Goal: Task Accomplishment & Management: Manage account settings

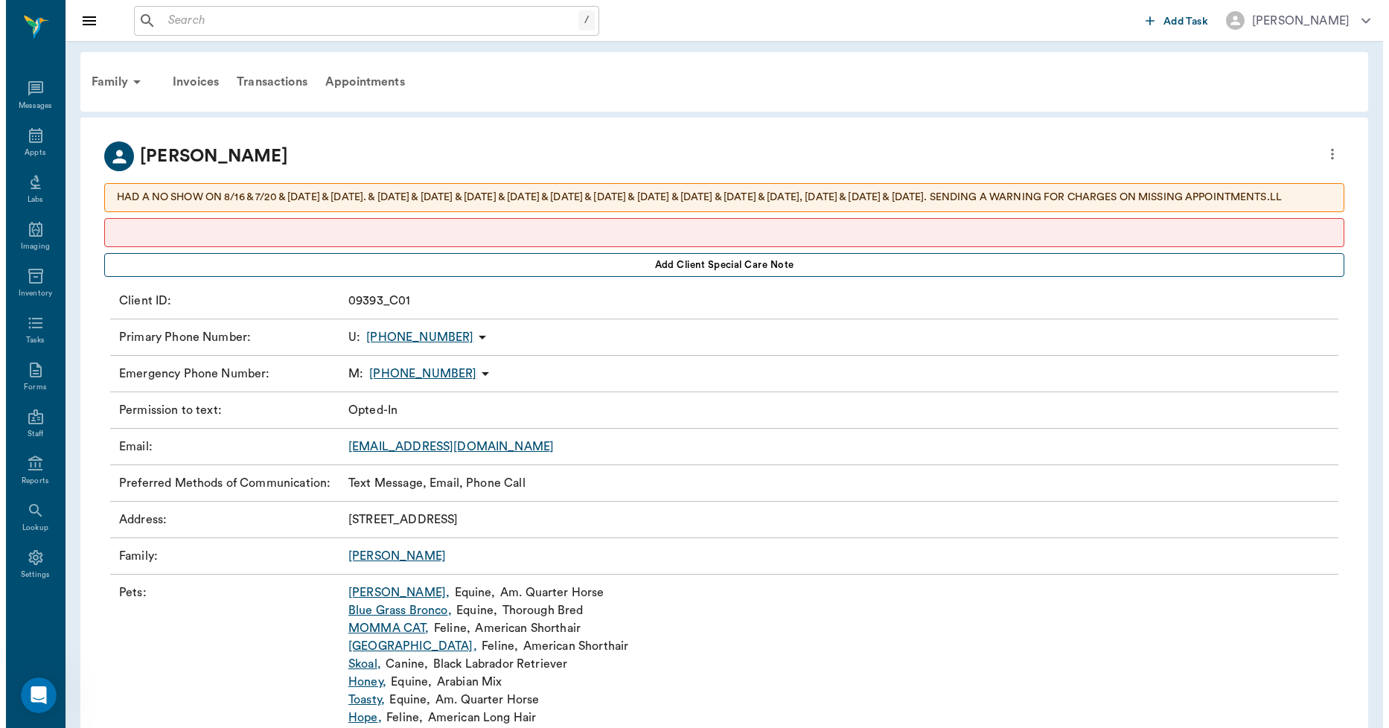
scroll to position [1402, 0]
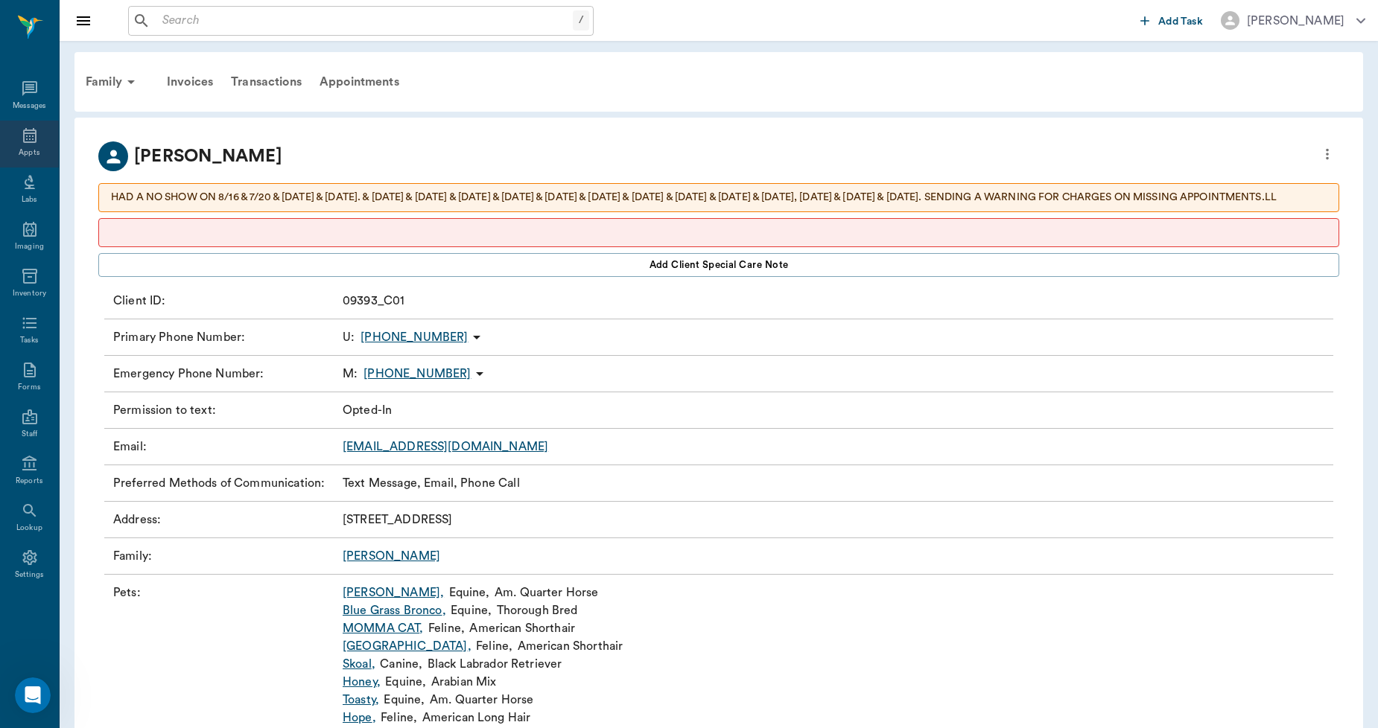
click at [26, 143] on icon at bounding box center [30, 136] width 18 height 18
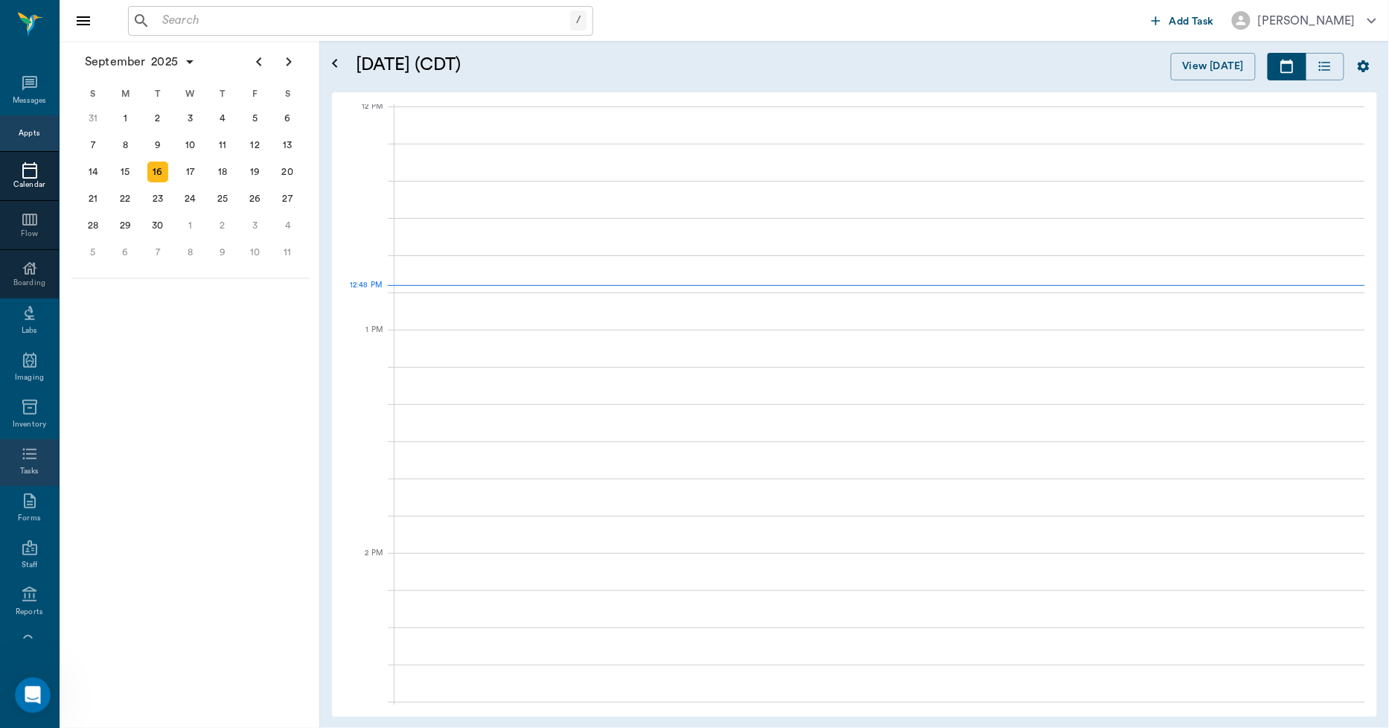
scroll to position [897, 0]
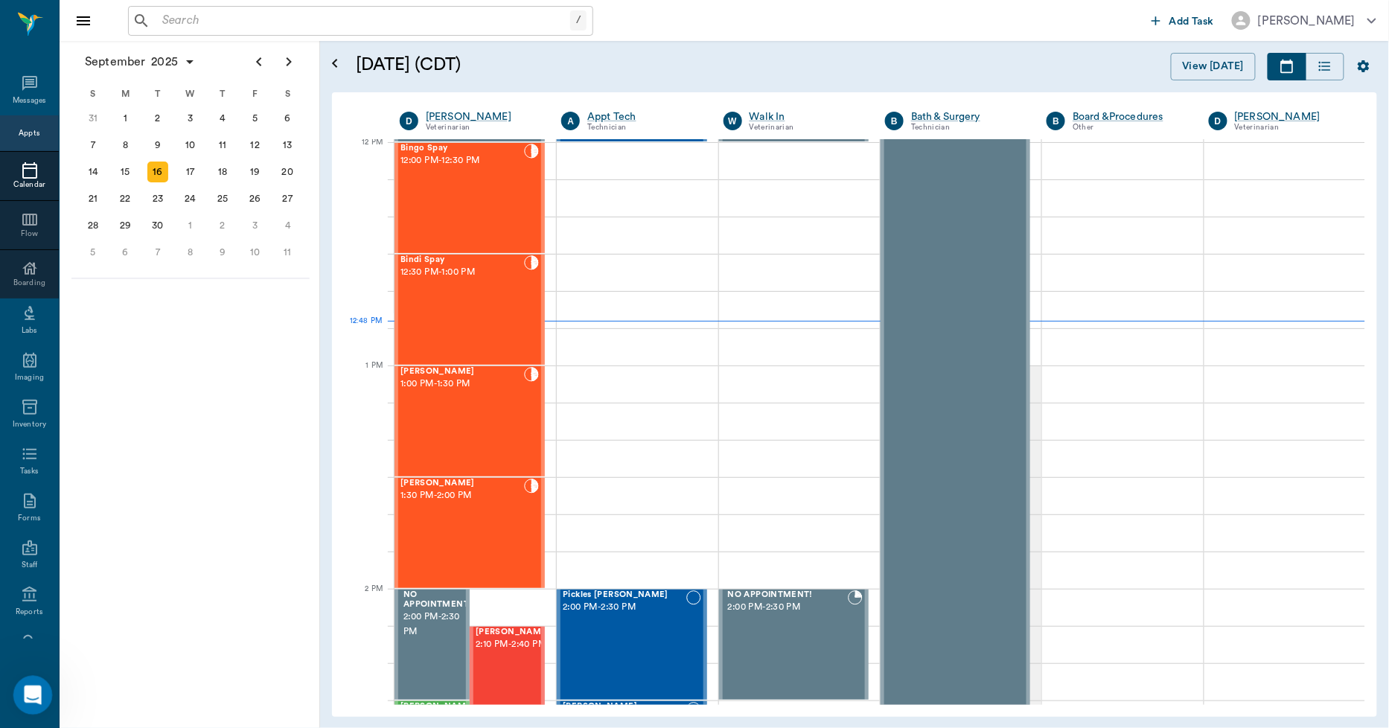
click at [40, 684] on div "Open Intercom Messenger" at bounding box center [30, 693] width 49 height 49
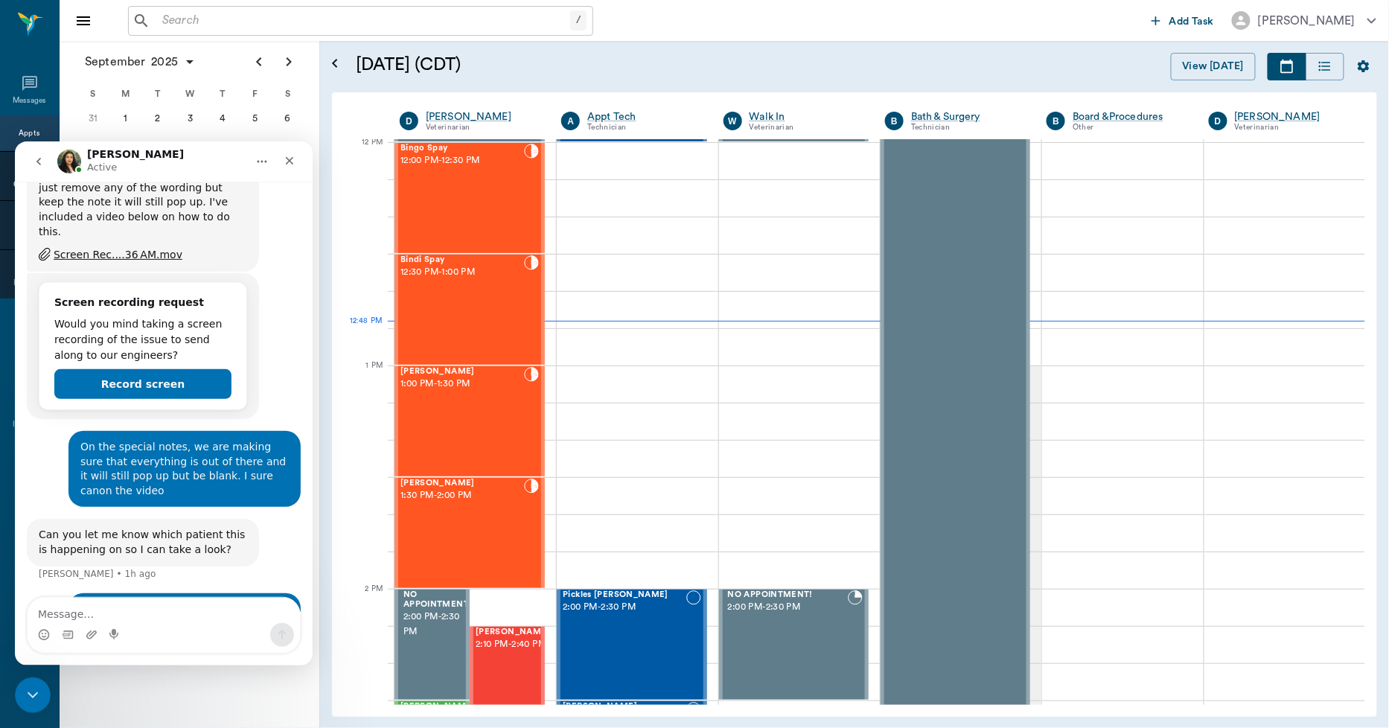
scroll to position [1402, 0]
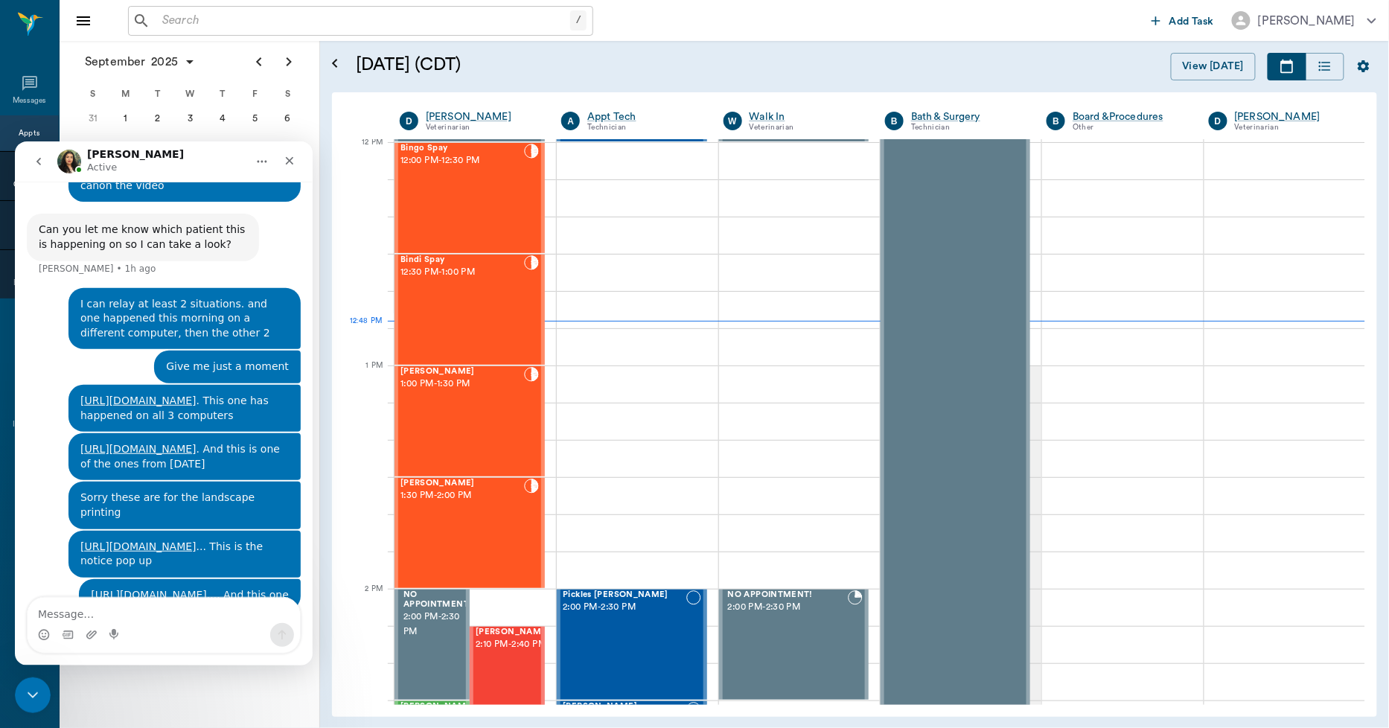
click at [39, 152] on button "go back" at bounding box center [39, 161] width 28 height 28
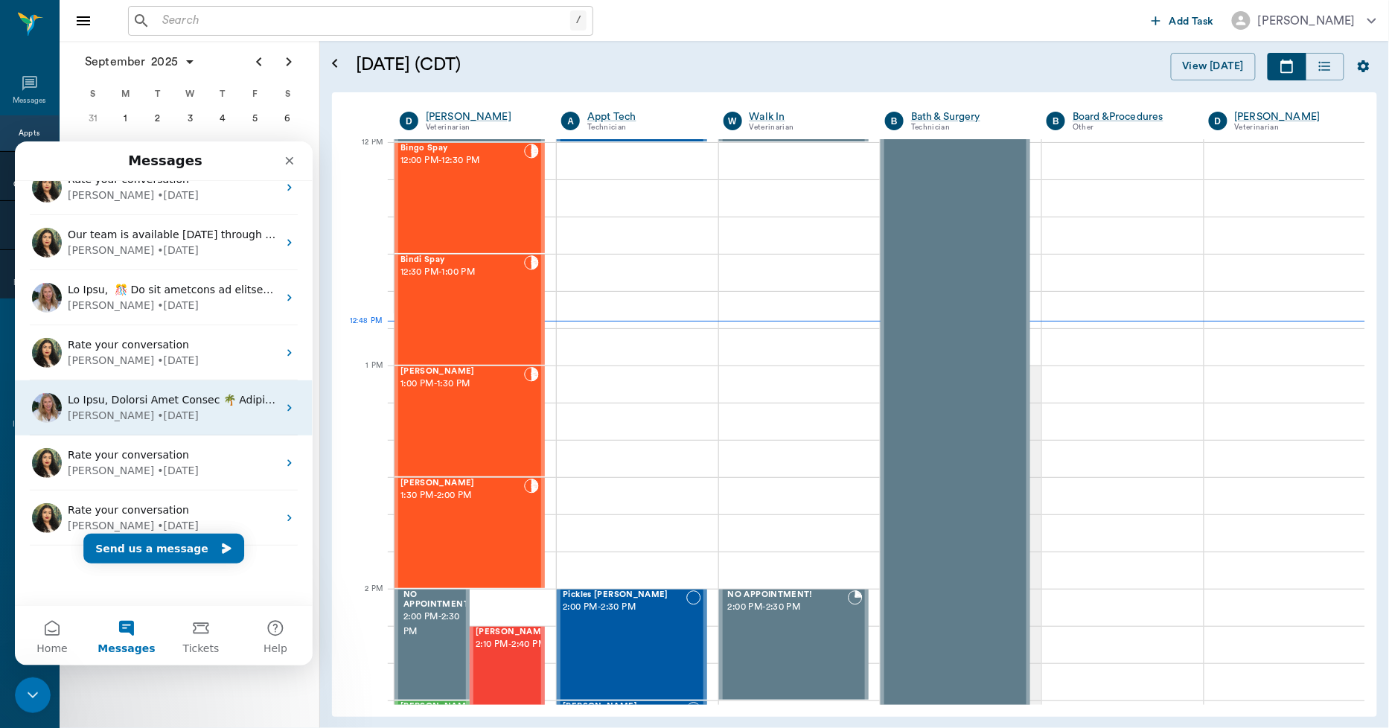
scroll to position [0, 0]
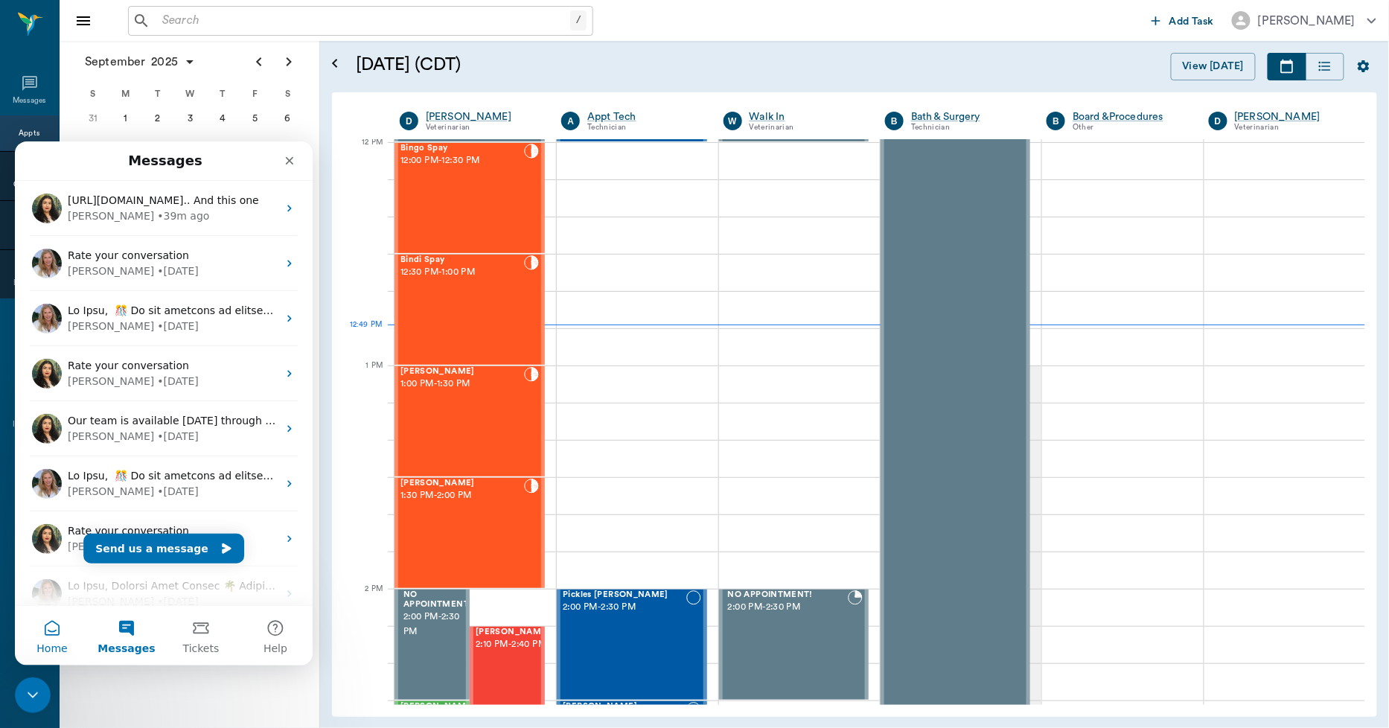
click at [45, 627] on button "Home" at bounding box center [52, 635] width 74 height 60
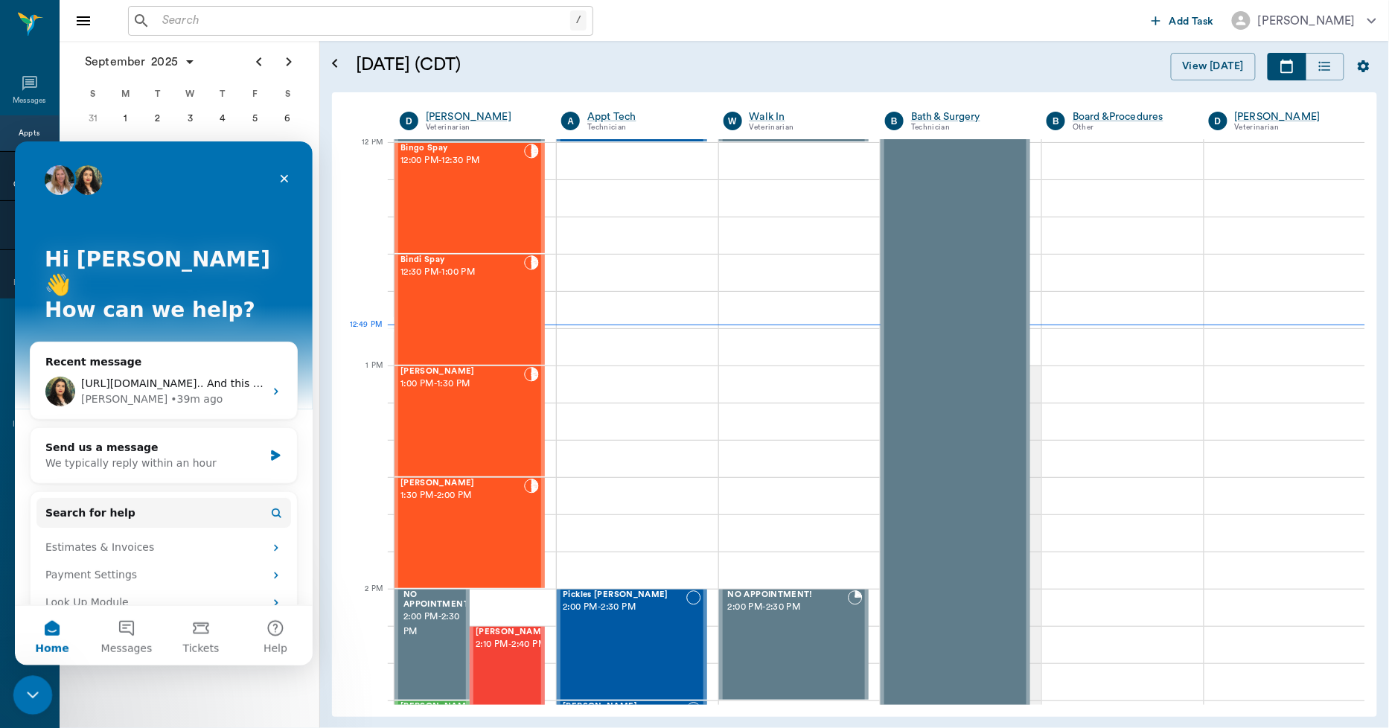
click at [37, 680] on div "Close Intercom Messenger" at bounding box center [31, 693] width 36 height 36
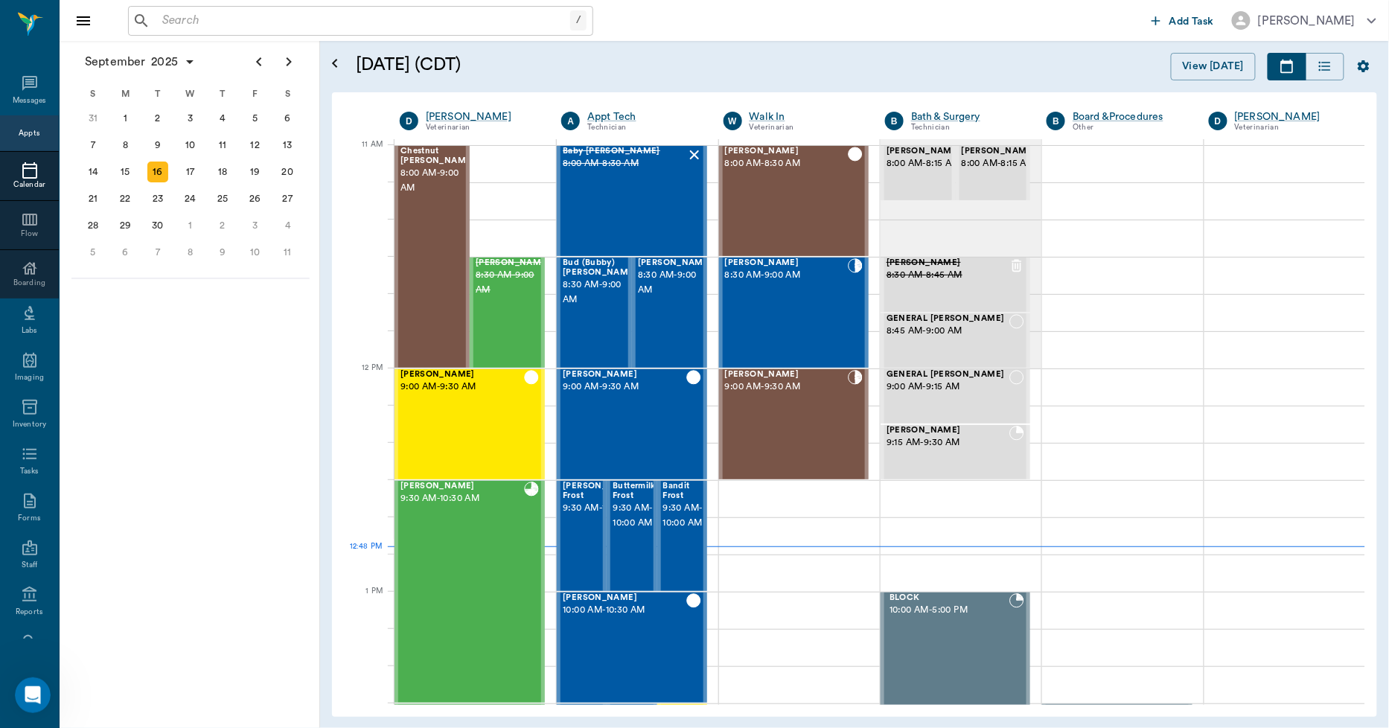
scroll to position [671, 0]
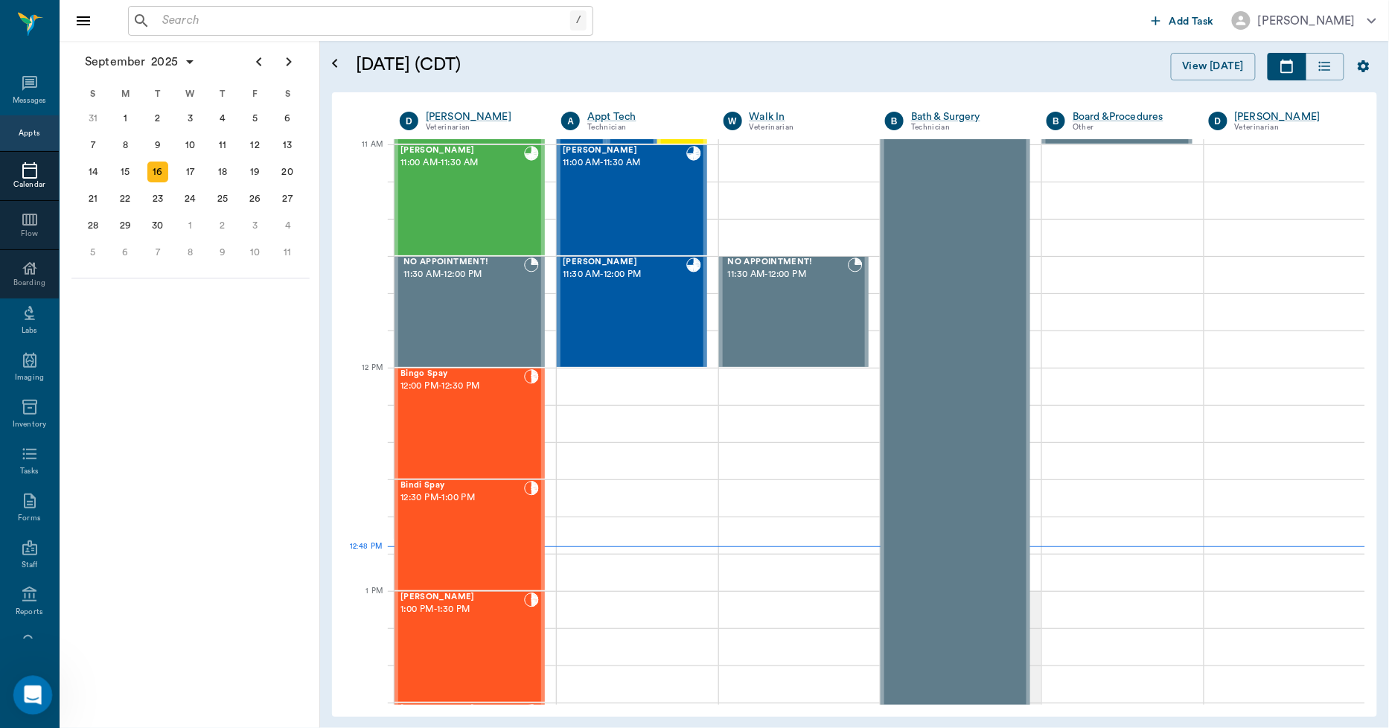
click at [34, 689] on icon "Open Intercom Messenger" at bounding box center [31, 693] width 25 height 25
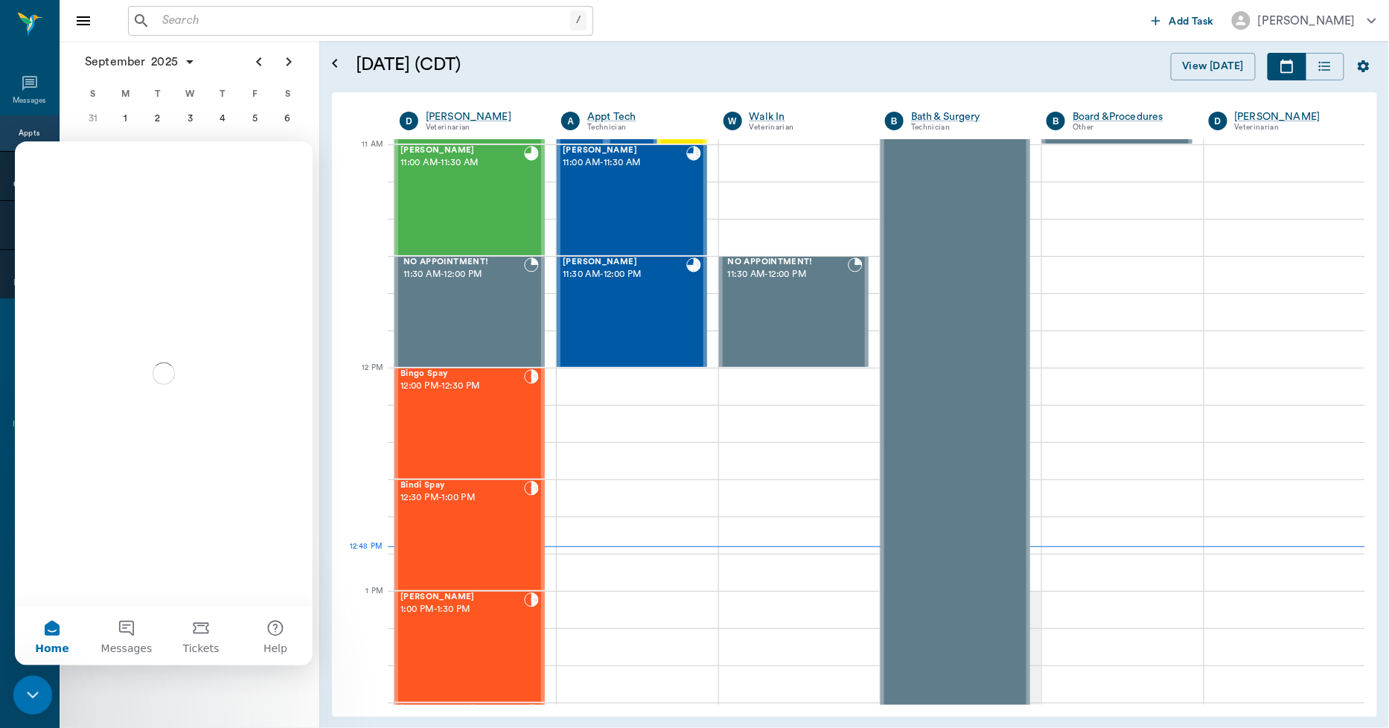
scroll to position [0, 0]
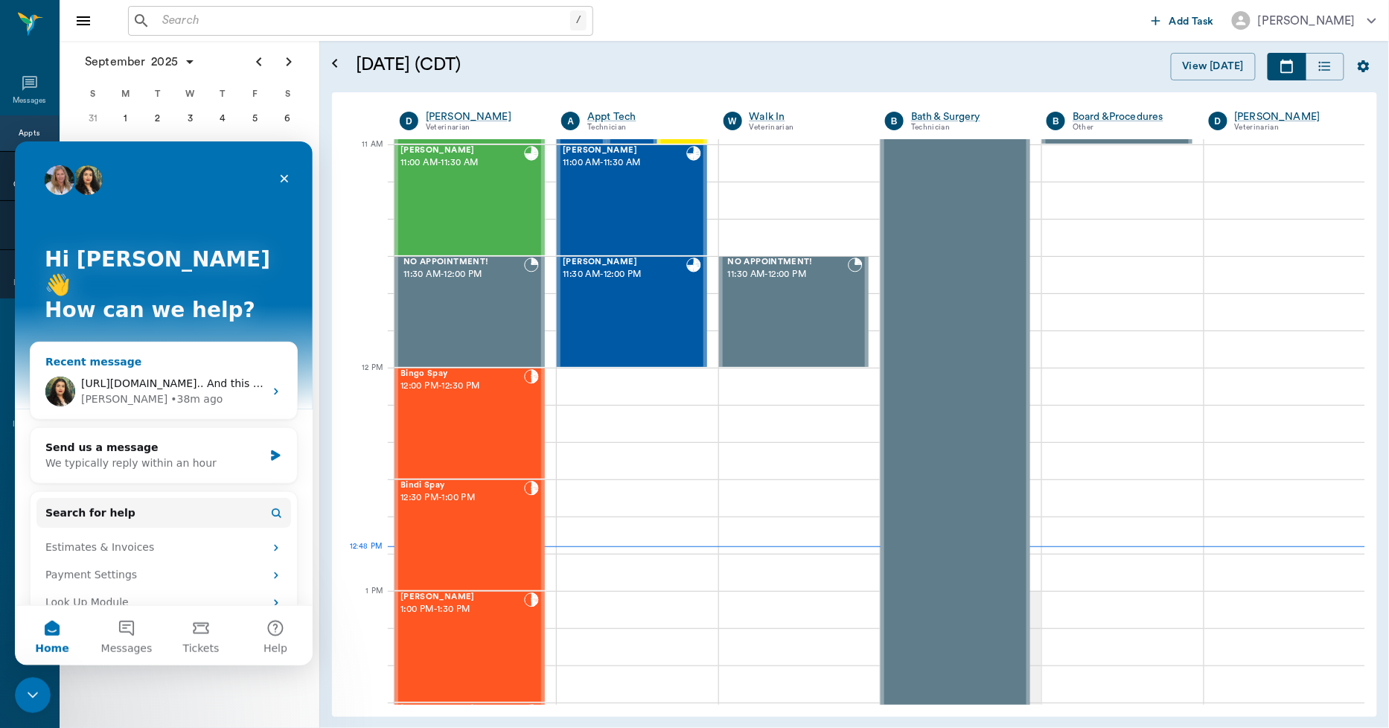
click at [171, 391] on div "• 38m ago" at bounding box center [197, 399] width 52 height 16
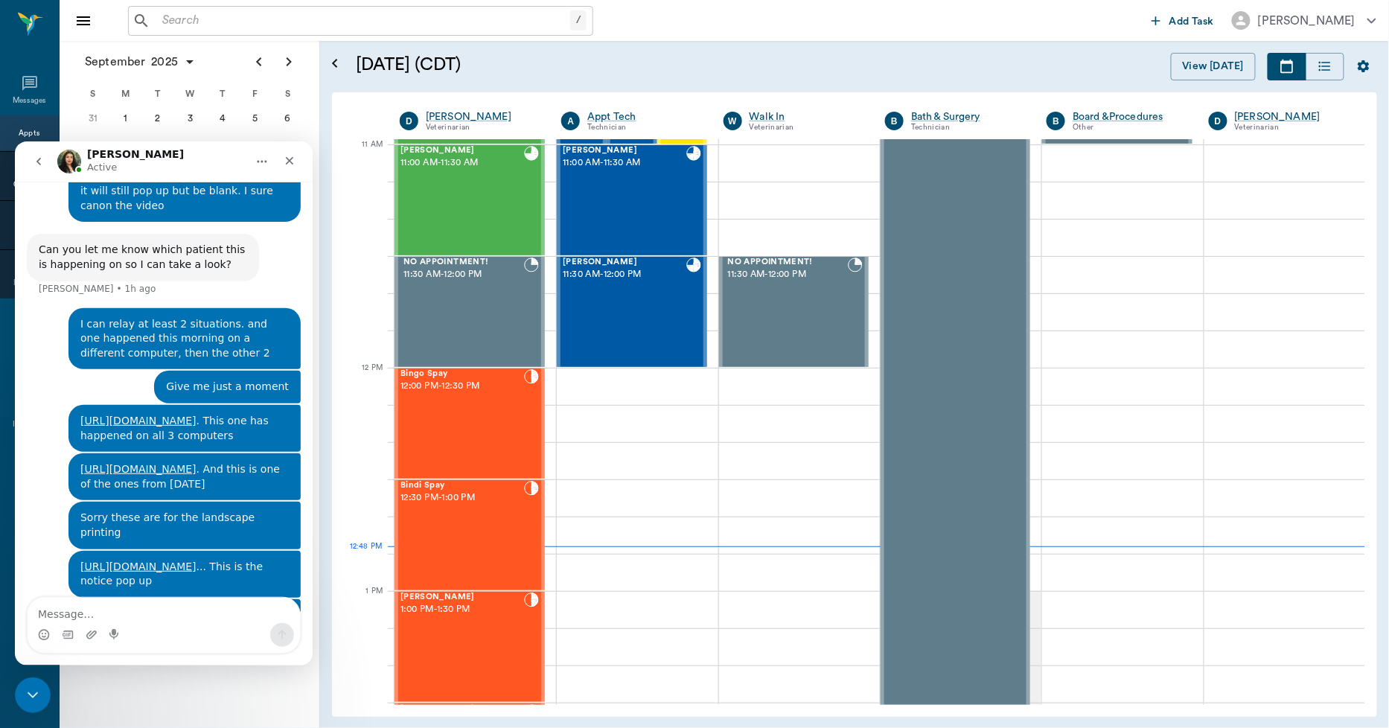
scroll to position [1402, 0]
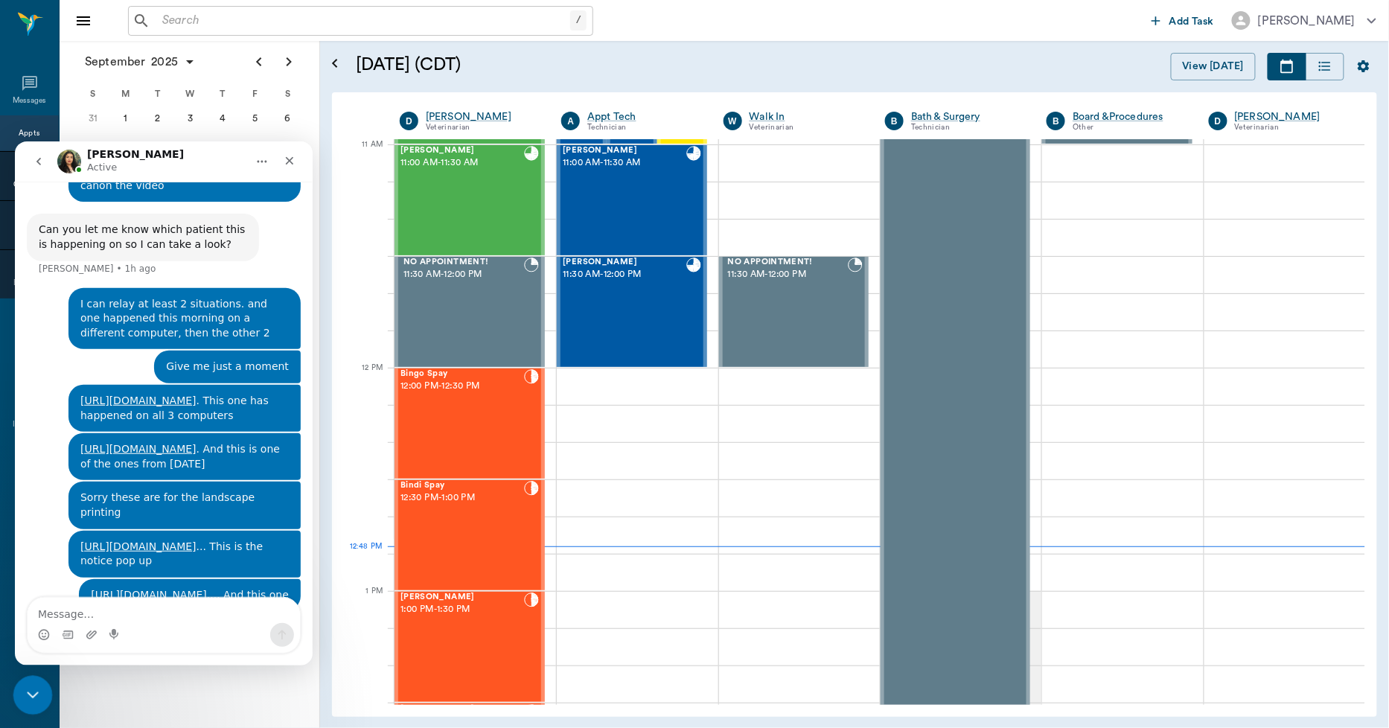
click at [16, 695] on div "Close Intercom Messenger" at bounding box center [31, 693] width 36 height 36
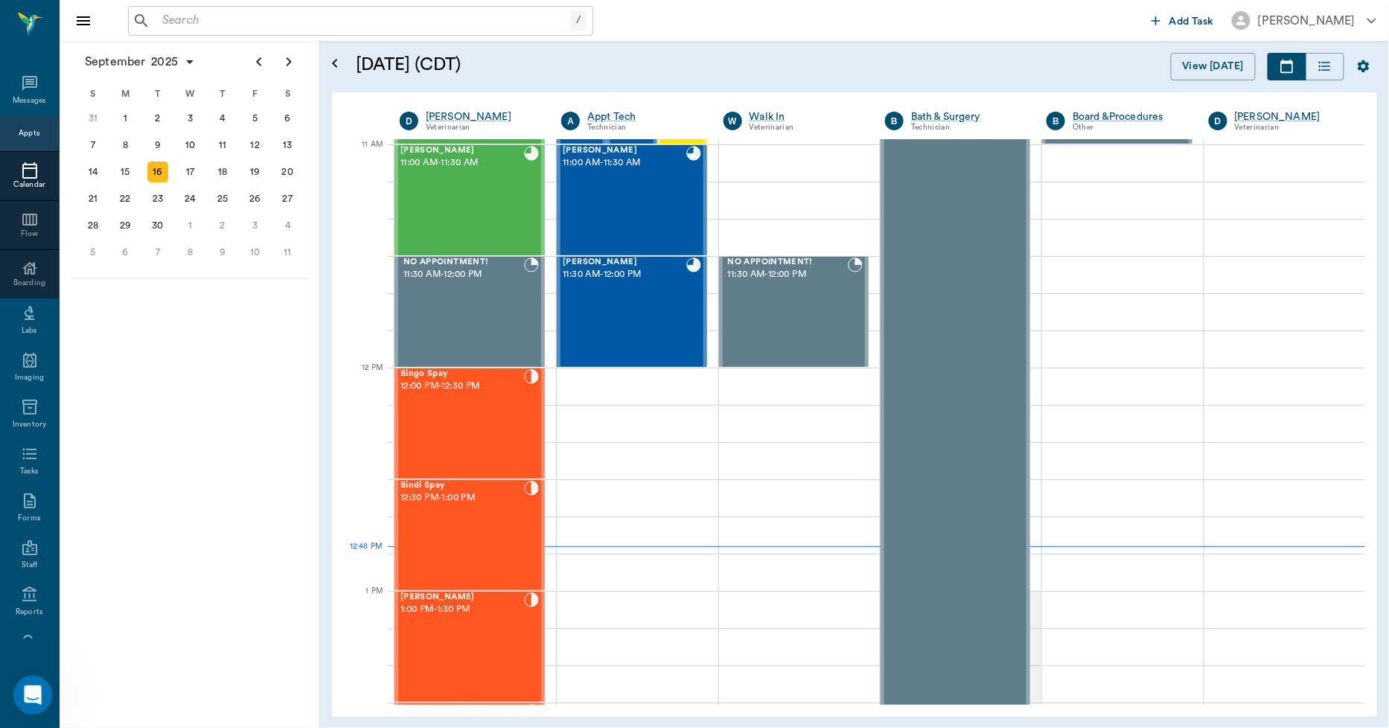
click at [30, 693] on icon "Open Intercom Messenger" at bounding box center [31, 693] width 25 height 25
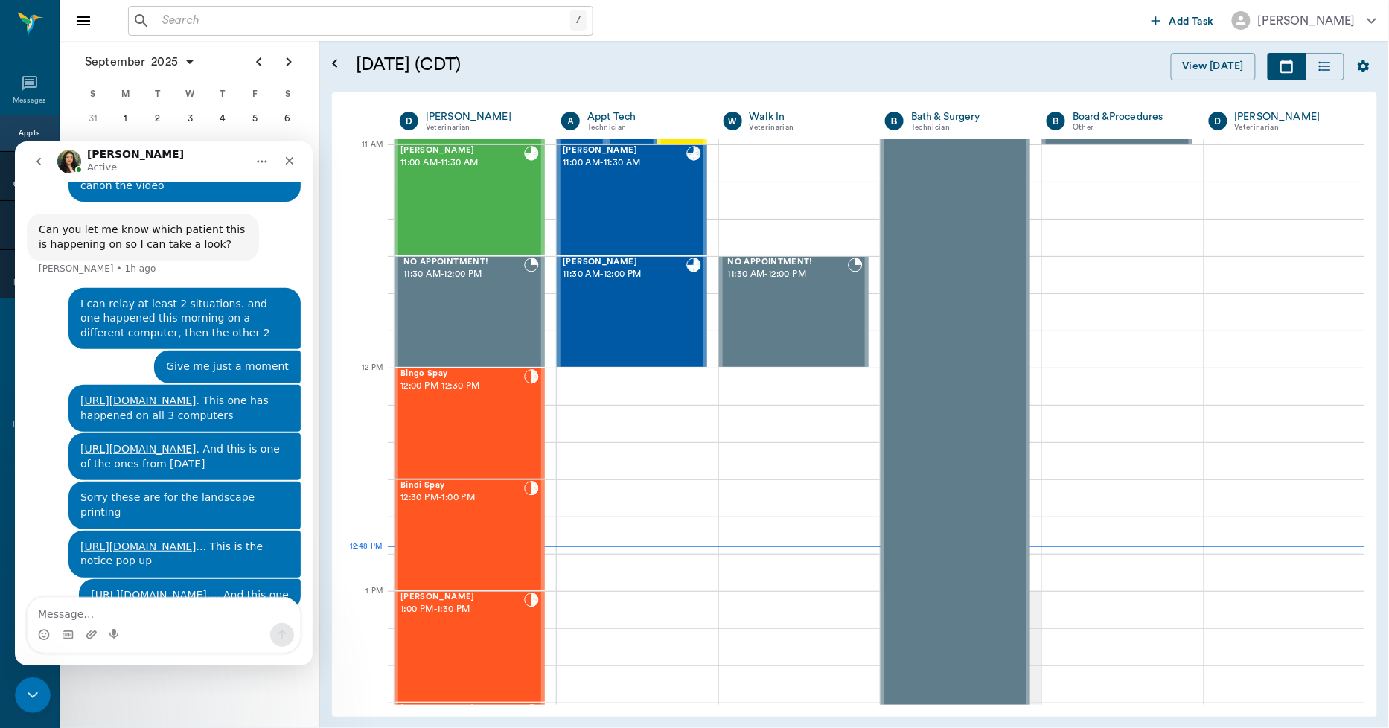
click at [45, 165] on button "go back" at bounding box center [39, 161] width 28 height 28
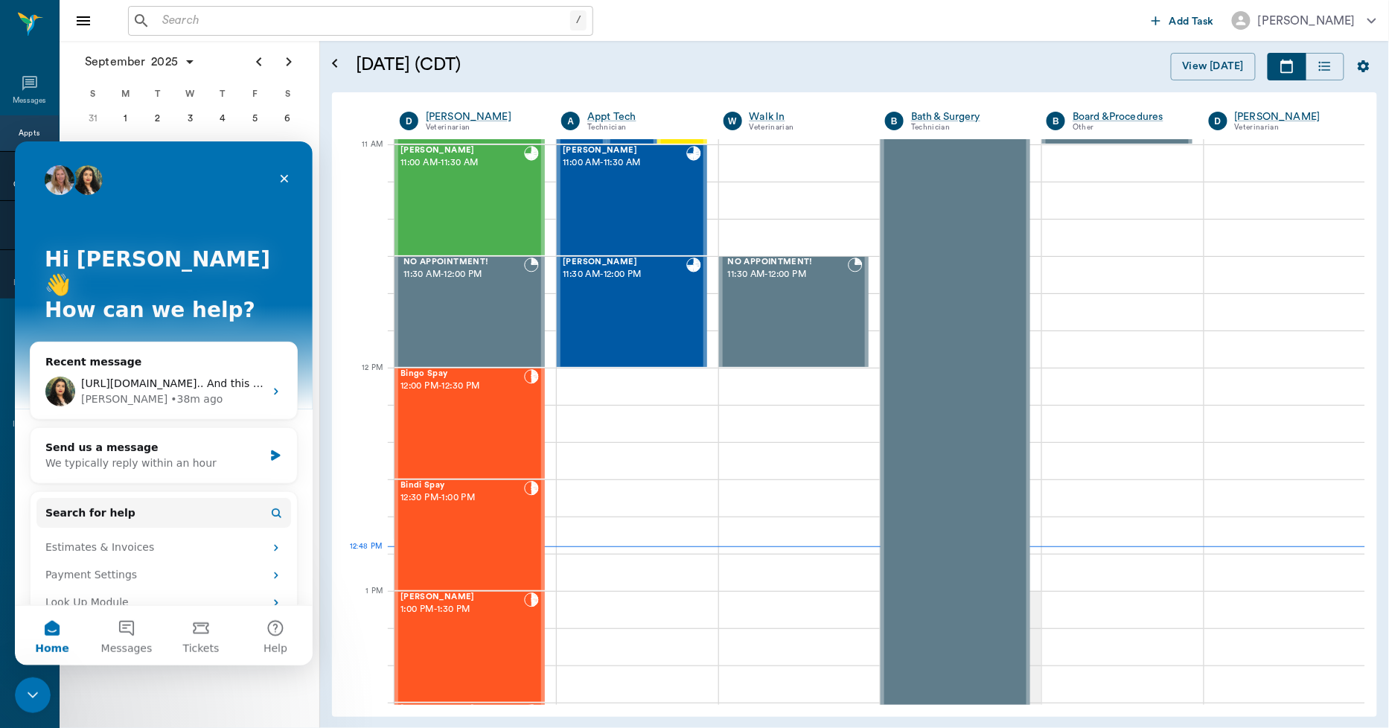
scroll to position [0, 0]
click at [122, 634] on button "Messages" at bounding box center [126, 635] width 74 height 60
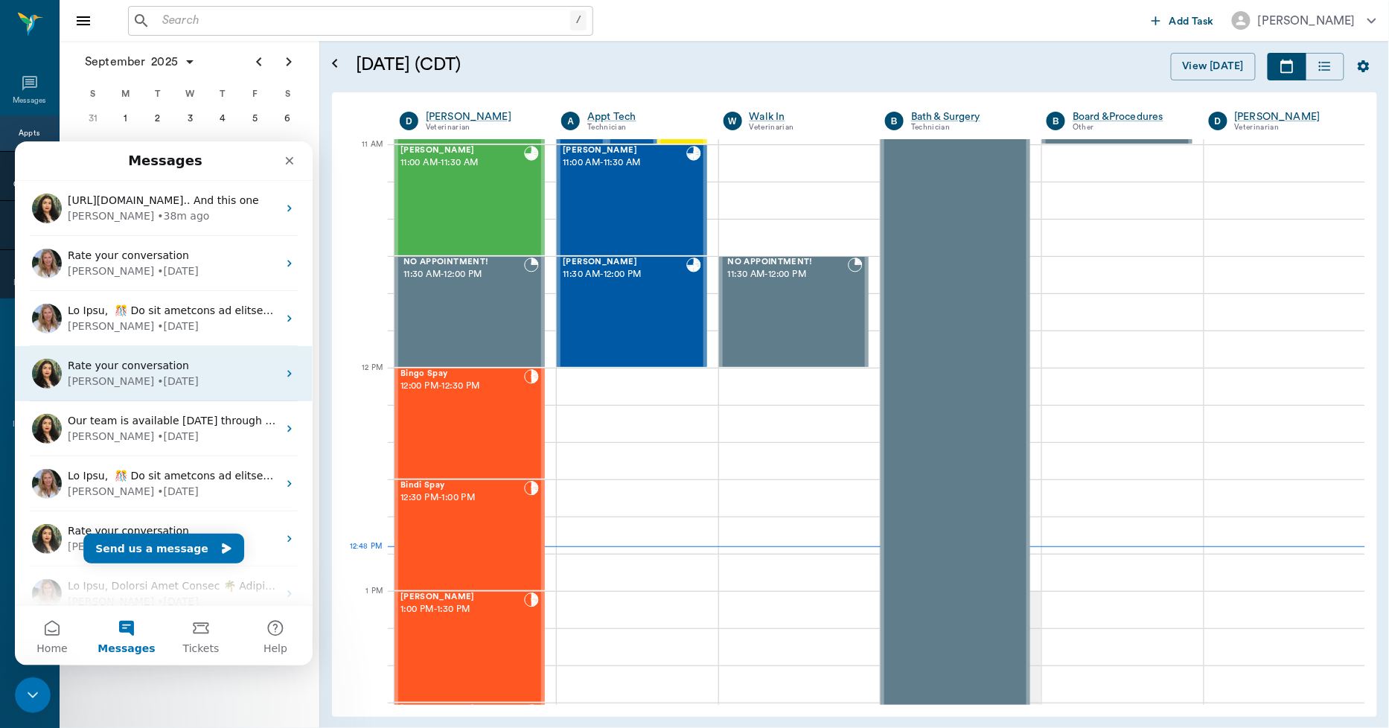
scroll to position [186, 0]
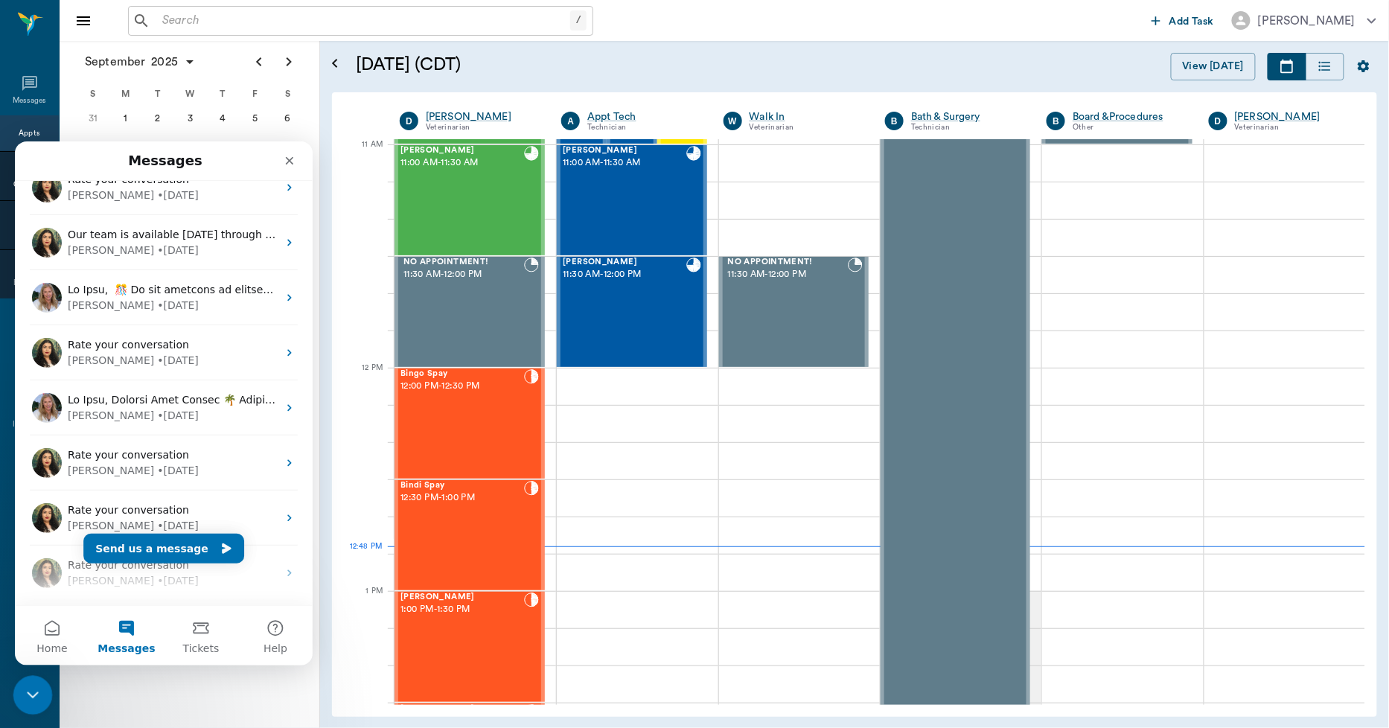
click at [34, 711] on html at bounding box center [31, 693] width 36 height 36
click at [38, 690] on icon "Close Intercom Messenger" at bounding box center [31, 693] width 18 height 18
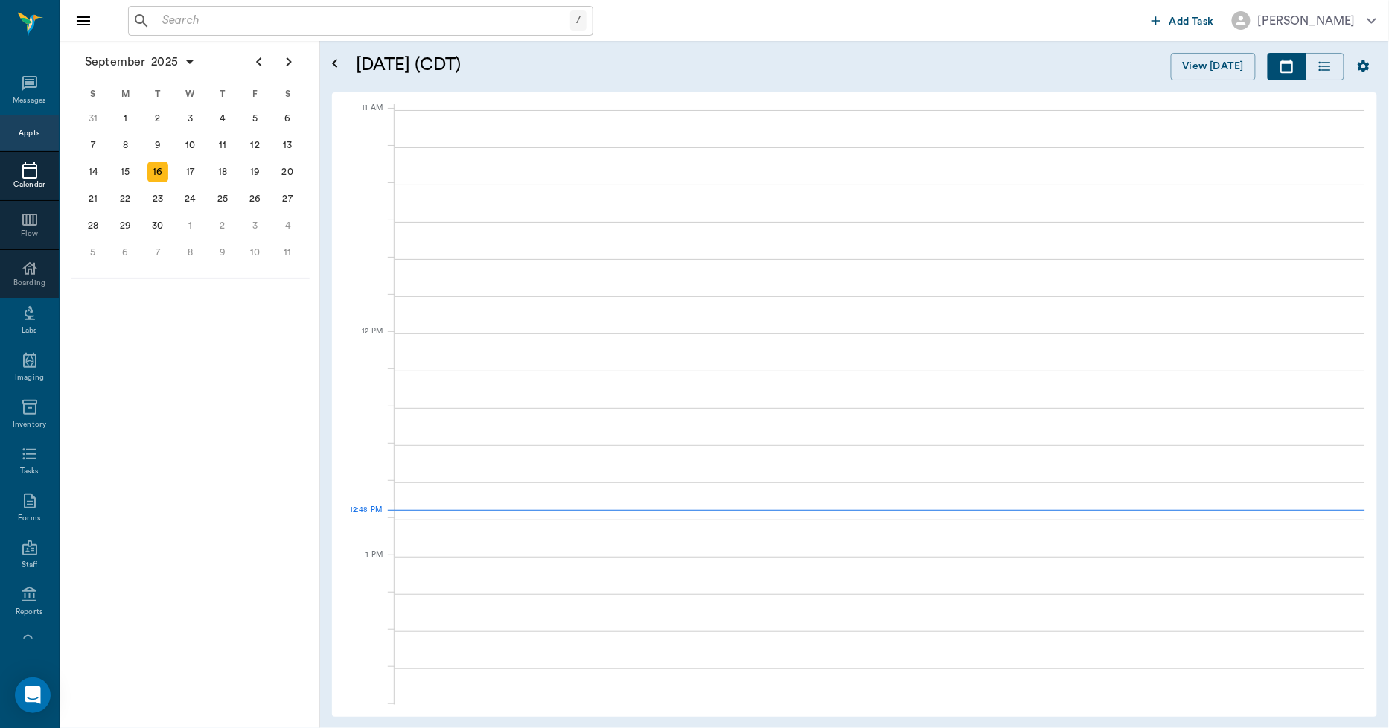
scroll to position [671, 0]
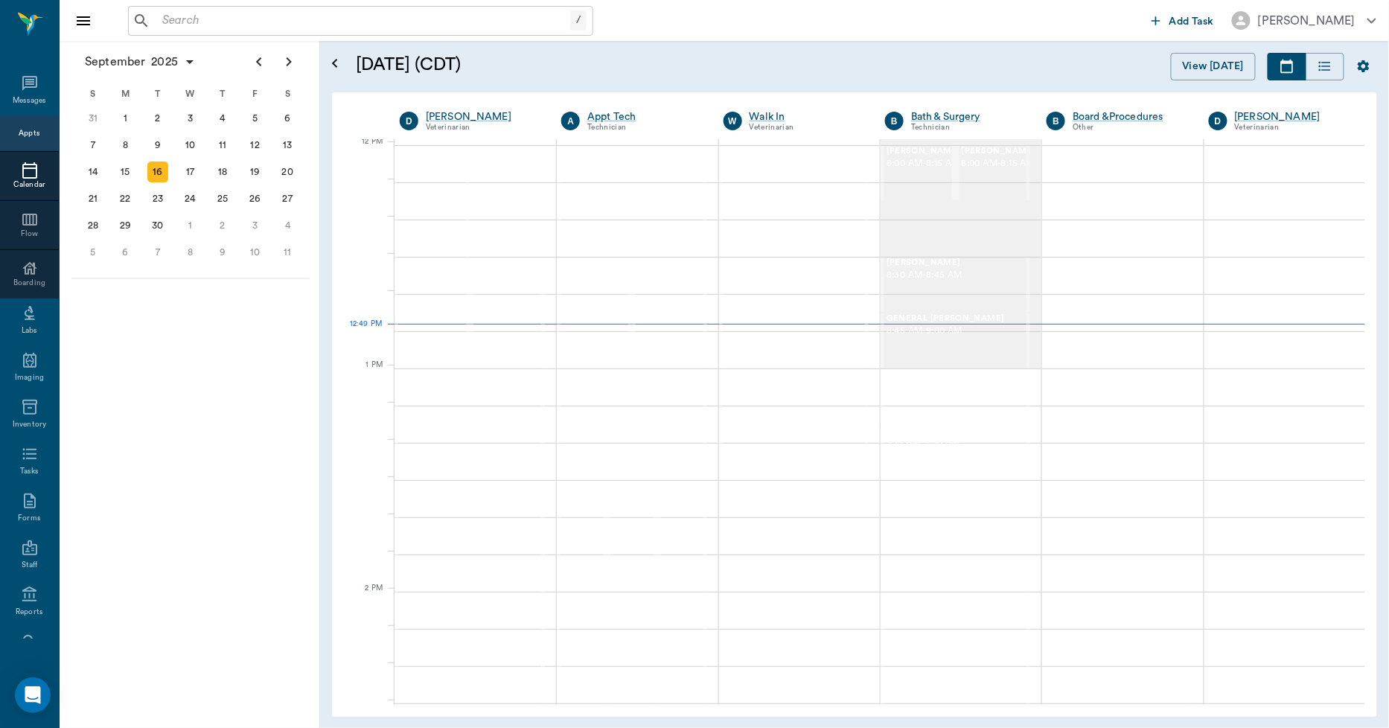
scroll to position [897, 0]
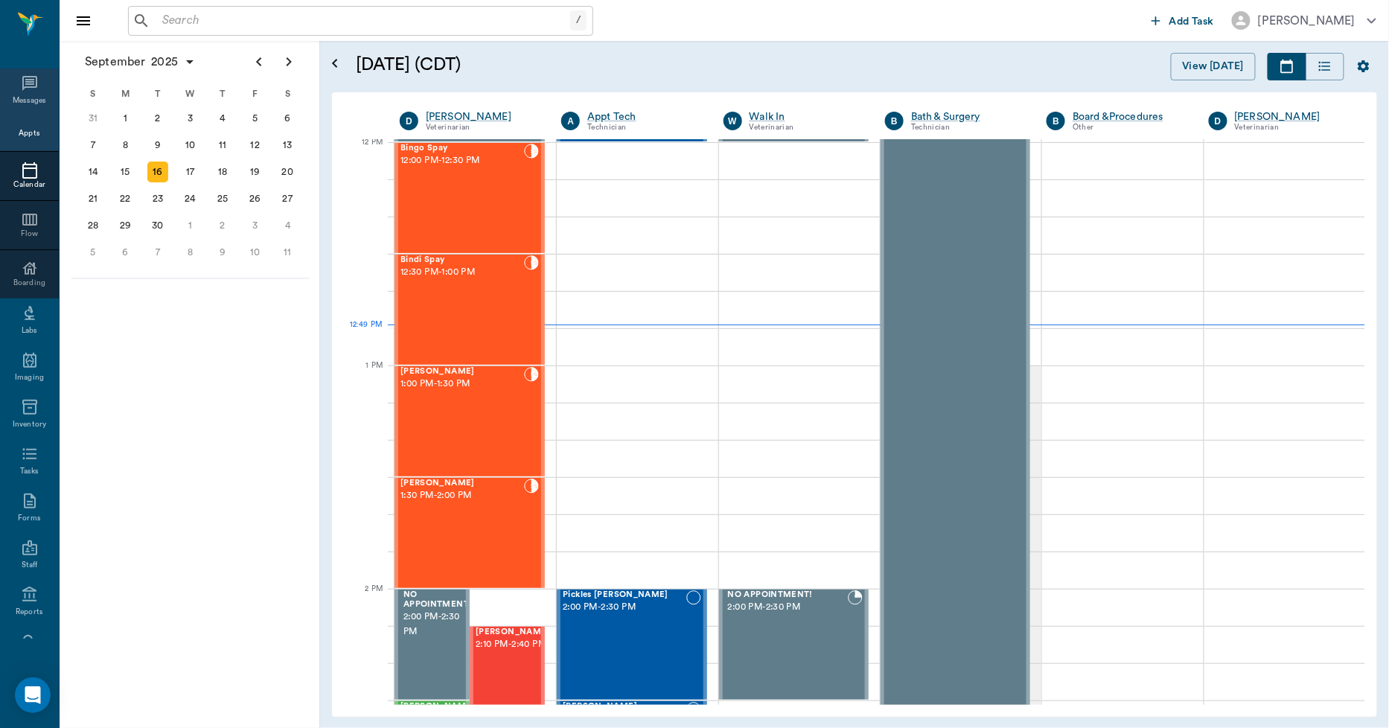
click at [31, 91] on icon at bounding box center [30, 83] width 18 height 18
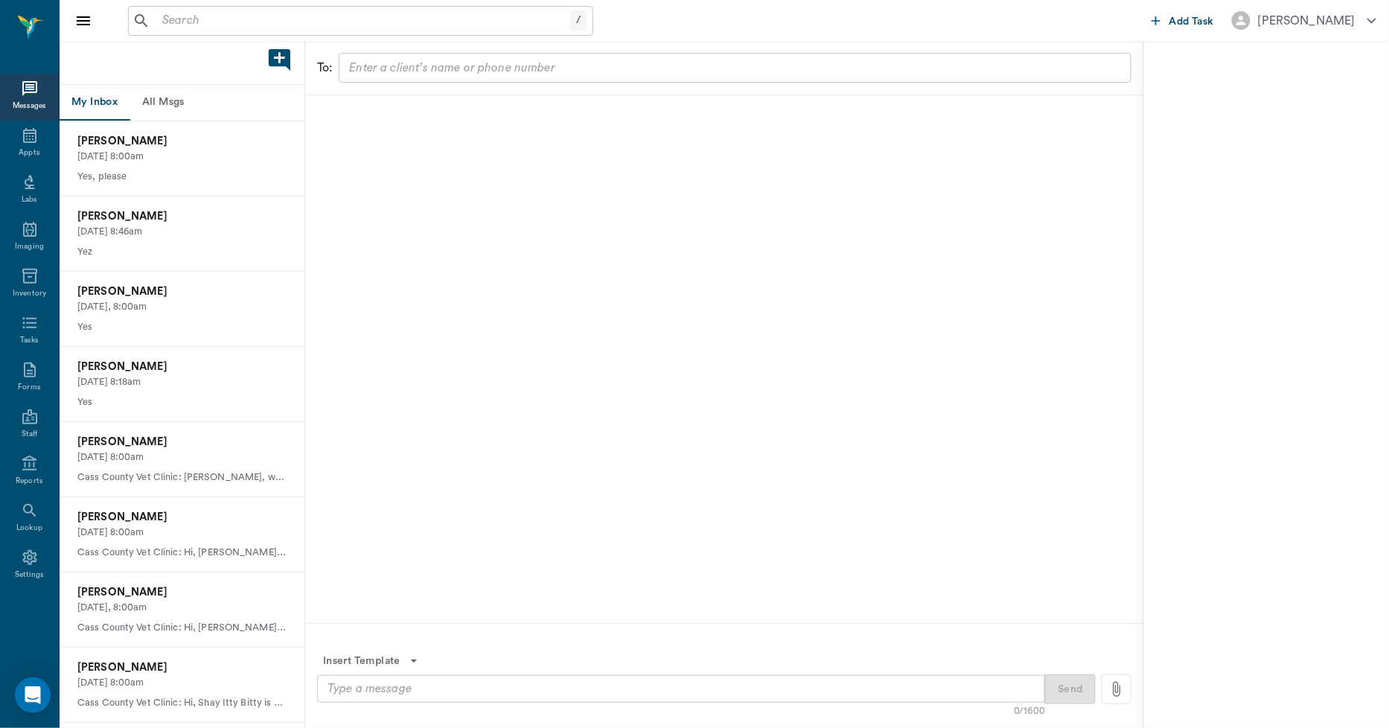
click at [172, 102] on button "All Msgs" at bounding box center [163, 103] width 67 height 36
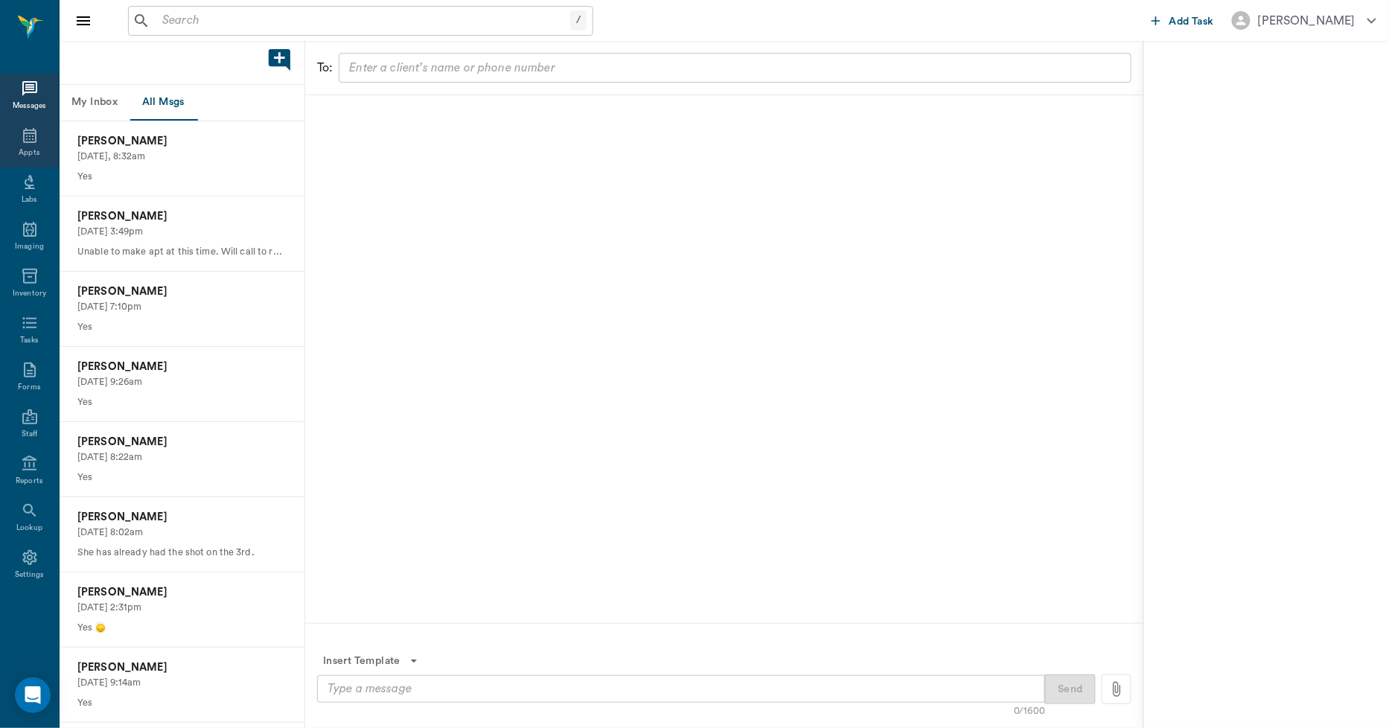
click at [19, 146] on div "Appts" at bounding box center [29, 144] width 59 height 47
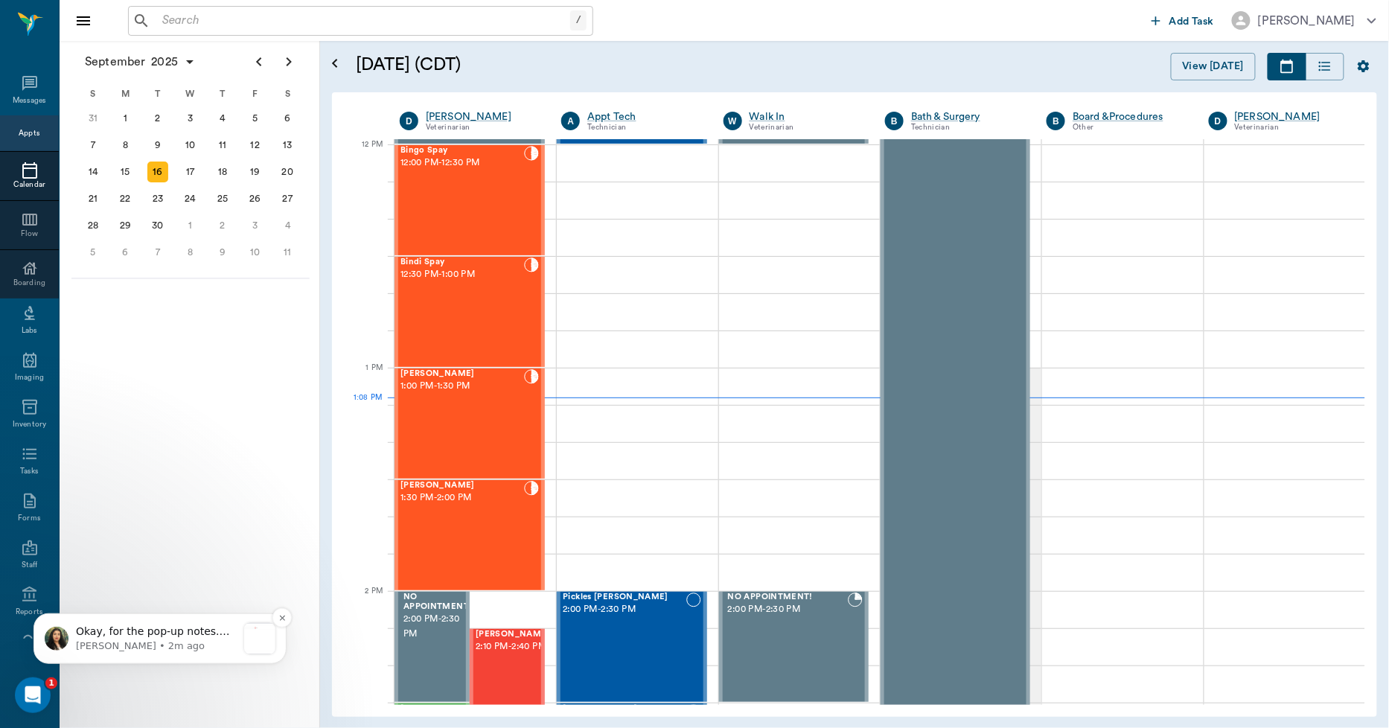
click at [88, 625] on p "Okay, for the pop-up notes. You'll need to click into each of them, click edit,…" at bounding box center [156, 631] width 161 height 15
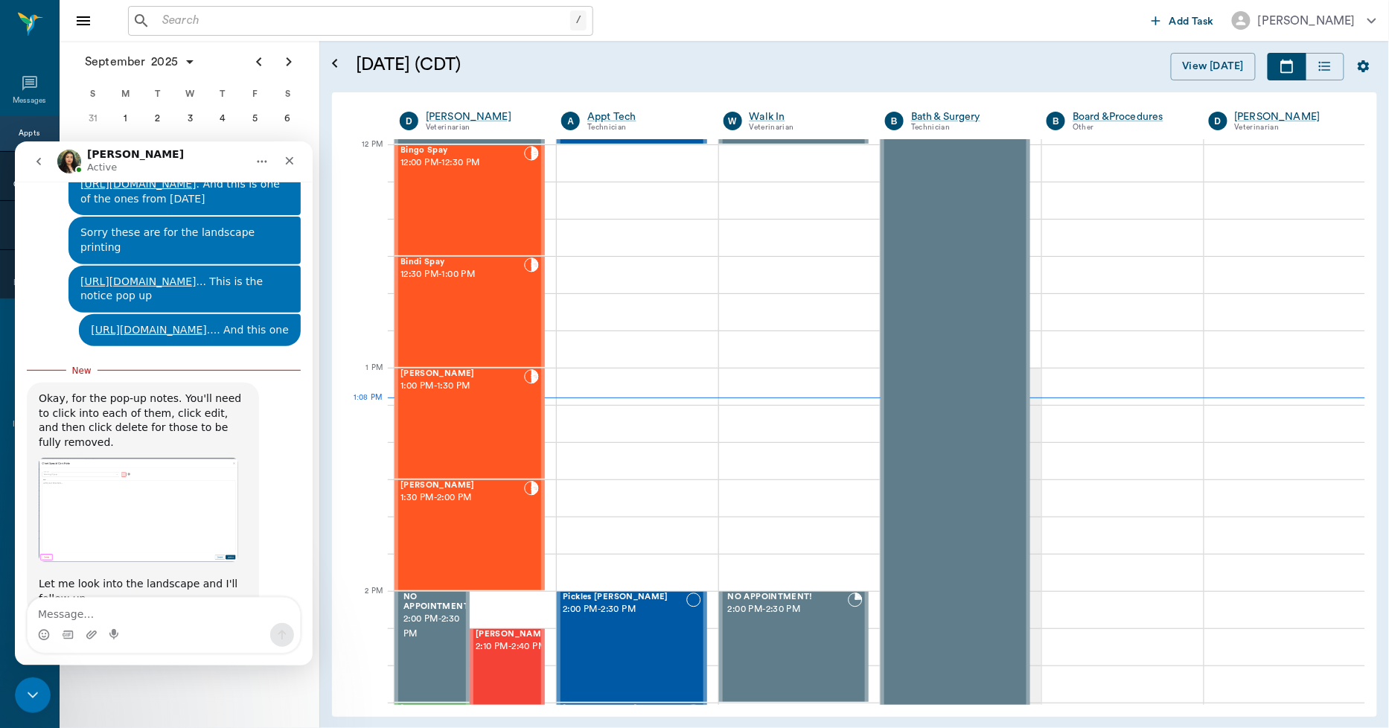
scroll to position [1657, 0]
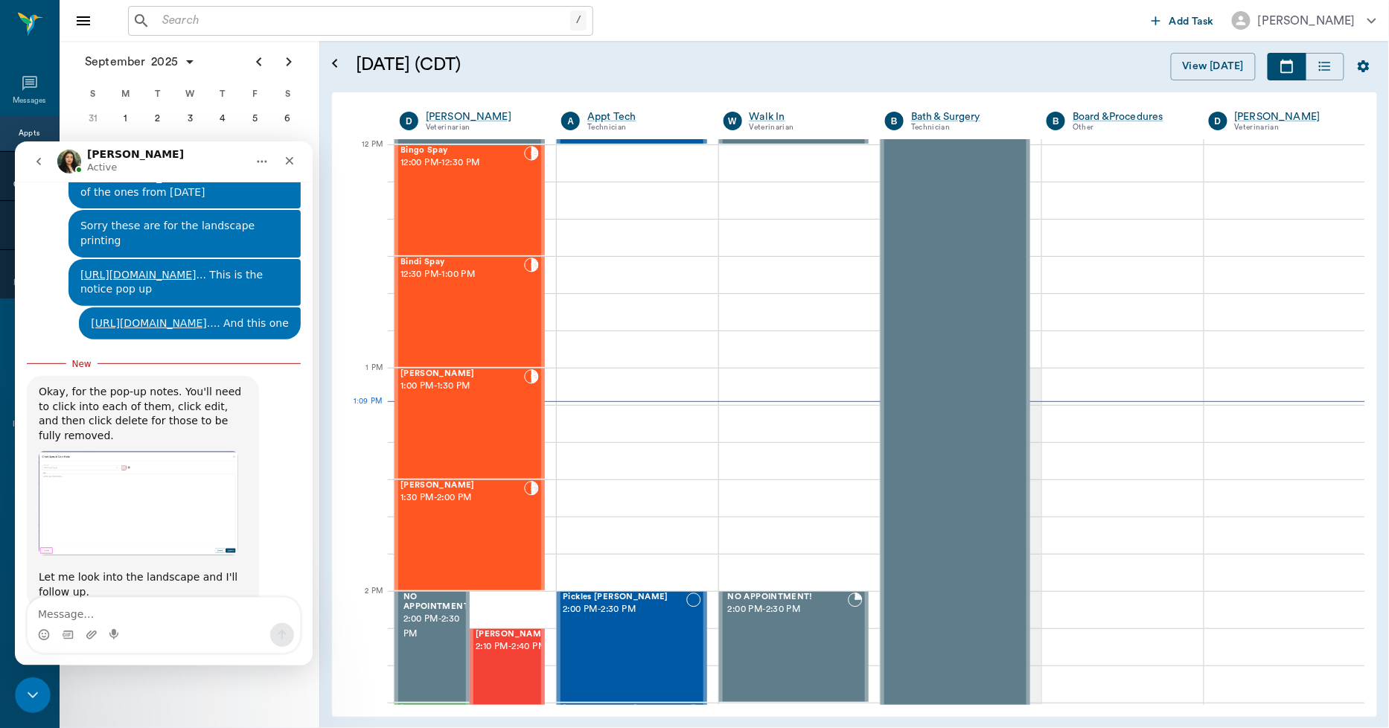
click at [127, 450] on img "Lizbeth says…" at bounding box center [139, 502] width 200 height 105
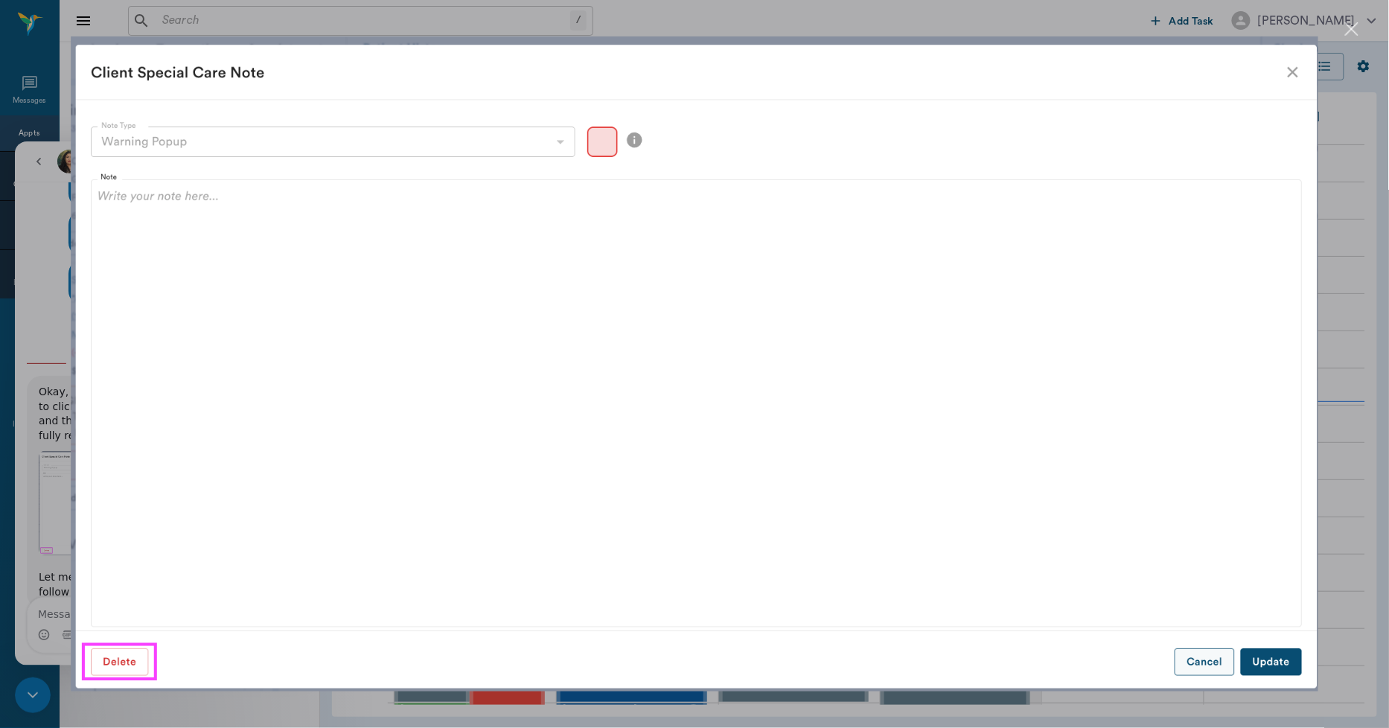
click at [1294, 77] on img "Close" at bounding box center [695, 363] width 1248 height 655
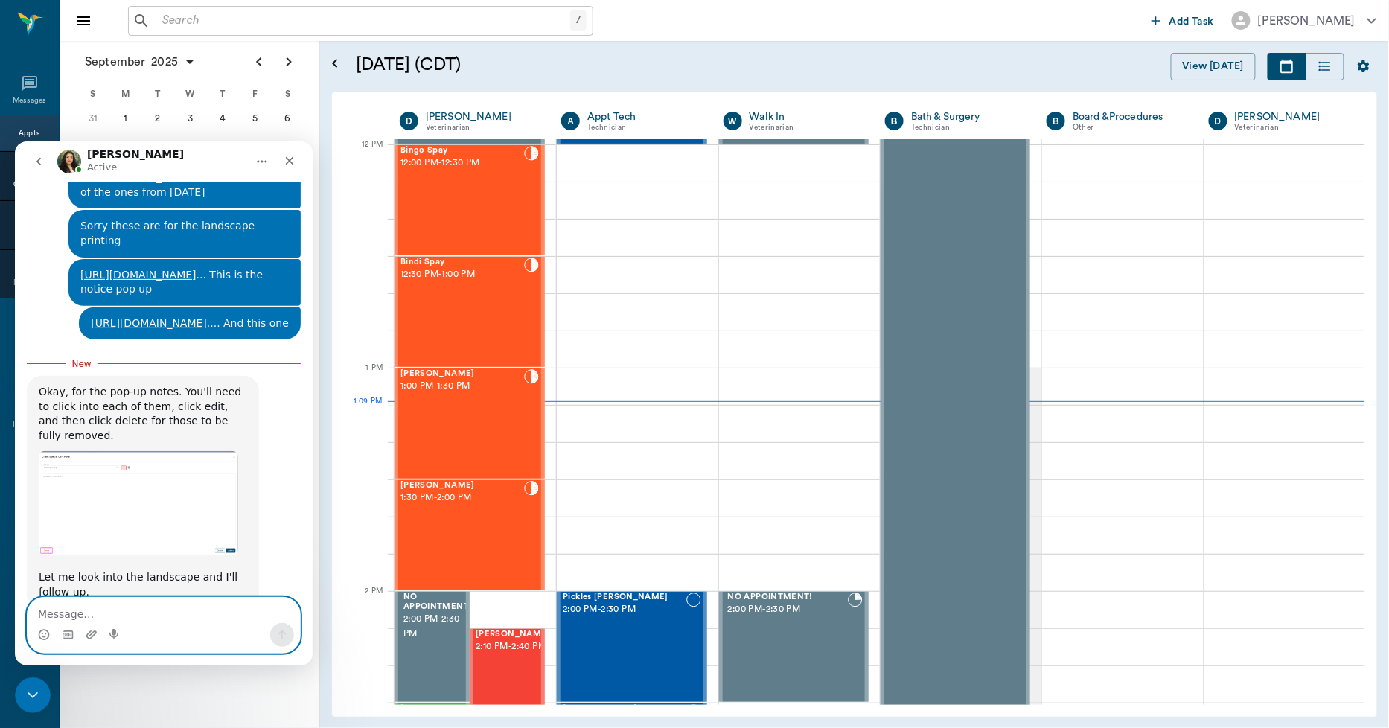
click at [140, 614] on textarea "Message…" at bounding box center [164, 609] width 273 height 25
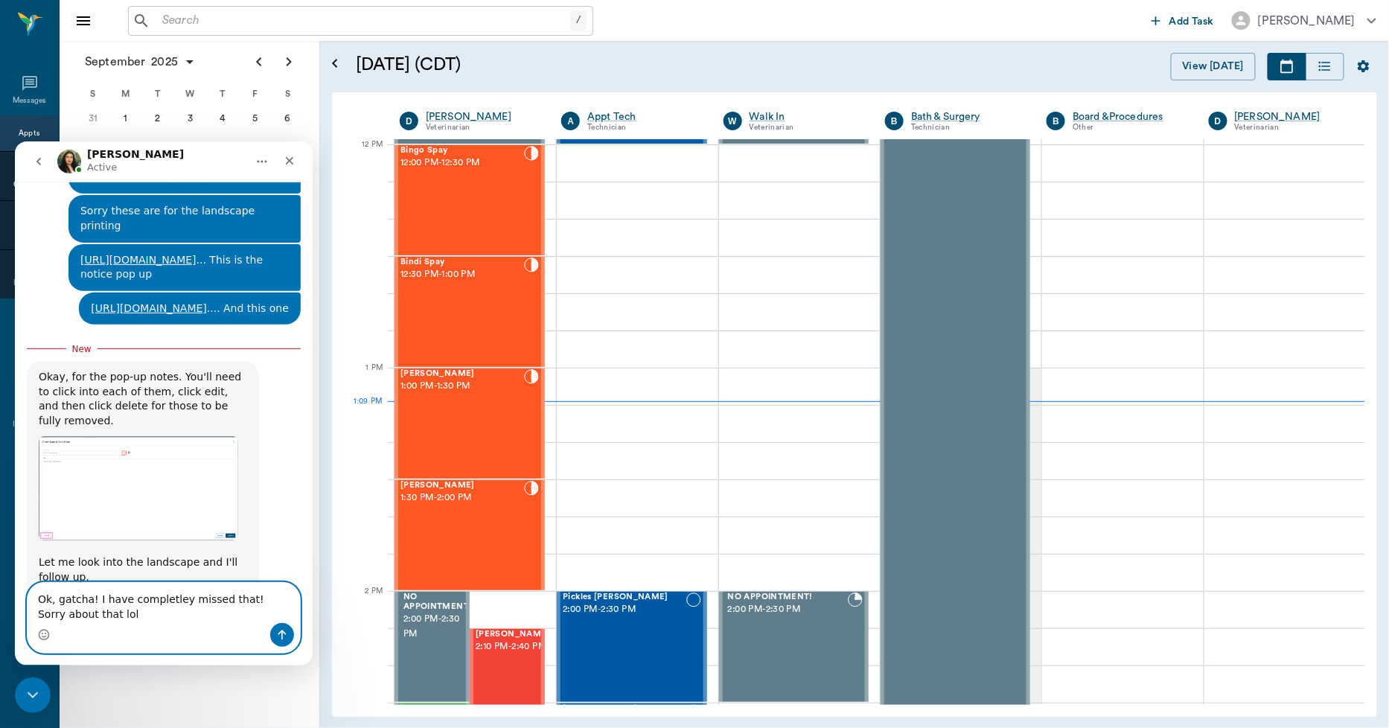
click at [141, 605] on textarea "Ok, gatcha! I have completley missed that! Sorry about that lol" at bounding box center [164, 602] width 273 height 40
click at [80, 617] on textarea "Ok, gatcha! I have completely missed that! Sorry about that lol" at bounding box center [164, 602] width 273 height 40
type textarea "Ok, gatcha! I have completely missed that! Sorry about that lol. Thank you"
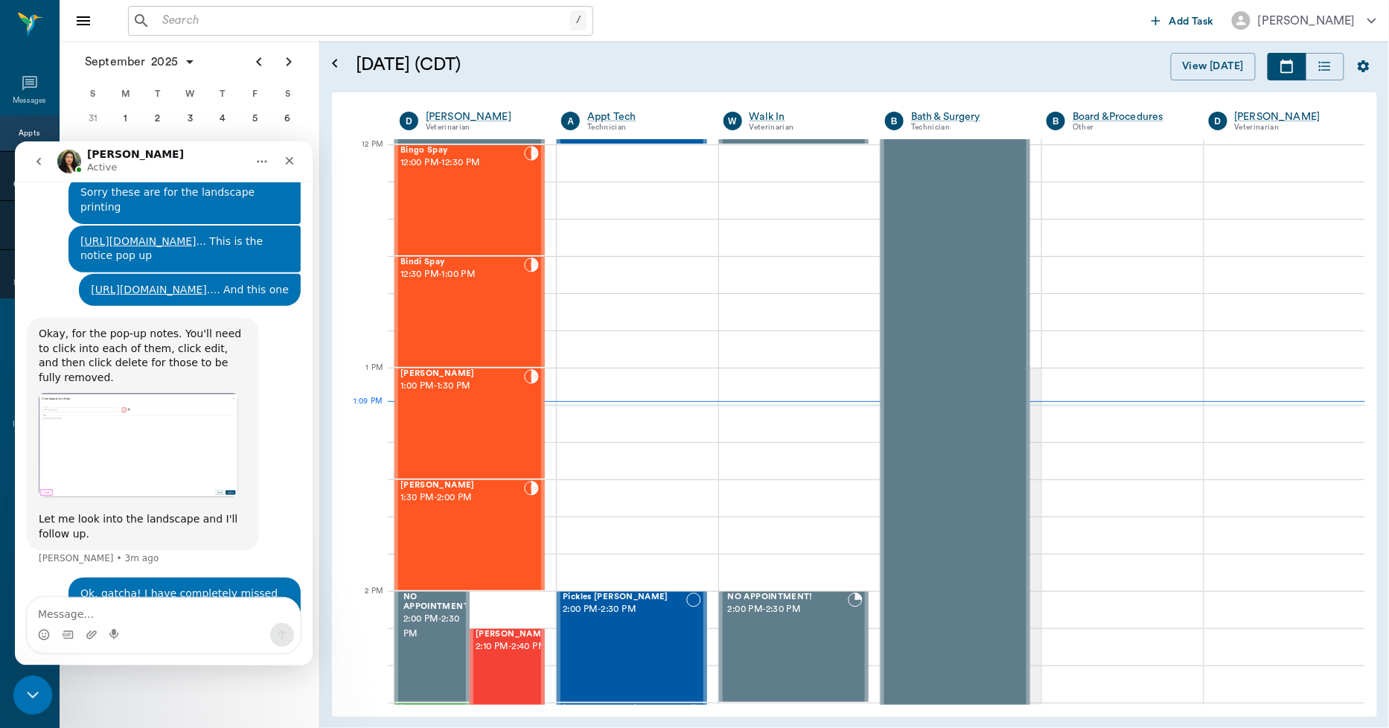
click at [41, 692] on div "Close Intercom Messenger" at bounding box center [31, 693] width 36 height 36
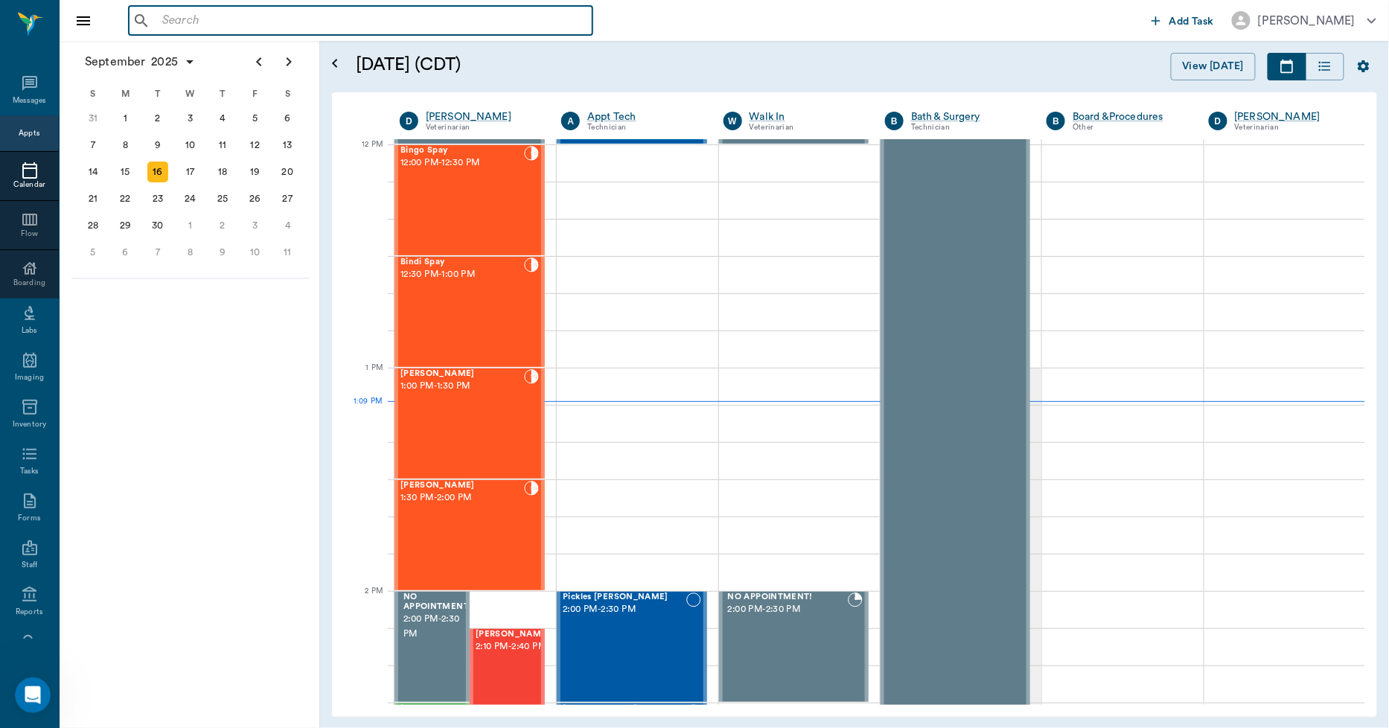
click at [172, 22] on input "text" at bounding box center [371, 20] width 430 height 21
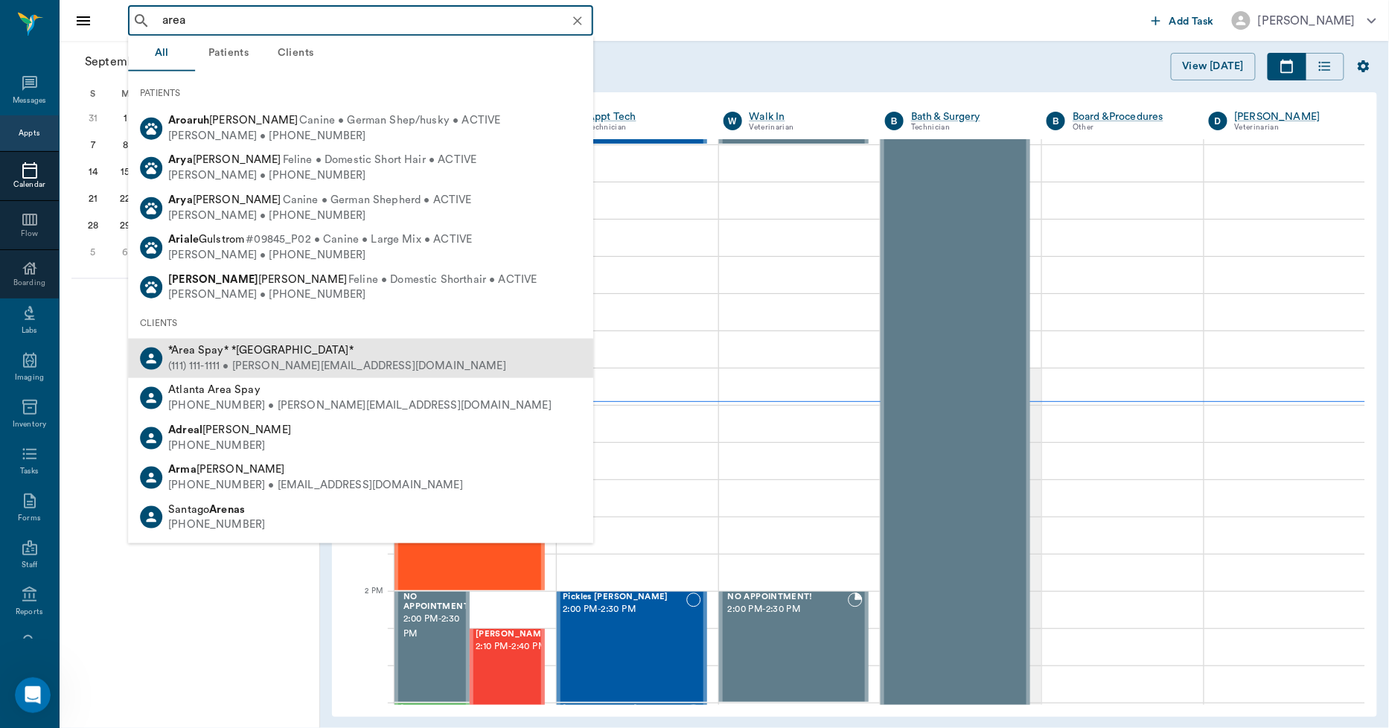
click at [198, 351] on span "*Area Spay* *[GEOGRAPHIC_DATA]*" at bounding box center [260, 350] width 185 height 11
type input "area"
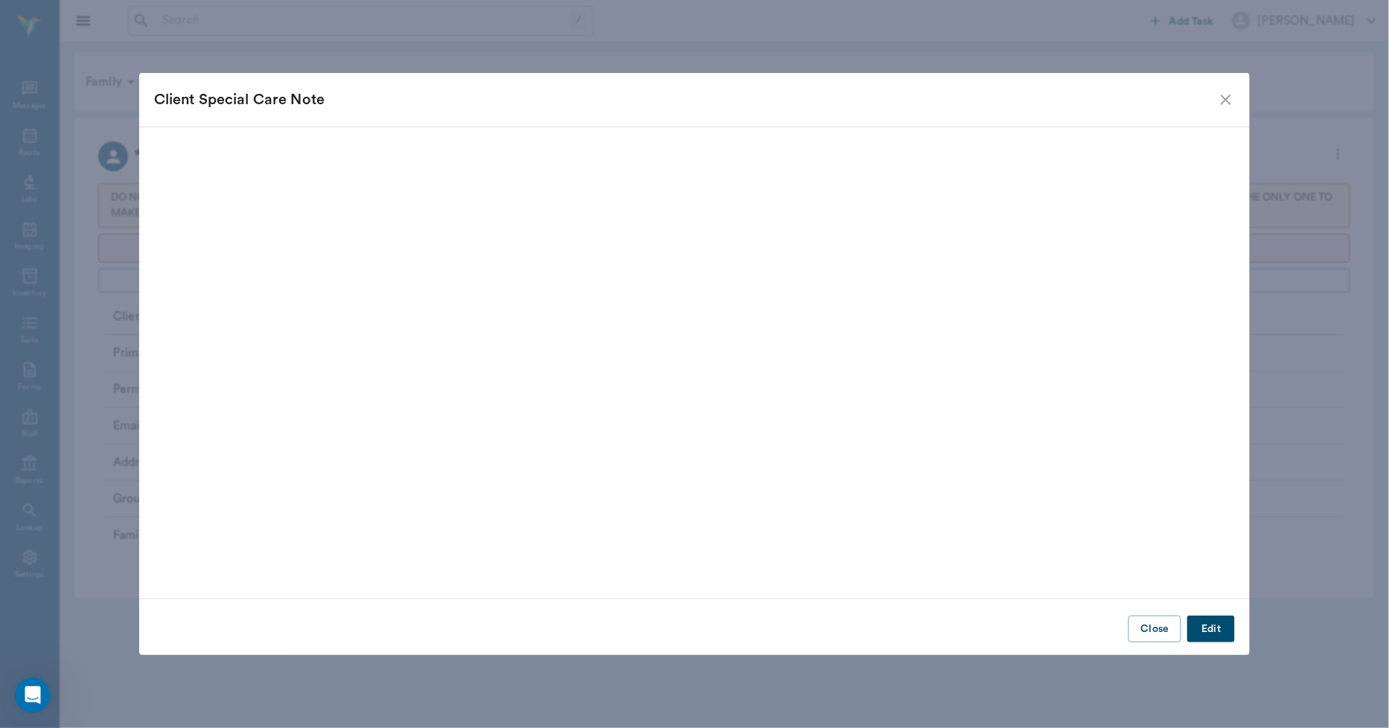
click at [1204, 621] on button "Edit" at bounding box center [1212, 630] width 48 height 28
click at [1182, 630] on button "Update" at bounding box center [1206, 630] width 60 height 28
click at [1137, 623] on button "Close" at bounding box center [1155, 630] width 53 height 28
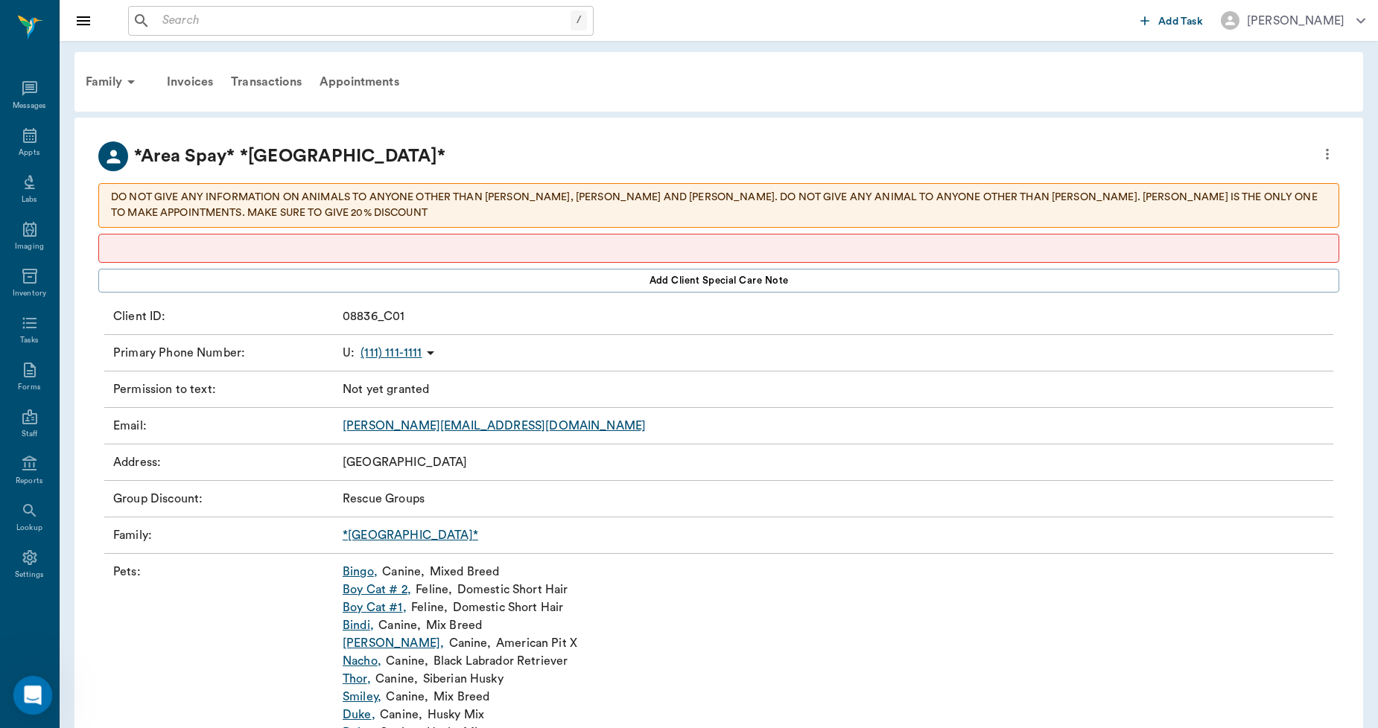
click at [36, 696] on icon "Open Intercom Messenger" at bounding box center [31, 693] width 25 height 25
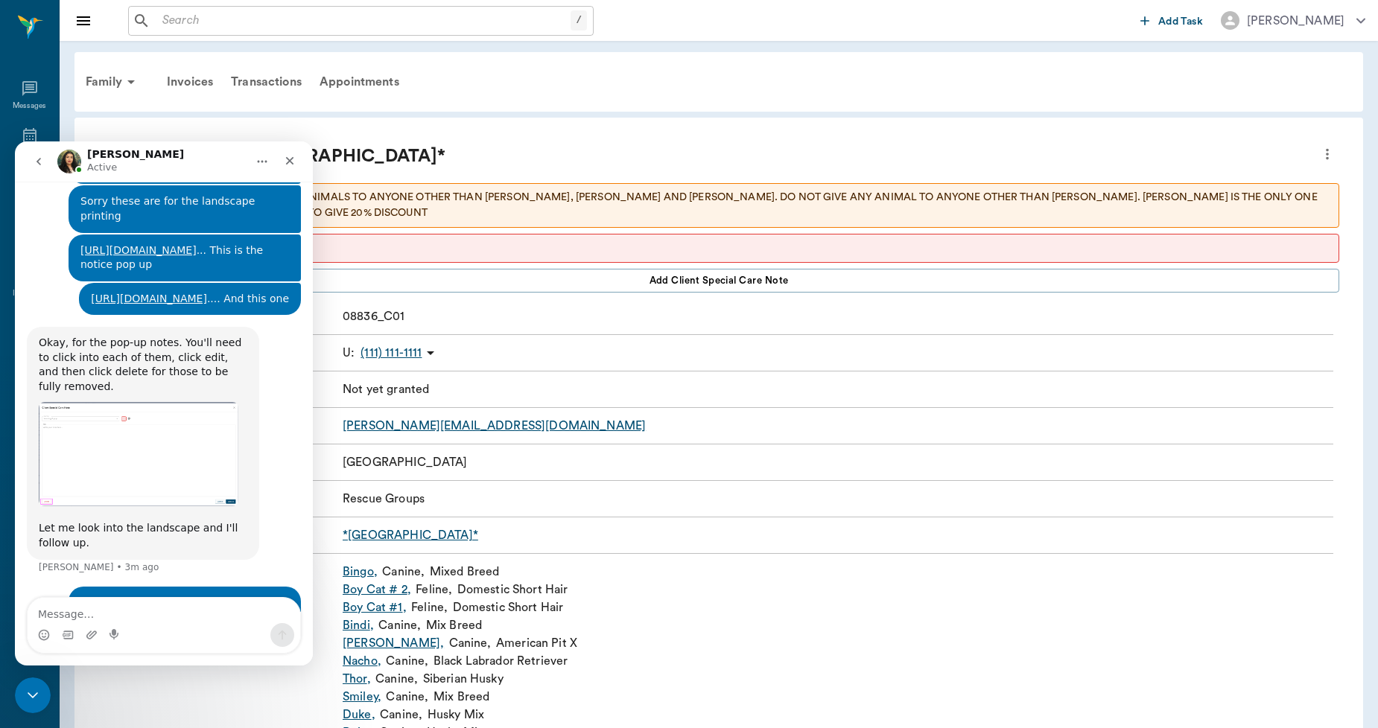
scroll to position [1691, 0]
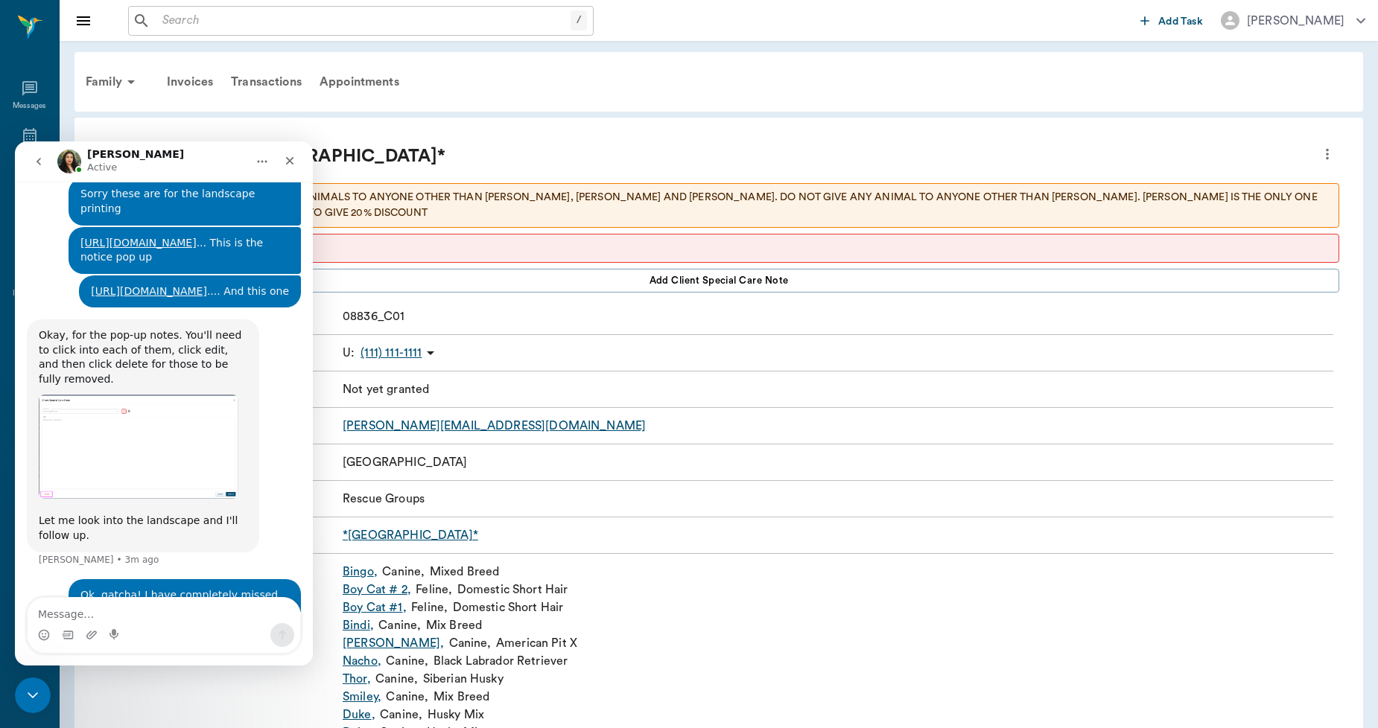
click at [113, 409] on img "Lizbeth says…" at bounding box center [139, 447] width 200 height 105
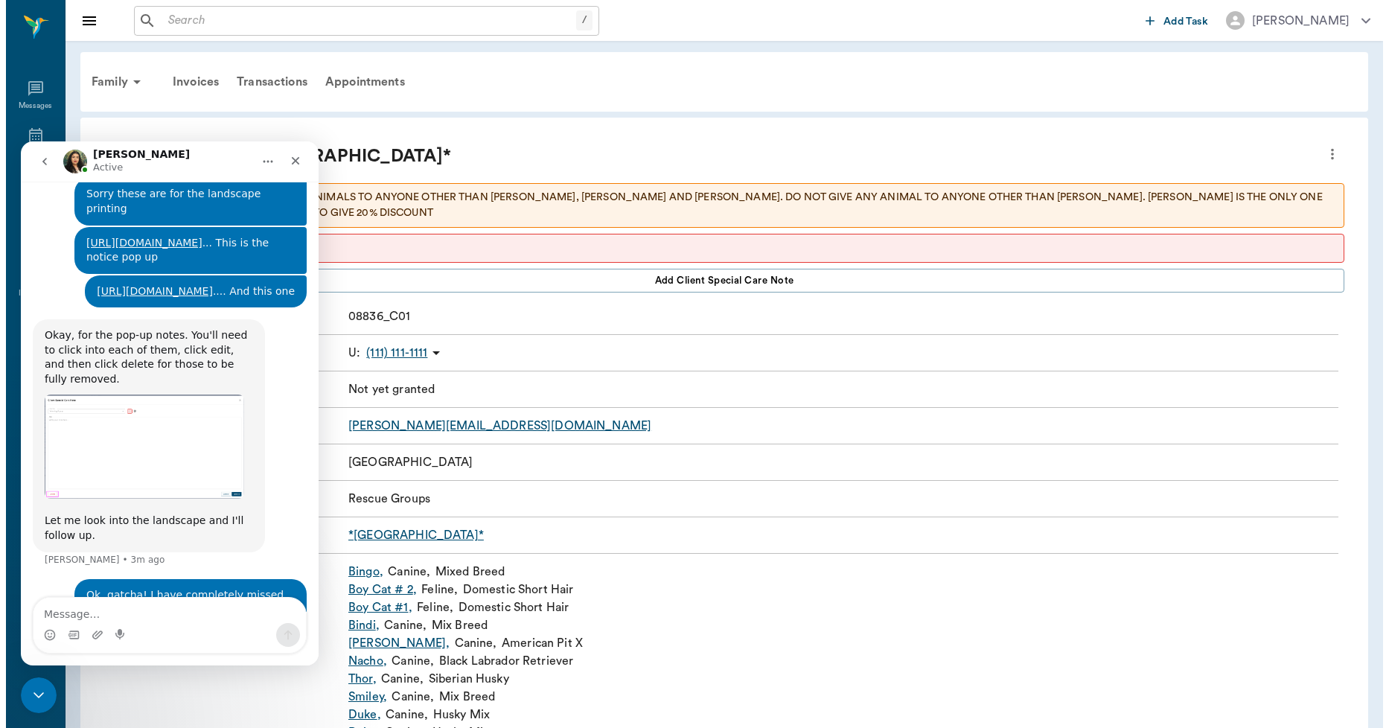
scroll to position [0, 0]
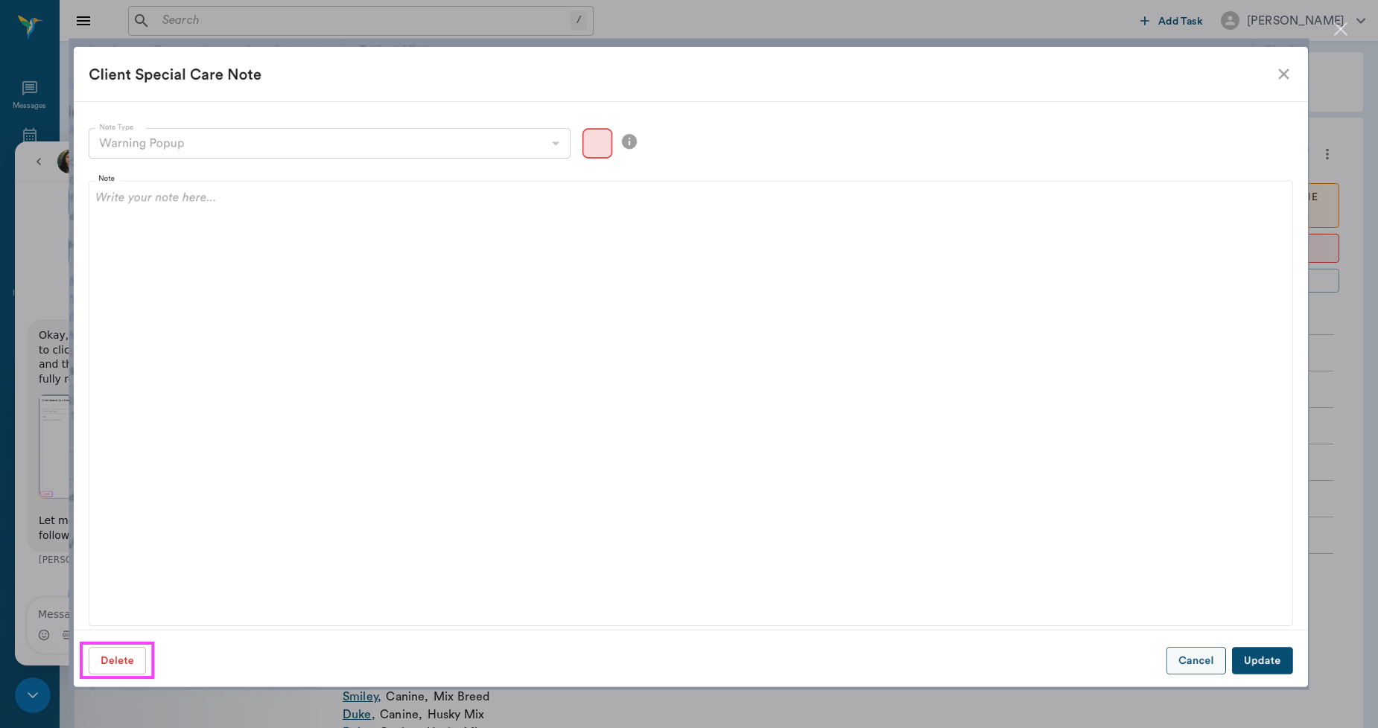
click at [1292, 86] on img "Close" at bounding box center [689, 365] width 1240 height 652
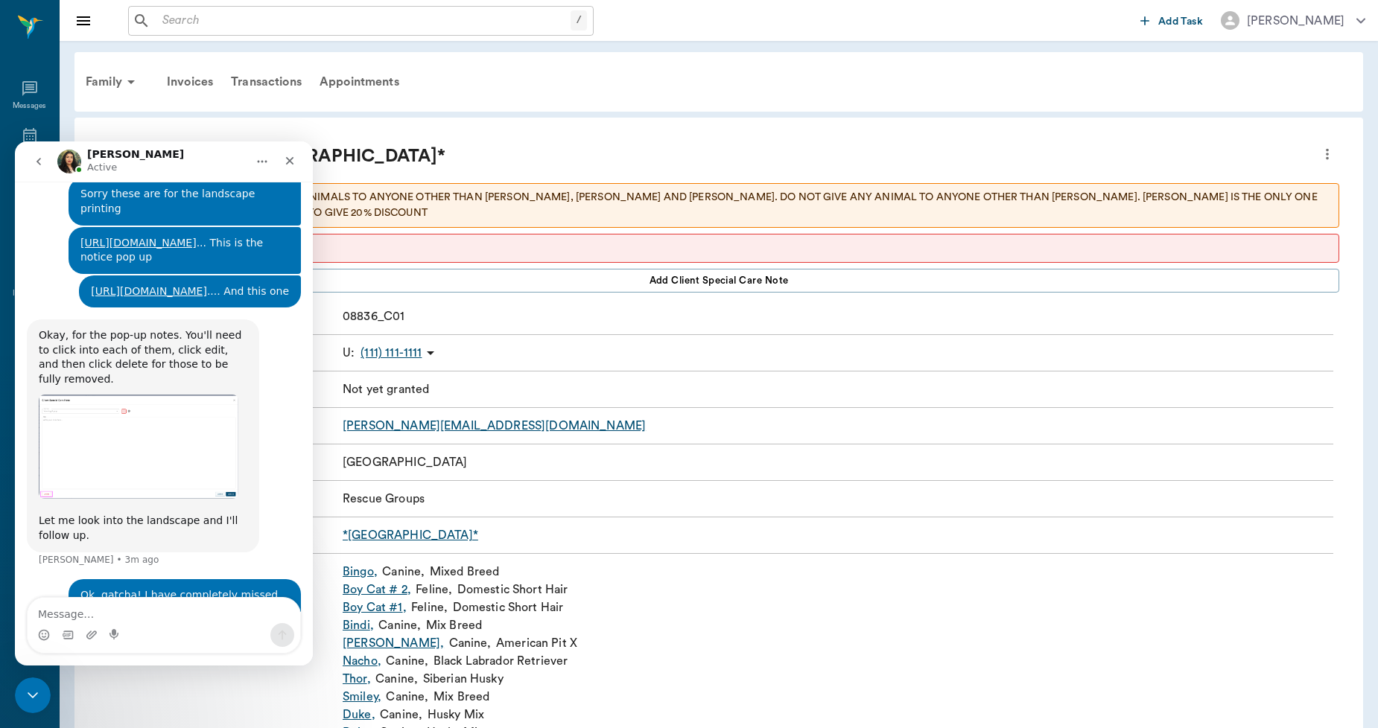
click at [644, 246] on p at bounding box center [718, 249] width 1215 height 16
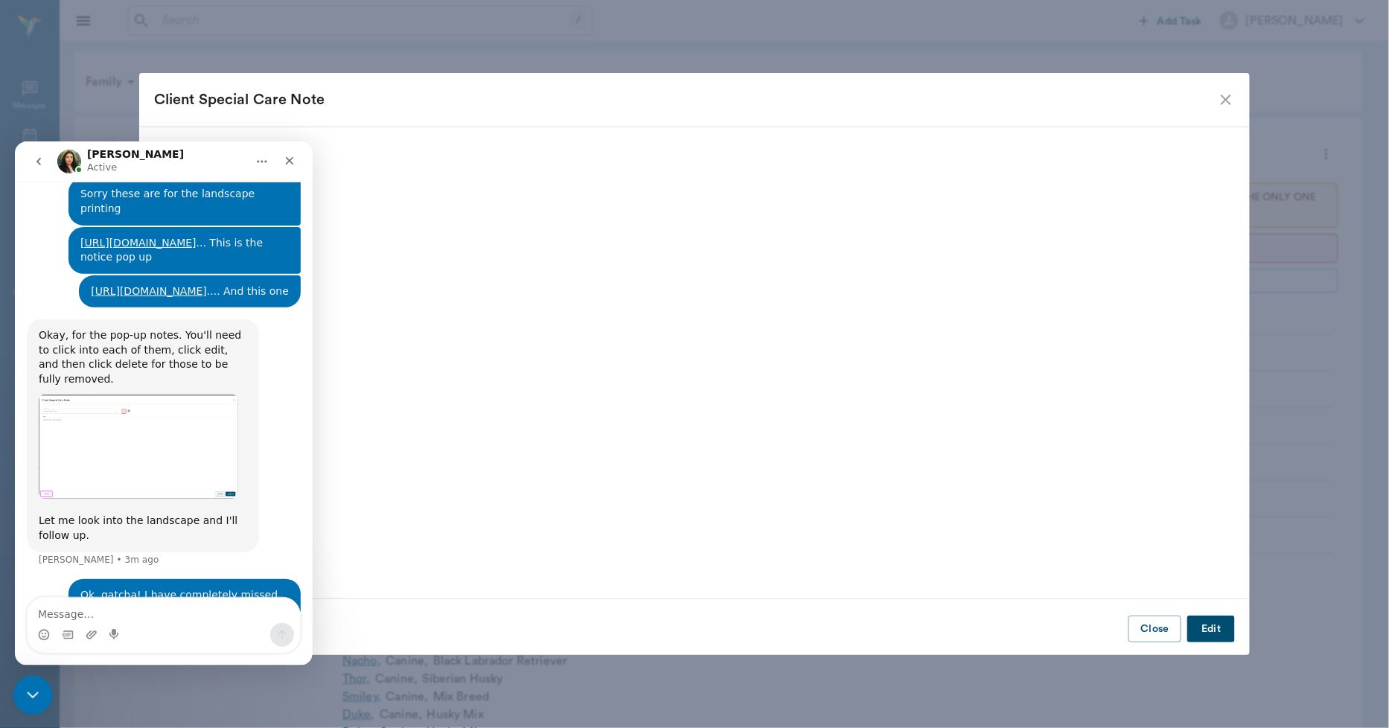
click at [28, 692] on icon "Close Intercom Messenger" at bounding box center [31, 693] width 18 height 18
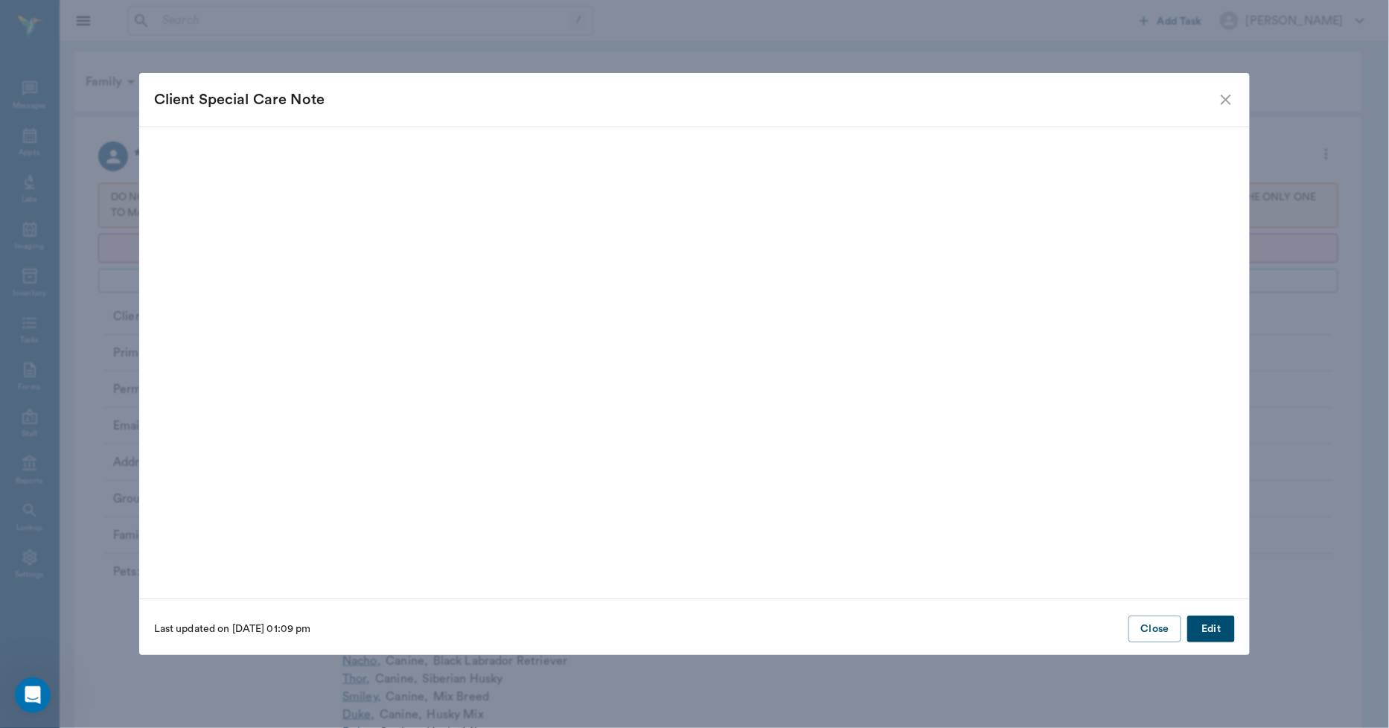
click at [1209, 631] on button "Edit" at bounding box center [1212, 630] width 48 height 28
click at [200, 627] on button "Delete" at bounding box center [182, 630] width 57 height 28
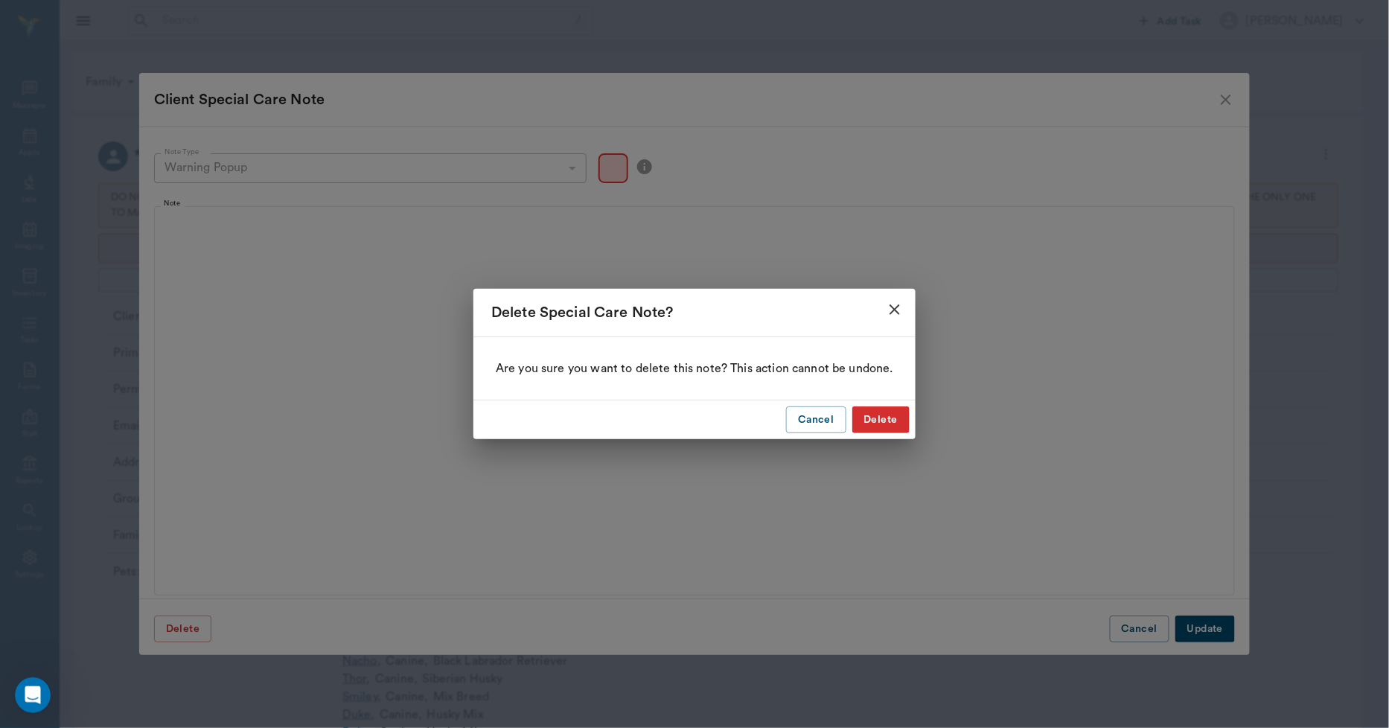
click at [888, 419] on button "Delete" at bounding box center [881, 421] width 57 height 28
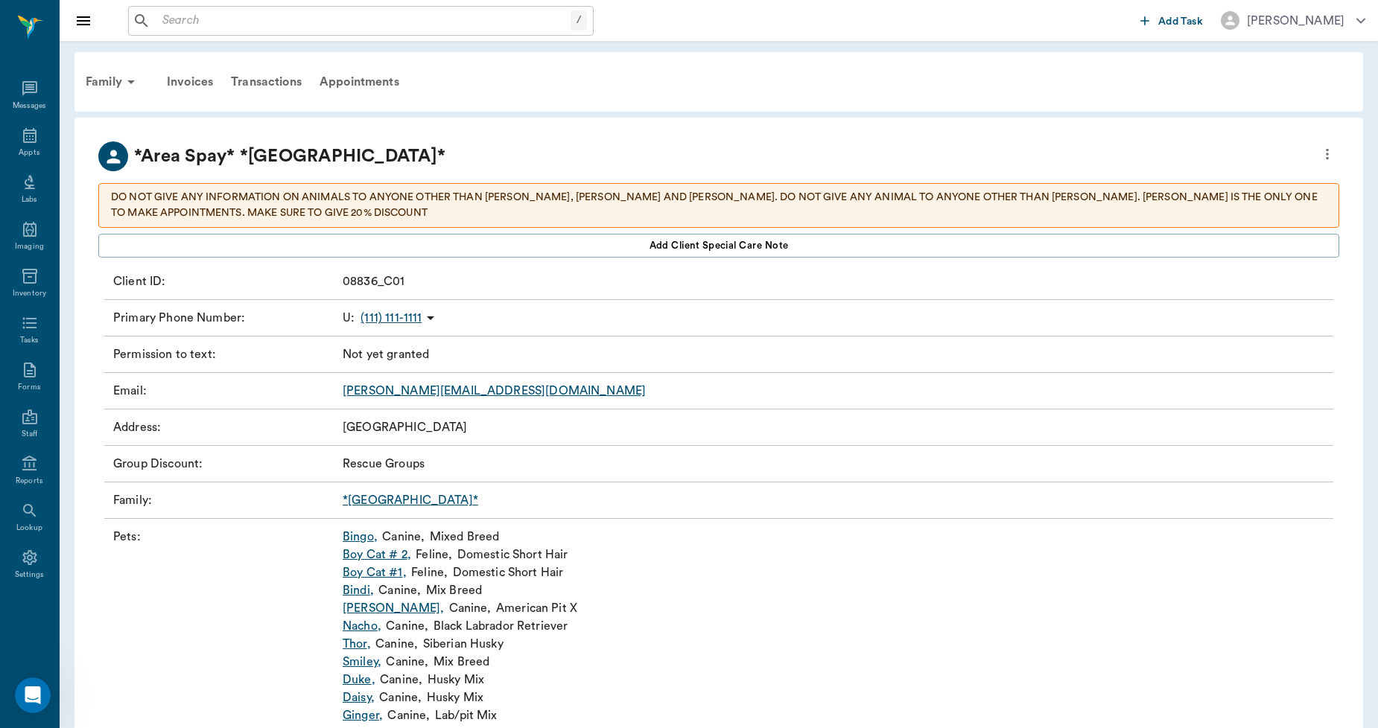
click at [210, 20] on input "text" at bounding box center [363, 20] width 414 height 21
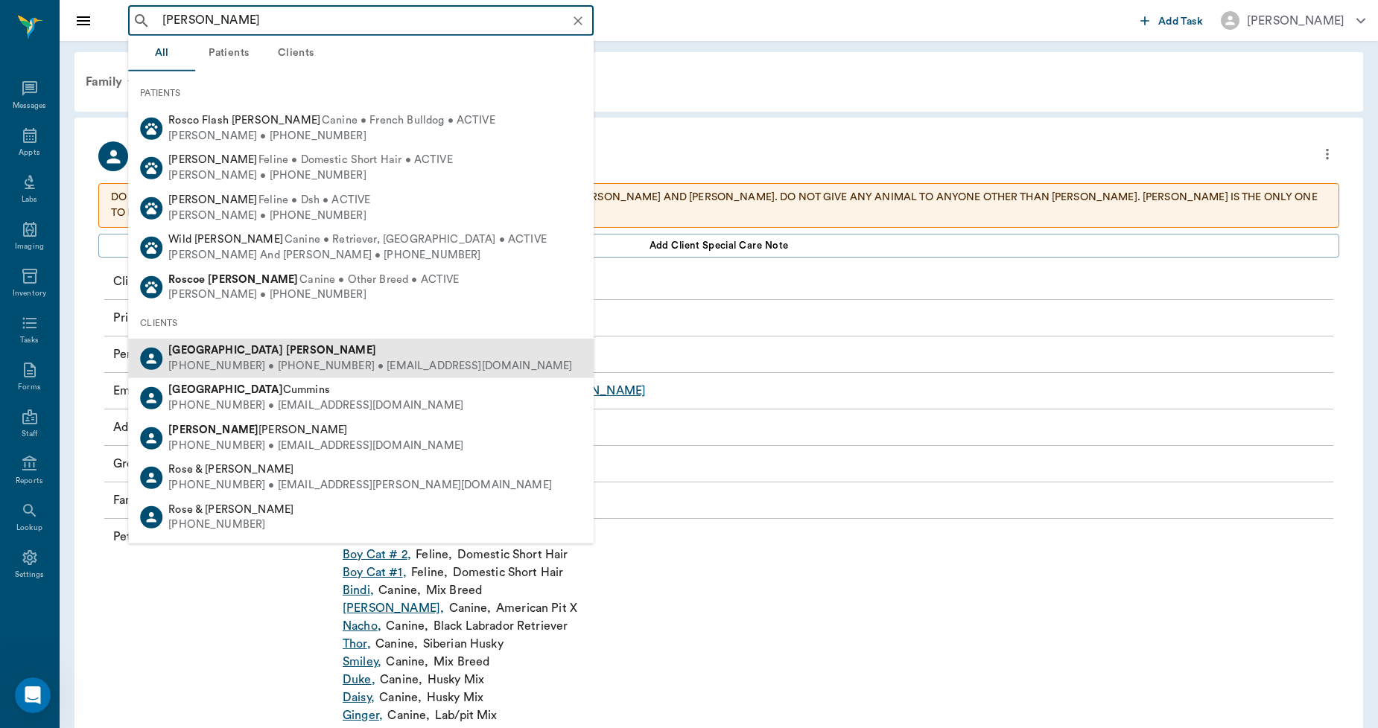
click at [214, 358] on div "Devon Ross (430) 291-3525 • (971) 832-2586 • DEVSTESSA@gmail.com" at bounding box center [367, 358] width 410 height 31
type input "devon ros"
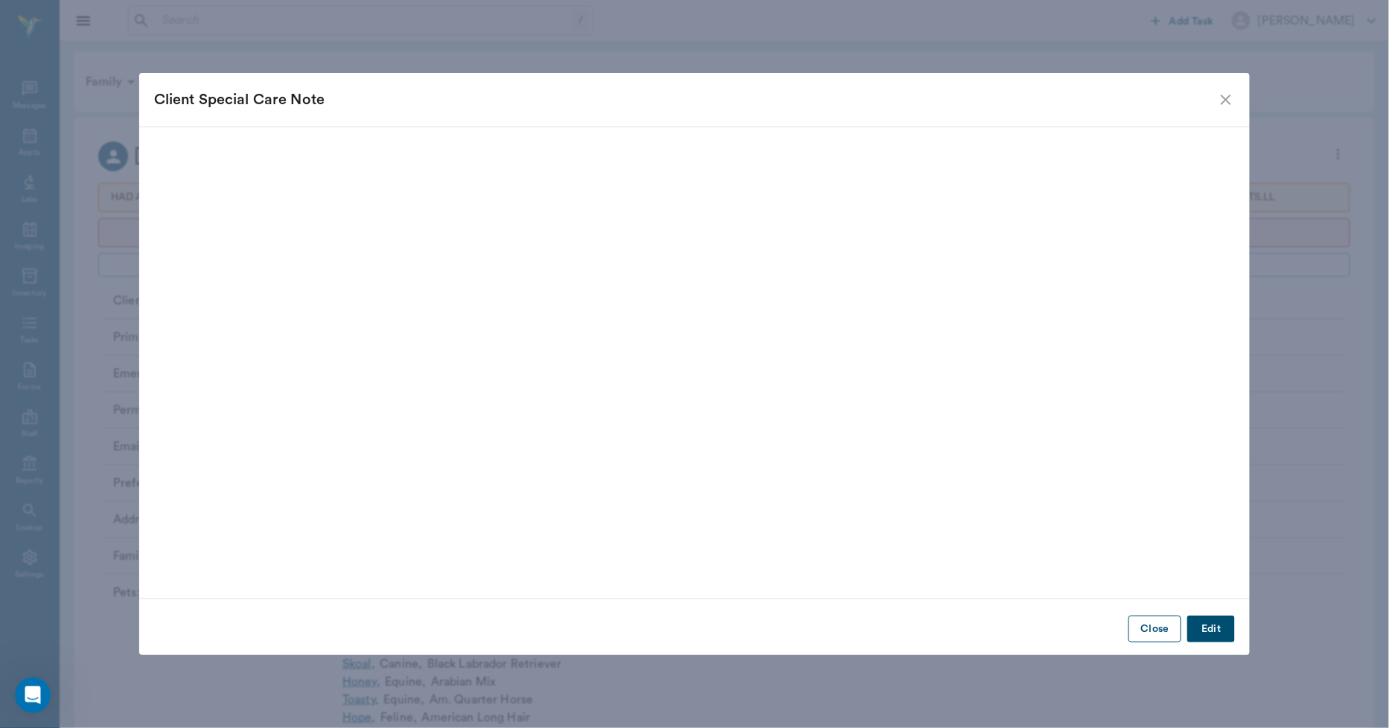
click at [1165, 631] on button "Close" at bounding box center [1155, 630] width 53 height 28
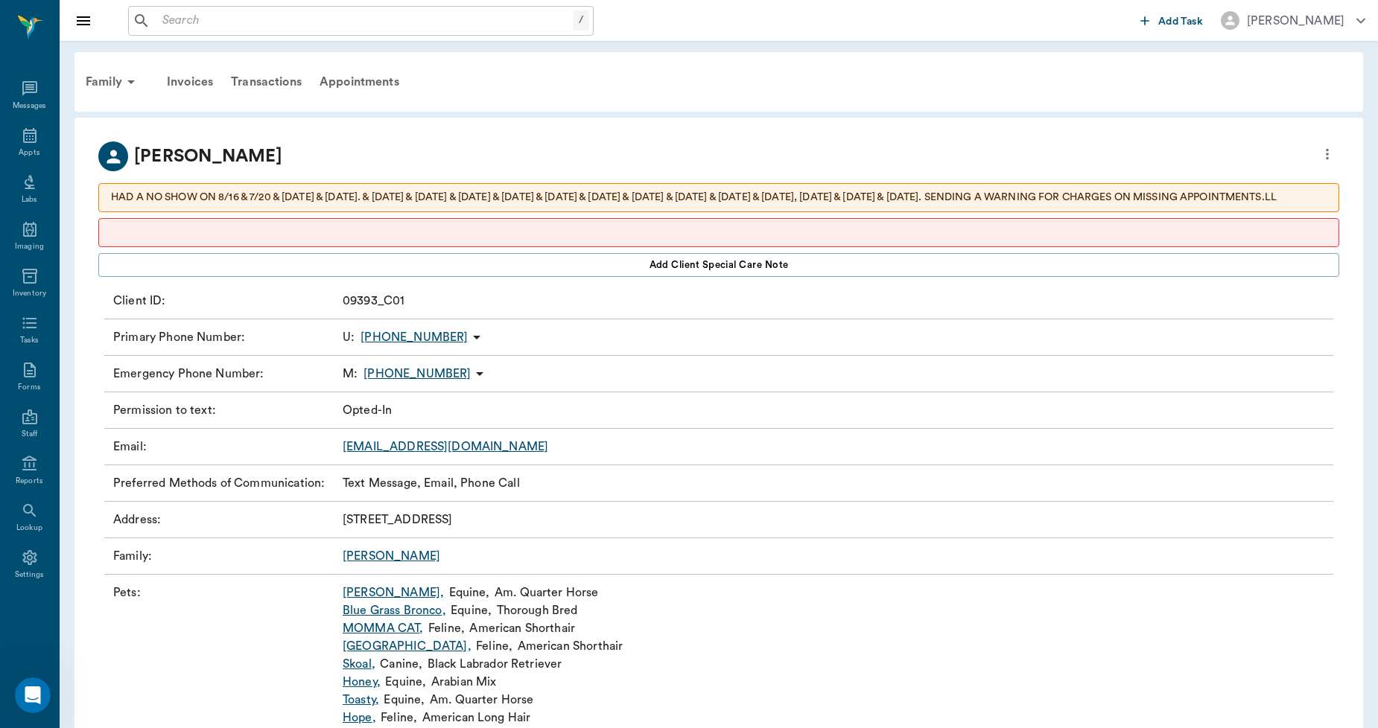
click at [695, 235] on p at bounding box center [718, 233] width 1215 height 16
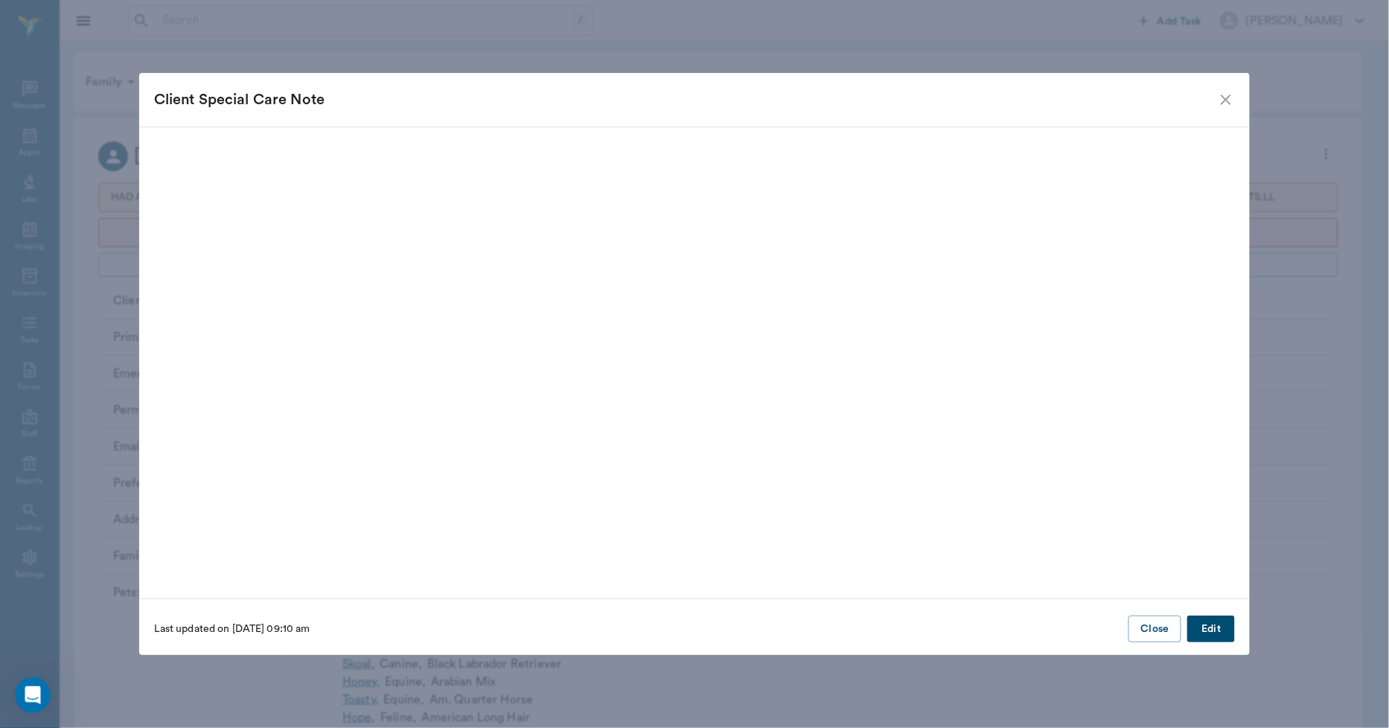
click at [1208, 629] on button "Edit" at bounding box center [1212, 630] width 48 height 28
click at [183, 628] on button "Delete" at bounding box center [182, 630] width 57 height 28
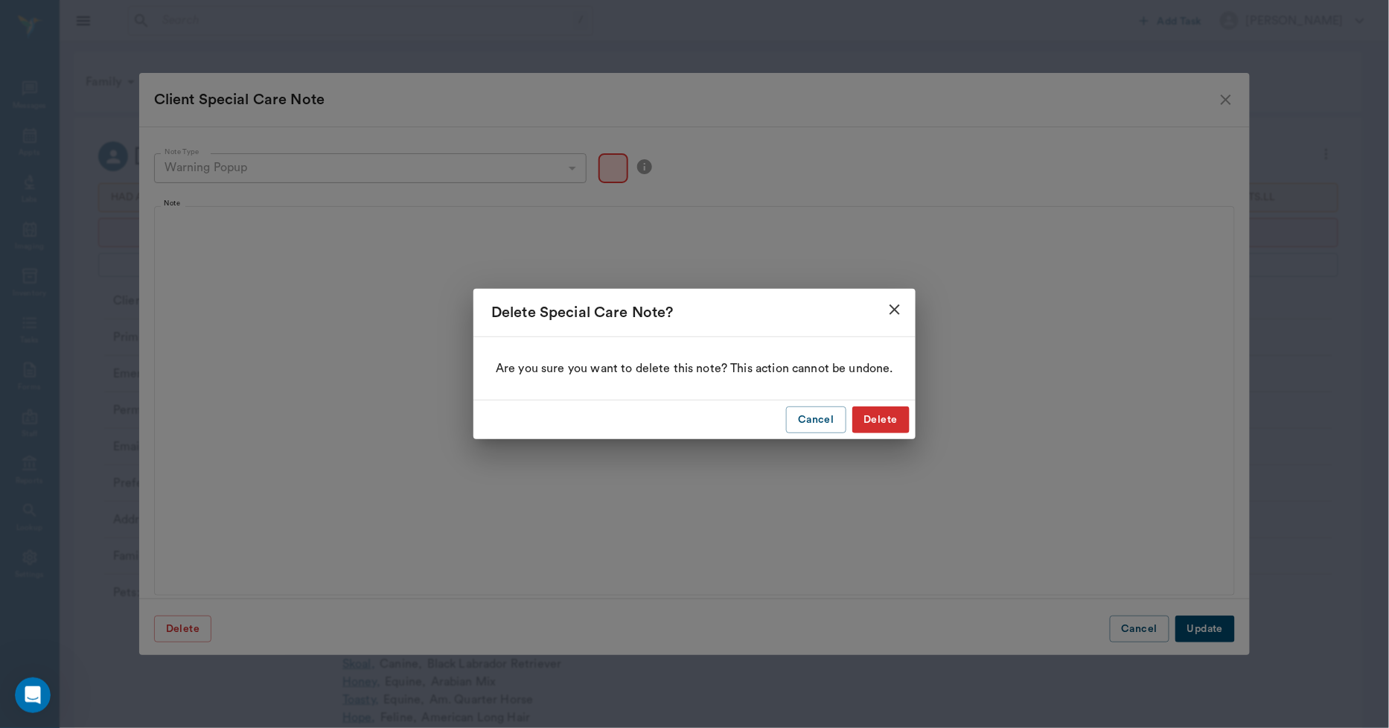
click at [872, 421] on button "Delete" at bounding box center [881, 421] width 57 height 28
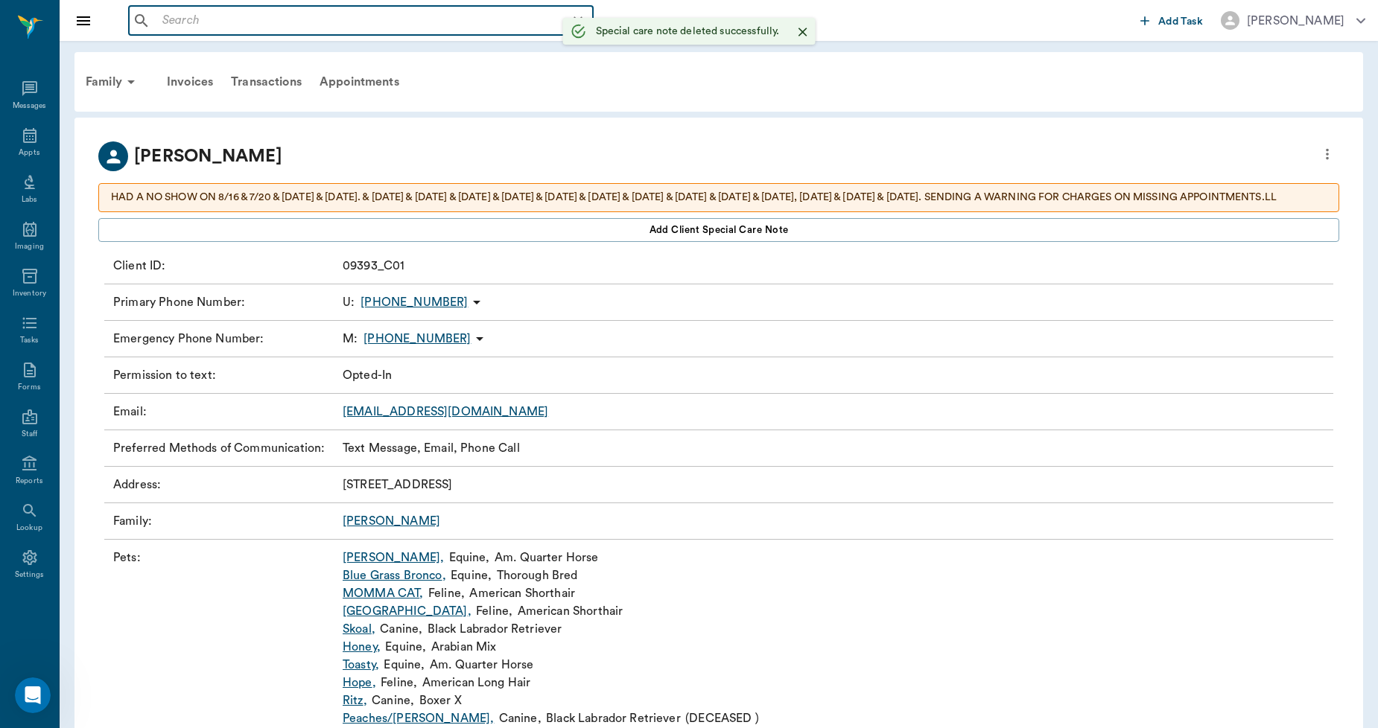
click at [255, 13] on input "text" at bounding box center [372, 20] width 433 height 21
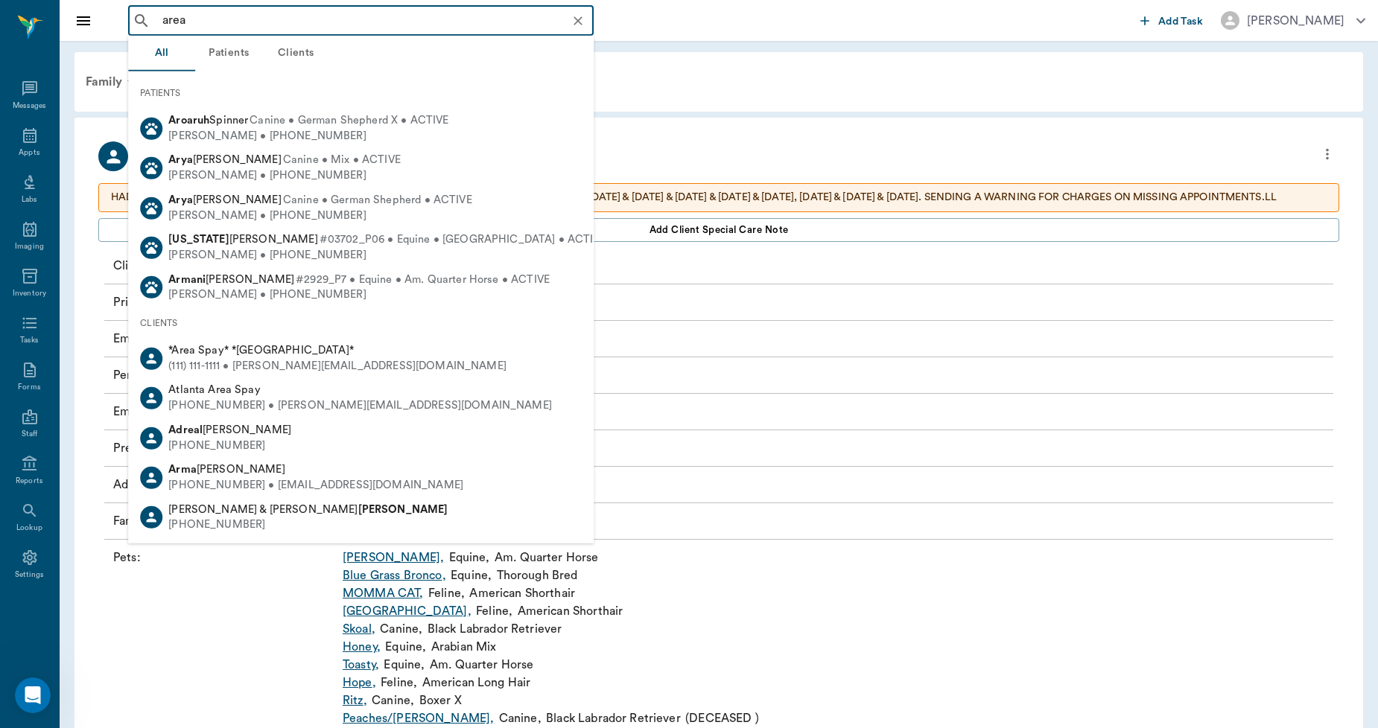
click at [246, 353] on span "*Area Spay* *[GEOGRAPHIC_DATA]*" at bounding box center [260, 350] width 185 height 11
type input "area"
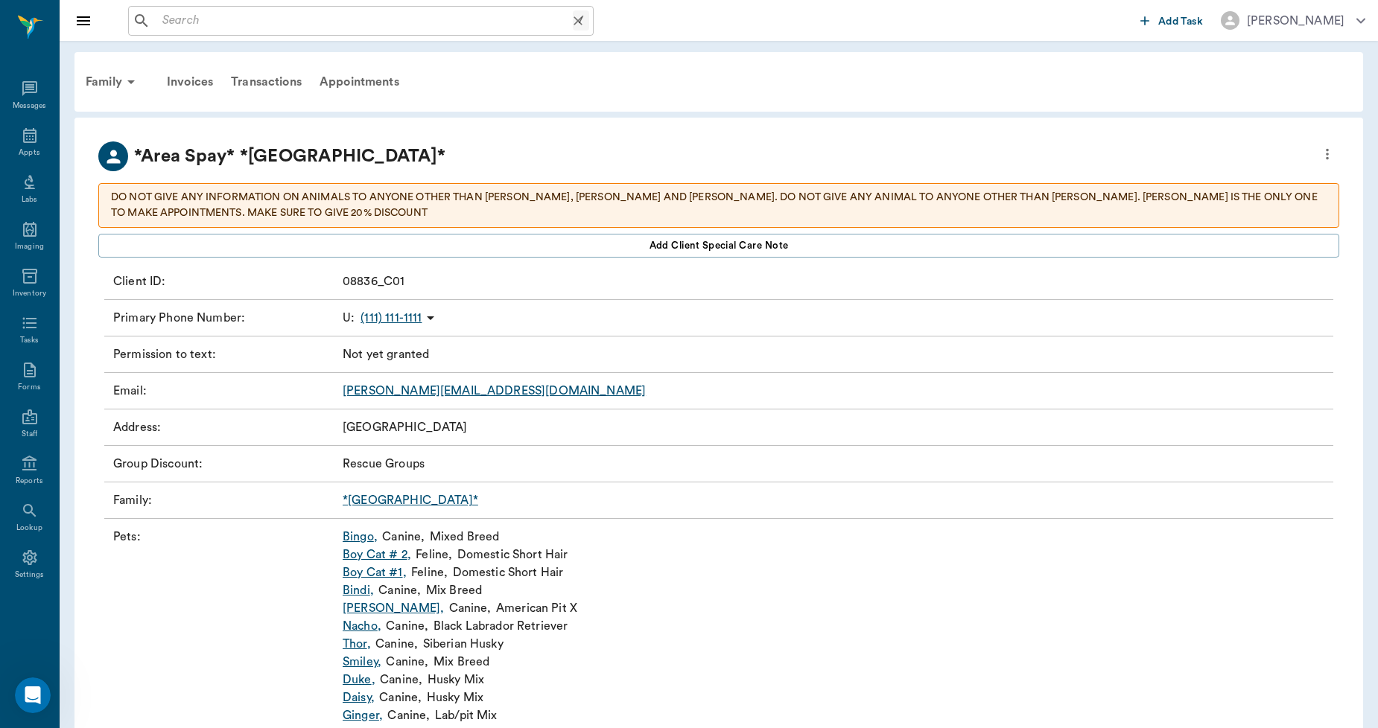
click at [246, 19] on input "text" at bounding box center [364, 20] width 416 height 21
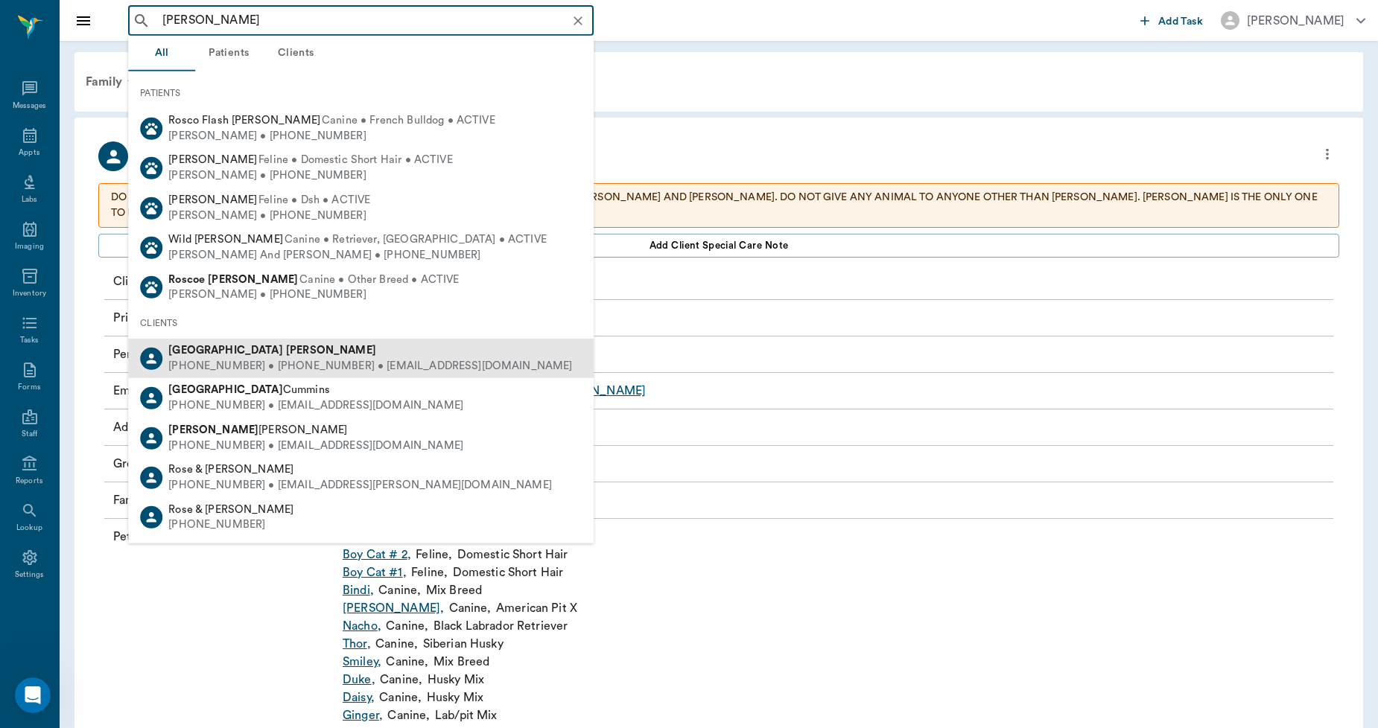
click at [286, 348] on b "Ross" at bounding box center [331, 350] width 90 height 11
type input "devon ros"
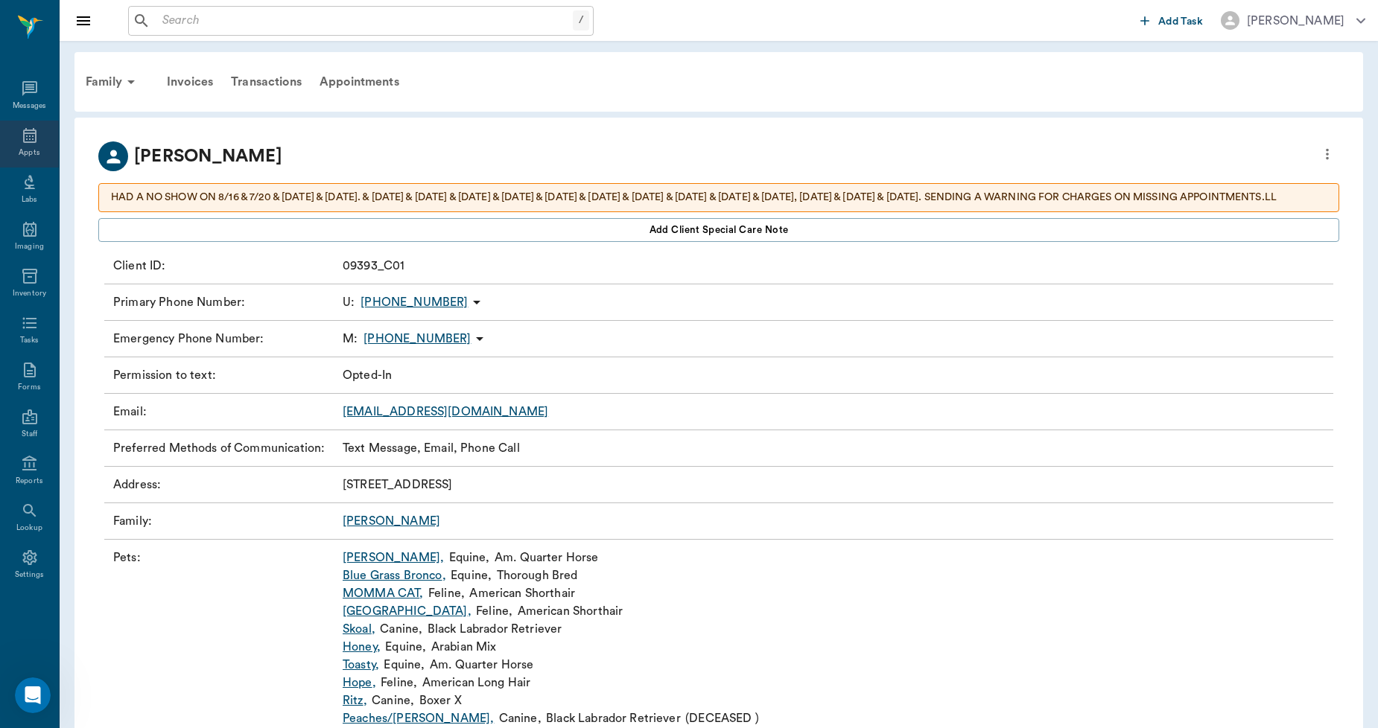
click at [27, 140] on icon at bounding box center [30, 136] width 18 height 18
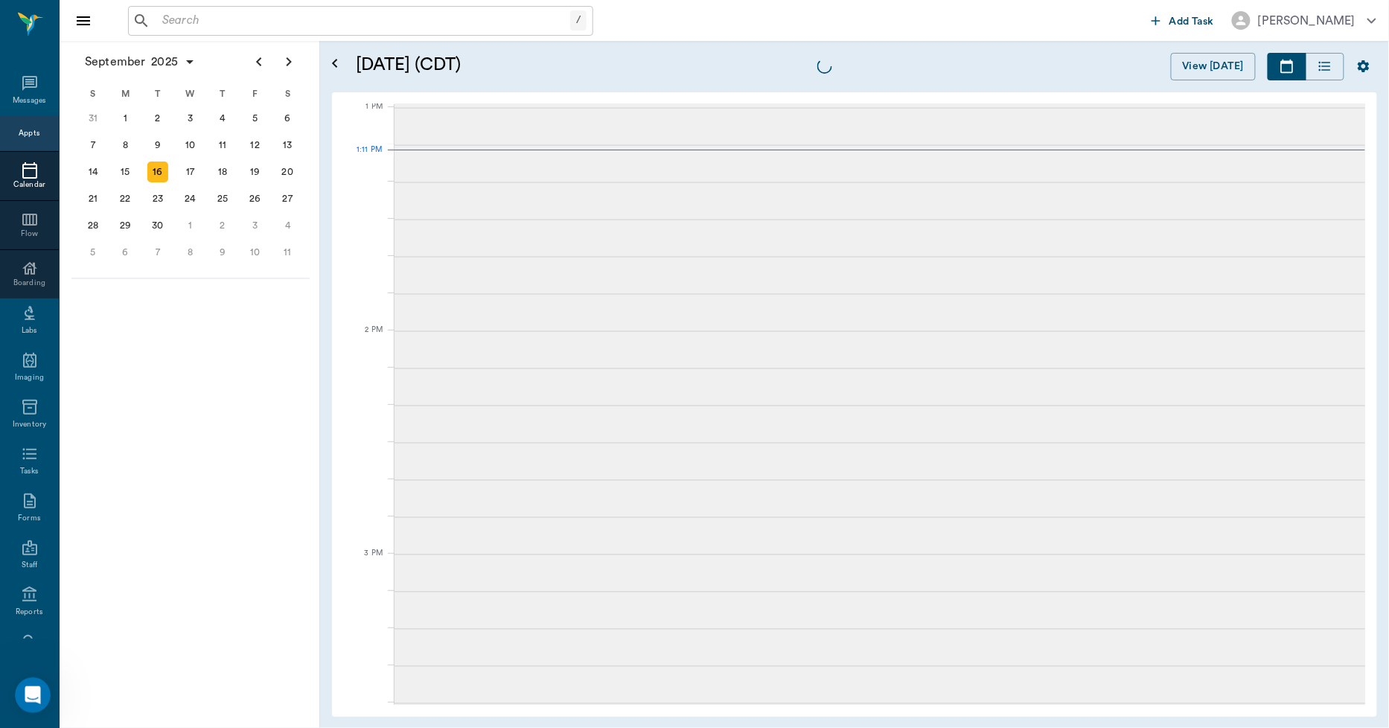
scroll to position [1118, 0]
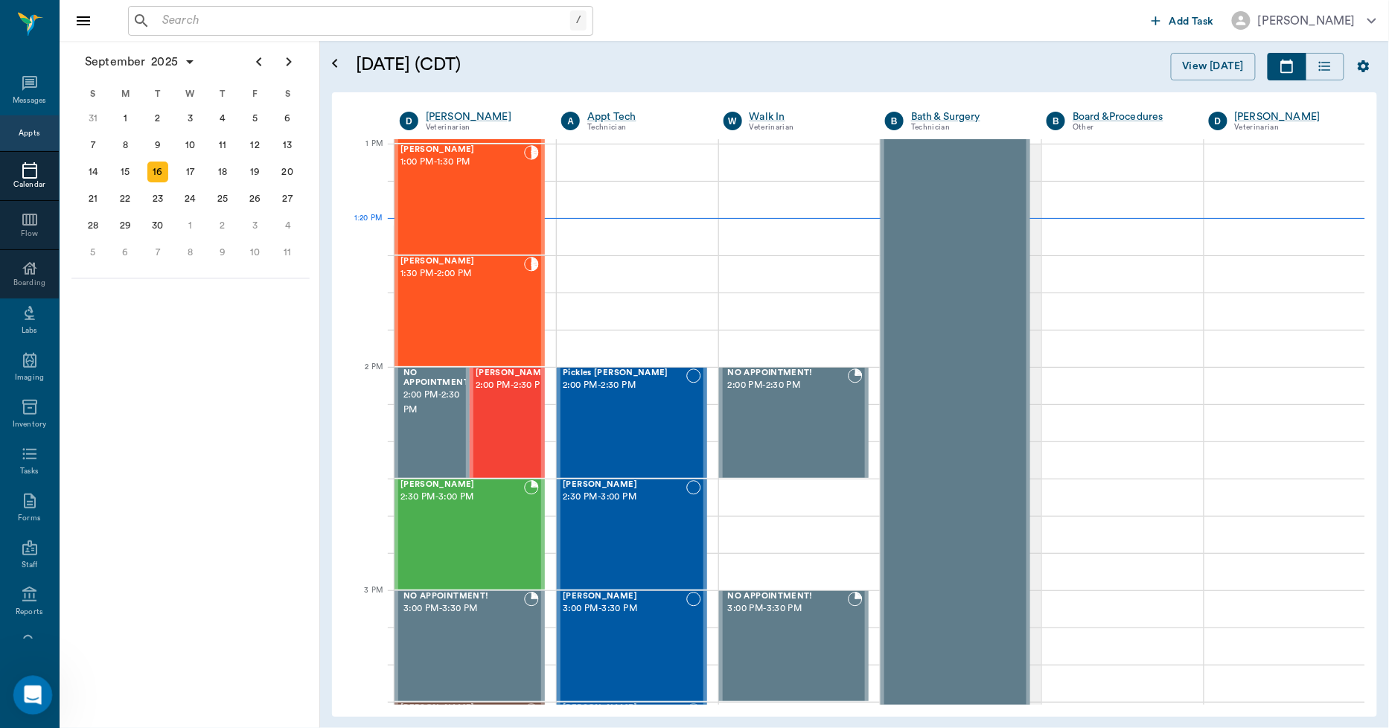
click at [14, 699] on div "Open Intercom Messenger" at bounding box center [30, 693] width 49 height 49
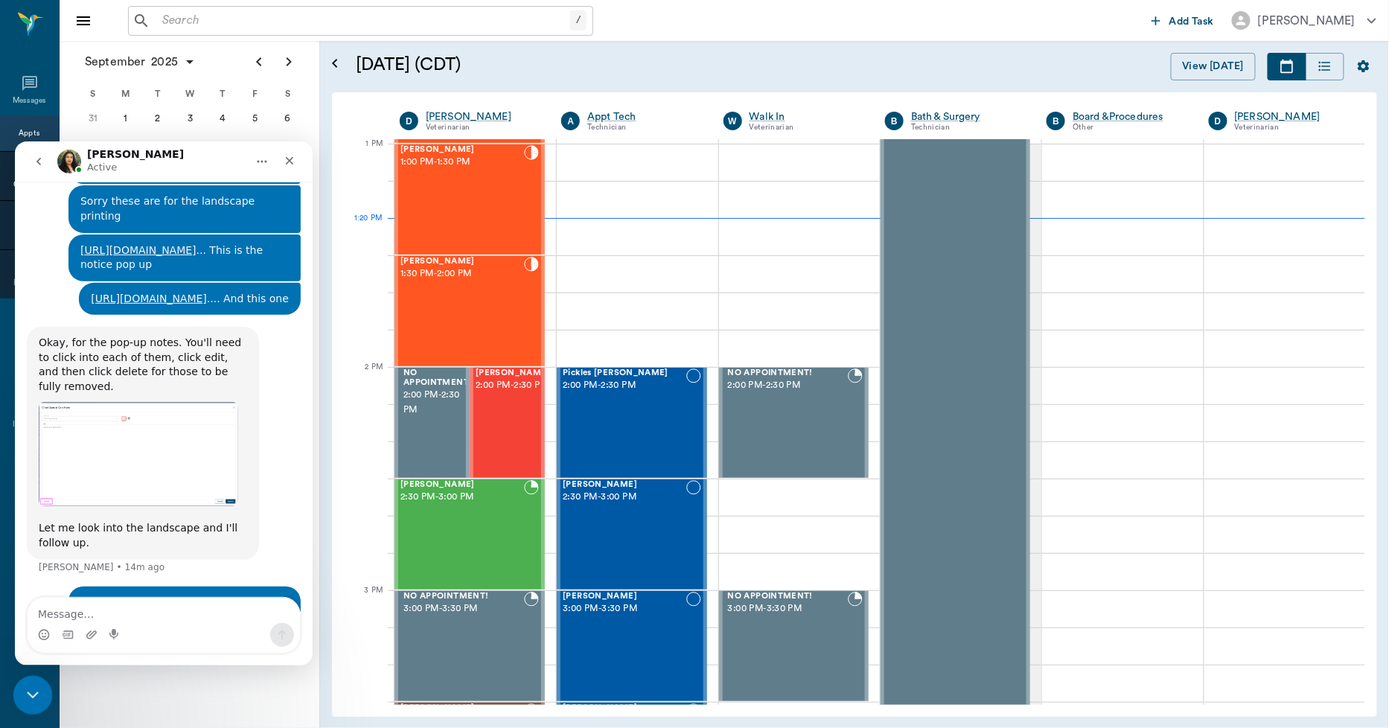
scroll to position [1691, 0]
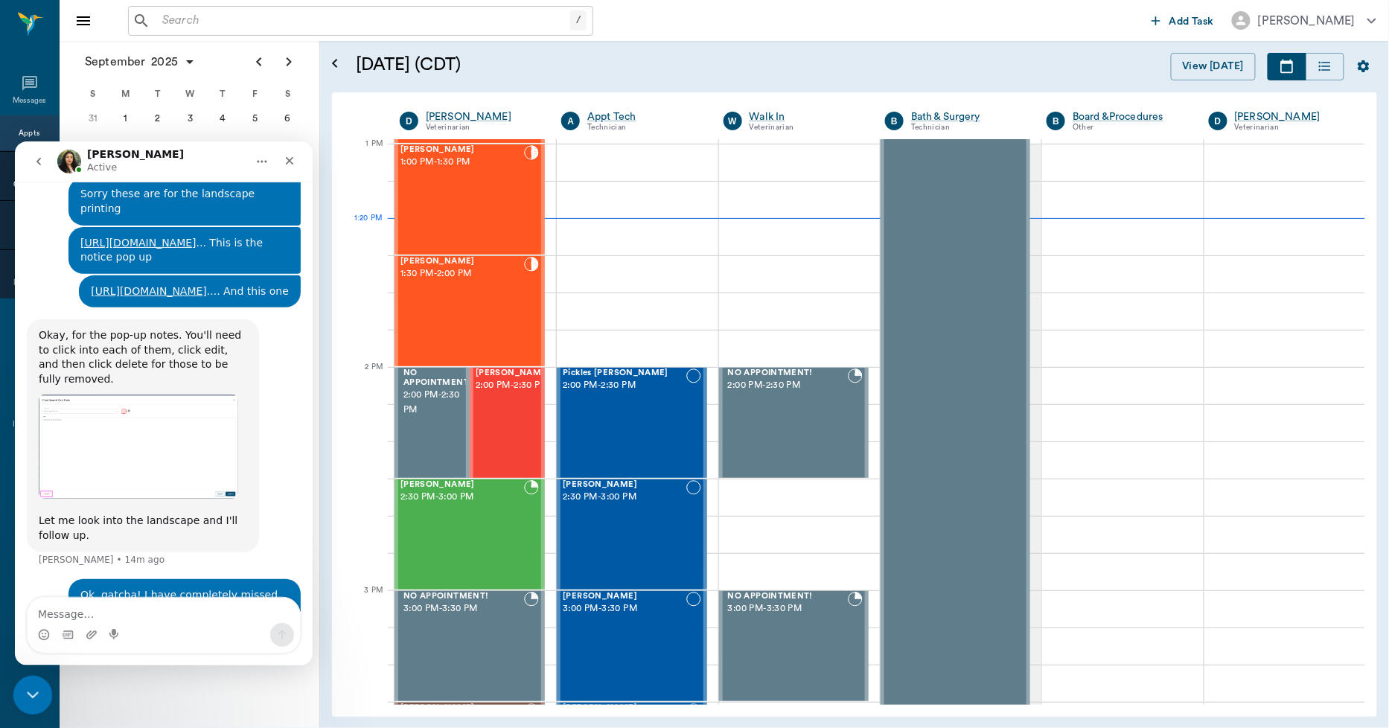
click at [34, 690] on icon "Close Intercom Messenger" at bounding box center [31, 693] width 18 height 18
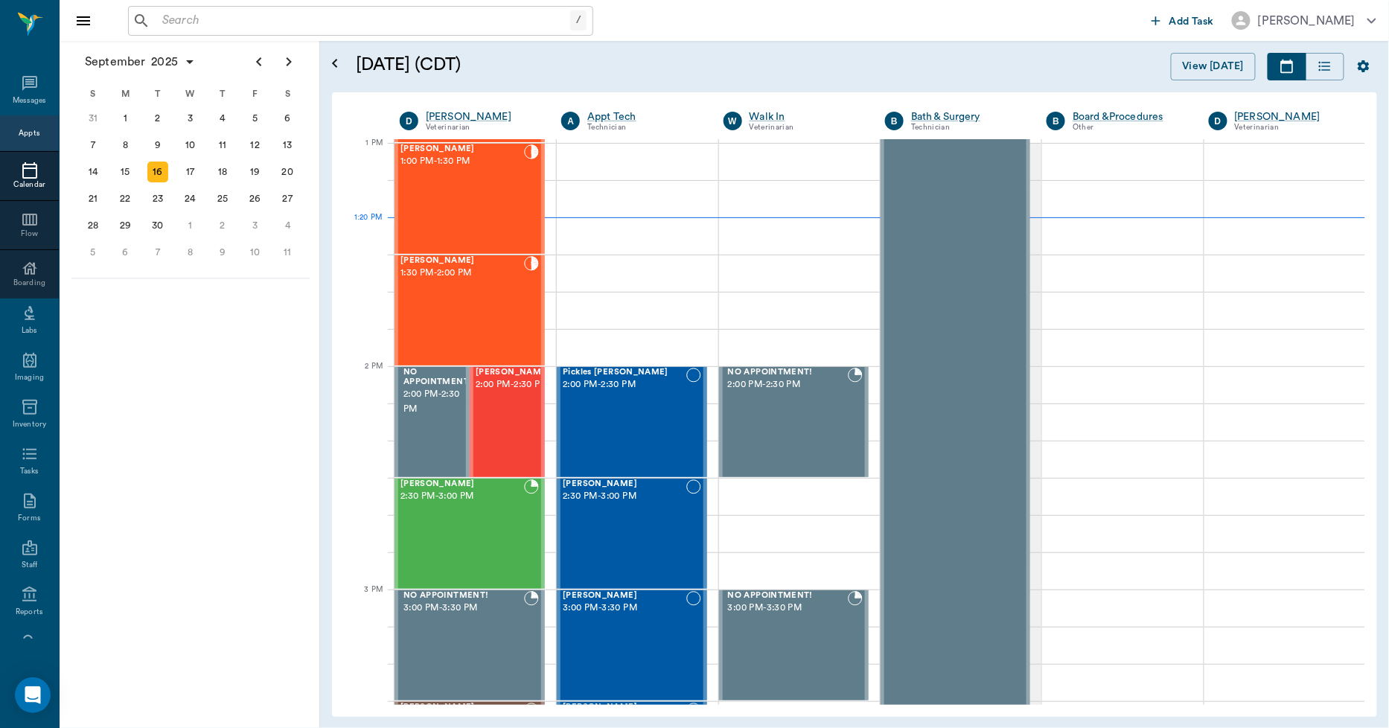
scroll to position [1118, 0]
click at [502, 425] on div "[PERSON_NAME] 2:00 PM - 2:30 PM" at bounding box center [513, 423] width 74 height 109
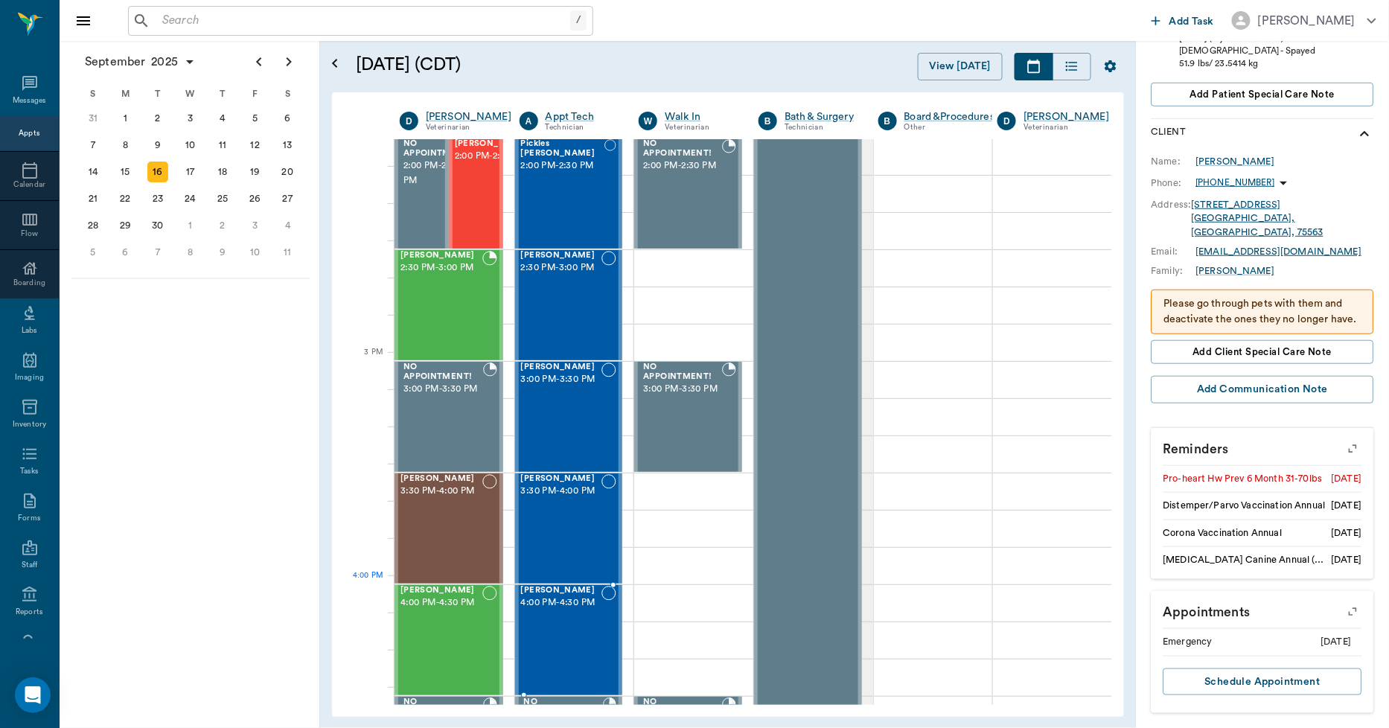
scroll to position [1366, 0]
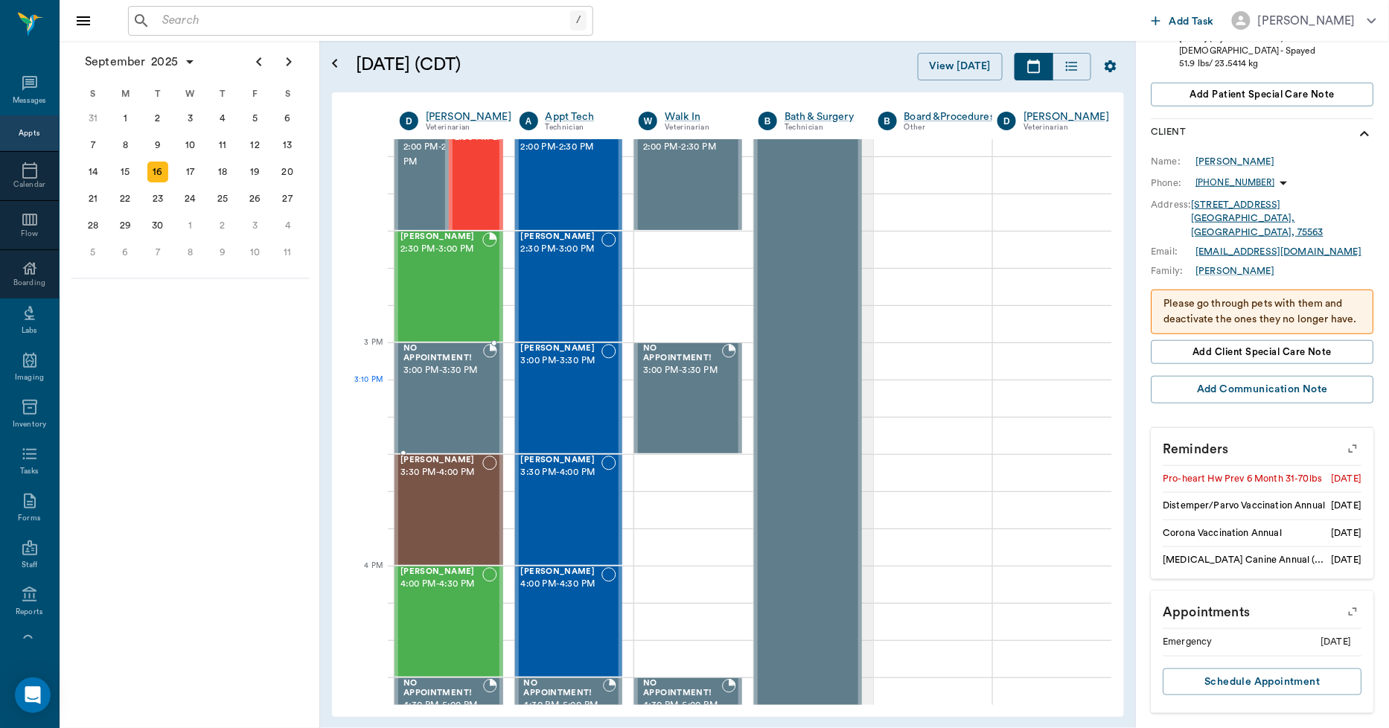
click at [421, 378] on span "3:00 PM - 3:30 PM" at bounding box center [444, 370] width 80 height 15
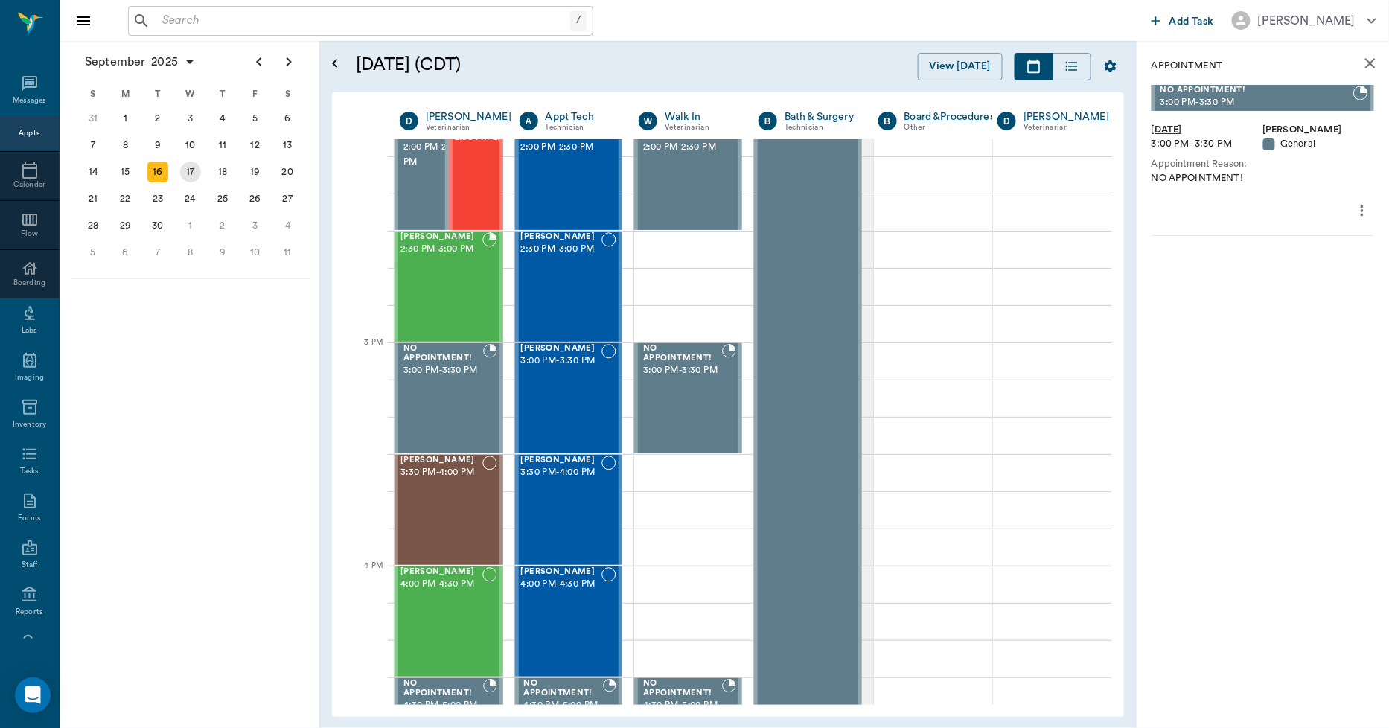
click at [200, 174] on div "17" at bounding box center [190, 172] width 33 height 27
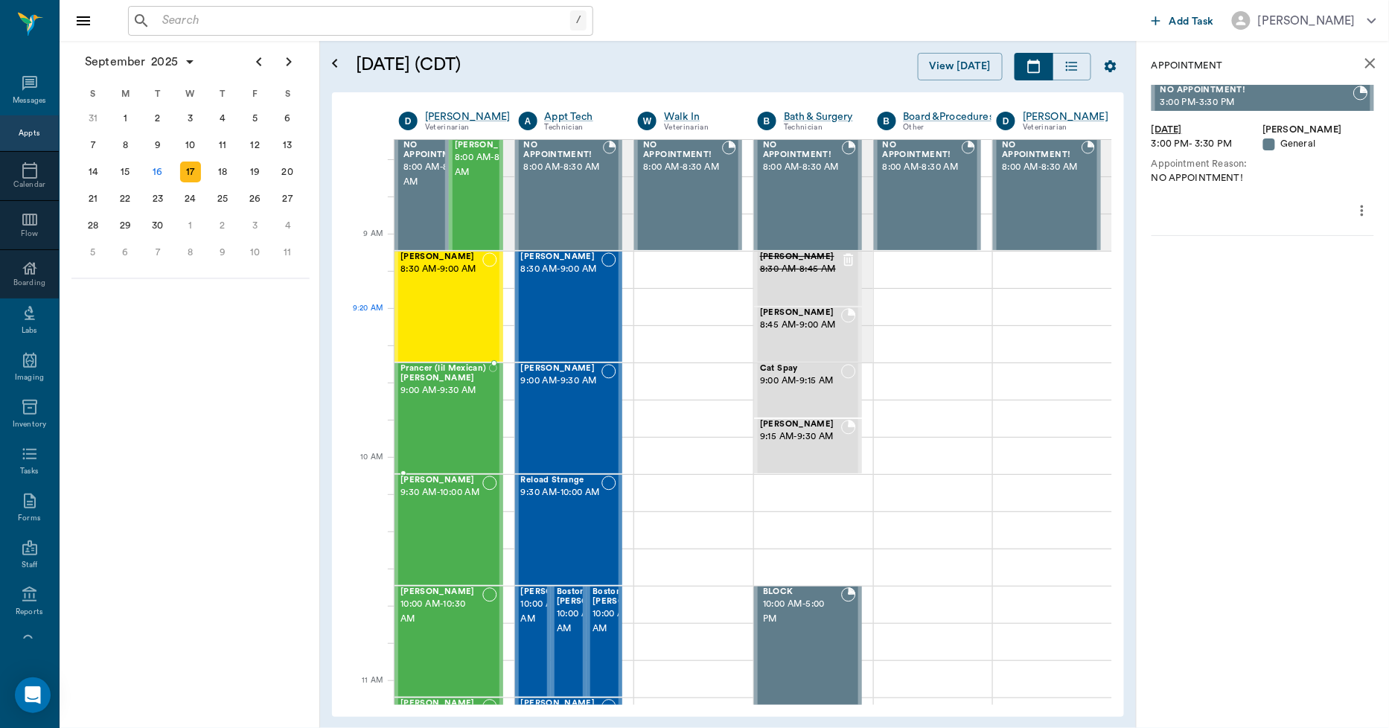
scroll to position [0, 1]
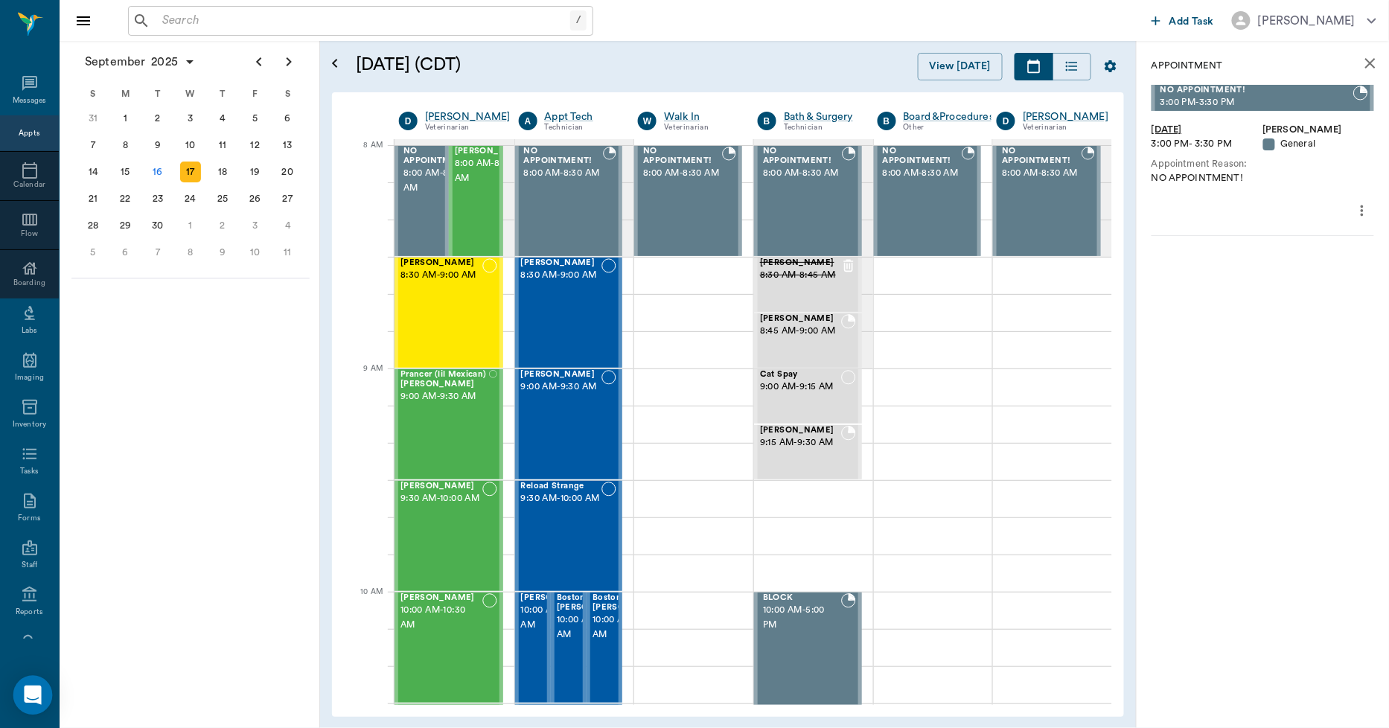
click at [13, 696] on body "/ ​ Add Task Dr. Bert Ellsworth Nectar Messages Appts Calendar Flow Boarding La…" at bounding box center [694, 364] width 1389 height 728
click at [21, 688] on div "Open Intercom Messenger" at bounding box center [32, 695] width 39 height 39
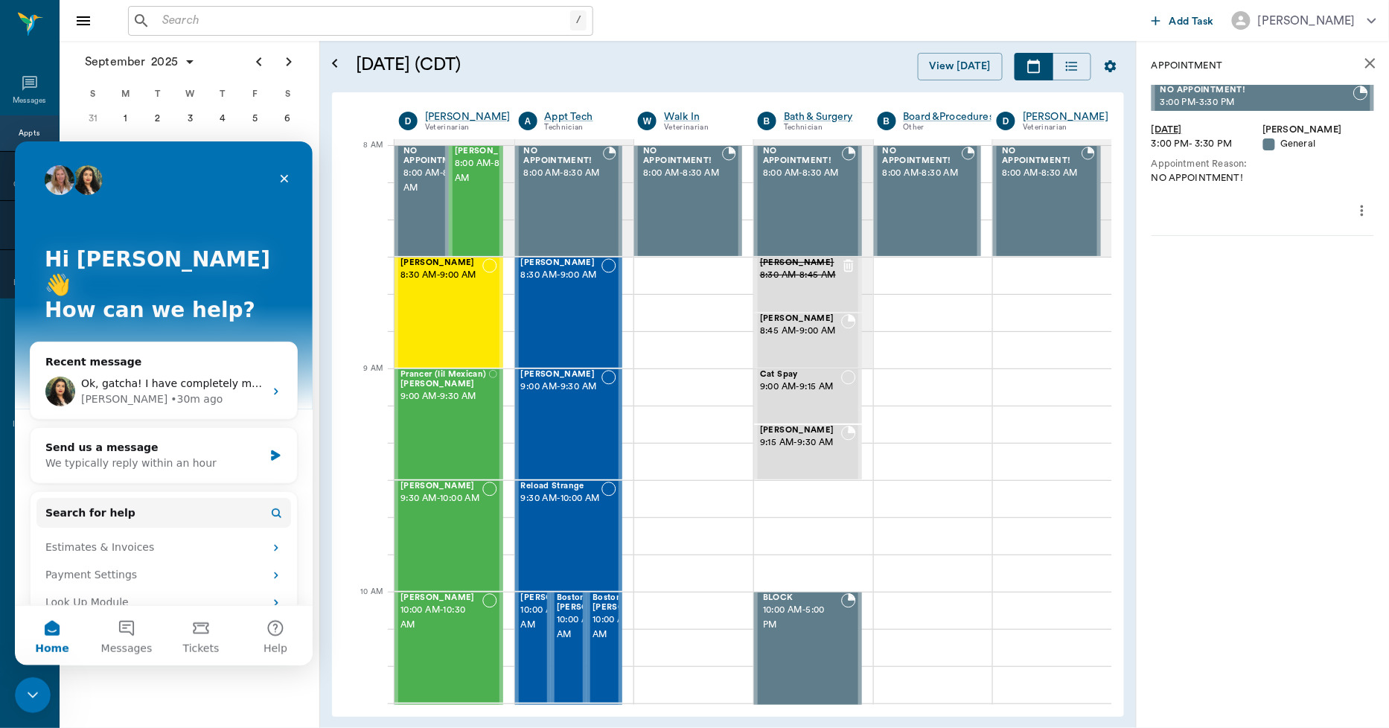
scroll to position [0, 0]
click at [23, 695] on icon "Close Intercom Messenger" at bounding box center [31, 693] width 18 height 18
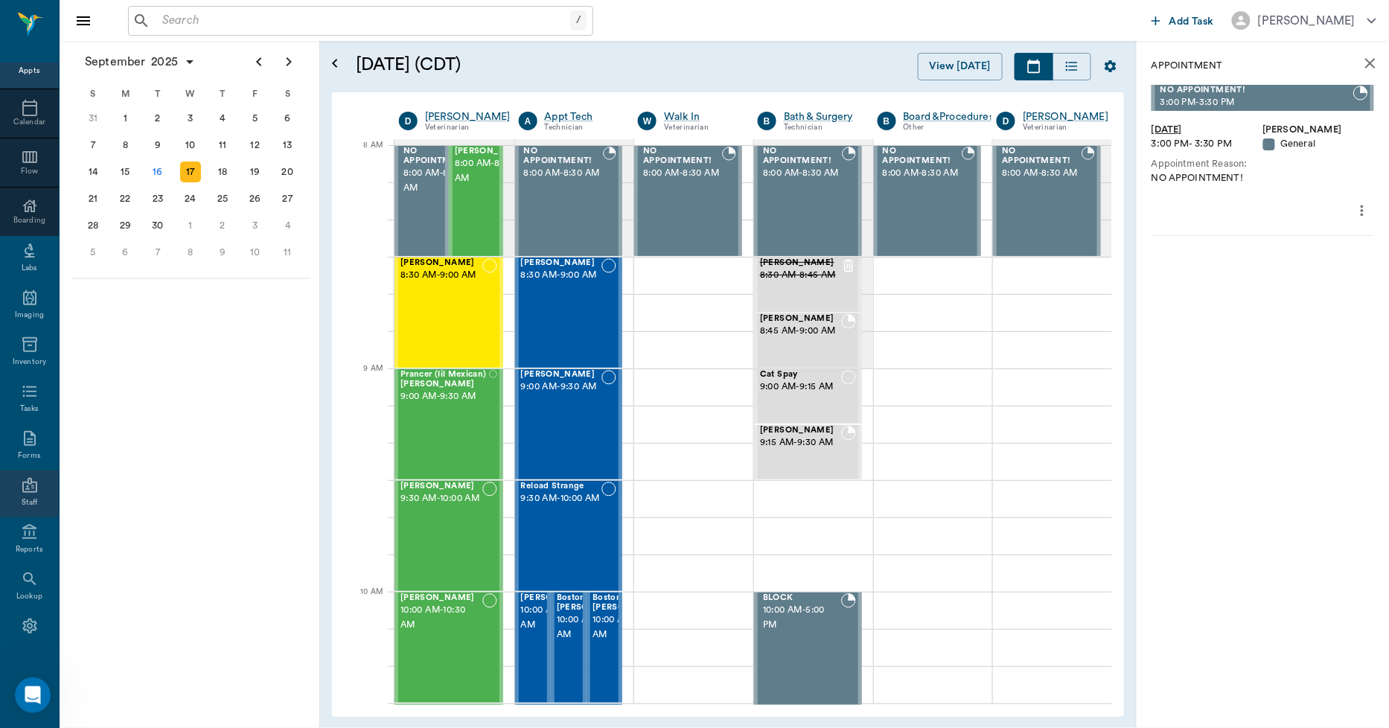
scroll to position [86, 0]
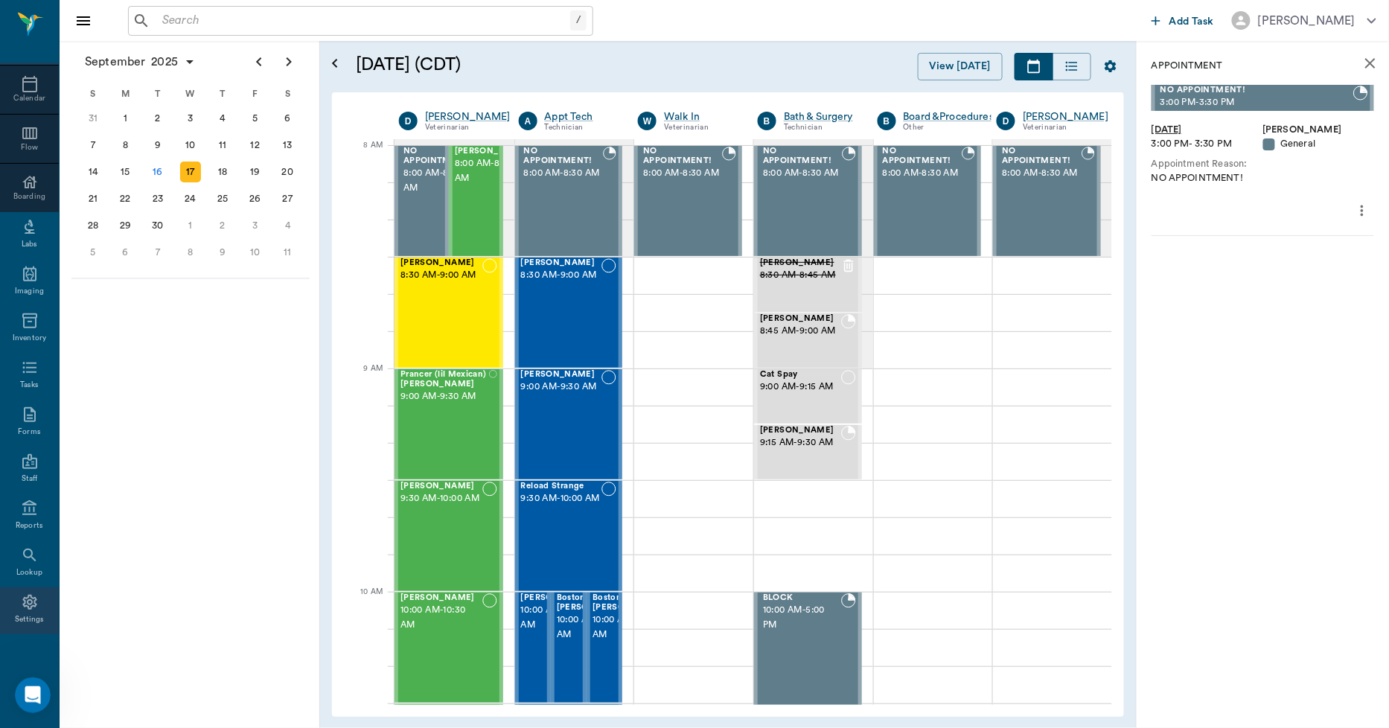
click at [31, 602] on icon at bounding box center [30, 602] width 18 height 18
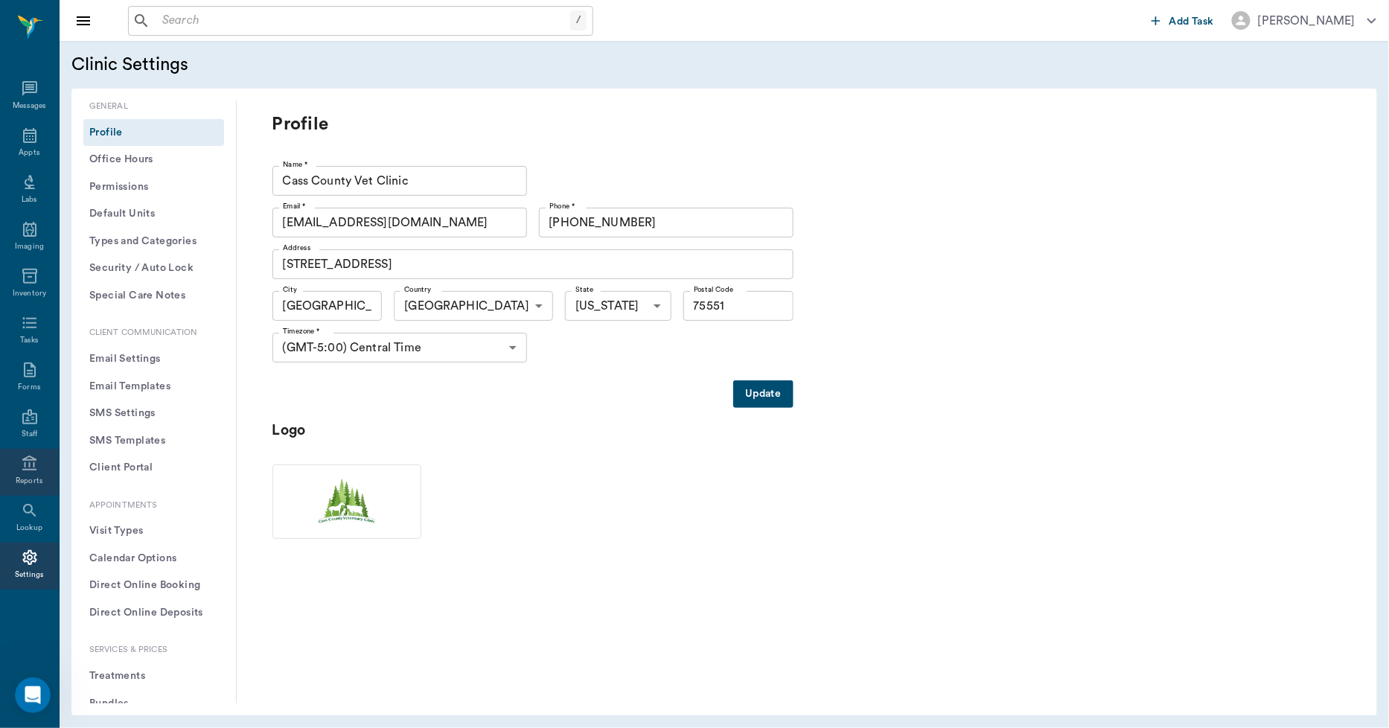
click at [36, 465] on icon at bounding box center [30, 464] width 18 height 18
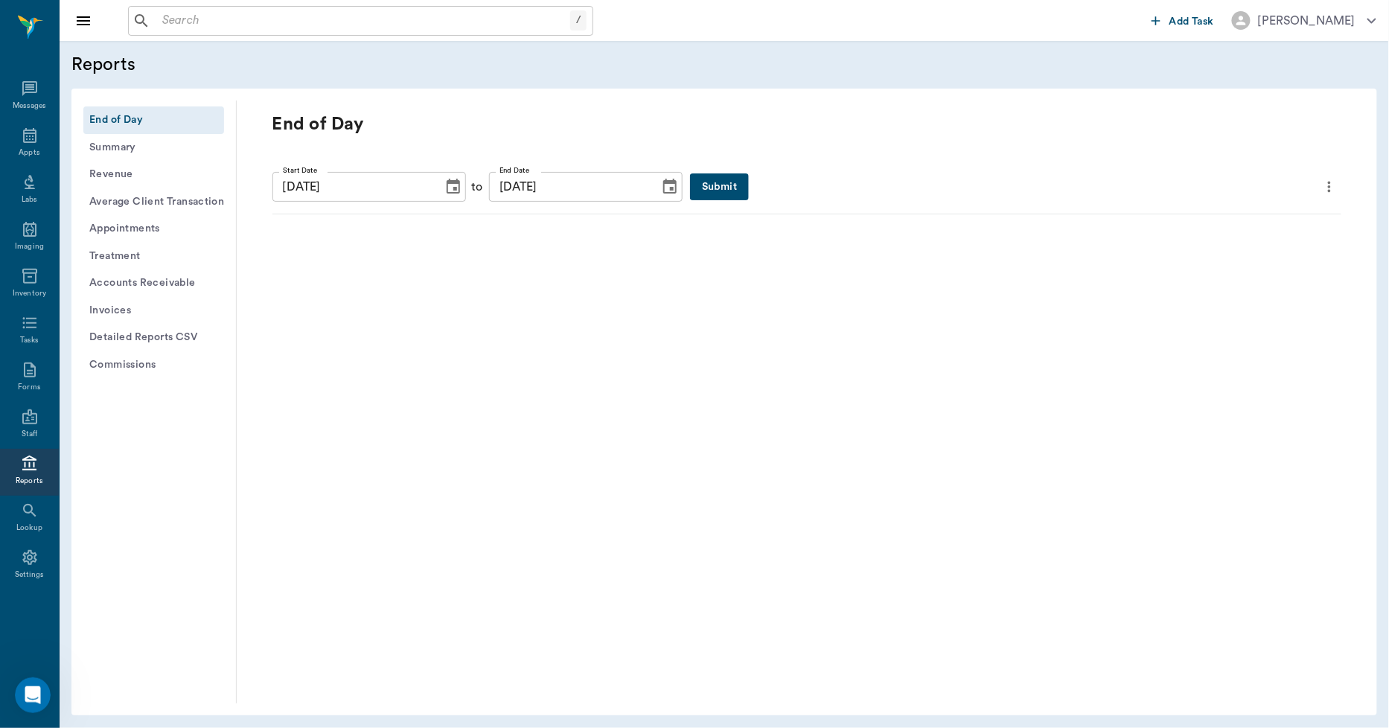
click at [125, 301] on button "Invoices" at bounding box center [153, 311] width 141 height 28
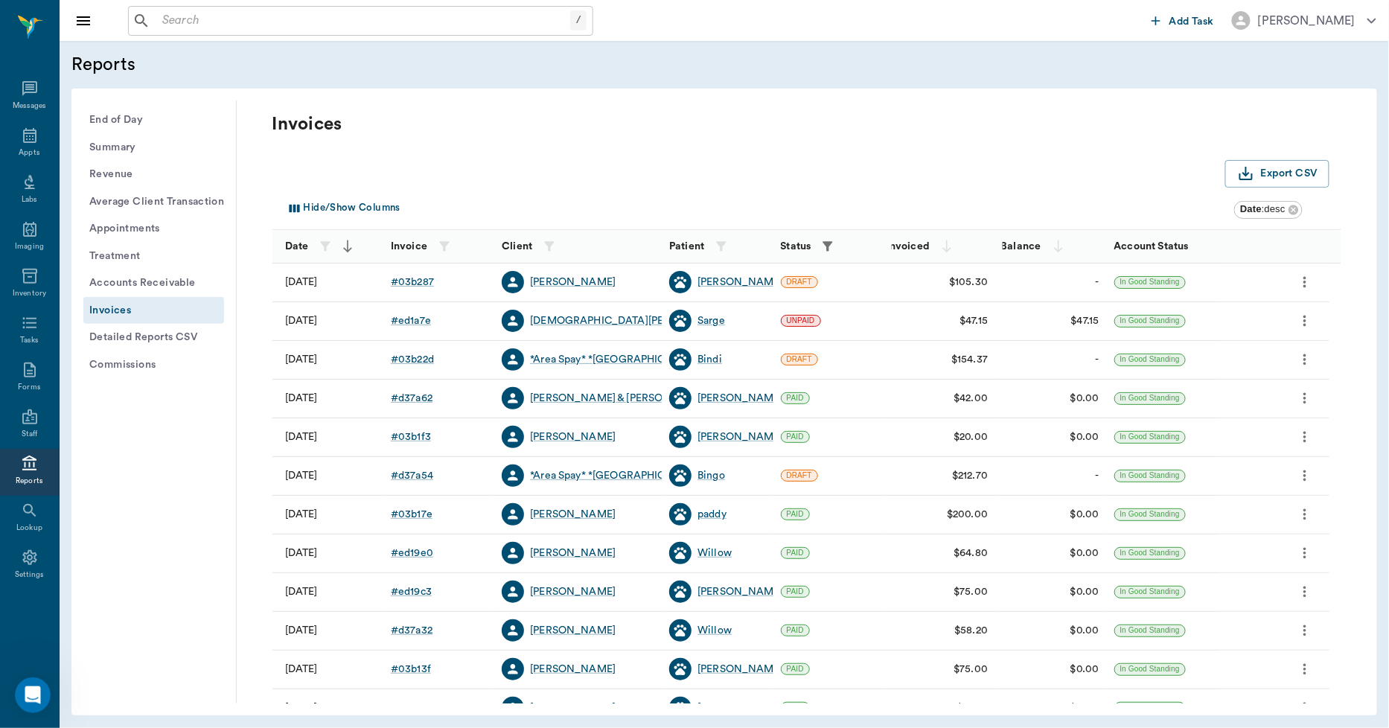
click at [825, 242] on icon "button" at bounding box center [829, 246] width 10 height 10
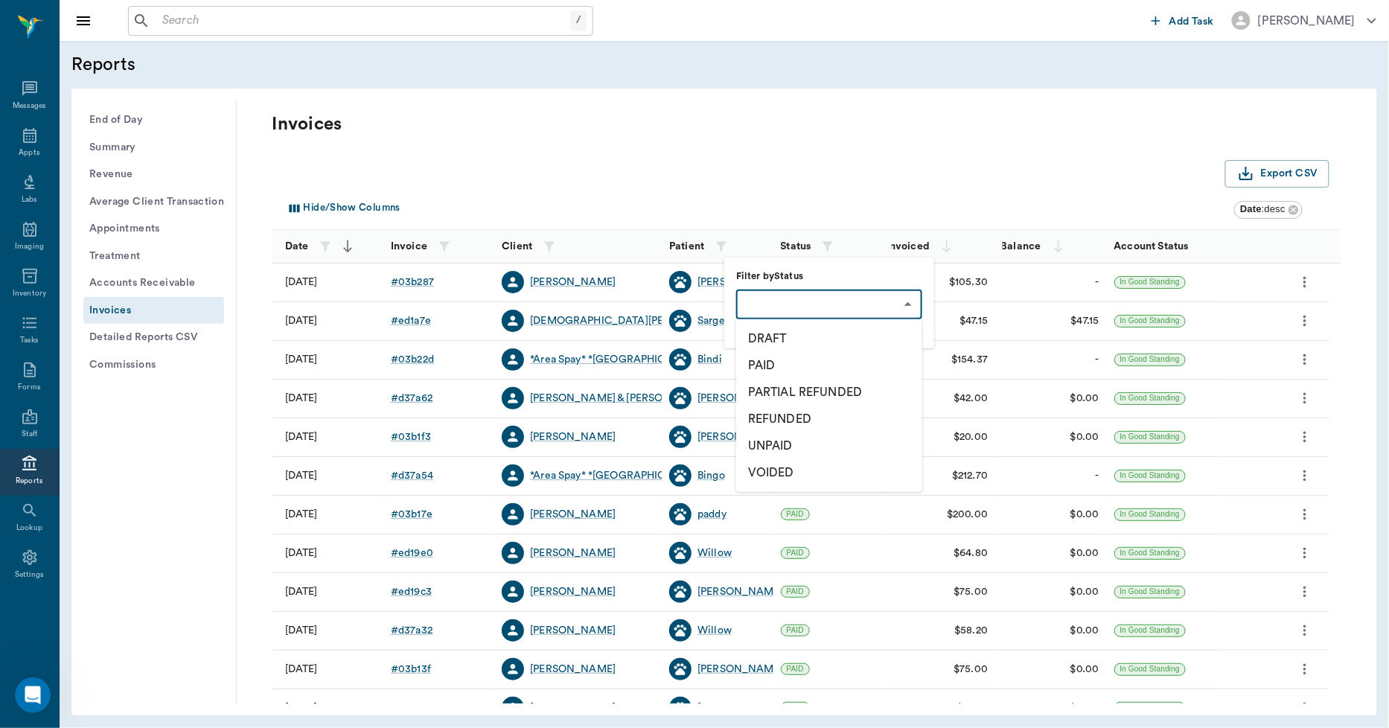
click at [806, 306] on body "/ ​ Add Task Dr. Bert Ellsworth Nectar Messages Appts Labs Imaging Inventory Ta…" at bounding box center [694, 364] width 1389 height 728
click at [780, 331] on li "DRAFT" at bounding box center [829, 338] width 186 height 27
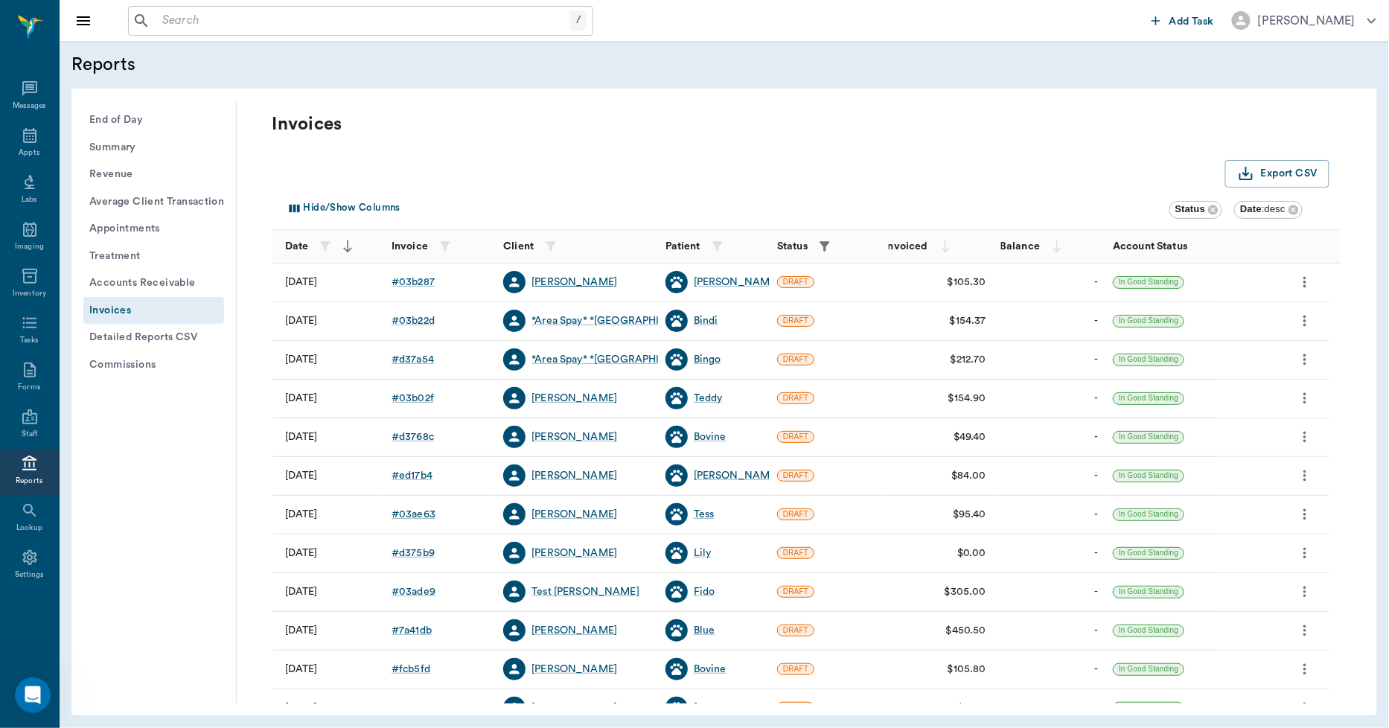
click at [557, 286] on div "[PERSON_NAME]" at bounding box center [575, 282] width 86 height 15
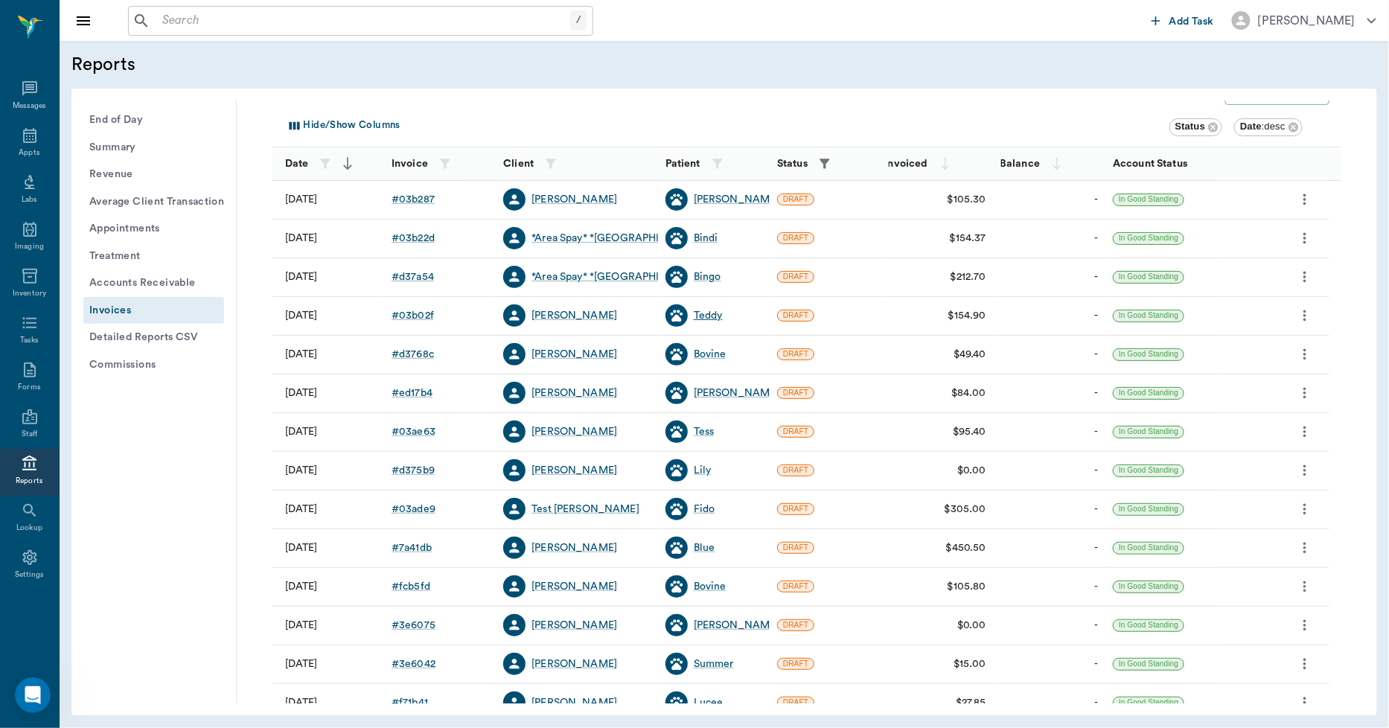
click at [695, 316] on div "Teddy" at bounding box center [708, 315] width 29 height 15
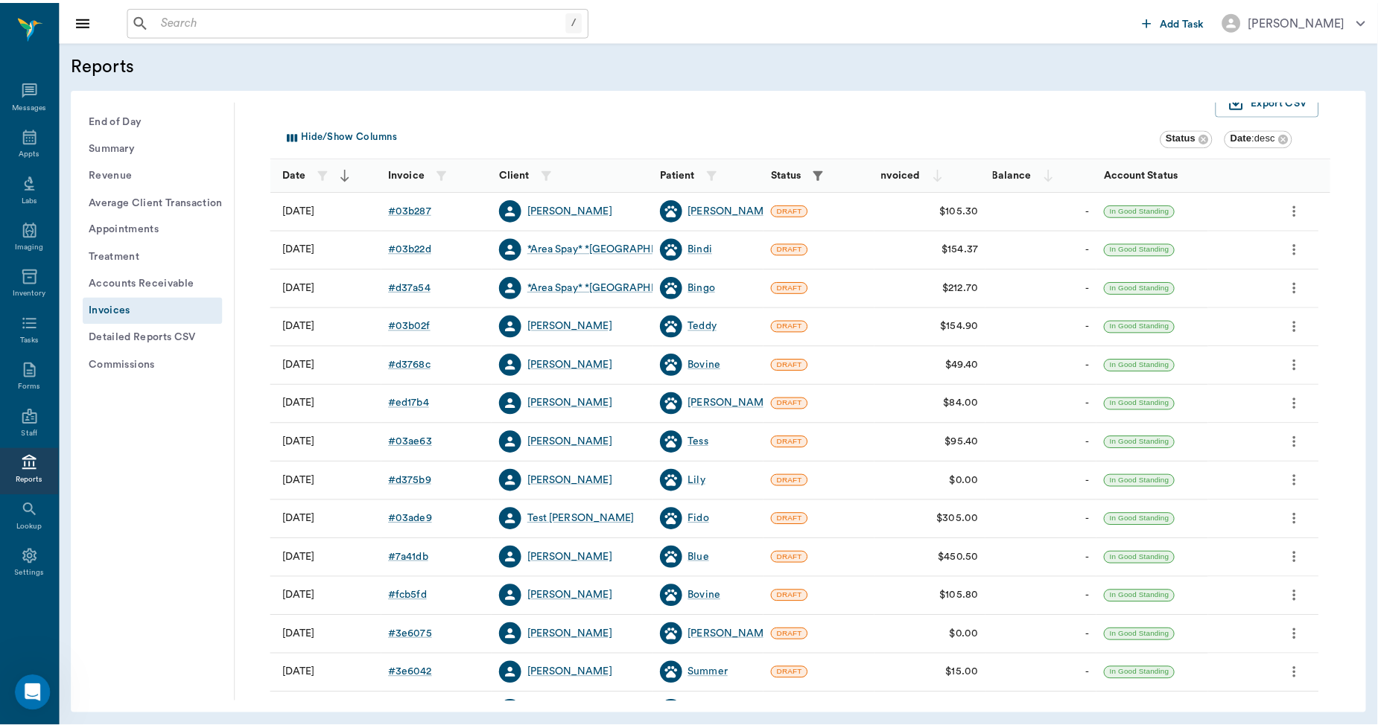
scroll to position [83, 0]
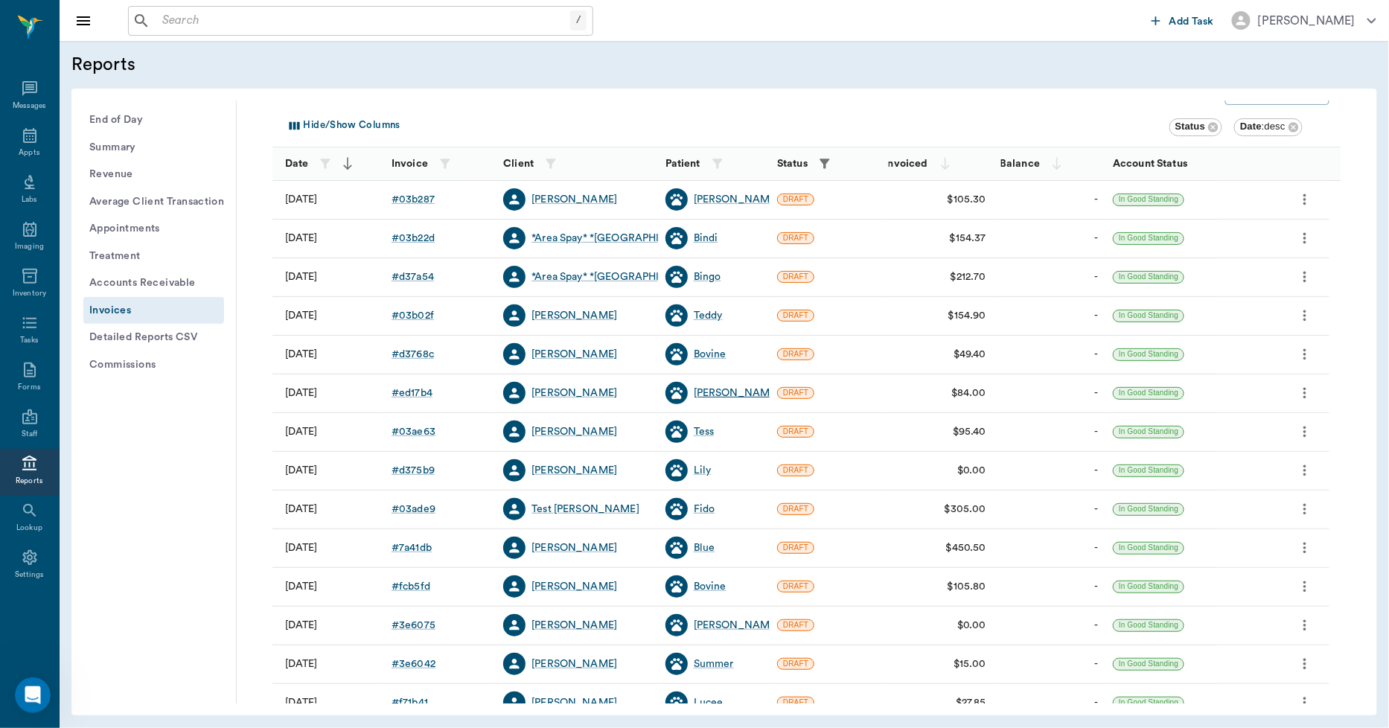
click at [710, 393] on div "Luna" at bounding box center [737, 393] width 86 height 15
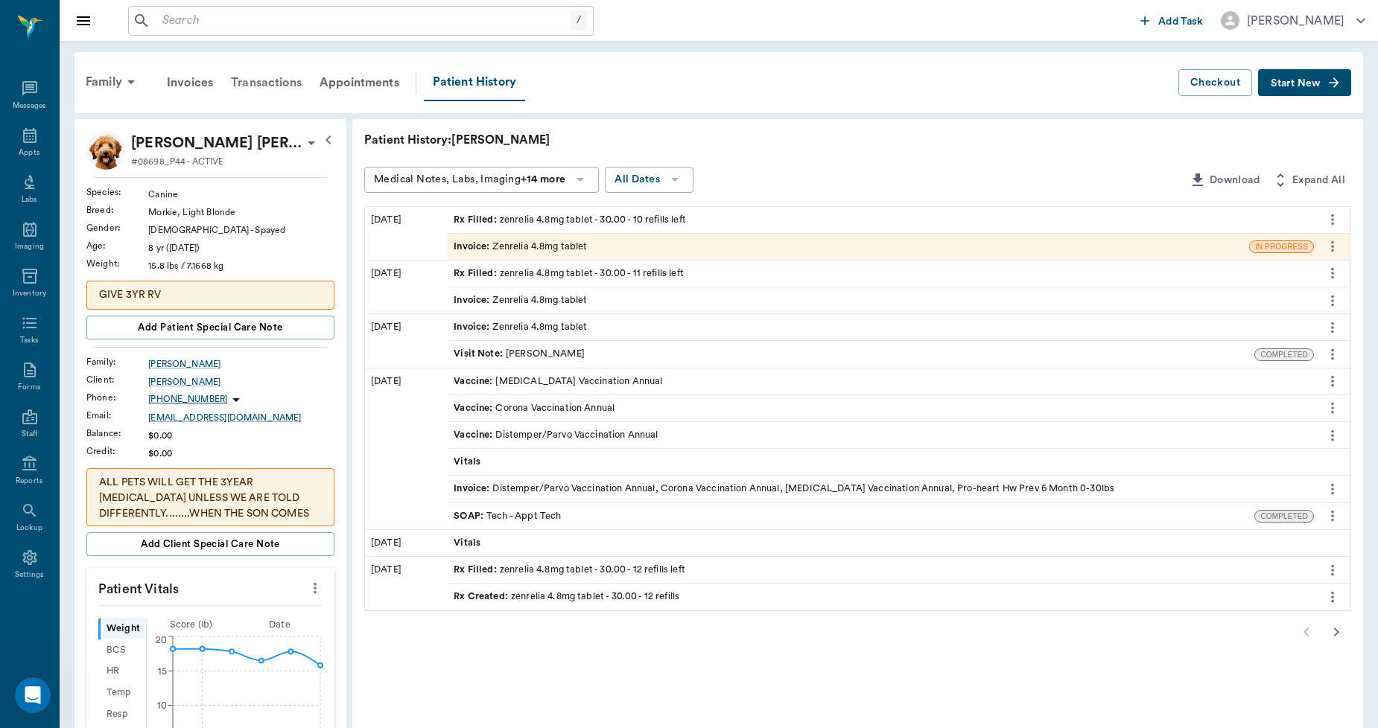
click at [270, 80] on div "Transactions" at bounding box center [266, 83] width 89 height 36
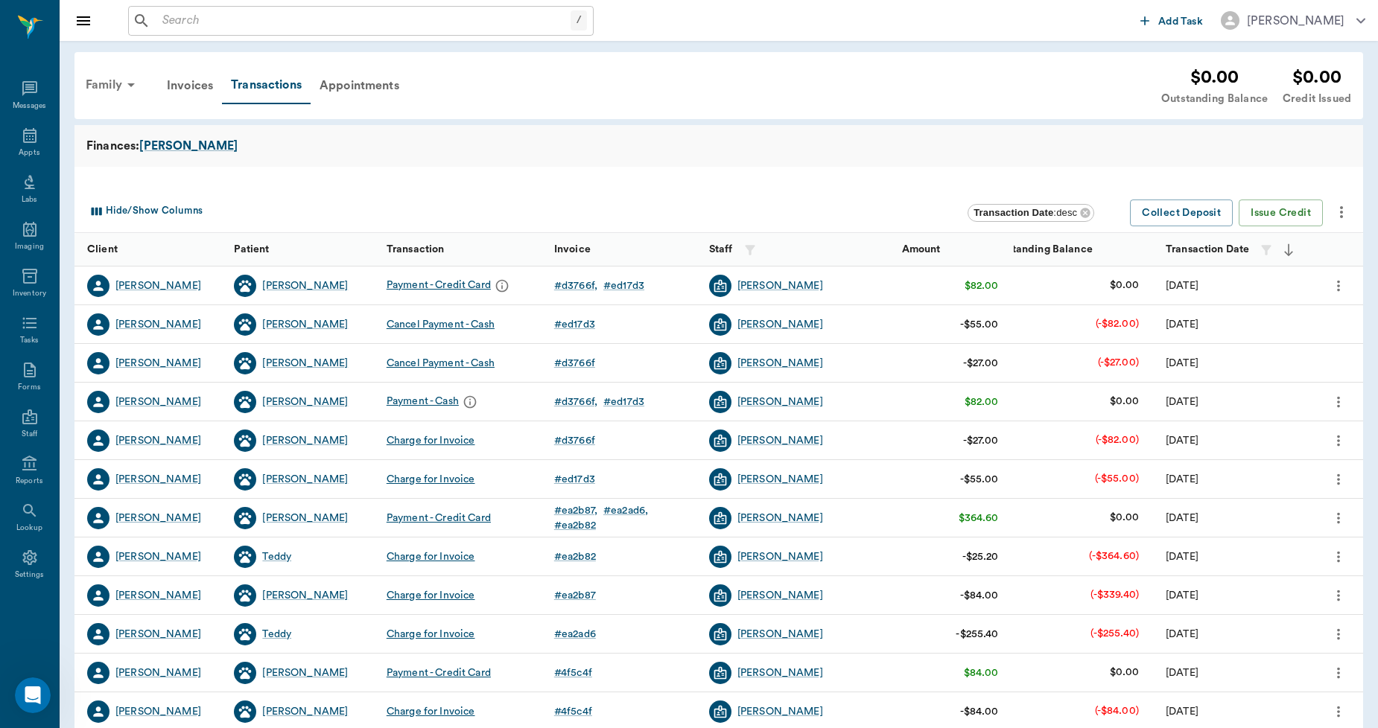
click at [119, 86] on div "Family" at bounding box center [113, 85] width 72 height 36
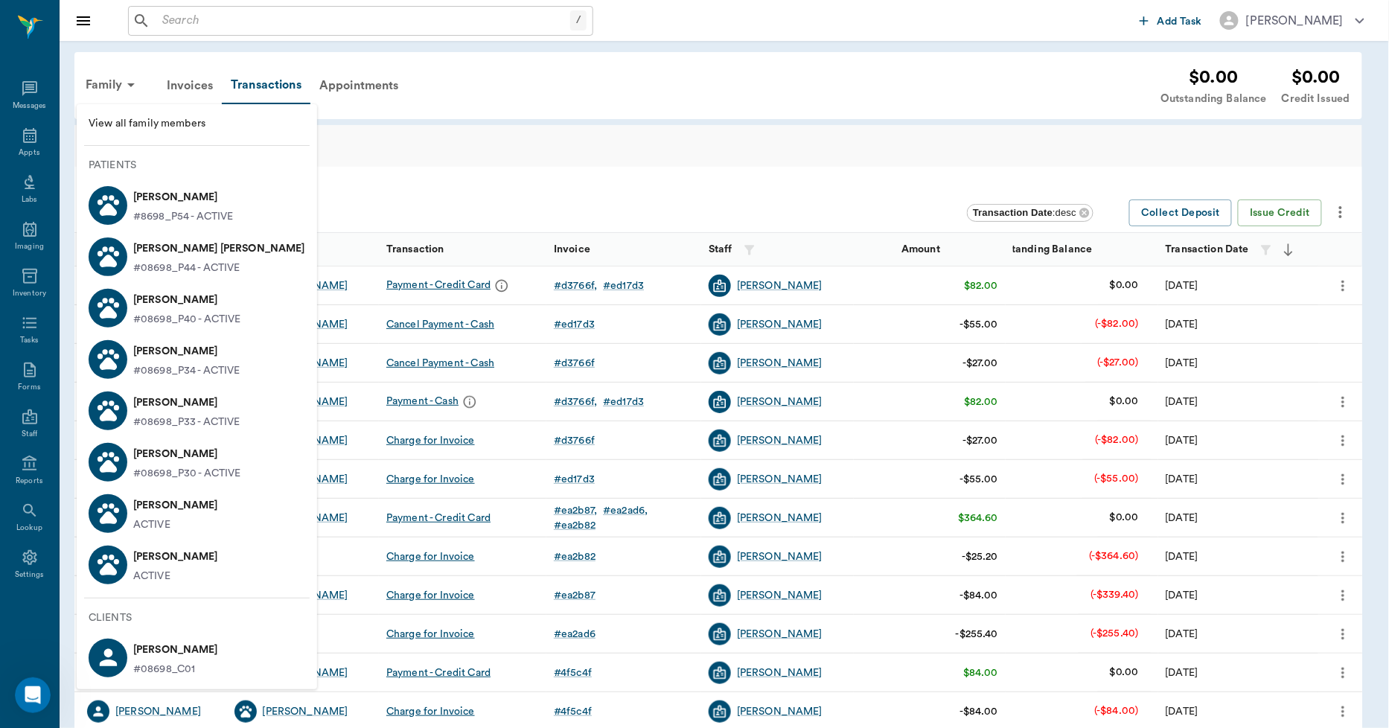
click at [150, 250] on p "Luna Hawkins" at bounding box center [219, 249] width 172 height 24
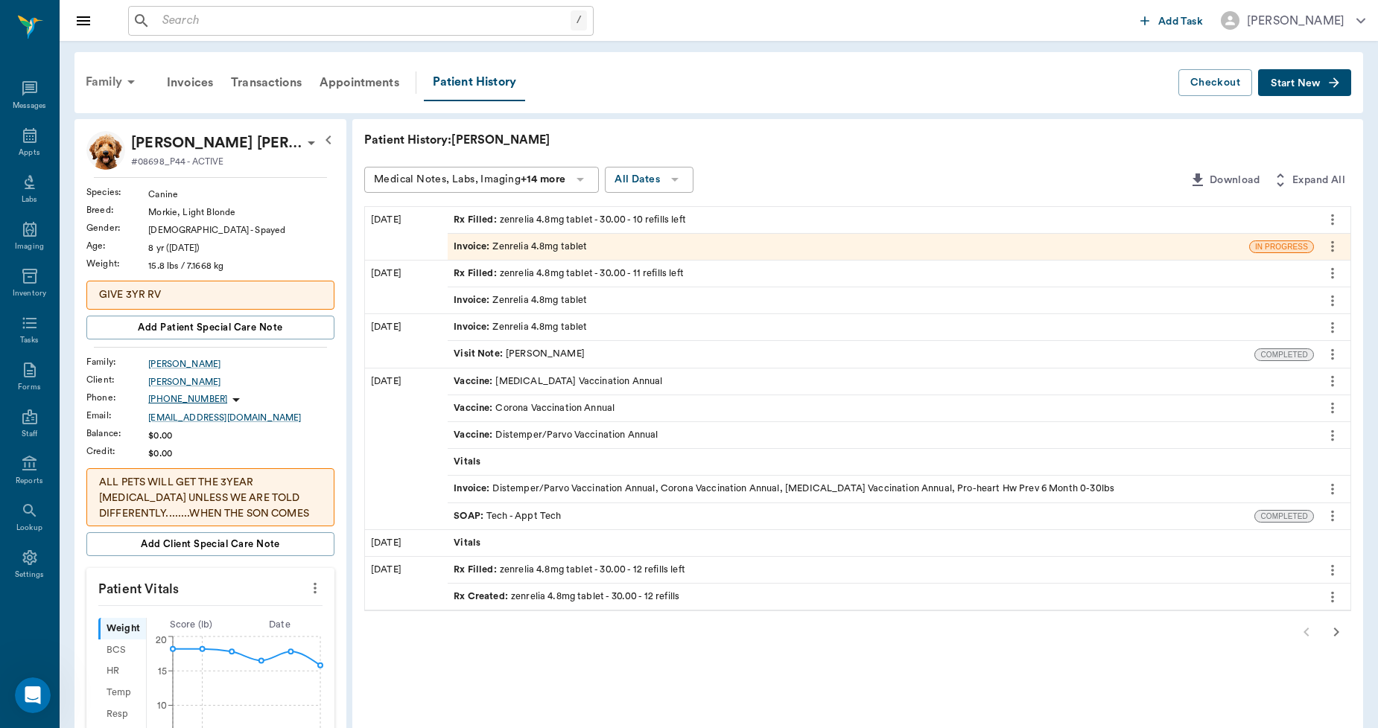
click at [129, 78] on icon at bounding box center [131, 82] width 18 height 18
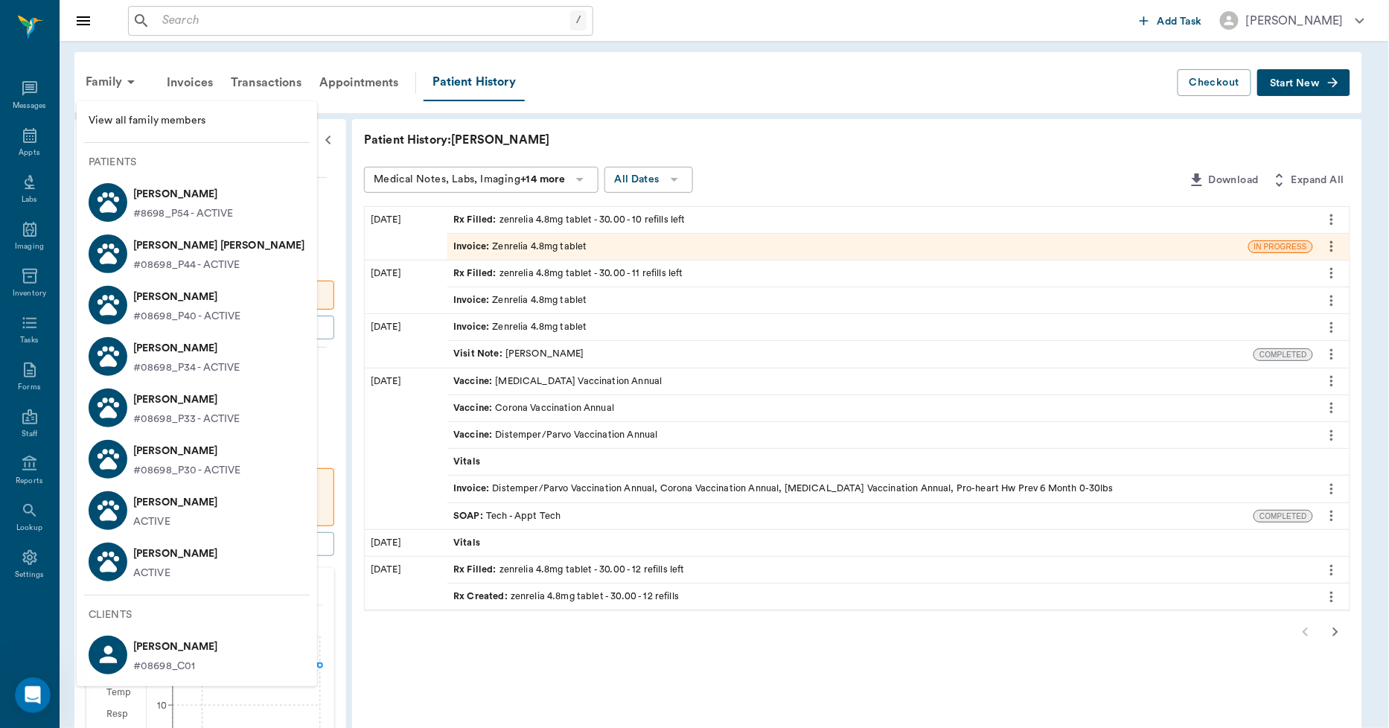
click at [165, 405] on p "Teddy Hawkins" at bounding box center [186, 400] width 107 height 24
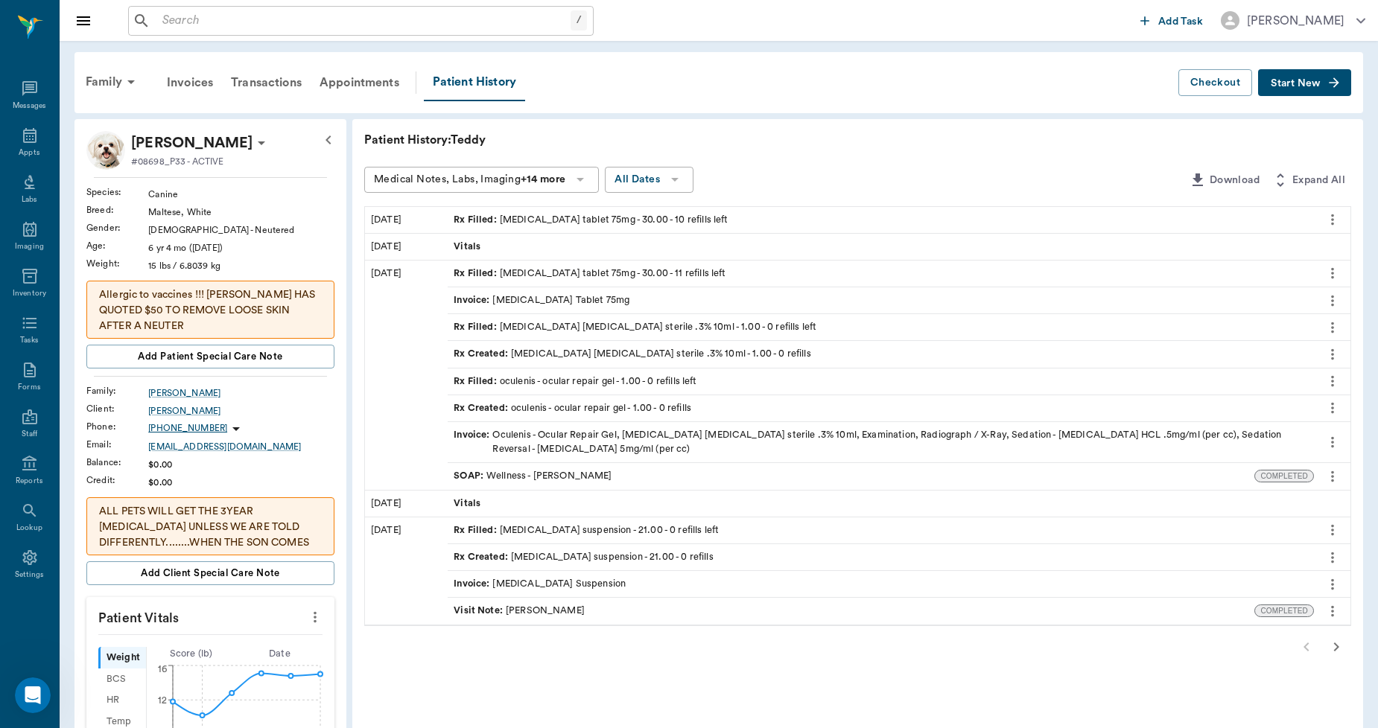
click at [510, 218] on div "Rx Filled : carprofen tablet 75mg - 30.00 - 10 refills left" at bounding box center [590, 220] width 274 height 14
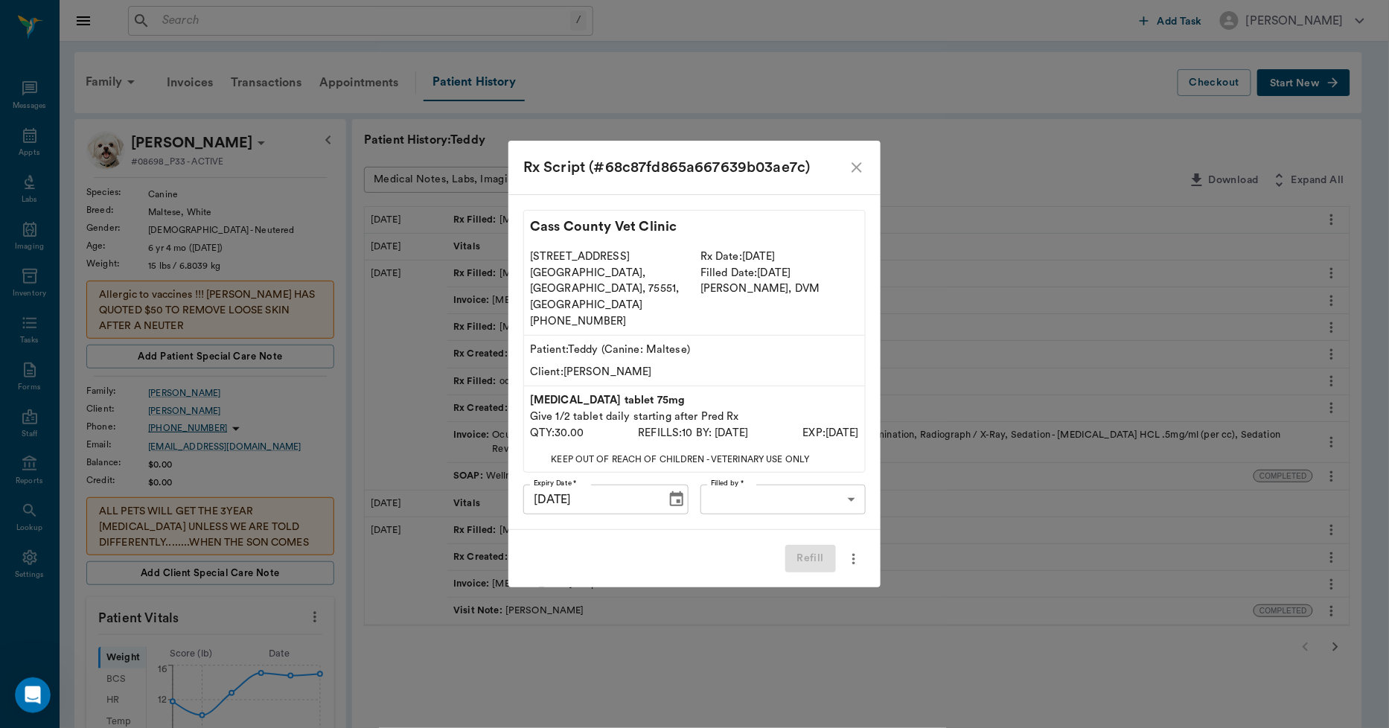
click at [858, 176] on icon "close" at bounding box center [857, 168] width 18 height 18
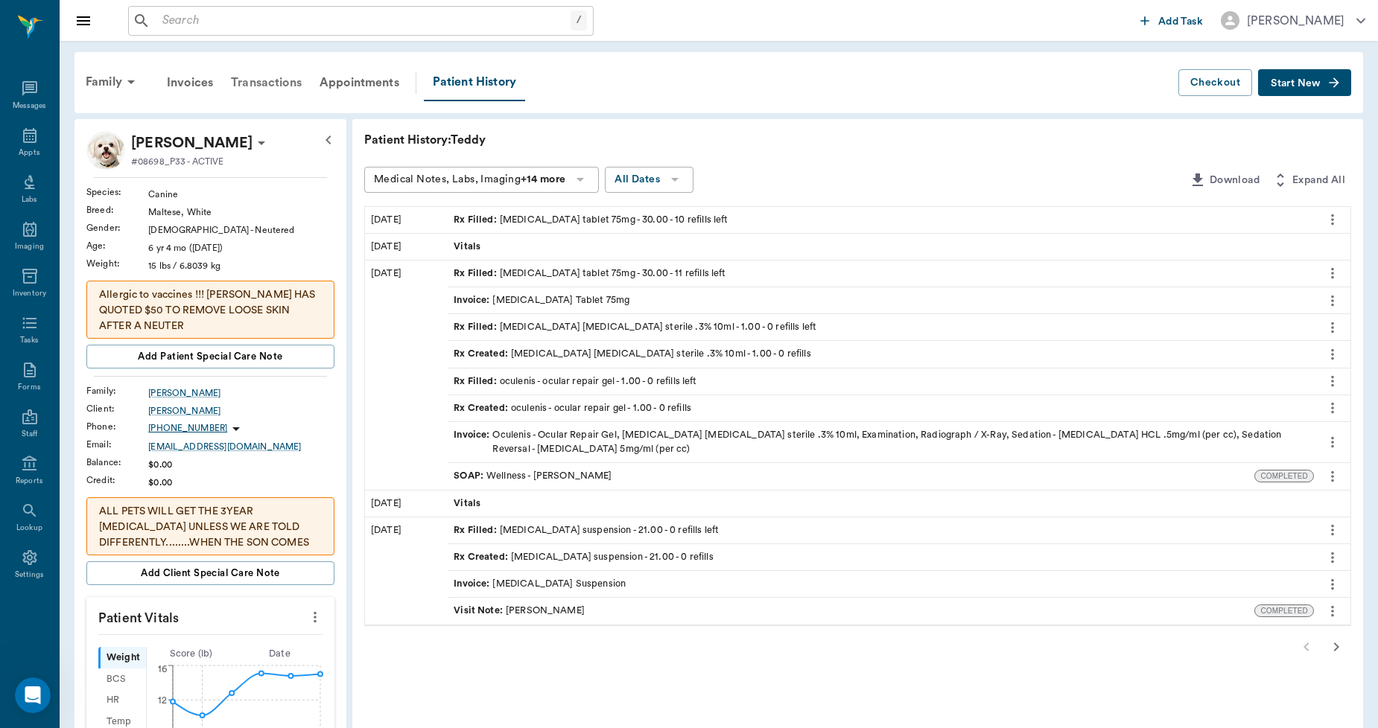
click at [263, 76] on div "Transactions" at bounding box center [266, 83] width 89 height 36
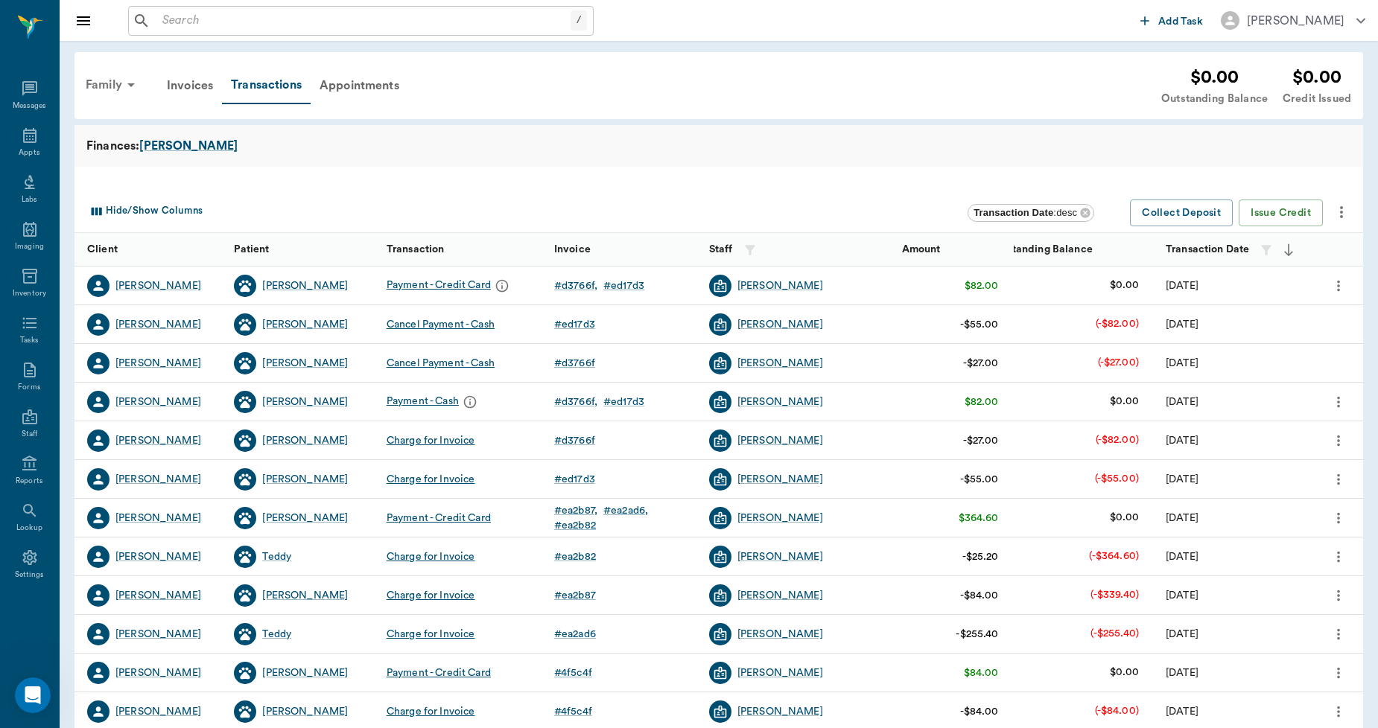
click at [93, 83] on div "Family" at bounding box center [113, 85] width 72 height 36
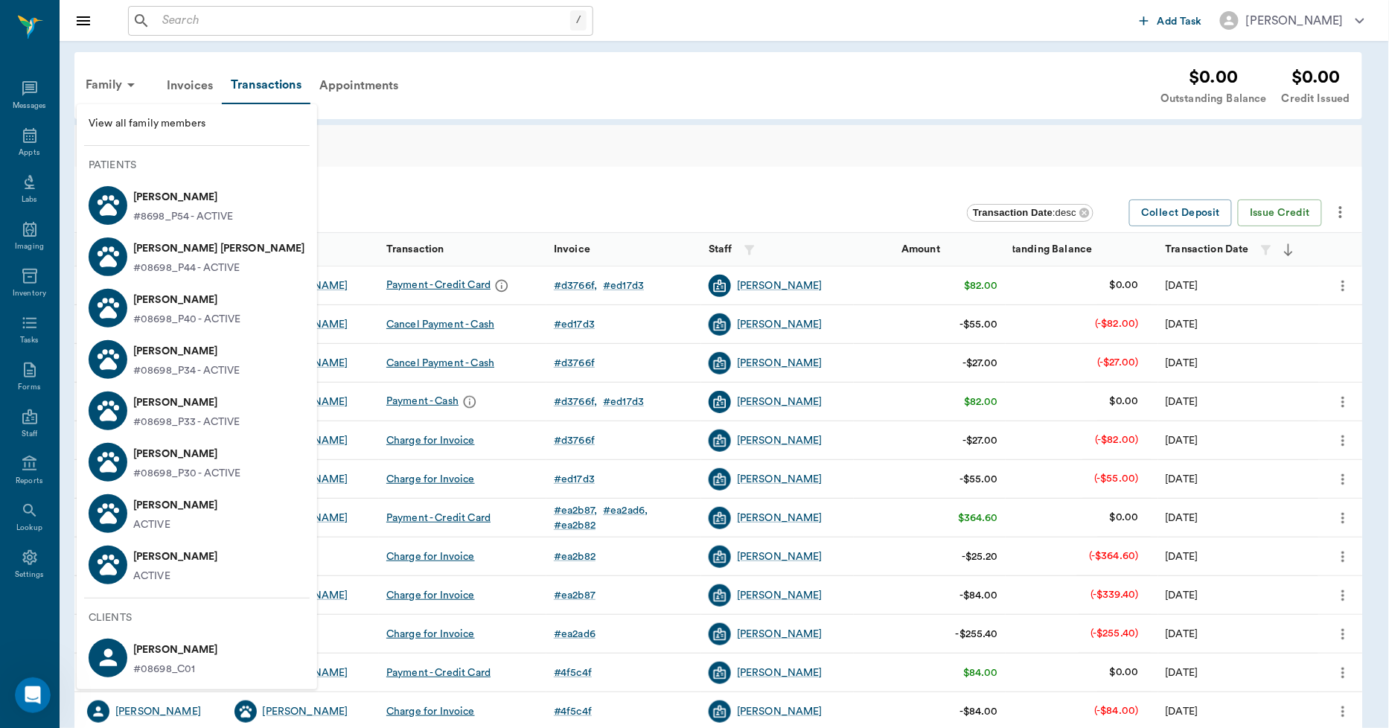
click at [164, 402] on p "Teddy Hawkins" at bounding box center [186, 403] width 107 height 24
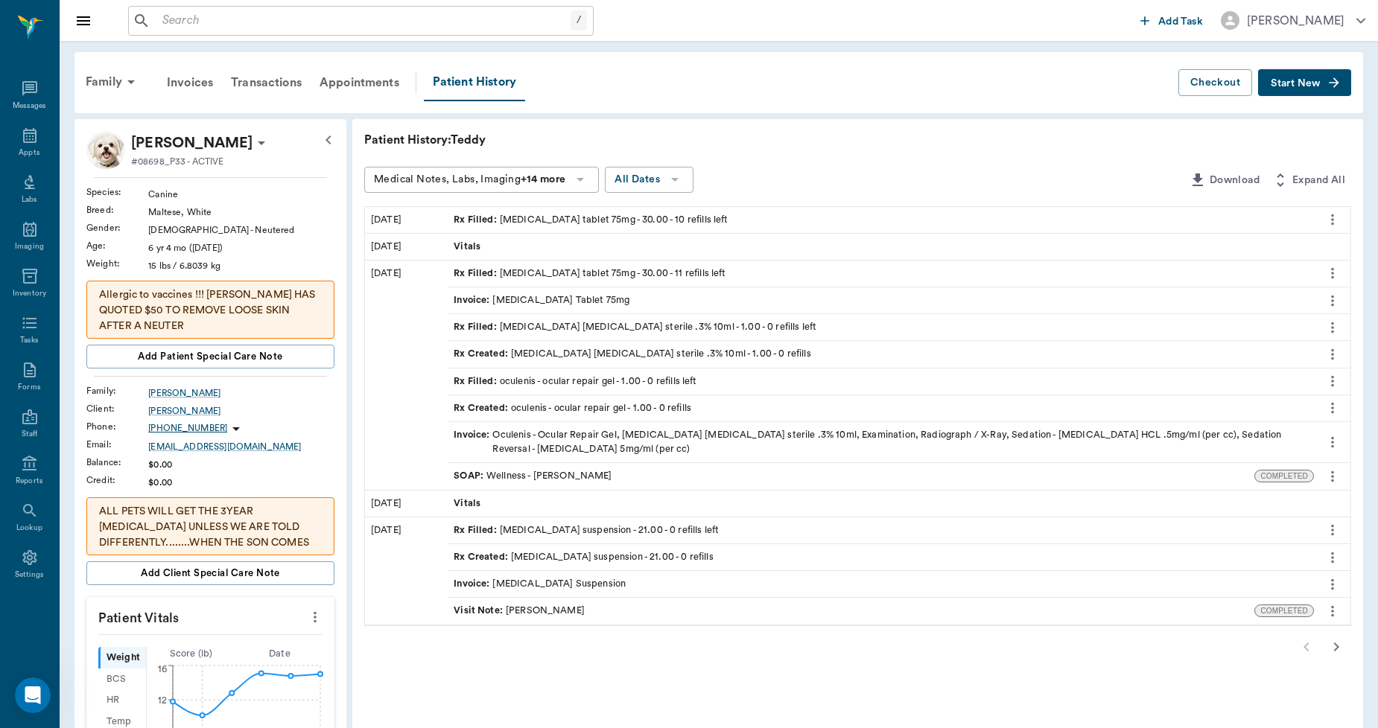
click at [1309, 83] on span "Start New" at bounding box center [1295, 83] width 50 height 0
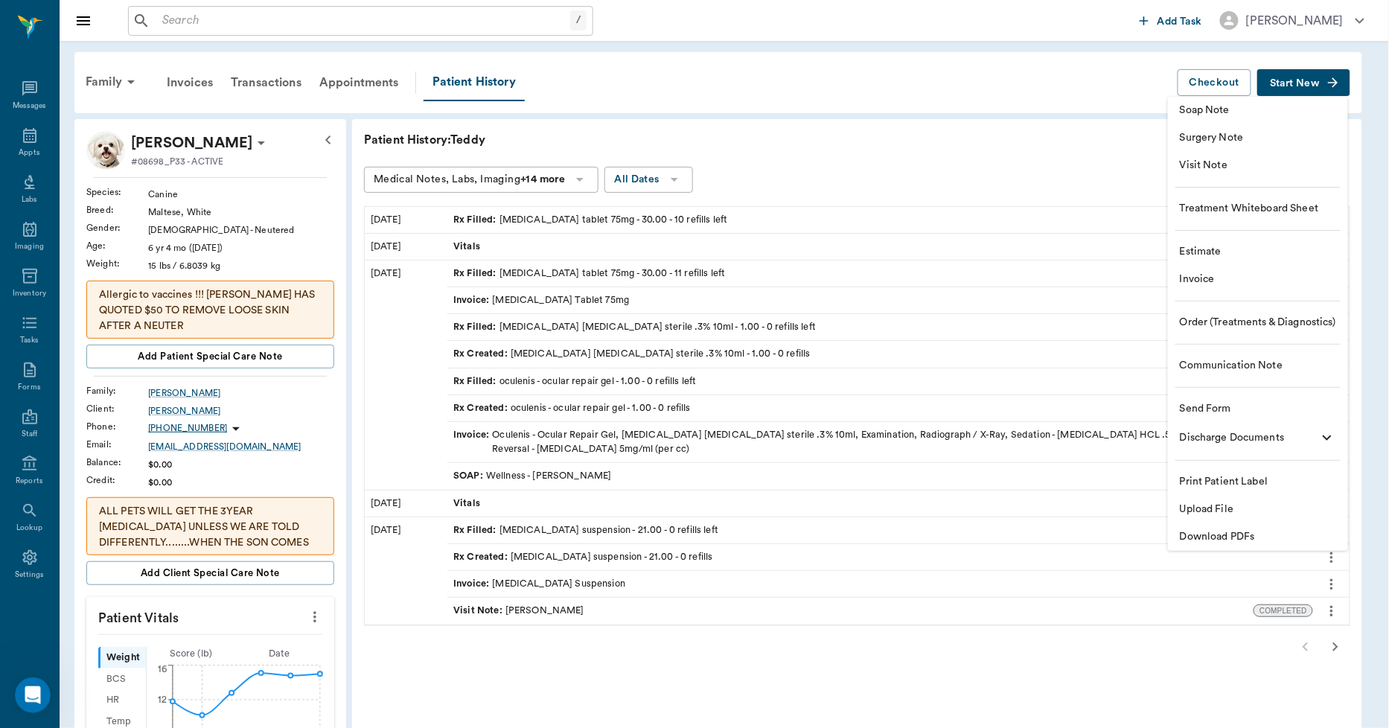
click at [1252, 279] on span "Invoice" at bounding box center [1258, 280] width 156 height 16
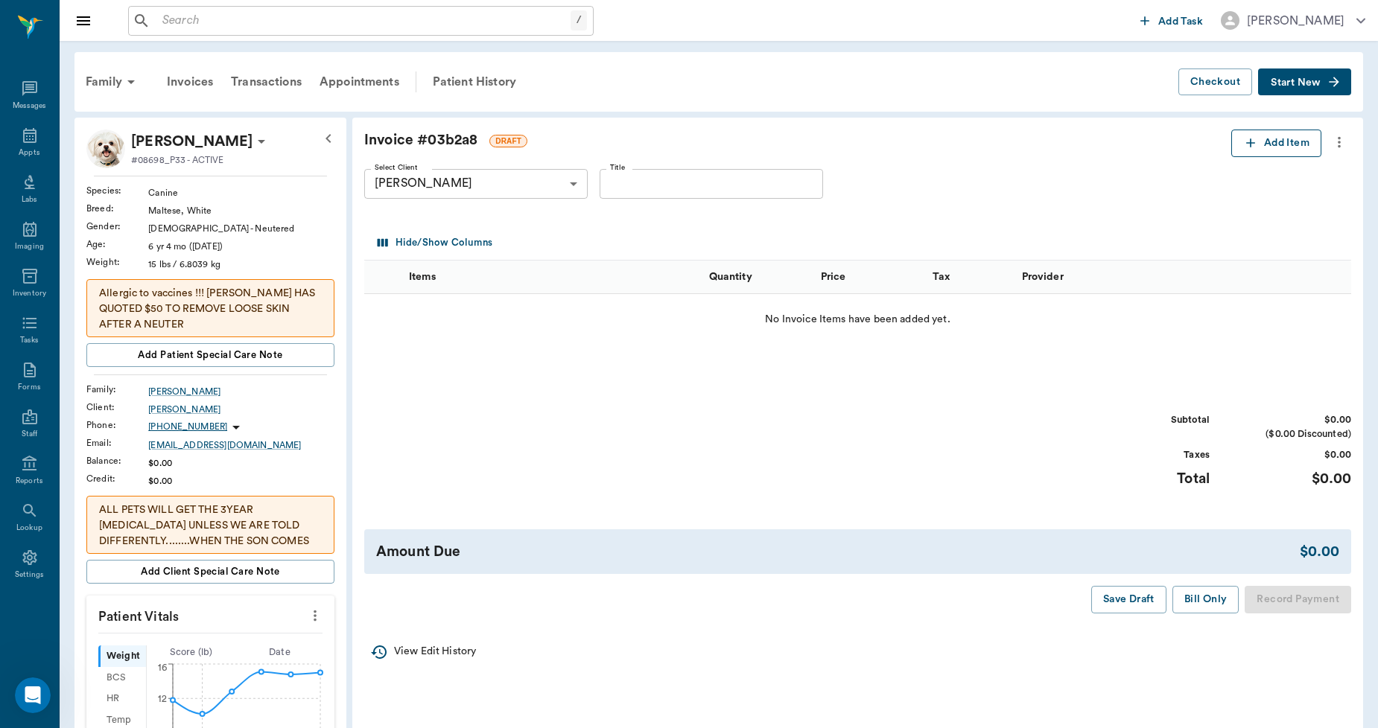
click at [1267, 145] on button "Add Item" at bounding box center [1276, 144] width 90 height 28
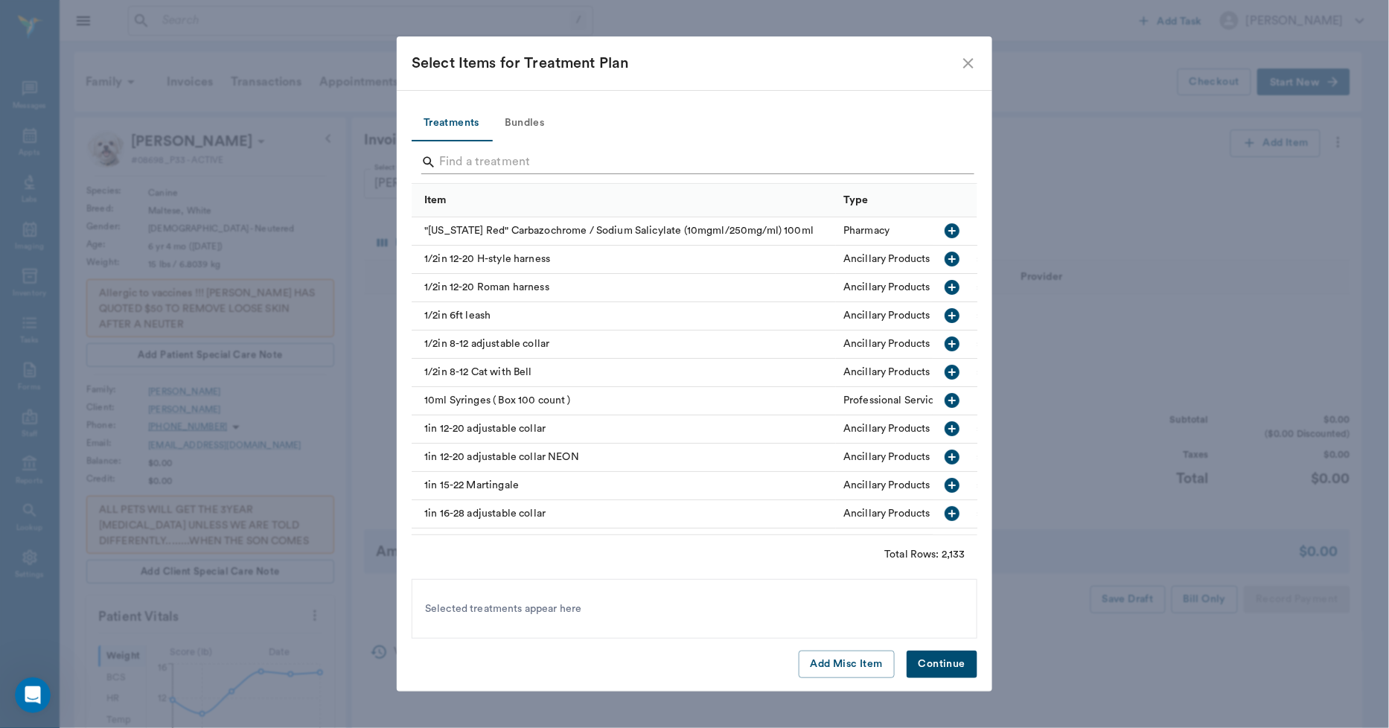
click at [574, 156] on input "Search" at bounding box center [695, 162] width 513 height 24
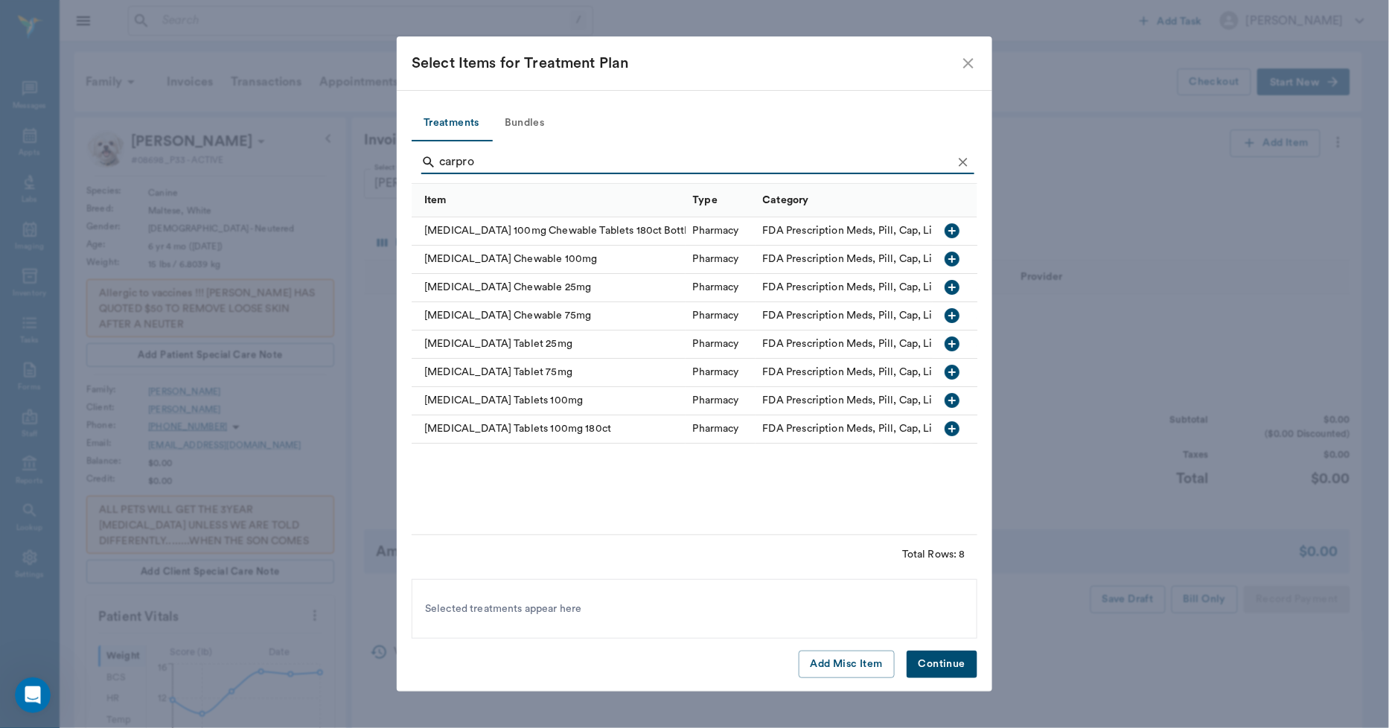
type input "carpro"
click at [951, 372] on icon "button" at bounding box center [952, 372] width 18 height 18
click at [926, 683] on div "Treatments Bundles carpro Item Type Category Carprofen 100mg Chewable Tablets 1…" at bounding box center [695, 391] width 596 height 602
click at [929, 666] on button "Continue" at bounding box center [942, 665] width 71 height 28
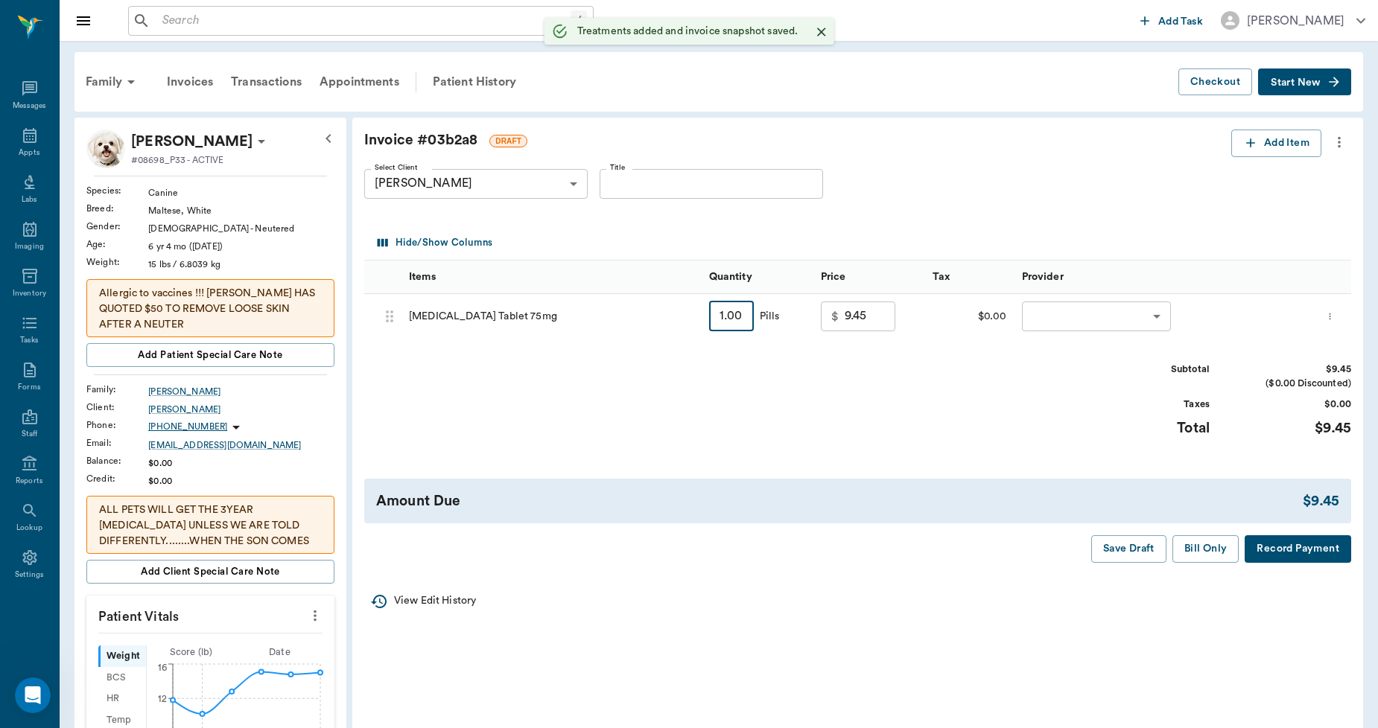
click at [745, 322] on input "1.00" at bounding box center [731, 317] width 45 height 30
type input "3"
type input "10.35"
type input "30"
type input "21.15"
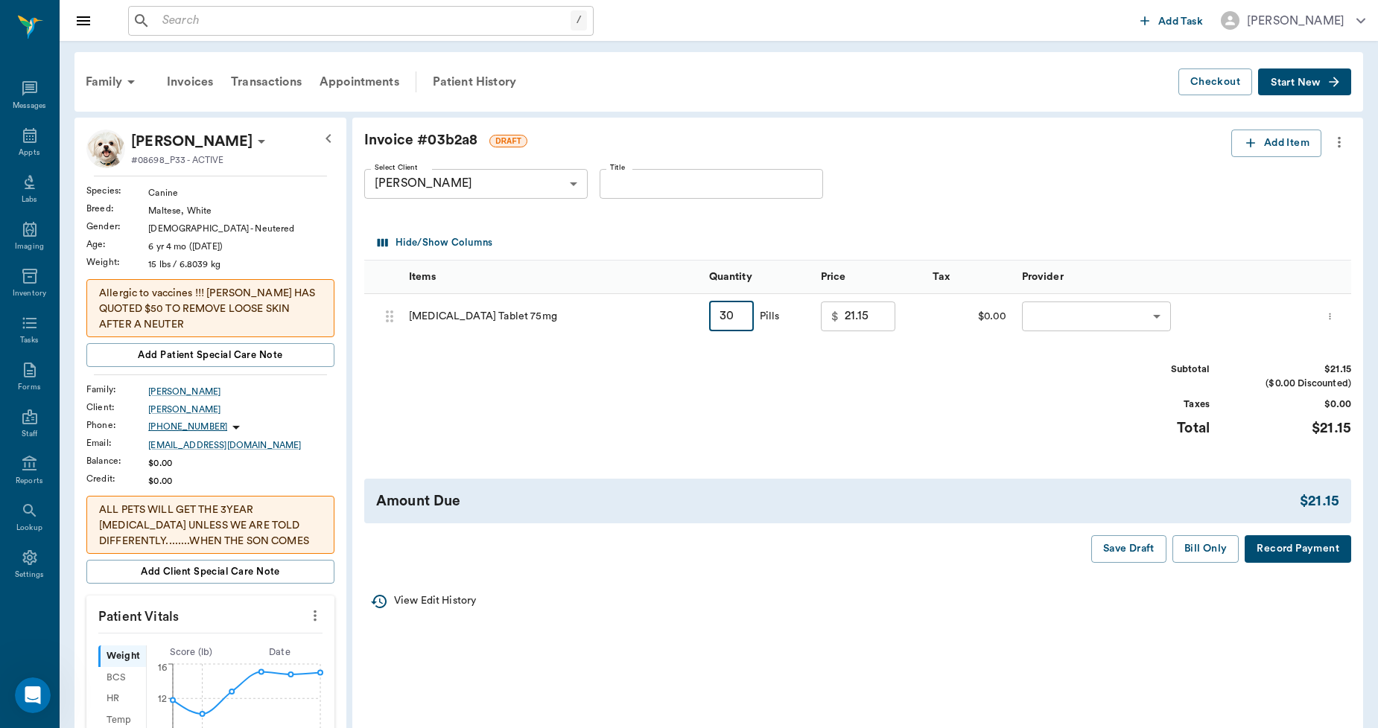
type input "30"
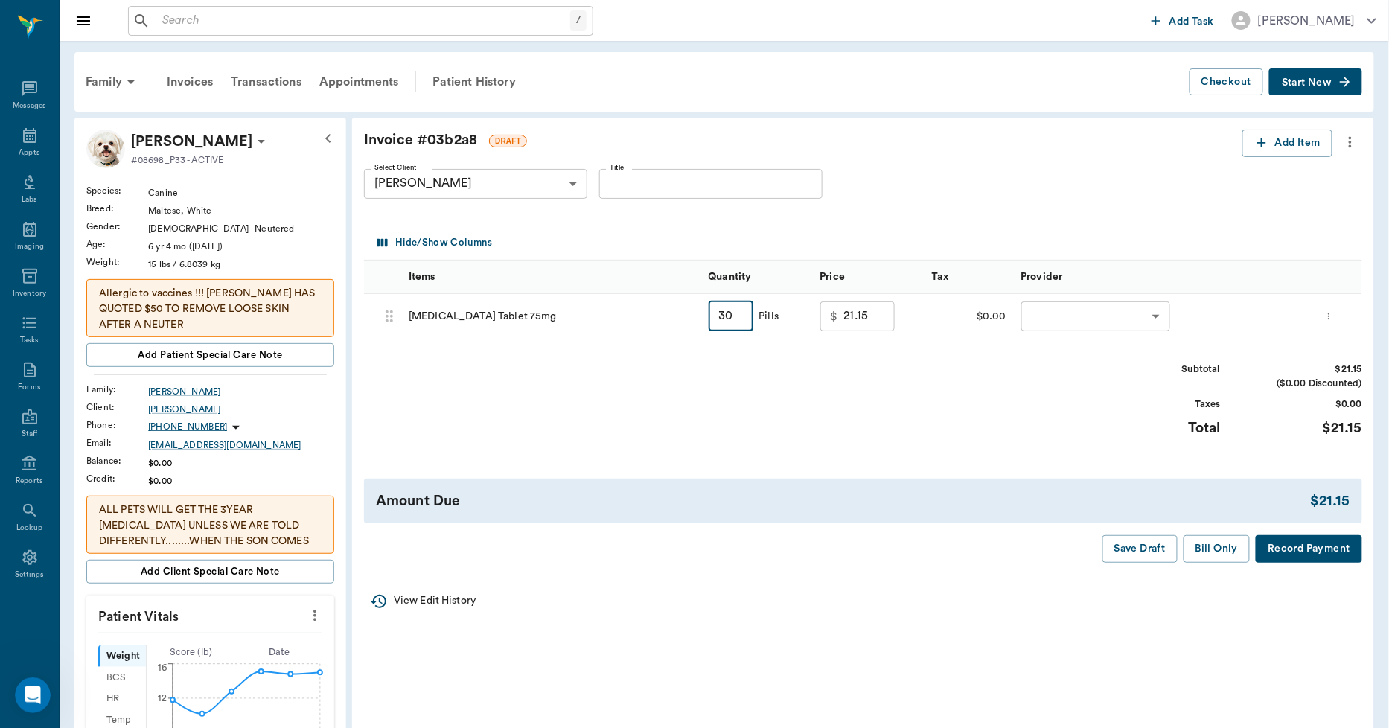
click at [1063, 310] on body "/ ​ Add Task Dr. Bert Ellsworth Nectar Messages Appts Labs Imaging Inventory Ta…" at bounding box center [694, 673] width 1389 height 1346
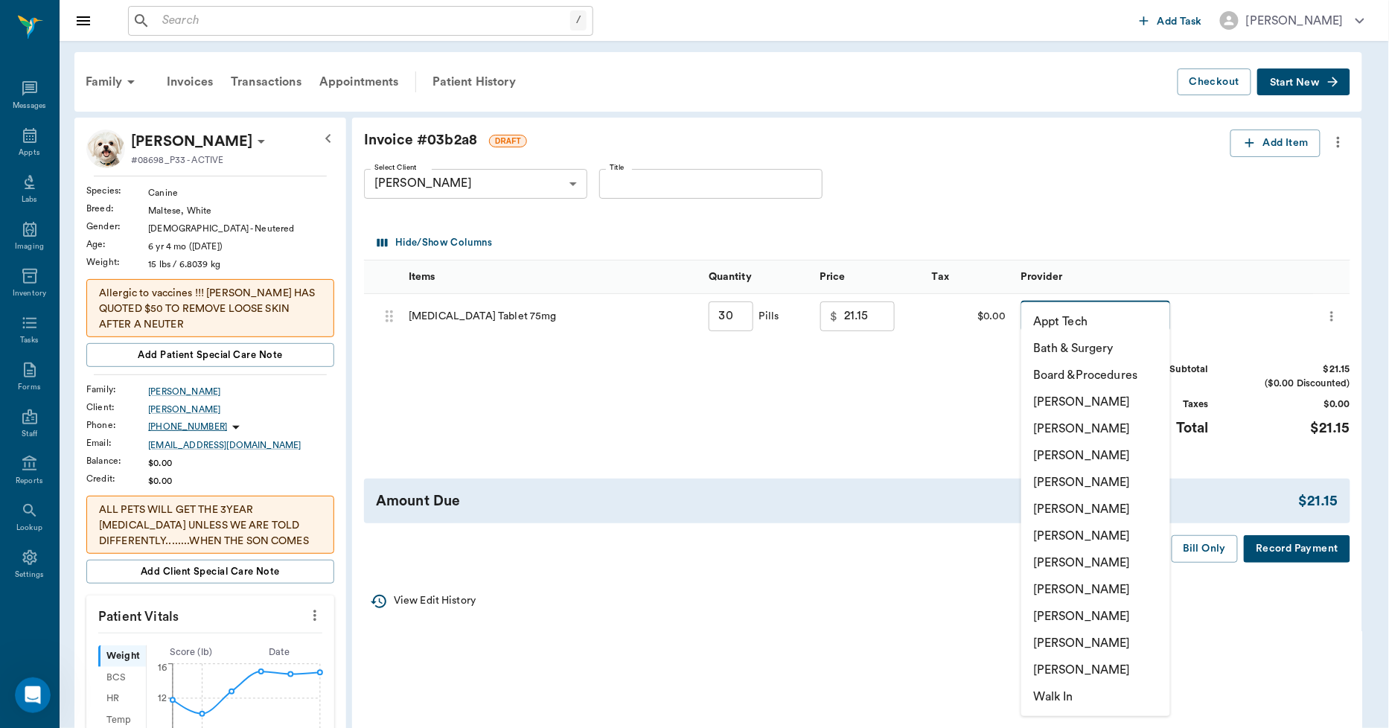
click at [1089, 642] on li "Lorean Lingle" at bounding box center [1096, 643] width 149 height 27
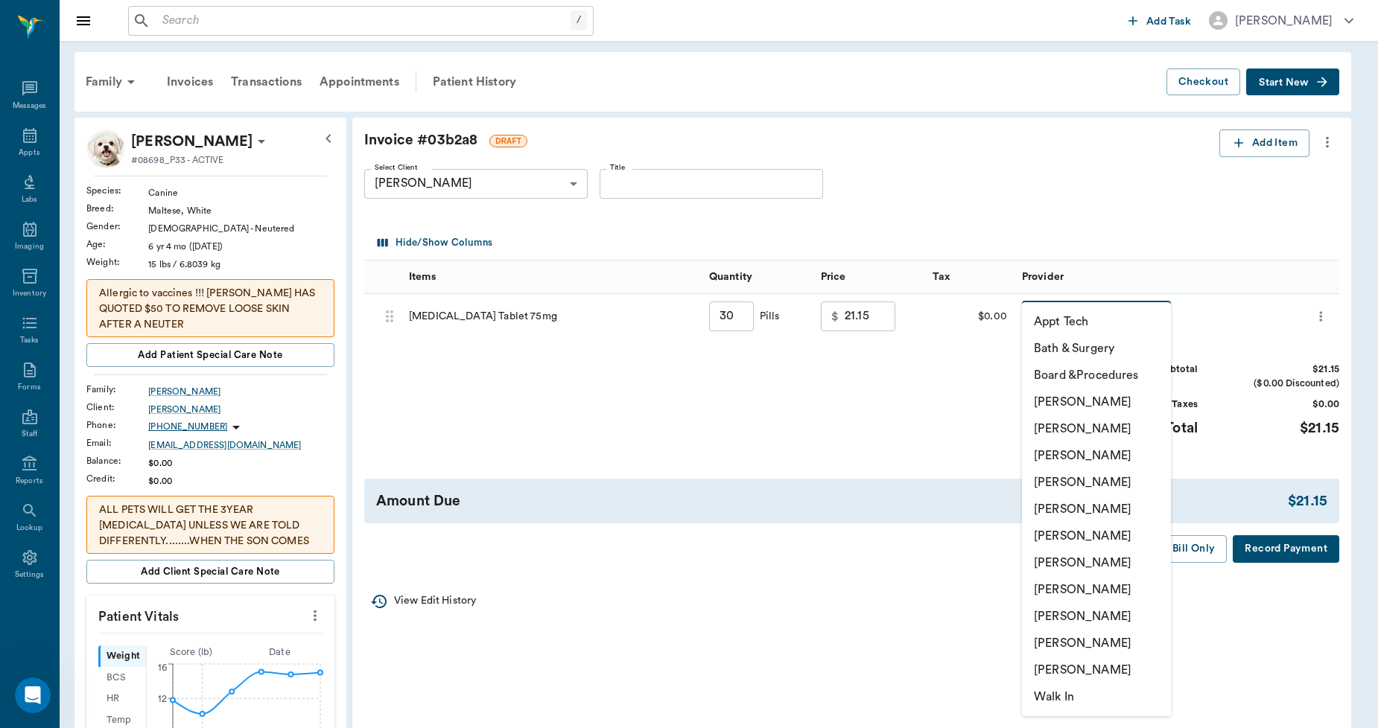
type input "none-63ec2ece52e12b0ba117cc90"
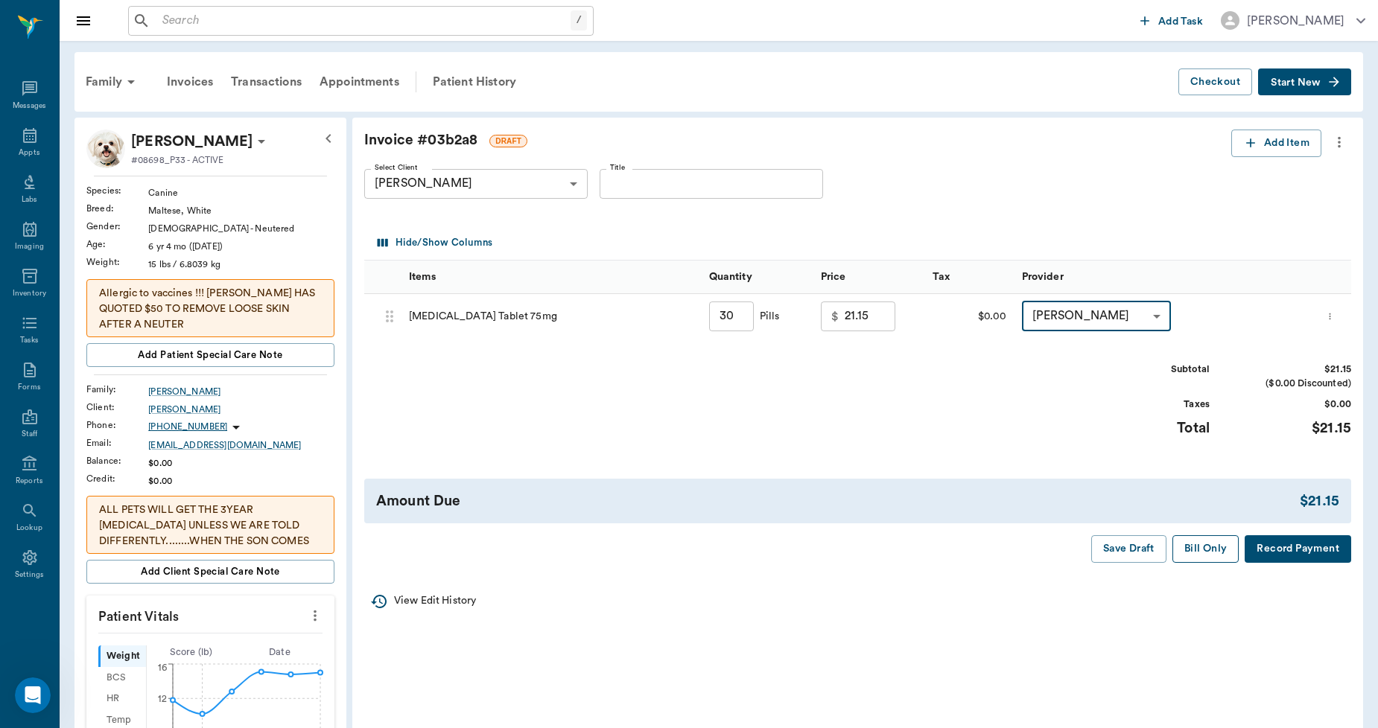
click at [1206, 552] on button "Bill Only" at bounding box center [1205, 549] width 67 height 28
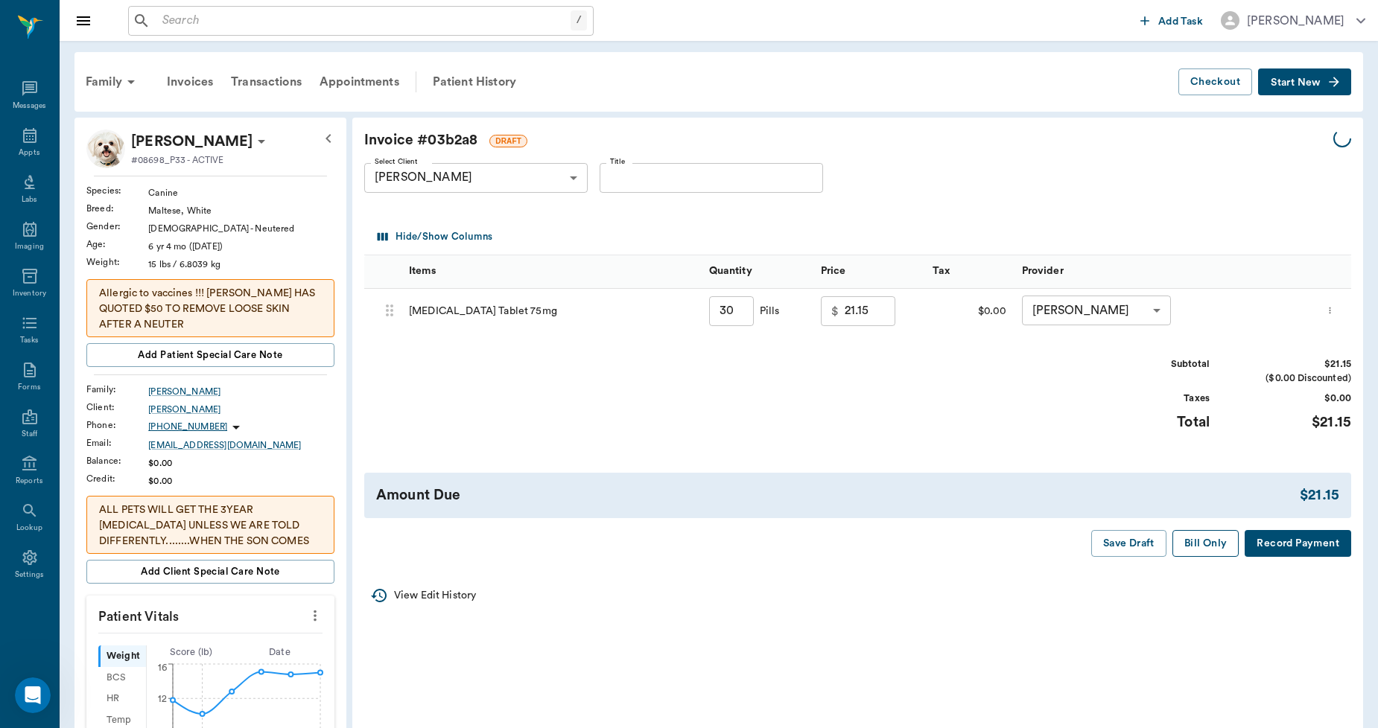
type input "30.00"
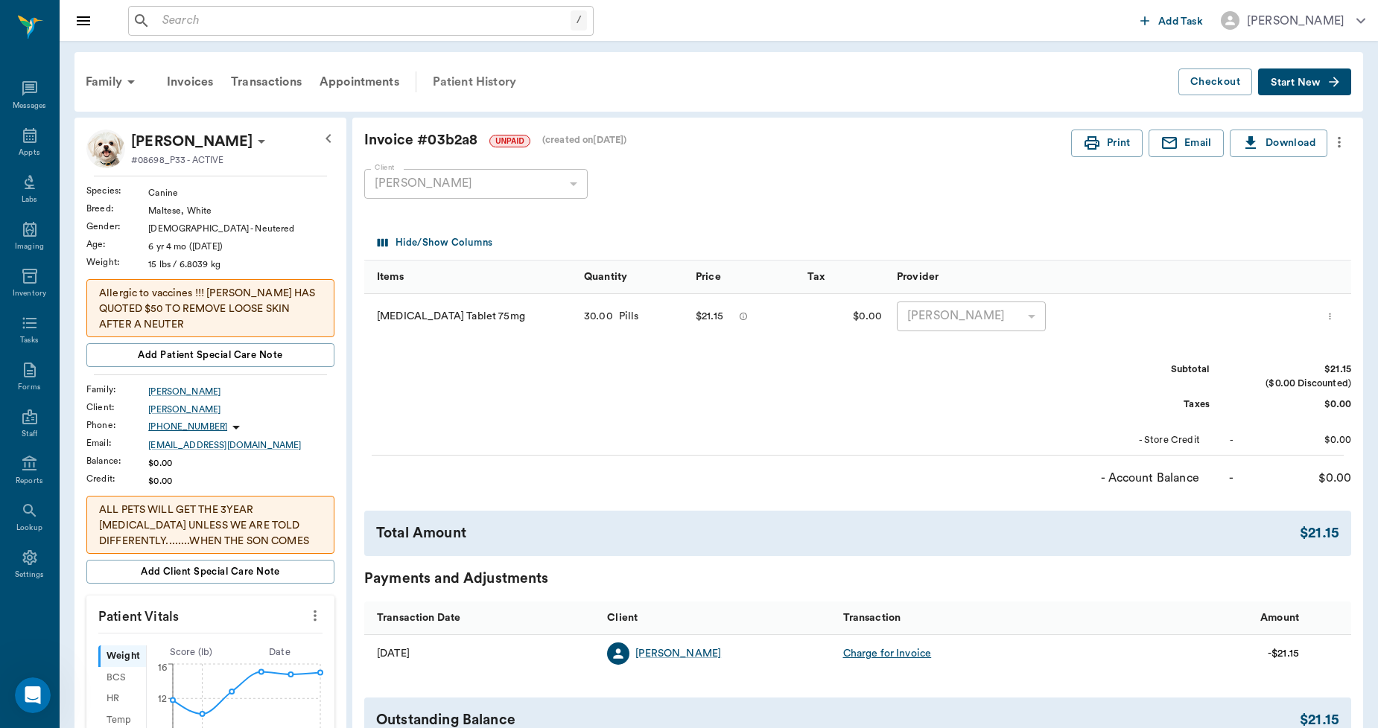
click at [490, 77] on div "Patient History" at bounding box center [474, 82] width 101 height 36
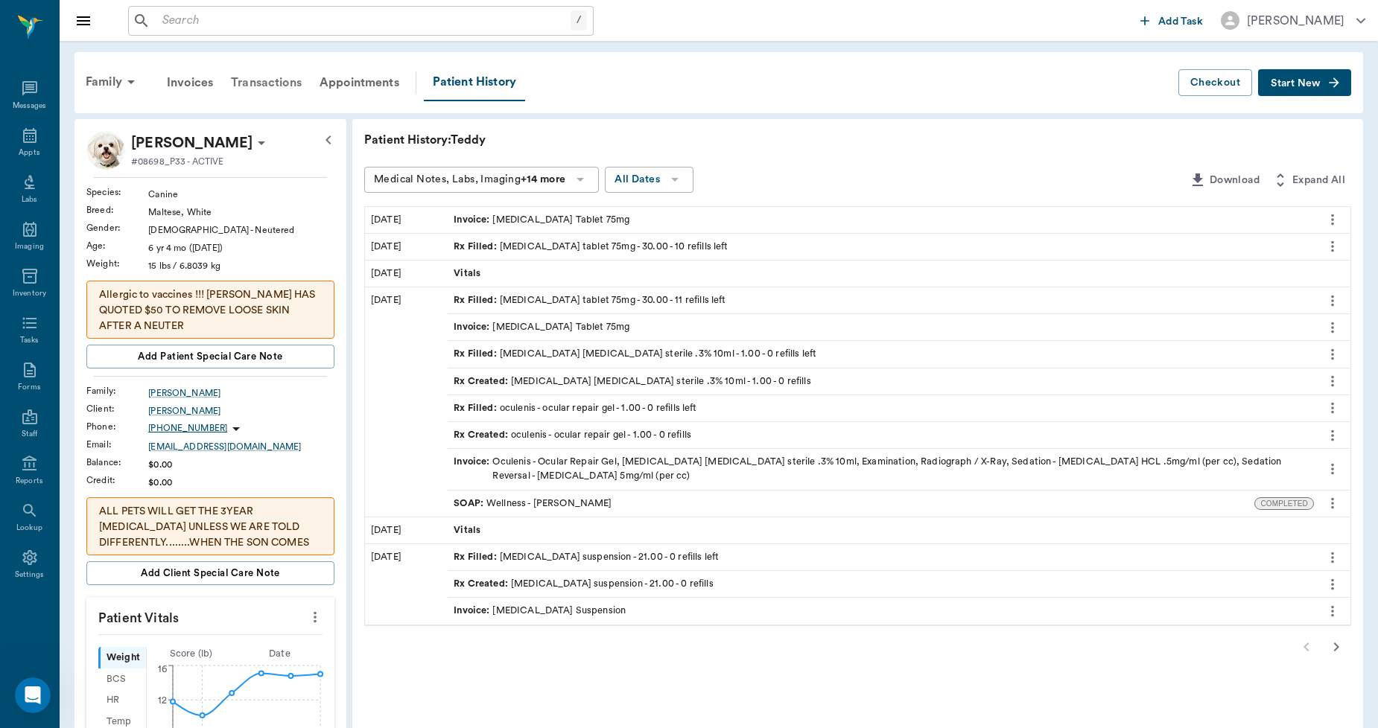
click at [269, 83] on div "Transactions" at bounding box center [266, 83] width 89 height 36
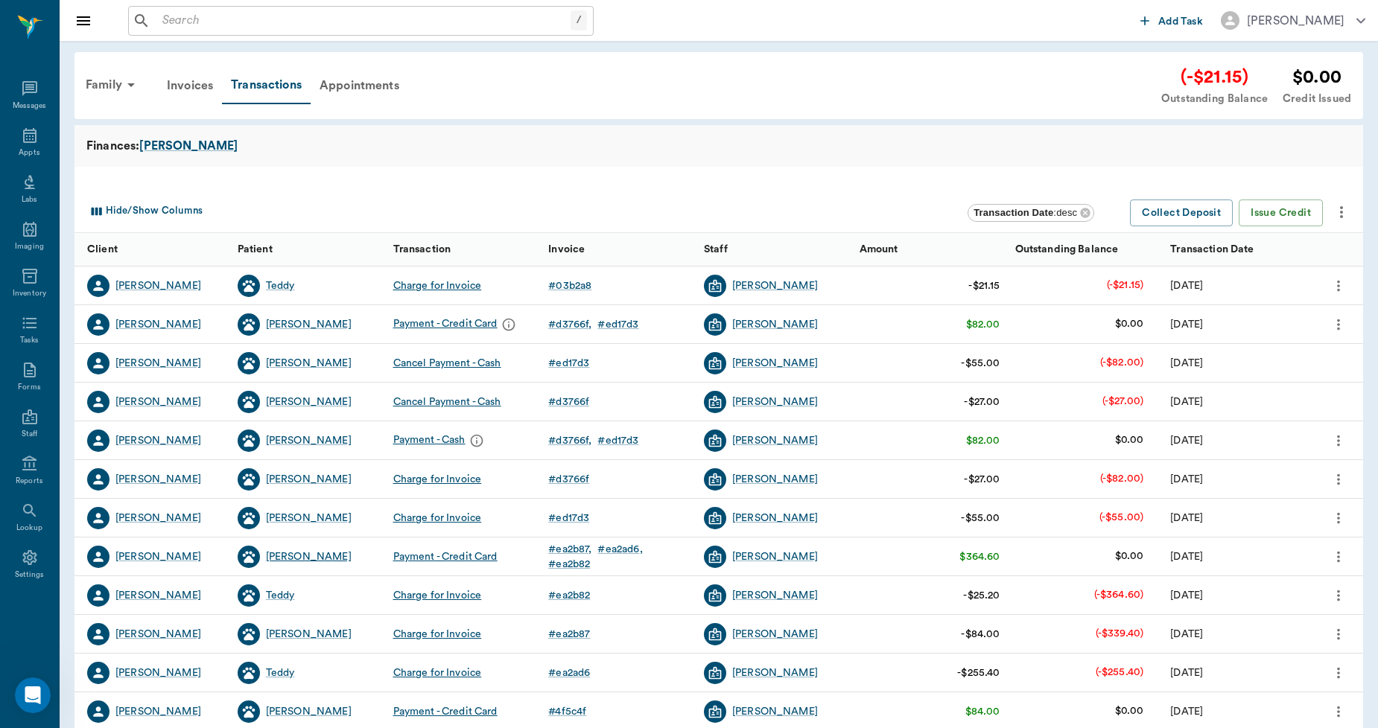
click at [284, 558] on div "Luna" at bounding box center [309, 557] width 86 height 15
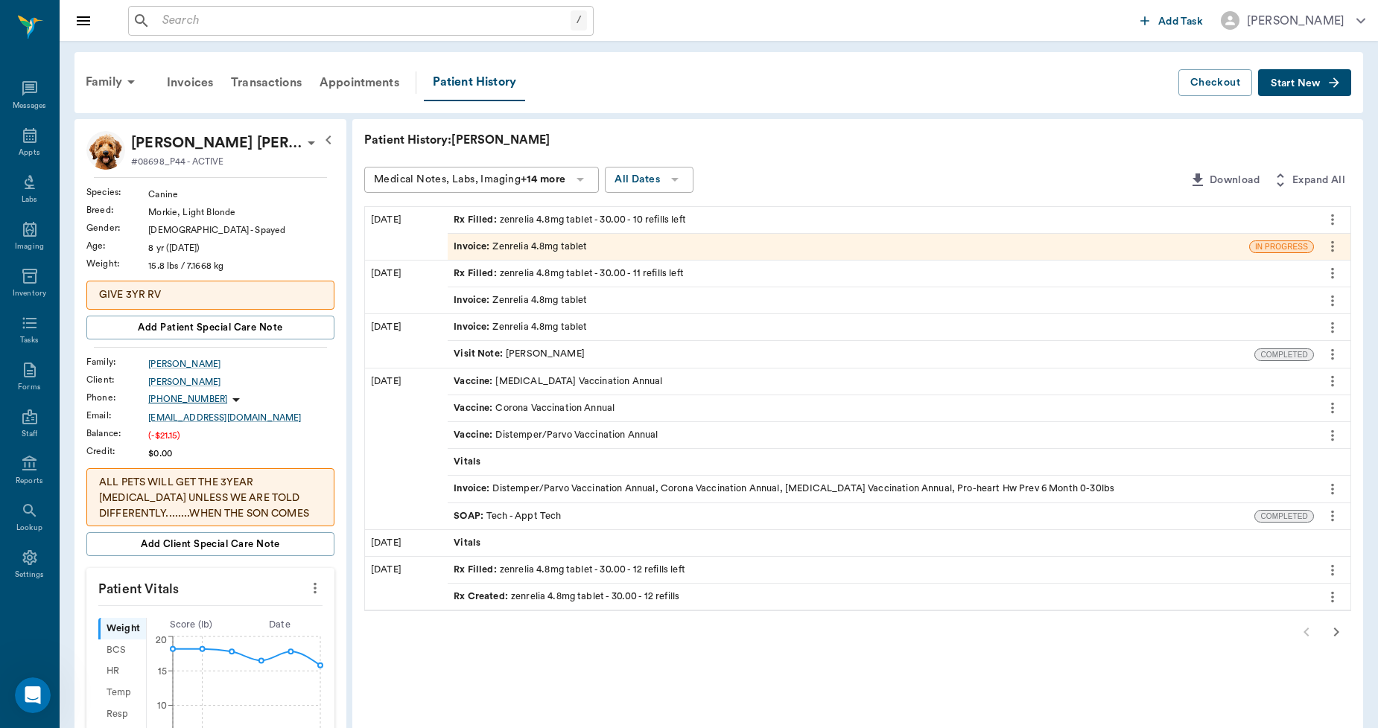
click at [503, 243] on div "Invoice : Zenrelia 4.8mg tablet" at bounding box center [519, 247] width 133 height 14
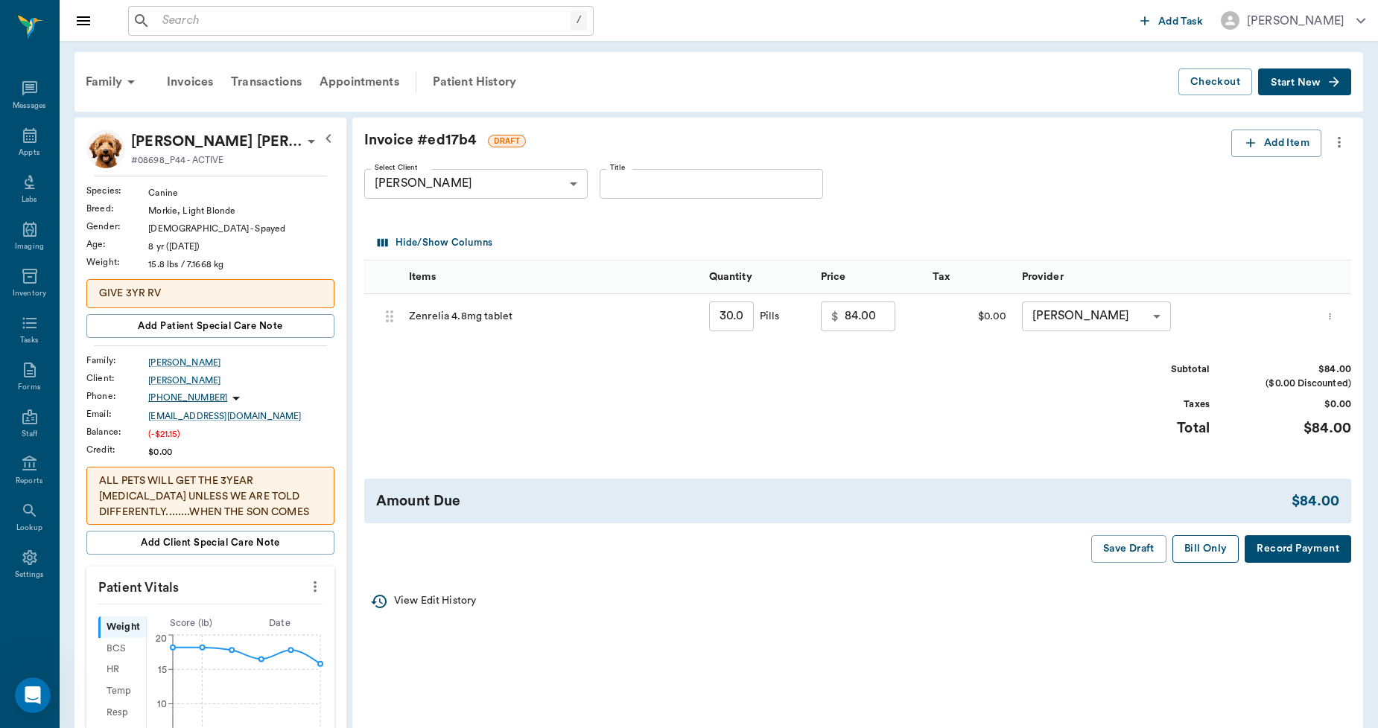
click at [1197, 553] on button "Bill Only" at bounding box center [1205, 549] width 67 height 28
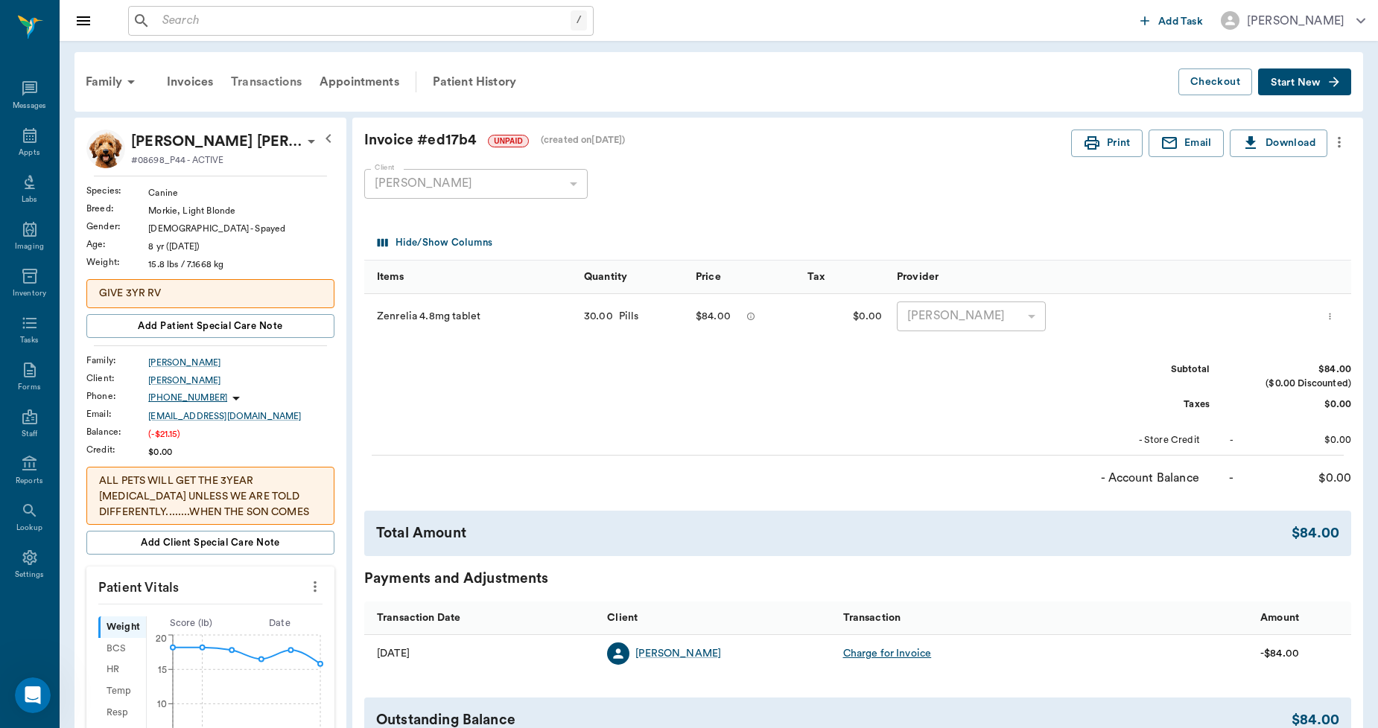
click at [274, 78] on div "Transactions" at bounding box center [266, 82] width 89 height 36
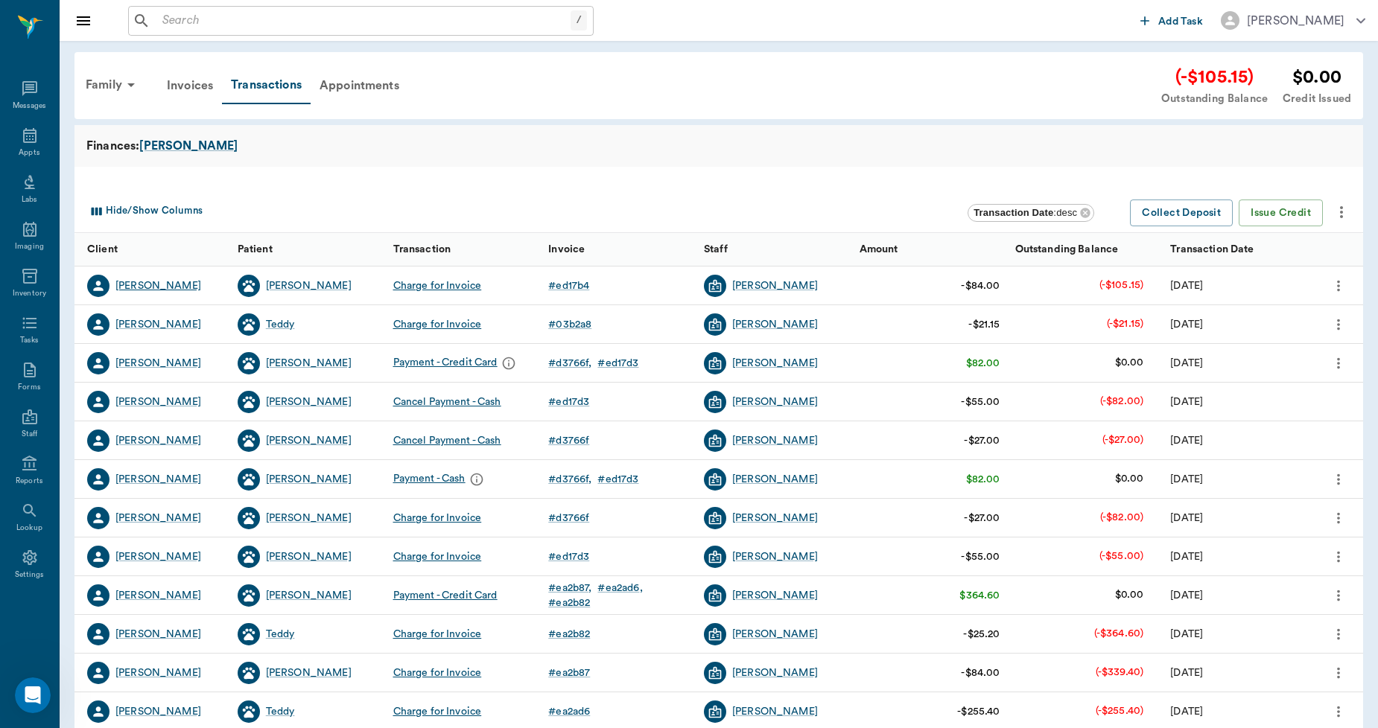
click at [179, 286] on div "[PERSON_NAME]" at bounding box center [158, 285] width 86 height 15
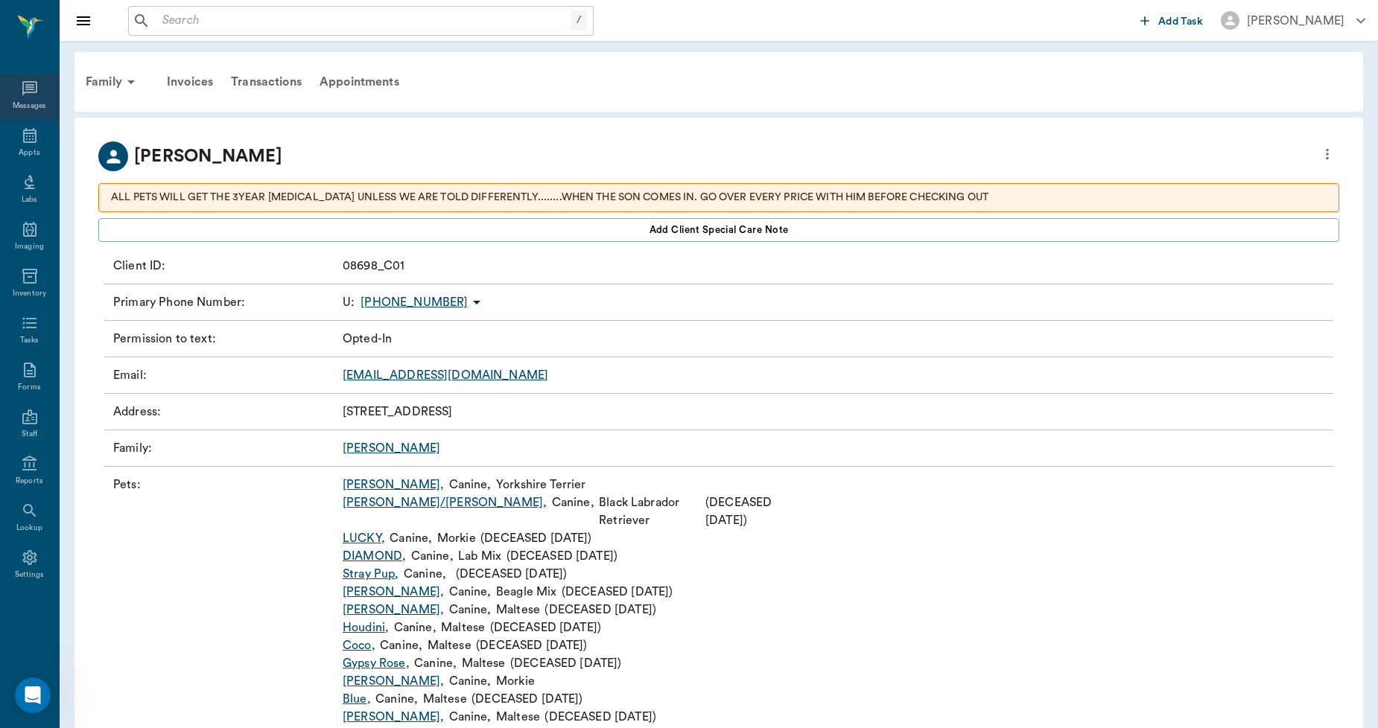
click at [28, 80] on icon at bounding box center [30, 89] width 18 height 18
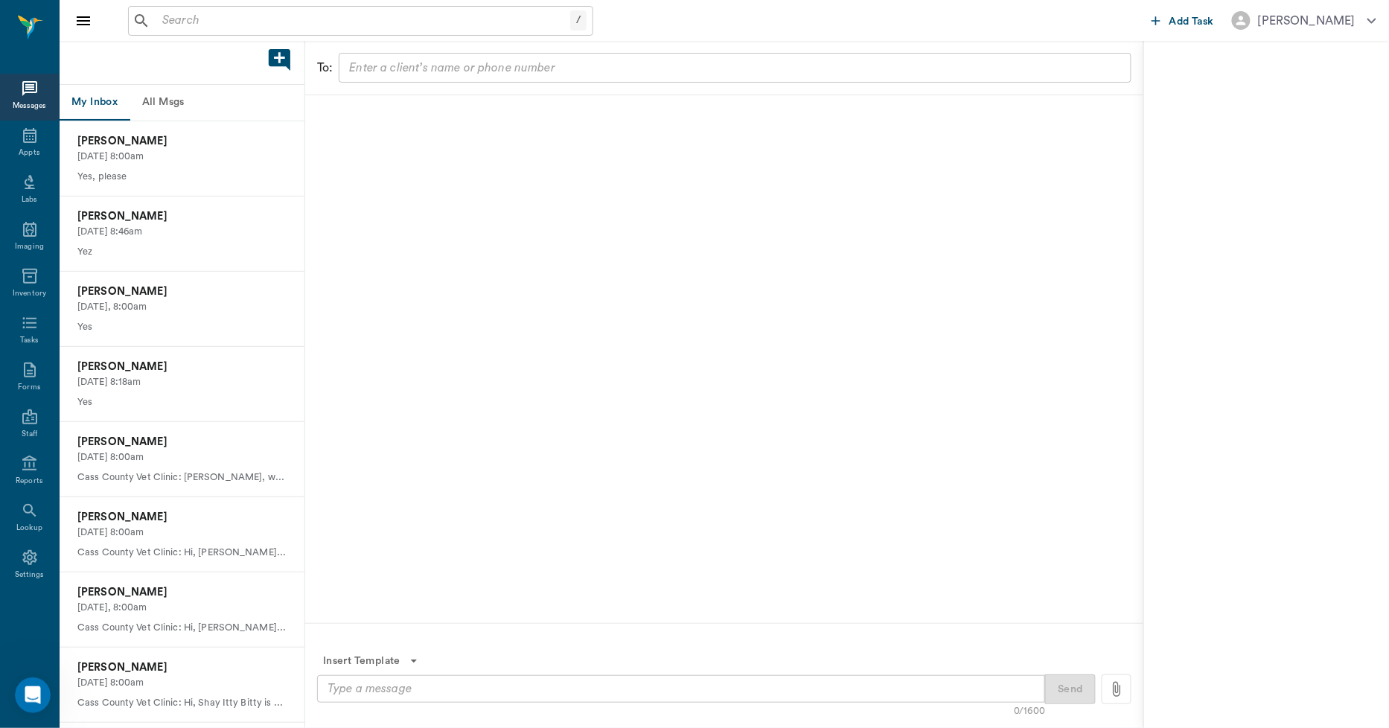
click at [156, 95] on button "All Msgs" at bounding box center [163, 103] width 67 height 36
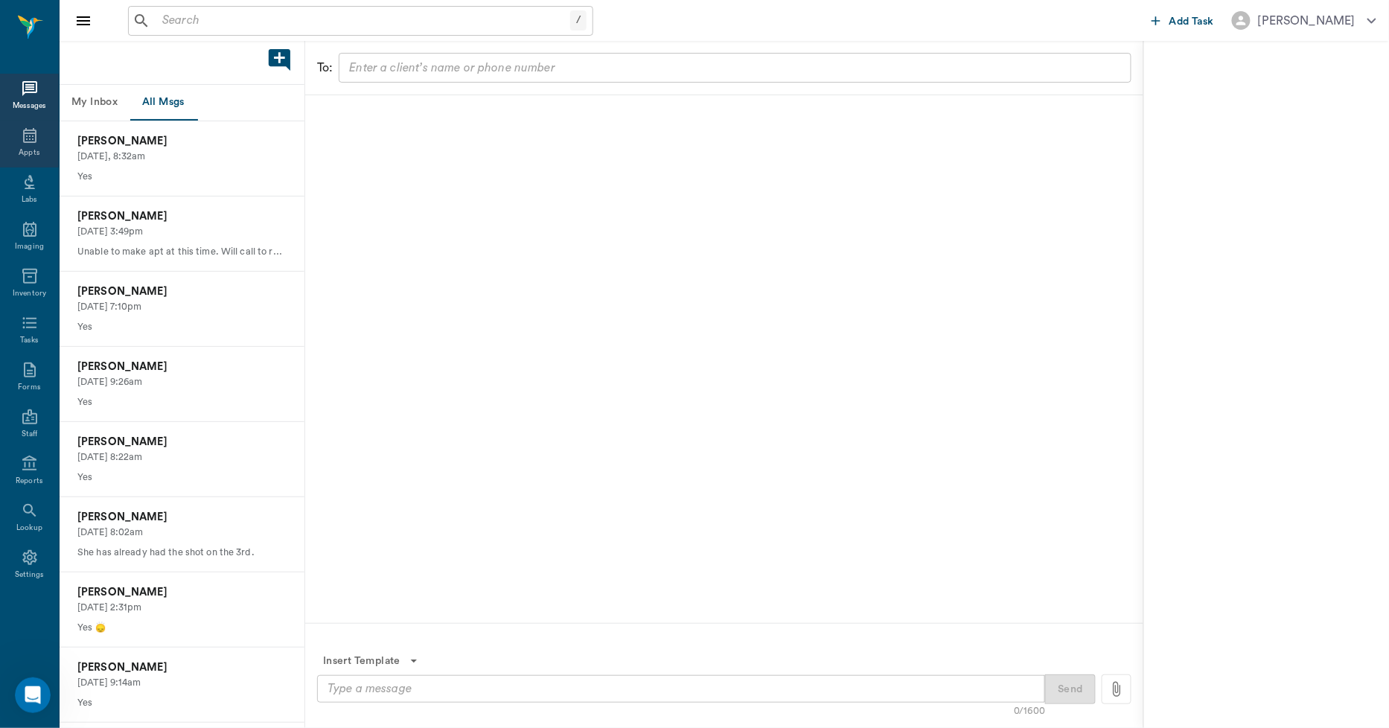
click at [34, 142] on icon at bounding box center [29, 135] width 13 height 15
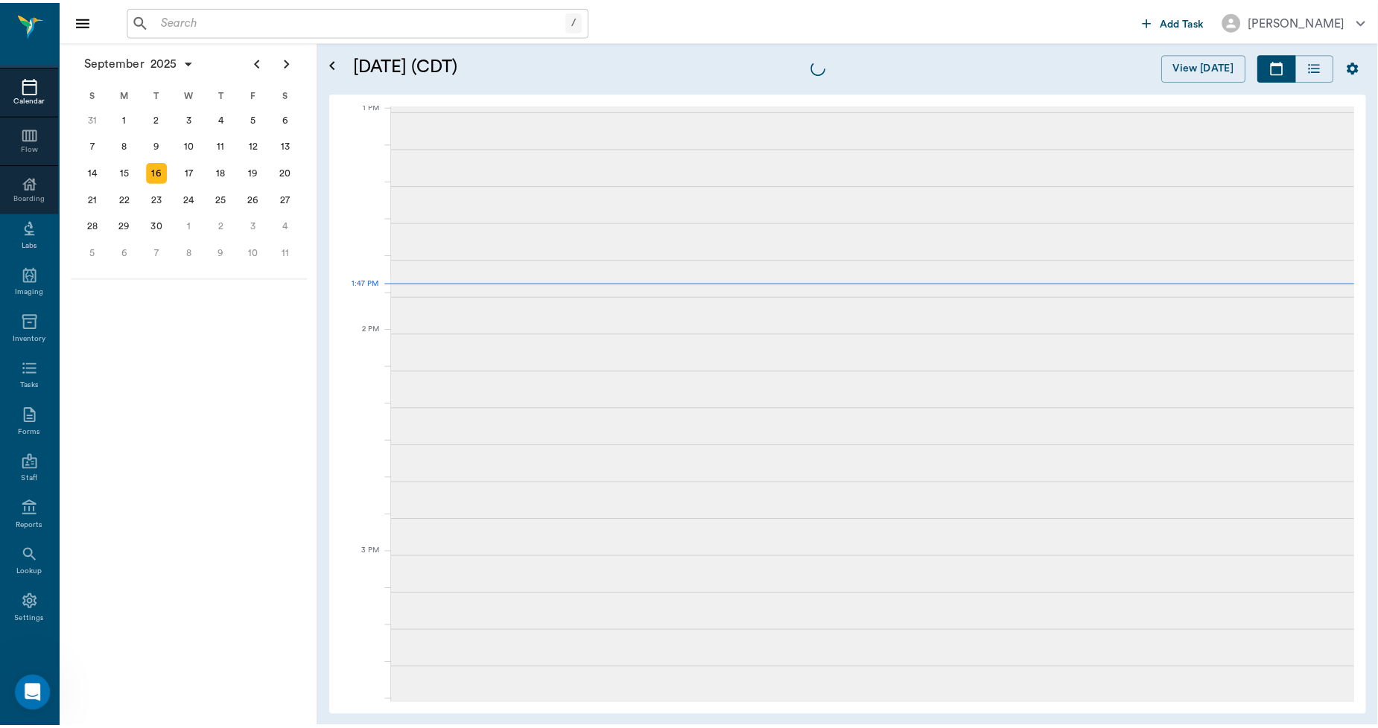
scroll to position [1120, 0]
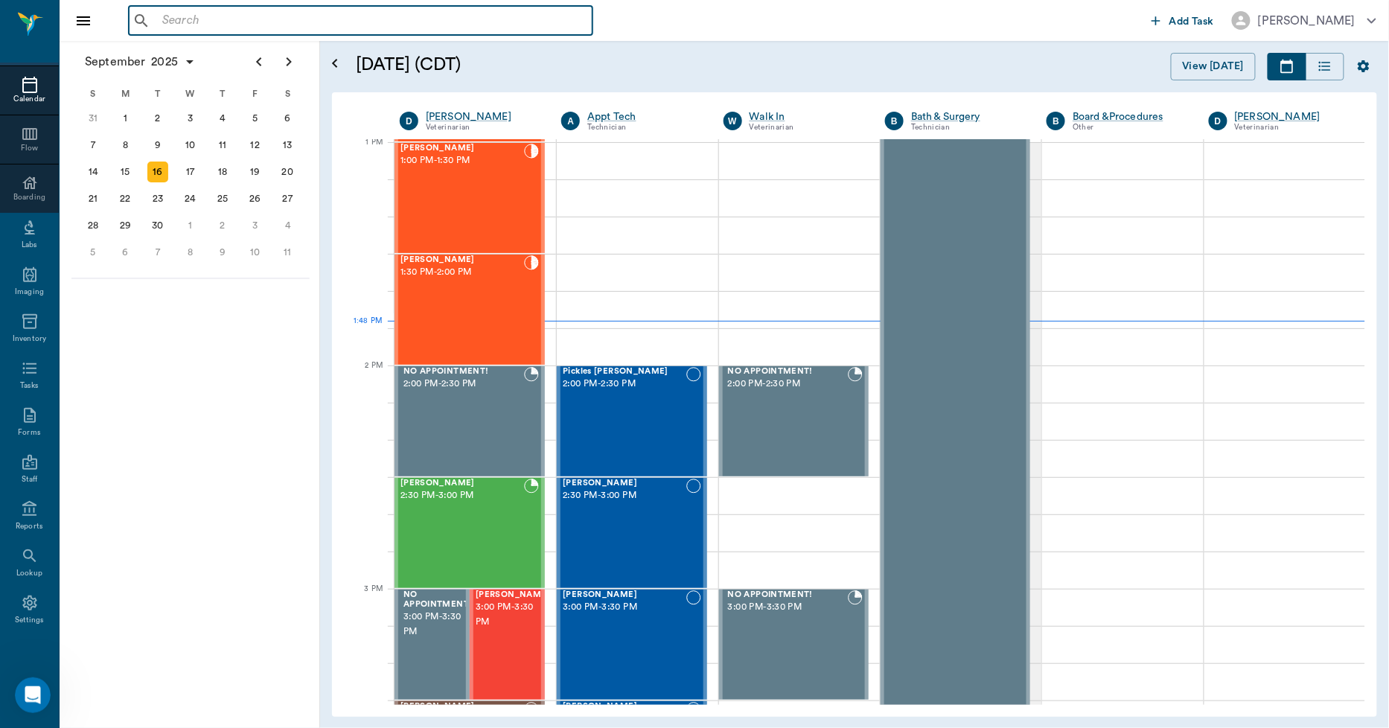
click at [353, 13] on input "text" at bounding box center [371, 20] width 430 height 21
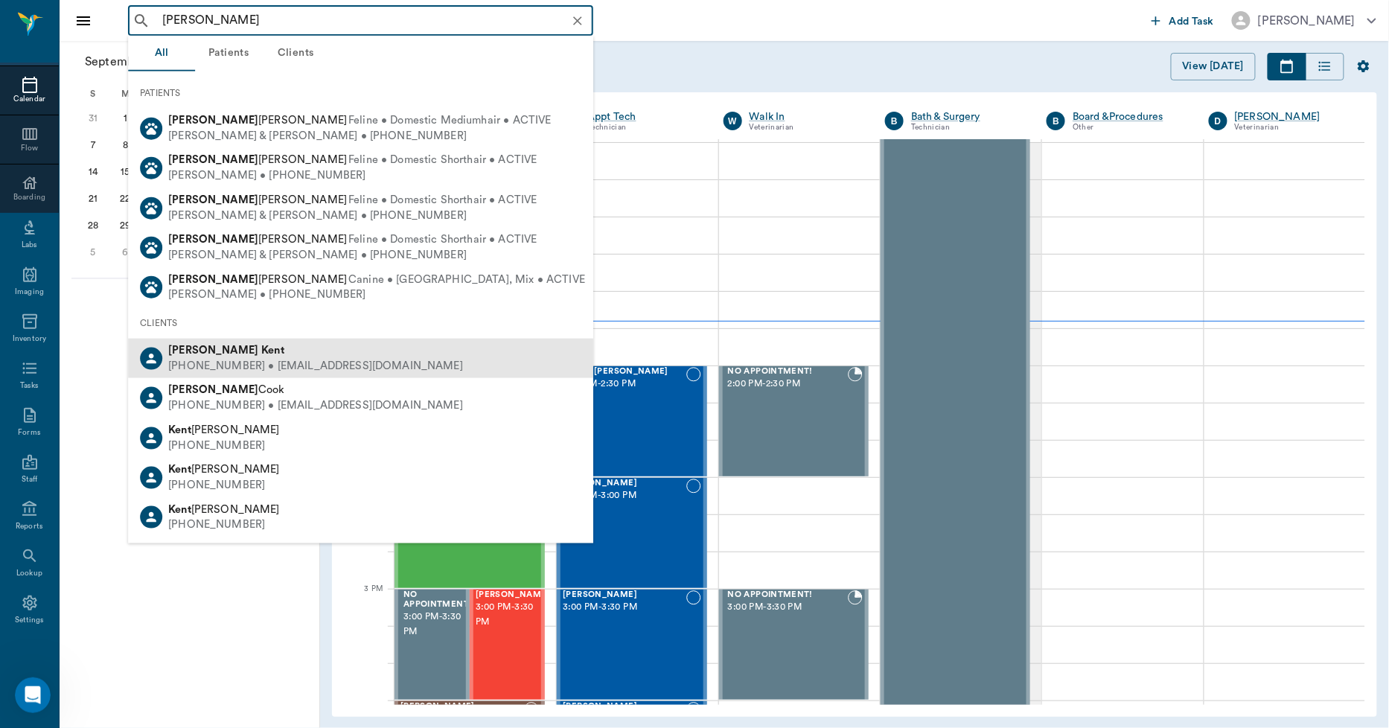
click at [229, 351] on div "Callie Kent" at bounding box center [315, 351] width 295 height 16
type input "callie kent"
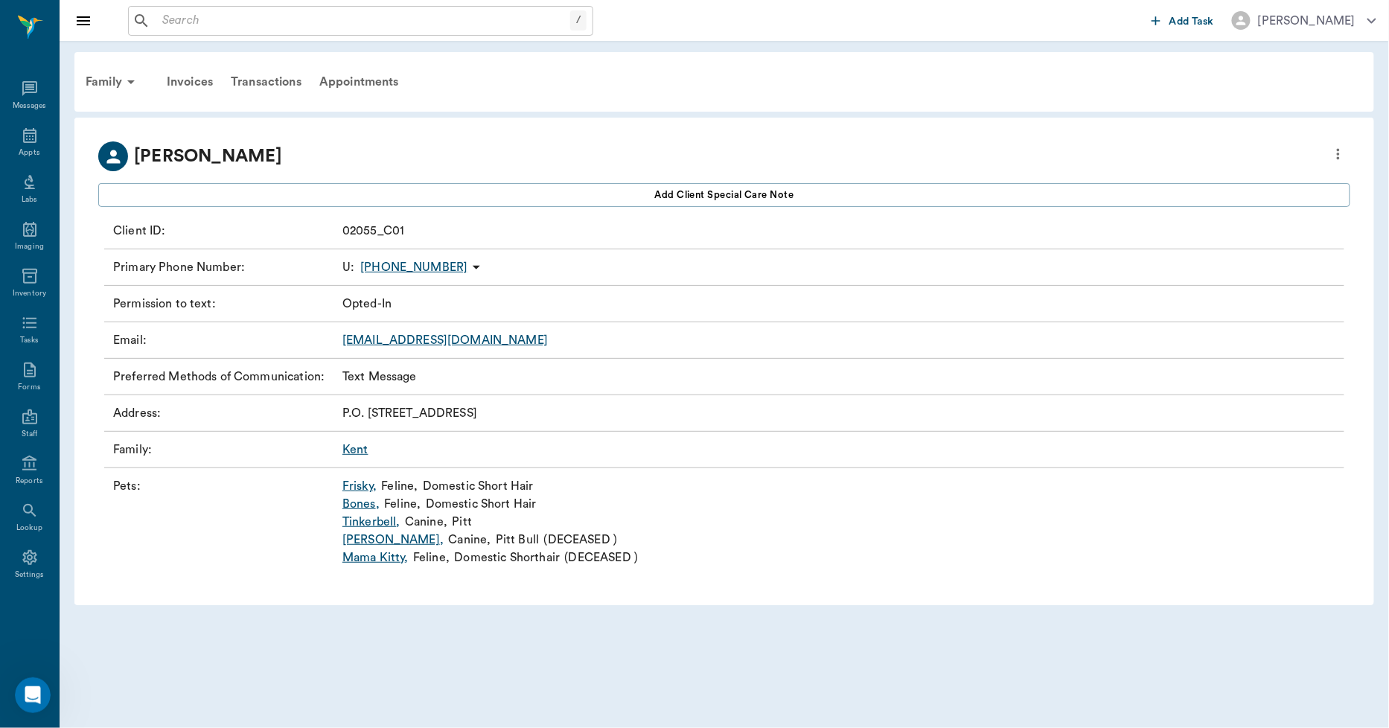
click at [381, 527] on link "Tinkerbell ," at bounding box center [372, 522] width 58 height 18
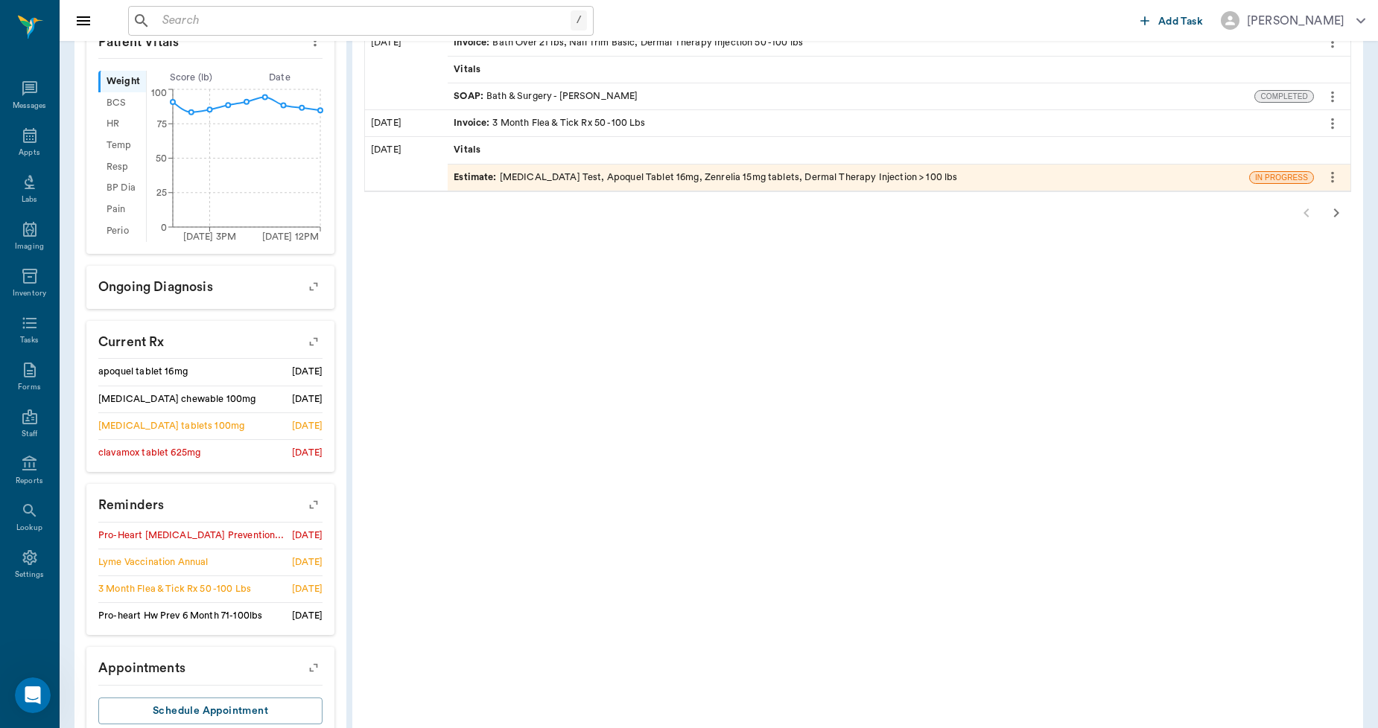
scroll to position [491, 0]
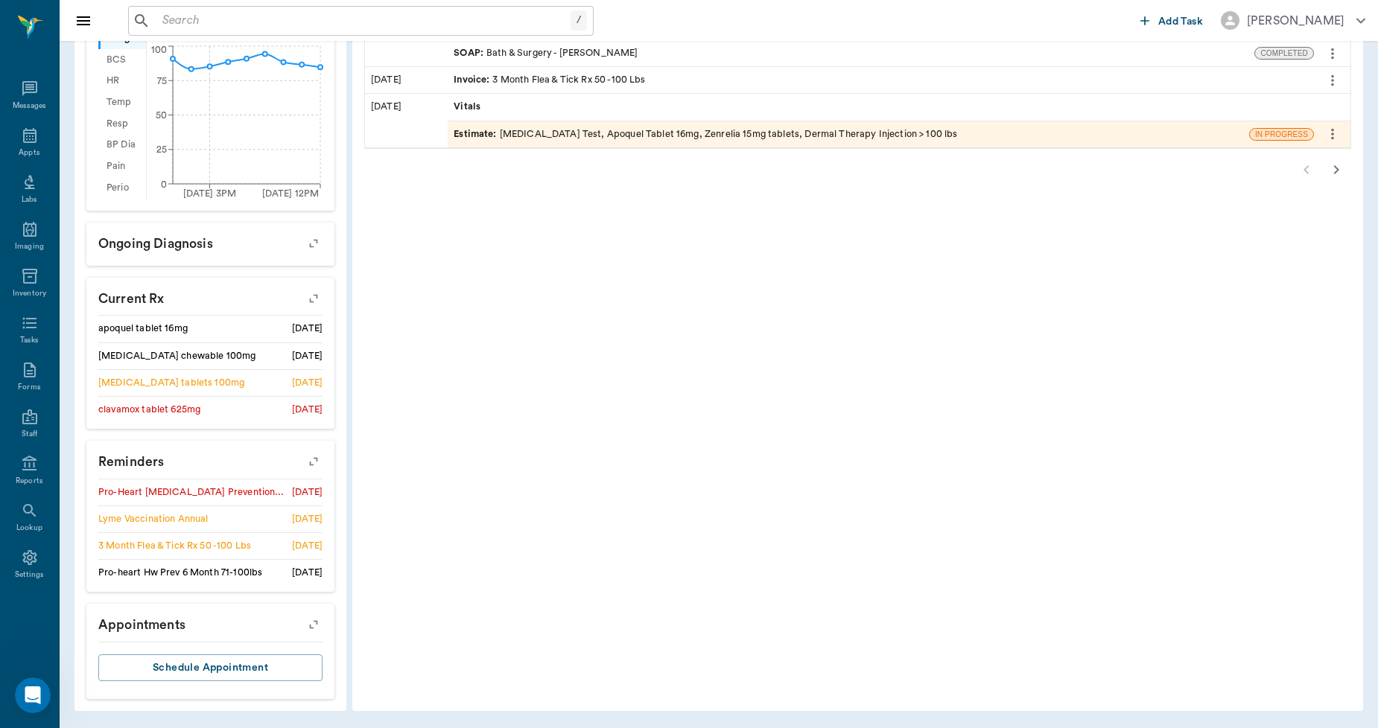
click at [311, 458] on icon "button" at bounding box center [313, 461] width 21 height 21
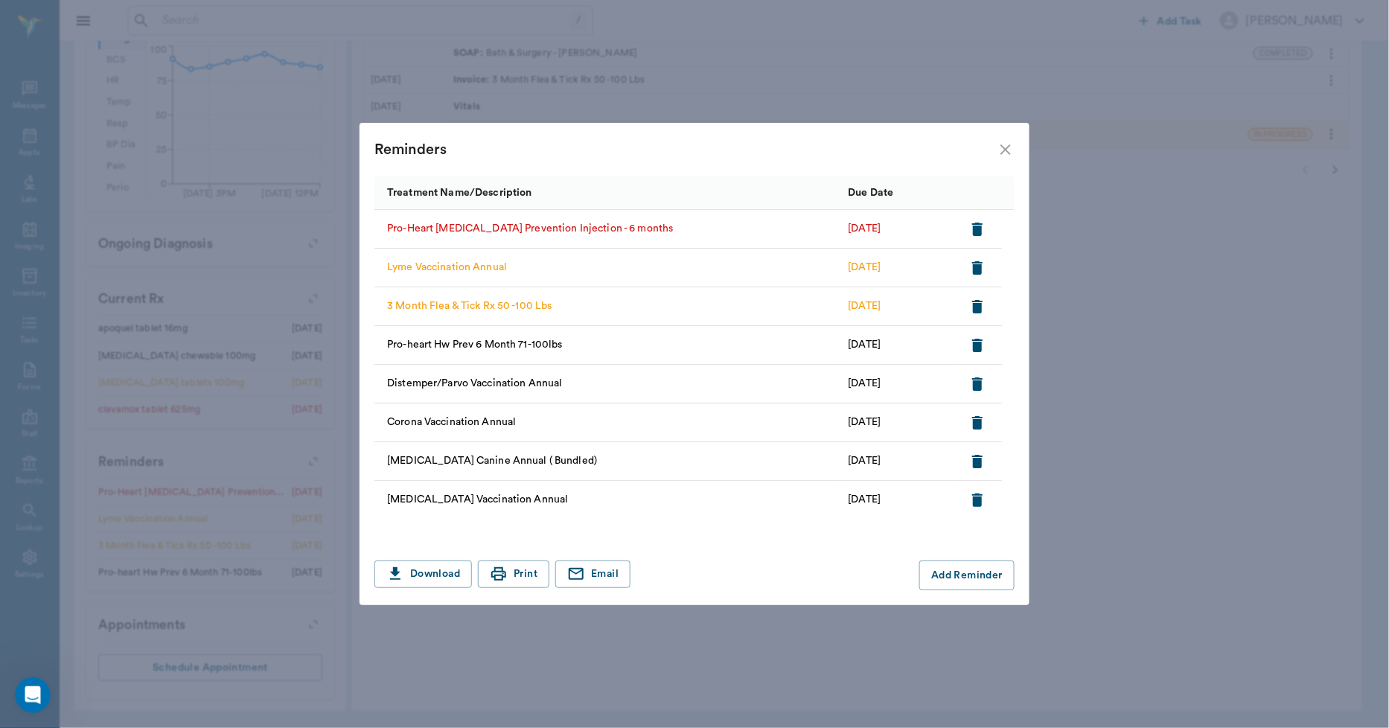
click at [984, 224] on icon "button" at bounding box center [978, 229] width 18 height 18
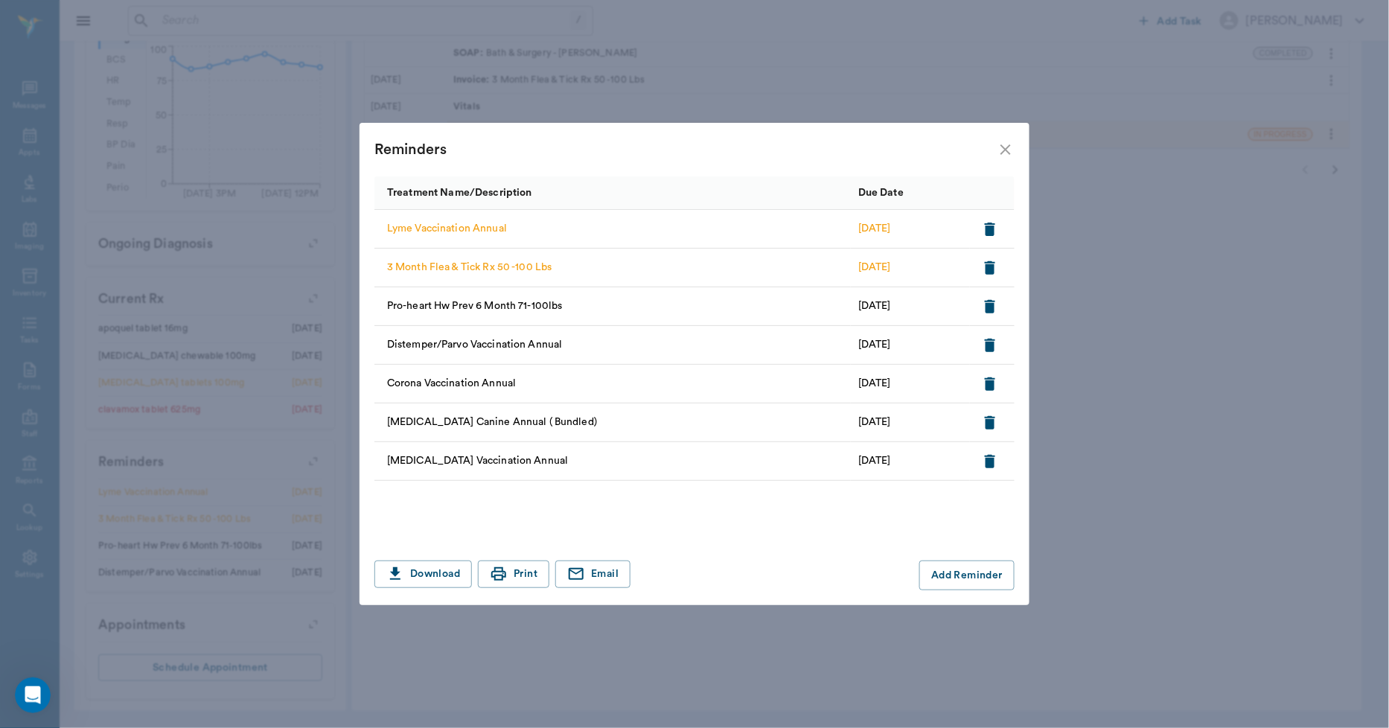
click at [988, 224] on icon "button" at bounding box center [990, 229] width 10 height 13
click at [1000, 138] on div "Reminders" at bounding box center [695, 150] width 670 height 54
click at [1002, 143] on icon "close" at bounding box center [1006, 150] width 18 height 18
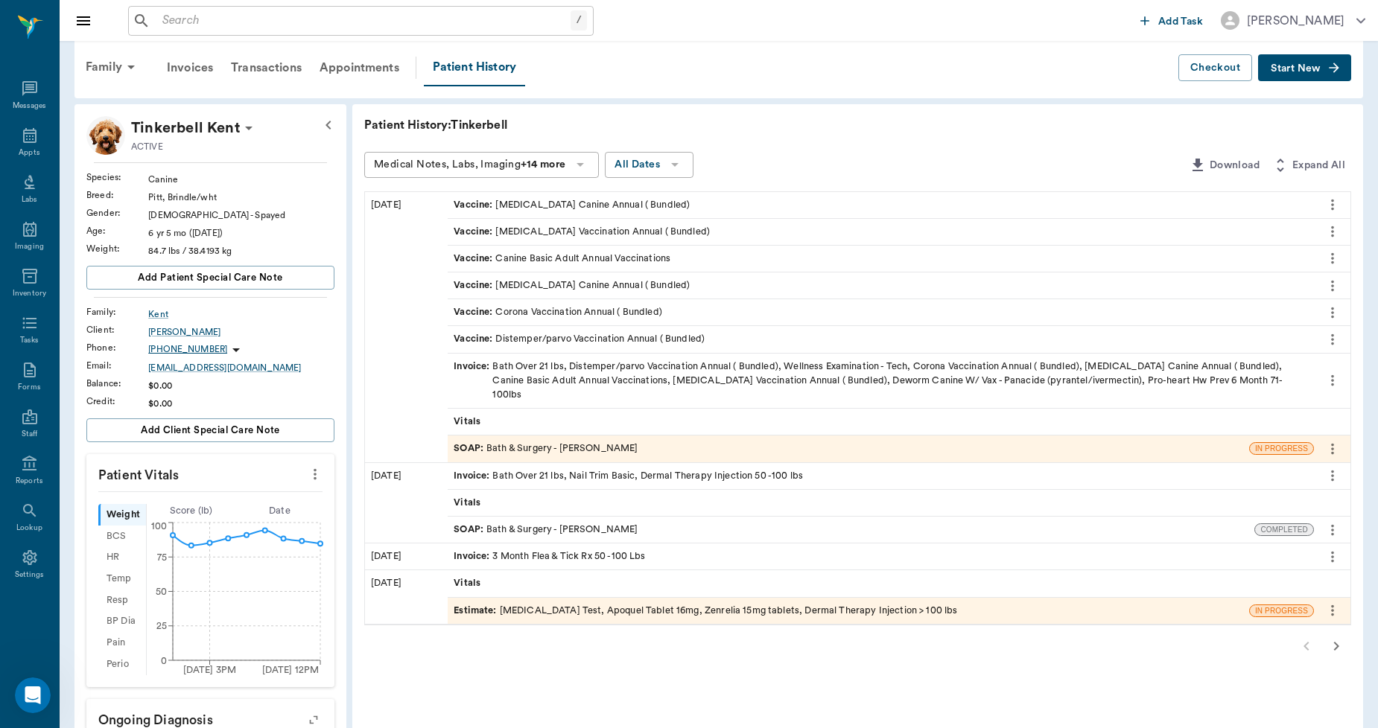
scroll to position [0, 0]
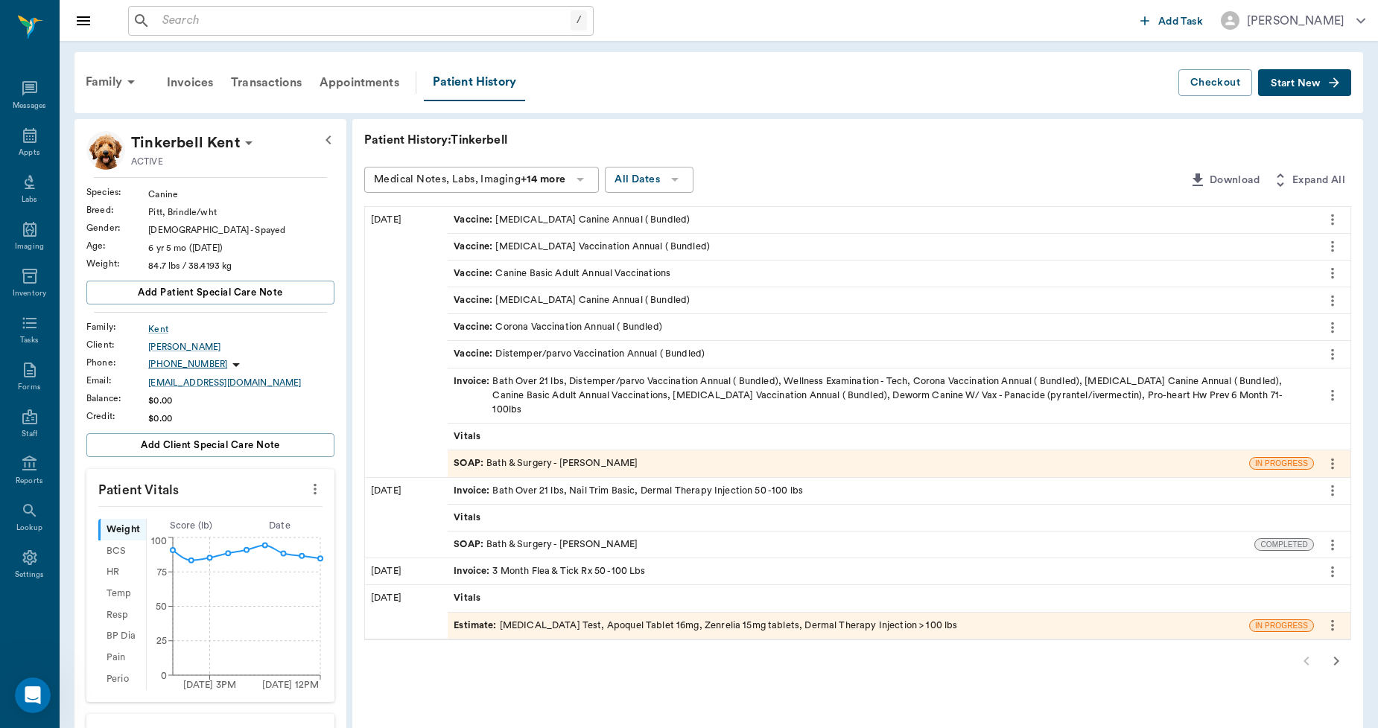
click at [829, 389] on div "Invoice : Bath Over 21 lbs, Distemper/parvo Vaccination Annual ( Bundled), Well…" at bounding box center [880, 396] width 854 height 43
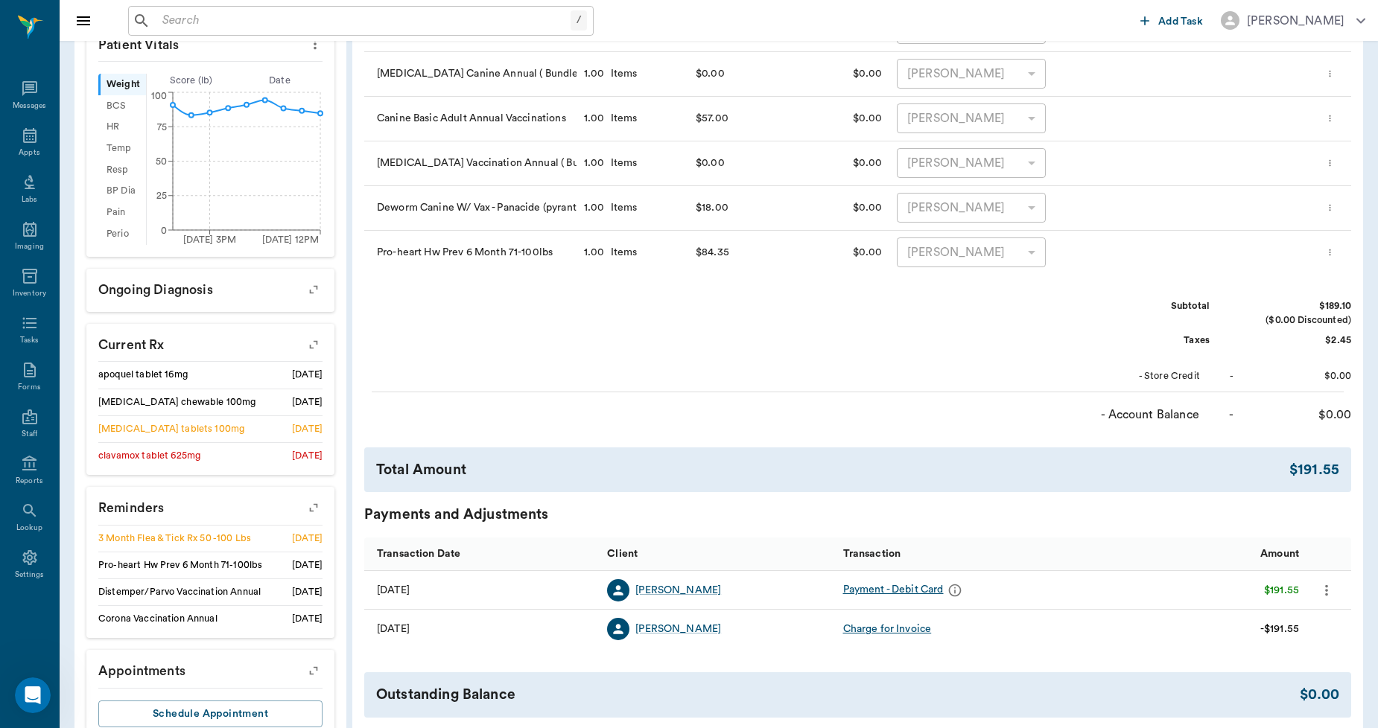
scroll to position [526, 0]
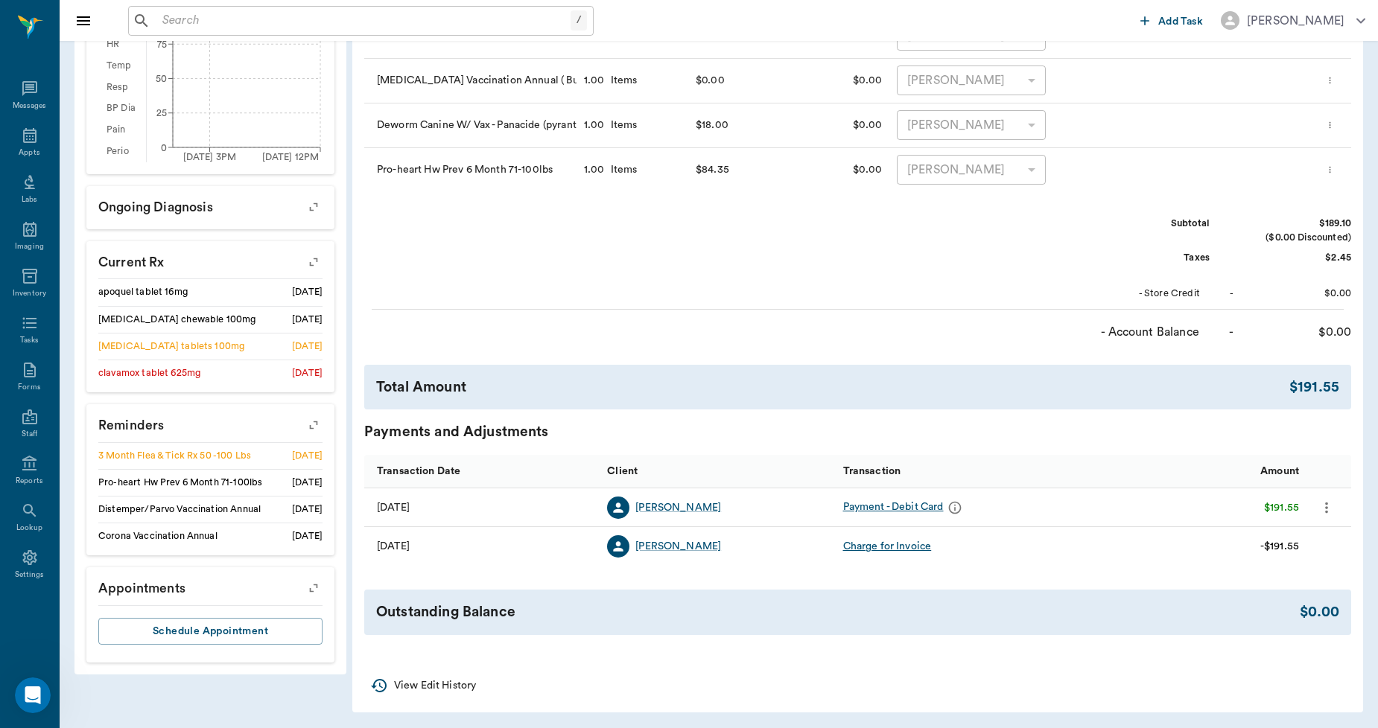
click at [318, 423] on icon "button" at bounding box center [313, 425] width 21 height 21
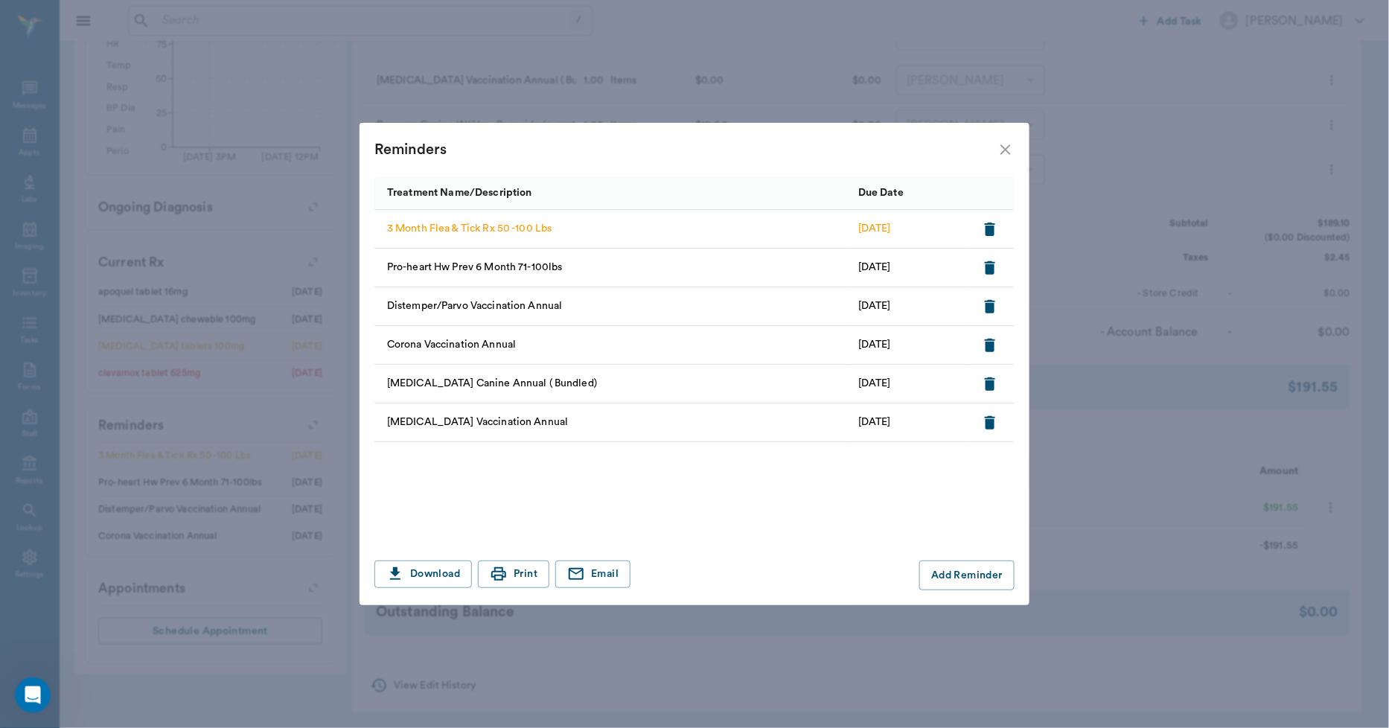
click at [1000, 147] on icon "close" at bounding box center [1006, 150] width 18 height 18
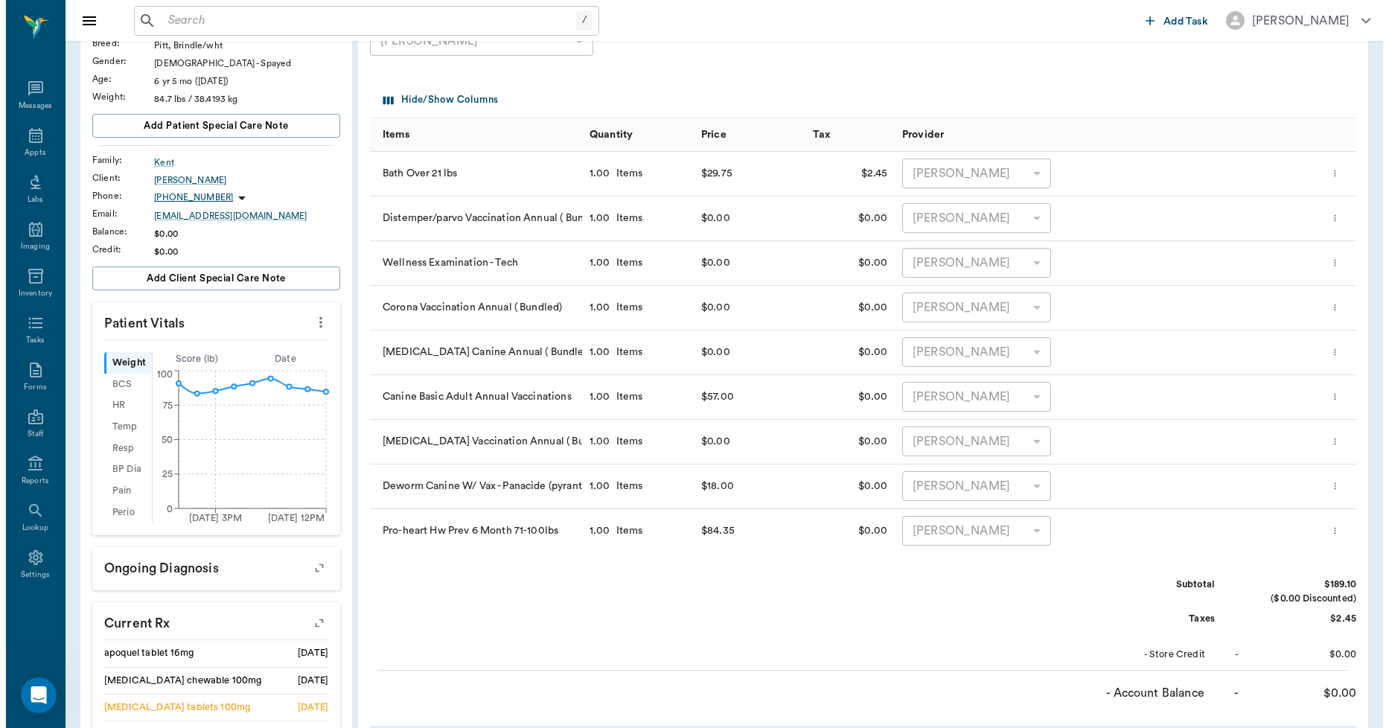
scroll to position [0, 0]
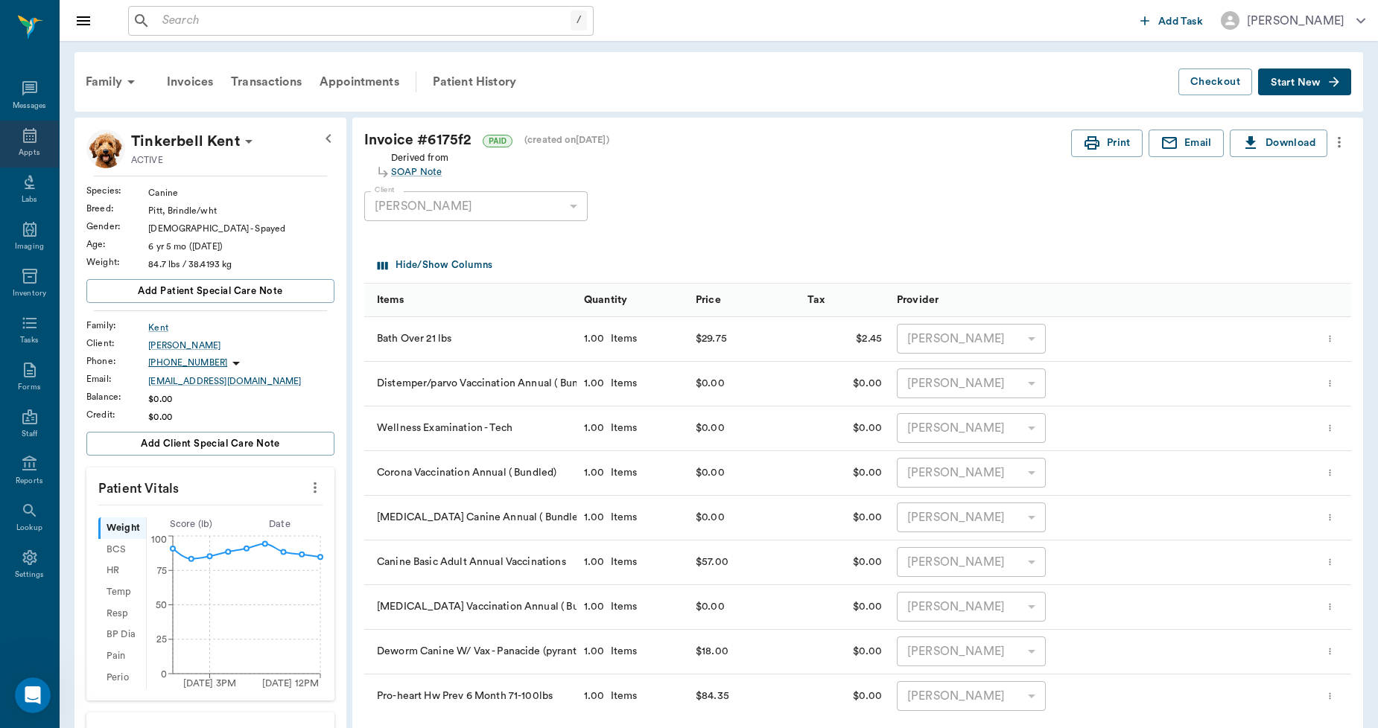
click at [27, 124] on div "Appts" at bounding box center [29, 144] width 59 height 47
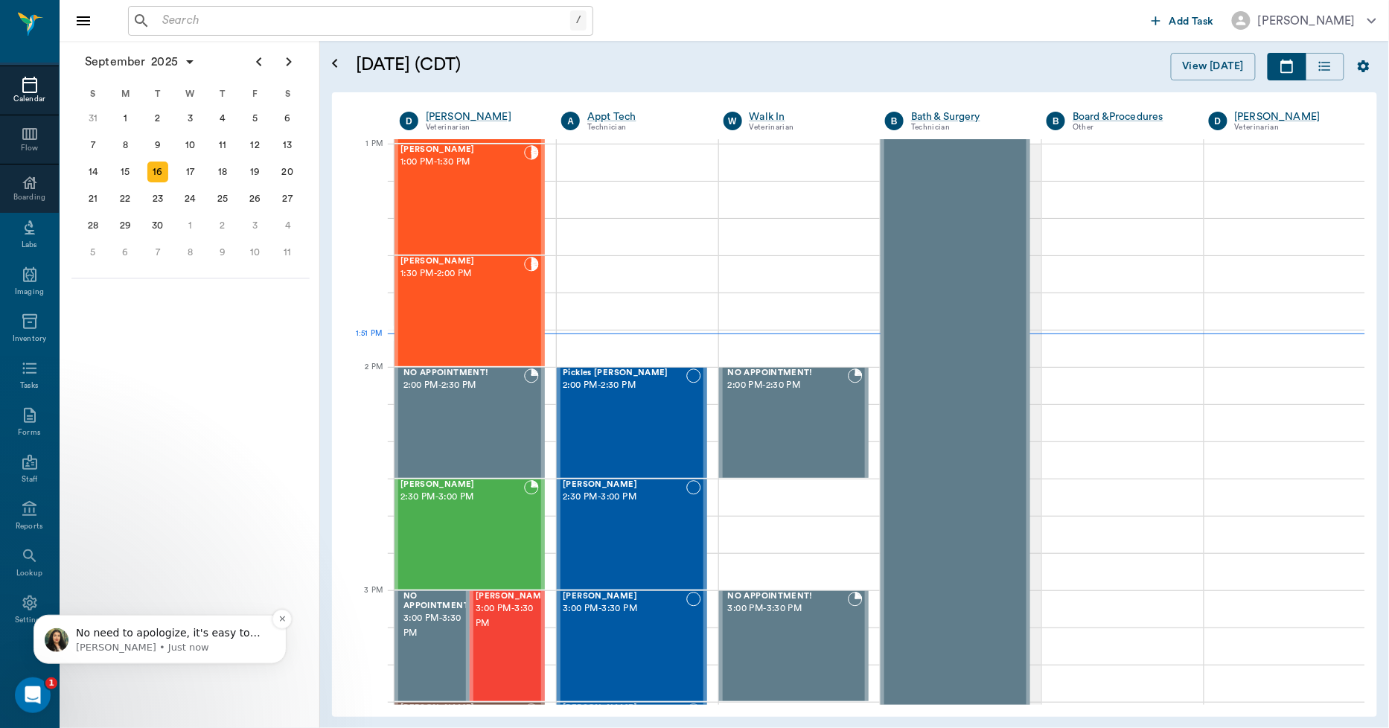
click at [173, 629] on p "No need to apologize, it's easy to miss, we're happy to help! For the invoices …" at bounding box center [172, 632] width 192 height 15
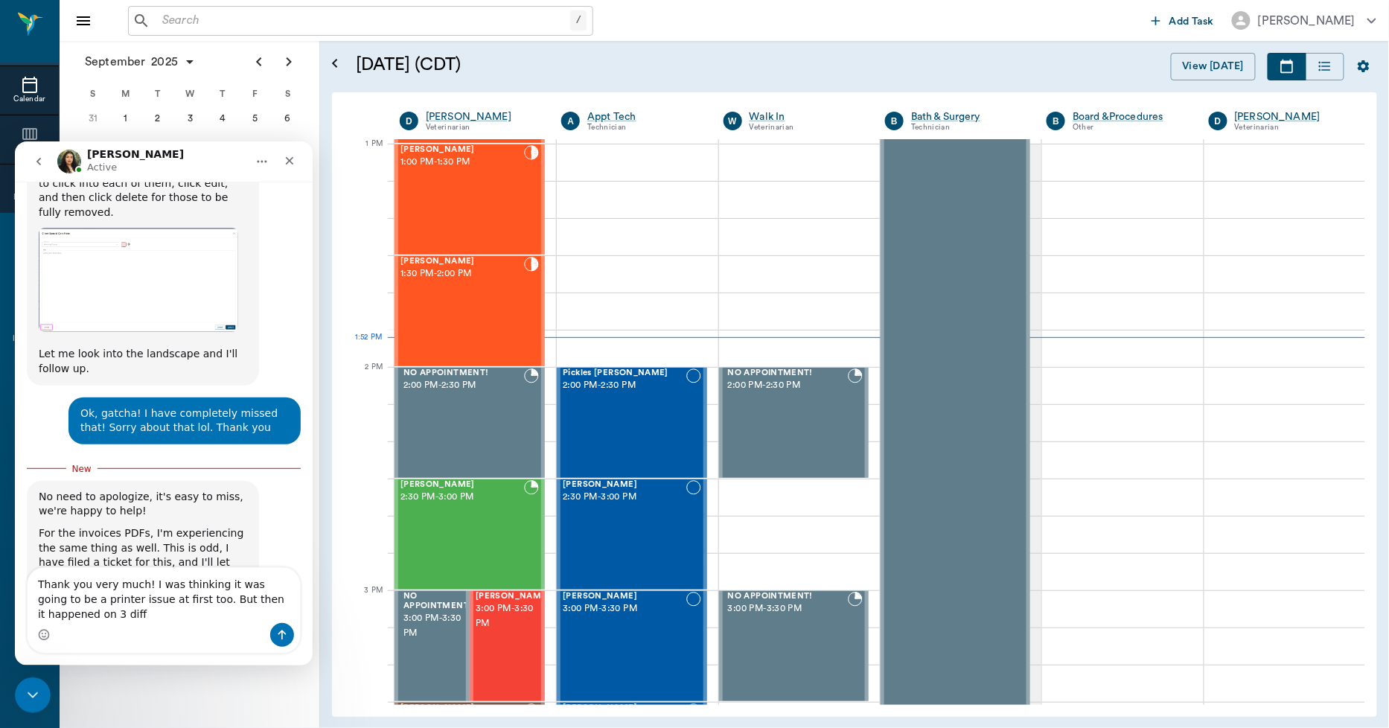
scroll to position [1870, 0]
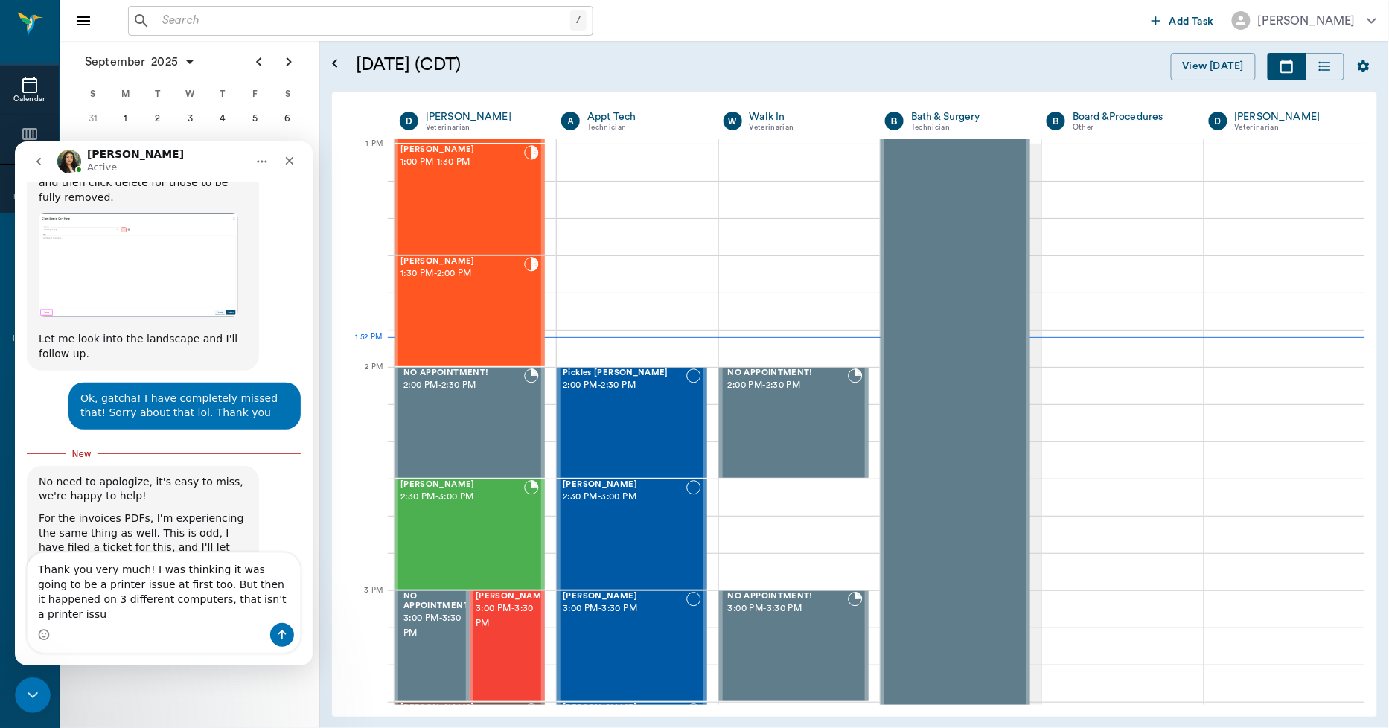
type textarea "Thank you very much! I was thinking it was going to be a printer issue at first…"
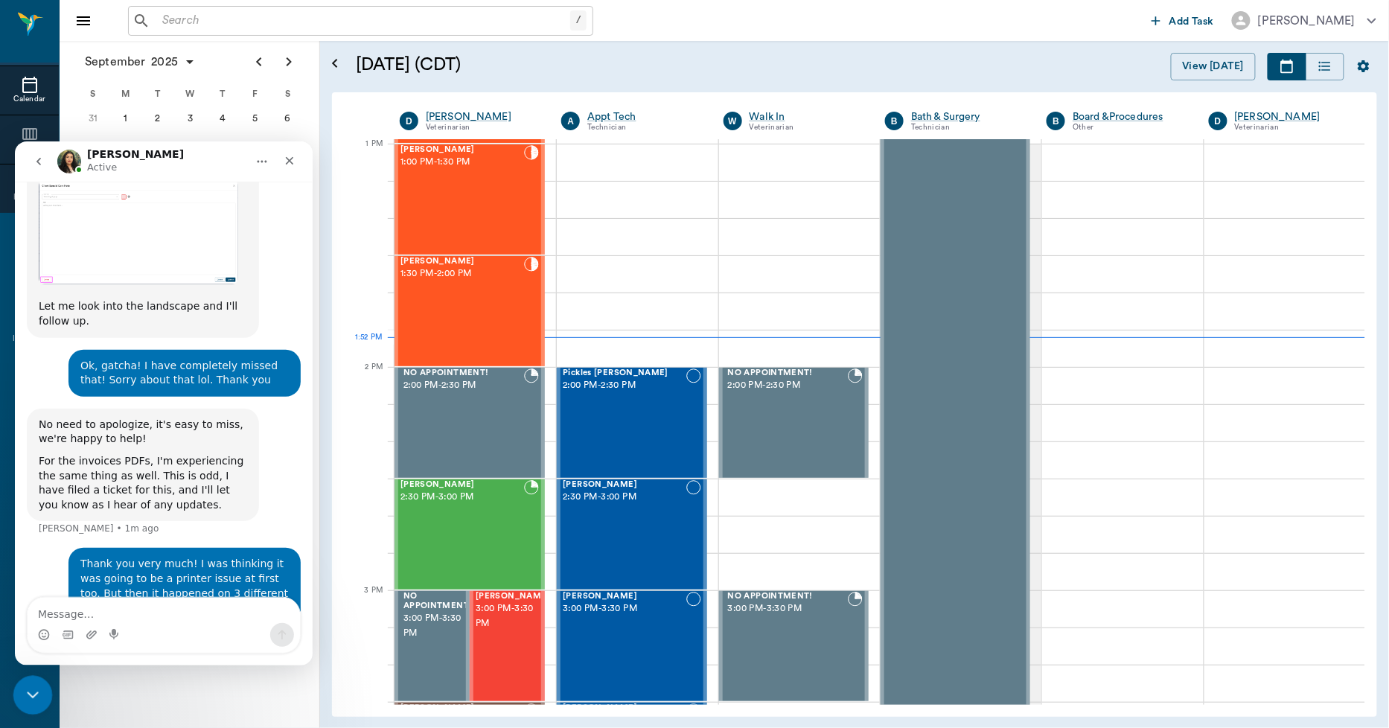
click at [24, 681] on div "Close Intercom Messenger" at bounding box center [31, 693] width 36 height 36
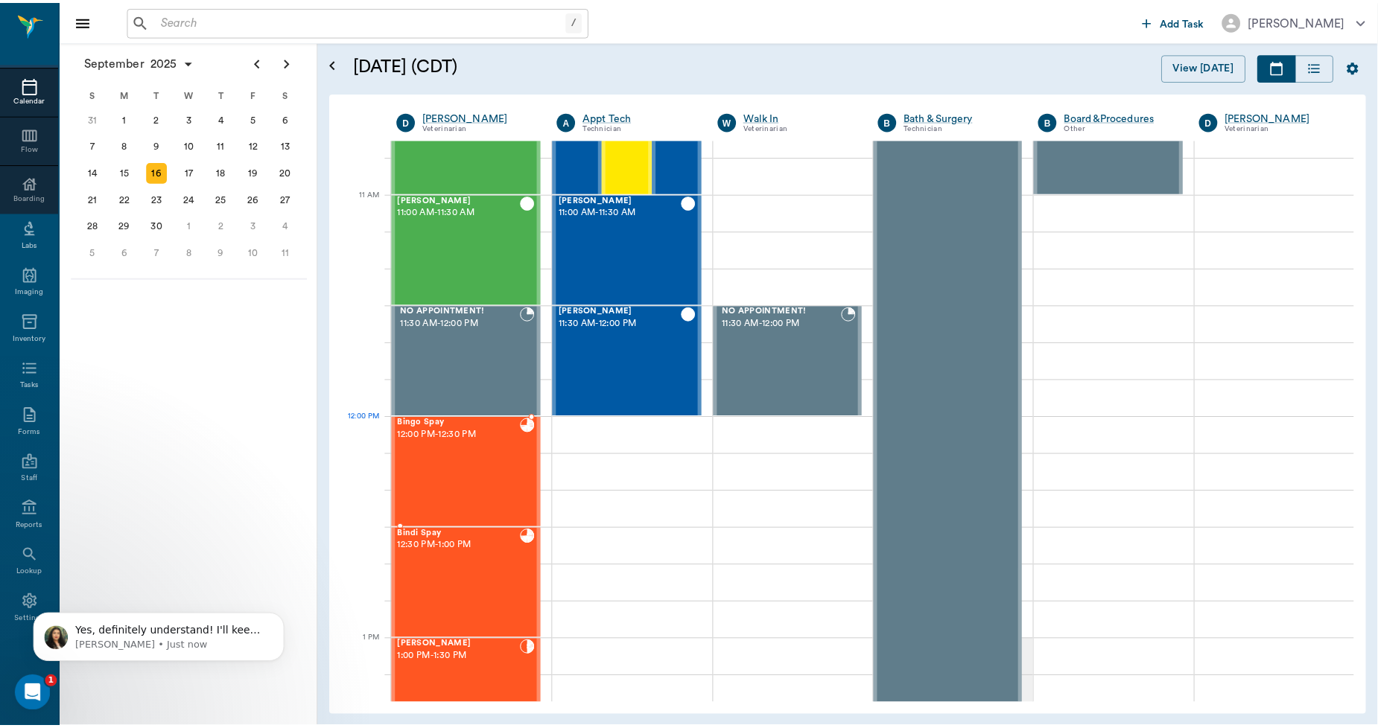
scroll to position [1962, 0]
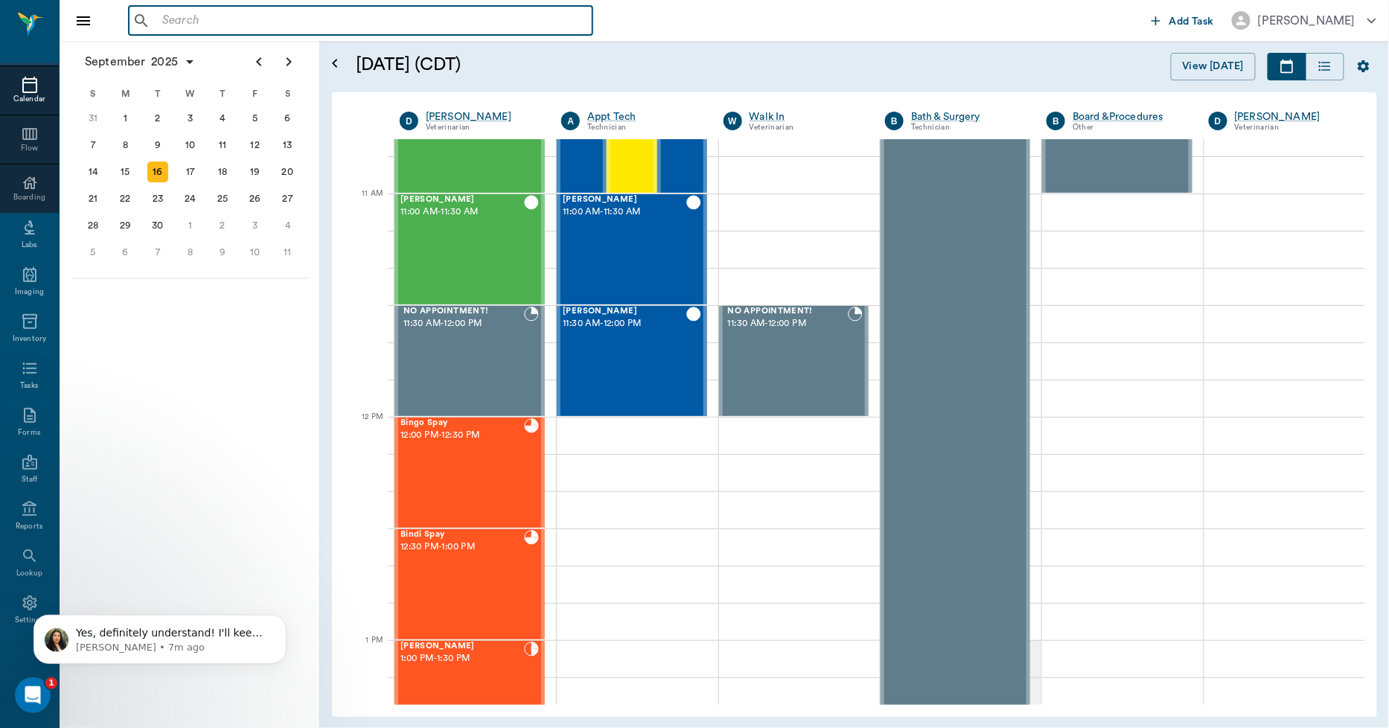
click at [251, 20] on input "text" at bounding box center [371, 20] width 430 height 21
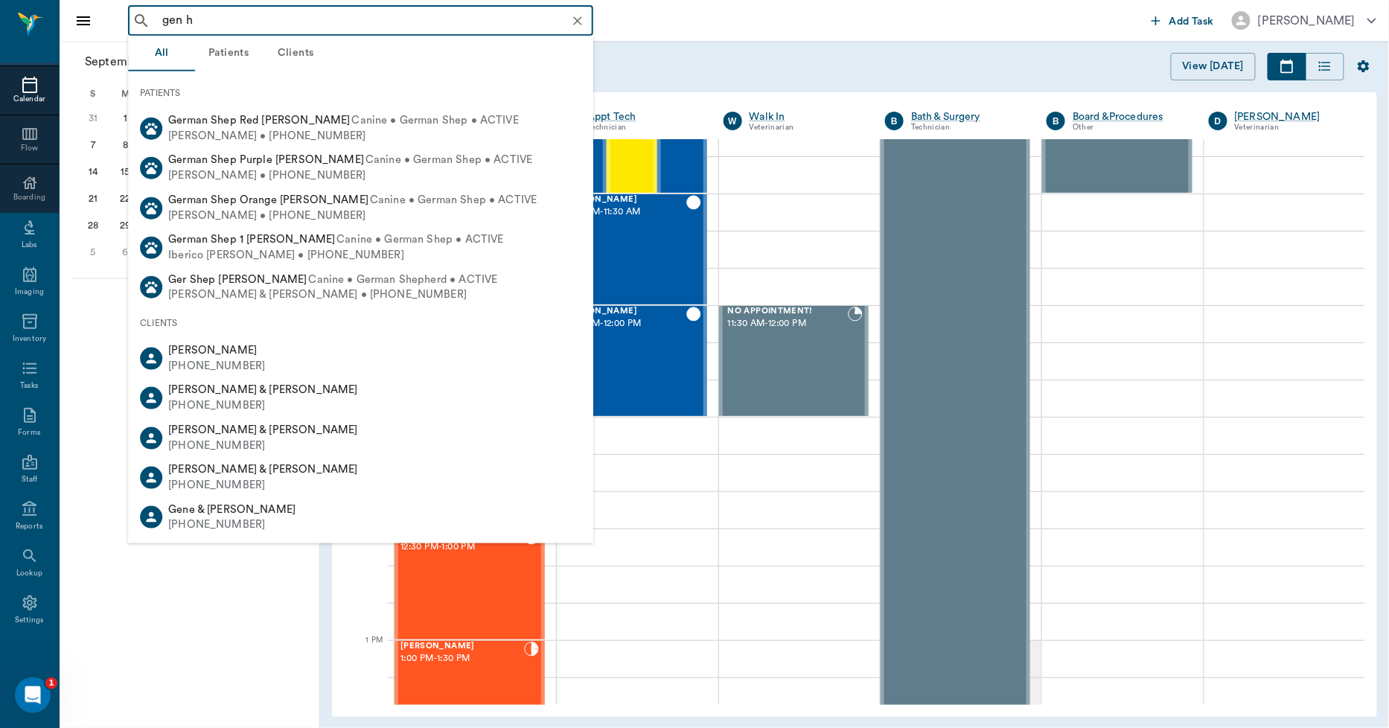
type input "gen ha"
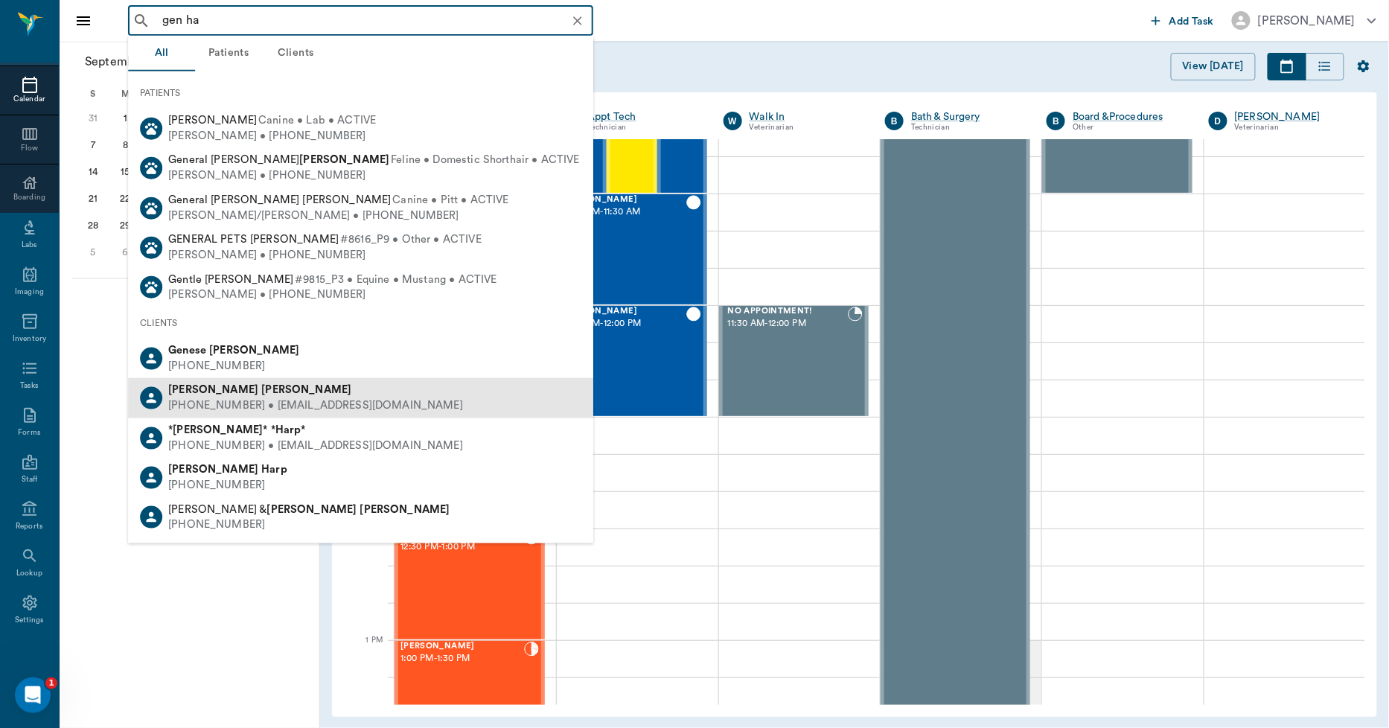
click at [261, 389] on b "Hawkins" at bounding box center [306, 389] width 90 height 11
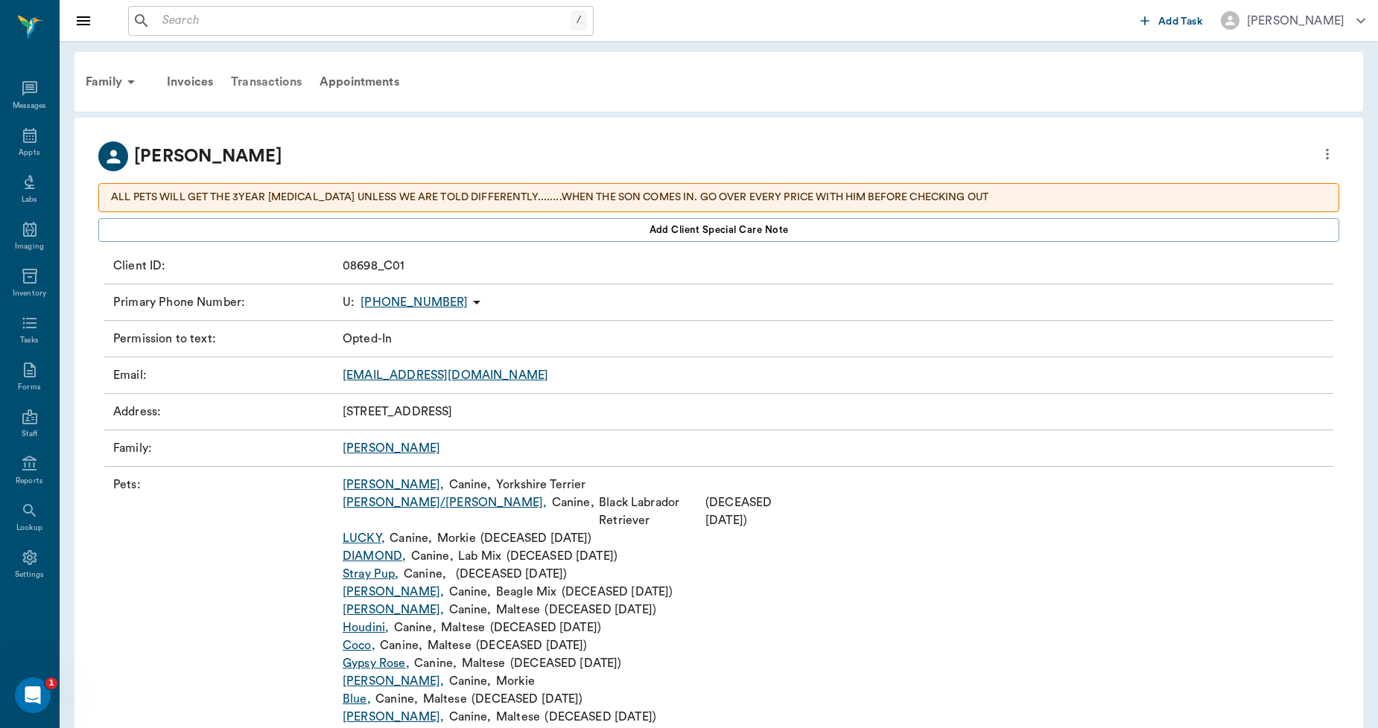
click at [263, 78] on div "Transactions" at bounding box center [266, 82] width 89 height 36
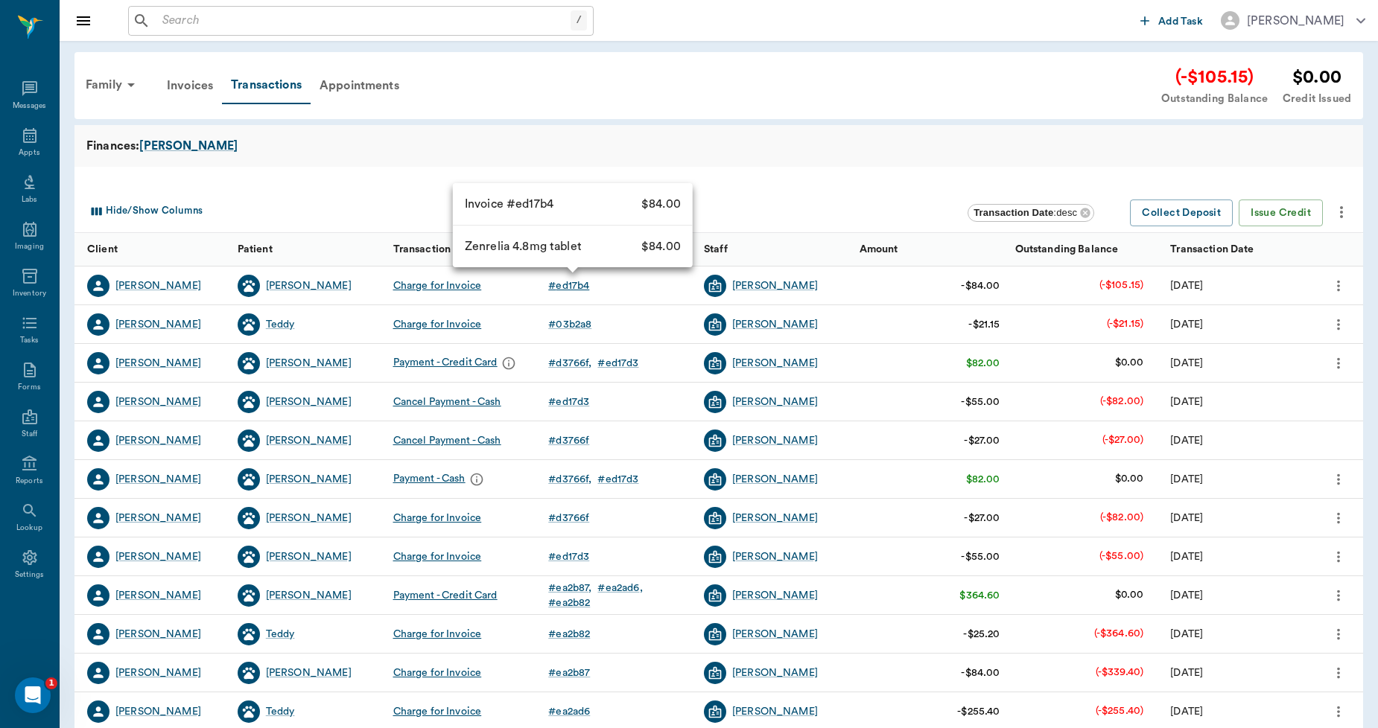
click at [571, 284] on div "# ed17b4" at bounding box center [568, 285] width 41 height 15
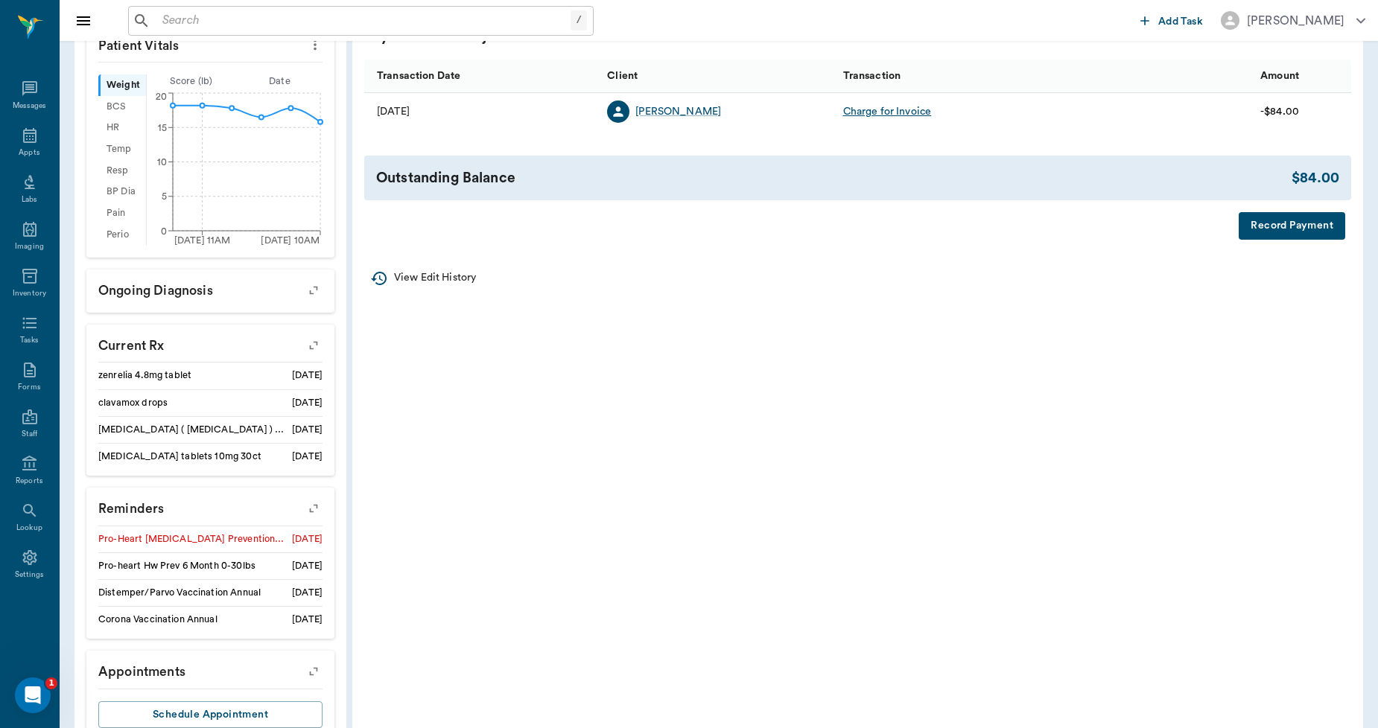
scroll to position [590, 0]
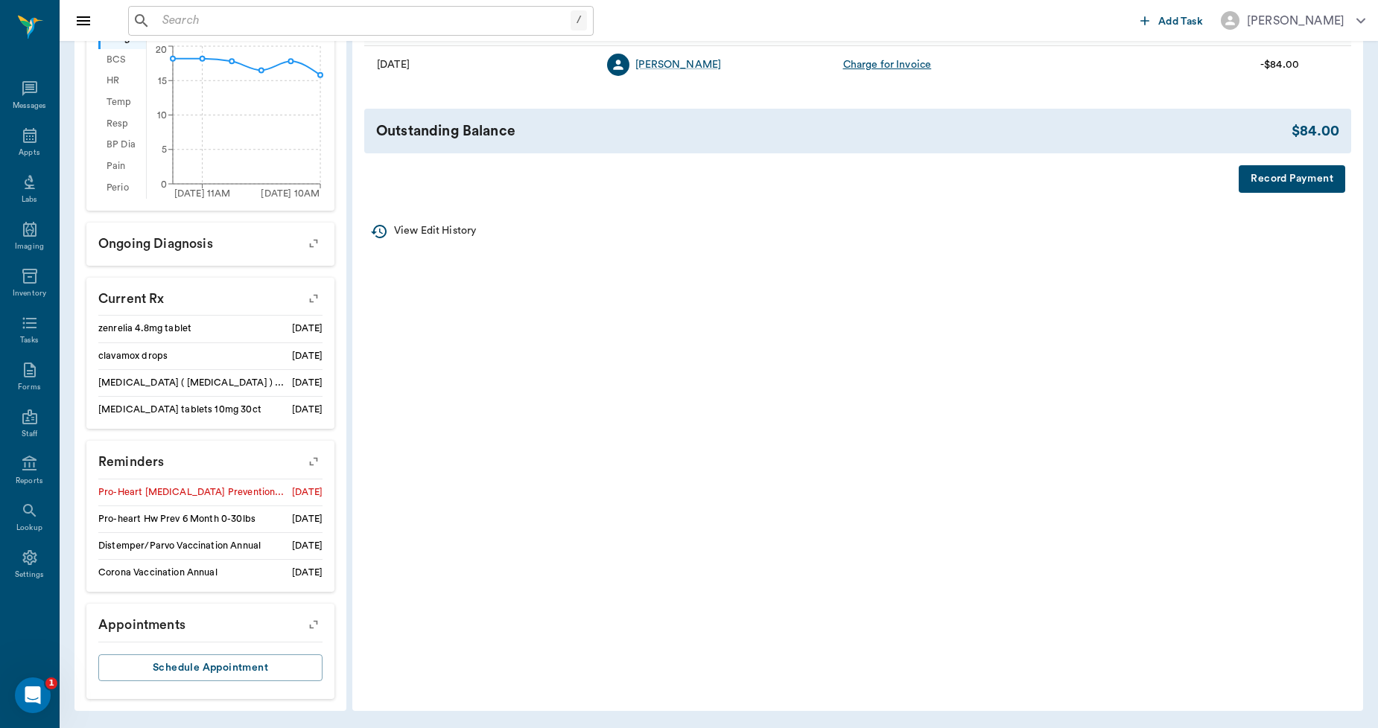
click at [1272, 183] on button "Record Payment" at bounding box center [1291, 179] width 106 height 28
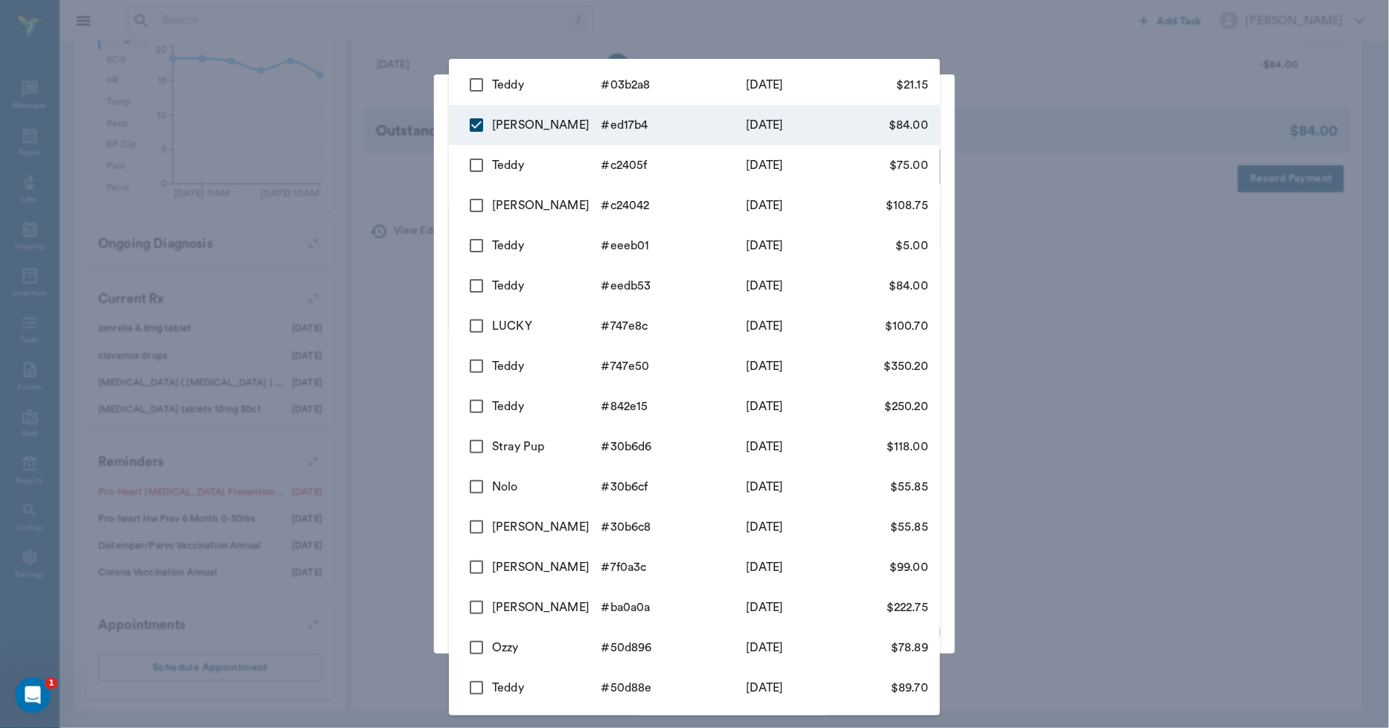
click at [795, 154] on body "/ ​ Add Task Dr. Bert Ellsworth Nectar Messages Appts Labs Imaging Inventory Ta…" at bounding box center [694, 69] width 1389 height 1317
click at [482, 84] on input "checkbox" at bounding box center [476, 84] width 31 height 31
checkbox input "true"
type input "68c87f1278037669f7ed17b4,68c9b05465a667639b03b2a8"
type input "105.15"
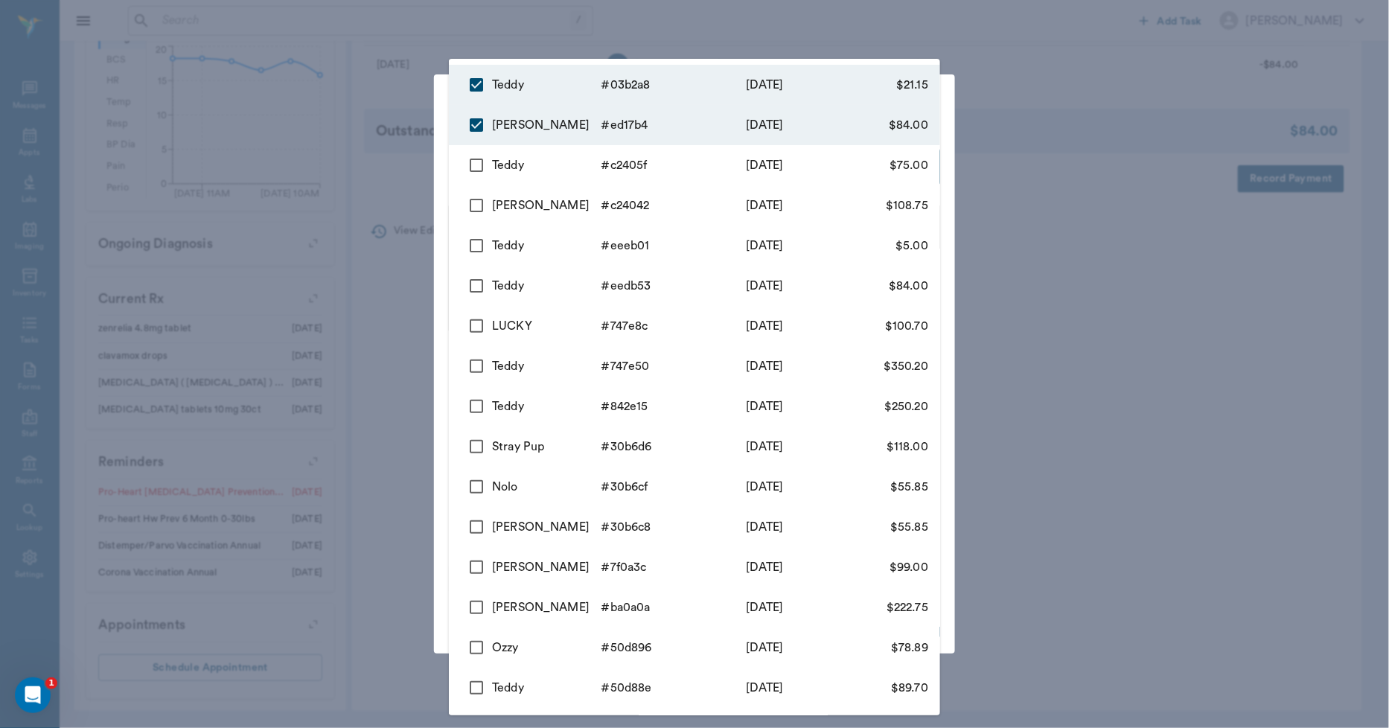
click at [427, 122] on div at bounding box center [694, 364] width 1389 height 728
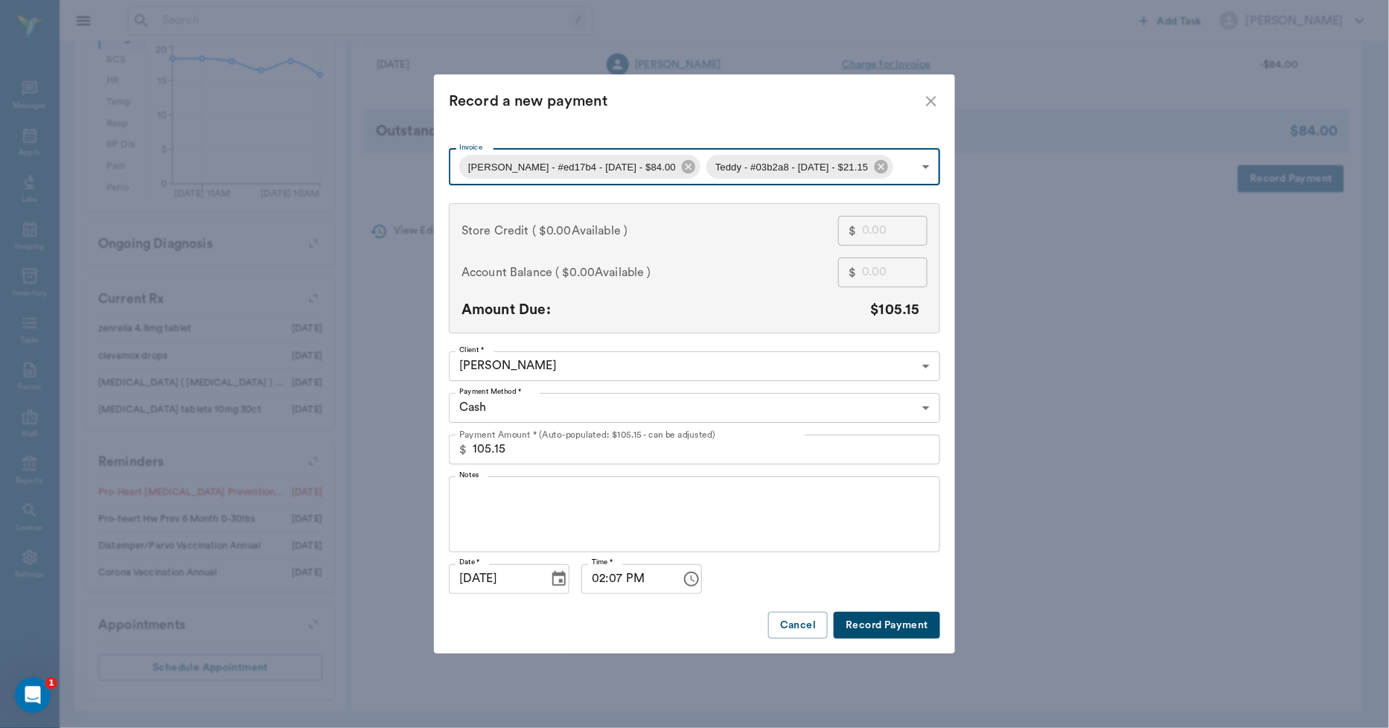
click at [628, 405] on body "/ ​ Add Task Dr. Bert Ellsworth Nectar Messages Appts Labs Imaging Inventory Ta…" at bounding box center [694, 69] width 1389 height 1317
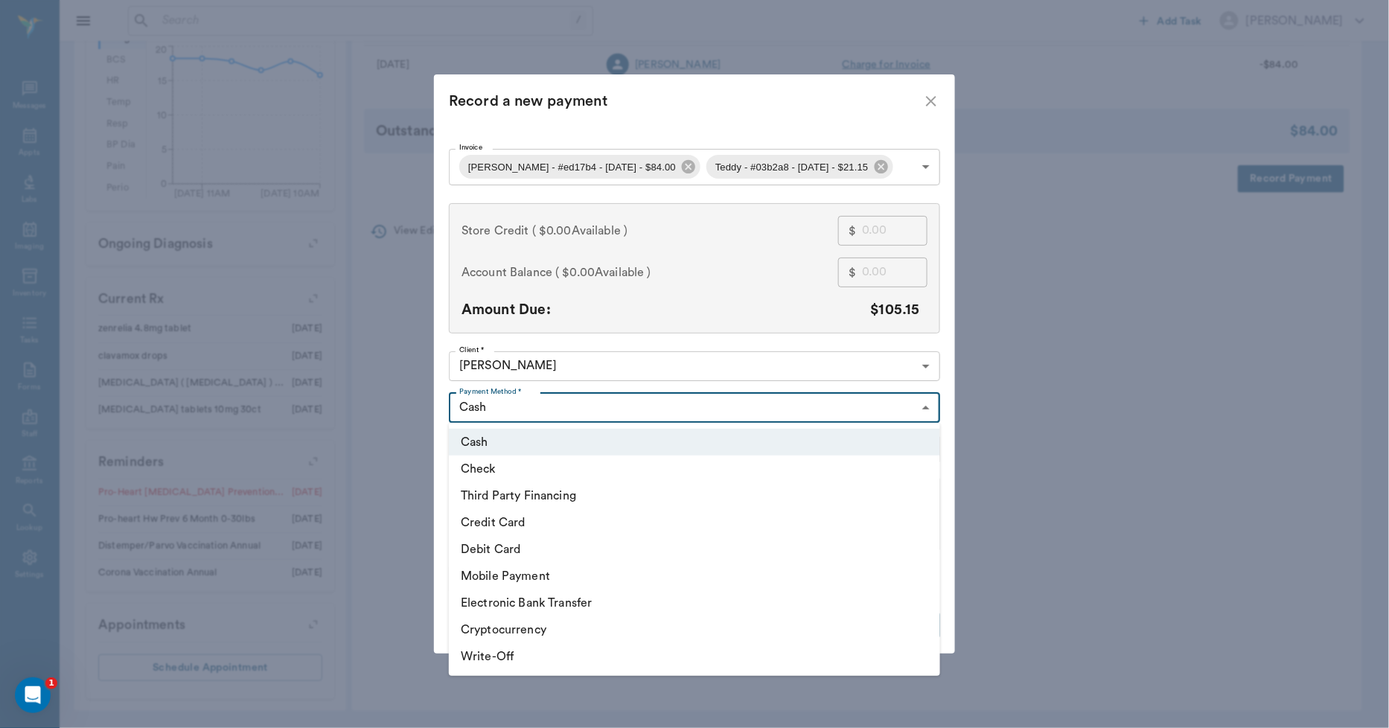
click at [515, 519] on li "Credit Card" at bounding box center [694, 522] width 491 height 27
type input "CREDIT_CARD"
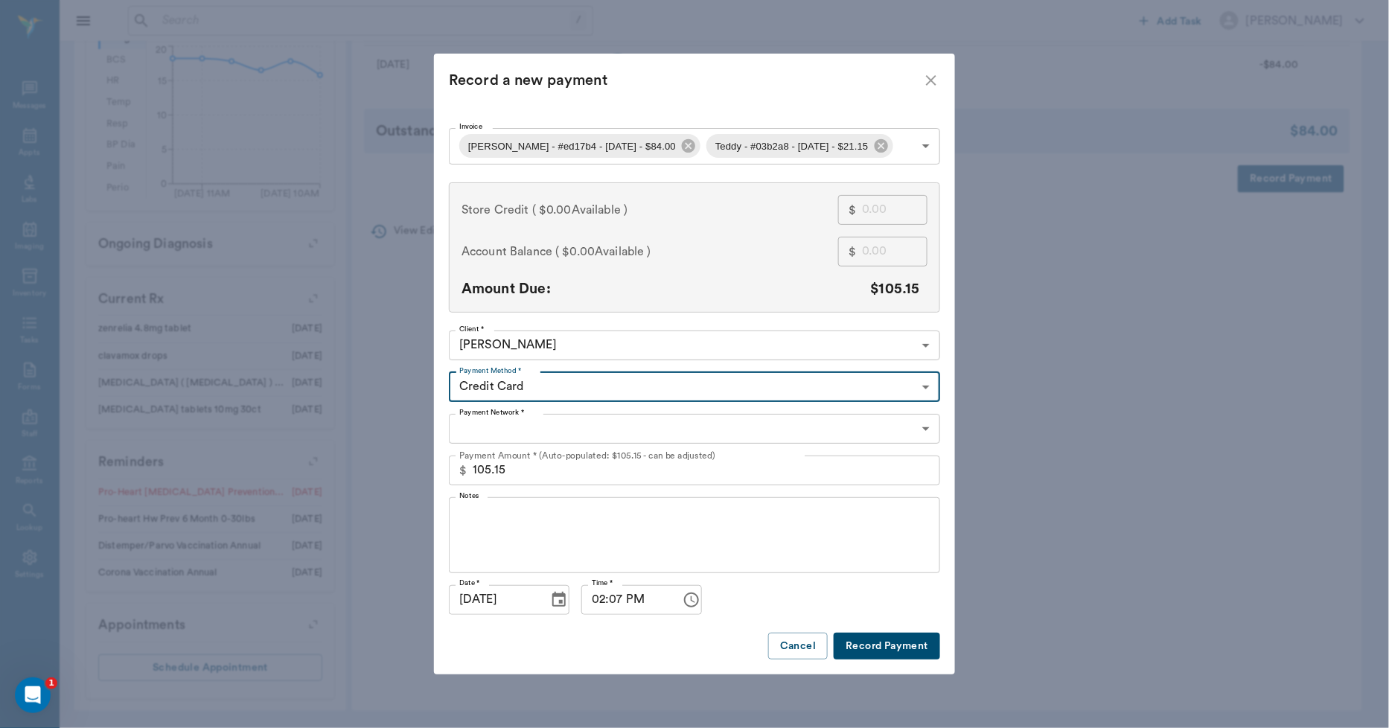
click at [515, 432] on body "/ ​ Add Task Dr. Bert Ellsworth Nectar Messages Appts Labs Imaging Inventory Ta…" at bounding box center [694, 69] width 1389 height 1317
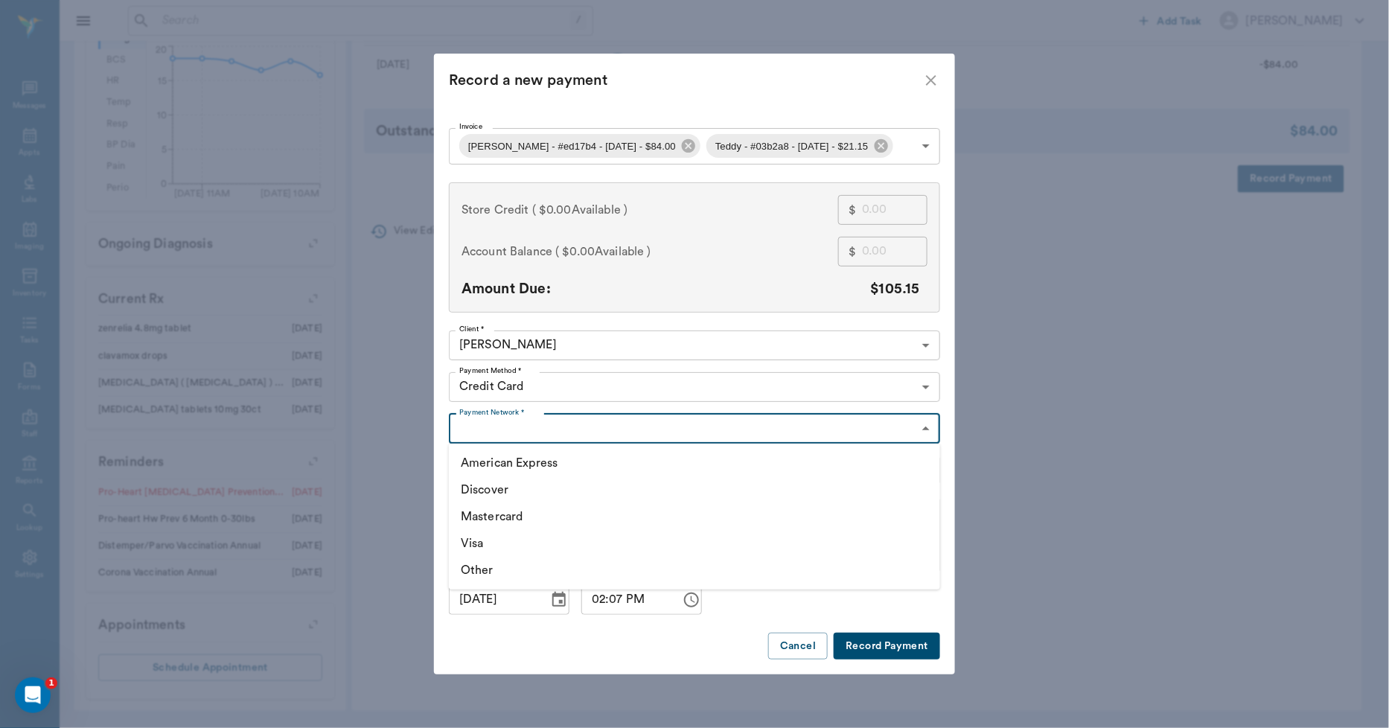
click at [487, 538] on li "Visa" at bounding box center [694, 543] width 491 height 27
type input "VISA"
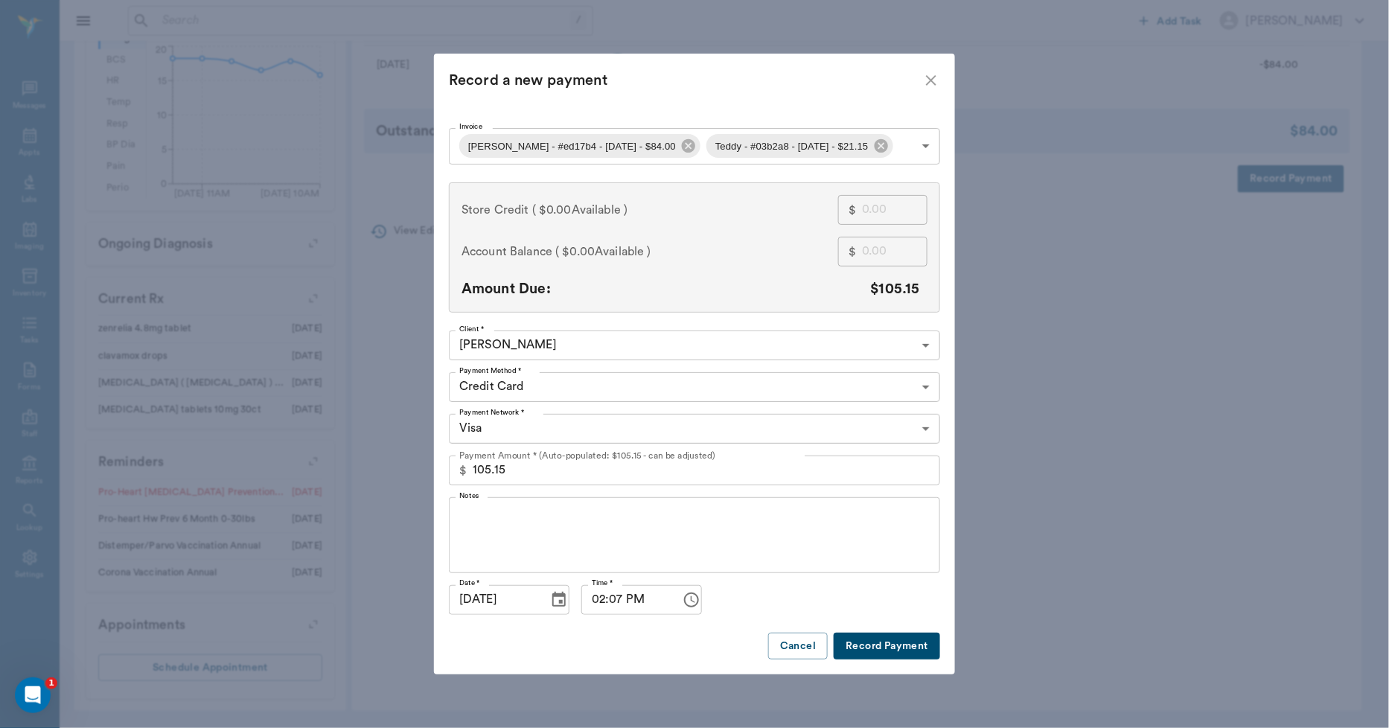
click at [871, 646] on button "Record Payment" at bounding box center [887, 647] width 106 height 28
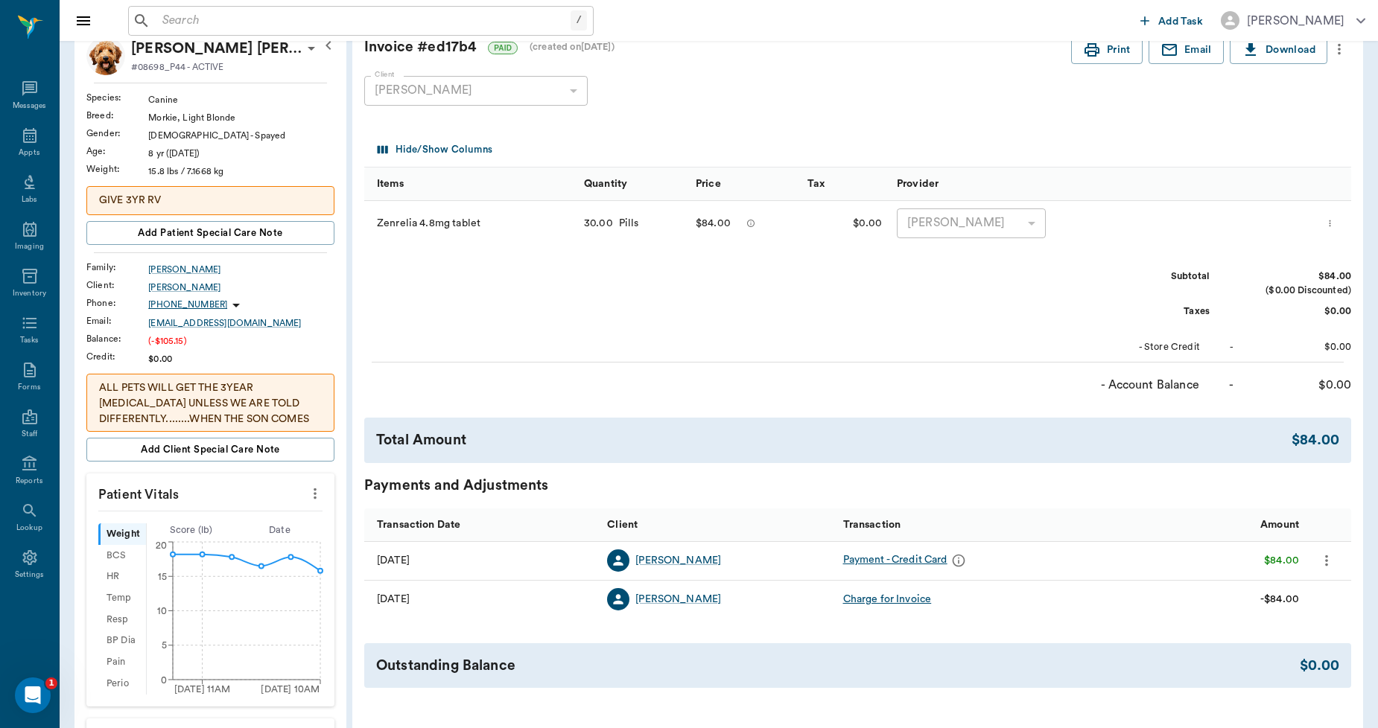
scroll to position [0, 0]
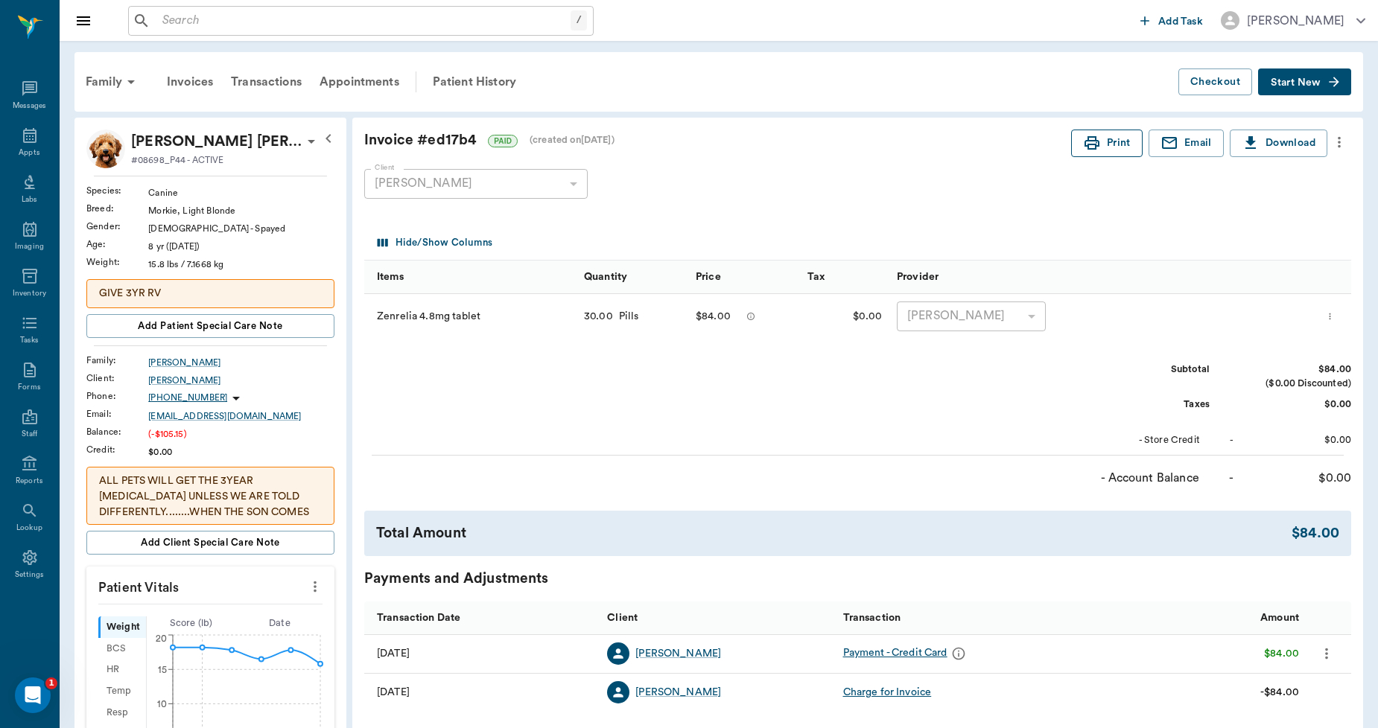
click at [1097, 138] on icon "button" at bounding box center [1092, 143] width 18 height 18
click at [1179, 144] on button "Email" at bounding box center [1185, 144] width 75 height 28
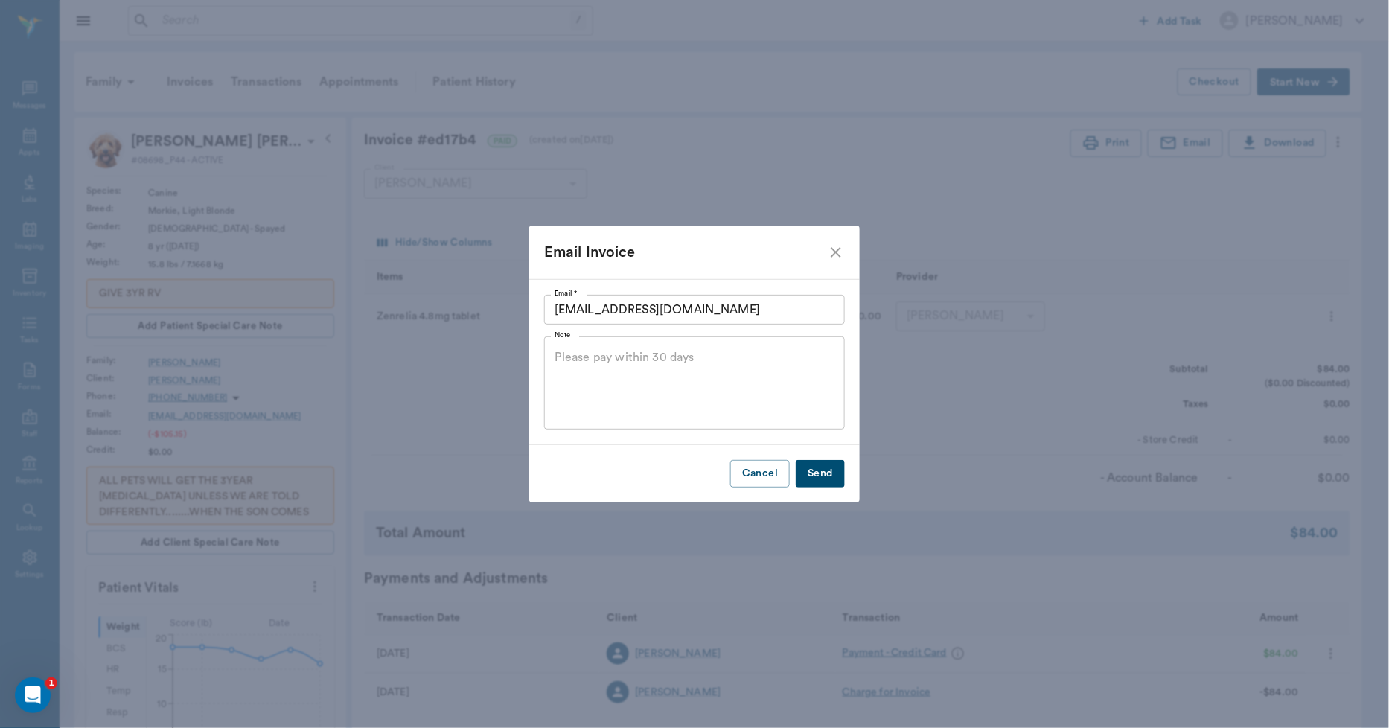
click at [823, 470] on button "Send" at bounding box center [820, 474] width 49 height 28
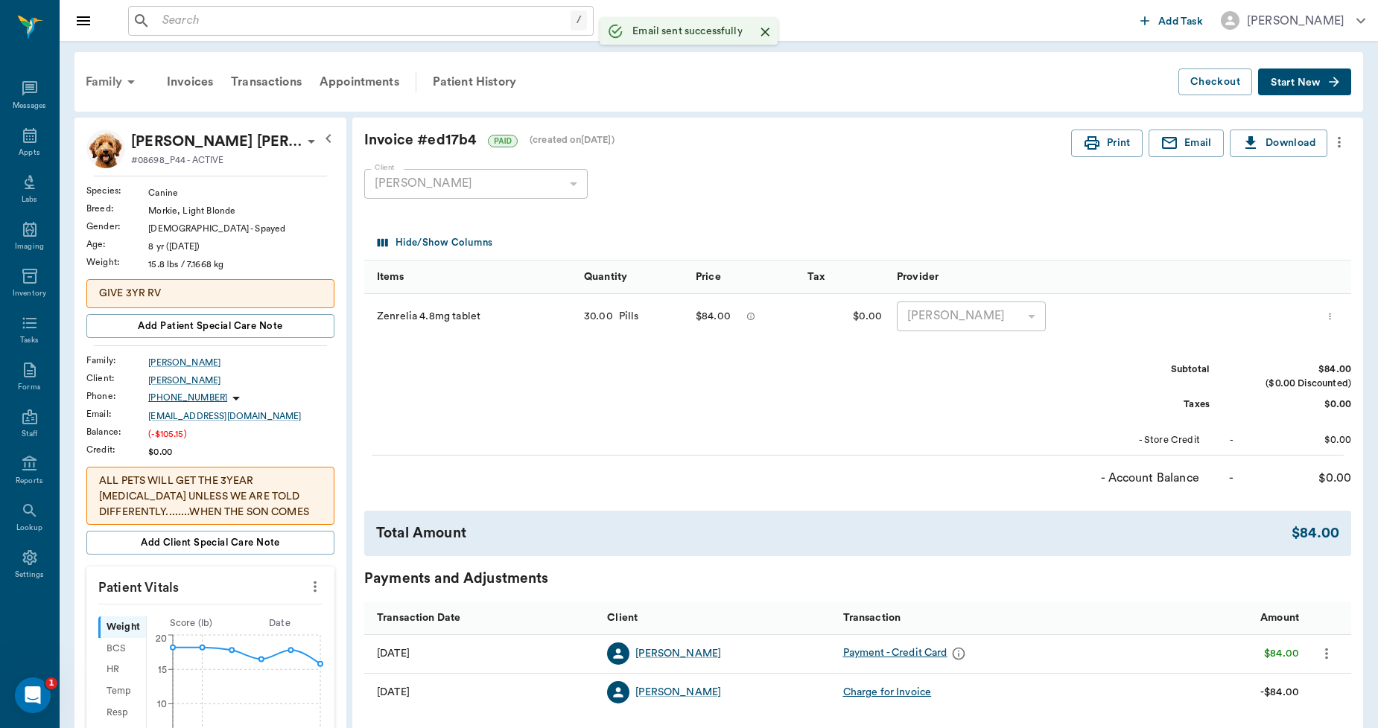
click at [115, 80] on div "Family" at bounding box center [113, 82] width 72 height 36
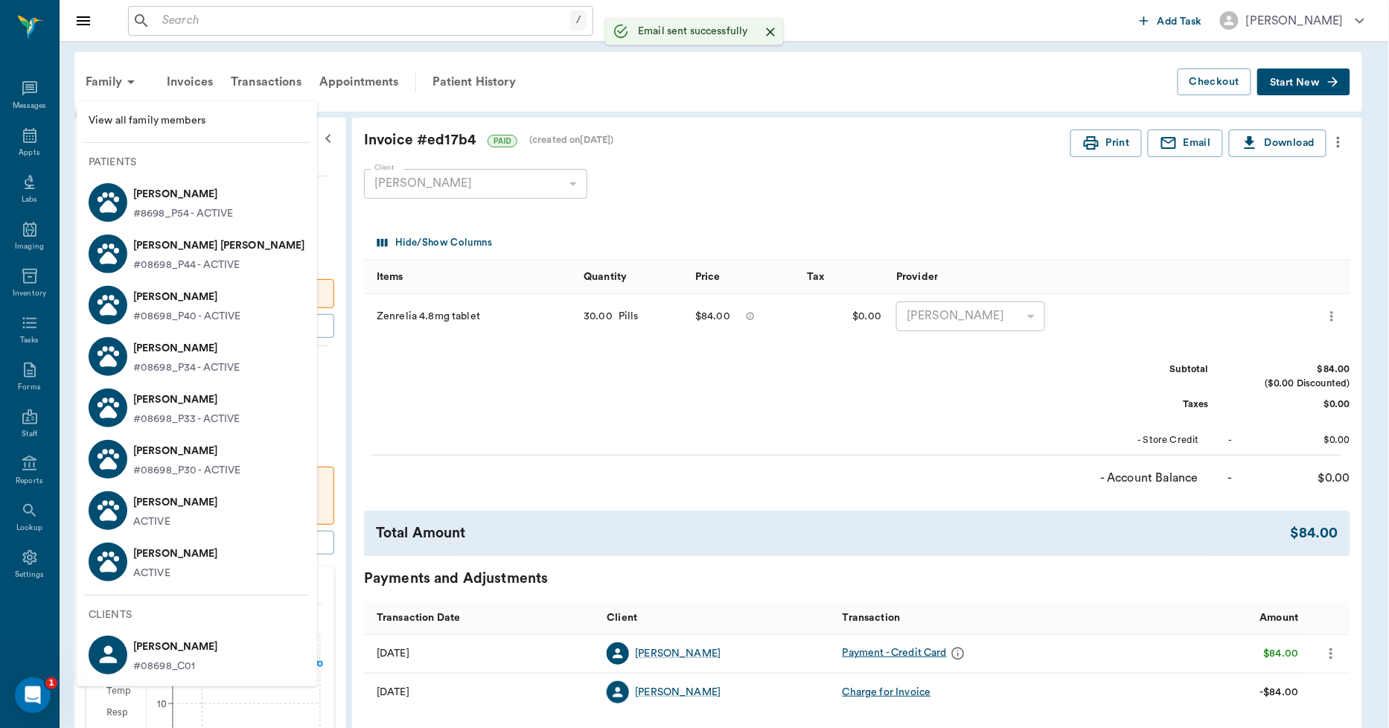
click at [136, 396] on p "Teddy Hawkins" at bounding box center [186, 400] width 107 height 24
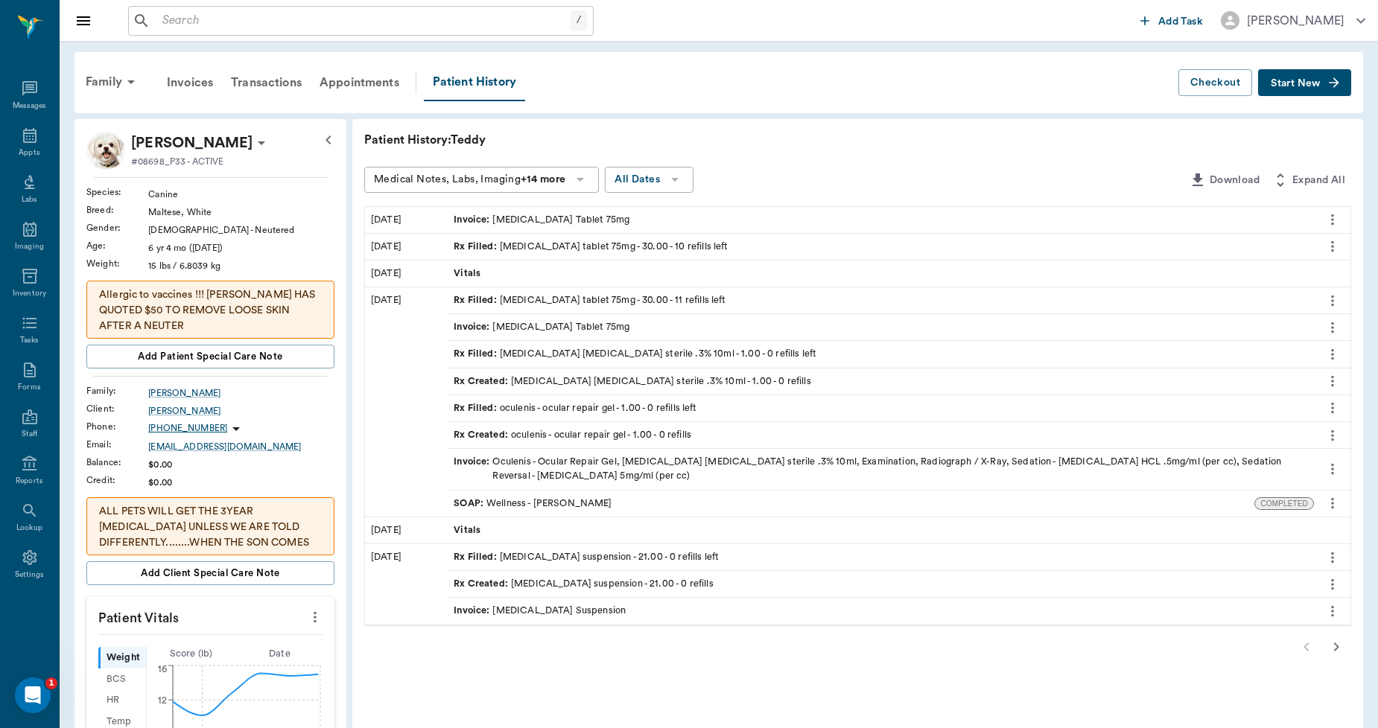
click at [555, 219] on div "Invoice : Carprofen Tablet 75mg" at bounding box center [541, 220] width 176 height 14
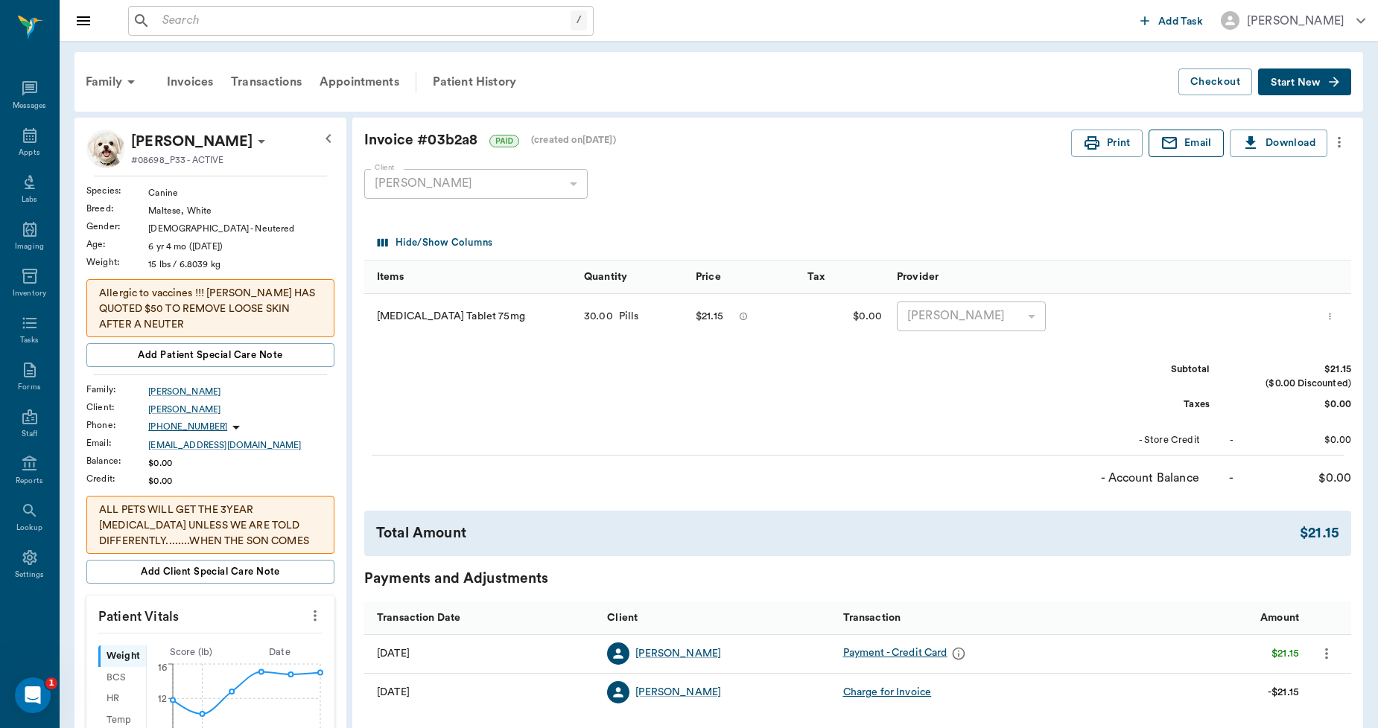
click at [1176, 149] on icon "button" at bounding box center [1169, 143] width 18 height 18
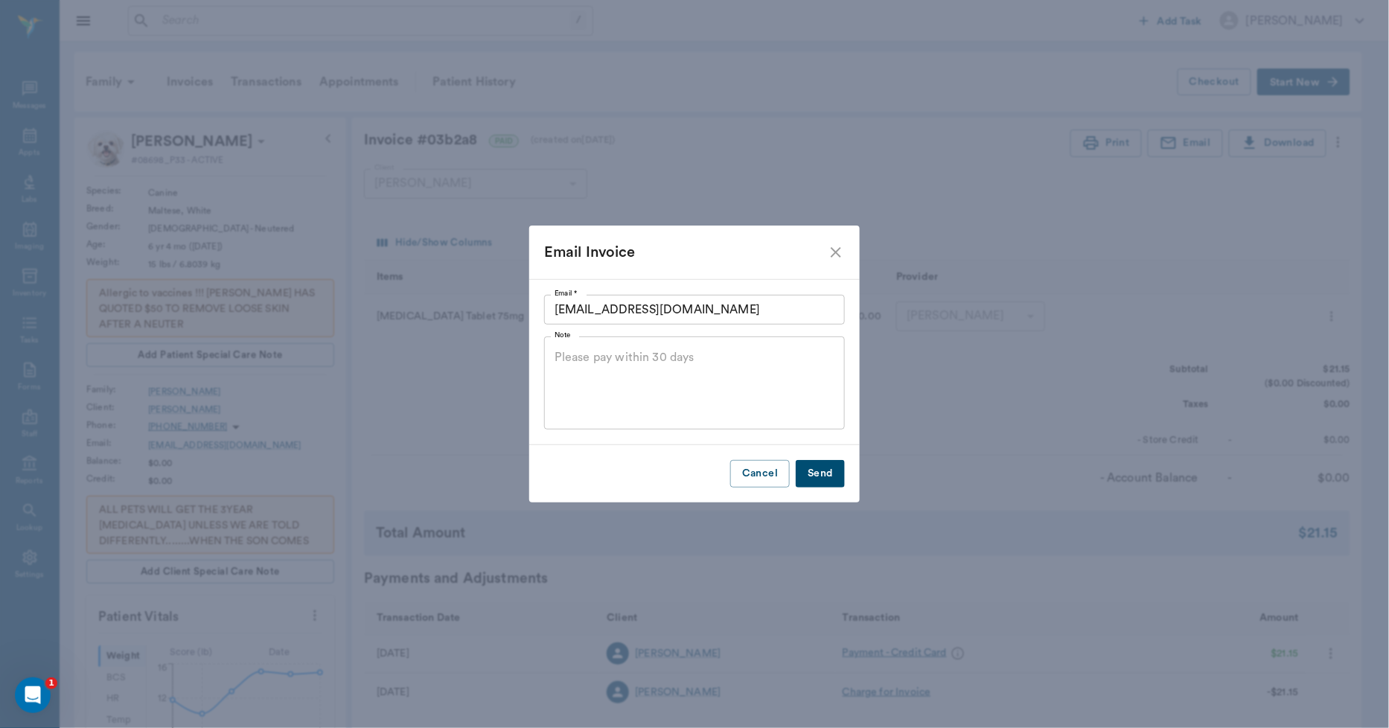
click at [821, 477] on button "Send" at bounding box center [820, 474] width 49 height 28
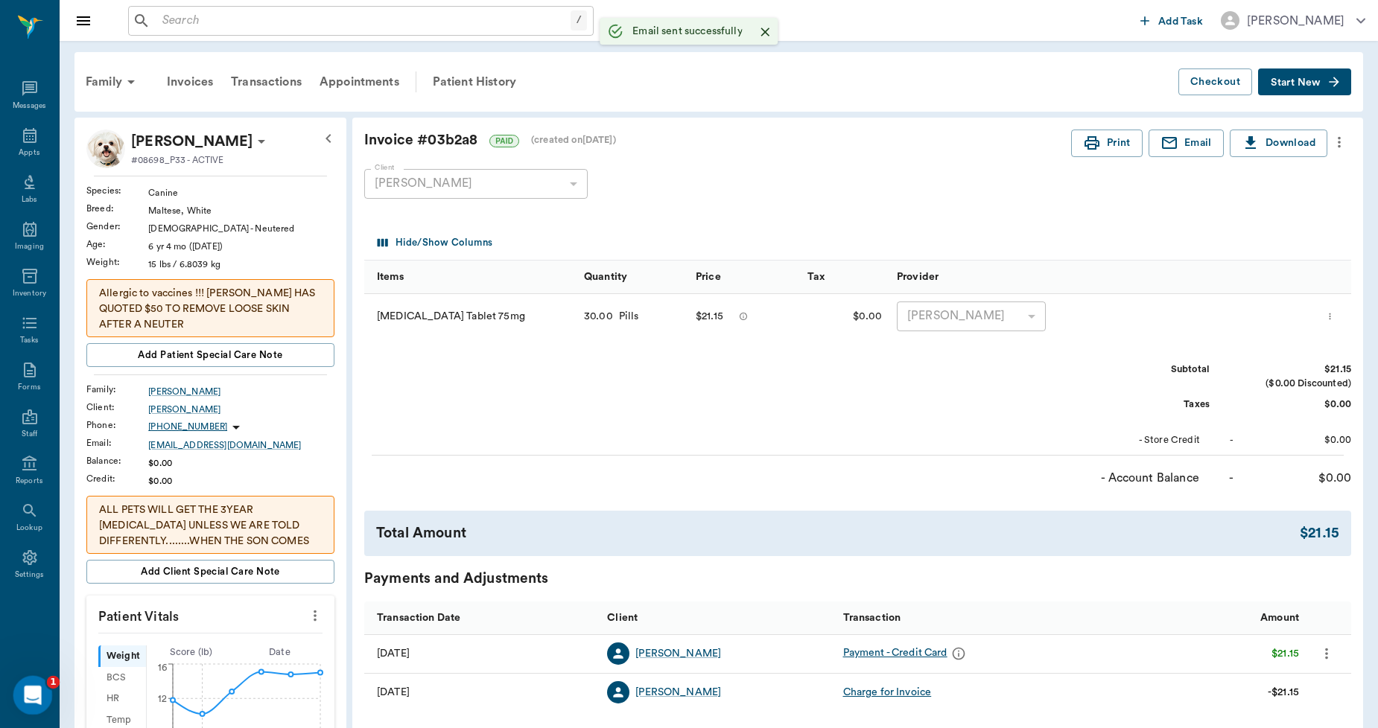
click at [22, 692] on icon "Open Intercom Messenger" at bounding box center [31, 693] width 25 height 25
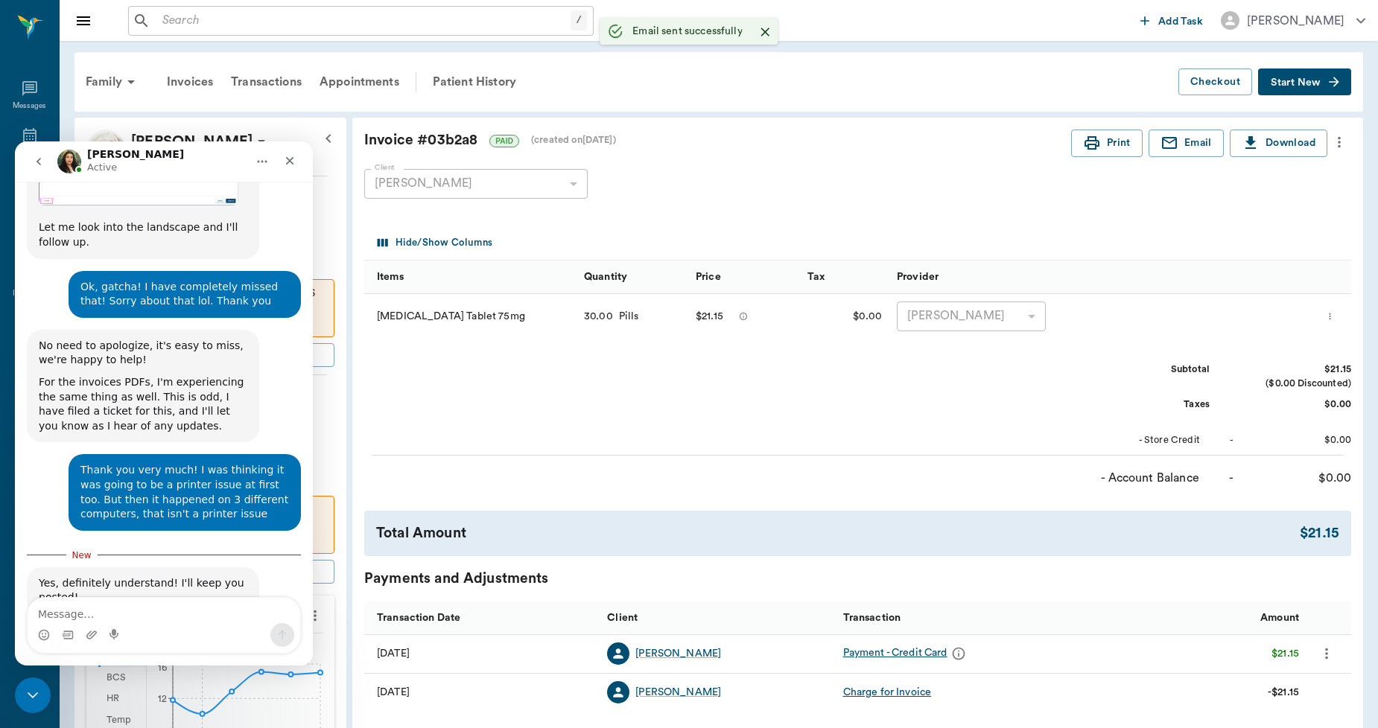
scroll to position [1987, 0]
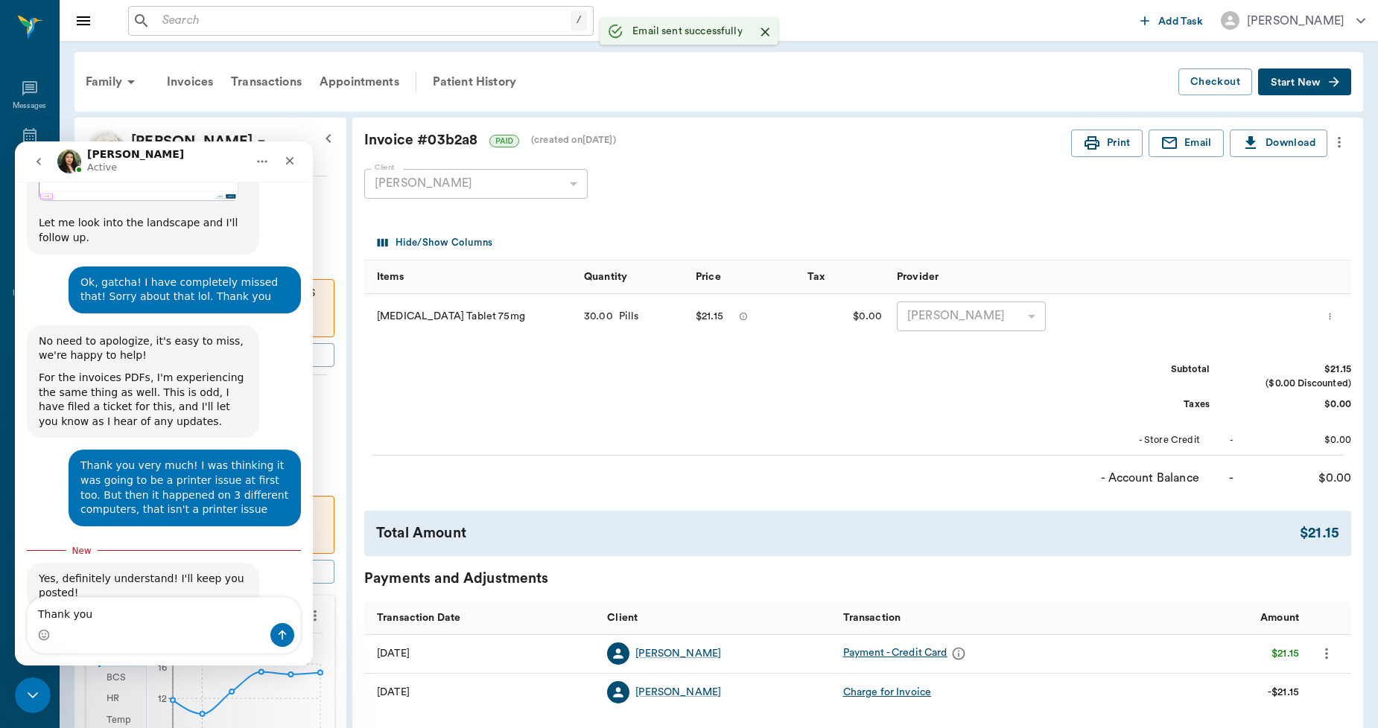
type textarea "Thank you!"
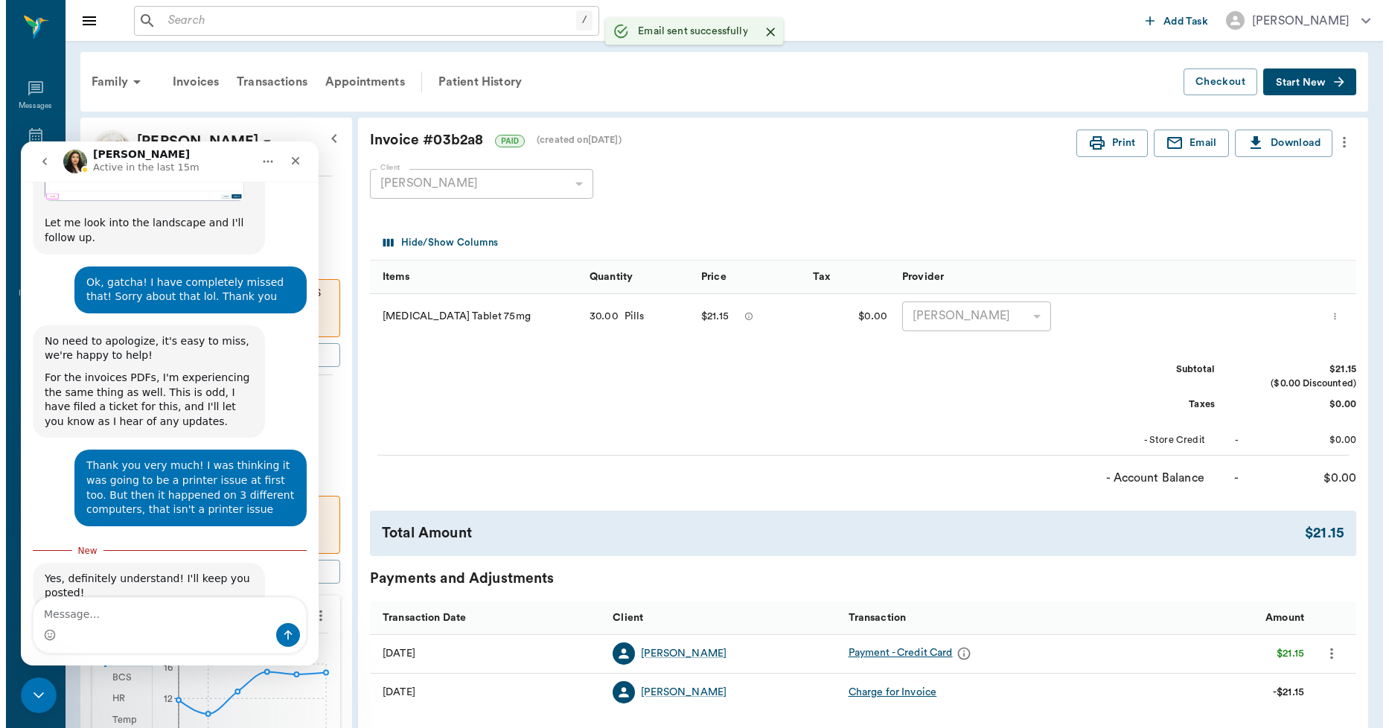
scroll to position [2007, 0]
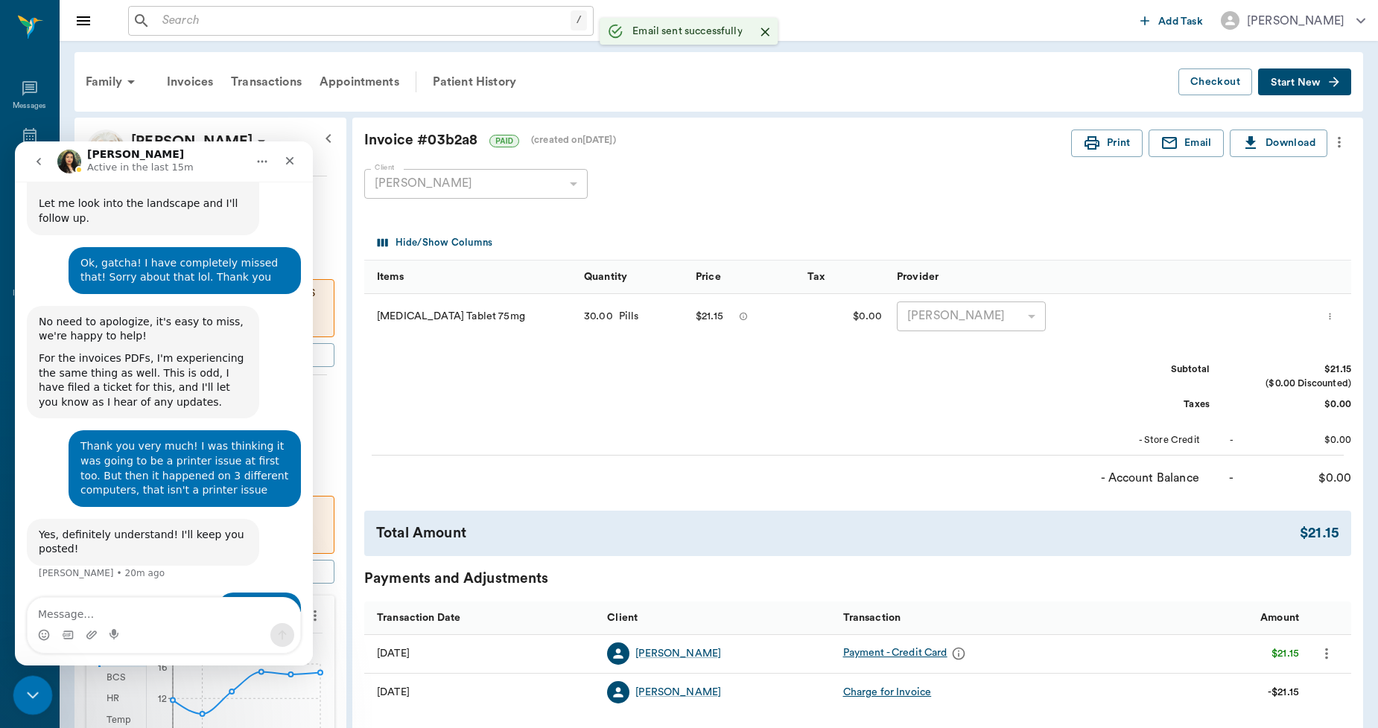
click at [34, 676] on div "Close Intercom Messenger" at bounding box center [31, 693] width 36 height 36
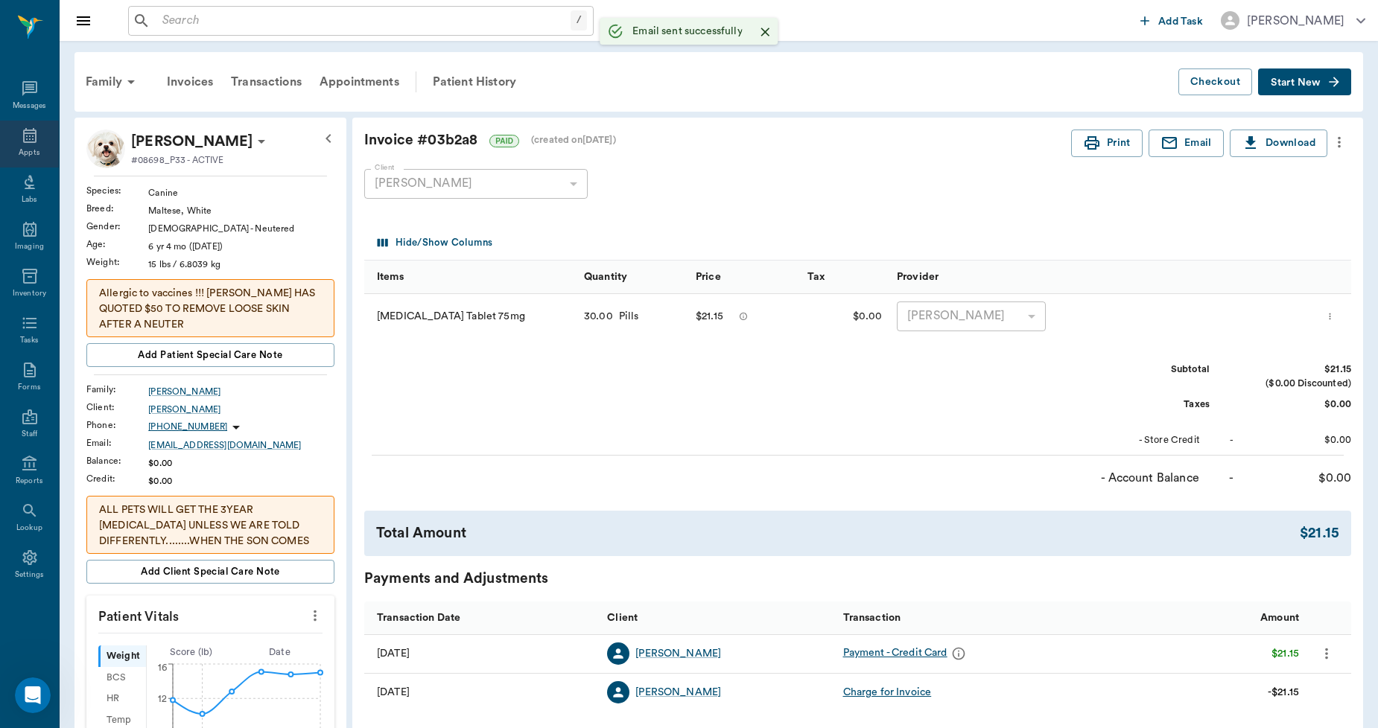
click at [39, 138] on div "Appts" at bounding box center [29, 144] width 59 height 47
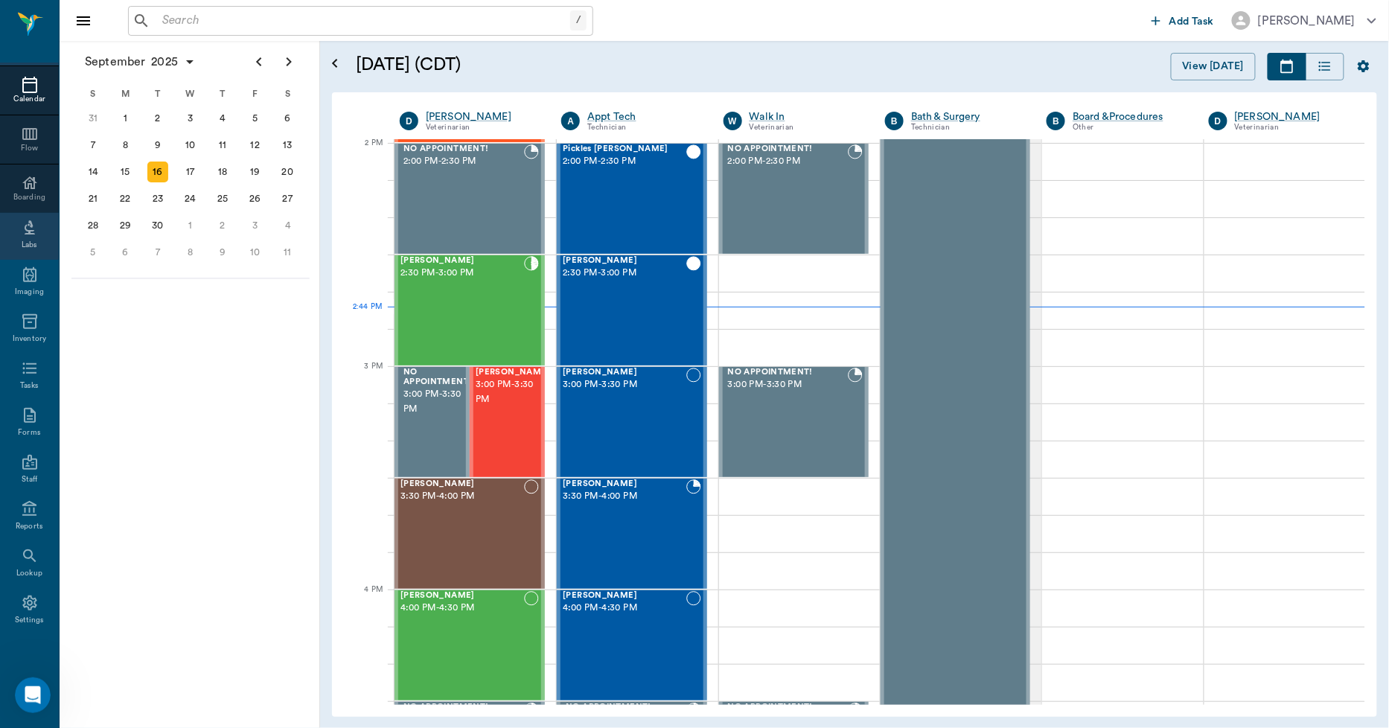
scroll to position [86, 0]
click at [21, 506] on icon at bounding box center [30, 509] width 18 height 18
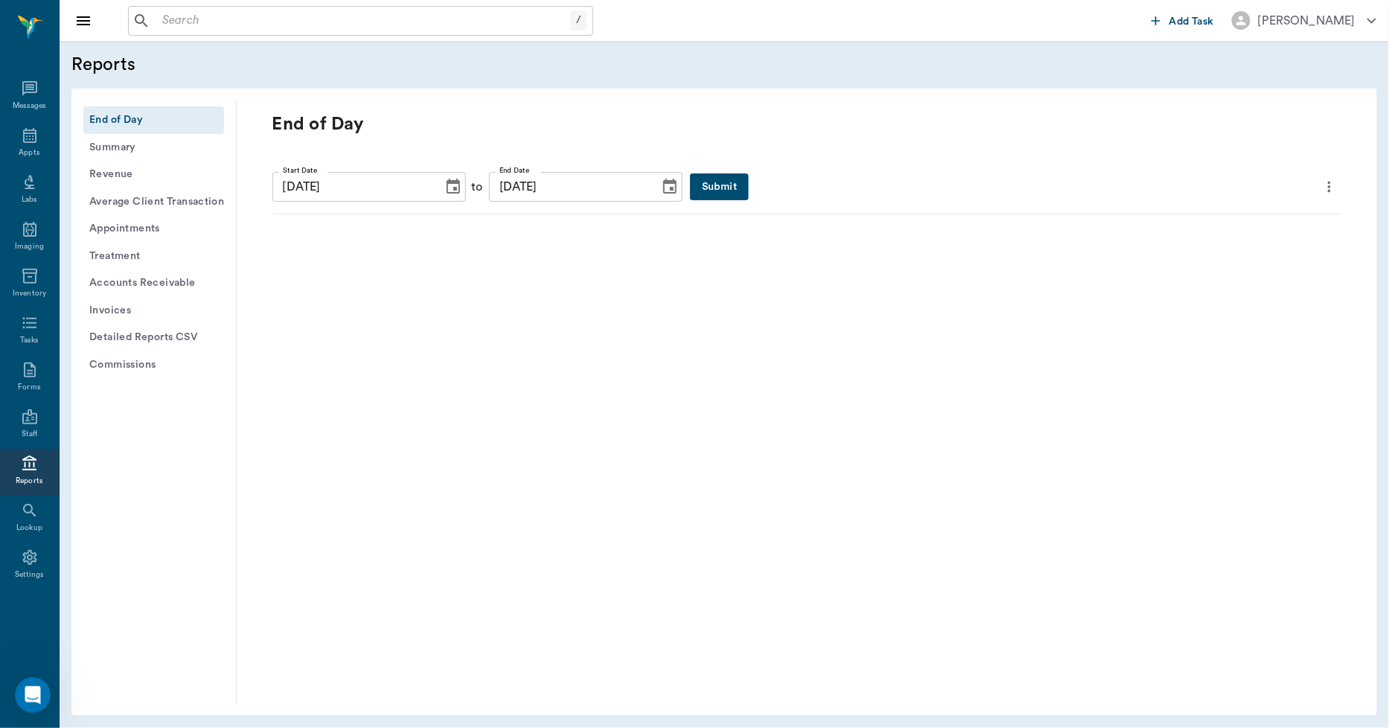
click at [690, 192] on button "Submit" at bounding box center [719, 187] width 59 height 28
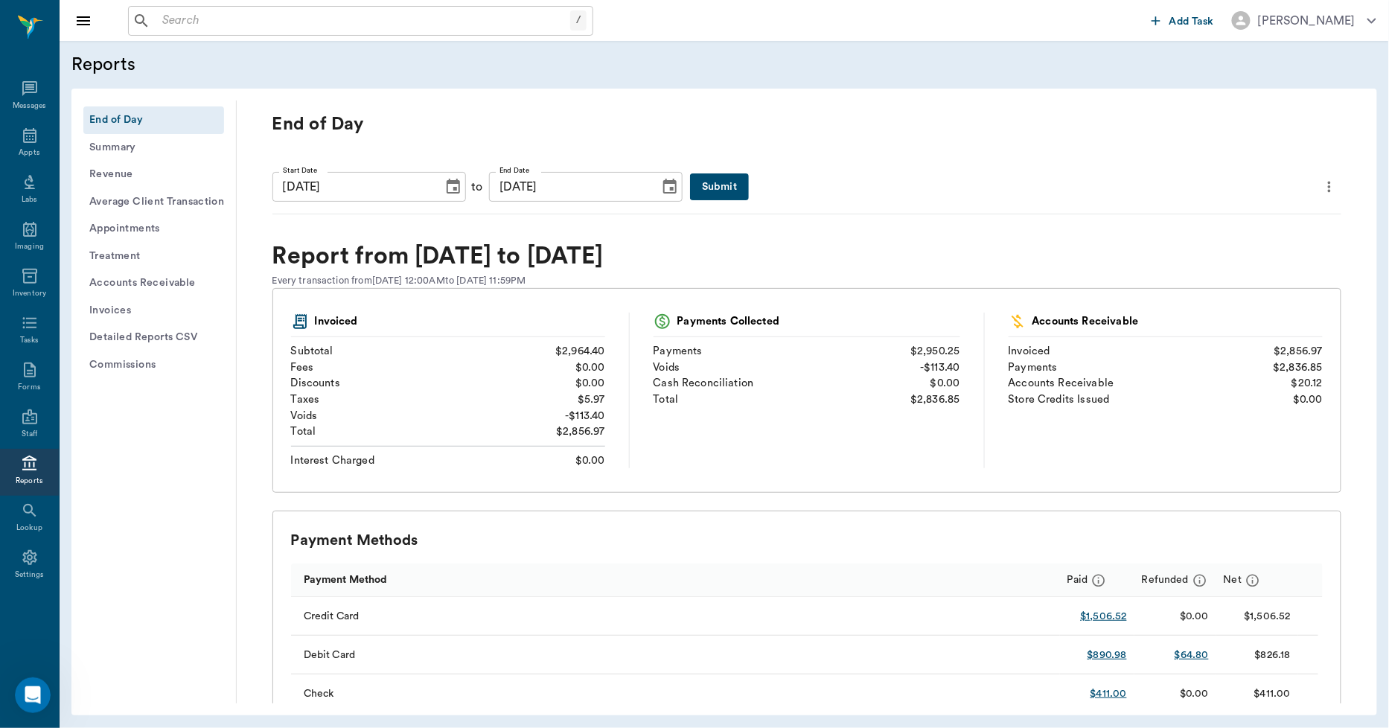
click at [113, 305] on button "Invoices" at bounding box center [153, 311] width 141 height 28
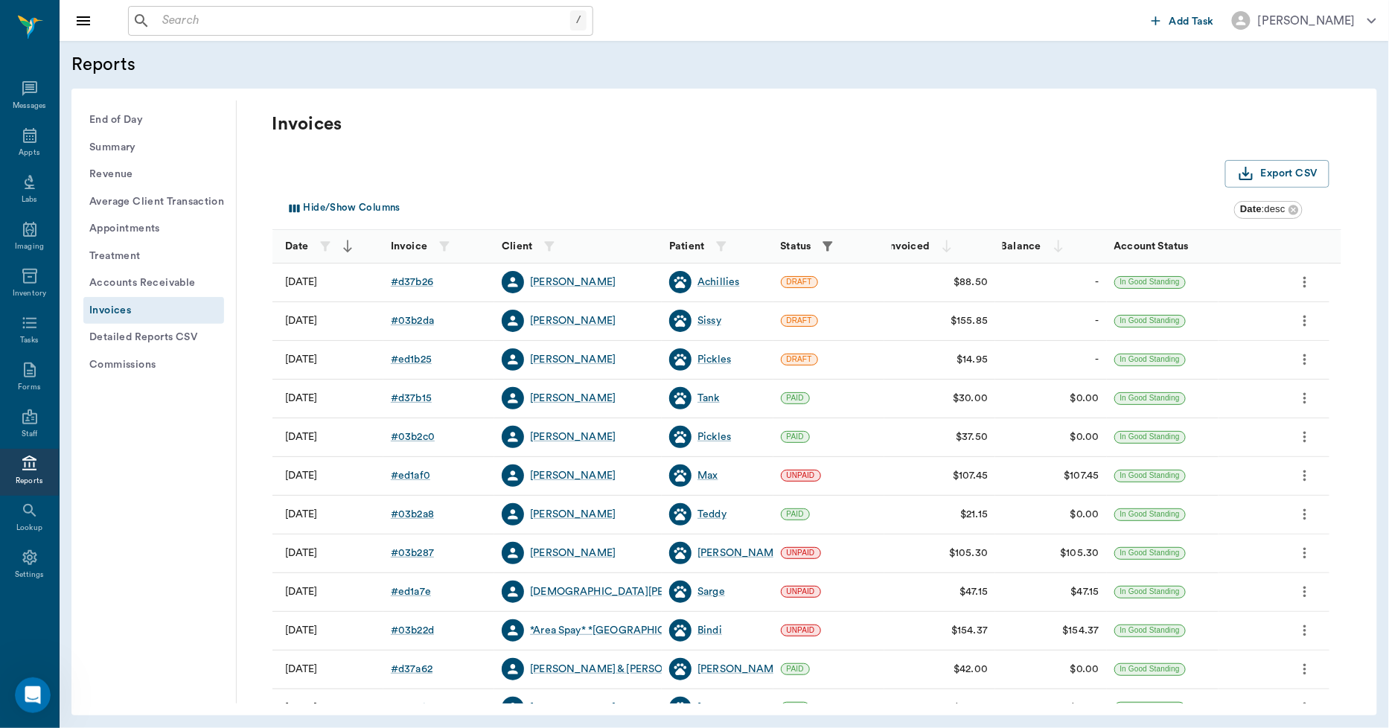
click at [828, 243] on icon "button" at bounding box center [829, 246] width 10 height 10
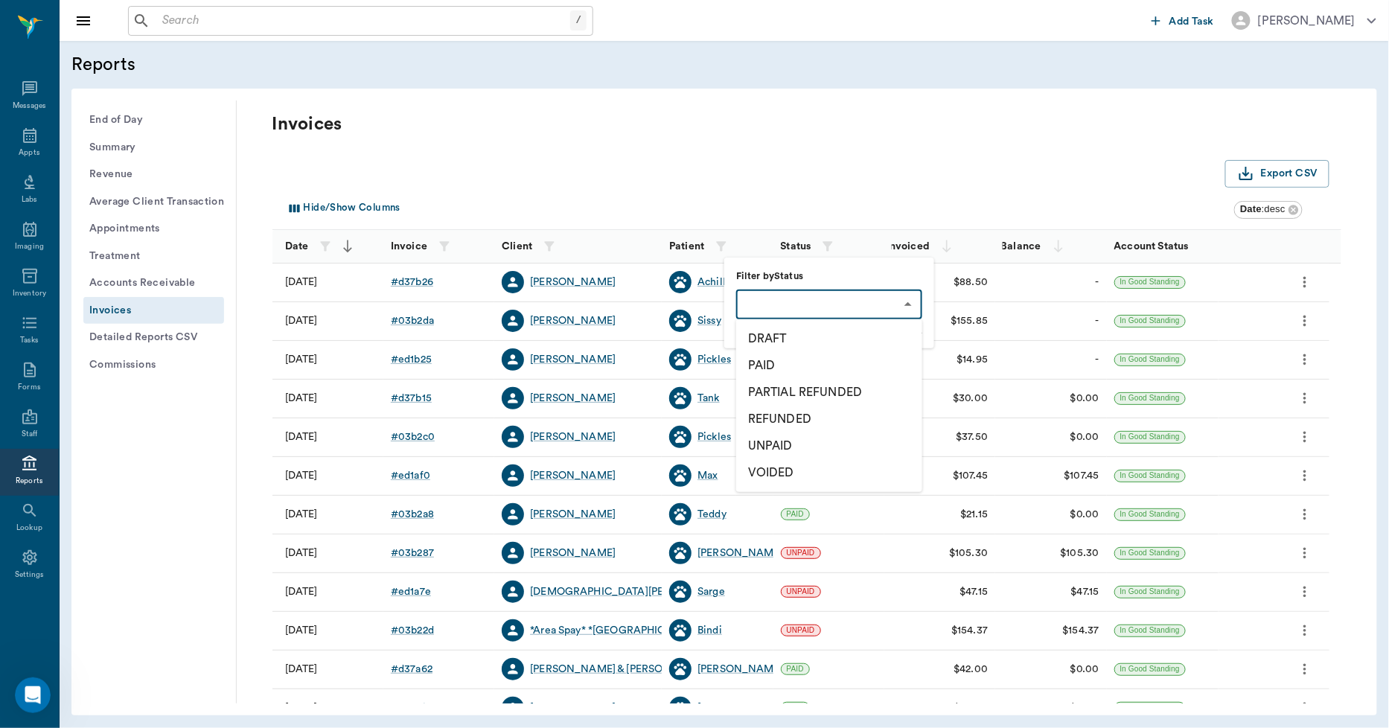
click at [805, 305] on body "/ ​ Add Task Dr. Bert Ellsworth Nectar Messages Appts Labs Imaging Inventory Ta…" at bounding box center [694, 364] width 1389 height 728
click at [786, 335] on li "DRAFT" at bounding box center [829, 338] width 186 height 27
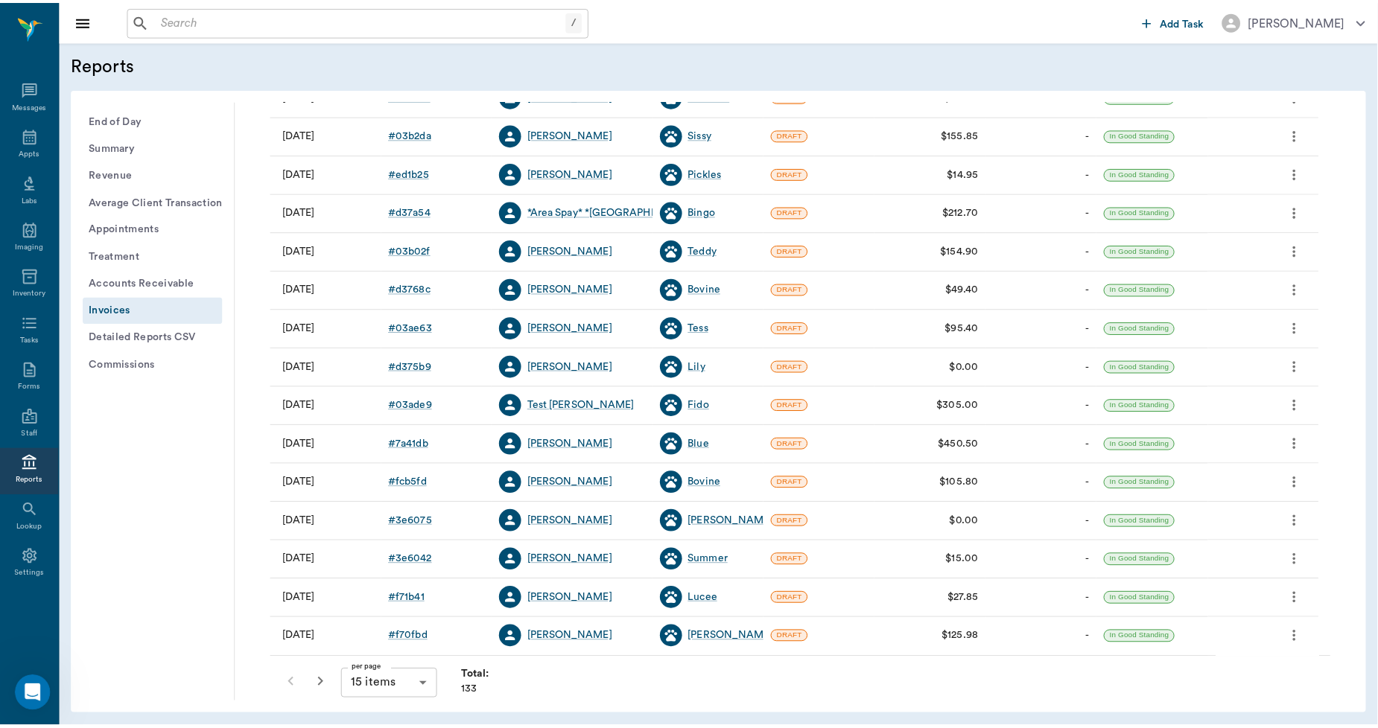
scroll to position [191, 0]
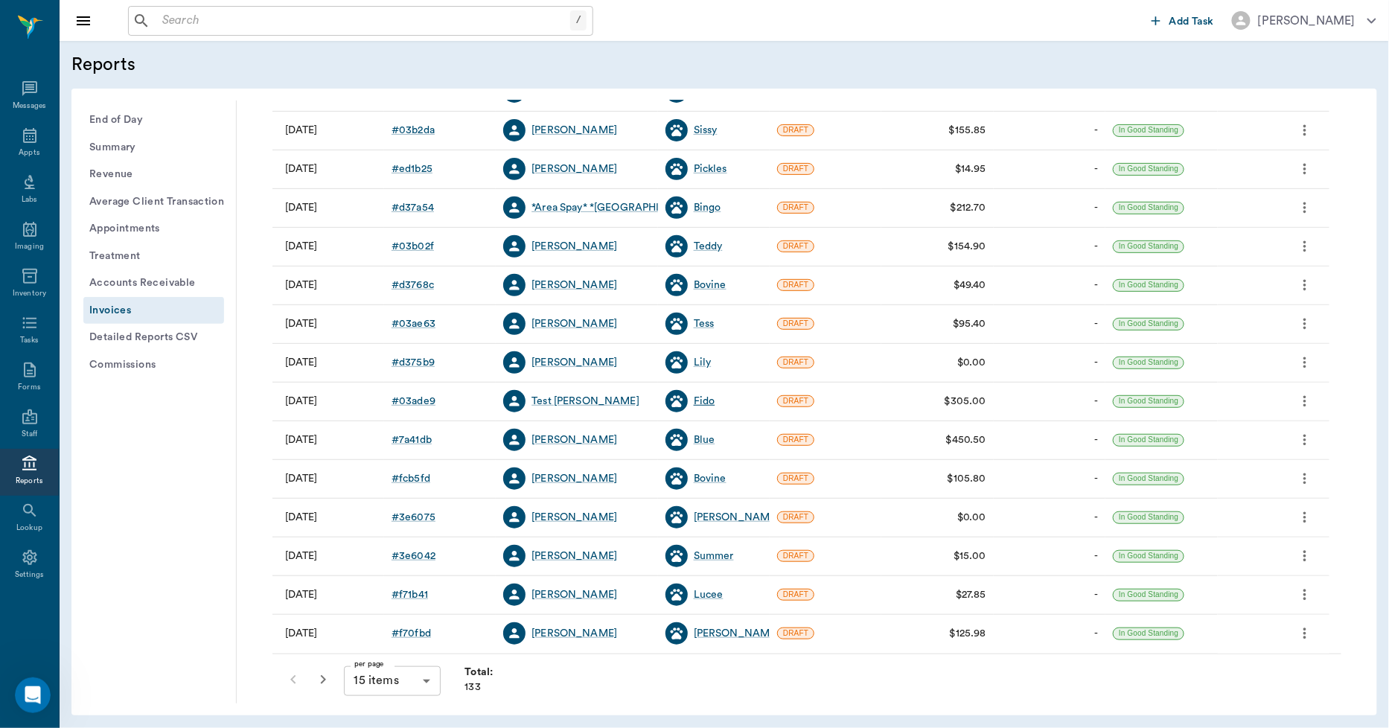
click at [711, 403] on div "Fido" at bounding box center [705, 401] width 22 height 15
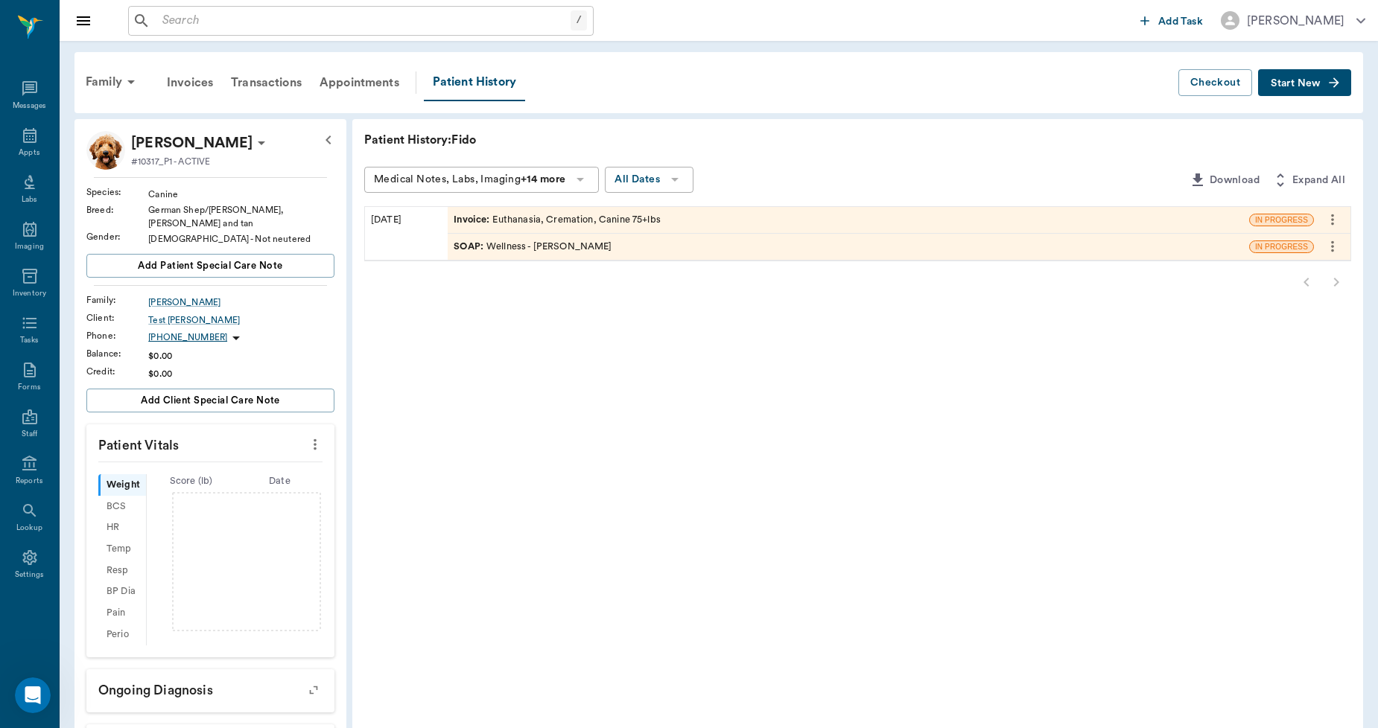
click at [690, 222] on div "Invoice : Euthanasia, Cremation, Canine 75+lbs" at bounding box center [848, 220] width 801 height 26
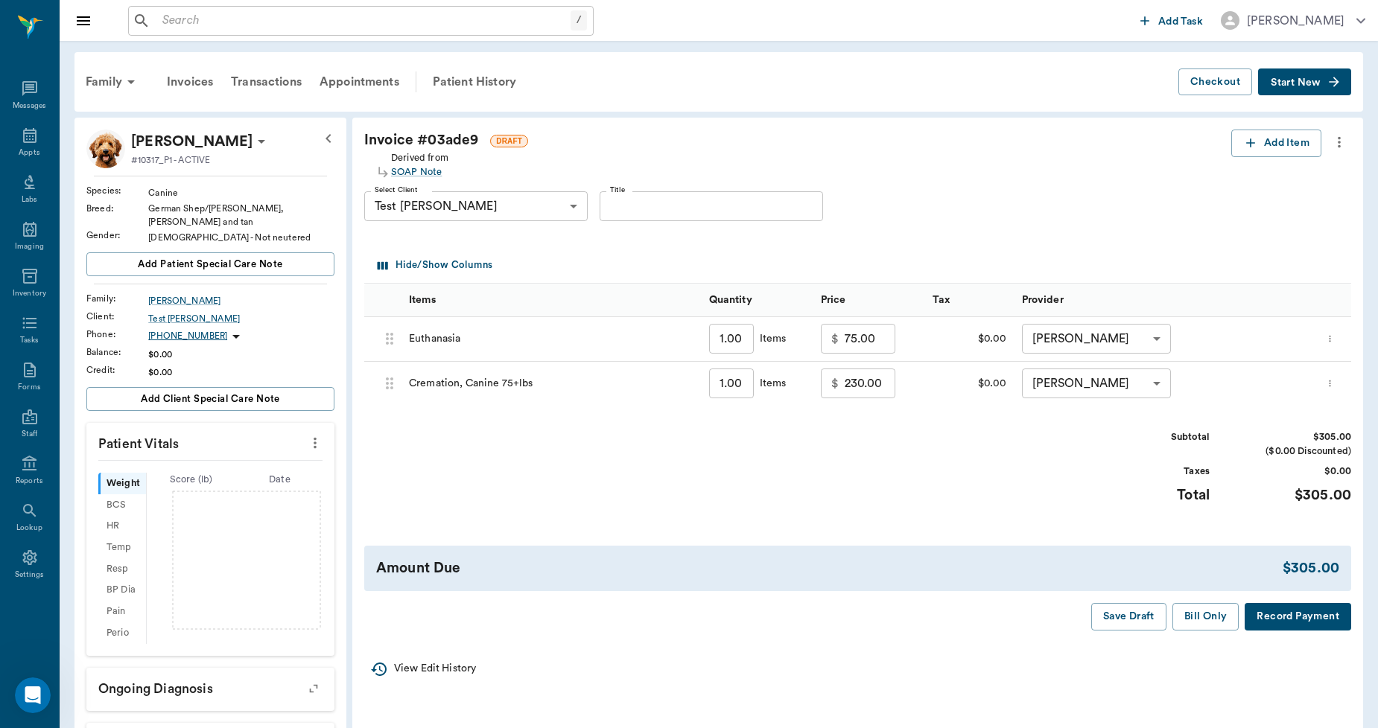
click at [1339, 136] on icon "more" at bounding box center [1339, 142] width 16 height 18
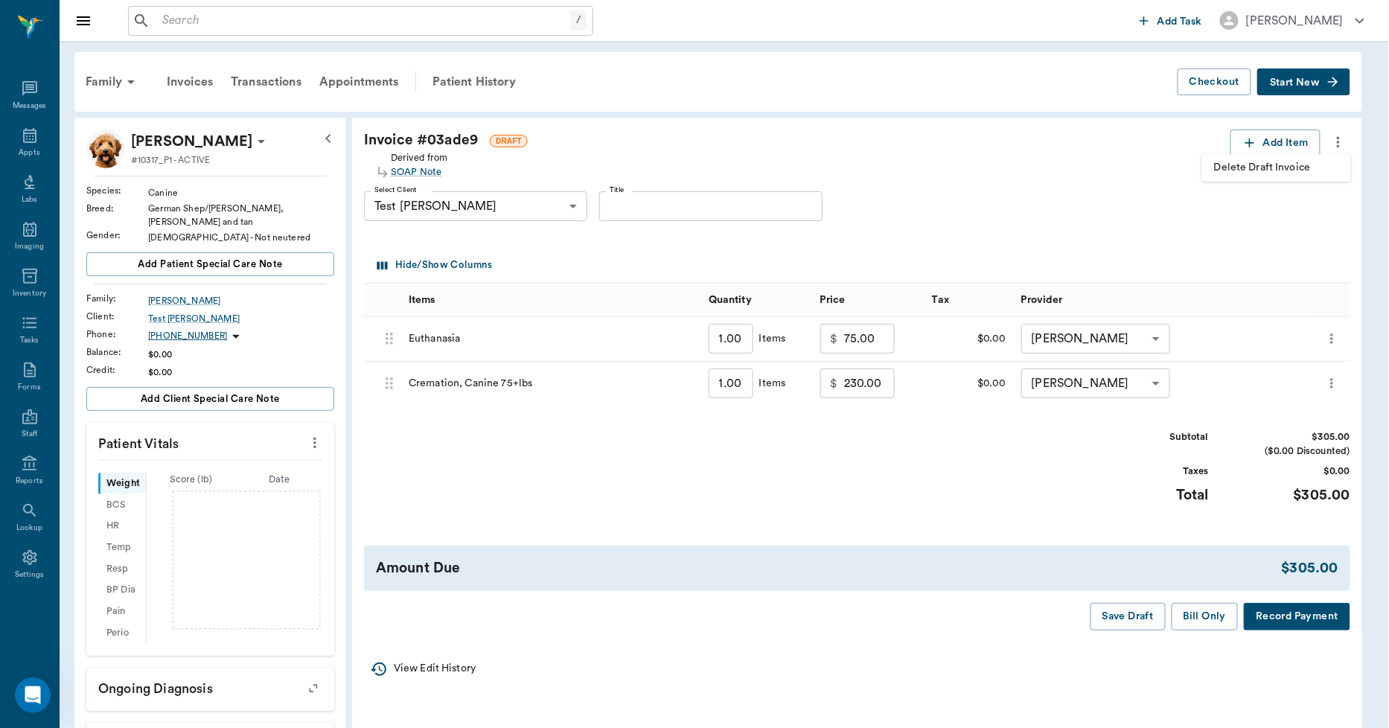
click at [1282, 173] on span "Delete Draft Invoice" at bounding box center [1276, 168] width 125 height 16
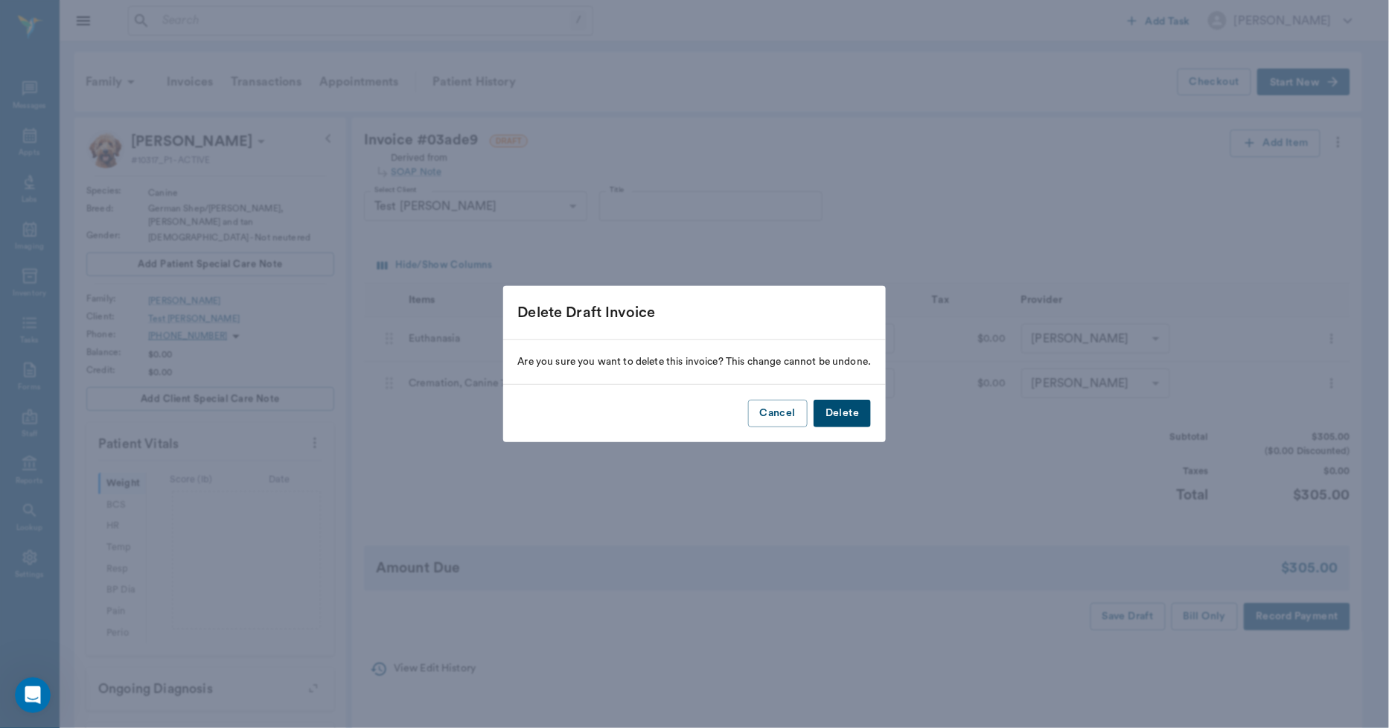
click at [851, 417] on button "Delete" at bounding box center [842, 414] width 57 height 28
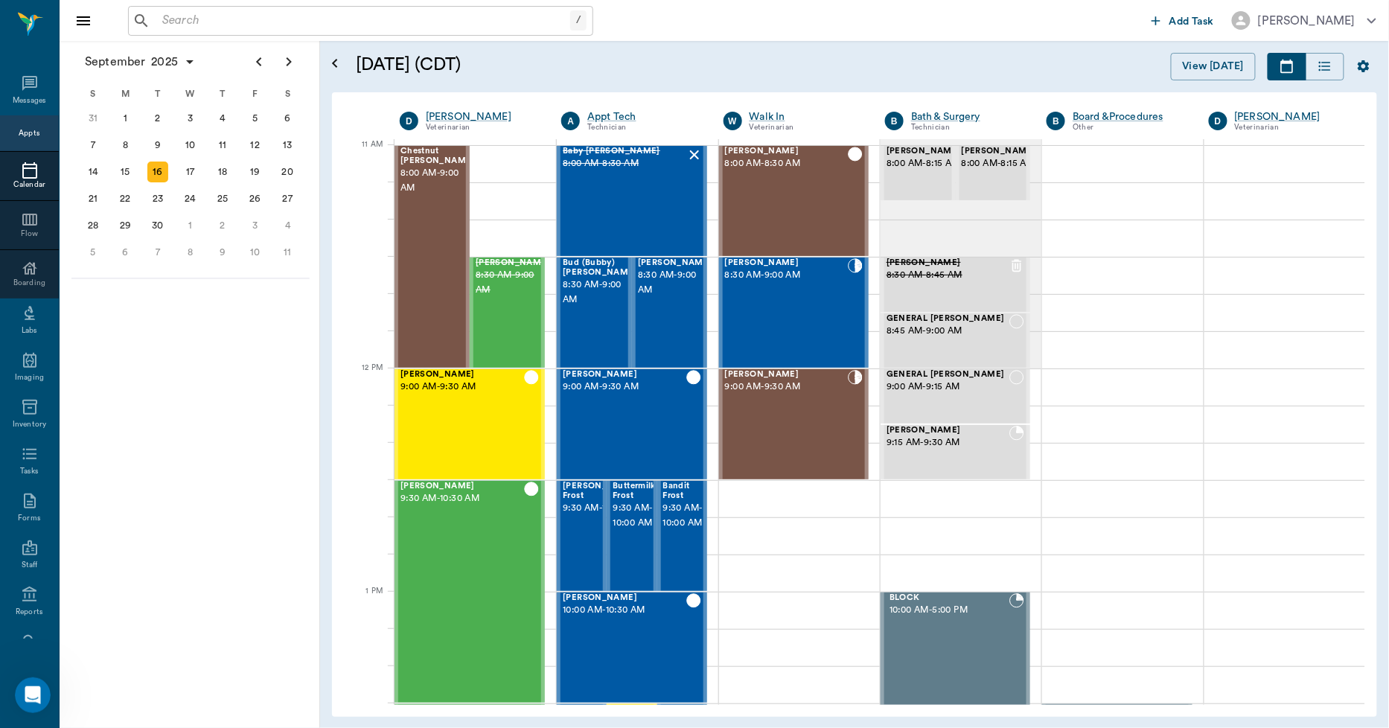
scroll to position [671, 0]
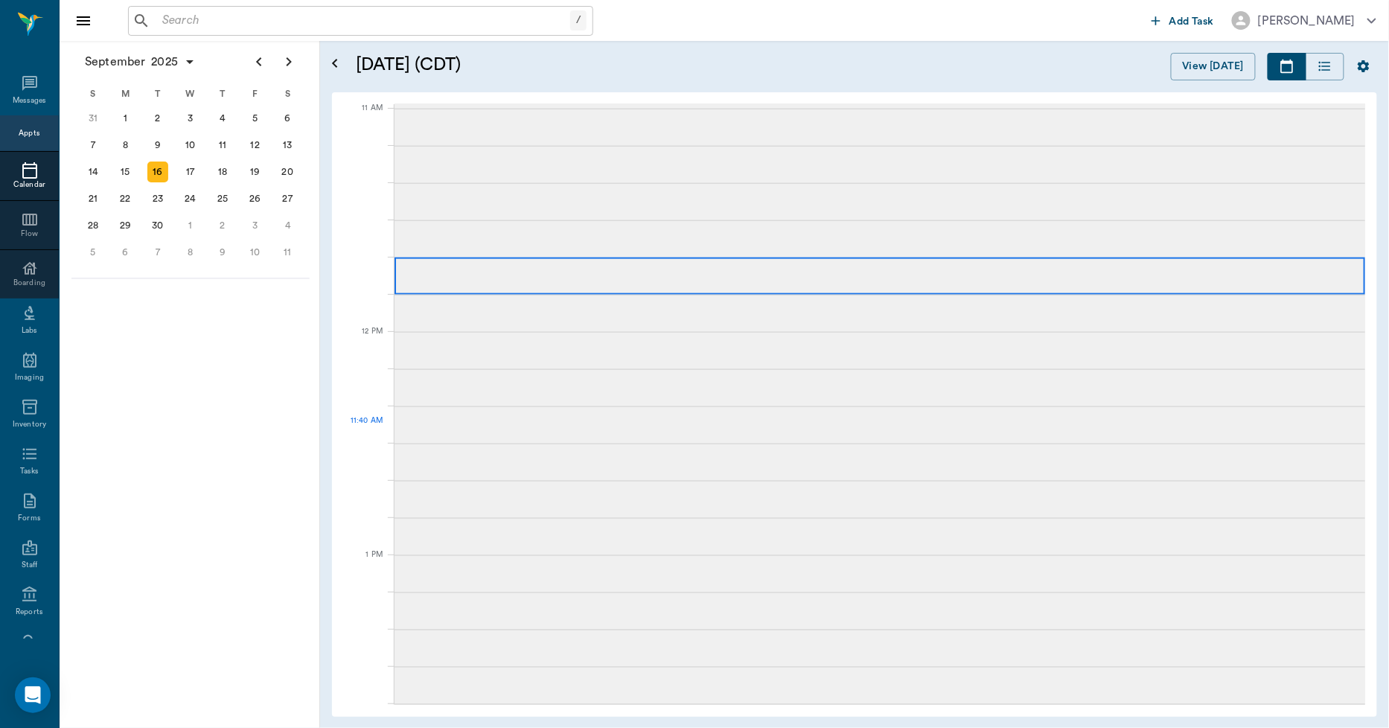
scroll to position [671, 0]
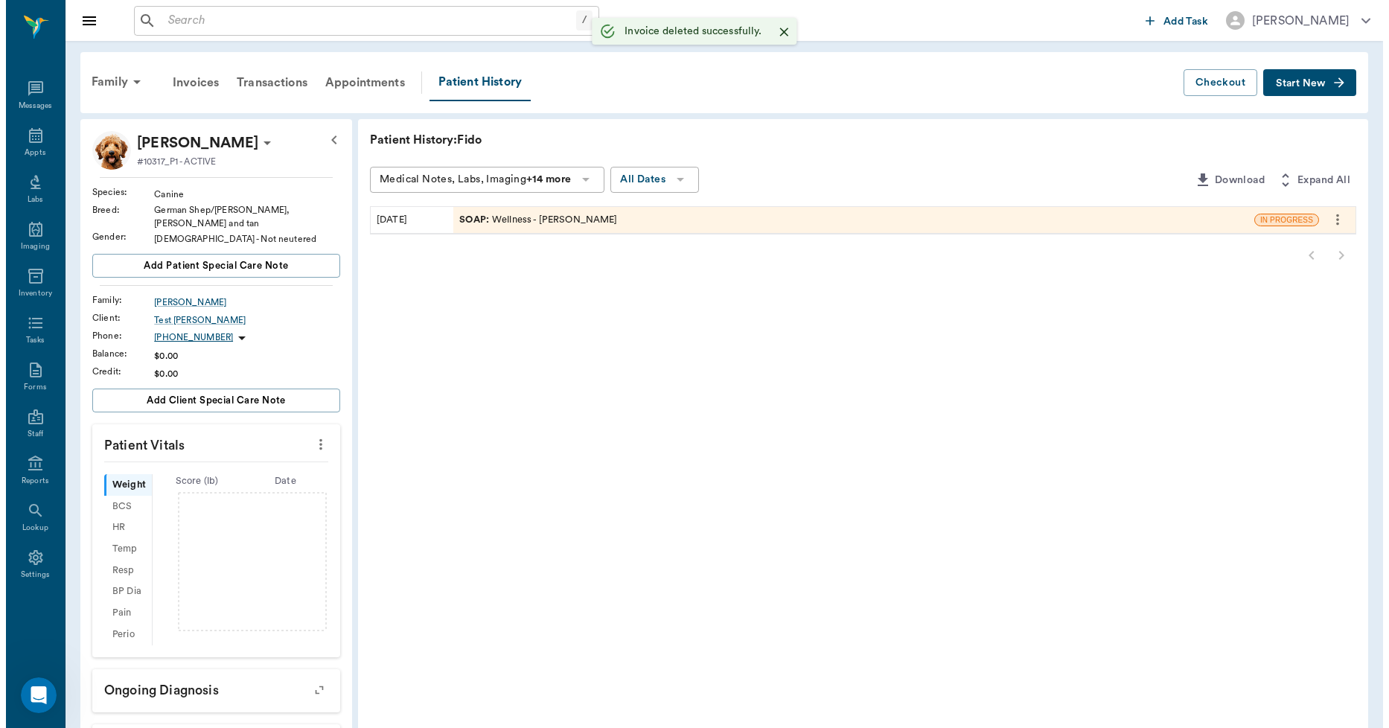
scroll to position [1, 0]
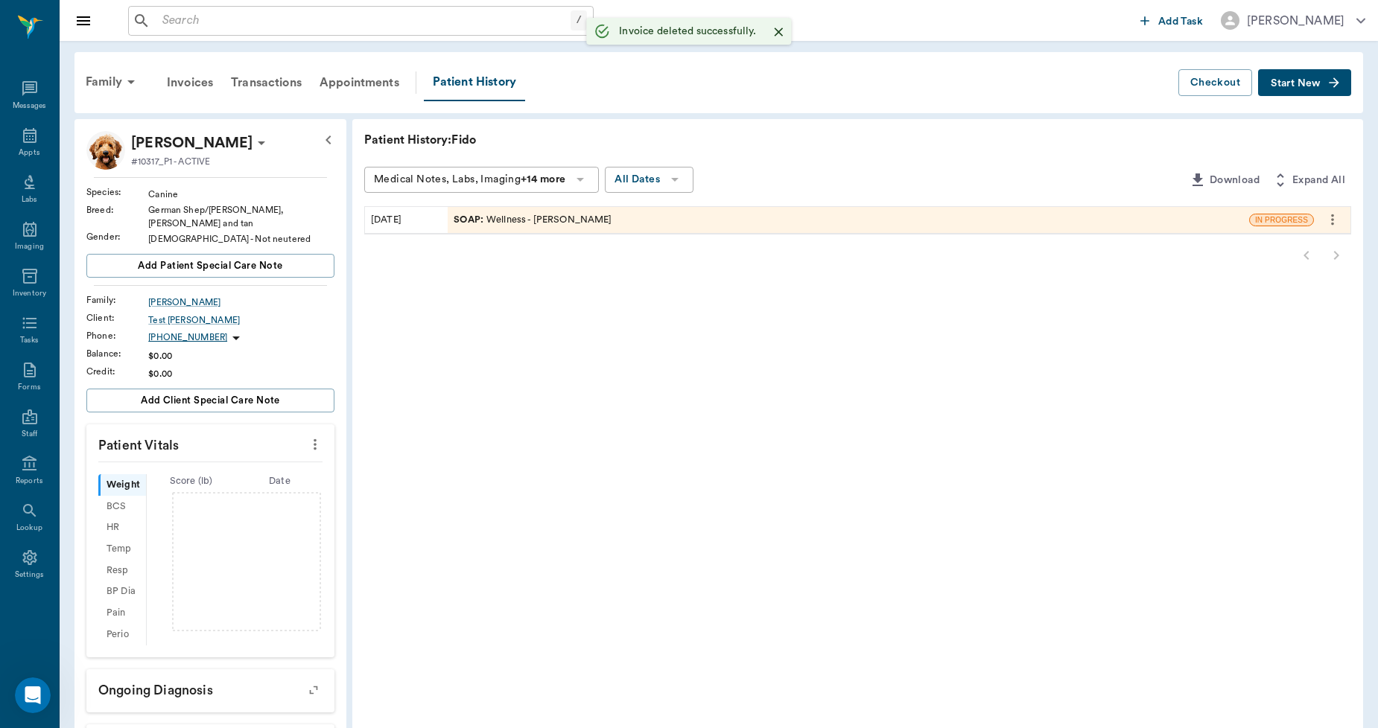
click at [639, 224] on div "SOAP : Wellness - [PERSON_NAME]" at bounding box center [848, 220] width 801 height 26
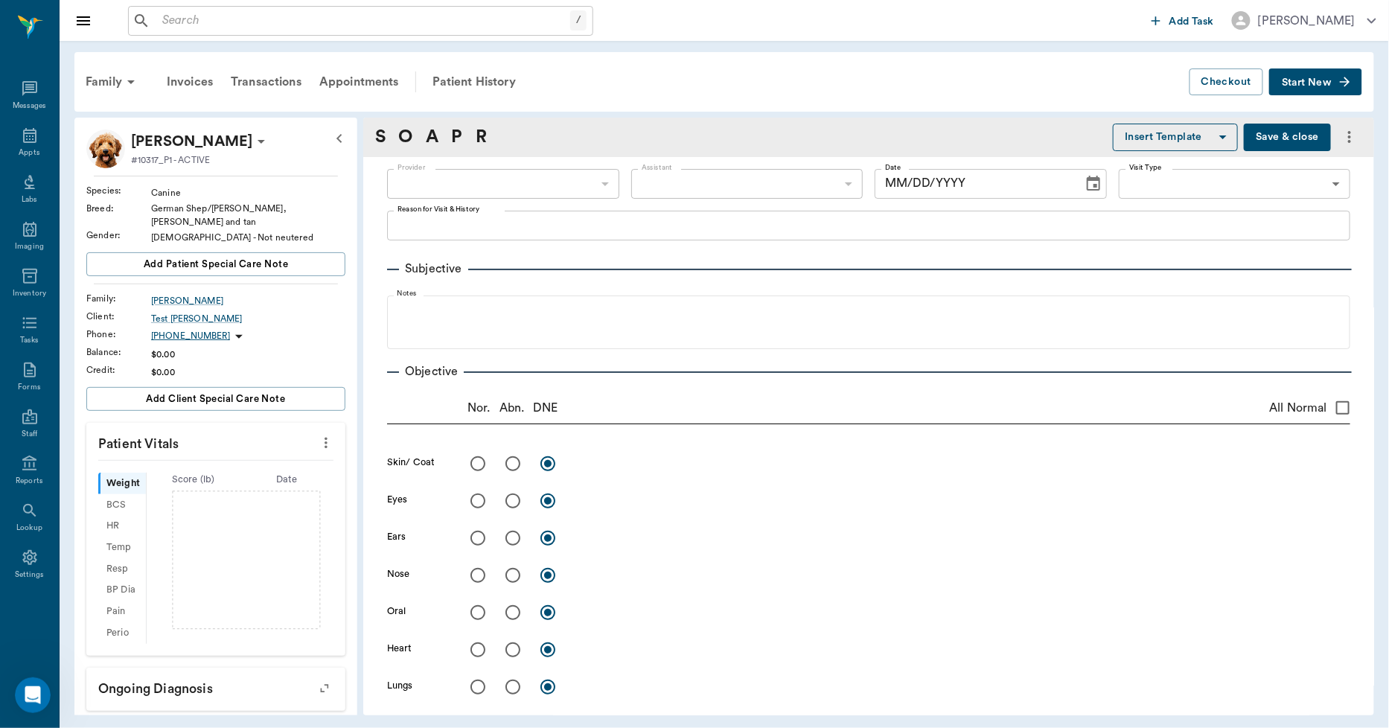
type input "63ec2f075fda476ae8351a4d"
type input "63ec2e2852e12b0ba117910e"
type input "65d2be4f46e3a538d89b8c14"
type textarea "Euth-cremation"
type input "[DATE]"
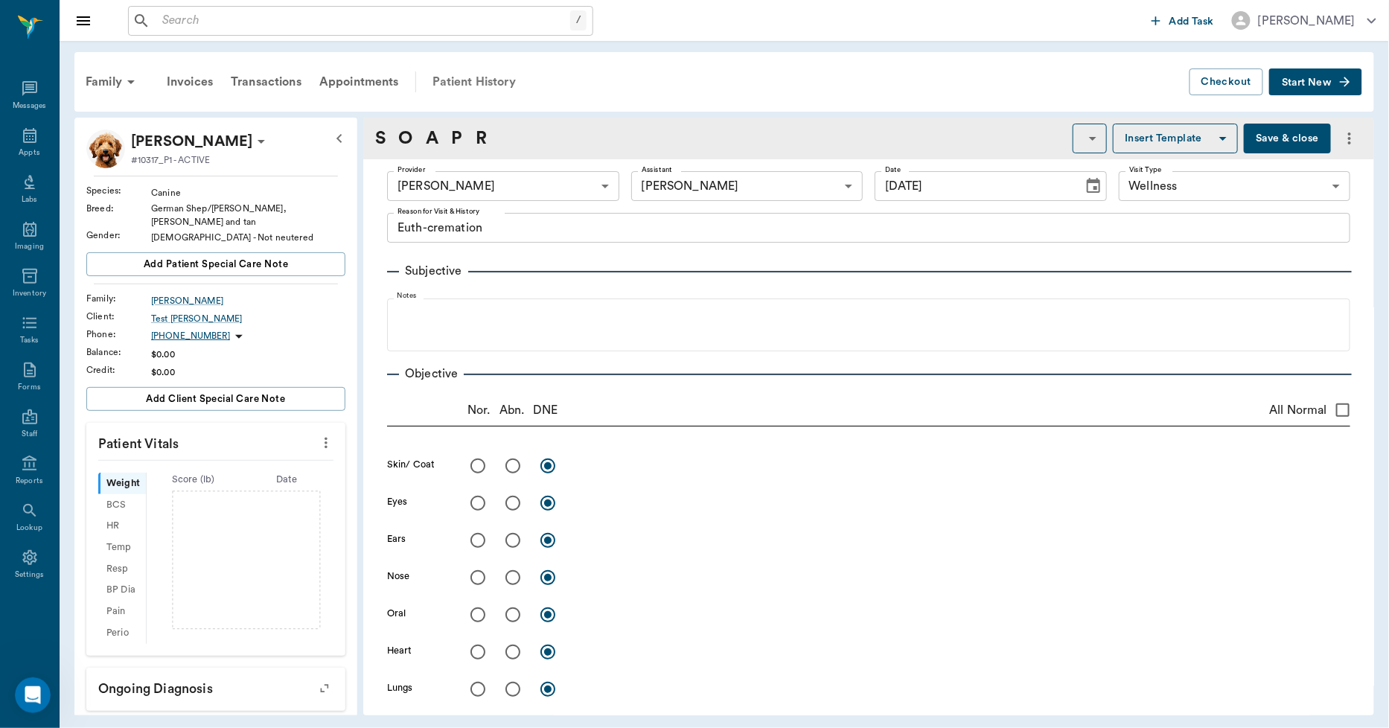
click at [503, 85] on div "Patient History" at bounding box center [474, 82] width 101 height 36
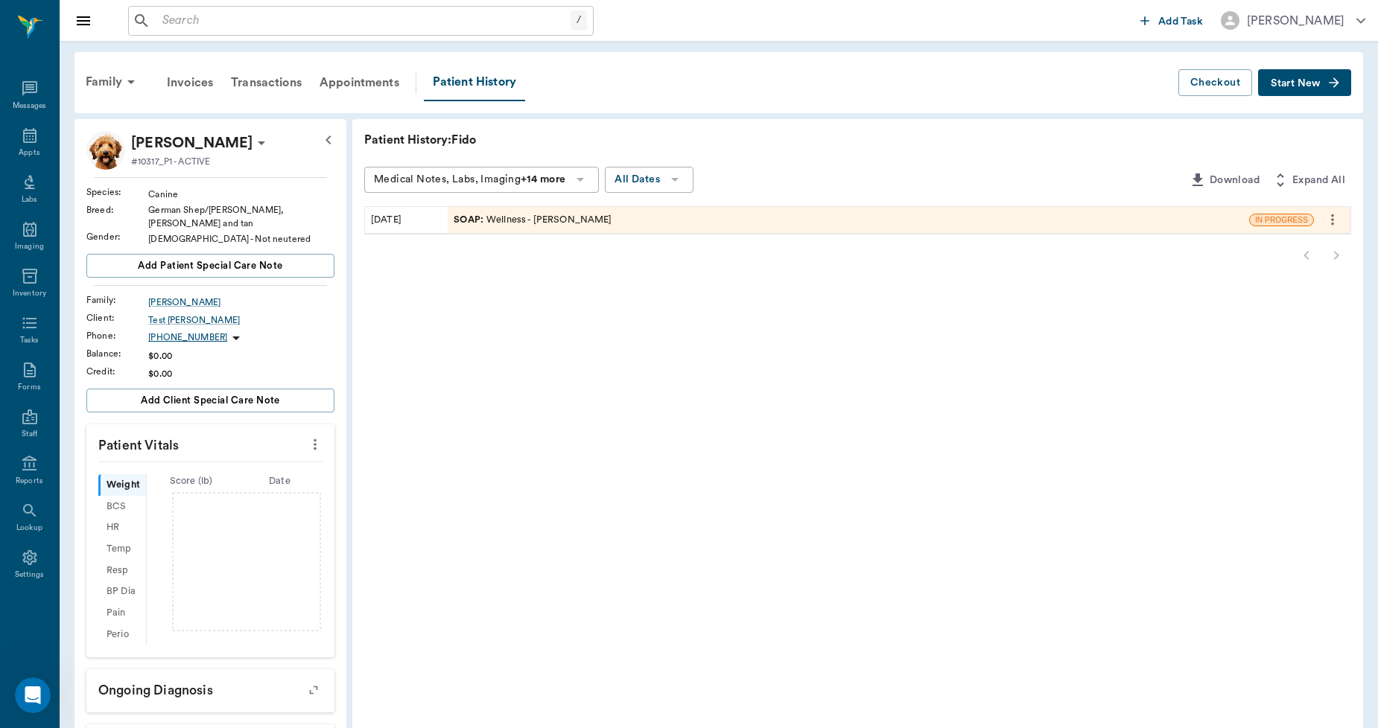
click at [1328, 224] on icon "more" at bounding box center [1332, 220] width 16 height 18
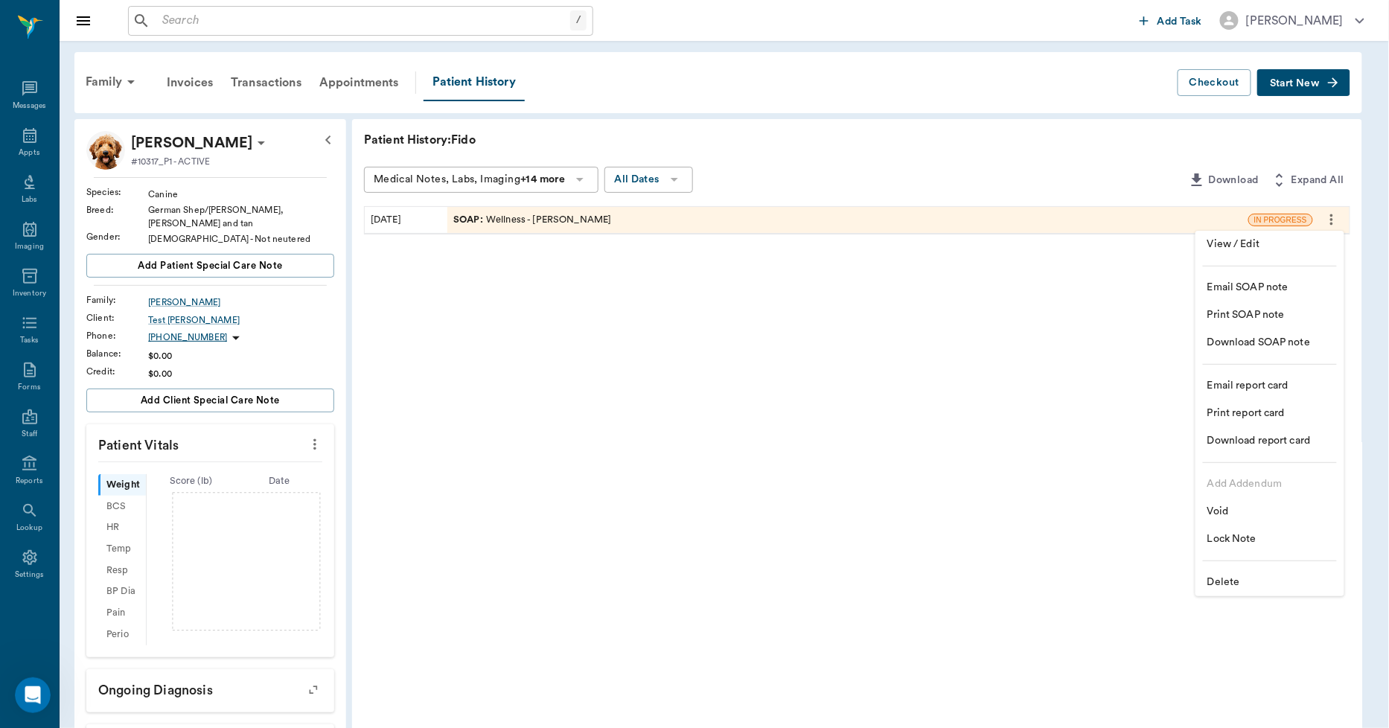
click at [1234, 575] on span "Delete" at bounding box center [1270, 583] width 125 height 16
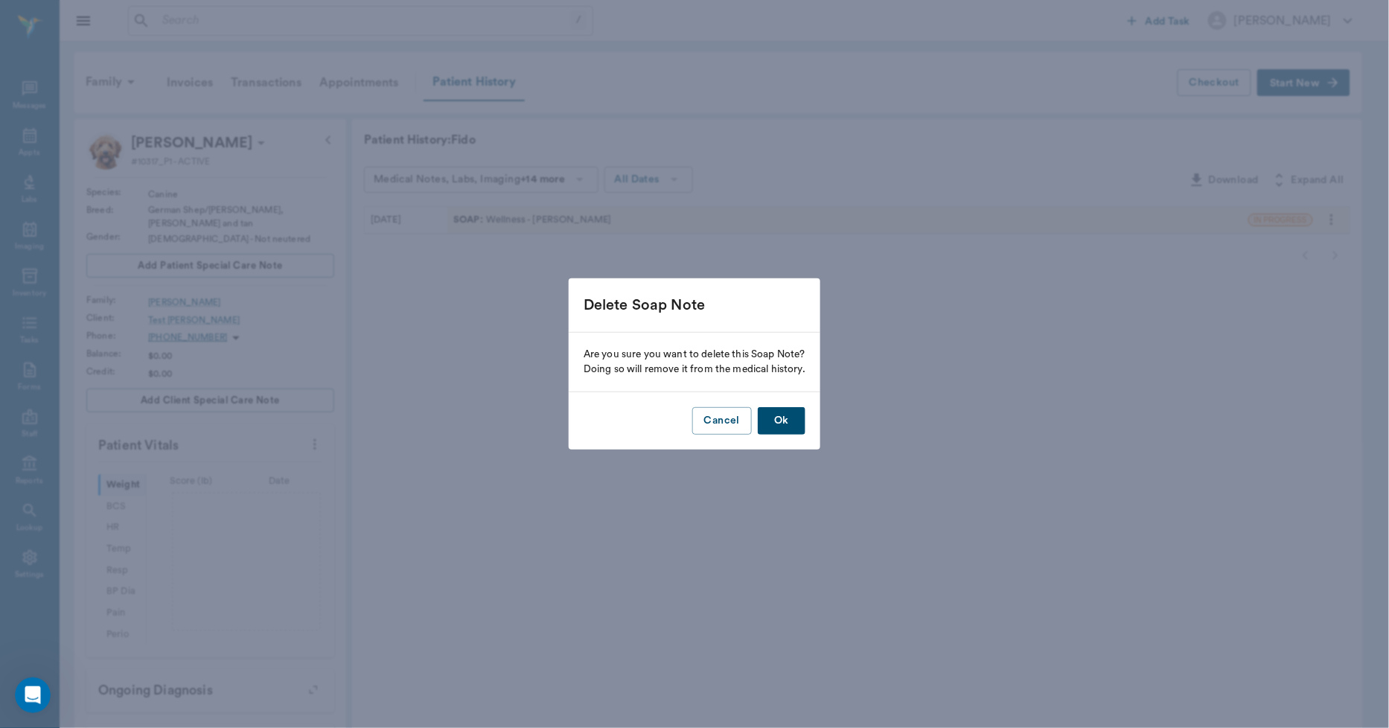
click at [783, 414] on button "Ok" at bounding box center [782, 421] width 48 height 28
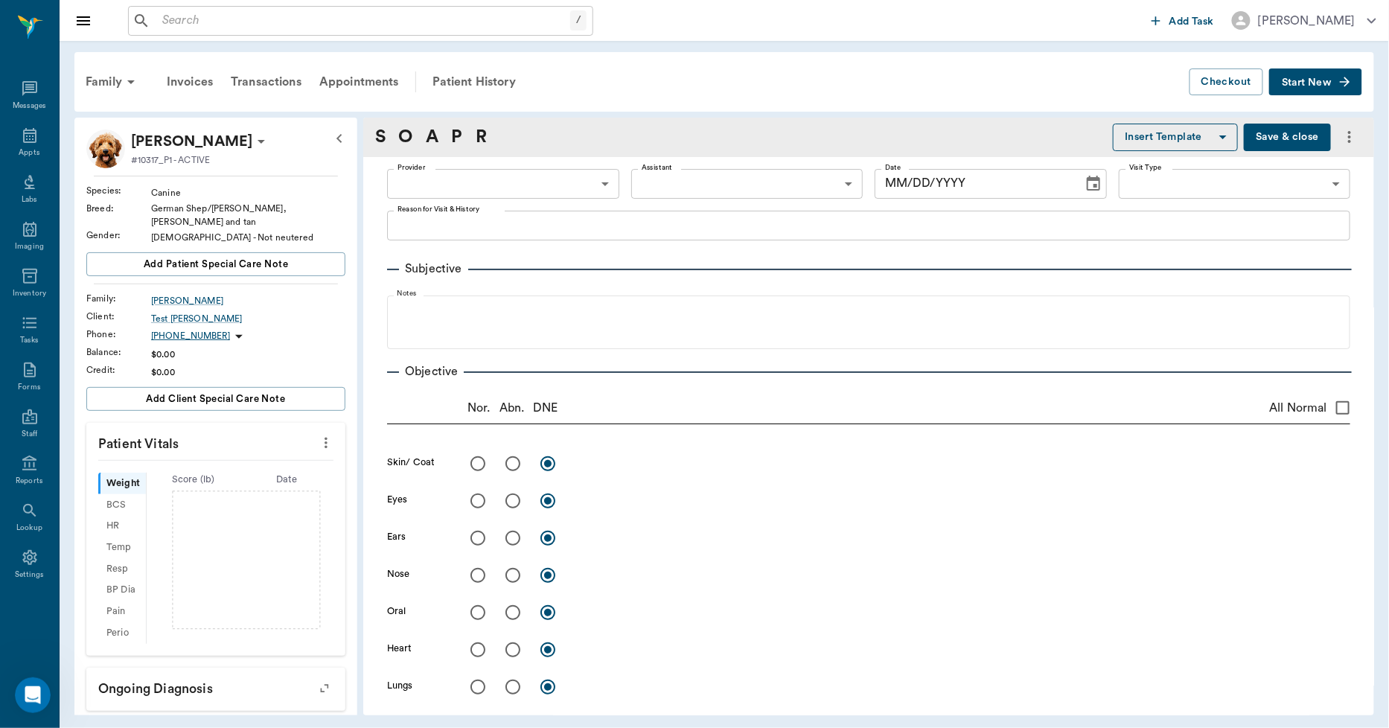
type input "63ec2f075fda476ae8351a4d"
type input "63ec2e2852e12b0ba117910e"
type input "65d2be4f46e3a538d89b8c14"
type textarea "Euth-cremation"
type input "09/15/2025"
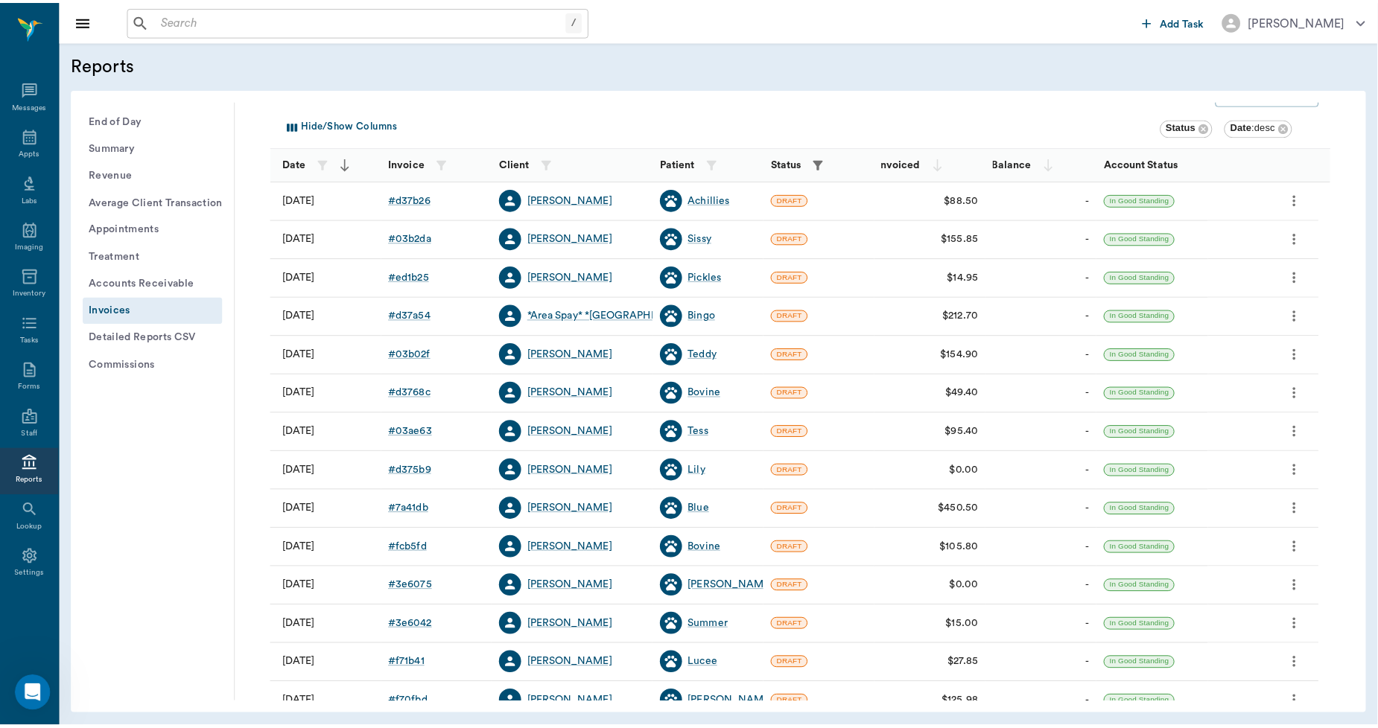
scroll to position [165, 0]
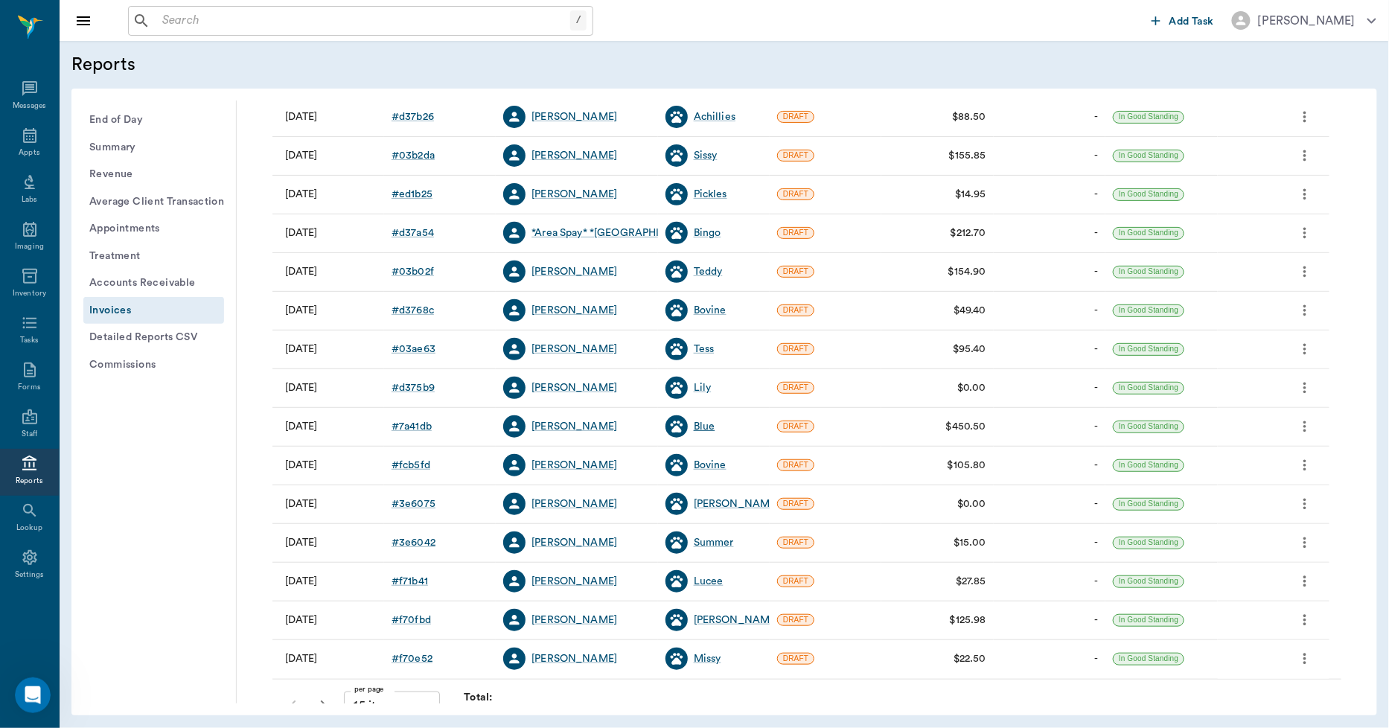
click at [700, 423] on div "Blue" at bounding box center [705, 426] width 22 height 15
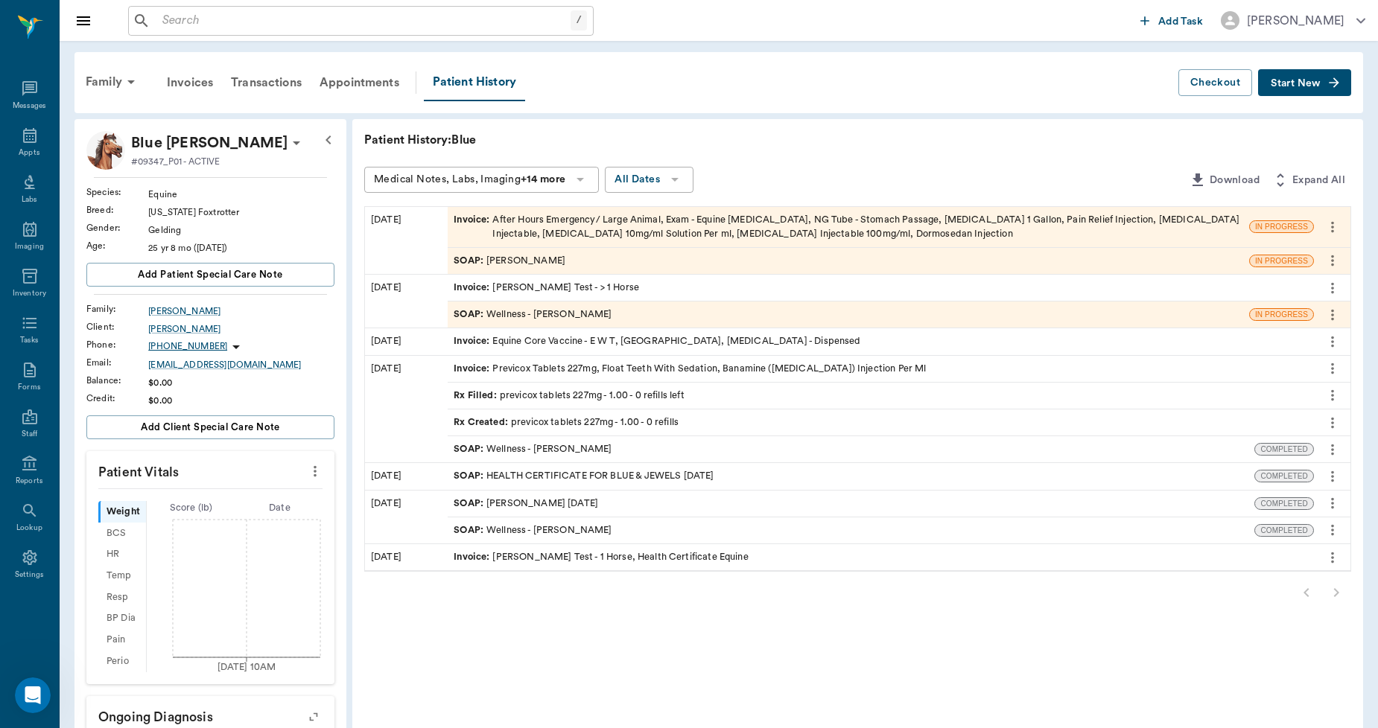
click at [561, 218] on div "Invoice : After Hours Emergency/ Large Animal, Exam - Equine Colic, NG Tube - S…" at bounding box center [847, 227] width 789 height 28
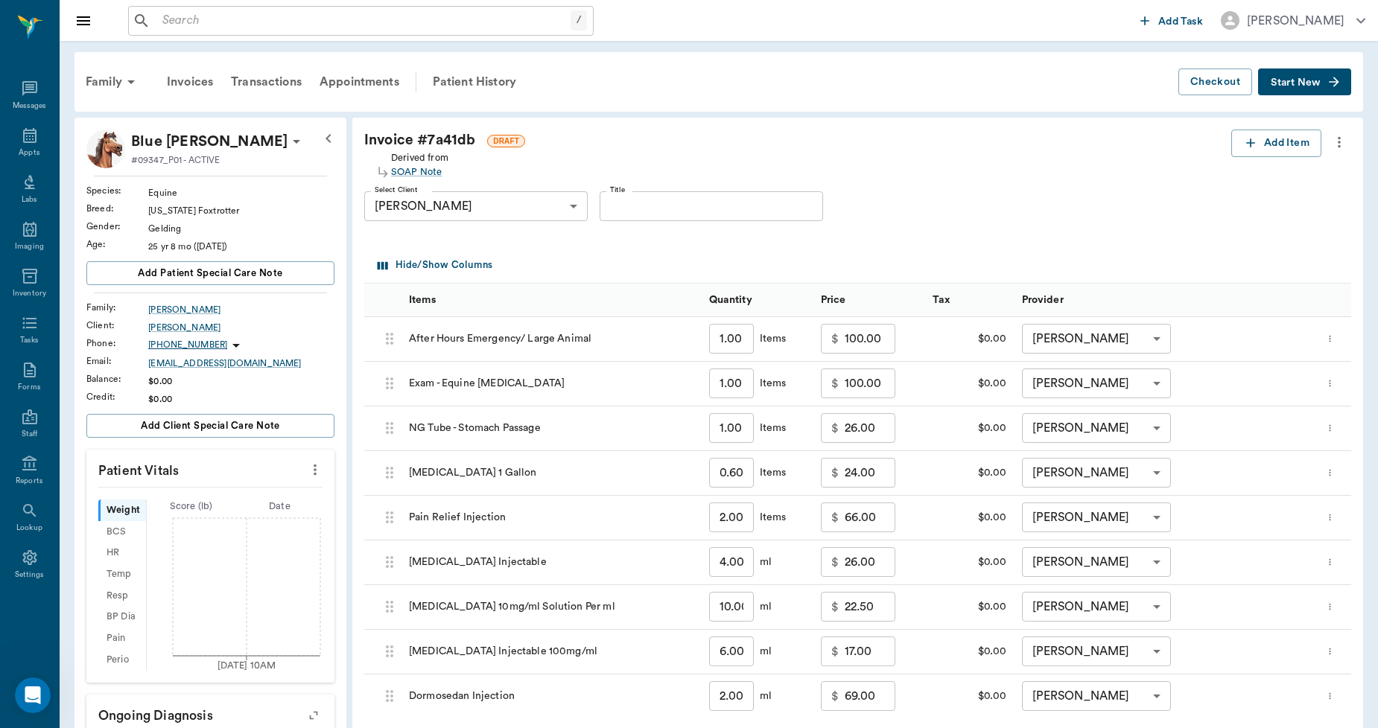
scroll to position [337, 0]
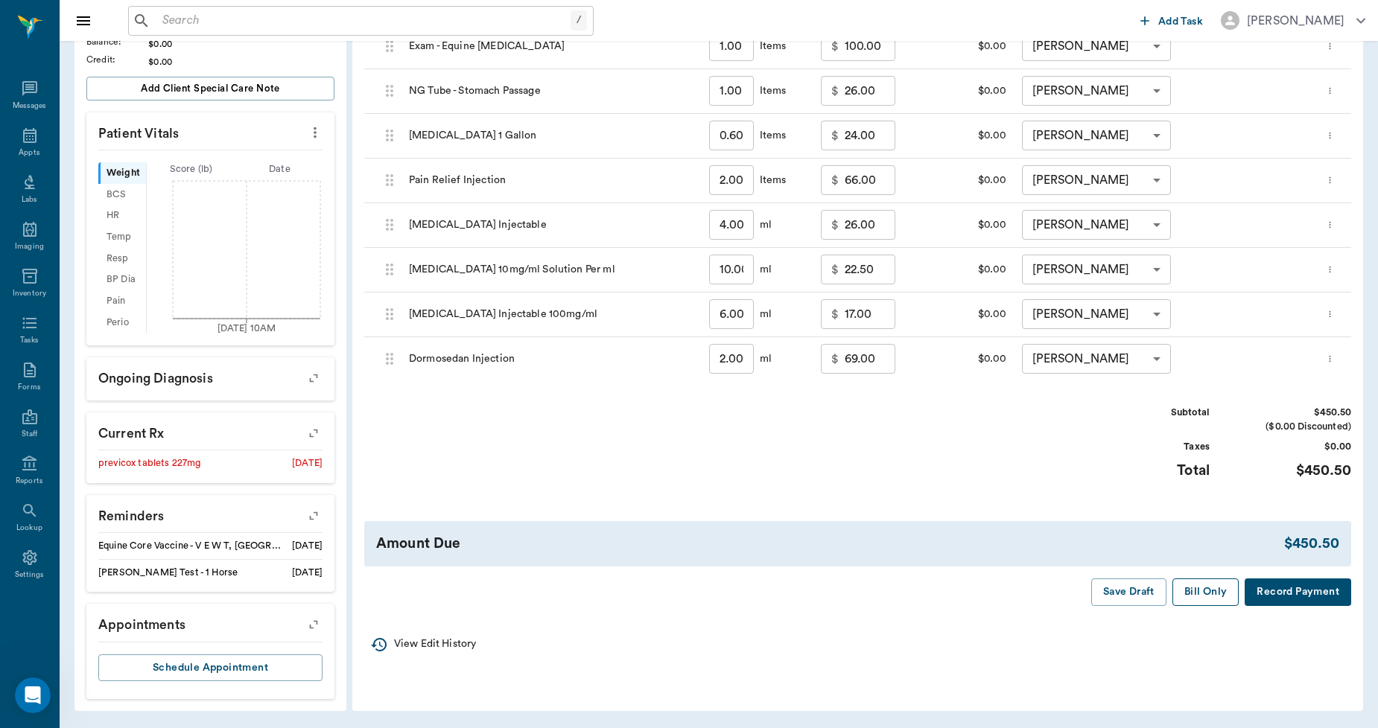
click at [1200, 590] on button "Bill Only" at bounding box center [1205, 593] width 67 height 28
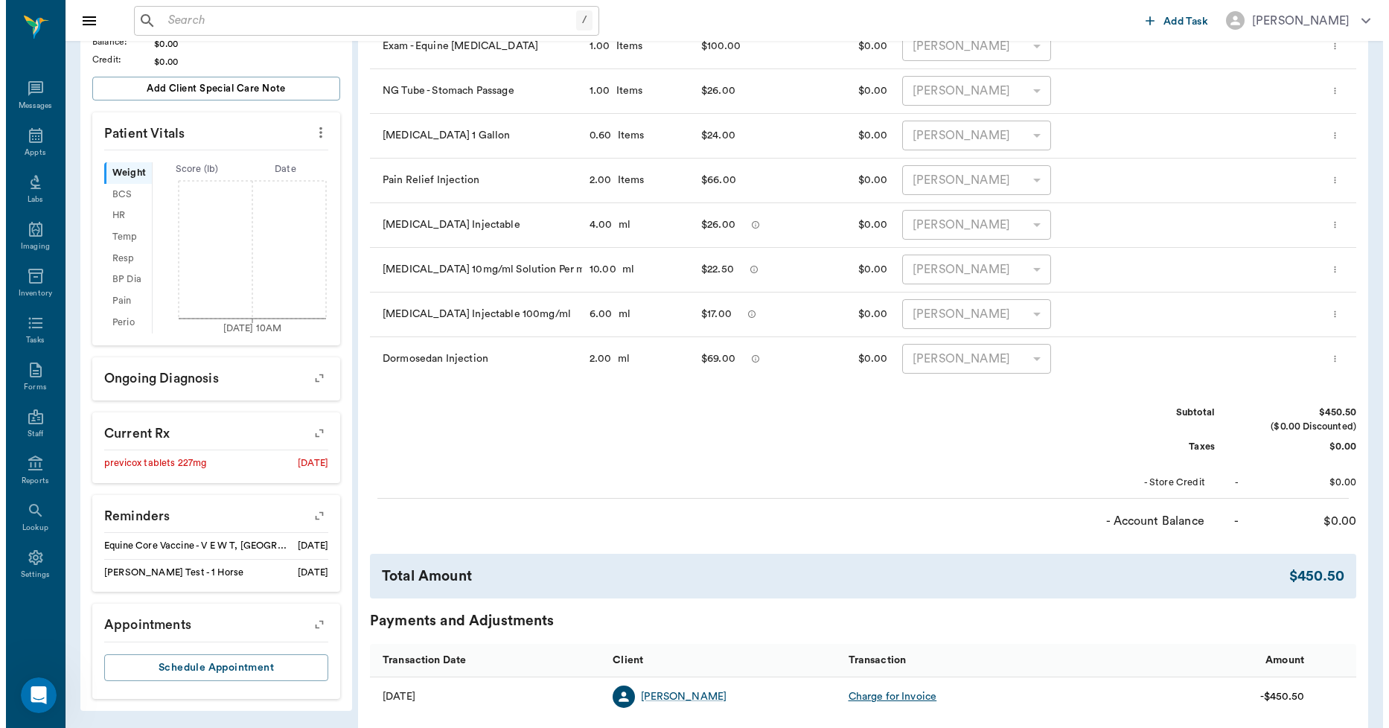
scroll to position [0, 0]
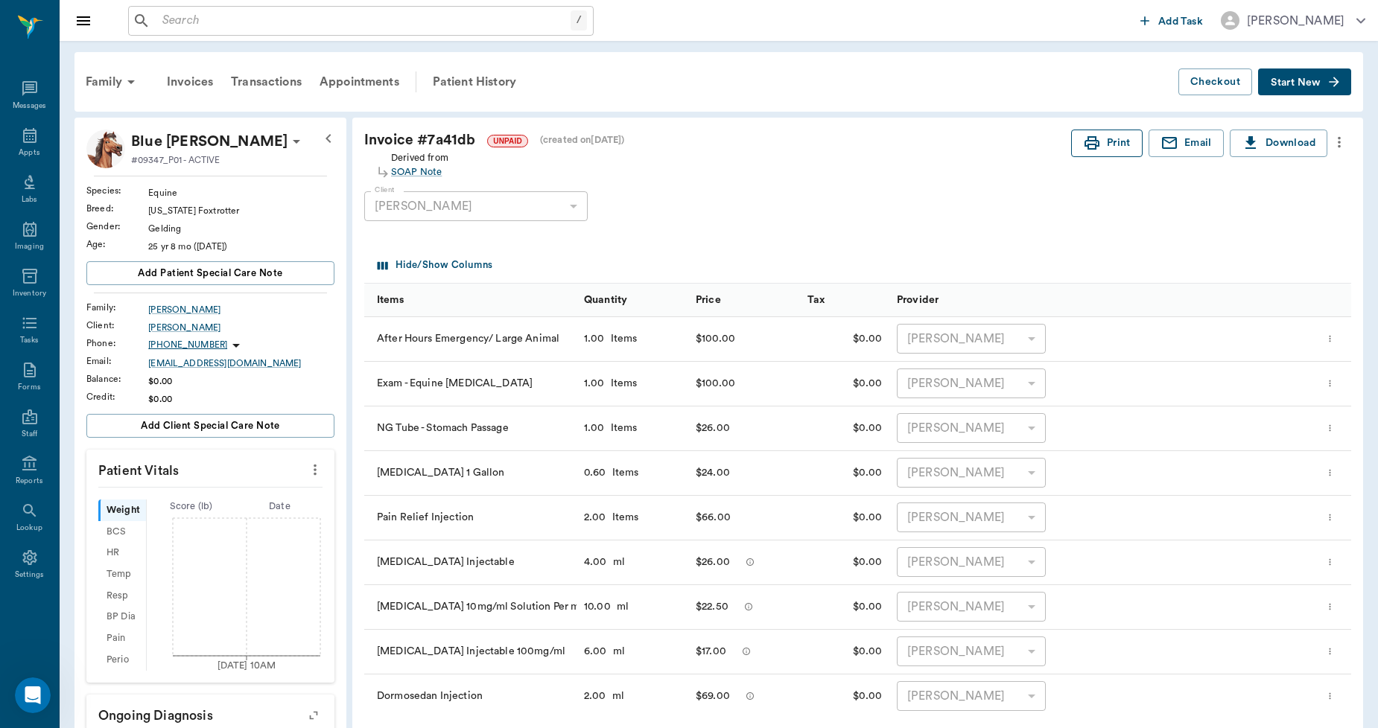
click at [1104, 140] on button "Print" at bounding box center [1106, 144] width 71 height 28
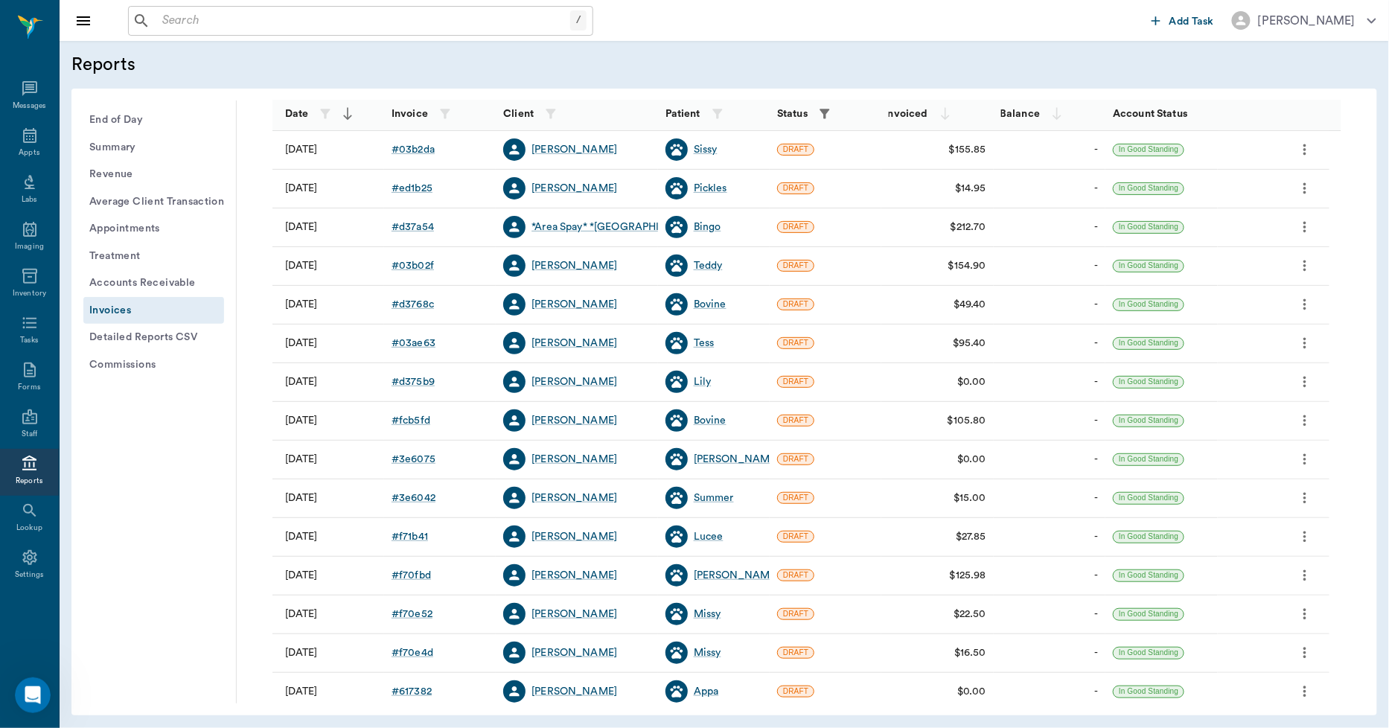
scroll to position [165, 0]
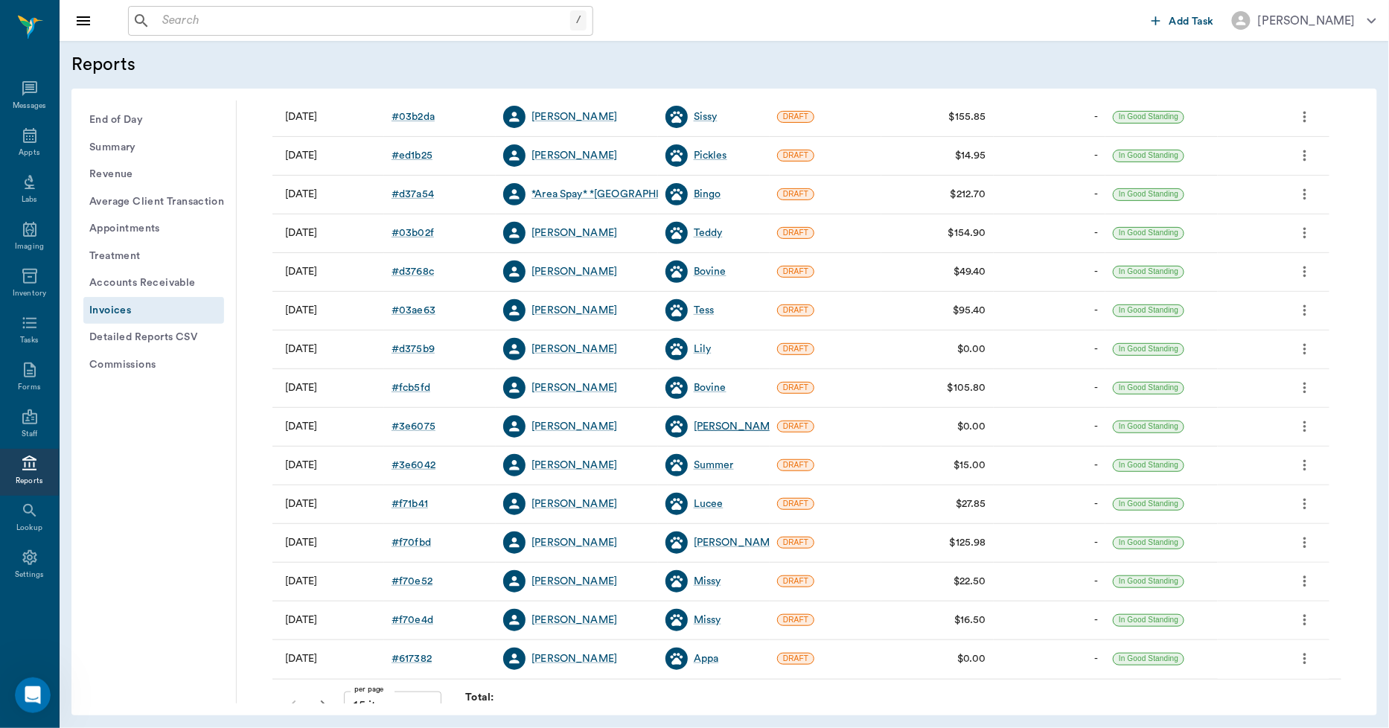
click at [708, 427] on div "Charlie" at bounding box center [737, 426] width 86 height 15
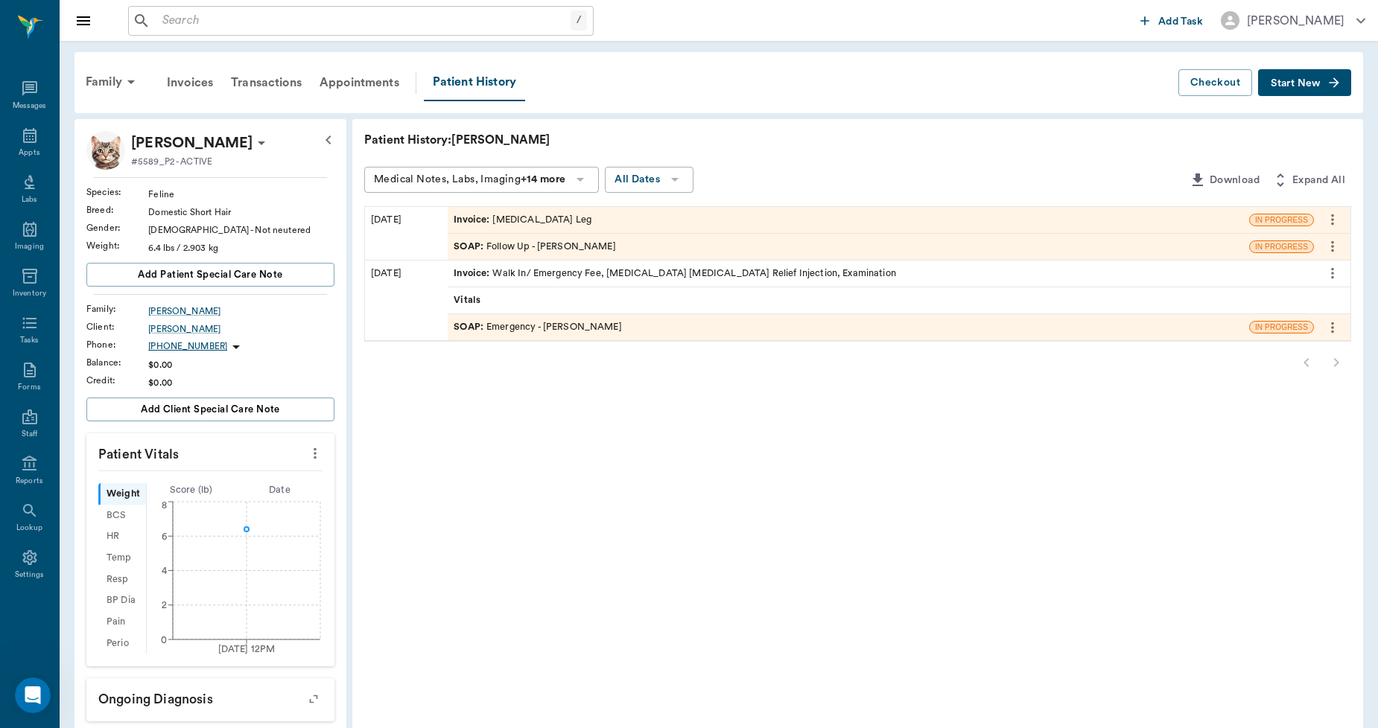
click at [553, 219] on div "Invoice : Splint Leg" at bounding box center [848, 220] width 801 height 26
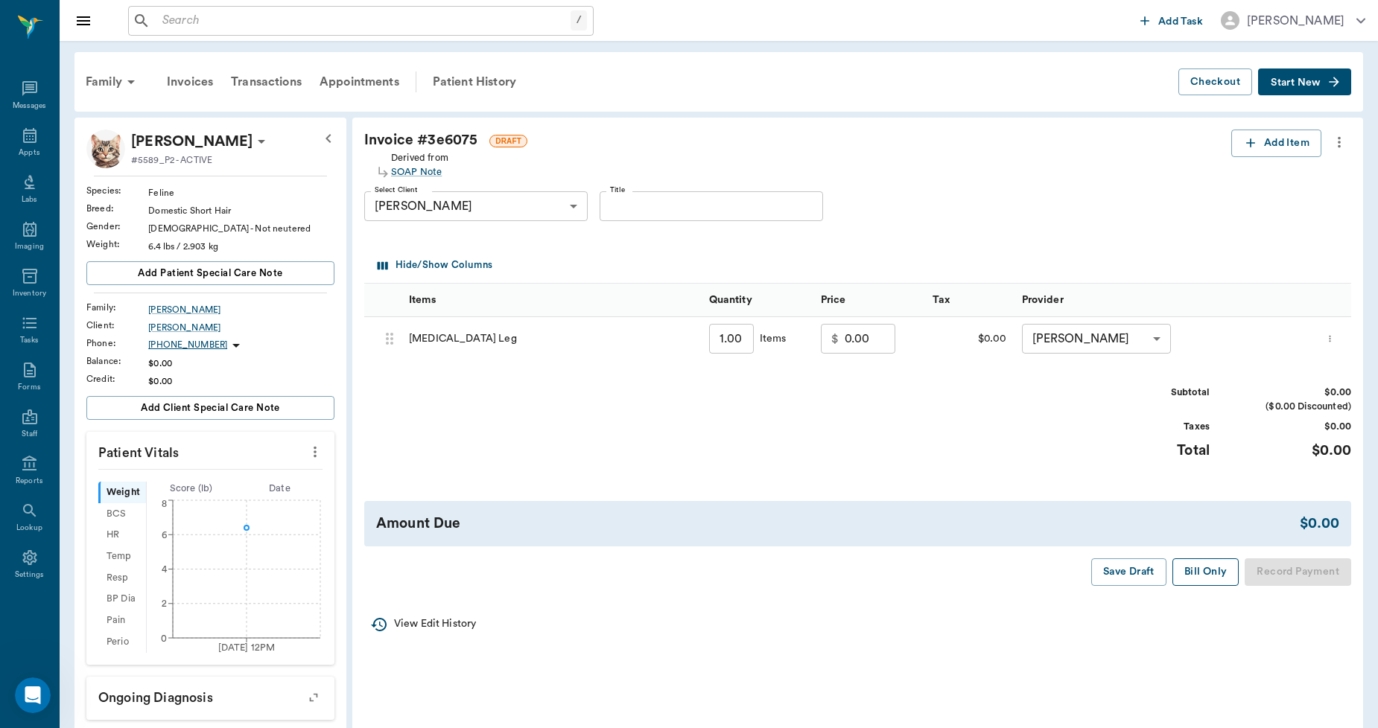
click at [1196, 571] on button "Bill Only" at bounding box center [1205, 572] width 67 height 28
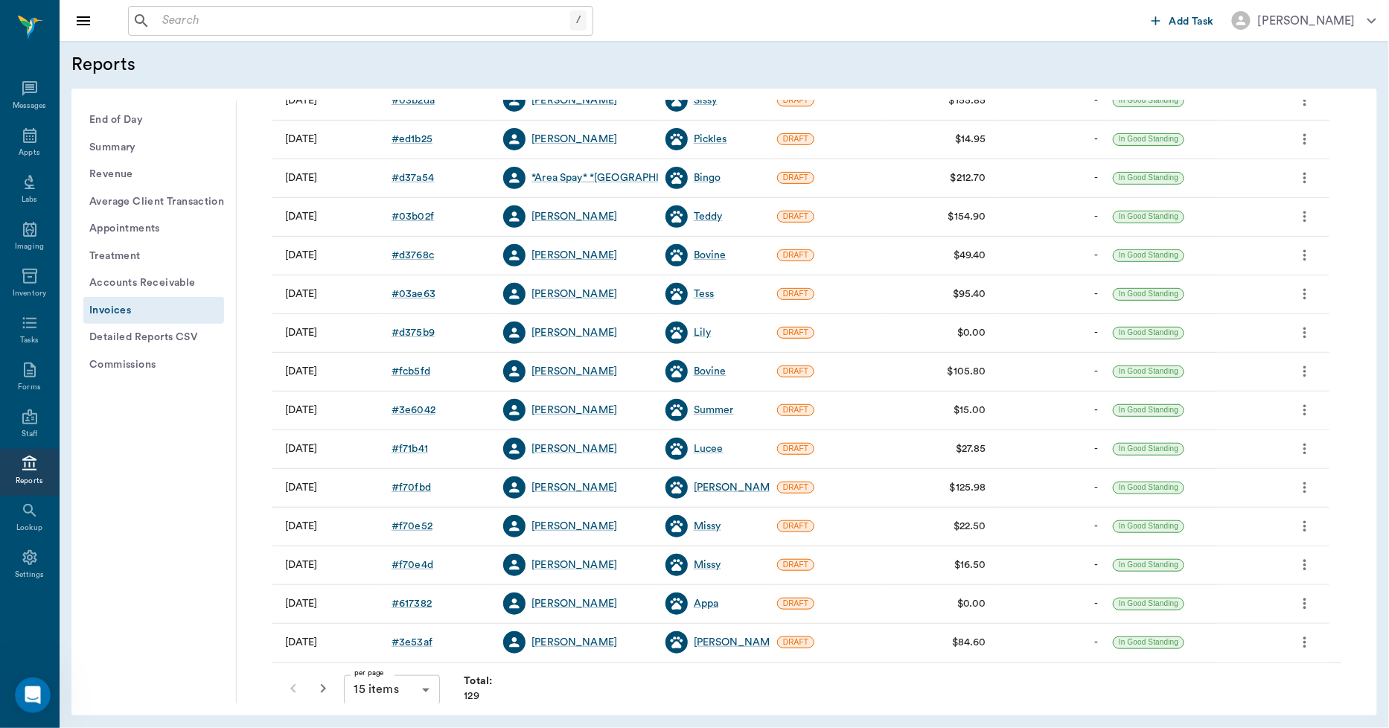
scroll to position [191, 0]
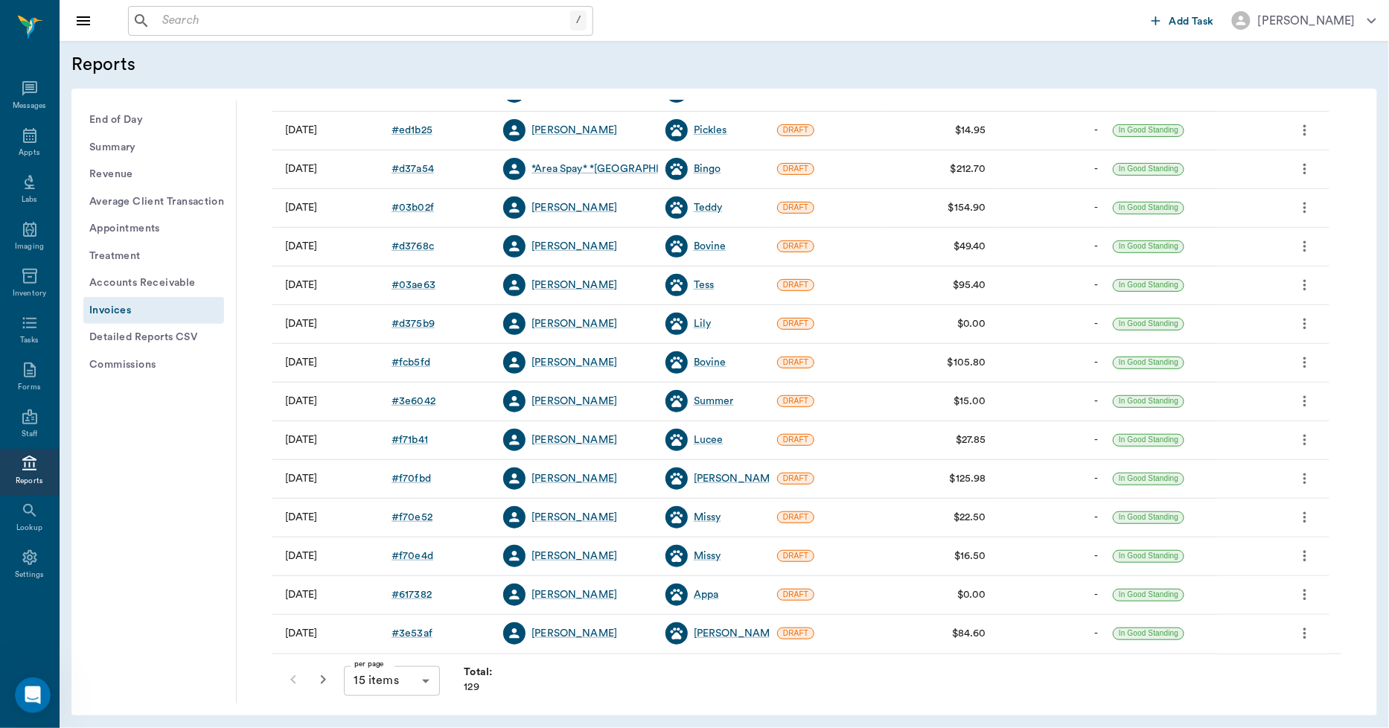
click at [725, 397] on div "Summer" at bounding box center [714, 401] width 40 height 15
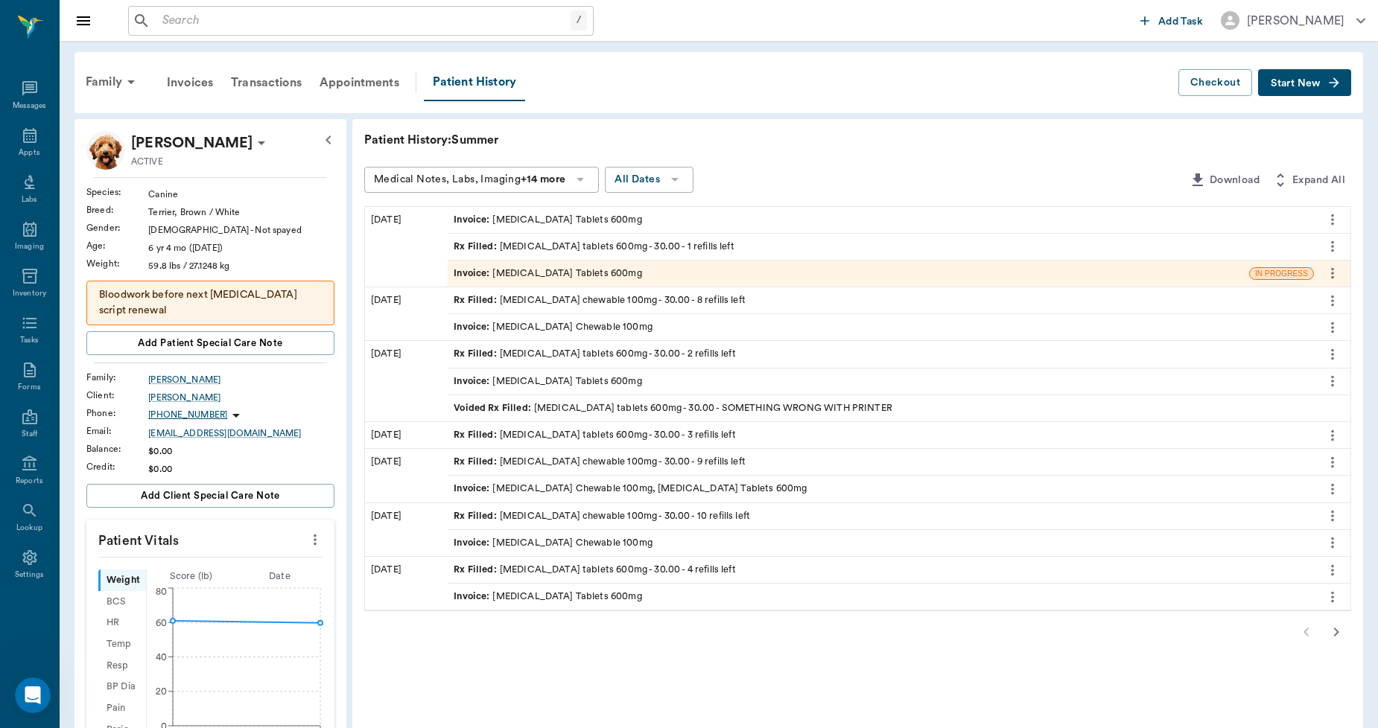
click at [532, 269] on div "Invoice : Gabapentin Tablets 600mg" at bounding box center [547, 274] width 188 height 14
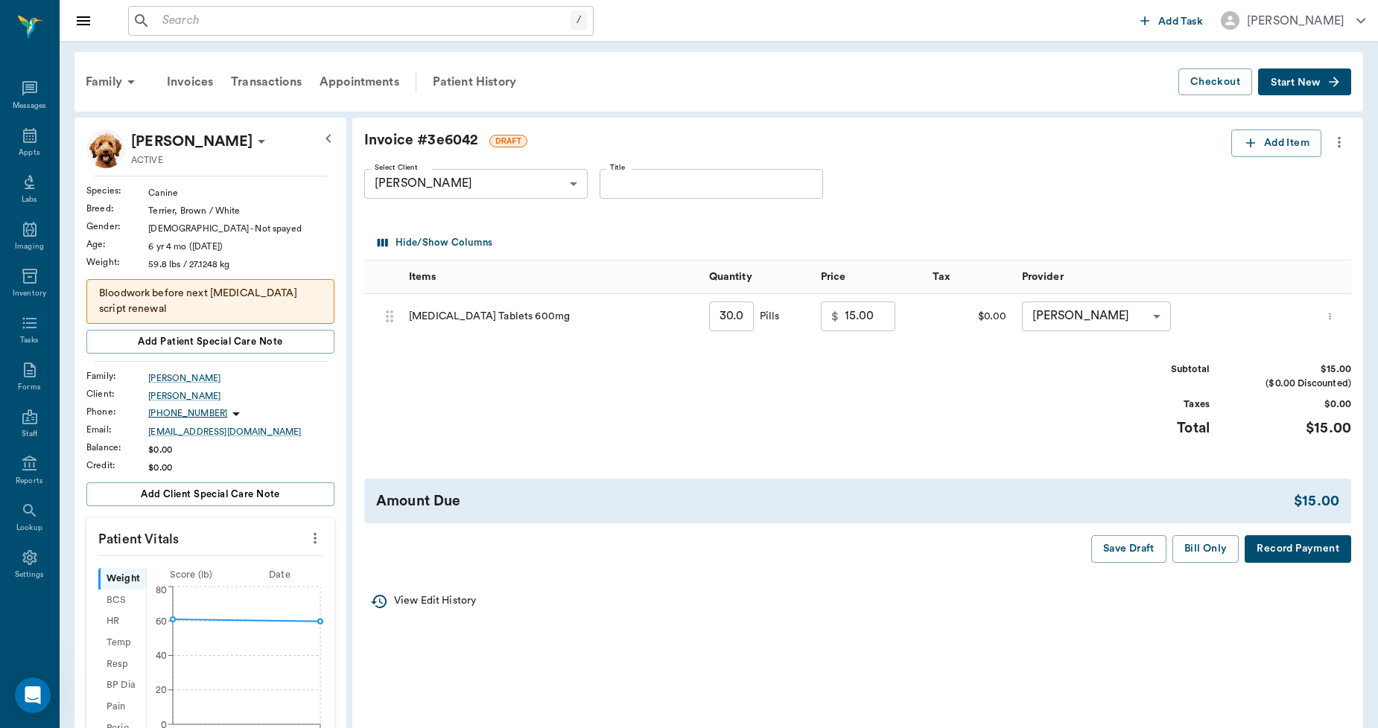
click at [1338, 142] on icon "more" at bounding box center [1338, 142] width 3 height 11
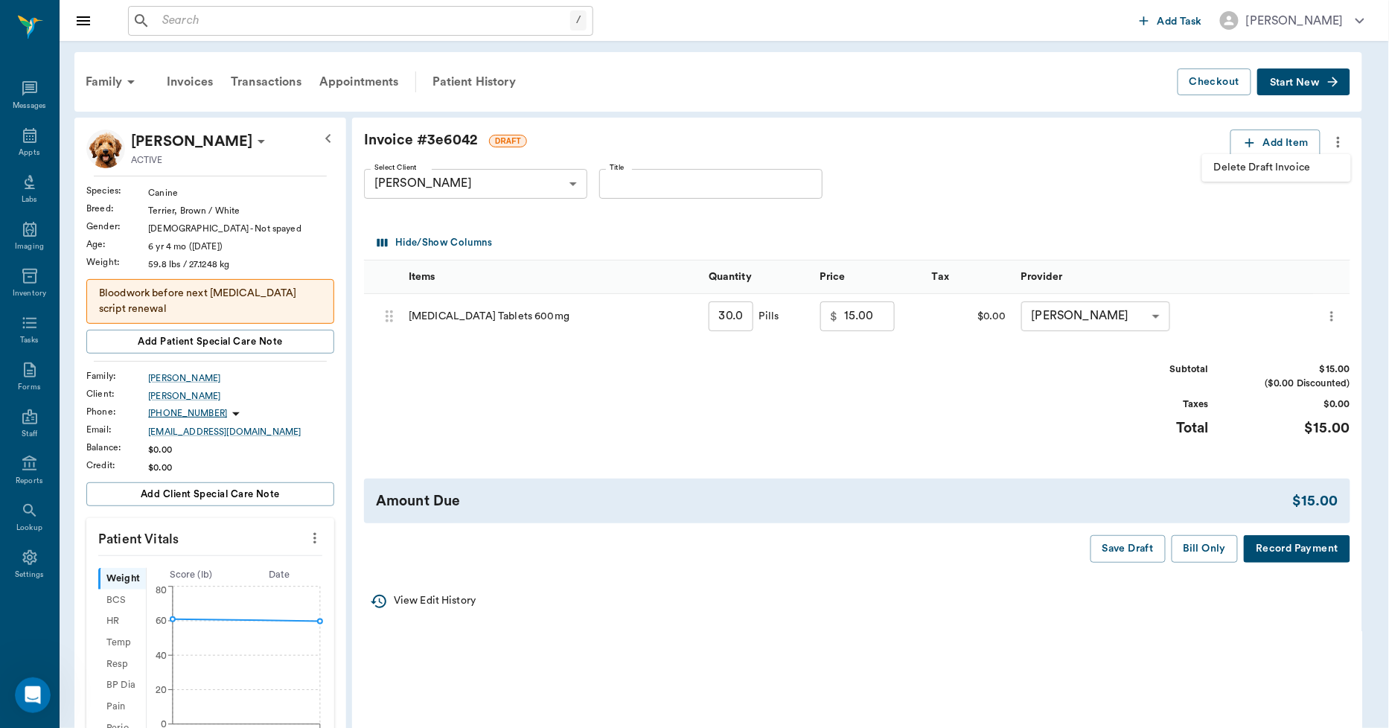
click at [1299, 168] on span "Delete Draft Invoice" at bounding box center [1276, 168] width 125 height 16
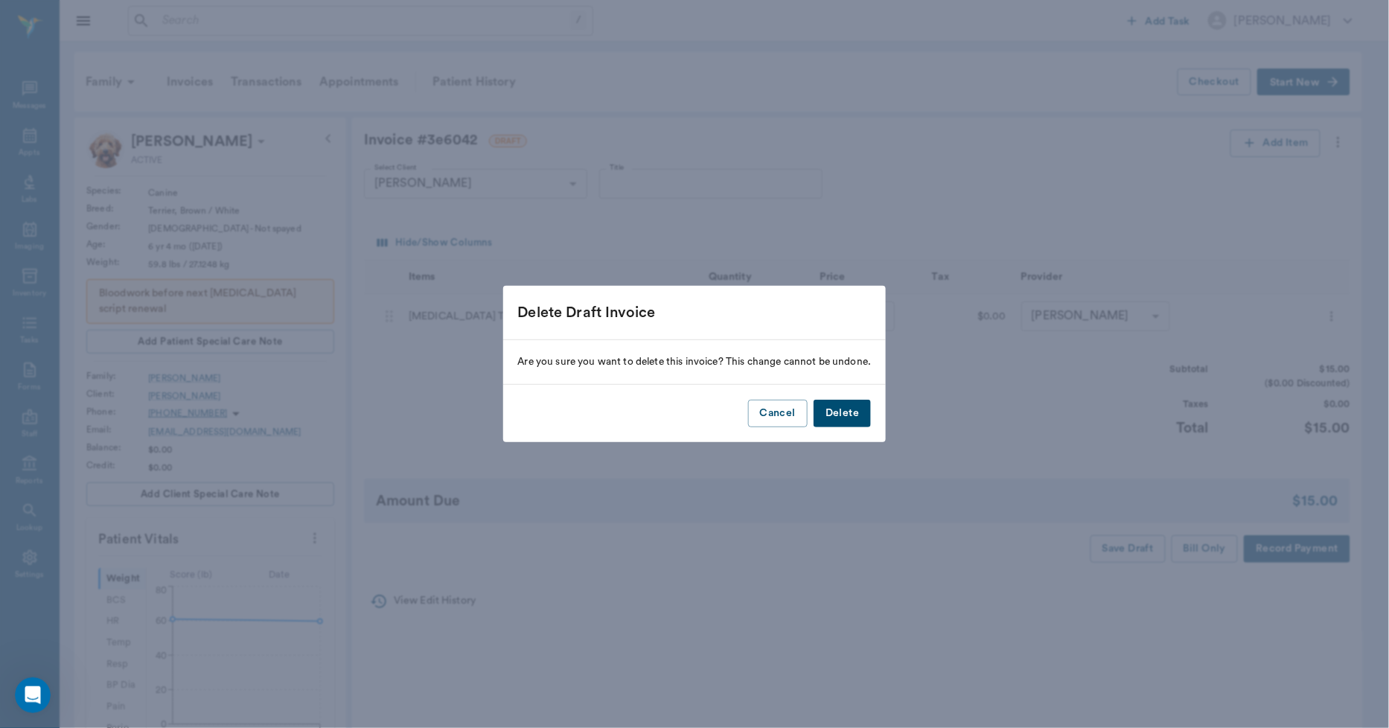
click at [854, 407] on button "Delete" at bounding box center [842, 414] width 57 height 28
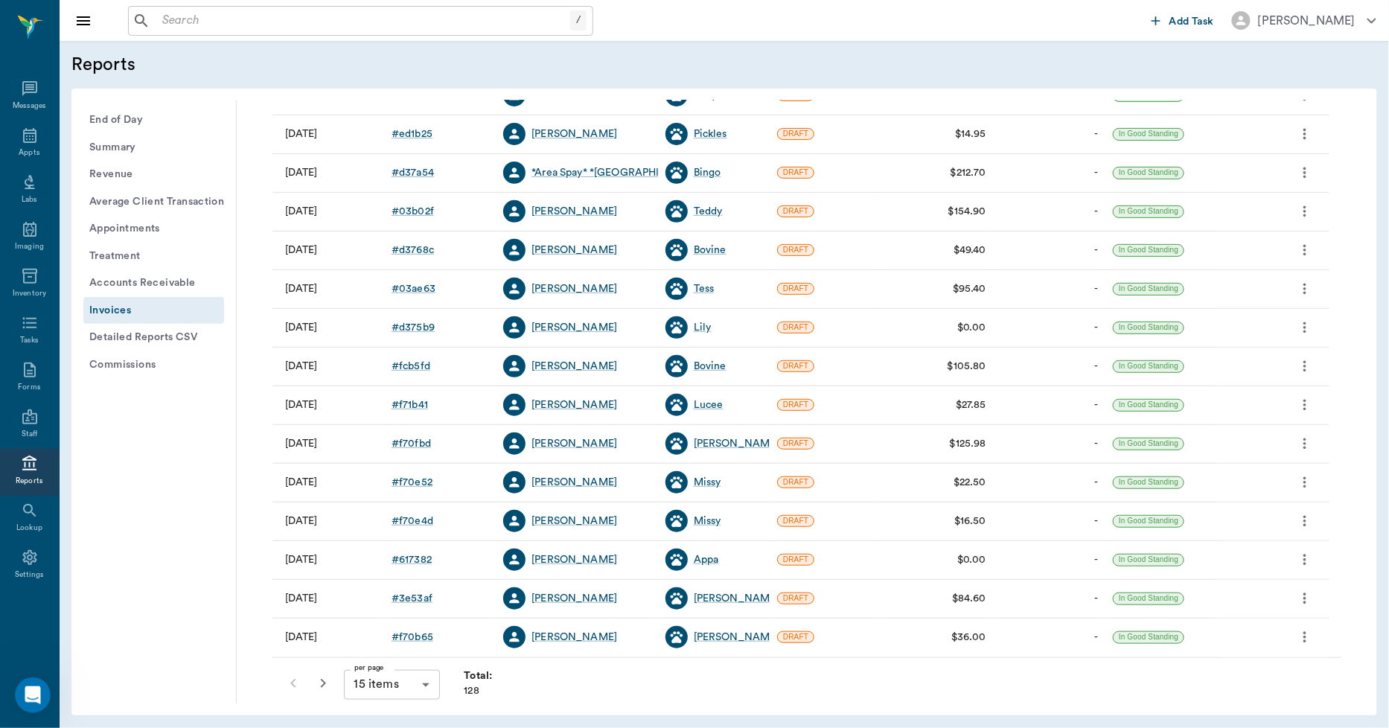
scroll to position [191, 0]
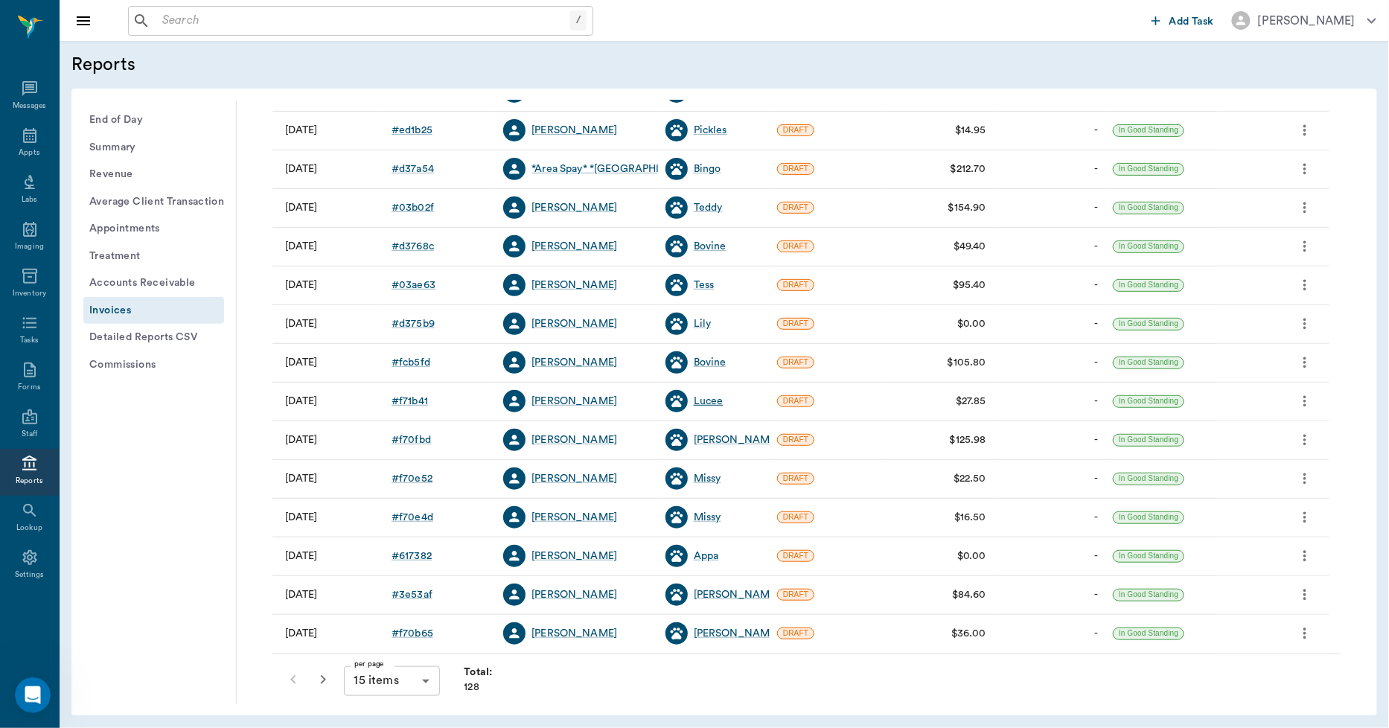
click at [710, 404] on div "Lucee" at bounding box center [709, 401] width 30 height 15
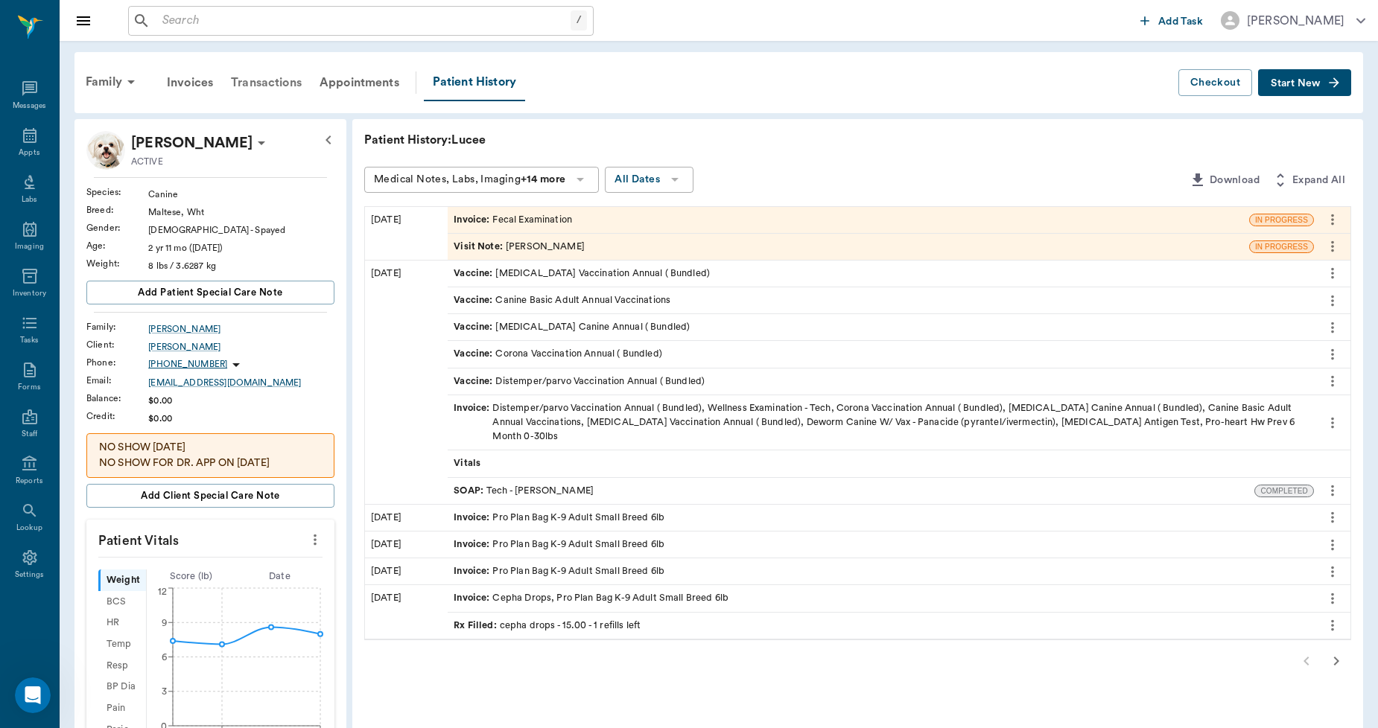
click at [267, 80] on div "Transactions" at bounding box center [266, 83] width 89 height 36
click at [552, 218] on div "Invoice : Fecal Examination" at bounding box center [512, 220] width 118 height 14
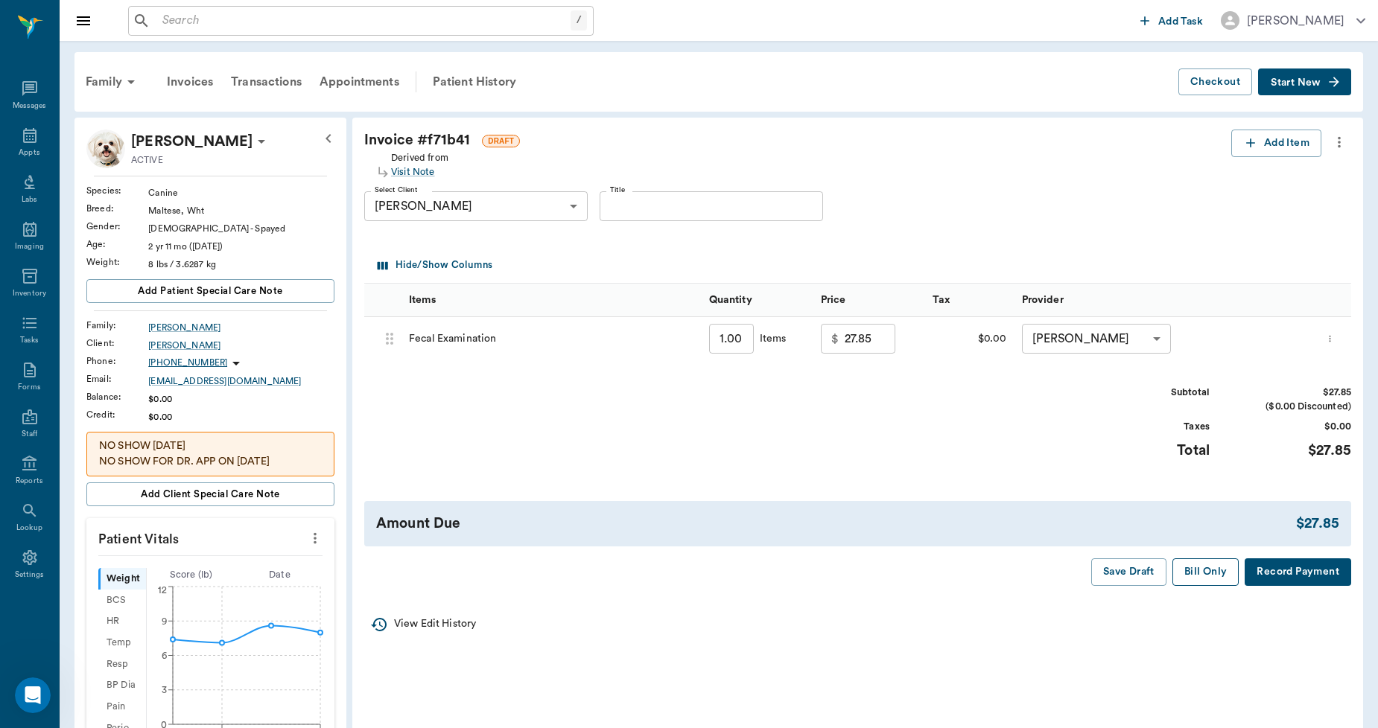
click at [1209, 570] on button "Bill Only" at bounding box center [1205, 572] width 67 height 28
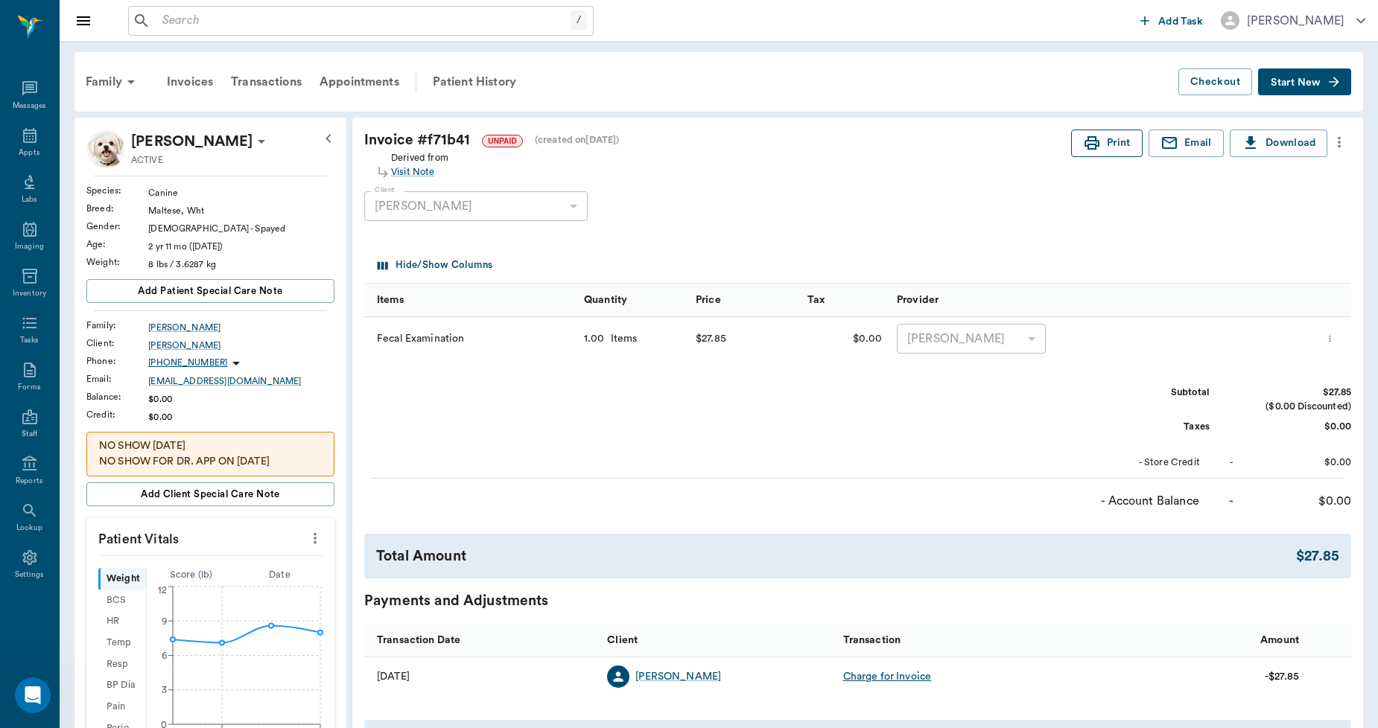
click at [1092, 147] on icon "button" at bounding box center [1091, 142] width 15 height 13
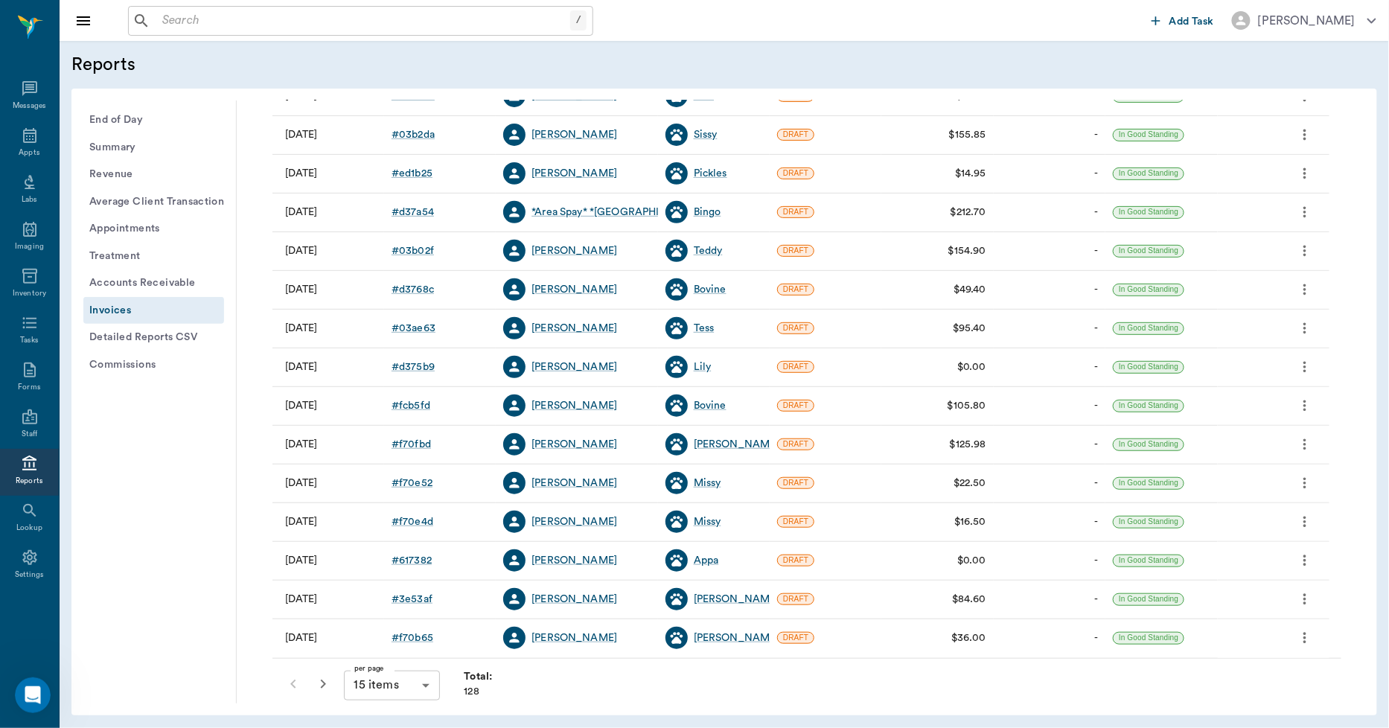
scroll to position [191, 0]
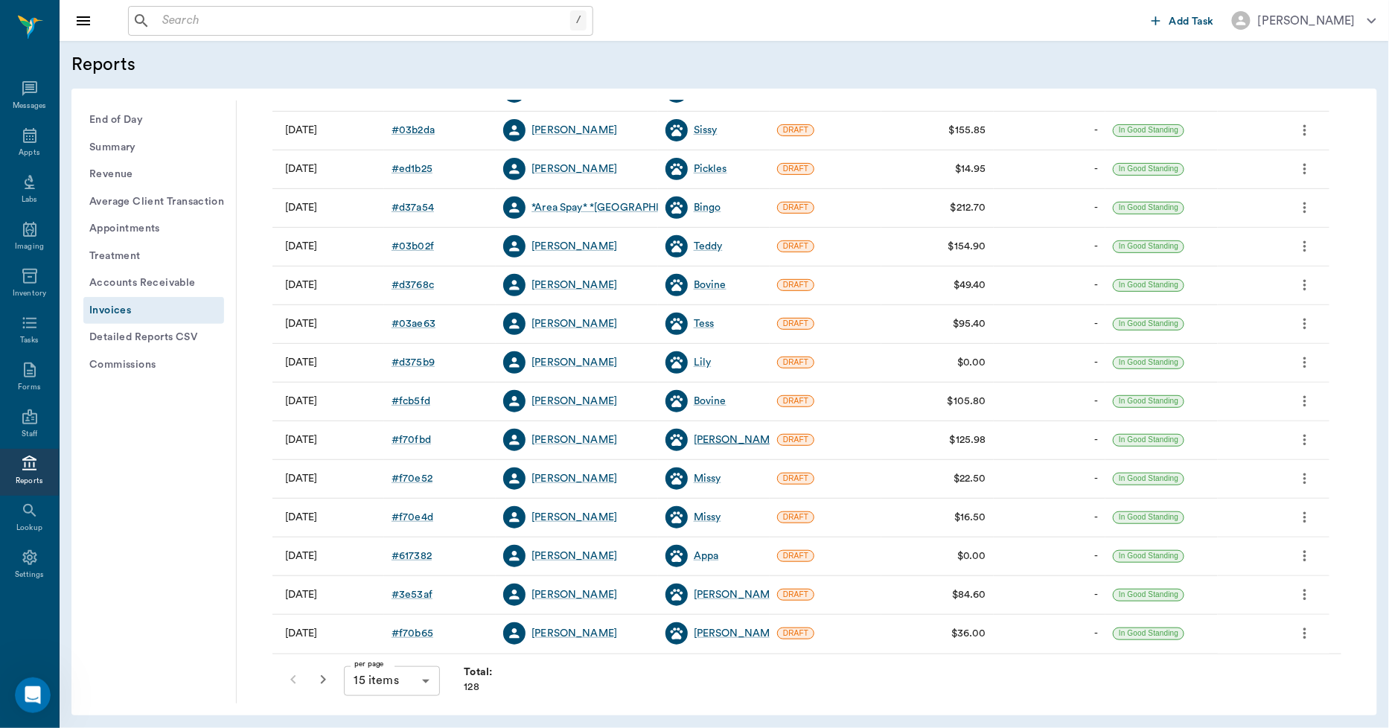
click at [716, 443] on div "Tooley" at bounding box center [737, 440] width 86 height 15
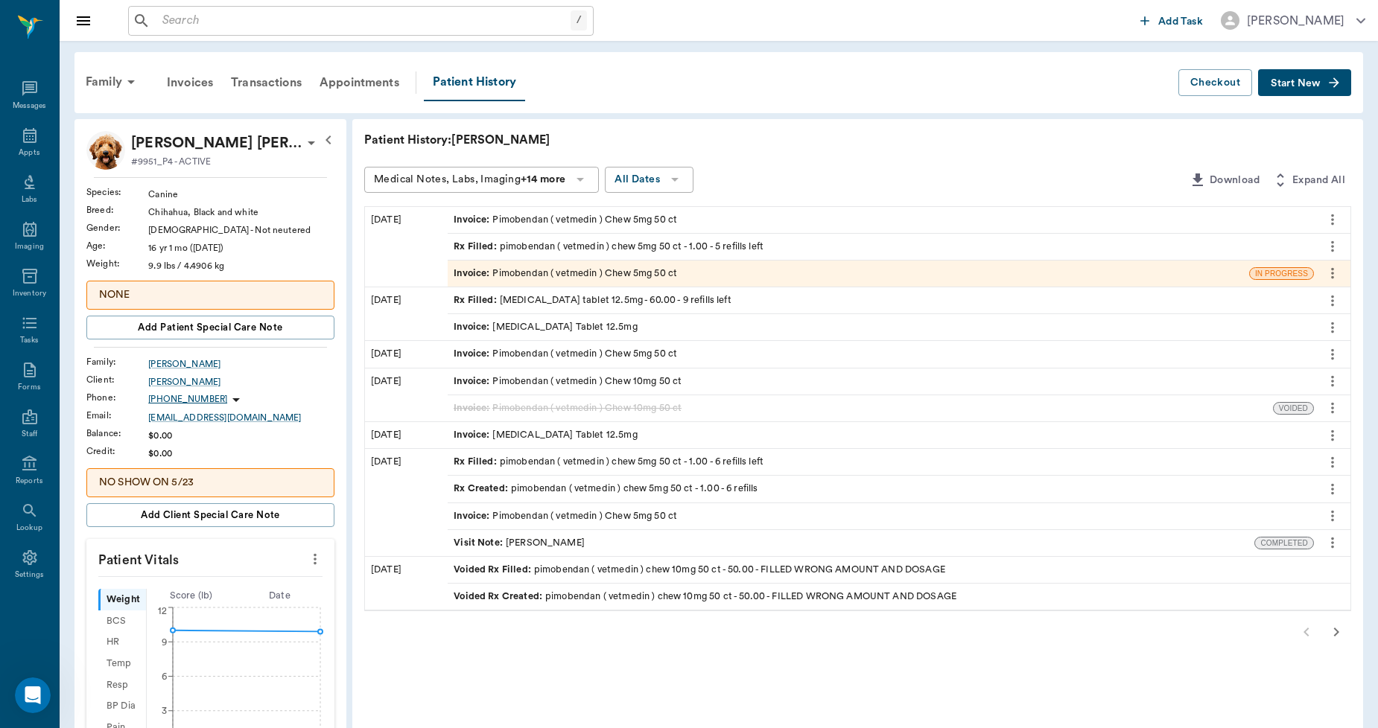
click at [579, 273] on div "Invoice : Pimobendan ( vetmedin ) Chew 5mg 50 ct" at bounding box center [564, 274] width 223 height 14
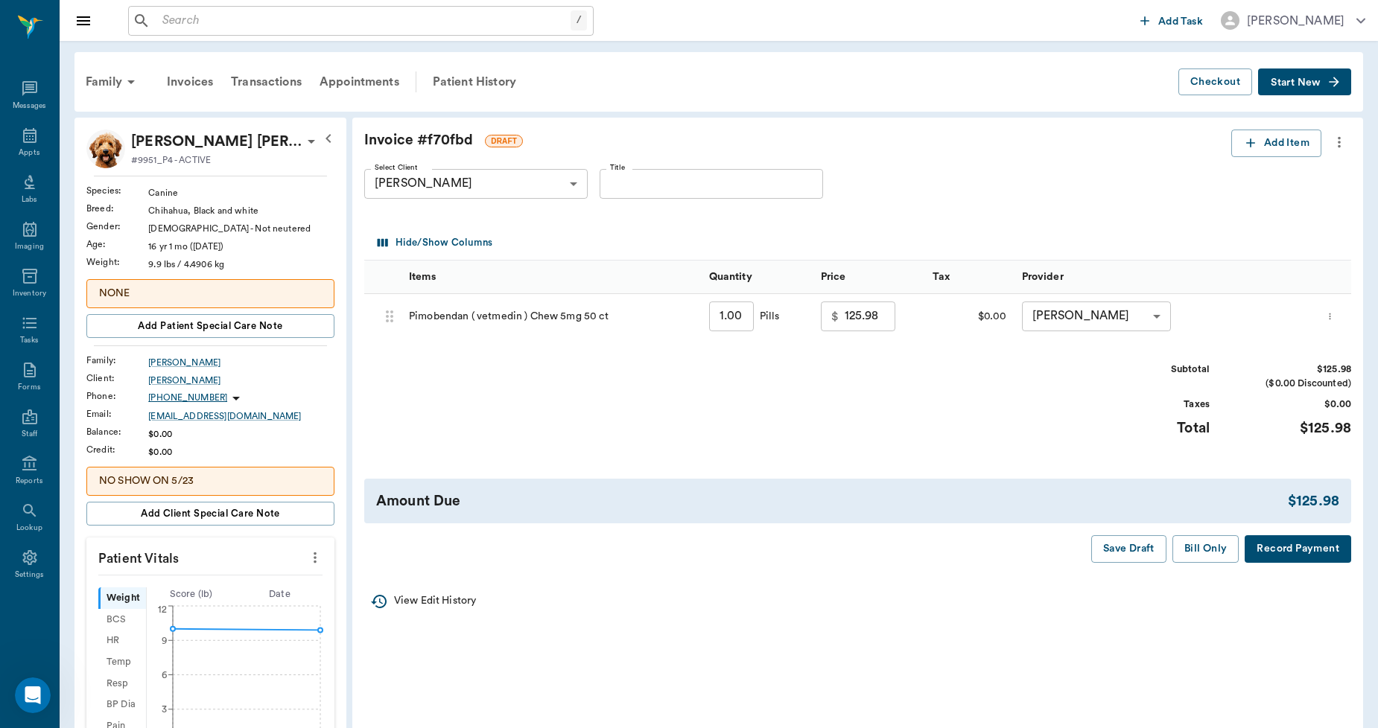
click at [1338, 144] on icon "more" at bounding box center [1339, 142] width 16 height 18
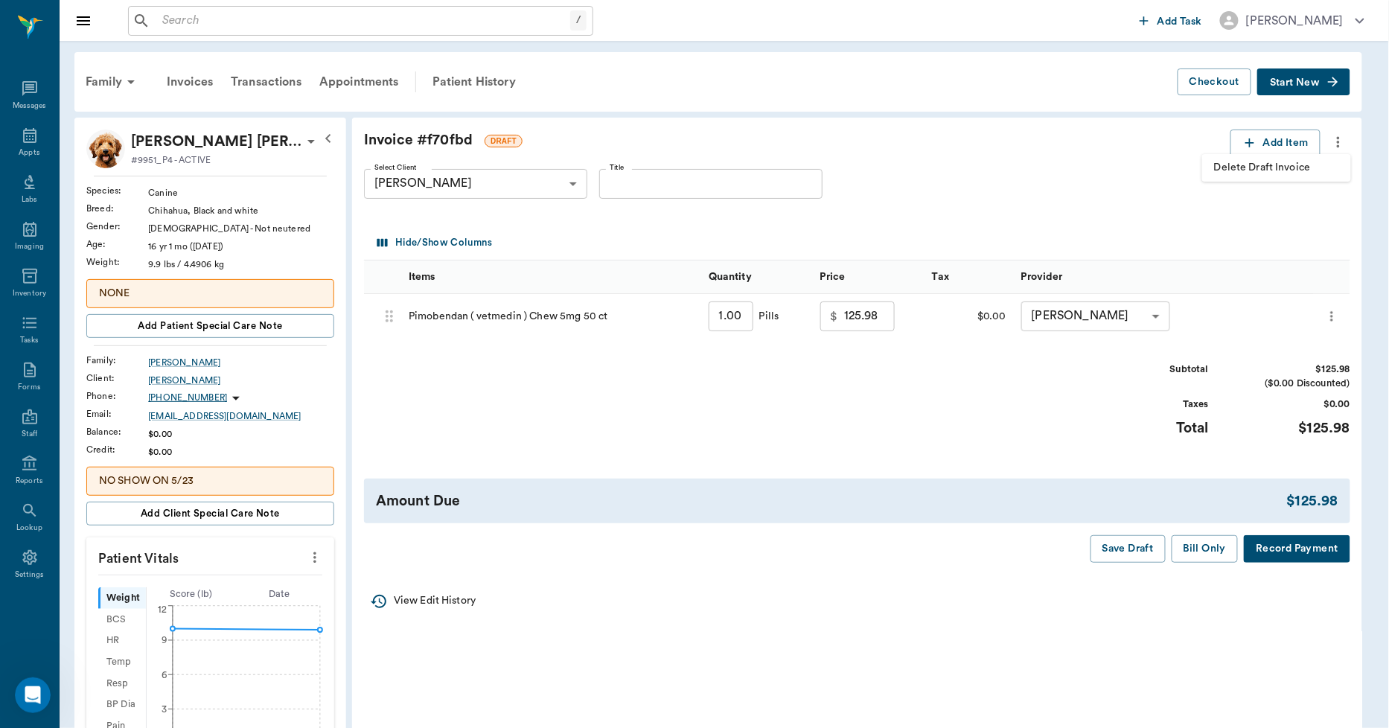
click at [1277, 165] on span "Delete Draft Invoice" at bounding box center [1276, 168] width 125 height 16
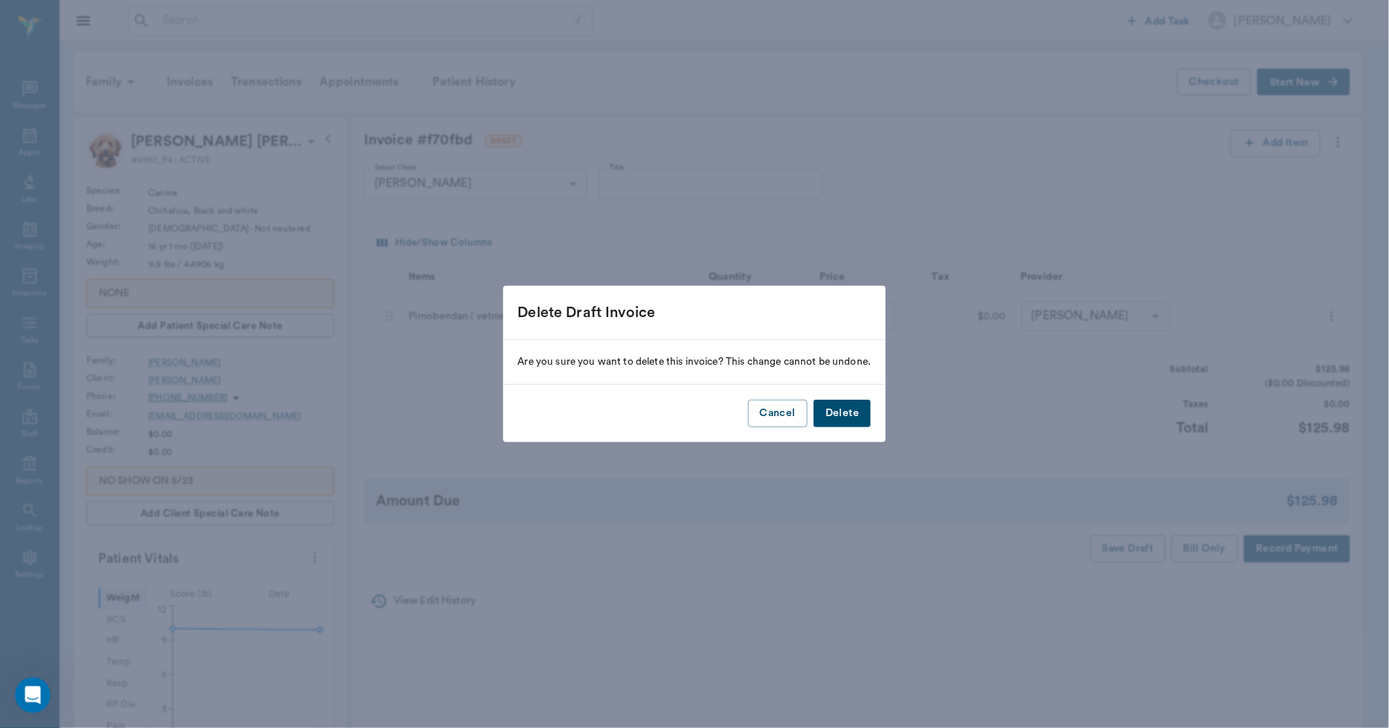
click at [846, 423] on button "Delete" at bounding box center [842, 414] width 57 height 28
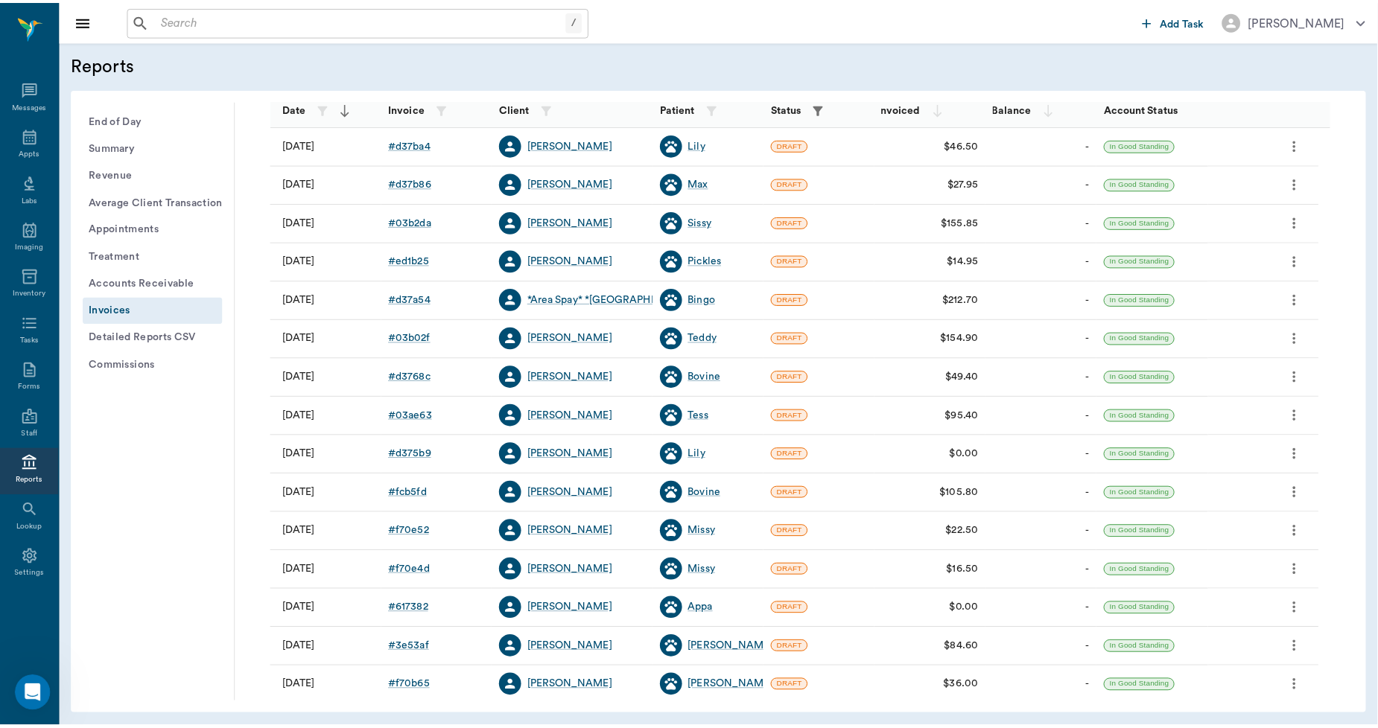
scroll to position [165, 0]
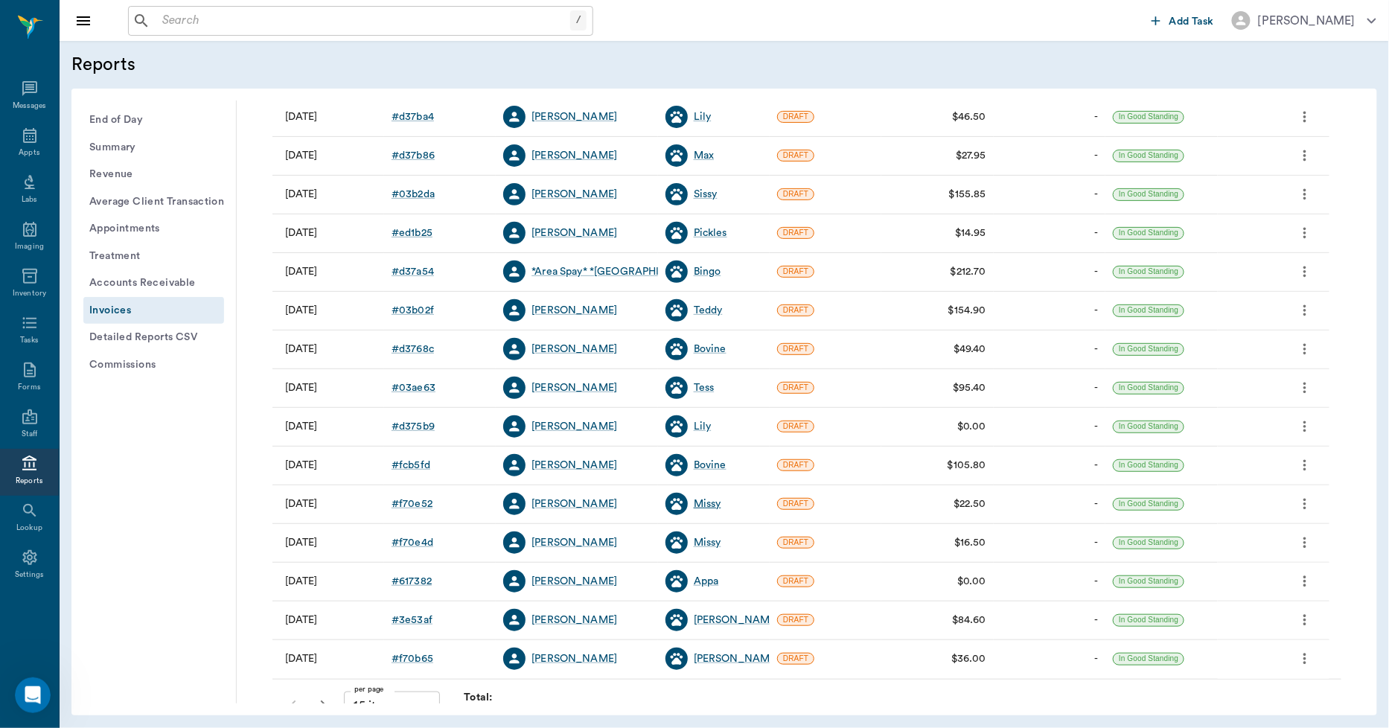
click at [701, 504] on div "Missy" at bounding box center [708, 504] width 28 height 15
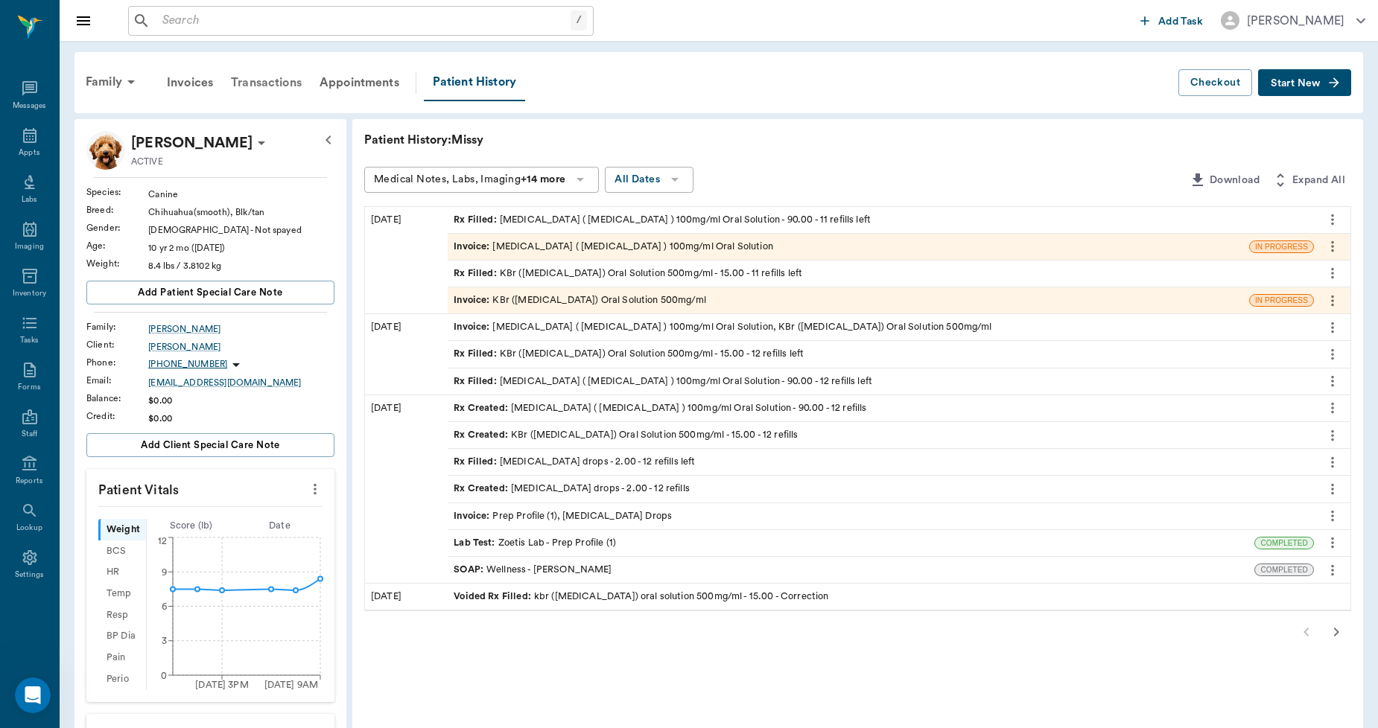
click at [265, 86] on div "Transactions" at bounding box center [266, 83] width 89 height 36
click at [637, 246] on div "Invoice : Levetiracetam ( Keppra ) 100mg/ml Oral Solution" at bounding box center [612, 247] width 319 height 14
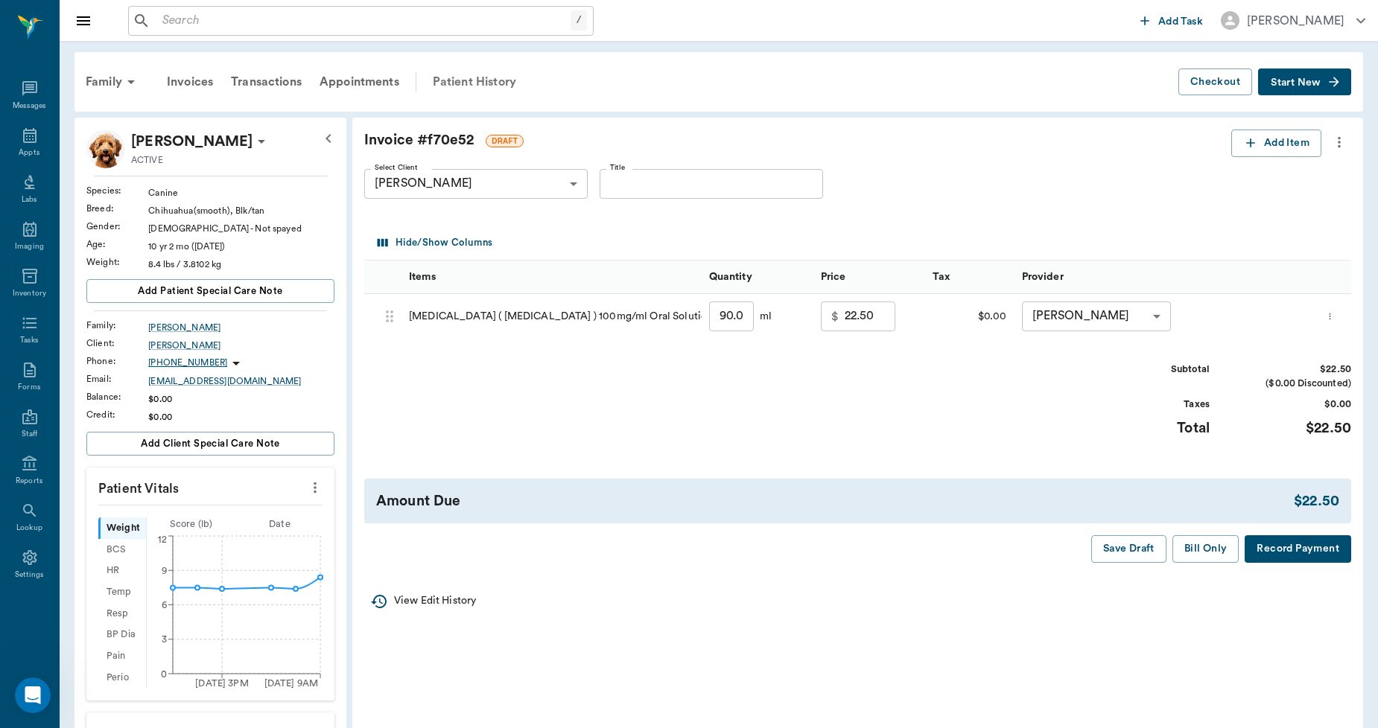
click at [482, 84] on div "Patient History" at bounding box center [474, 82] width 101 height 36
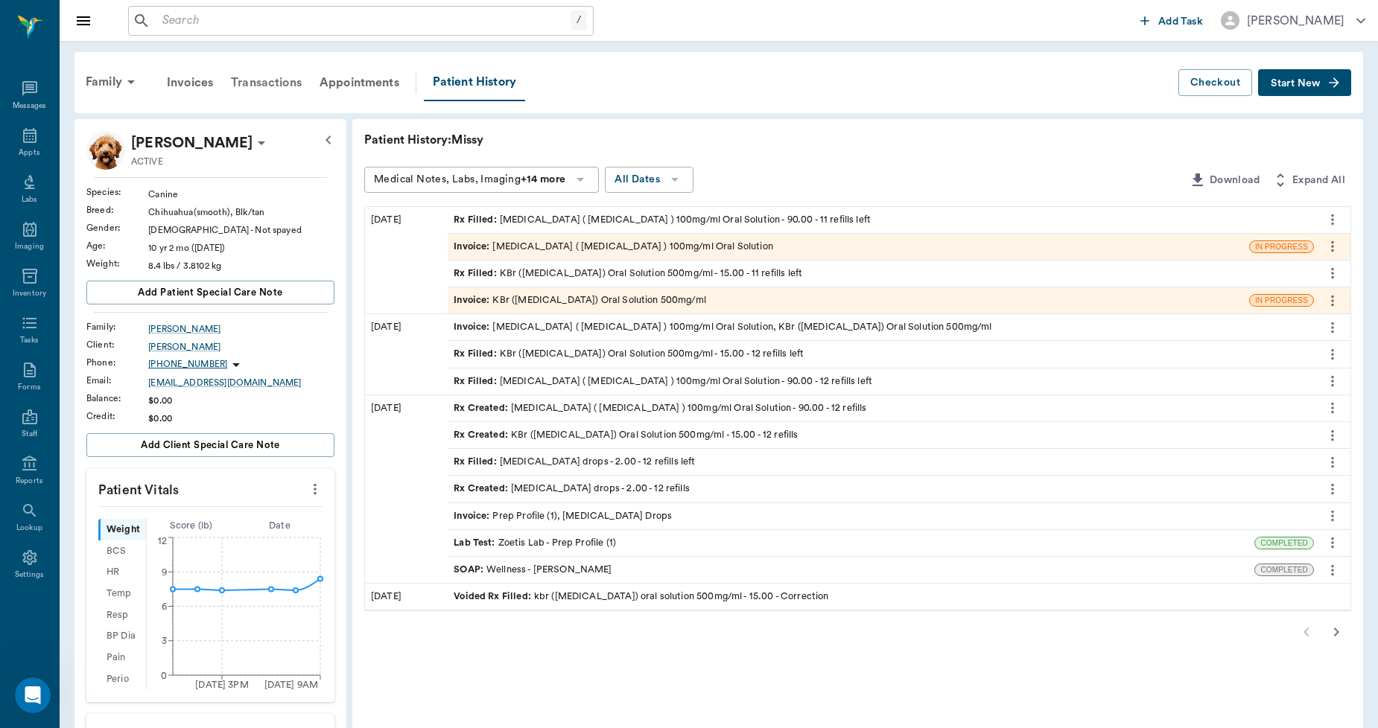
click at [281, 78] on div "Transactions" at bounding box center [266, 83] width 89 height 36
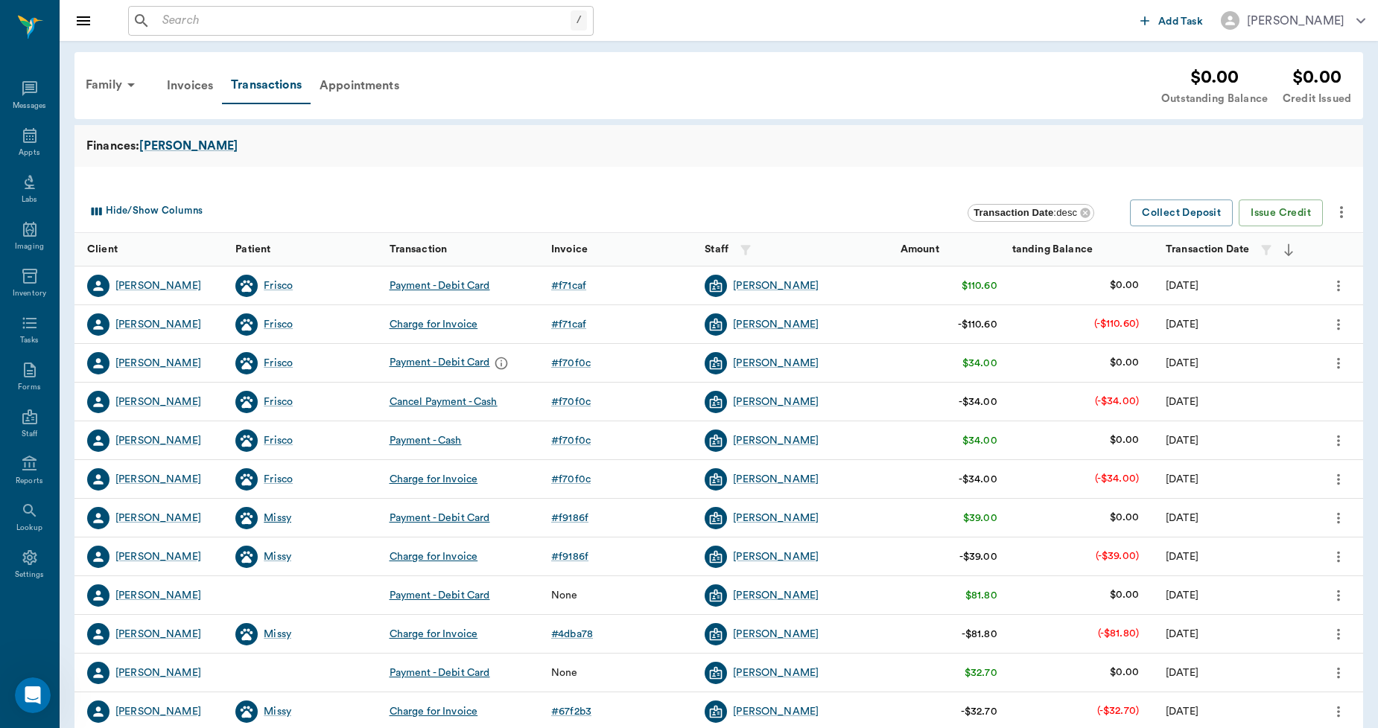
click at [285, 520] on div "Missy" at bounding box center [278, 518] width 28 height 15
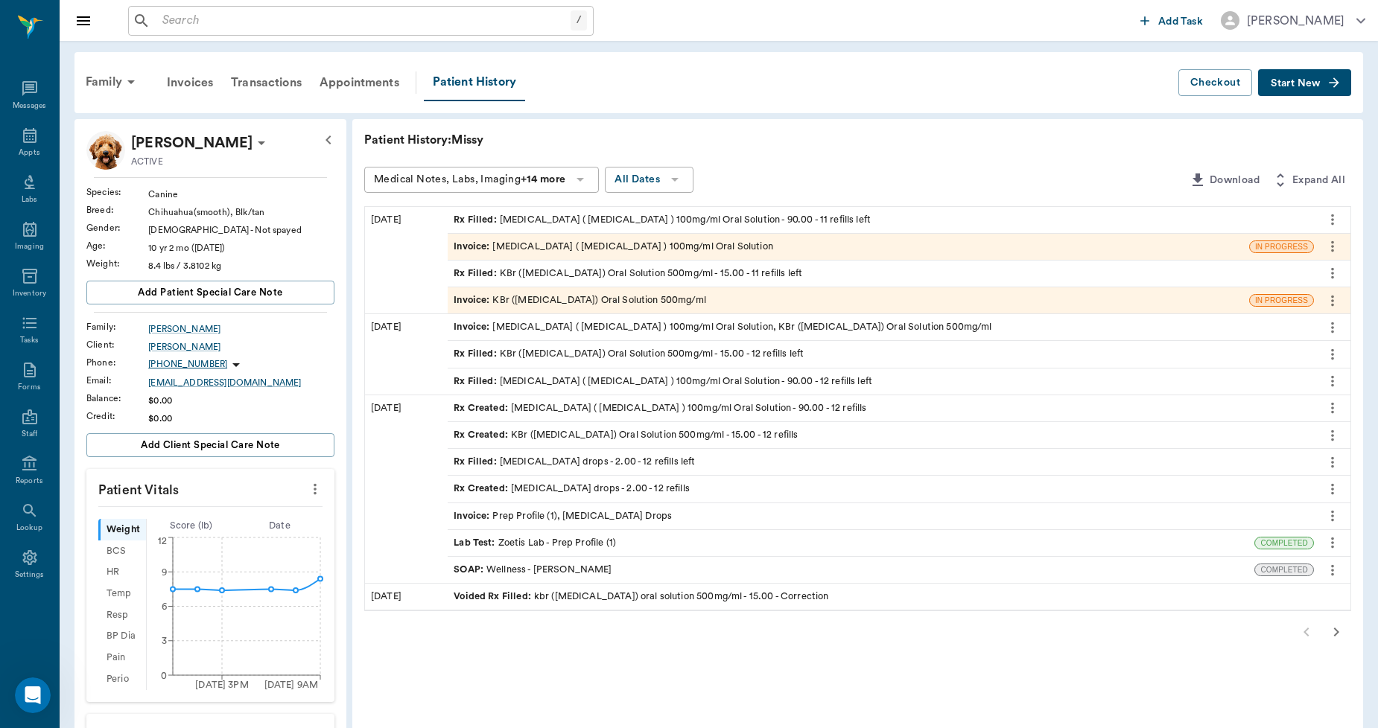
click at [473, 246] on span "Invoice :" at bounding box center [472, 247] width 39 height 14
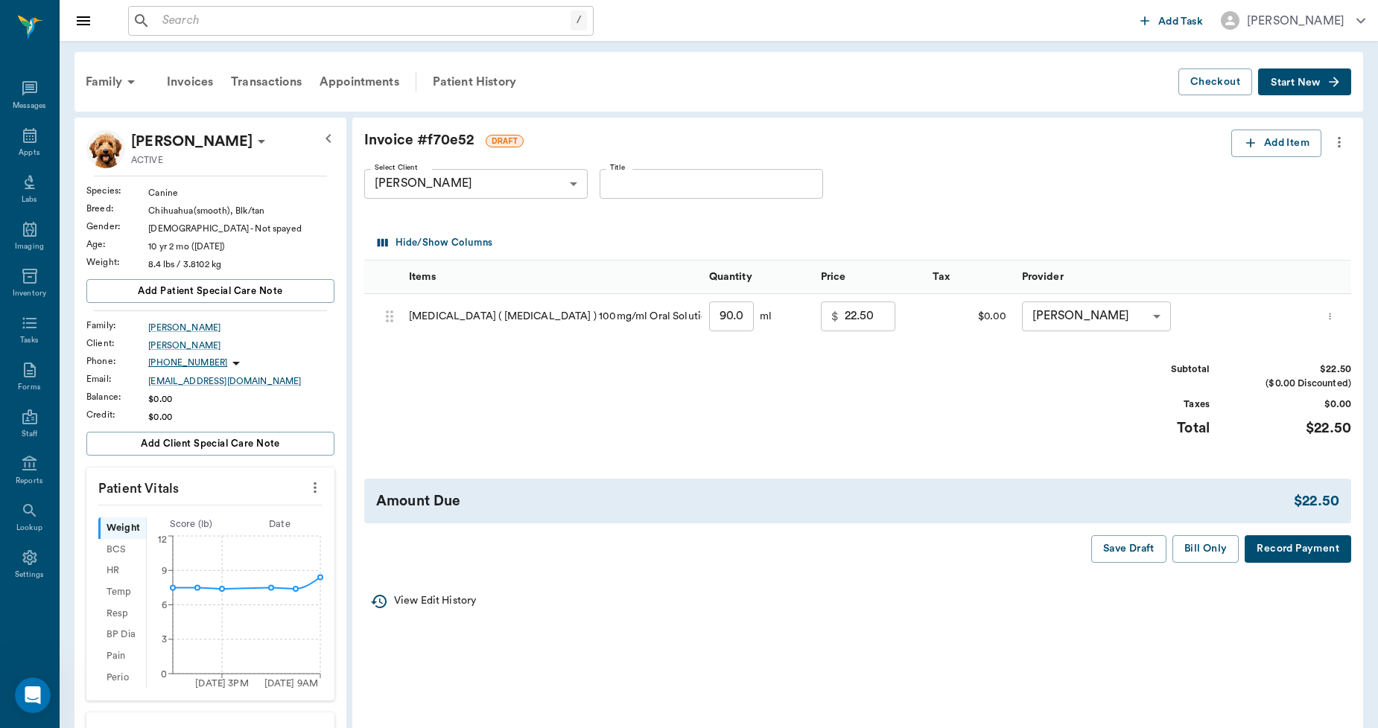
click at [1337, 150] on icon "more" at bounding box center [1339, 142] width 16 height 18
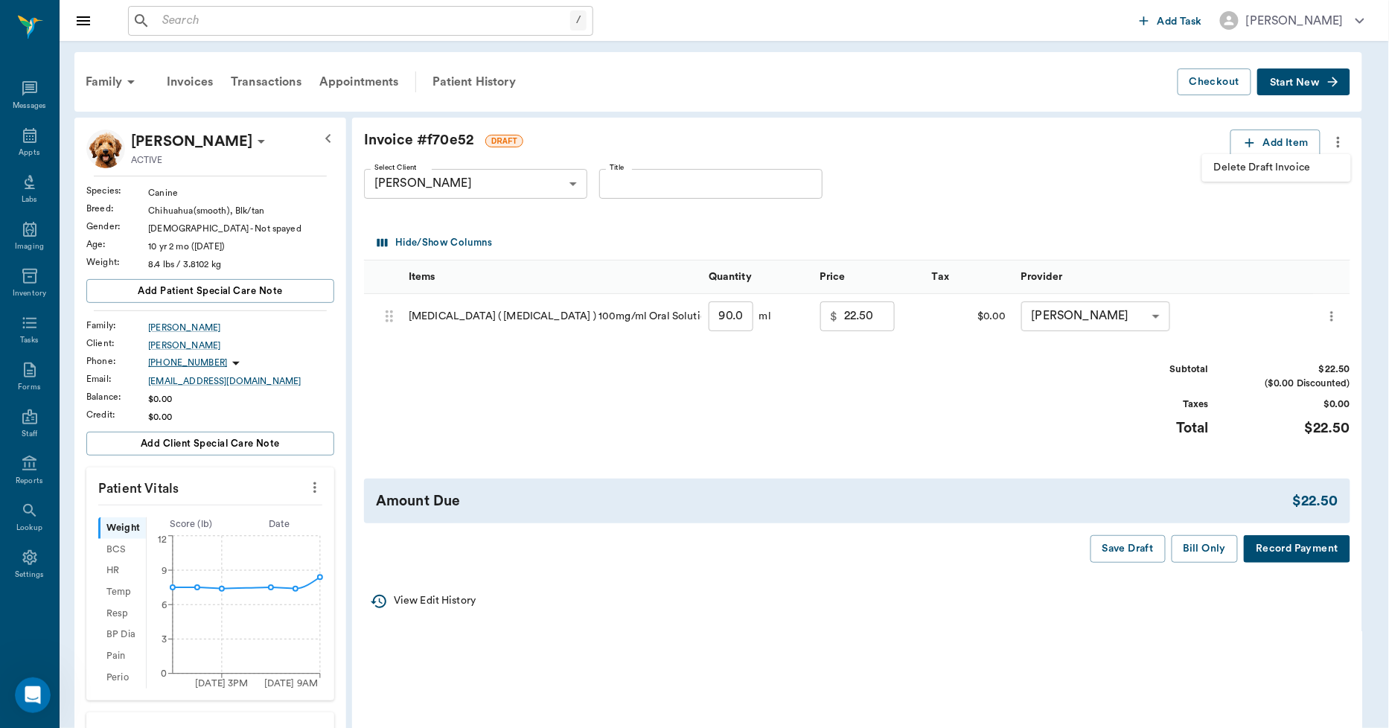
click at [1294, 167] on span "Delete Draft Invoice" at bounding box center [1276, 168] width 125 height 16
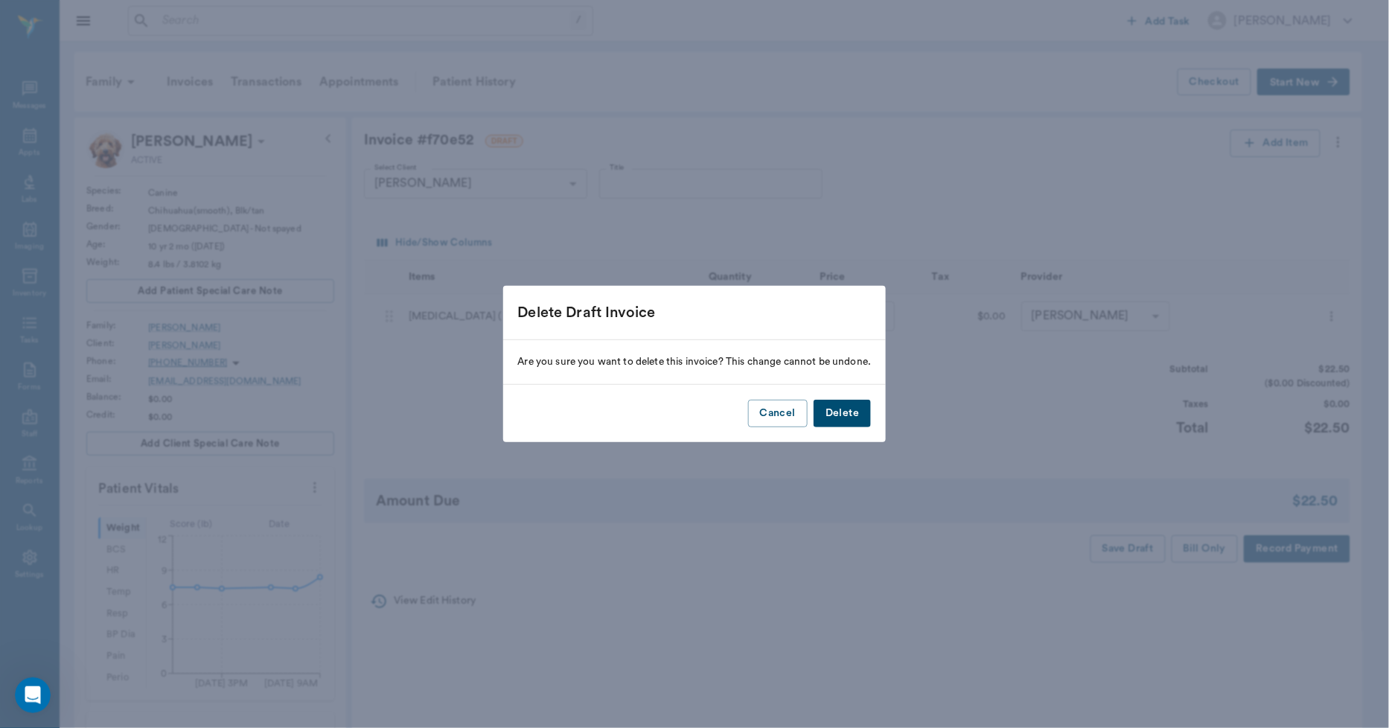
click at [859, 413] on button "Delete" at bounding box center [842, 414] width 57 height 28
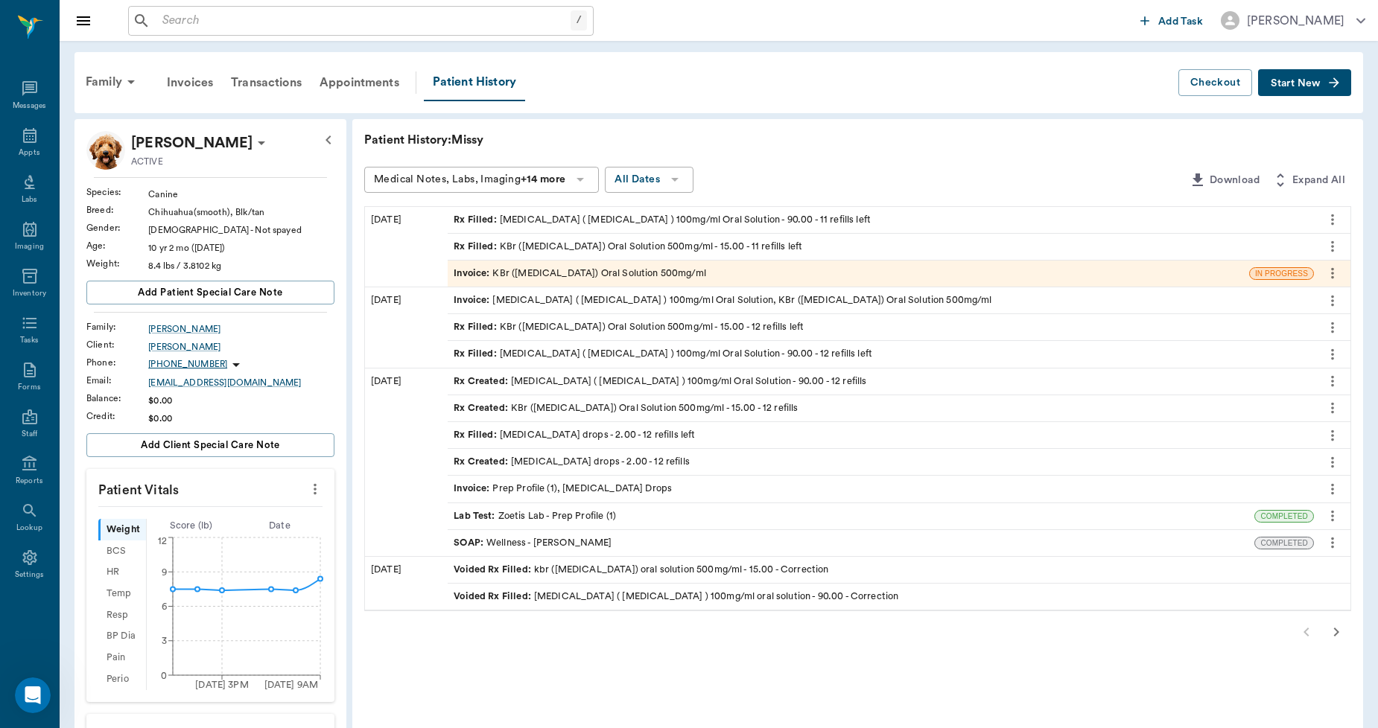
click at [534, 273] on div "Invoice : KBr (Potassium Bromide) Oral Solution 500mg/ml" at bounding box center [579, 274] width 252 height 14
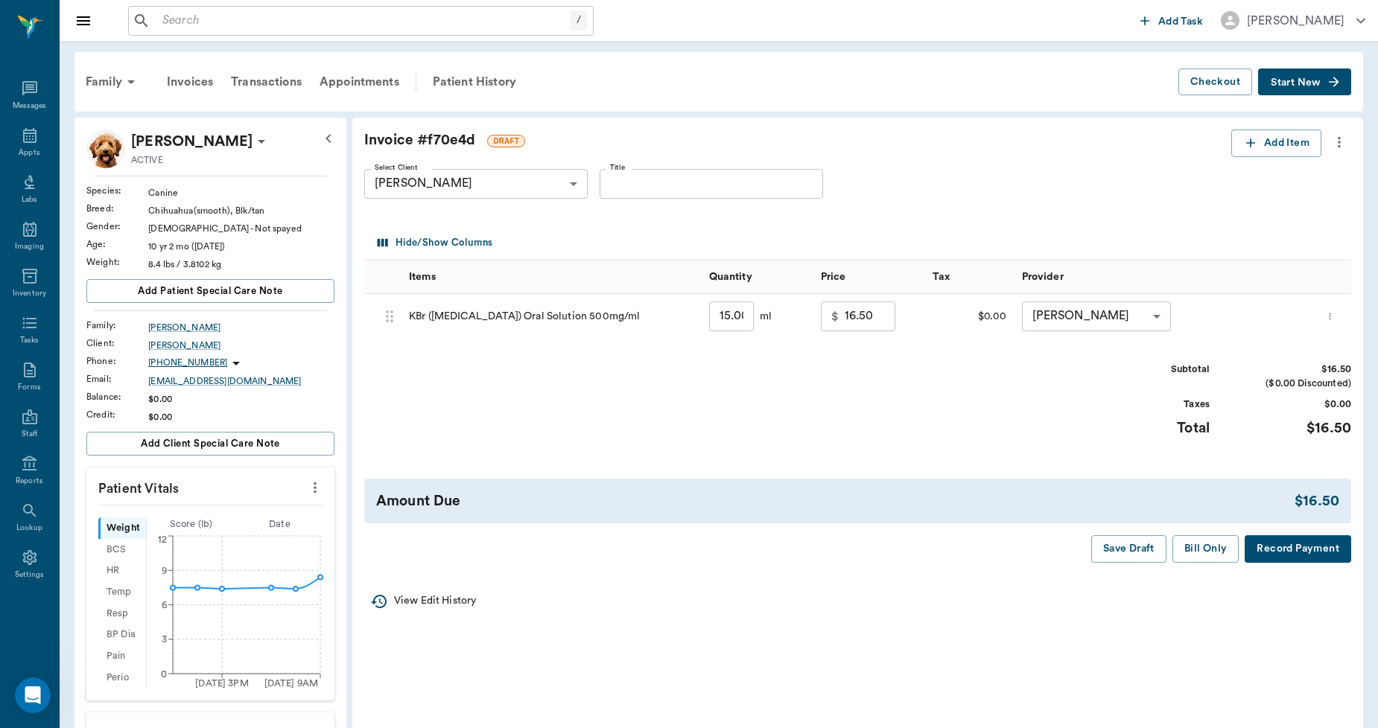
click at [1342, 144] on icon "more" at bounding box center [1339, 142] width 16 height 18
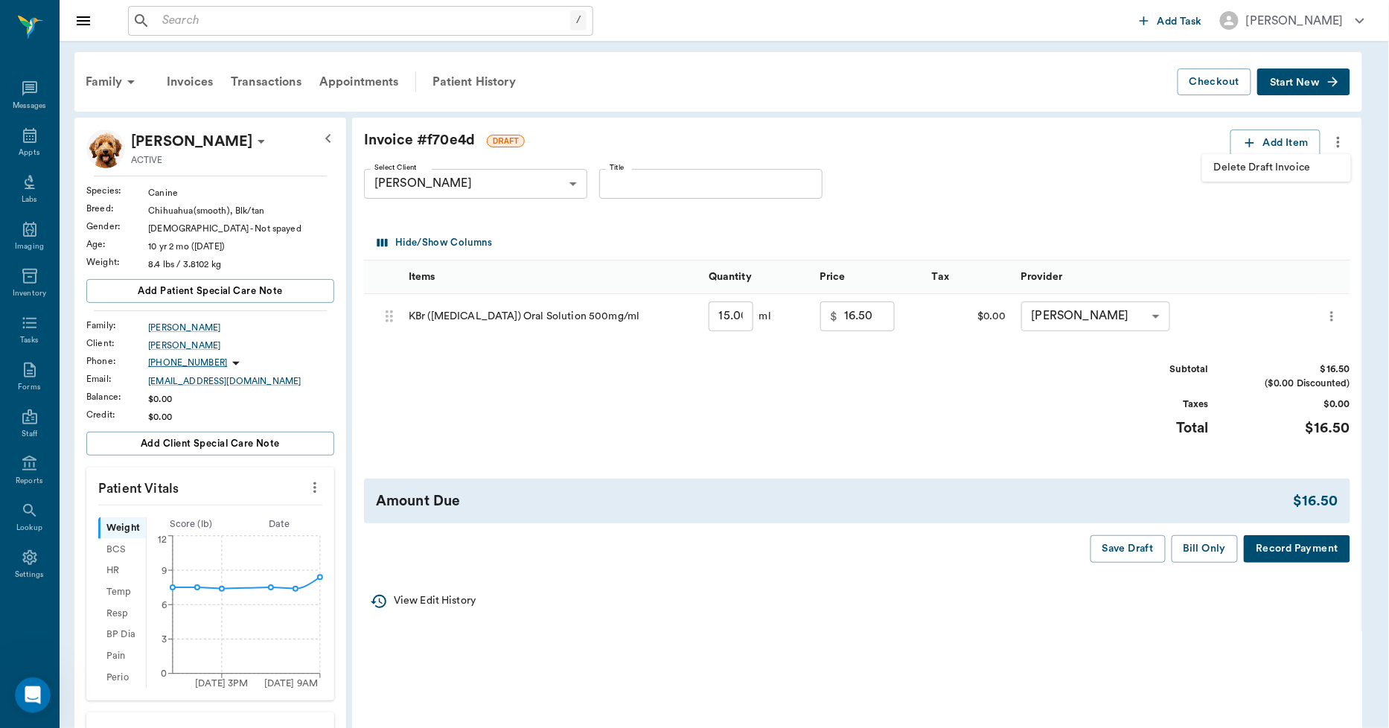
click at [1279, 172] on span "Delete Draft Invoice" at bounding box center [1276, 168] width 125 height 16
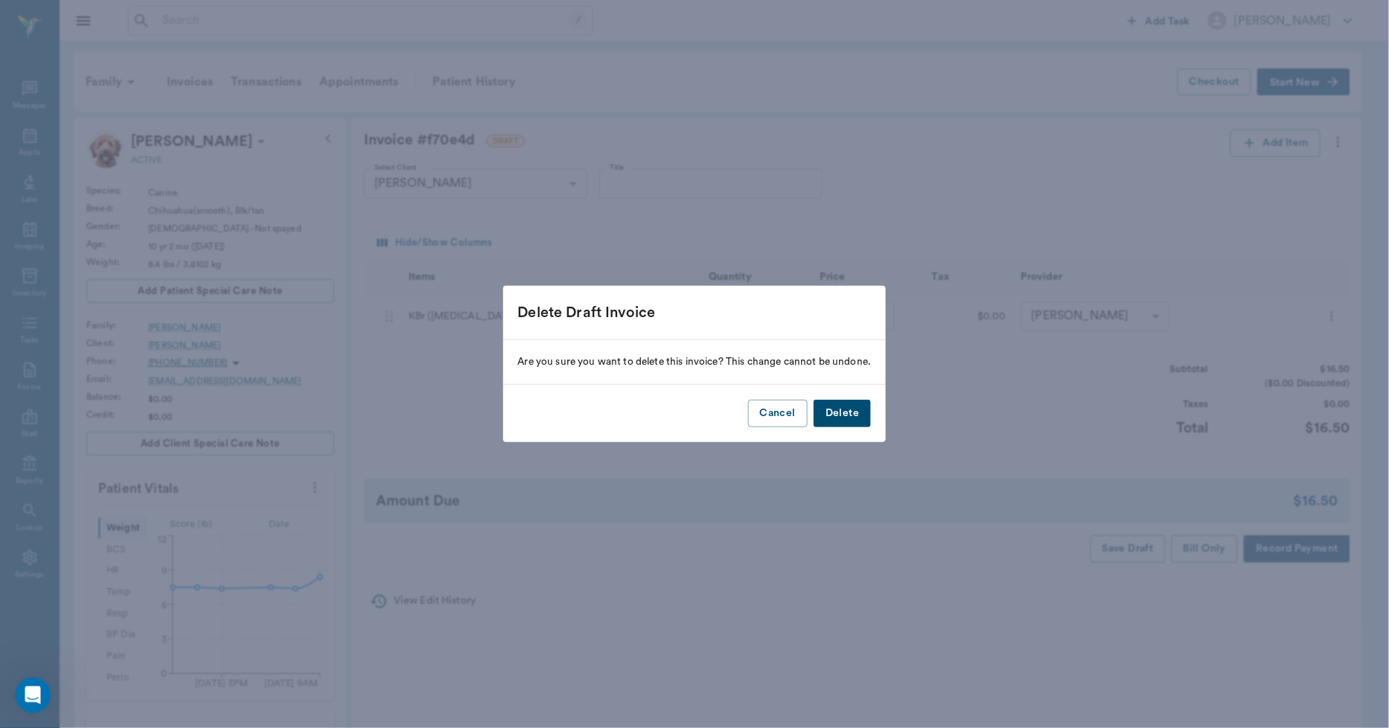
click at [864, 407] on button "Delete" at bounding box center [842, 414] width 57 height 28
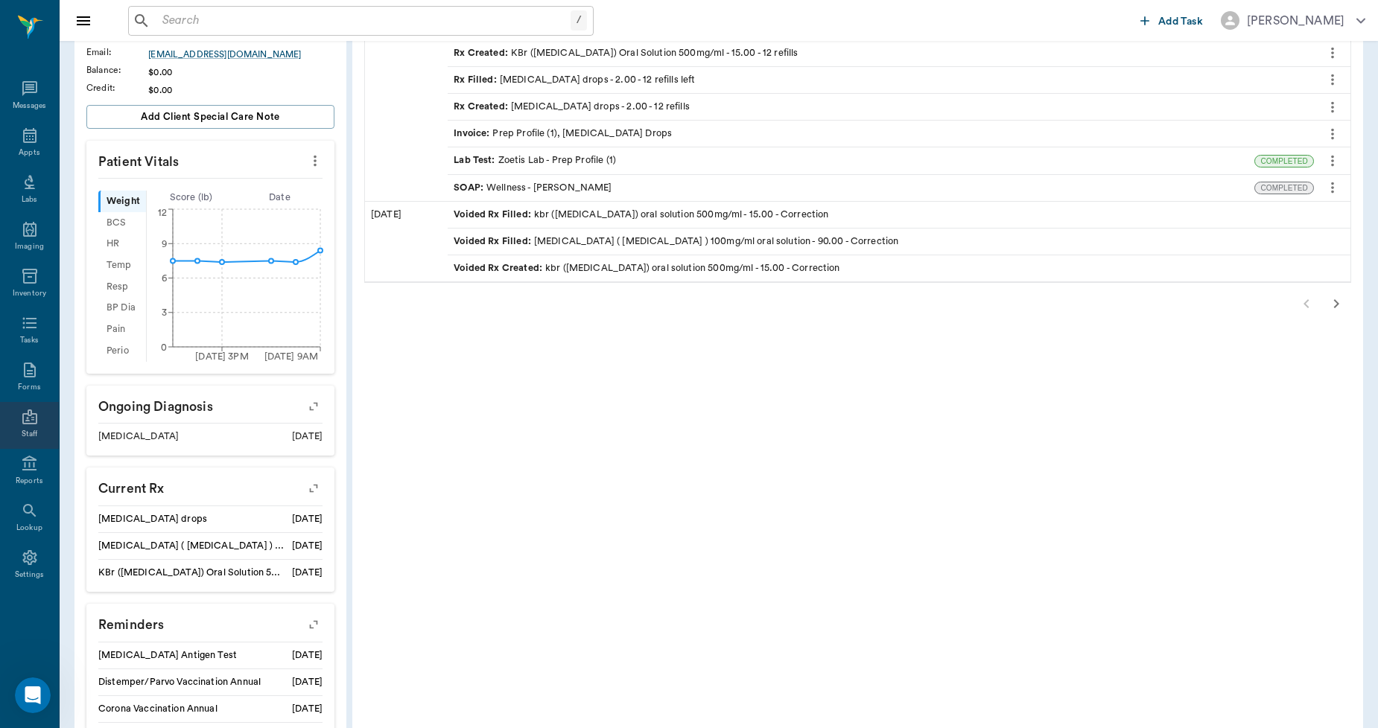
scroll to position [331, 0]
click at [34, 567] on div "Settings" at bounding box center [29, 566] width 59 height 47
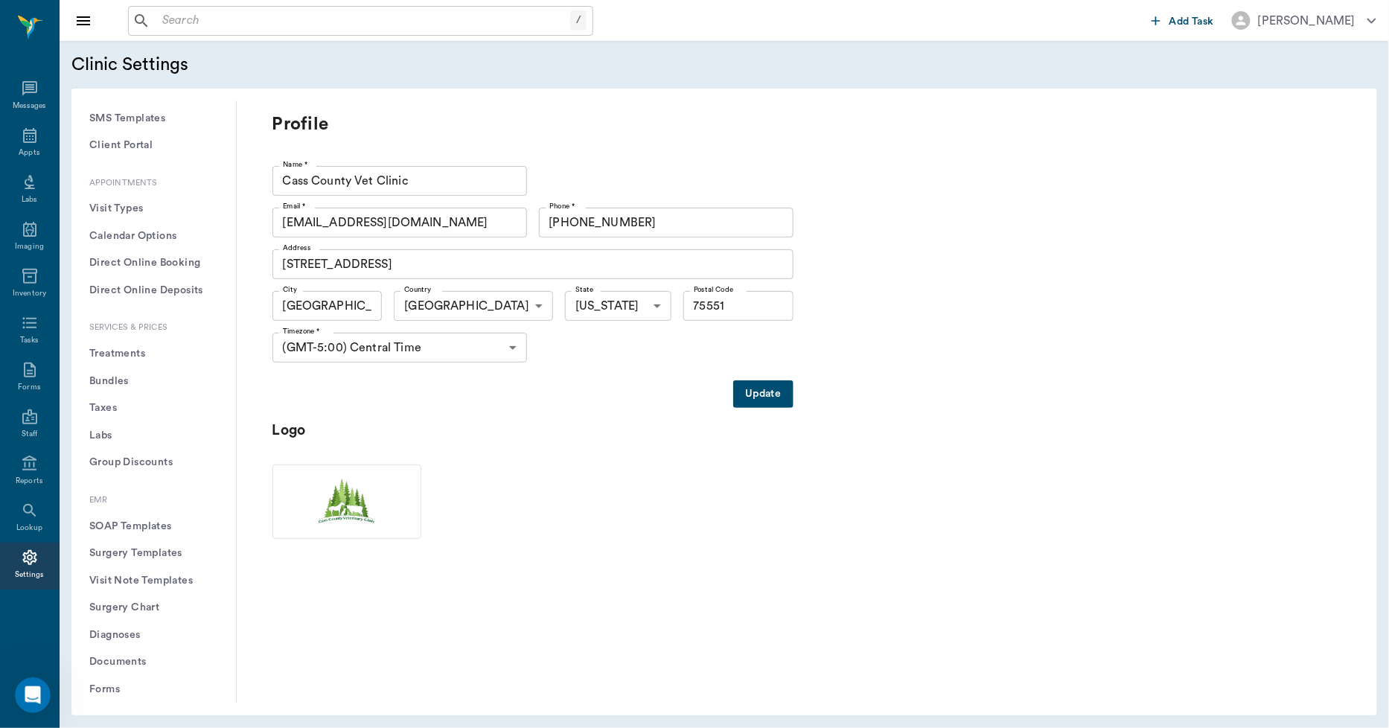
scroll to position [331, 0]
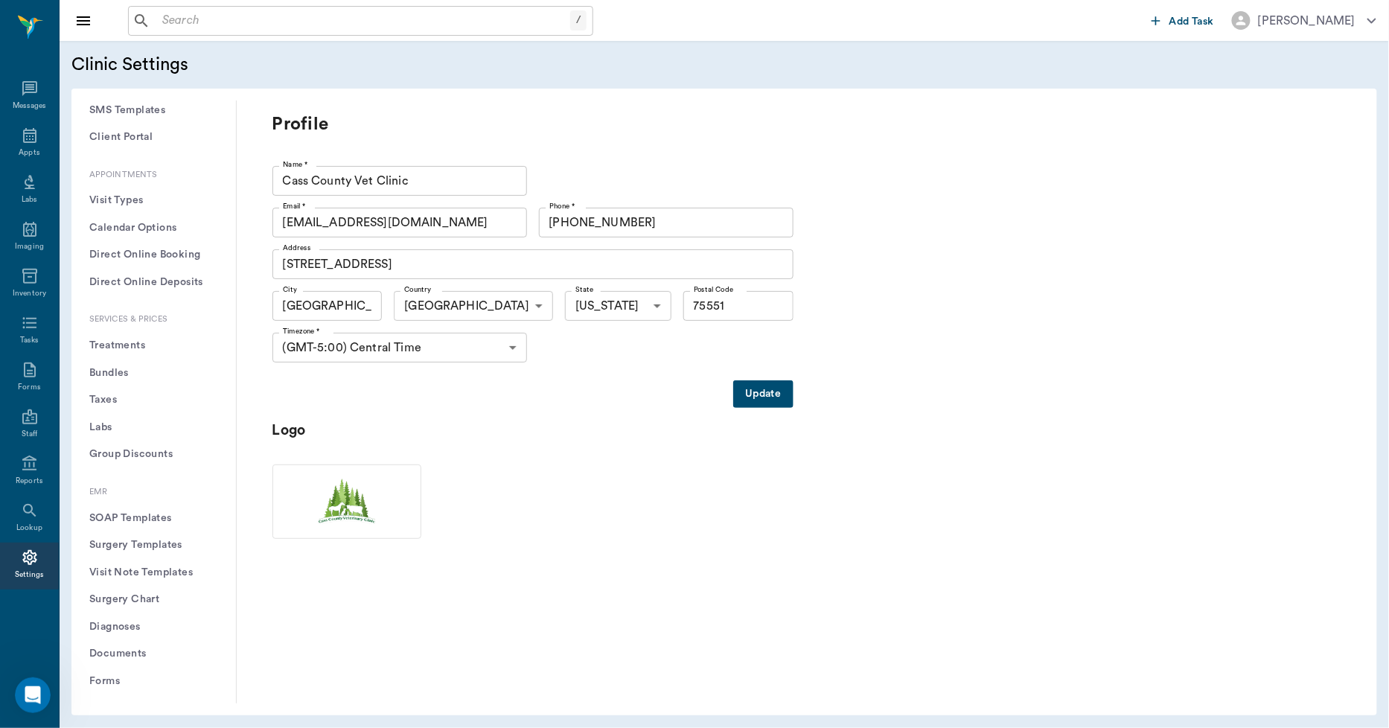
click at [124, 345] on button "Treatments" at bounding box center [153, 346] width 141 height 28
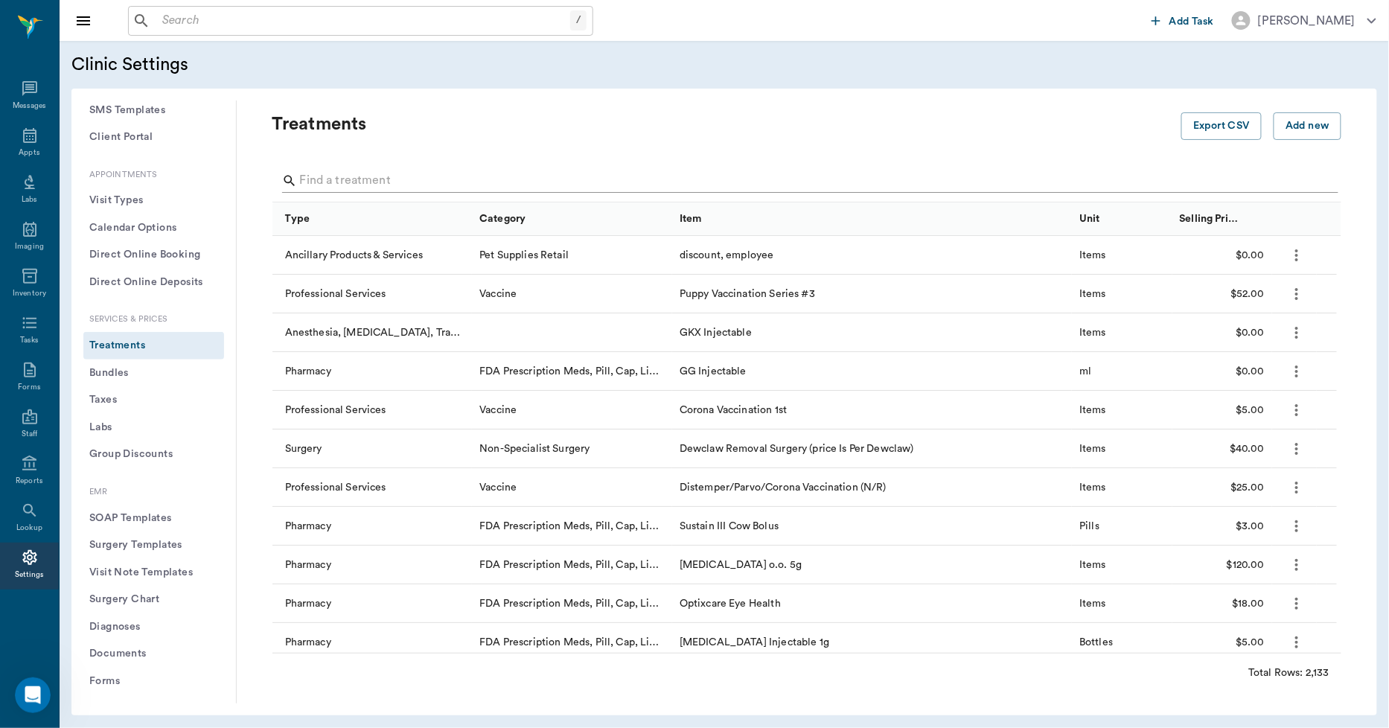
click at [357, 171] on input "Search" at bounding box center [808, 181] width 1016 height 24
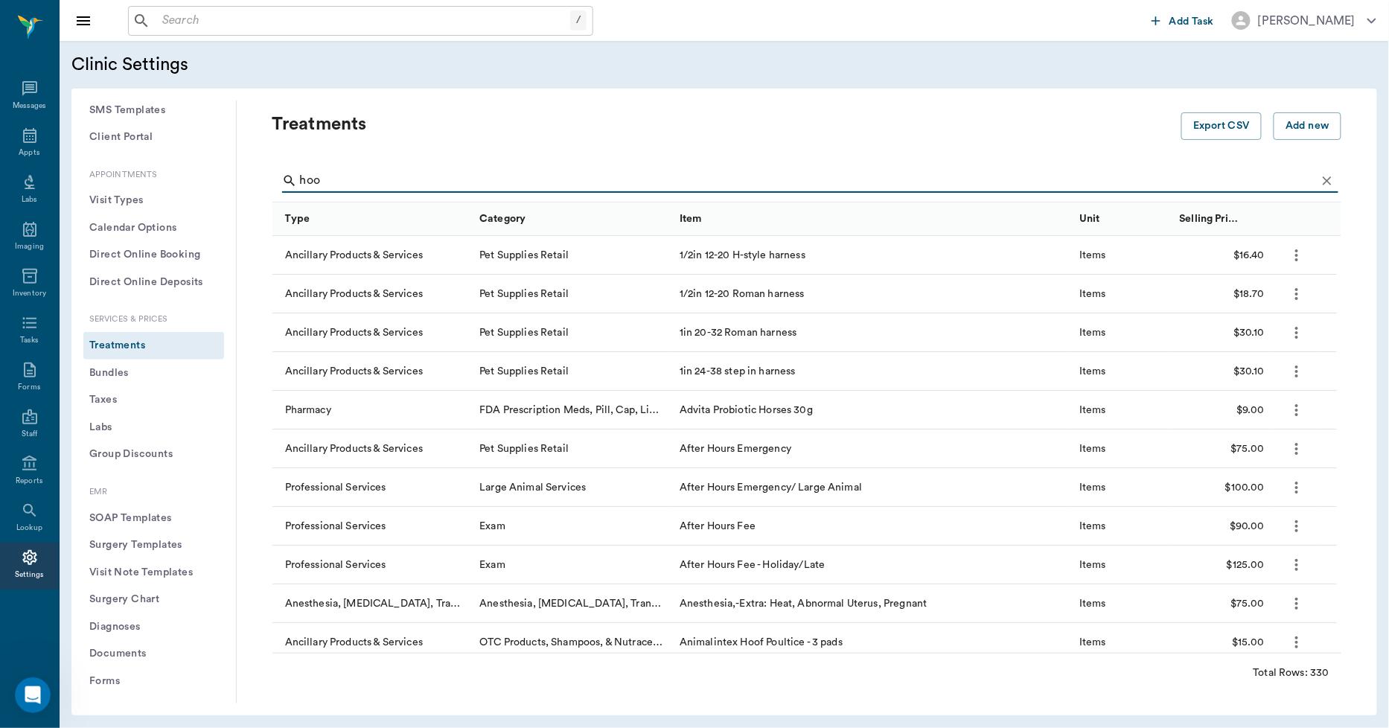
type input "hoof"
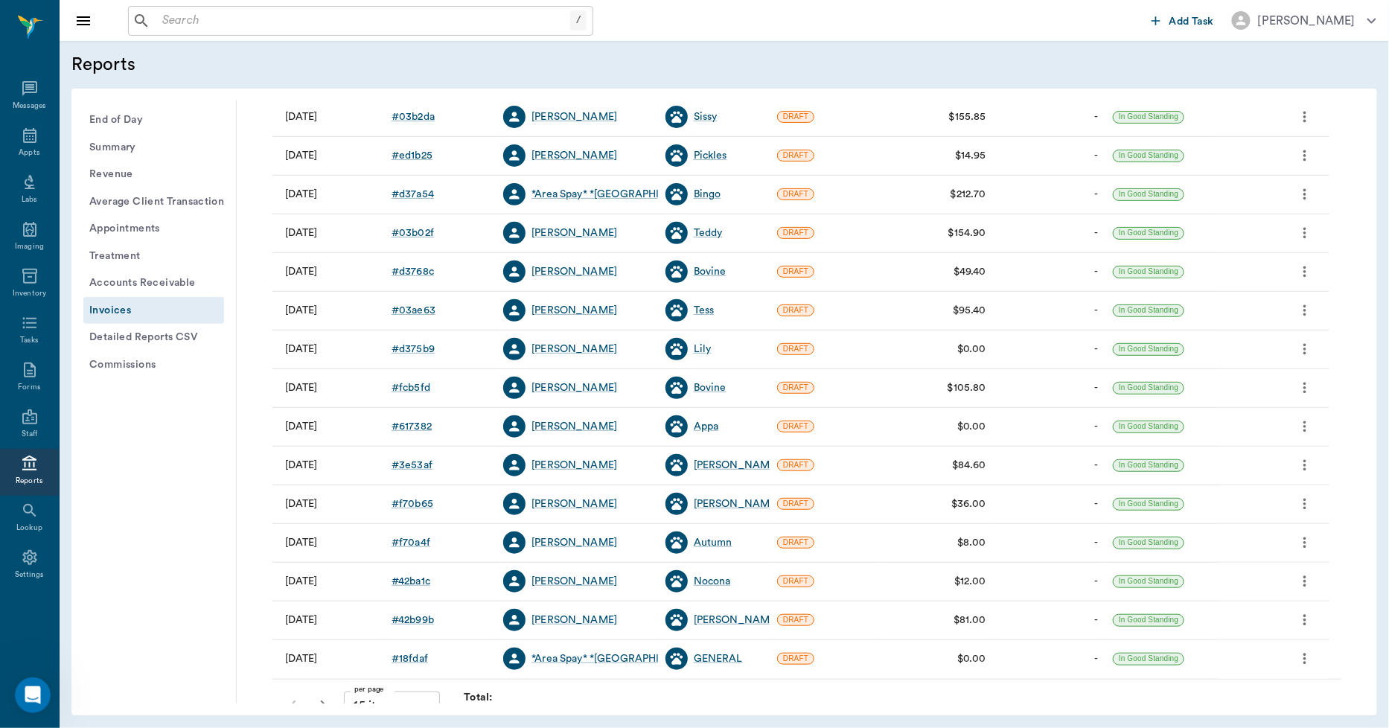
scroll to position [191, 0]
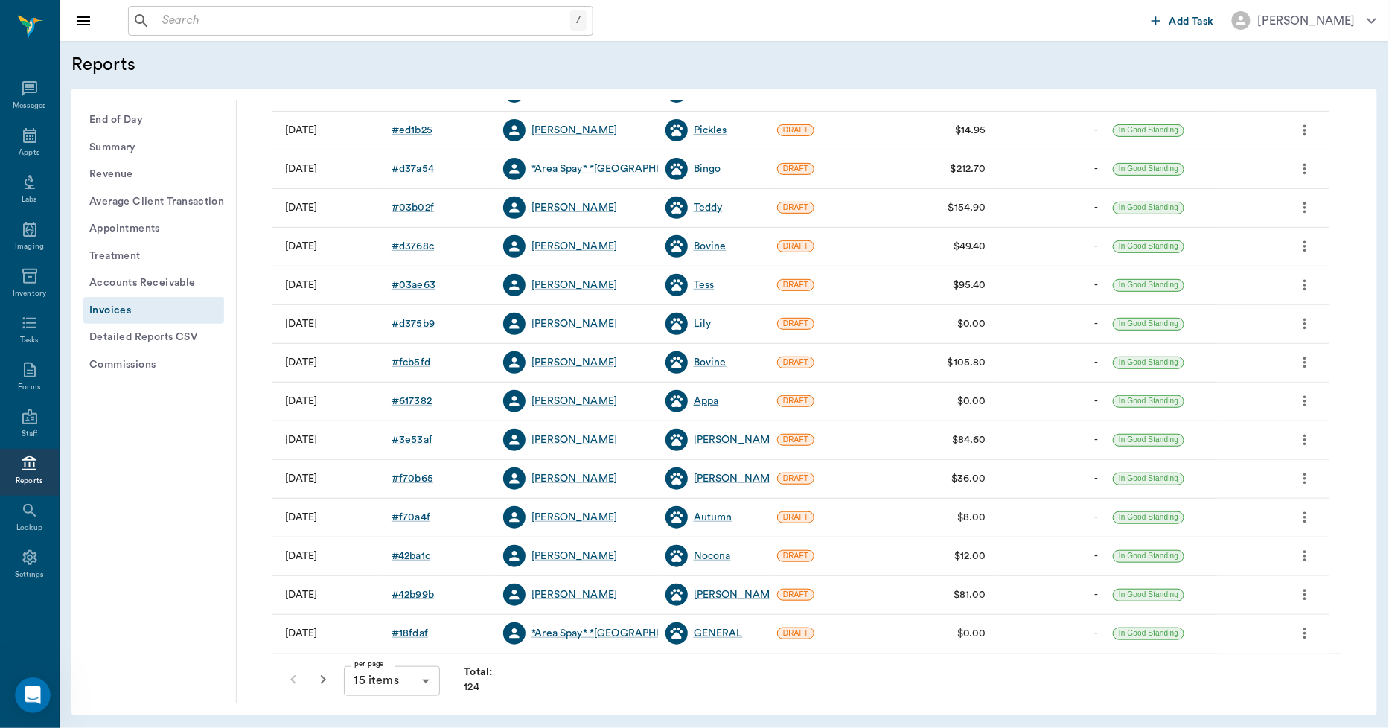
click at [703, 398] on div "Appa" at bounding box center [706, 401] width 25 height 15
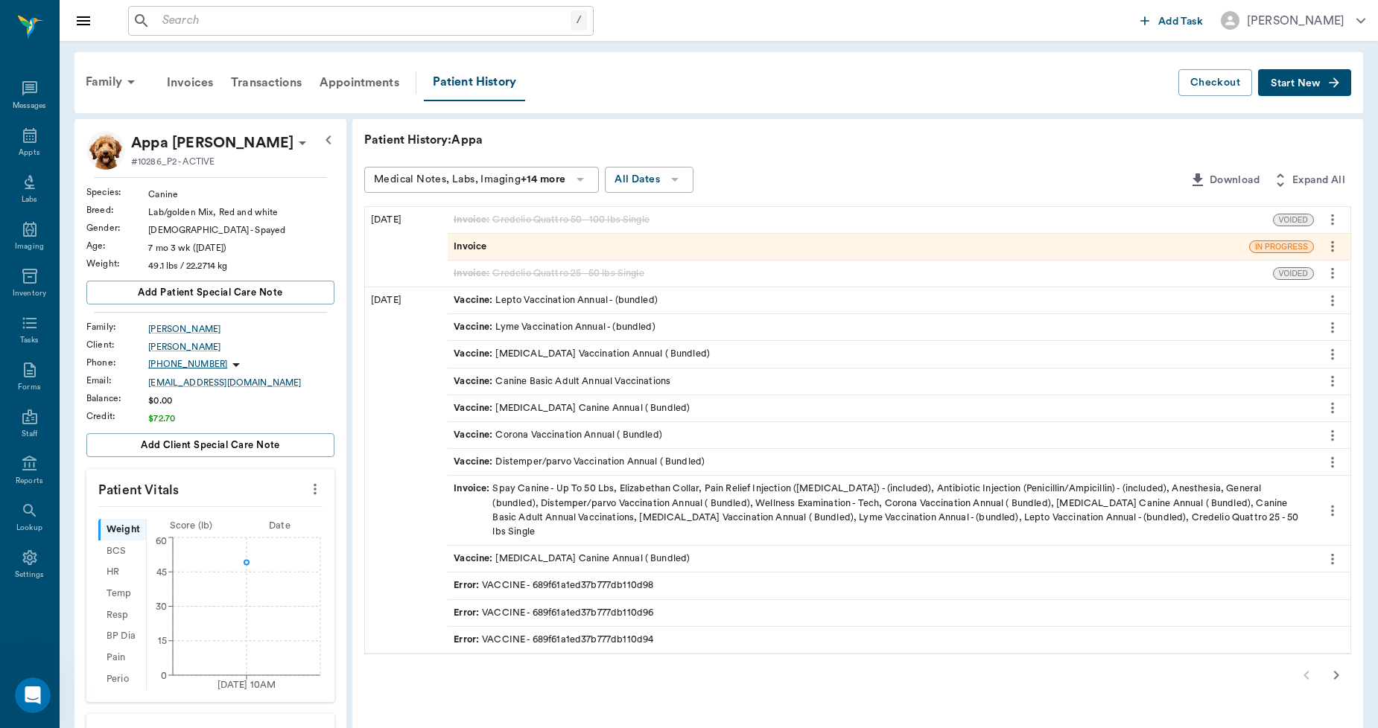
click at [518, 248] on div "Invoice" at bounding box center [848, 247] width 801 height 26
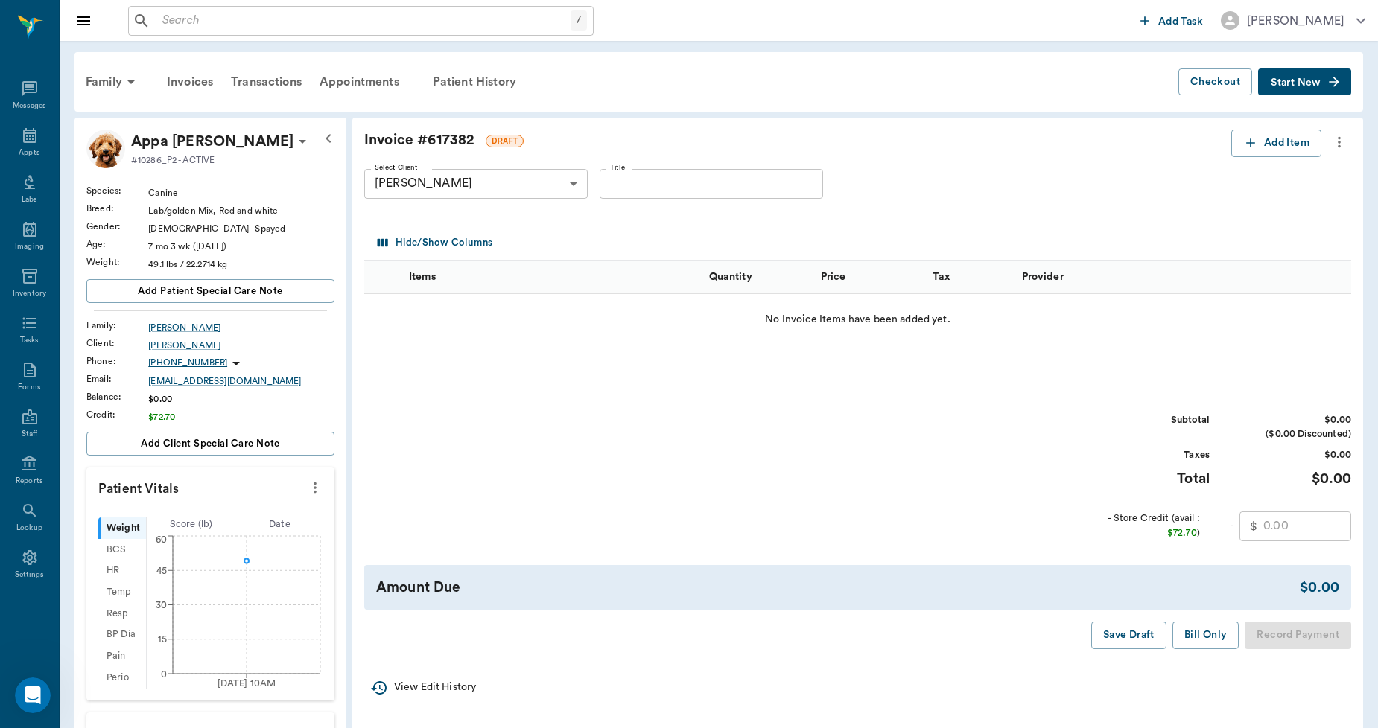
click at [1337, 141] on icon "more" at bounding box center [1339, 142] width 16 height 18
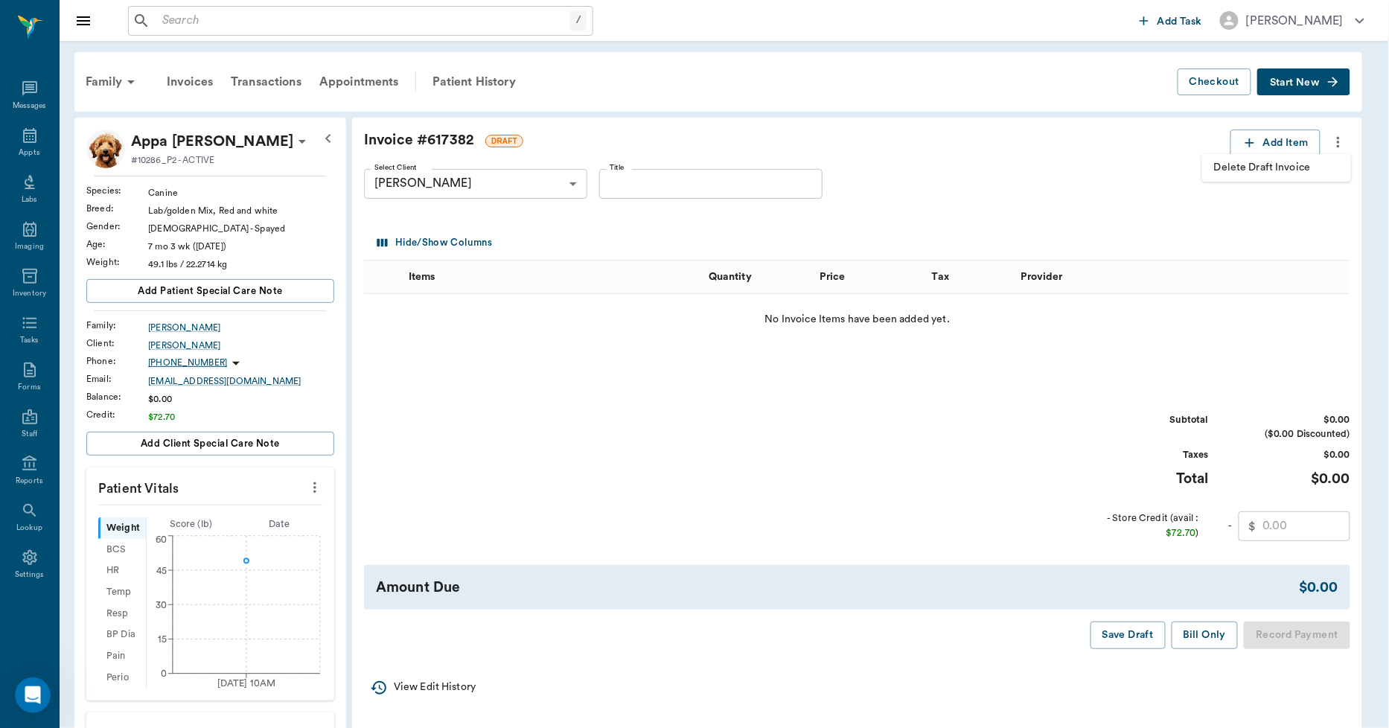
click at [1313, 158] on li "Delete Draft Invoice" at bounding box center [1277, 168] width 149 height 28
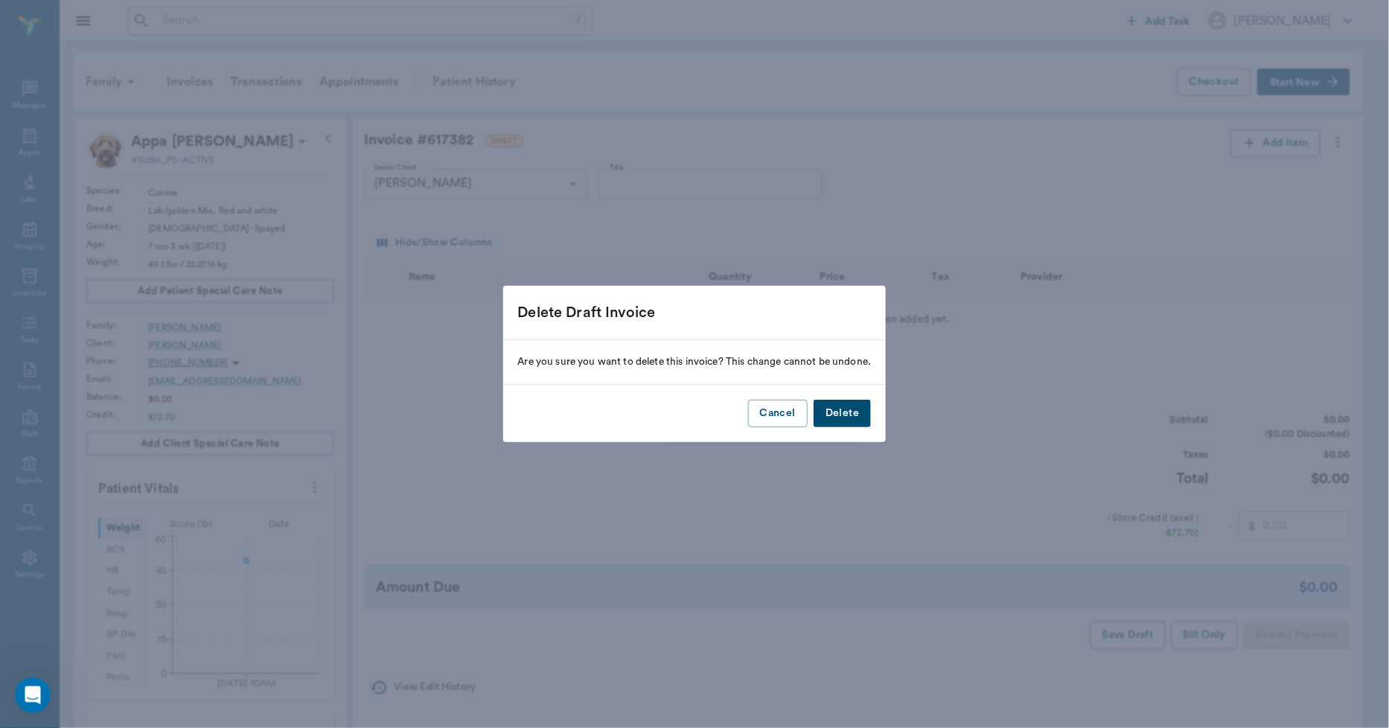
click at [849, 408] on button "Delete" at bounding box center [842, 414] width 57 height 28
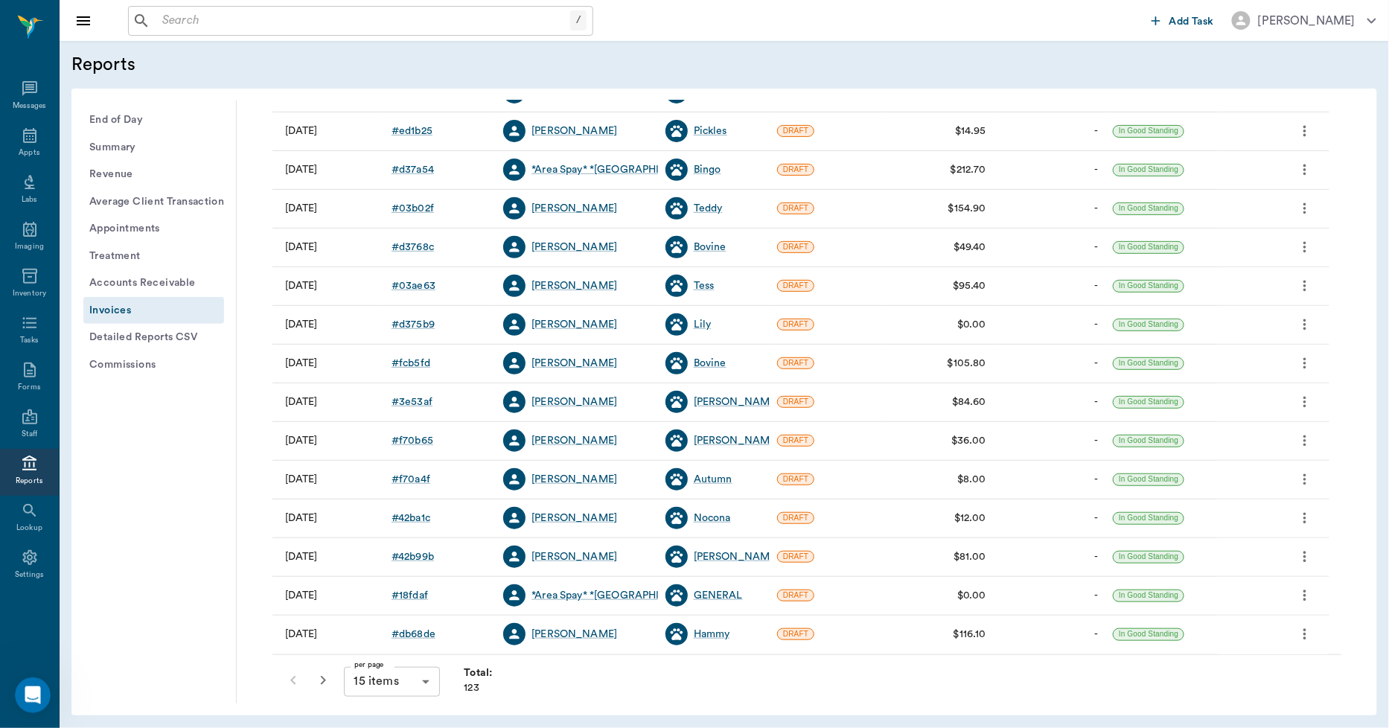
scroll to position [191, 0]
click at [716, 401] on div "Juliette" at bounding box center [737, 401] width 86 height 15
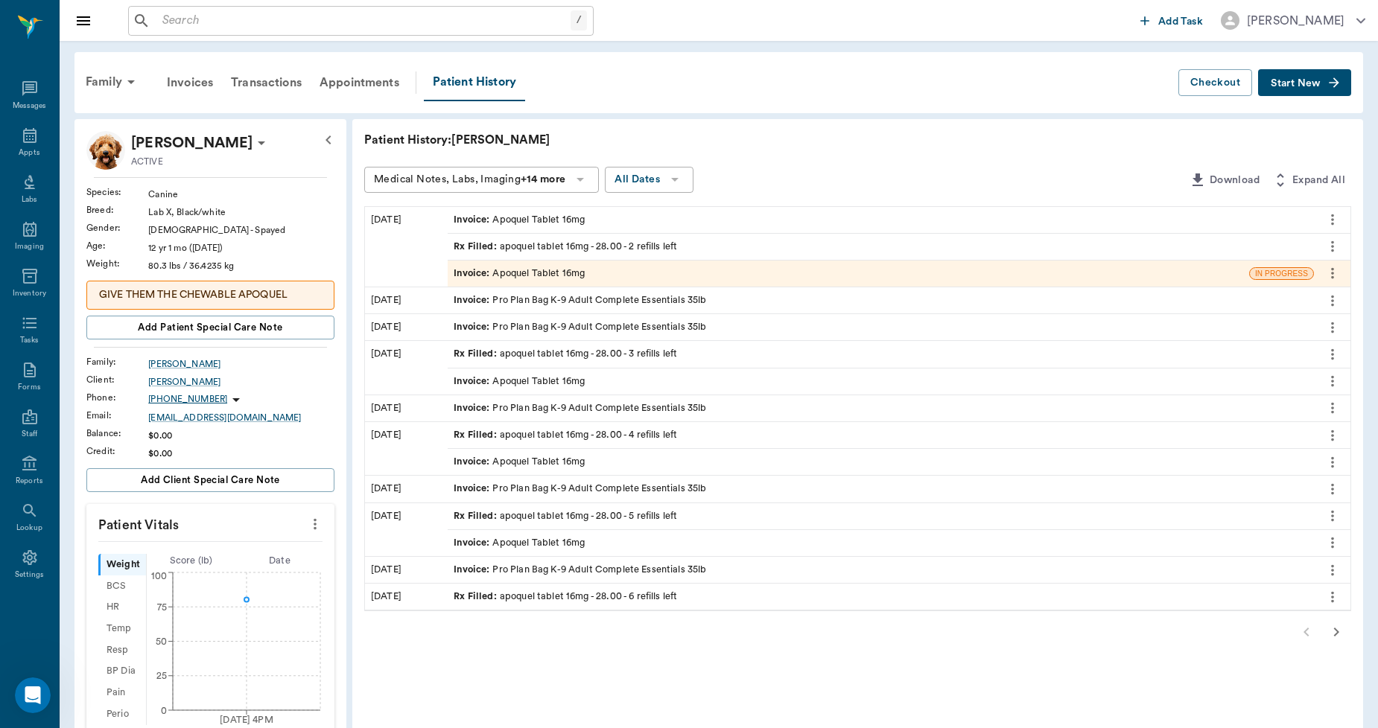
click at [557, 270] on div "Invoice : Apoquel Tablet 16mg" at bounding box center [518, 274] width 131 height 14
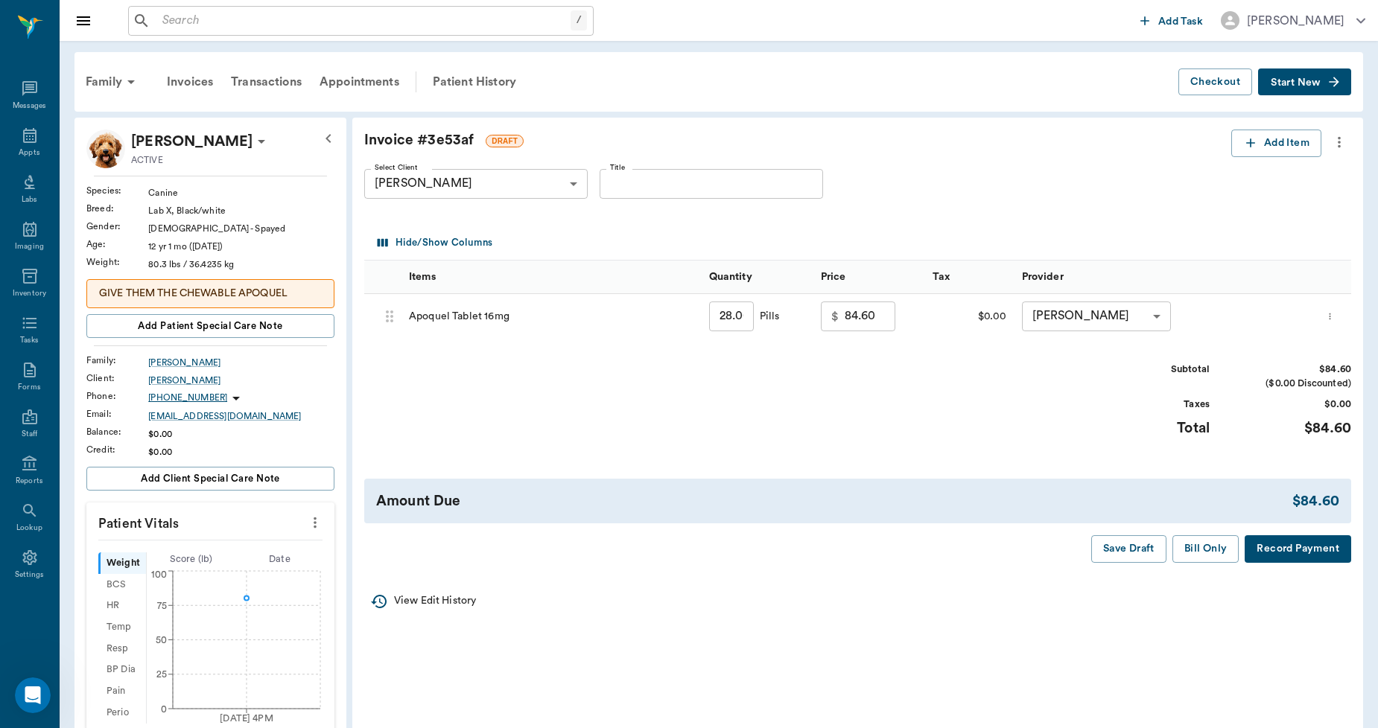
click at [1346, 144] on icon "more" at bounding box center [1339, 142] width 16 height 18
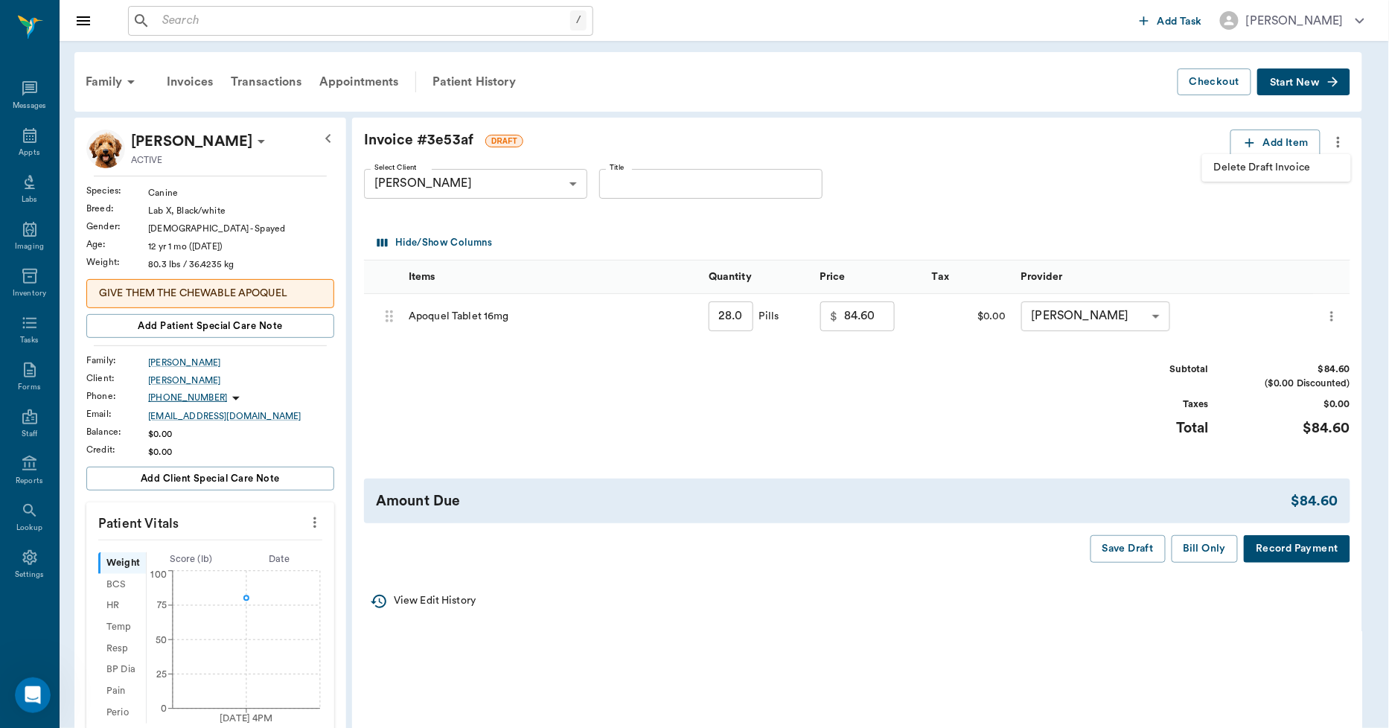
click at [1301, 172] on span "Delete Draft Invoice" at bounding box center [1276, 168] width 125 height 16
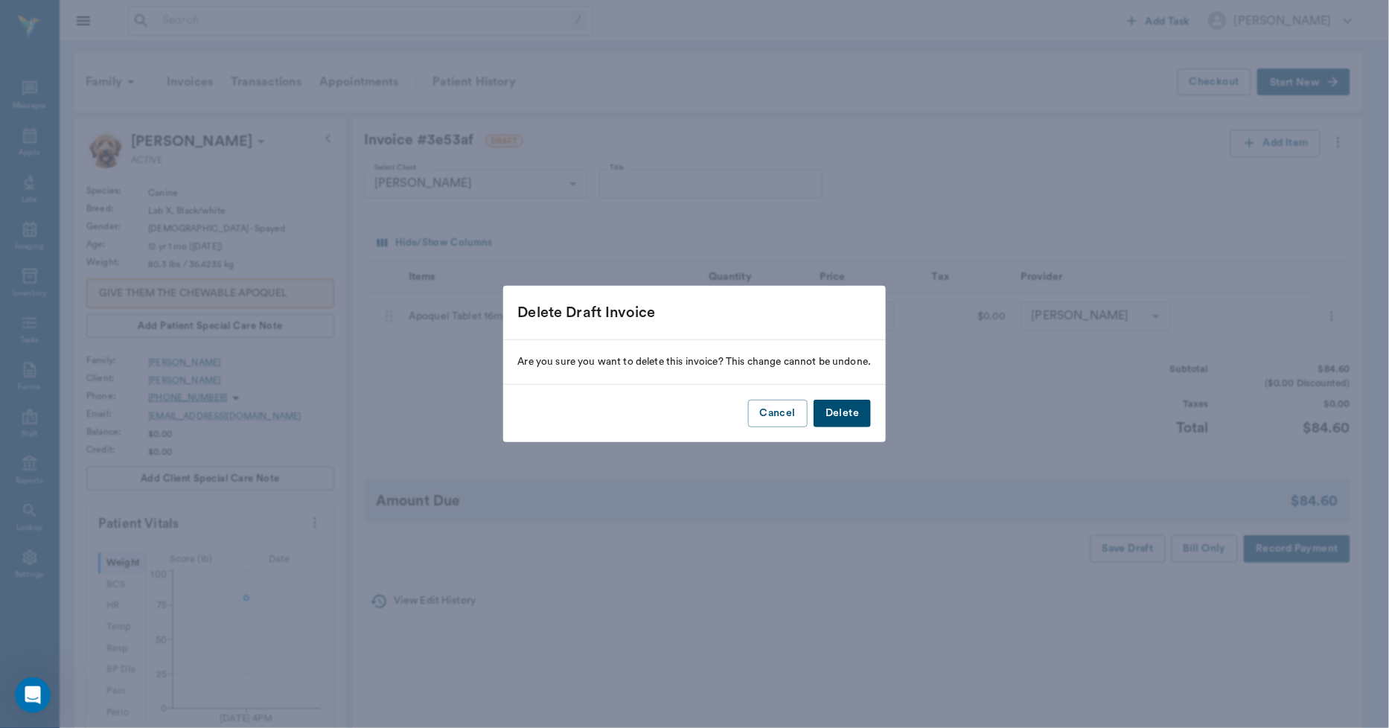
click at [841, 415] on button "Delete" at bounding box center [842, 414] width 57 height 28
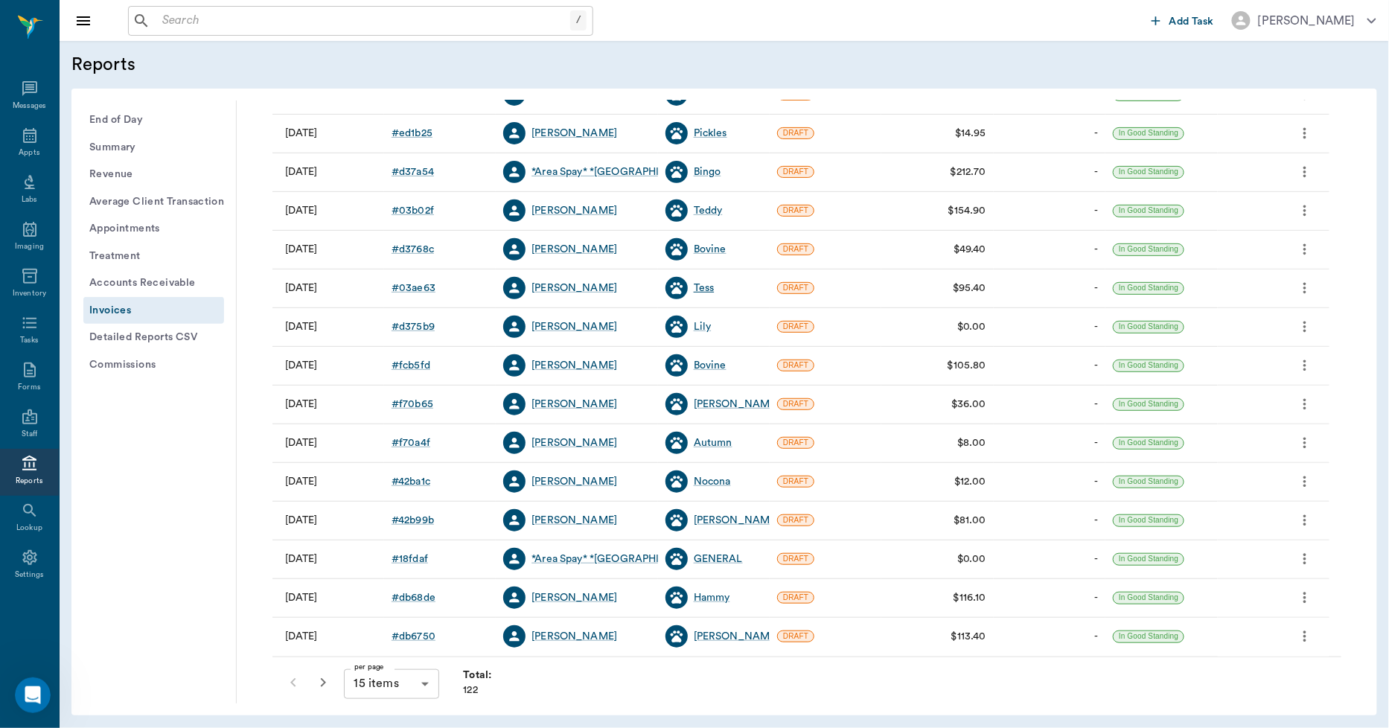
scroll to position [191, 0]
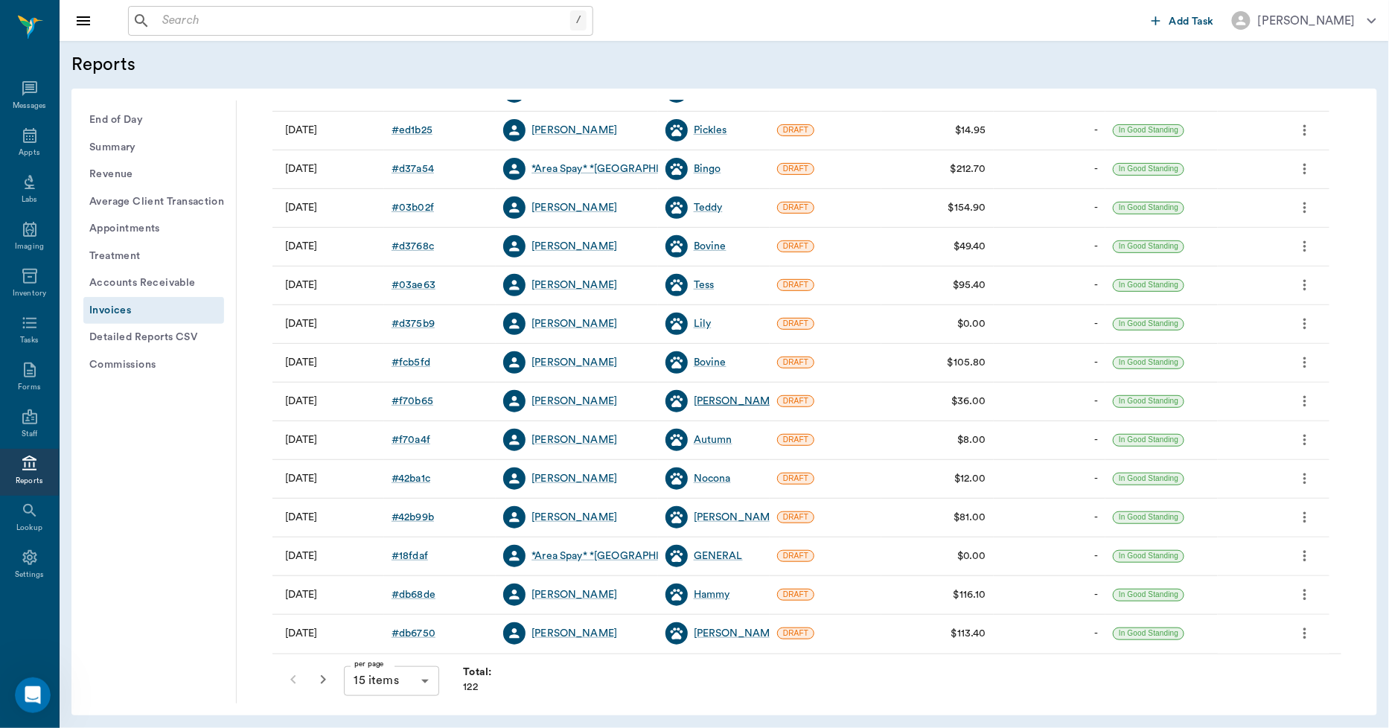
click at [722, 395] on div "Abraham" at bounding box center [737, 401] width 86 height 15
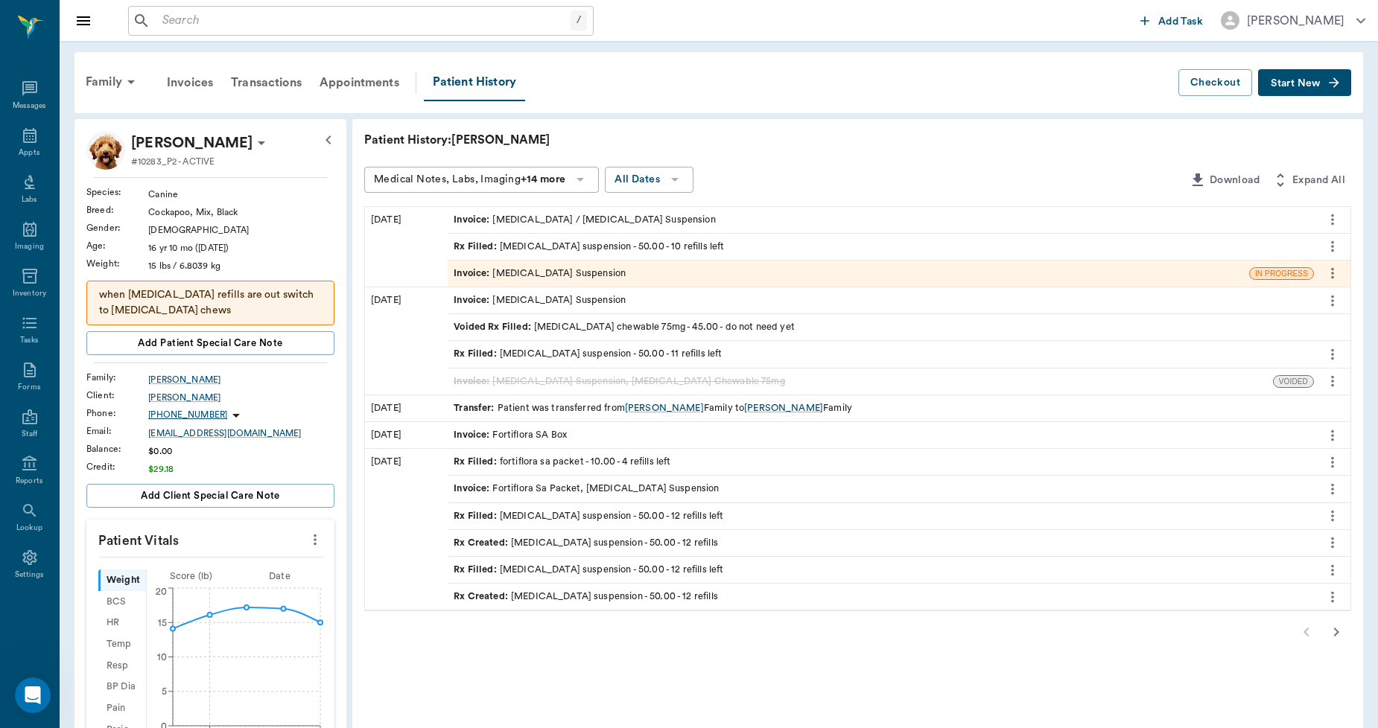
click at [576, 270] on div "Invoice : Prednisolone Suspension" at bounding box center [539, 274] width 172 height 14
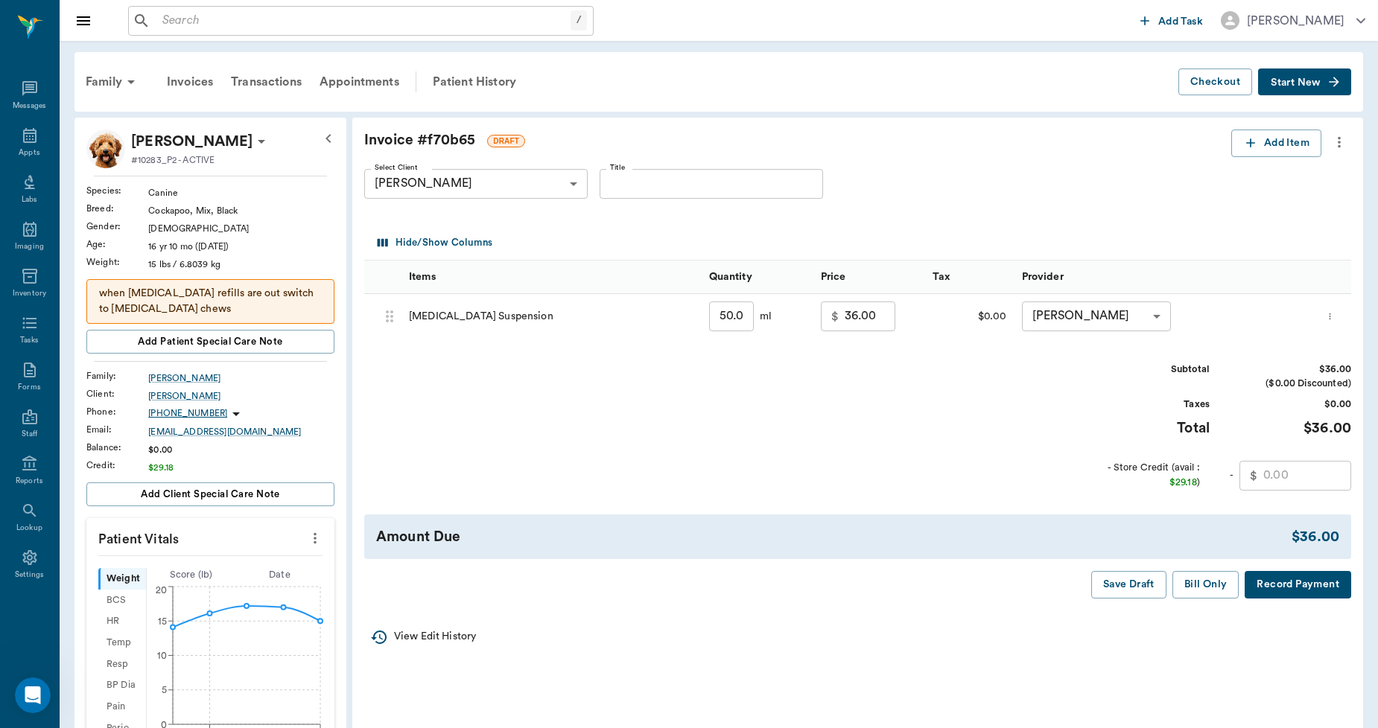
click at [1337, 142] on icon "more" at bounding box center [1339, 142] width 16 height 18
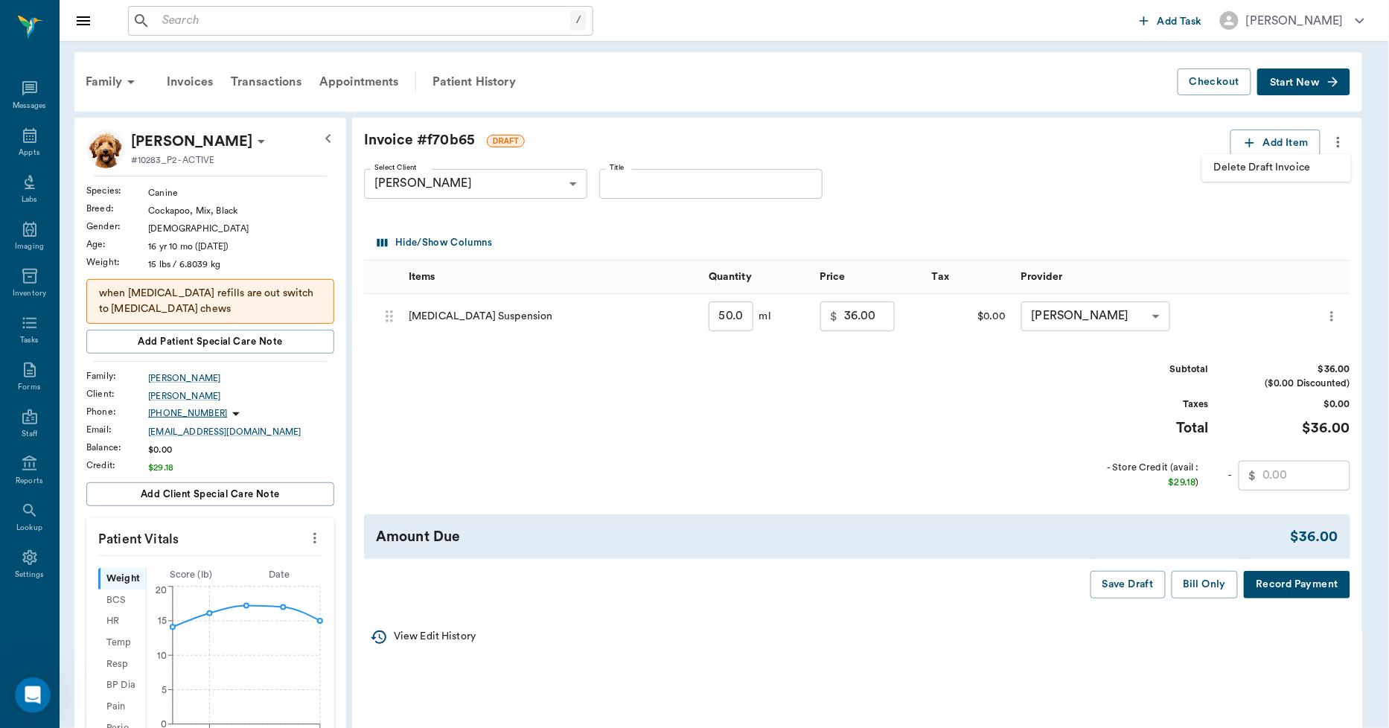
click at [1305, 162] on span "Delete Draft Invoice" at bounding box center [1276, 168] width 125 height 16
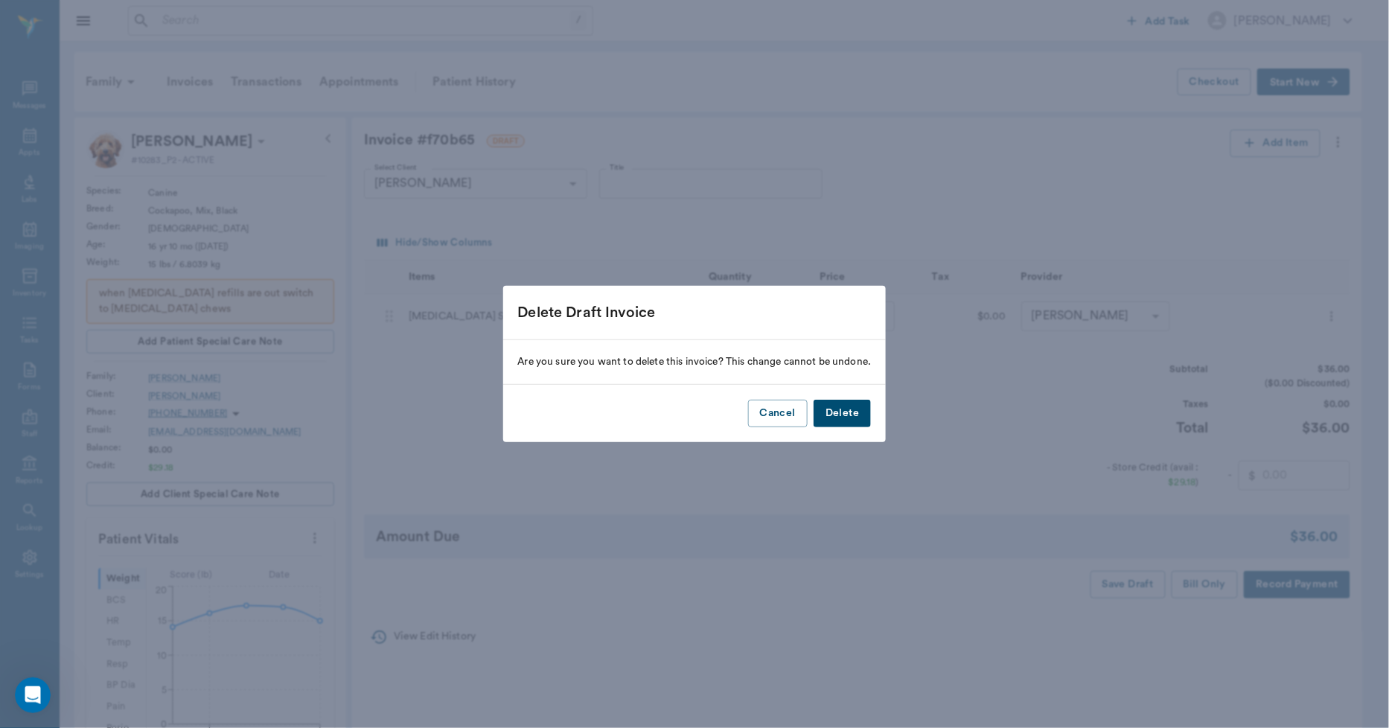
click at [847, 417] on button "Delete" at bounding box center [842, 414] width 57 height 28
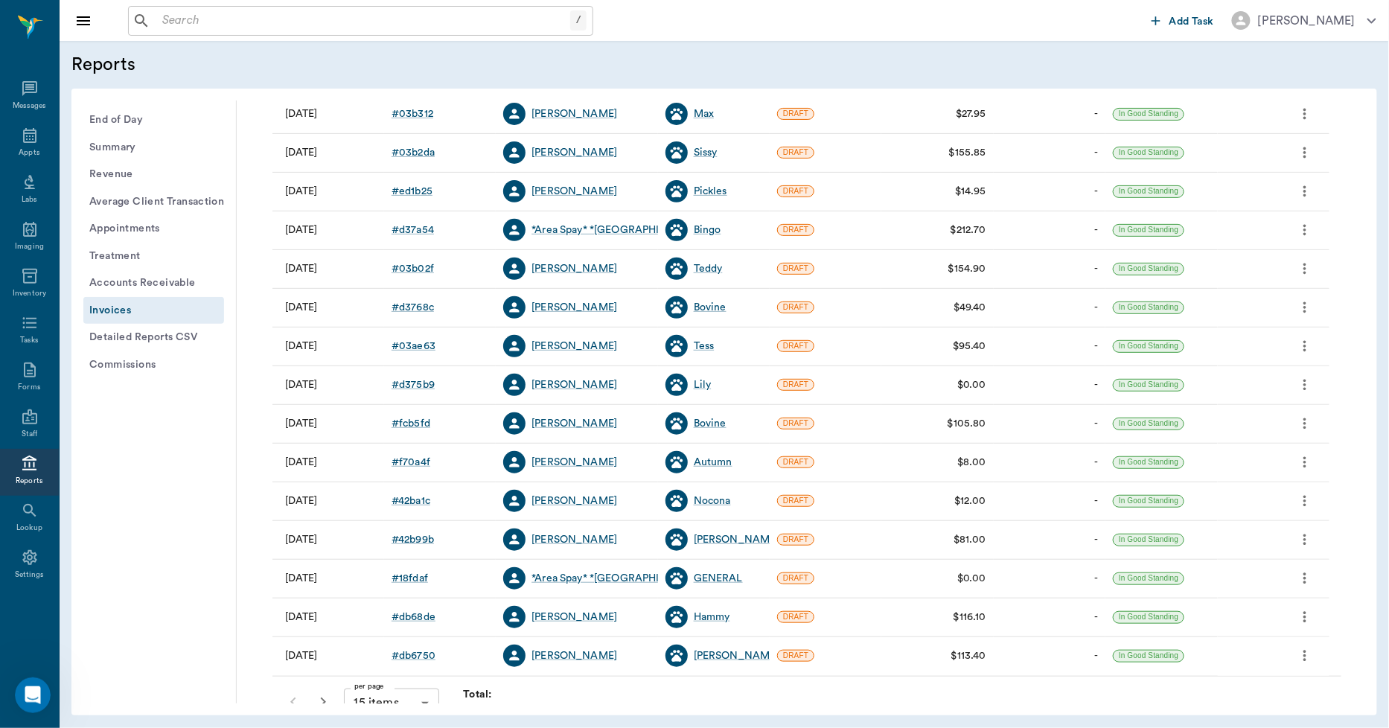
scroll to position [191, 0]
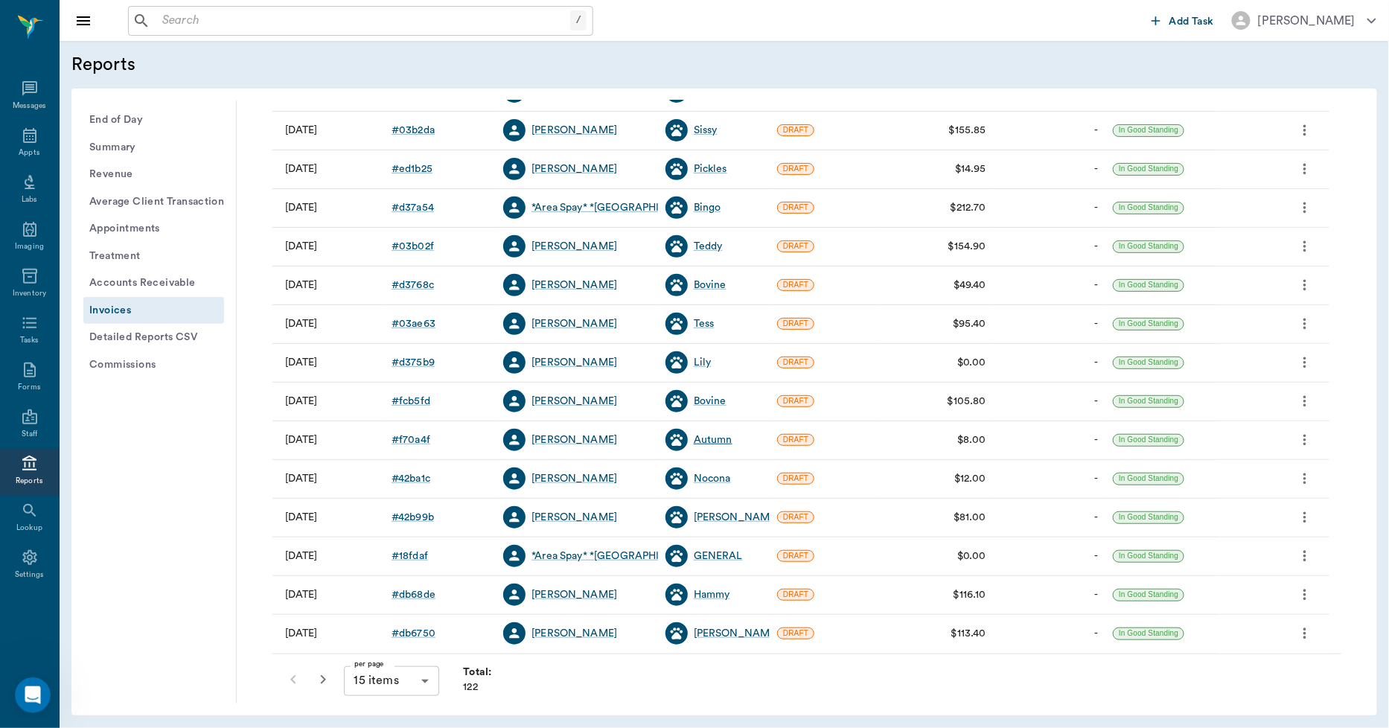
click at [705, 441] on div "Autumn" at bounding box center [713, 440] width 39 height 15
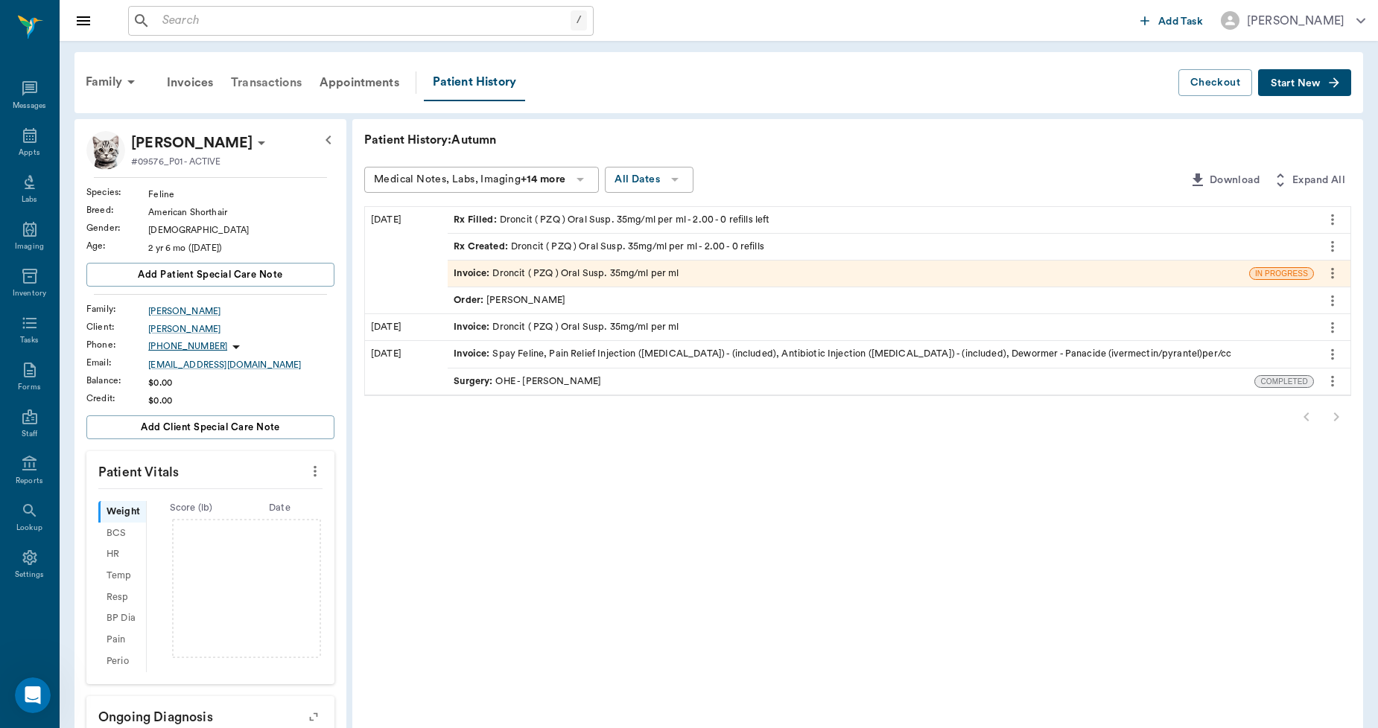
click at [288, 83] on div "Transactions" at bounding box center [266, 83] width 89 height 36
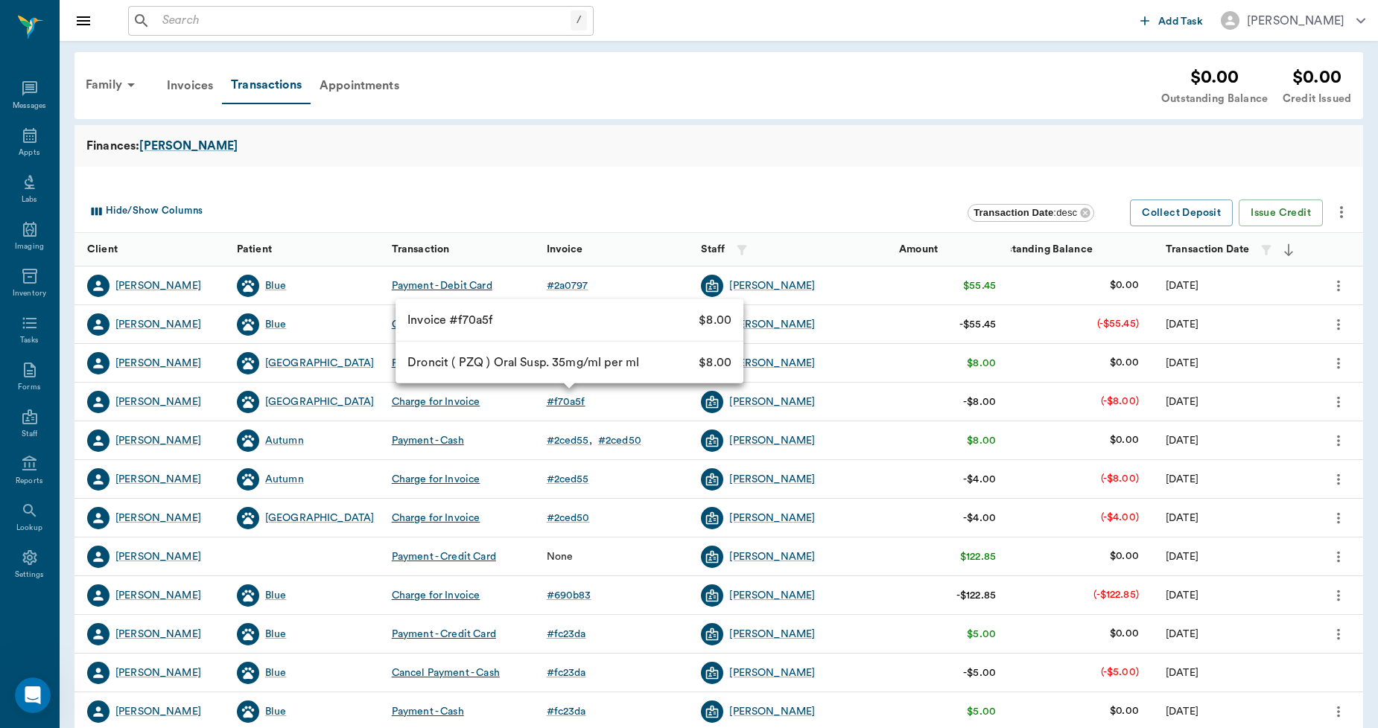
click at [558, 406] on div "# f70a5f" at bounding box center [566, 402] width 39 height 15
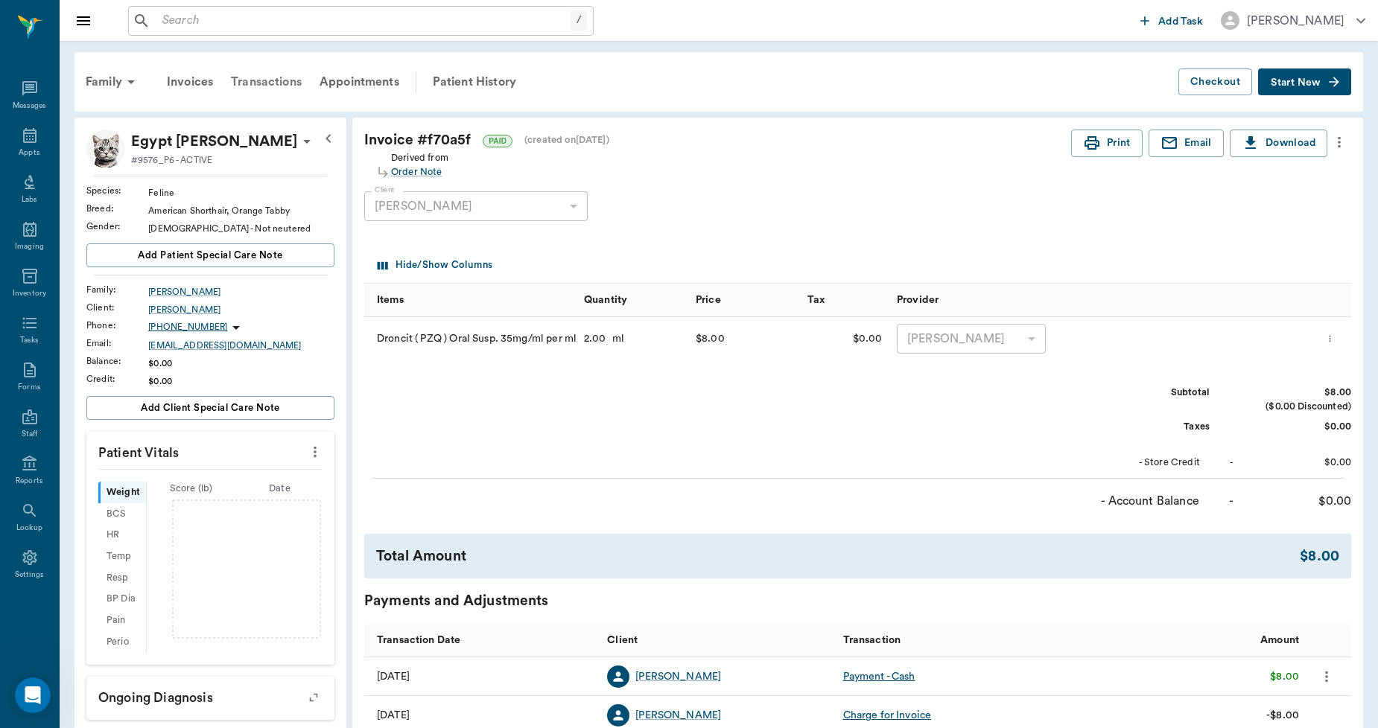
click at [280, 79] on div "Transactions" at bounding box center [266, 82] width 89 height 36
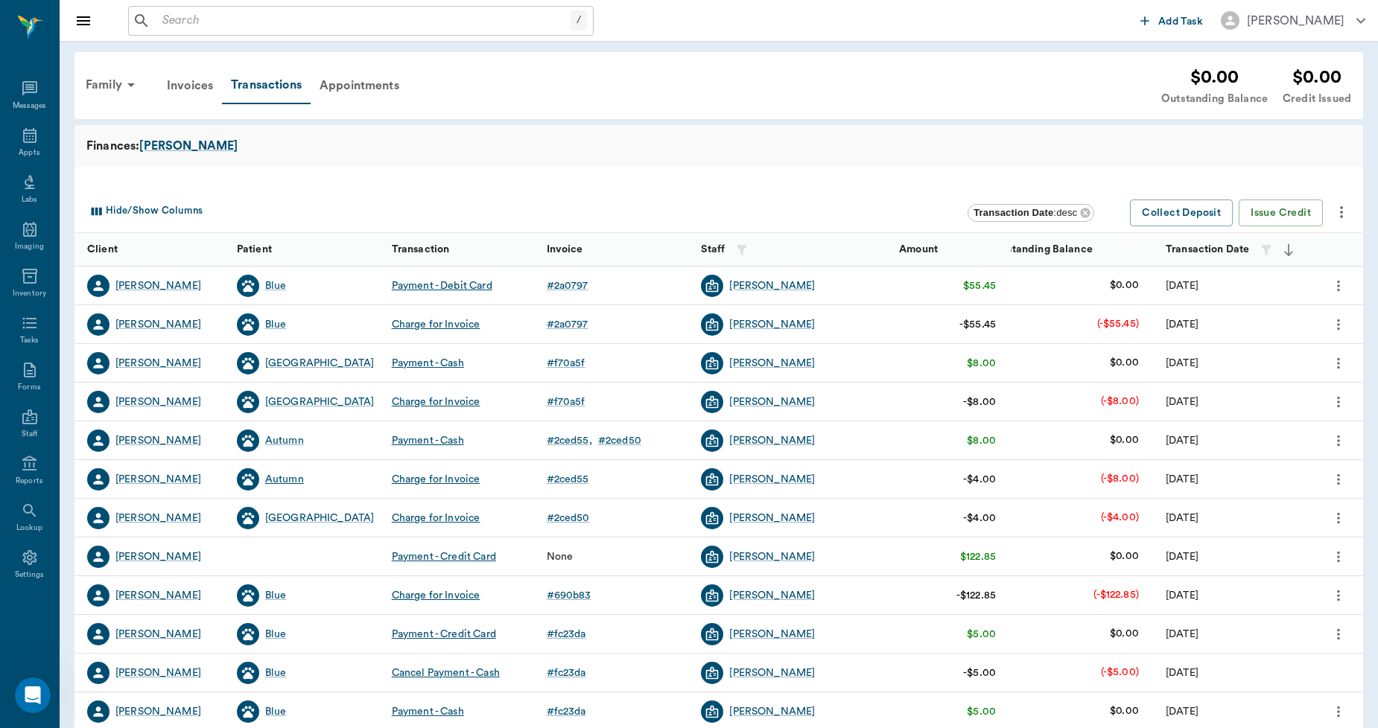
click at [291, 481] on div "Autumn" at bounding box center [284, 479] width 39 height 15
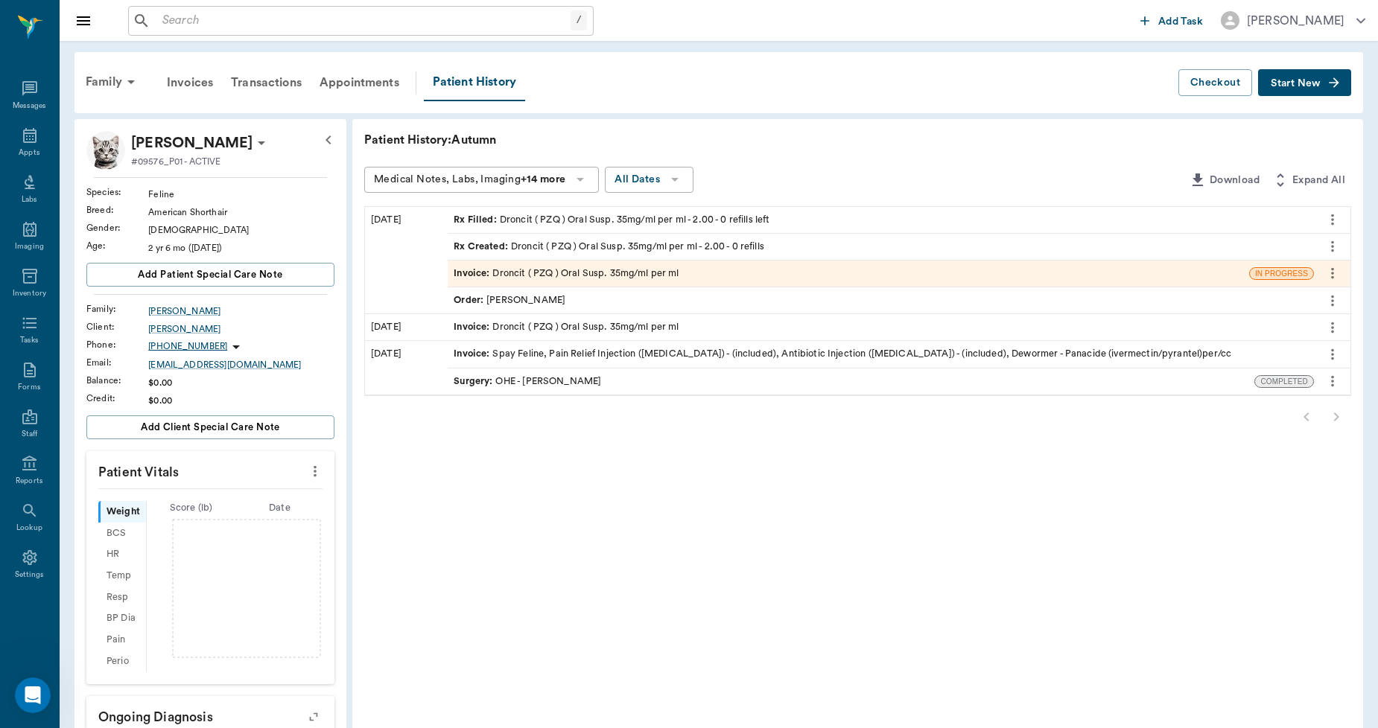
click at [551, 273] on div "Invoice : Droncit ( PZQ ) Oral Susp. 35mg/ml per ml" at bounding box center [565, 274] width 225 height 14
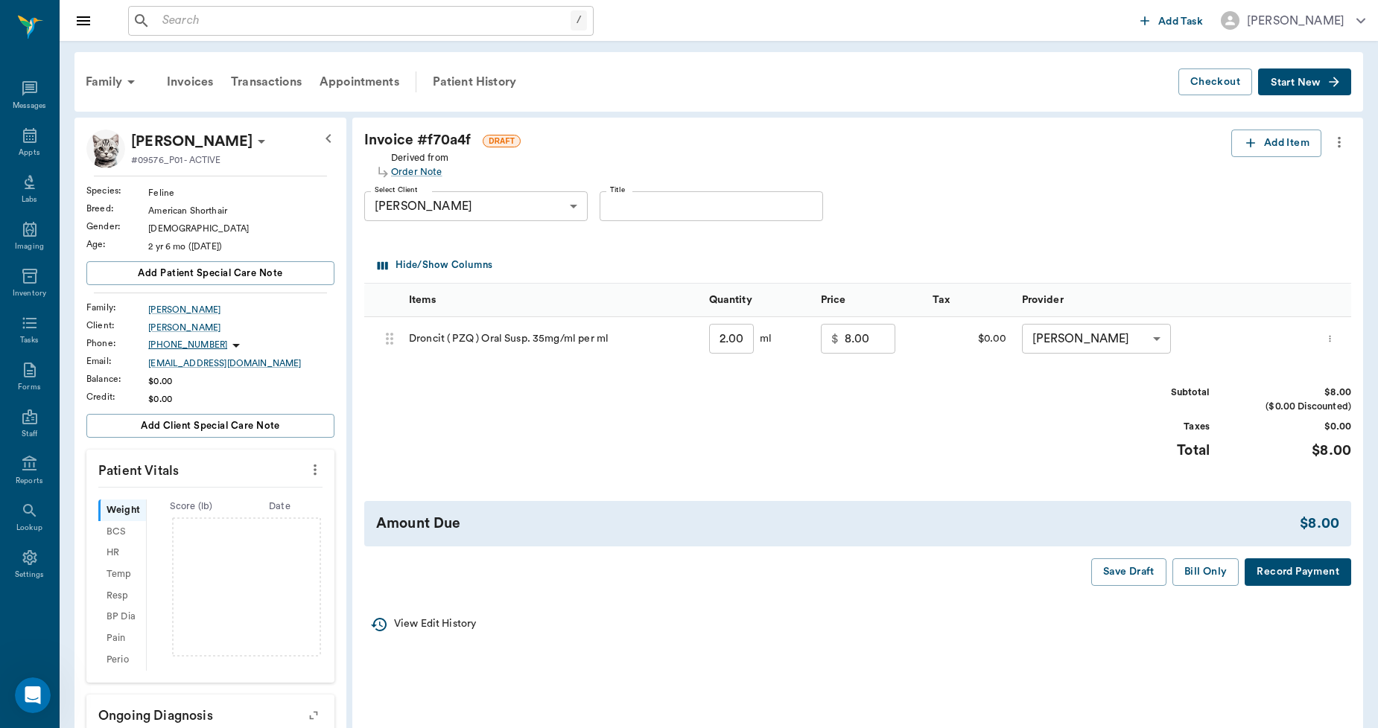
click at [1344, 142] on icon "more" at bounding box center [1339, 142] width 16 height 18
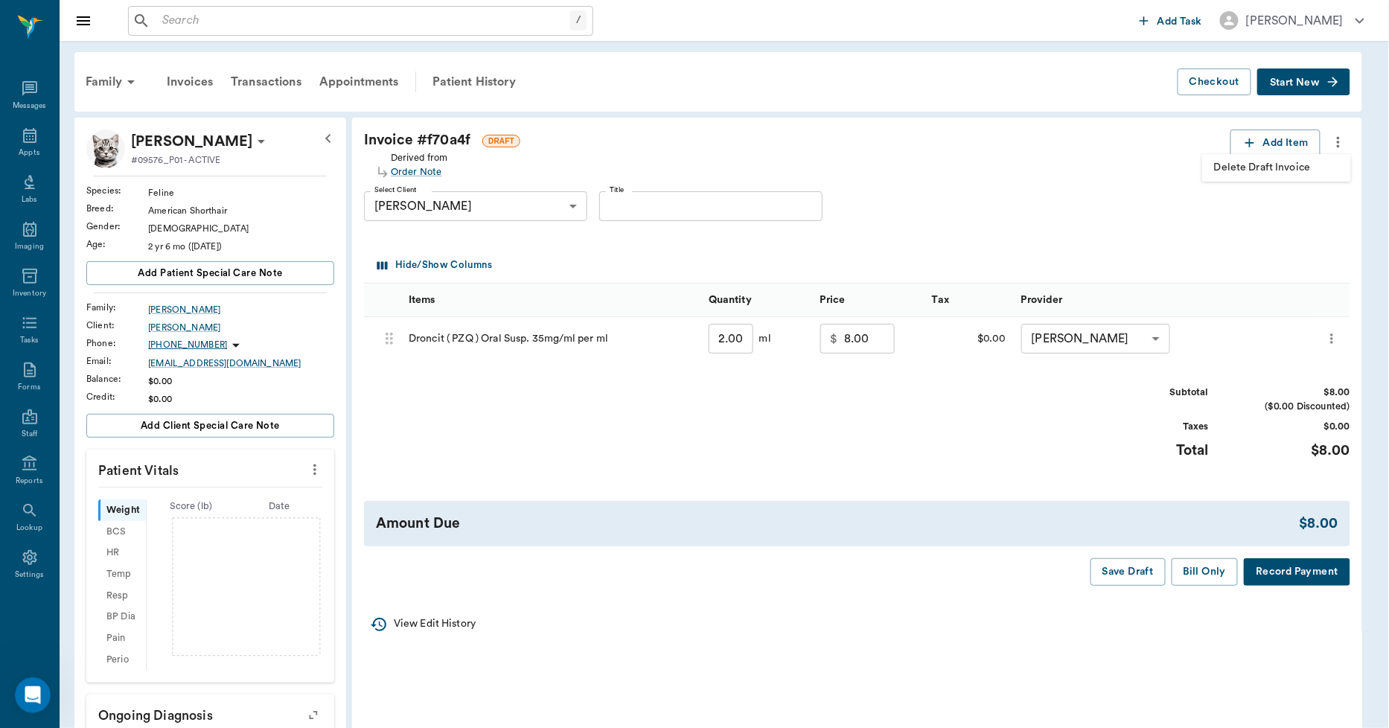
click at [1264, 176] on li "Delete Draft Invoice" at bounding box center [1277, 168] width 149 height 28
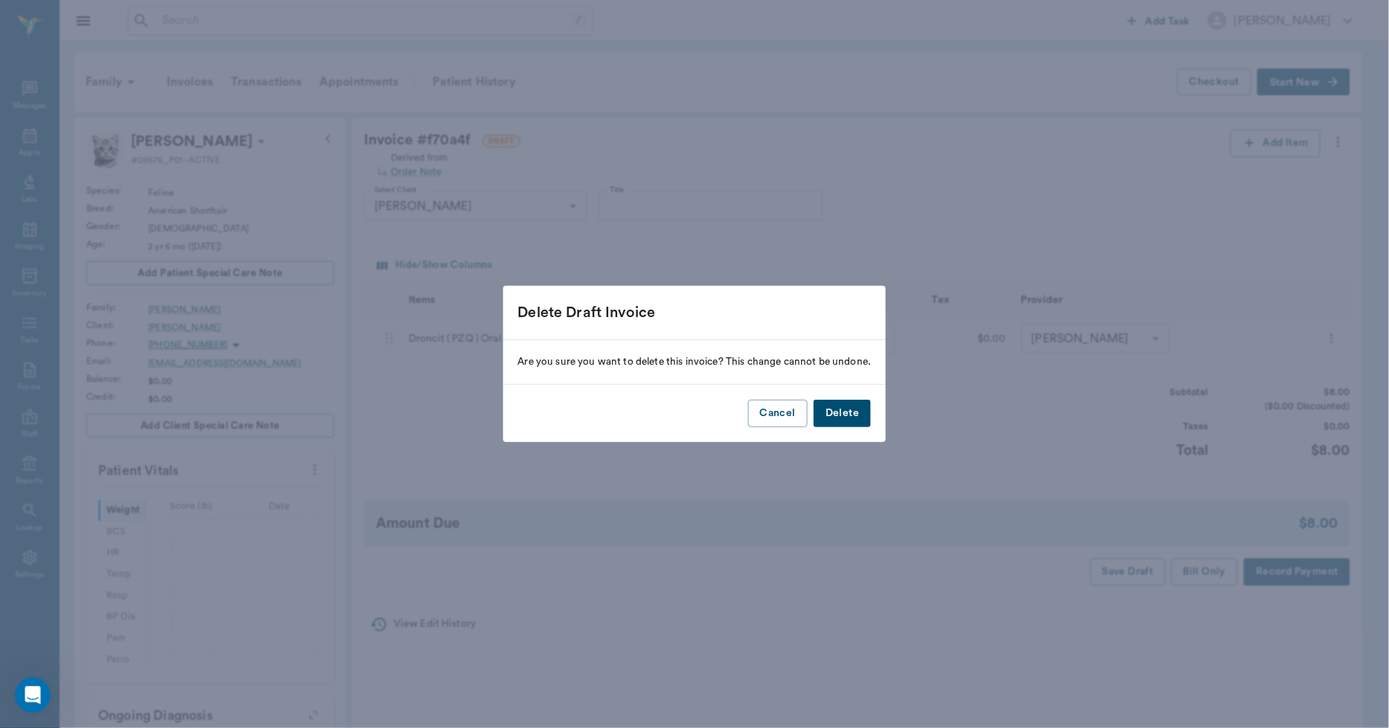
click at [860, 414] on button "Delete" at bounding box center [842, 414] width 57 height 28
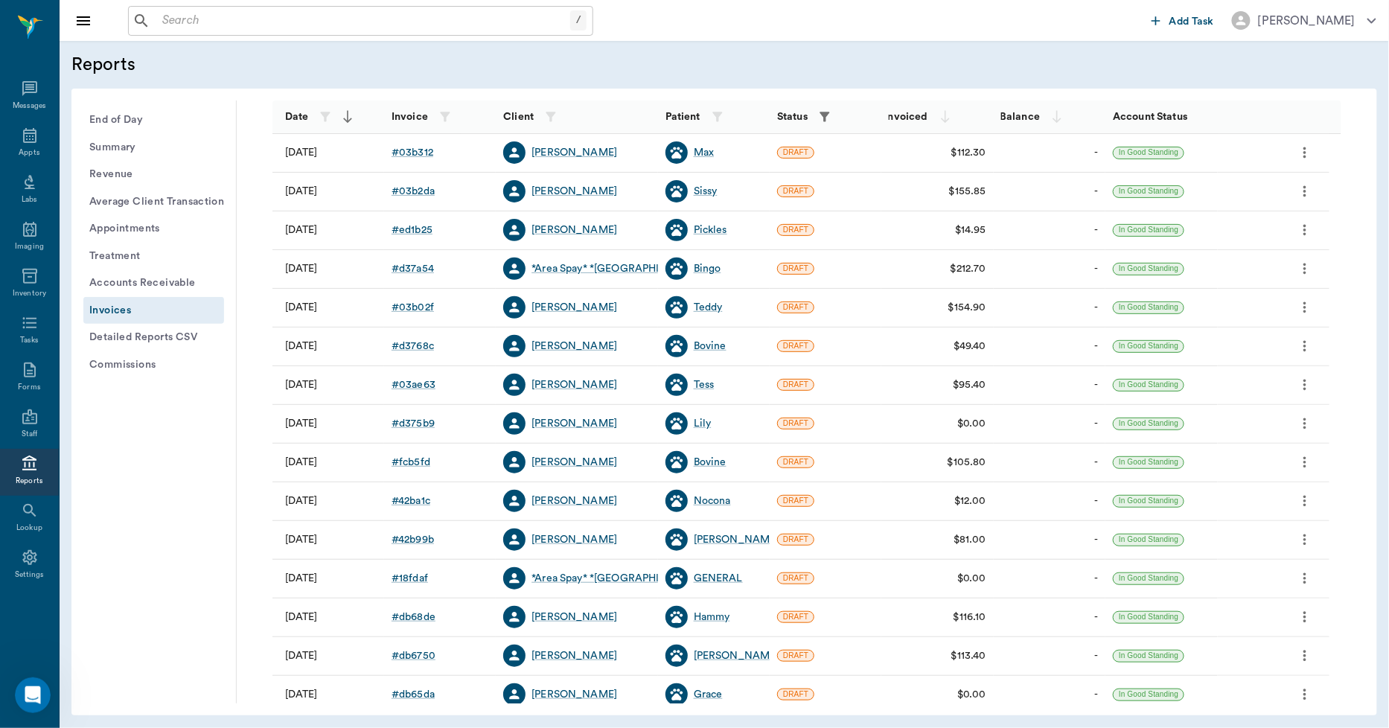
scroll to position [165, 0]
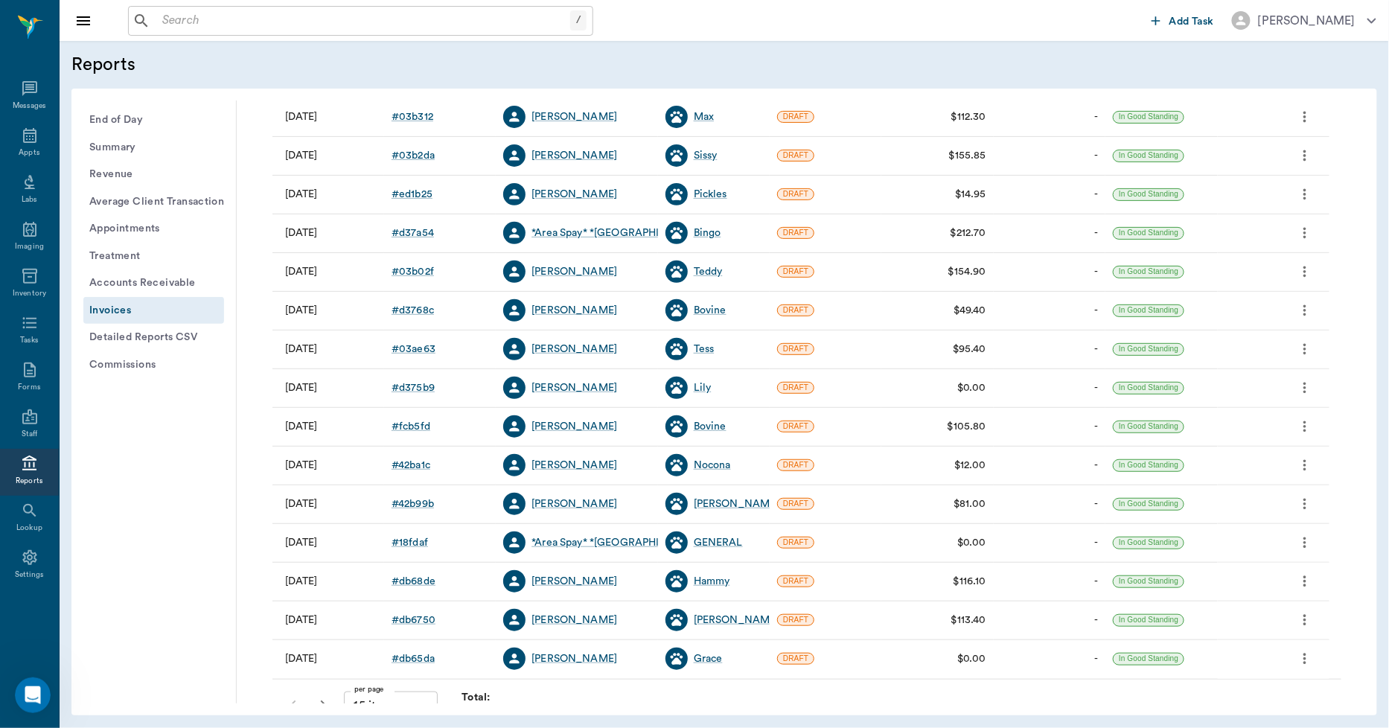
scroll to position [1, 0]
click at [709, 467] on div "Nocona" at bounding box center [712, 465] width 37 height 15
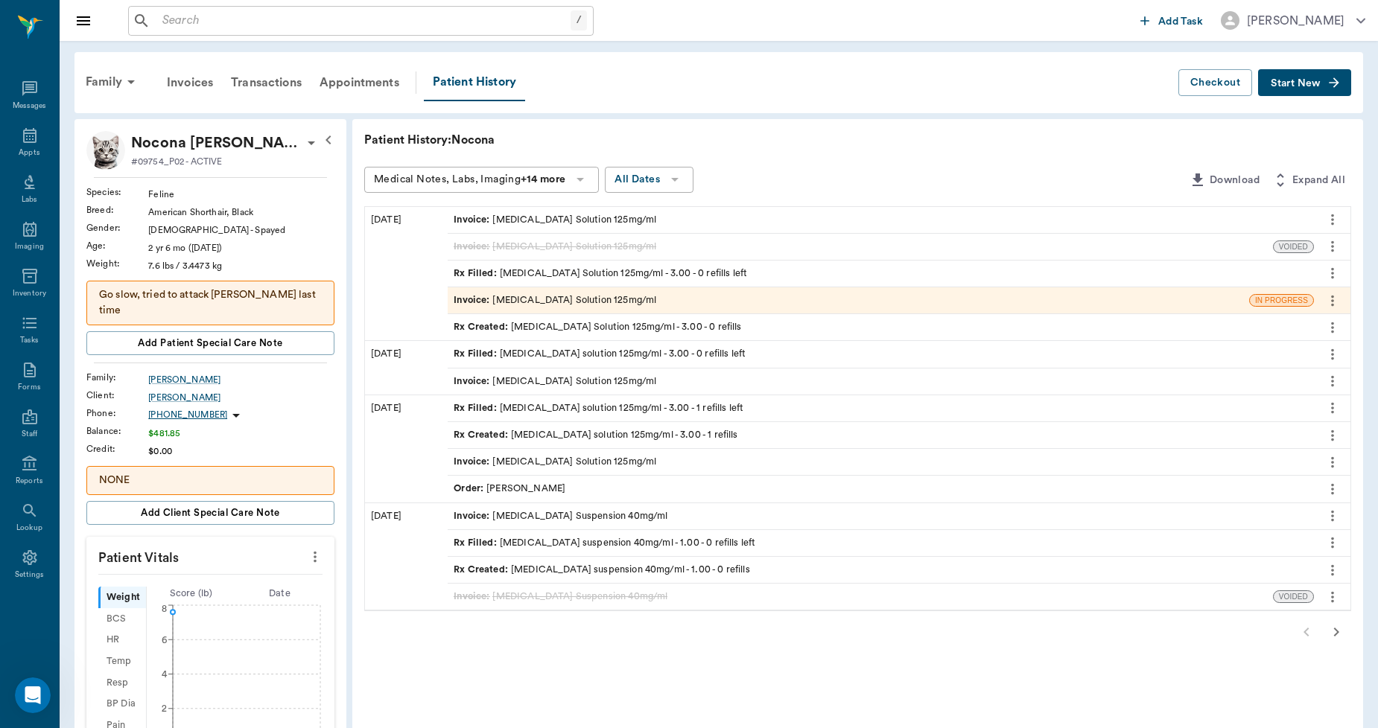
click at [546, 293] on div "Invoice : [MEDICAL_DATA] Solution 125mg/ml" at bounding box center [554, 300] width 203 height 14
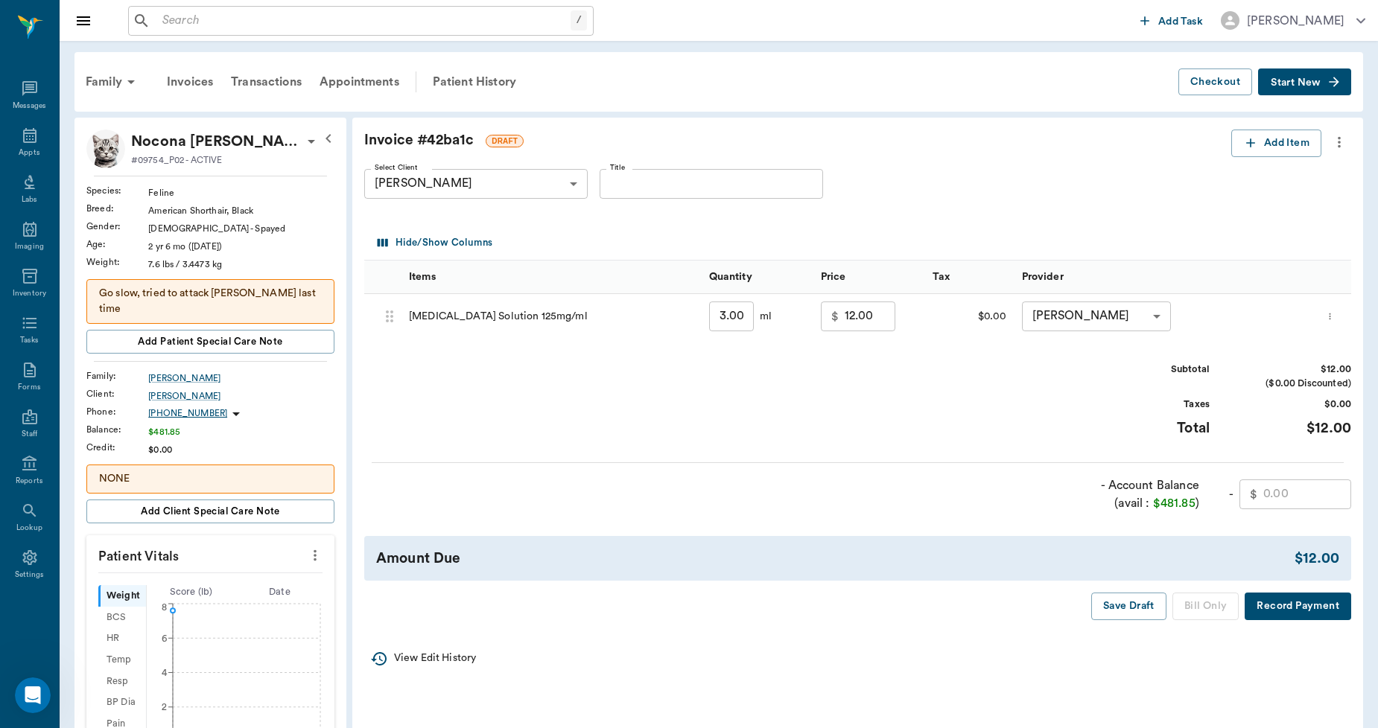
click at [1337, 140] on icon "more" at bounding box center [1339, 142] width 16 height 18
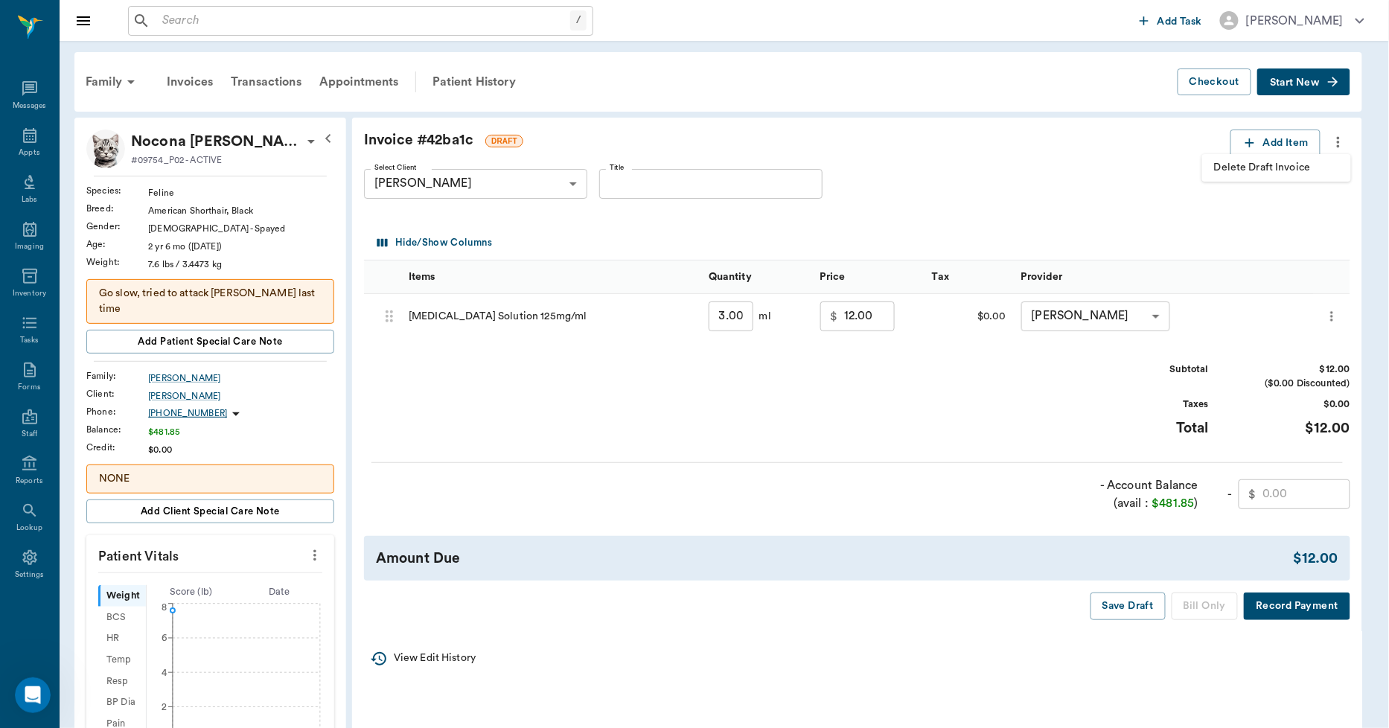
click at [1299, 161] on span "Delete Draft Invoice" at bounding box center [1276, 168] width 125 height 16
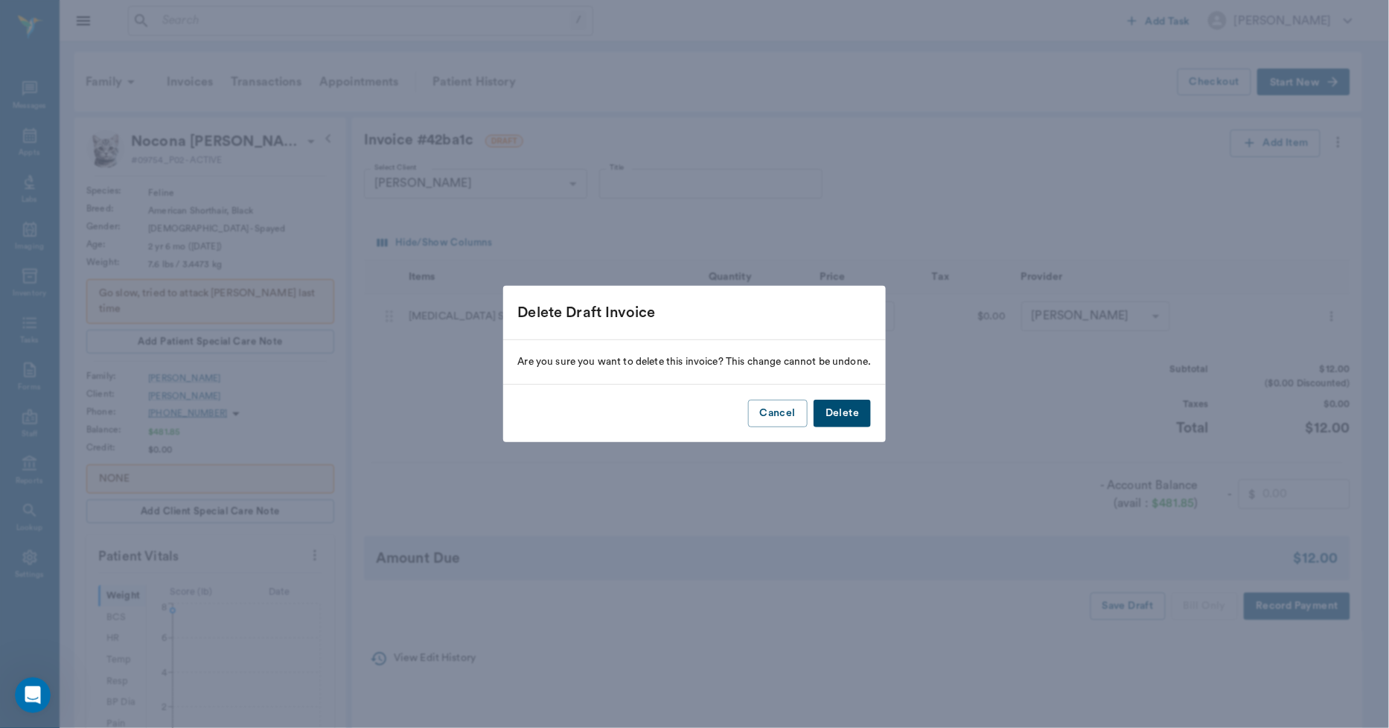
click at [844, 413] on button "Delete" at bounding box center [842, 414] width 57 height 28
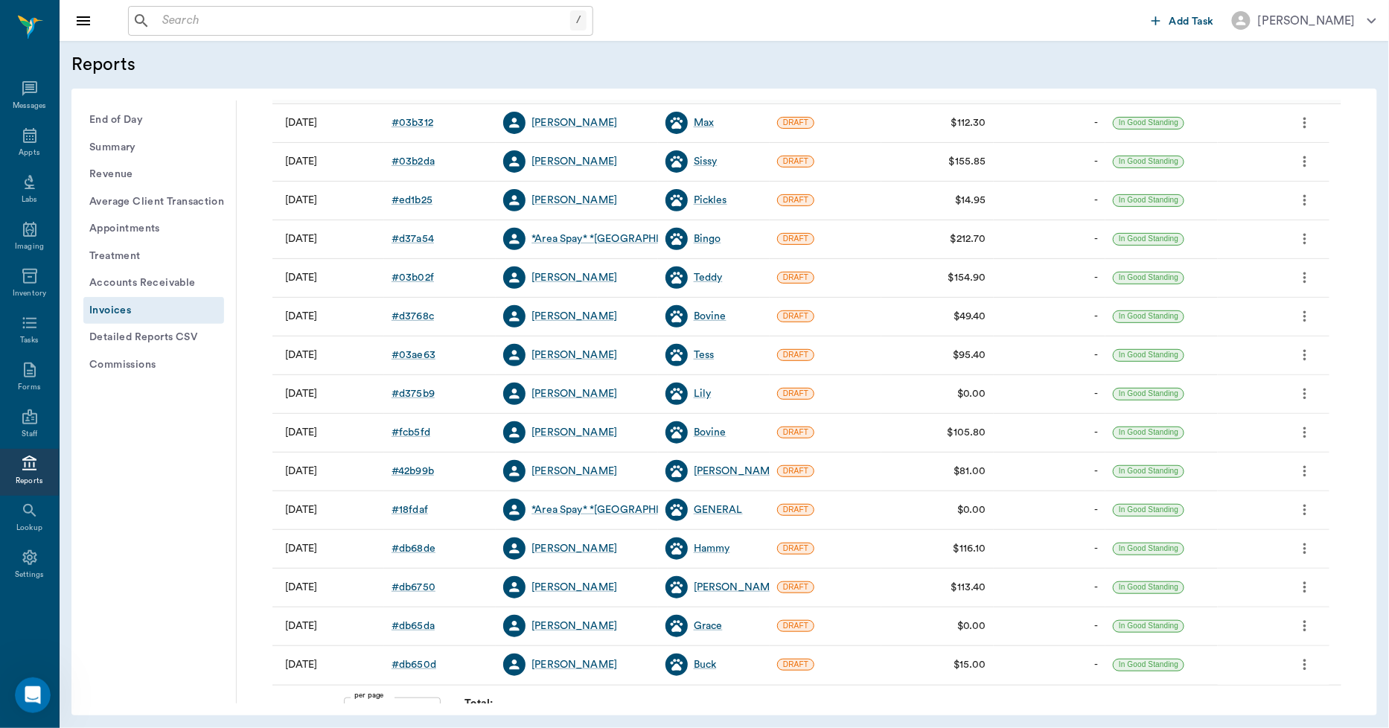
scroll to position [191, 0]
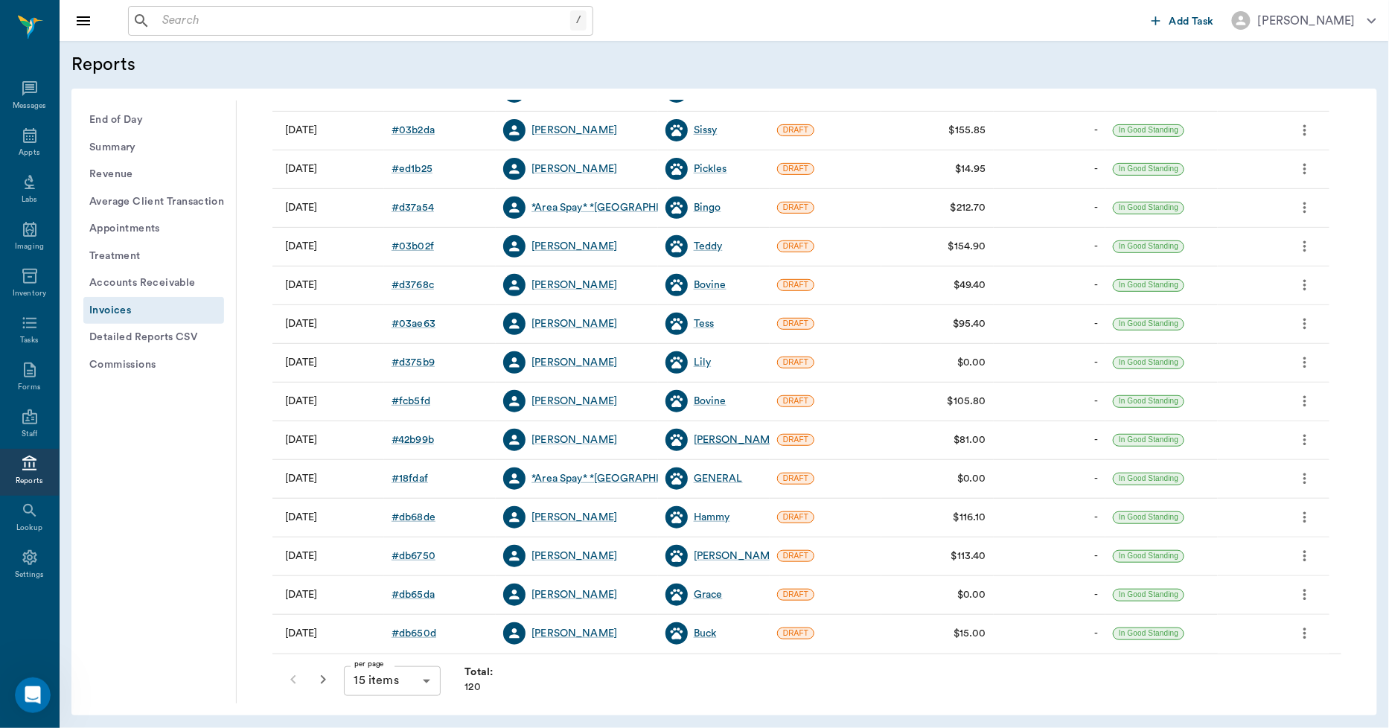
click at [707, 441] on div "[PERSON_NAME]" at bounding box center [737, 440] width 86 height 15
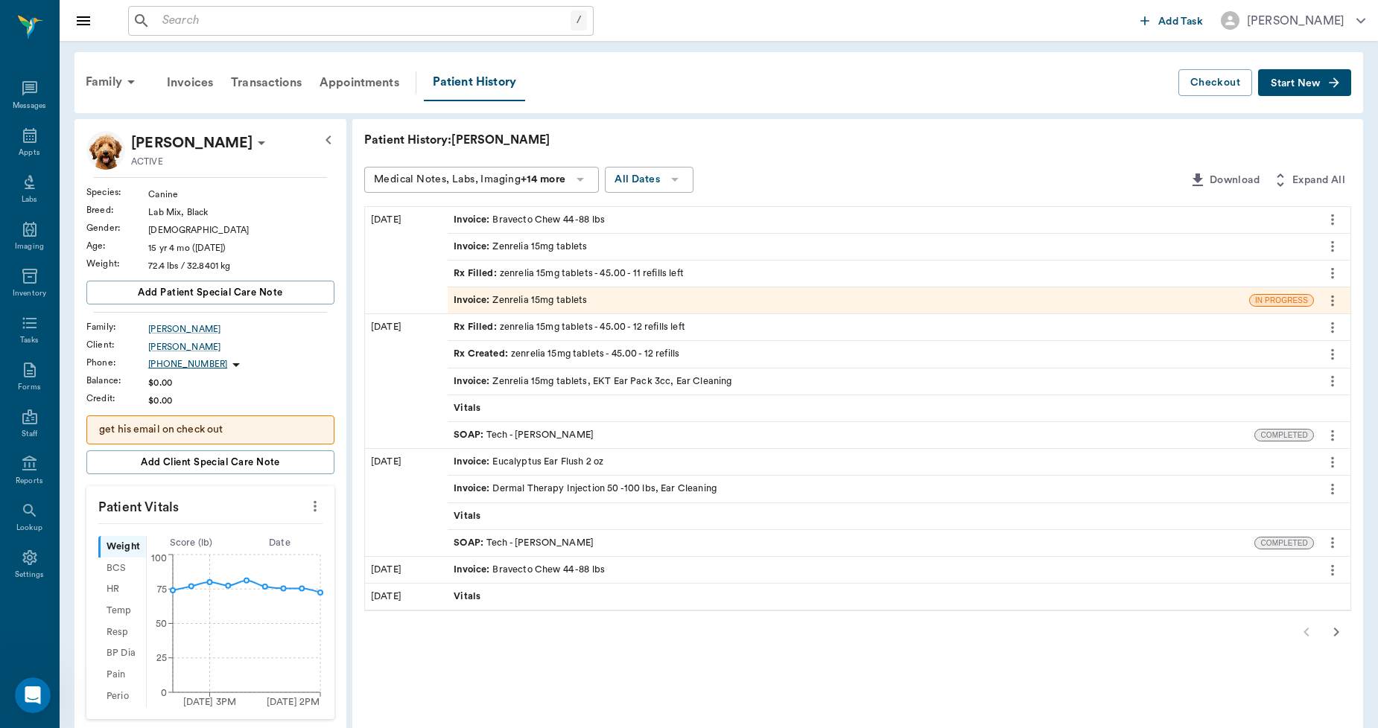
click at [562, 299] on div "Invoice : Zenrelia 15mg tablets" at bounding box center [519, 300] width 133 height 14
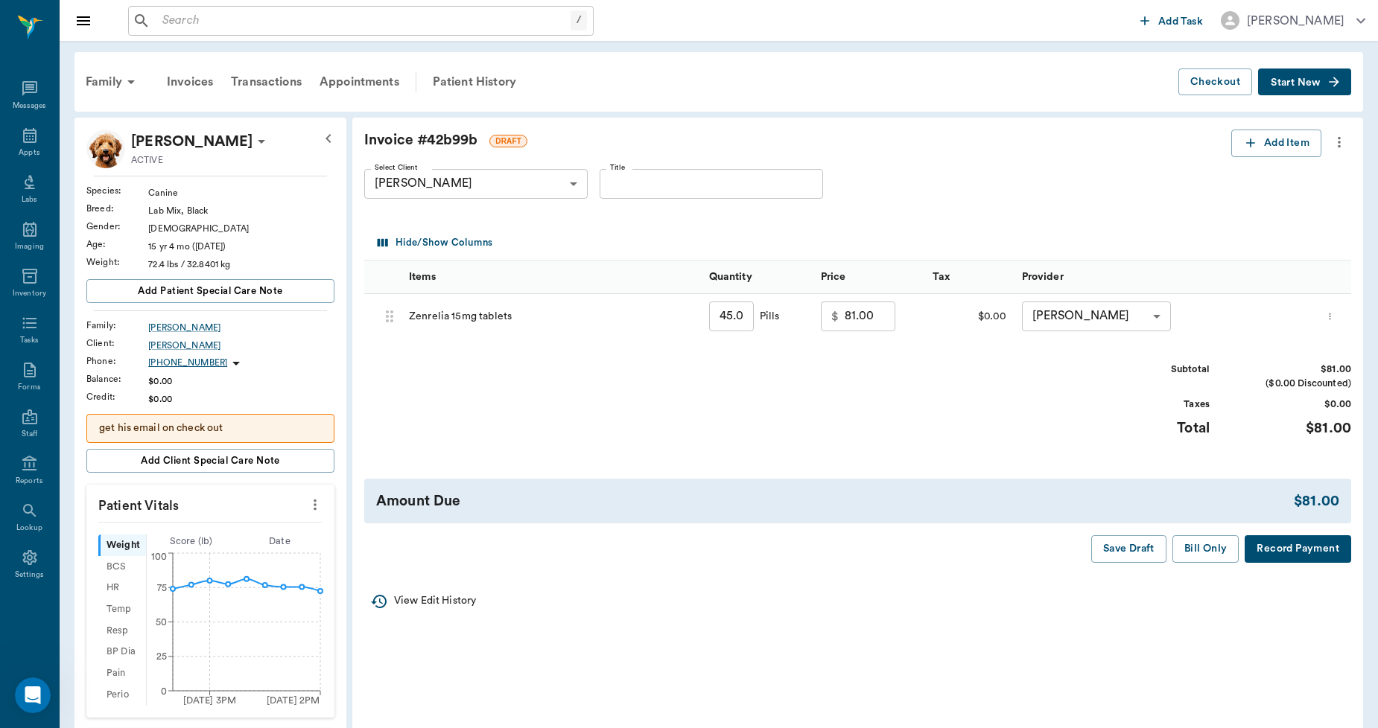
click at [1344, 144] on icon "more" at bounding box center [1339, 142] width 16 height 18
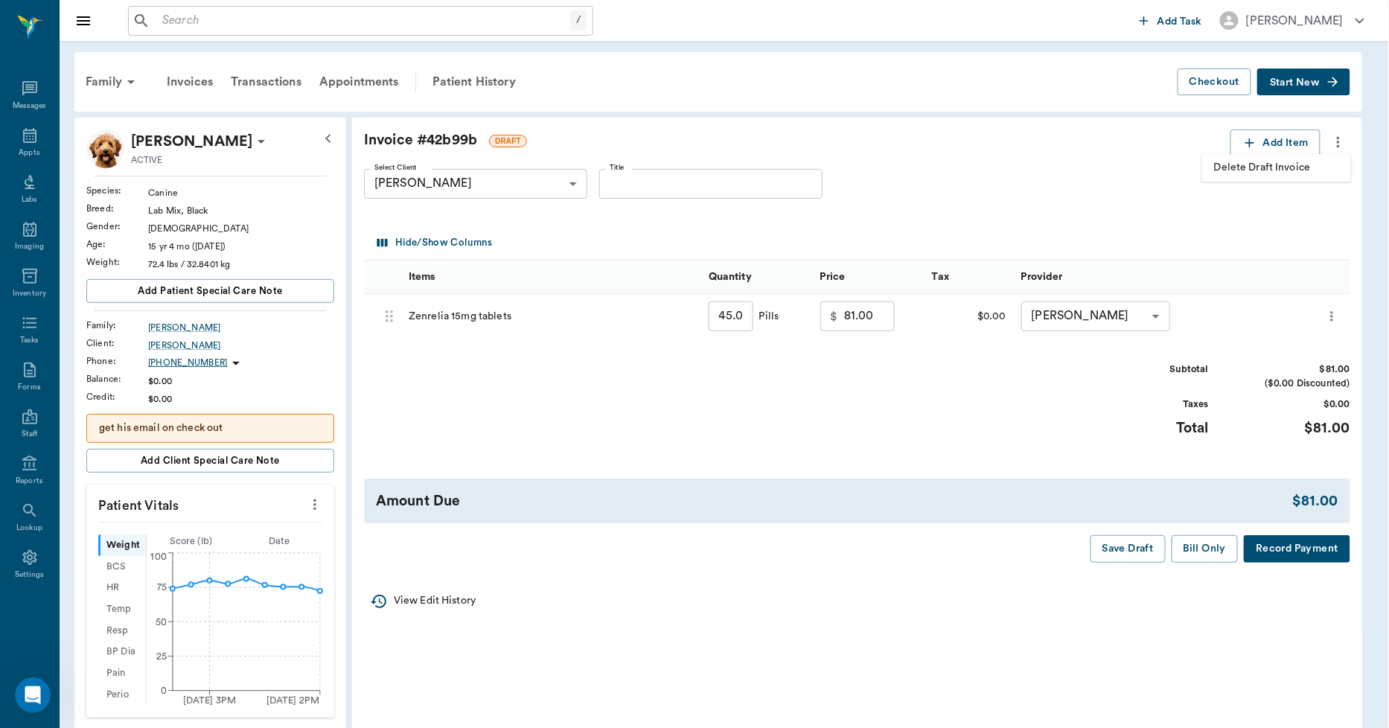
click at [1309, 167] on span "Delete Draft Invoice" at bounding box center [1276, 168] width 125 height 16
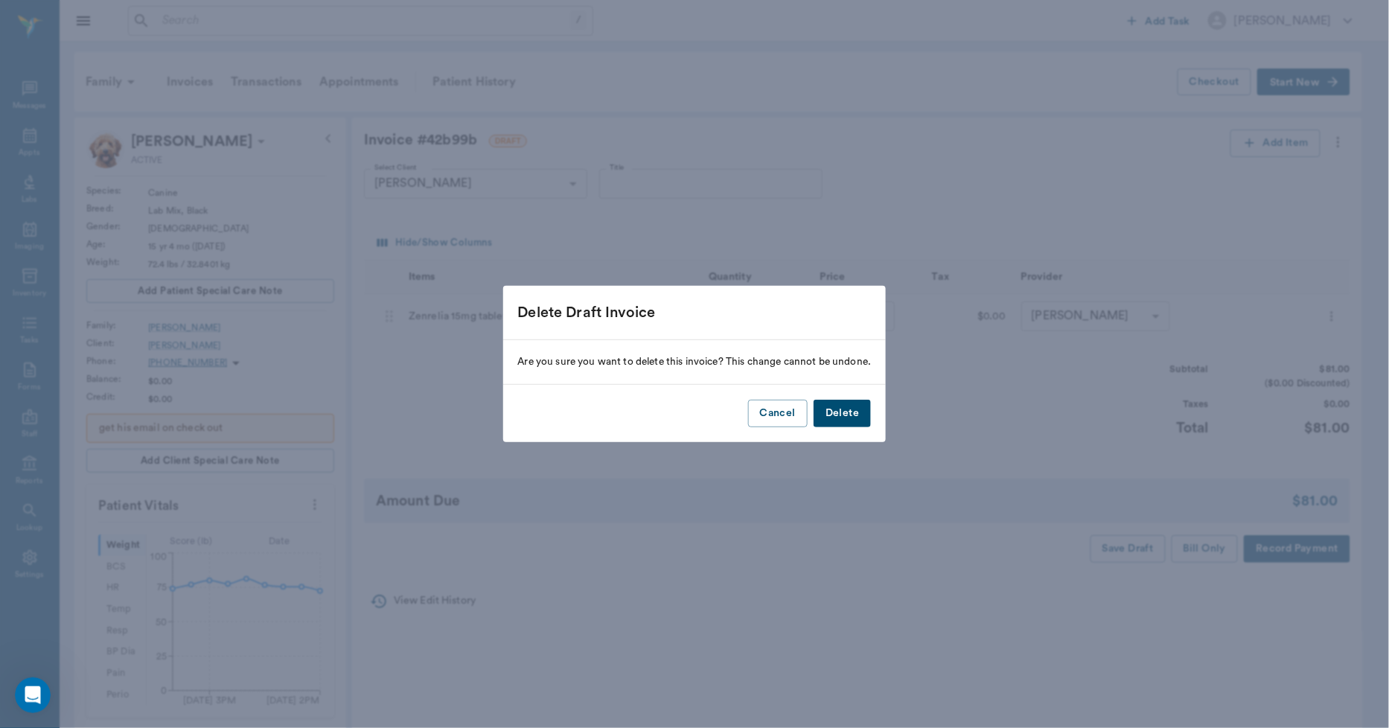
click at [844, 406] on button "Delete" at bounding box center [842, 414] width 57 height 28
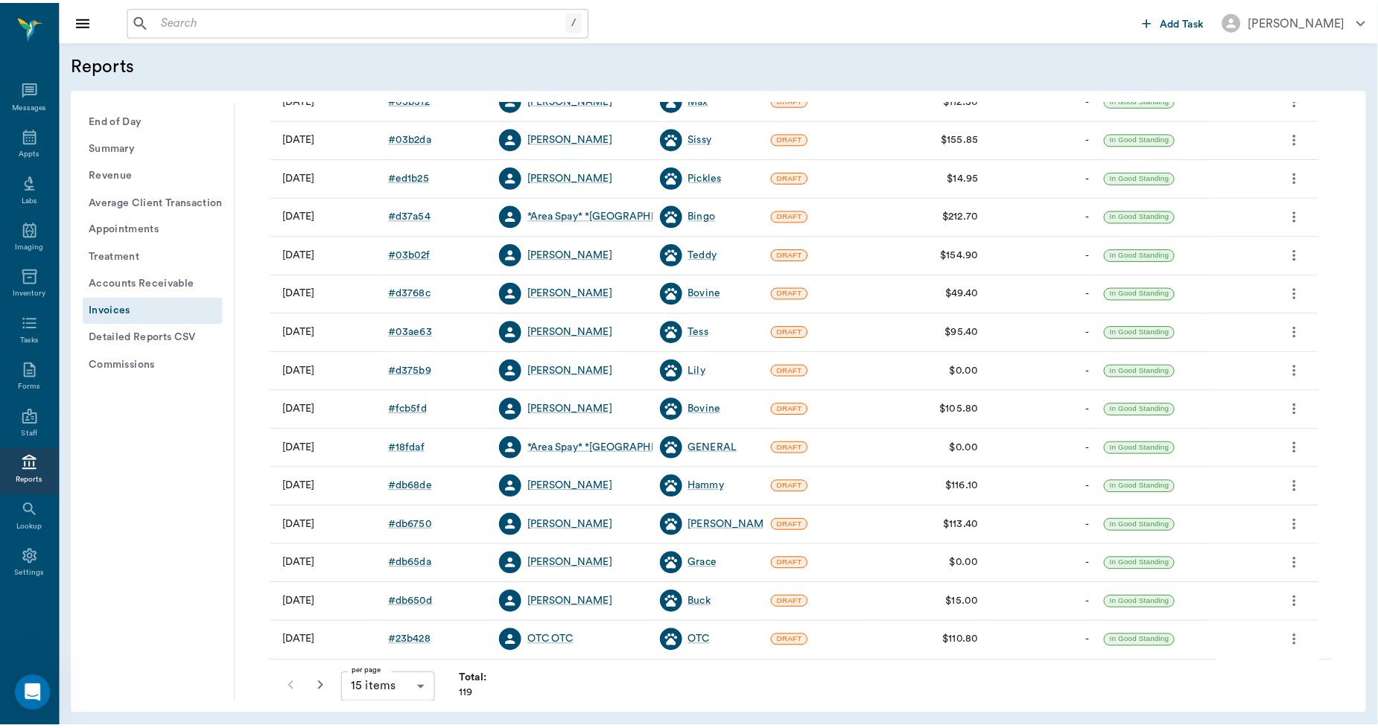
scroll to position [191, 0]
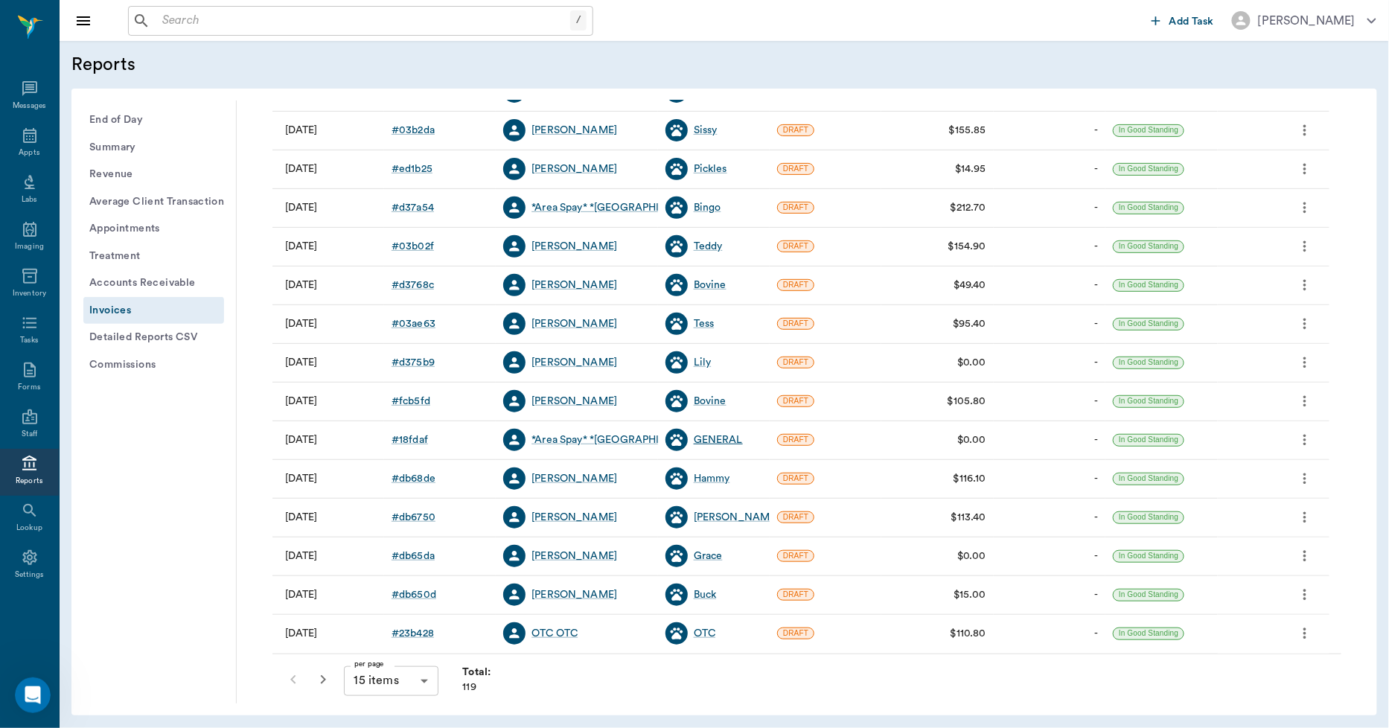
click at [709, 444] on div "GENERAL" at bounding box center [718, 440] width 49 height 15
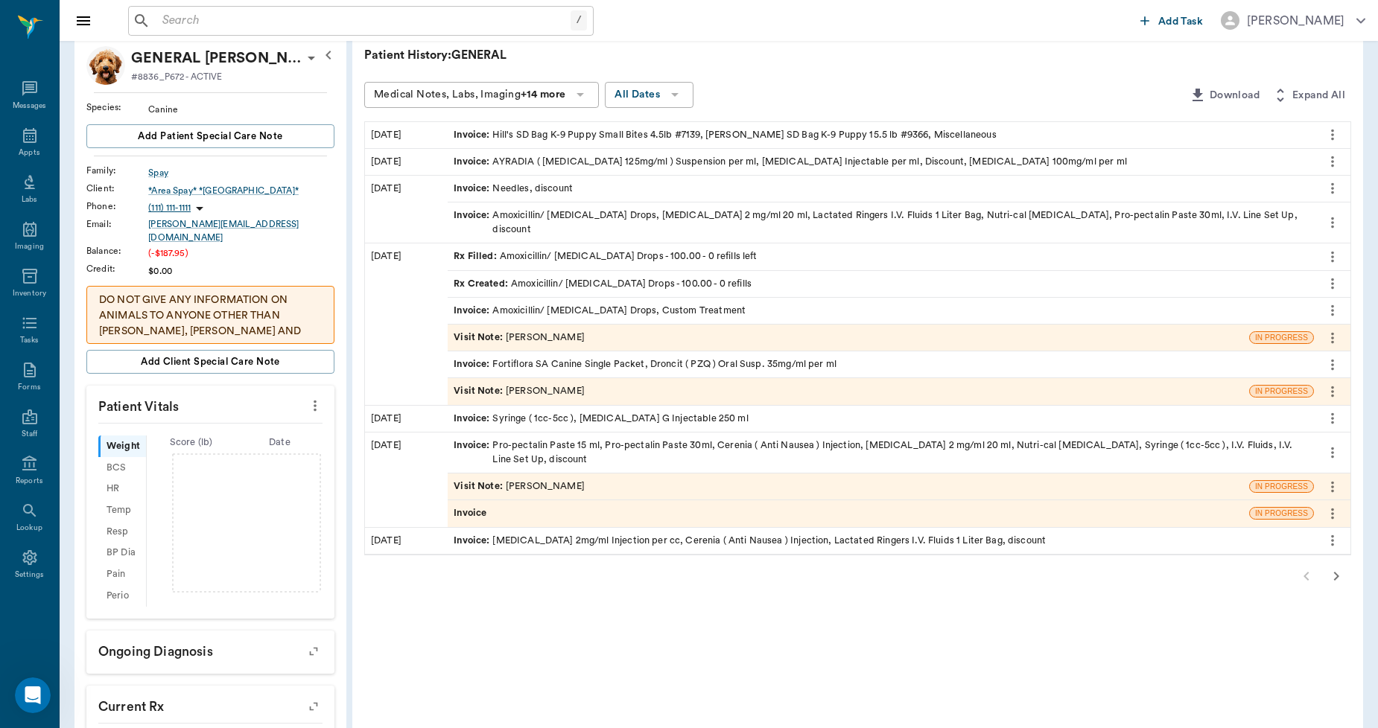
scroll to position [165, 0]
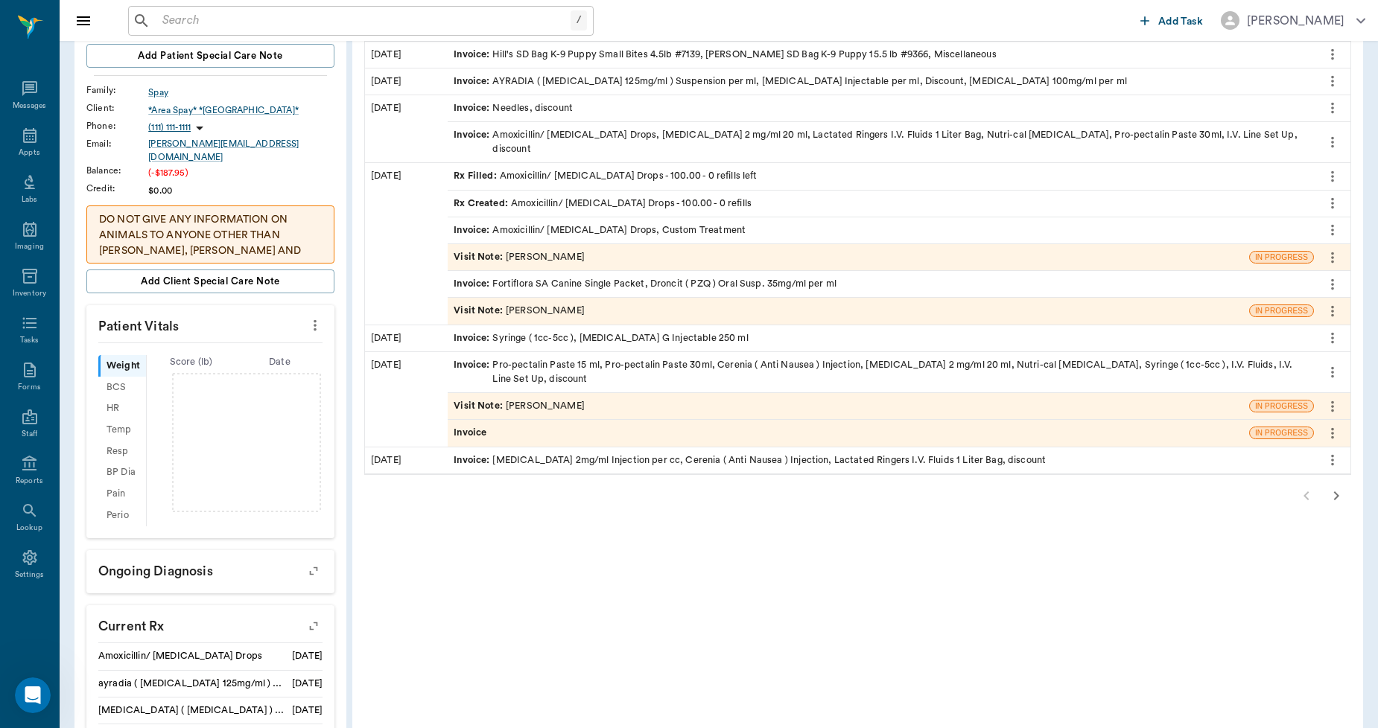
click at [552, 420] on div "Invoice" at bounding box center [848, 433] width 801 height 26
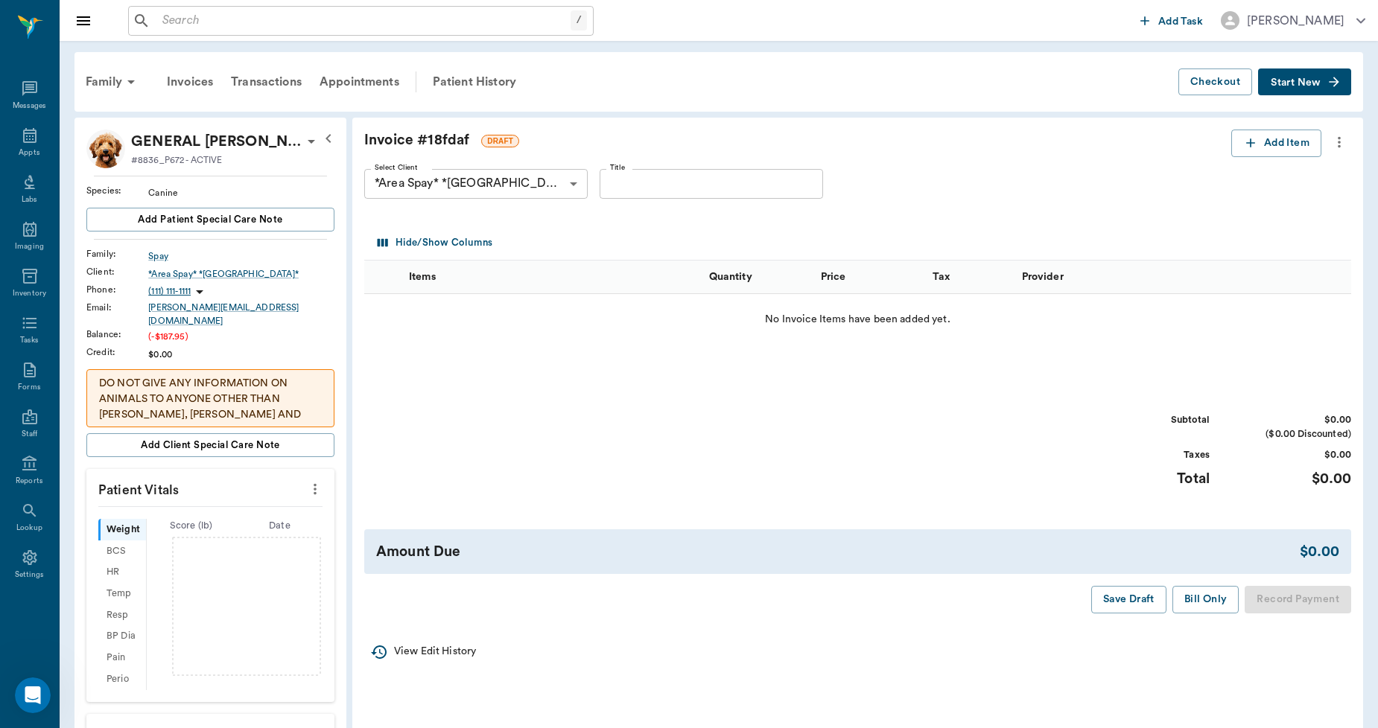
click at [1343, 144] on icon "more" at bounding box center [1339, 142] width 16 height 18
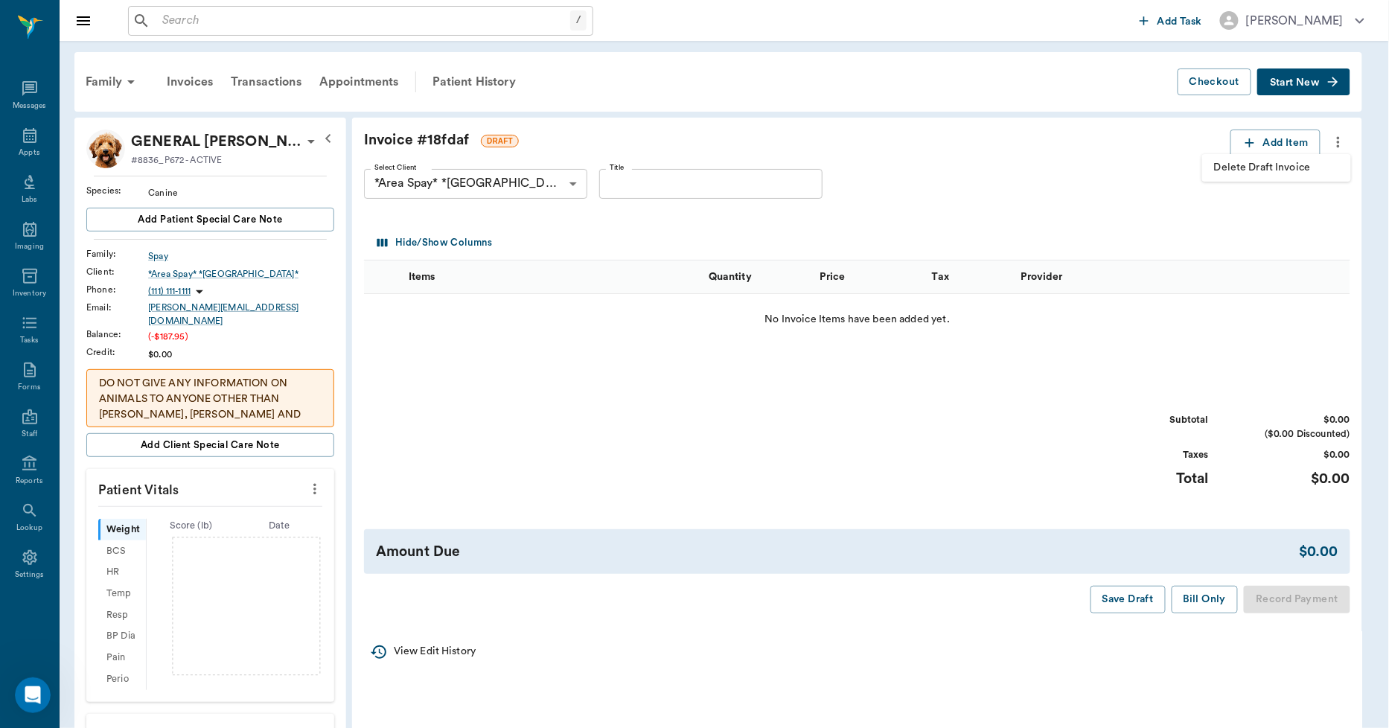
click at [1313, 161] on span "Delete Draft Invoice" at bounding box center [1276, 168] width 125 height 16
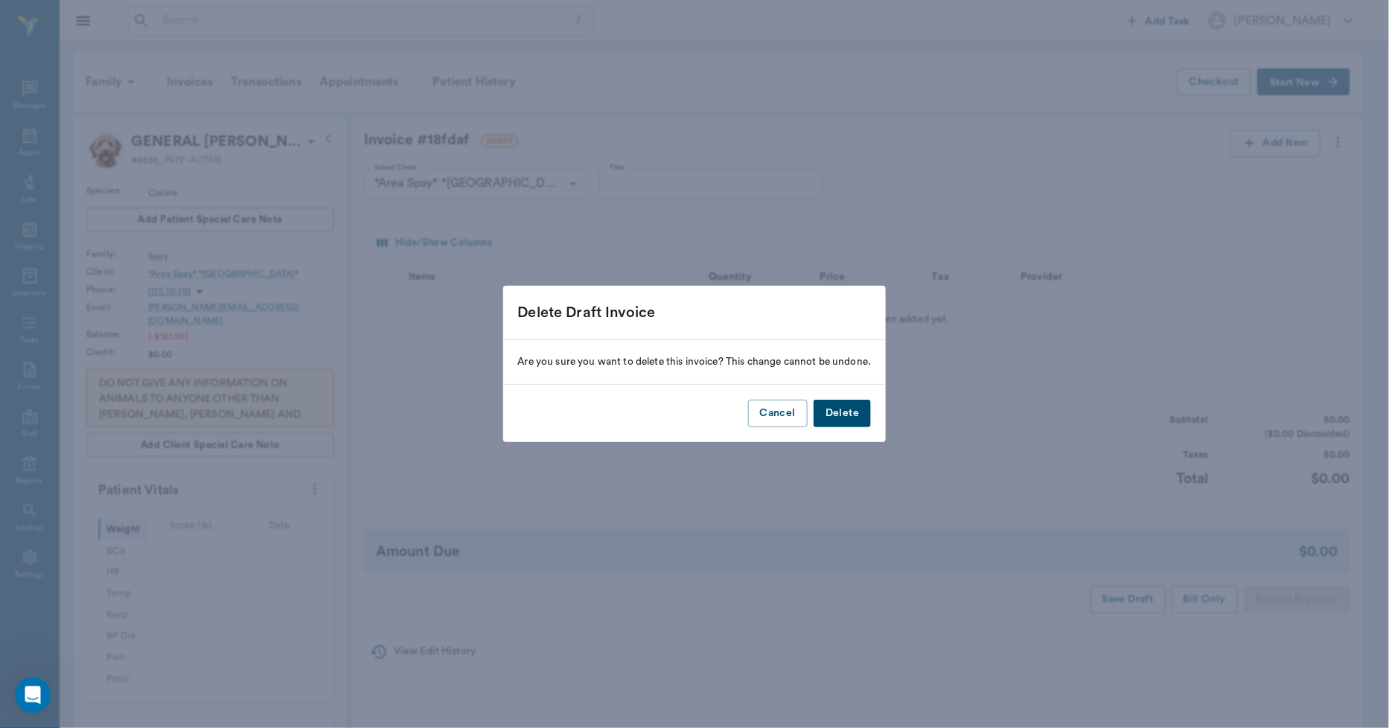
click at [845, 407] on button "Delete" at bounding box center [842, 414] width 57 height 28
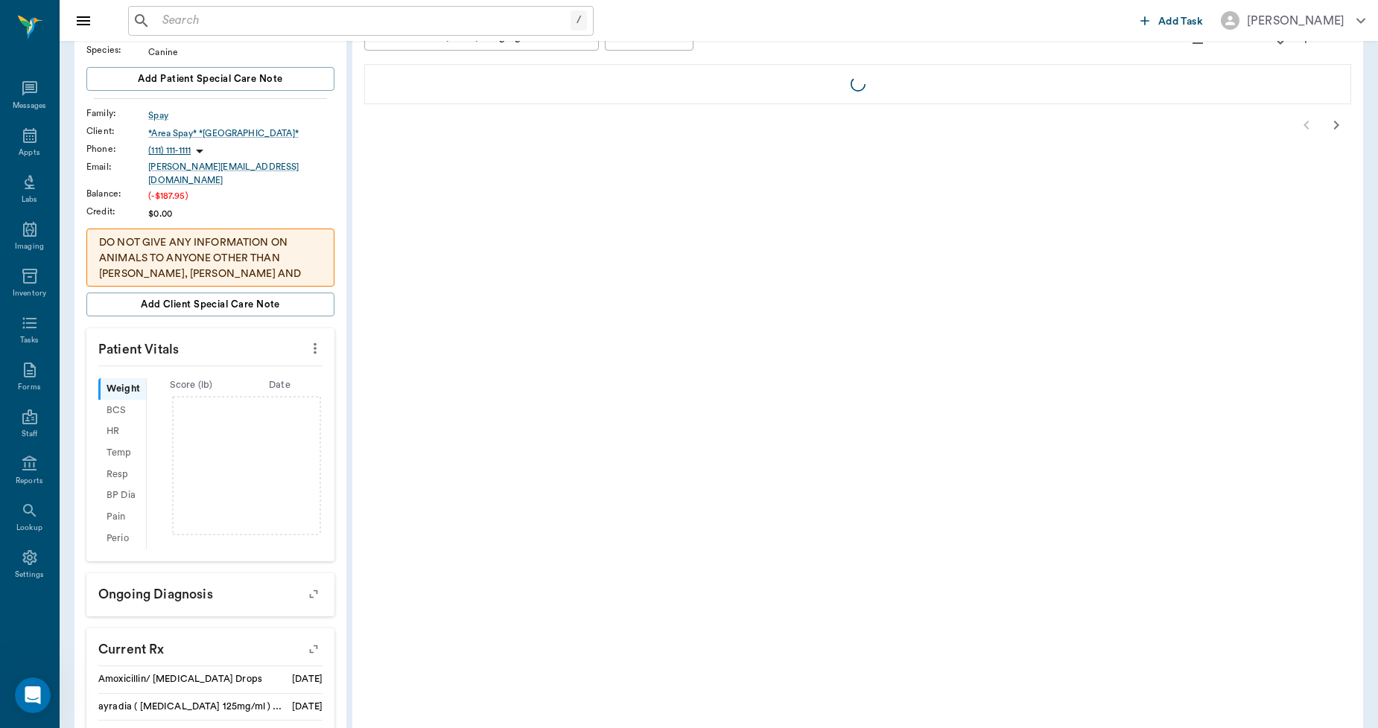
scroll to position [2, 0]
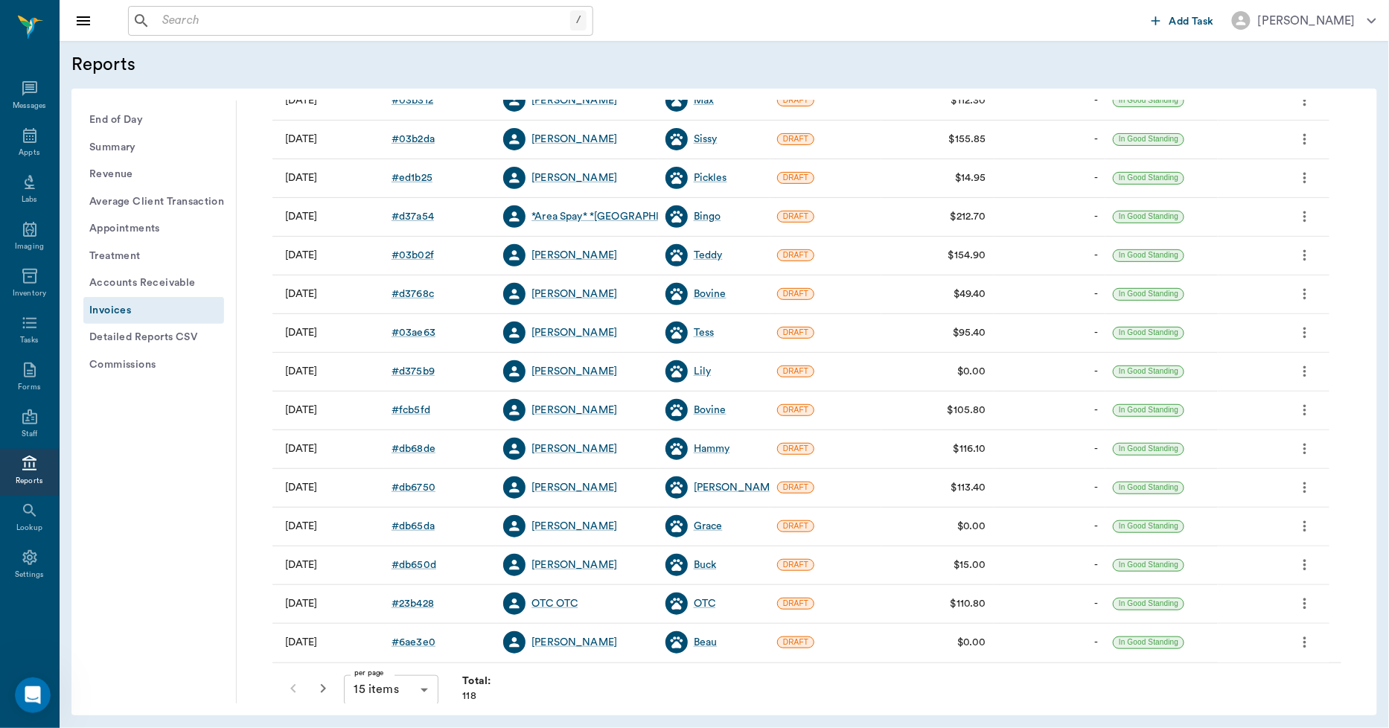
scroll to position [191, 0]
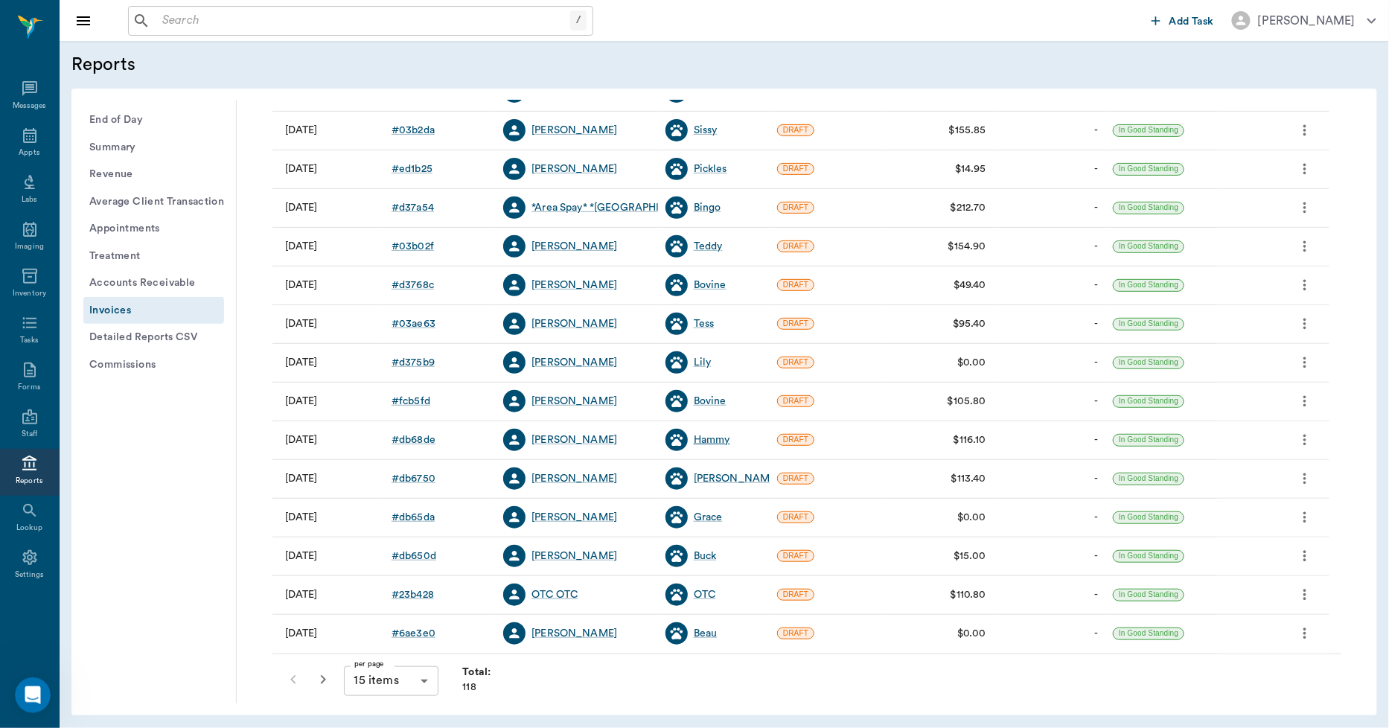
click at [713, 437] on div "Hammy" at bounding box center [712, 440] width 36 height 15
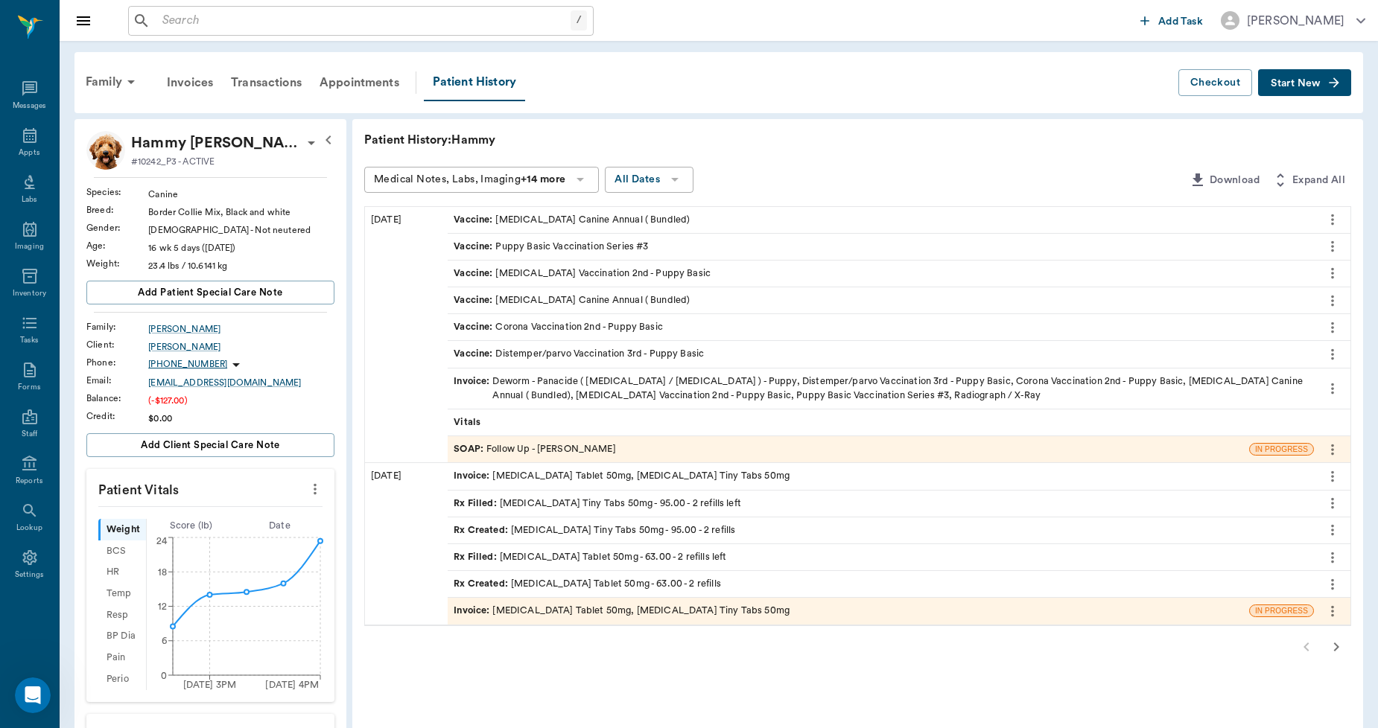
click at [633, 606] on div "Invoice : [MEDICAL_DATA] Tablet 50mg, [MEDICAL_DATA] Tiny Tabs 50mg" at bounding box center [621, 611] width 336 height 14
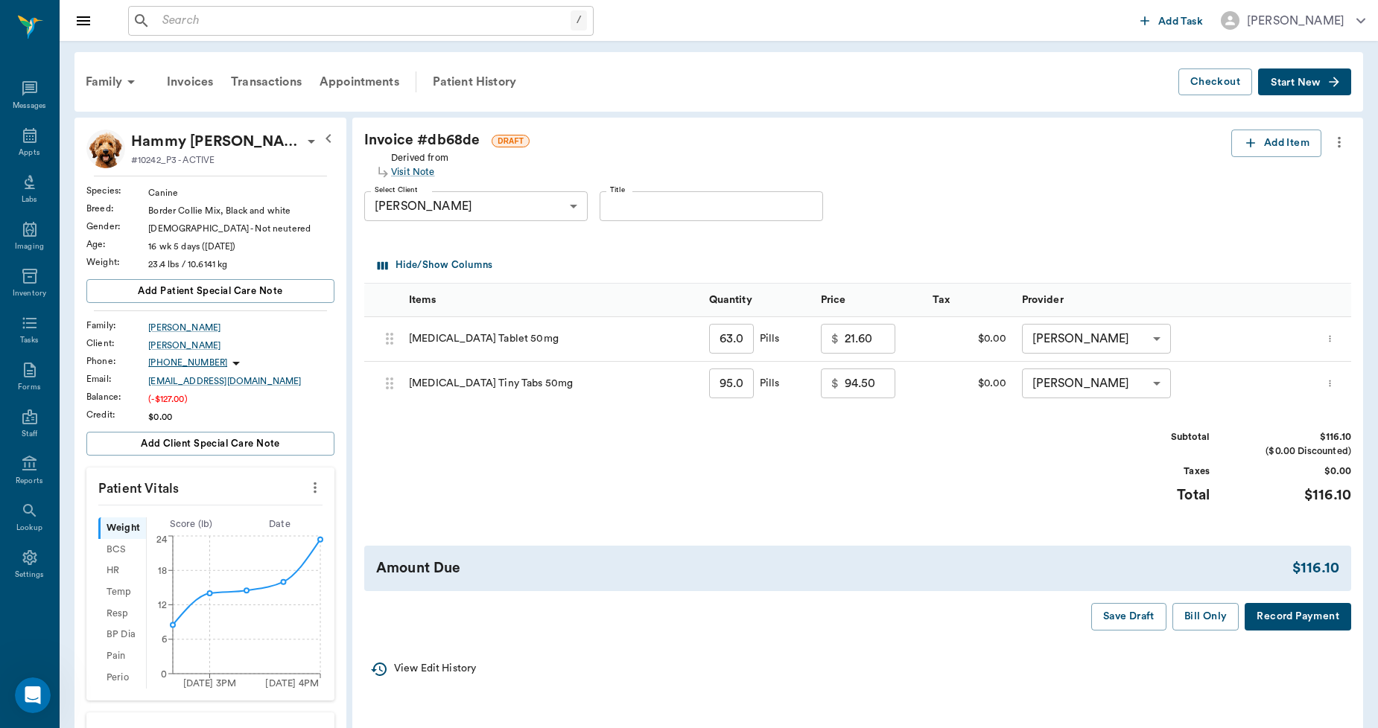
click at [1343, 138] on icon "more" at bounding box center [1339, 142] width 16 height 18
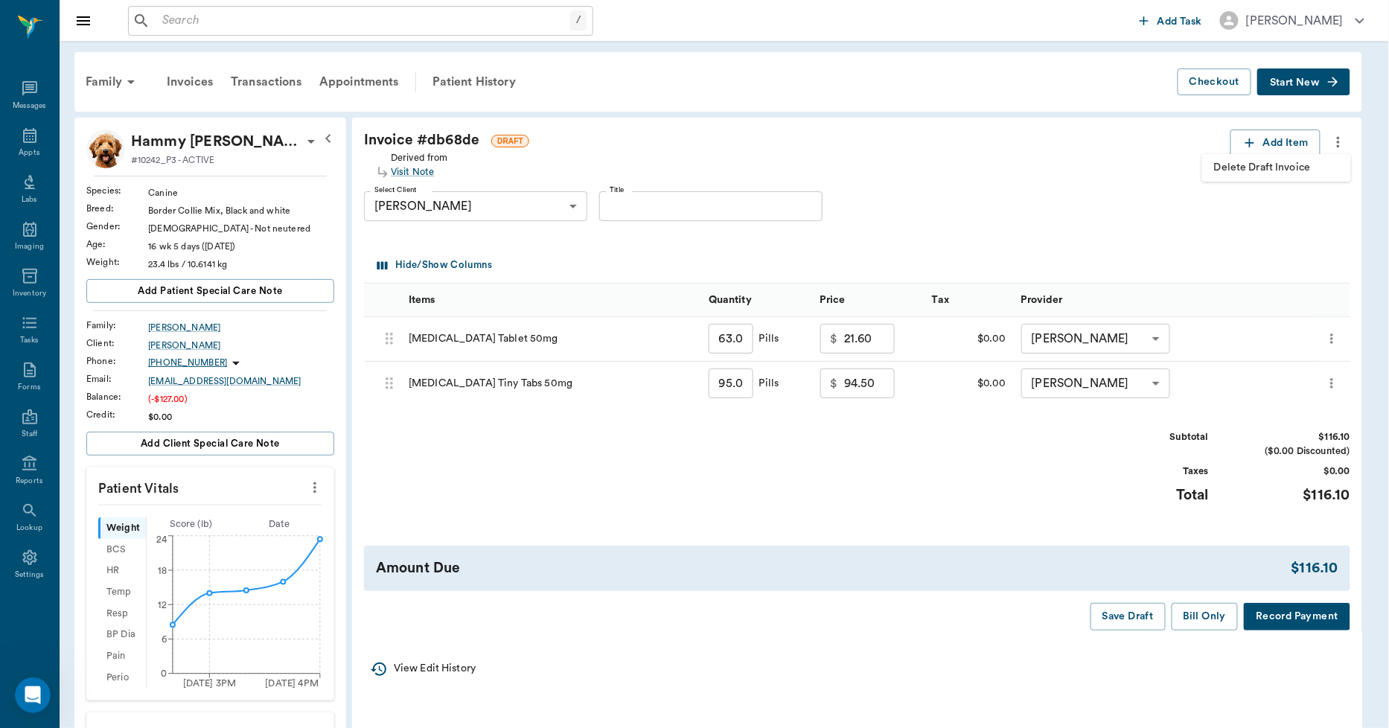
click at [1296, 165] on span "Delete Draft Invoice" at bounding box center [1276, 168] width 125 height 16
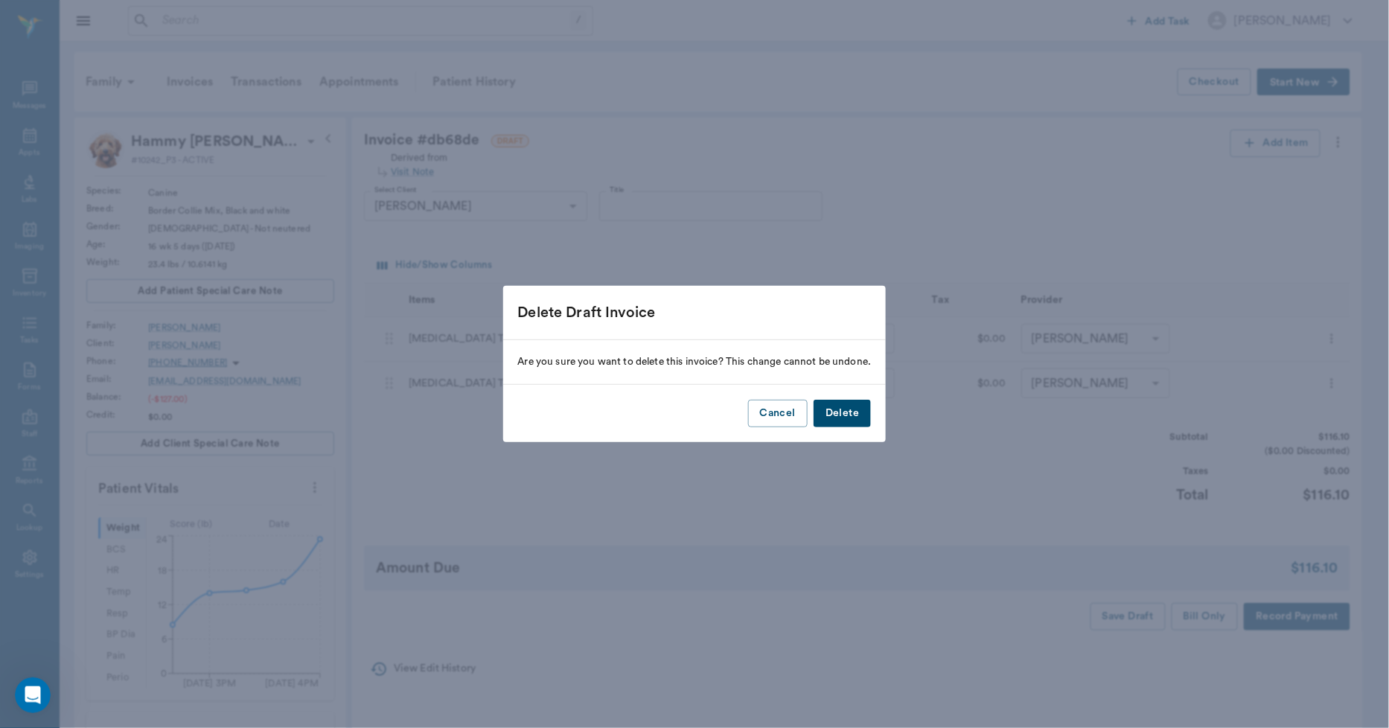
click at [862, 418] on button "Delete" at bounding box center [842, 414] width 57 height 28
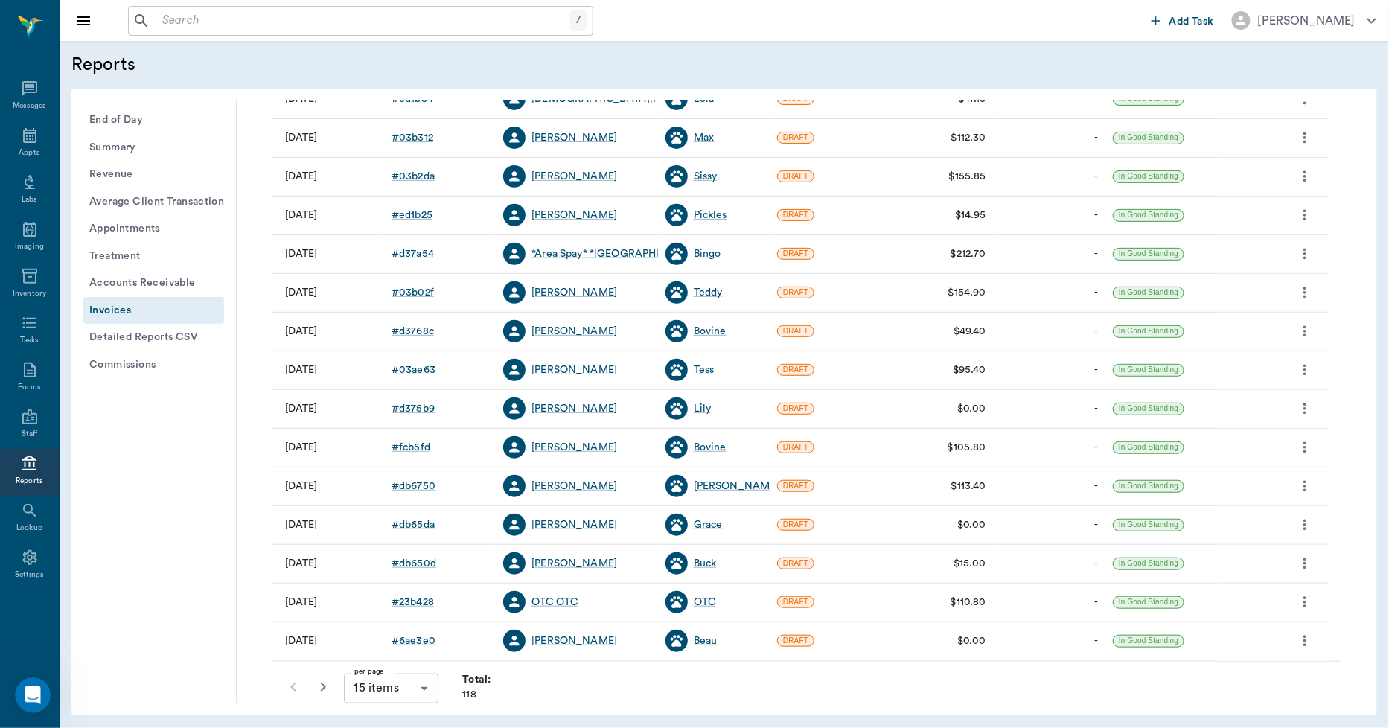
scroll to position [191, 0]
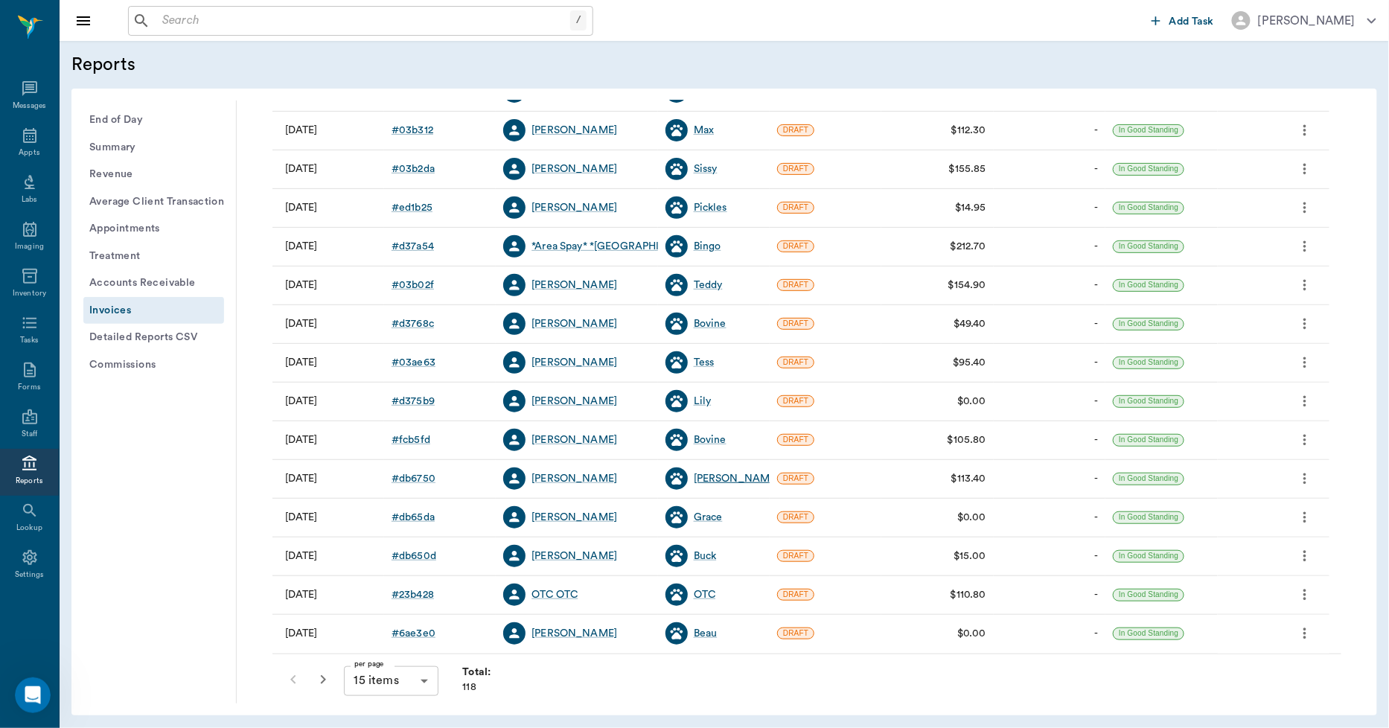
click at [705, 480] on div "[PERSON_NAME]" at bounding box center [737, 478] width 86 height 15
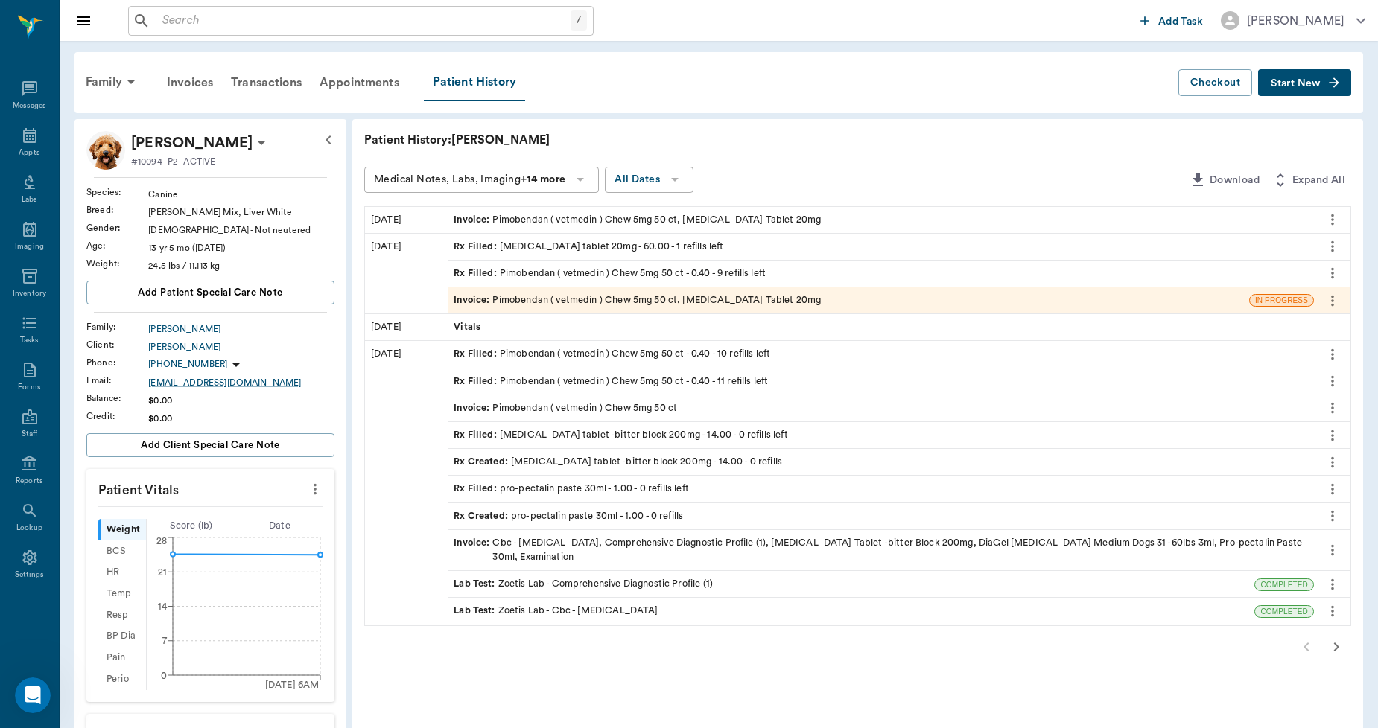
click at [636, 303] on div "Invoice : Pimobendan ( vetmedin ) Chew 5mg 50 ct, [MEDICAL_DATA] Tablet 20mg" at bounding box center [636, 300] width 367 height 14
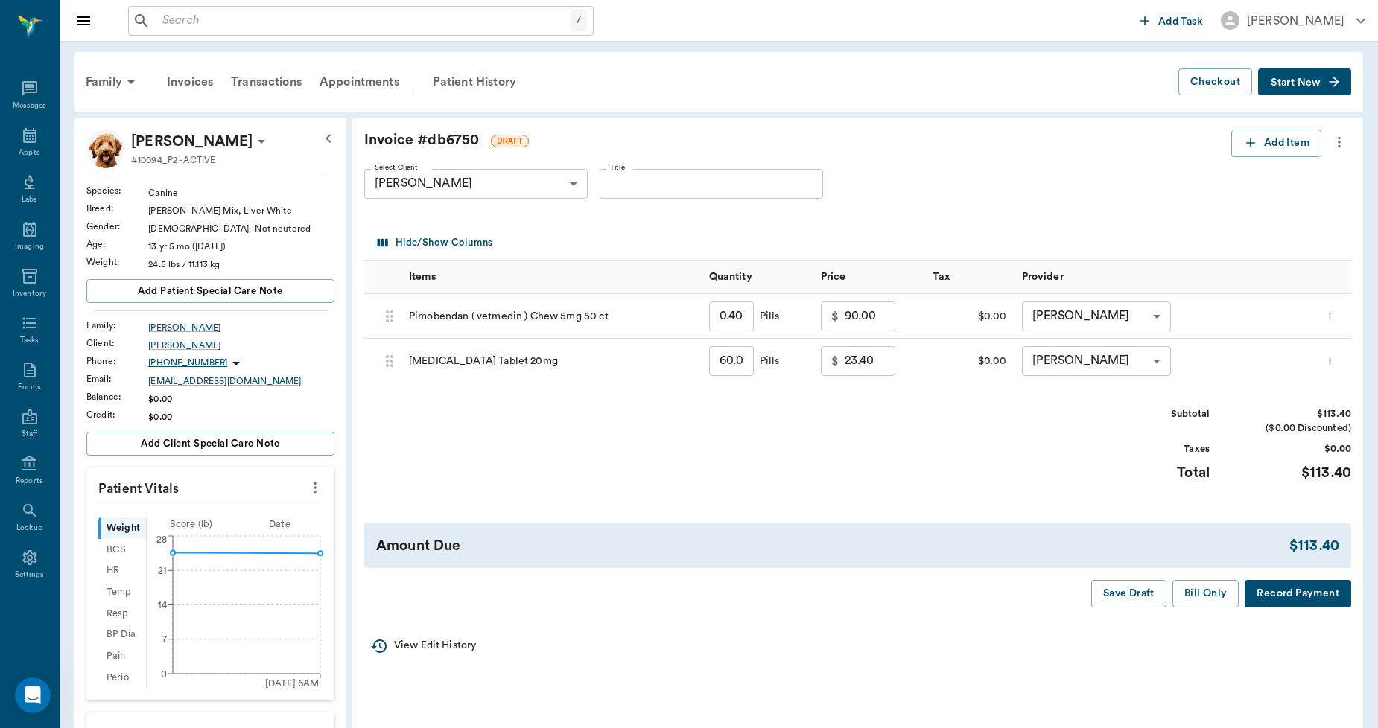
click at [1346, 146] on icon "more" at bounding box center [1339, 142] width 16 height 18
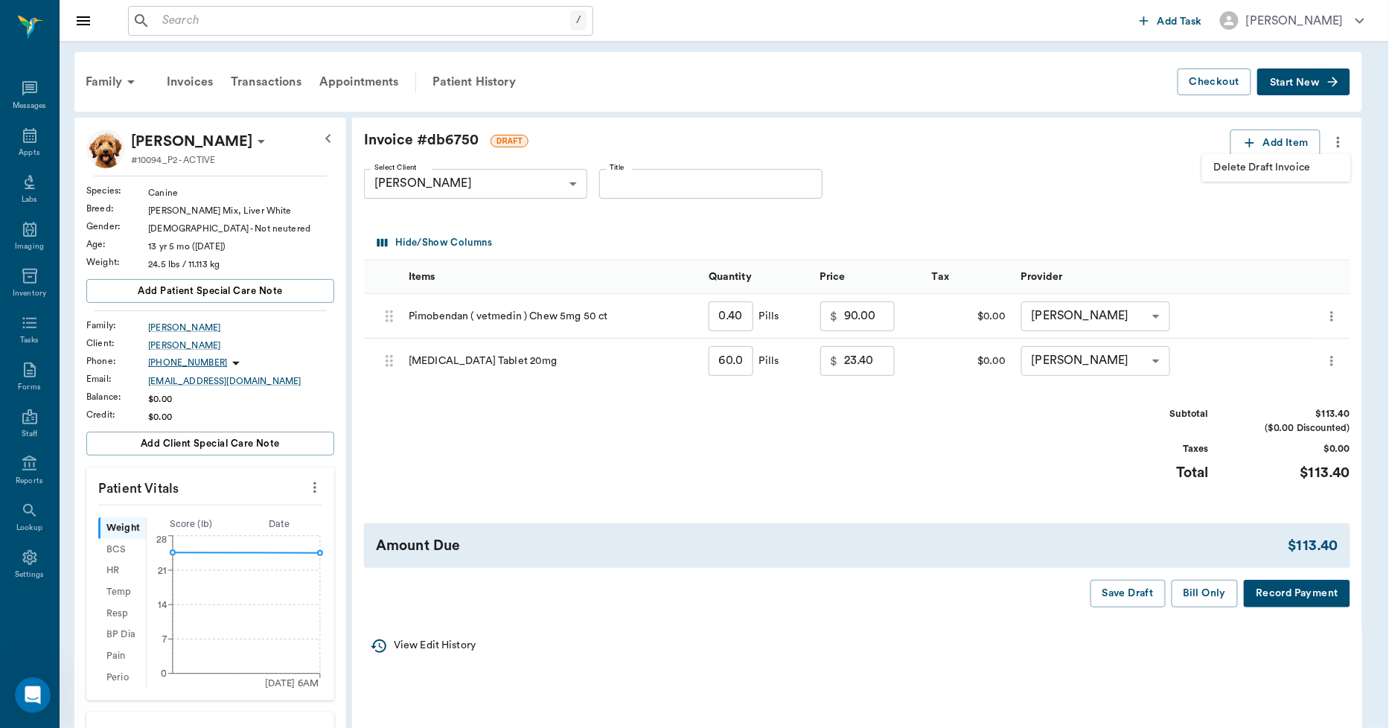
click at [1322, 158] on li "Delete Draft Invoice" at bounding box center [1277, 168] width 149 height 28
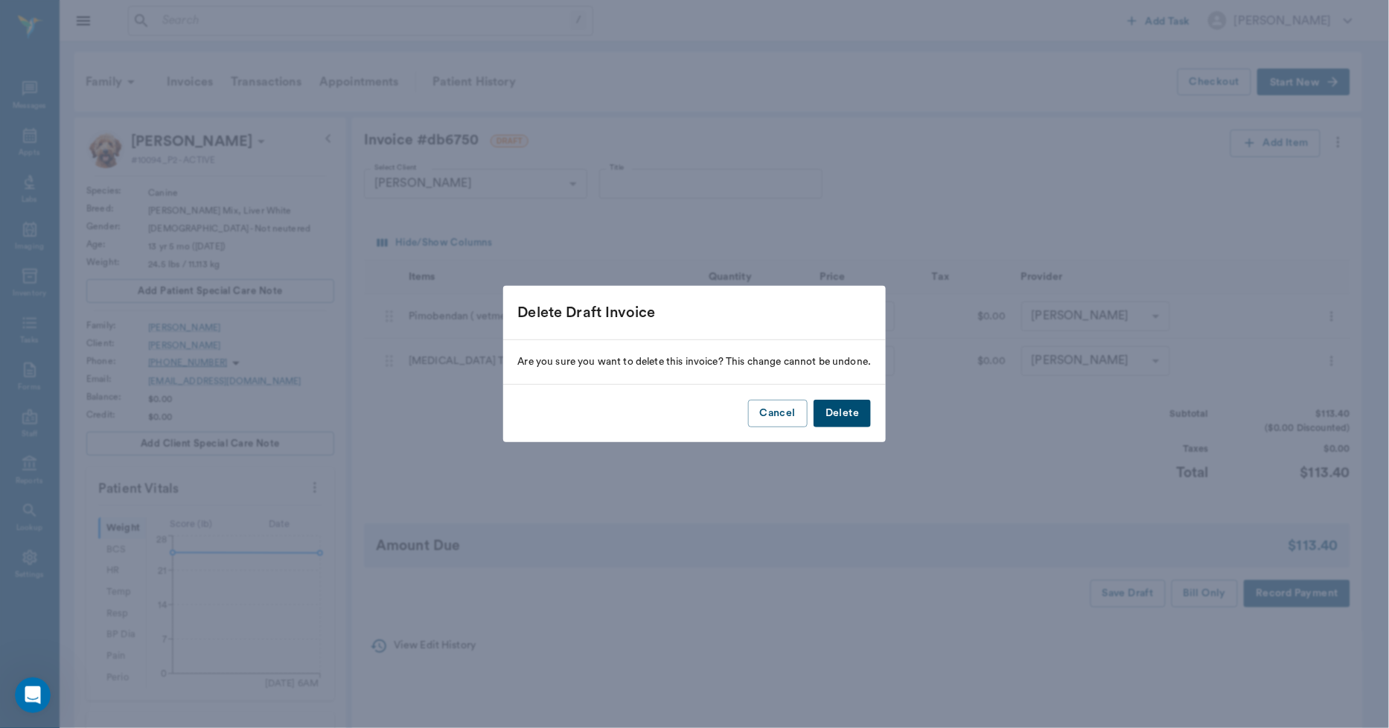
click at [852, 407] on button "Delete" at bounding box center [842, 414] width 57 height 28
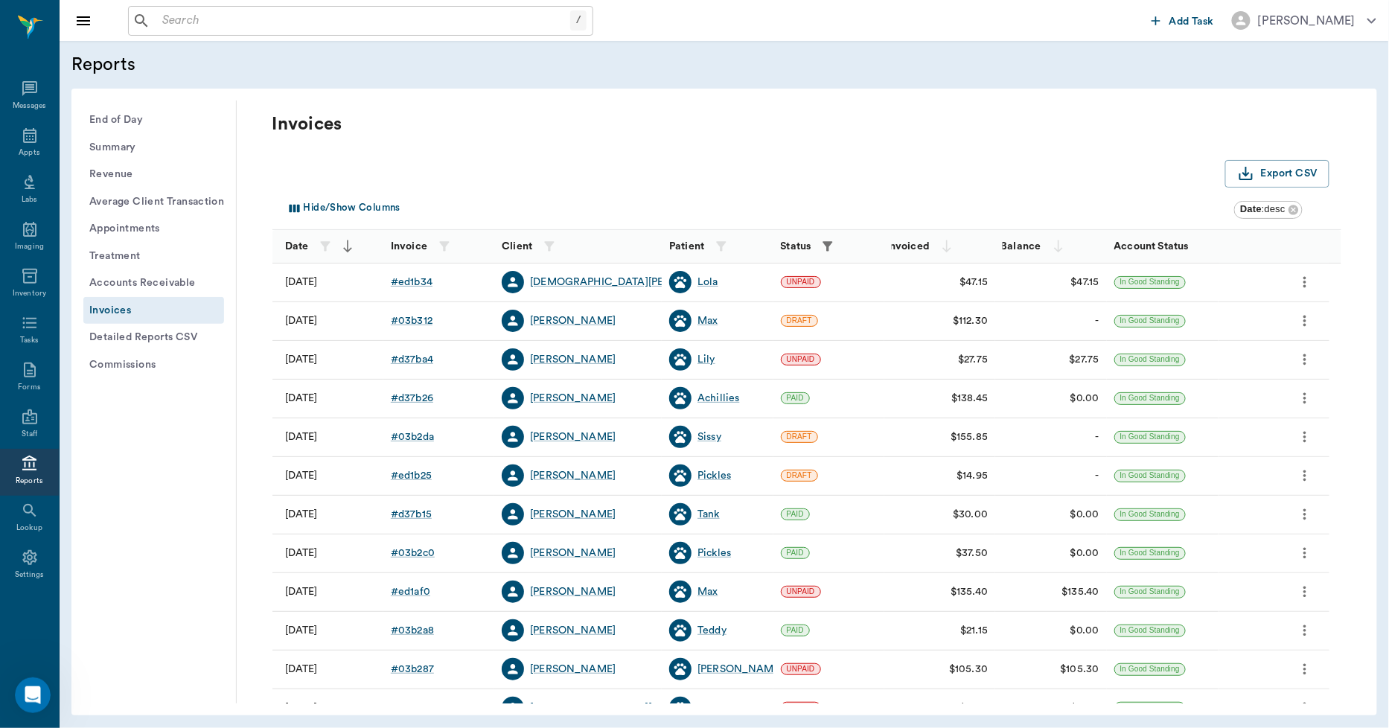
click at [825, 248] on icon "button" at bounding box center [828, 246] width 15 height 15
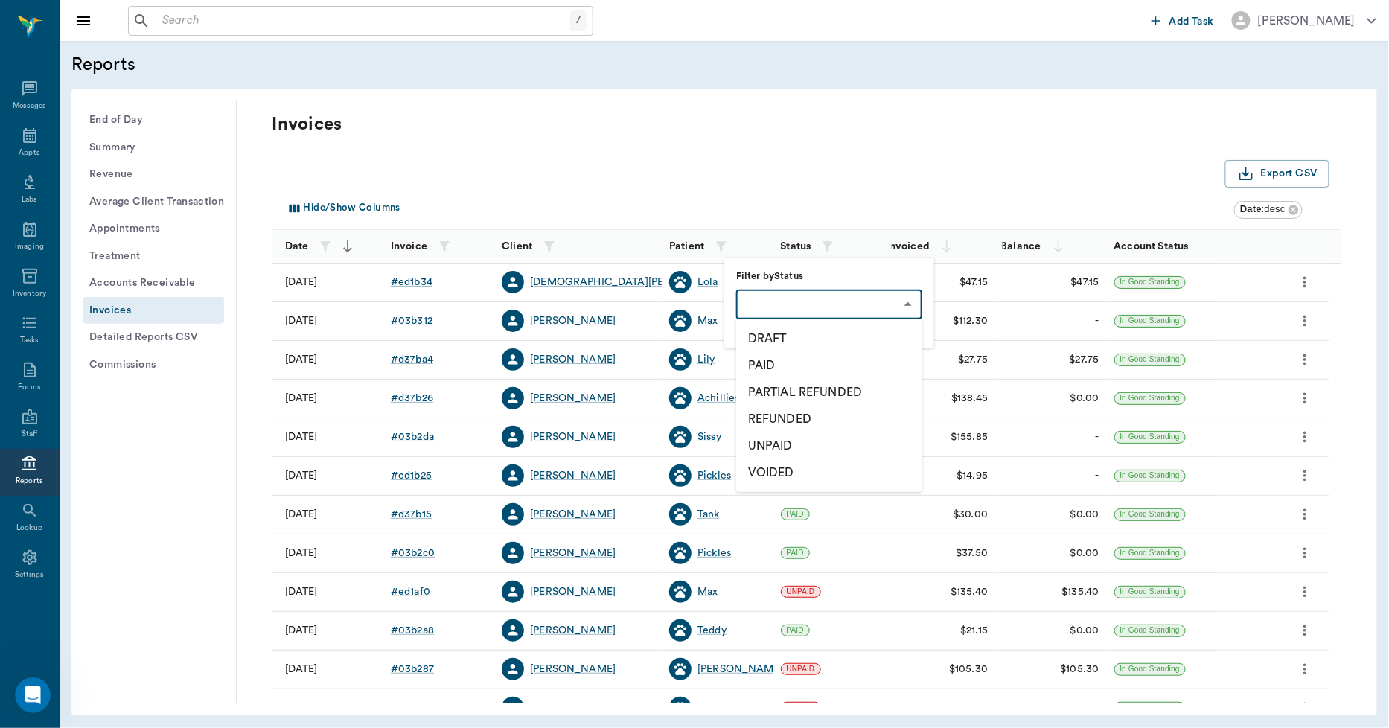
click at [785, 308] on body "/ ​ Add Task Dr. Bert Ellsworth Nectar Messages Appts Labs Imaging Inventory Ta…" at bounding box center [694, 364] width 1389 height 728
click at [778, 336] on li "DRAFT" at bounding box center [829, 338] width 186 height 27
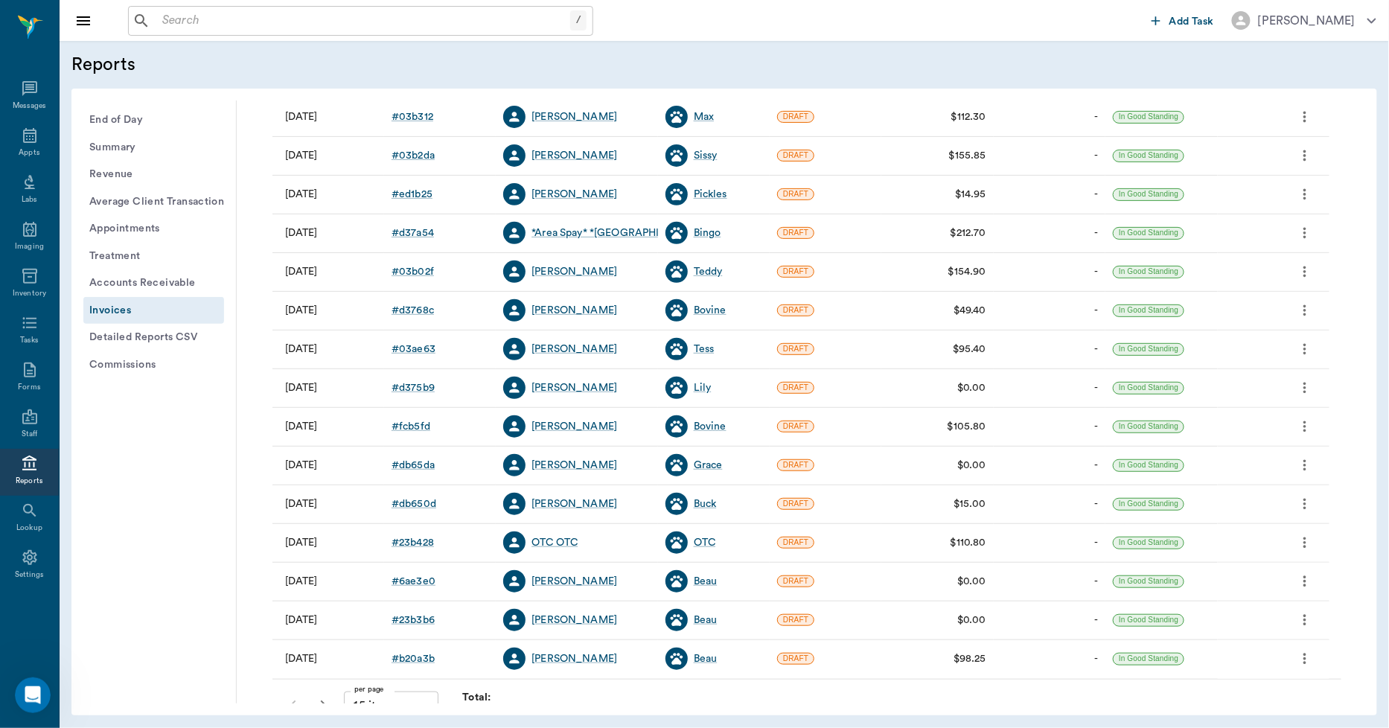
scroll to position [191, 0]
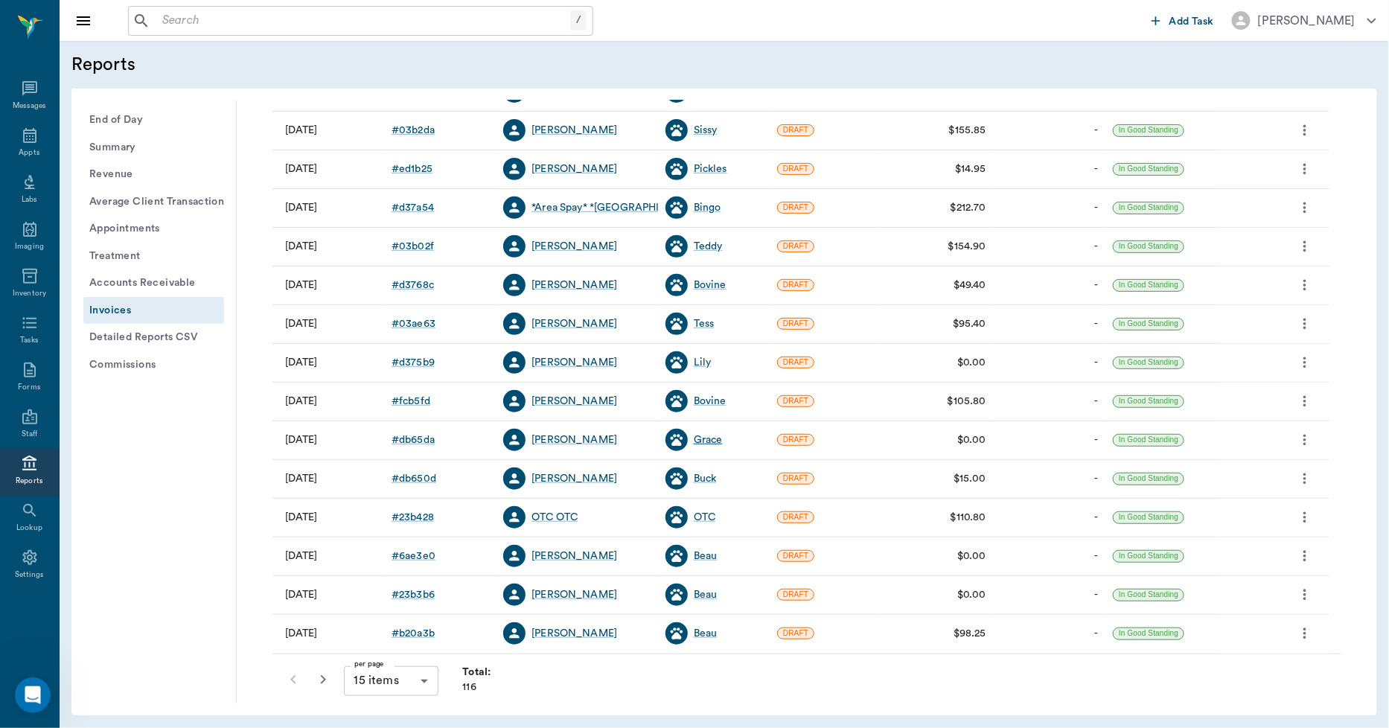
click at [708, 442] on div "Grace" at bounding box center [708, 440] width 29 height 15
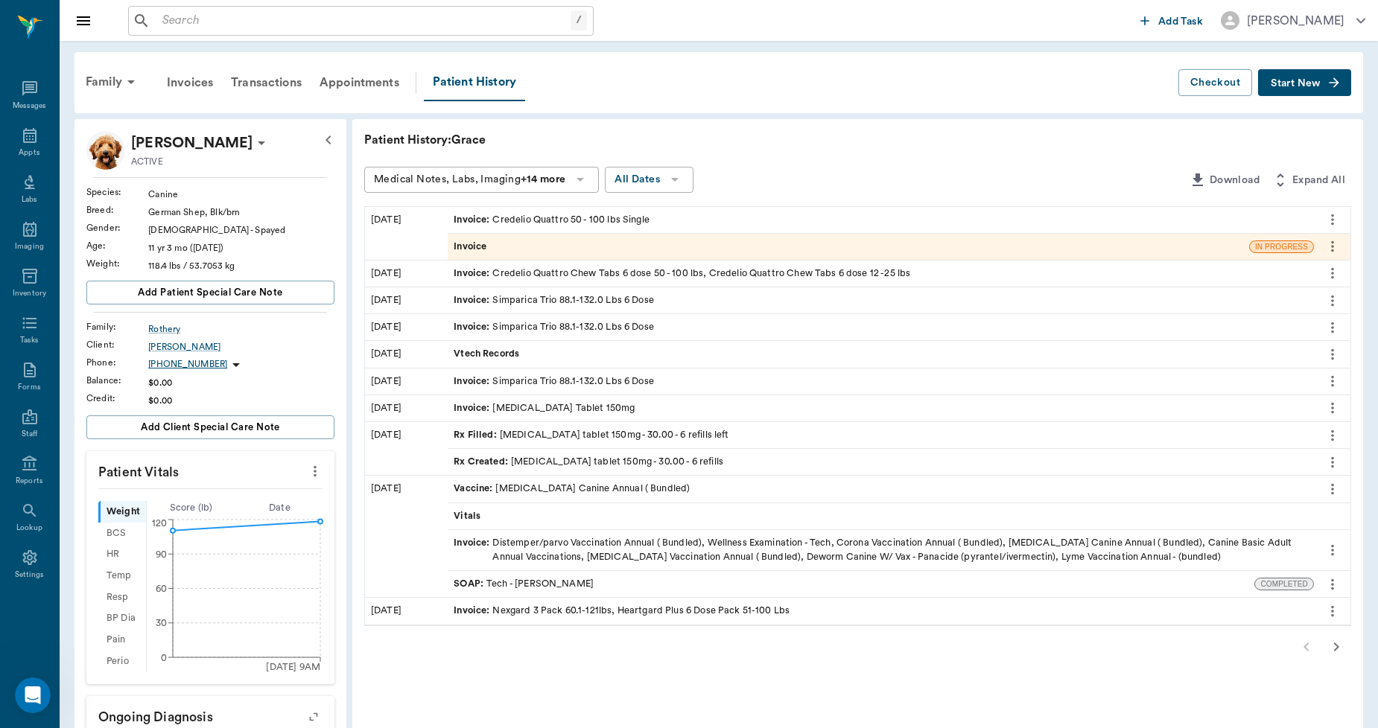
click at [497, 246] on div "Invoice" at bounding box center [848, 247] width 801 height 26
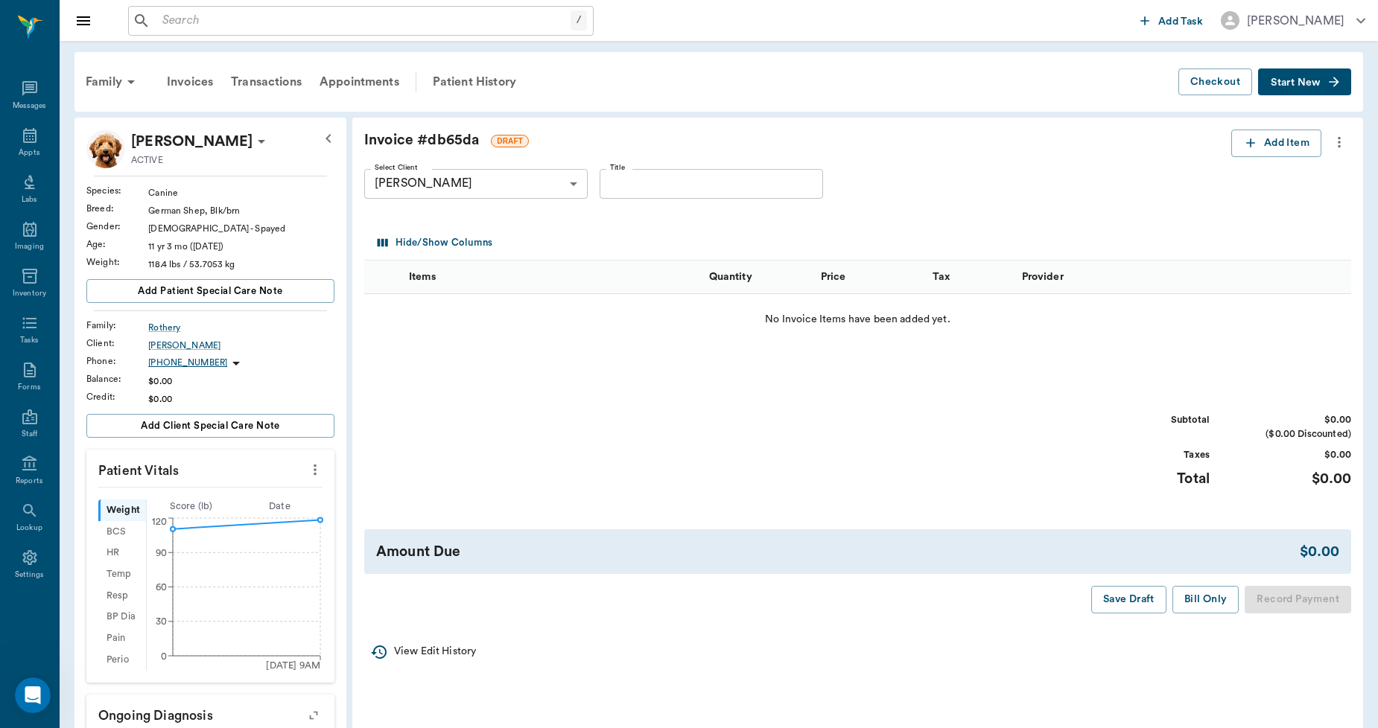
click at [1338, 144] on icon "more" at bounding box center [1339, 142] width 16 height 18
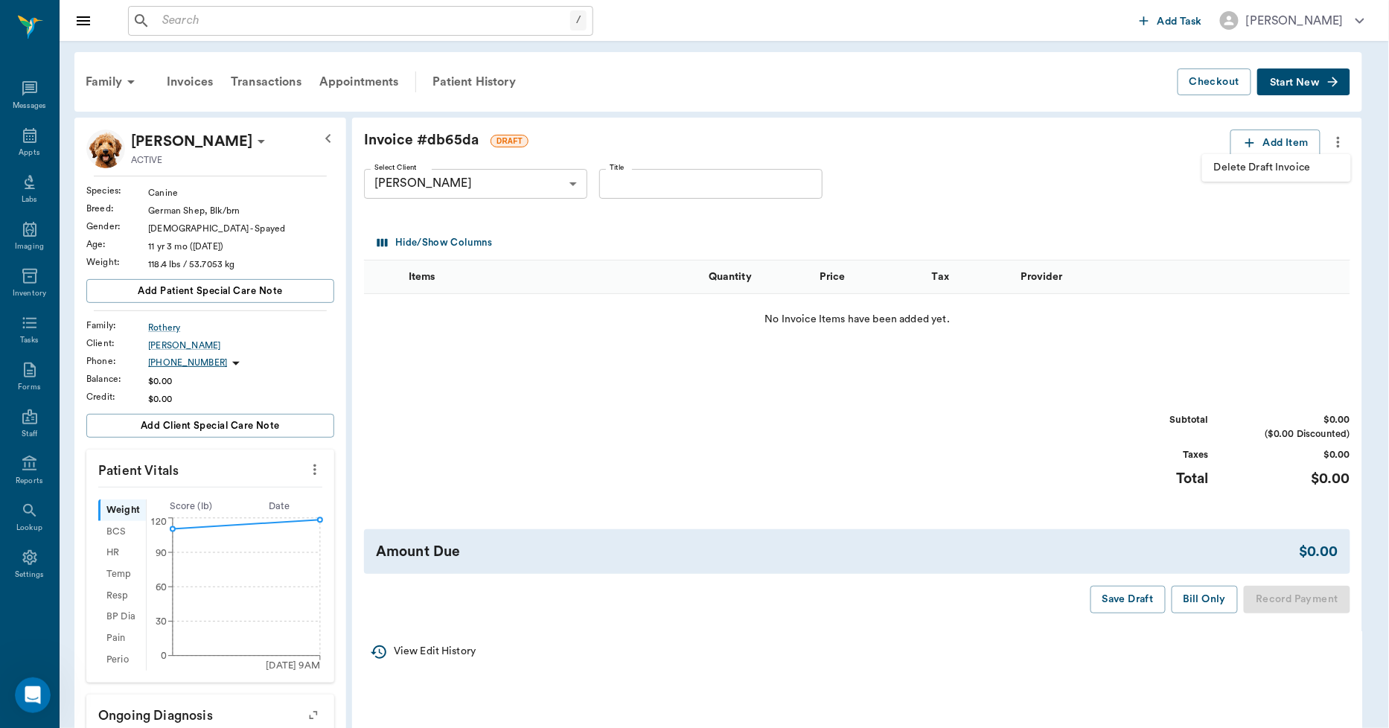
click at [1293, 162] on span "Delete Draft Invoice" at bounding box center [1276, 168] width 125 height 16
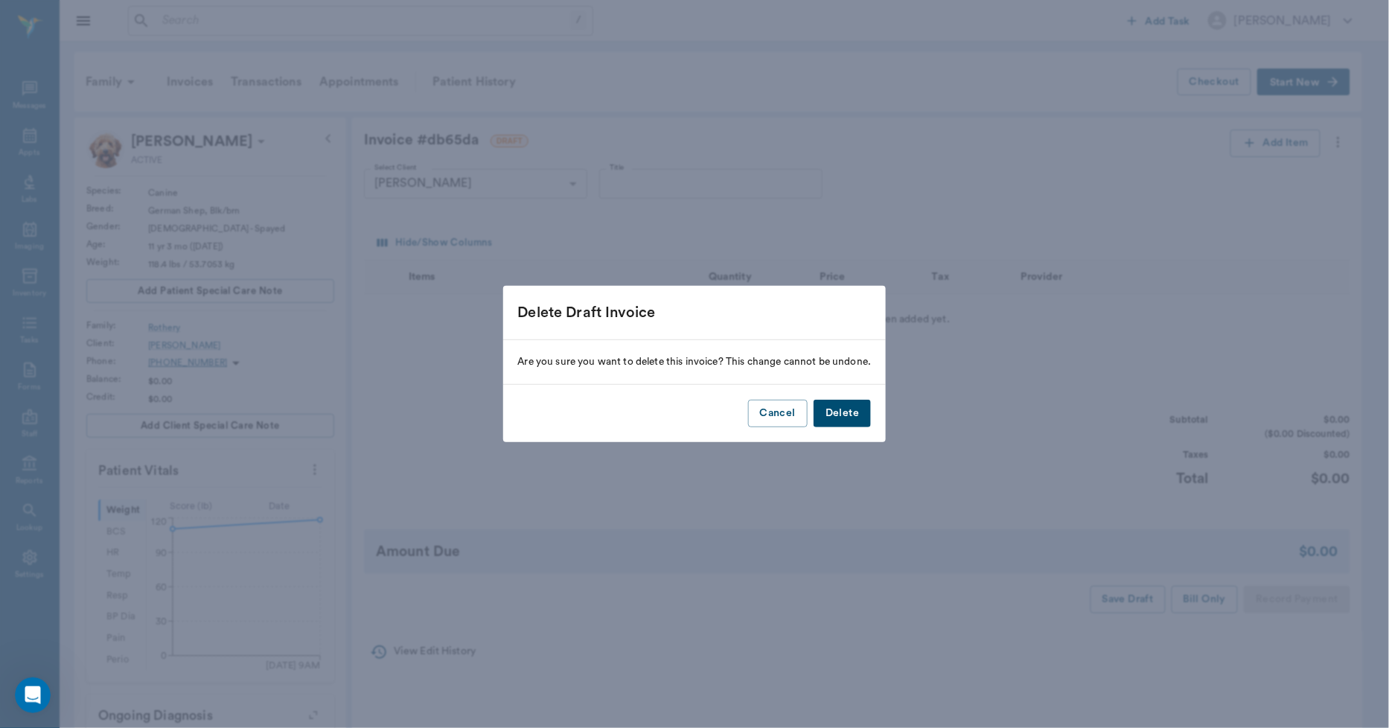
click at [854, 408] on button "Delete" at bounding box center [842, 414] width 57 height 28
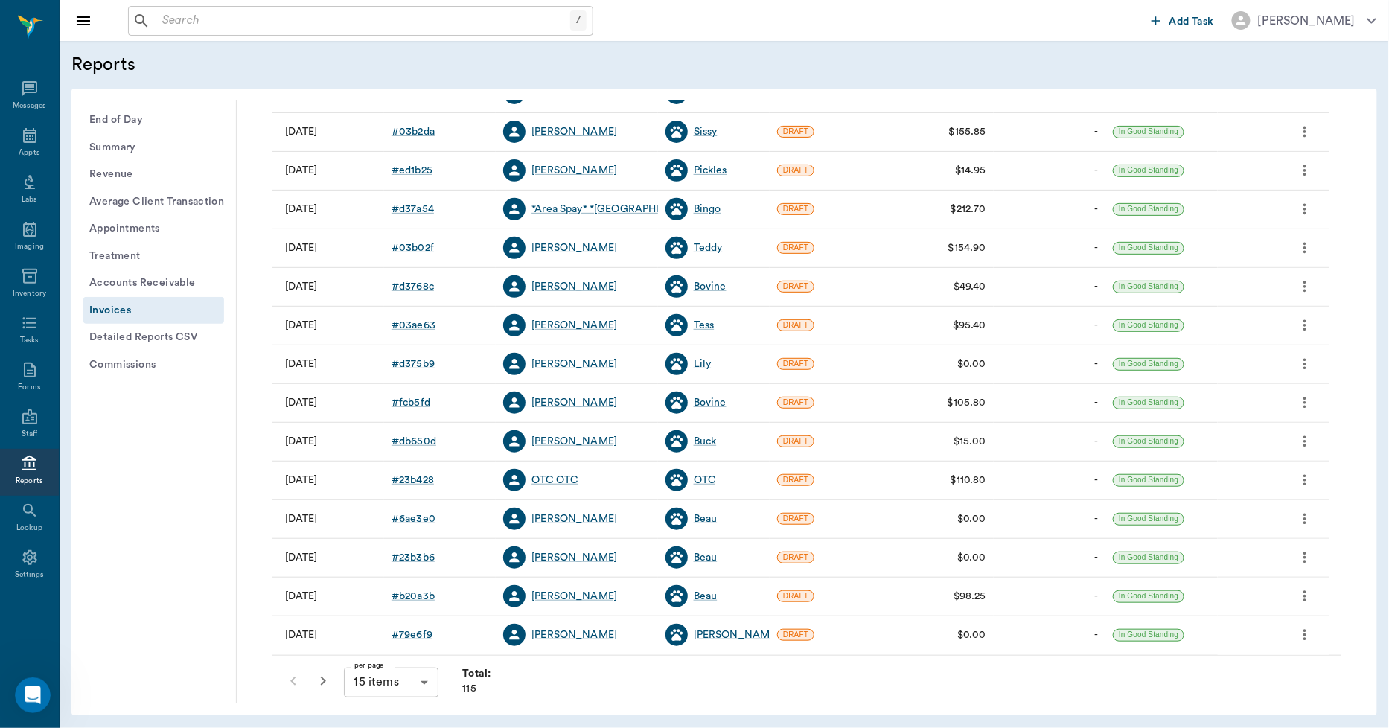
scroll to position [191, 0]
click at [696, 441] on div "Buck" at bounding box center [705, 440] width 23 height 15
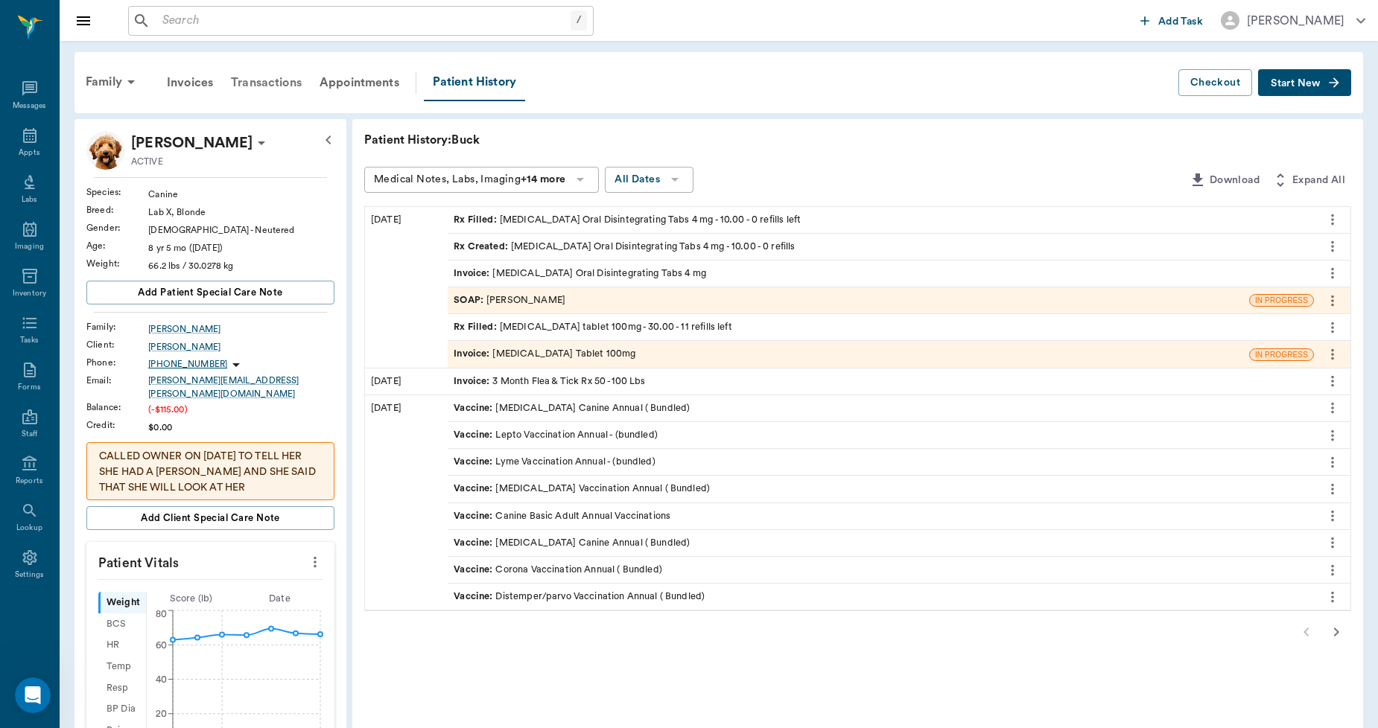
click at [263, 71] on div "Transactions" at bounding box center [266, 83] width 89 height 36
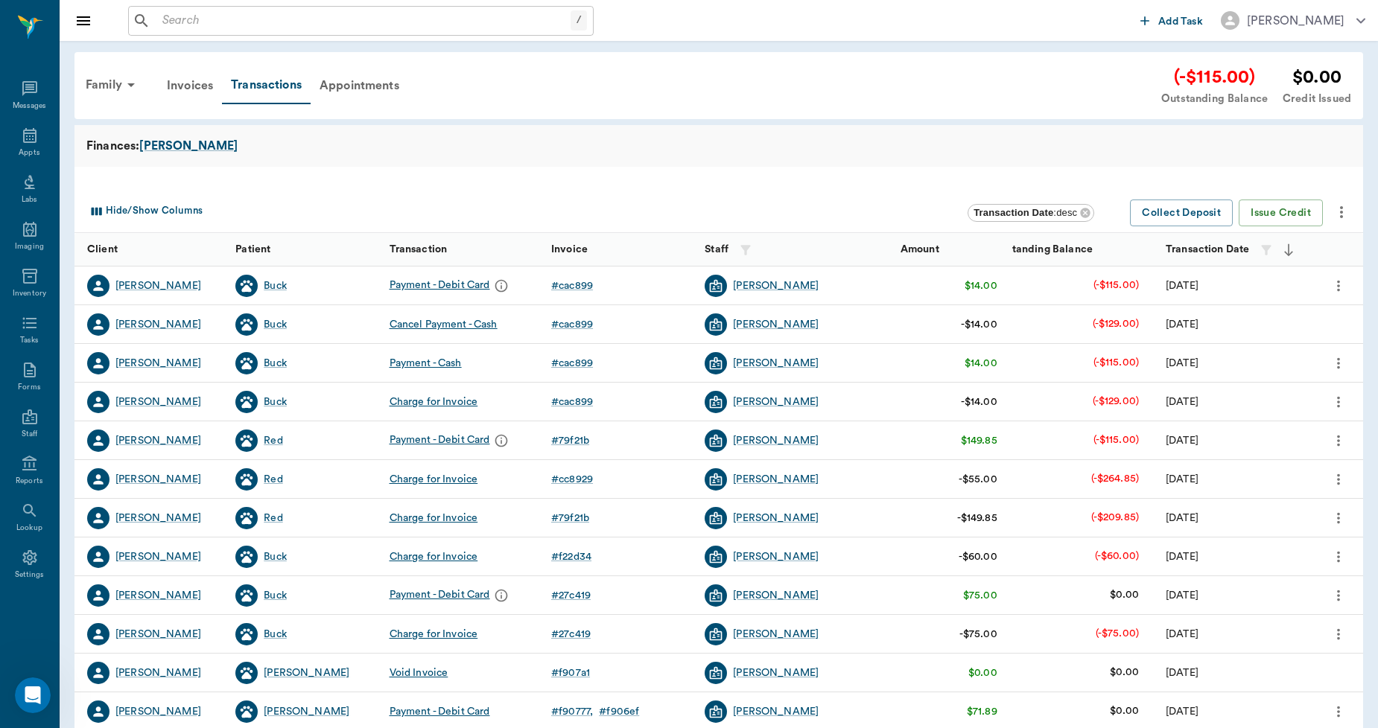
drag, startPoint x: 564, startPoint y: 454, endPoint x: 561, endPoint y: 466, distance: 12.3
drag, startPoint x: 561, startPoint y: 466, endPoint x: 482, endPoint y: 187, distance: 290.4
click at [482, 187] on div at bounding box center [718, 179] width 1288 height 24
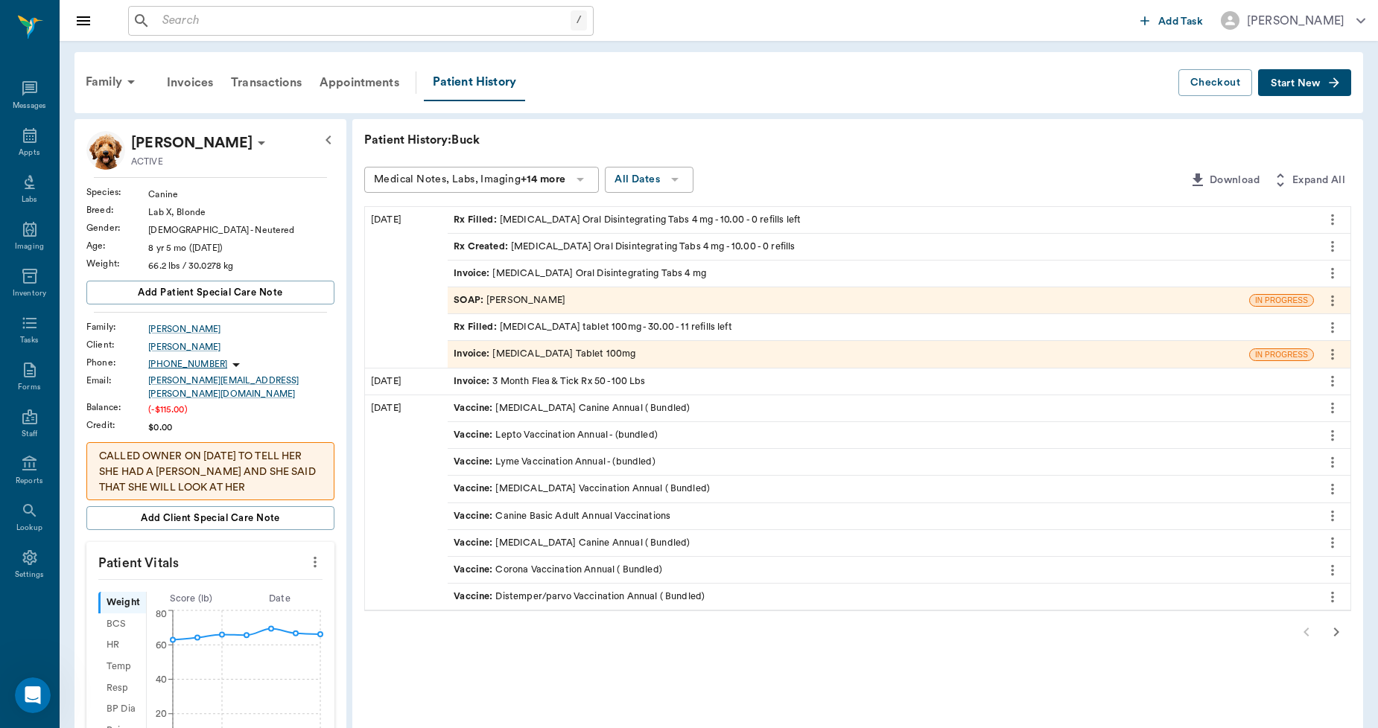
click at [569, 348] on div "Invoice : Trazodone Tablet 100mg" at bounding box center [544, 354] width 182 height 14
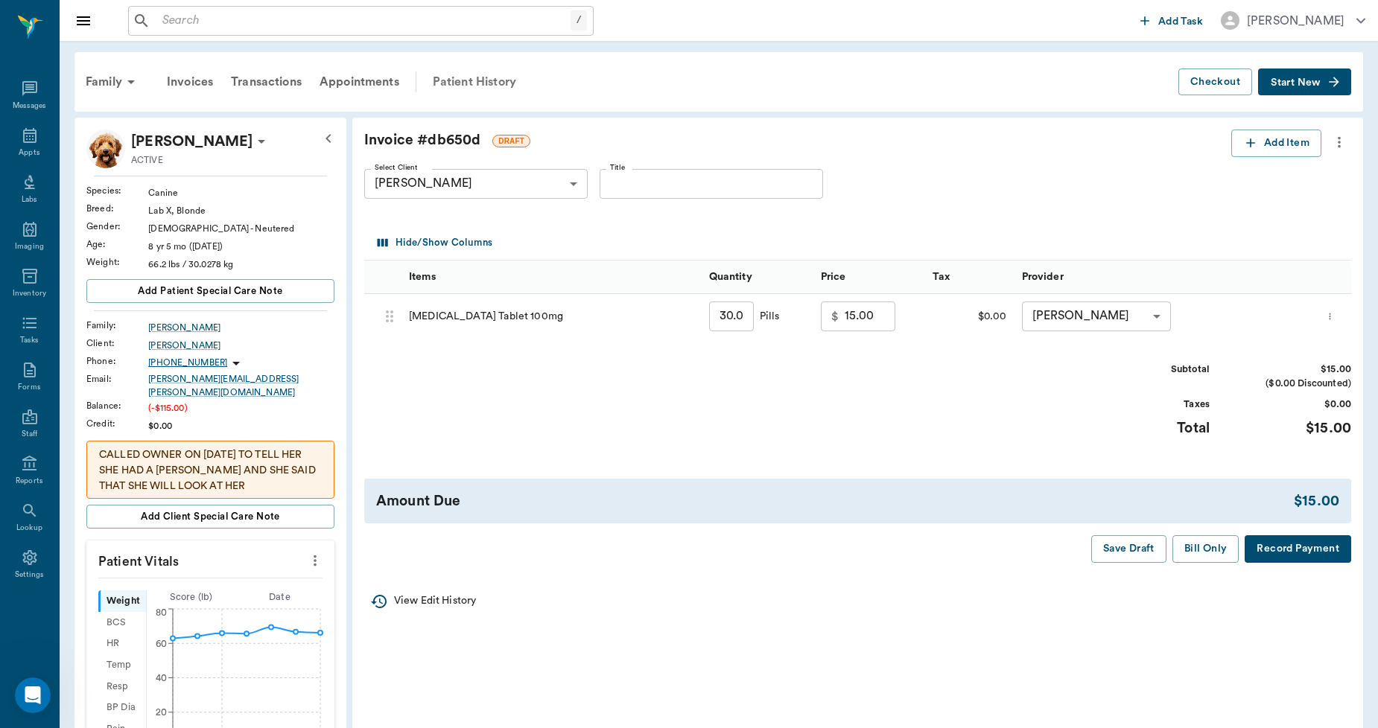
click at [462, 78] on div "Patient History" at bounding box center [474, 82] width 101 height 36
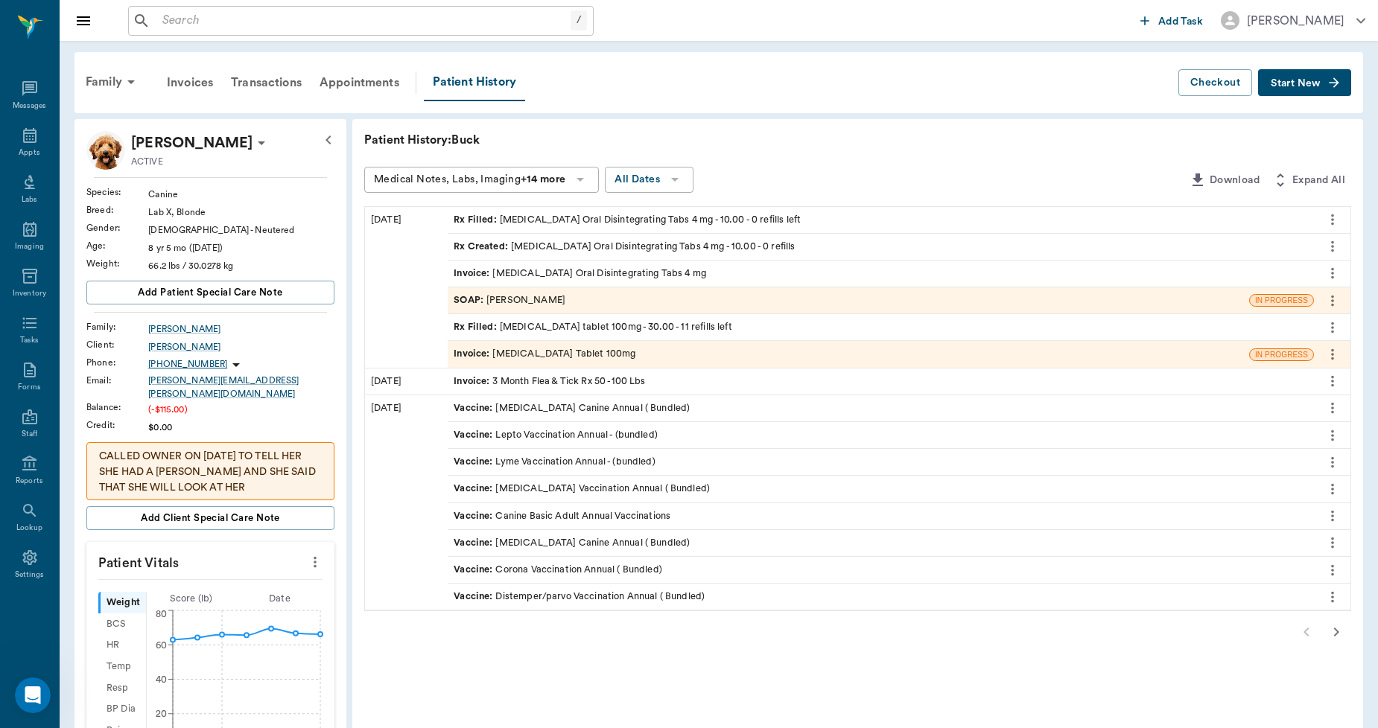
click at [607, 355] on div "Invoice : Trazodone Tablet 100mg" at bounding box center [848, 354] width 801 height 26
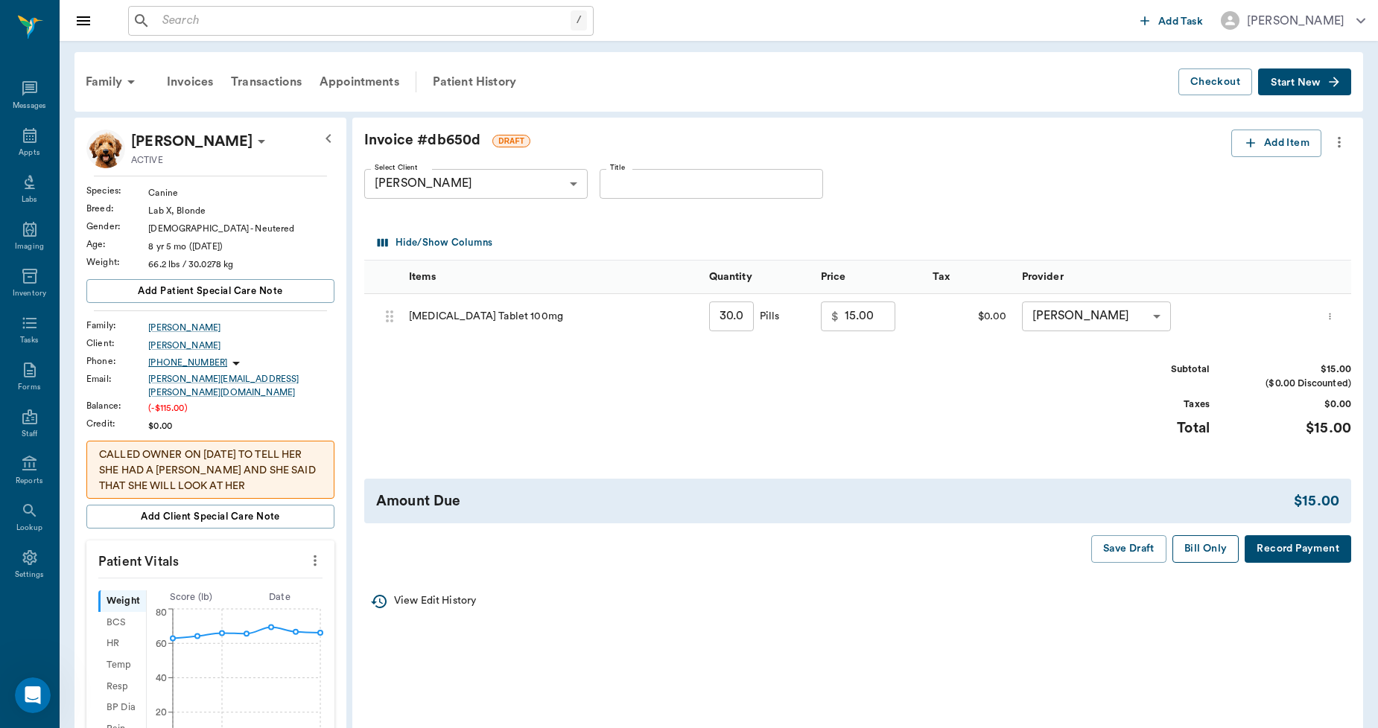
click at [1211, 551] on button "Bill Only" at bounding box center [1205, 549] width 67 height 28
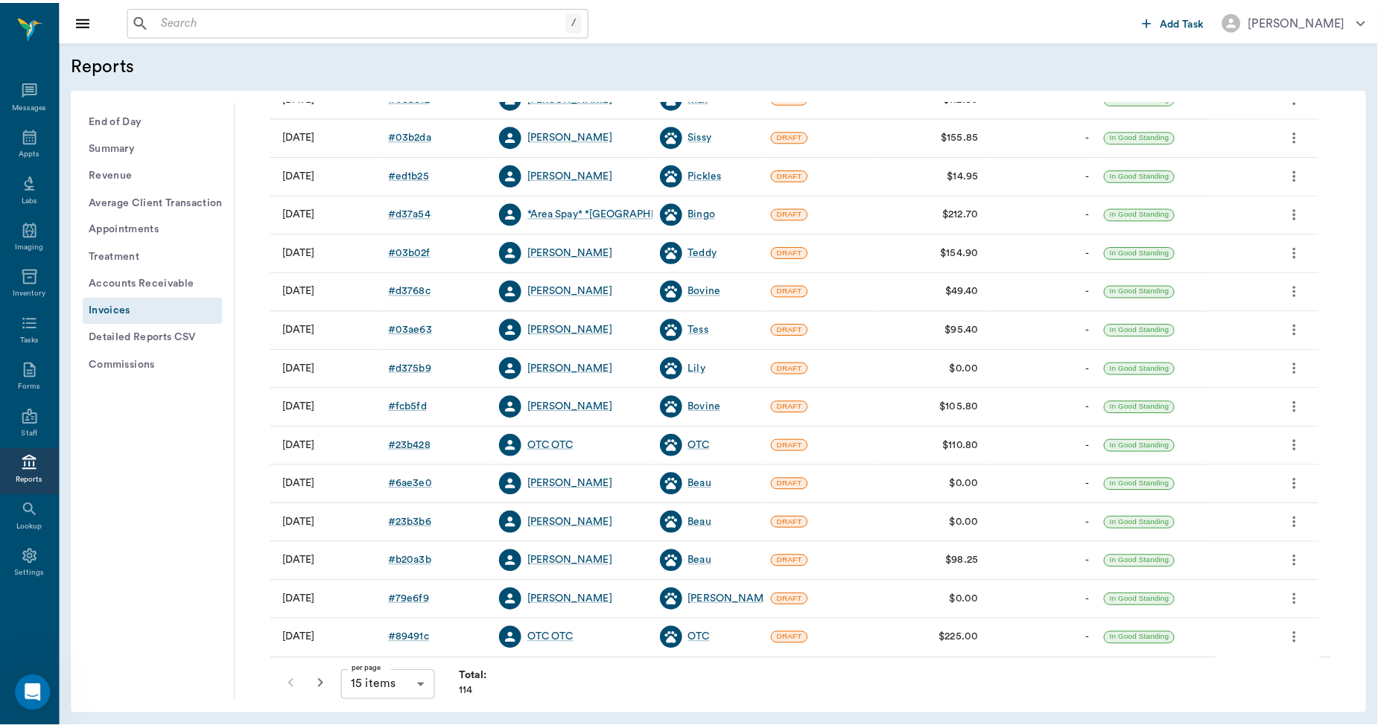
scroll to position [191, 0]
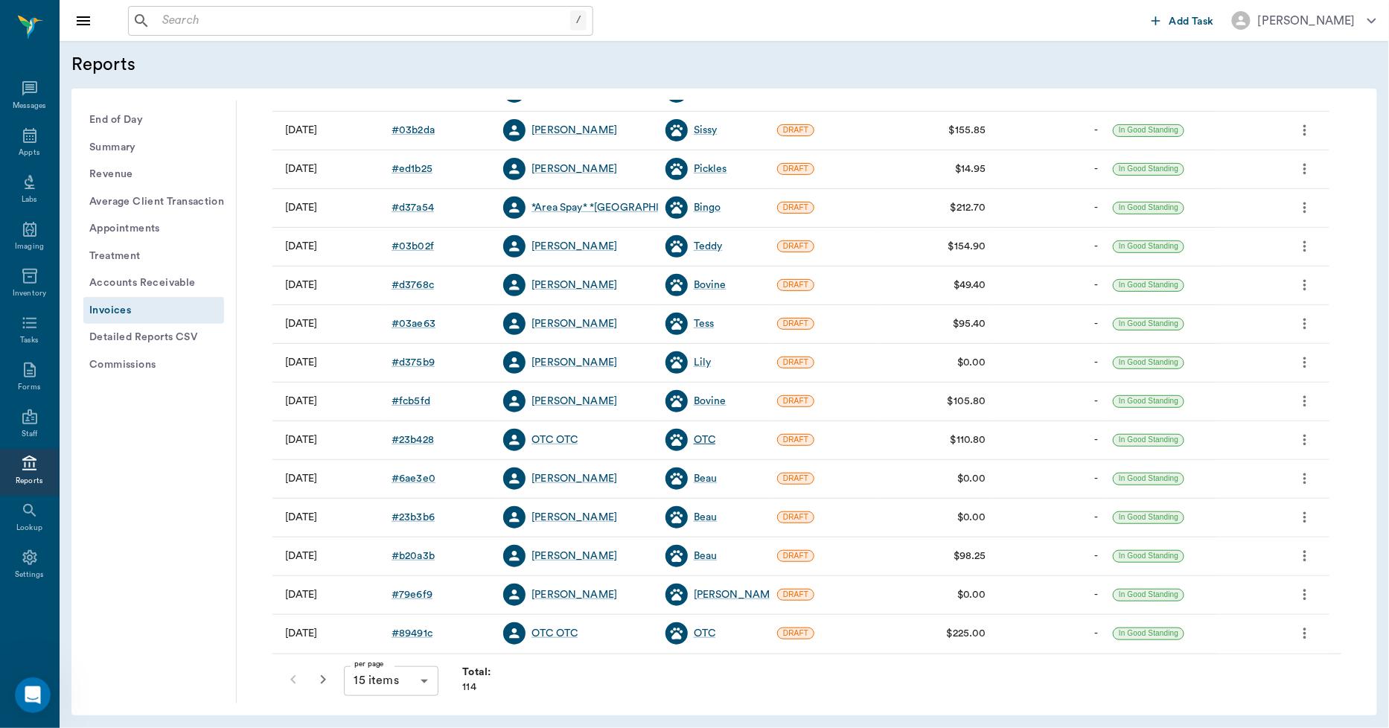
click at [707, 445] on div "OTC" at bounding box center [705, 440] width 22 height 15
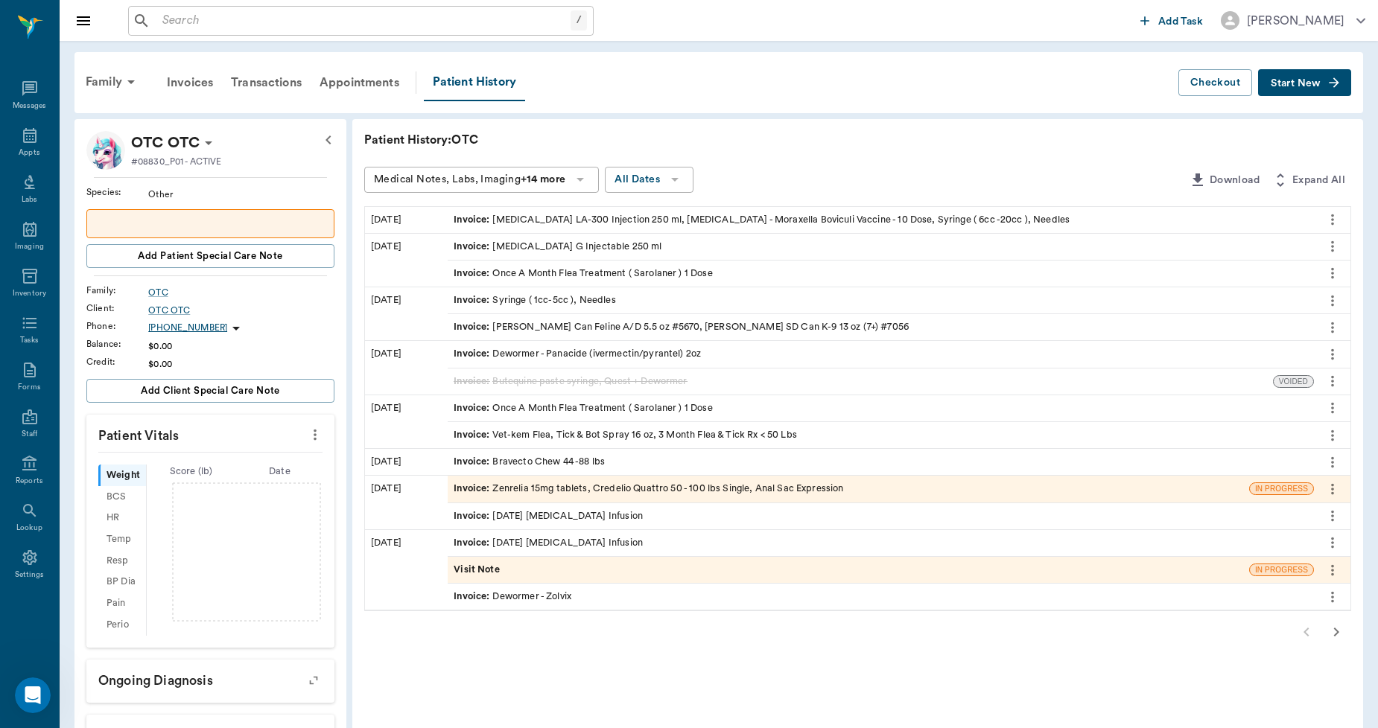
click at [628, 482] on div "Invoice : Zenrelia 15mg tablets, Credelio Quattro 50 - 100 lbs Single, Anal Sac…" at bounding box center [647, 489] width 389 height 14
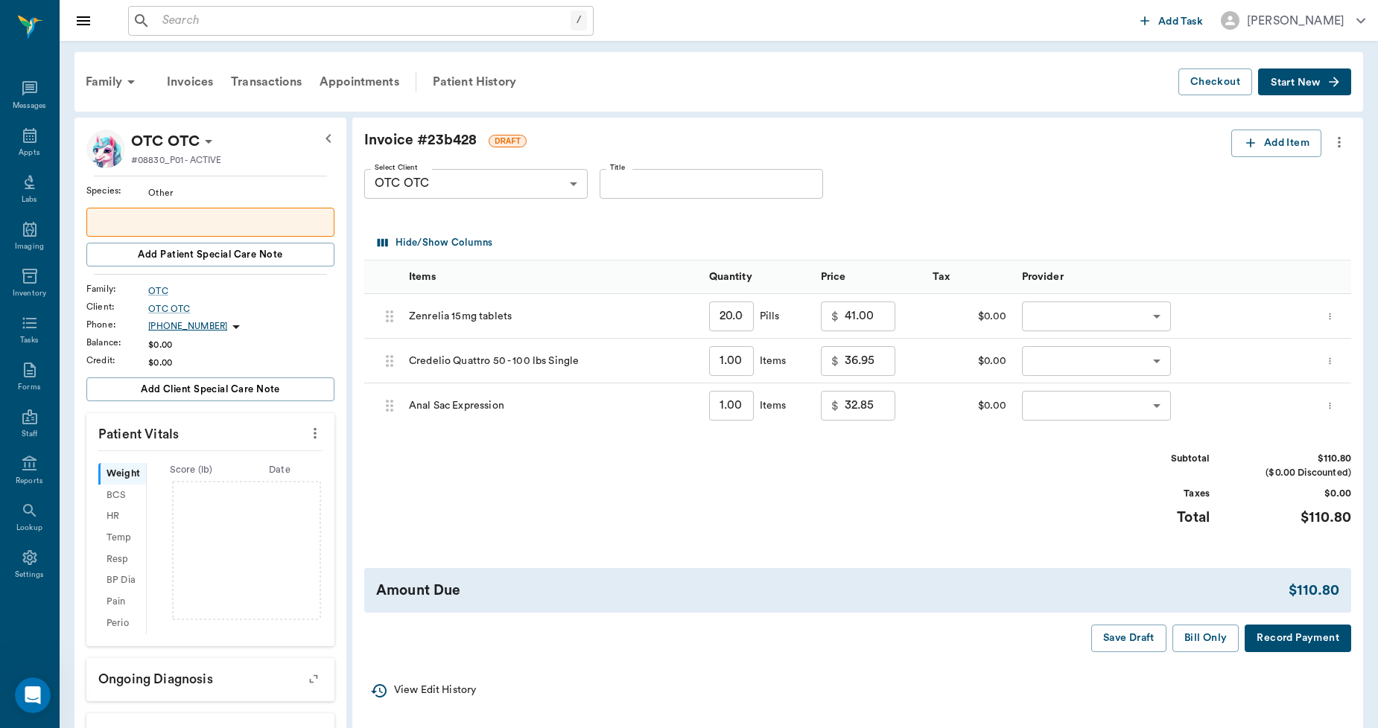
click at [1339, 144] on icon "more" at bounding box center [1339, 142] width 16 height 18
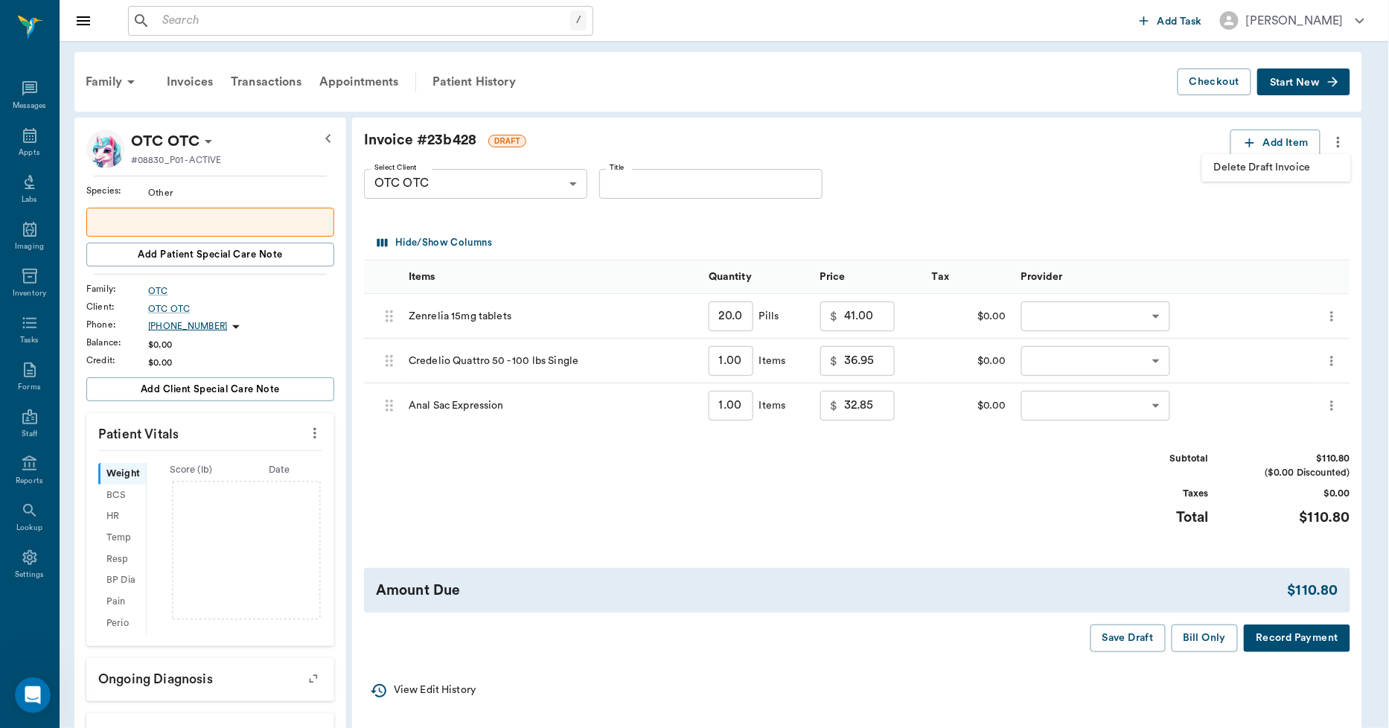
click at [1297, 167] on span "Delete Draft Invoice" at bounding box center [1276, 168] width 125 height 16
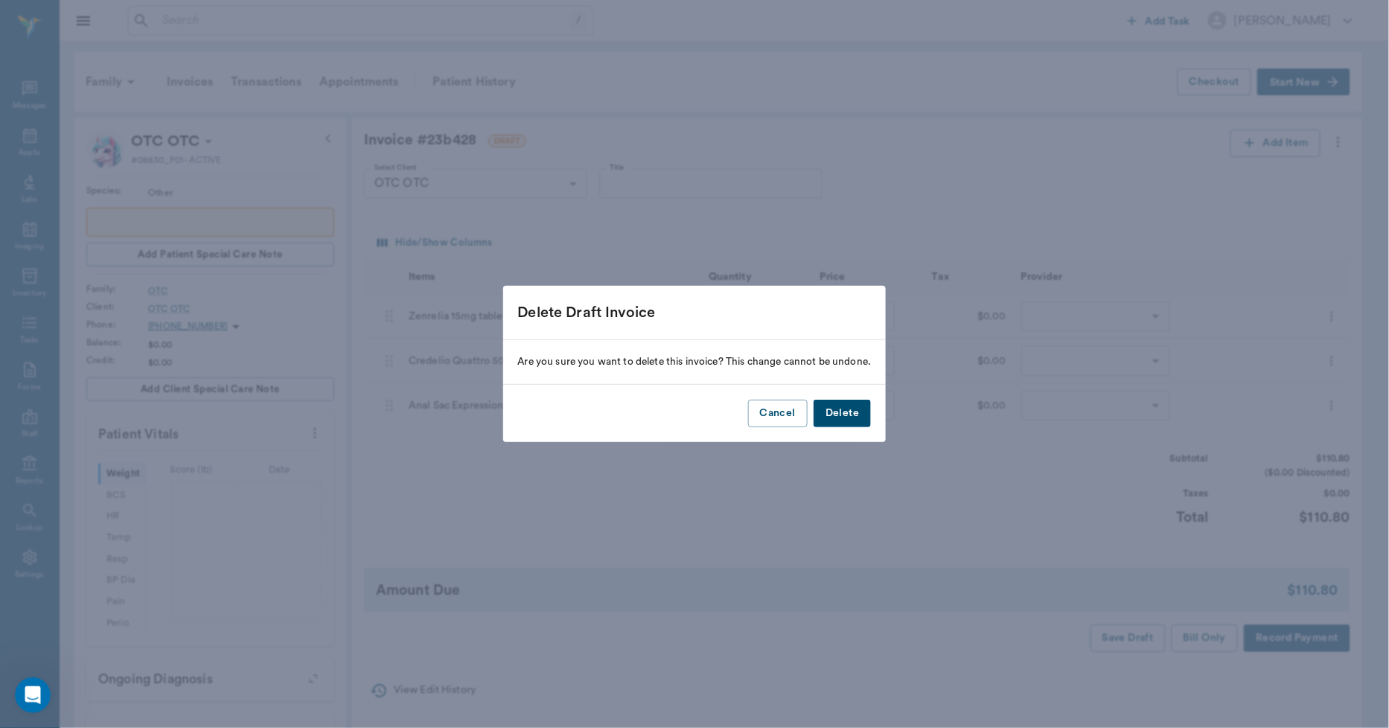
click at [860, 415] on button "Delete" at bounding box center [842, 414] width 57 height 28
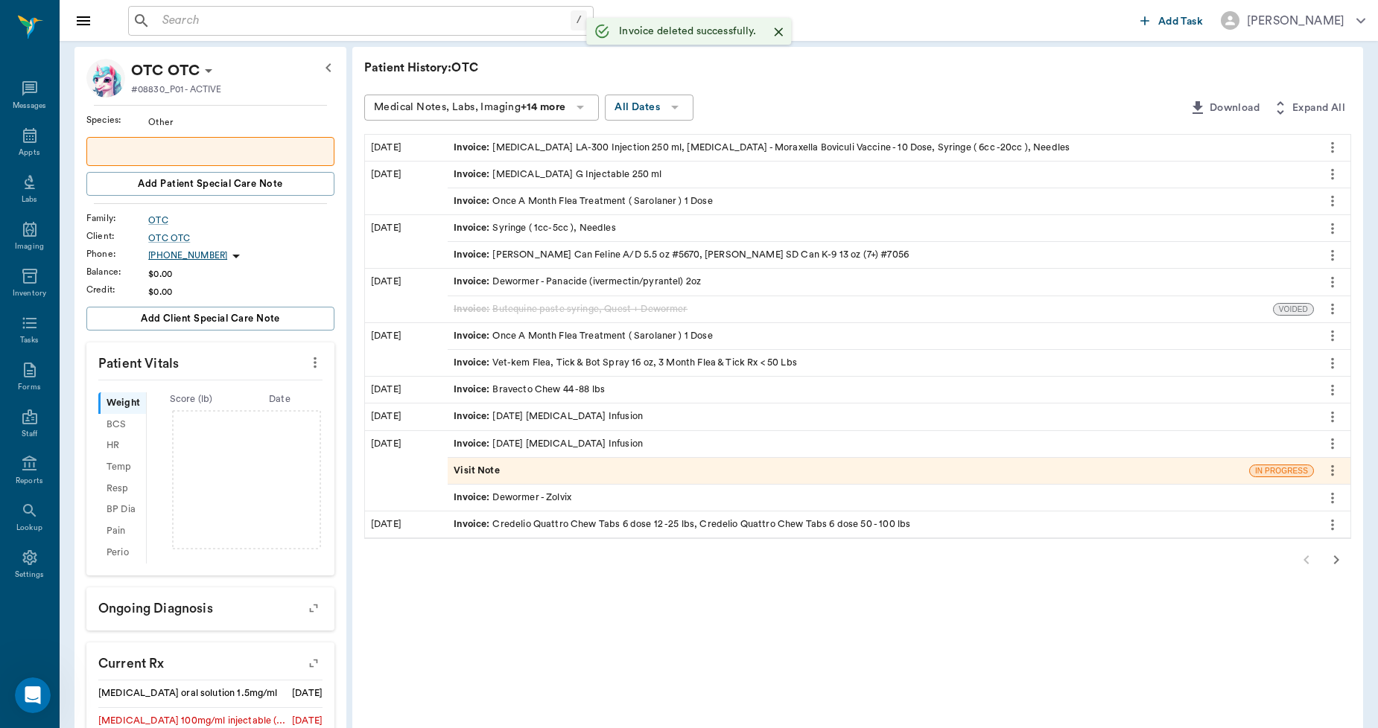
scroll to position [83, 0]
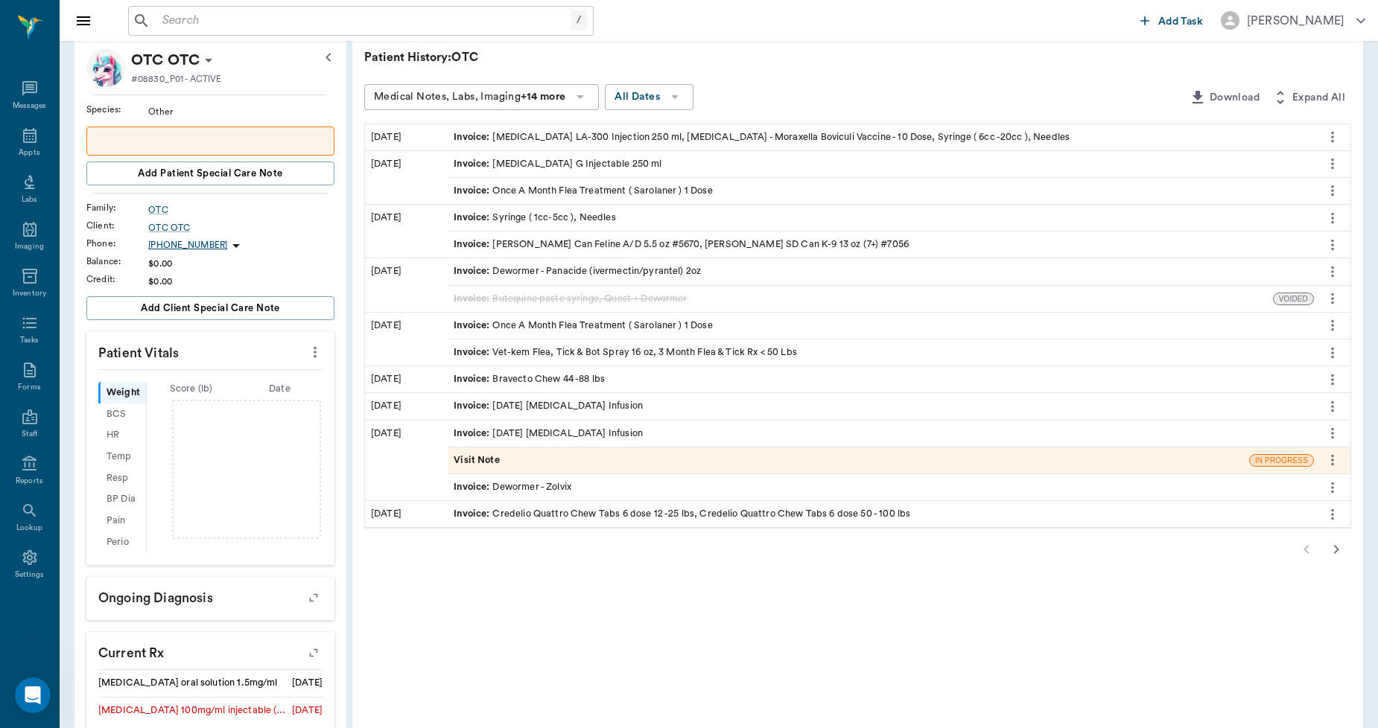
click at [567, 464] on div "Visit Note" at bounding box center [848, 461] width 801 height 26
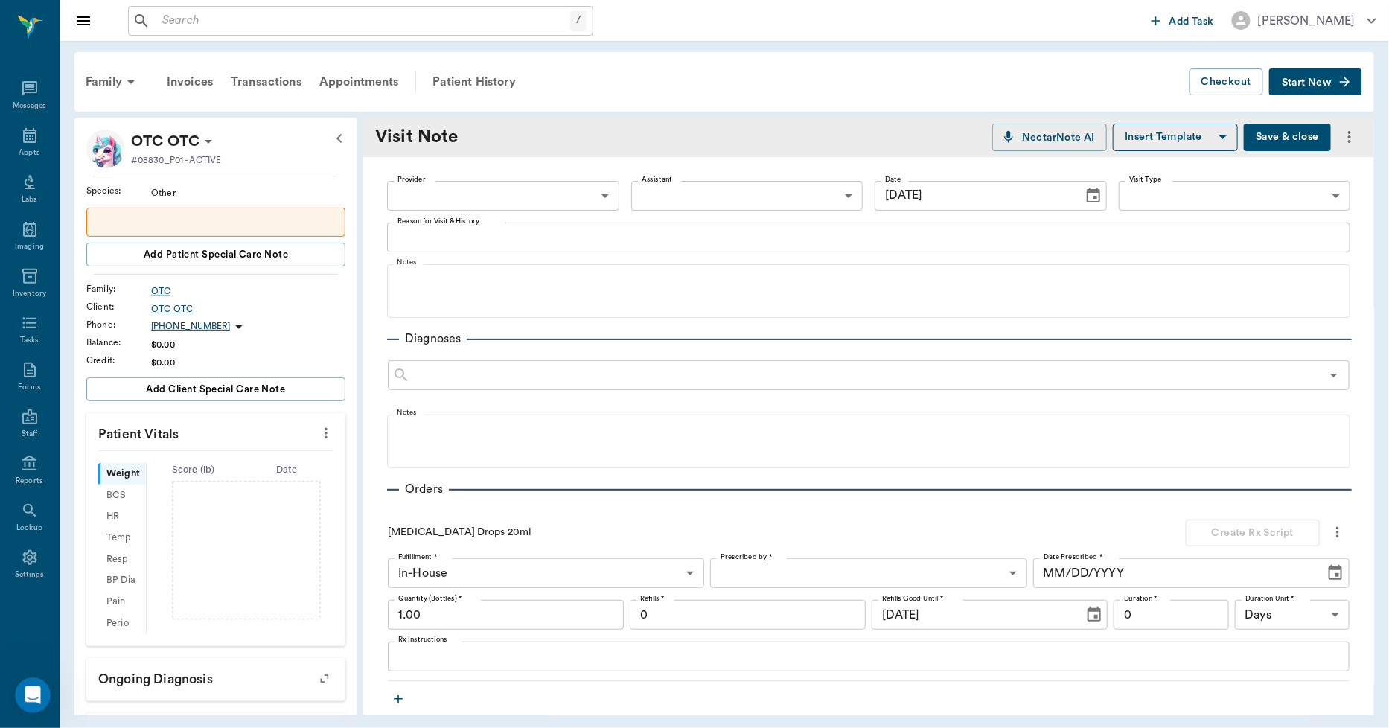
type input "08/27/2025"
click at [482, 77] on div "Patient History" at bounding box center [474, 82] width 101 height 36
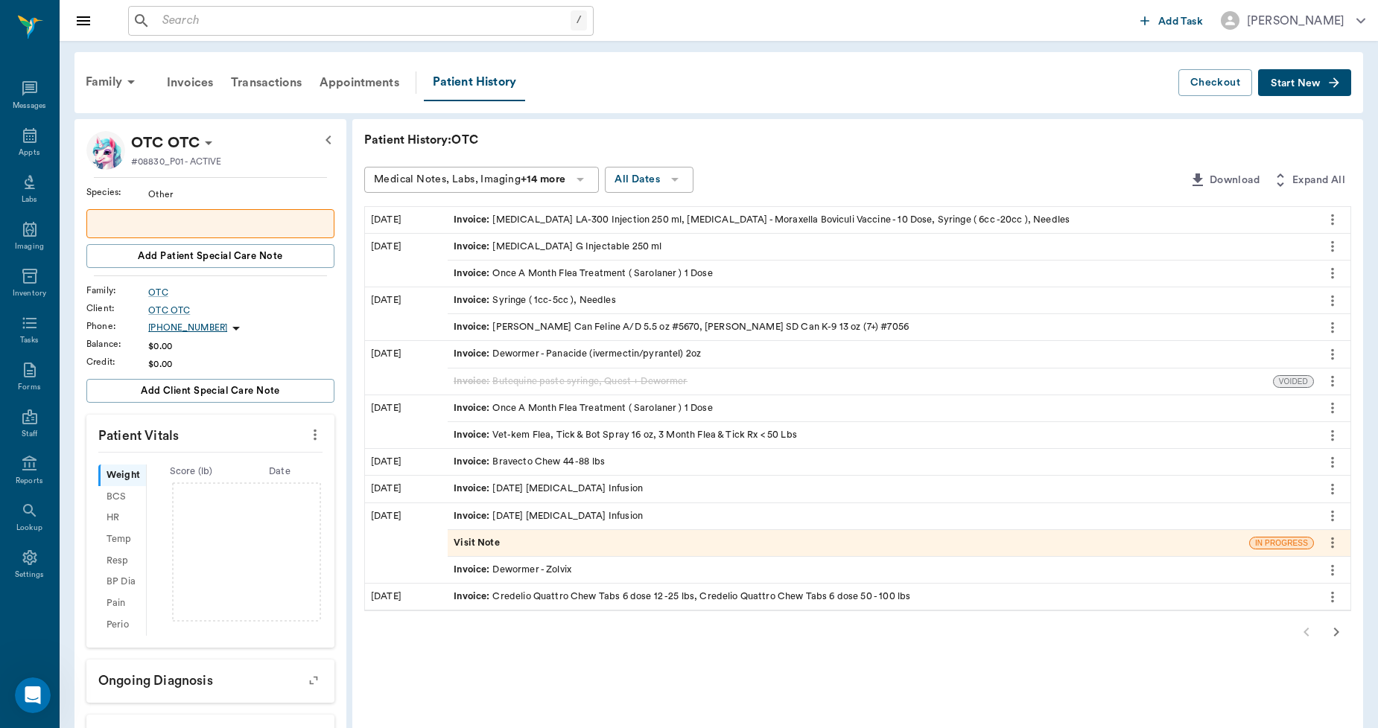
click at [1331, 540] on icon "more" at bounding box center [1332, 543] width 16 height 18
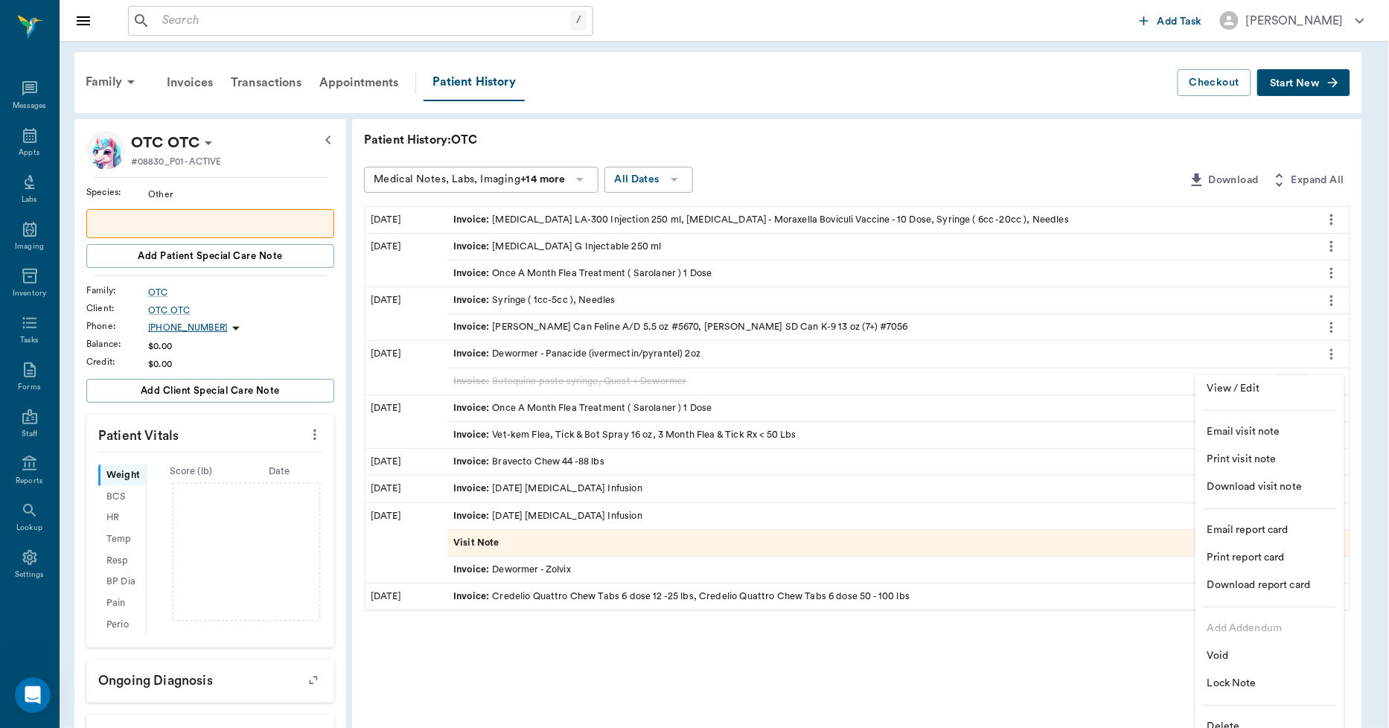
click at [1219, 721] on span "Delete" at bounding box center [1270, 727] width 125 height 16
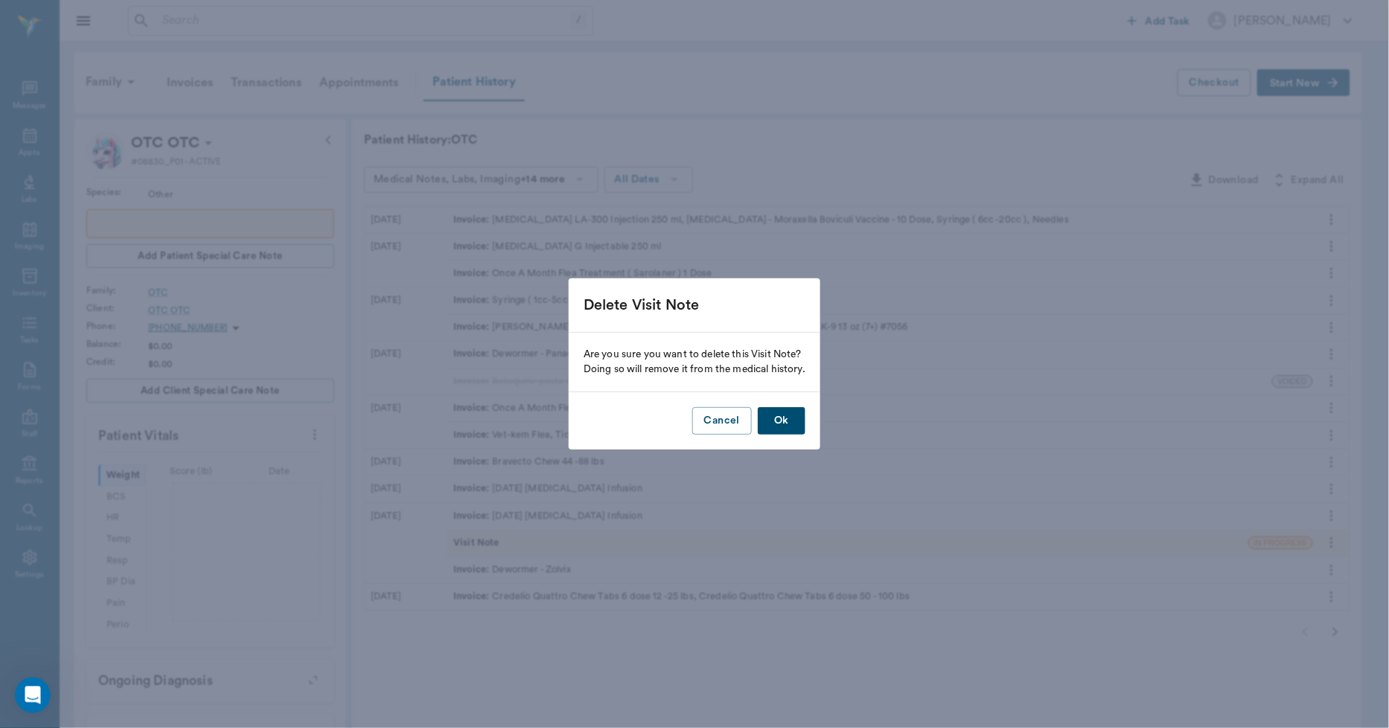
click at [780, 419] on button "Ok" at bounding box center [782, 421] width 48 height 28
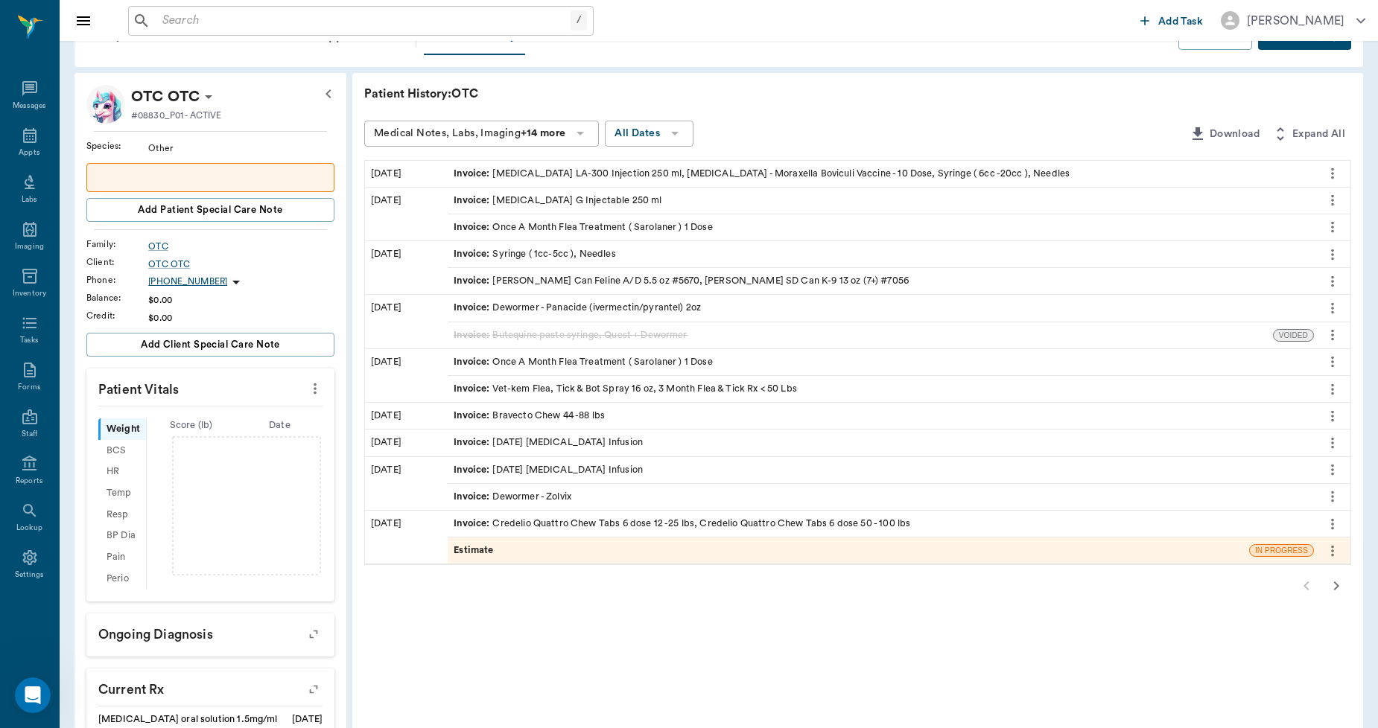
scroll to position [248, 0]
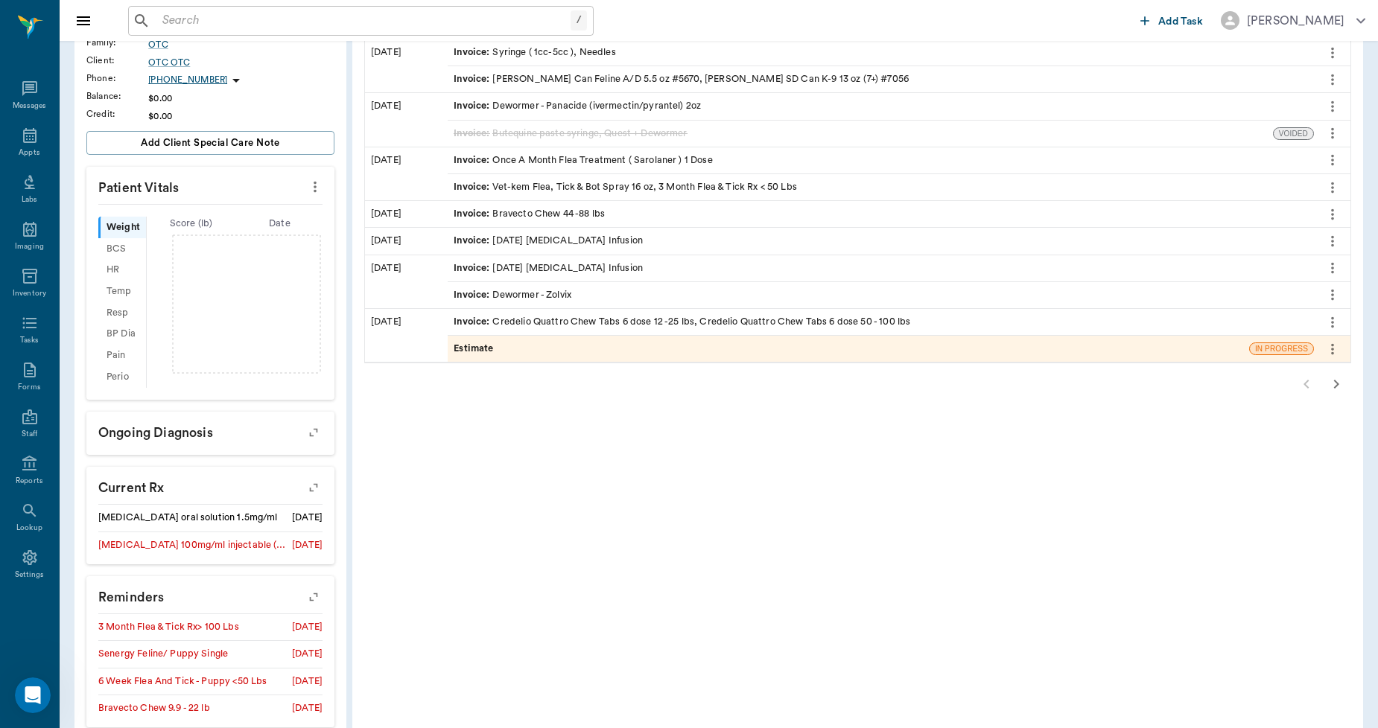
click at [1334, 388] on icon "button" at bounding box center [1336, 384] width 5 height 9
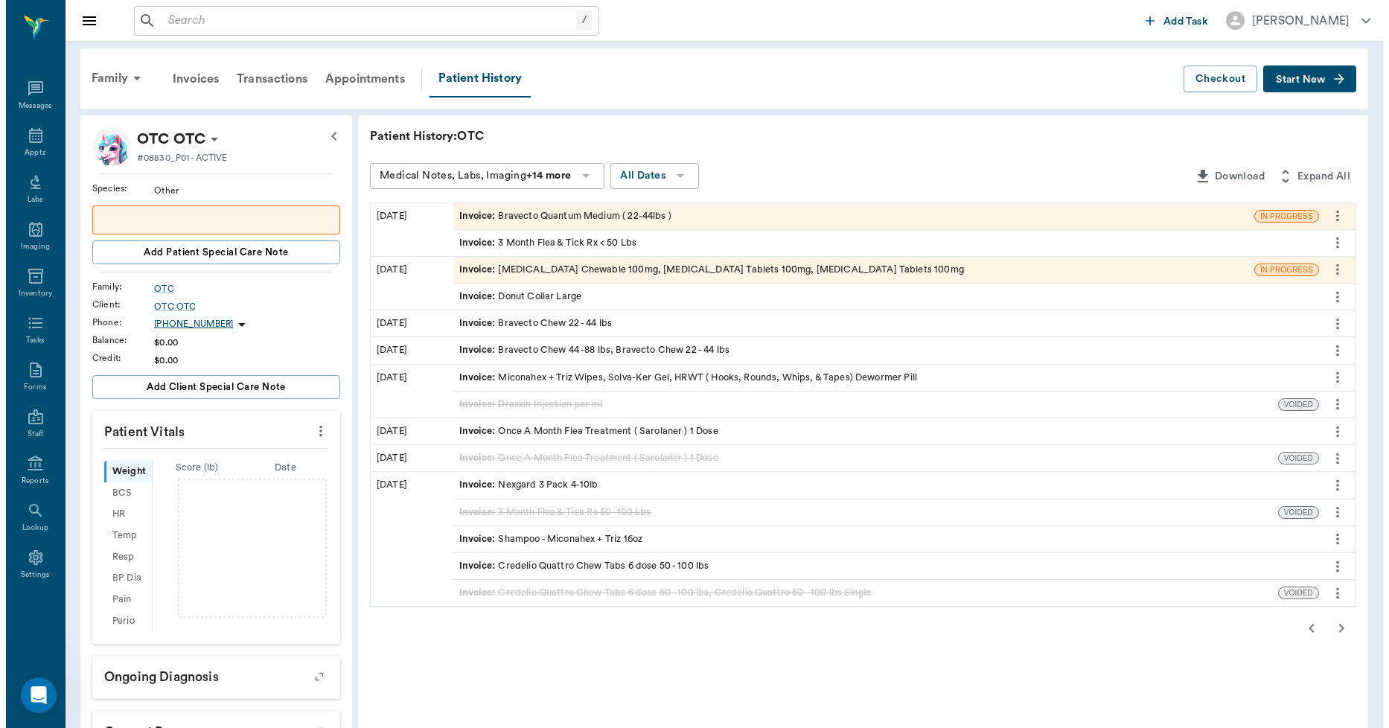
scroll to position [0, 0]
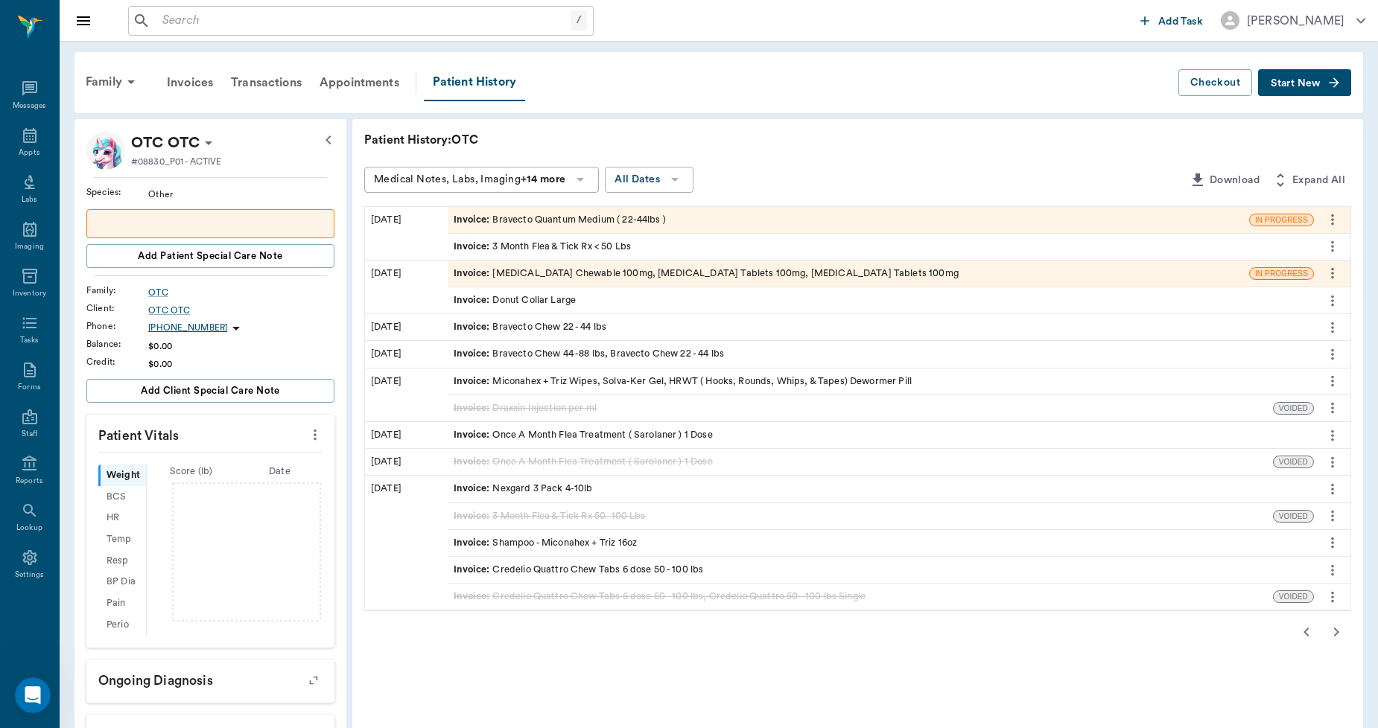
click at [1328, 218] on icon "more" at bounding box center [1332, 220] width 16 height 18
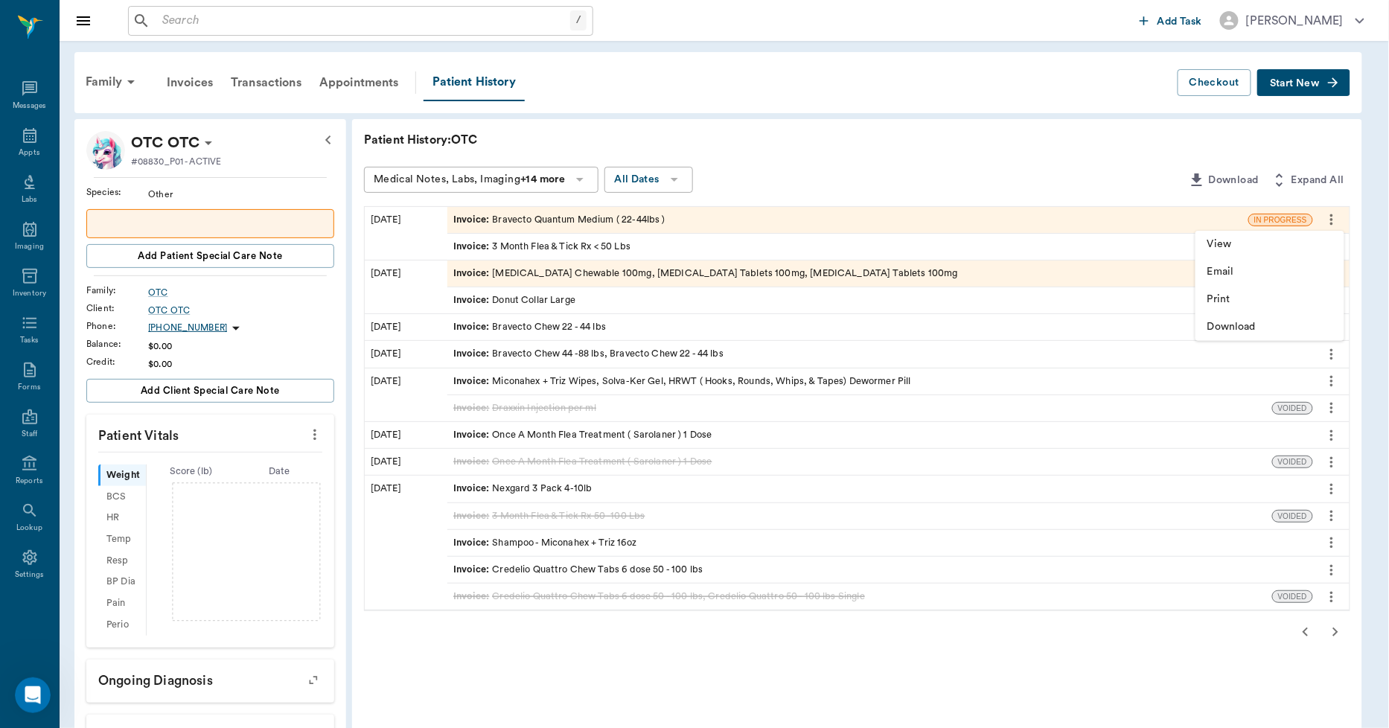
click at [698, 211] on div at bounding box center [694, 364] width 1389 height 728
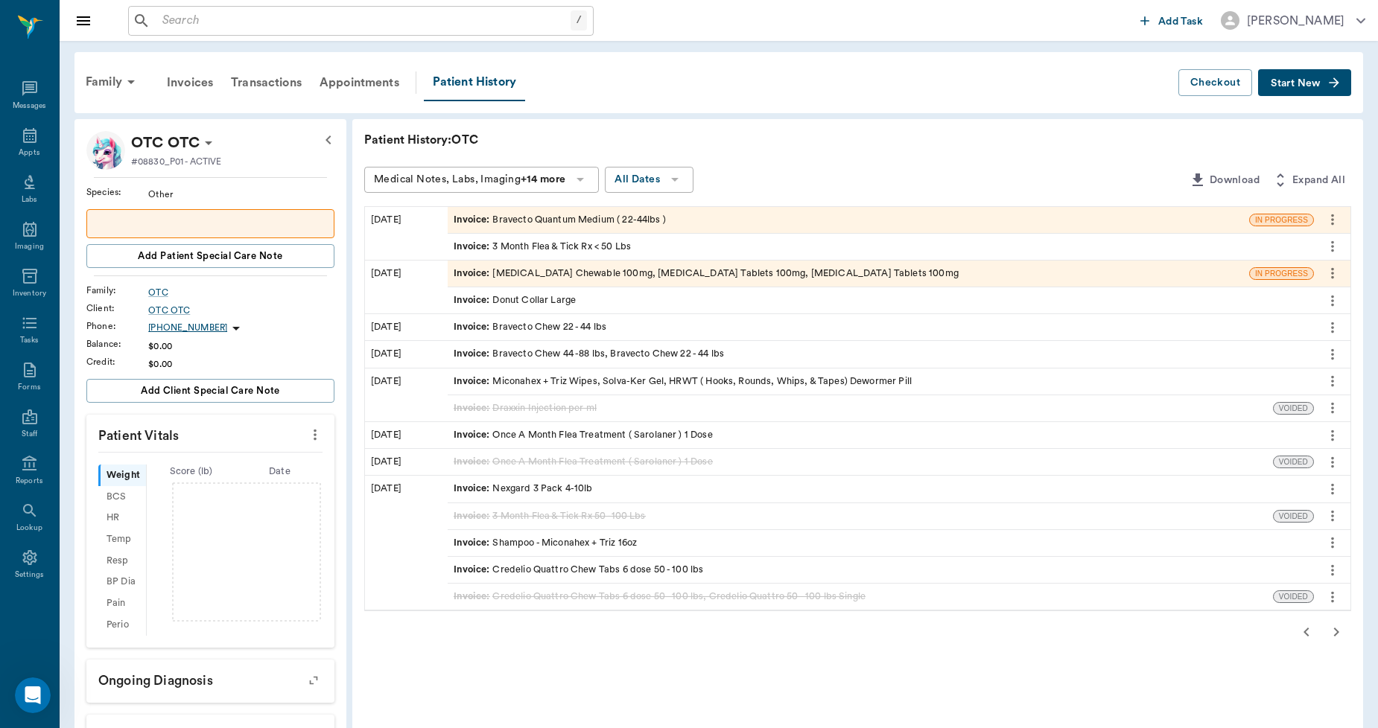
click at [643, 217] on div "Invoice : Bravecto Quantum Medium ( 22-44lbs )" at bounding box center [559, 220] width 212 height 14
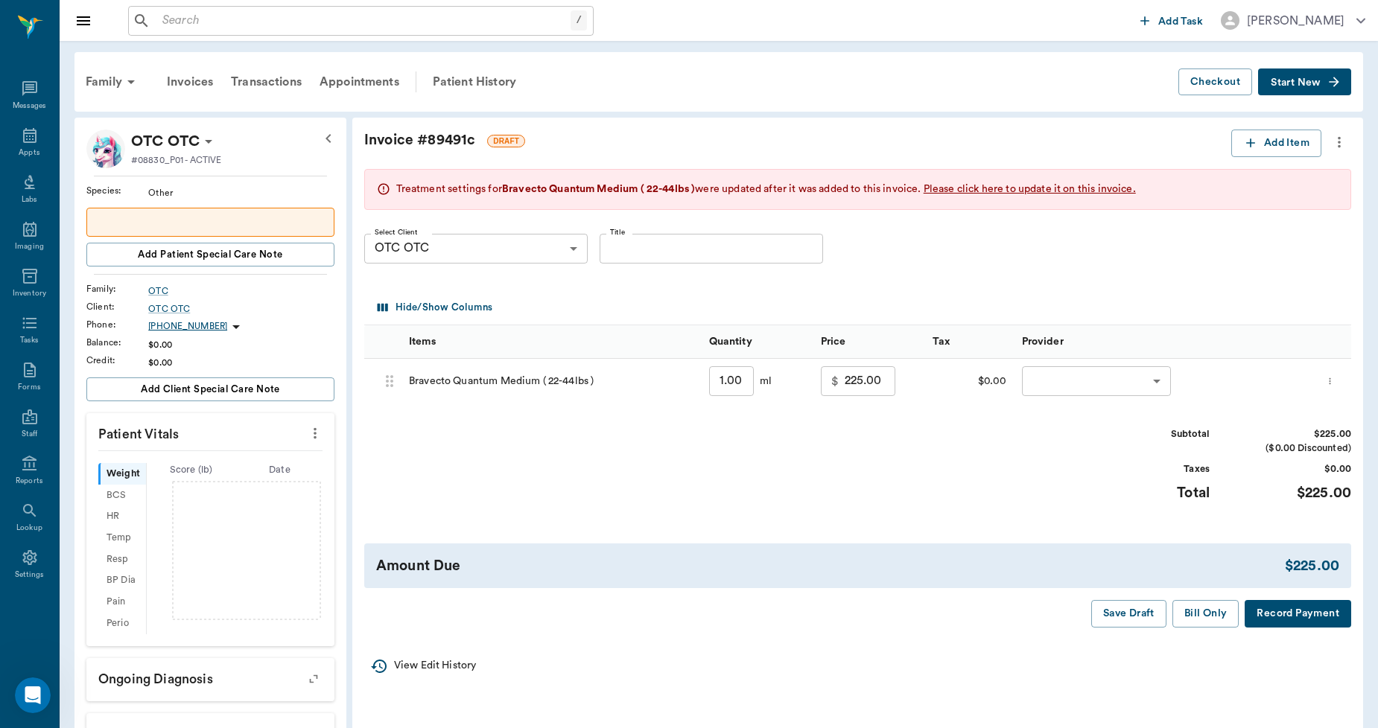
click at [1337, 138] on icon "more" at bounding box center [1338, 142] width 3 height 11
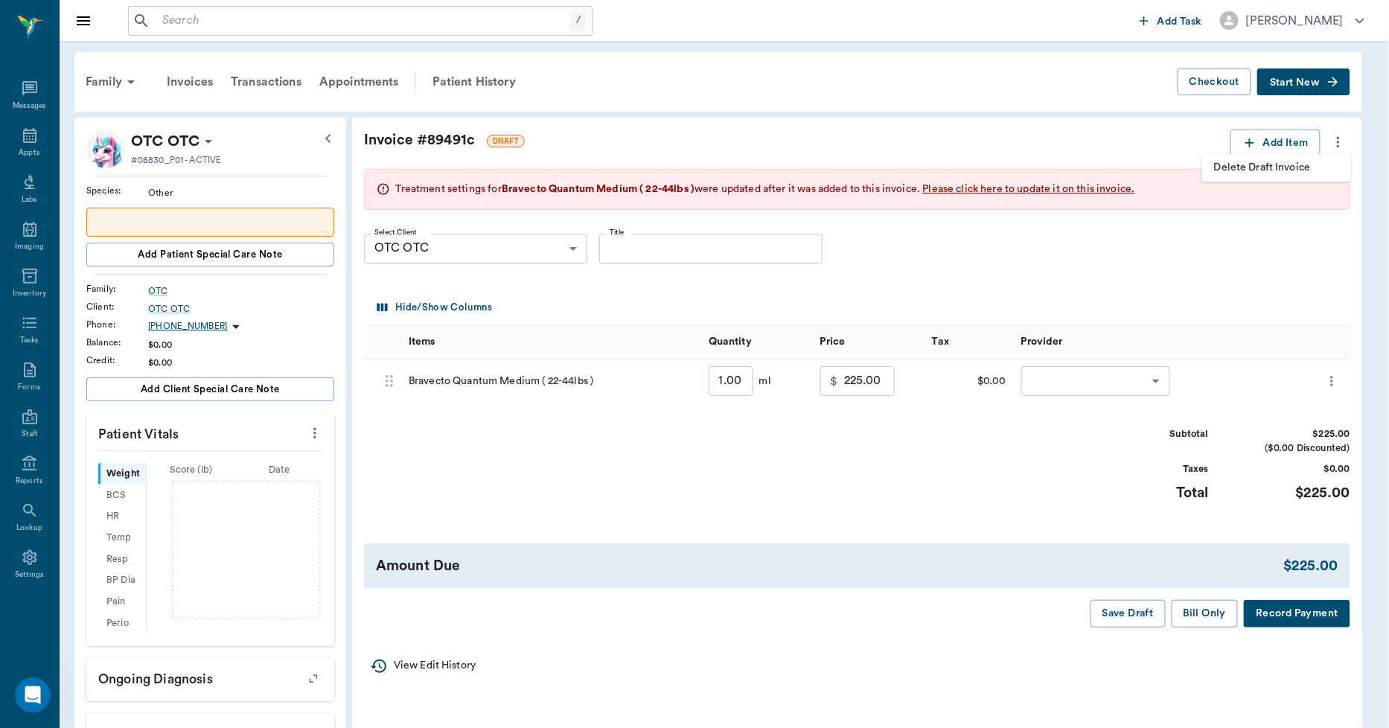
click at [1294, 168] on span "Delete Draft Invoice" at bounding box center [1276, 168] width 125 height 16
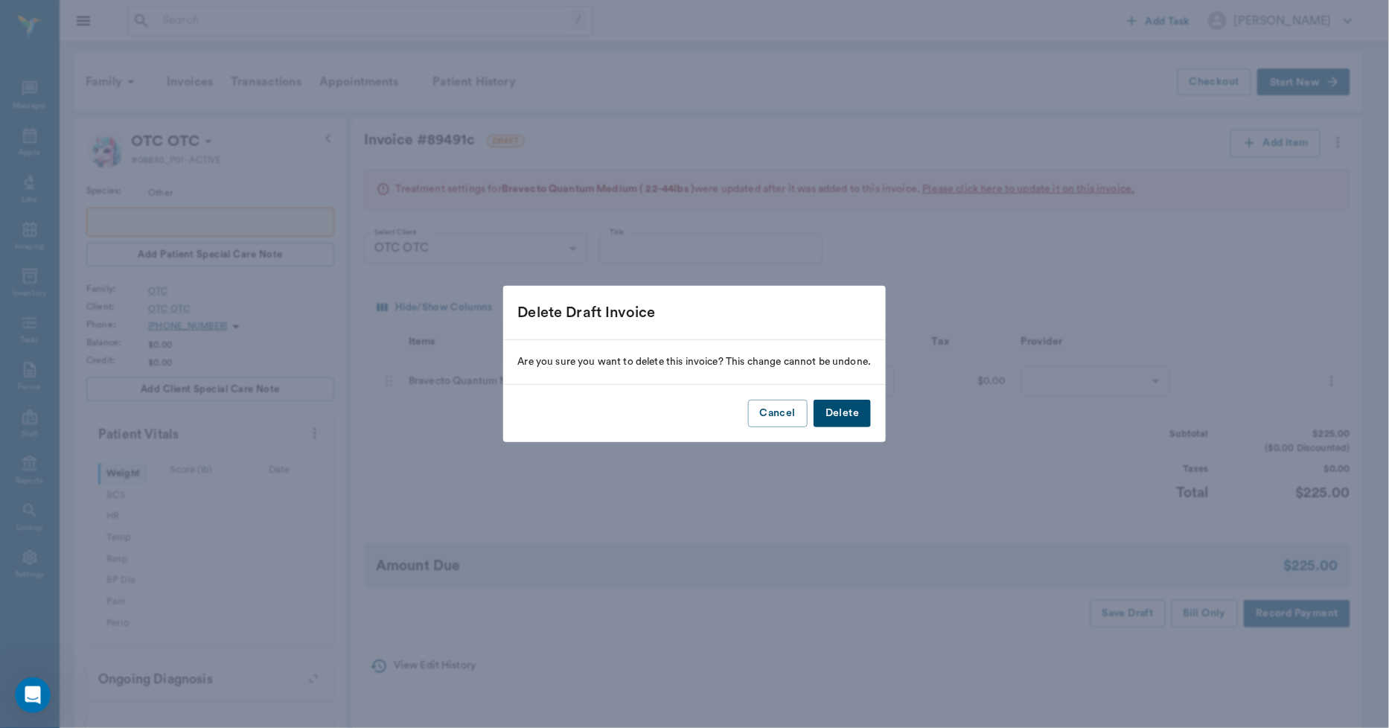
click at [832, 413] on button "Delete" at bounding box center [842, 414] width 57 height 28
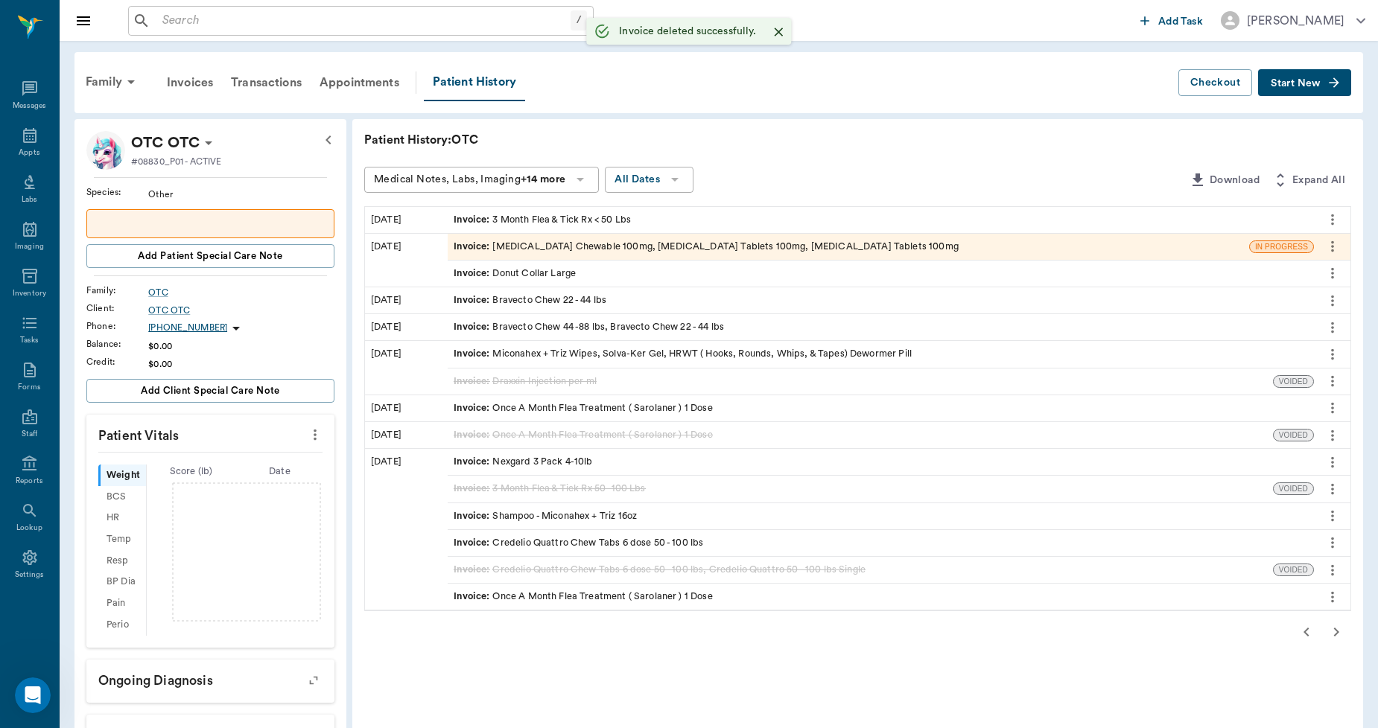
click at [631, 242] on div "Invoice : Carprofen Chewable 100mg, Carprofen Tablets 100mg, Carprofen Tablets …" at bounding box center [705, 247] width 505 height 14
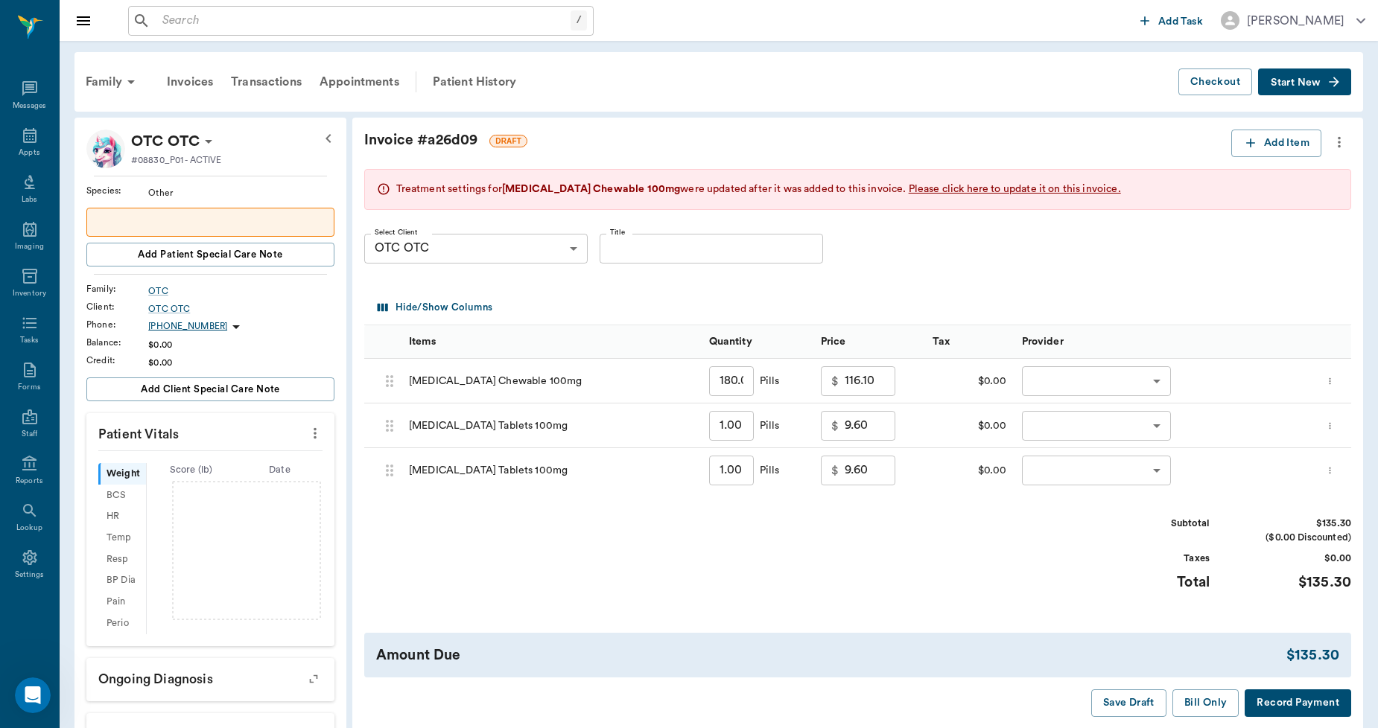
click at [1340, 143] on icon "more" at bounding box center [1339, 142] width 16 height 18
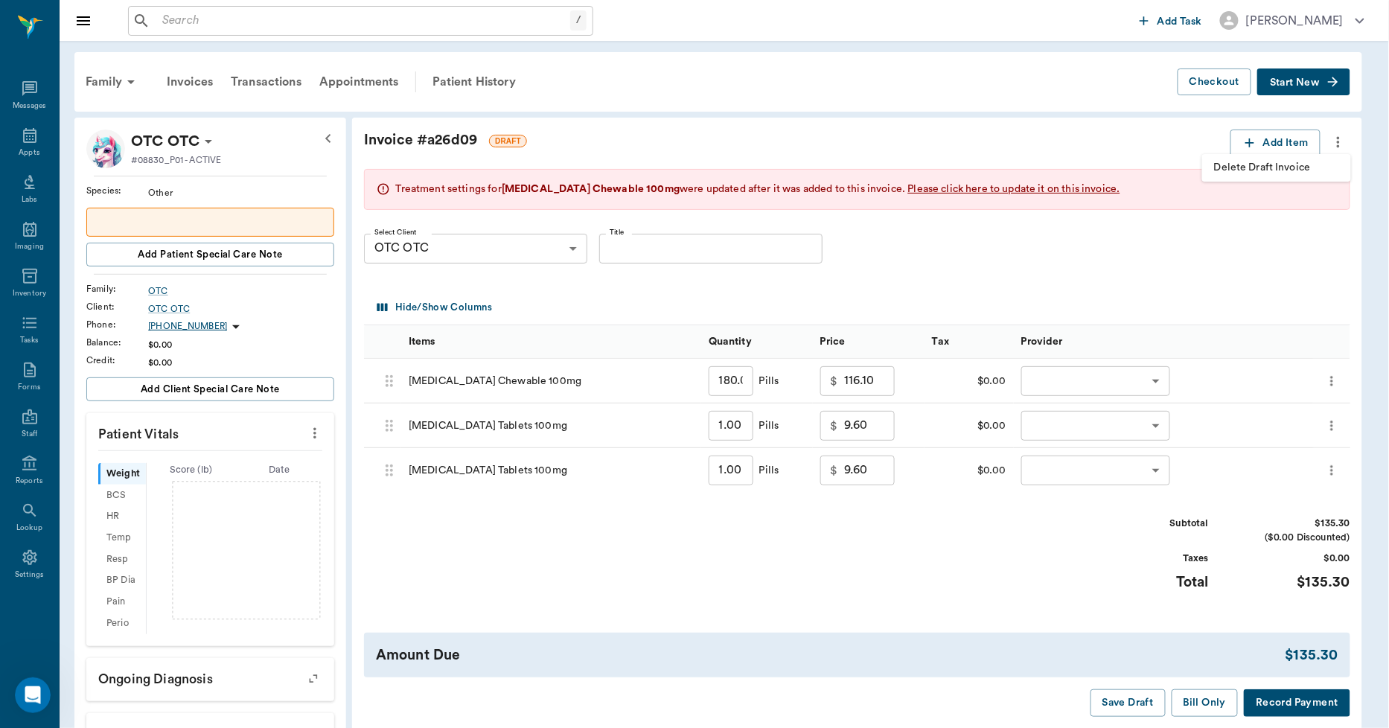
click at [1298, 169] on span "Delete Draft Invoice" at bounding box center [1276, 168] width 125 height 16
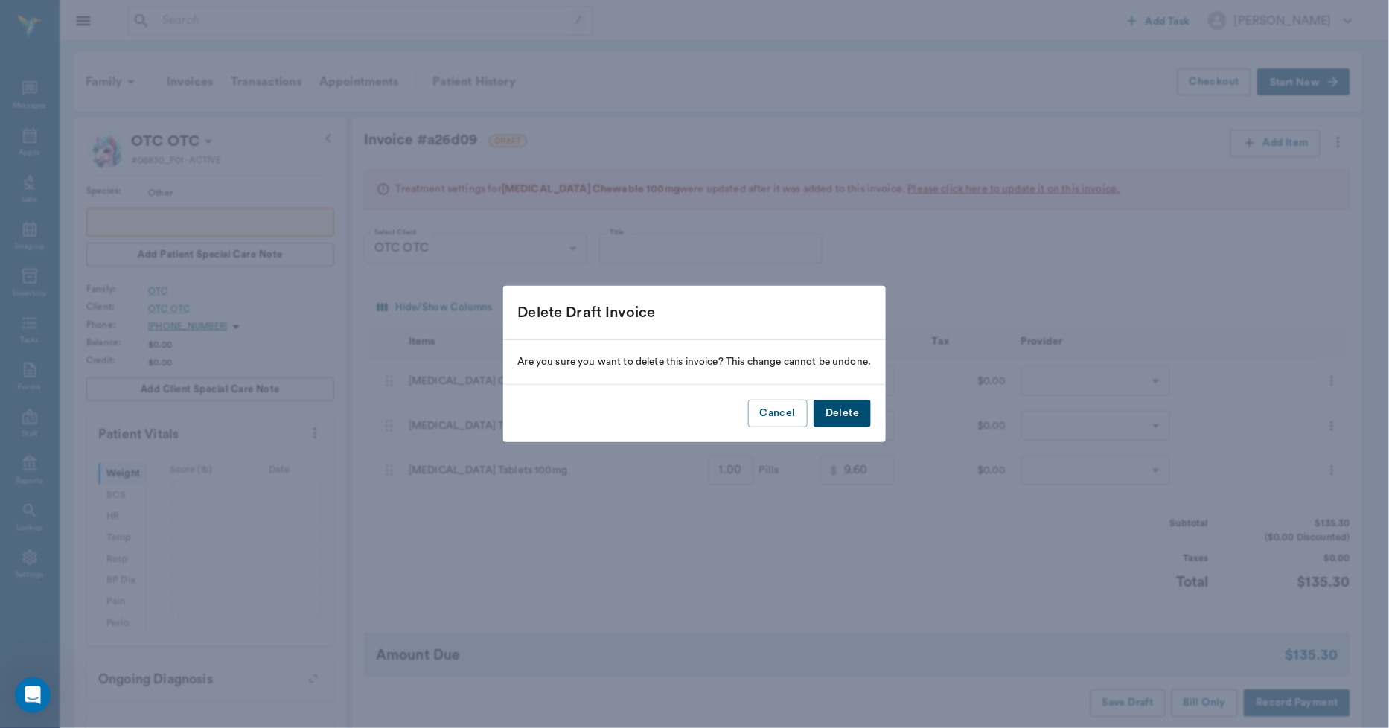
click at [839, 410] on button "Delete" at bounding box center [842, 414] width 57 height 28
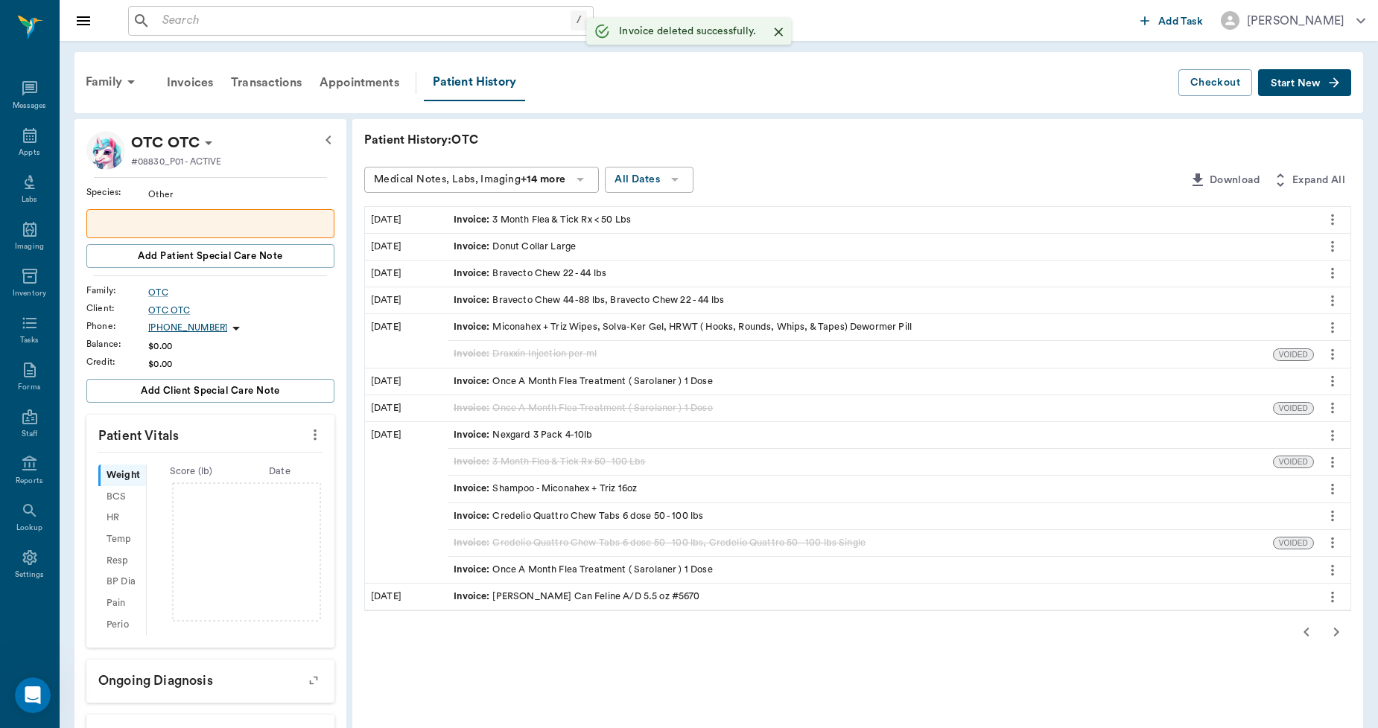
click at [1338, 634] on icon "button" at bounding box center [1336, 632] width 18 height 18
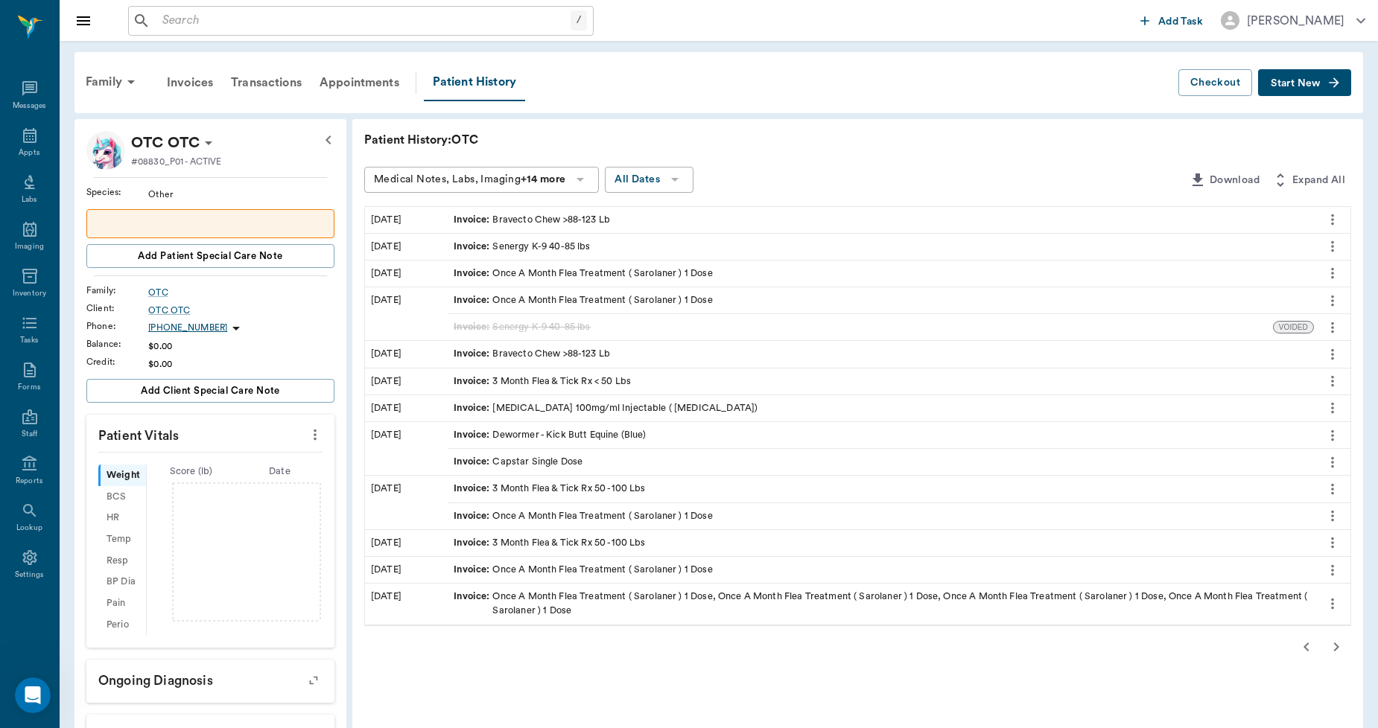
click at [1337, 645] on icon "button" at bounding box center [1336, 647] width 5 height 9
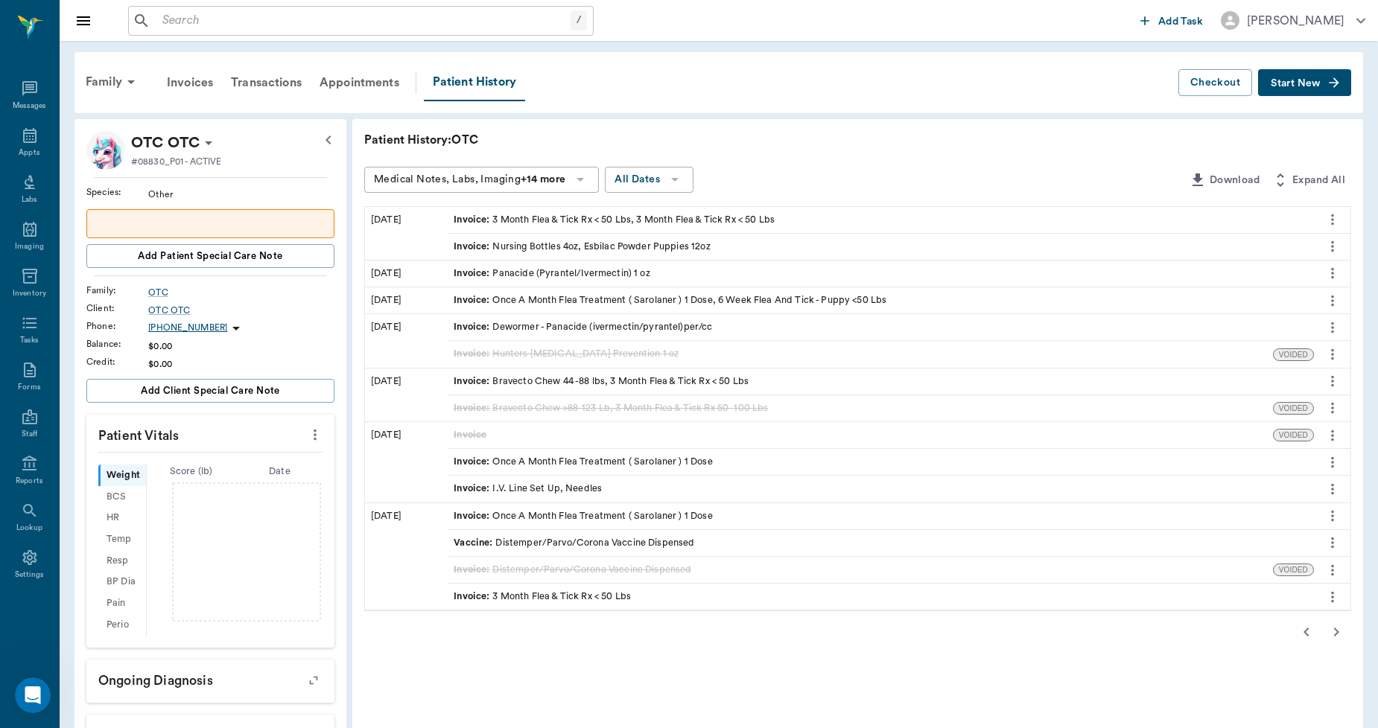
click at [1330, 634] on icon "button" at bounding box center [1336, 632] width 18 height 18
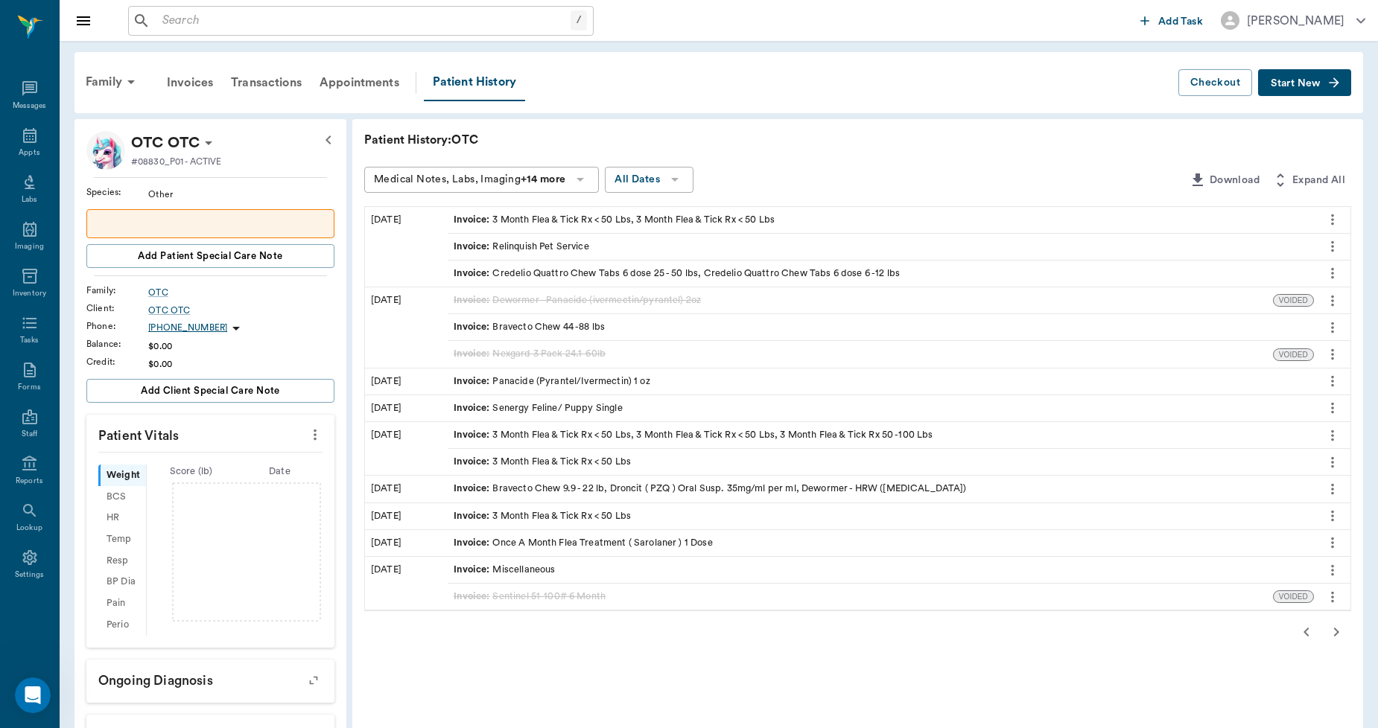
click at [1330, 634] on icon "button" at bounding box center [1336, 632] width 18 height 18
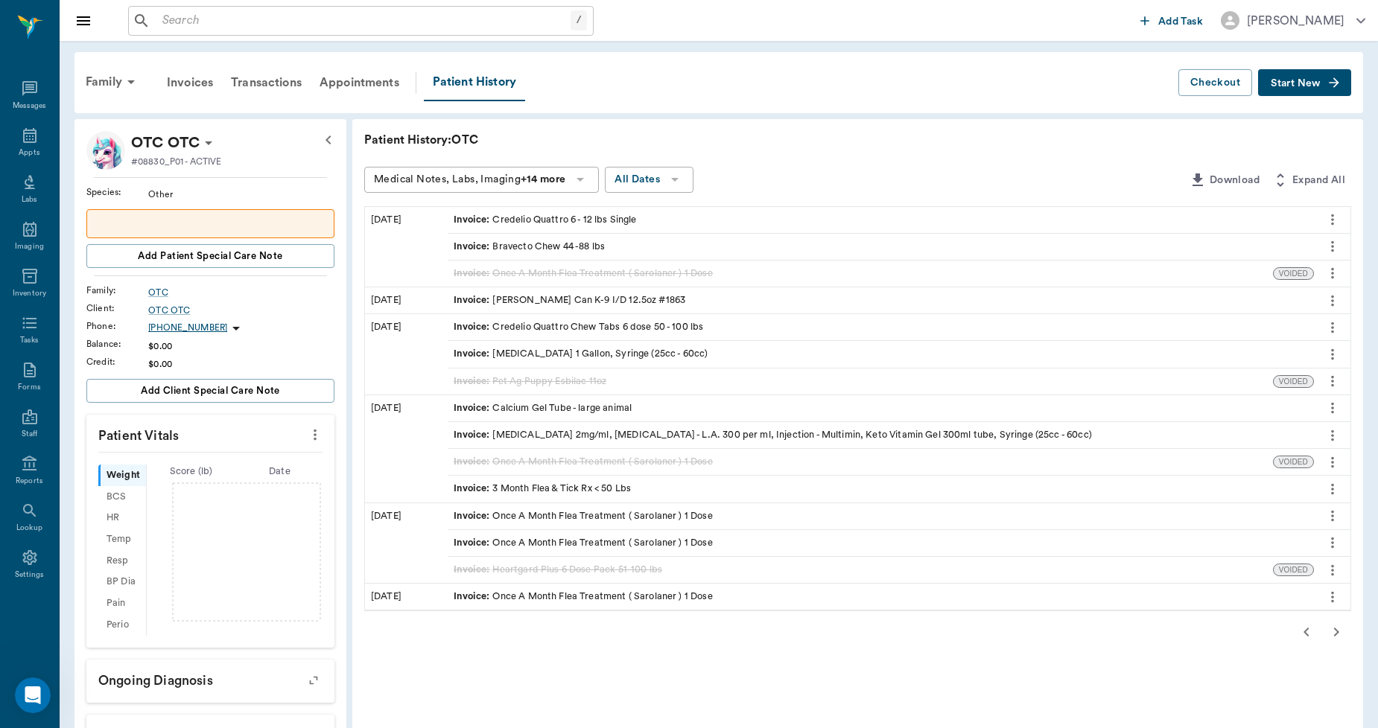
click at [1330, 634] on icon "button" at bounding box center [1336, 632] width 18 height 18
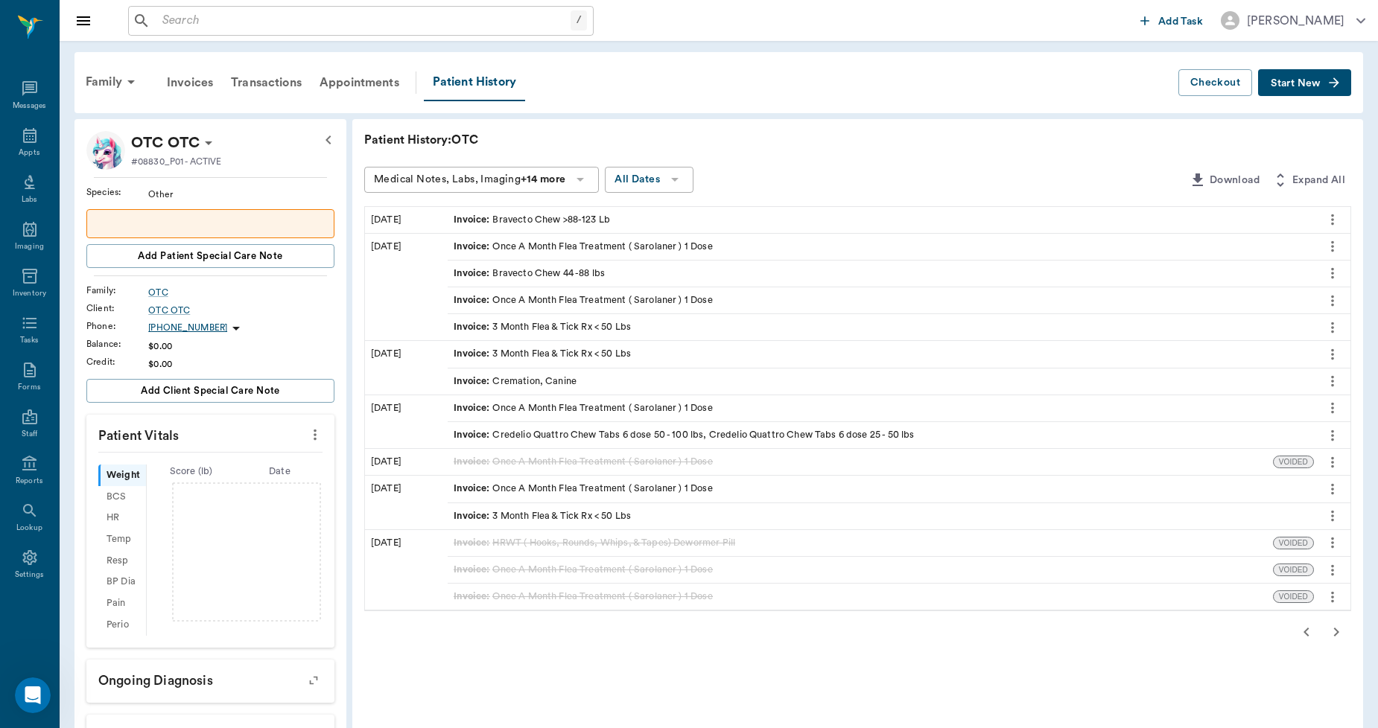
click at [1330, 634] on icon "button" at bounding box center [1336, 632] width 18 height 18
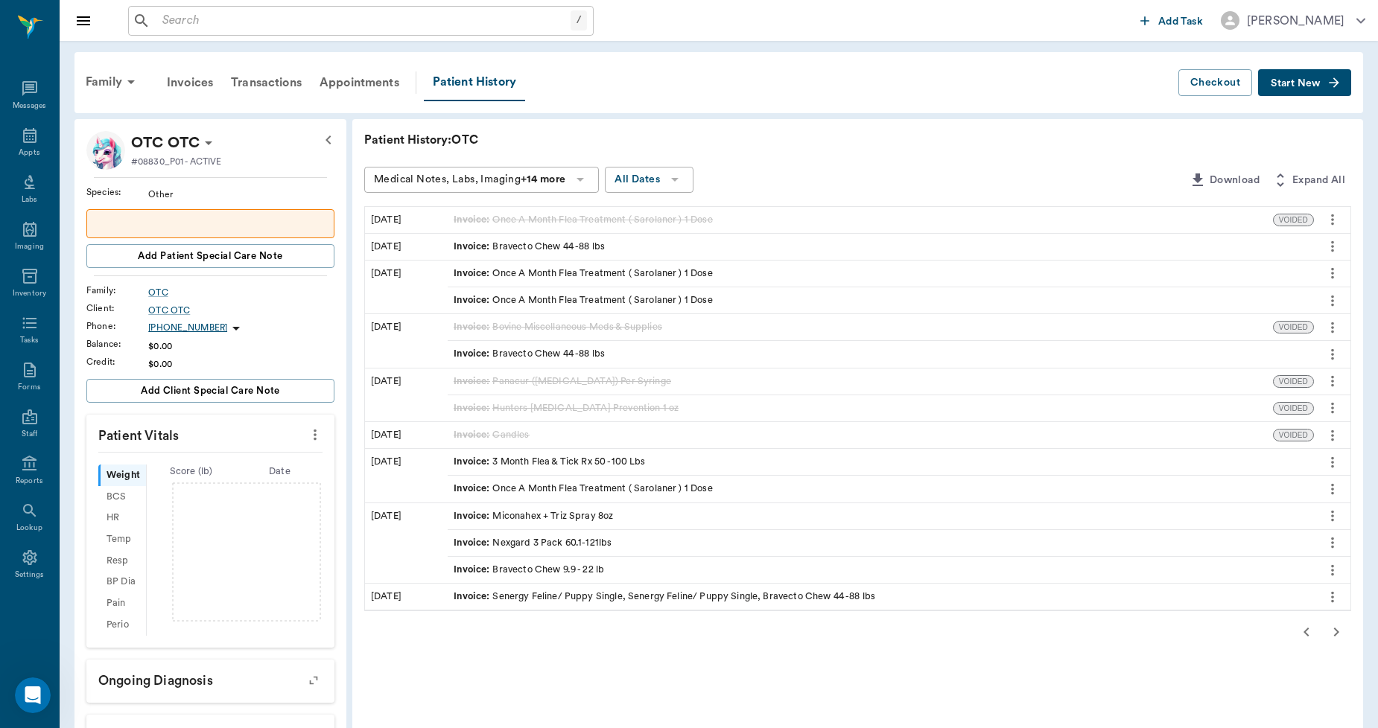
click at [1337, 629] on icon "button" at bounding box center [1336, 632] width 18 height 18
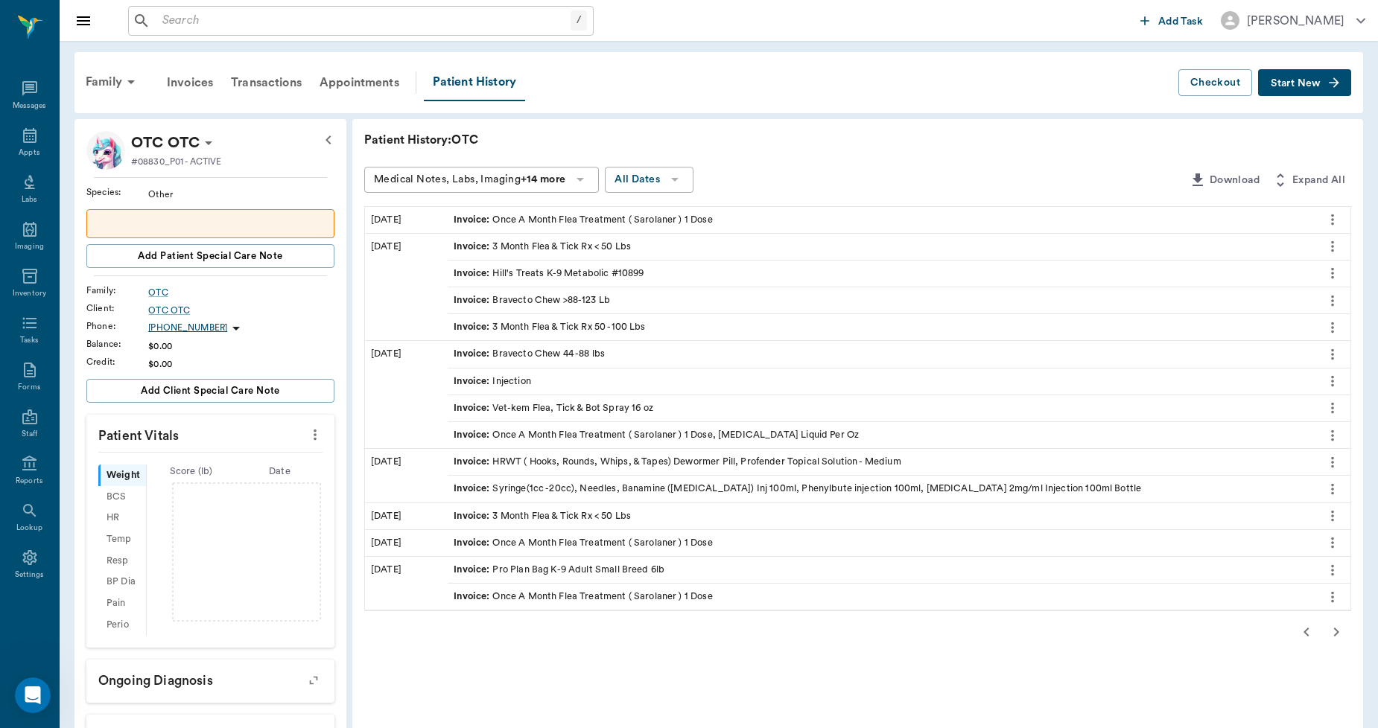
click at [1337, 629] on icon "button" at bounding box center [1336, 632] width 18 height 18
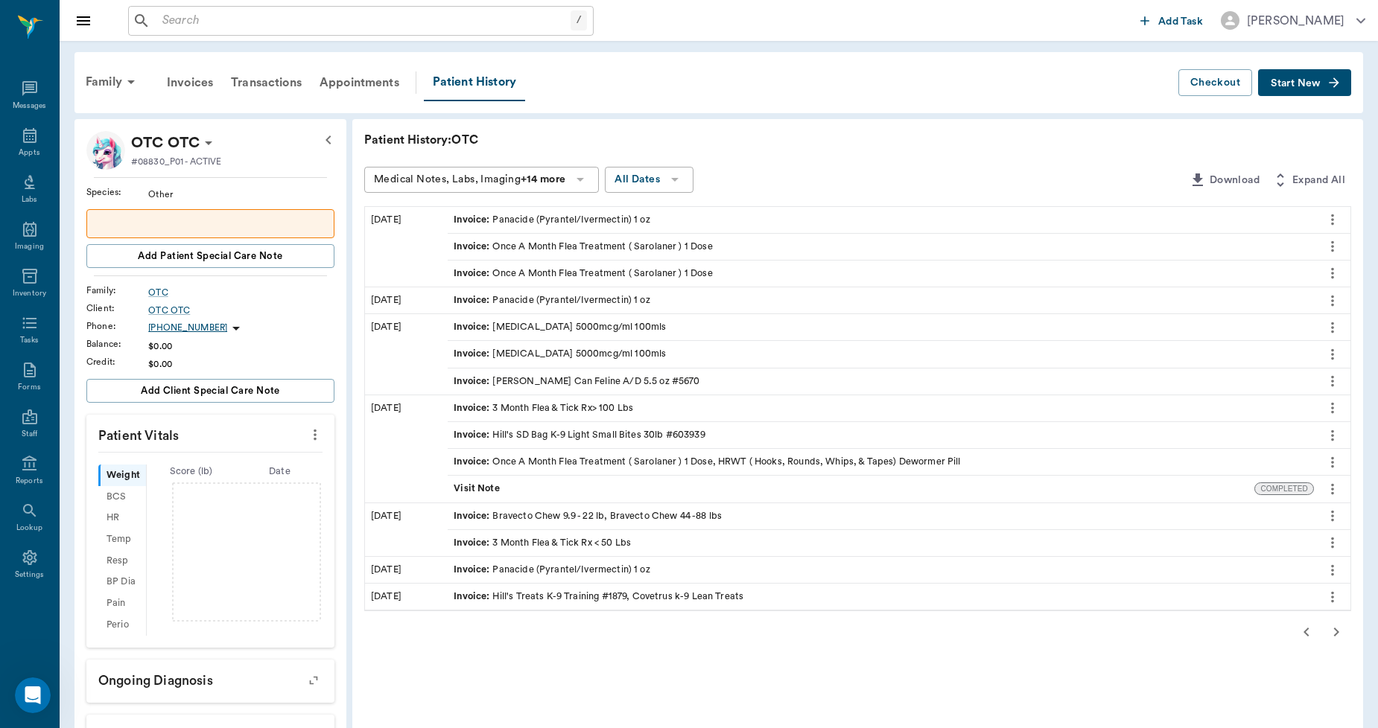
click at [1337, 629] on icon "button" at bounding box center [1336, 632] width 18 height 18
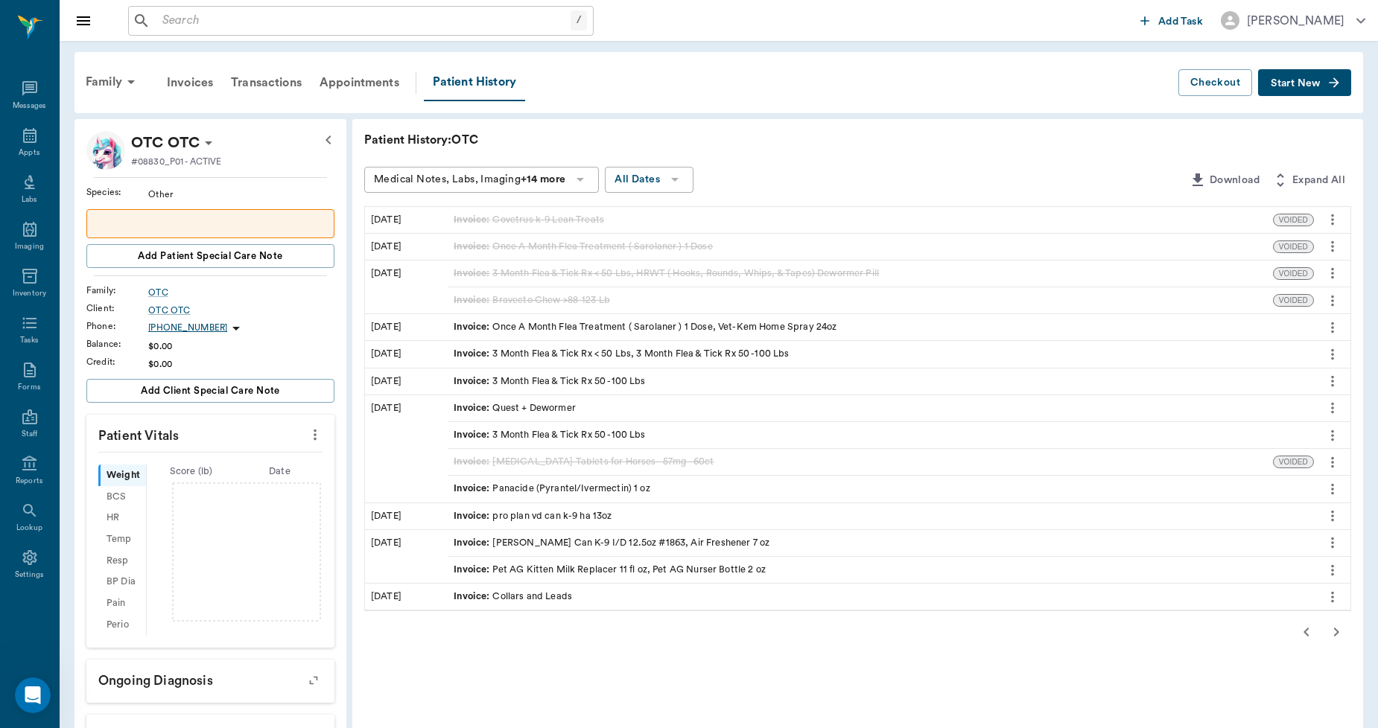
click at [1337, 629] on icon "button" at bounding box center [1336, 632] width 18 height 18
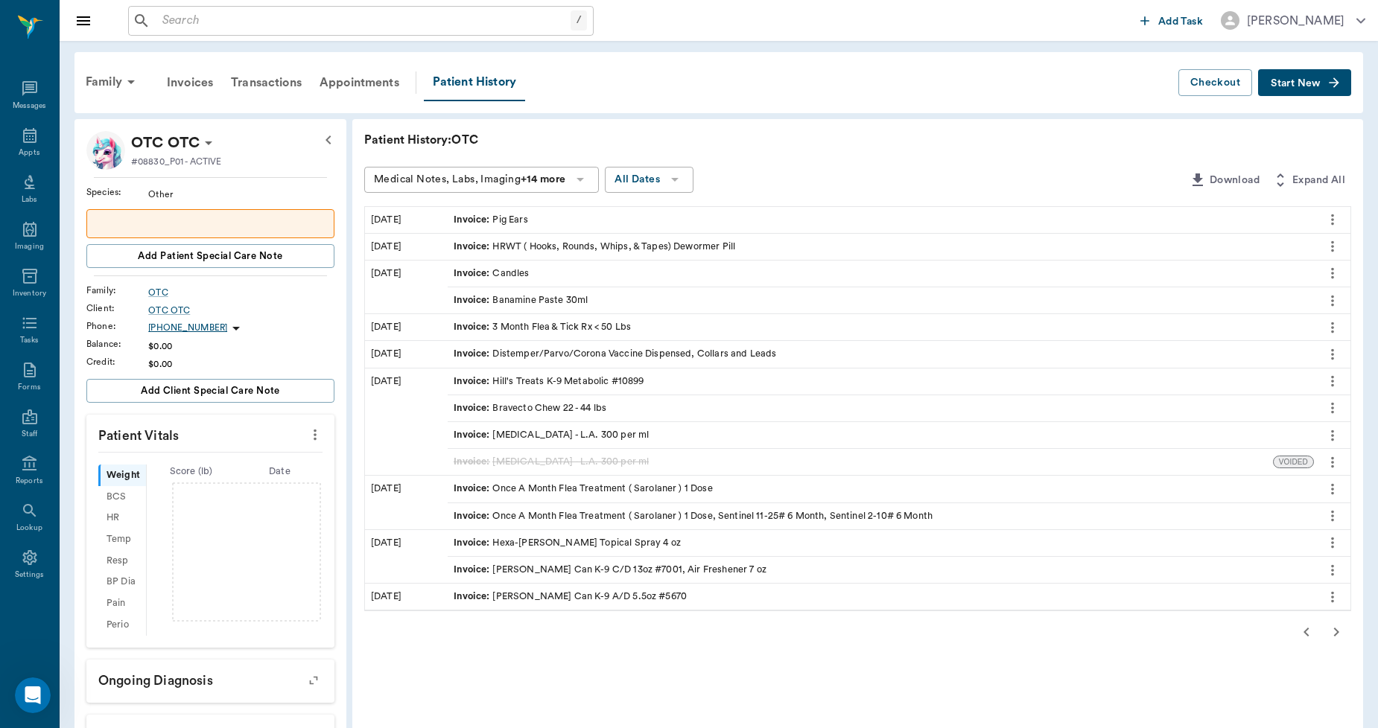
click at [1337, 629] on icon "button" at bounding box center [1336, 632] width 18 height 18
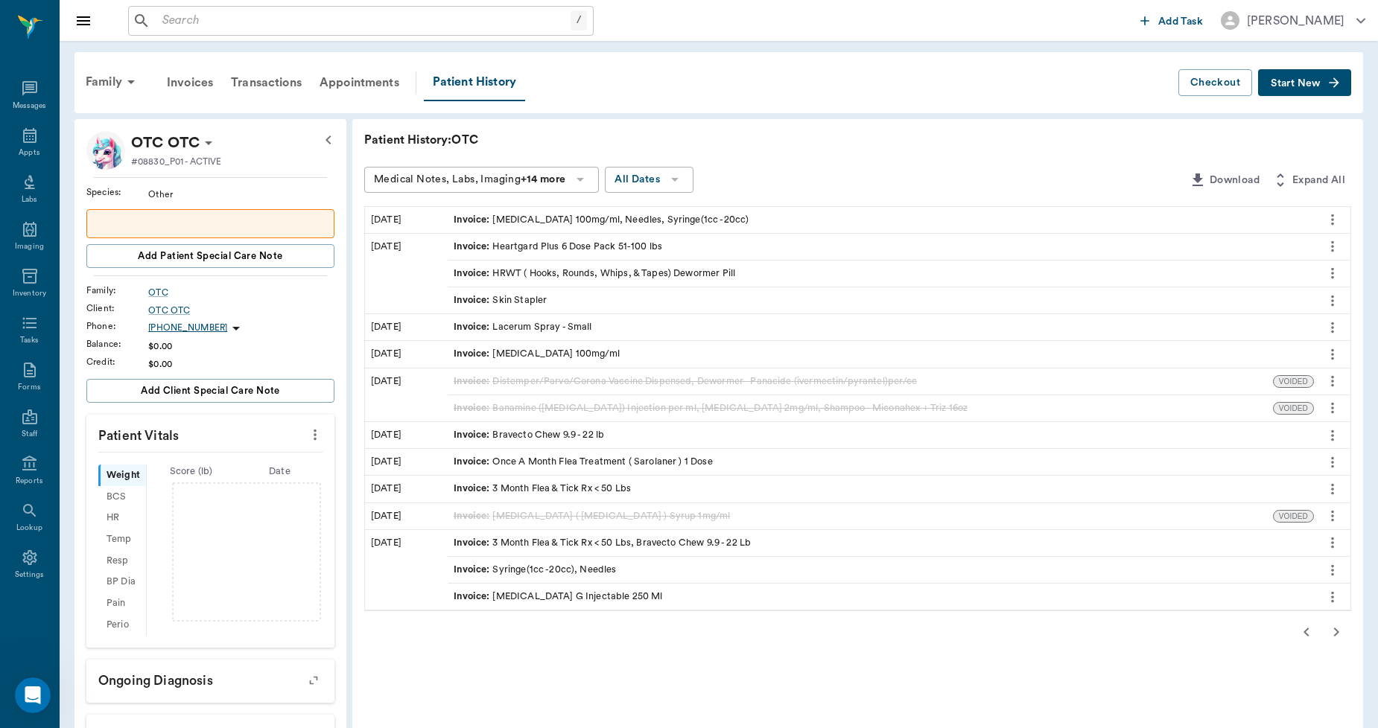
click at [1337, 629] on icon "button" at bounding box center [1336, 632] width 18 height 18
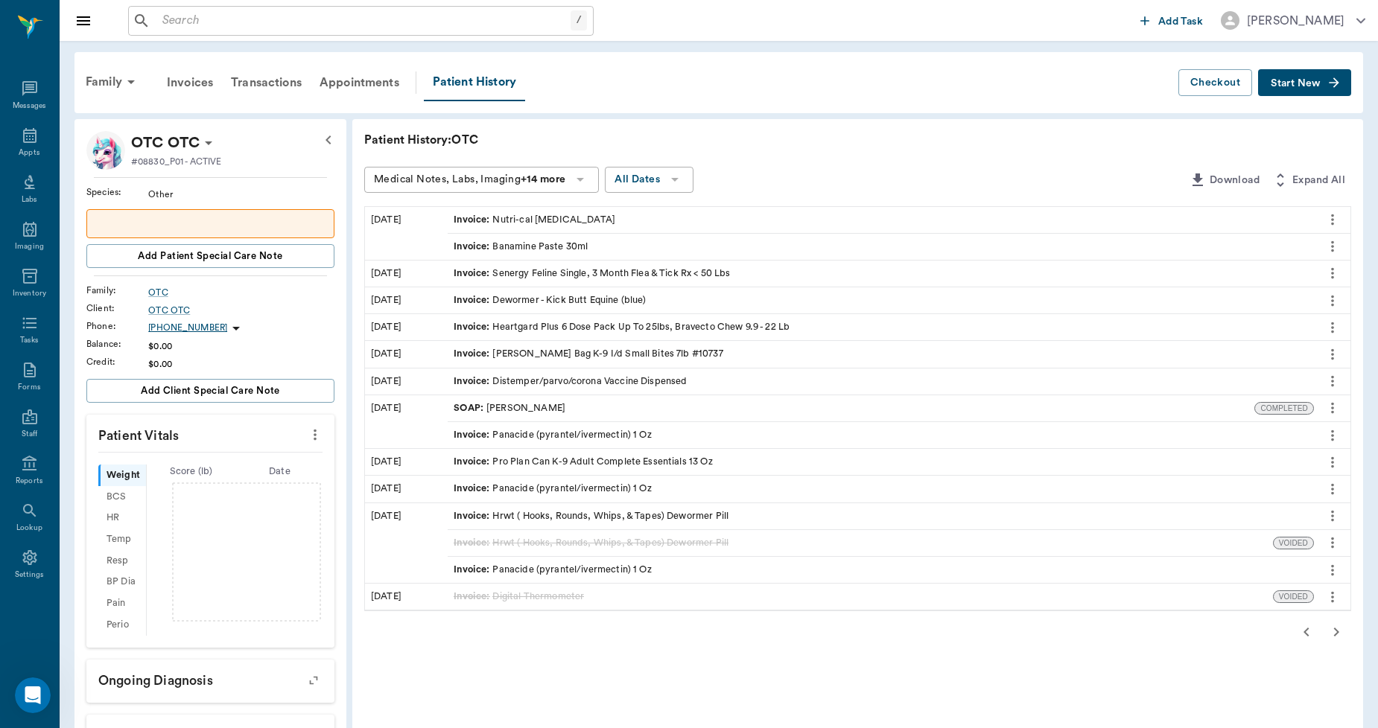
click at [1337, 629] on icon "button" at bounding box center [1336, 632] width 18 height 18
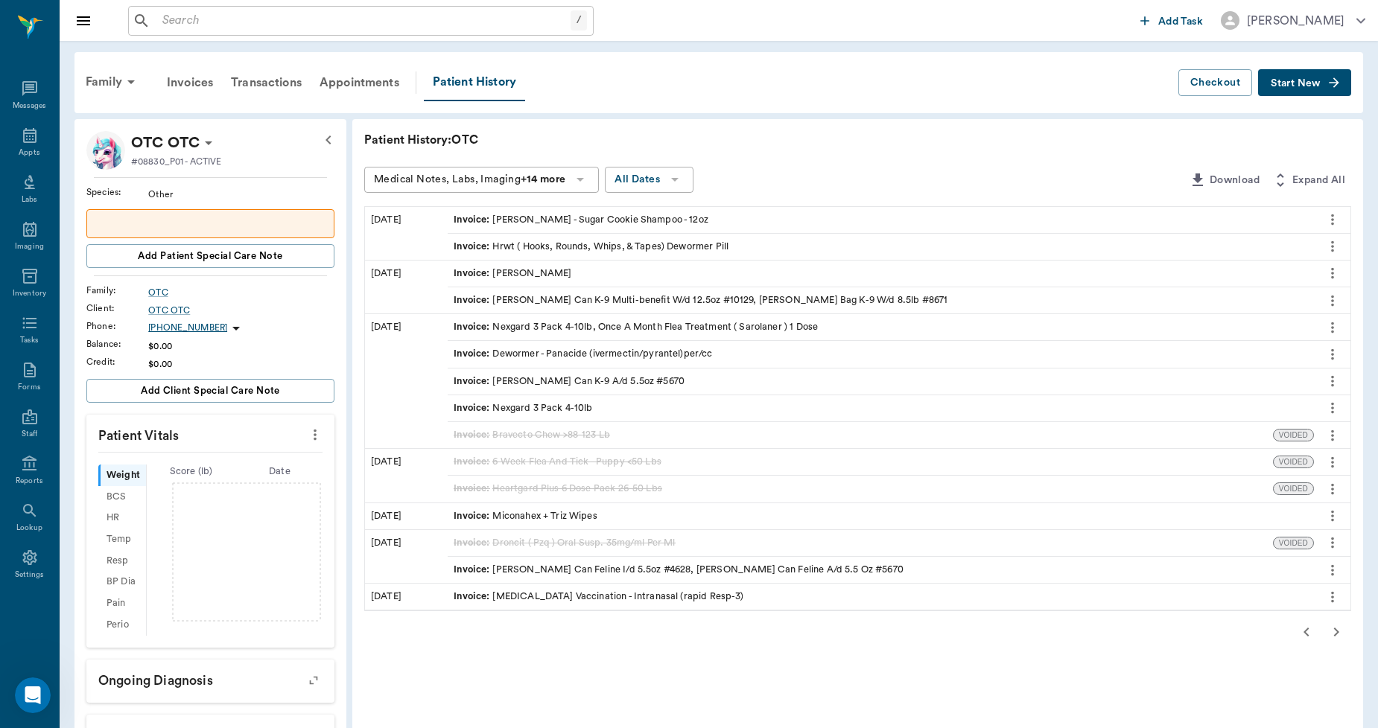
click at [1337, 629] on icon "button" at bounding box center [1336, 632] width 18 height 18
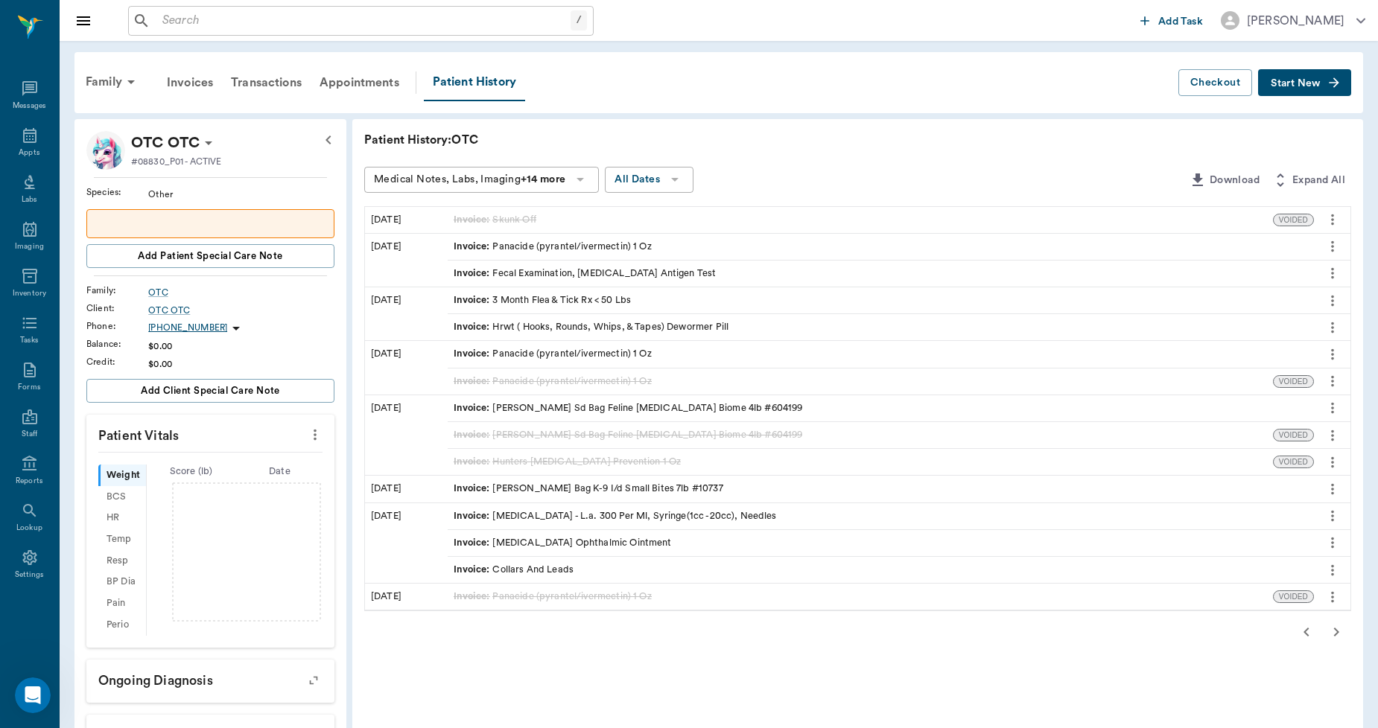
click at [1337, 629] on icon "button" at bounding box center [1336, 632] width 18 height 18
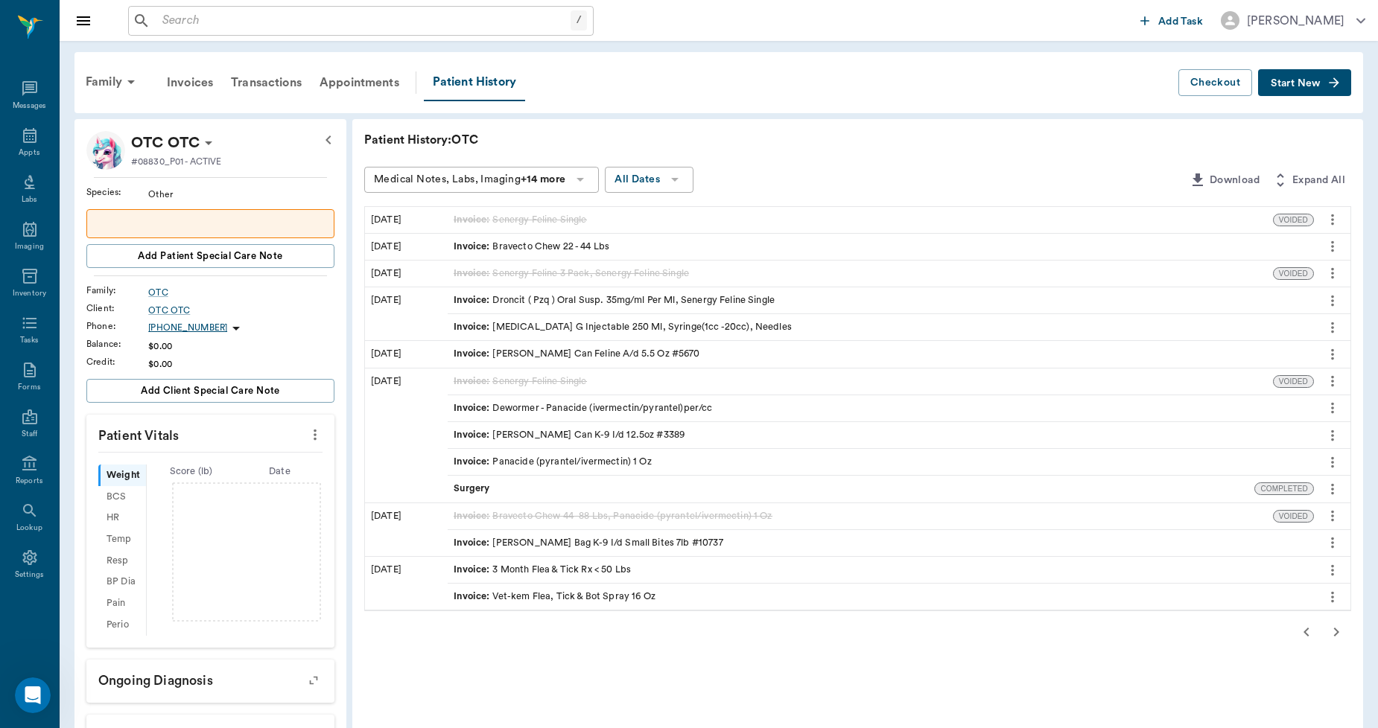
click at [1337, 629] on icon "button" at bounding box center [1336, 632] width 18 height 18
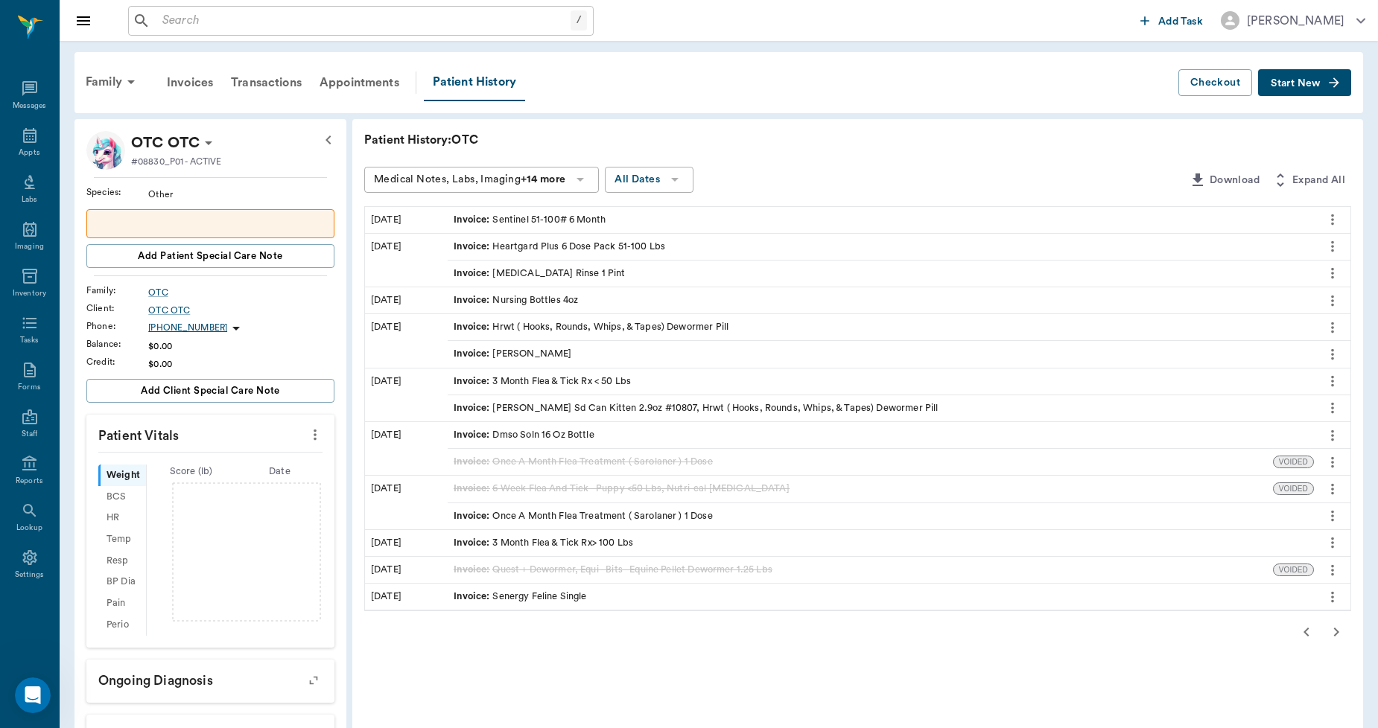
click at [1337, 629] on icon "button" at bounding box center [1336, 632] width 18 height 18
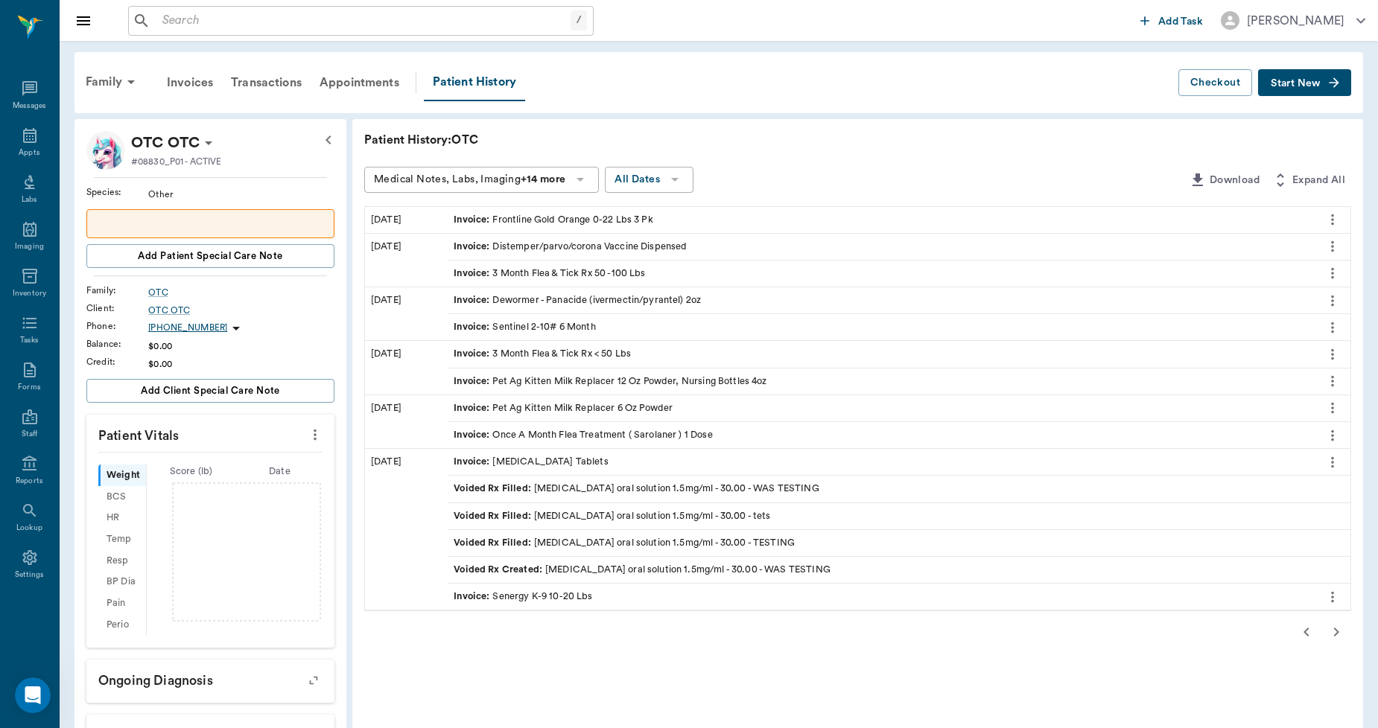
click at [1337, 629] on icon "button" at bounding box center [1336, 632] width 18 height 18
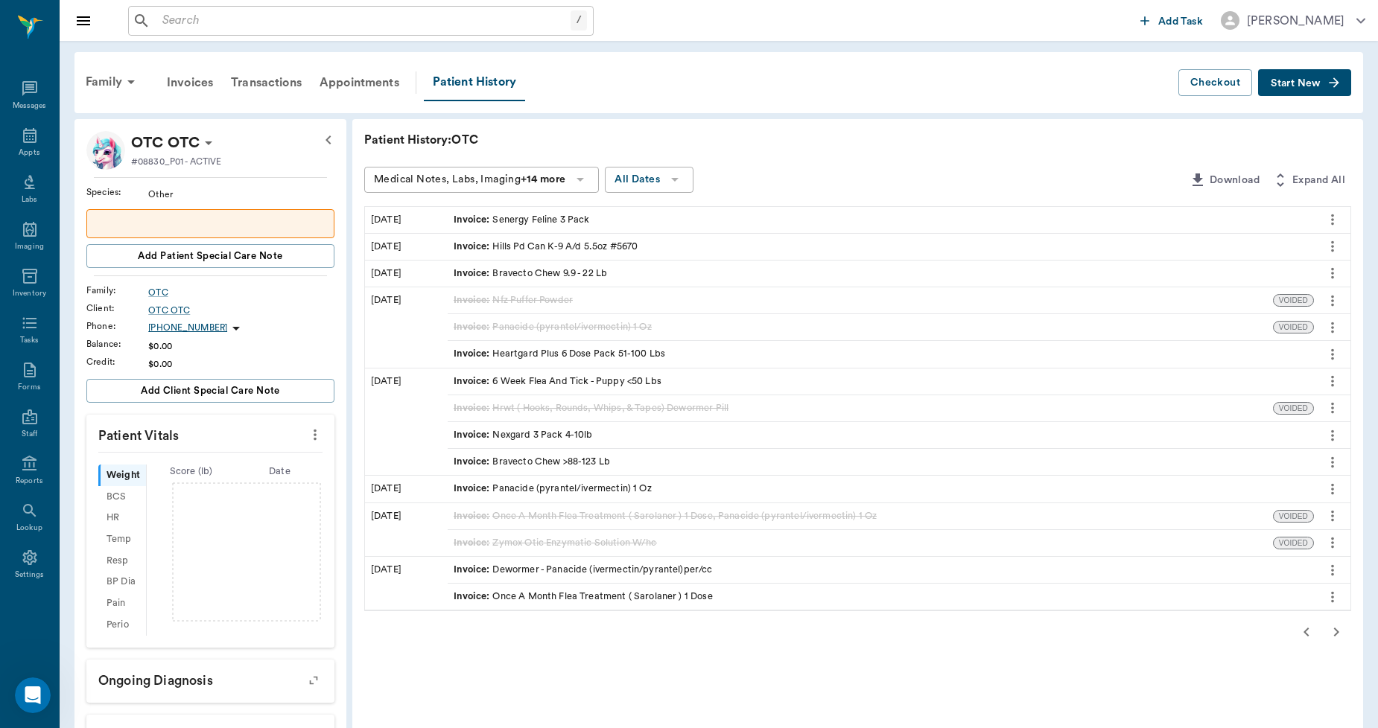
click at [1337, 629] on icon "button" at bounding box center [1336, 632] width 18 height 18
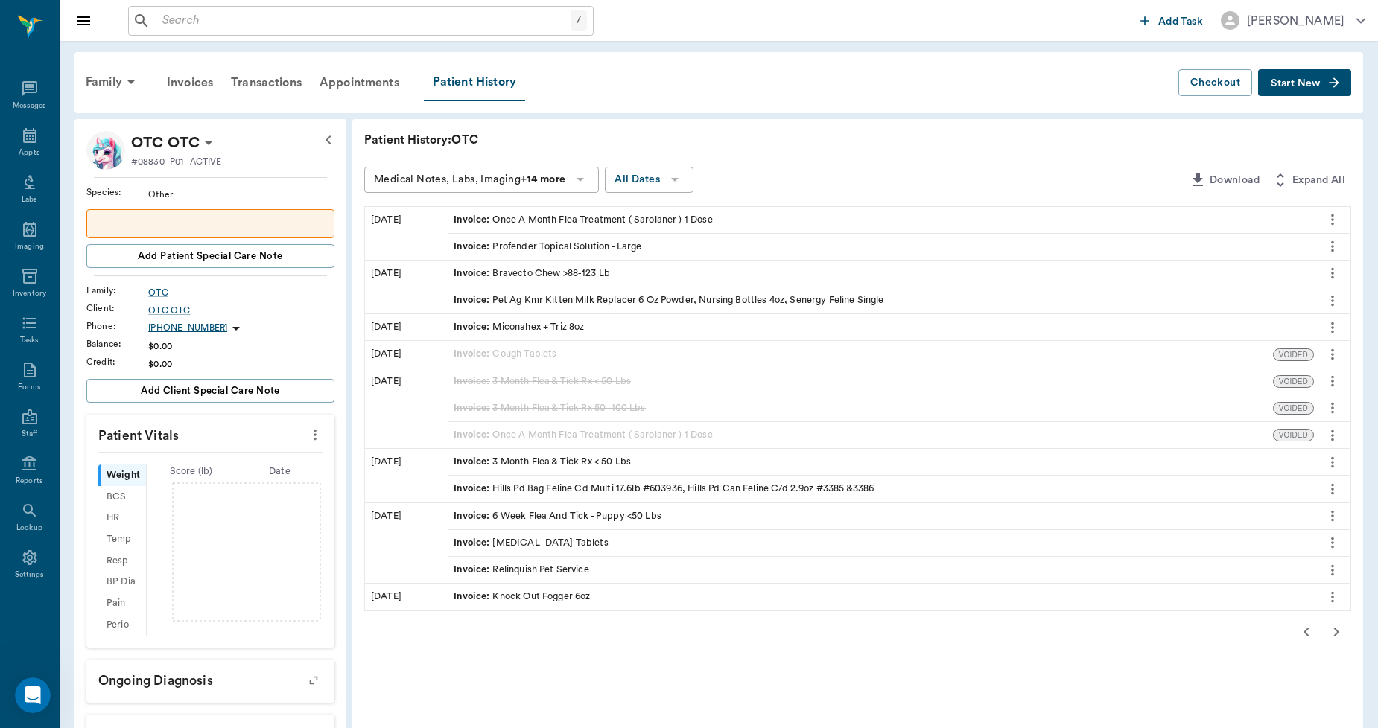
click at [1337, 629] on icon "button" at bounding box center [1336, 632] width 18 height 18
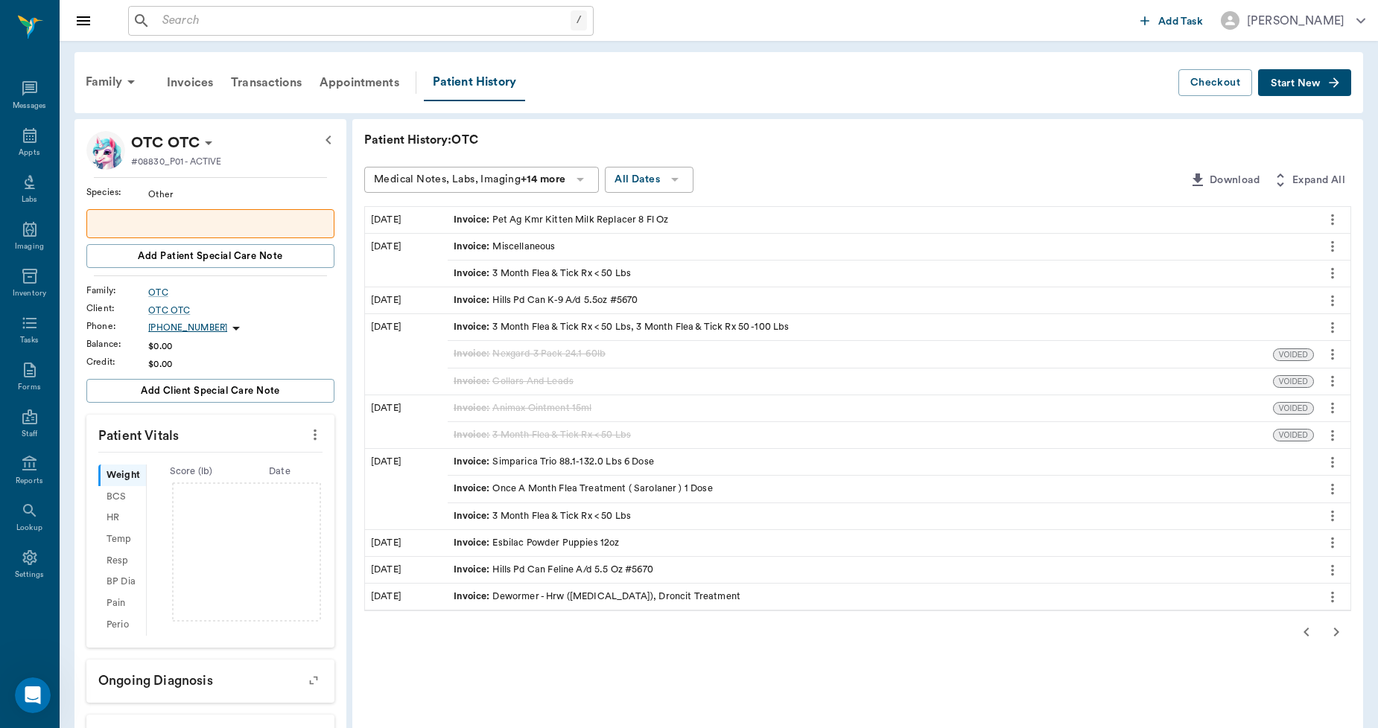
click at [1337, 629] on icon "button" at bounding box center [1336, 632] width 18 height 18
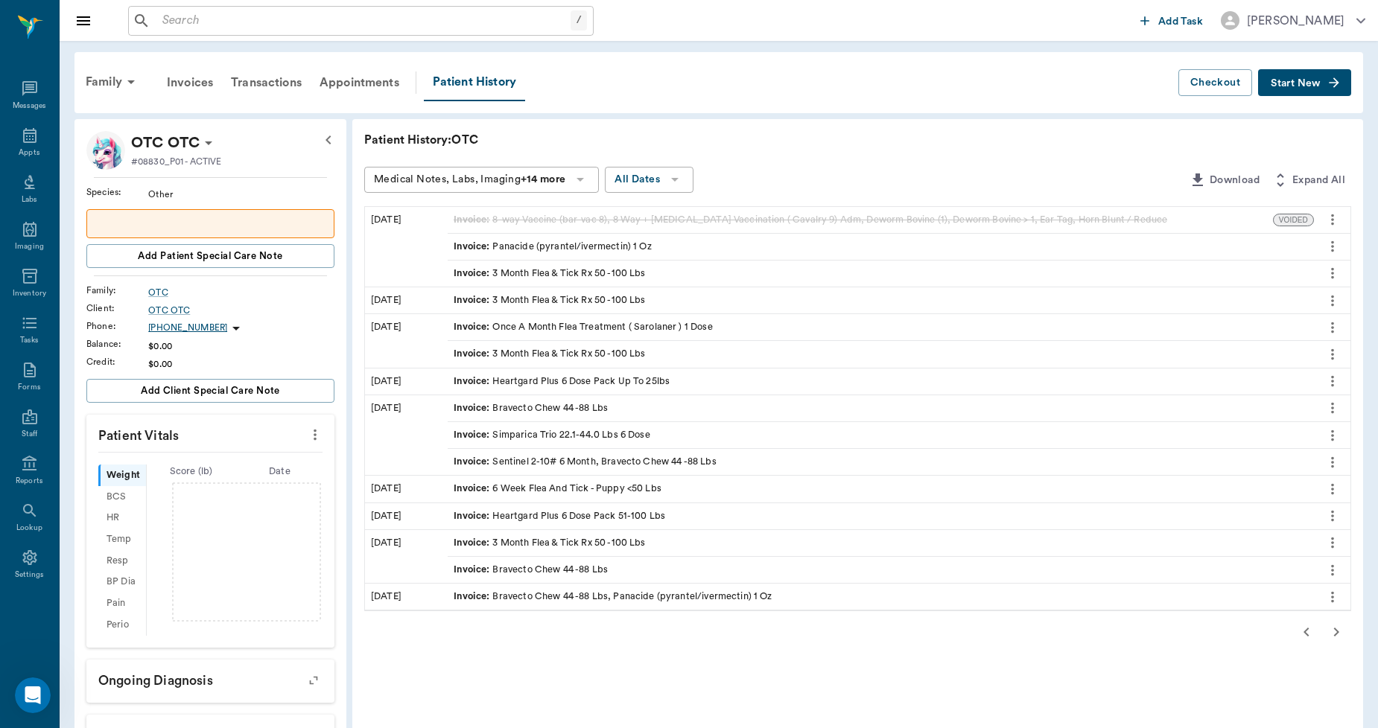
click at [1337, 629] on icon "button" at bounding box center [1336, 632] width 18 height 18
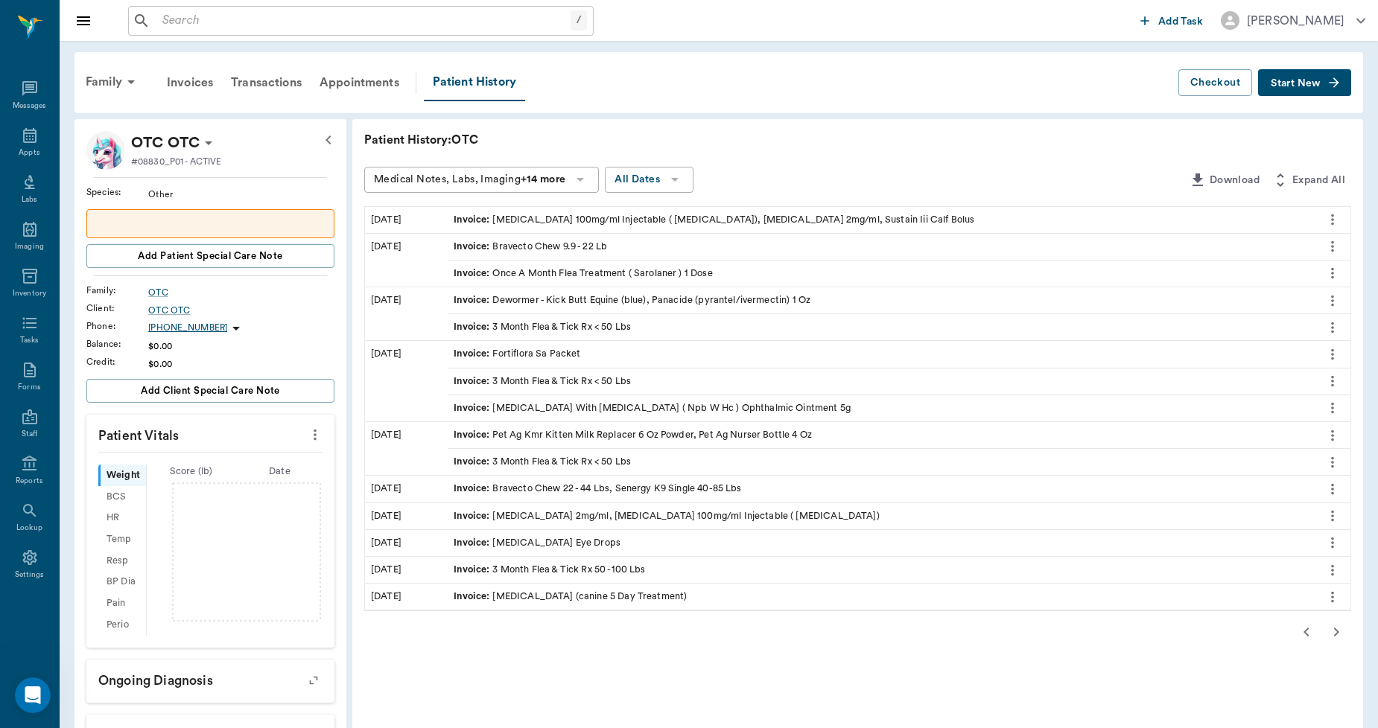
click at [1337, 629] on icon "button" at bounding box center [1336, 632] width 18 height 18
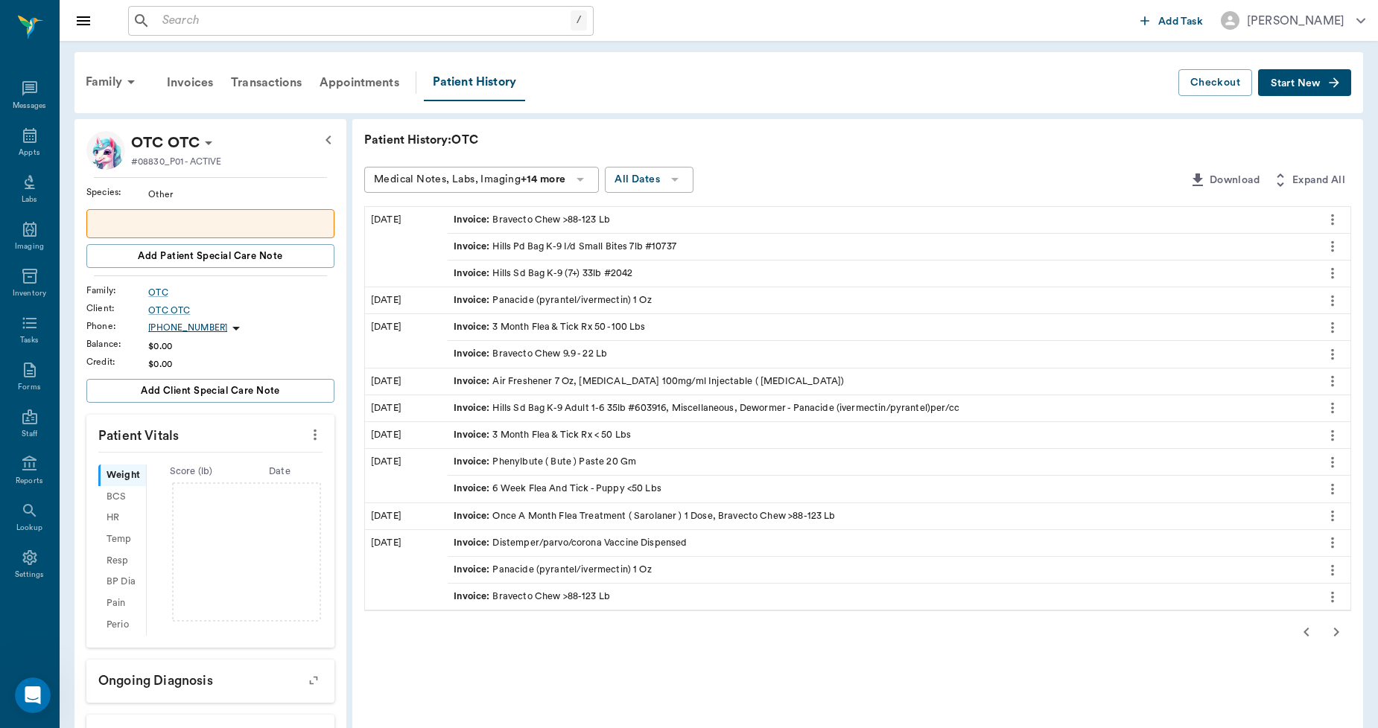
click at [1337, 629] on icon "button" at bounding box center [1336, 632] width 18 height 18
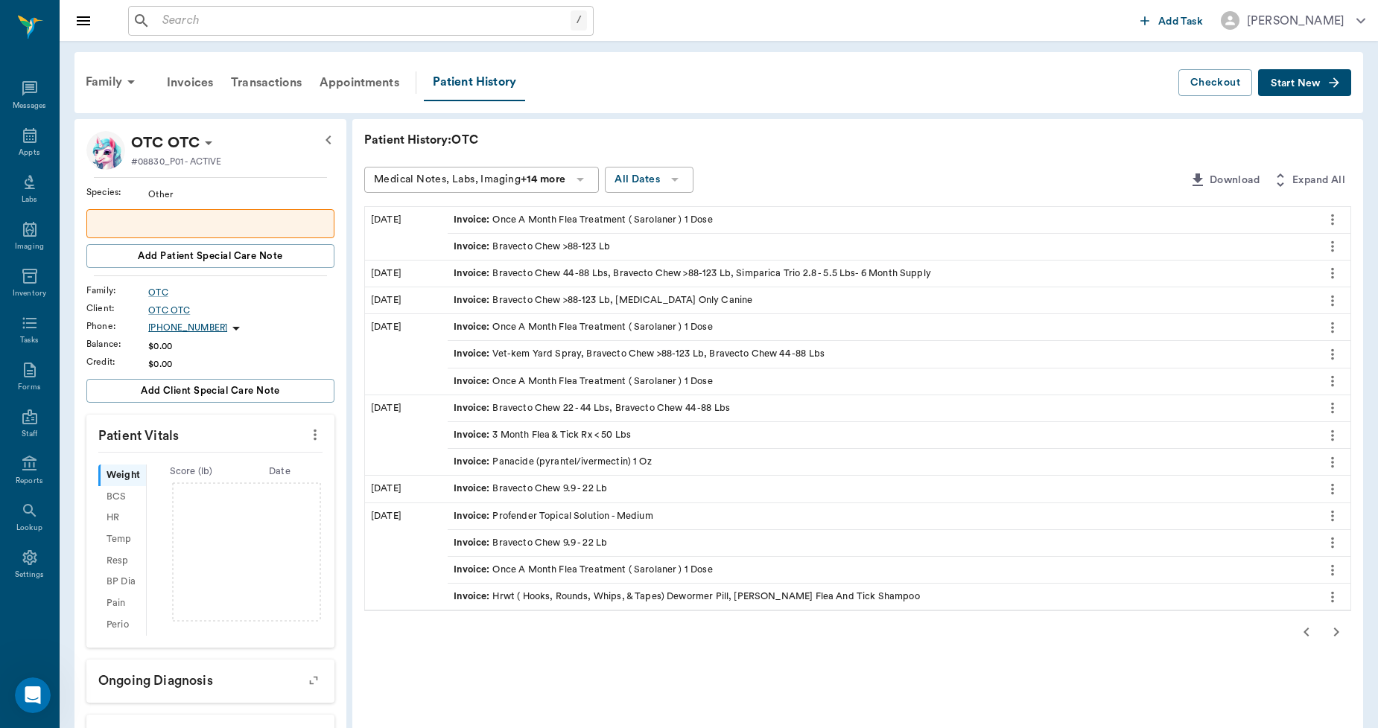
click at [1337, 629] on icon "button" at bounding box center [1336, 632] width 18 height 18
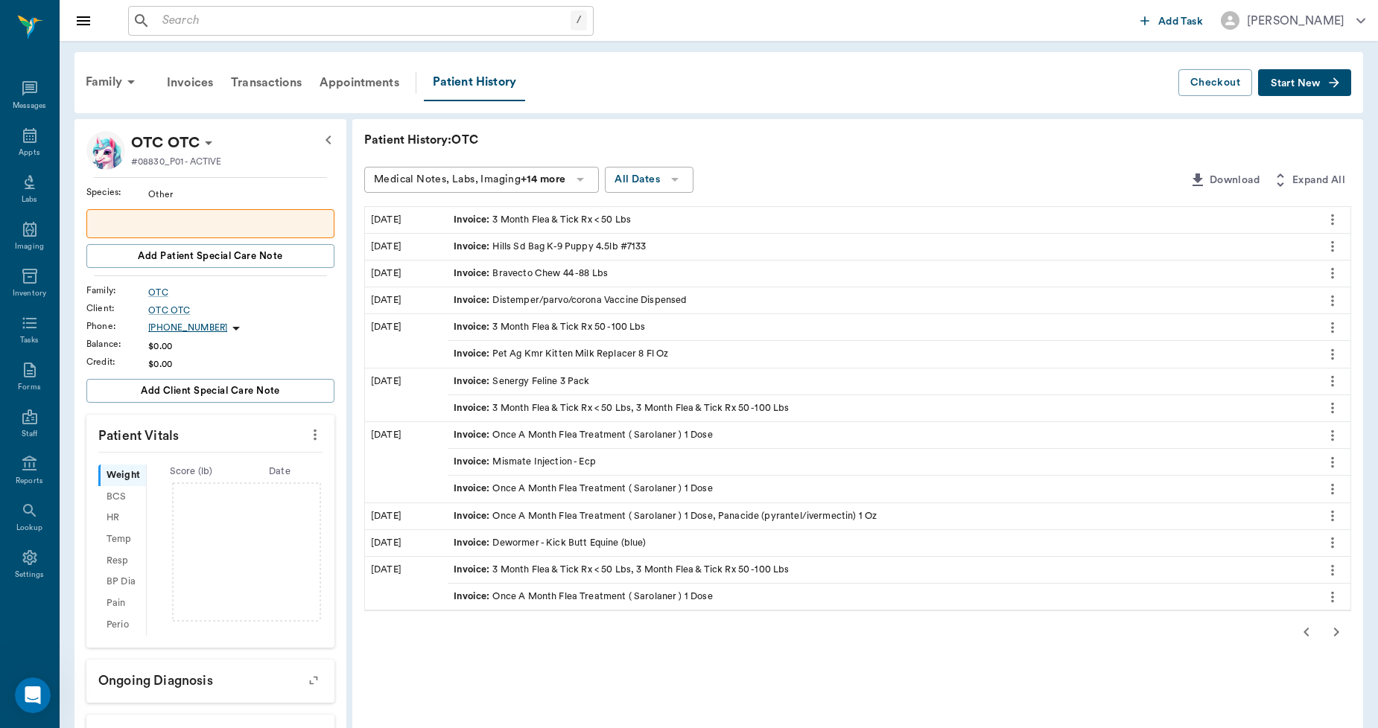
click at [1337, 629] on icon "button" at bounding box center [1336, 632] width 18 height 18
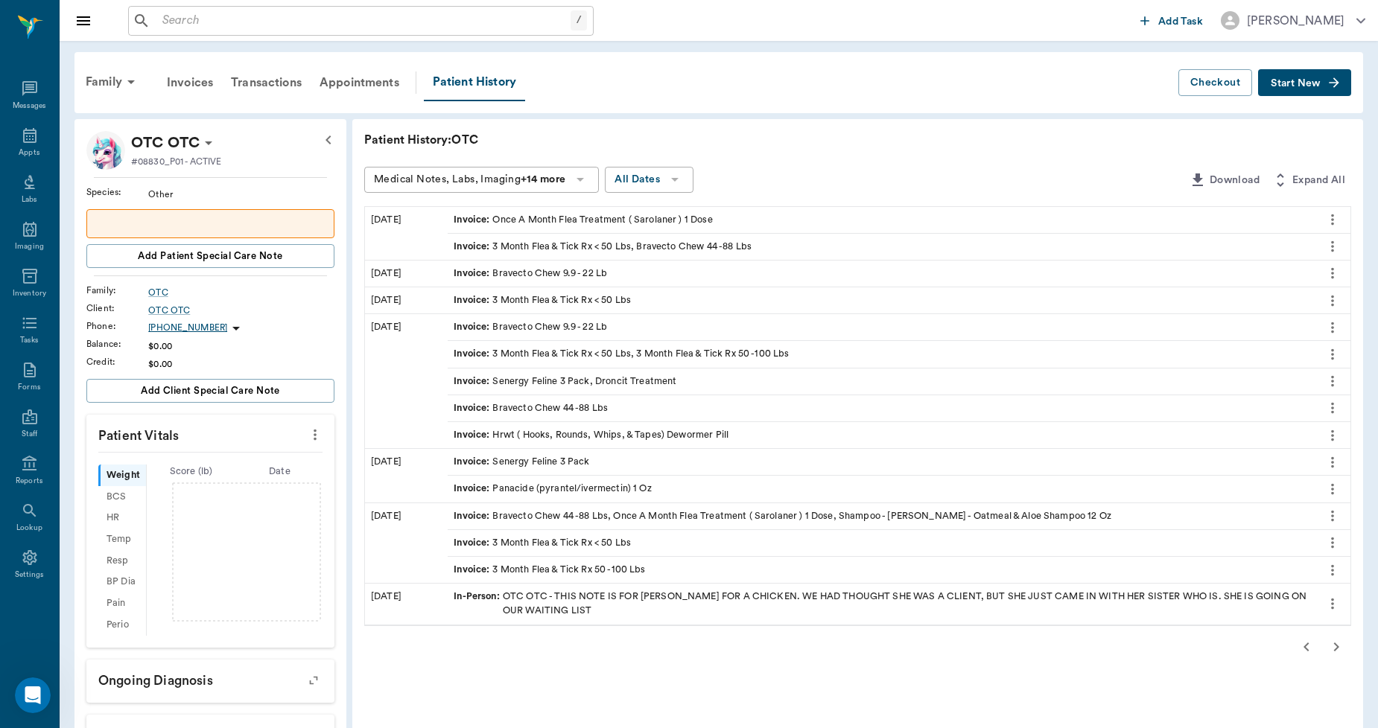
click at [1337, 629] on div "Patient History: OTC Medical Notes, Labs, Imaging +14 more All Dates Download E…" at bounding box center [857, 606] width 1010 height 975
click at [1335, 649] on icon "button" at bounding box center [1336, 647] width 18 height 18
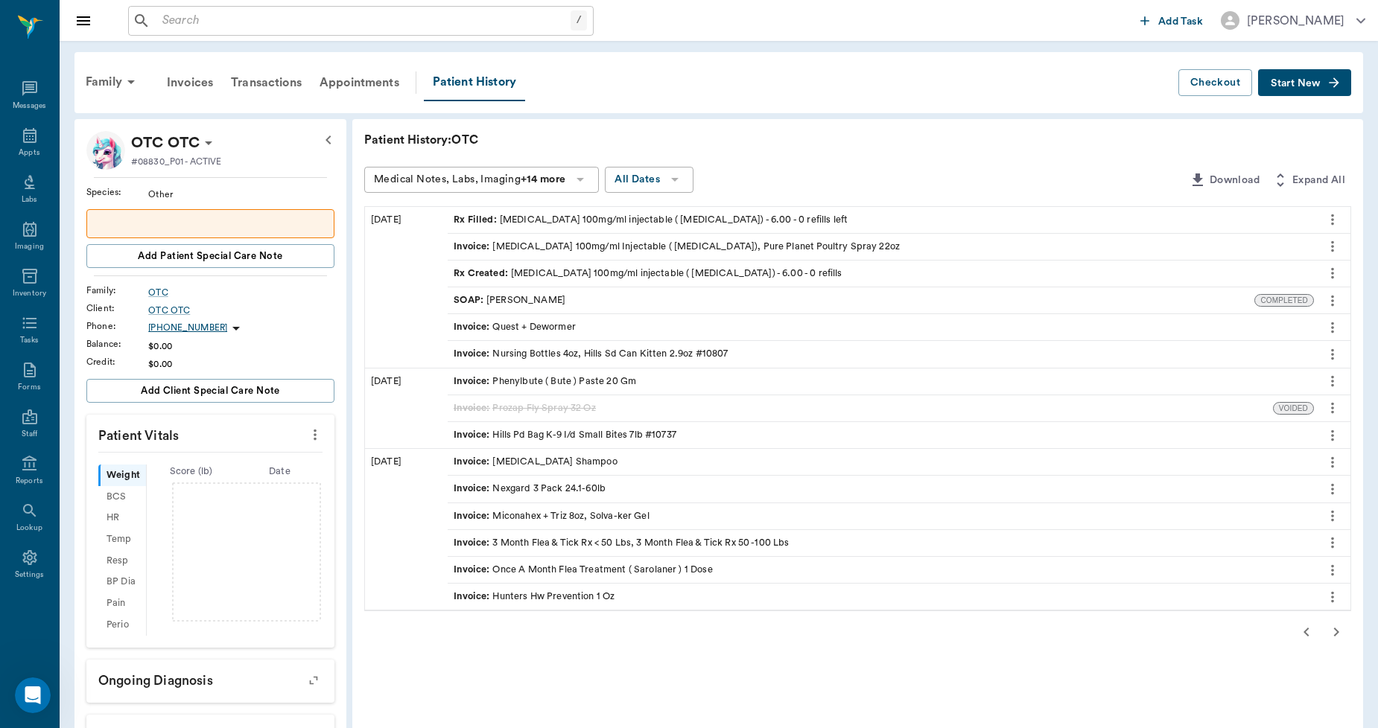
click at [1335, 649] on div "Patient History: OTC Medical Notes, Labs, Imaging +14 more All Dates Download E…" at bounding box center [857, 606] width 1010 height 975
click at [1335, 631] on icon "button" at bounding box center [1336, 632] width 18 height 18
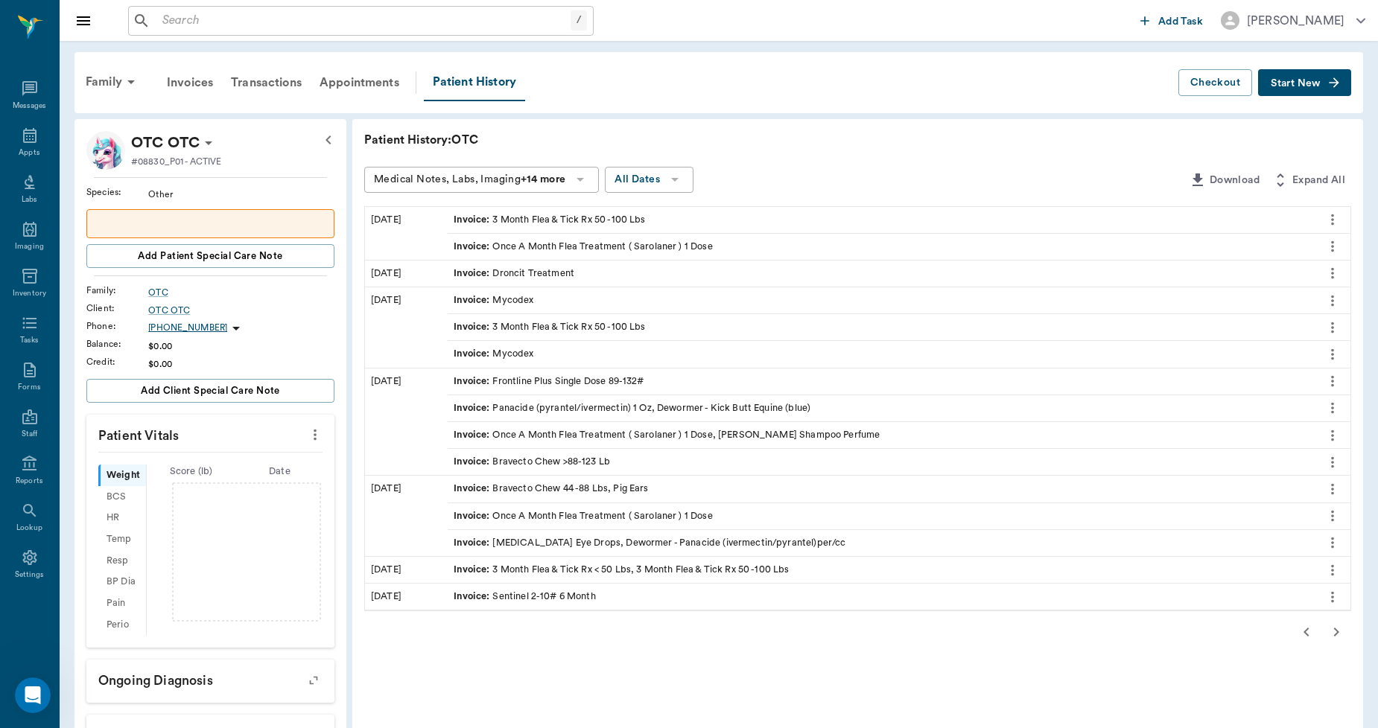
click at [1335, 631] on icon "button" at bounding box center [1336, 632] width 18 height 18
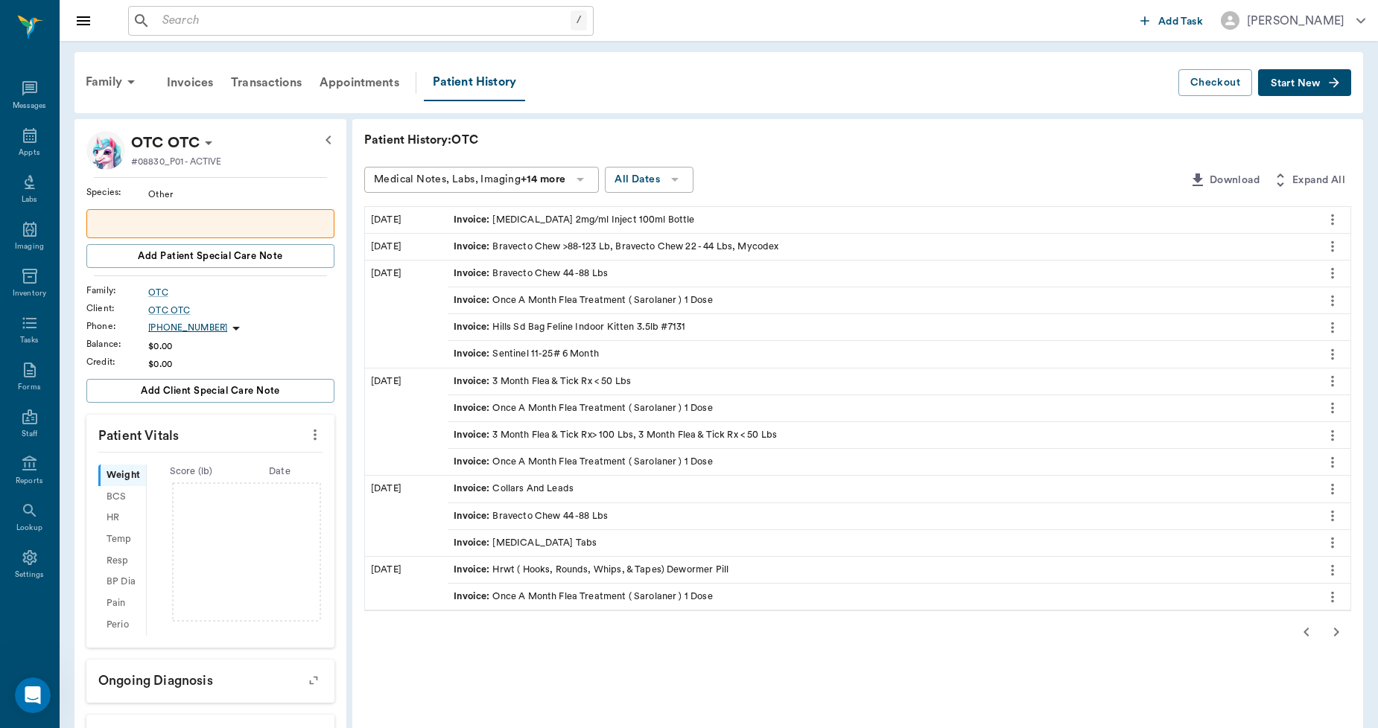
click at [1335, 631] on icon "button" at bounding box center [1336, 632] width 5 height 9
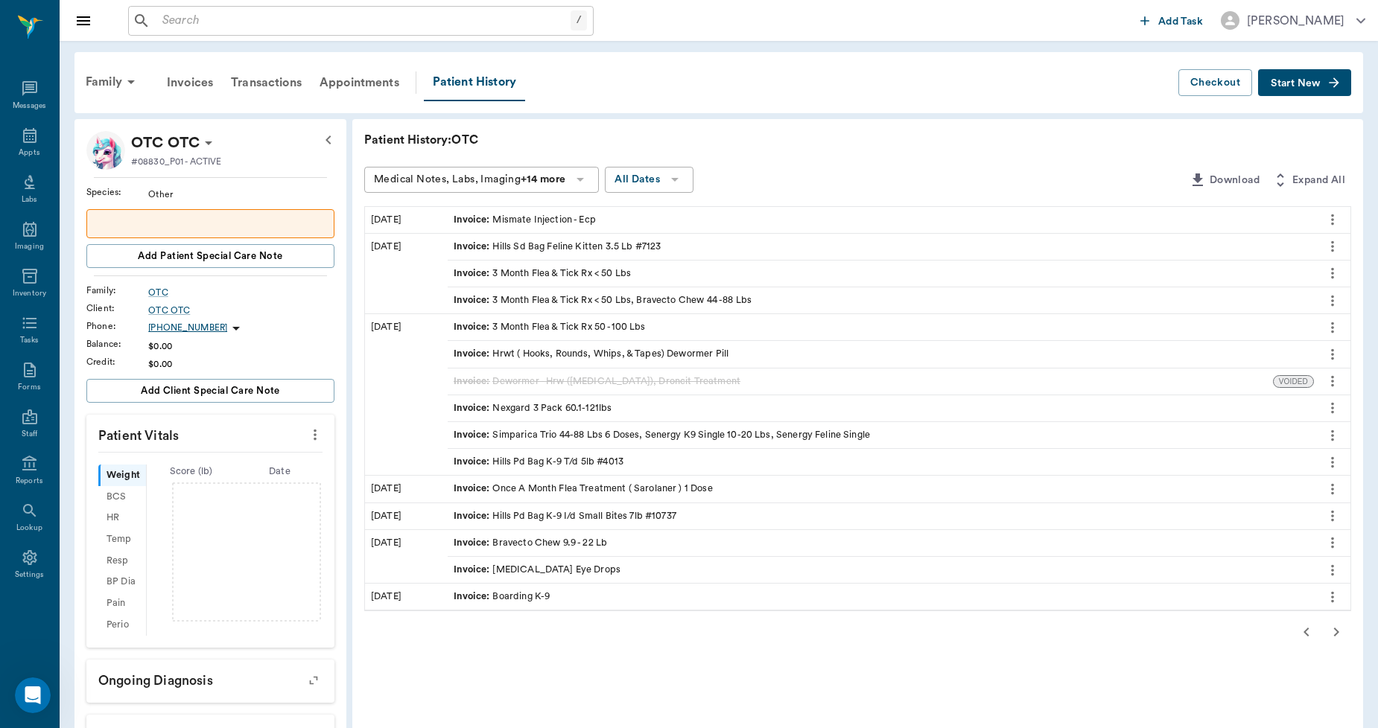
click at [1335, 631] on icon "button" at bounding box center [1336, 632] width 5 height 9
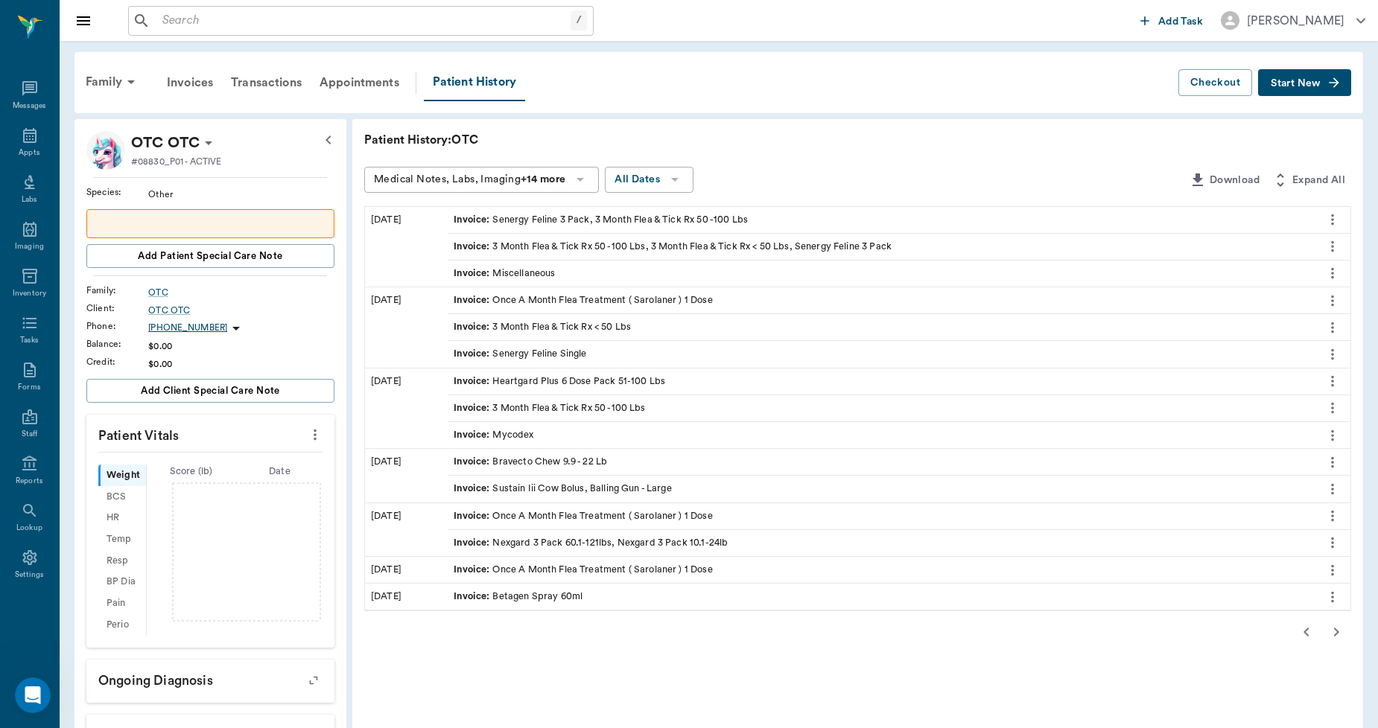
click at [1335, 631] on icon "button" at bounding box center [1336, 632] width 5 height 9
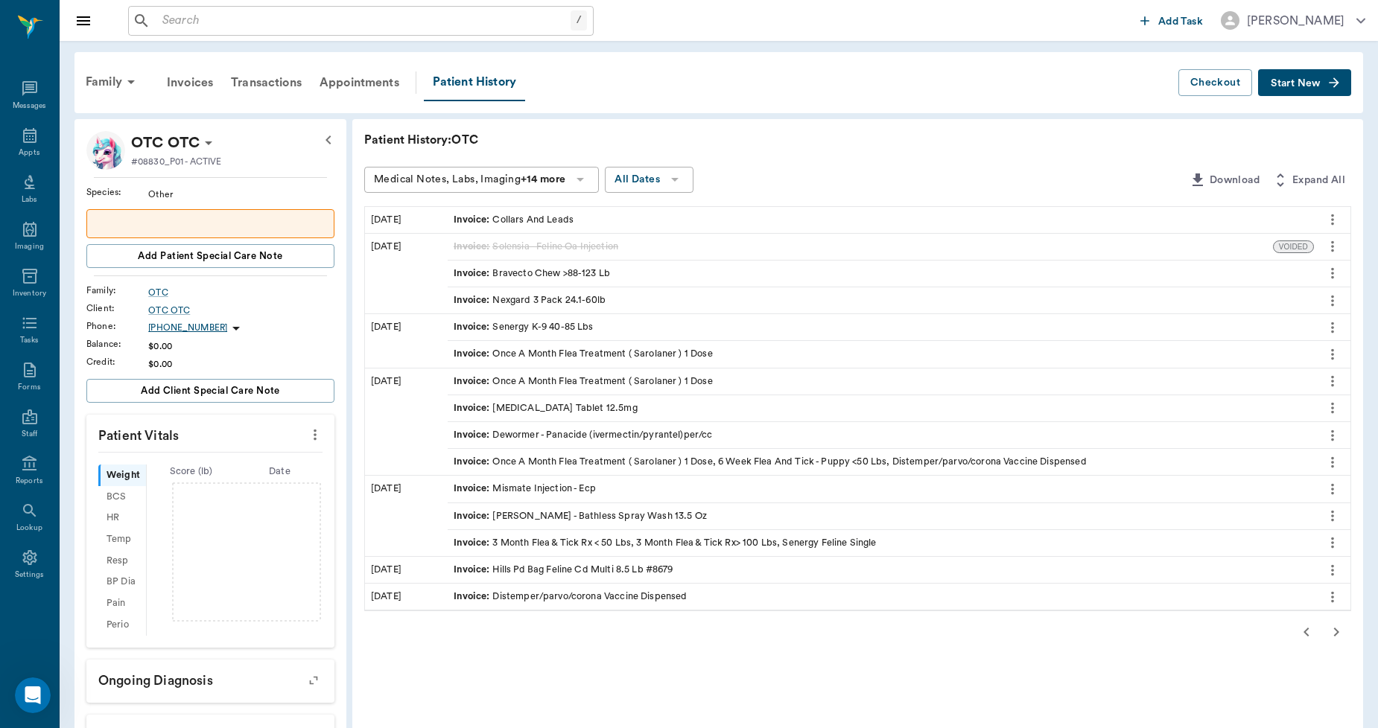
click at [1335, 631] on icon "button" at bounding box center [1336, 632] width 5 height 9
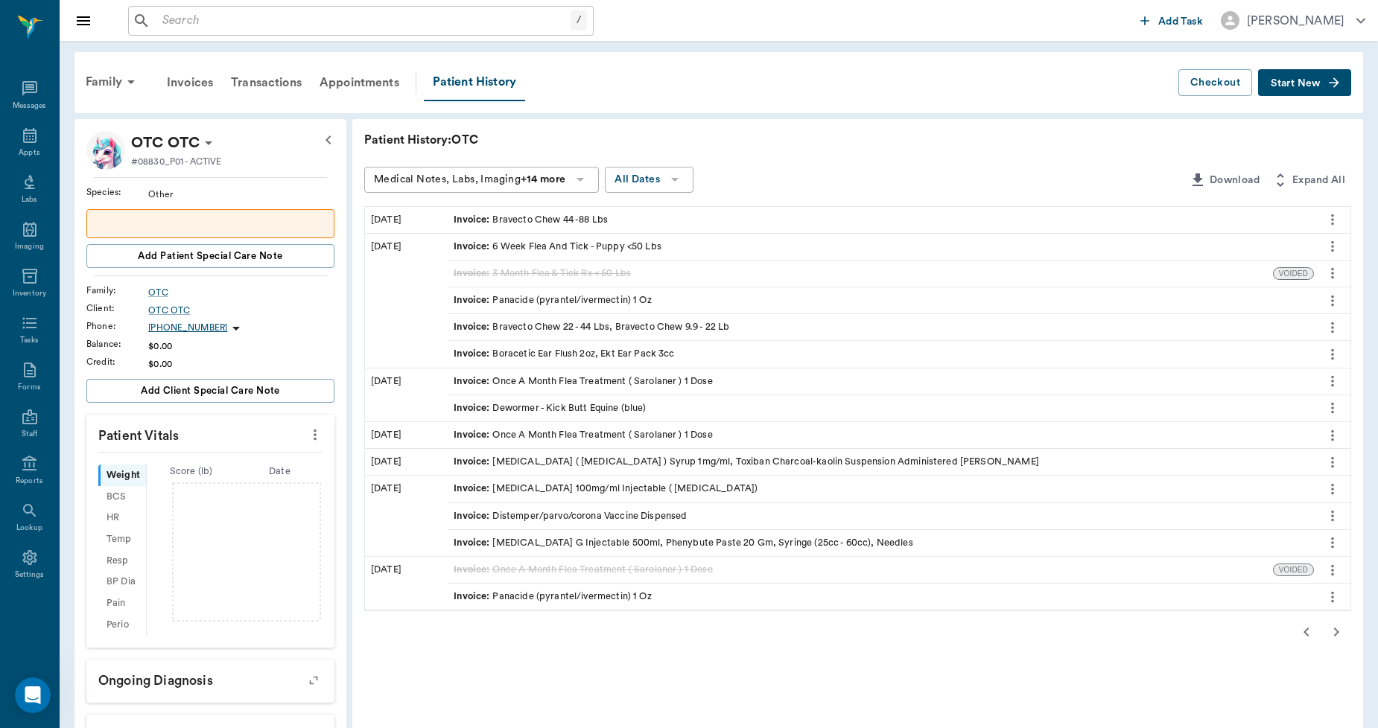
click at [1335, 631] on icon "button" at bounding box center [1336, 632] width 5 height 9
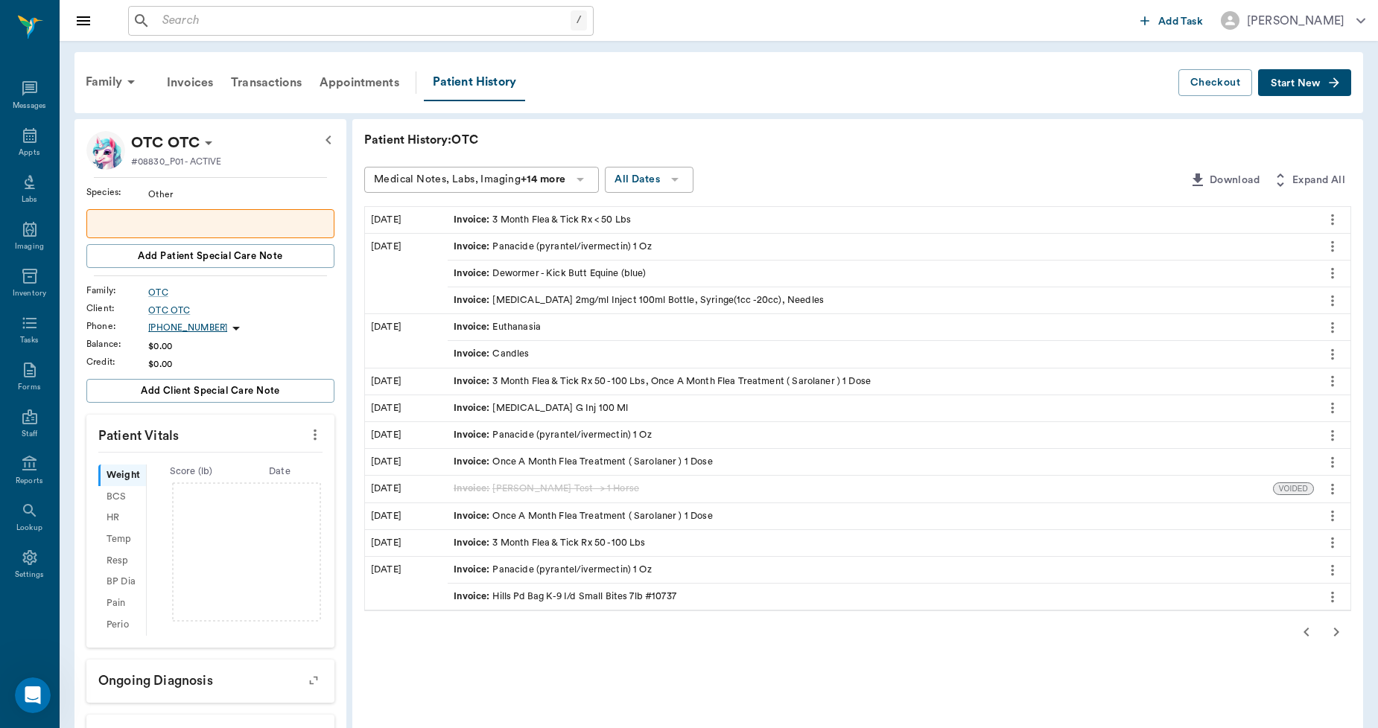
click at [1335, 631] on icon "button" at bounding box center [1336, 632] width 5 height 9
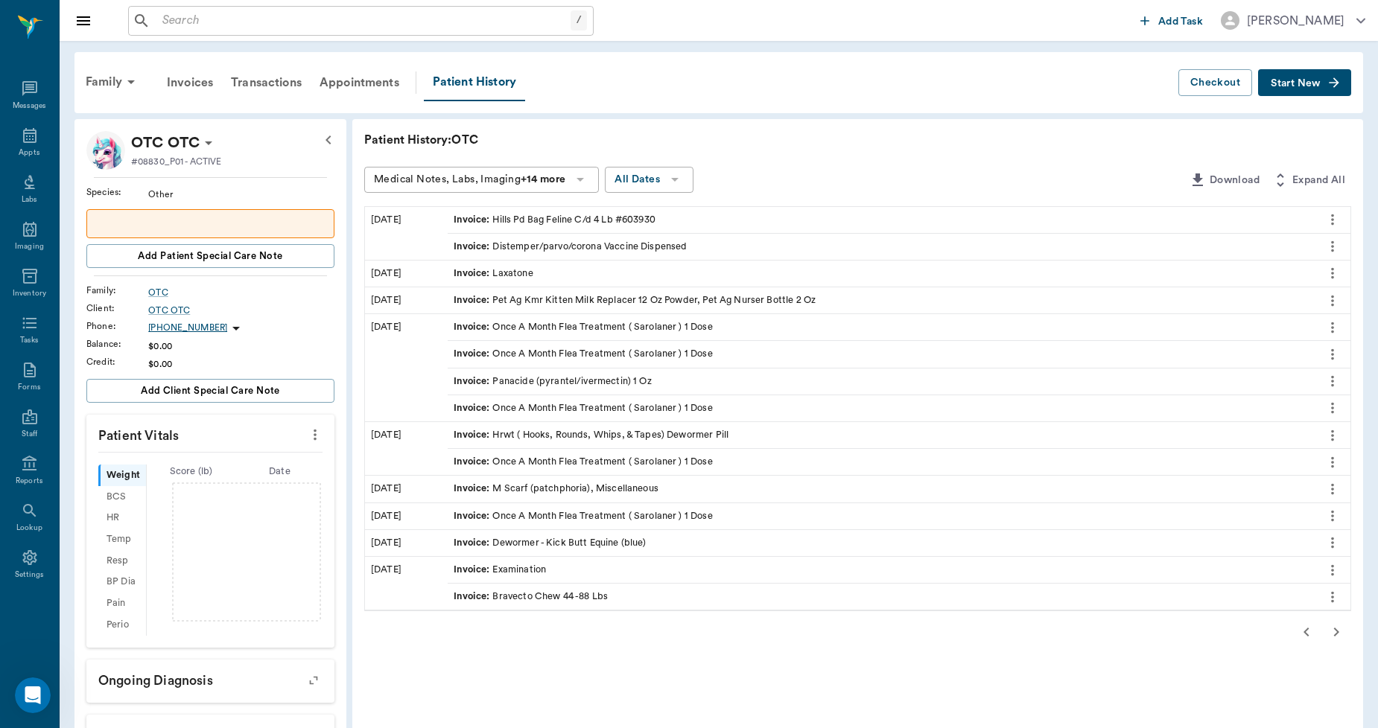
click at [1335, 631] on icon "button" at bounding box center [1336, 632] width 5 height 9
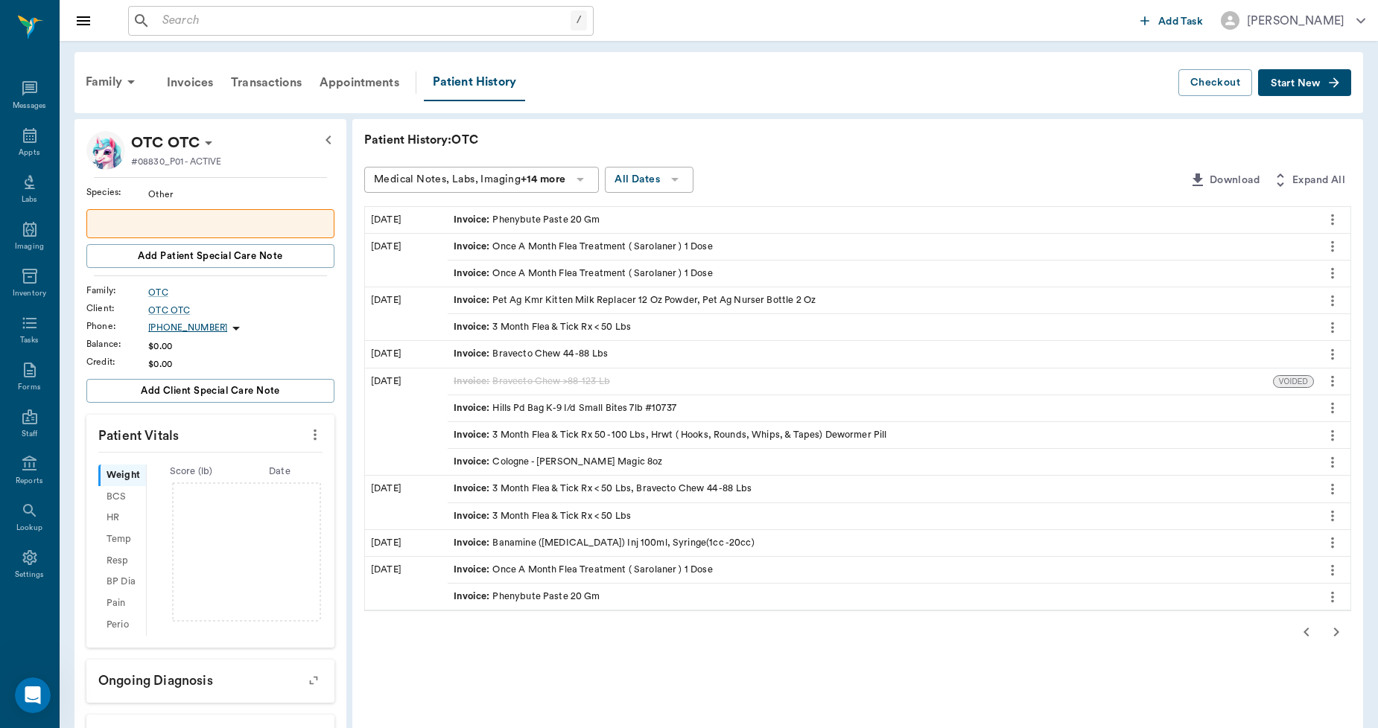
click at [1335, 631] on icon "button" at bounding box center [1336, 632] width 5 height 9
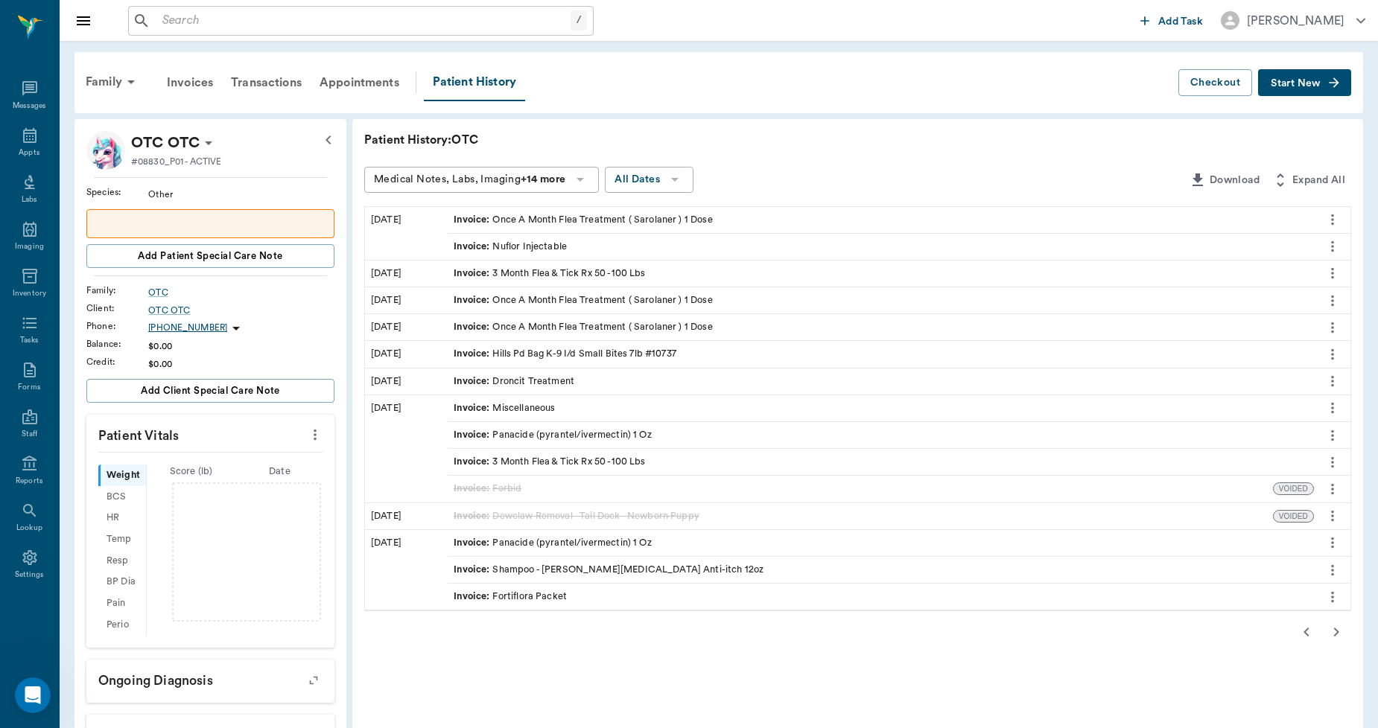
click at [1335, 631] on icon "button" at bounding box center [1336, 632] width 5 height 9
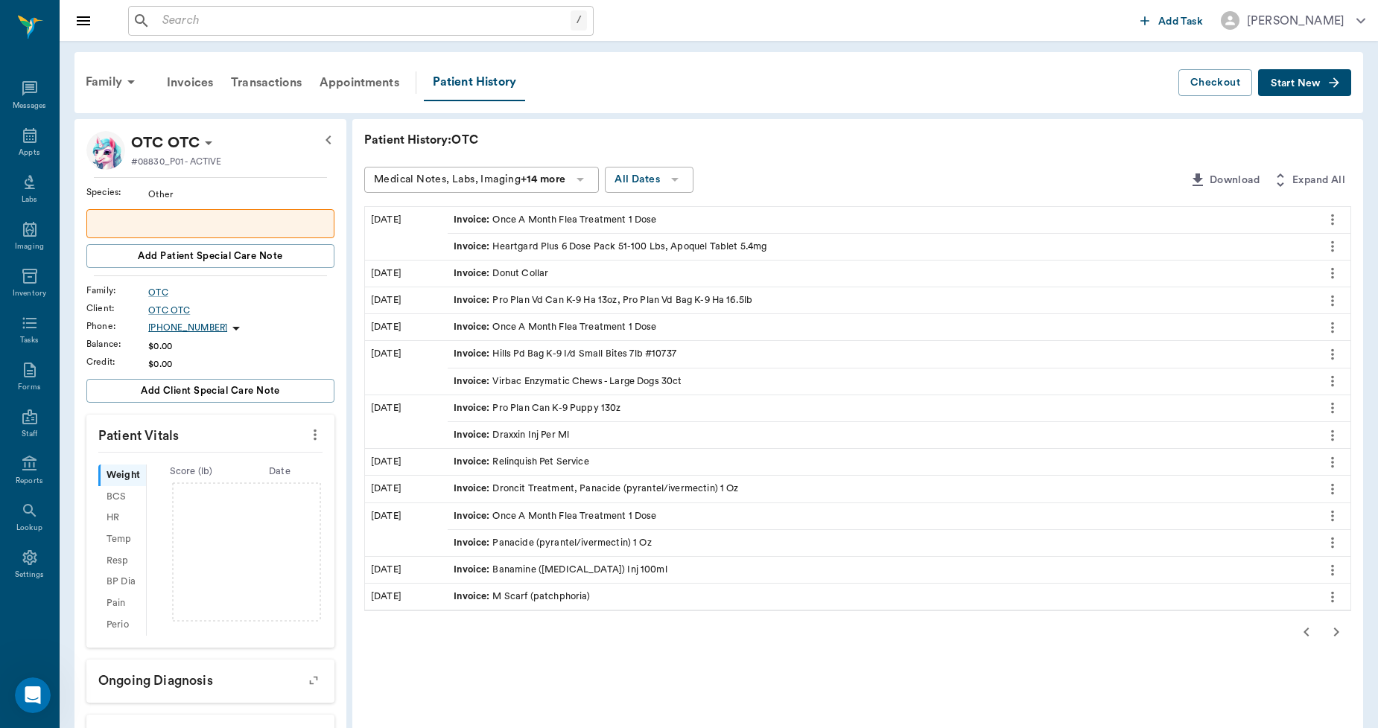
click at [1335, 631] on icon "button" at bounding box center [1336, 632] width 5 height 9
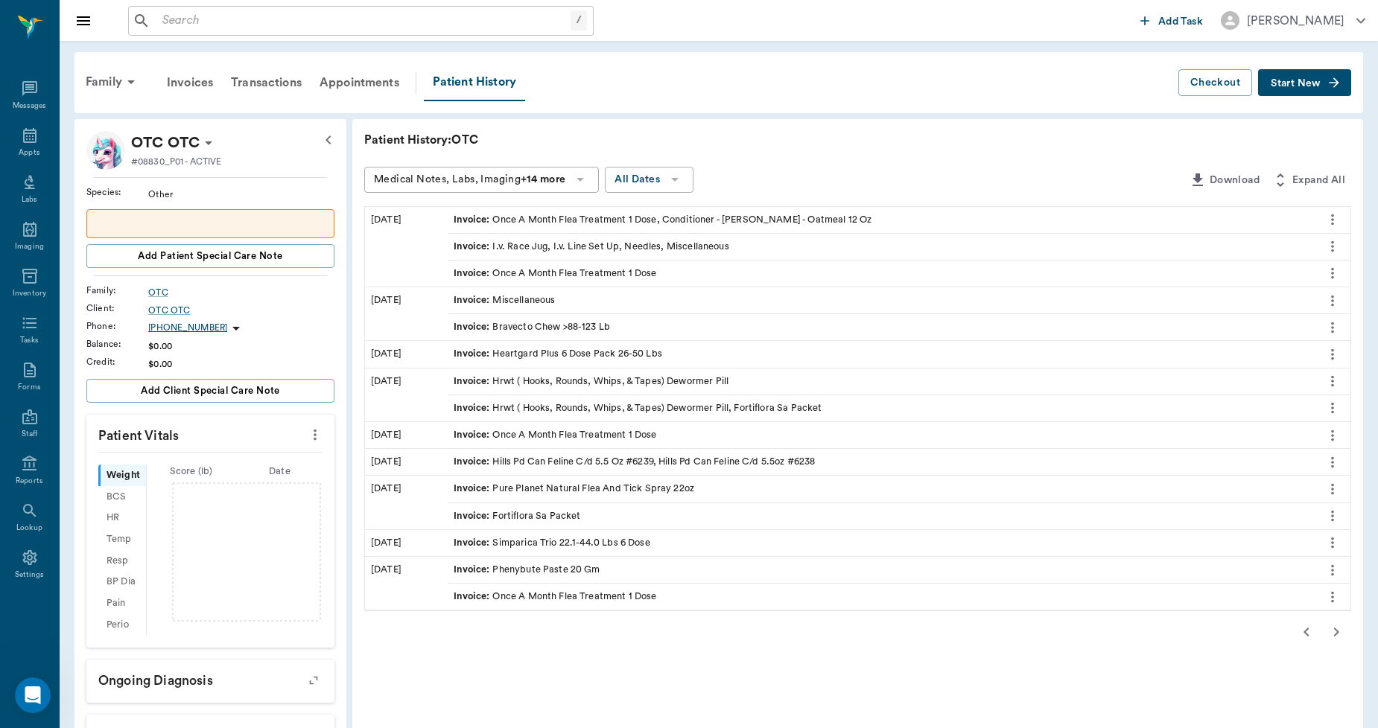
click at [1335, 631] on icon "button" at bounding box center [1336, 632] width 5 height 9
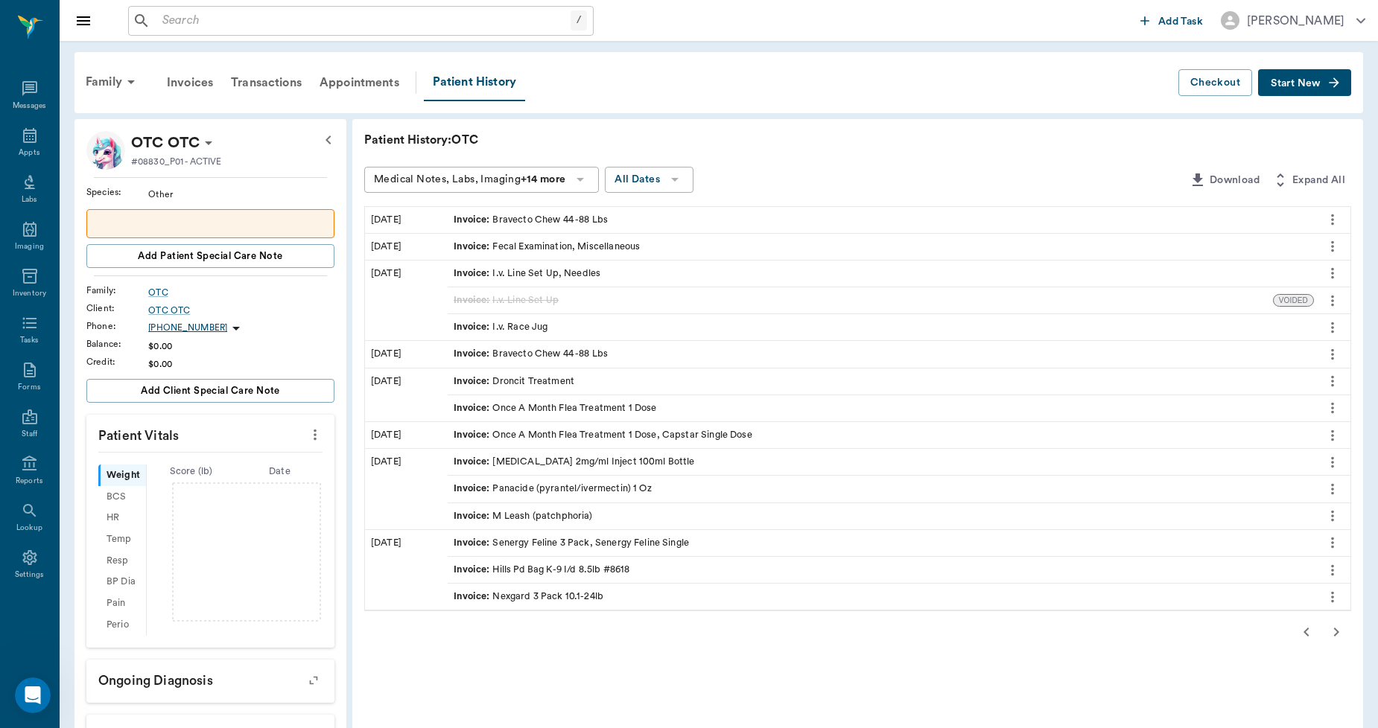
click at [1335, 631] on icon "button" at bounding box center [1336, 632] width 5 height 9
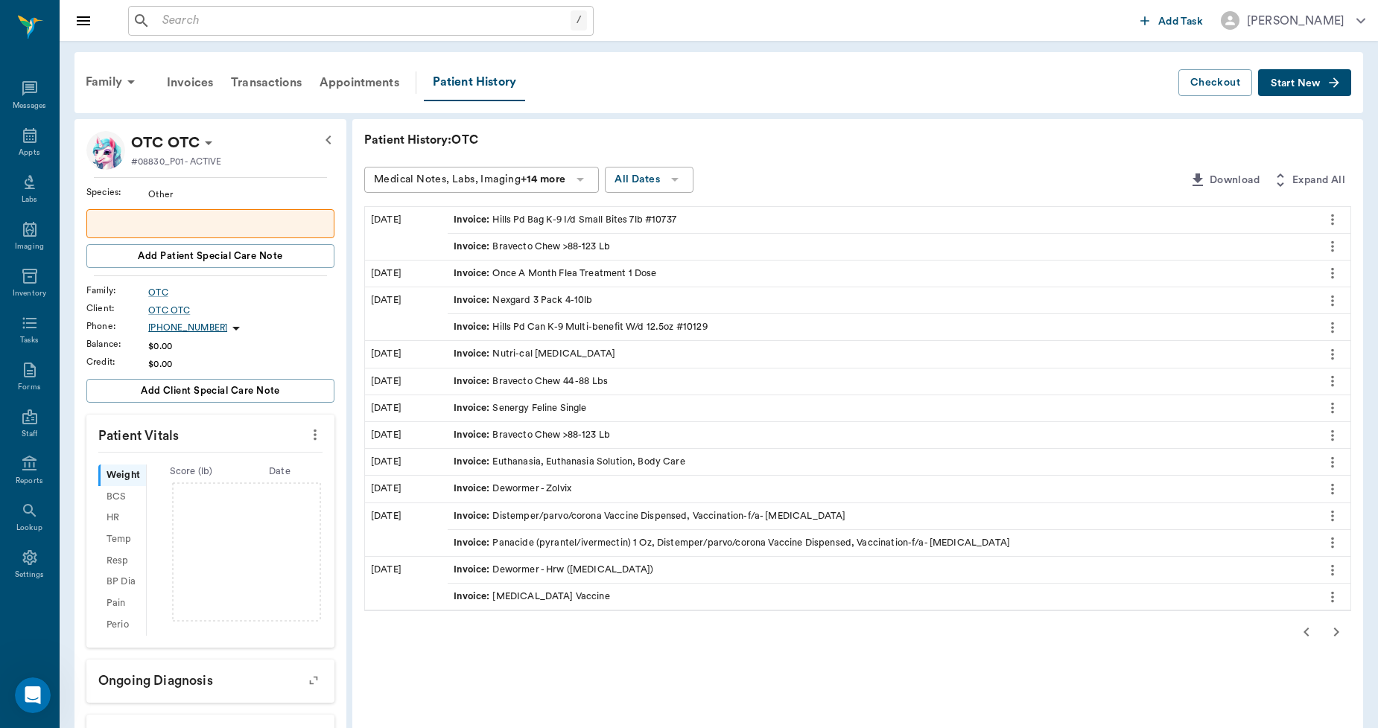
click at [1335, 631] on icon "button" at bounding box center [1336, 632] width 5 height 9
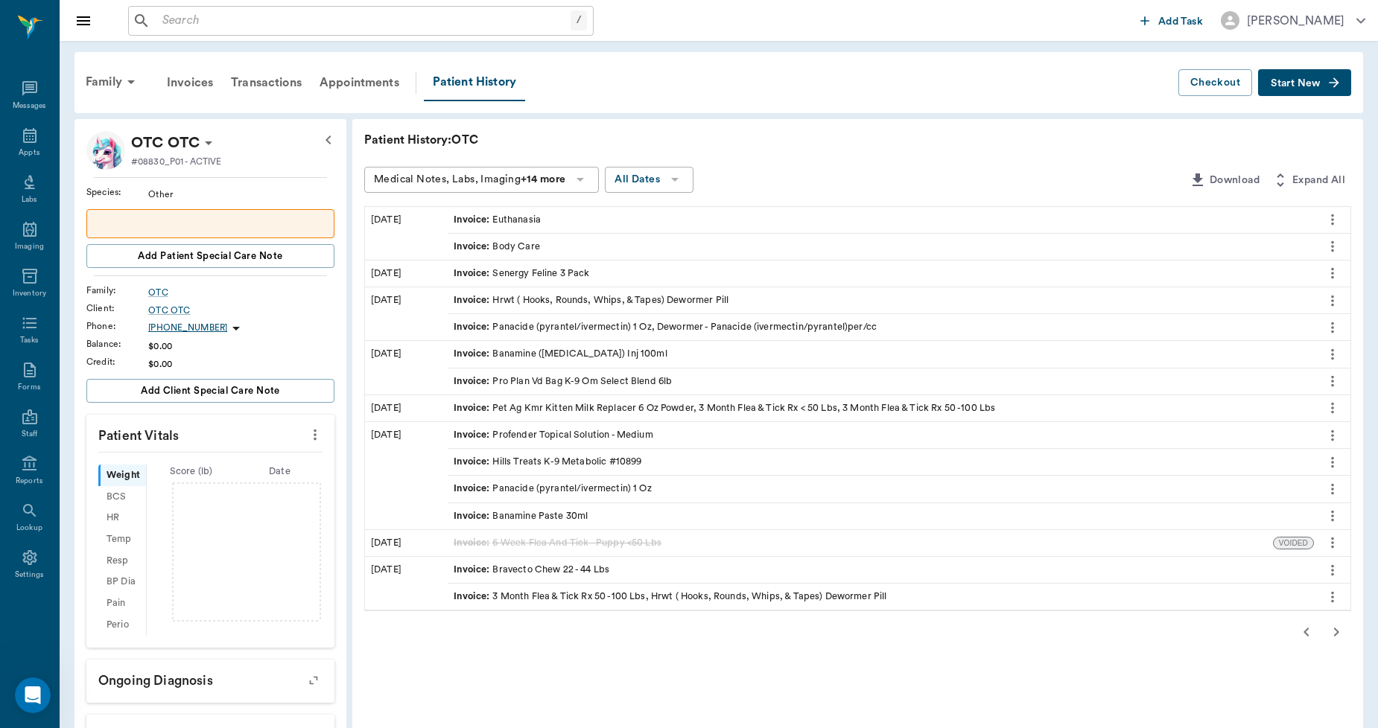
click at [1335, 631] on icon "button" at bounding box center [1336, 632] width 5 height 9
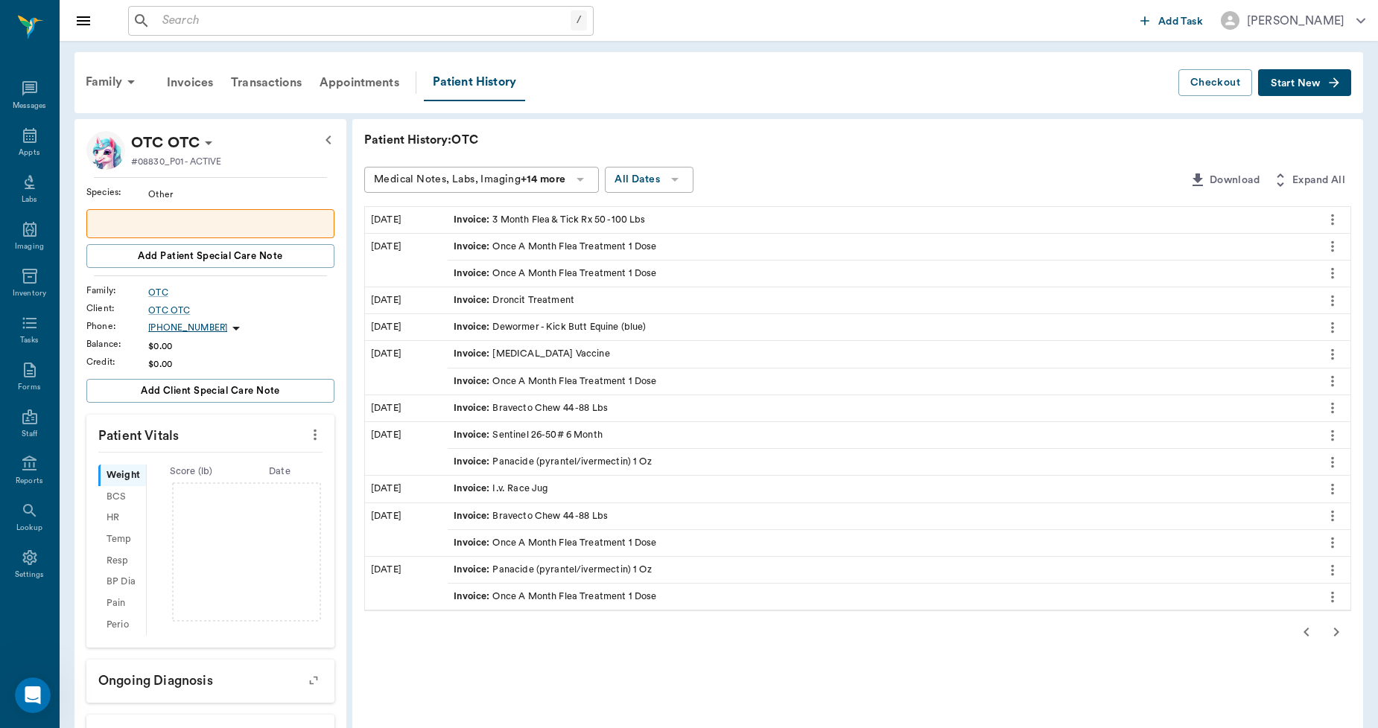
click at [1335, 631] on icon "button" at bounding box center [1336, 632] width 5 height 9
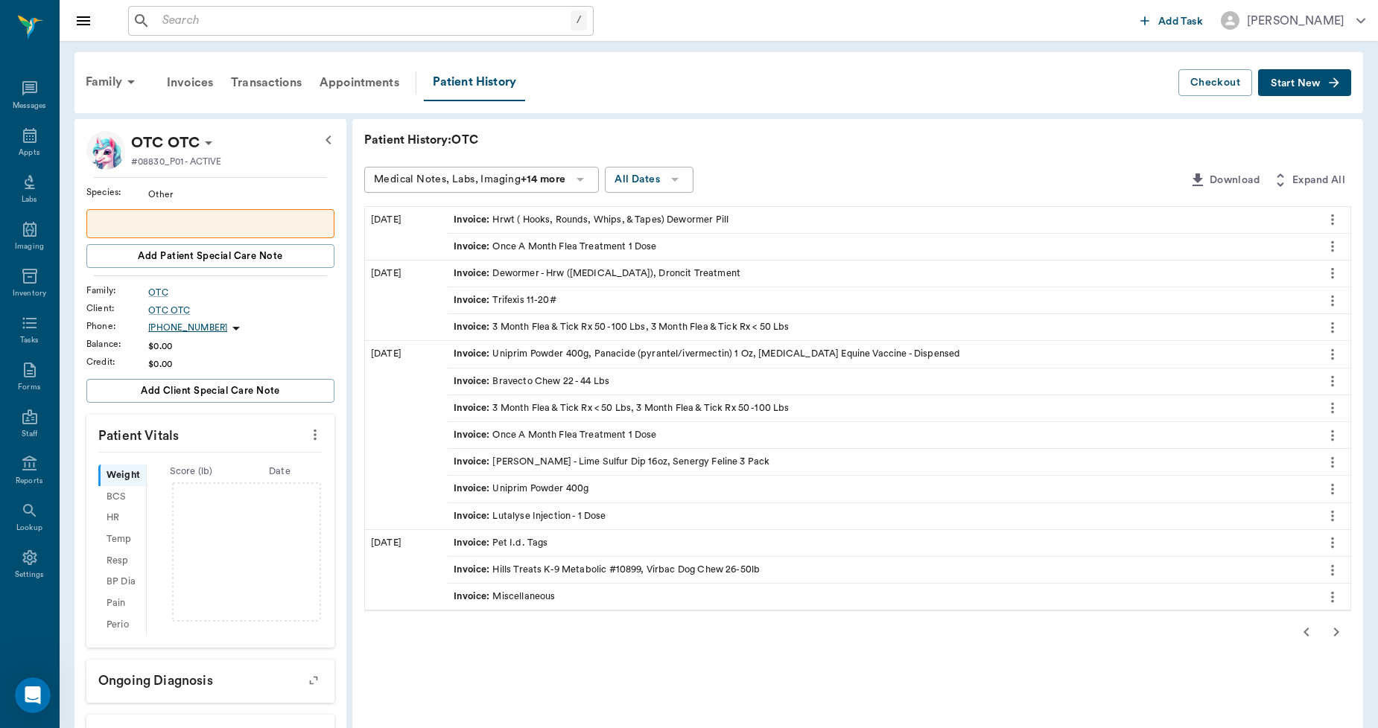
click at [1335, 631] on icon "button" at bounding box center [1336, 632] width 5 height 9
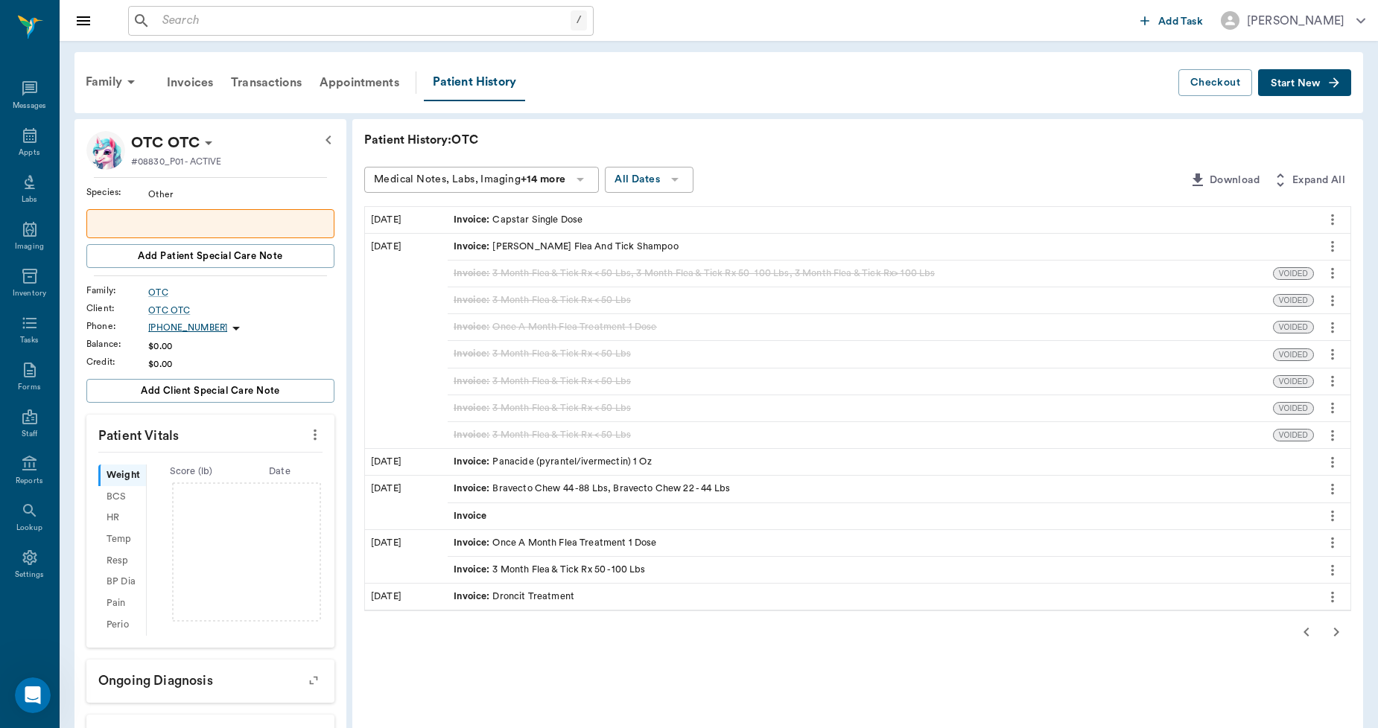
click at [1335, 631] on icon "button" at bounding box center [1336, 632] width 5 height 9
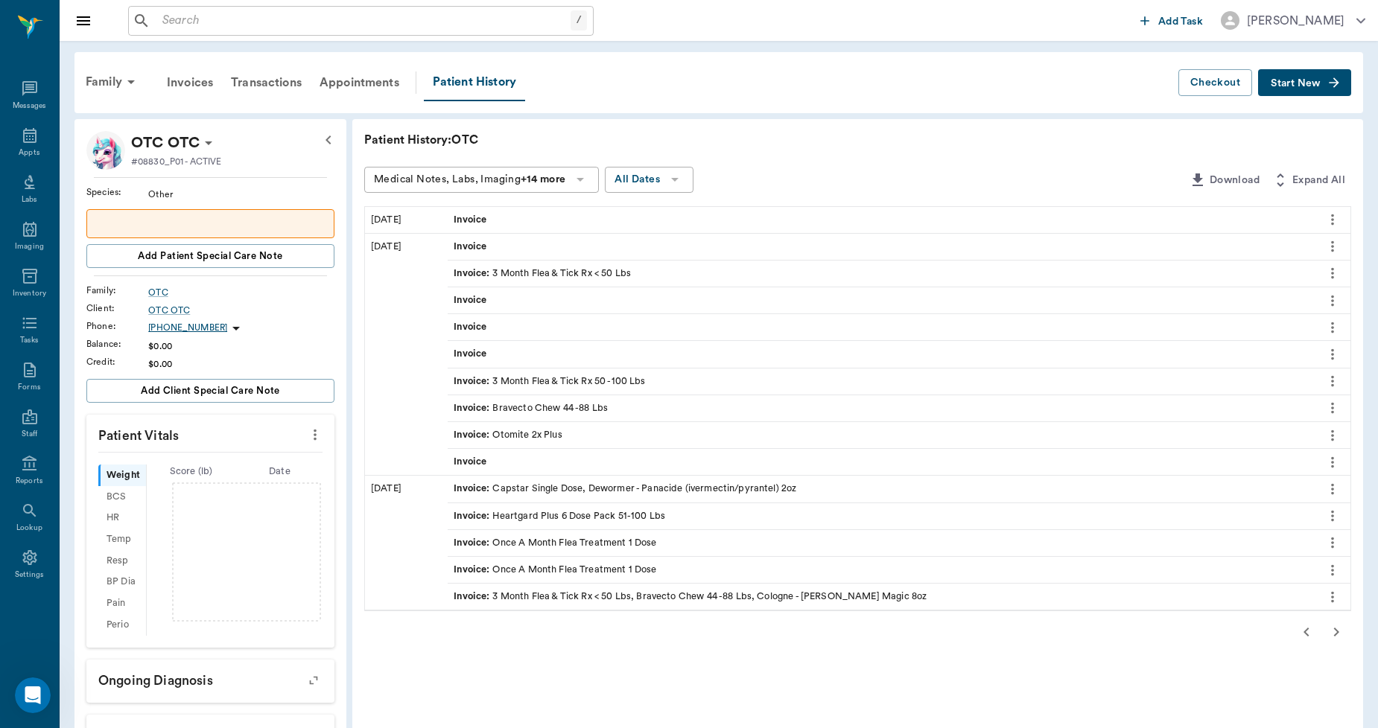
click at [1335, 631] on icon "button" at bounding box center [1336, 632] width 5 height 9
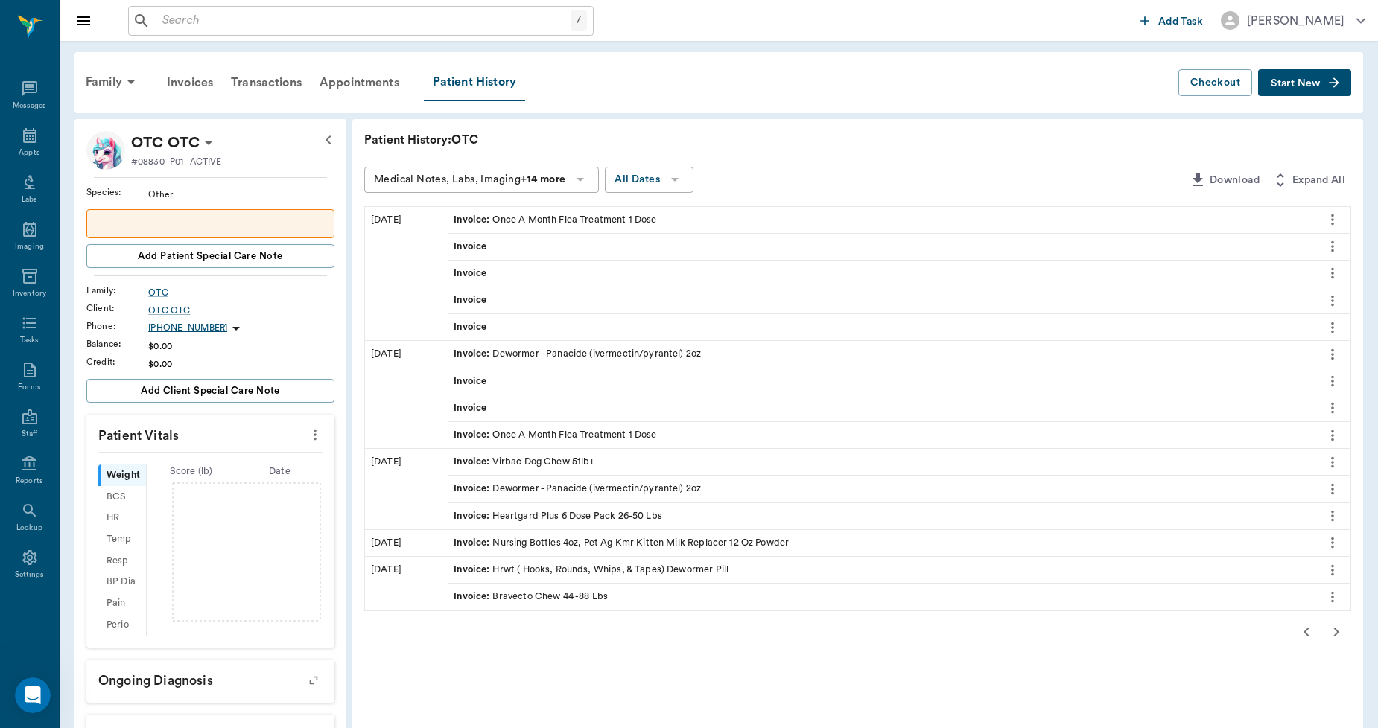
click at [1335, 631] on icon "button" at bounding box center [1336, 632] width 5 height 9
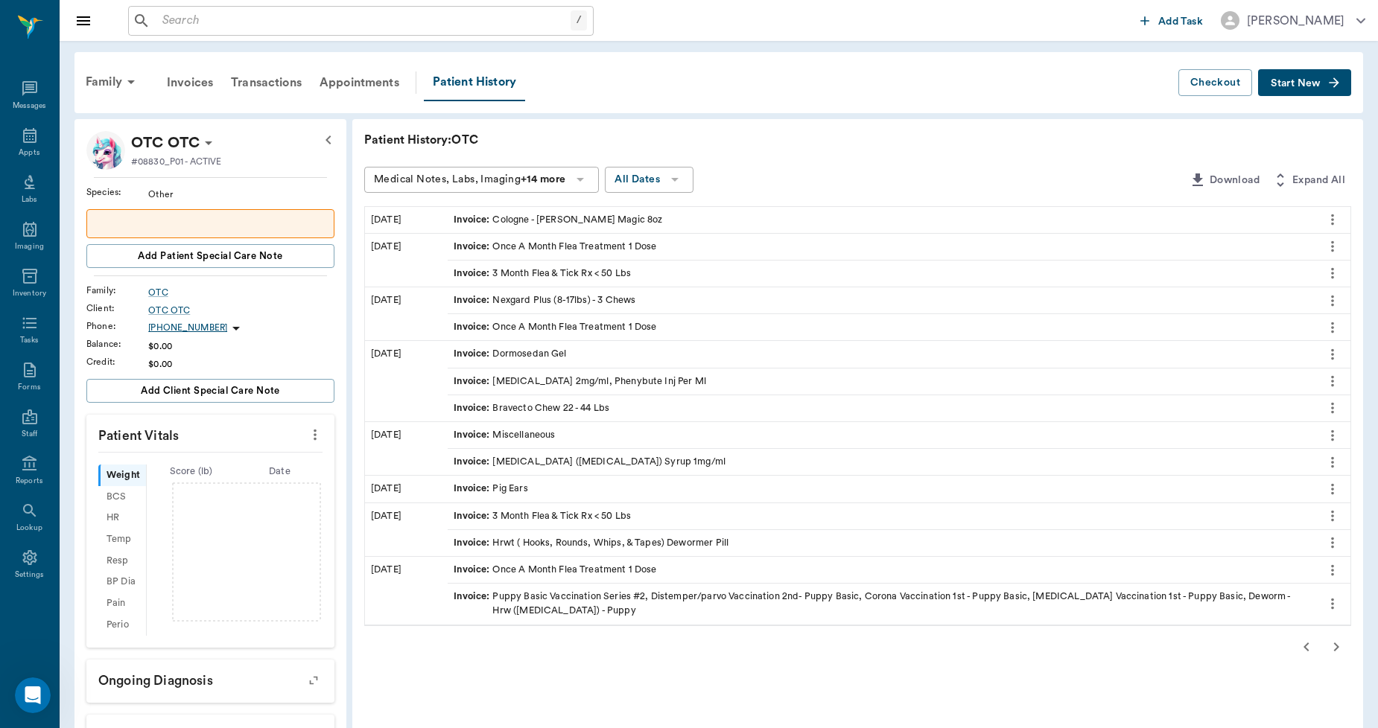
click at [1335, 631] on div "Patient History: OTC Medical Notes, Labs, Imaging +14 more All Dates Download E…" at bounding box center [857, 606] width 1010 height 975
click at [1336, 643] on icon "button" at bounding box center [1336, 647] width 18 height 18
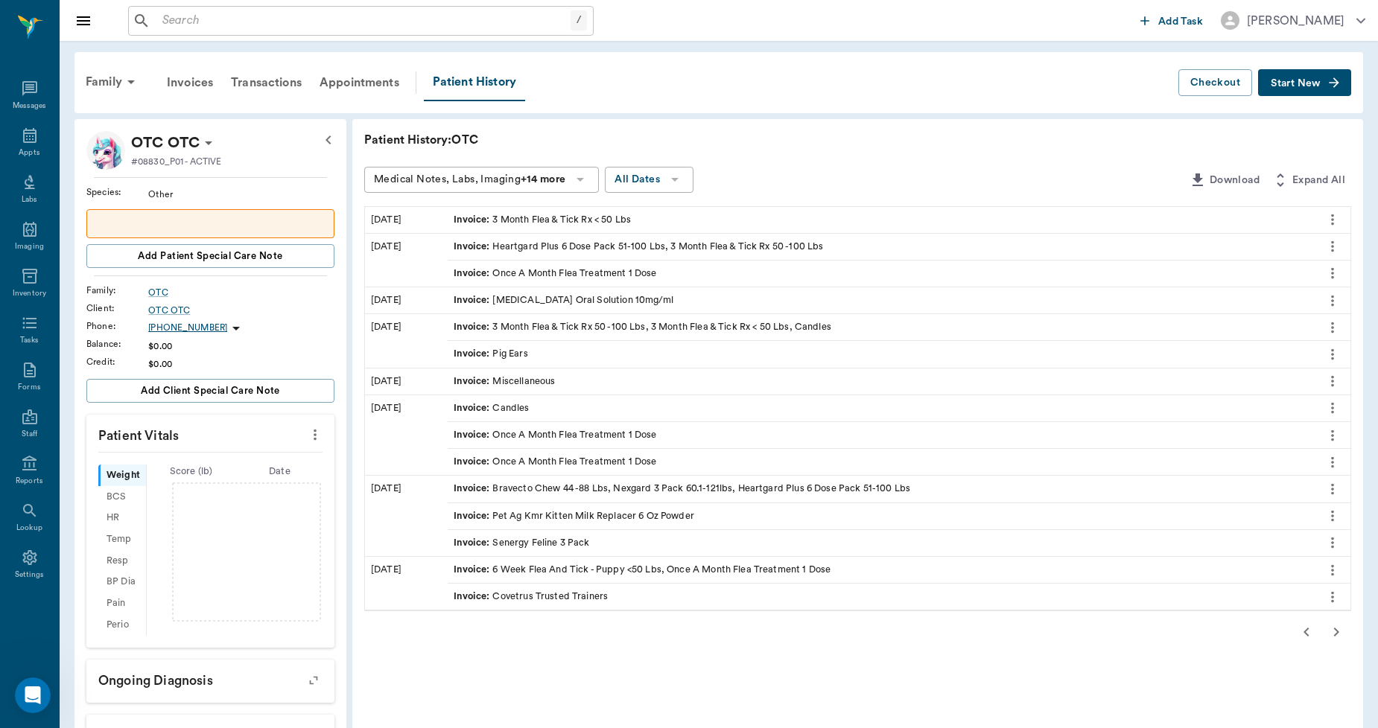
click at [1336, 636] on icon "button" at bounding box center [1336, 632] width 18 height 18
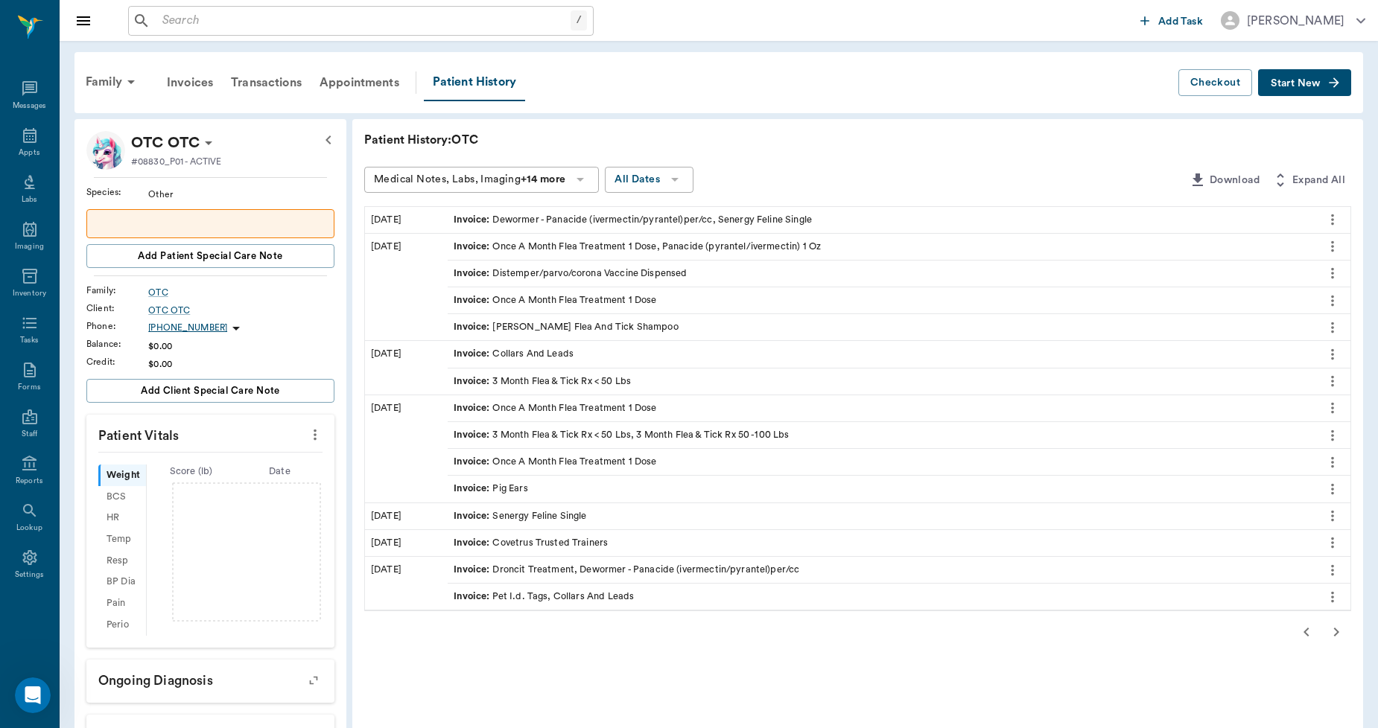
click at [1336, 631] on icon "button" at bounding box center [1336, 632] width 5 height 9
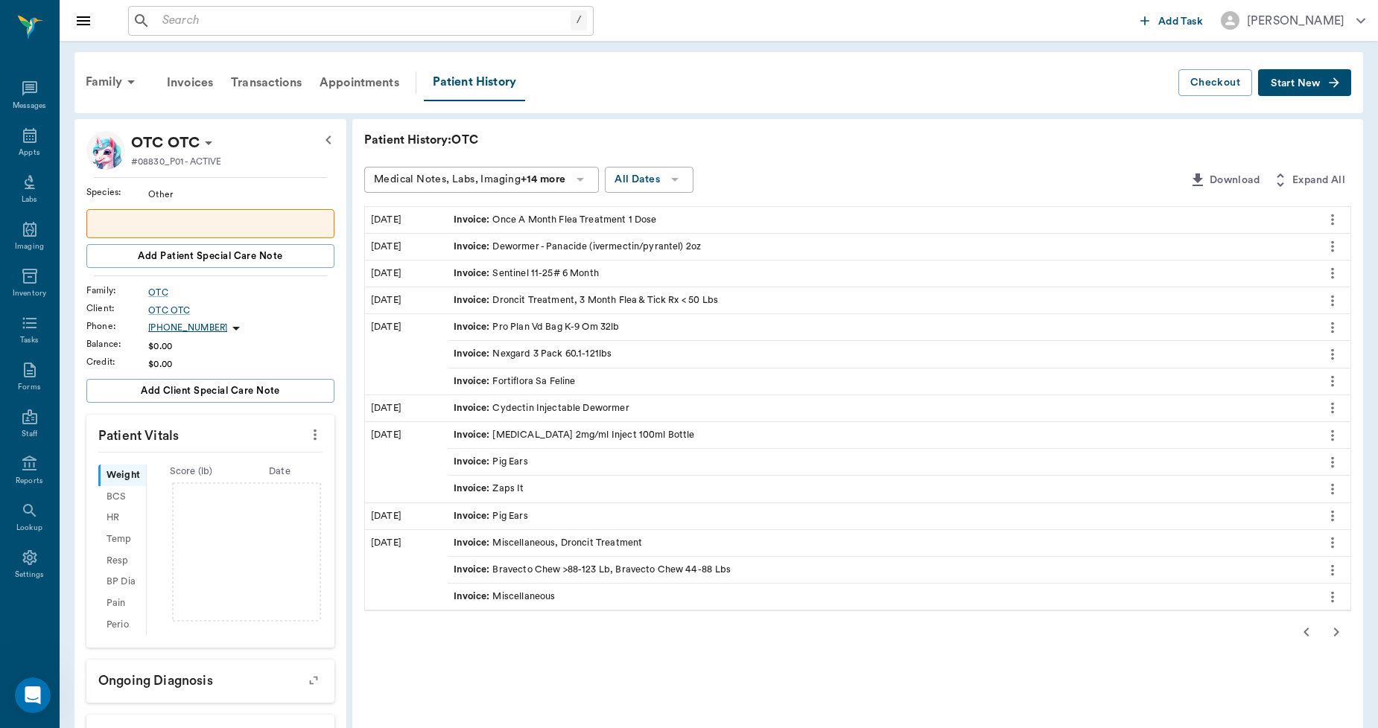
click at [1336, 631] on icon "button" at bounding box center [1336, 632] width 5 height 9
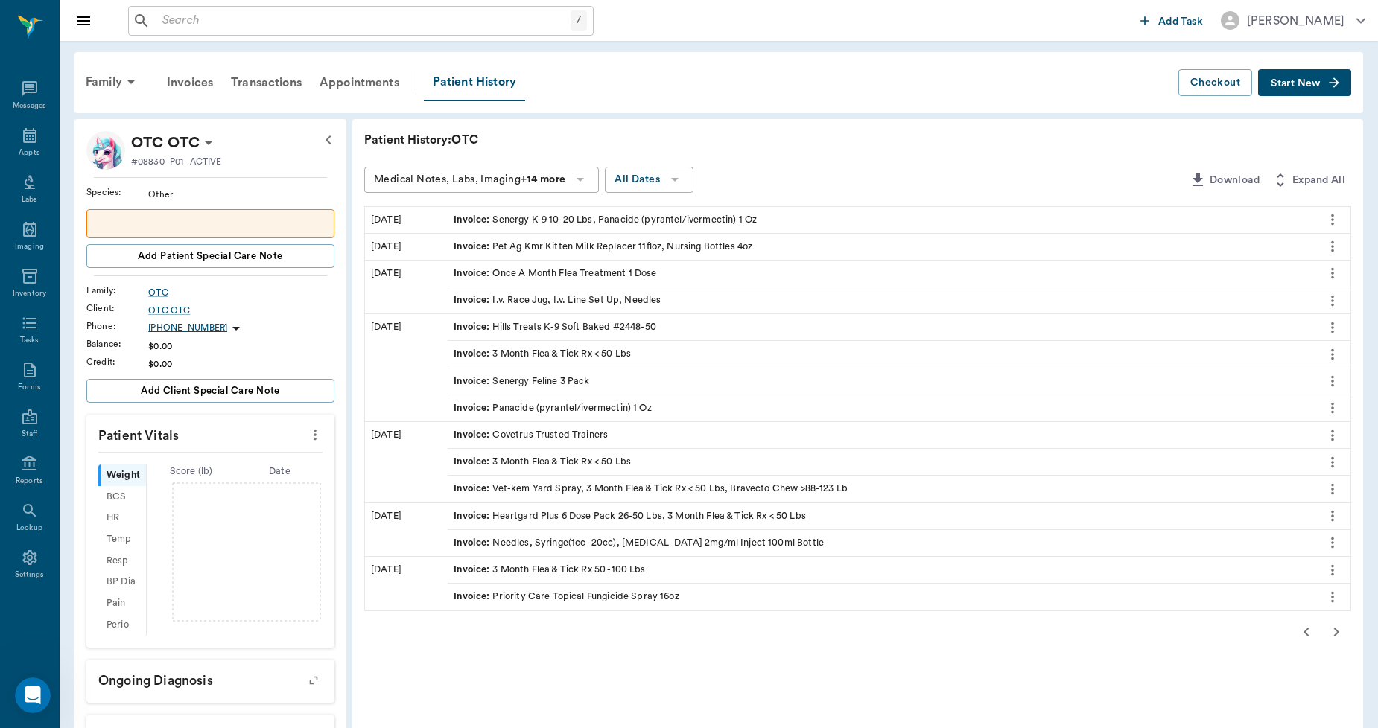
click at [1336, 631] on icon "button" at bounding box center [1336, 632] width 5 height 9
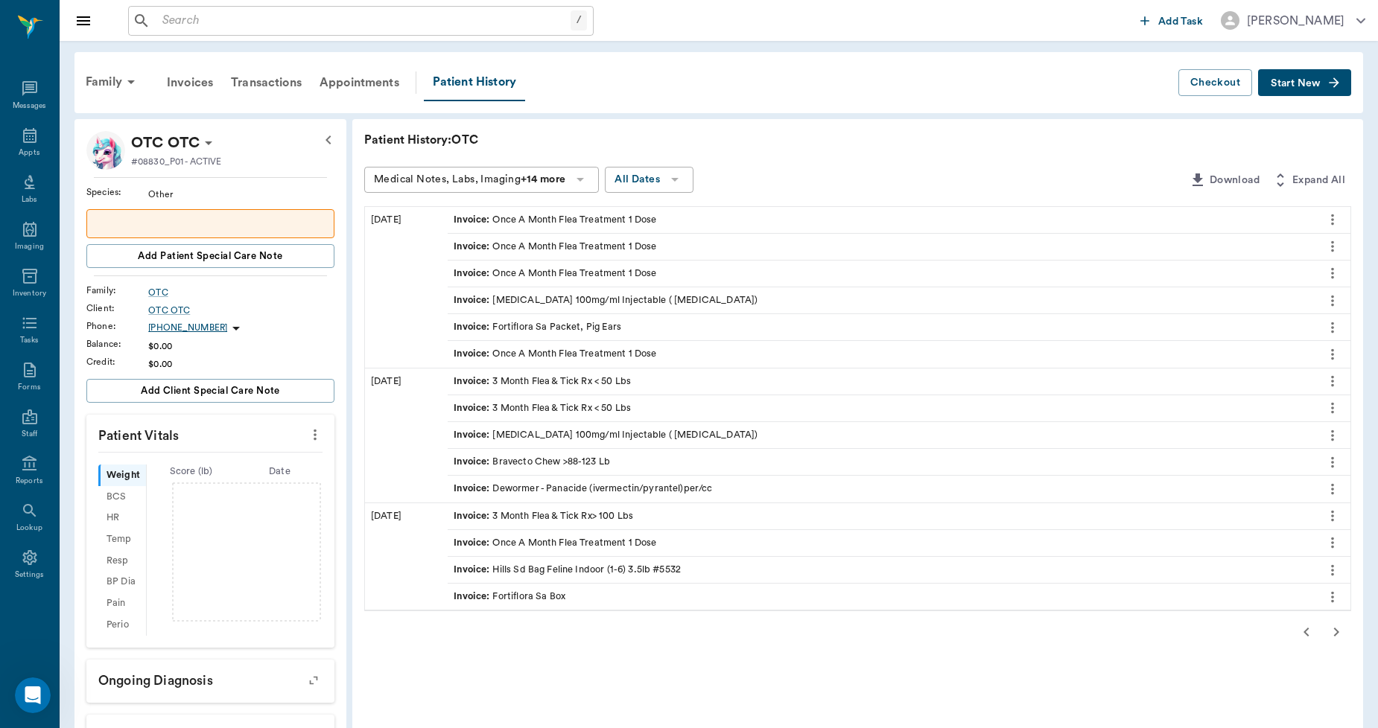
click at [1336, 631] on icon "button" at bounding box center [1336, 632] width 5 height 9
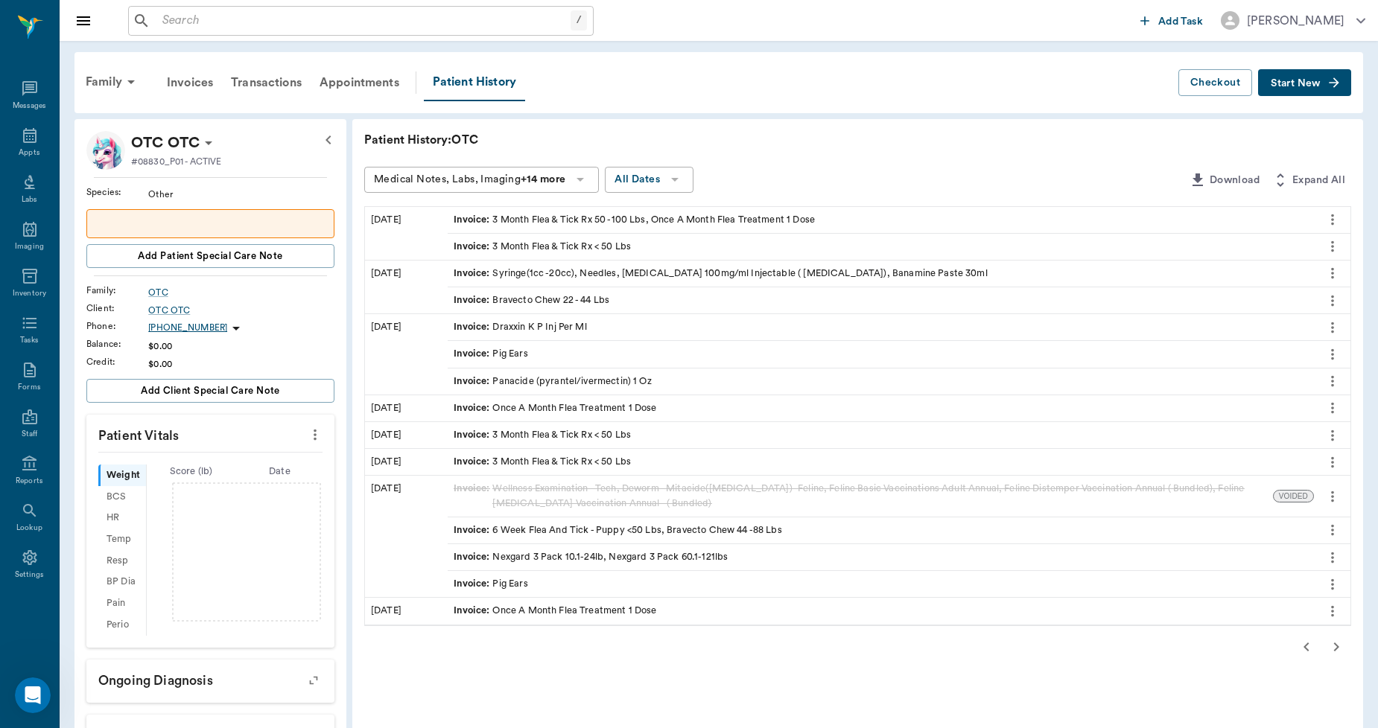
click at [1336, 631] on div "Patient History: OTC Medical Notes, Labs, Imaging +14 more All Dates Download E…" at bounding box center [857, 606] width 1010 height 975
click at [1336, 643] on icon "button" at bounding box center [1336, 647] width 18 height 18
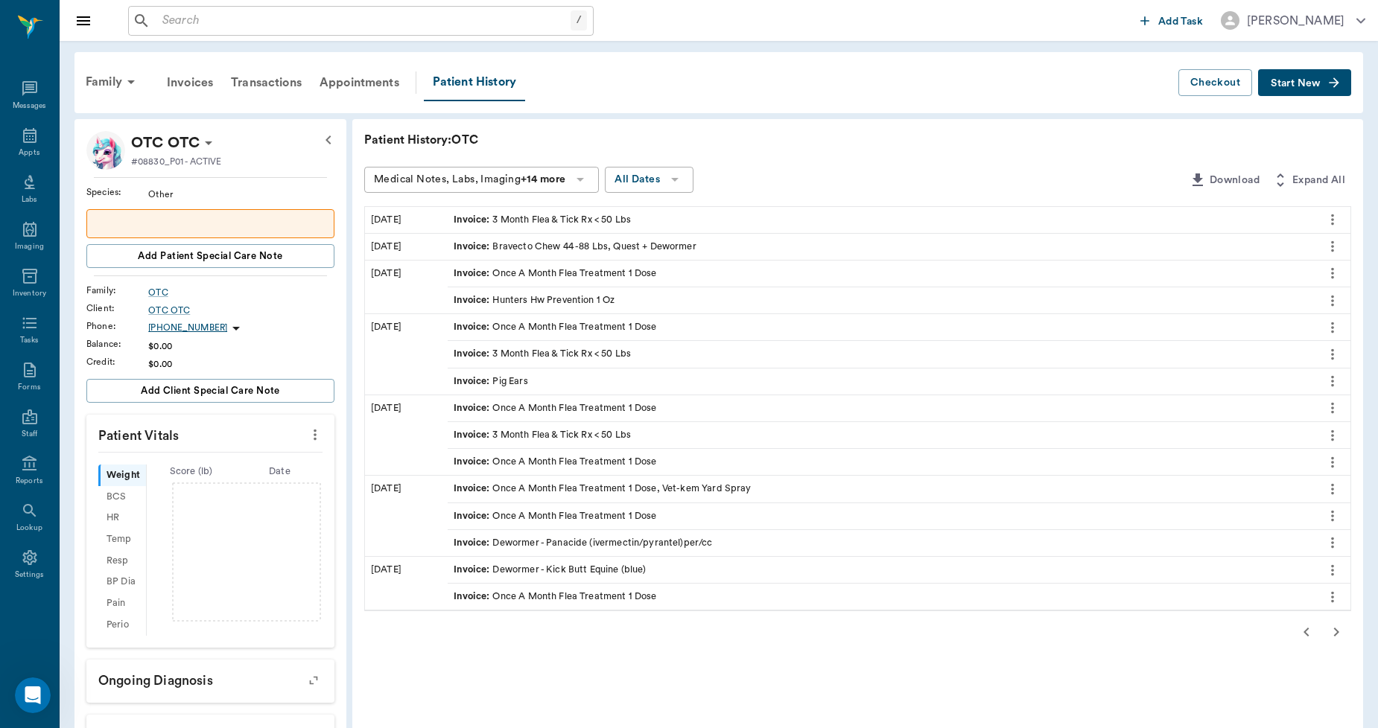
click at [1336, 643] on button "button" at bounding box center [1336, 632] width 30 height 30
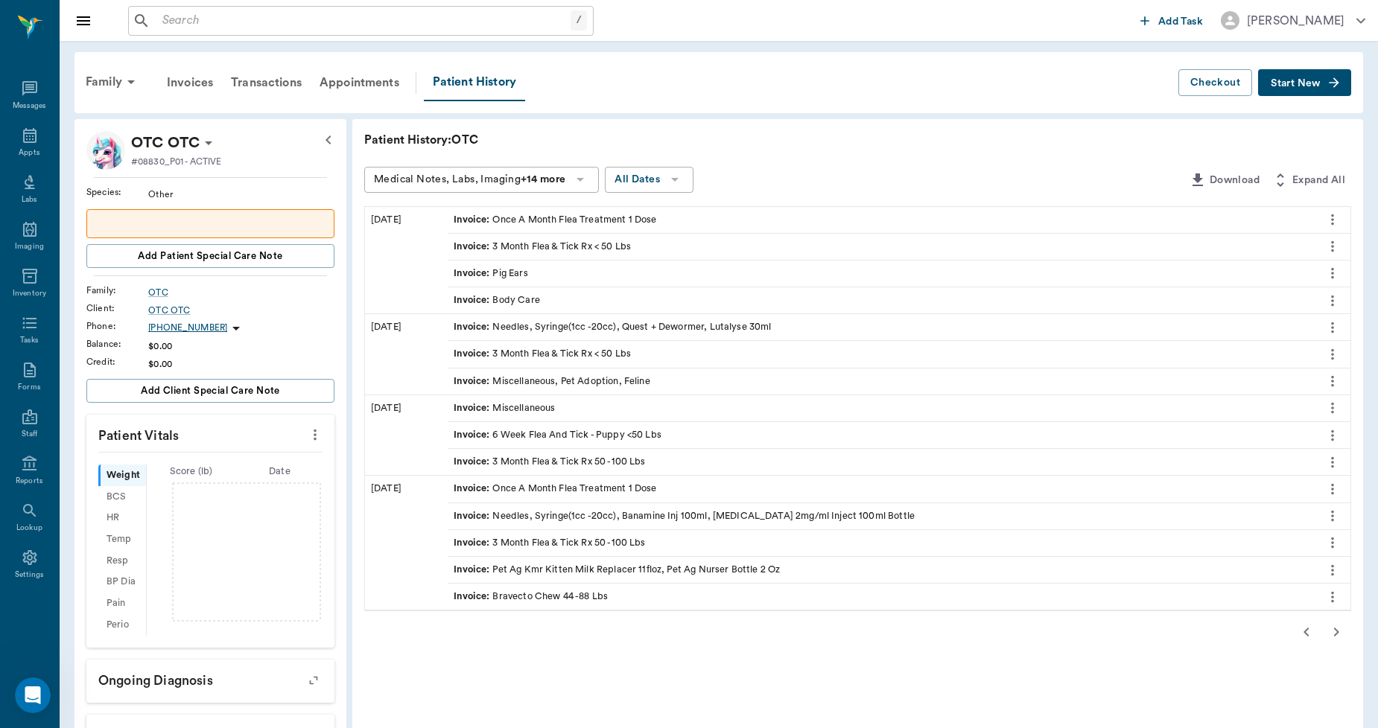
click at [1336, 634] on icon "button" at bounding box center [1336, 632] width 5 height 9
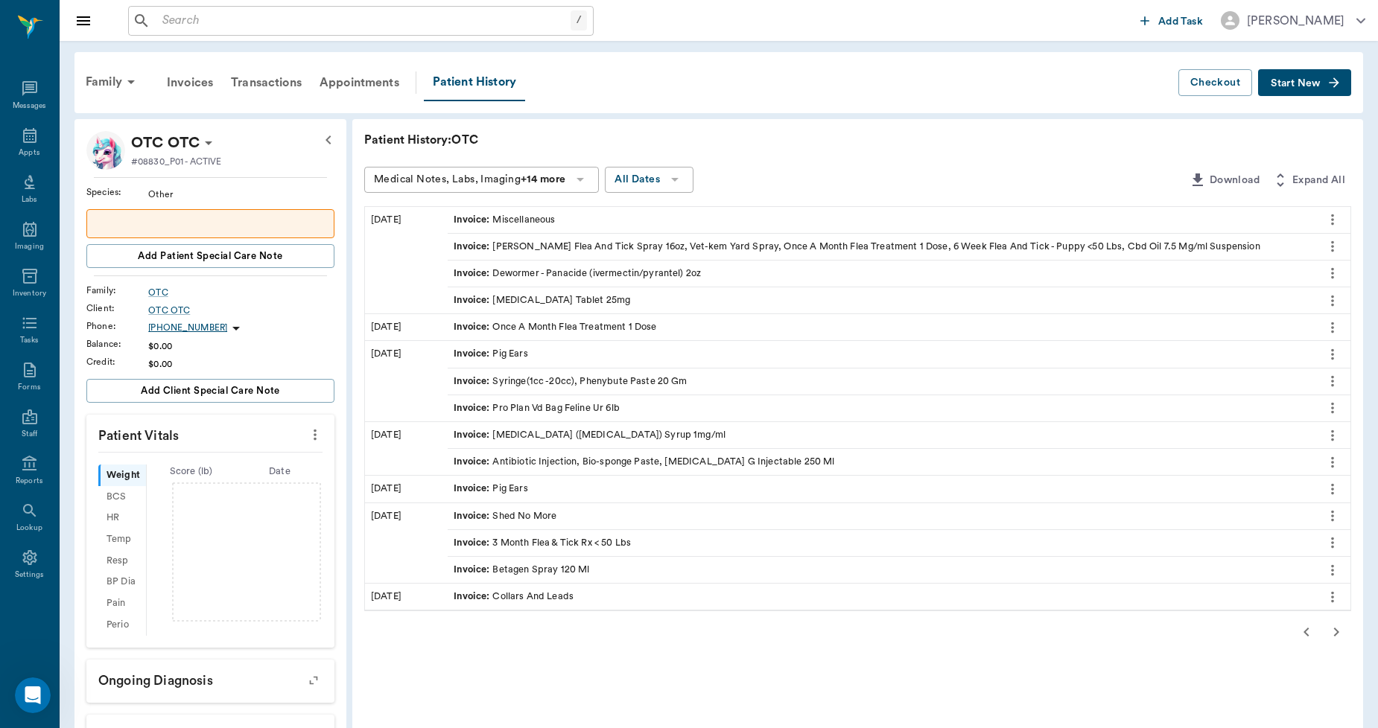
click at [1336, 634] on icon "button" at bounding box center [1336, 632] width 5 height 9
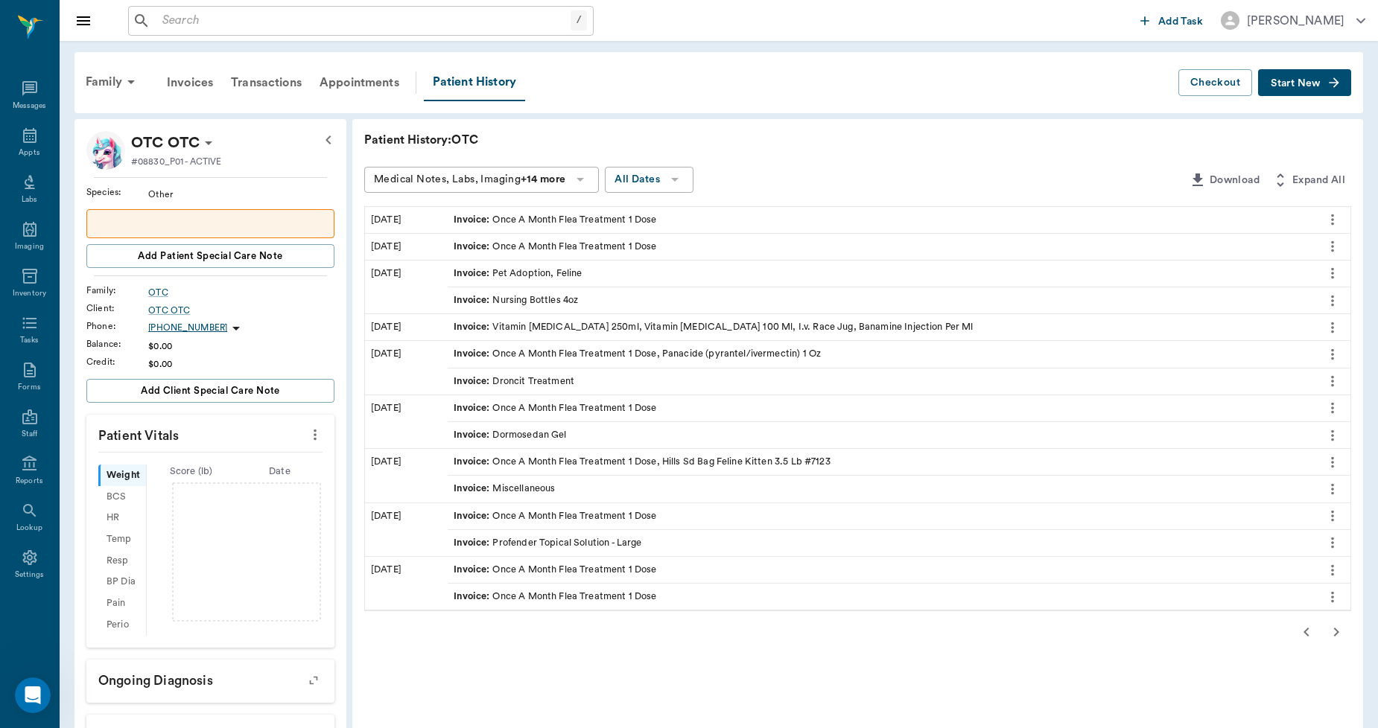
click at [1336, 634] on icon "button" at bounding box center [1336, 632] width 5 height 9
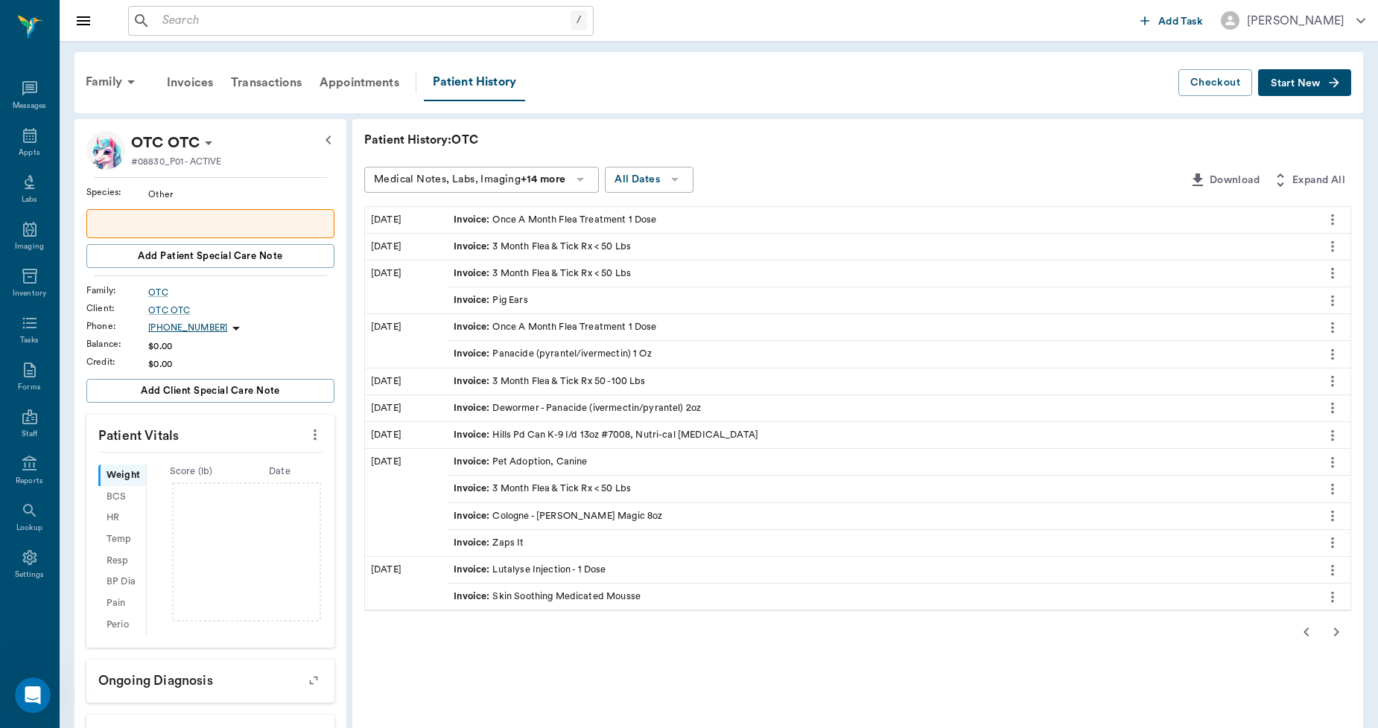
click at [1336, 634] on icon "button" at bounding box center [1336, 632] width 5 height 9
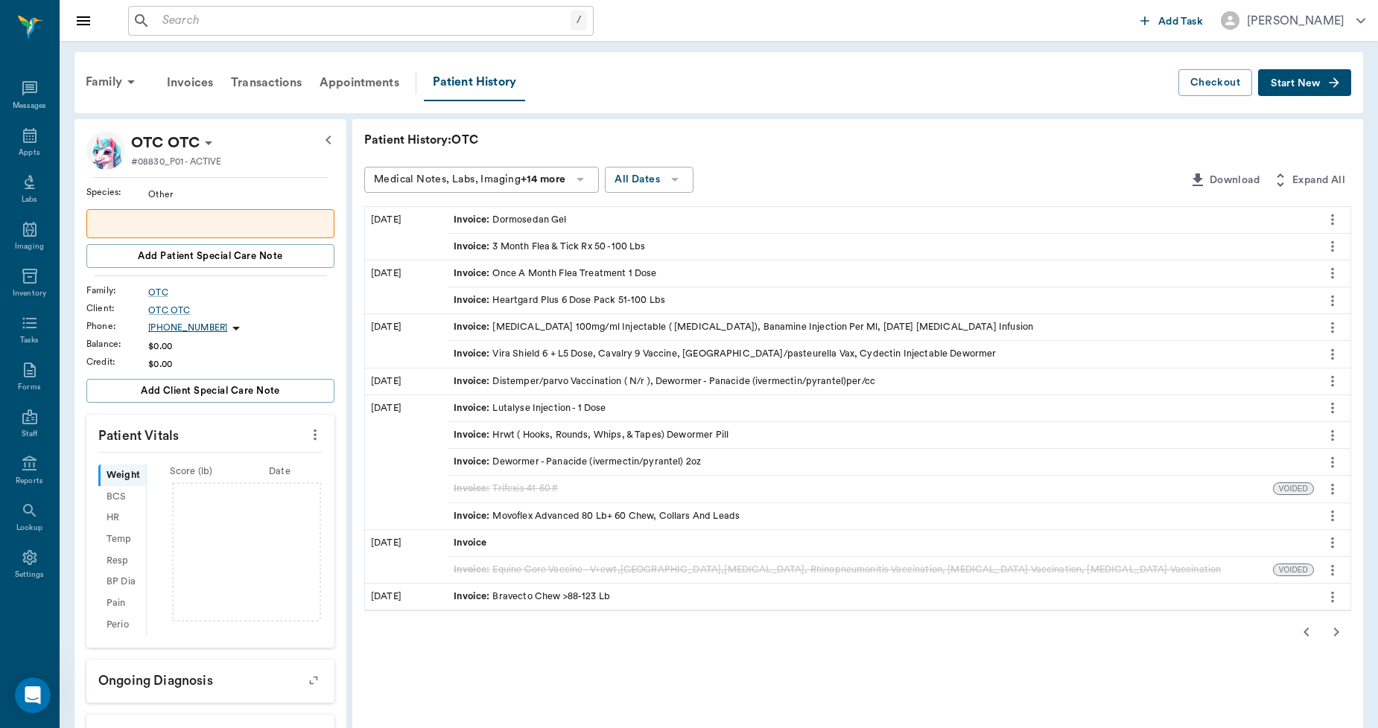
click at [1336, 634] on icon "button" at bounding box center [1336, 632] width 5 height 9
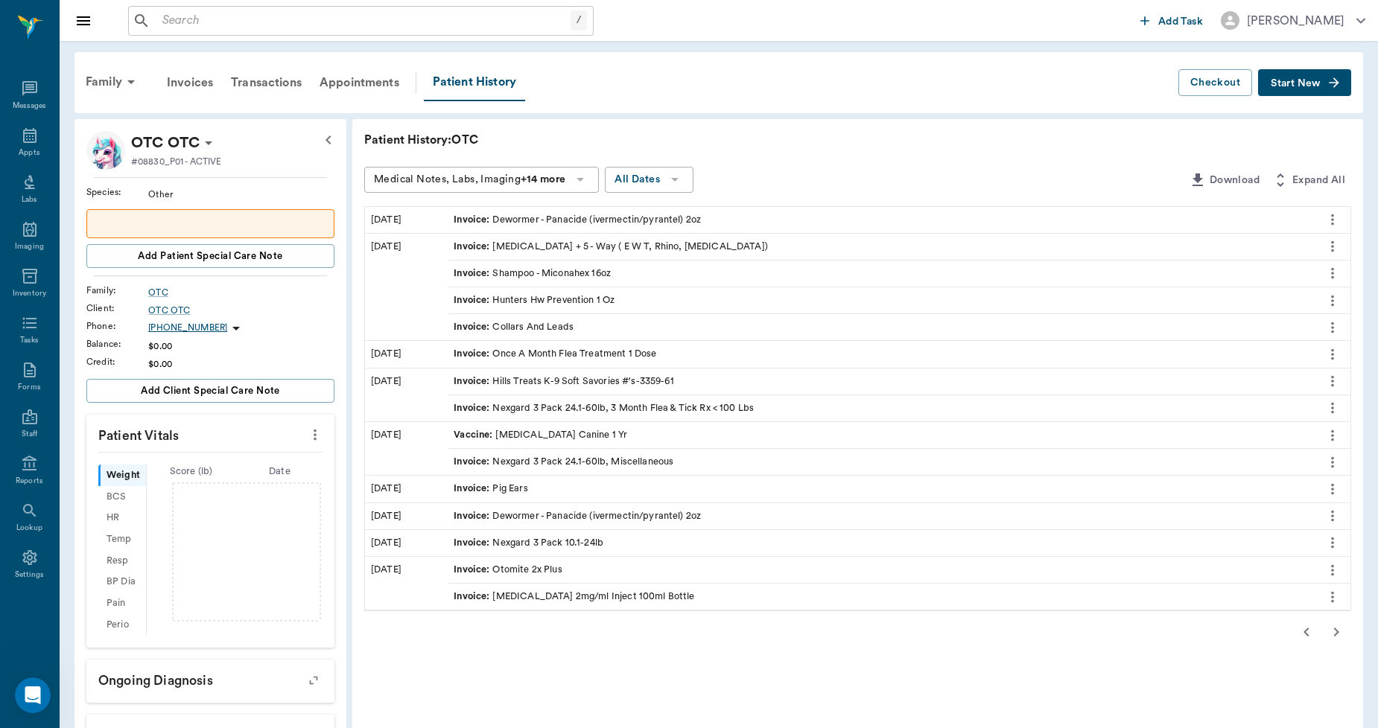
click at [1336, 634] on icon "button" at bounding box center [1336, 632] width 5 height 9
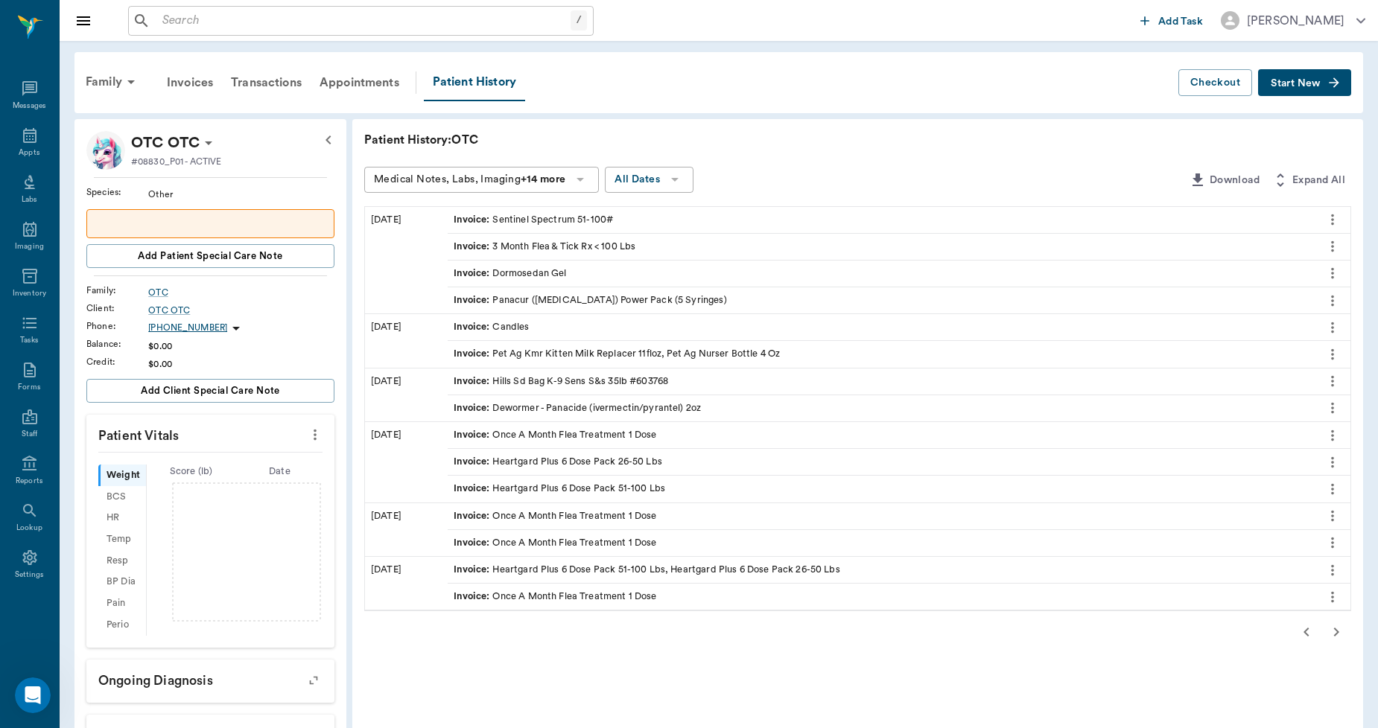
click at [1336, 634] on icon "button" at bounding box center [1336, 632] width 5 height 9
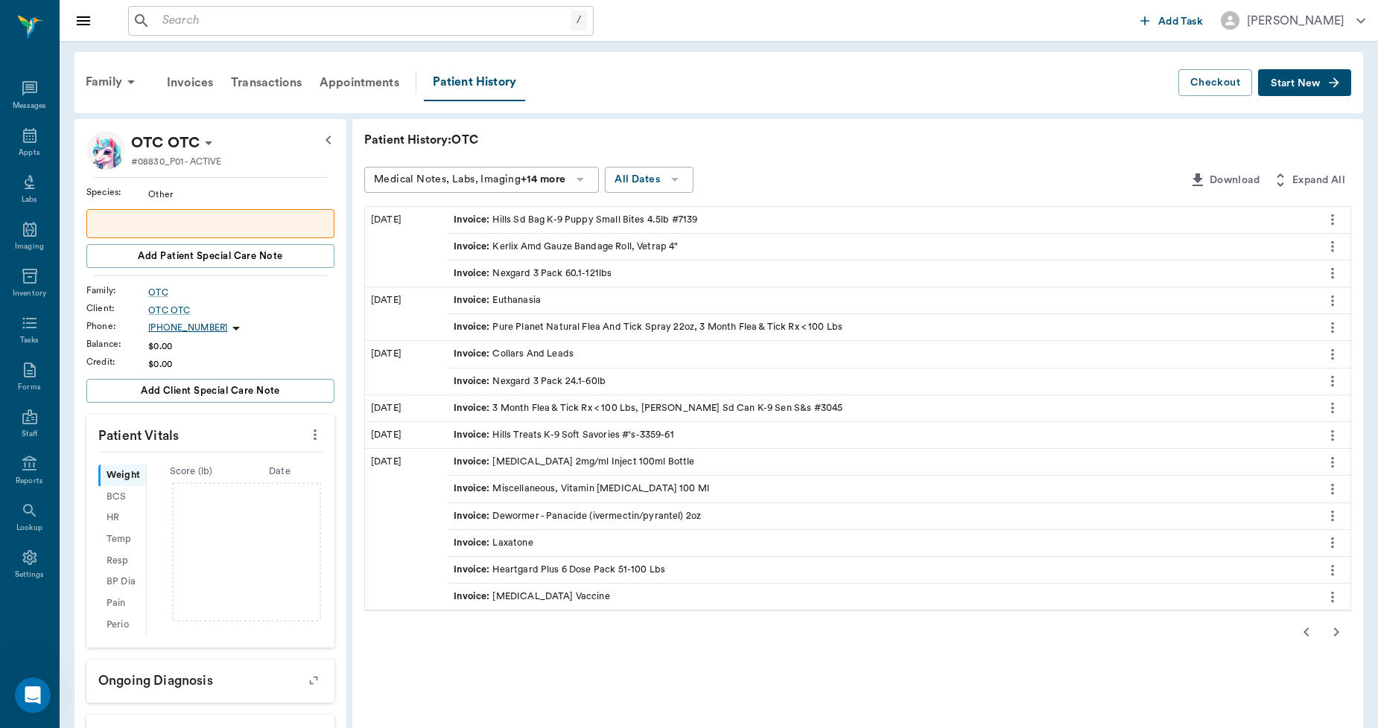
click at [1336, 634] on icon "button" at bounding box center [1336, 632] width 5 height 9
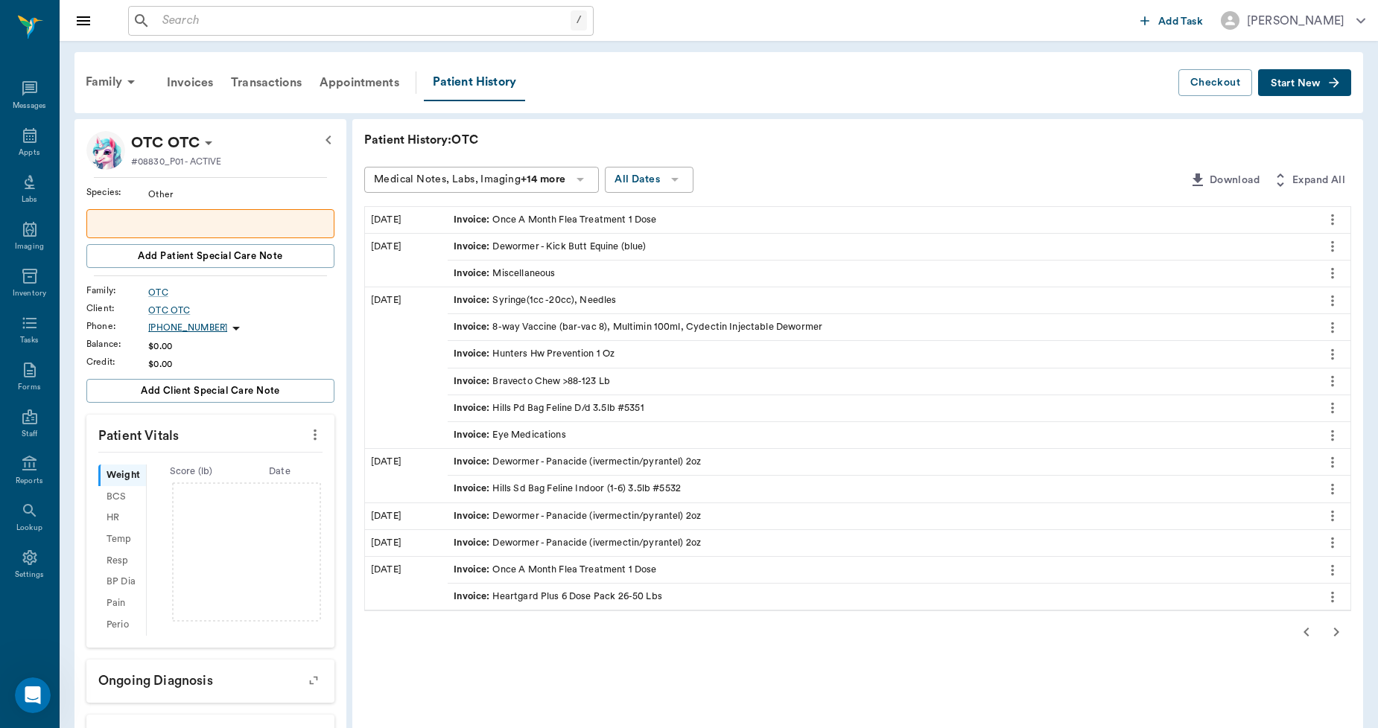
click at [1336, 634] on icon "button" at bounding box center [1336, 632] width 5 height 9
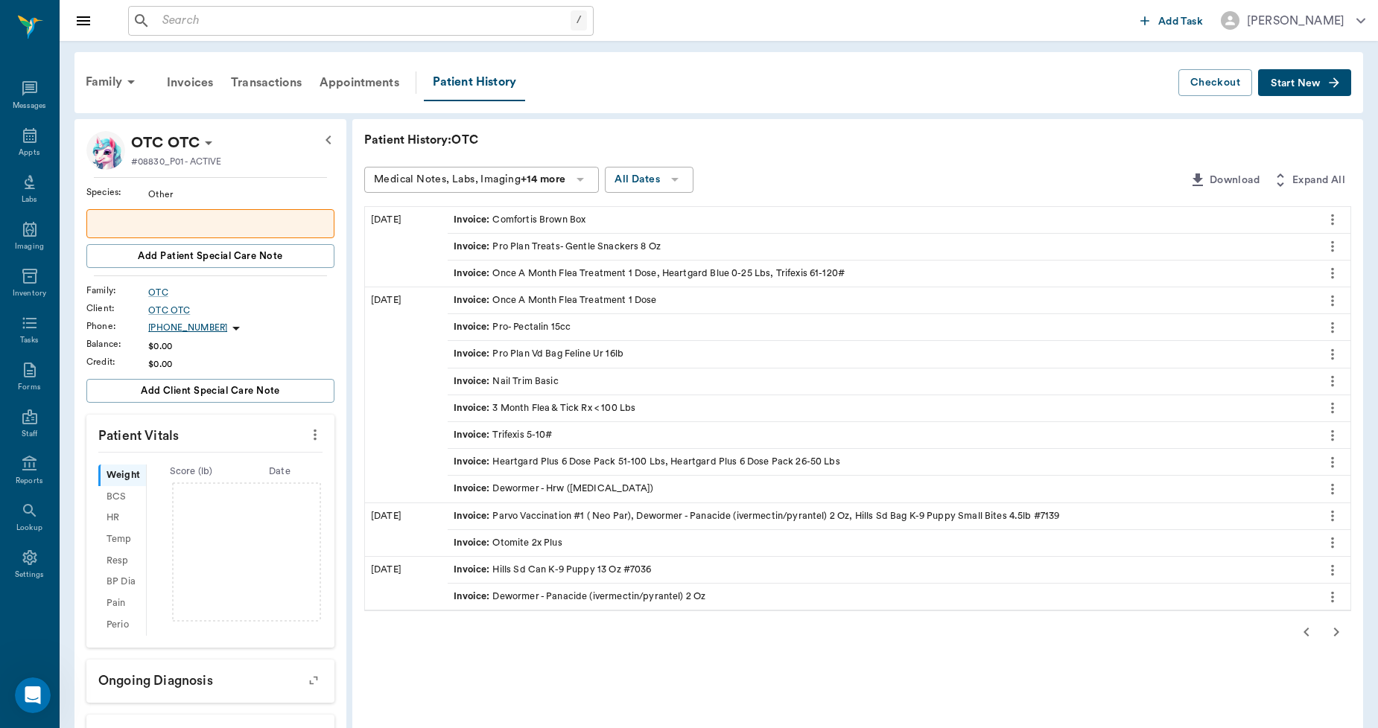
click at [1336, 634] on icon "button" at bounding box center [1336, 632] width 5 height 9
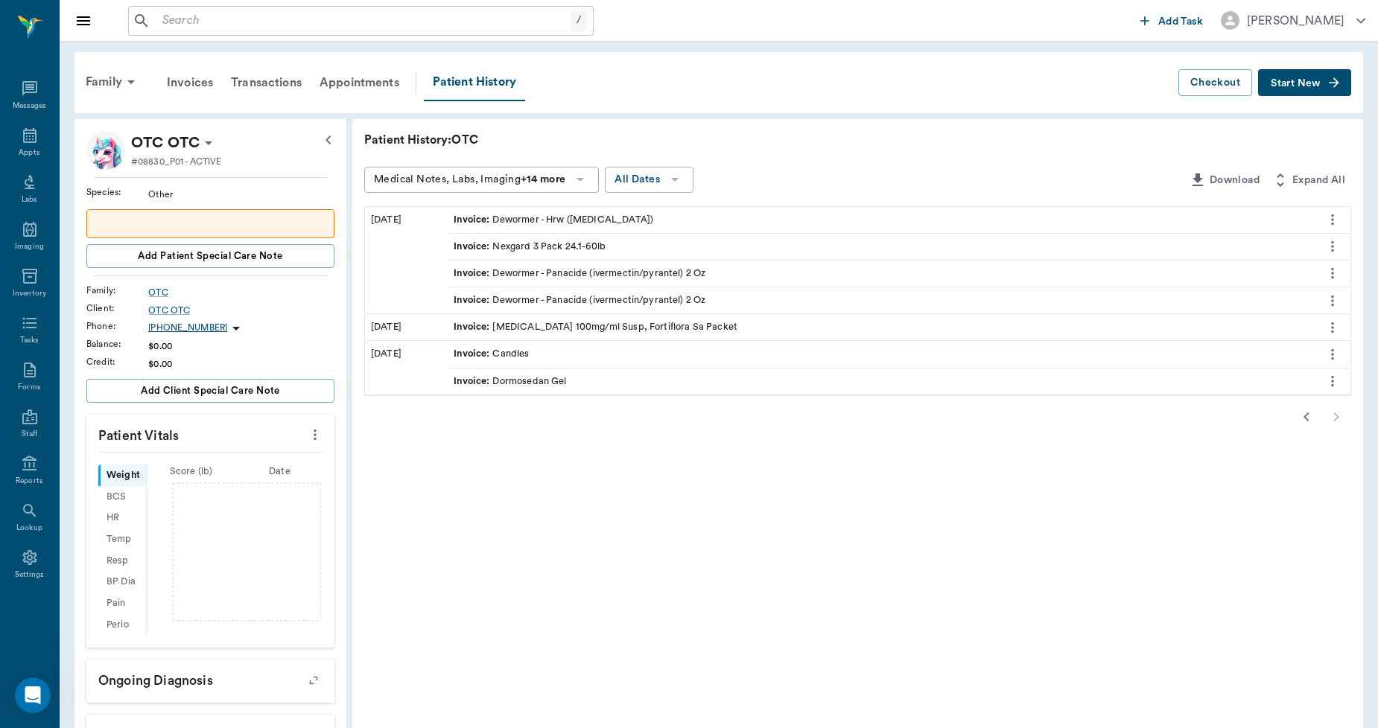
click at [1336, 634] on div "Patient History: OTC Medical Notes, Labs, Imaging +14 more All Dates Download E…" at bounding box center [857, 606] width 1010 height 975
click at [1336, 415] on div at bounding box center [857, 417] width 987 height 30
click at [27, 472] on icon at bounding box center [30, 464] width 18 height 18
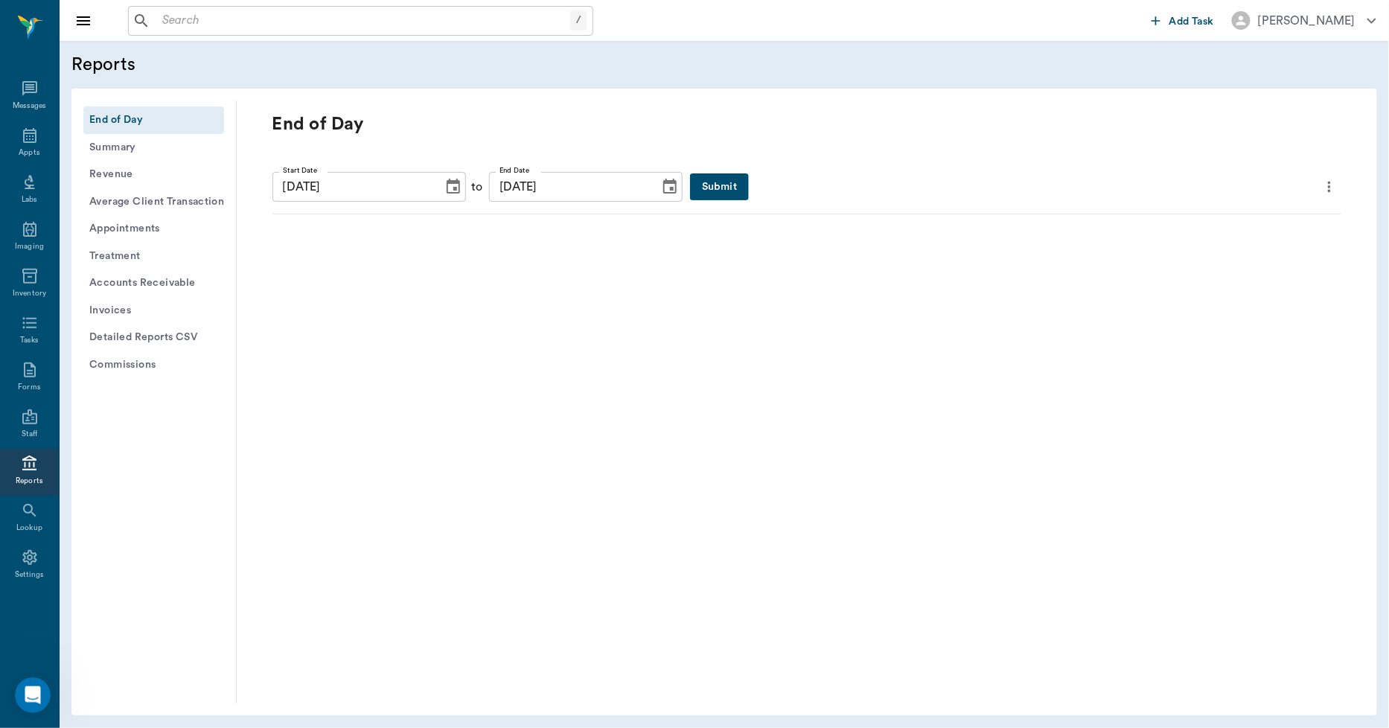
click at [128, 313] on button "Invoices" at bounding box center [153, 311] width 141 height 28
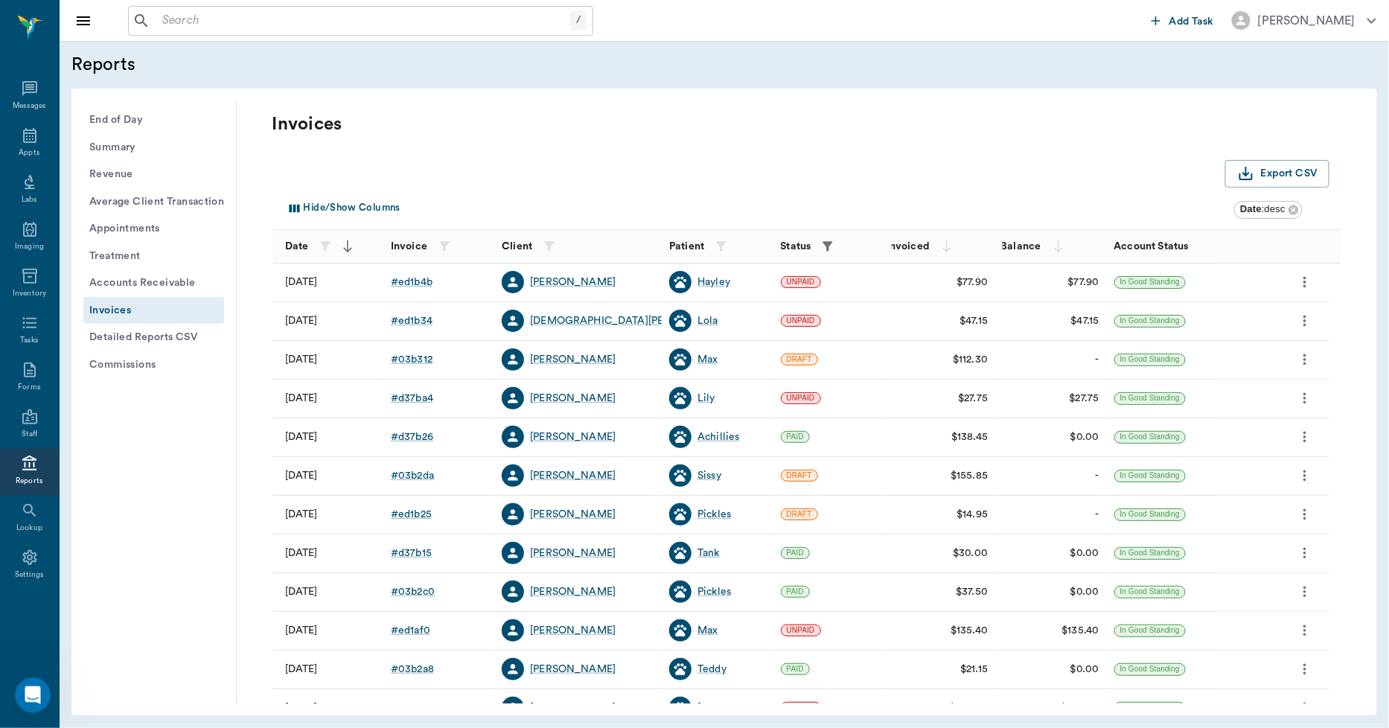
click at [825, 246] on icon "button" at bounding box center [828, 246] width 15 height 15
click at [767, 304] on body "/ ​ Add Task Dr. Bert Ellsworth Nectar Messages Appts Labs Imaging Inventory Ta…" at bounding box center [694, 364] width 1389 height 728
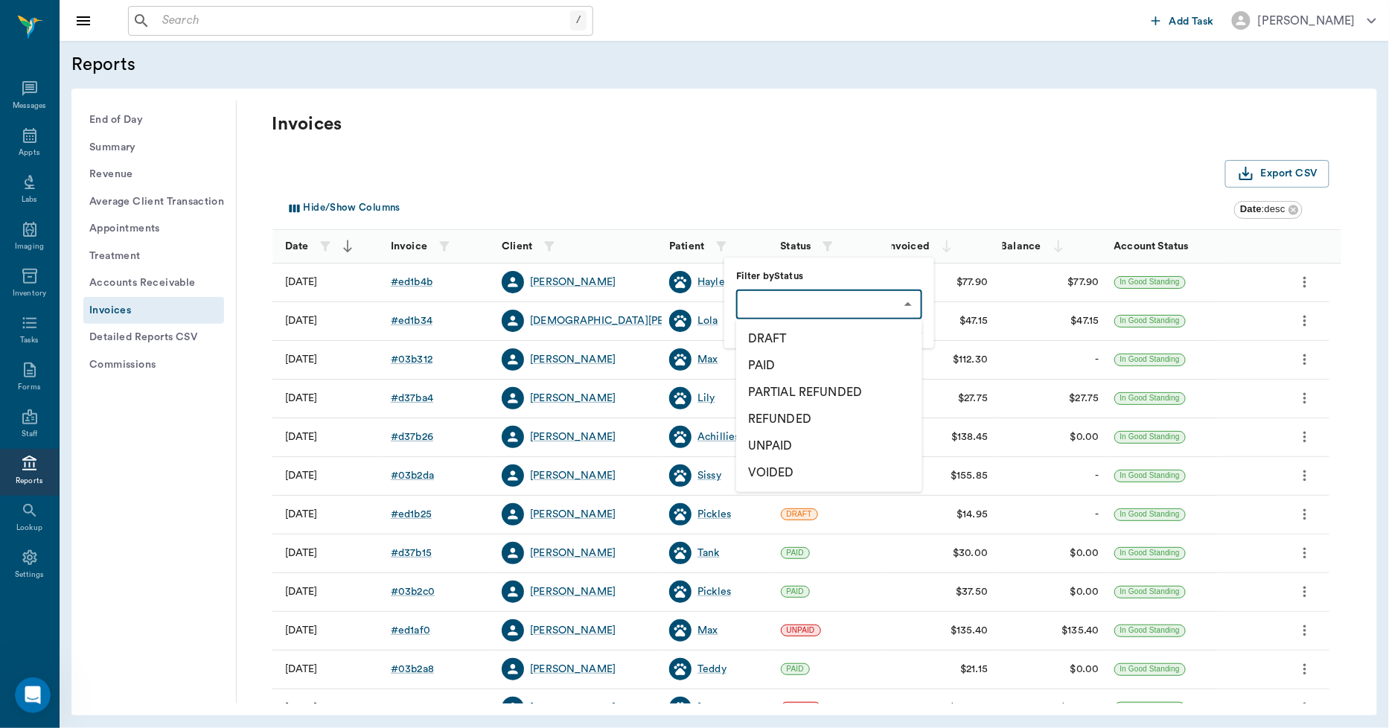
click at [757, 338] on li "DRAFT" at bounding box center [829, 338] width 186 height 27
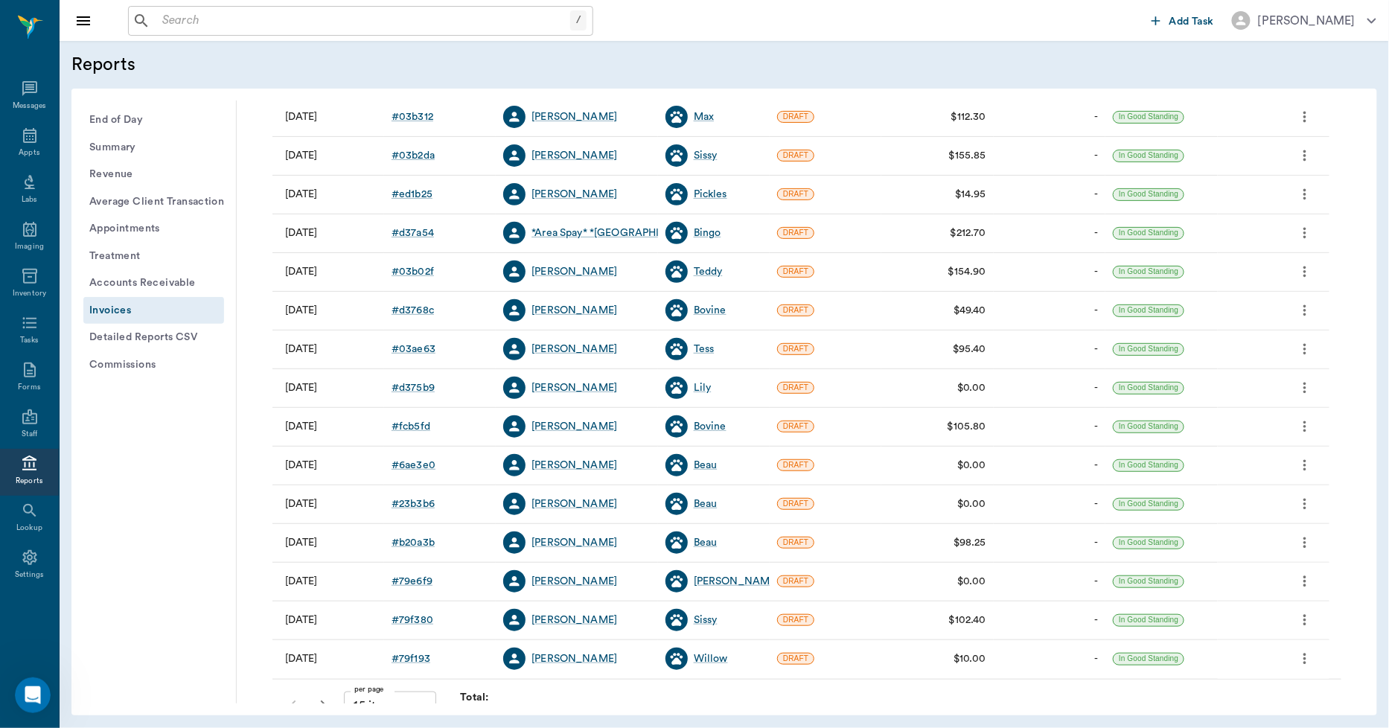
scroll to position [191, 0]
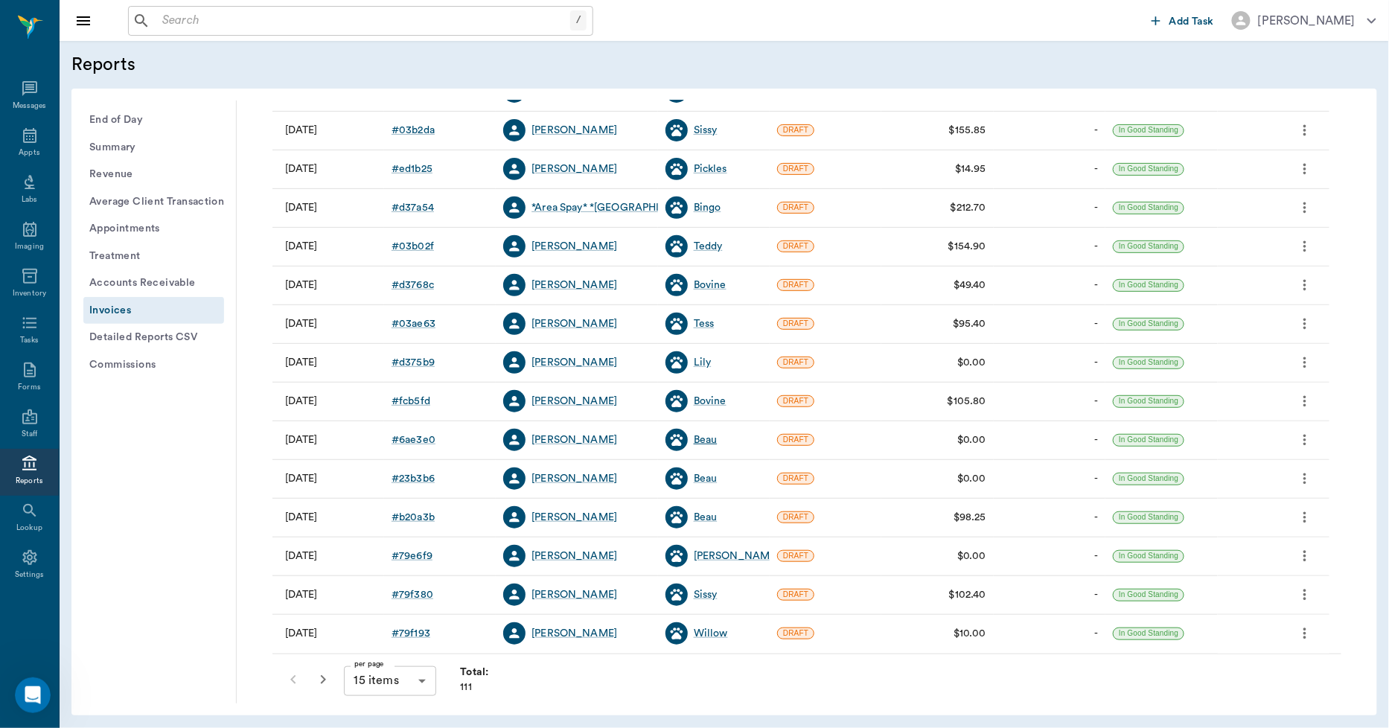
click at [712, 442] on div "Beau" at bounding box center [706, 440] width 24 height 15
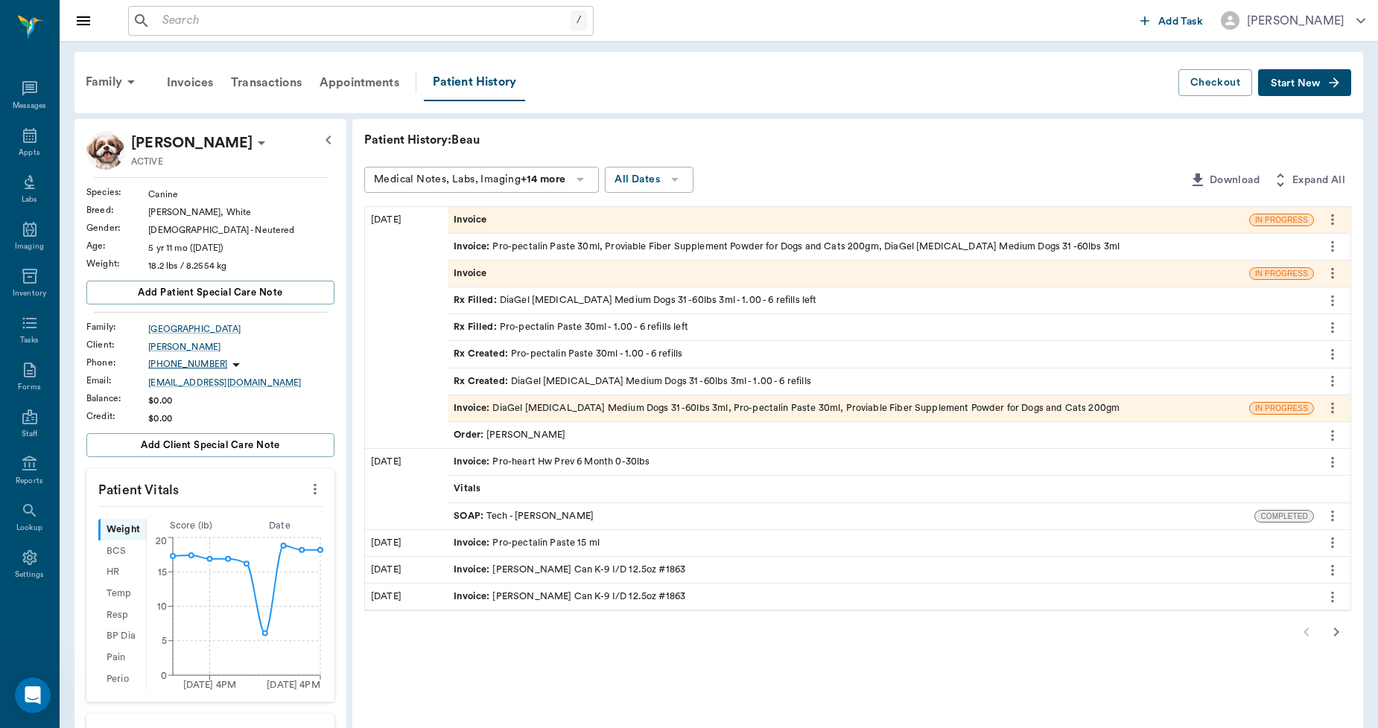
click at [568, 214] on div "Invoice" at bounding box center [848, 220] width 801 height 26
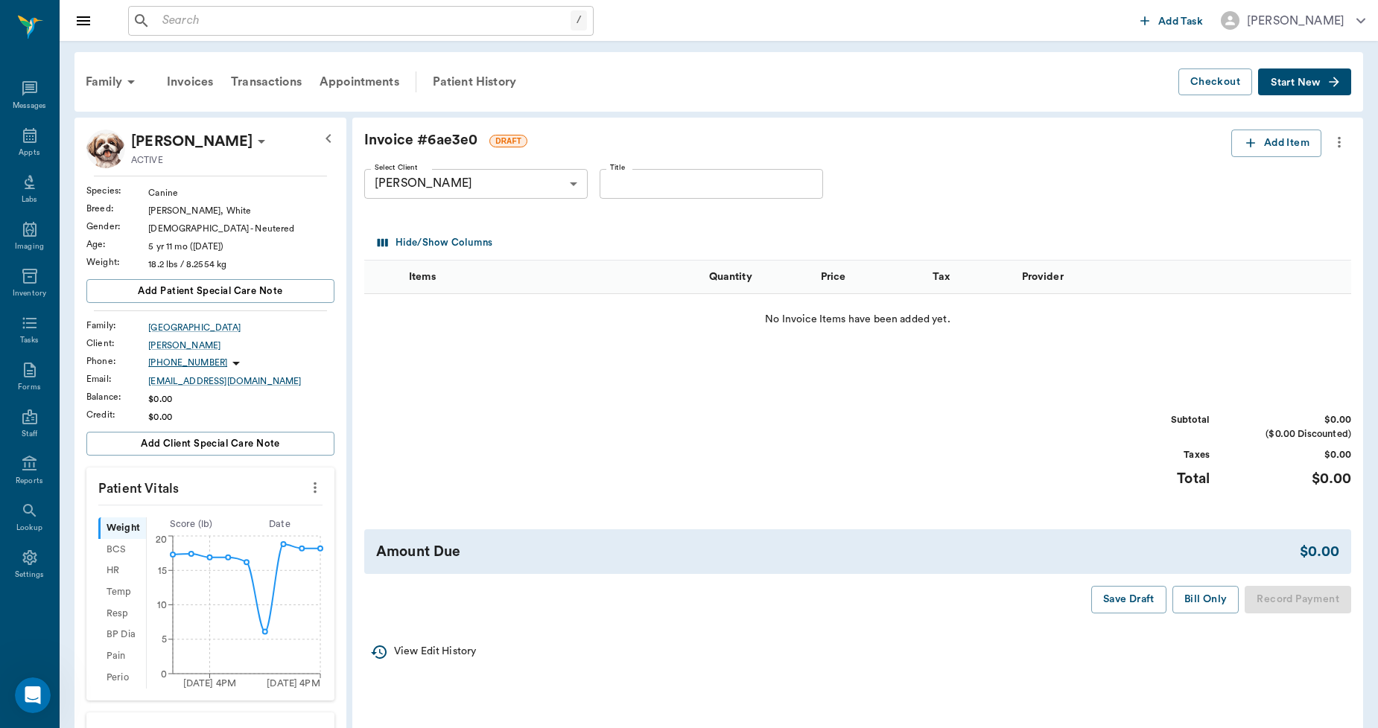
click at [1336, 130] on button "more" at bounding box center [1339, 142] width 24 height 25
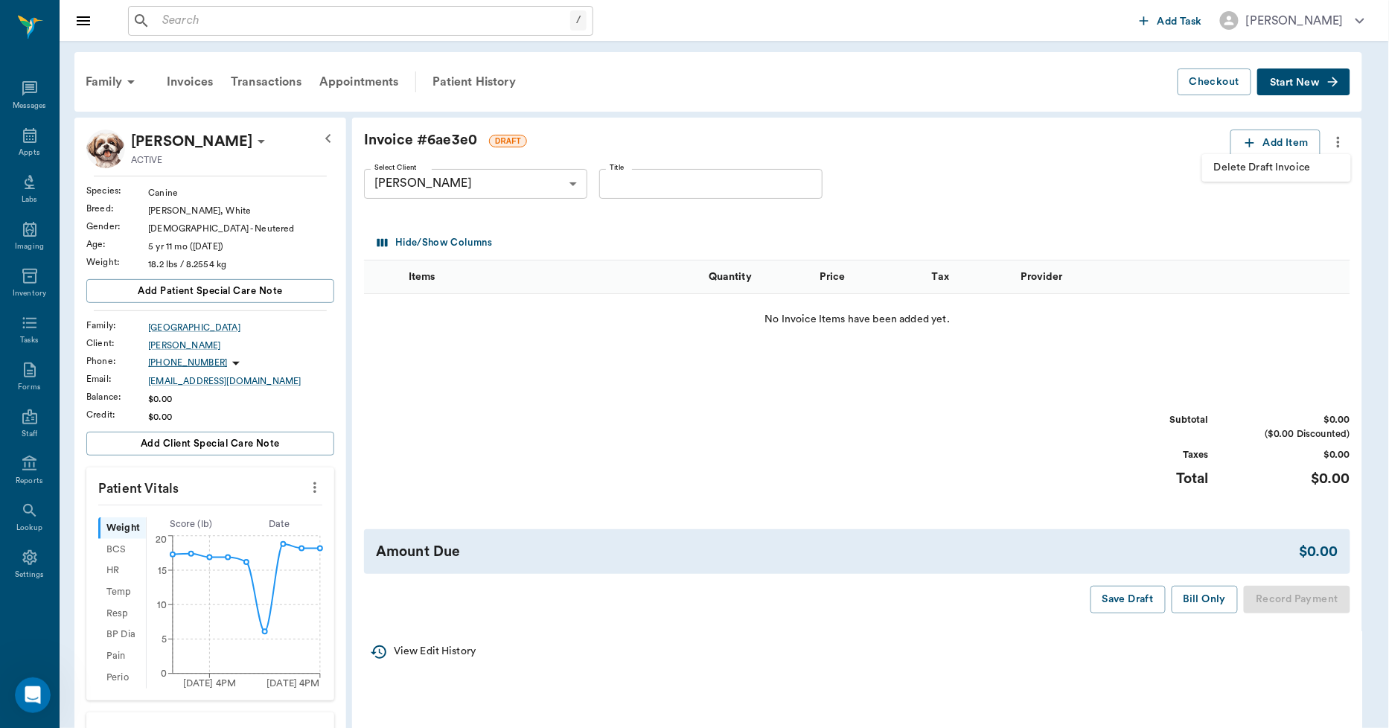
click at [1281, 162] on span "Delete Draft Invoice" at bounding box center [1276, 168] width 125 height 16
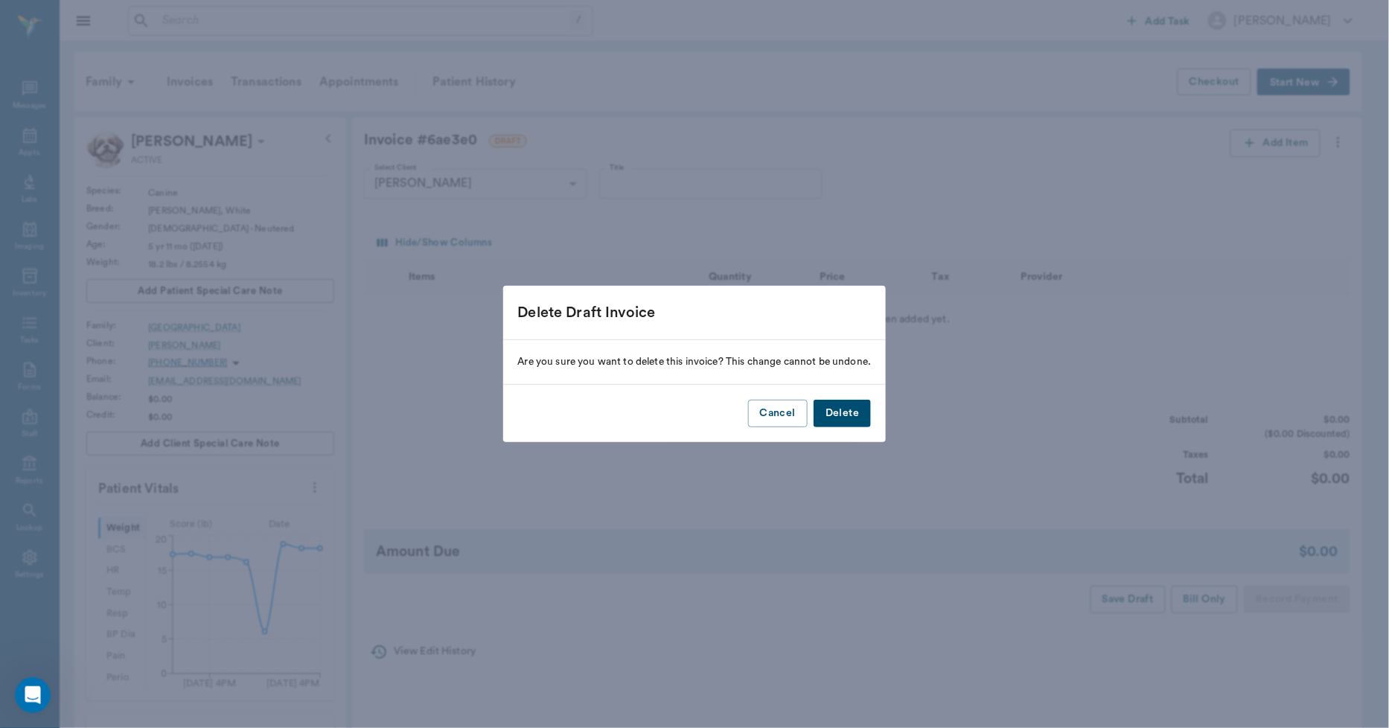
click at [824, 410] on button "Delete" at bounding box center [842, 414] width 57 height 28
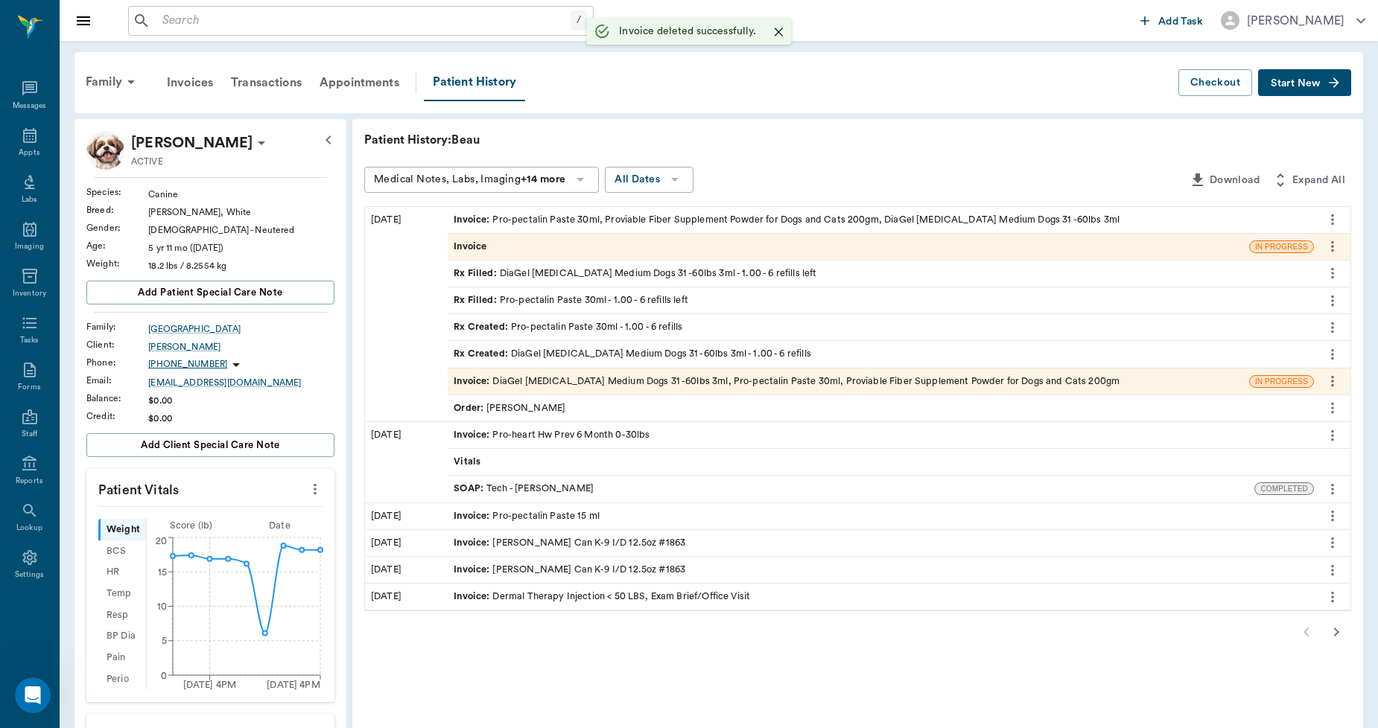
click at [515, 244] on div "Invoice" at bounding box center [848, 247] width 801 height 26
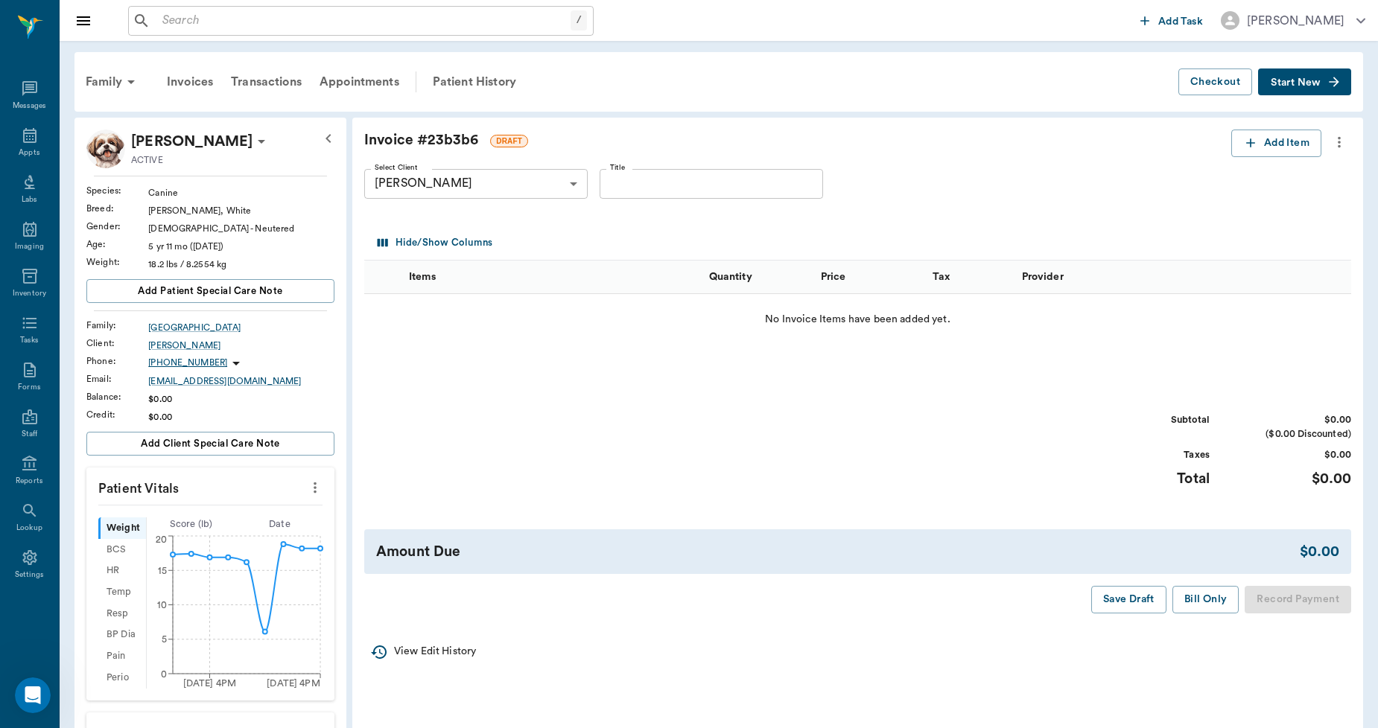
click at [1342, 144] on icon "more" at bounding box center [1339, 142] width 16 height 18
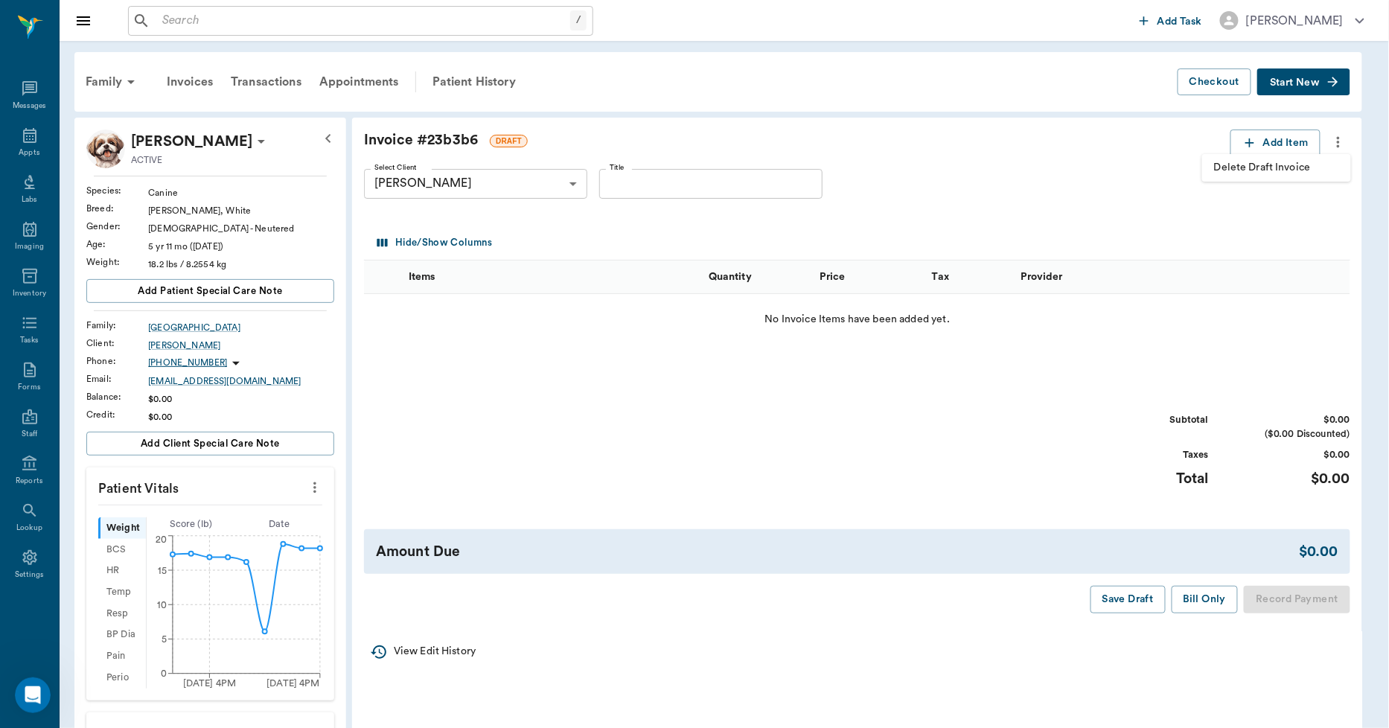
click at [1309, 170] on span "Delete Draft Invoice" at bounding box center [1276, 168] width 125 height 16
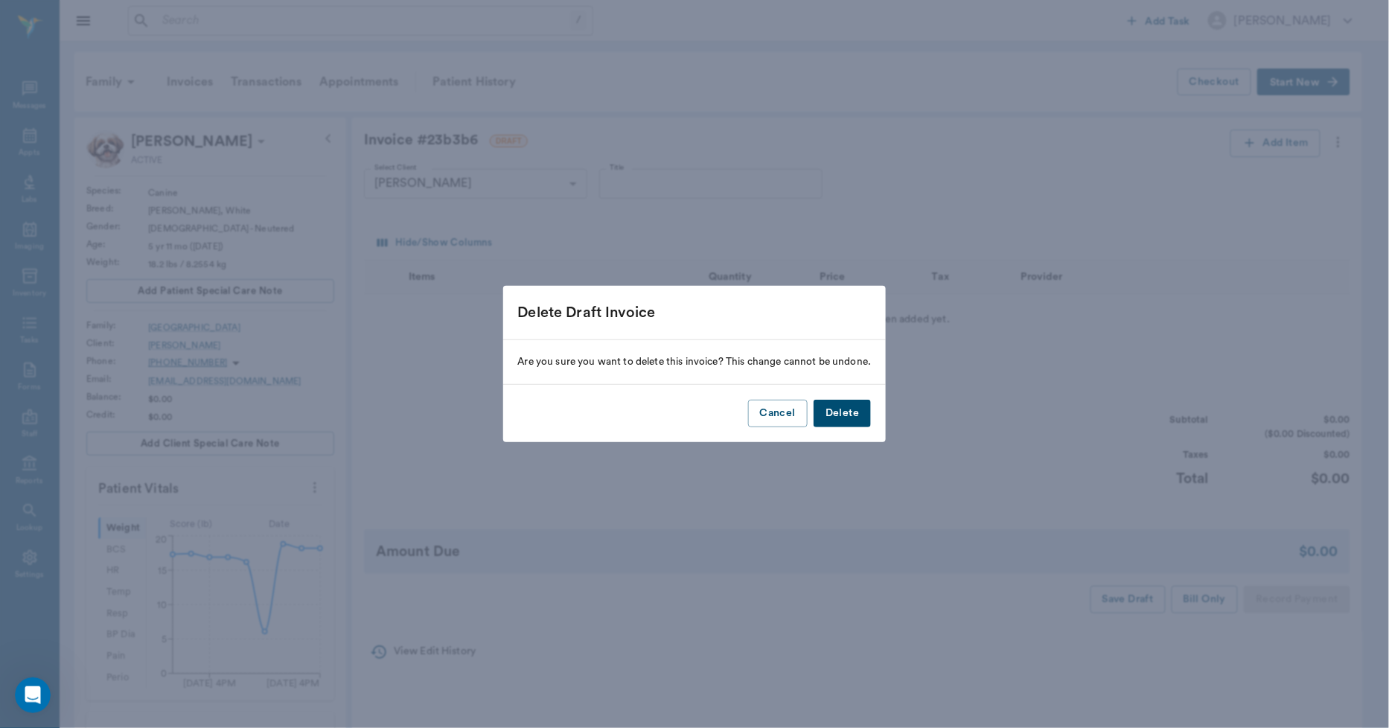
click at [866, 413] on button "Delete" at bounding box center [842, 414] width 57 height 28
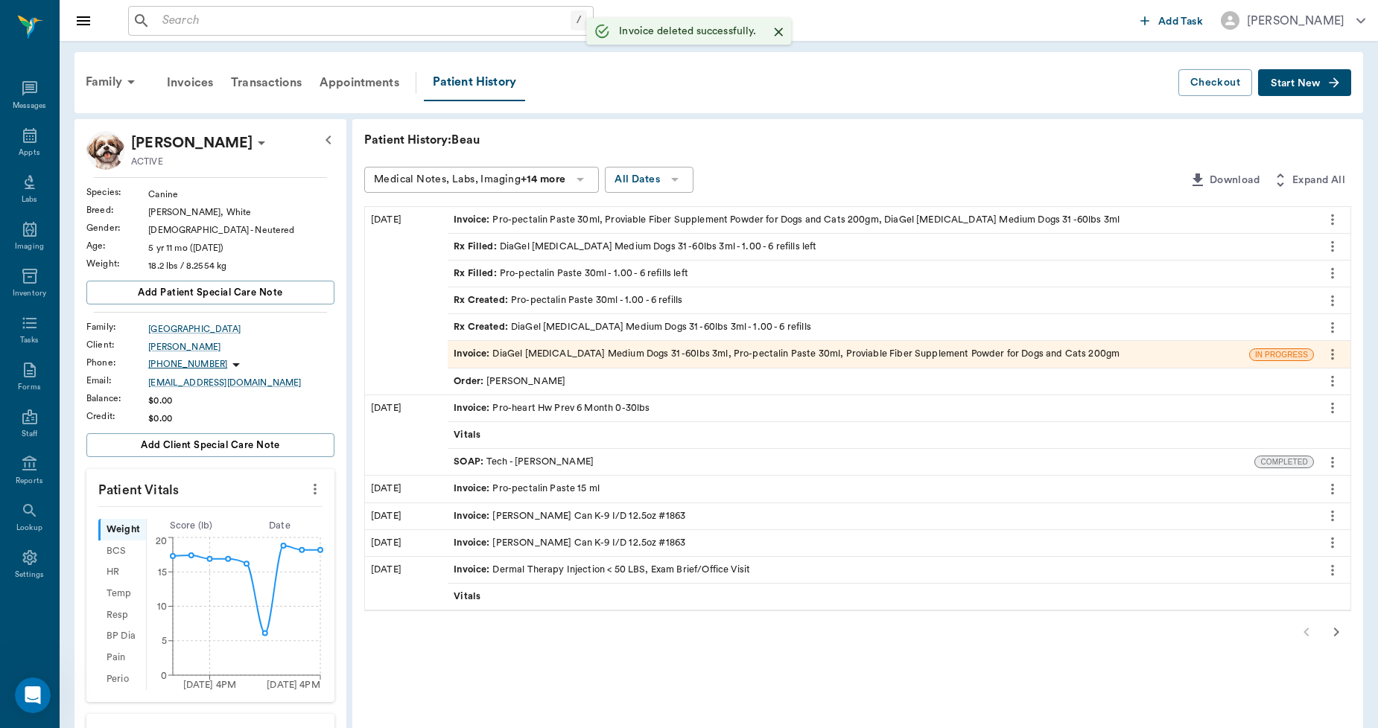
click at [713, 352] on div "Invoice : DiaGel Diarrhea Medium Dogs 31 -60lbs 3ml, Pro-pectalin Paste 30ml, P…" at bounding box center [786, 354] width 666 height 14
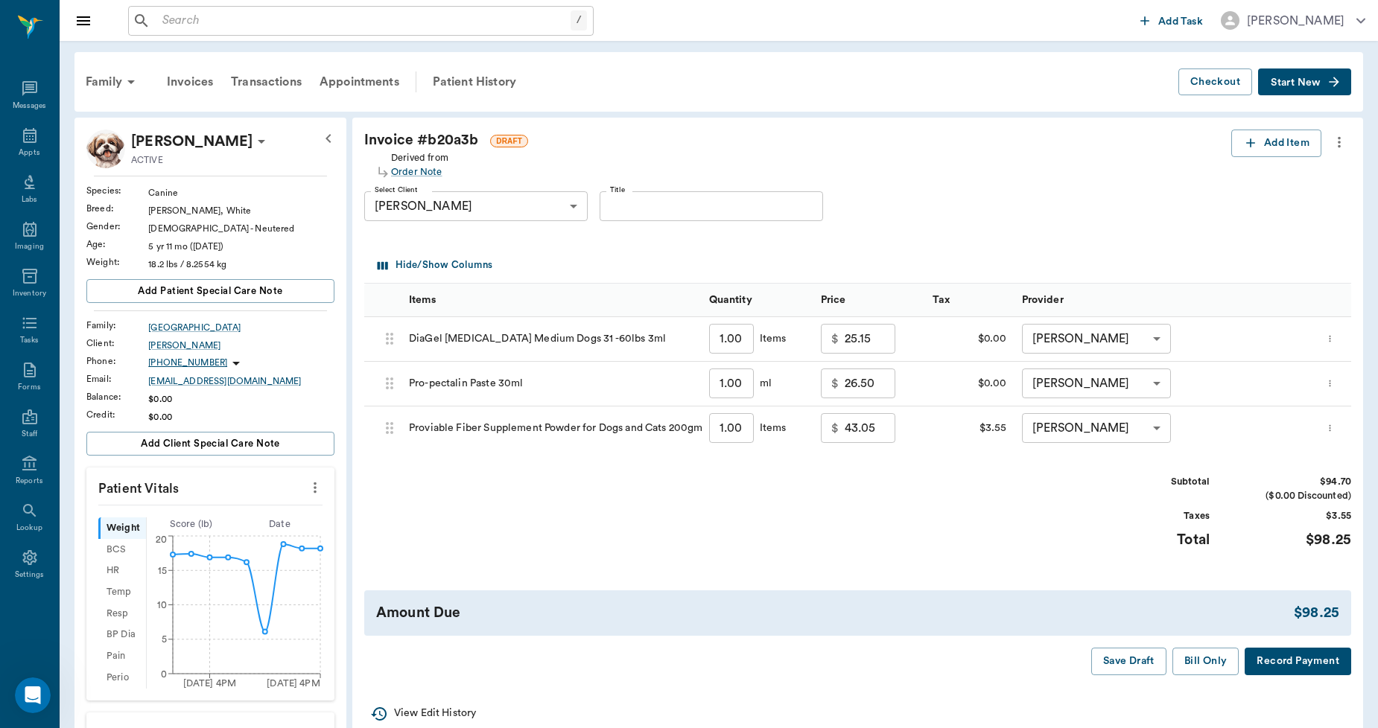
click at [1337, 137] on icon "more" at bounding box center [1339, 142] width 16 height 18
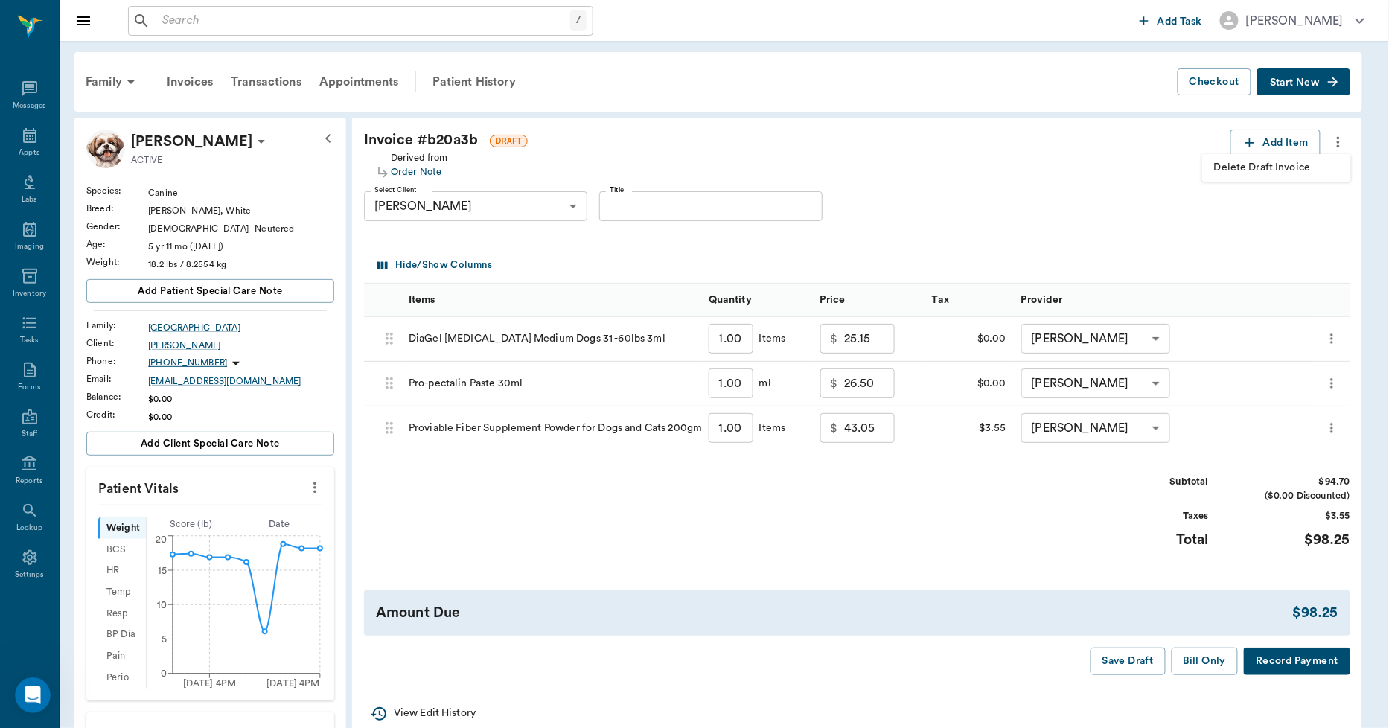
click at [1293, 159] on li "Delete Draft Invoice" at bounding box center [1277, 168] width 149 height 28
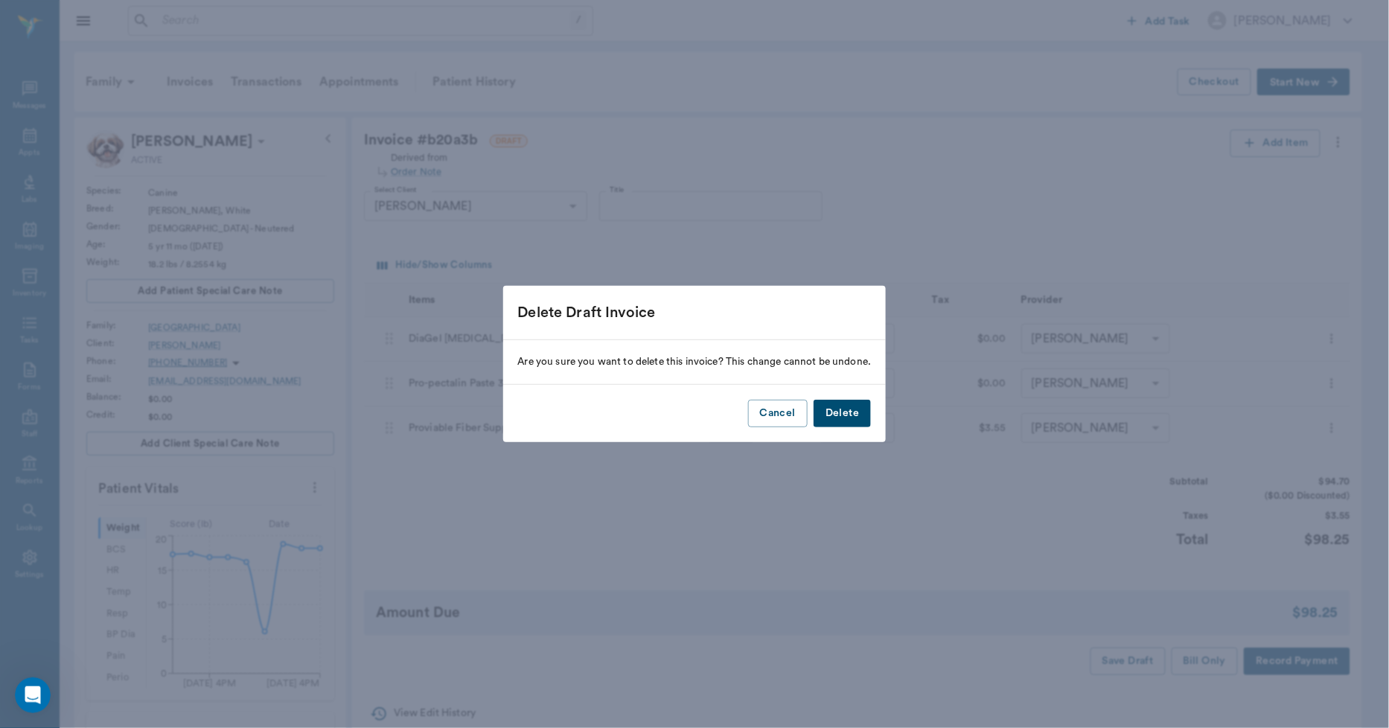
click at [856, 412] on button "Delete" at bounding box center [842, 414] width 57 height 28
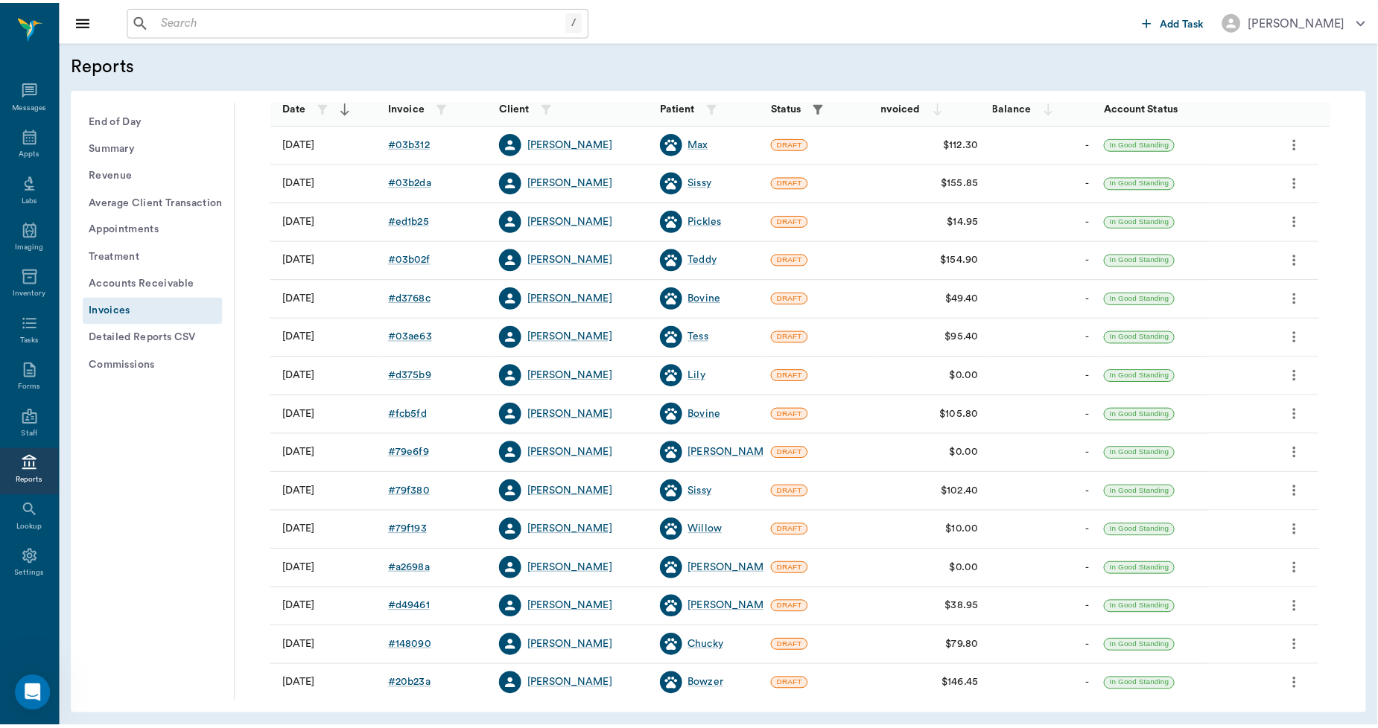
scroll to position [165, 0]
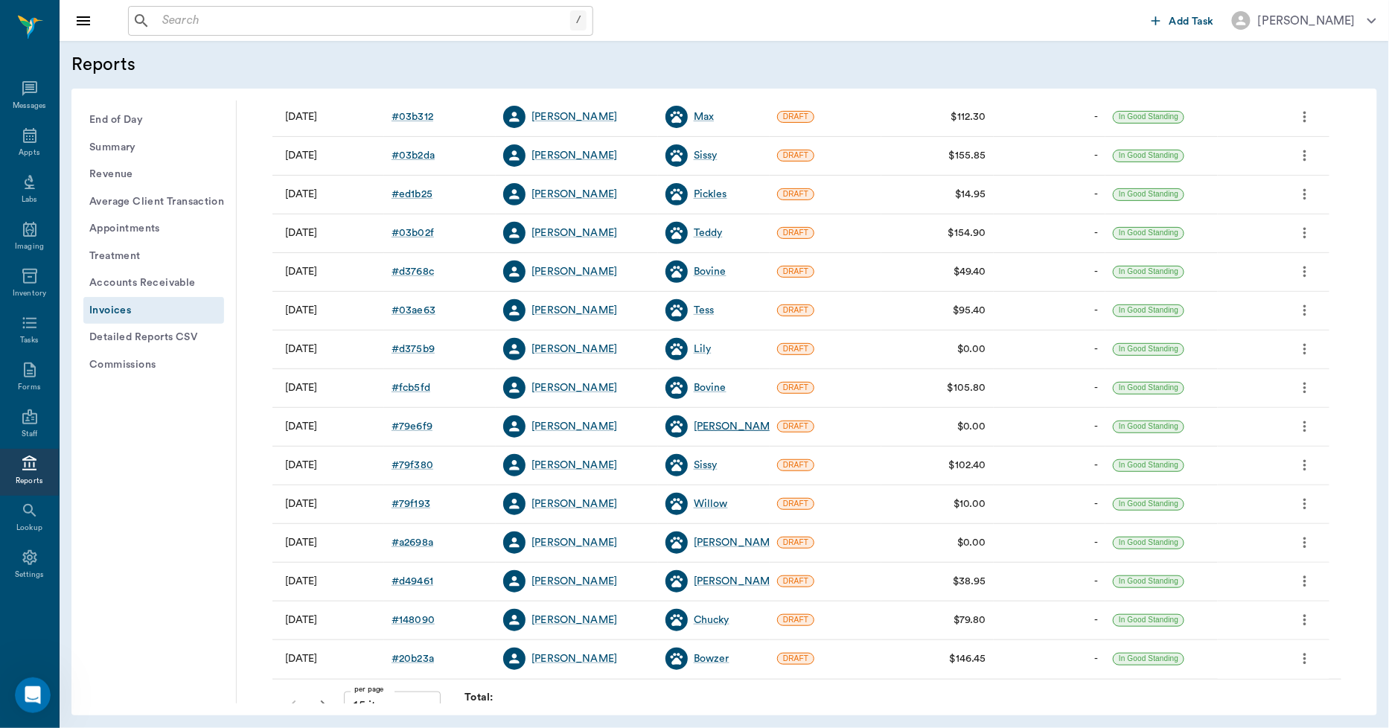
click at [704, 430] on div "Lili" at bounding box center [737, 426] width 86 height 15
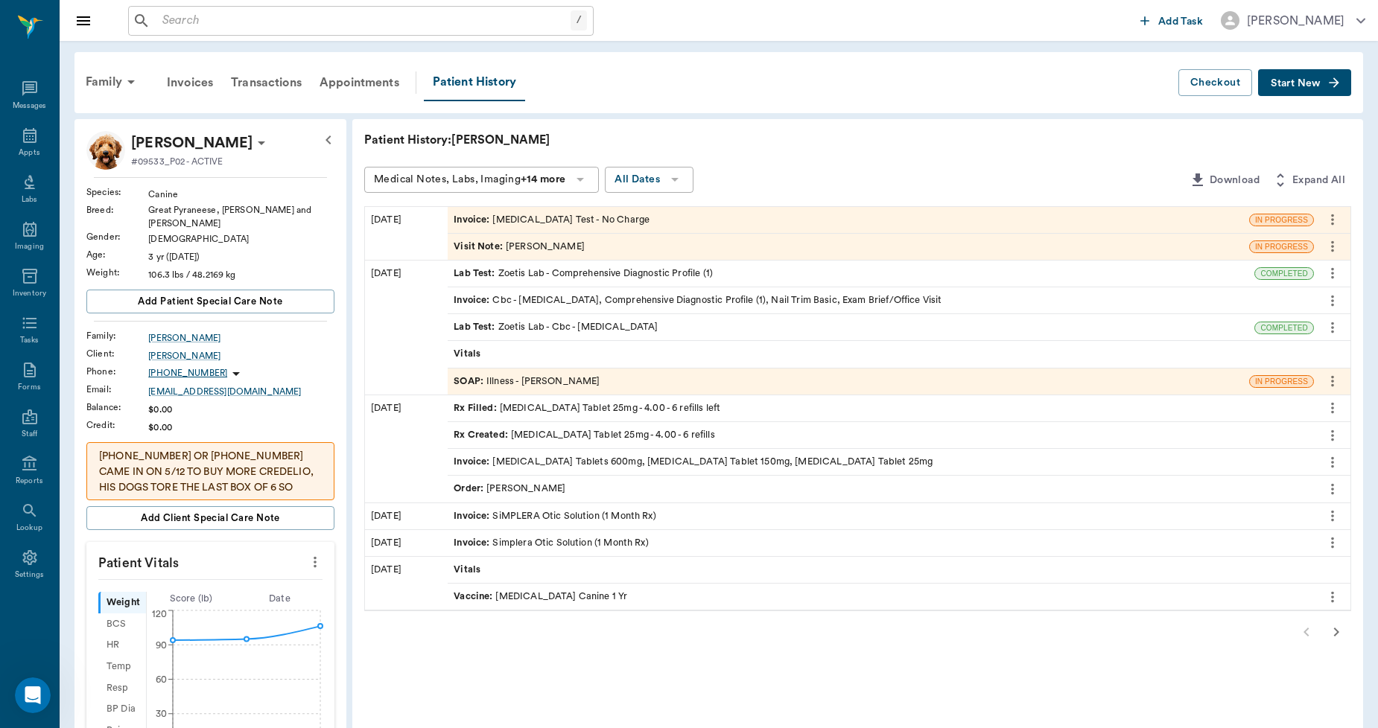
click at [584, 214] on div "Invoice : Heartworm Test - No Charge" at bounding box center [551, 220] width 196 height 14
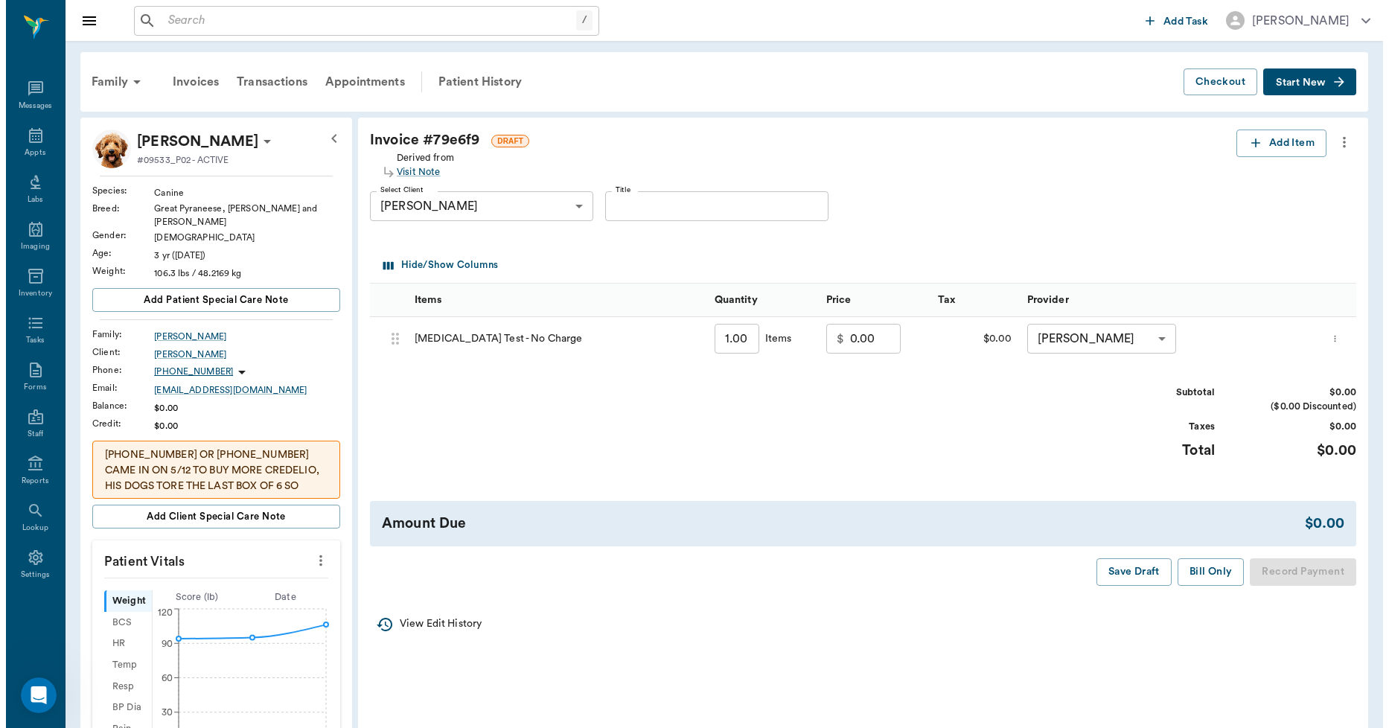
scroll to position [1, 0]
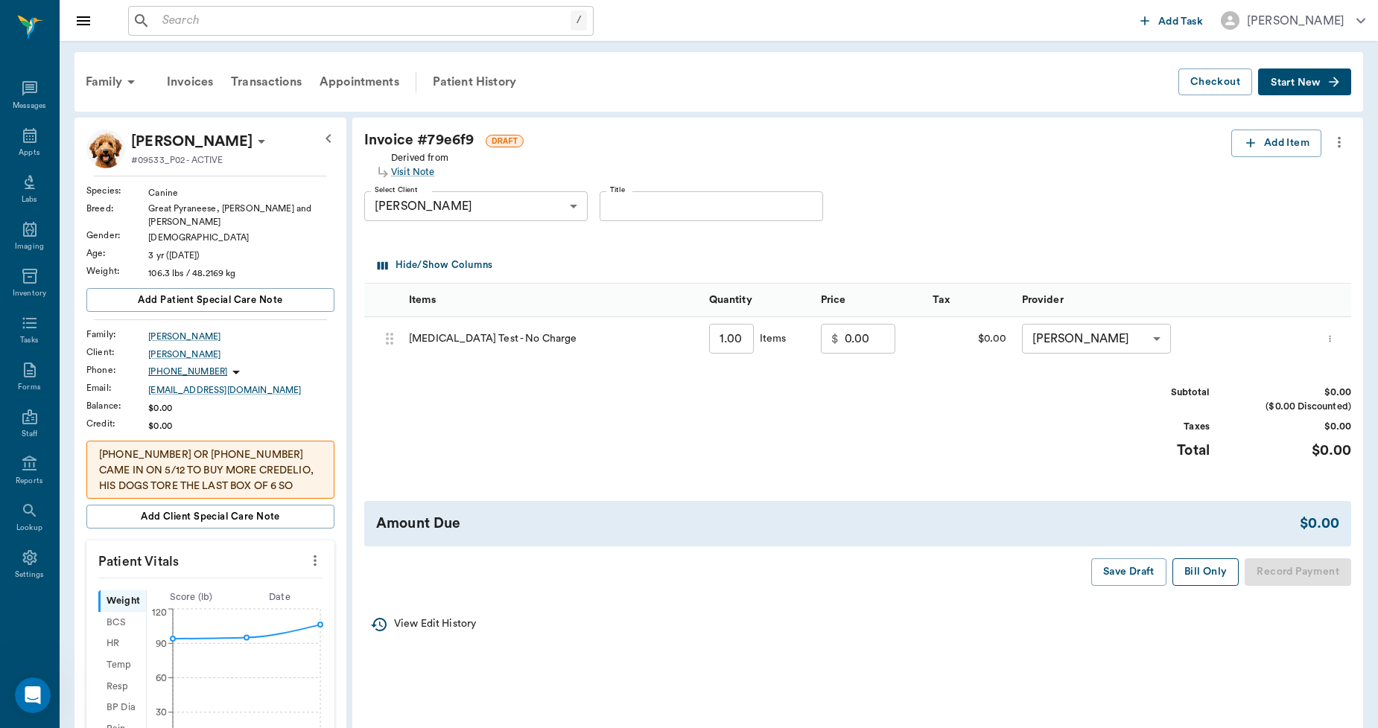
click at [1223, 570] on button "Bill Only" at bounding box center [1205, 572] width 67 height 28
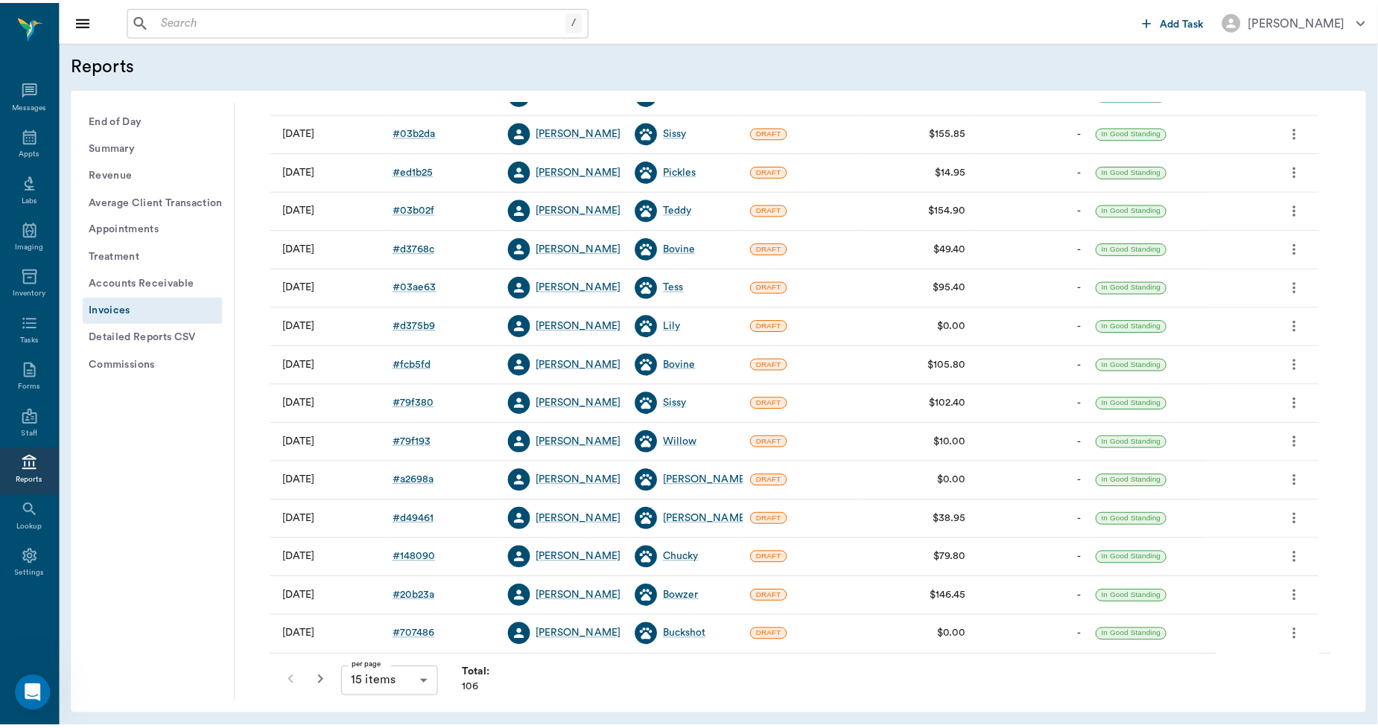
scroll to position [191, 0]
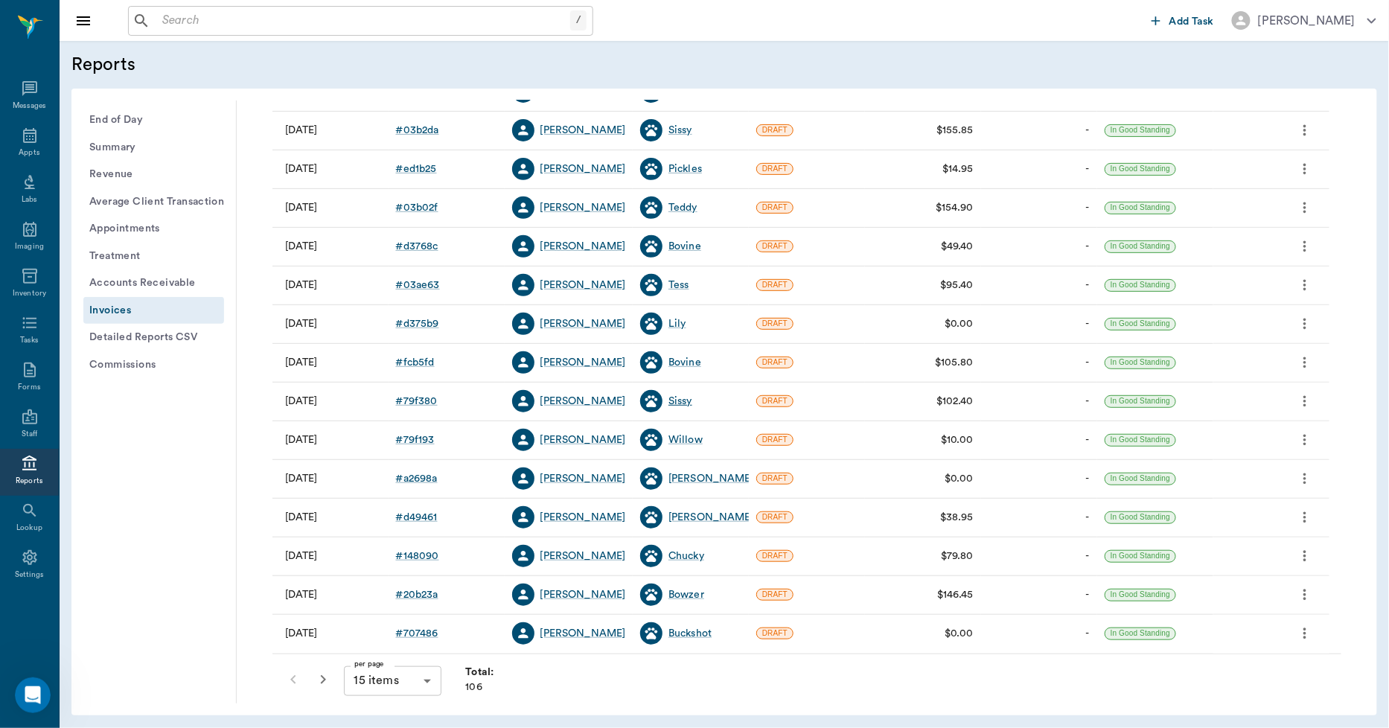
click at [681, 401] on div "Sissy" at bounding box center [681, 401] width 24 height 15
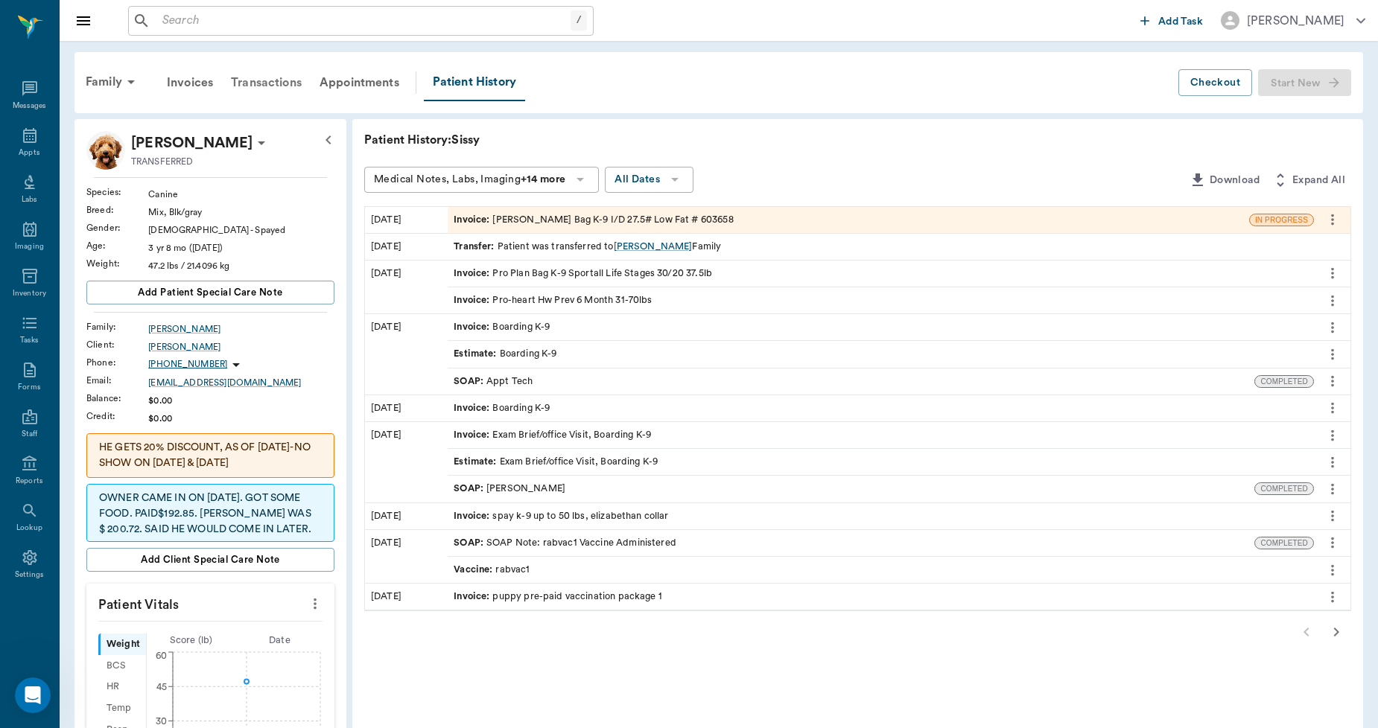
click at [281, 83] on div "Transactions" at bounding box center [266, 83] width 89 height 36
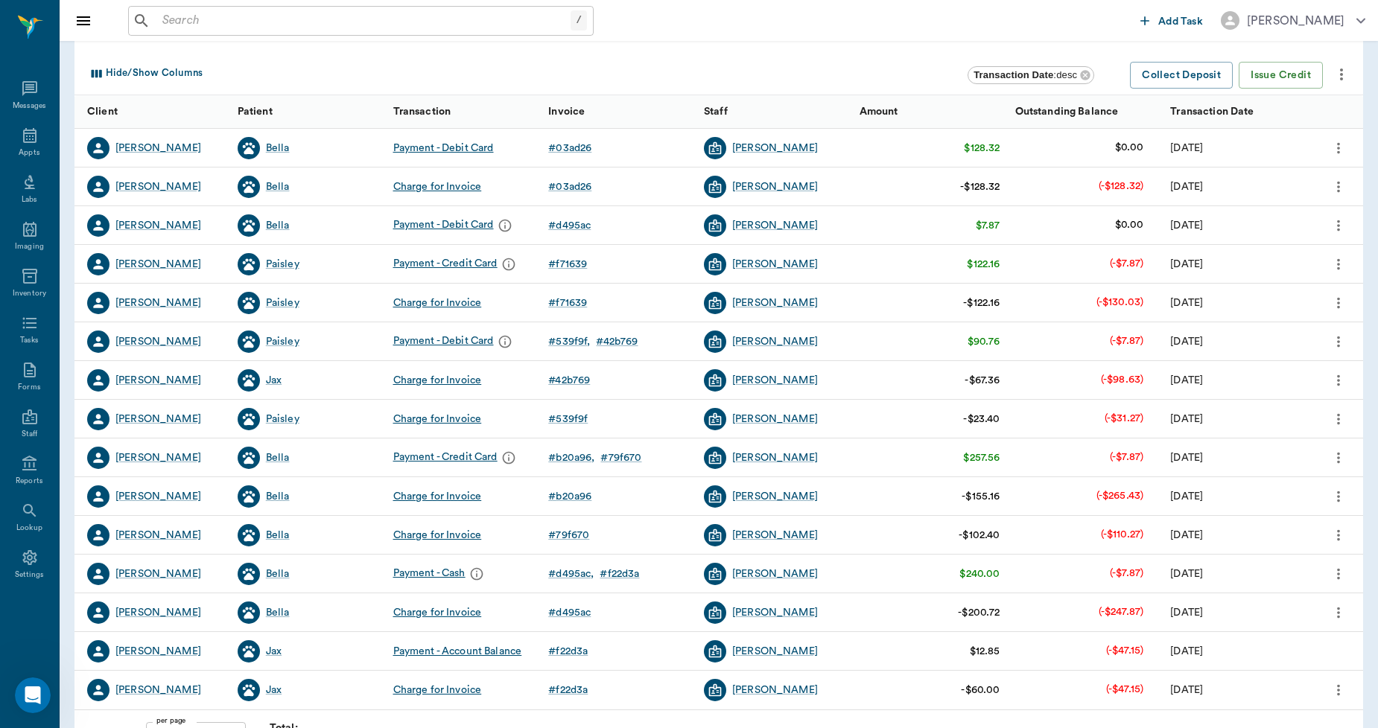
scroll to position [165, 0]
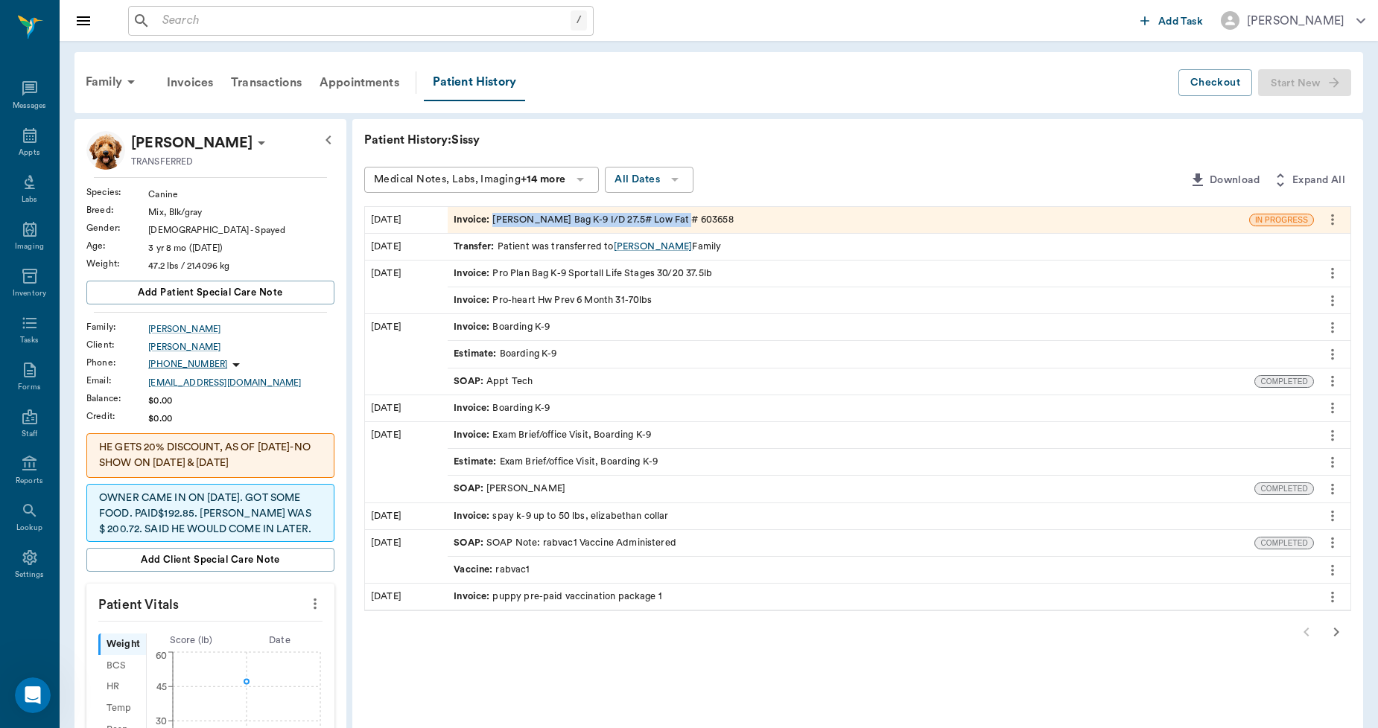
click at [666, 213] on div "Invoice : [PERSON_NAME] Bag K-9 I/D 27.5# Low Fat # 603658" at bounding box center [592, 220] width 279 height 14
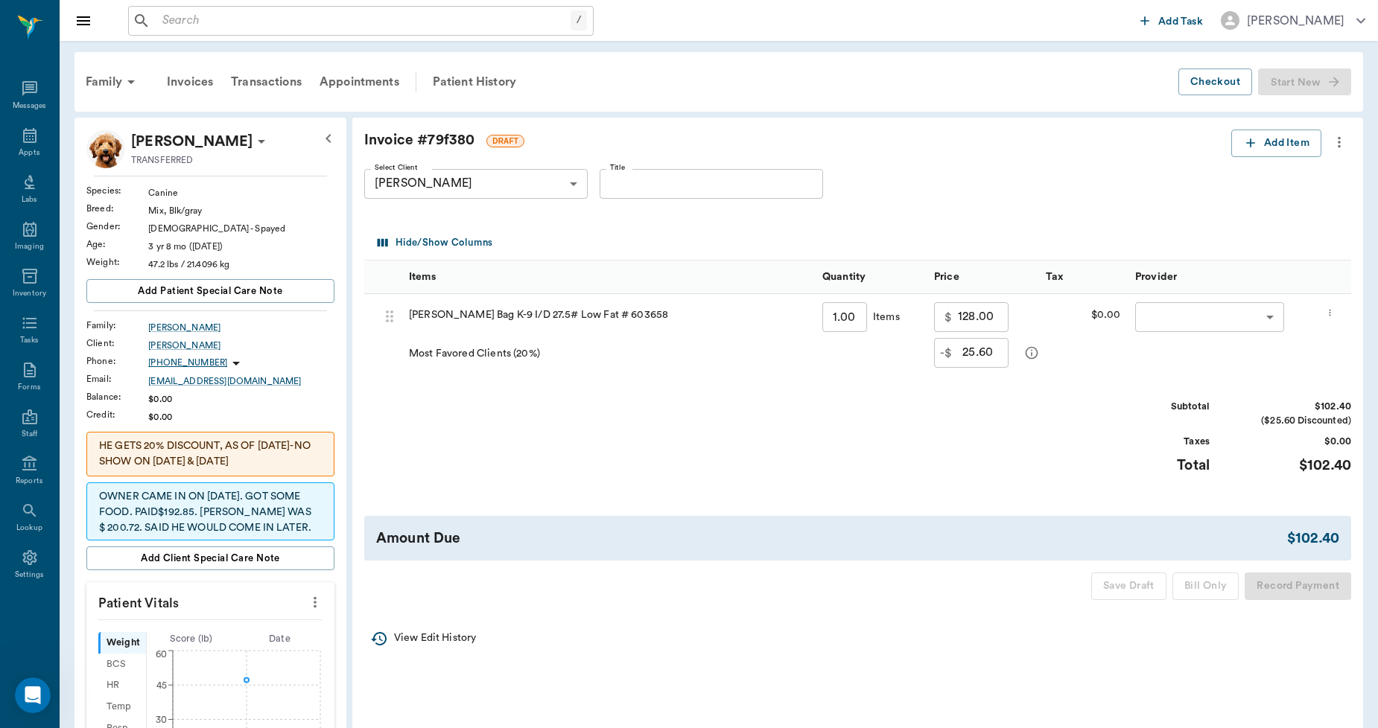
click at [1343, 133] on icon "more" at bounding box center [1339, 142] width 16 height 18
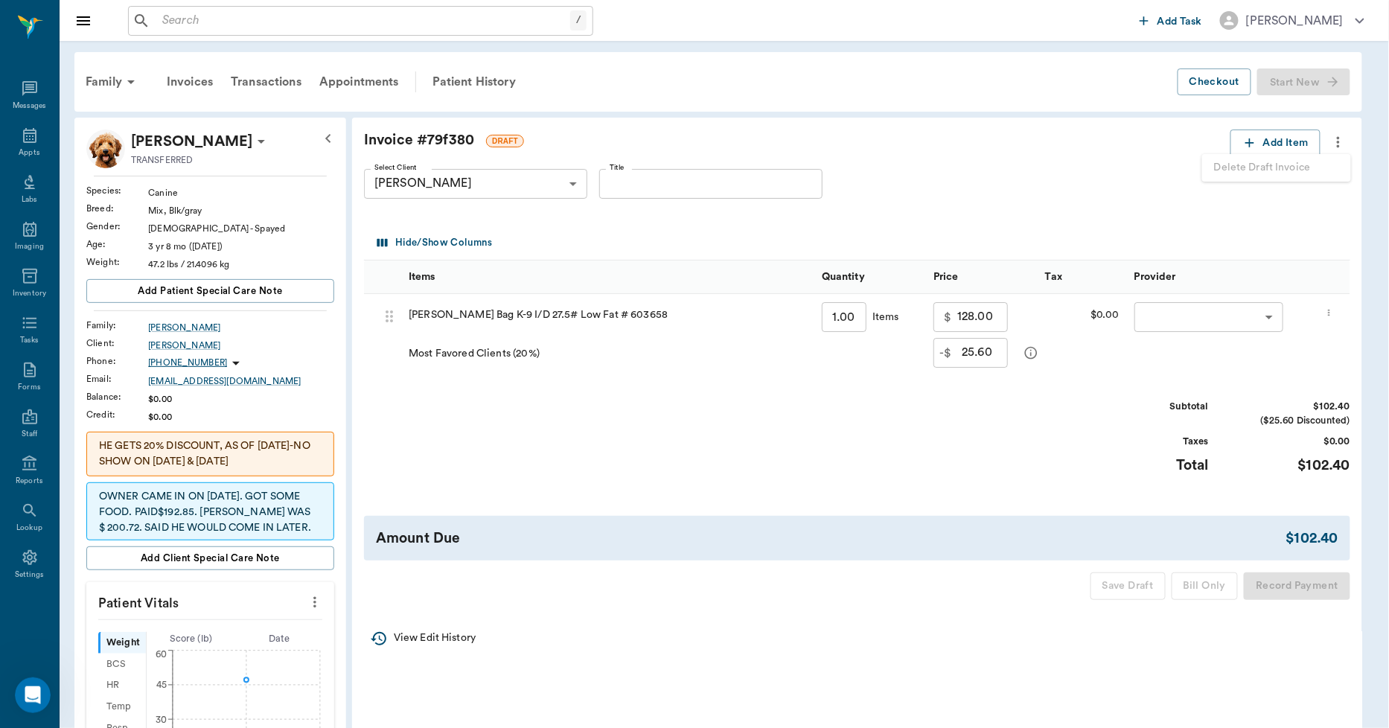
click at [1219, 229] on div at bounding box center [694, 364] width 1389 height 728
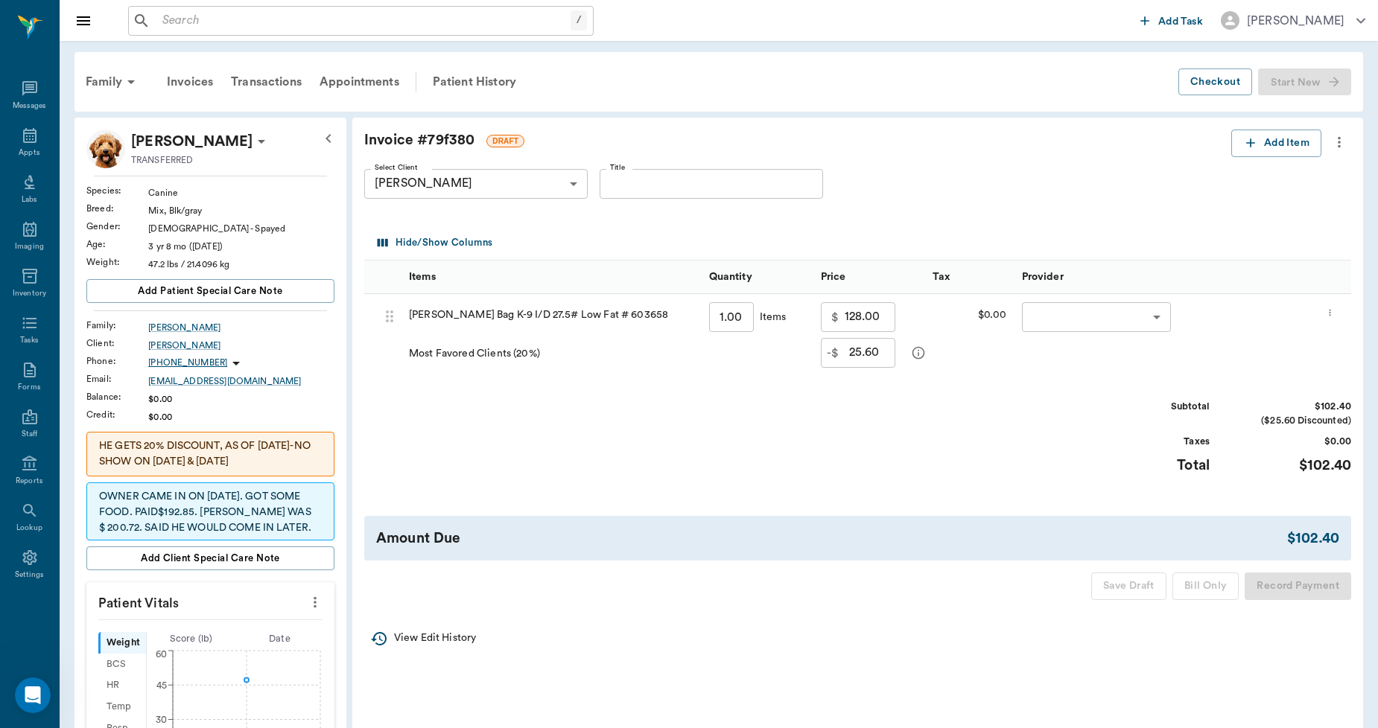
click at [1341, 145] on icon "more" at bounding box center [1339, 142] width 16 height 18
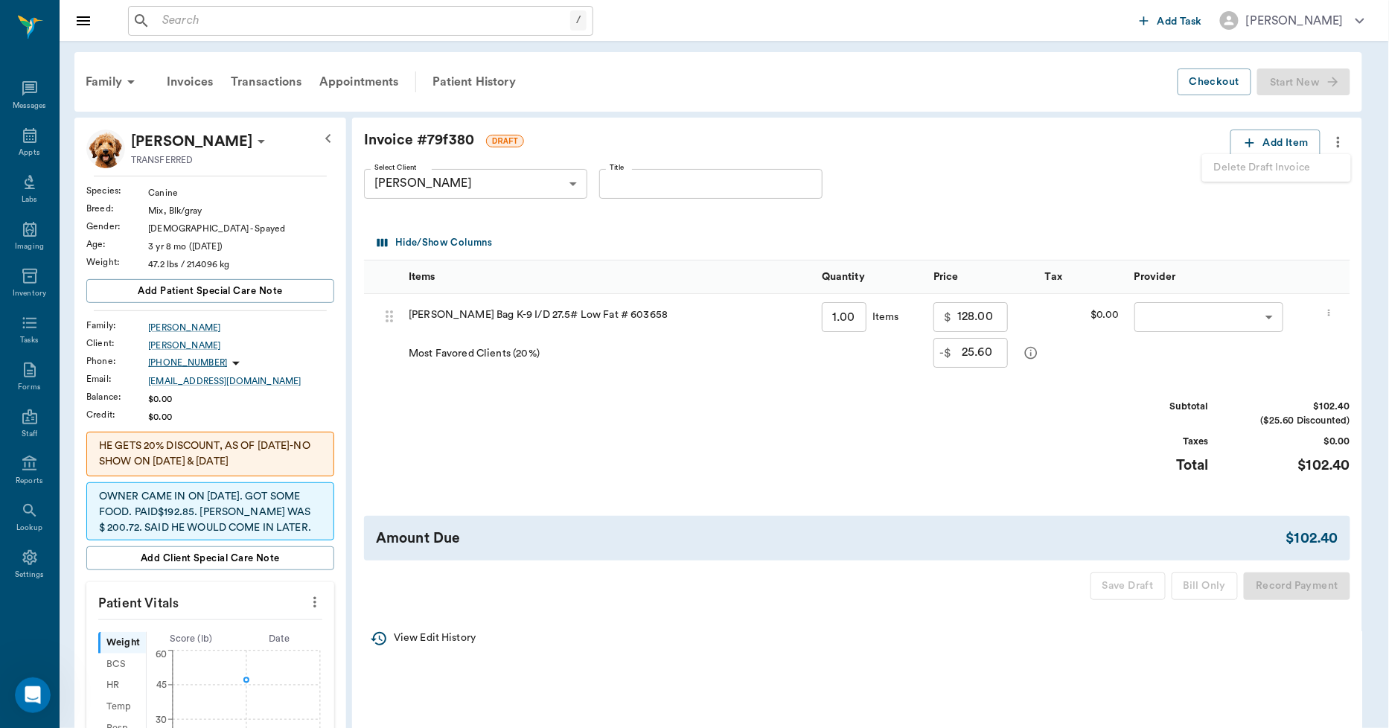
click at [1106, 200] on div at bounding box center [694, 364] width 1389 height 728
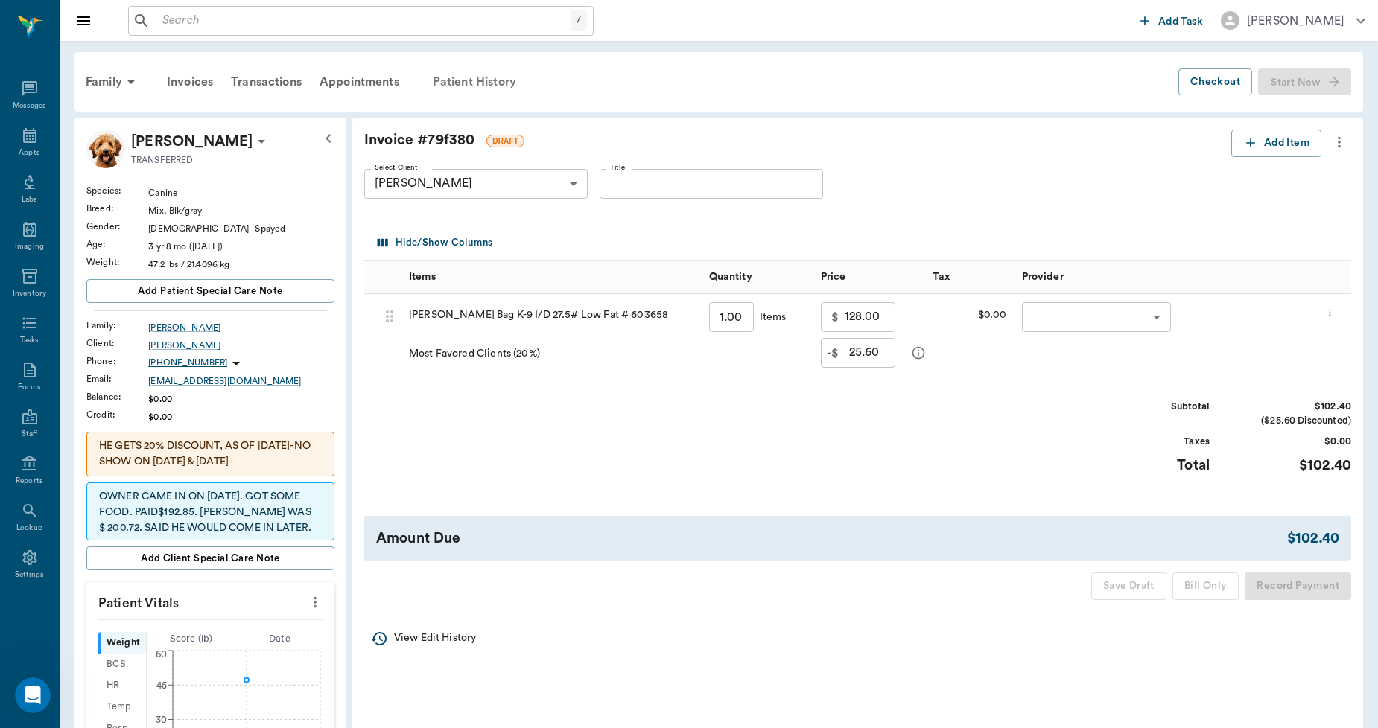
click at [467, 80] on div "Patient History" at bounding box center [474, 82] width 101 height 36
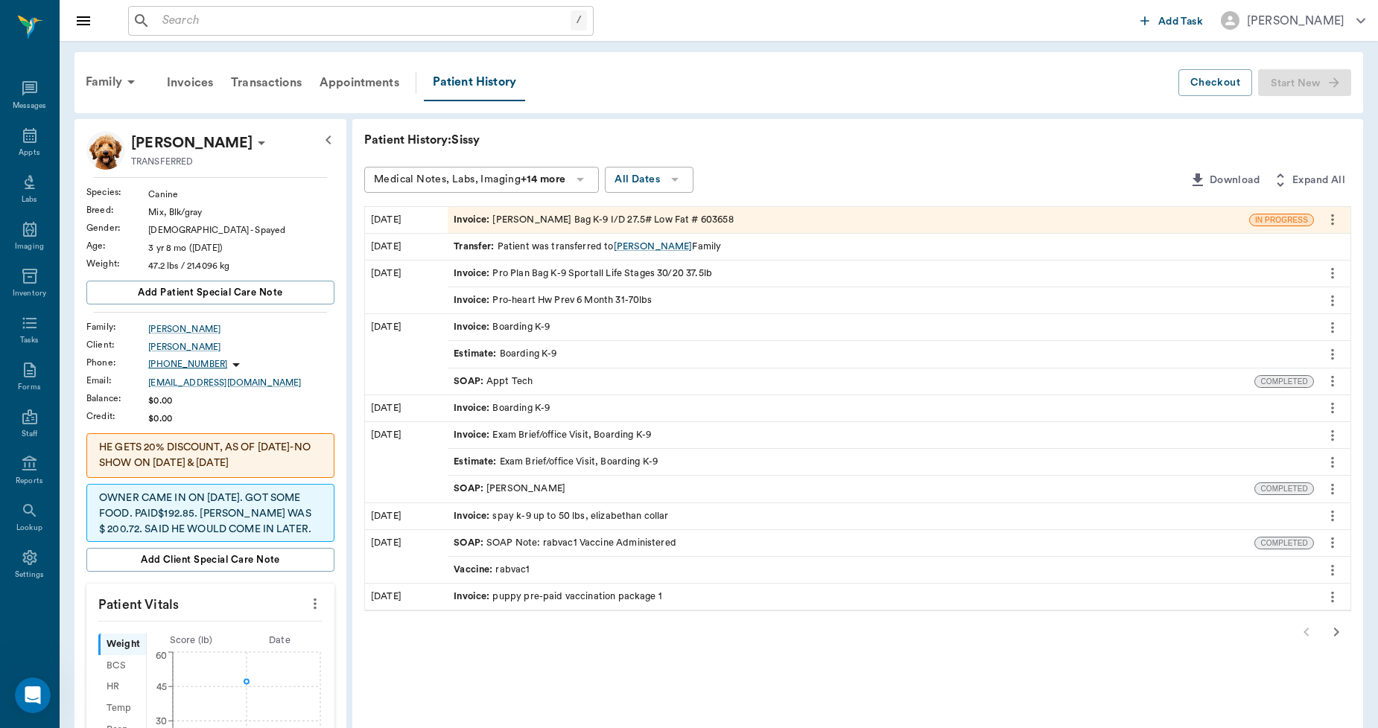
click at [538, 223] on div "Invoice : [PERSON_NAME] Bag K-9 I/D 27.5# Low Fat # 603658" at bounding box center [592, 220] width 279 height 14
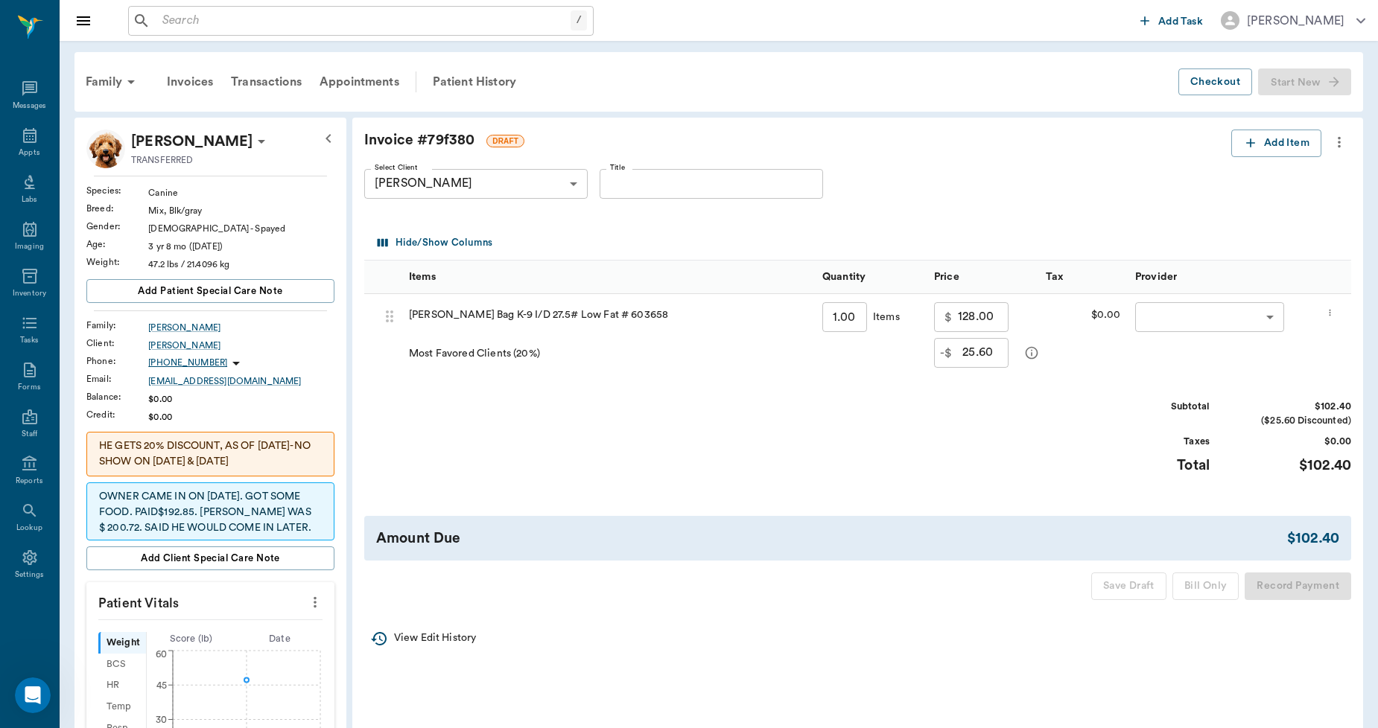
click at [1338, 144] on icon "more" at bounding box center [1339, 142] width 16 height 18
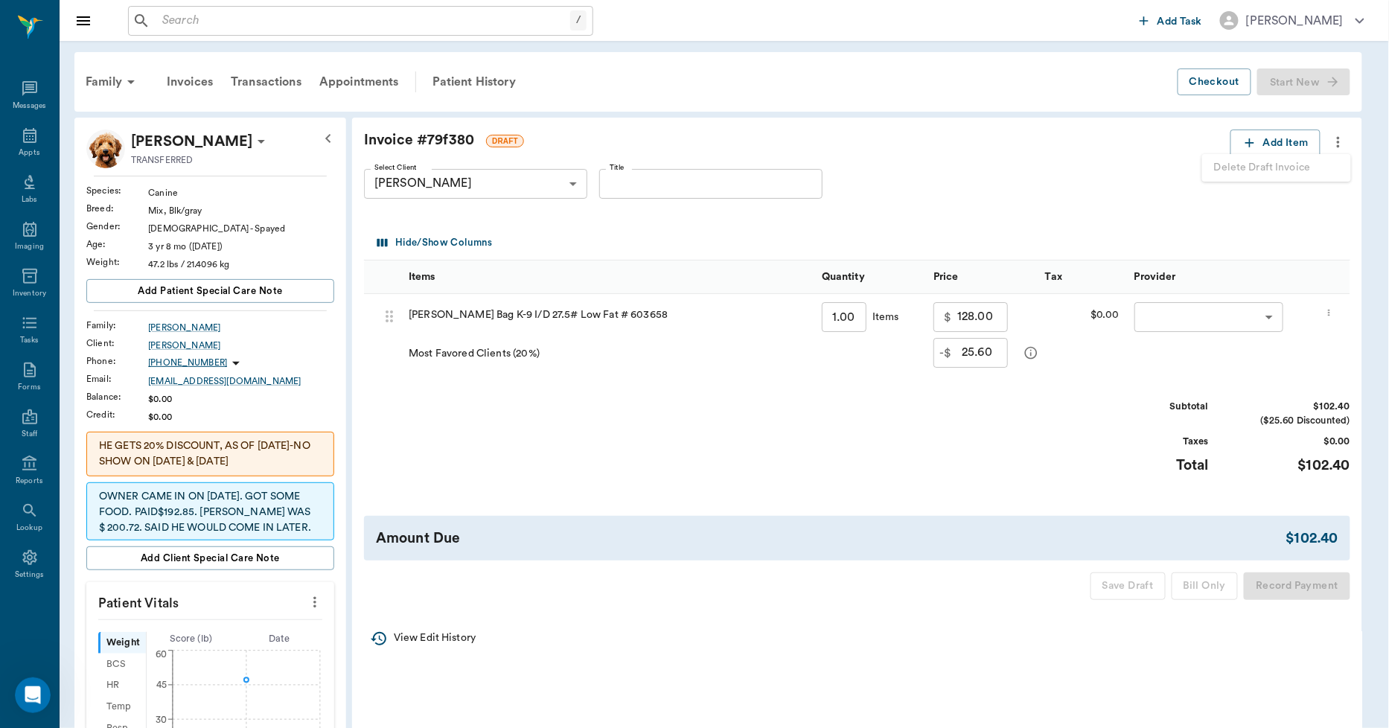
click at [1054, 203] on div at bounding box center [694, 364] width 1389 height 728
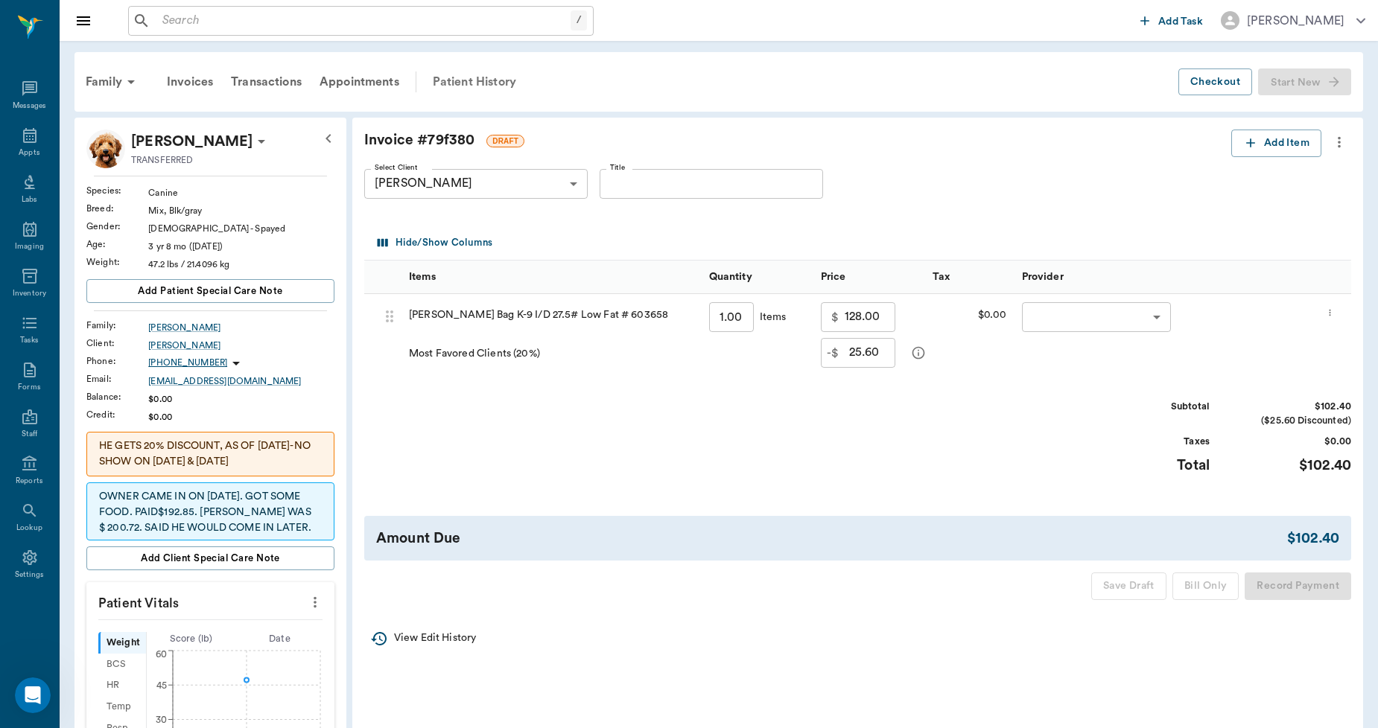
click at [480, 79] on div "Patient History" at bounding box center [474, 82] width 101 height 36
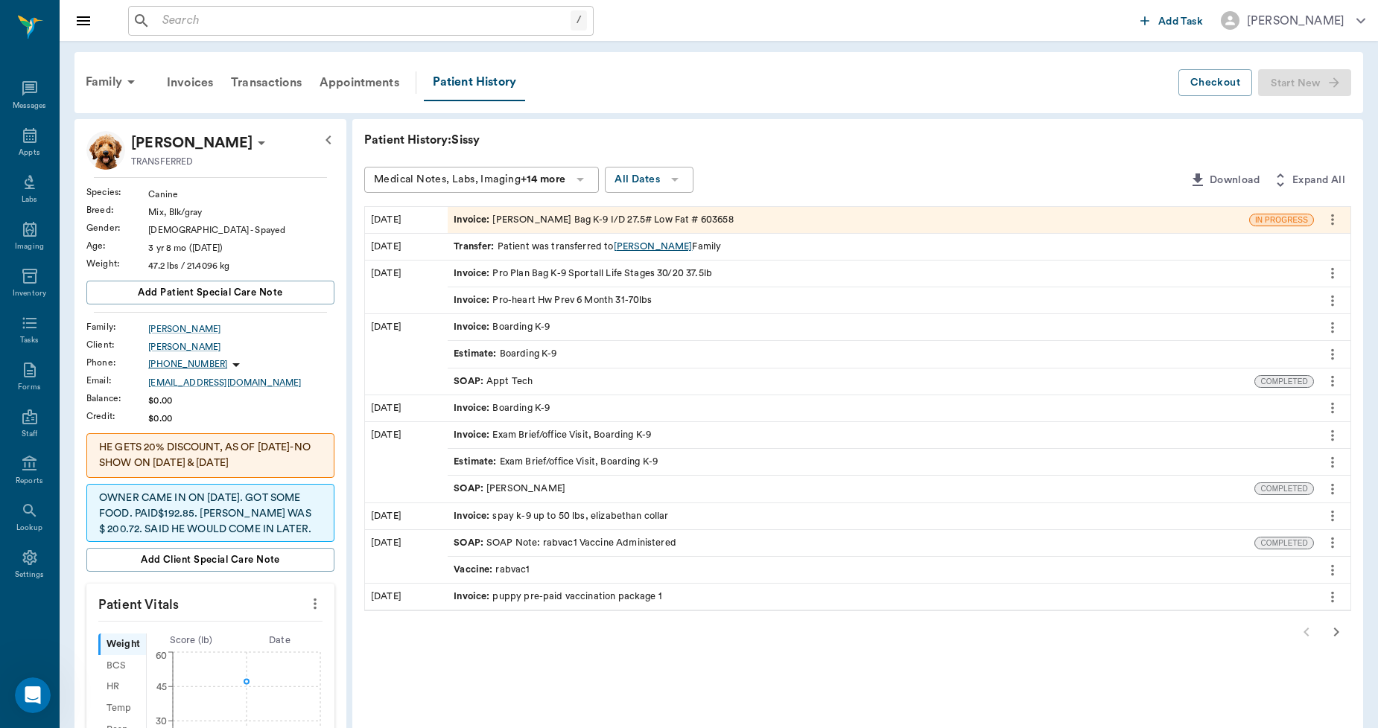
click at [628, 244] on div "[PERSON_NAME]" at bounding box center [653, 247] width 79 height 14
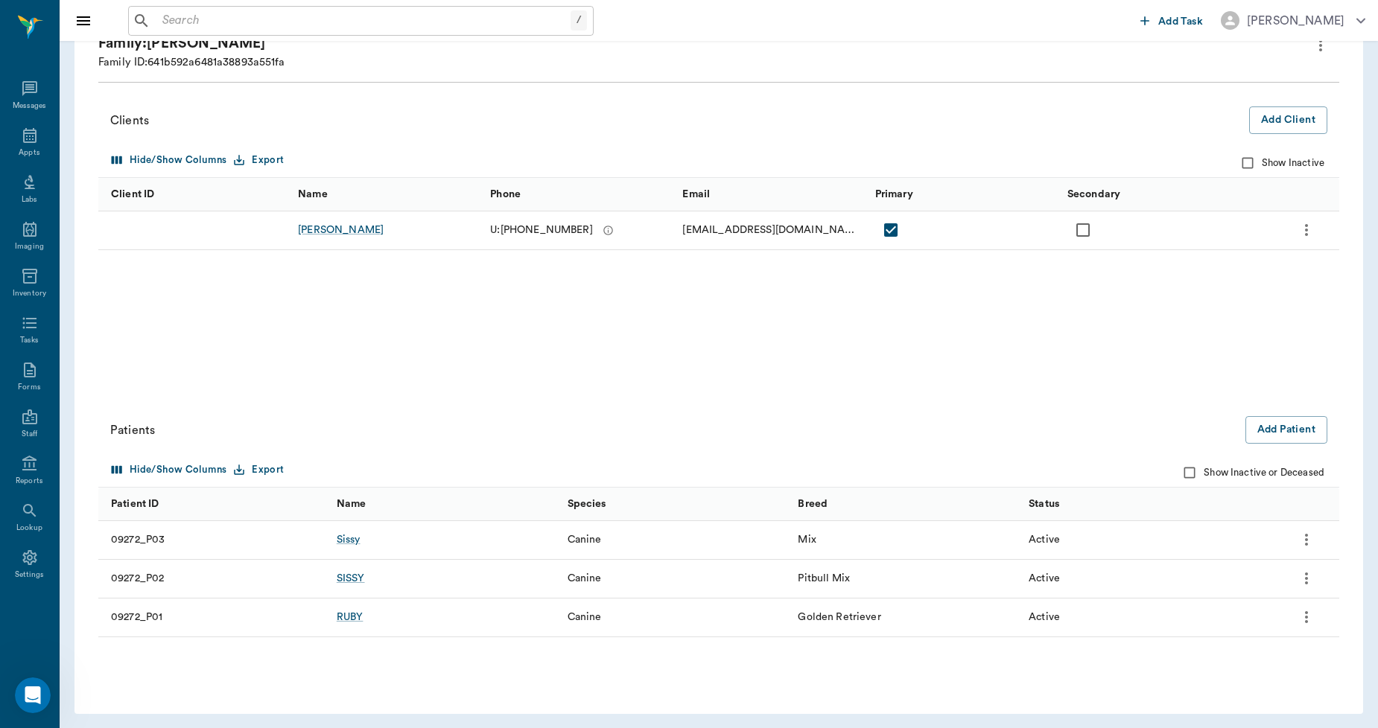
scroll to position [112, 0]
click at [337, 535] on div "Sissy" at bounding box center [349, 536] width 24 height 15
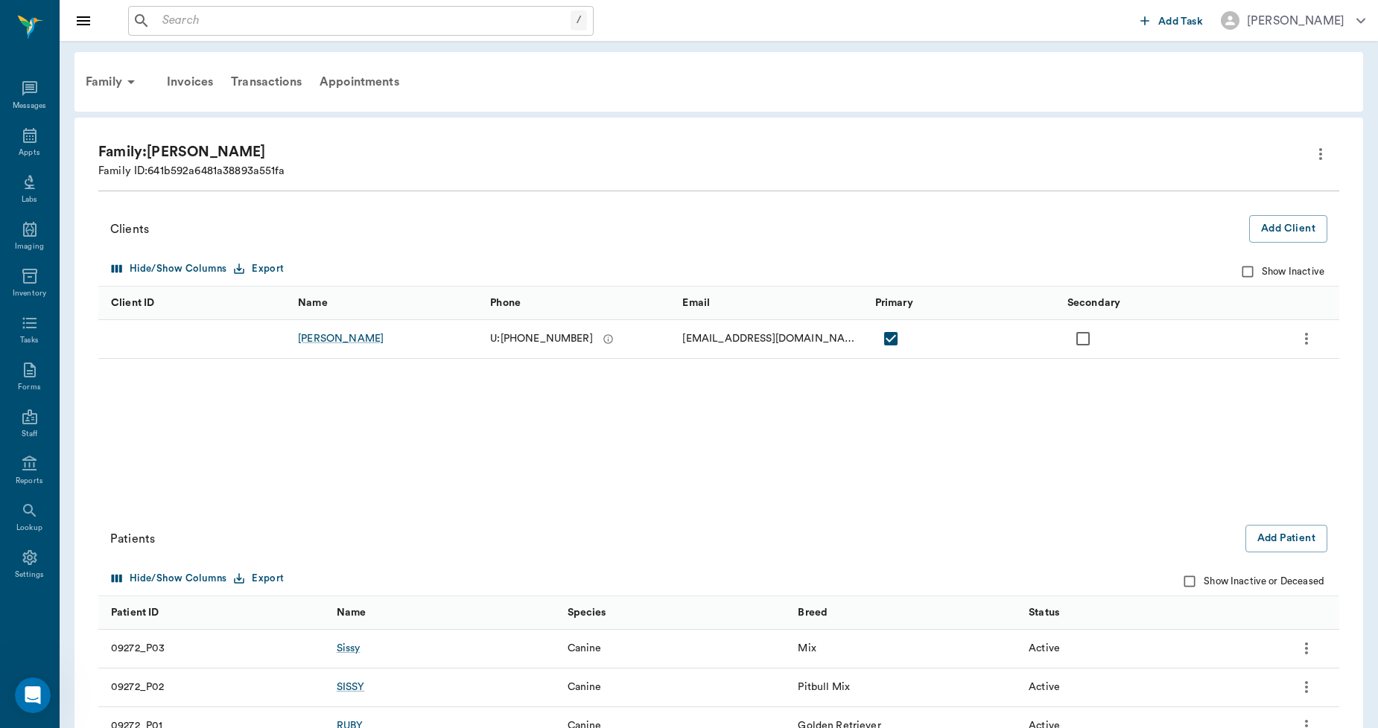
scroll to position [112, 0]
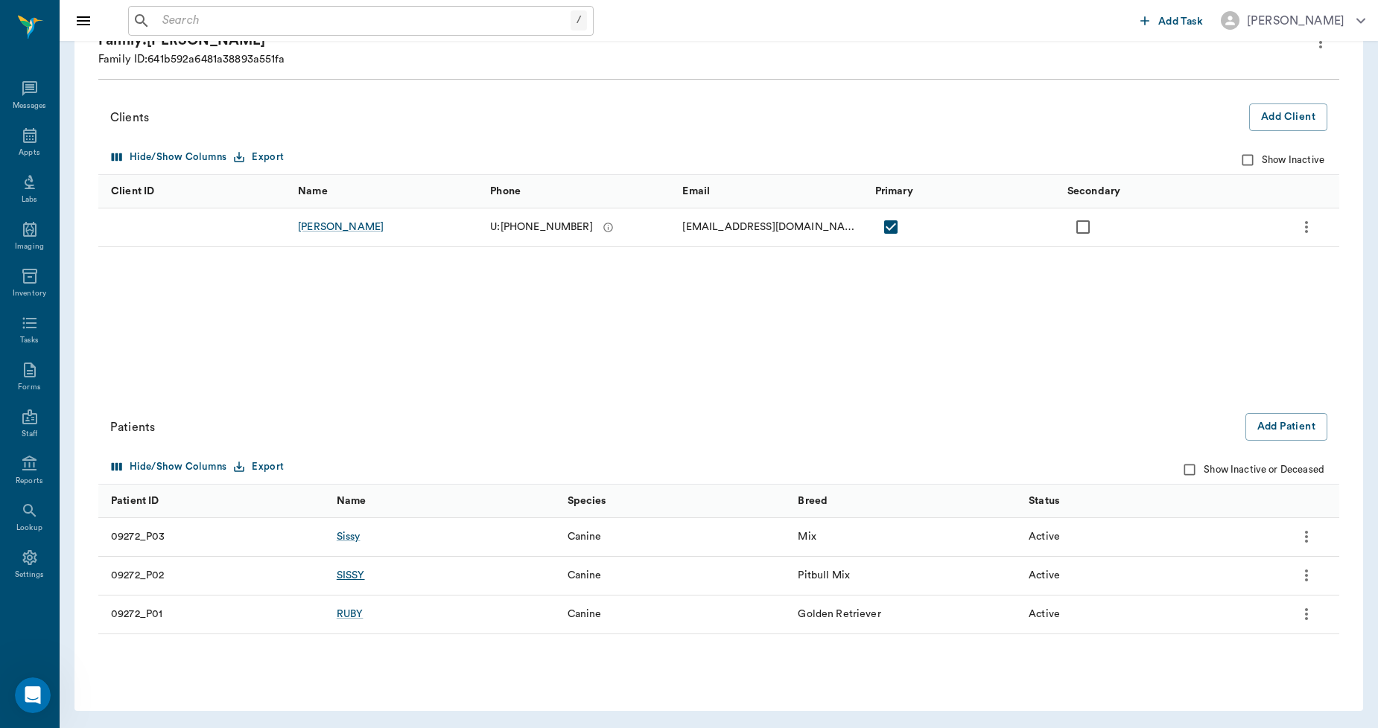
click at [359, 575] on div "SISSY" at bounding box center [351, 575] width 28 height 15
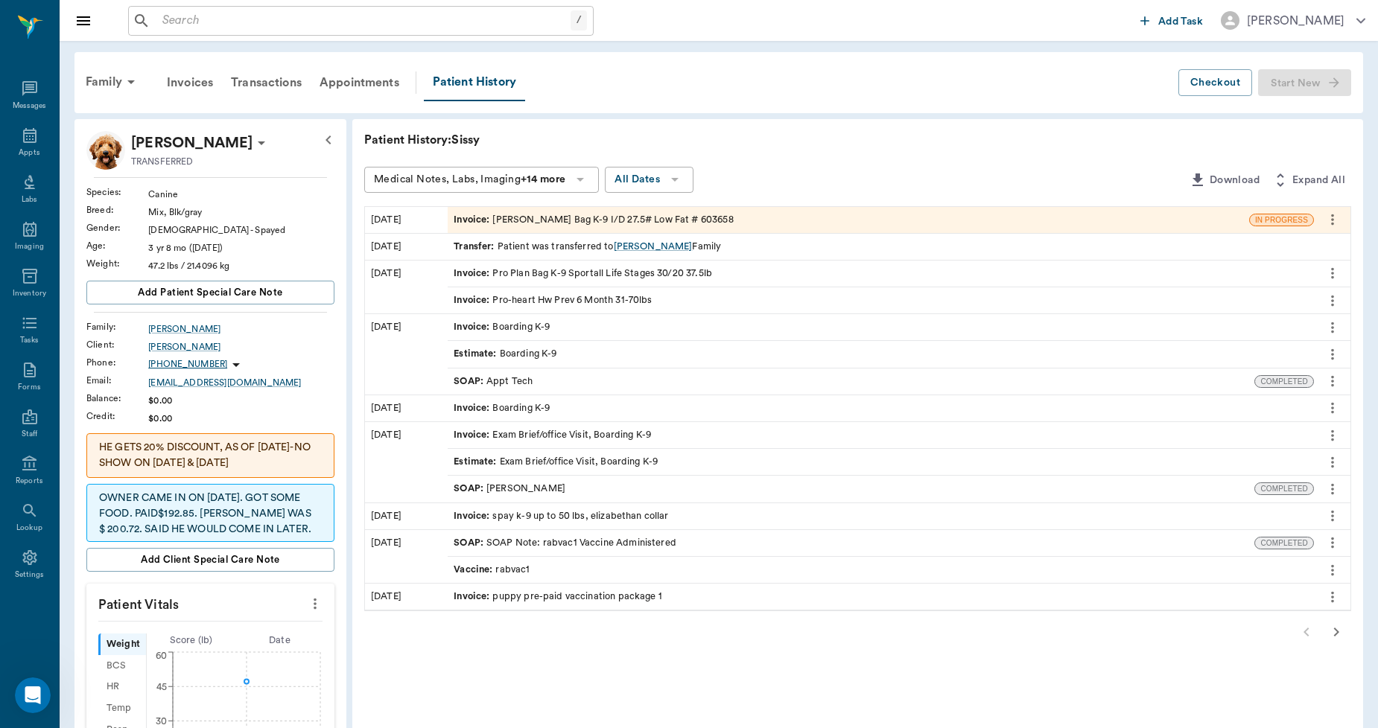
click at [510, 220] on div "Invoice : [PERSON_NAME] Bag K-9 I/D 27.5# Low Fat # 603658" at bounding box center [592, 220] width 279 height 14
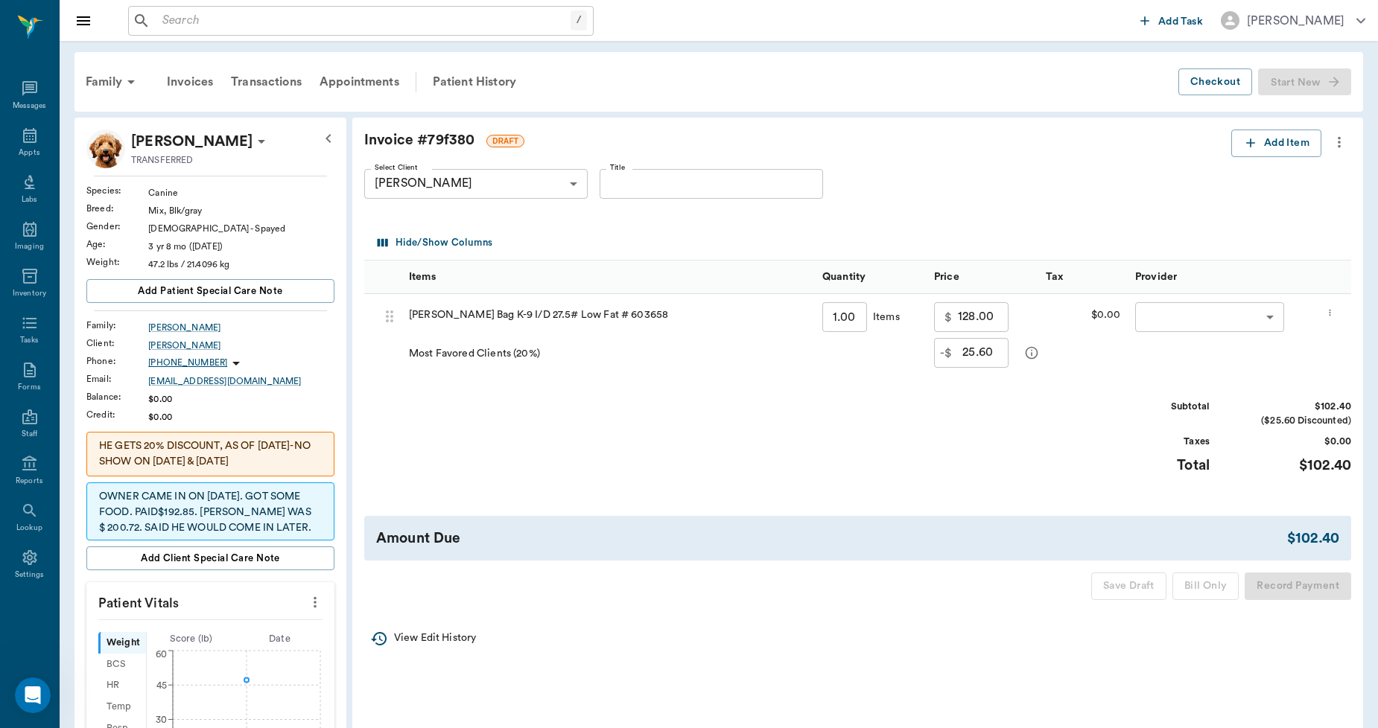
click at [1341, 144] on icon "more" at bounding box center [1339, 142] width 16 height 18
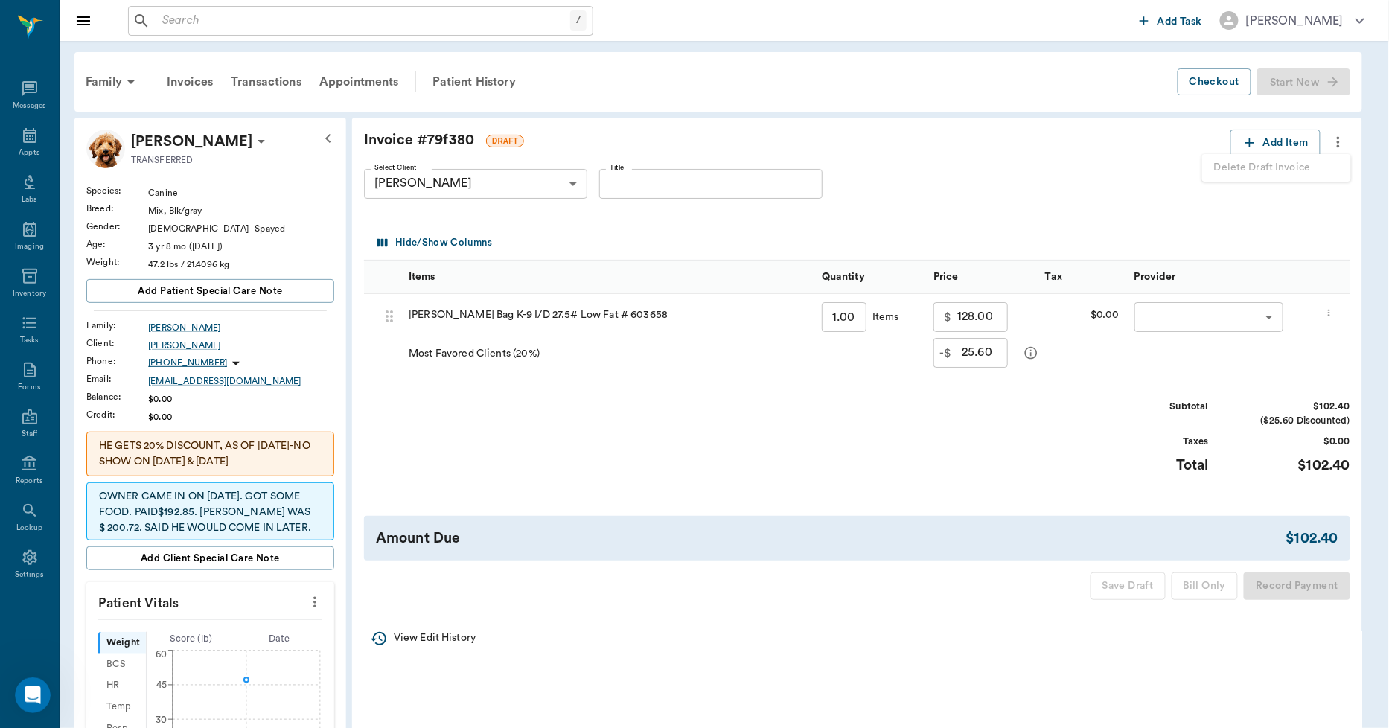
click at [1151, 194] on div at bounding box center [694, 364] width 1389 height 728
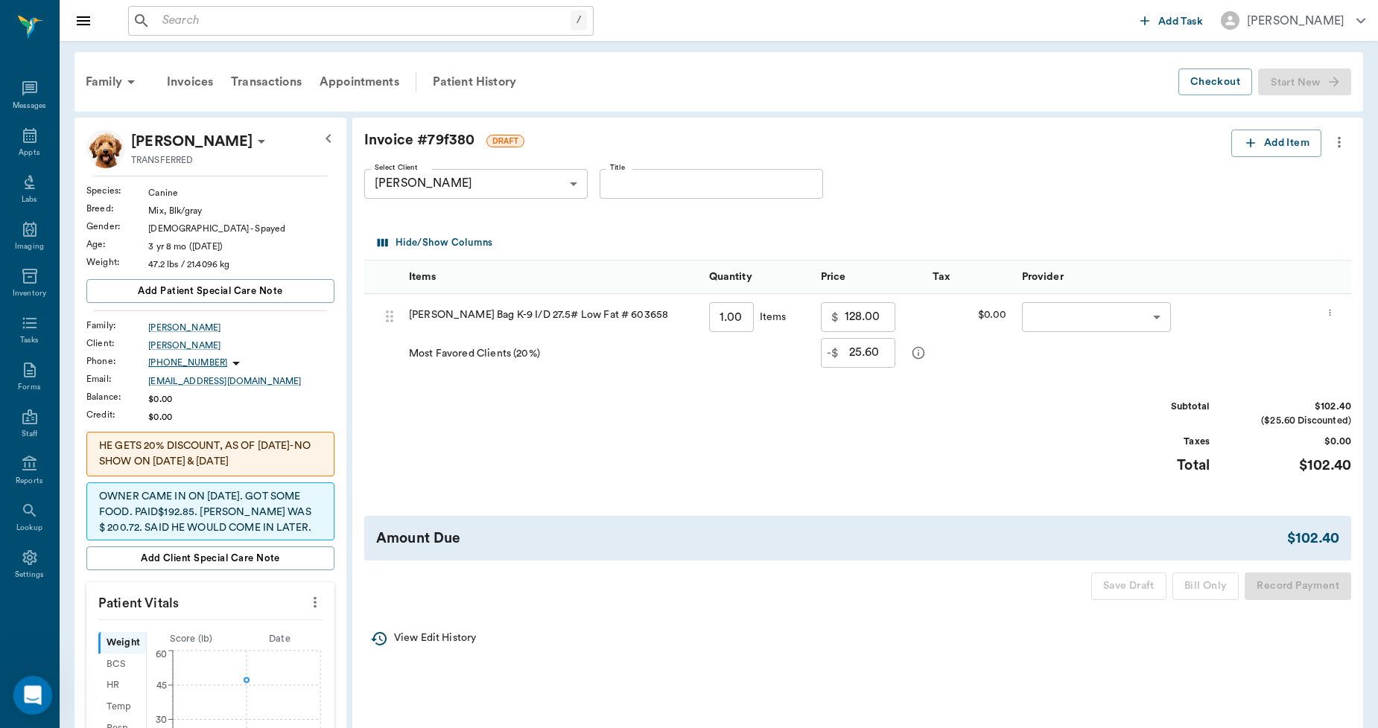
click at [31, 700] on icon "Open Intercom Messenger" at bounding box center [31, 693] width 25 height 25
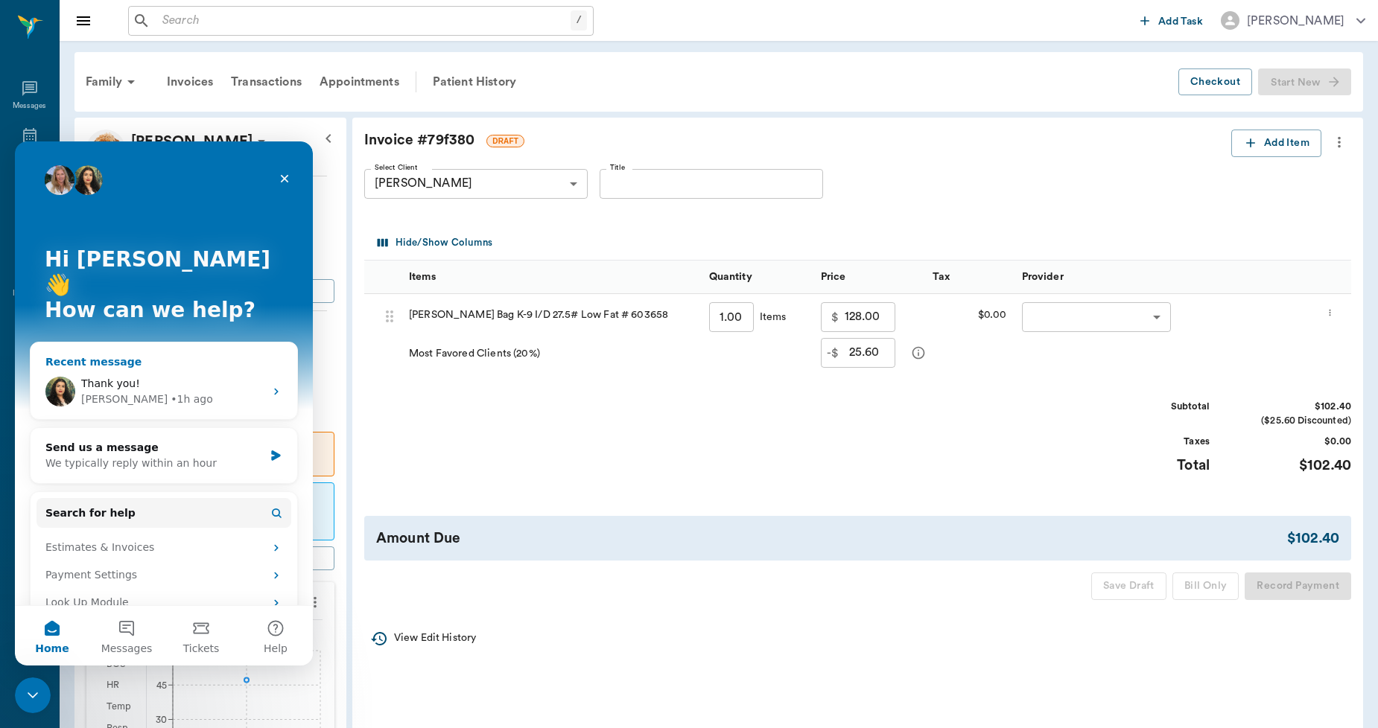
click at [144, 376] on div "Thank you!" at bounding box center [172, 384] width 183 height 16
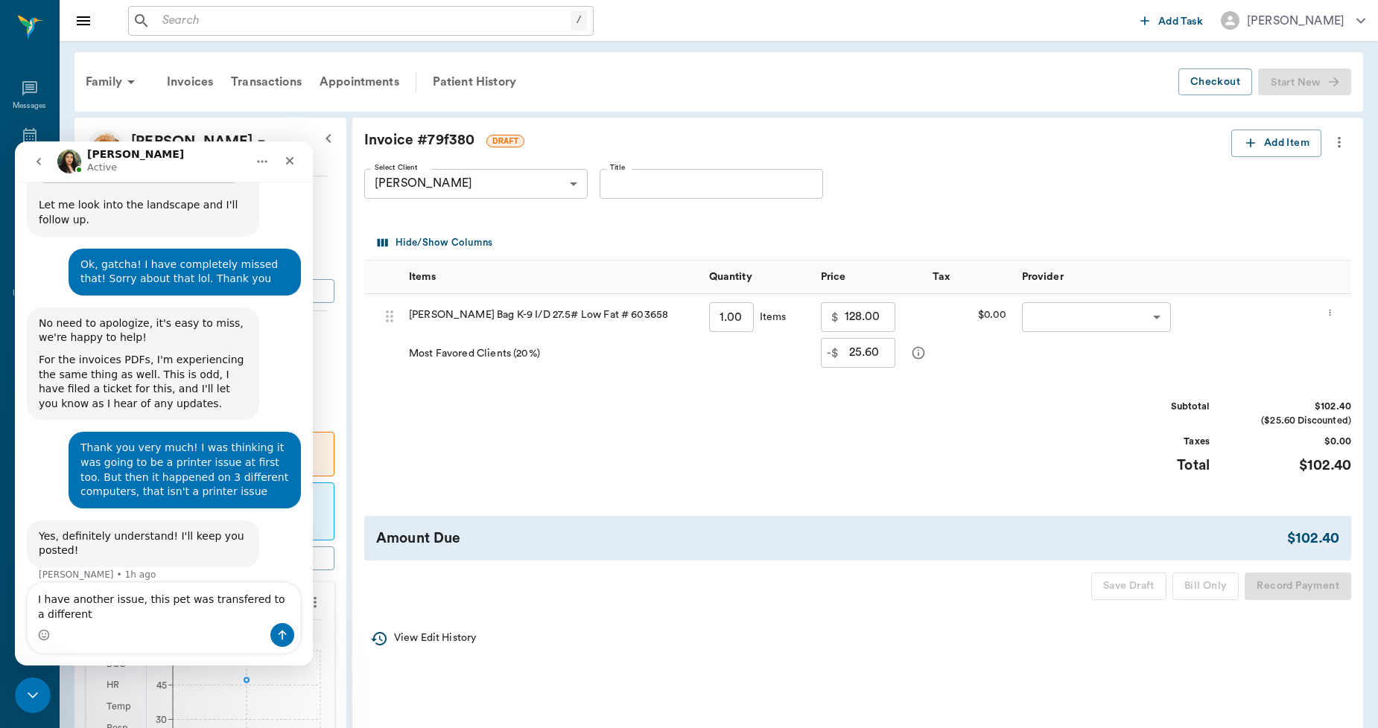
scroll to position [2022, 0]
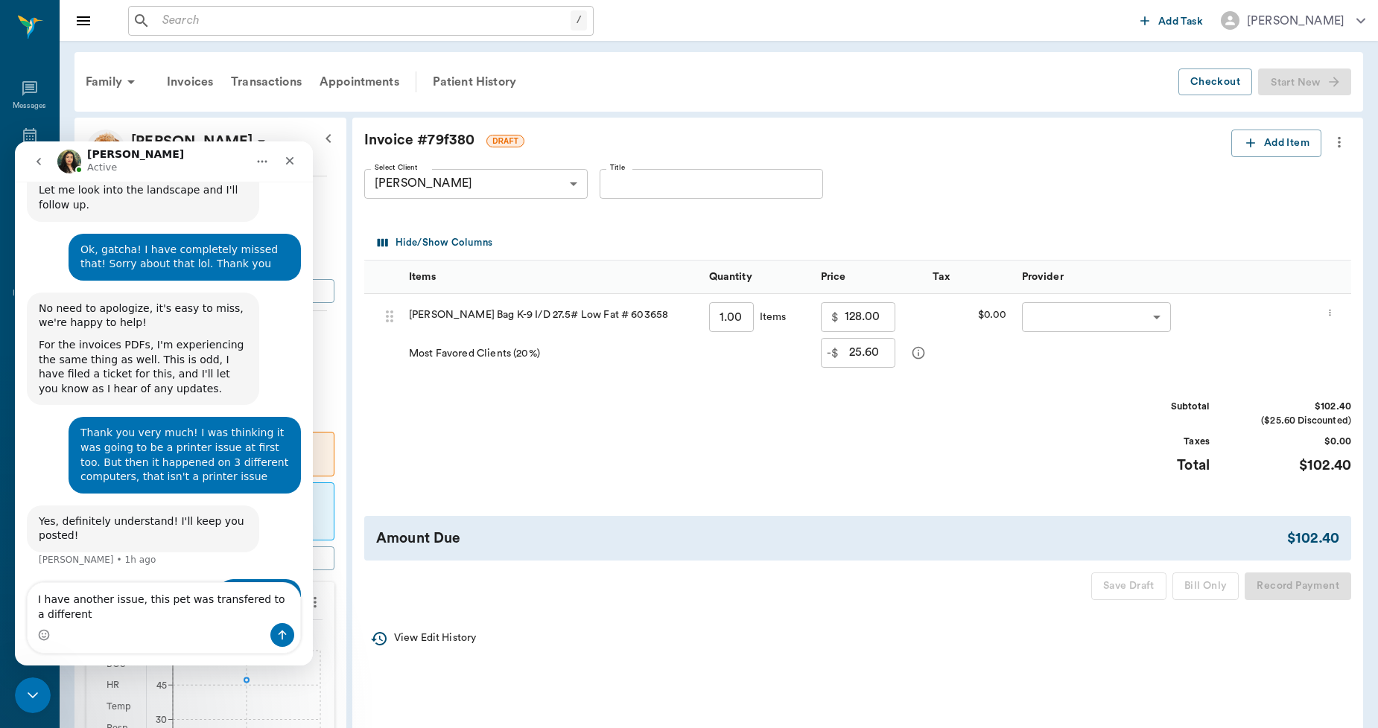
drag, startPoint x: 221, startPoint y: 607, endPoint x: 147, endPoint y: 649, distance: 84.7
click at [147, 649] on div "I have another issue, this pet was transfered to a different I have another iss…" at bounding box center [164, 618] width 273 height 70
click at [204, 600] on textarea "I have another issue, this pet was transfered to a different" at bounding box center [164, 603] width 273 height 40
click at [214, 599] on textarea "I have another issue, this pet was transfered to a different" at bounding box center [164, 603] width 273 height 40
click at [98, 614] on textarea "I have another issue, this pet was transferred to a different" at bounding box center [164, 603] width 273 height 40
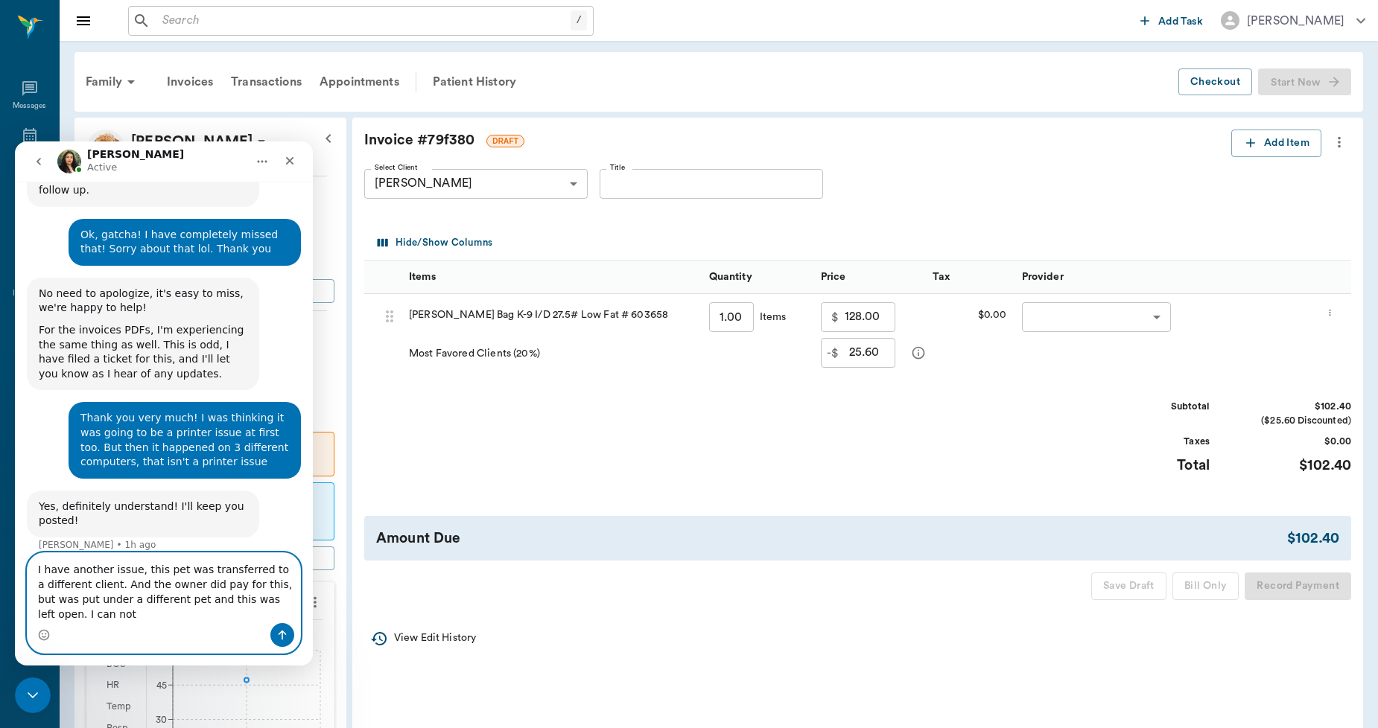
scroll to position [2051, 0]
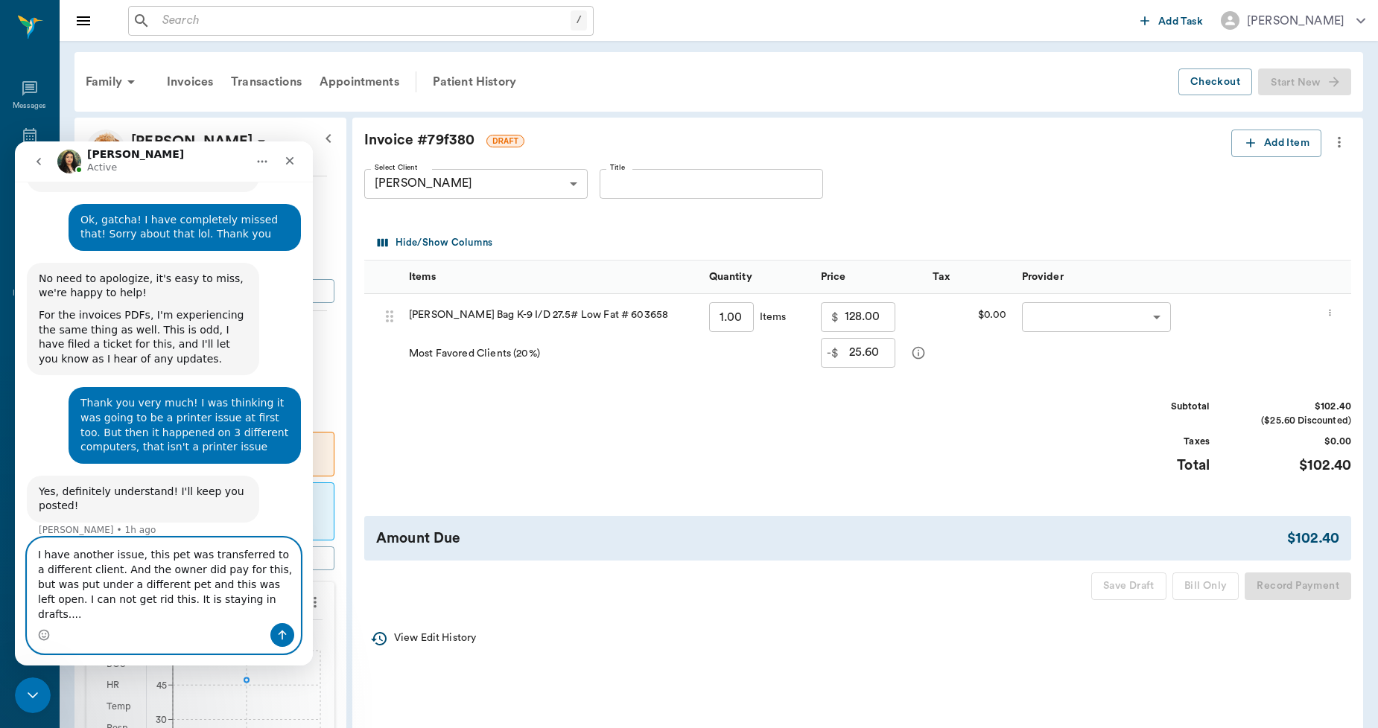
paste textarea "[URL][DOMAIN_NAME]"
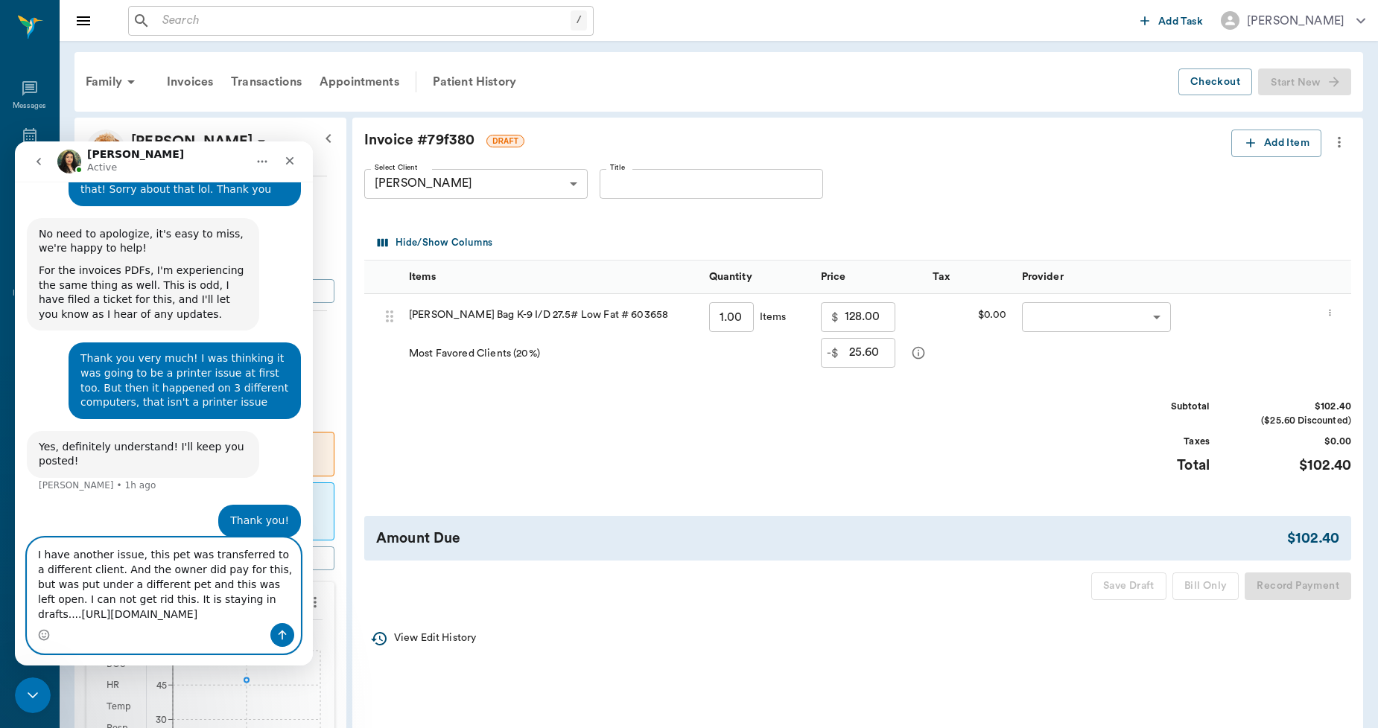
type textarea "I have another issue, this pet was transferred to a different client. And the o…"
click at [281, 633] on icon "Send a message…" at bounding box center [282, 636] width 8 height 10
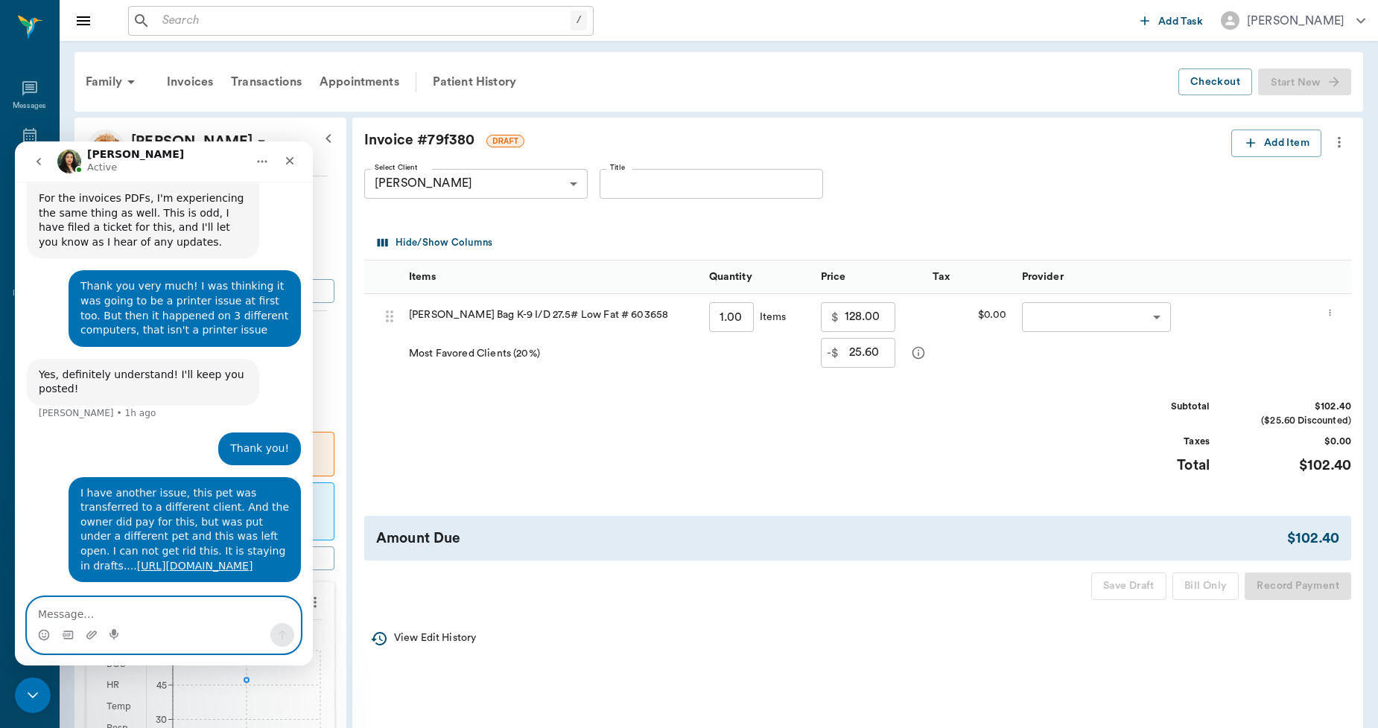
scroll to position [2168, 0]
click at [93, 637] on icon "Upload attachment" at bounding box center [92, 635] width 12 height 12
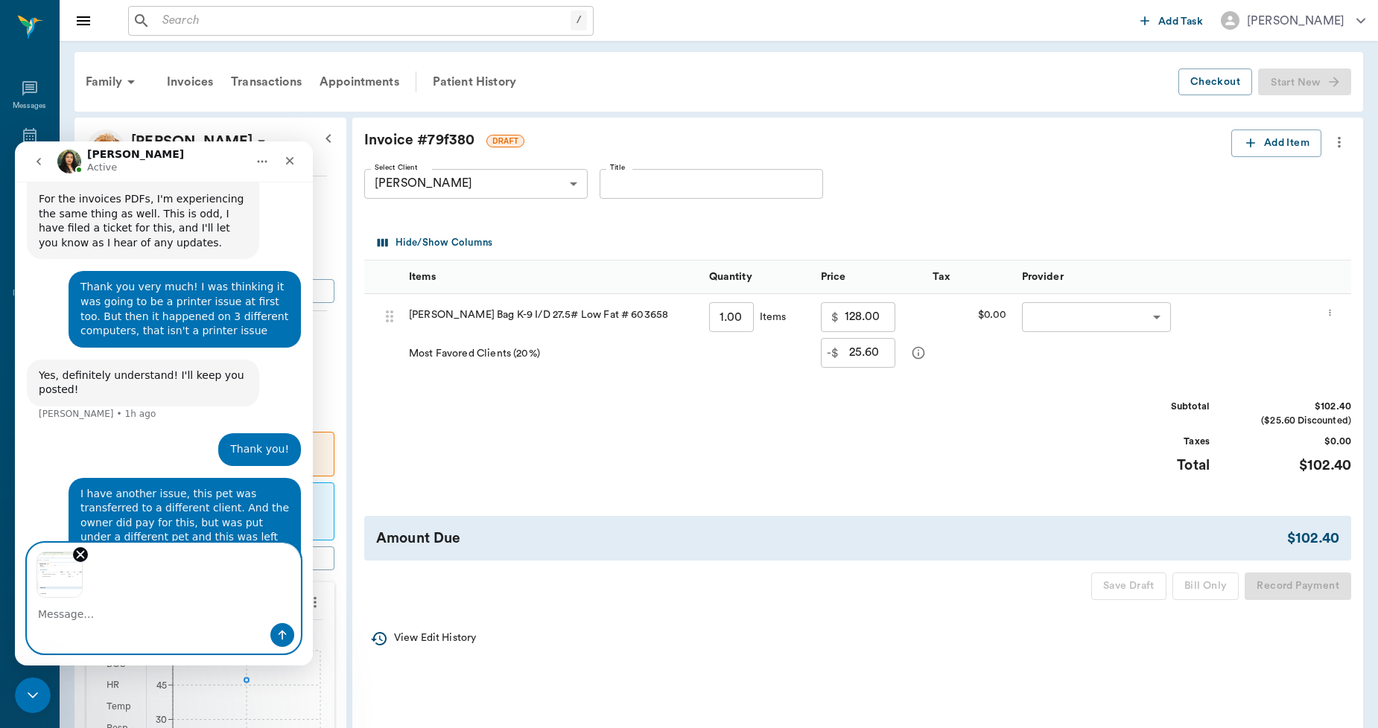
scroll to position [2222, 0]
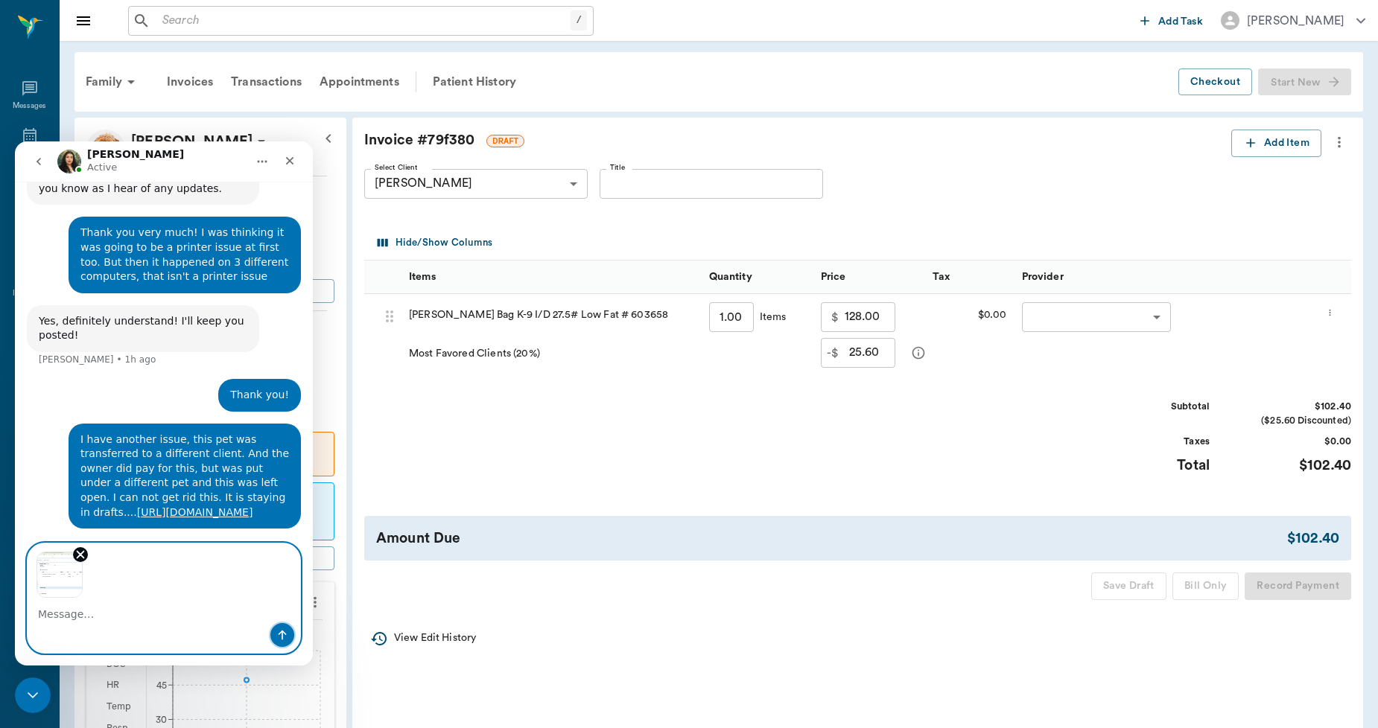
click at [287, 634] on icon "Send a message…" at bounding box center [282, 635] width 12 height 12
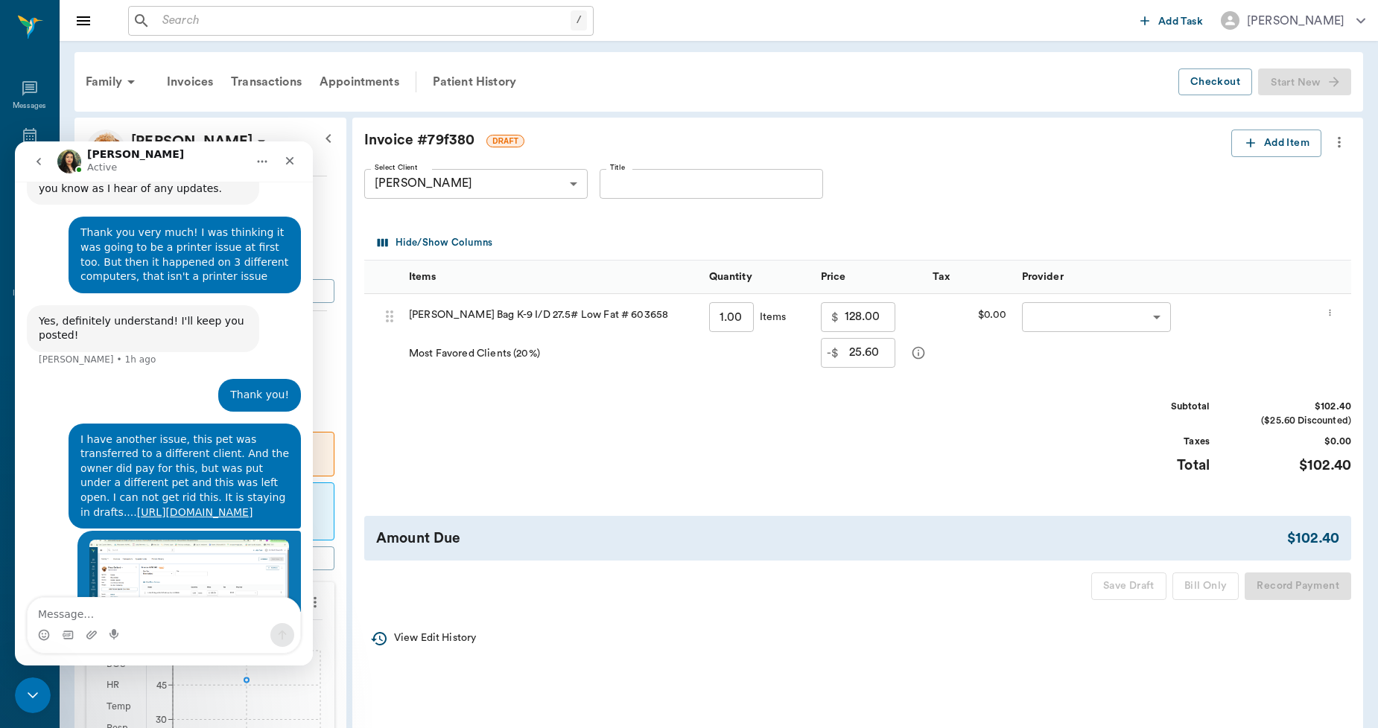
scroll to position [2295, 0]
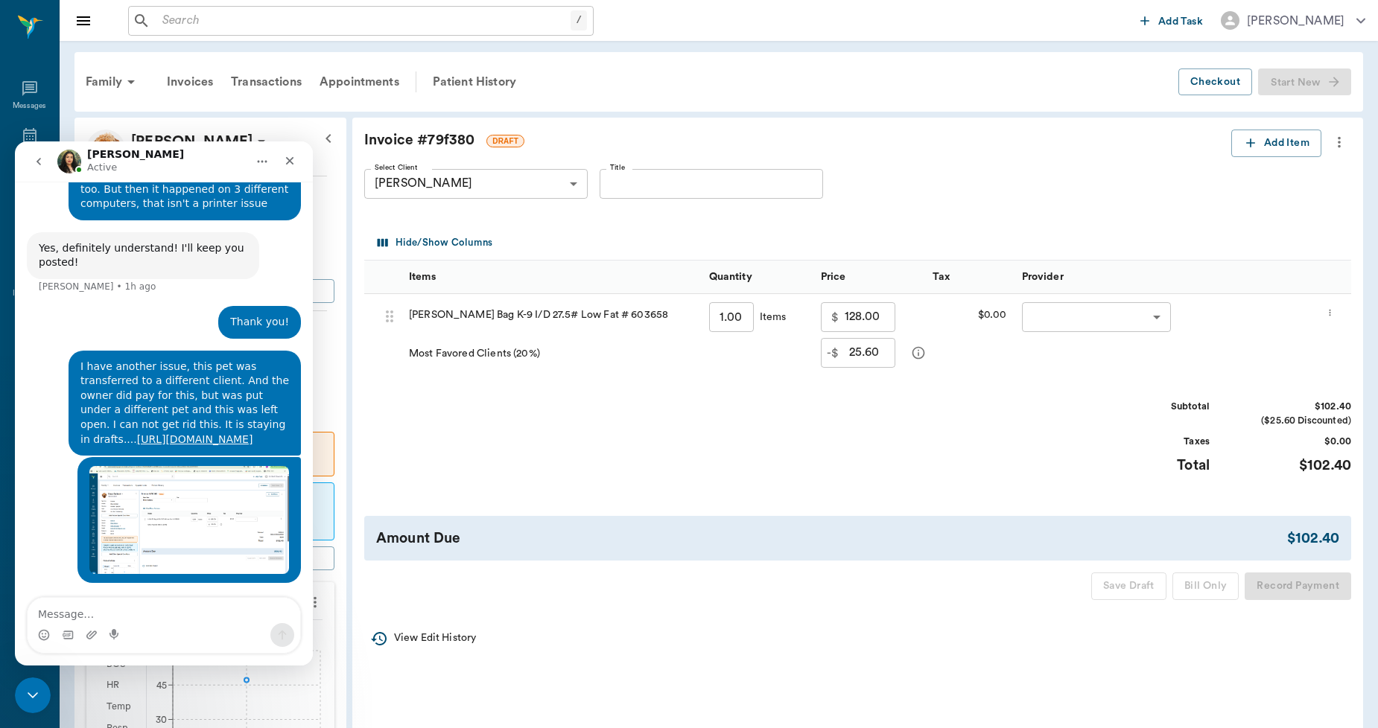
click at [270, 538] on img "Bert says…" at bounding box center [189, 520] width 200 height 108
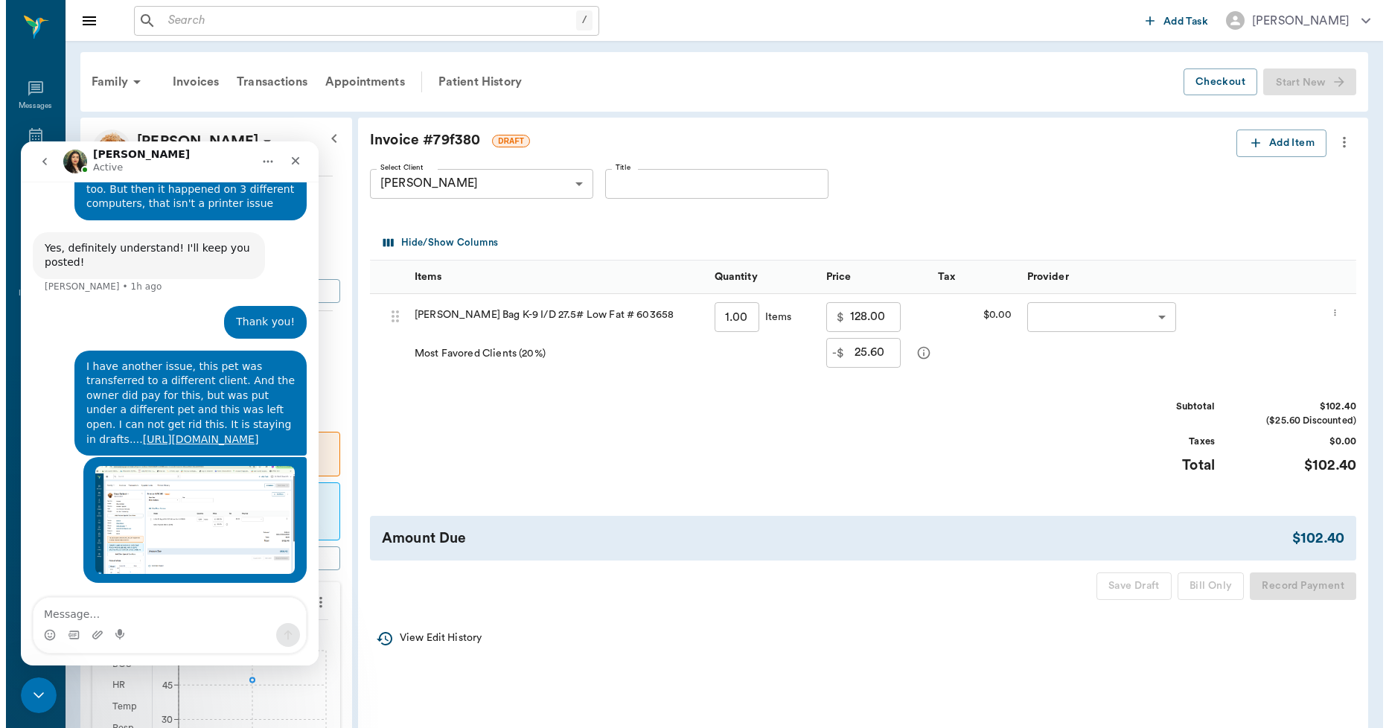
scroll to position [0, 0]
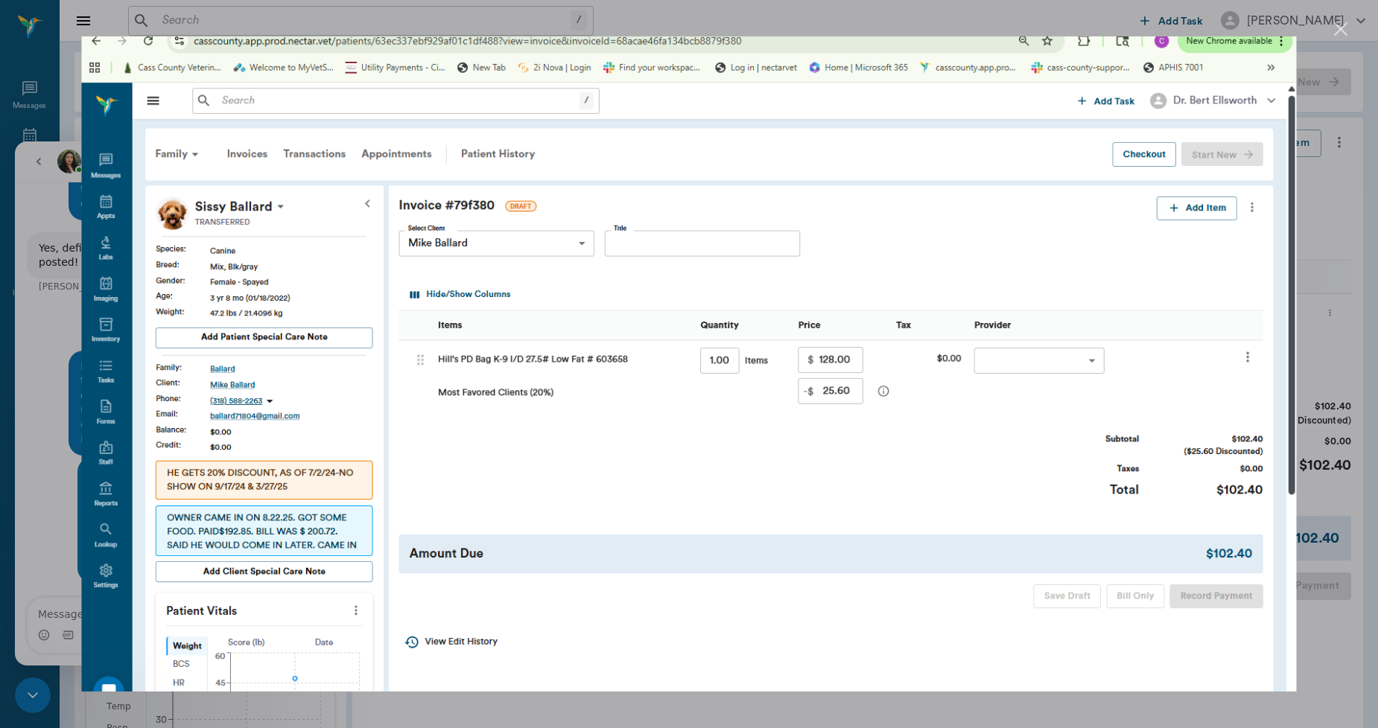
click at [1341, 25] on div "Close" at bounding box center [1341, 29] width 14 height 14
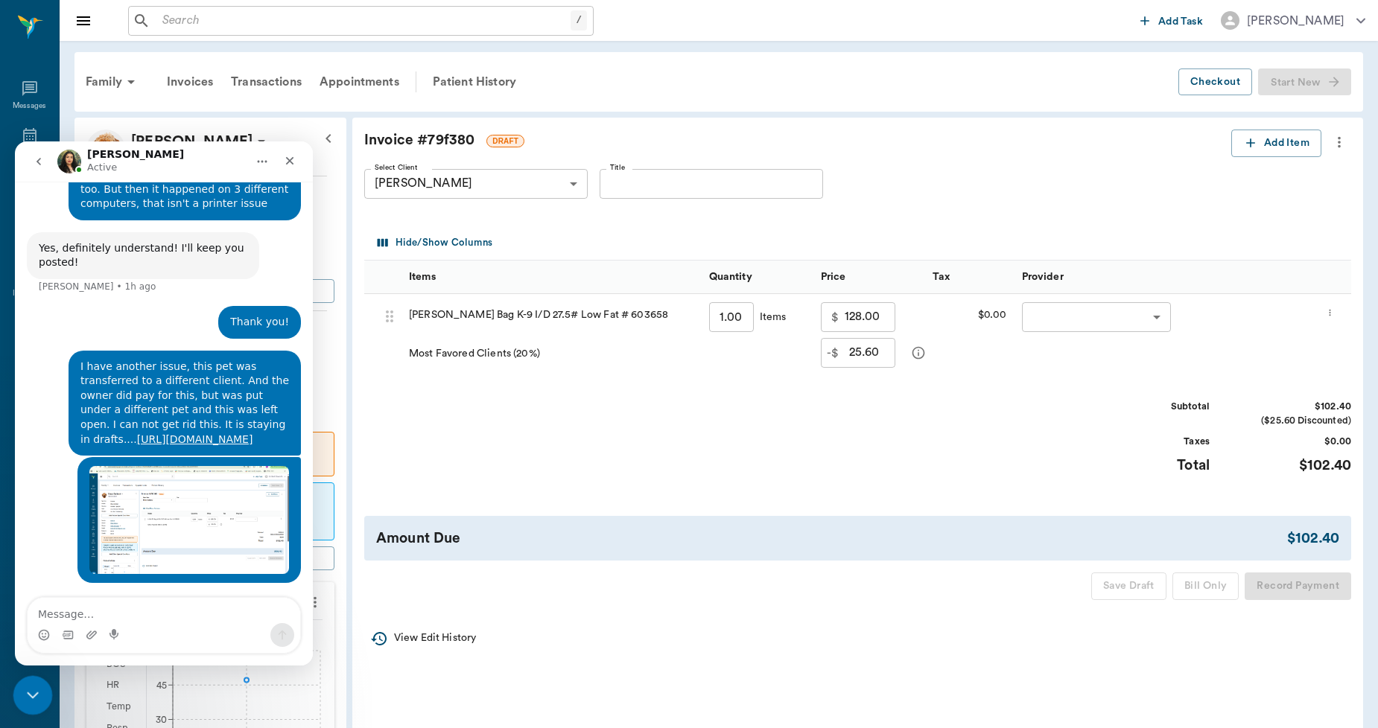
click at [36, 704] on div "Close Intercom Messenger" at bounding box center [31, 693] width 36 height 36
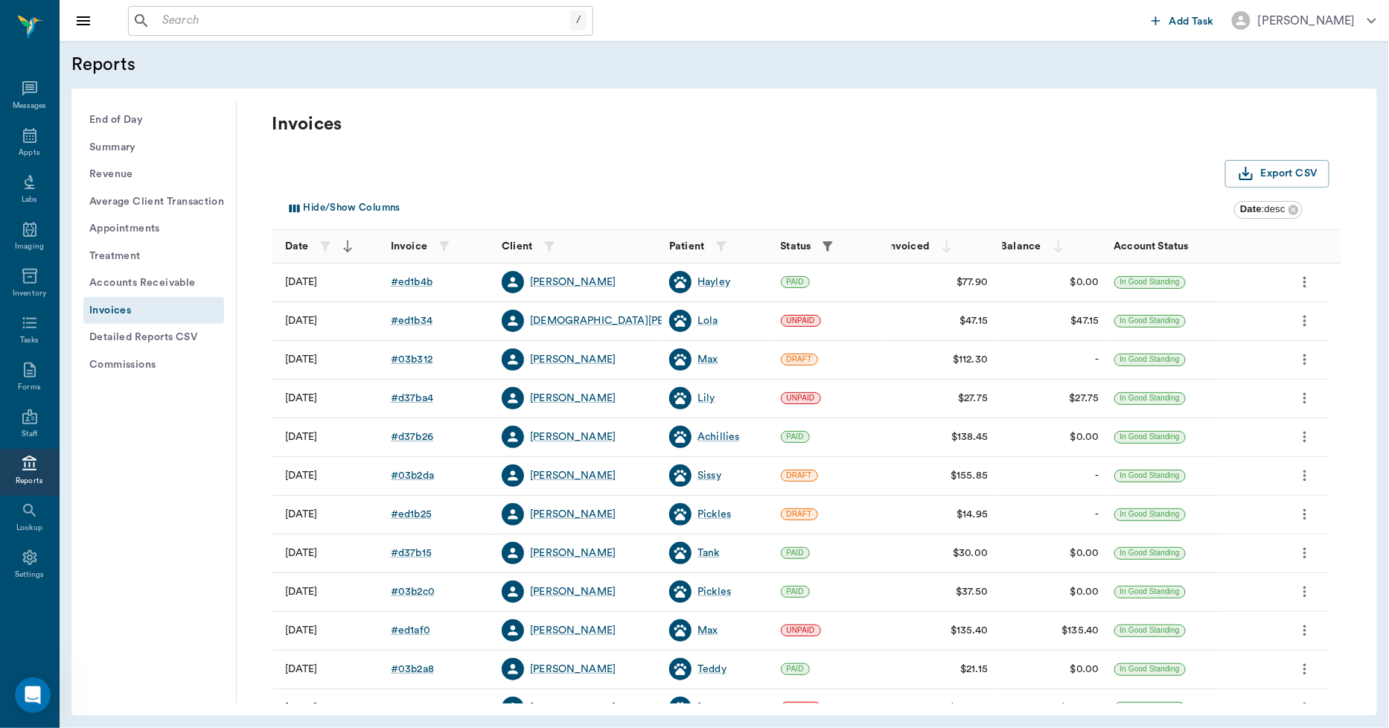
click at [831, 248] on icon "button" at bounding box center [828, 246] width 15 height 15
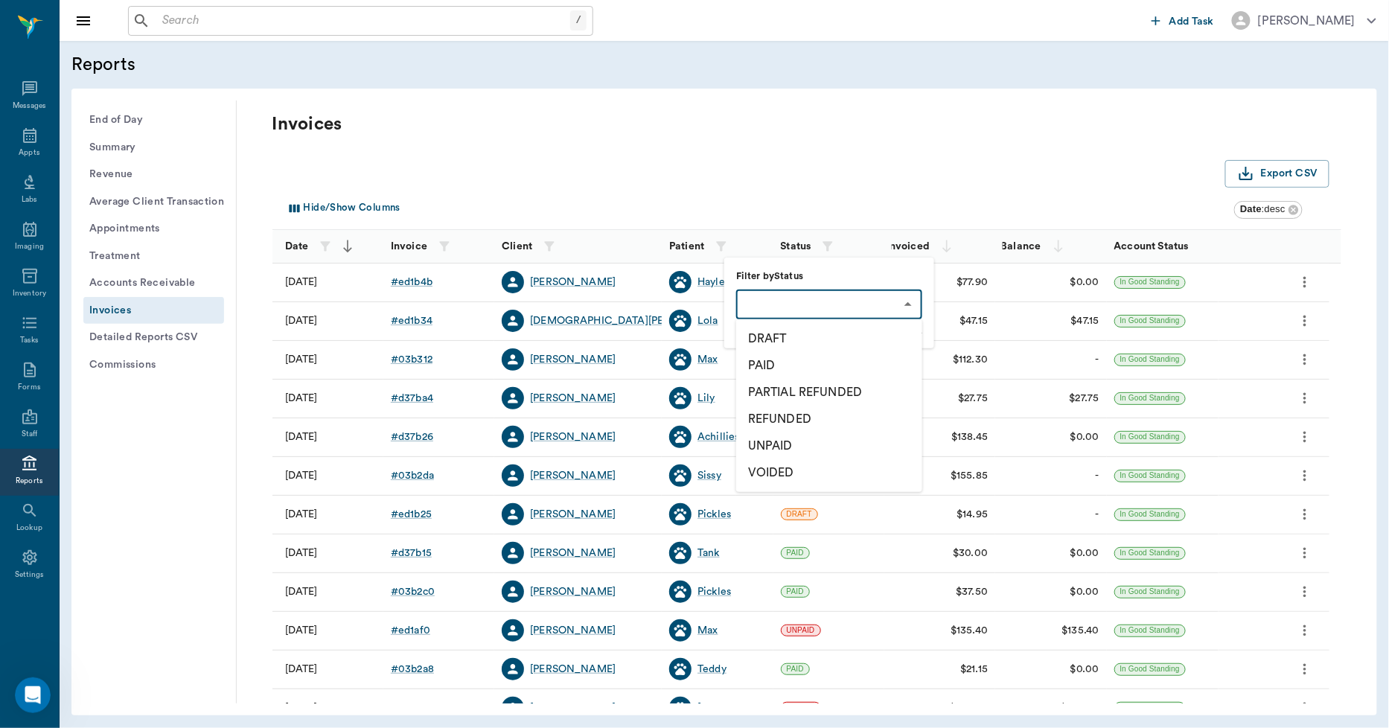
click at [817, 302] on body "/ ​ Add Task [PERSON_NAME] Nectar Messages Appts Labs Imaging Inventory Tasks F…" at bounding box center [694, 364] width 1389 height 728
click at [788, 335] on li "DRAFT" at bounding box center [829, 338] width 186 height 27
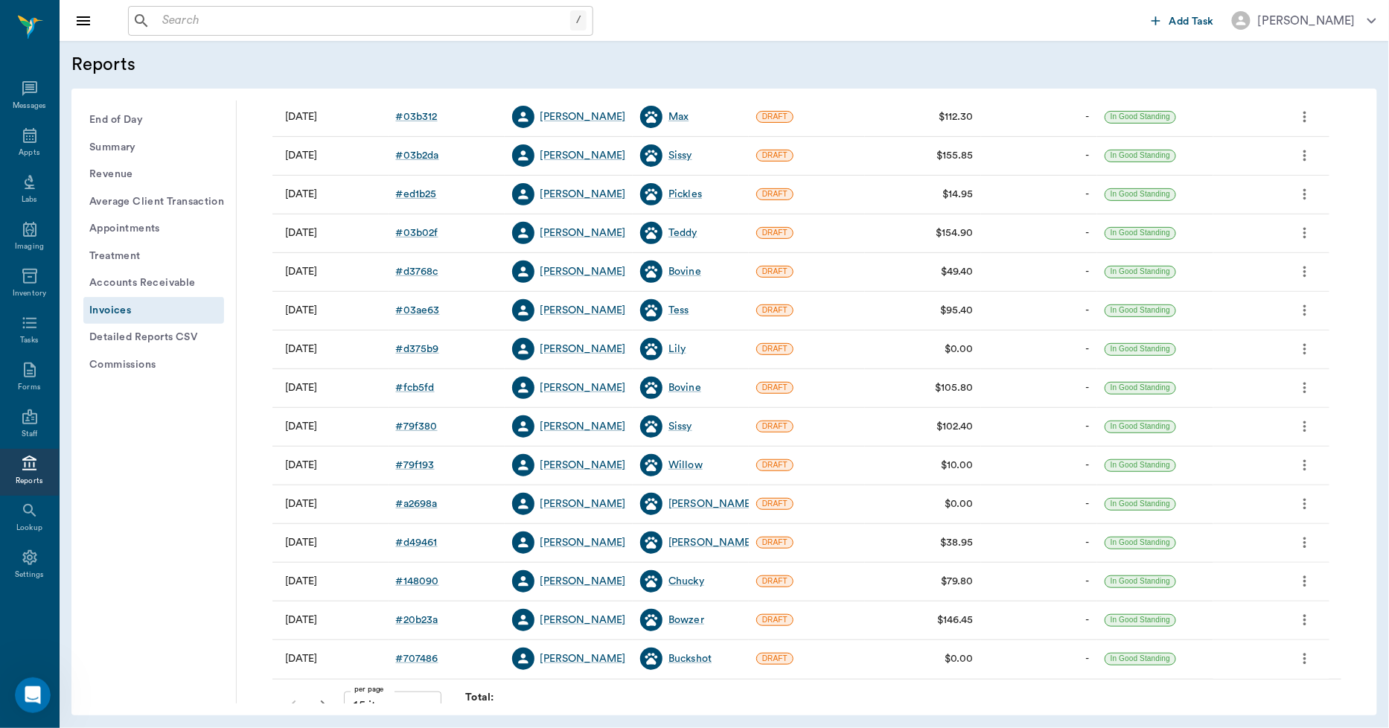
scroll to position [191, 0]
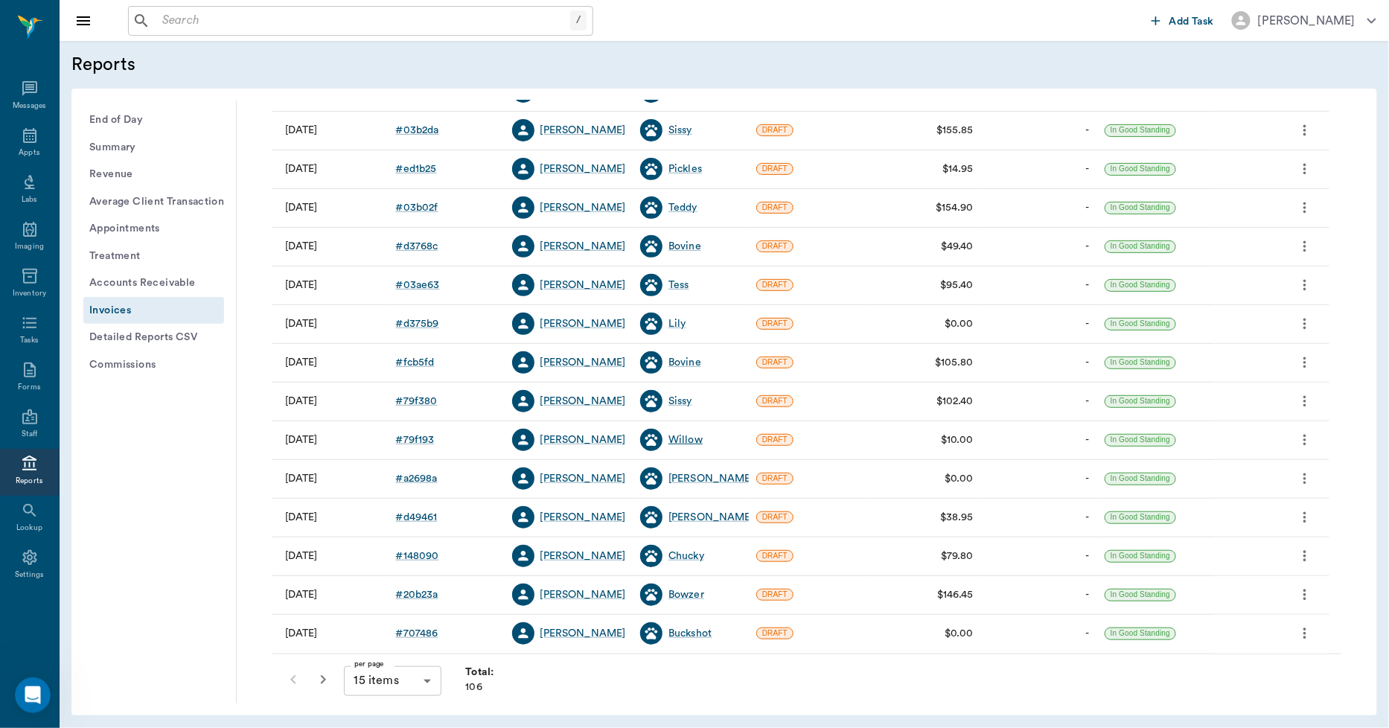
click at [689, 439] on div "Willow" at bounding box center [686, 440] width 34 height 15
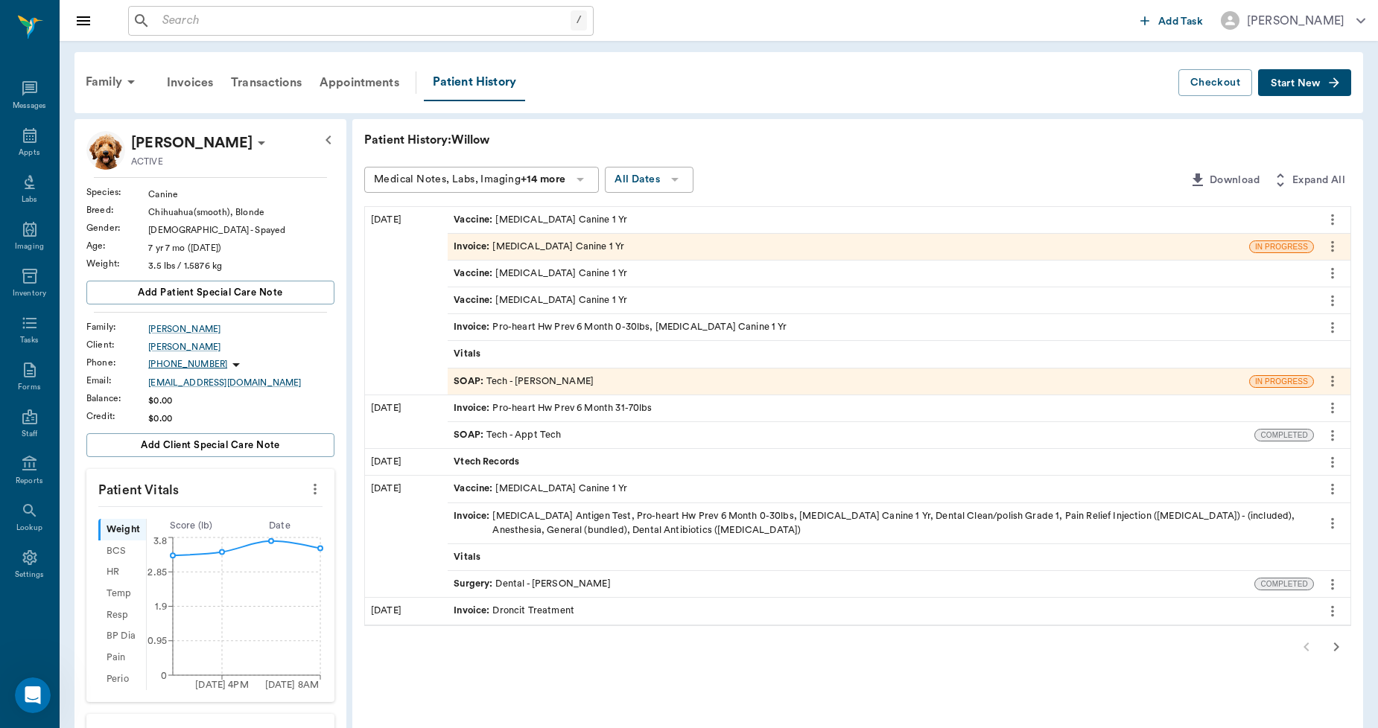
click at [601, 250] on div "Invoice : [MEDICAL_DATA] Canine 1 Yr" at bounding box center [538, 247] width 171 height 14
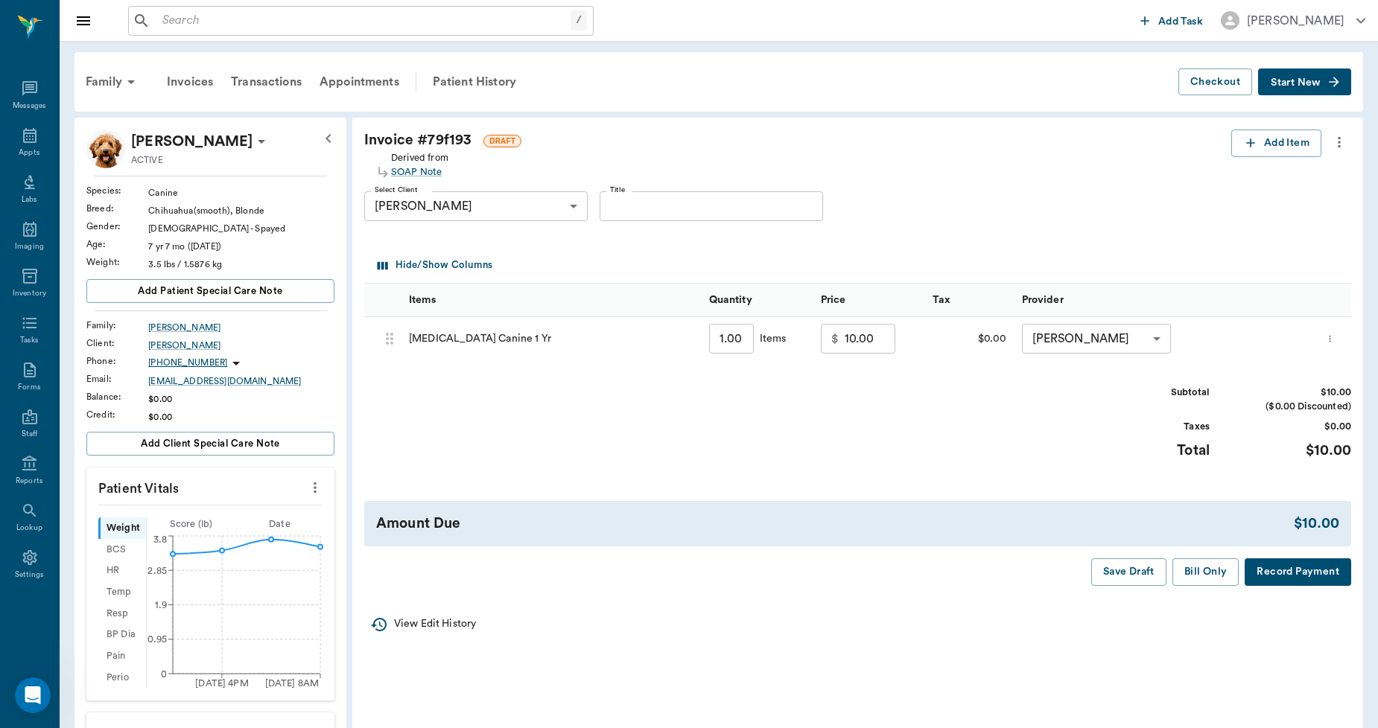
click at [1341, 146] on icon "more" at bounding box center [1339, 142] width 16 height 18
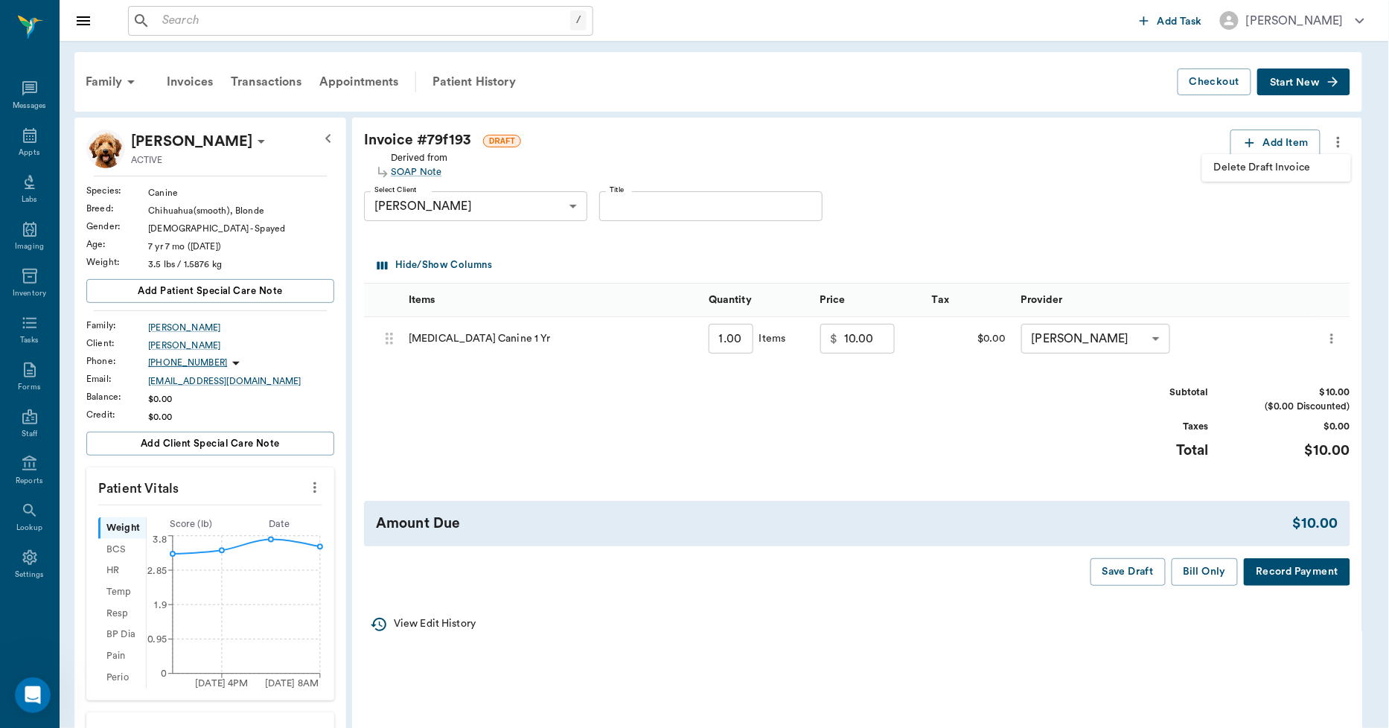
click at [1284, 160] on span "Delete Draft Invoice" at bounding box center [1276, 168] width 125 height 16
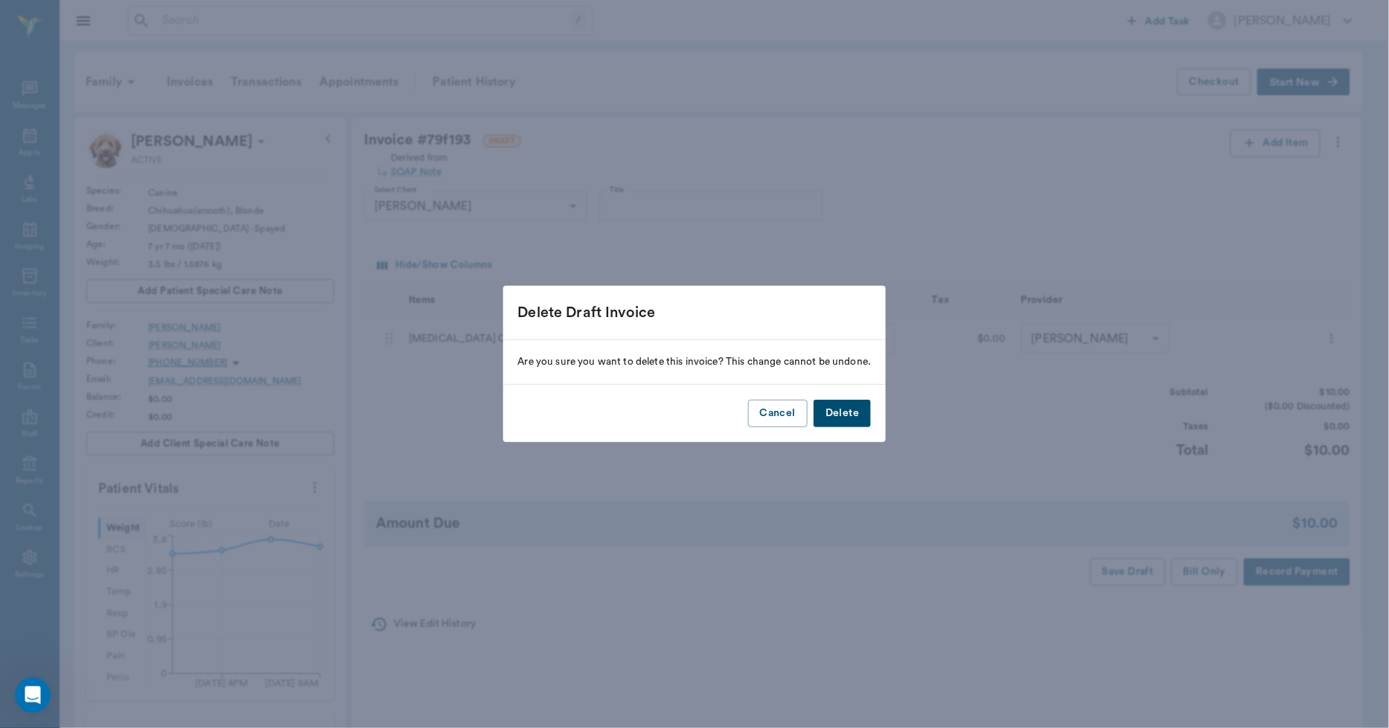
click at [858, 420] on button "Delete" at bounding box center [842, 414] width 57 height 28
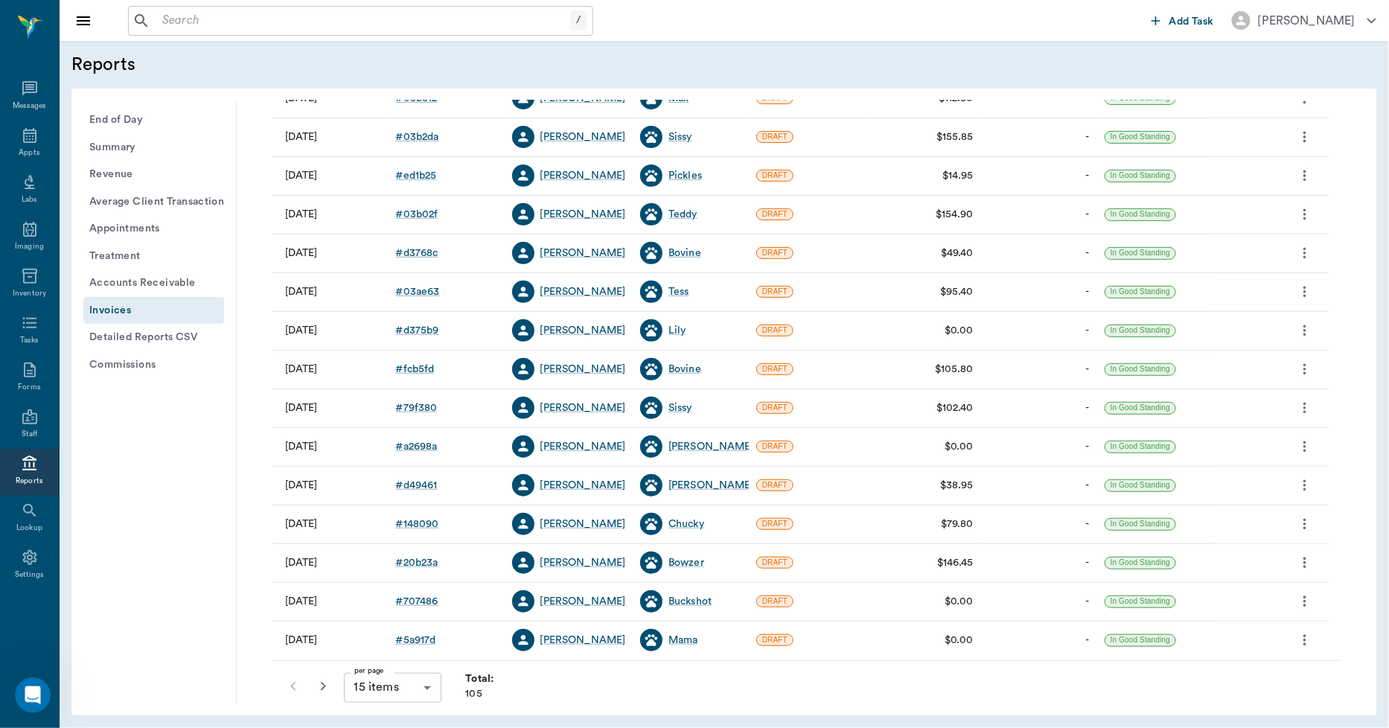
scroll to position [191, 0]
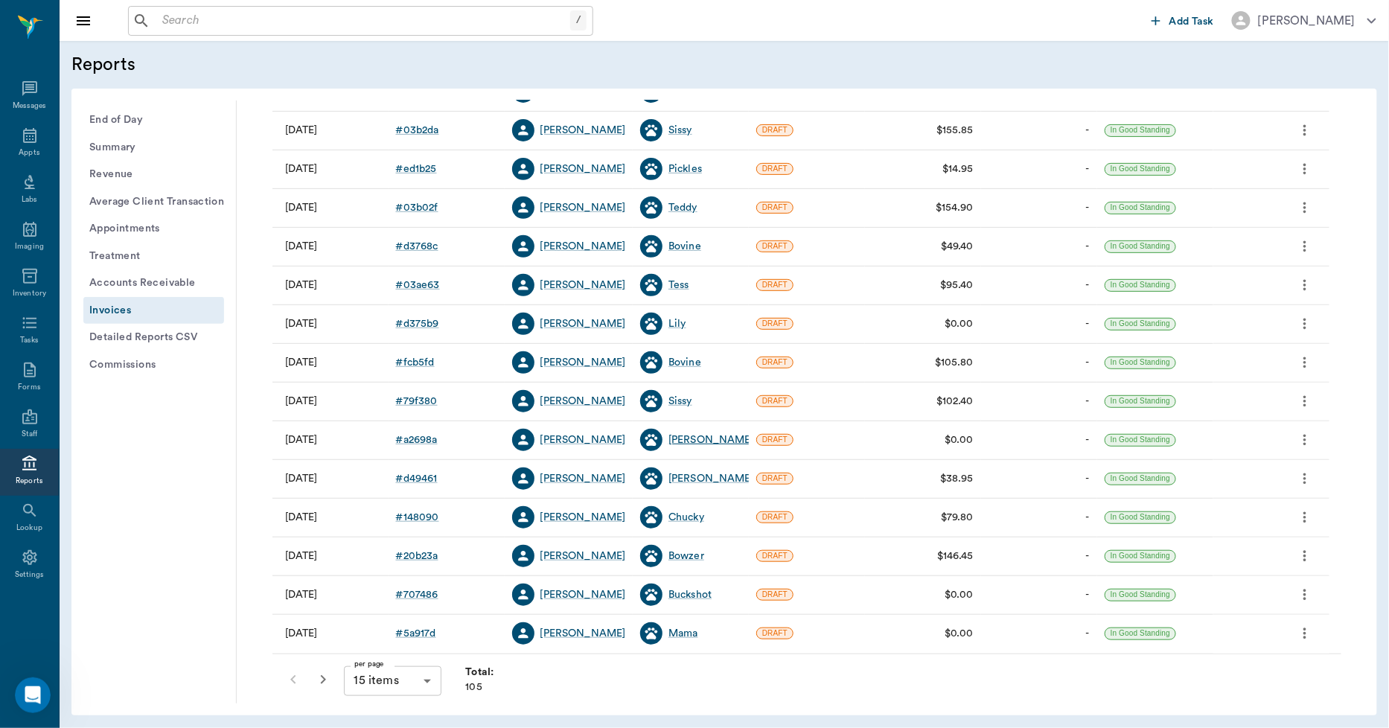
click at [683, 437] on div "[PERSON_NAME]" at bounding box center [712, 440] width 86 height 15
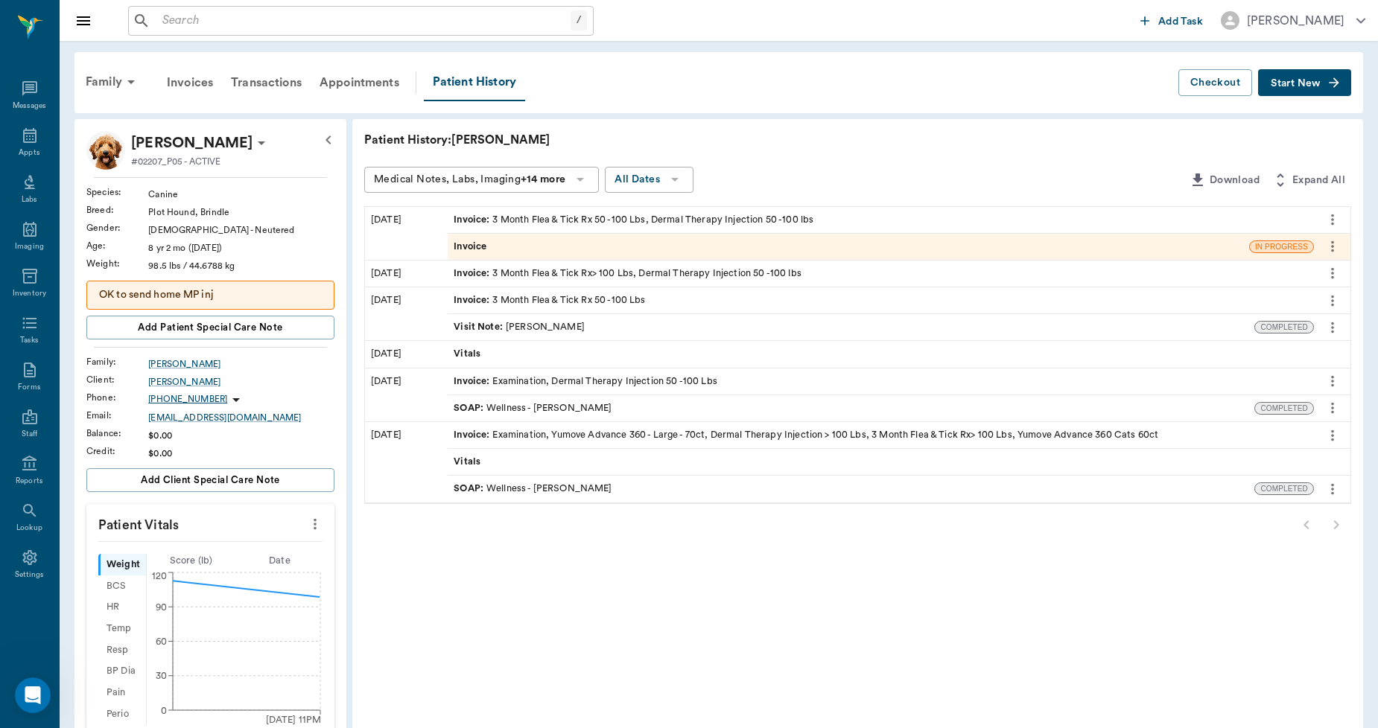
click at [508, 241] on div "Invoice" at bounding box center [848, 247] width 801 height 26
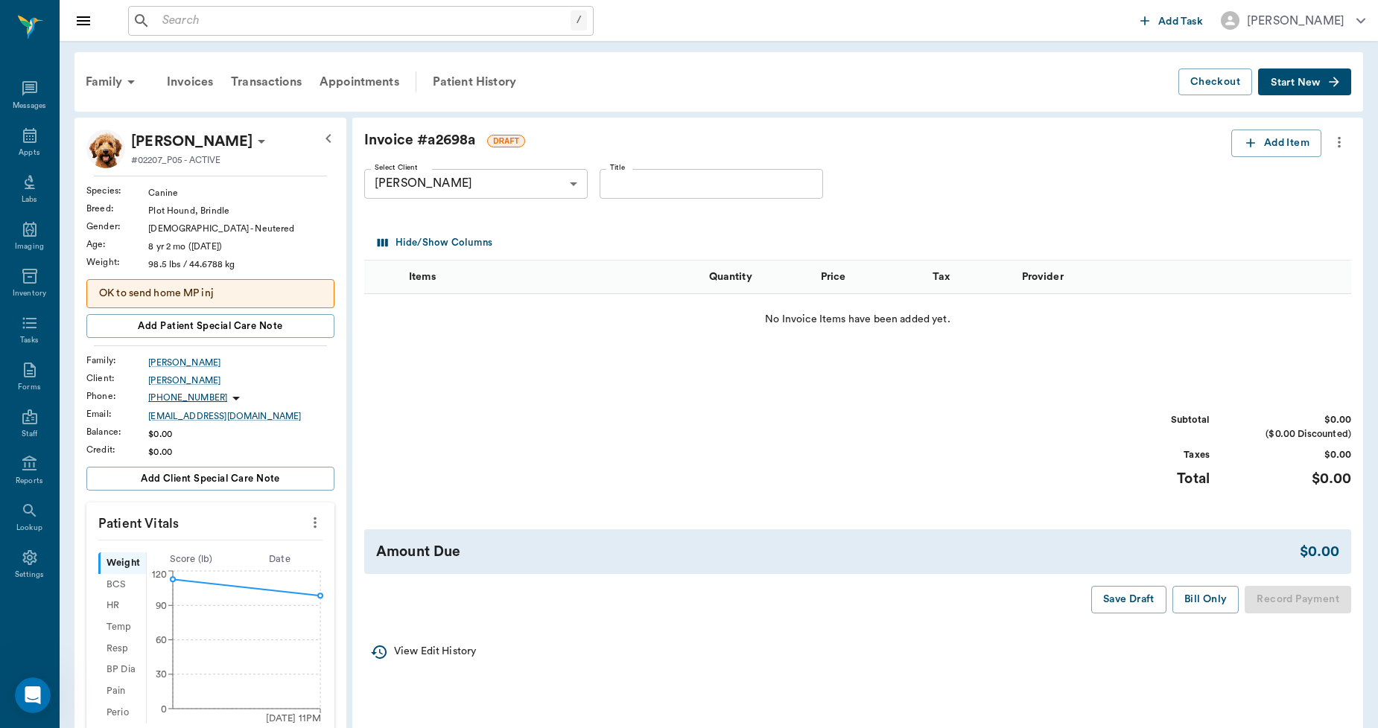
click at [1338, 150] on icon "more" at bounding box center [1339, 142] width 16 height 18
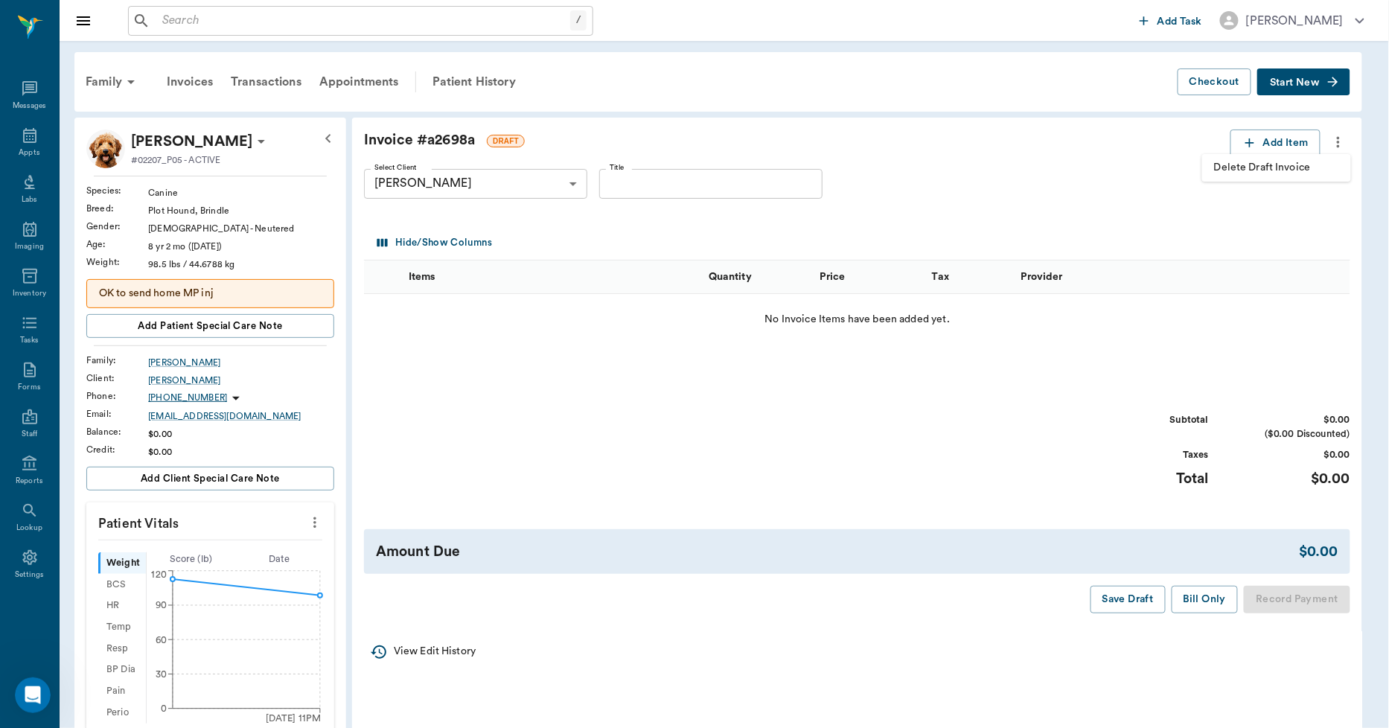
click at [1306, 170] on span "Delete Draft Invoice" at bounding box center [1276, 168] width 125 height 16
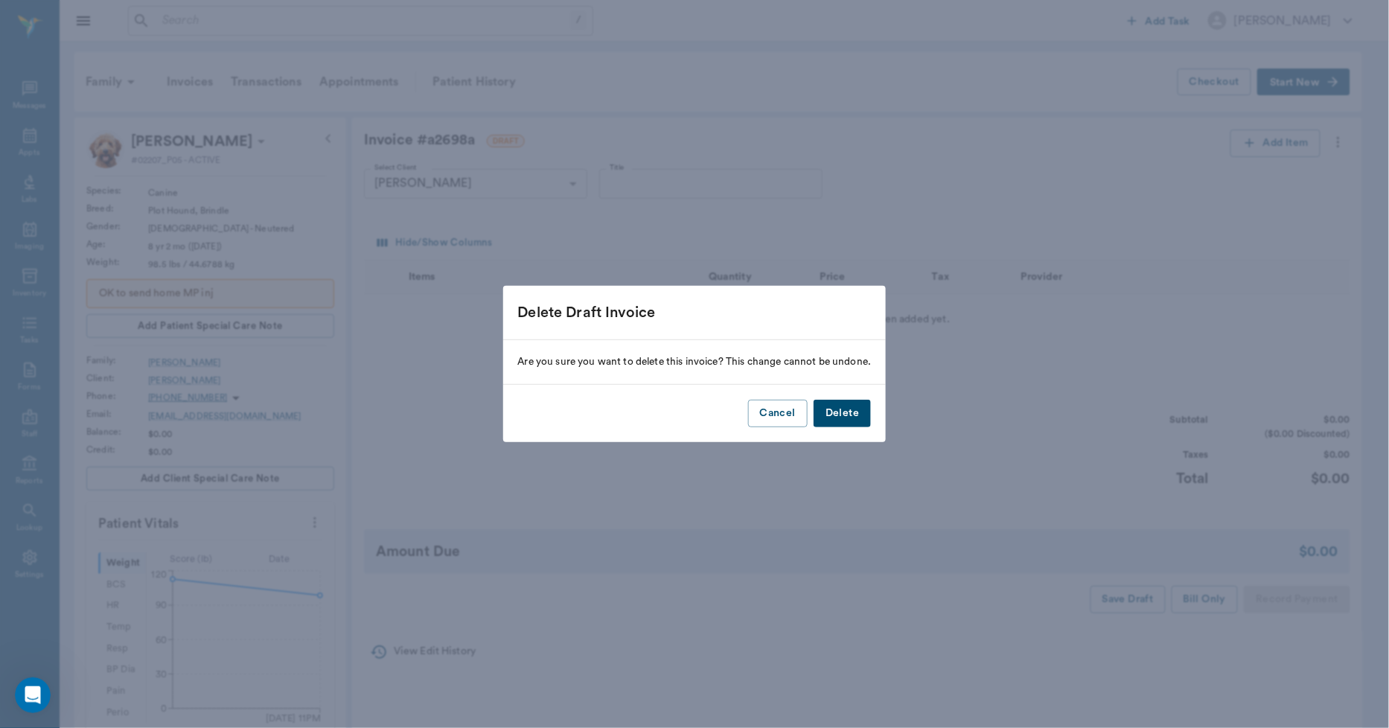
click at [830, 413] on button "Delete" at bounding box center [842, 414] width 57 height 28
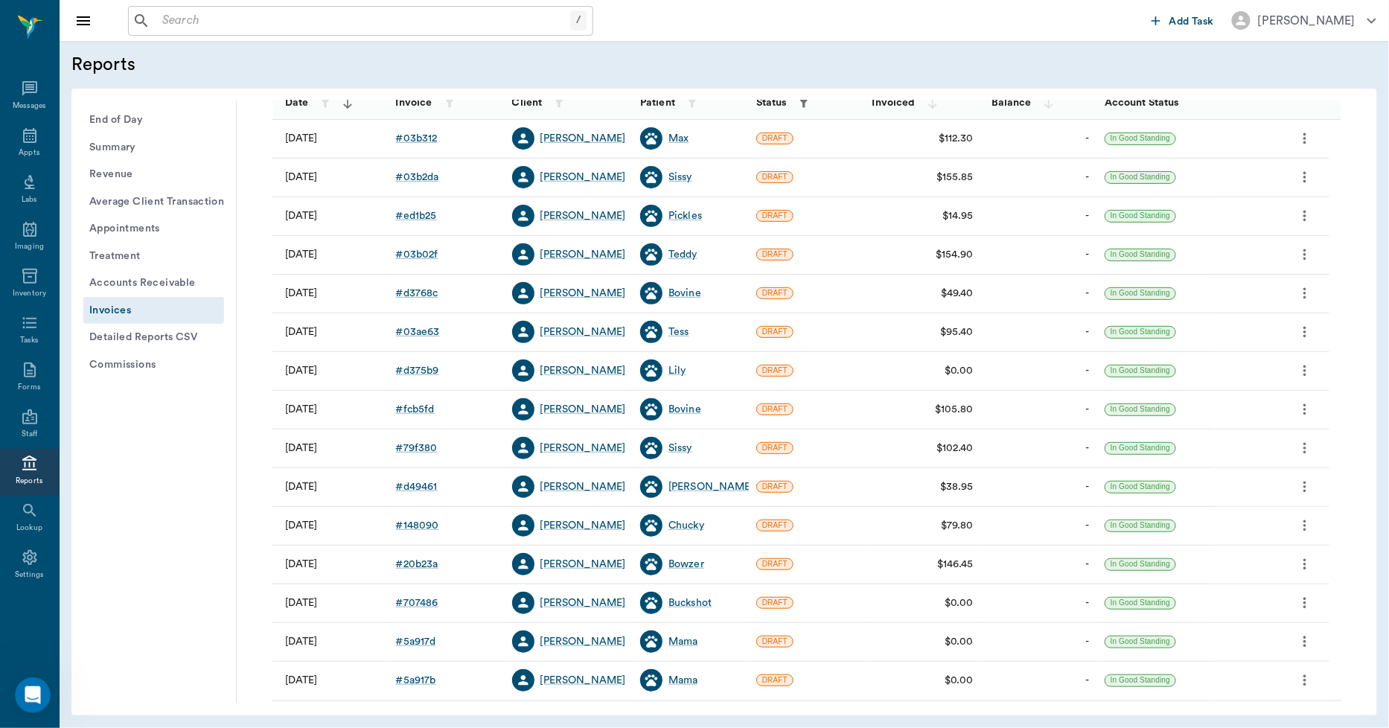
scroll to position [191, 0]
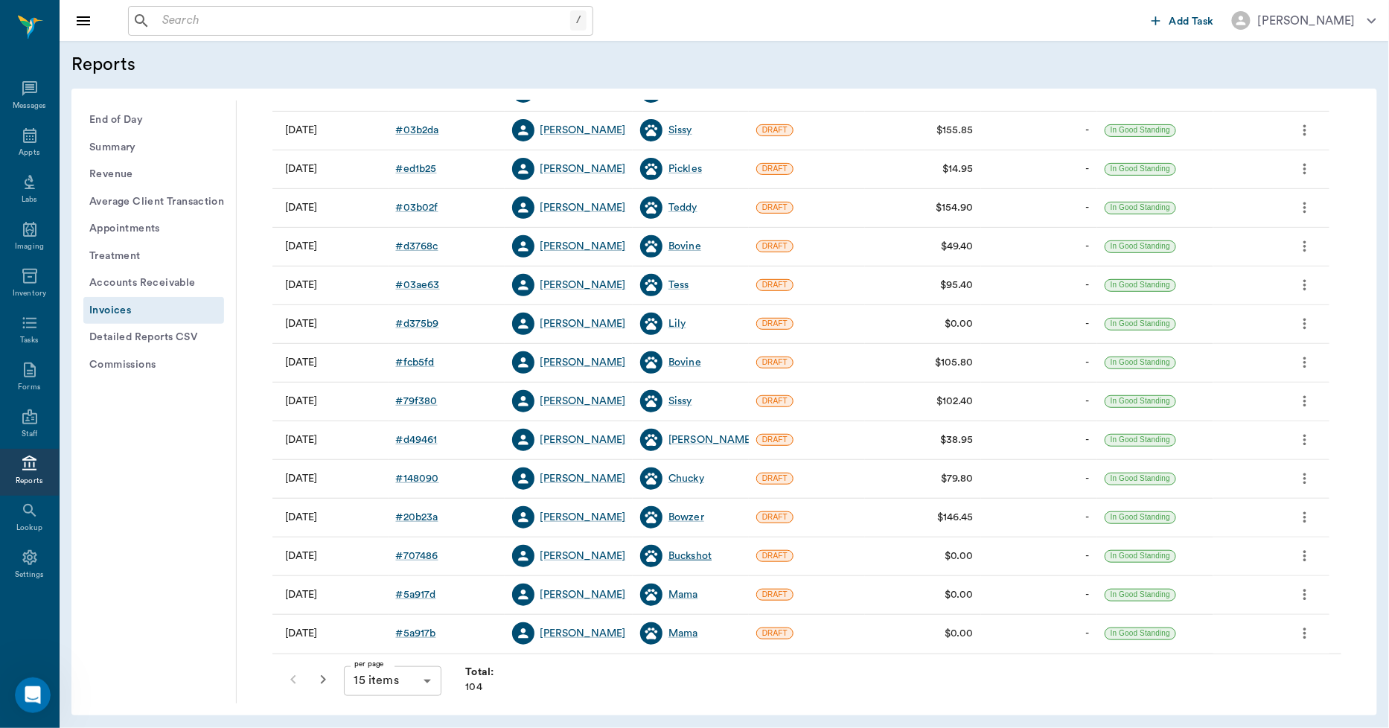
click at [690, 552] on div "Buckshot" at bounding box center [690, 556] width 43 height 15
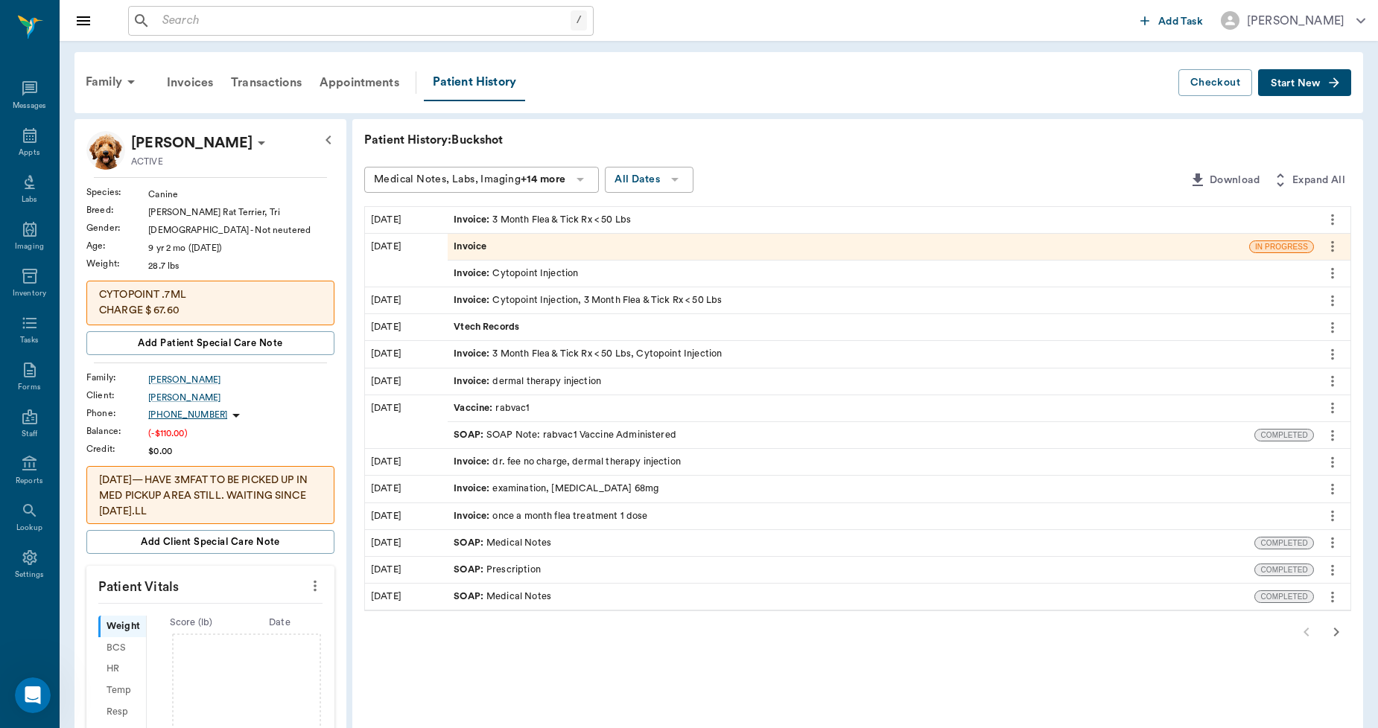
click at [547, 246] on div "Invoice" at bounding box center [848, 247] width 801 height 26
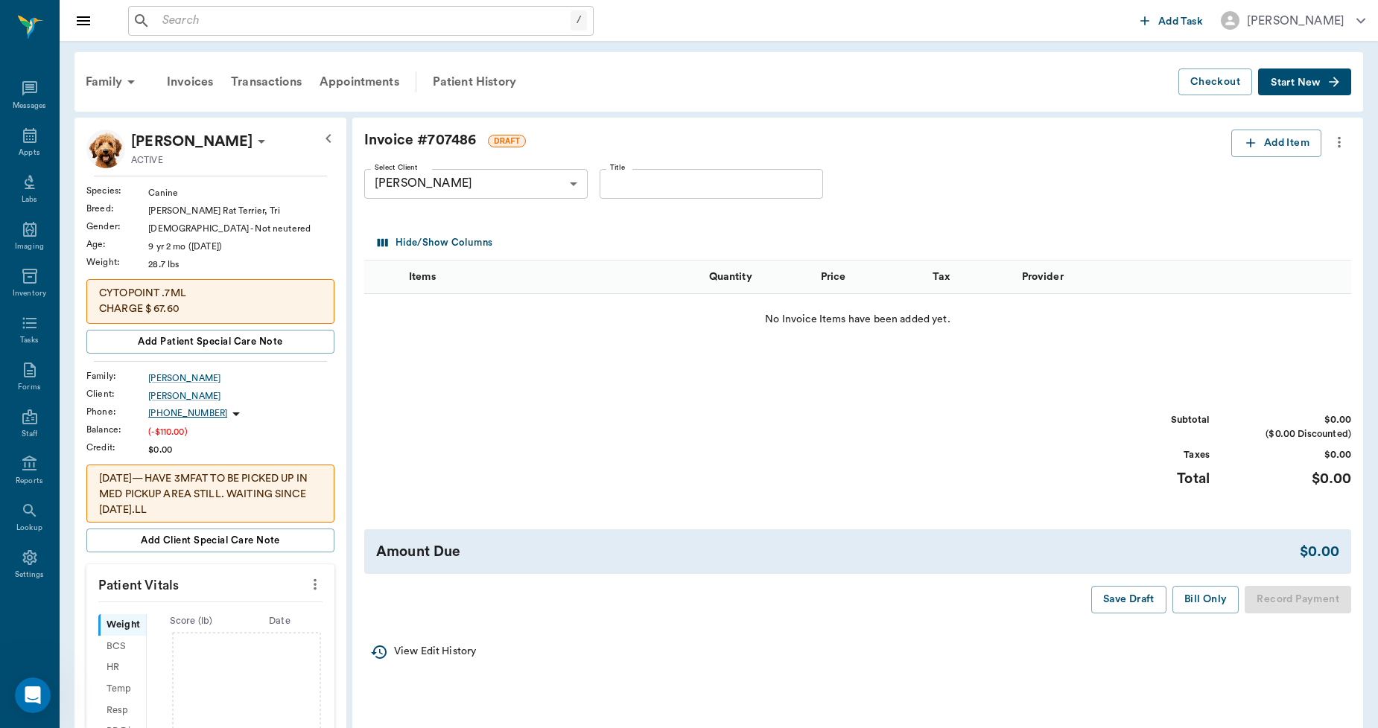
click at [1338, 133] on icon "more" at bounding box center [1339, 142] width 16 height 18
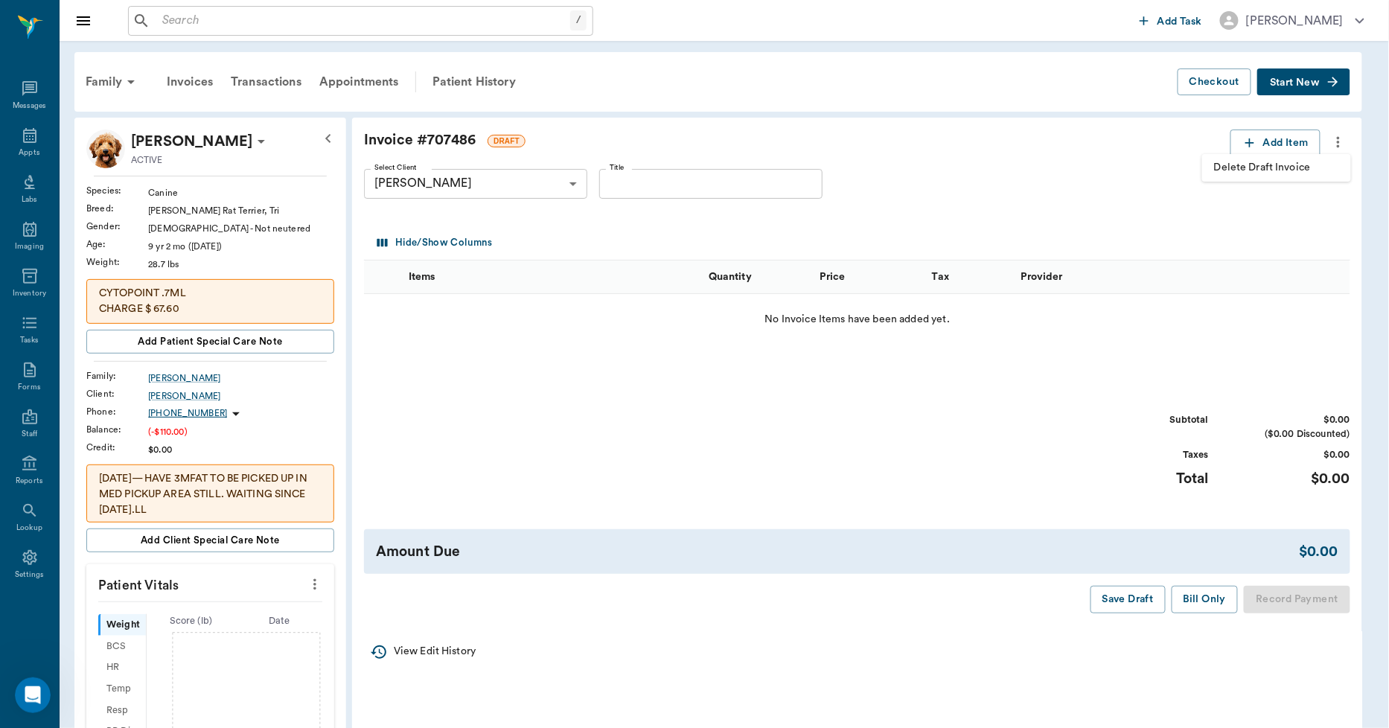
click at [1279, 169] on span "Delete Draft Invoice" at bounding box center [1276, 168] width 125 height 16
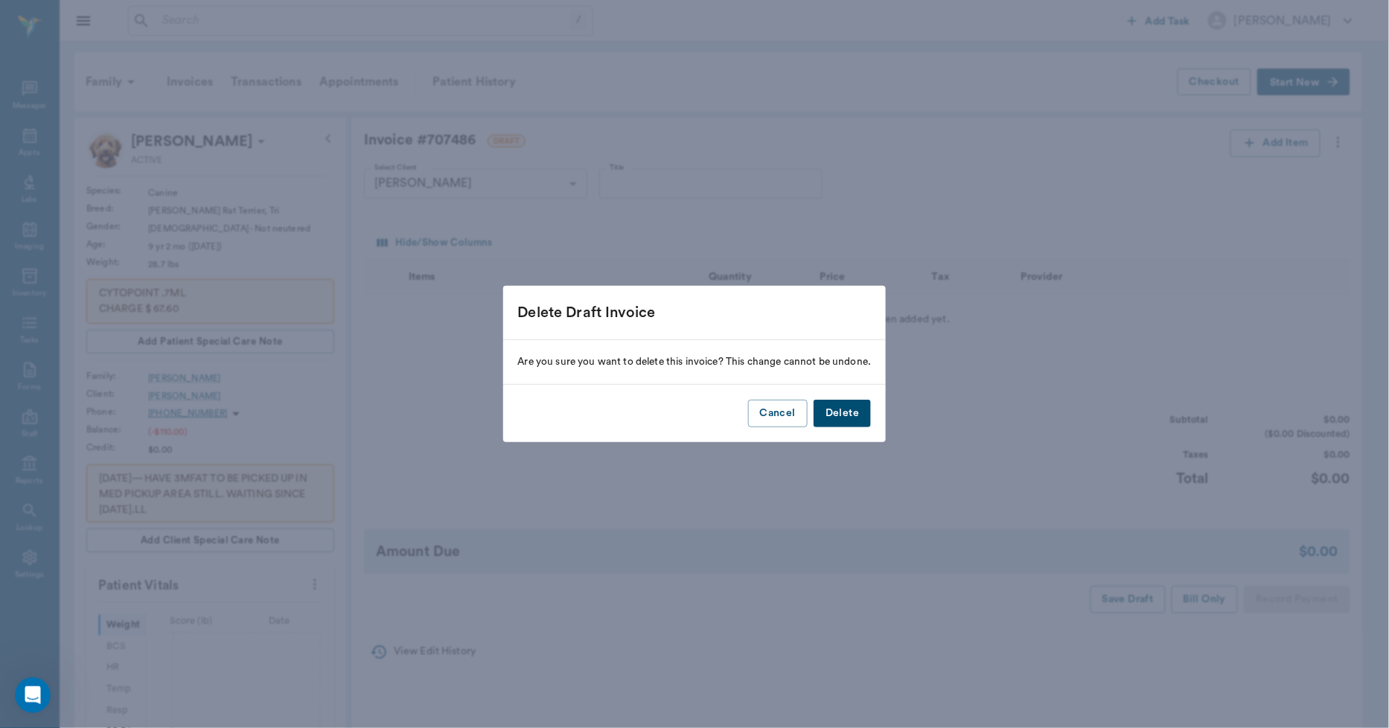
click at [851, 411] on button "Delete" at bounding box center [842, 414] width 57 height 28
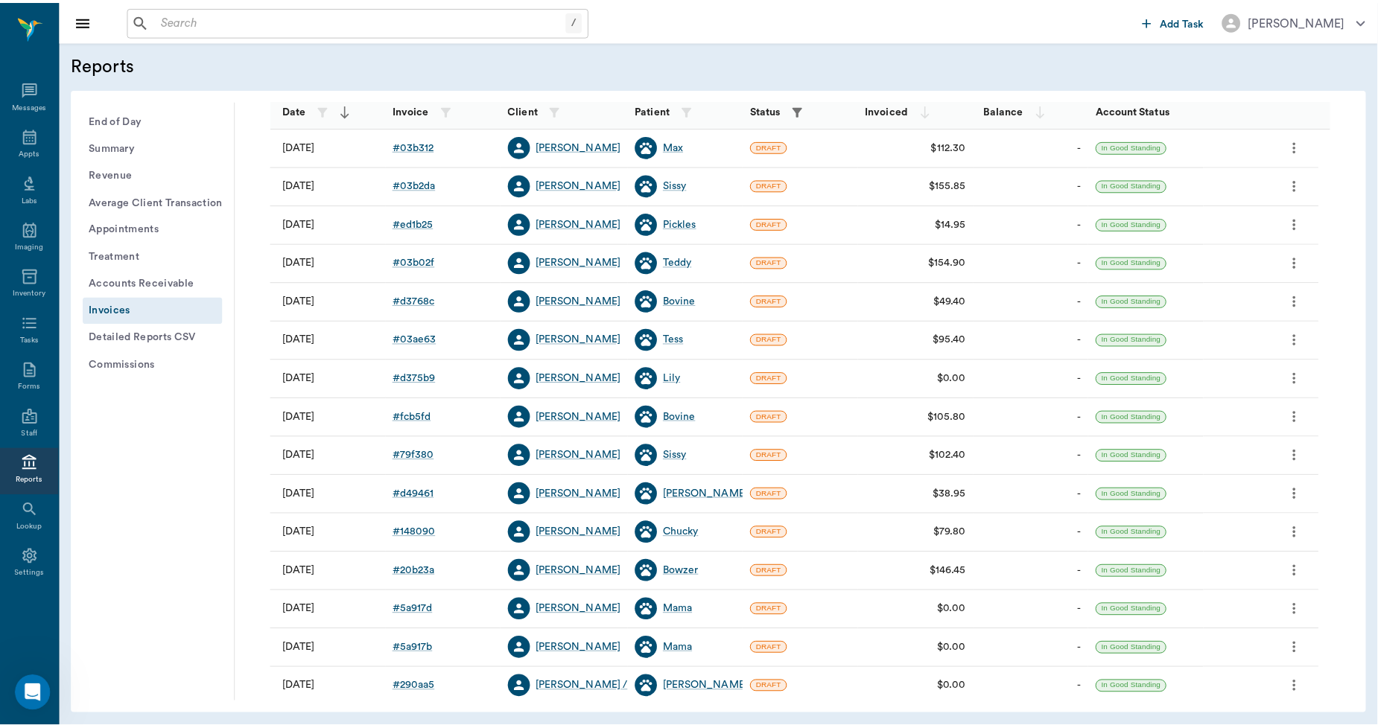
scroll to position [165, 0]
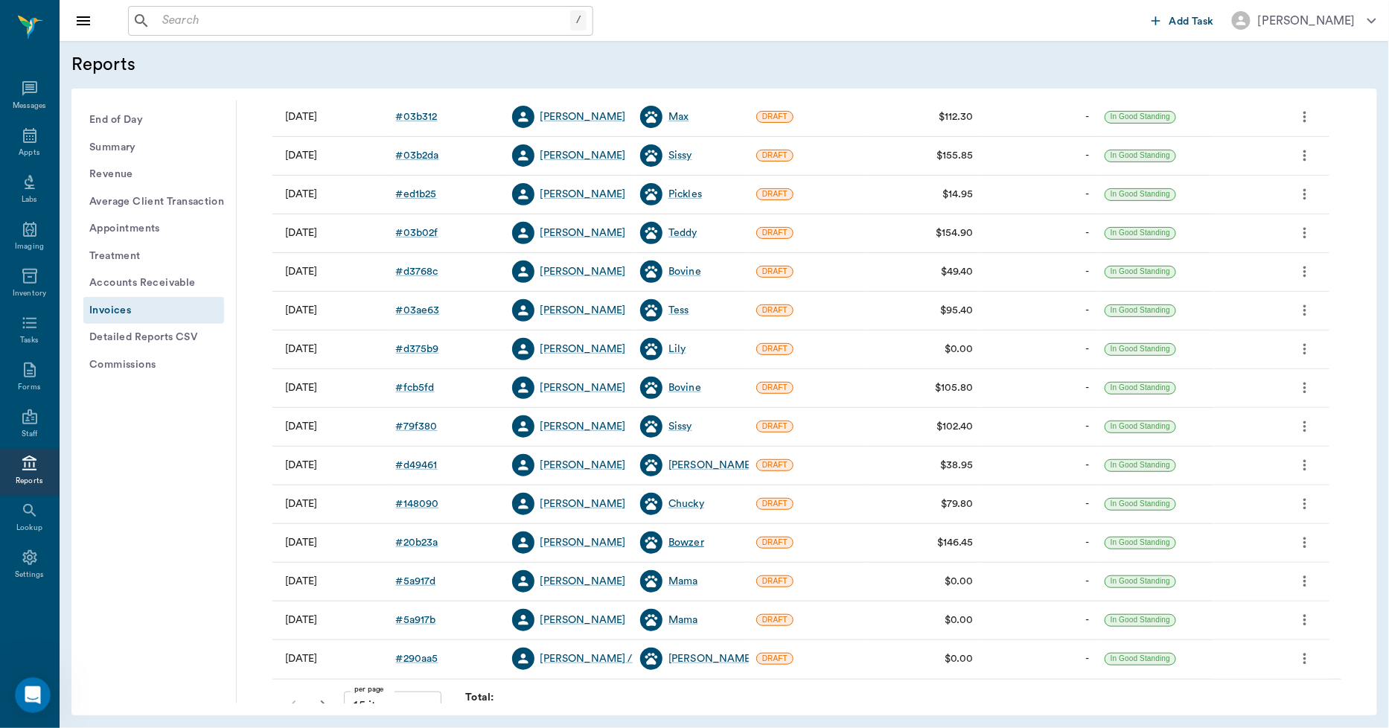
click at [697, 549] on div "Bowzer" at bounding box center [687, 542] width 36 height 15
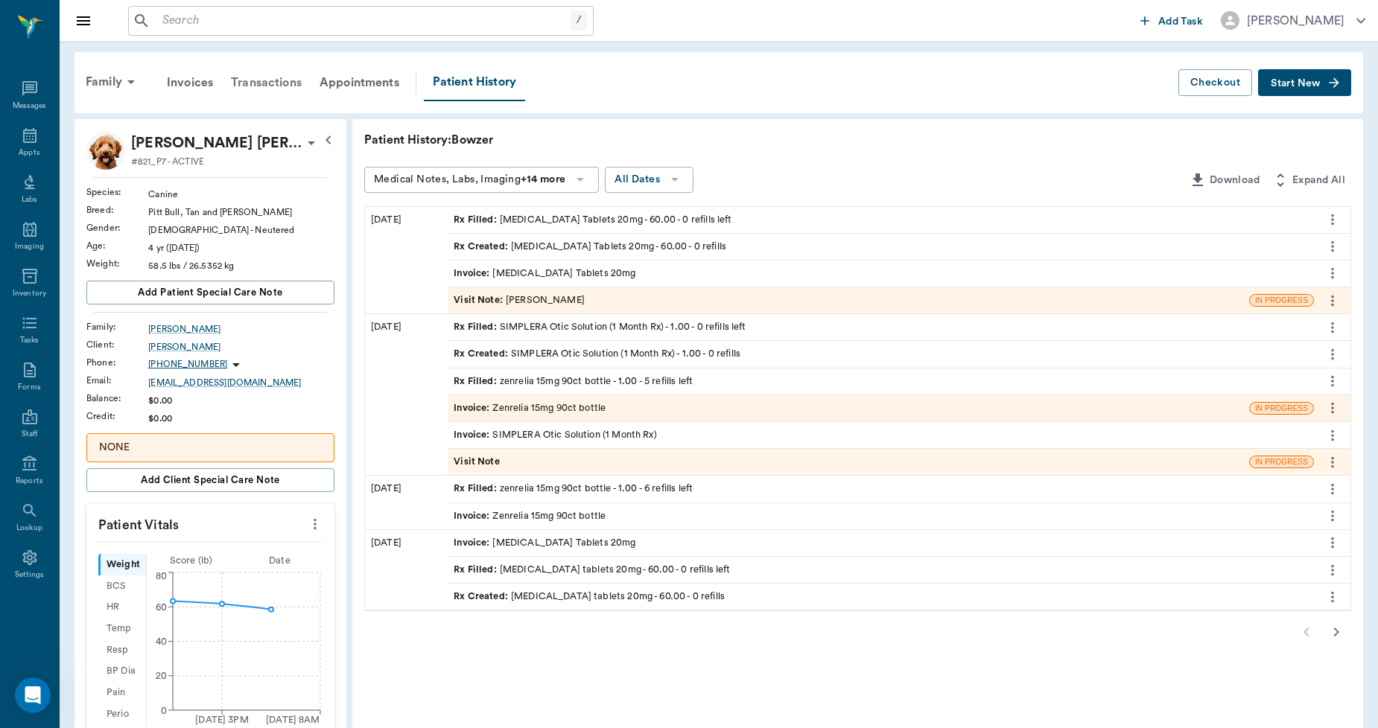
click at [264, 86] on div "Transactions" at bounding box center [266, 83] width 89 height 36
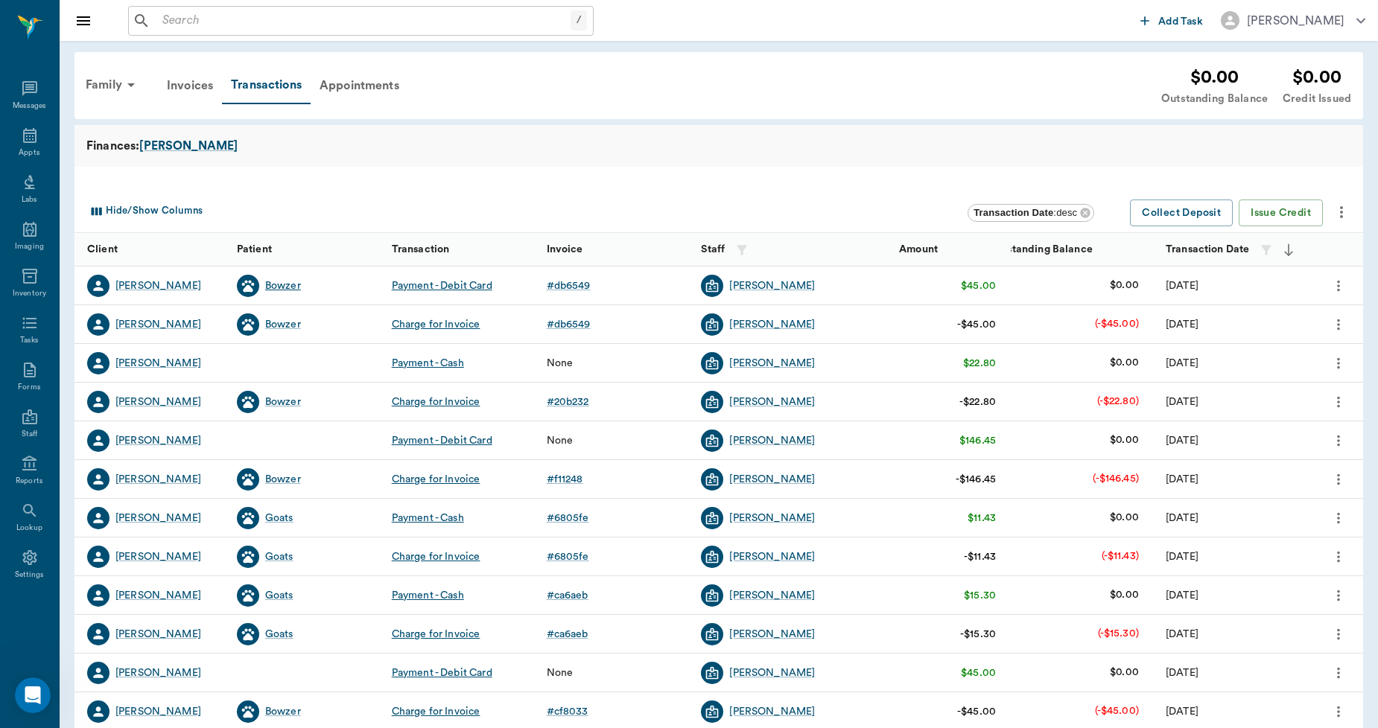
click at [273, 286] on div "Bowzer" at bounding box center [283, 285] width 36 height 15
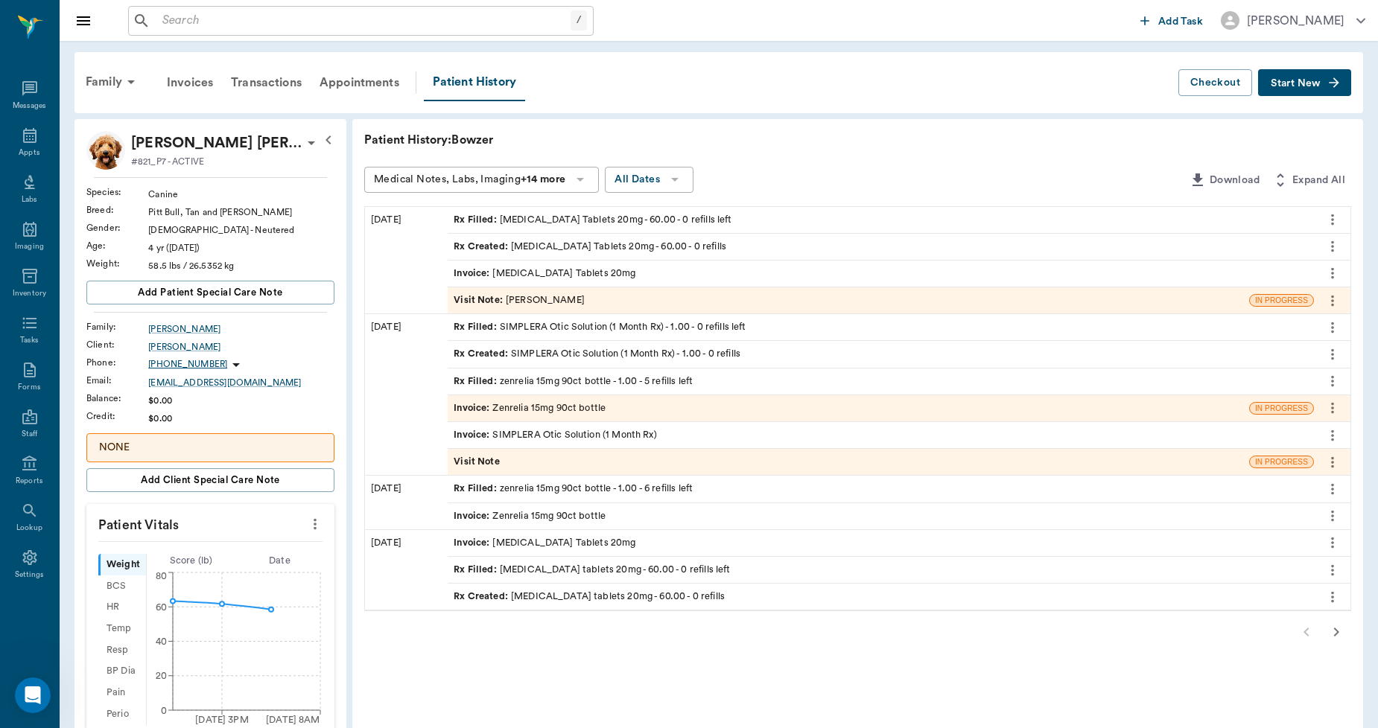
click at [563, 433] on div "Invoice : SIMPLERA Otic Solution (1 Month Rx)" at bounding box center [554, 435] width 203 height 14
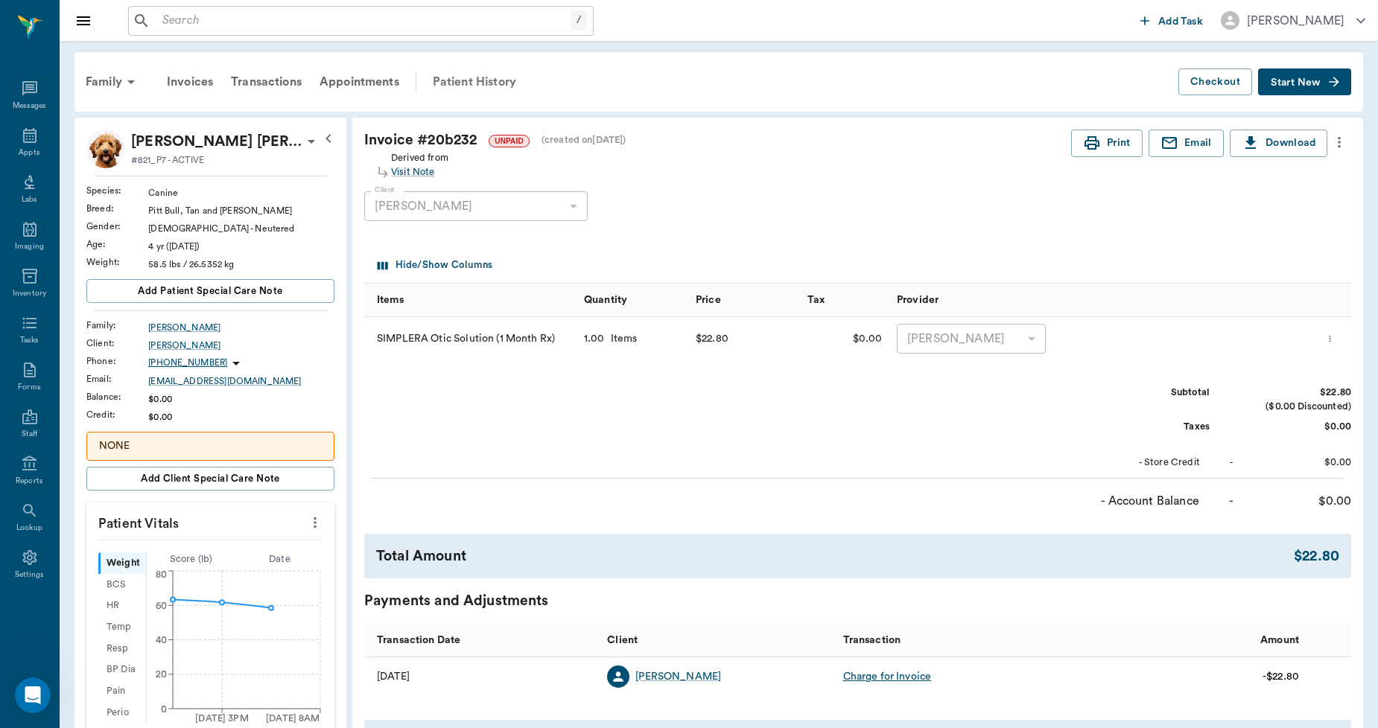
click at [460, 85] on div "Patient History" at bounding box center [474, 82] width 101 height 36
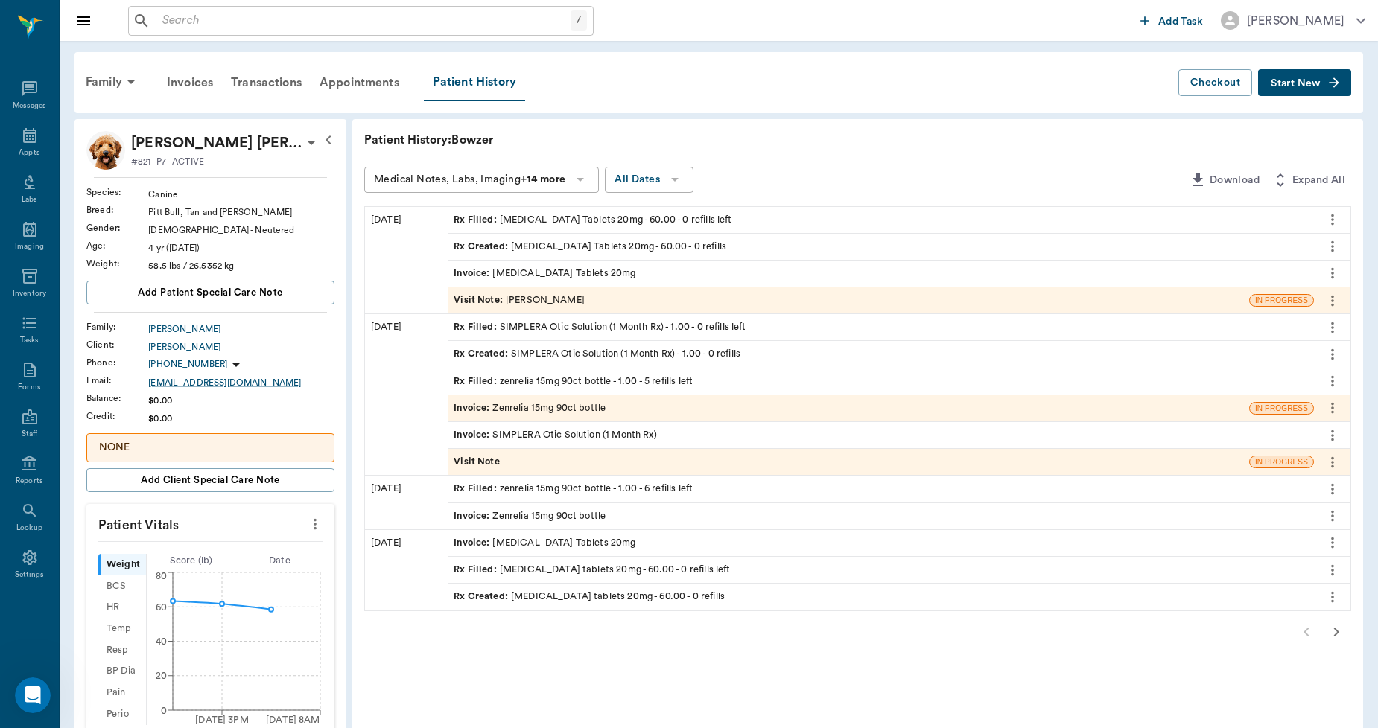
click at [522, 426] on div "Invoice : SIMPLERA Otic Solution (1 Month Rx)" at bounding box center [881, 435] width 866 height 26
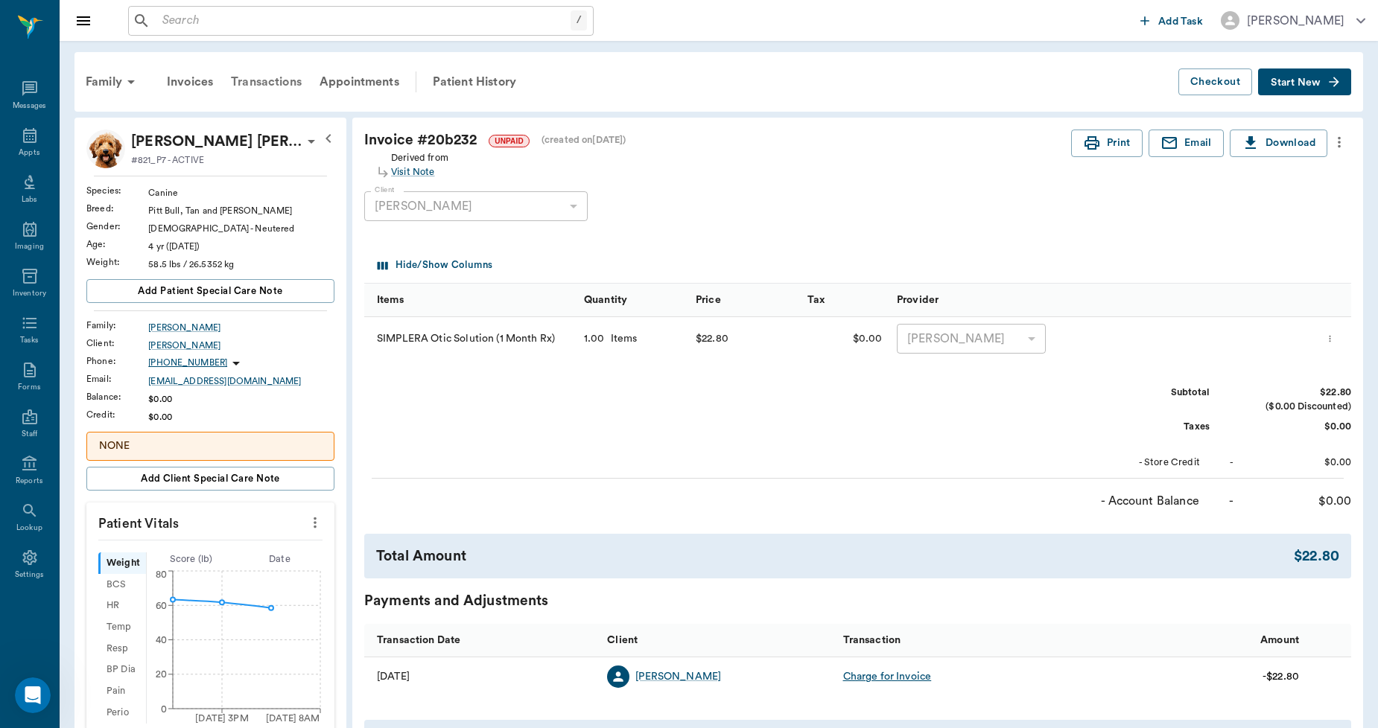
click at [287, 83] on div "Transactions" at bounding box center [266, 82] width 89 height 36
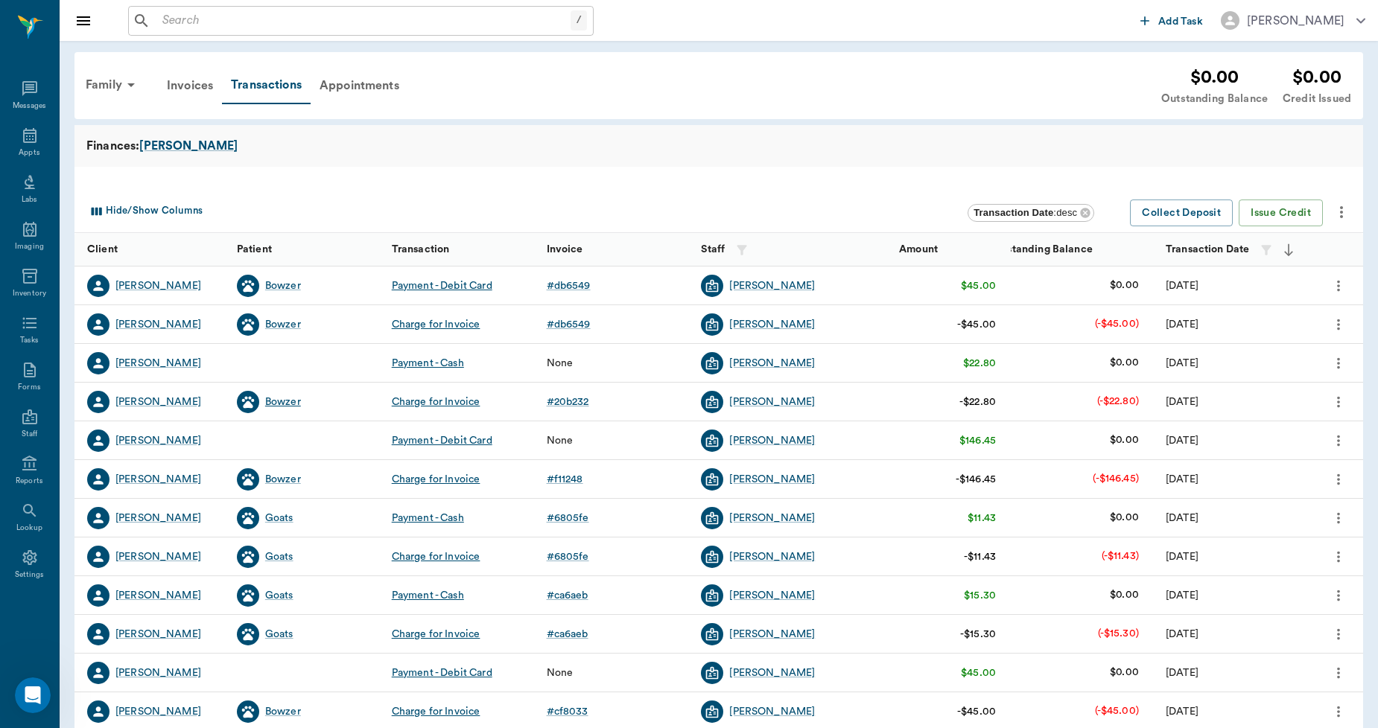
click at [276, 405] on div "Bowzer" at bounding box center [283, 402] width 36 height 15
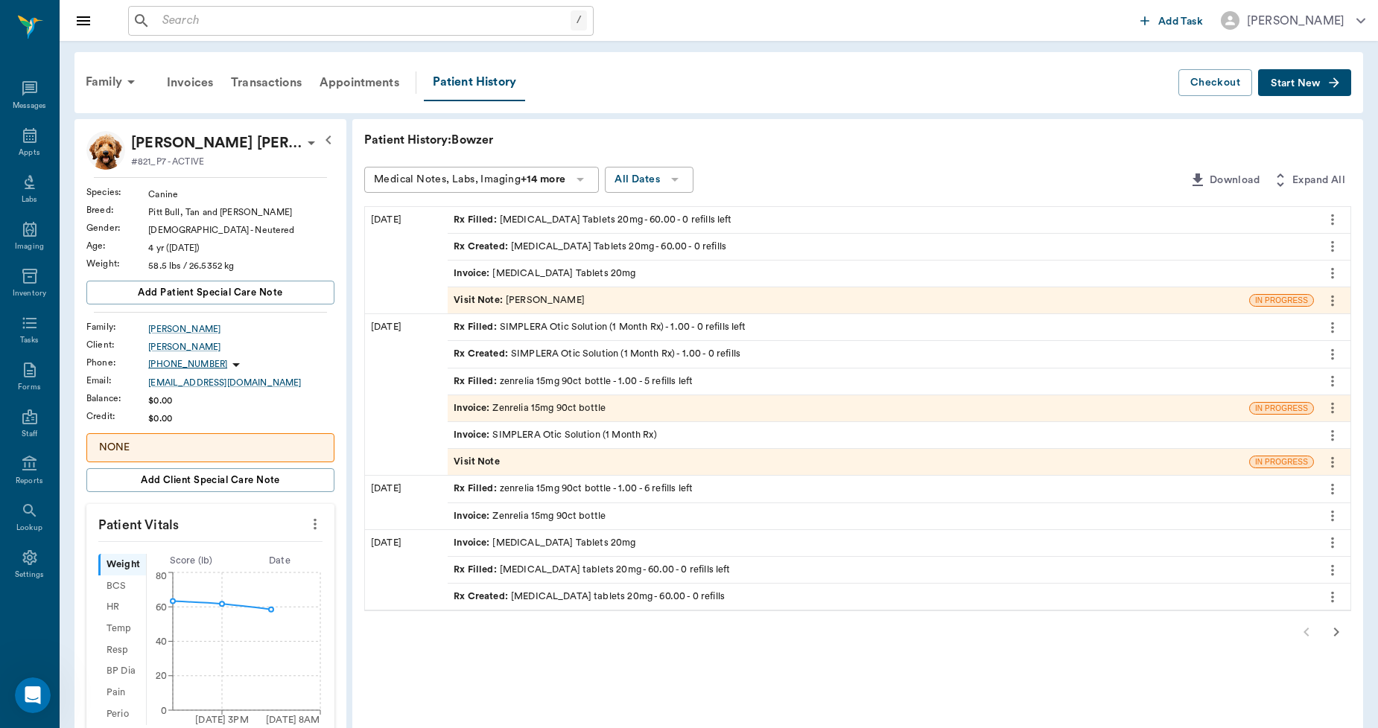
click at [1333, 383] on icon "more" at bounding box center [1332, 381] width 16 height 18
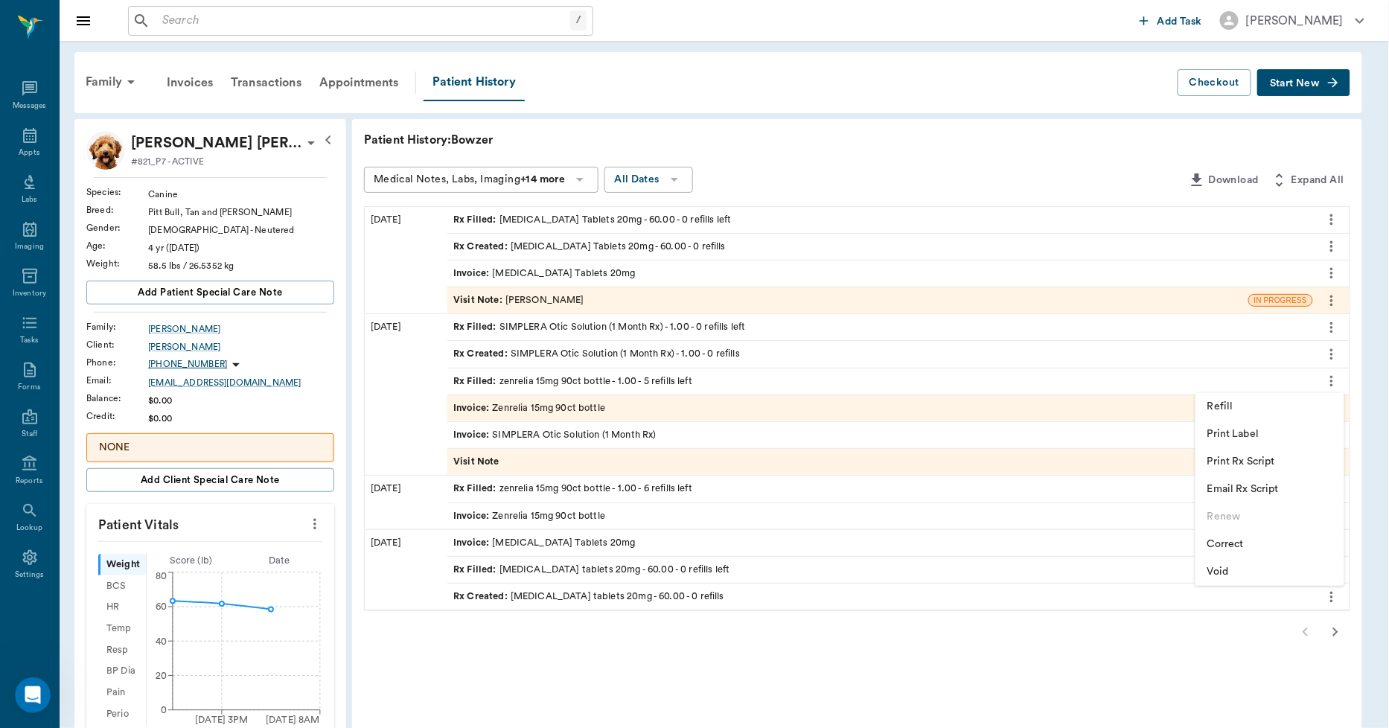
click at [1241, 570] on span "Void" at bounding box center [1270, 572] width 125 height 16
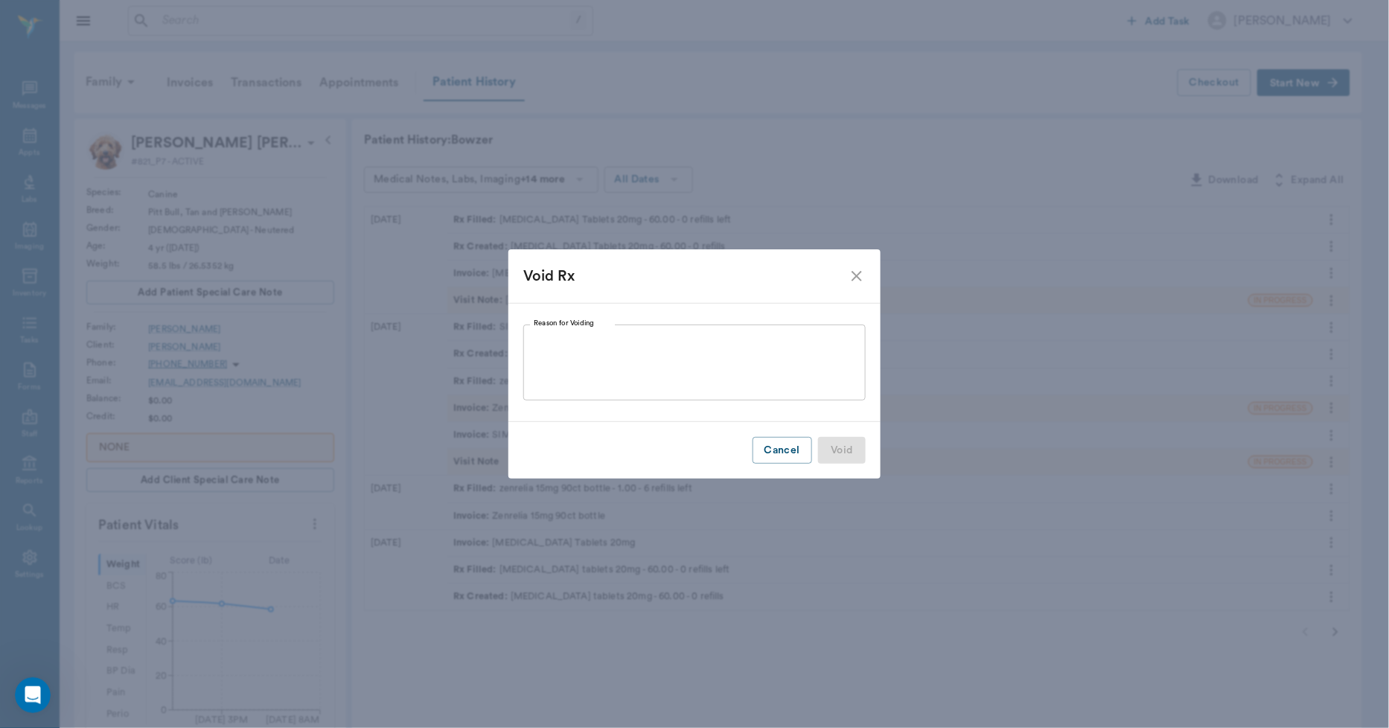
click at [707, 380] on textarea "Reason for Voiding" at bounding box center [695, 362] width 322 height 51
type textarea "DID NOT GET"
click at [856, 455] on button "Void" at bounding box center [842, 451] width 48 height 28
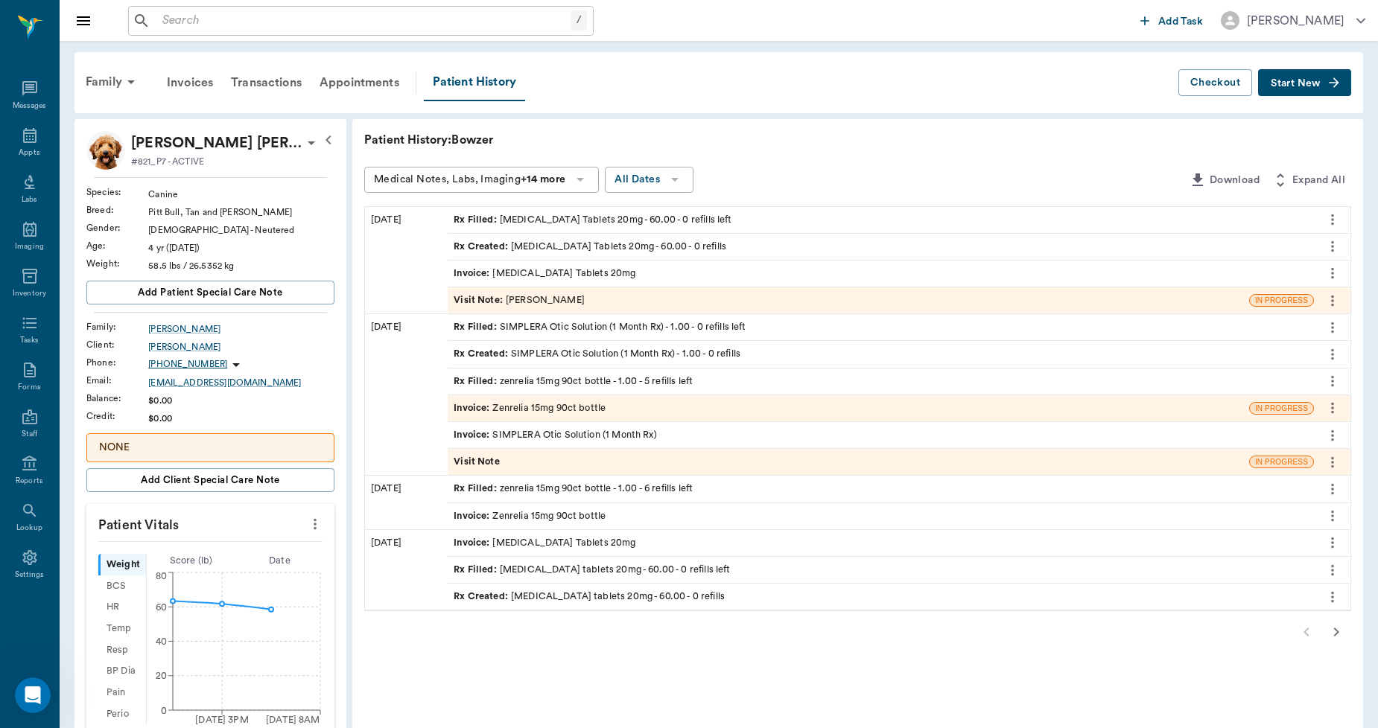
click at [585, 407] on div "Invoice : Zenrelia 15mg 90ct bottle" at bounding box center [529, 408] width 152 height 14
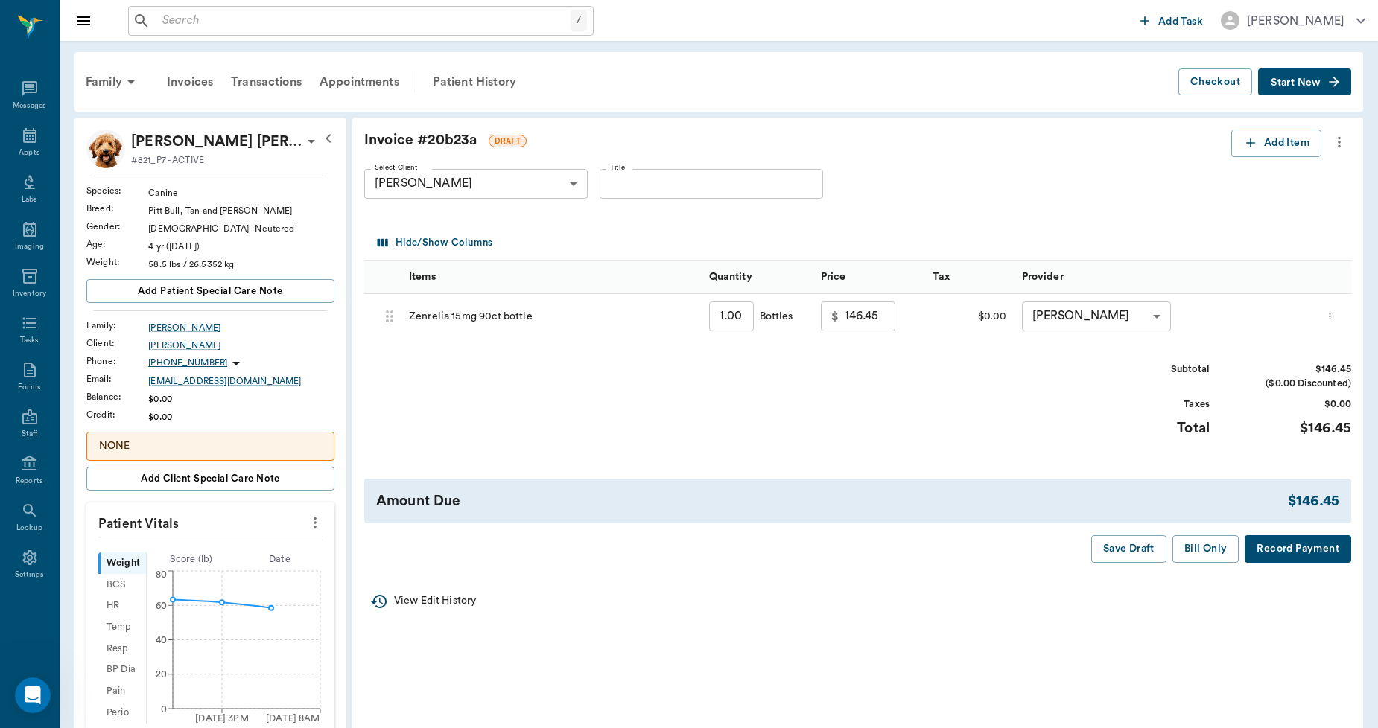
click at [1334, 139] on icon "more" at bounding box center [1339, 142] width 16 height 18
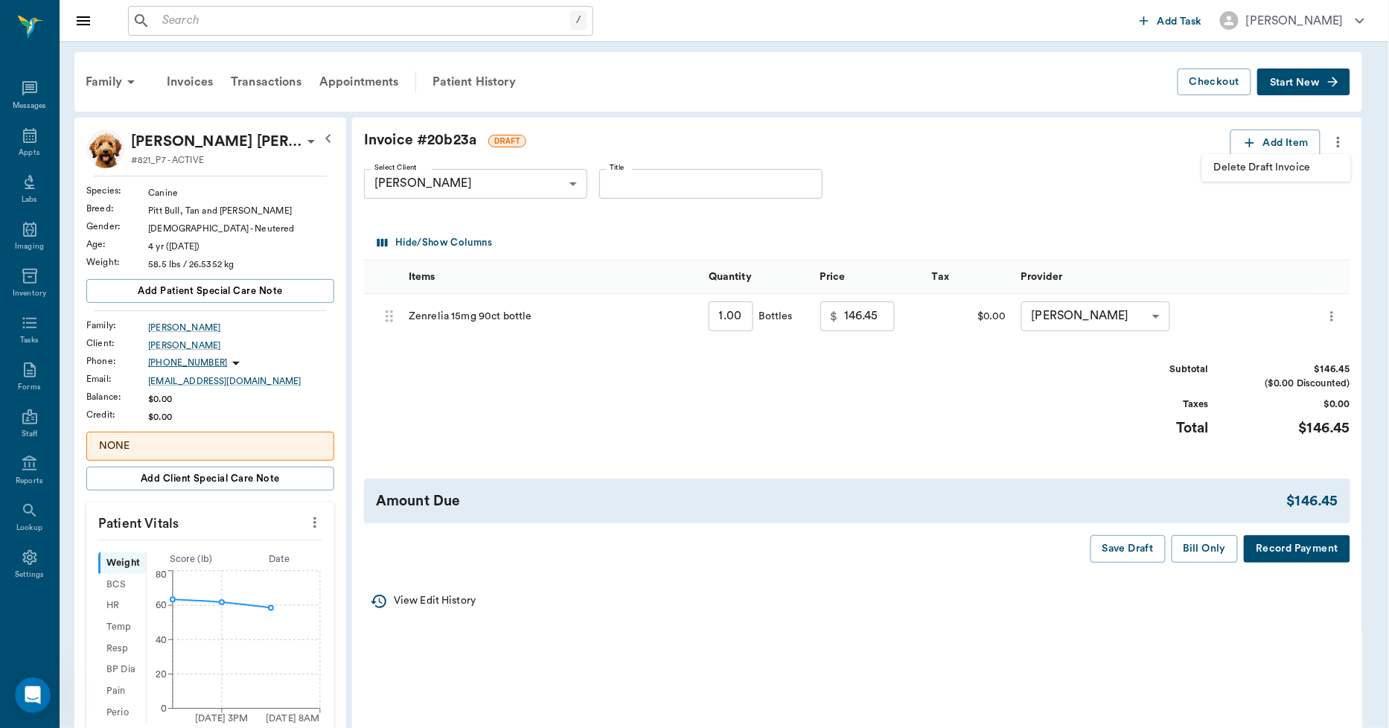
click at [1293, 157] on li "Delete Draft Invoice" at bounding box center [1277, 168] width 149 height 28
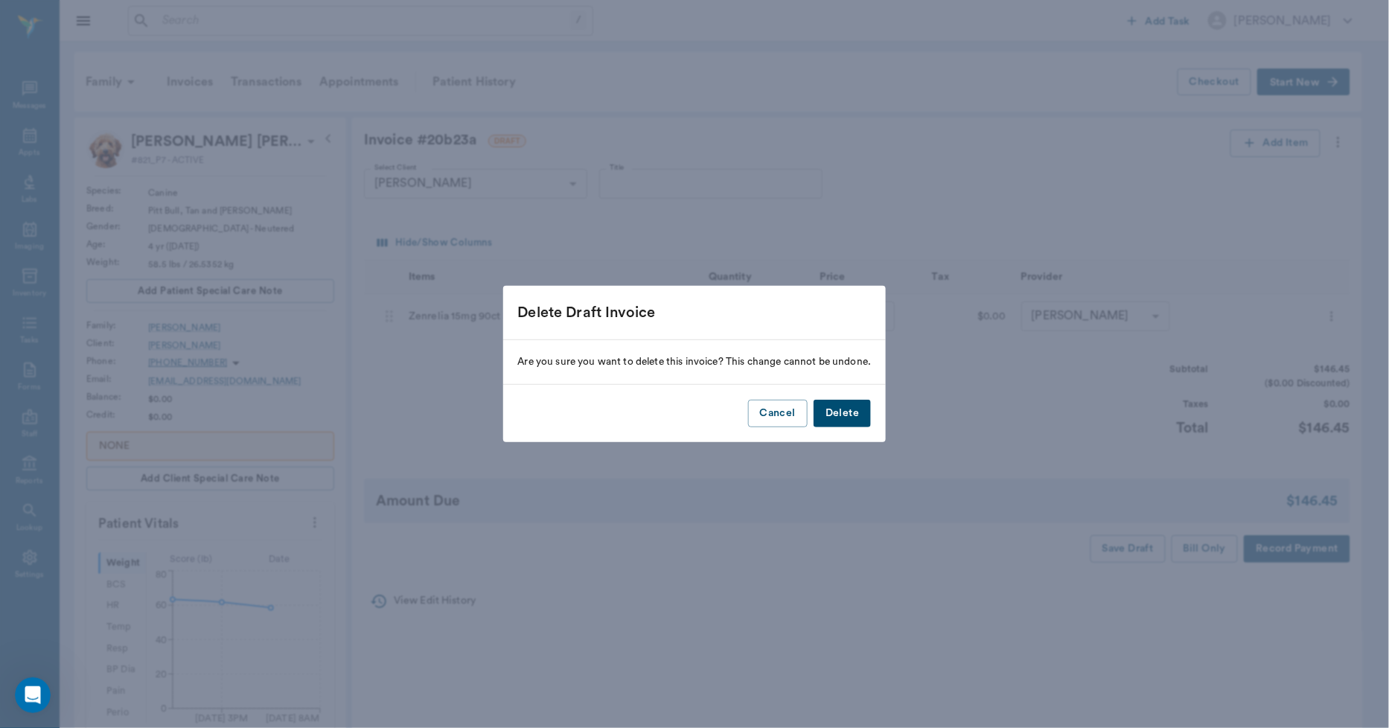
click at [849, 413] on button "Delete" at bounding box center [842, 414] width 57 height 28
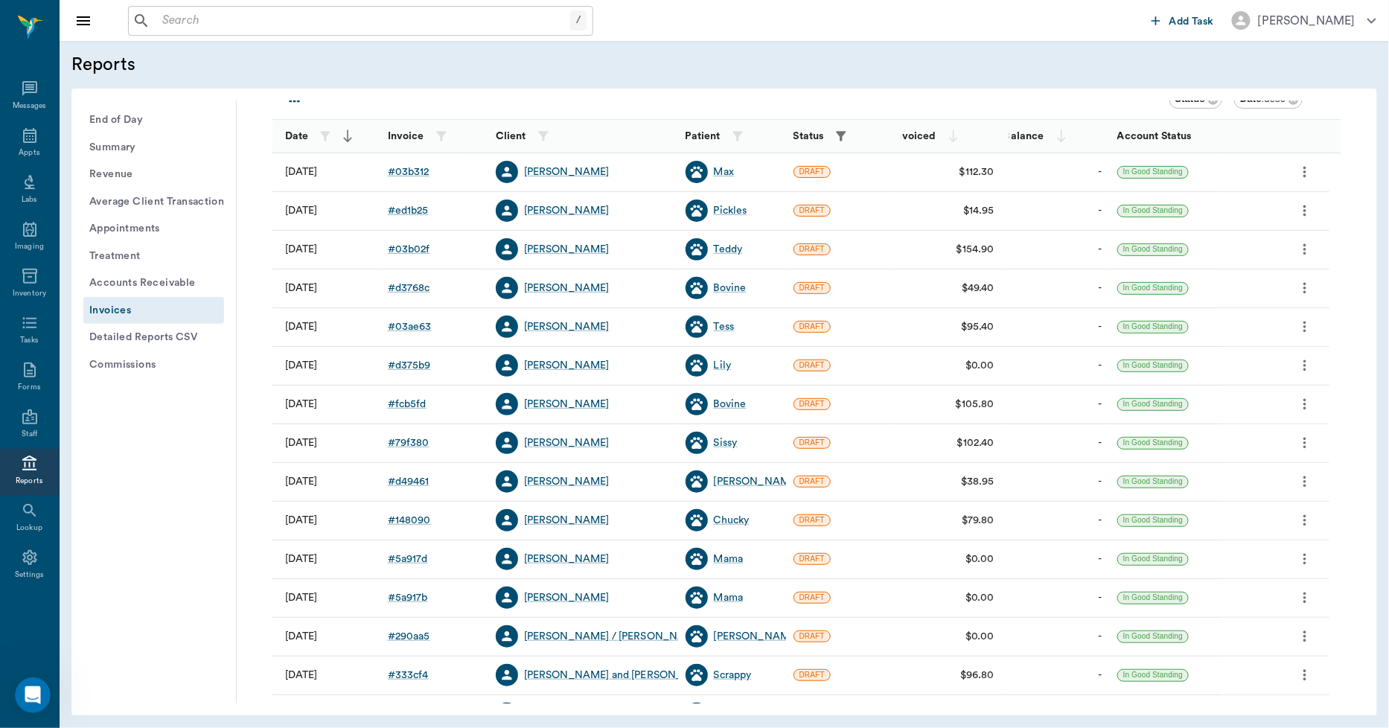
scroll to position [165, 0]
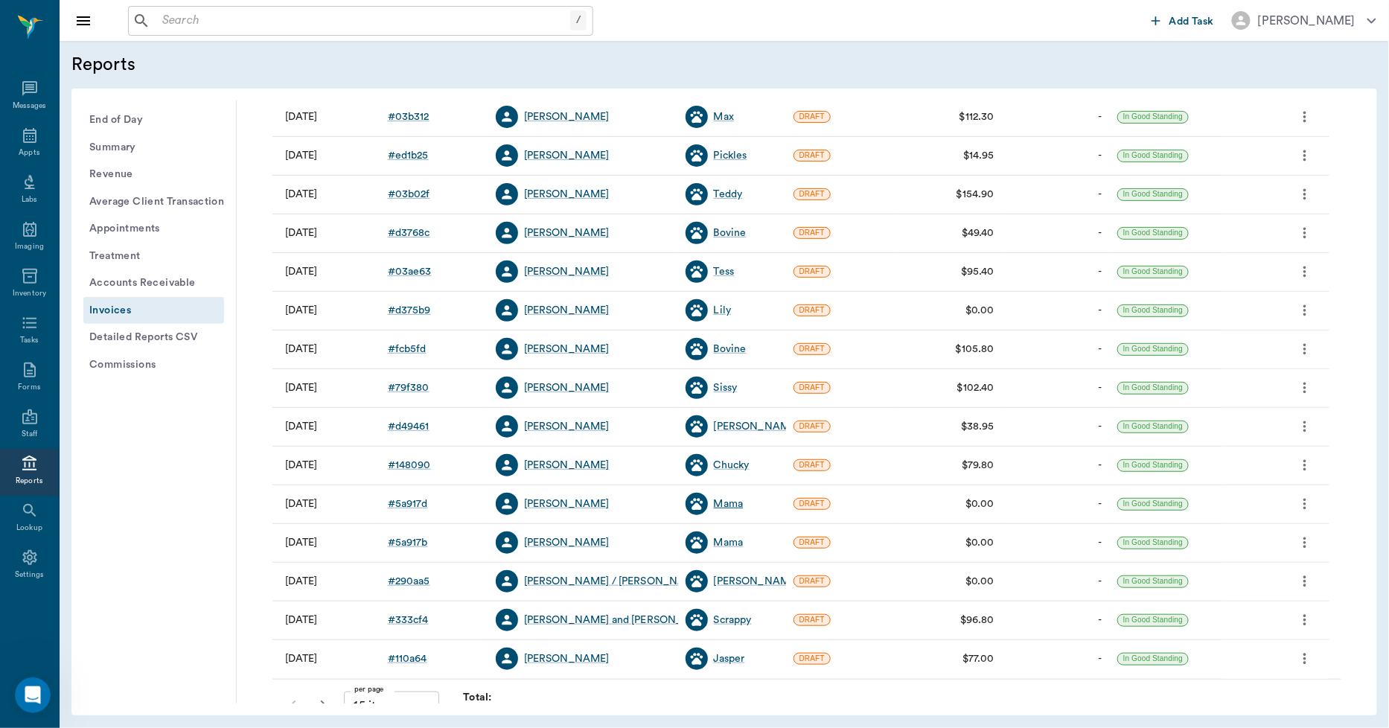
click at [725, 501] on div "Mama" at bounding box center [729, 504] width 30 height 15
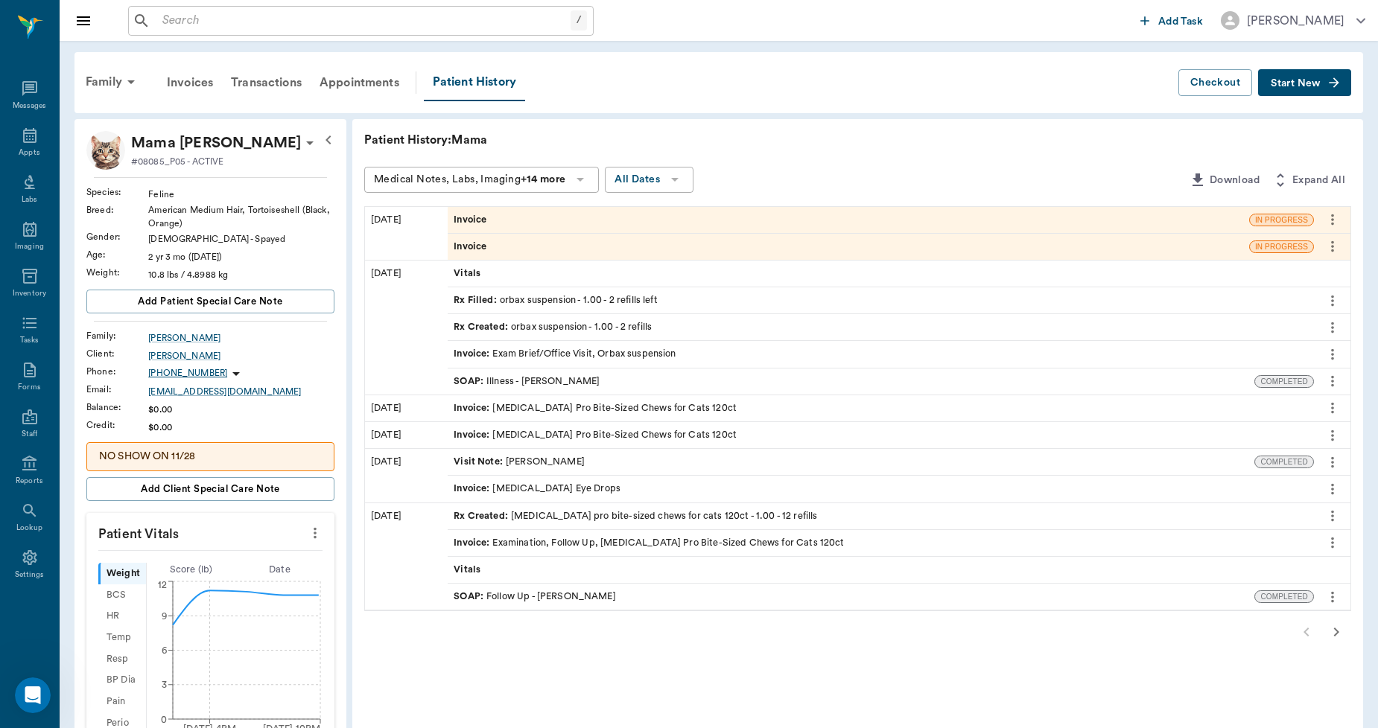
click at [529, 219] on div "Invoice" at bounding box center [848, 220] width 801 height 26
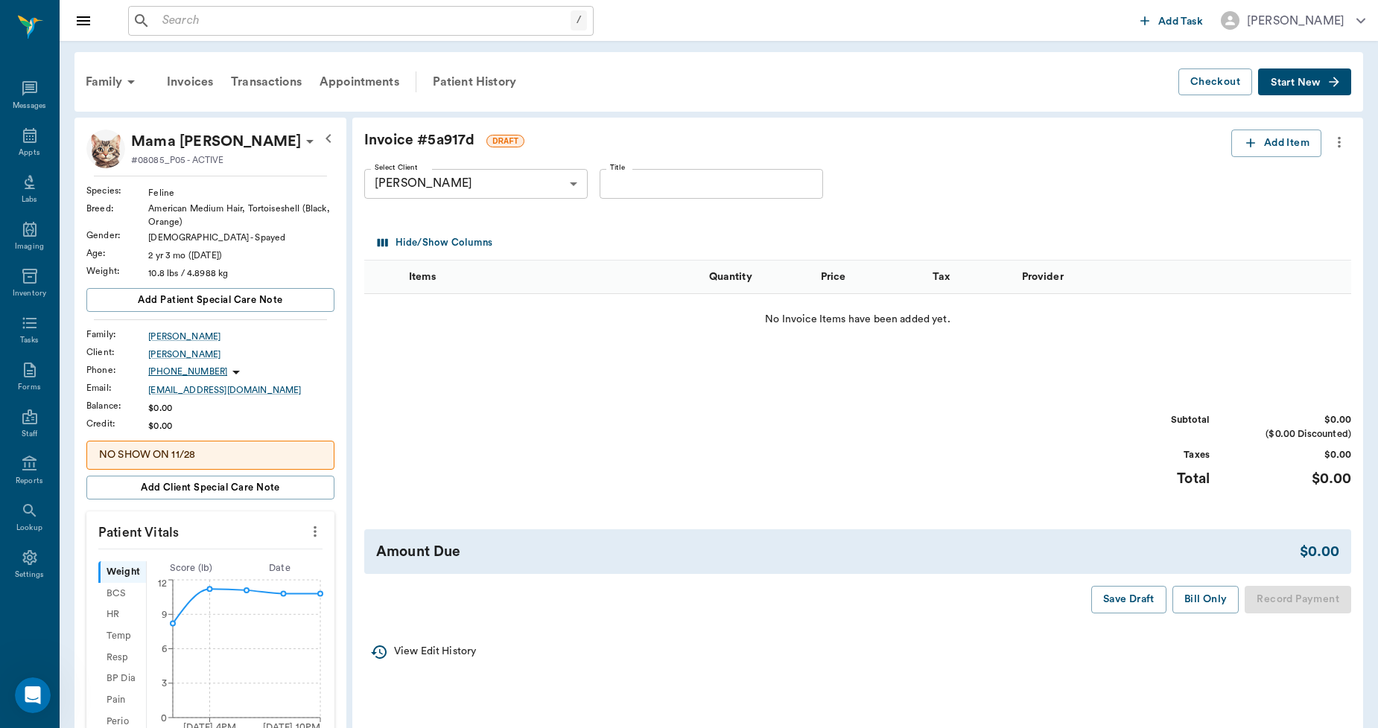
click at [1342, 138] on icon "more" at bounding box center [1339, 142] width 16 height 18
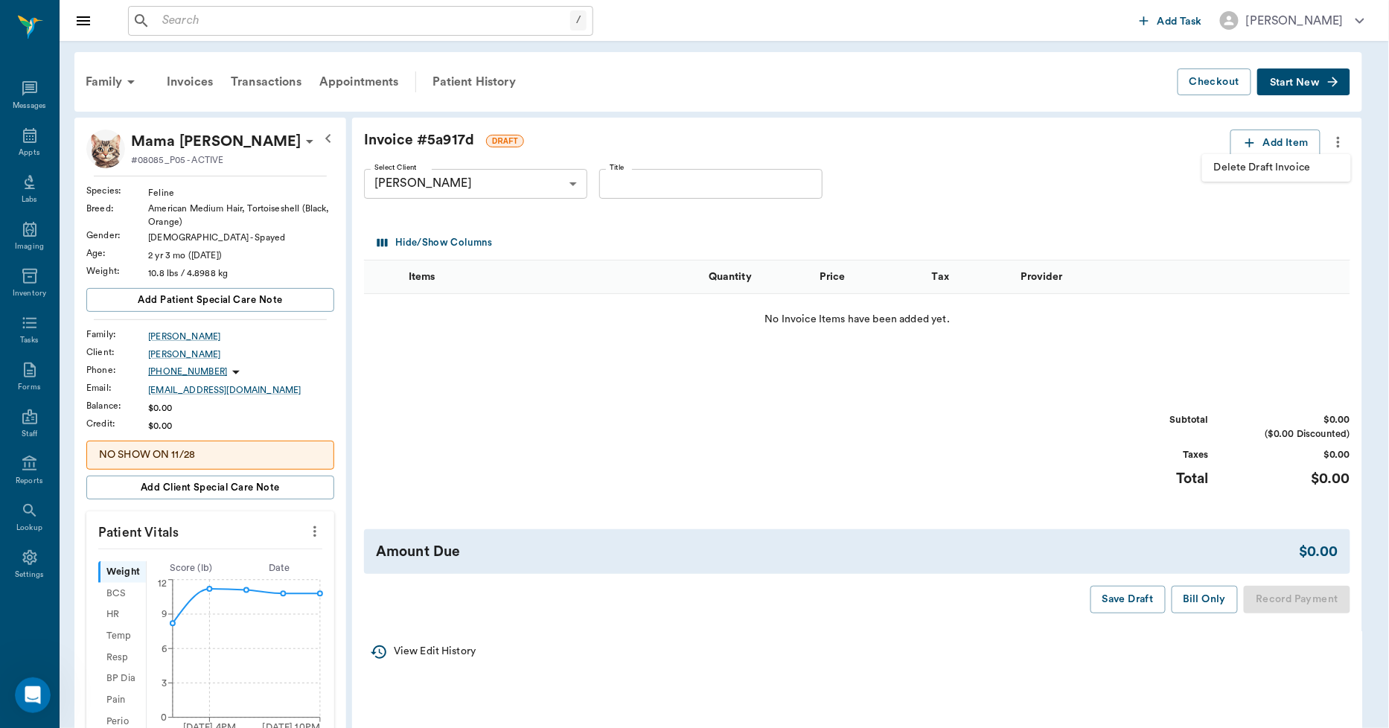
click at [1300, 162] on span "Delete Draft Invoice" at bounding box center [1276, 168] width 125 height 16
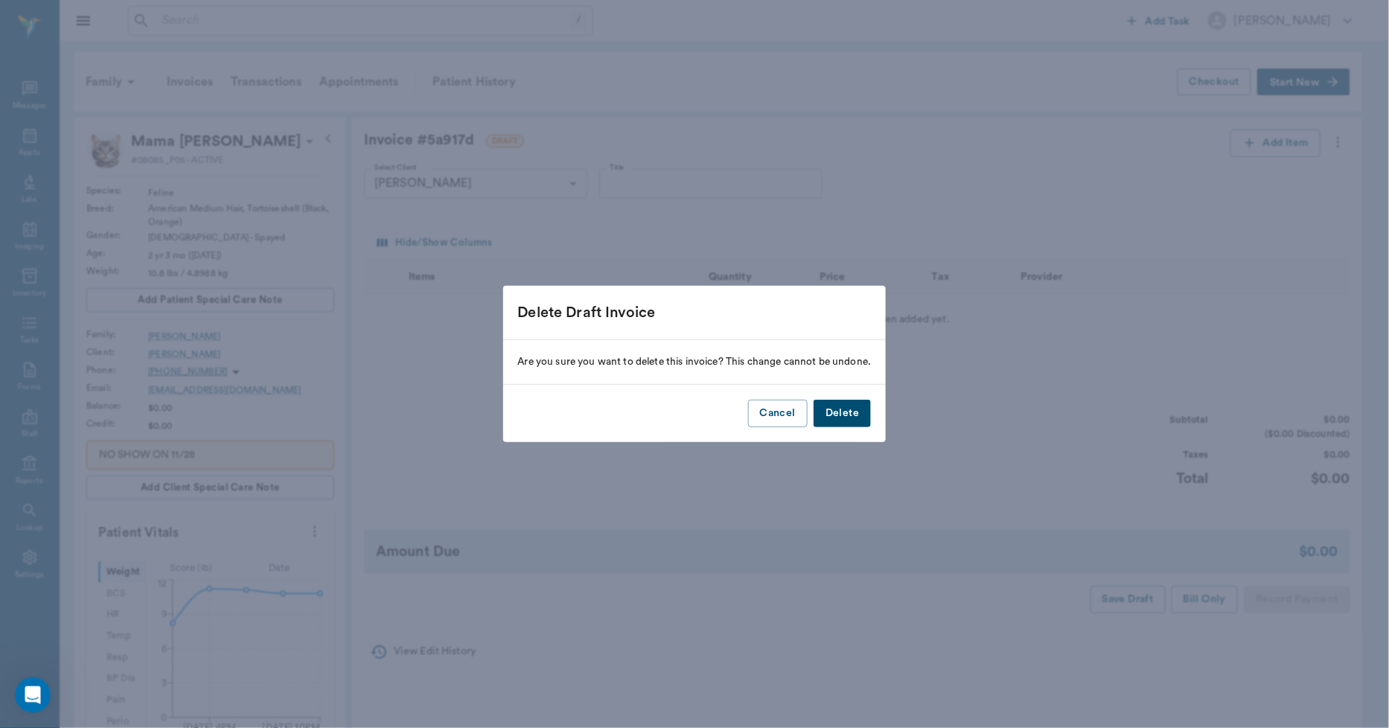
click at [868, 421] on button "Delete" at bounding box center [842, 414] width 57 height 28
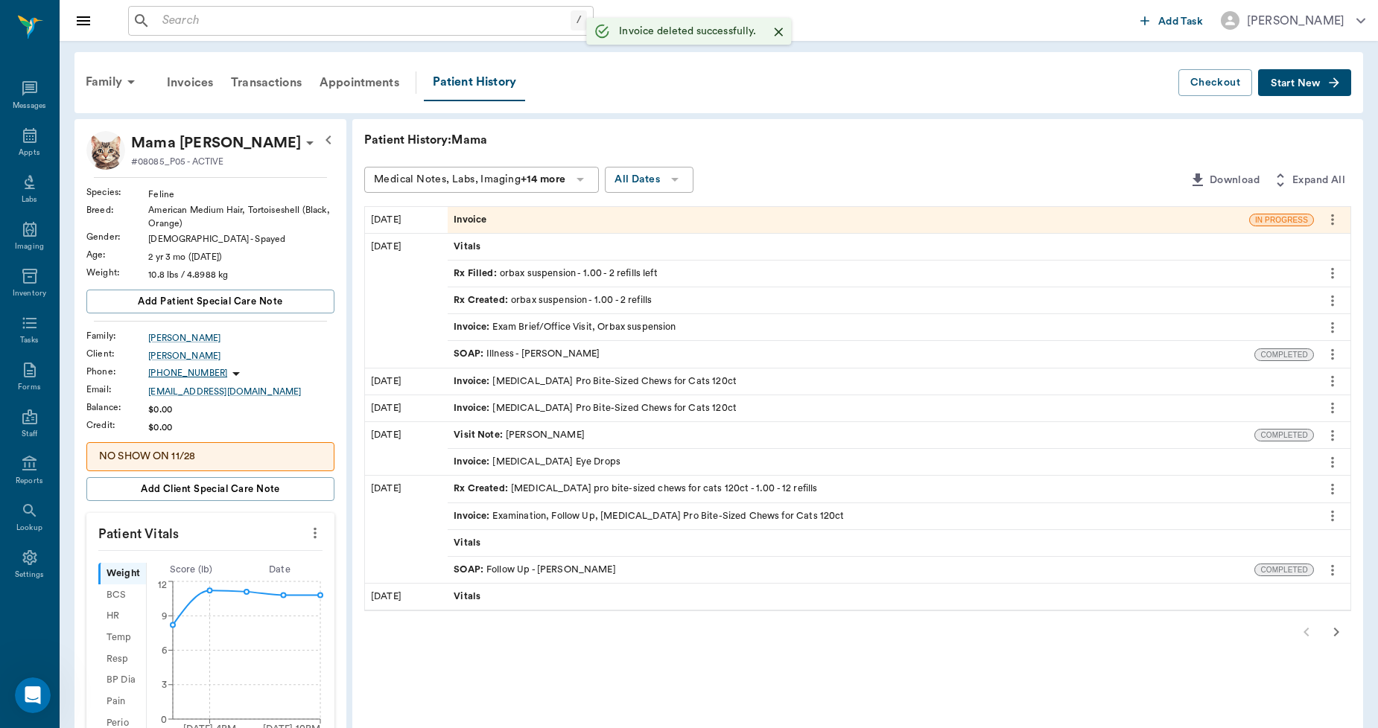
click at [508, 220] on div "Invoice" at bounding box center [848, 220] width 801 height 26
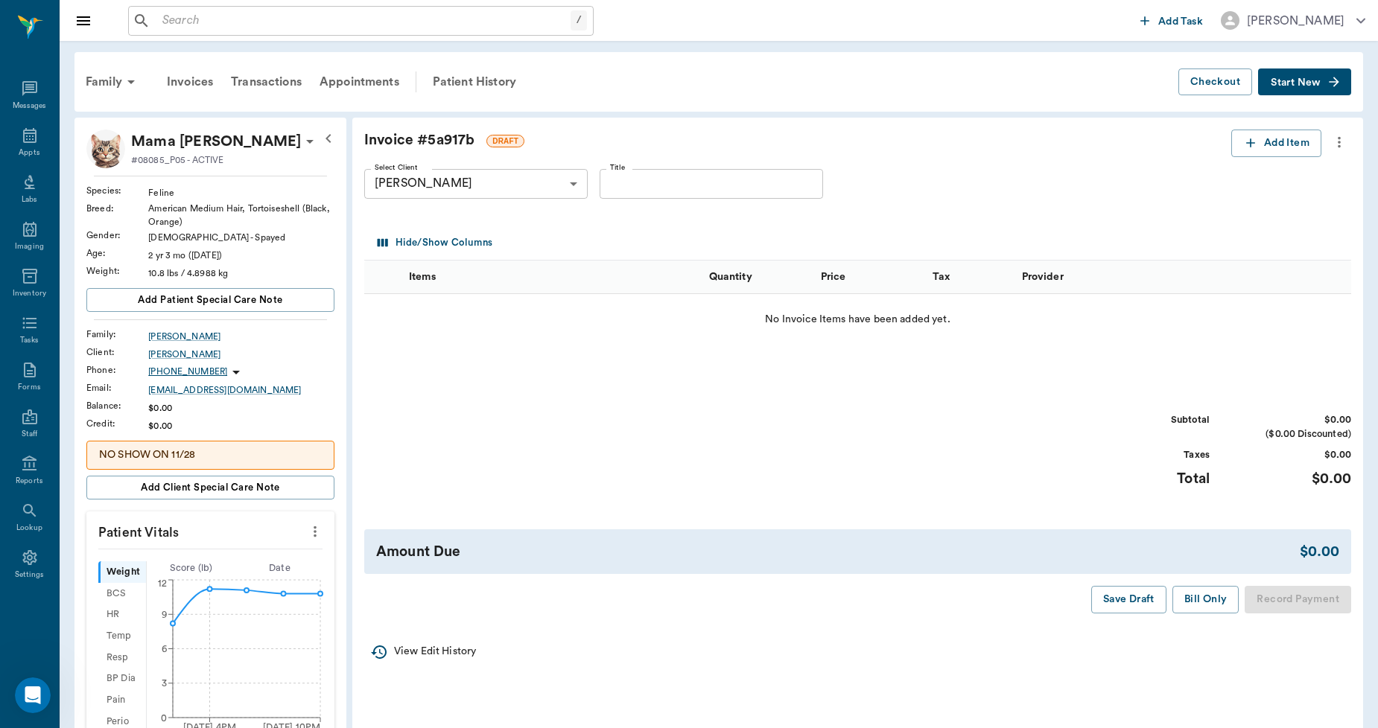
click at [1342, 147] on icon "more" at bounding box center [1339, 142] width 16 height 18
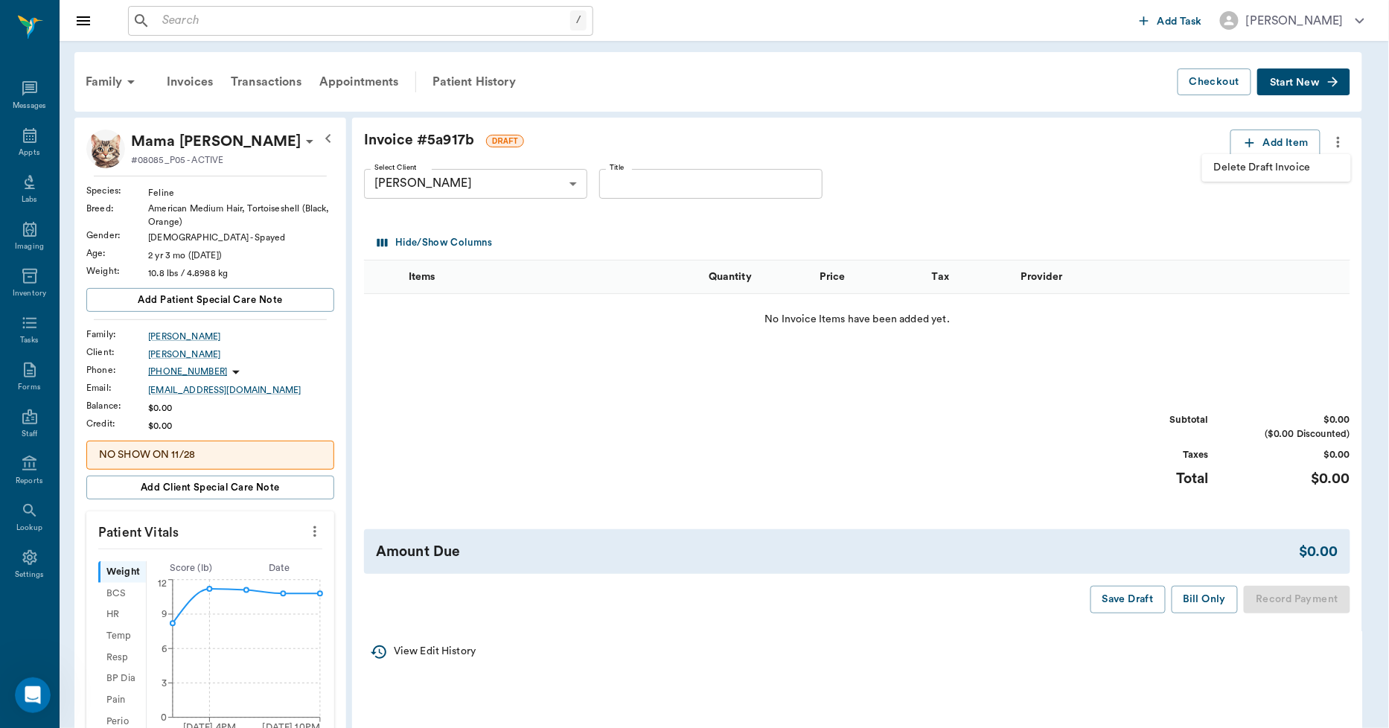
click at [1308, 162] on span "Delete Draft Invoice" at bounding box center [1276, 168] width 125 height 16
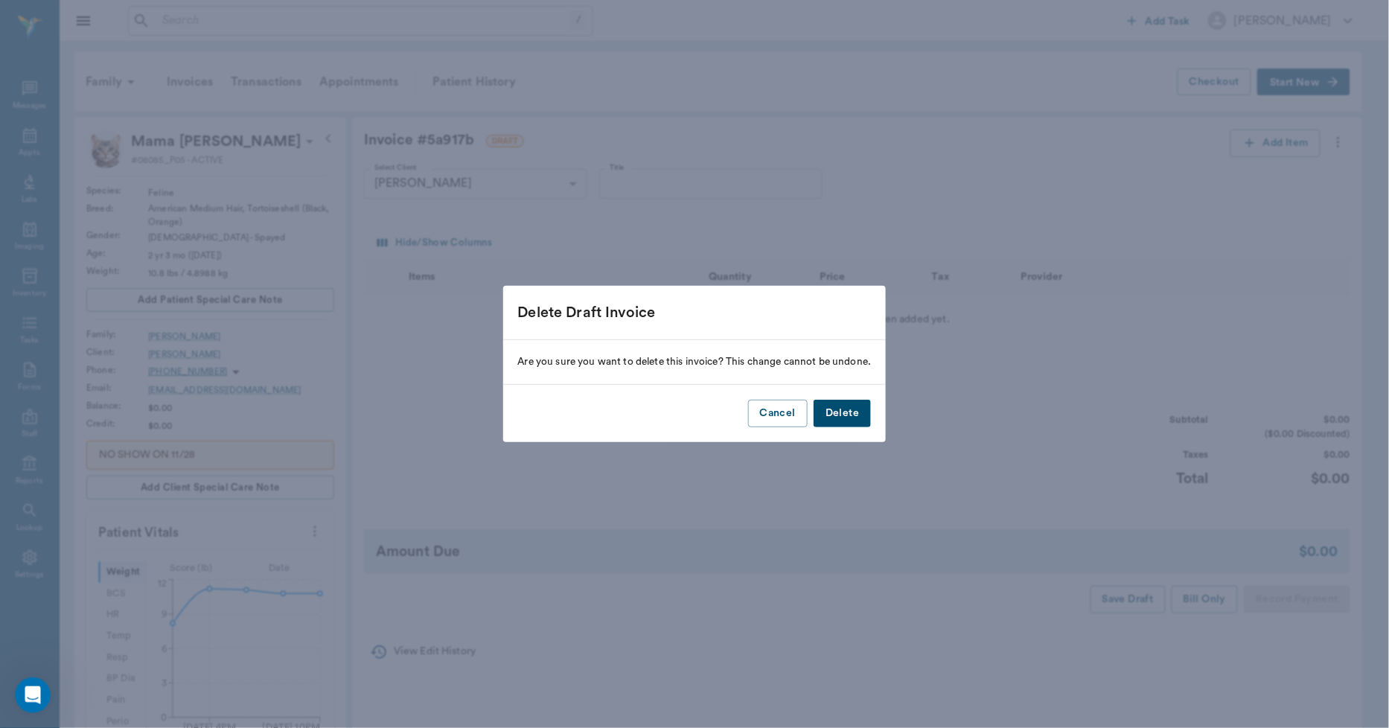
click at [858, 418] on button "Delete" at bounding box center [842, 414] width 57 height 28
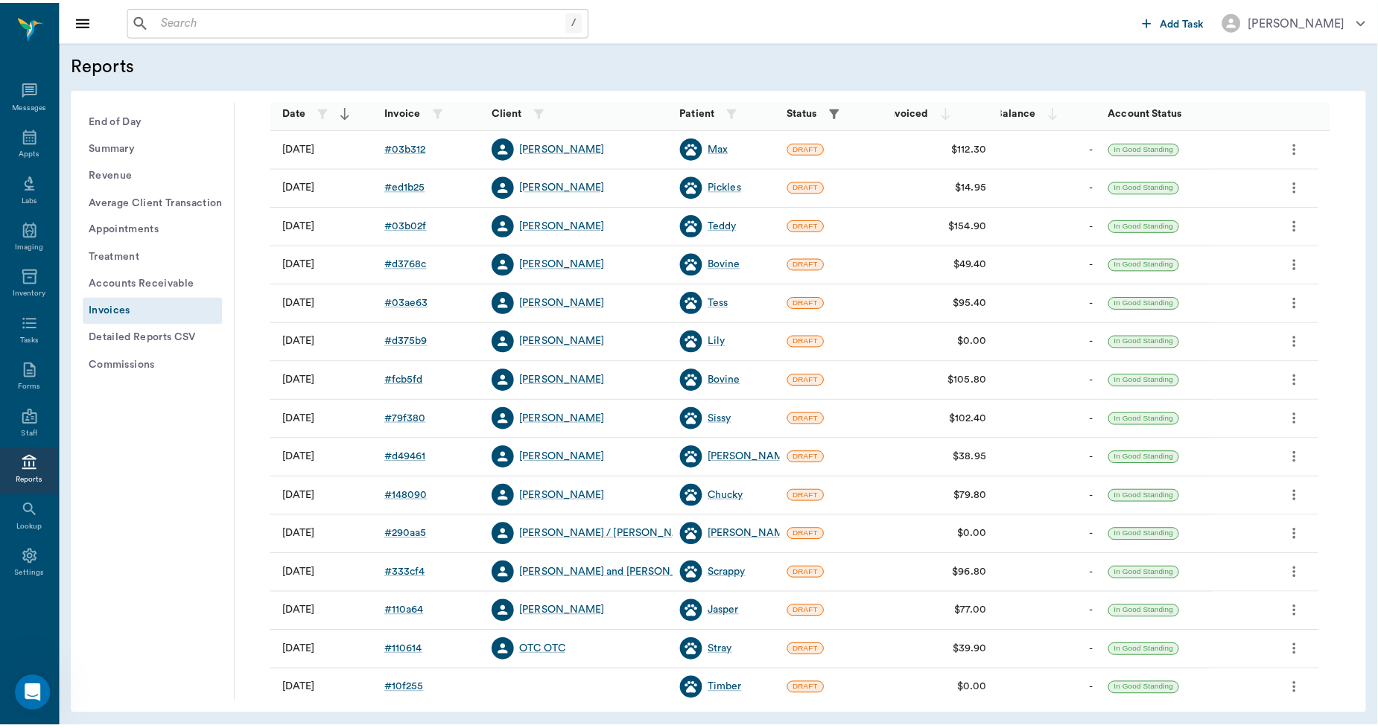
scroll to position [165, 0]
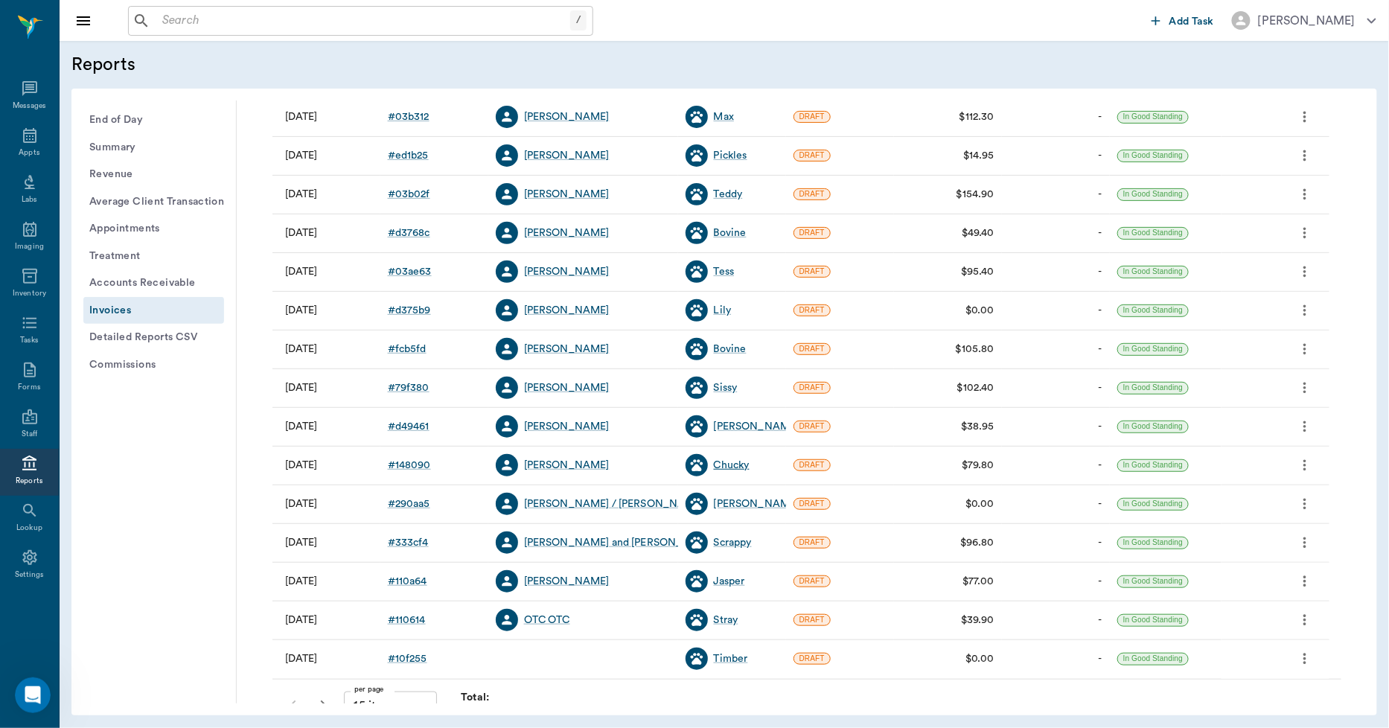
click at [739, 466] on div "Chucky" at bounding box center [732, 465] width 36 height 15
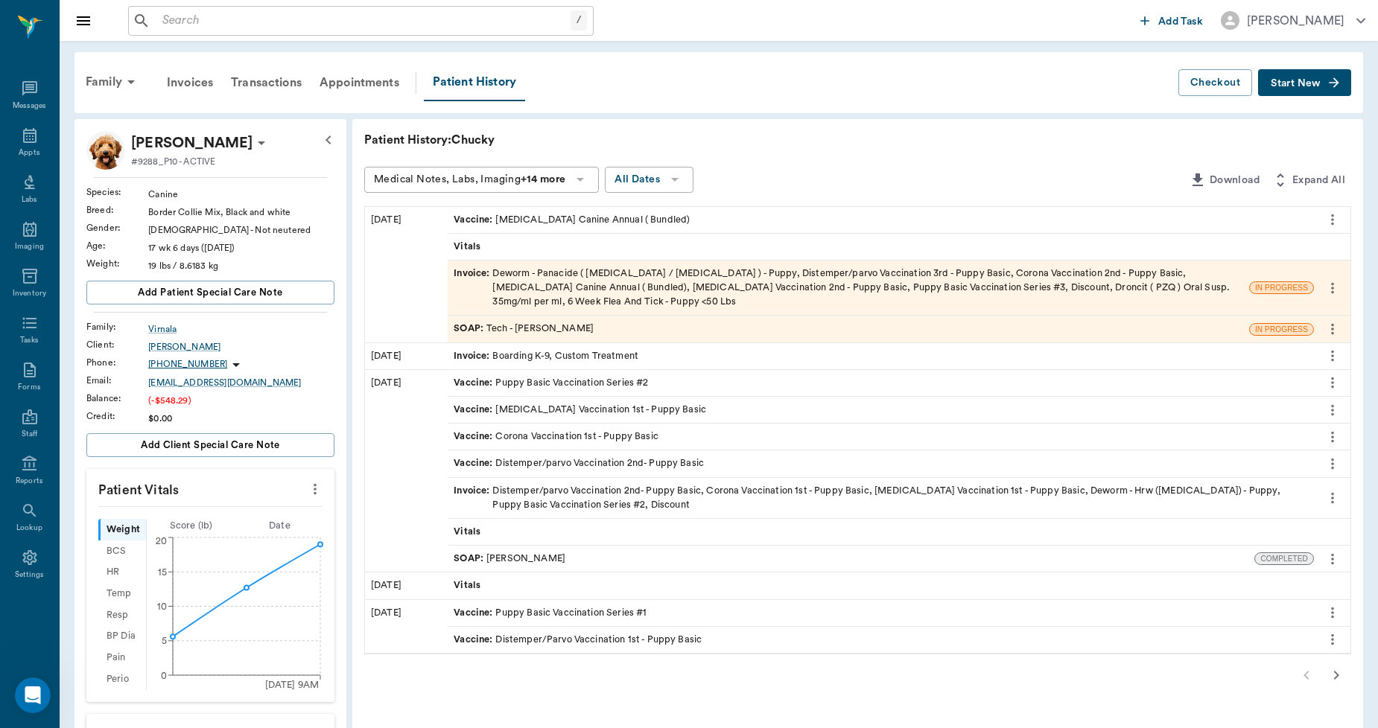
click at [1331, 219] on icon "more" at bounding box center [1332, 219] width 3 height 11
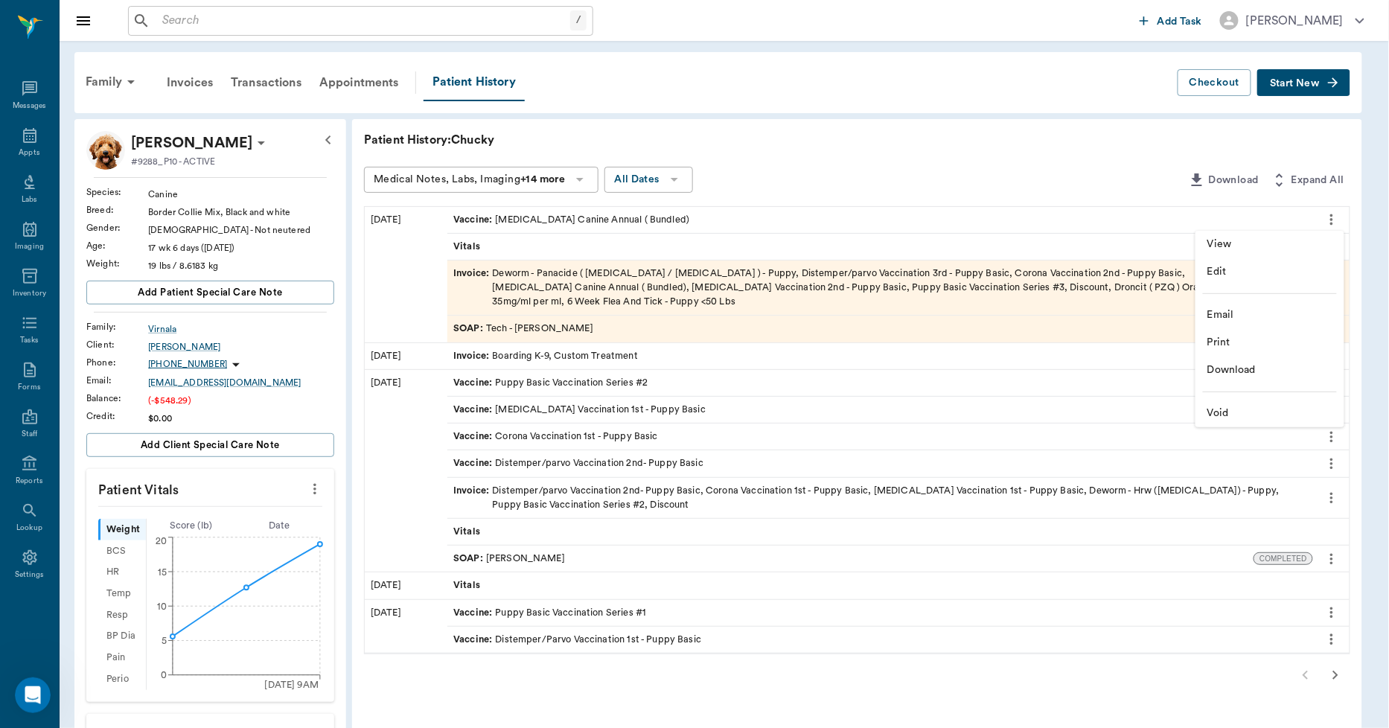
click at [1296, 233] on li "View" at bounding box center [1270, 245] width 149 height 28
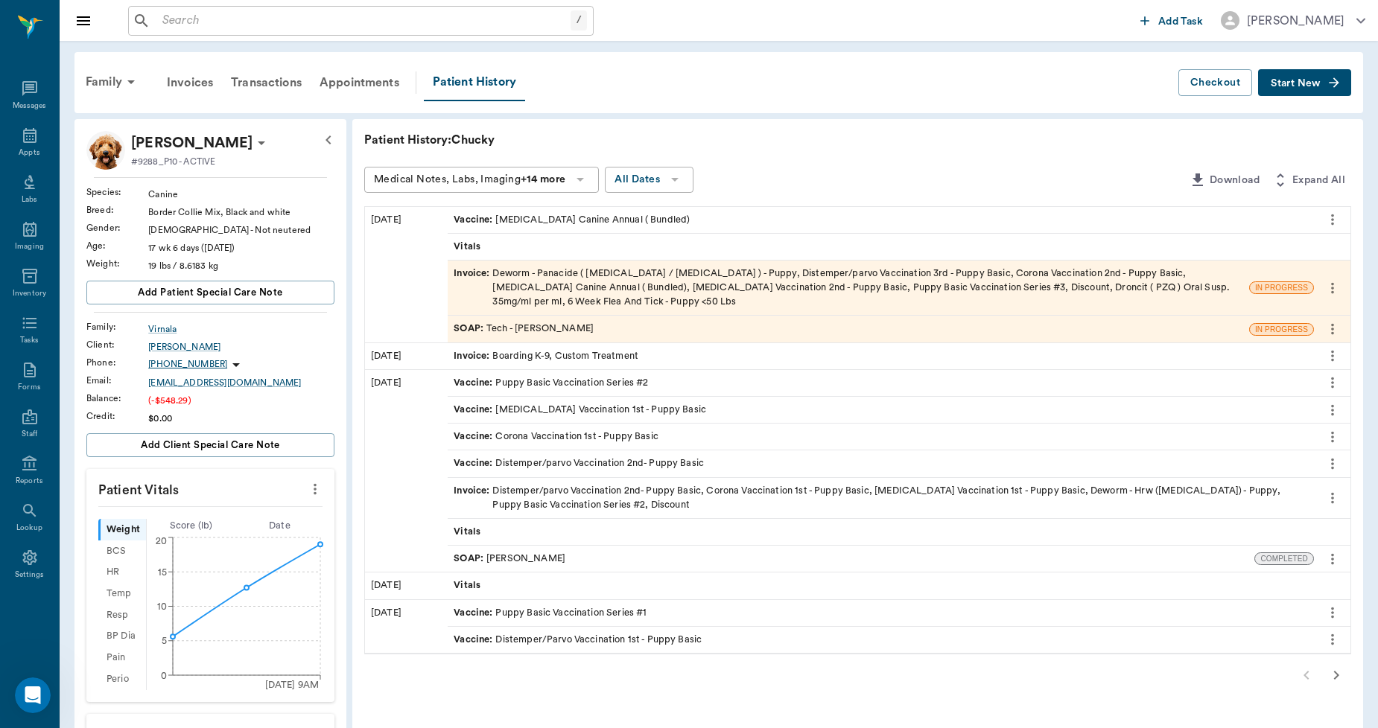
click at [593, 287] on div "Invoice : Deworm - Panacide ( Pyrantel / Ivermectin ) - Puppy, Distemper/parvo …" at bounding box center [847, 288] width 789 height 43
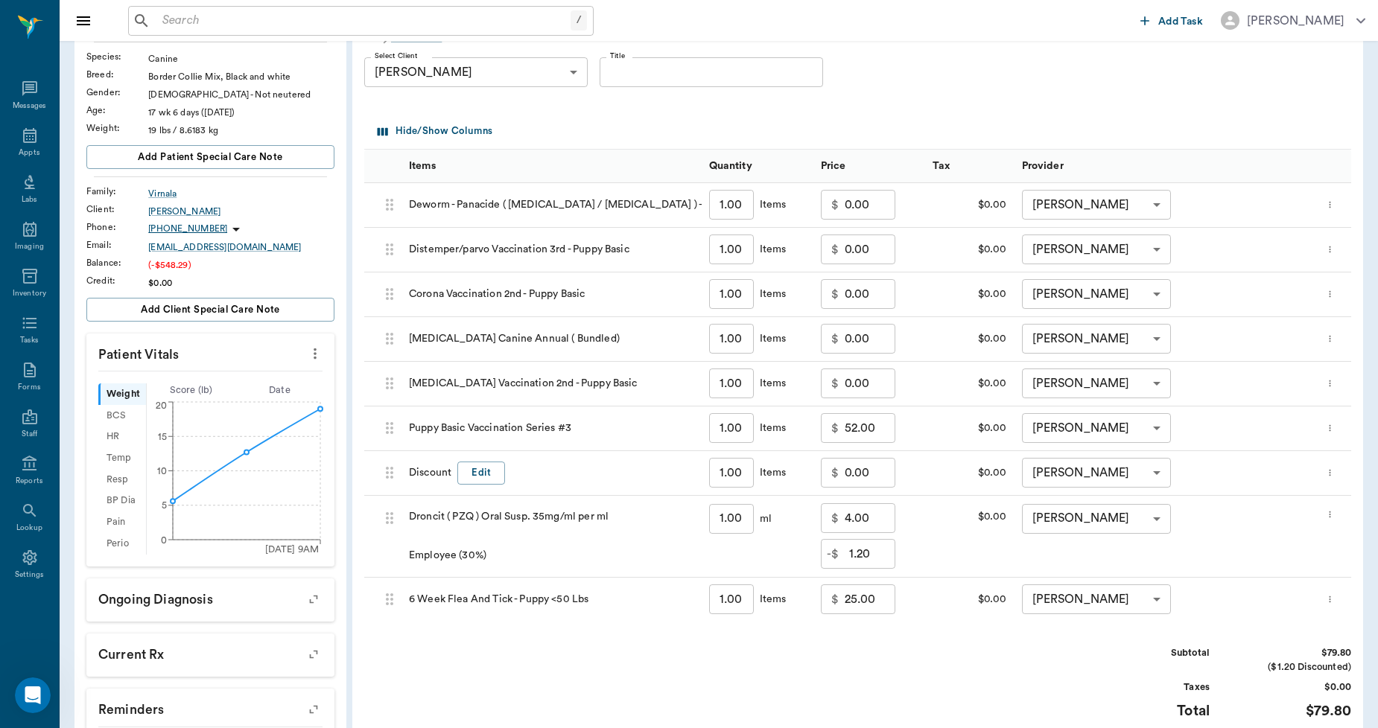
scroll to position [299, 0]
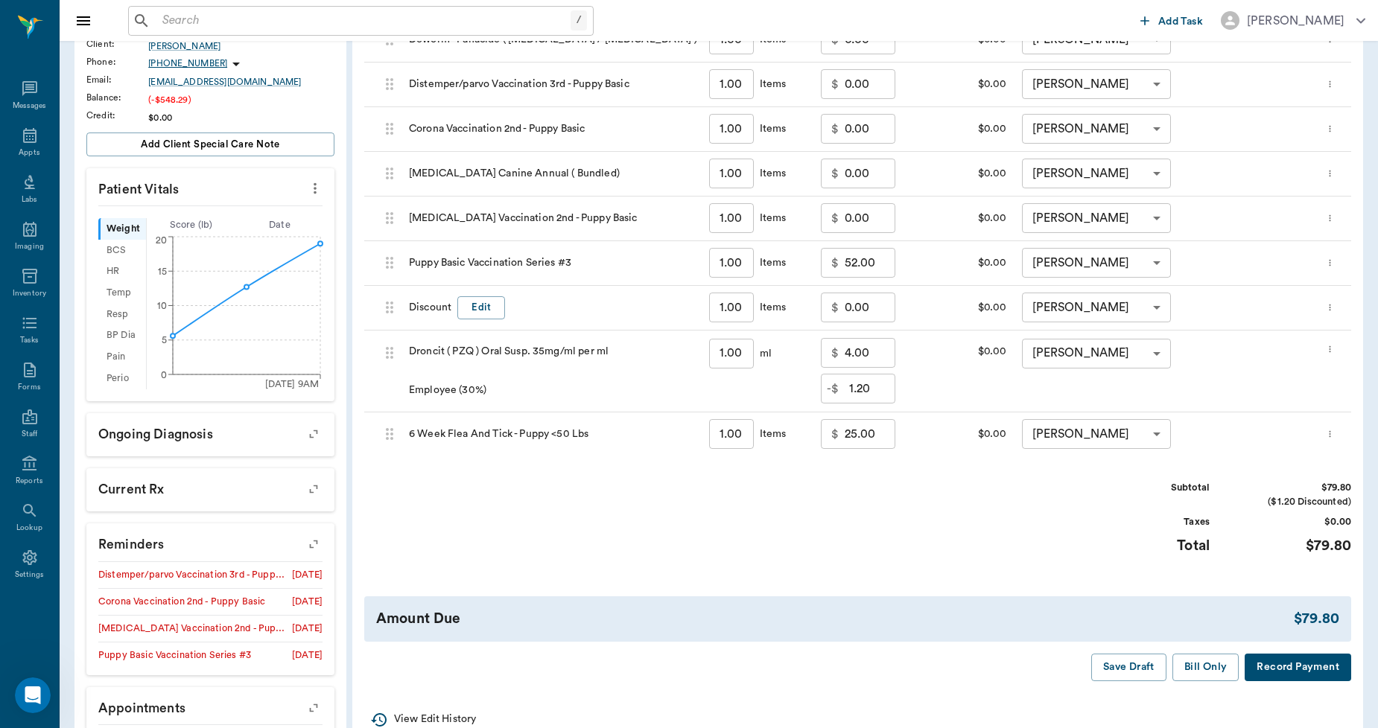
click at [874, 311] on input "0.00" at bounding box center [869, 308] width 51 height 30
type input "0"
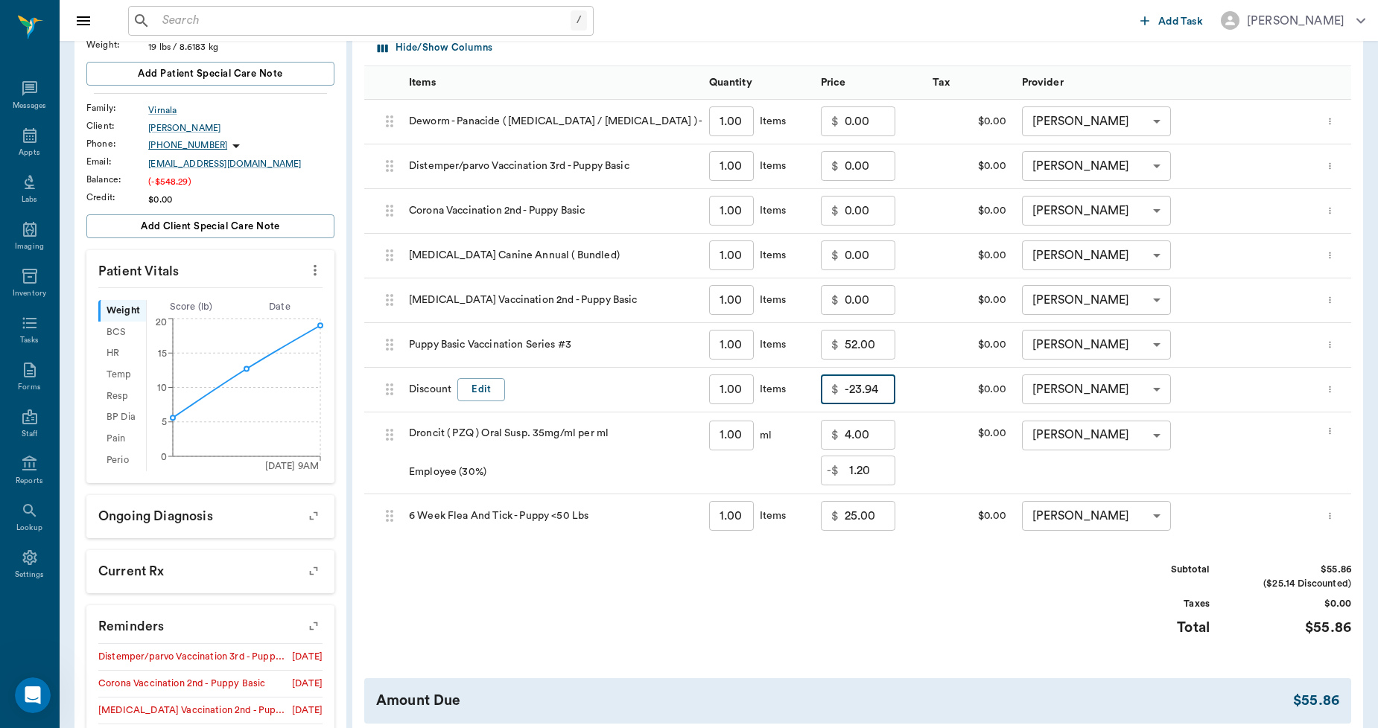
scroll to position [217, 0]
type input "-23.94"
click at [479, 395] on button "Edit" at bounding box center [481, 390] width 48 height 23
type input "D"
click at [440, 391] on input "Emplyee Discount" at bounding box center [485, 390] width 167 height 30
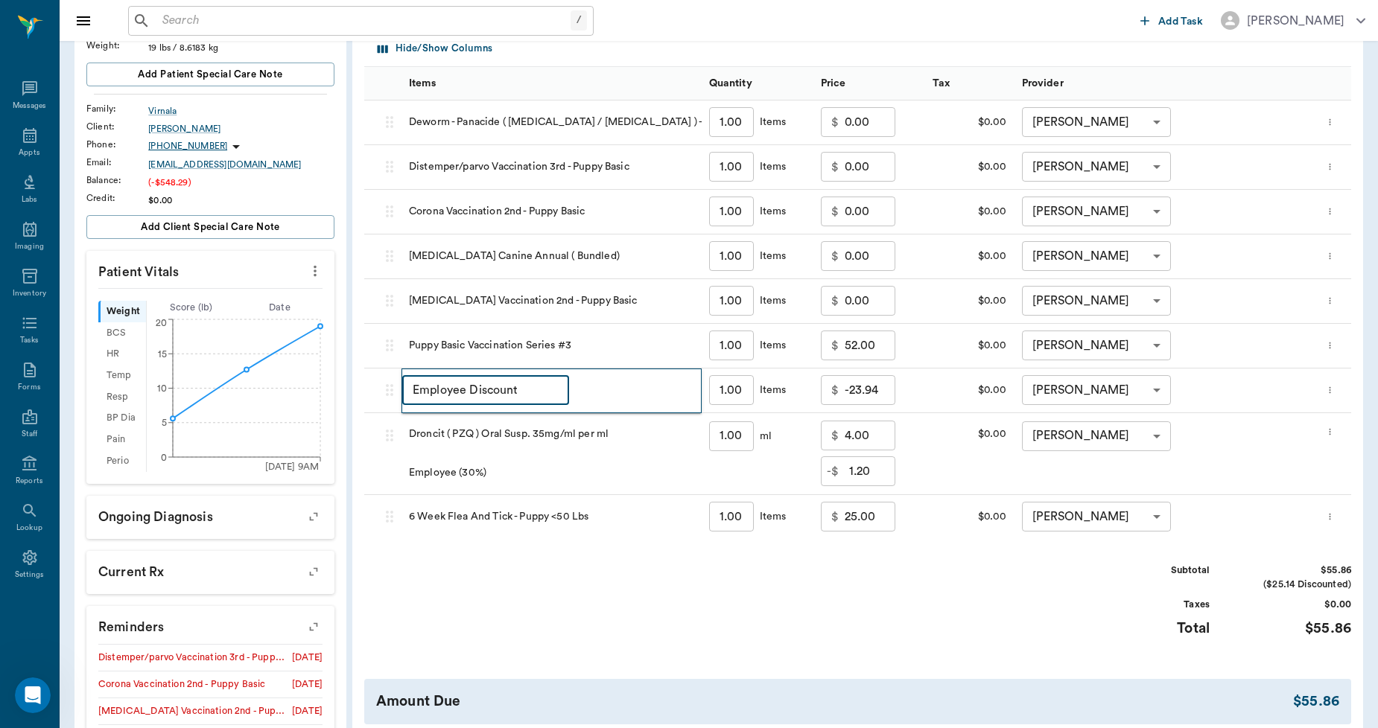
scroll to position [299, 0]
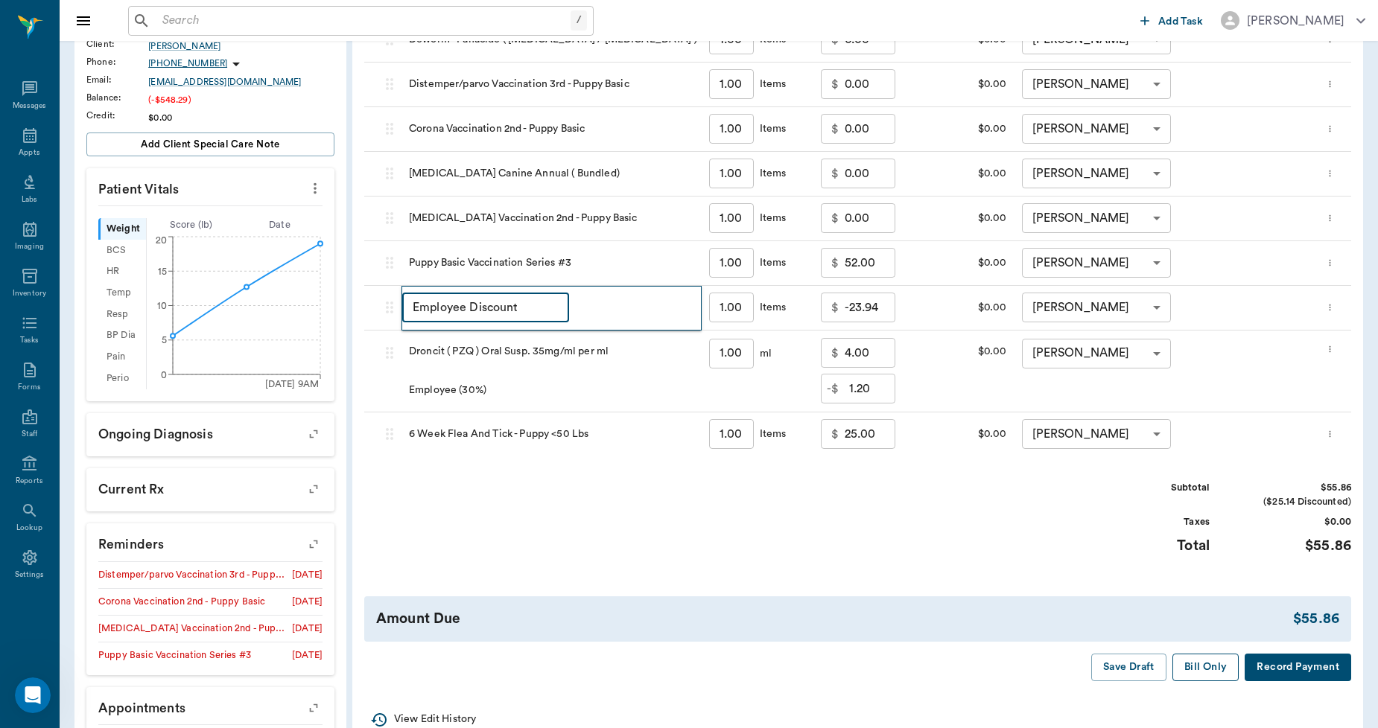
type input "Employee Discount"
click at [1226, 672] on button "Bill Only" at bounding box center [1205, 668] width 67 height 28
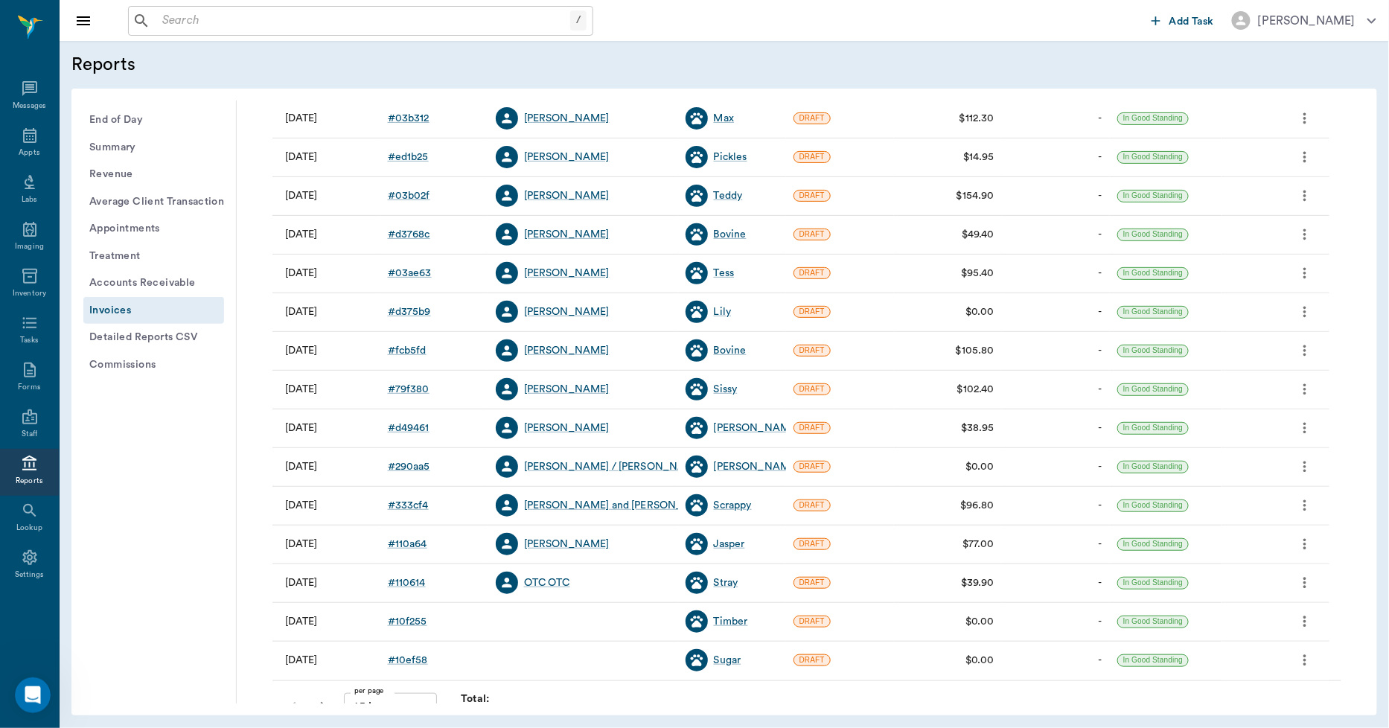
scroll to position [191, 0]
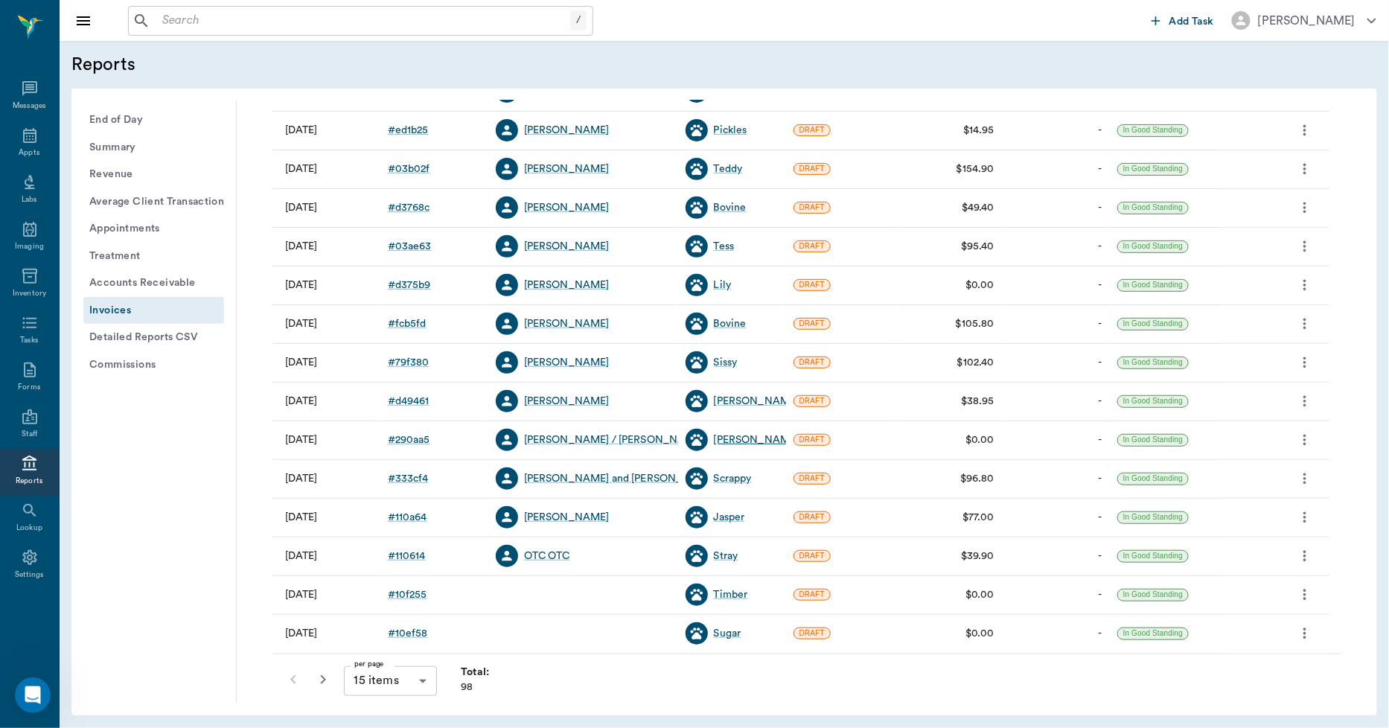
click at [736, 436] on div "Linus" at bounding box center [757, 440] width 86 height 15
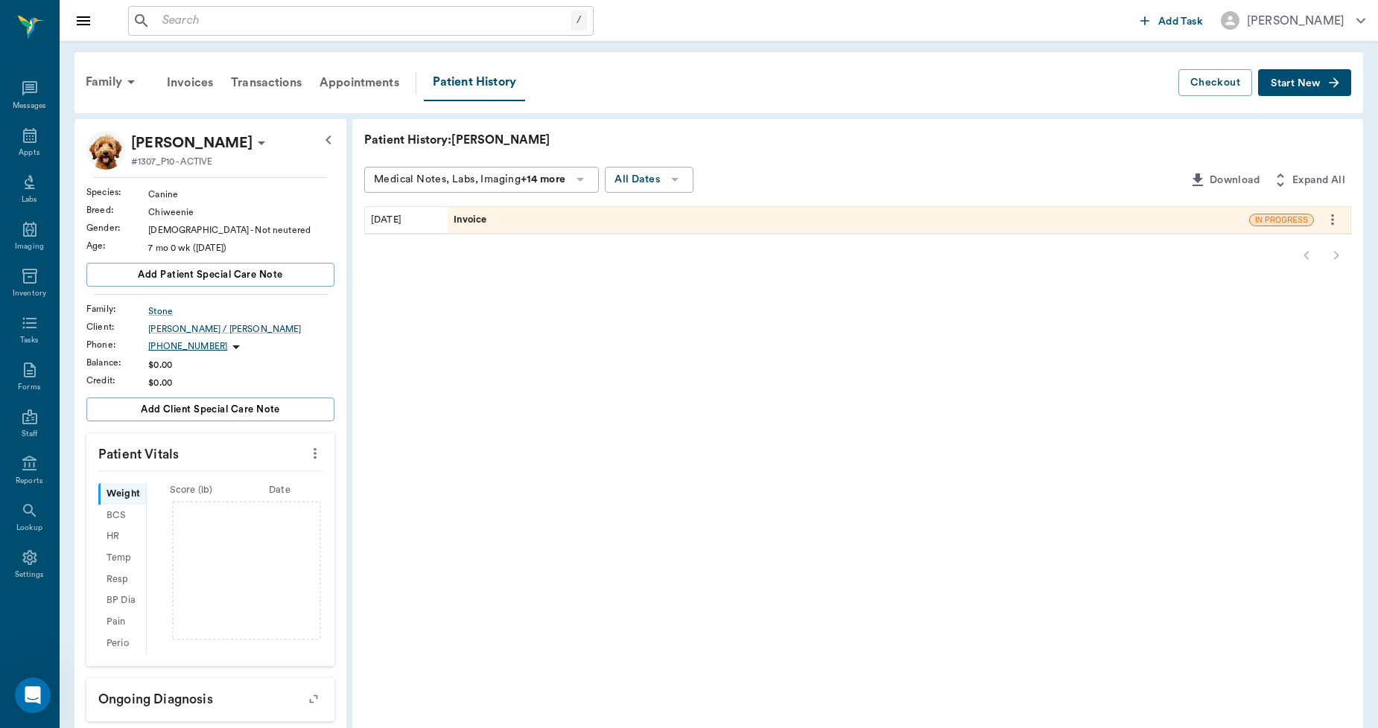
click at [502, 224] on div "Invoice" at bounding box center [848, 220] width 801 height 26
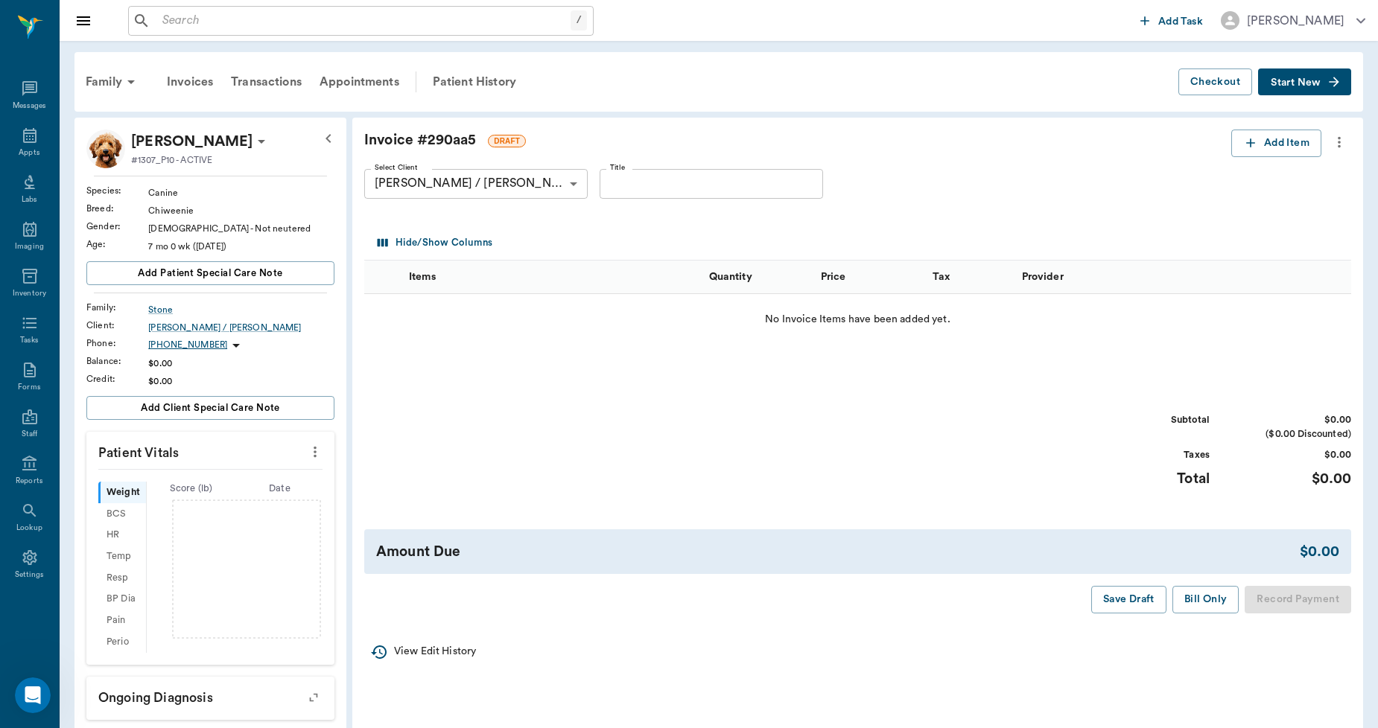
click at [1336, 139] on icon "more" at bounding box center [1339, 142] width 16 height 18
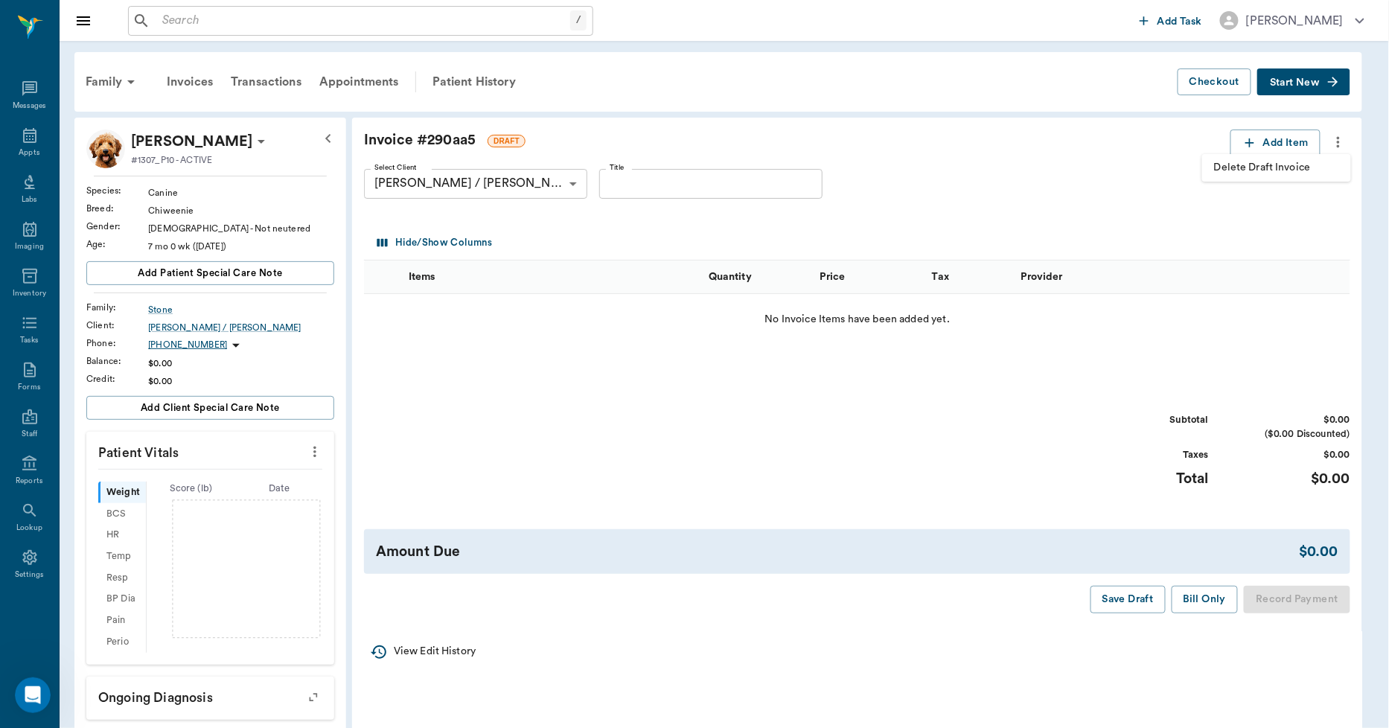
click at [1284, 162] on span "Delete Draft Invoice" at bounding box center [1276, 168] width 125 height 16
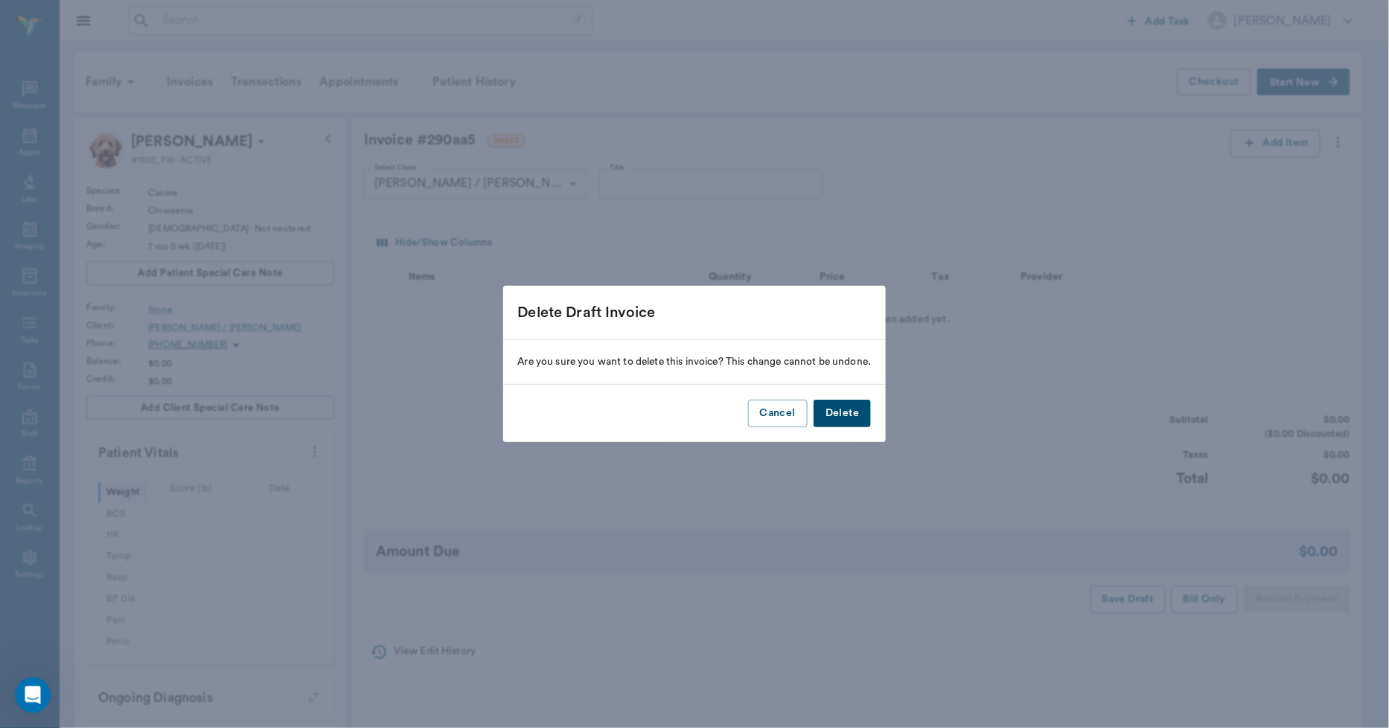
click at [849, 407] on button "Delete" at bounding box center [842, 414] width 57 height 28
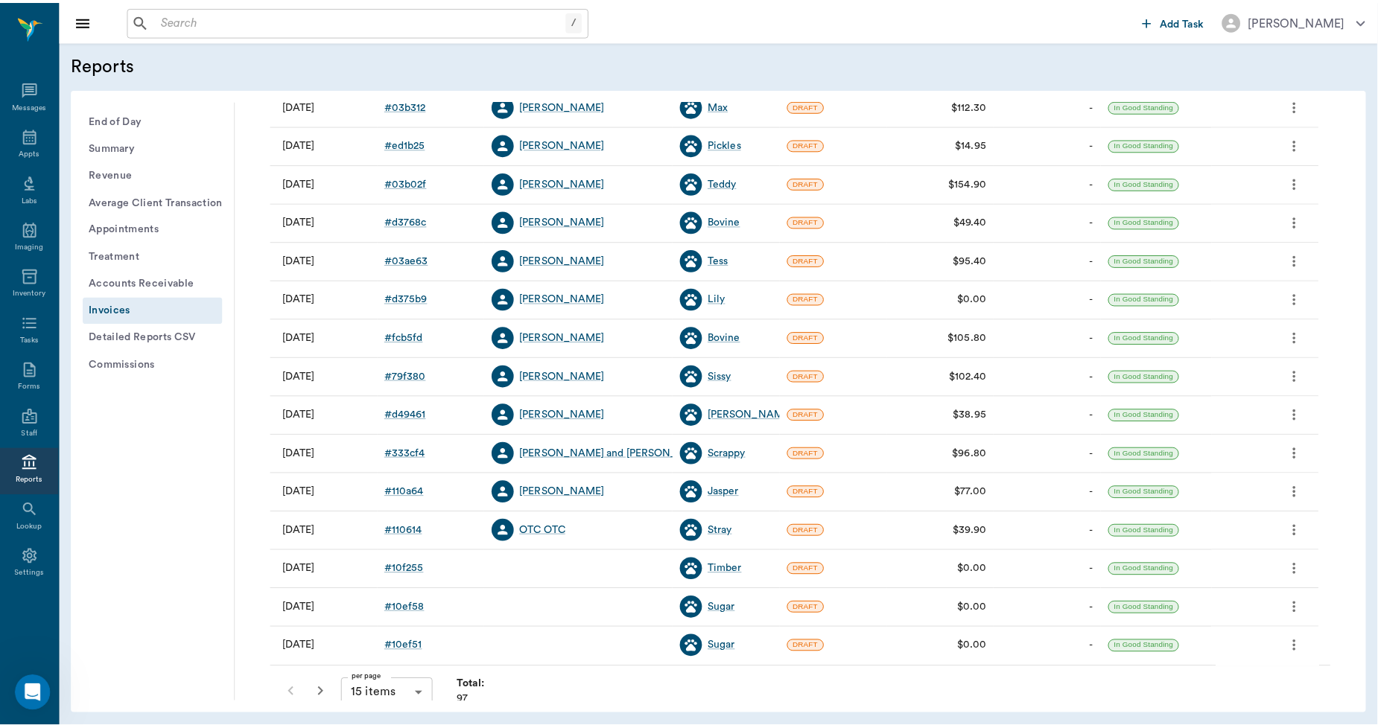
scroll to position [191, 0]
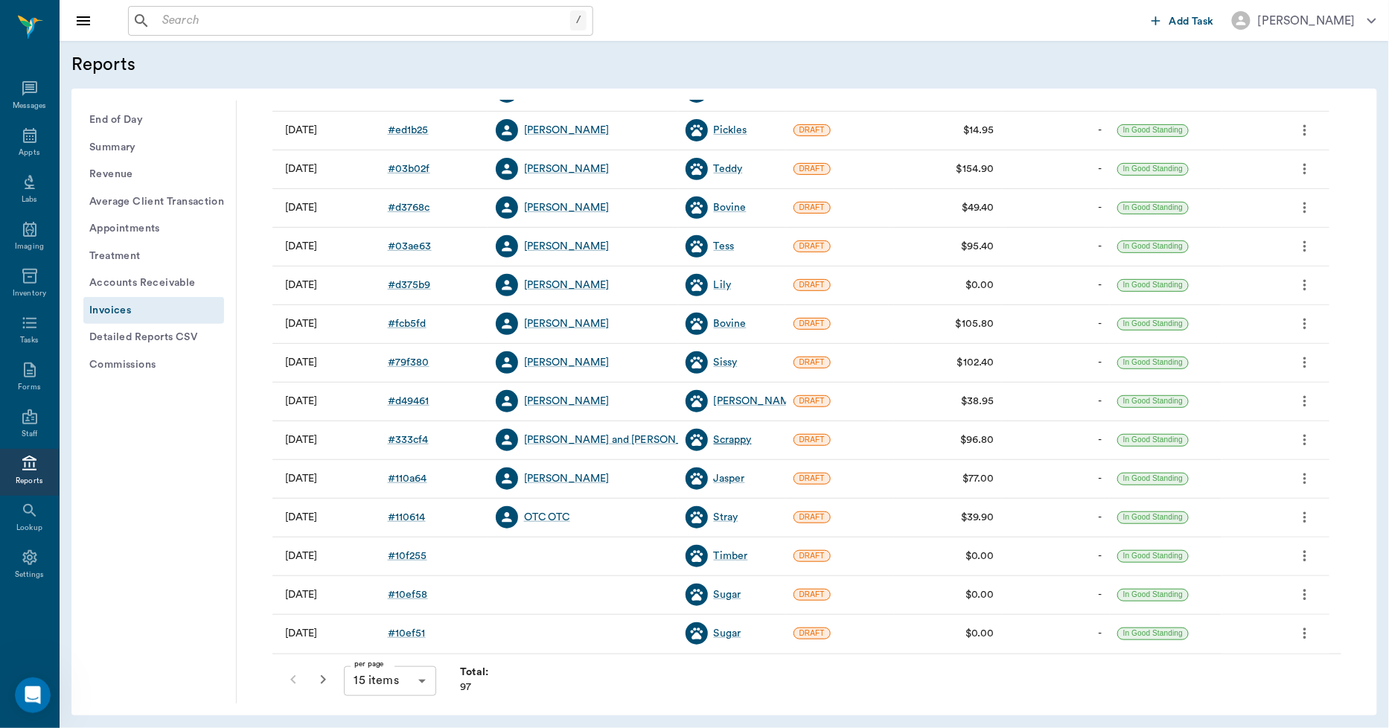
click at [721, 439] on div "Scrappy" at bounding box center [733, 440] width 38 height 15
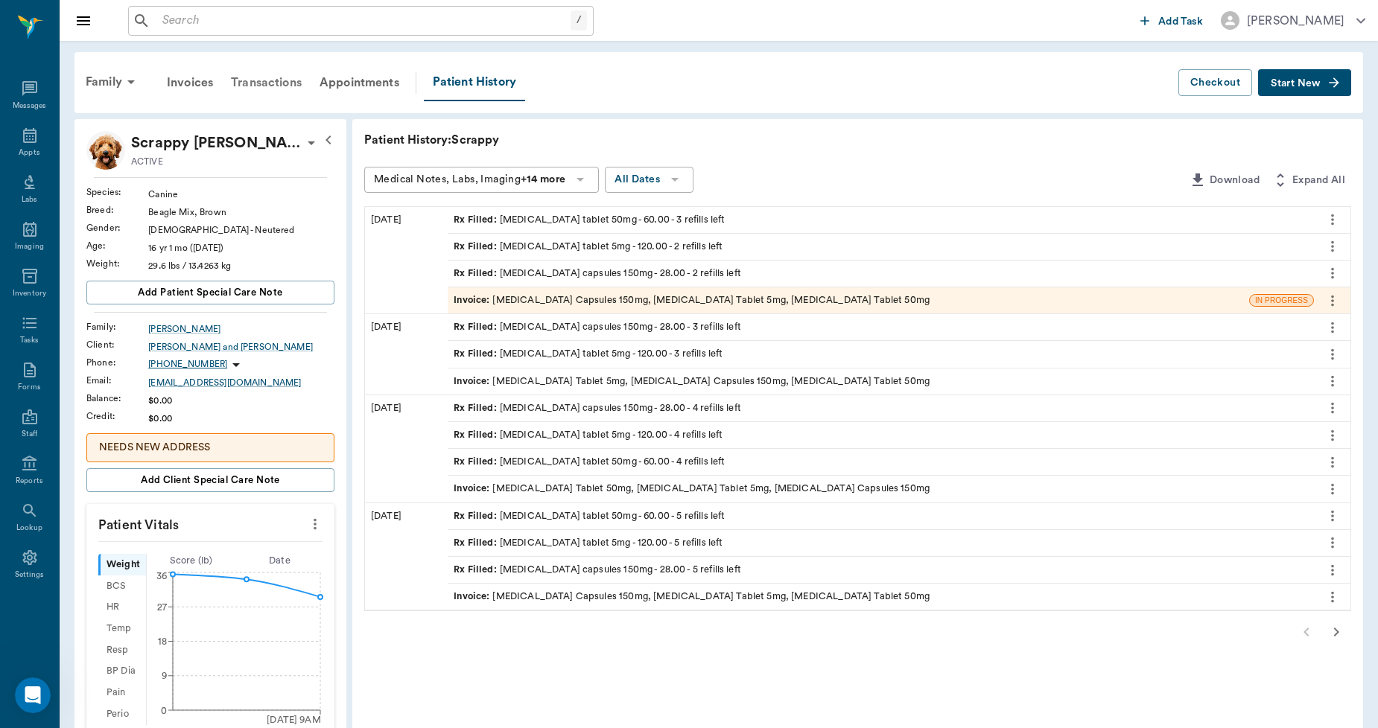
click at [268, 77] on div "Transactions" at bounding box center [266, 83] width 89 height 36
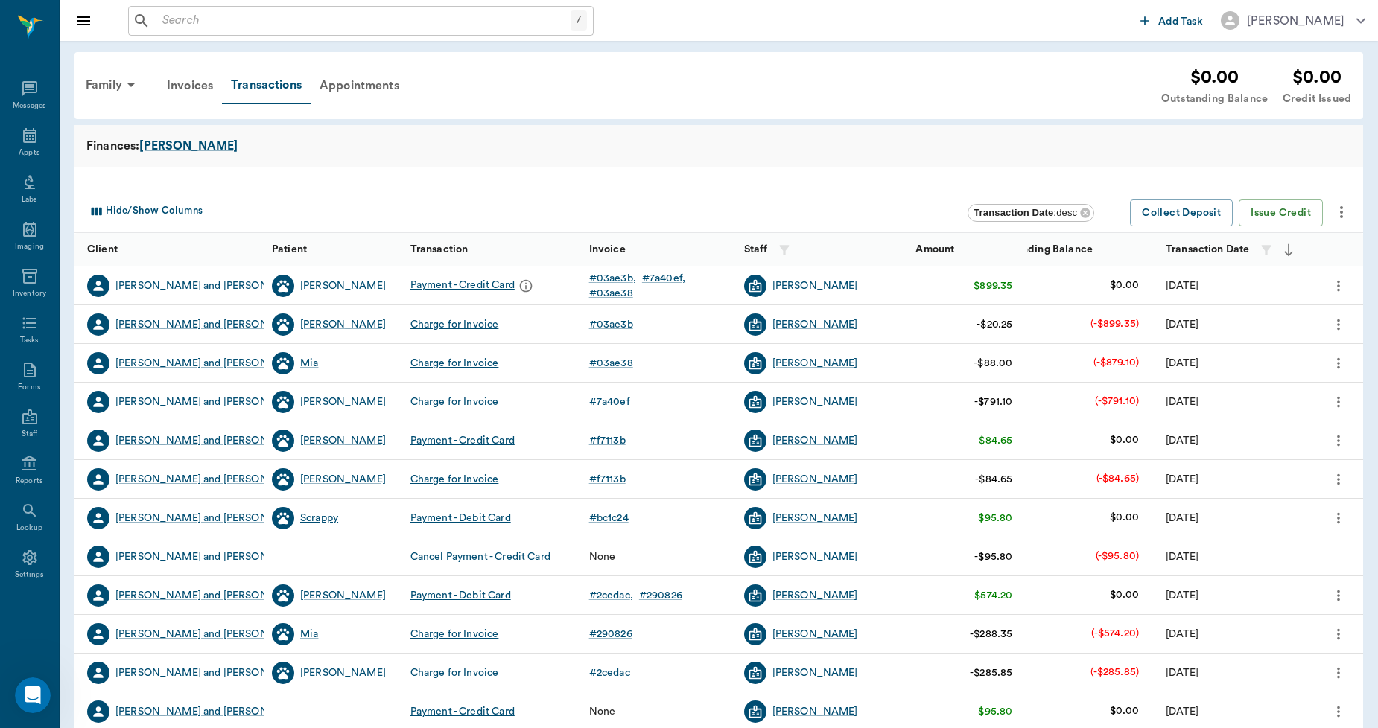
click at [318, 511] on div "Scrappy" at bounding box center [319, 518] width 38 height 15
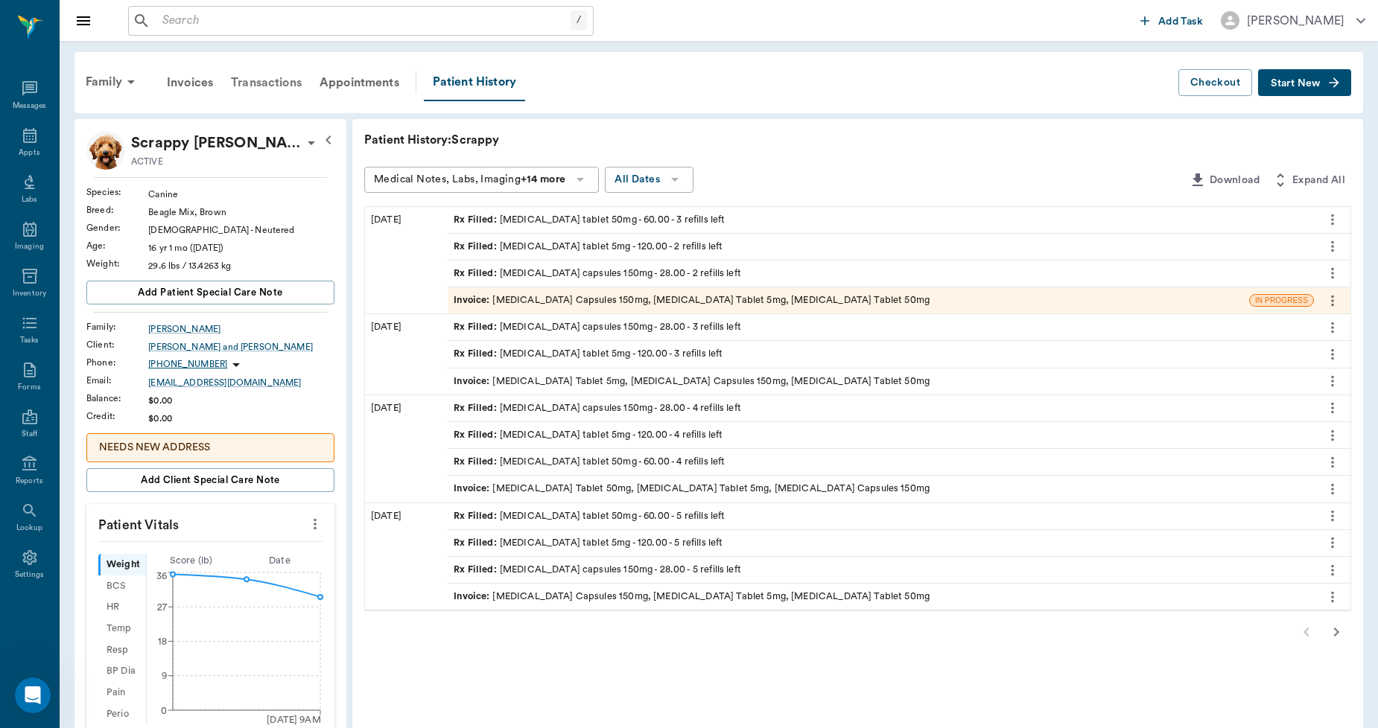
click at [287, 84] on div "Transactions" at bounding box center [266, 83] width 89 height 36
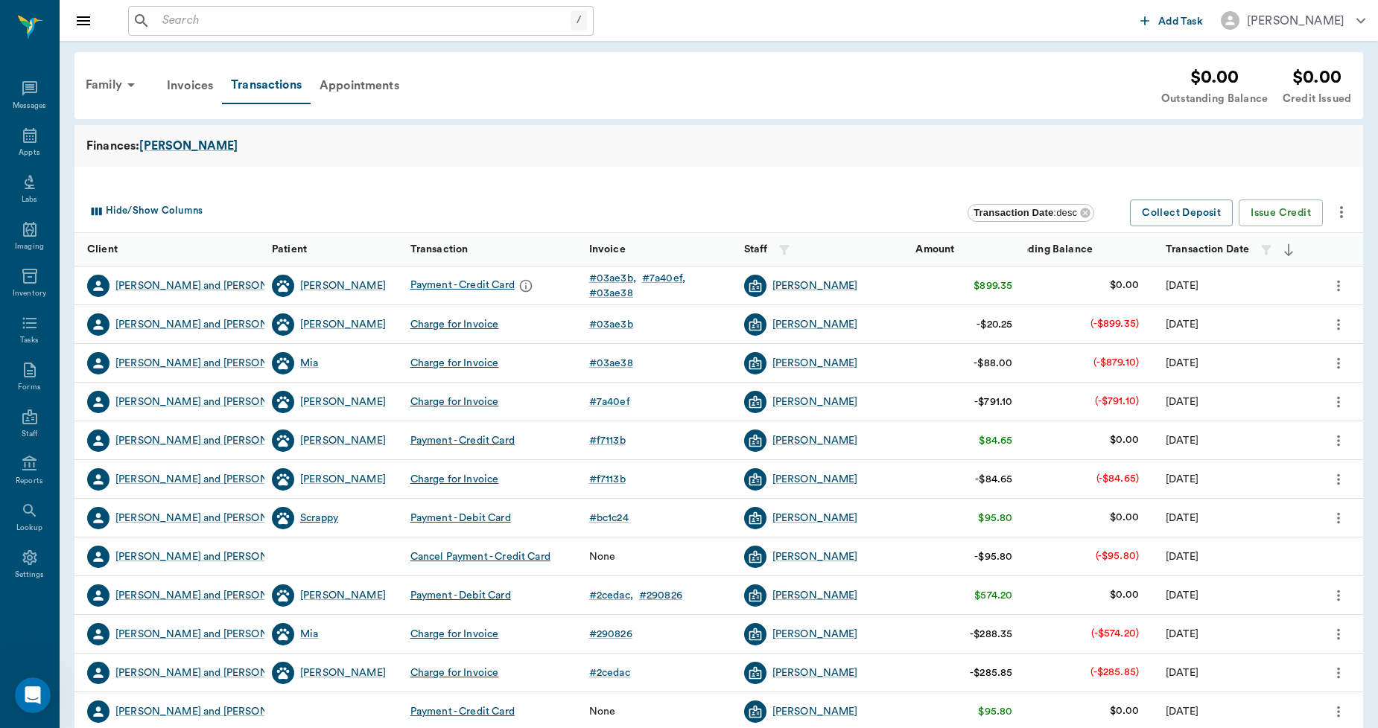
click at [333, 520] on div "Scrappy" at bounding box center [319, 518] width 38 height 15
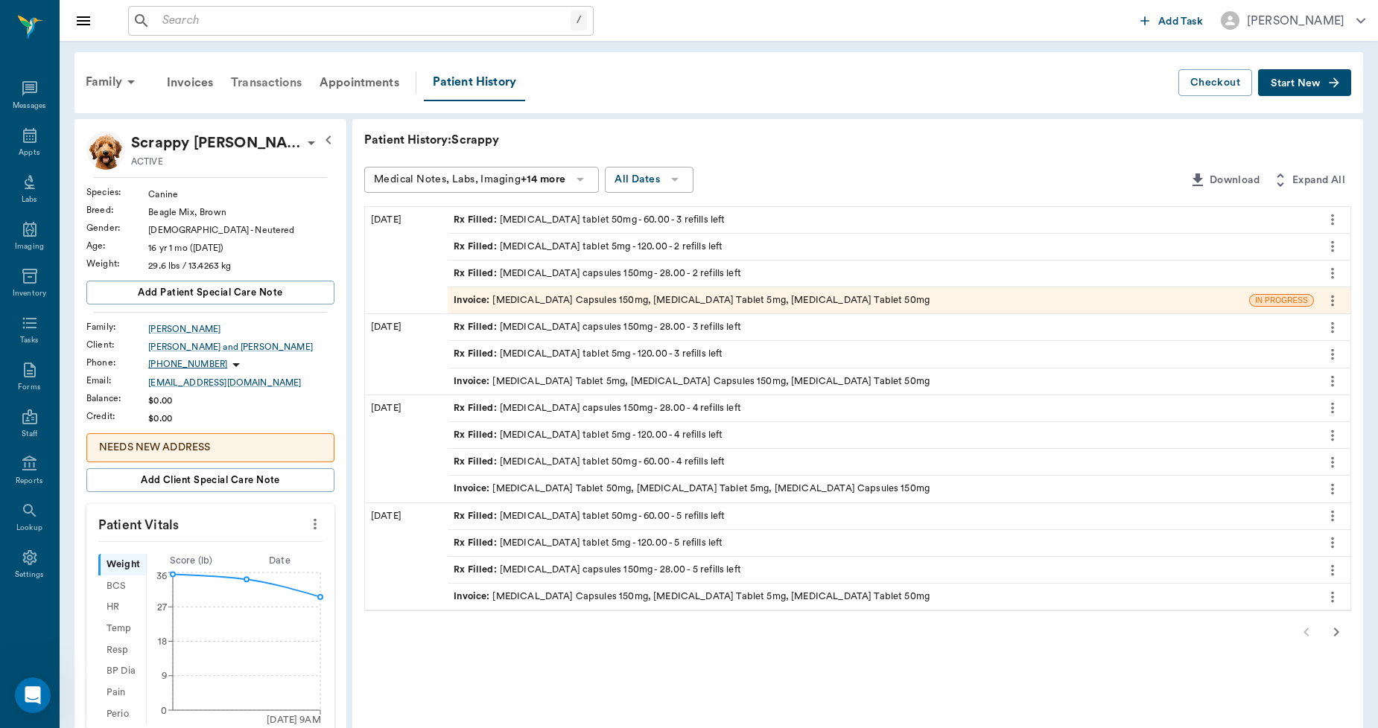
click at [283, 80] on div "Transactions" at bounding box center [266, 83] width 89 height 36
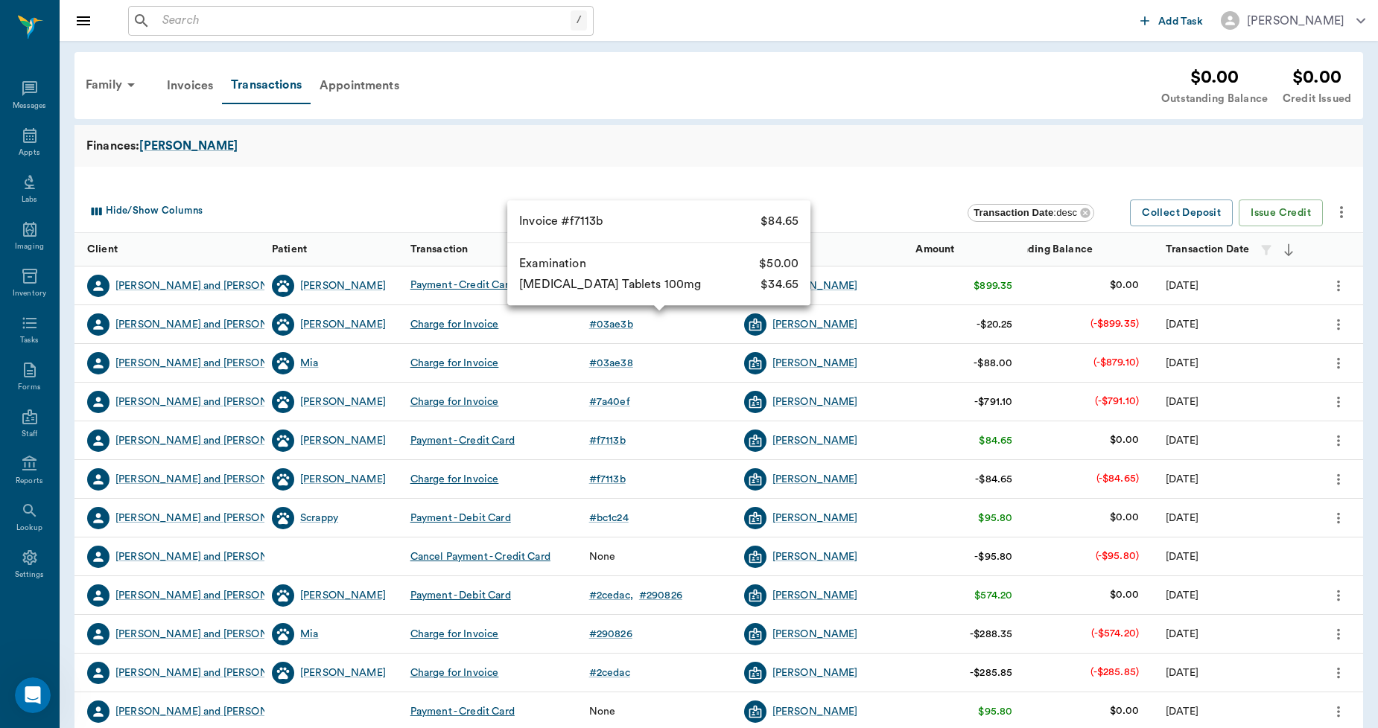
scroll to position [187, 0]
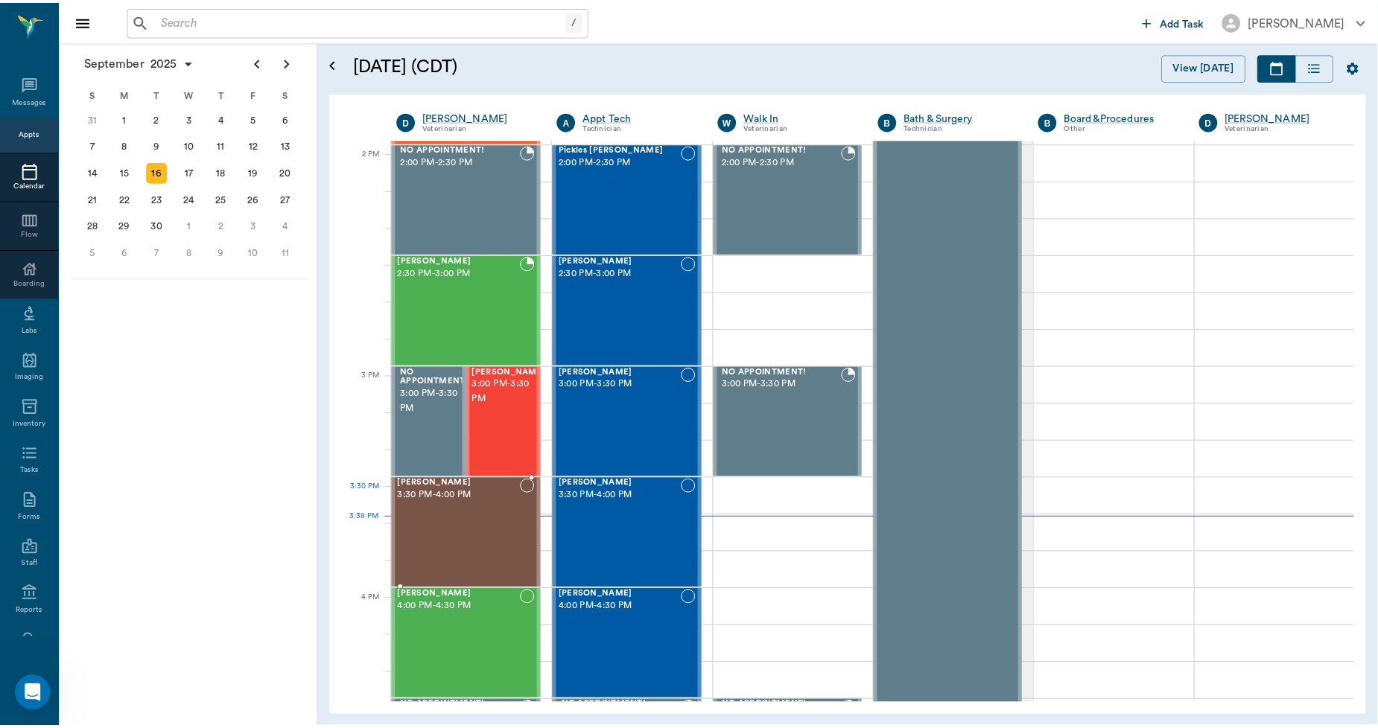
scroll to position [1333, 0]
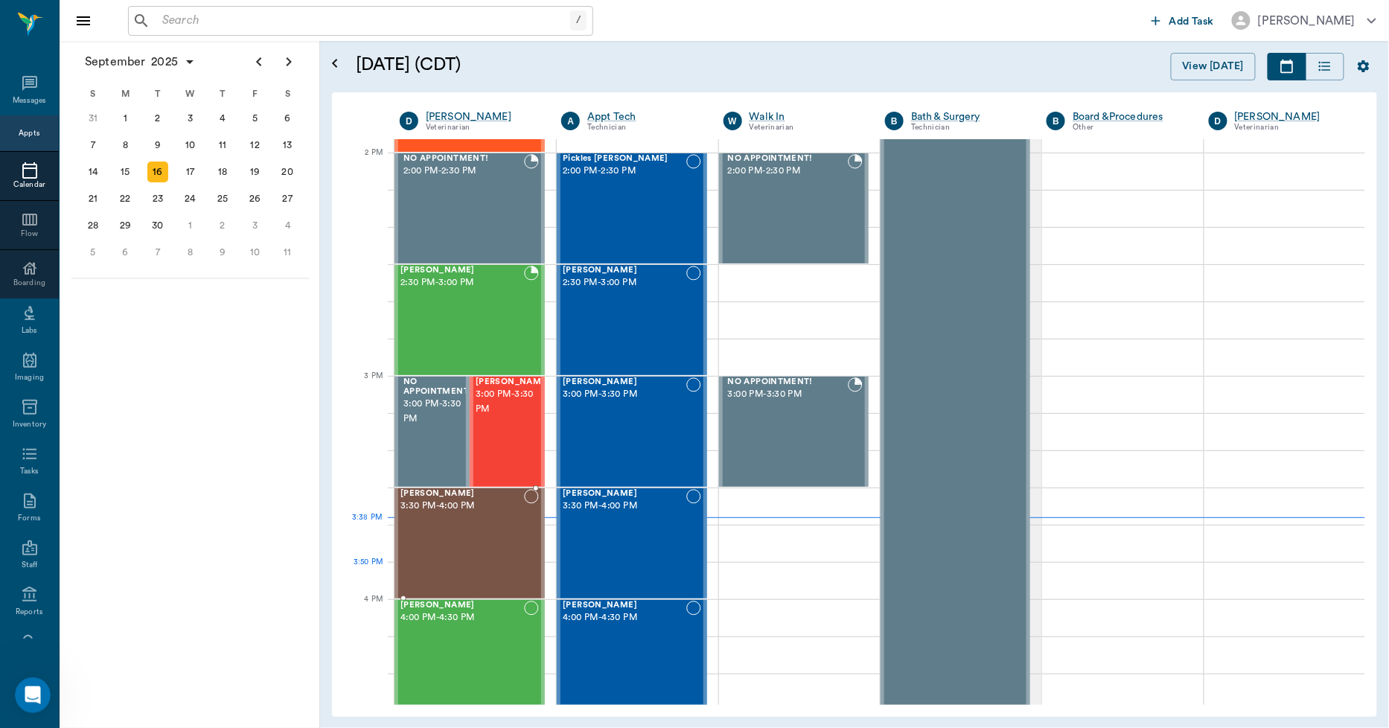
click at [515, 594] on div "[PERSON_NAME] 3:30 PM - 4:00 PM" at bounding box center [463, 543] width 124 height 109
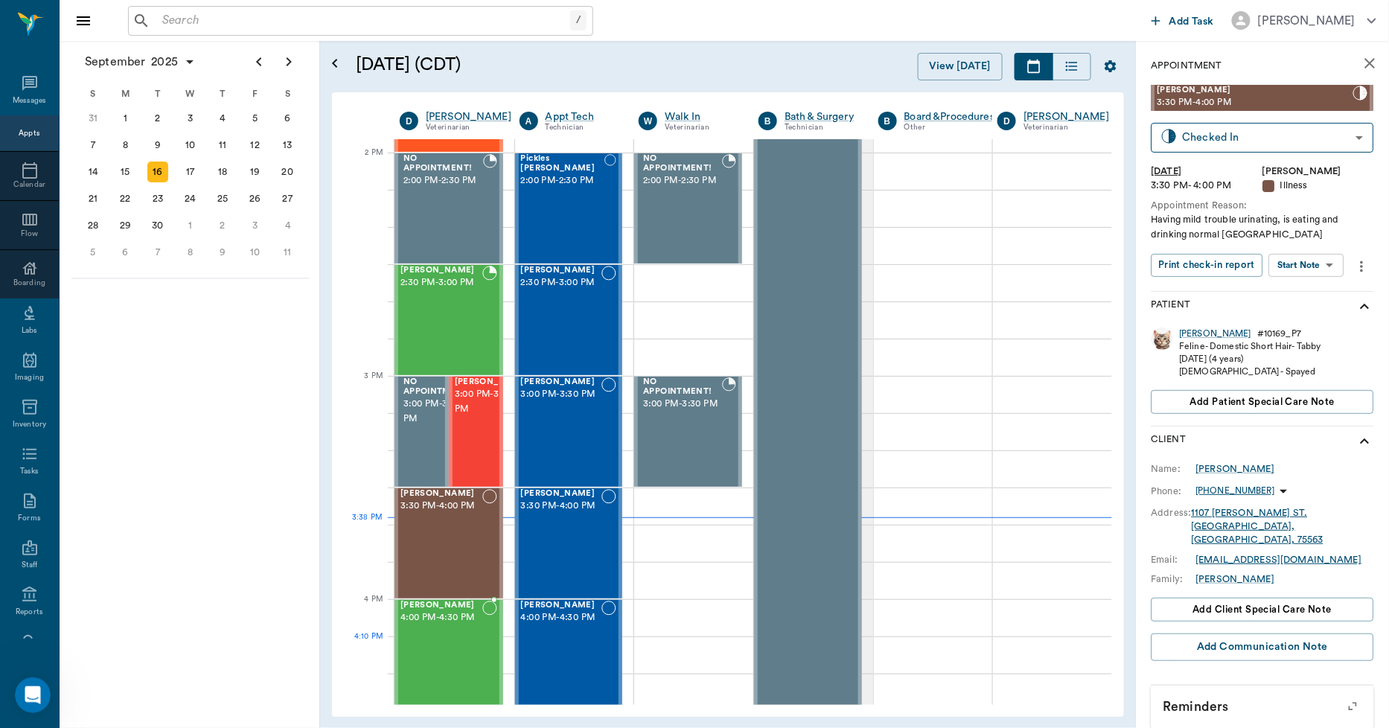
click at [469, 637] on div "[PERSON_NAME] 4:00 PM - 4:30 PM" at bounding box center [442, 655] width 82 height 109
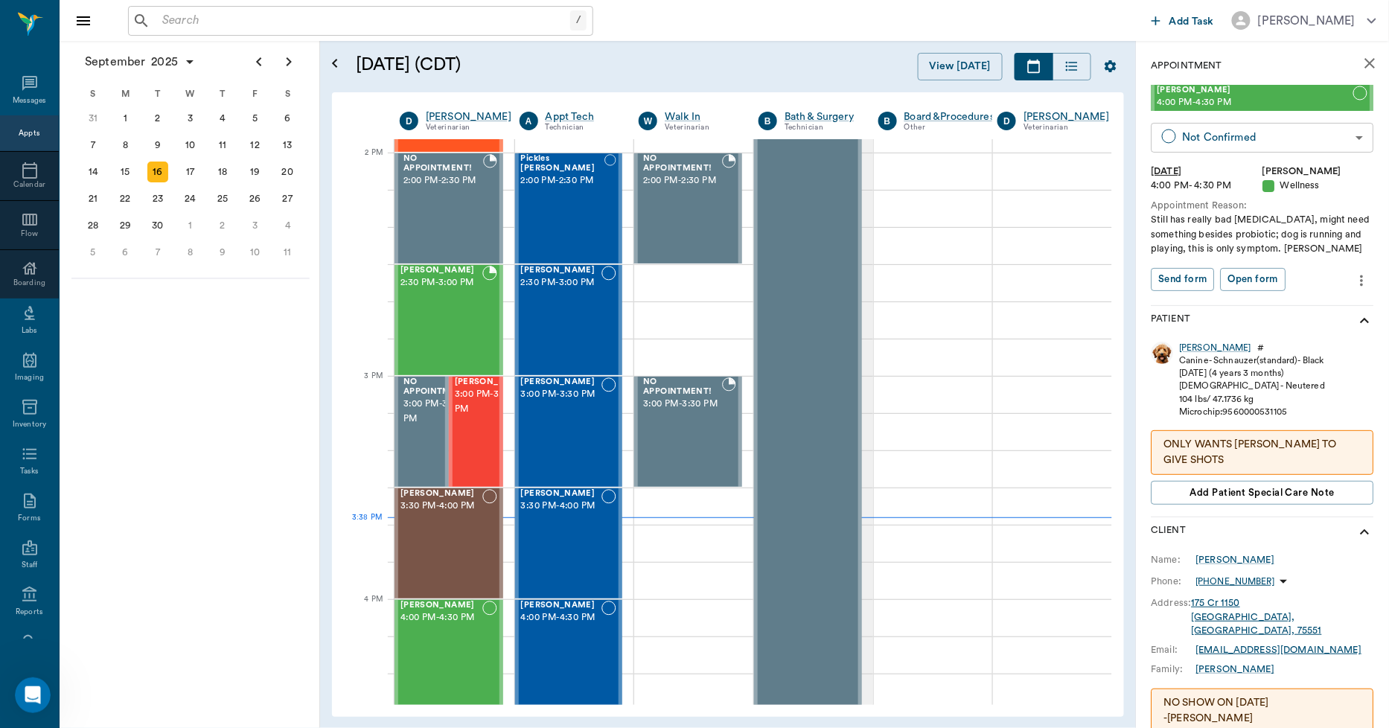
click at [1276, 143] on body "/ ​ Add Task [PERSON_NAME] Nectar Messages Appts Calendar Flow Boarding Labs Im…" at bounding box center [694, 364] width 1389 height 728
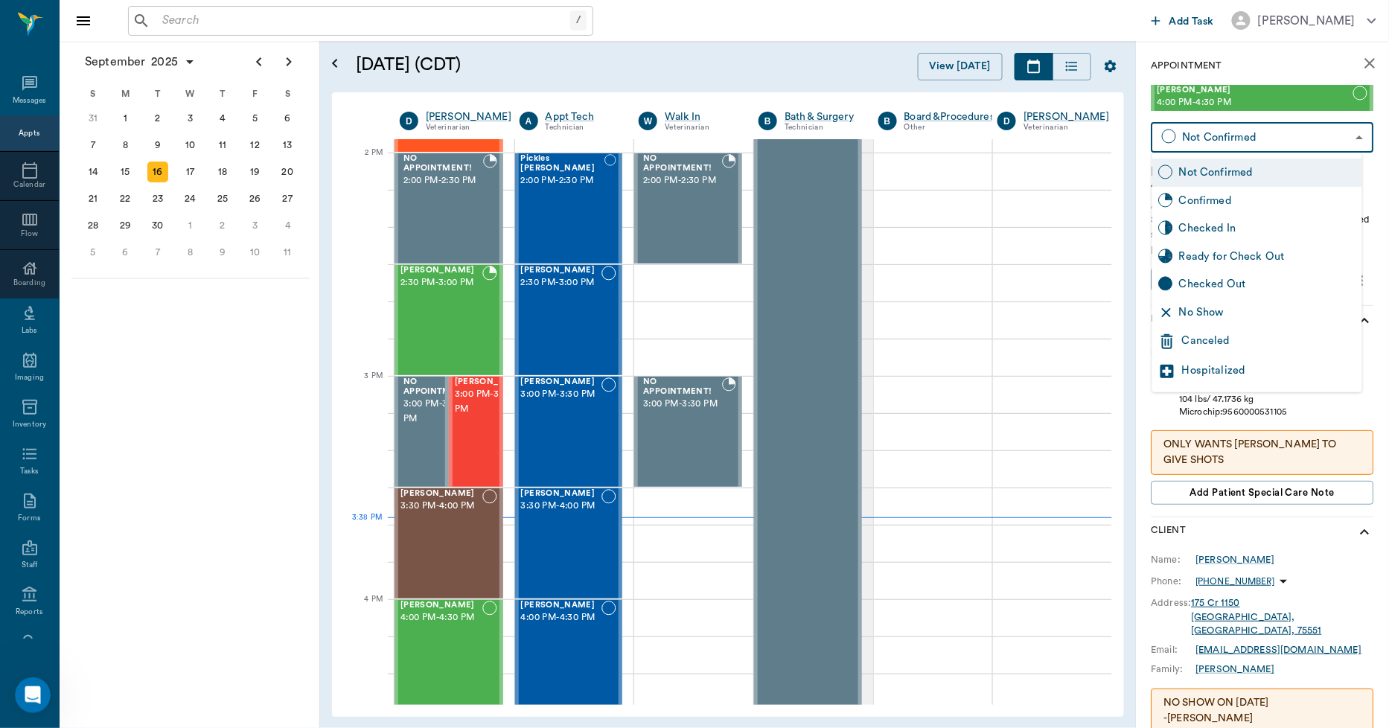
click at [1223, 227] on div "Checked In" at bounding box center [1267, 228] width 177 height 16
type input "CHECKED_IN"
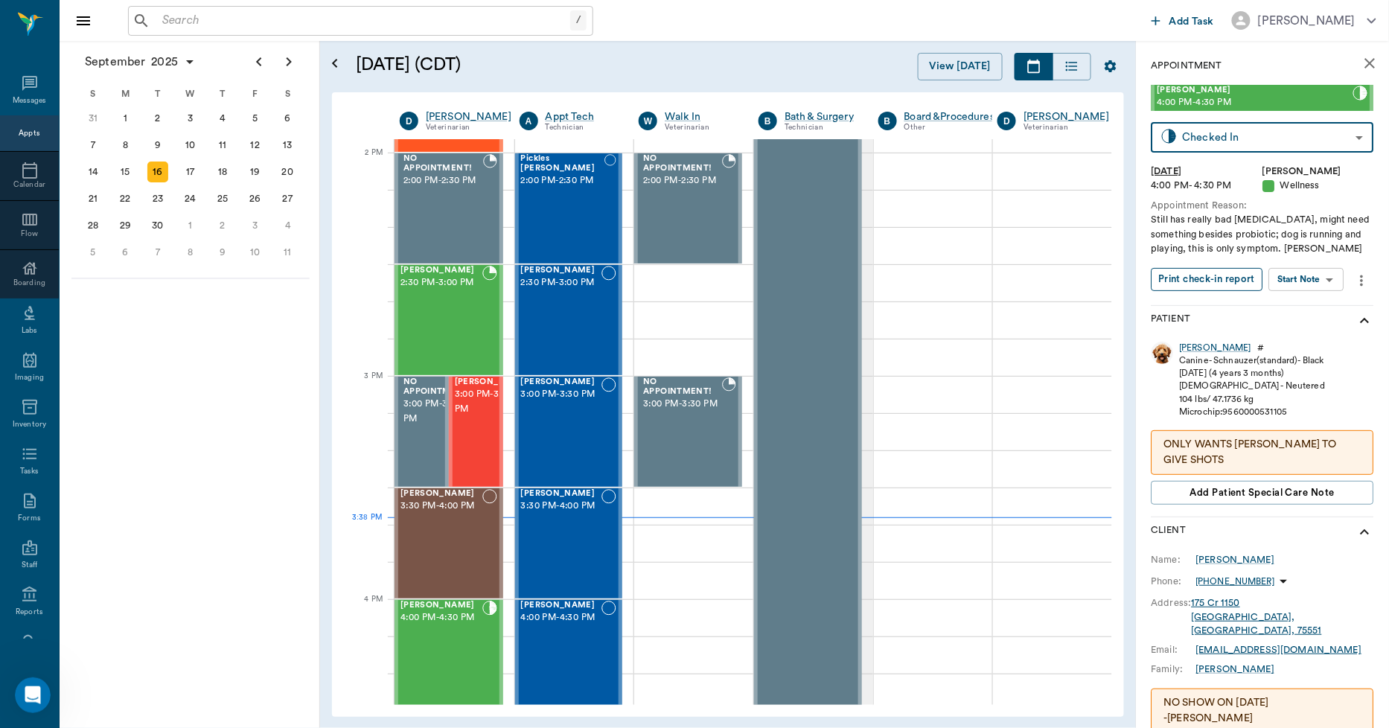
click at [1220, 283] on button "Print check-in report" at bounding box center [1208, 279] width 112 height 23
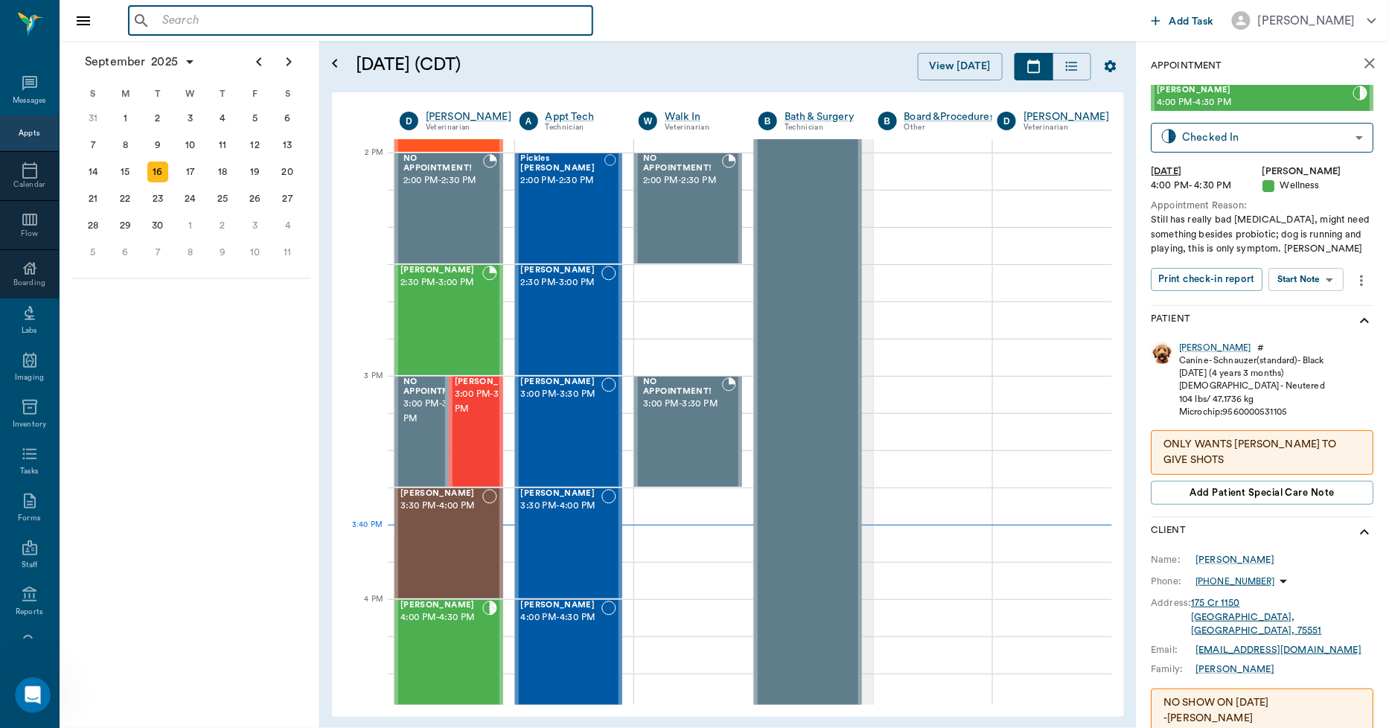
click at [365, 30] on input "text" at bounding box center [371, 20] width 430 height 21
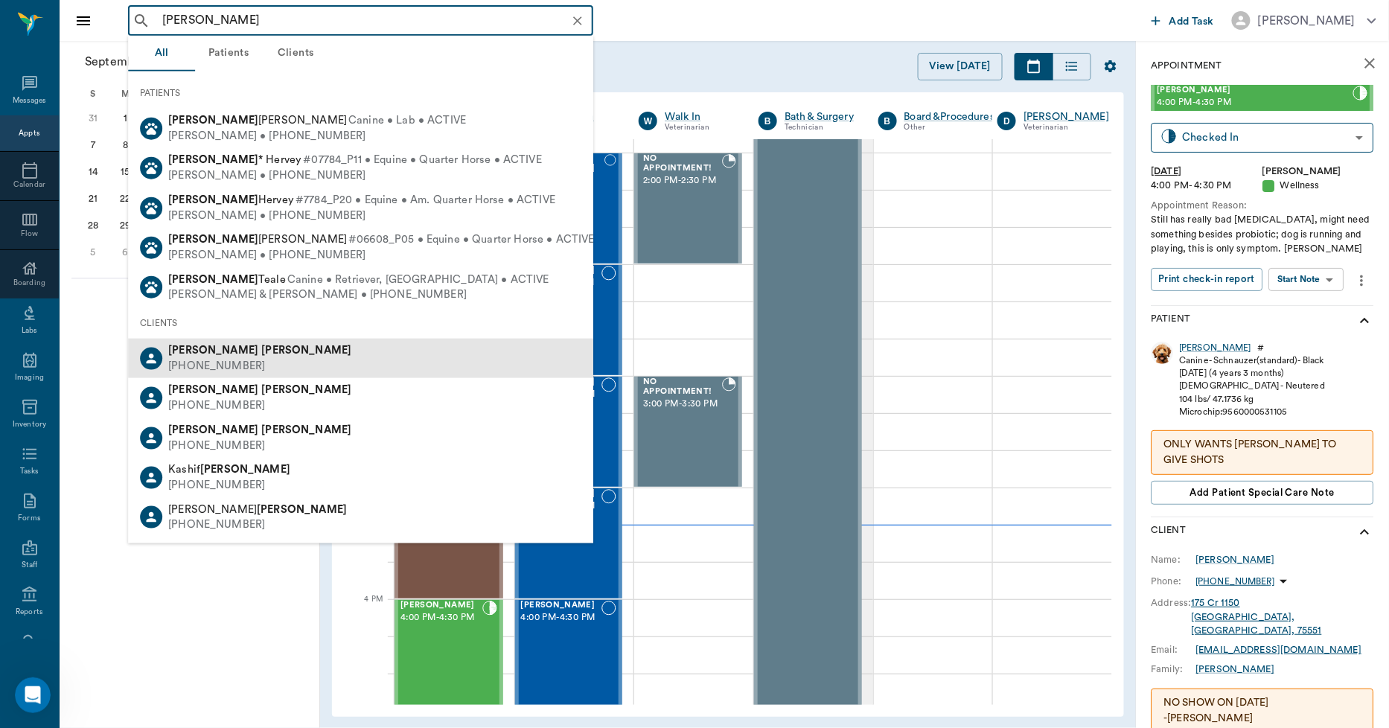
click at [306, 355] on div "[PERSON_NAME] [PHONE_NUMBER]" at bounding box center [360, 358] width 465 height 39
type input "[PERSON_NAME]"
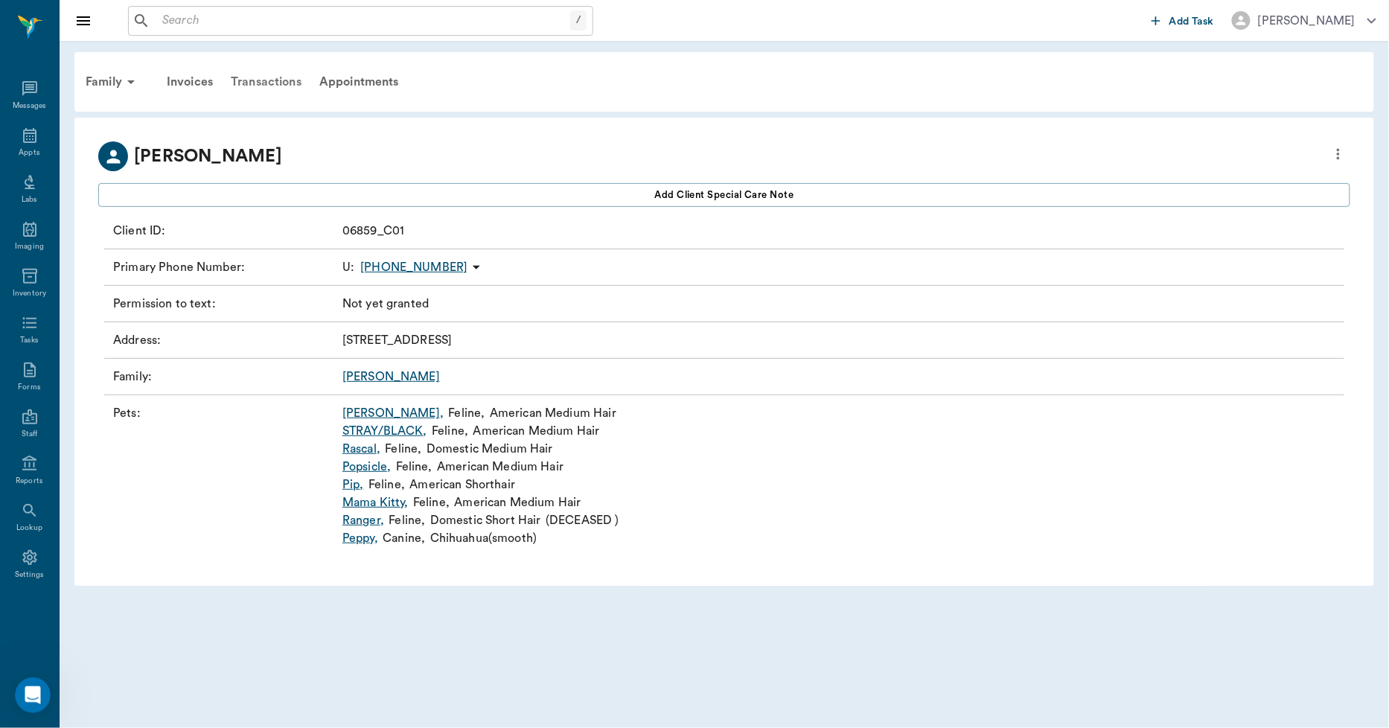
click at [284, 82] on div "Transactions" at bounding box center [266, 82] width 89 height 36
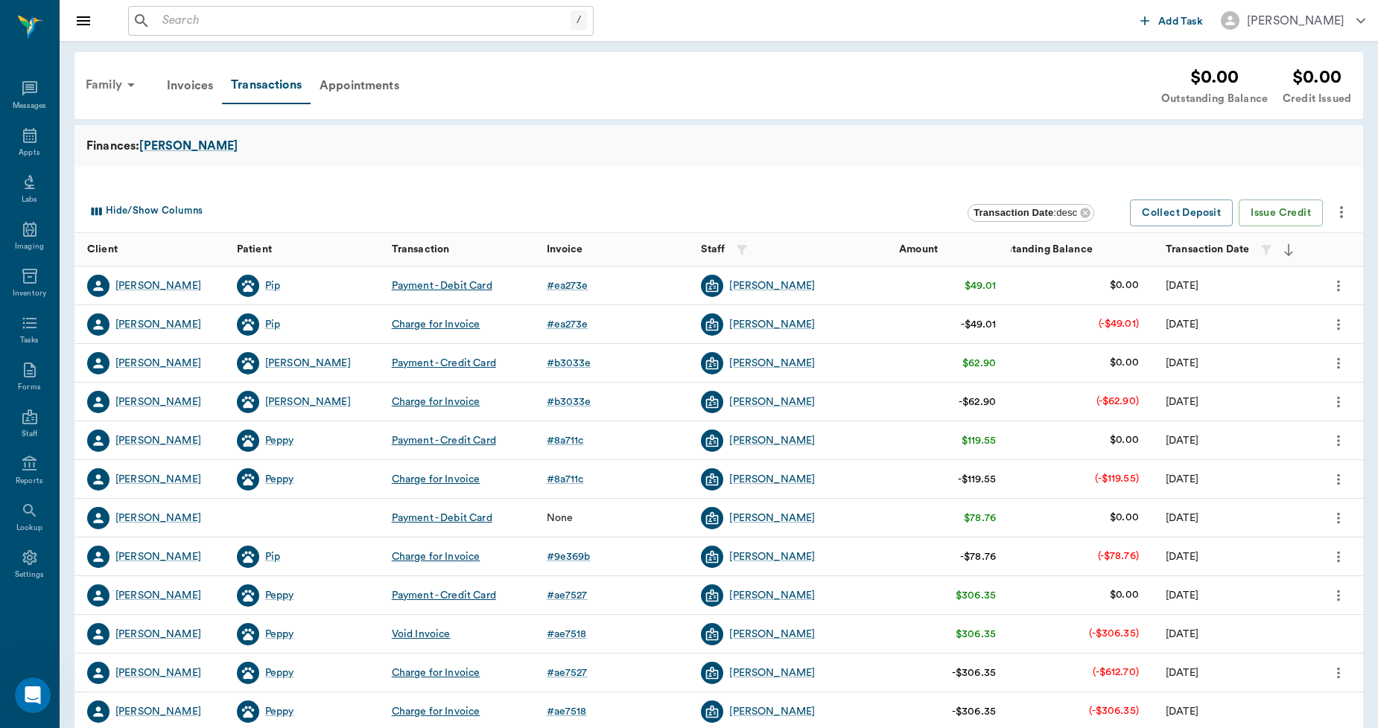
click at [121, 84] on div "Family" at bounding box center [113, 85] width 72 height 36
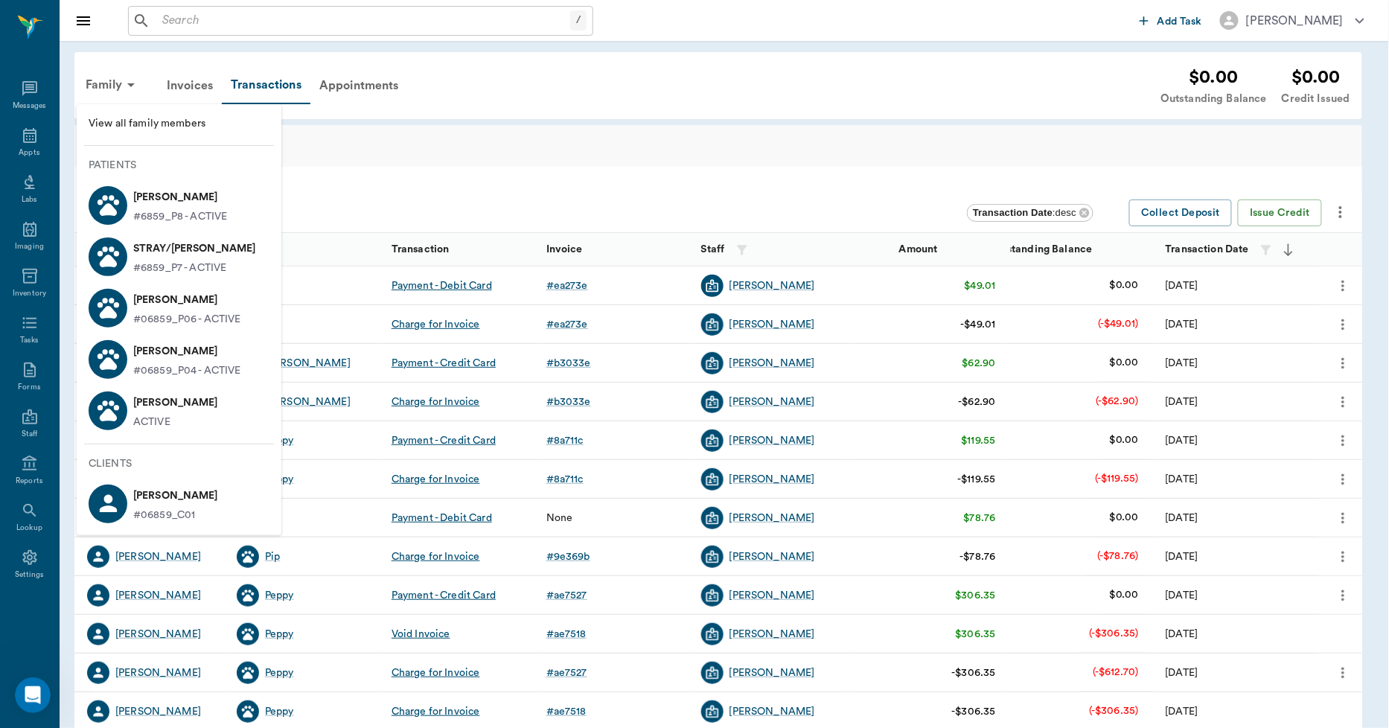
click at [200, 249] on p "STRAY/[PERSON_NAME]" at bounding box center [194, 249] width 123 height 24
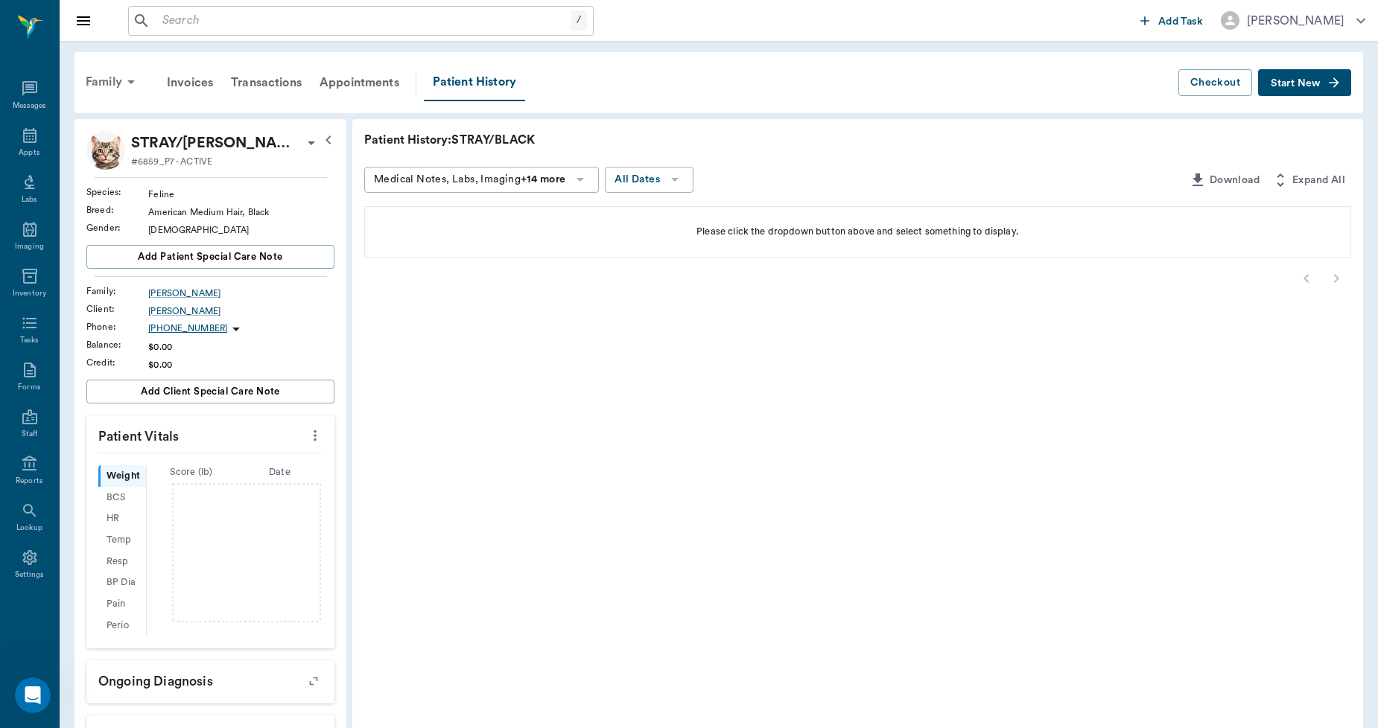
click at [95, 82] on div "Family" at bounding box center [113, 82] width 72 height 36
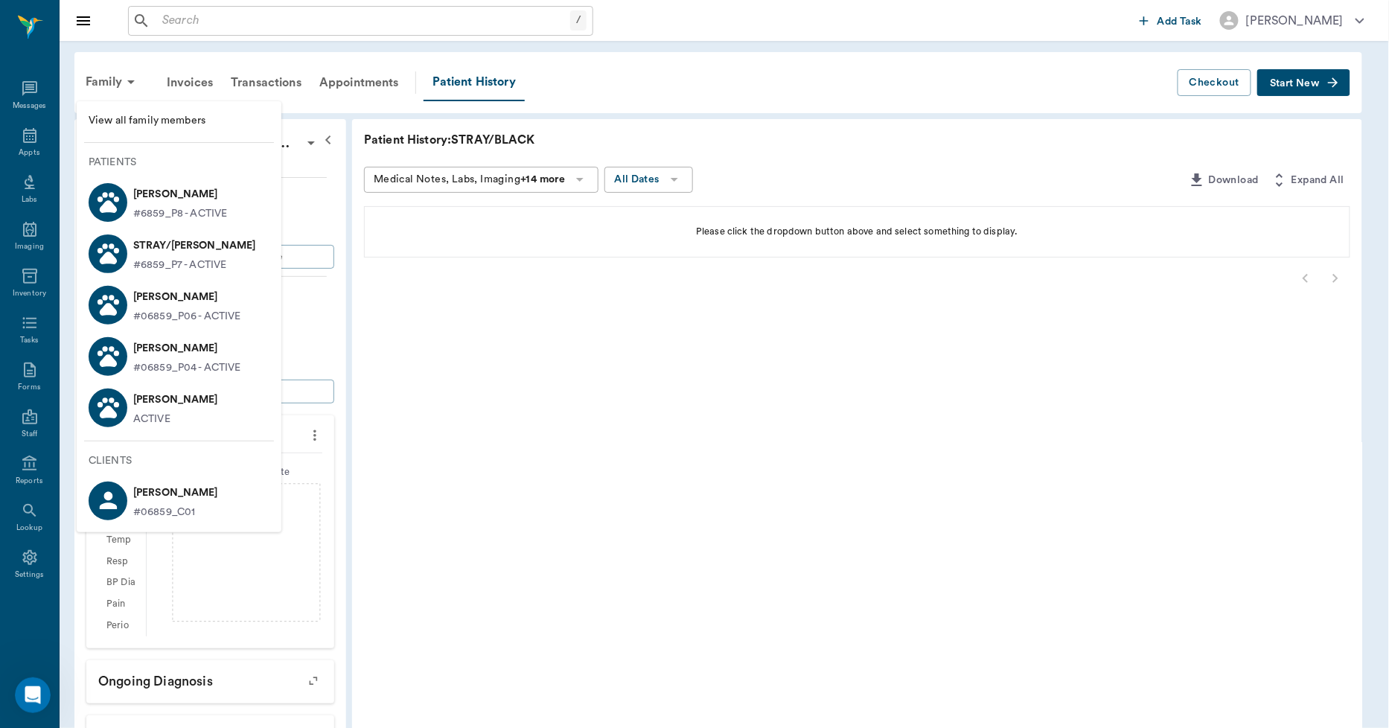
click at [460, 338] on div at bounding box center [694, 364] width 1389 height 728
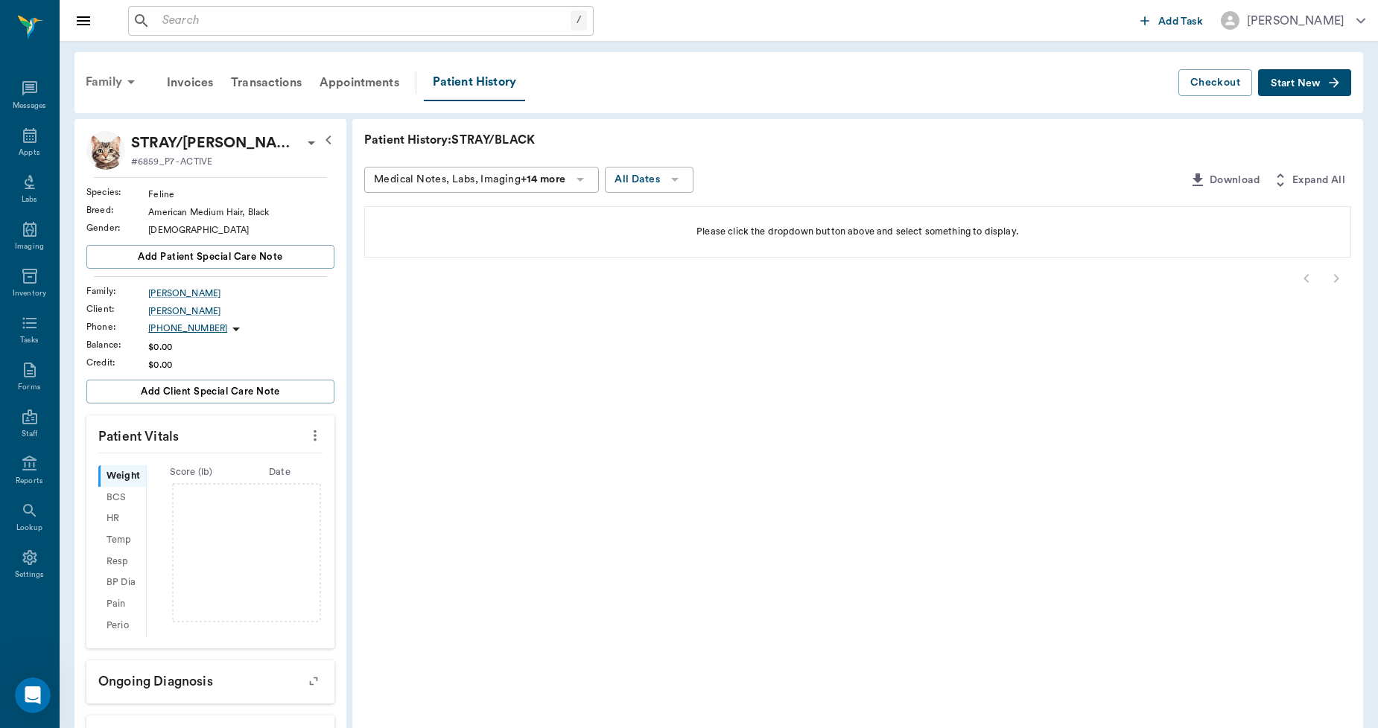
click at [109, 82] on div "Family" at bounding box center [113, 82] width 72 height 36
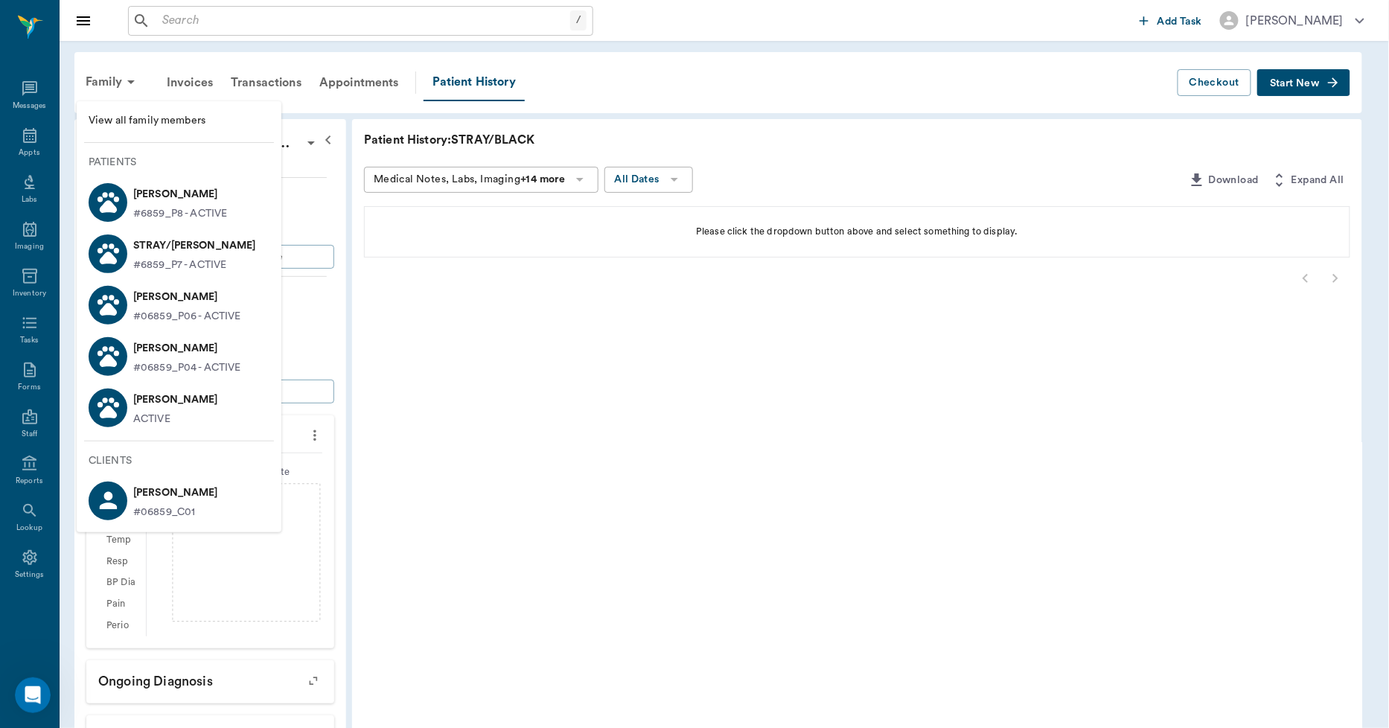
drag, startPoint x: 561, startPoint y: 115, endPoint x: 544, endPoint y: 120, distance: 17.2
click at [559, 115] on div at bounding box center [694, 364] width 1389 height 728
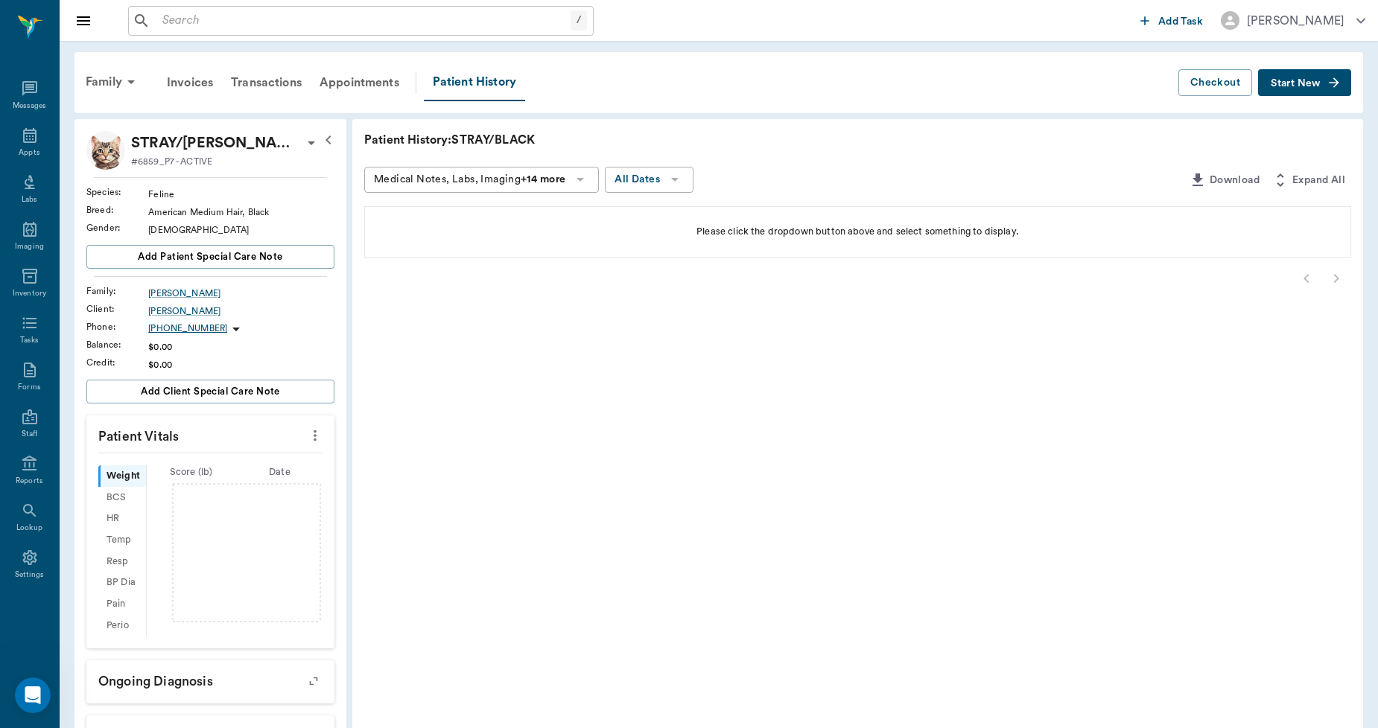
click at [384, 86] on div "Appointments" at bounding box center [360, 83] width 98 height 36
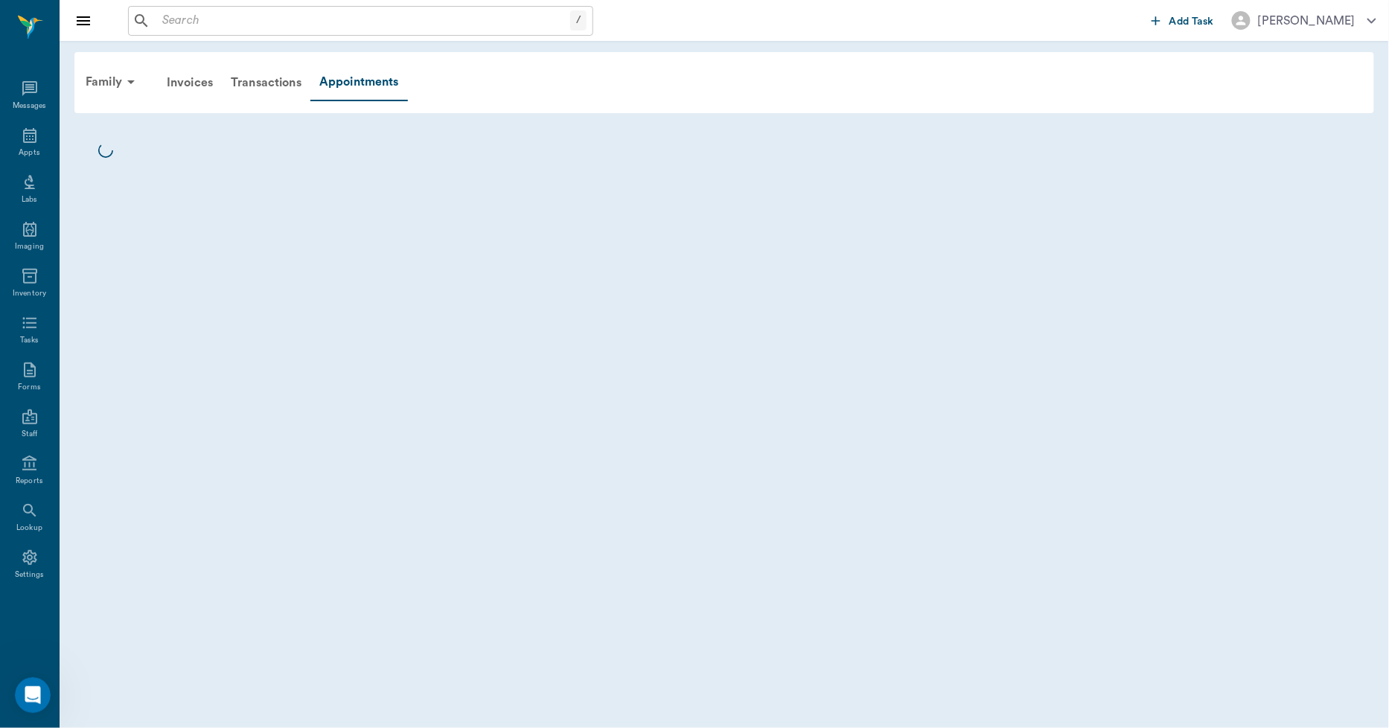
click at [255, 88] on div "Transactions" at bounding box center [266, 83] width 89 height 36
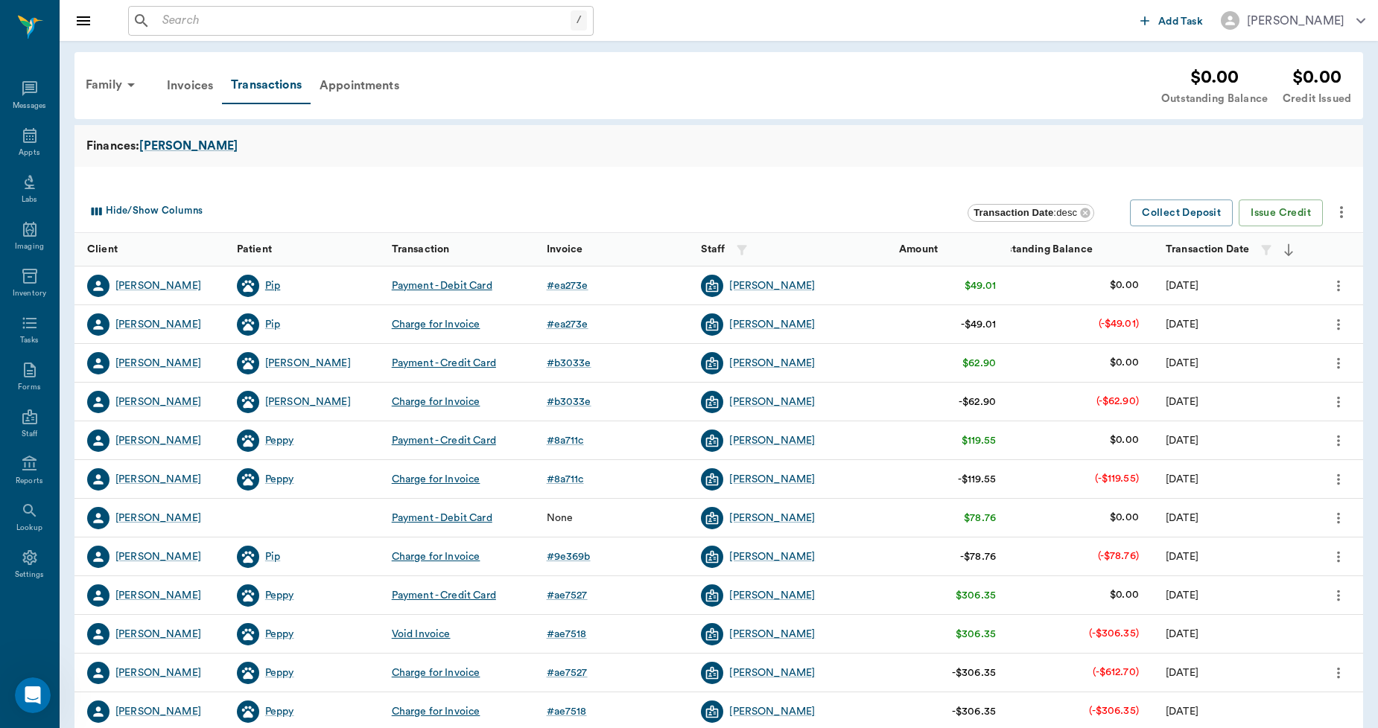
click at [272, 284] on div "Pip" at bounding box center [272, 285] width 15 height 15
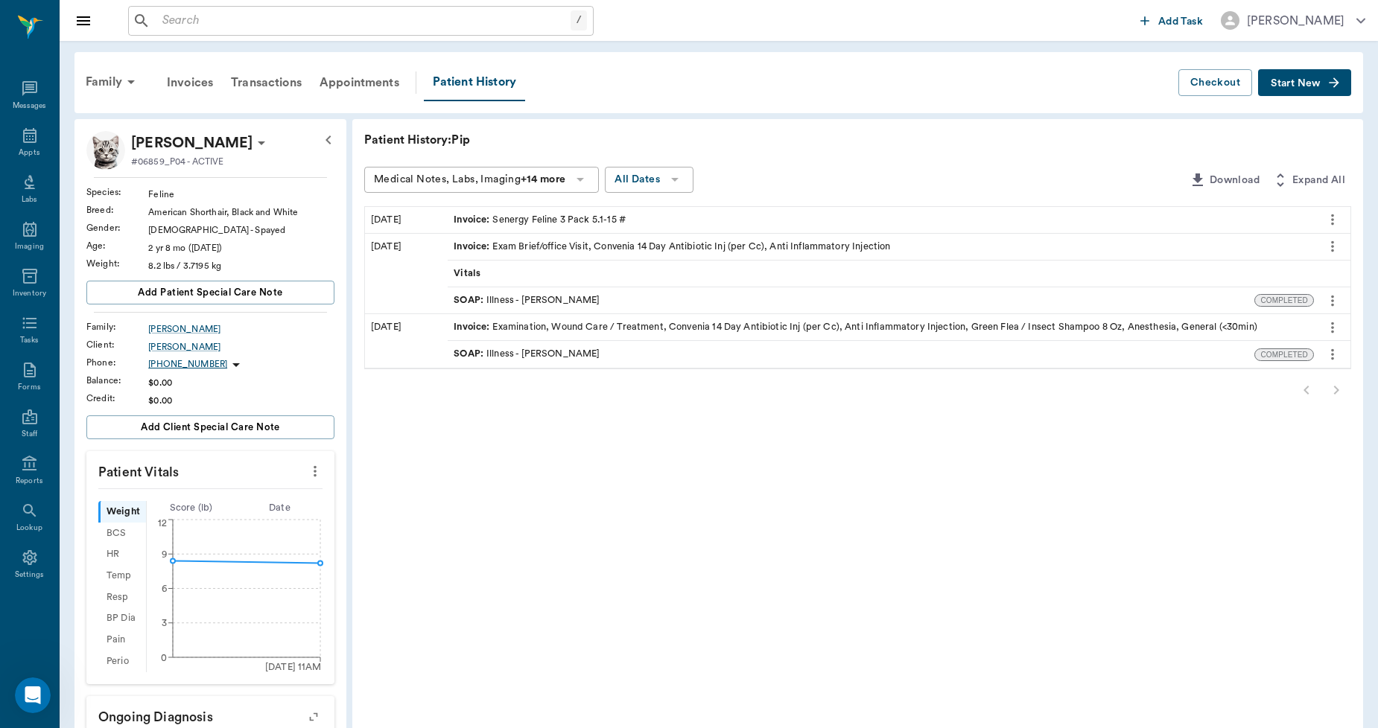
click at [576, 220] on div "Invoice : Senergy Feline 3 Pack 5.1-15 #" at bounding box center [539, 220] width 172 height 14
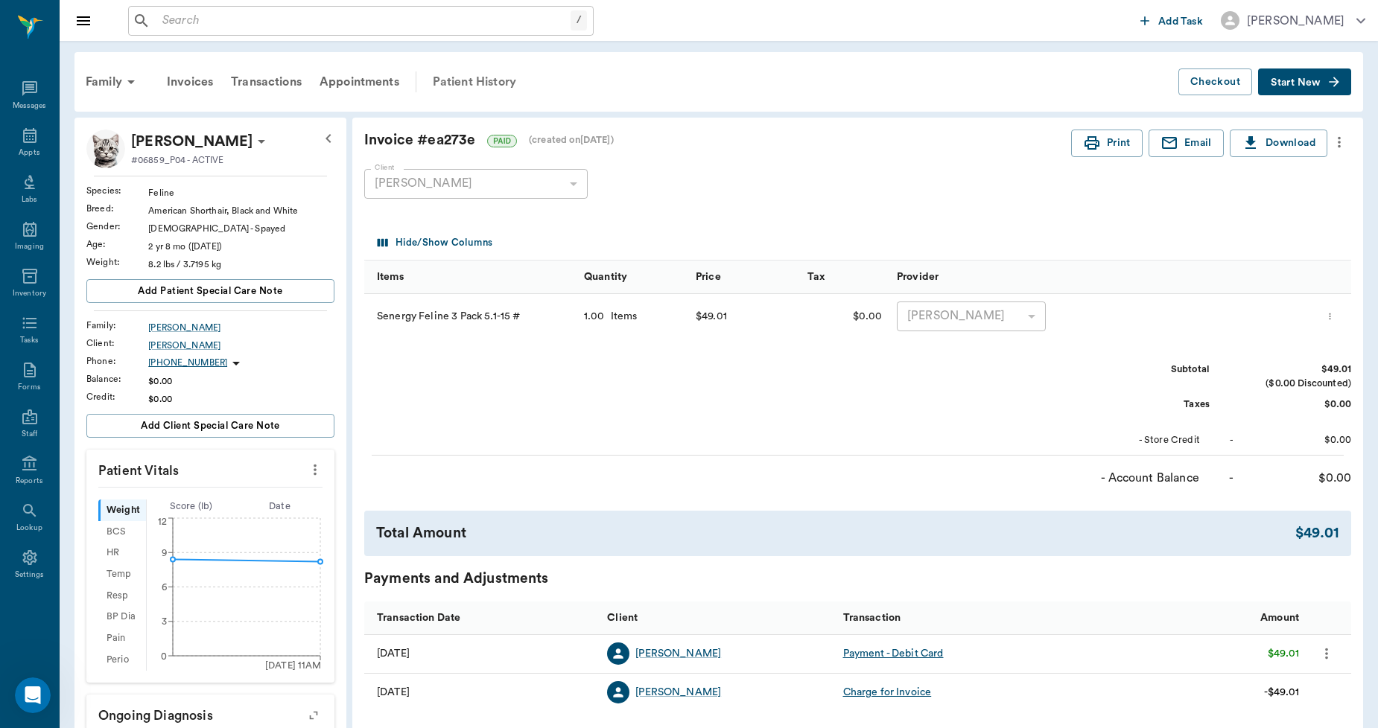
click at [501, 79] on div "Patient History" at bounding box center [474, 82] width 101 height 36
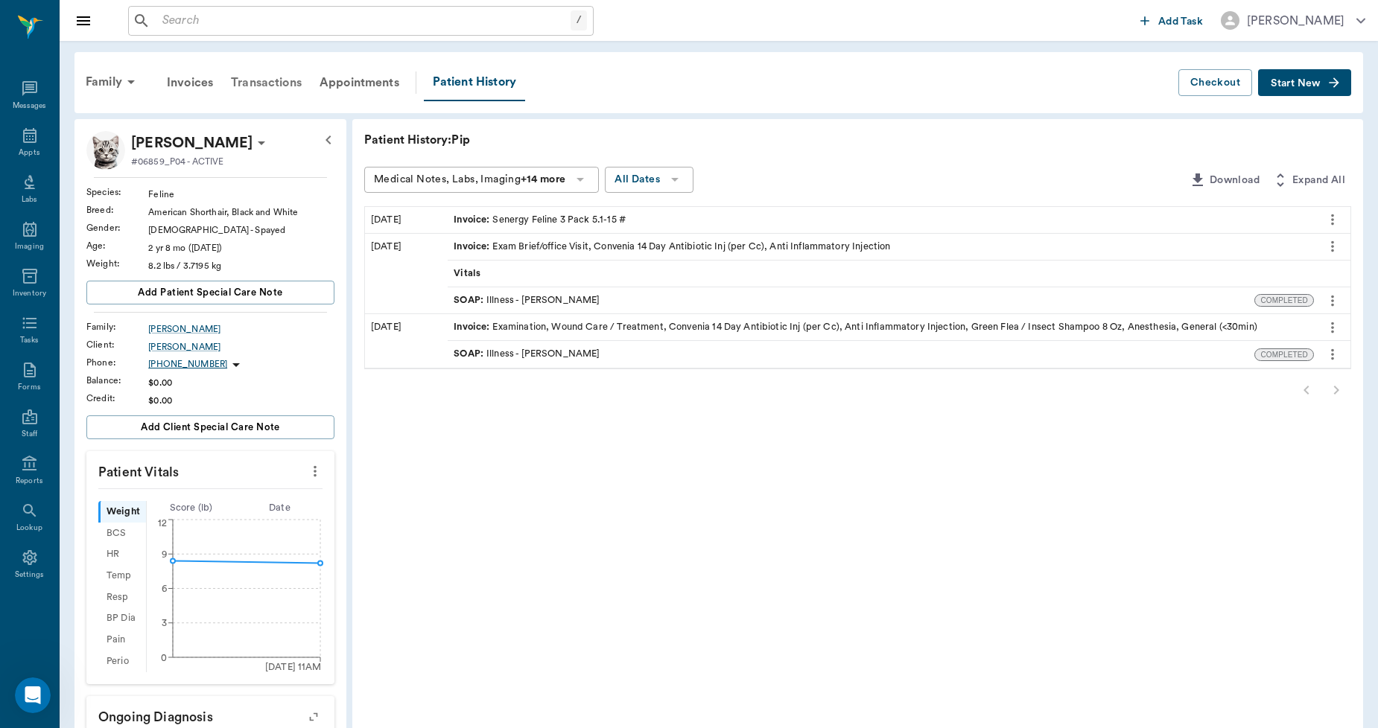
click at [272, 82] on div "Transactions" at bounding box center [266, 83] width 89 height 36
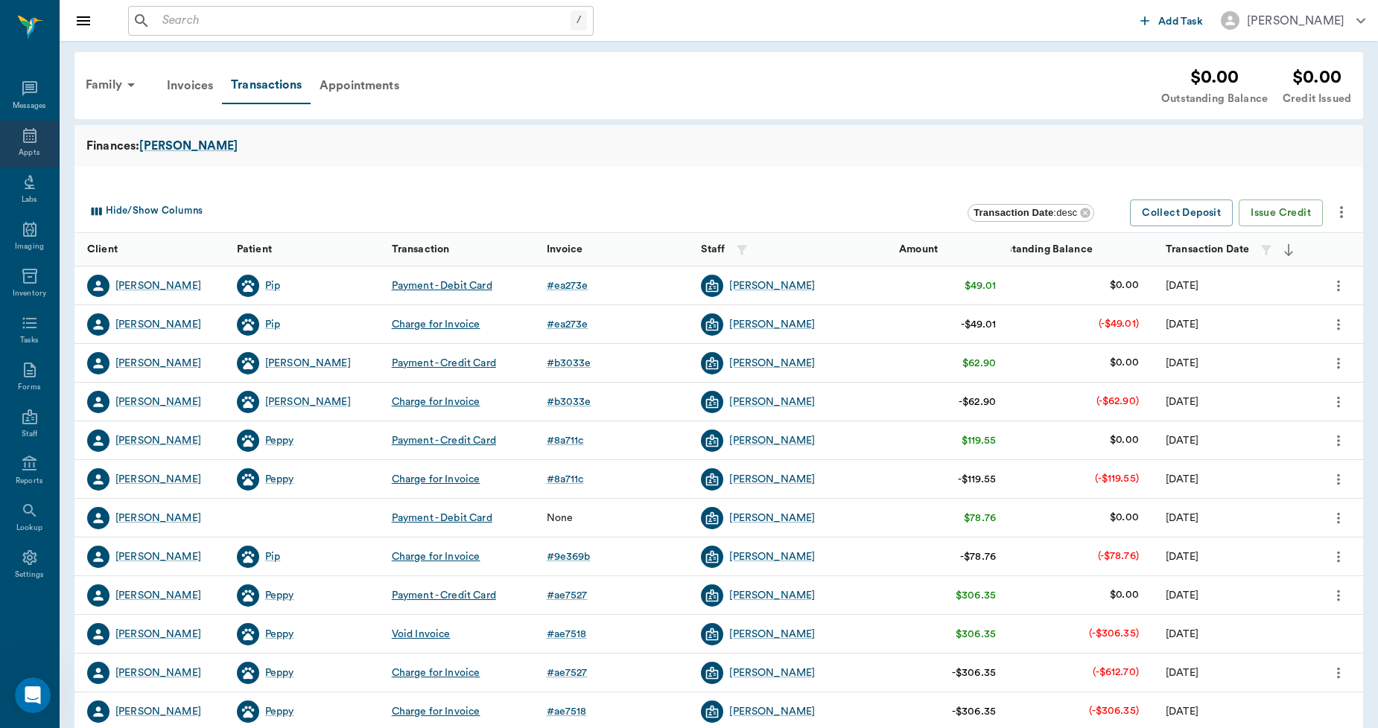
click at [34, 136] on icon at bounding box center [29, 135] width 13 height 15
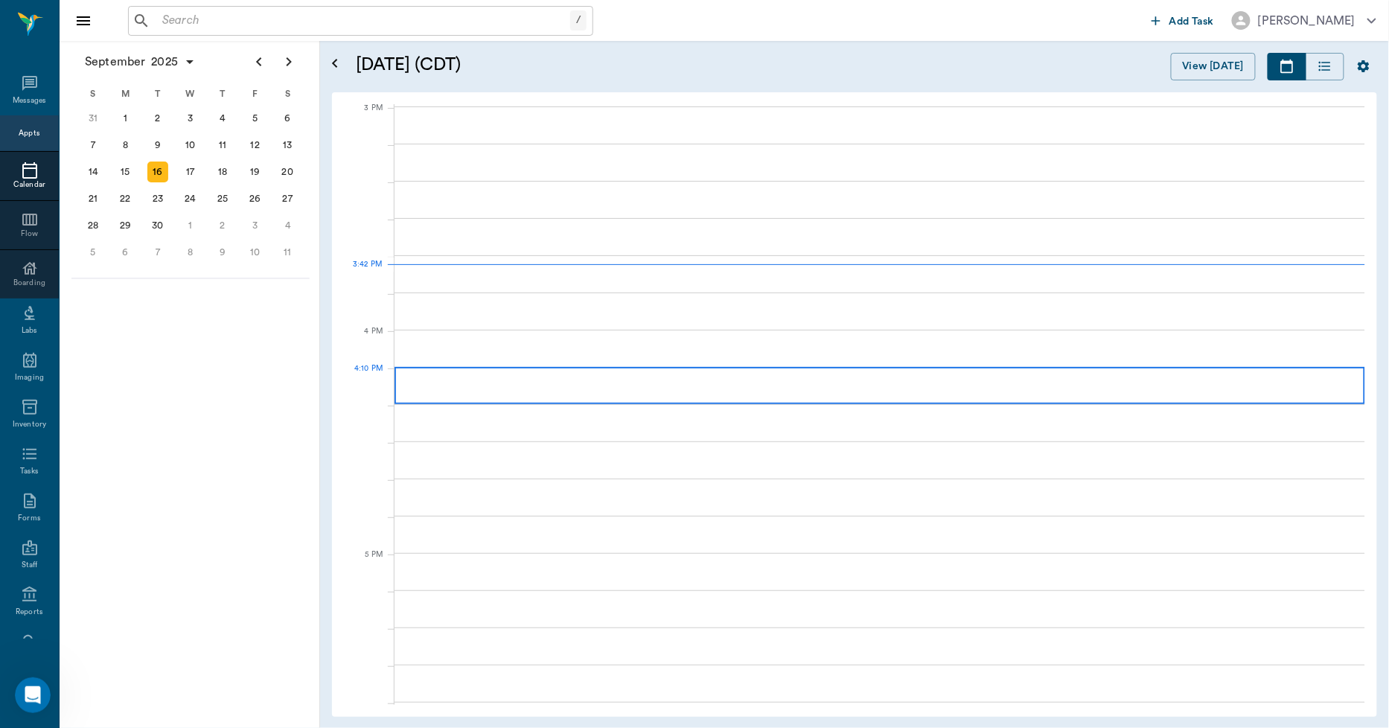
scroll to position [1565, 0]
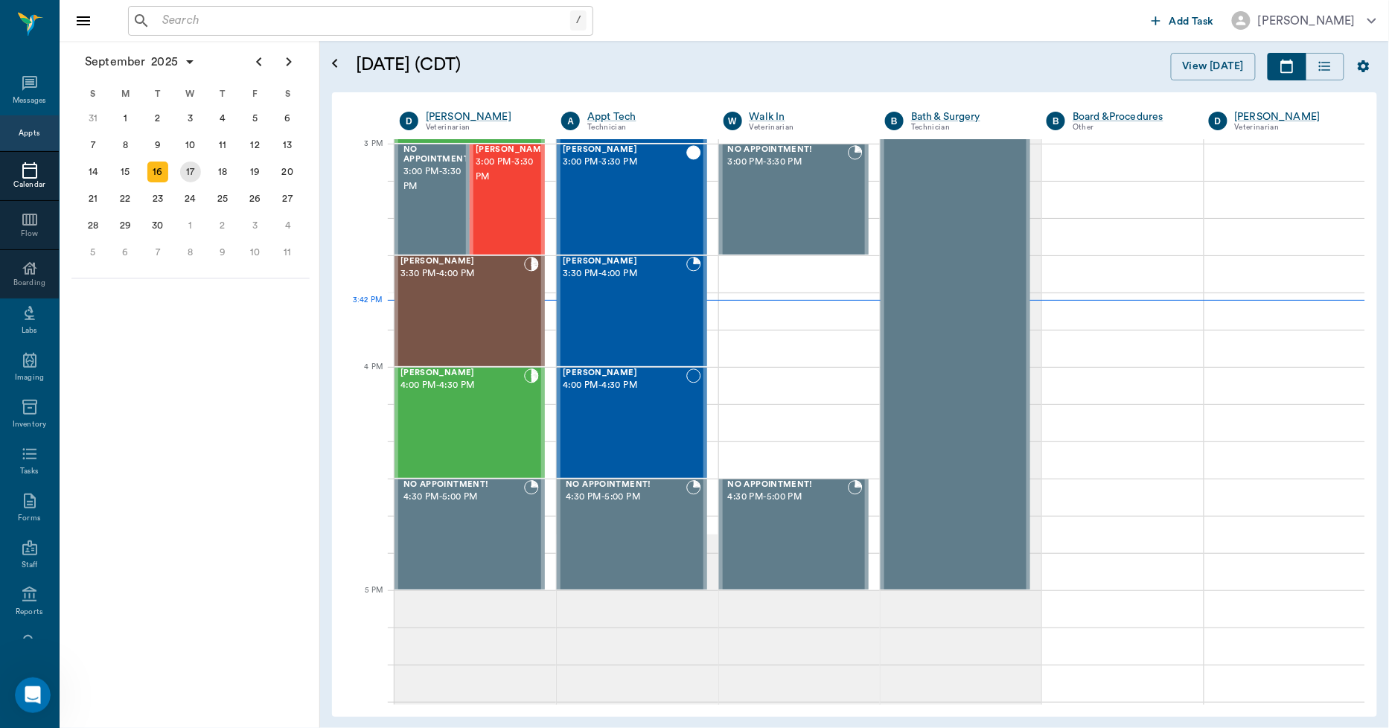
click at [192, 162] on div "17" at bounding box center [190, 172] width 21 height 21
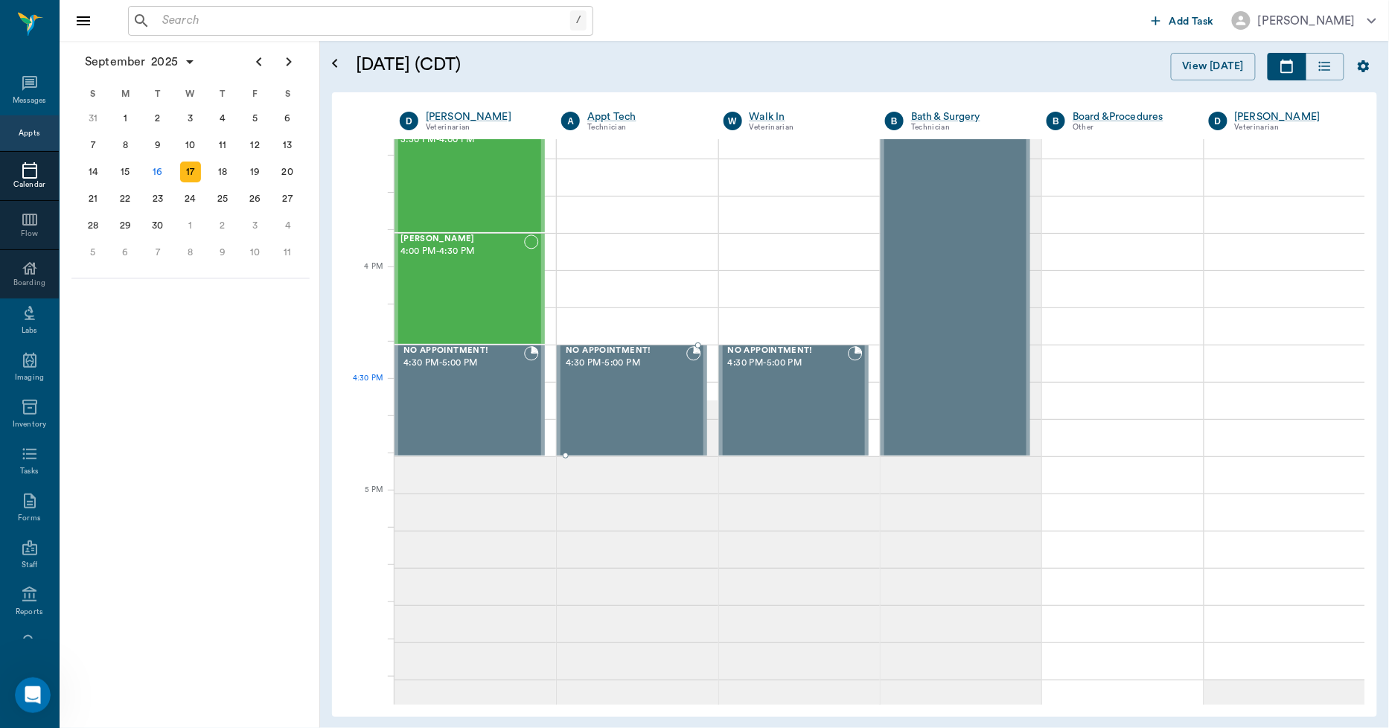
scroll to position [1737, 0]
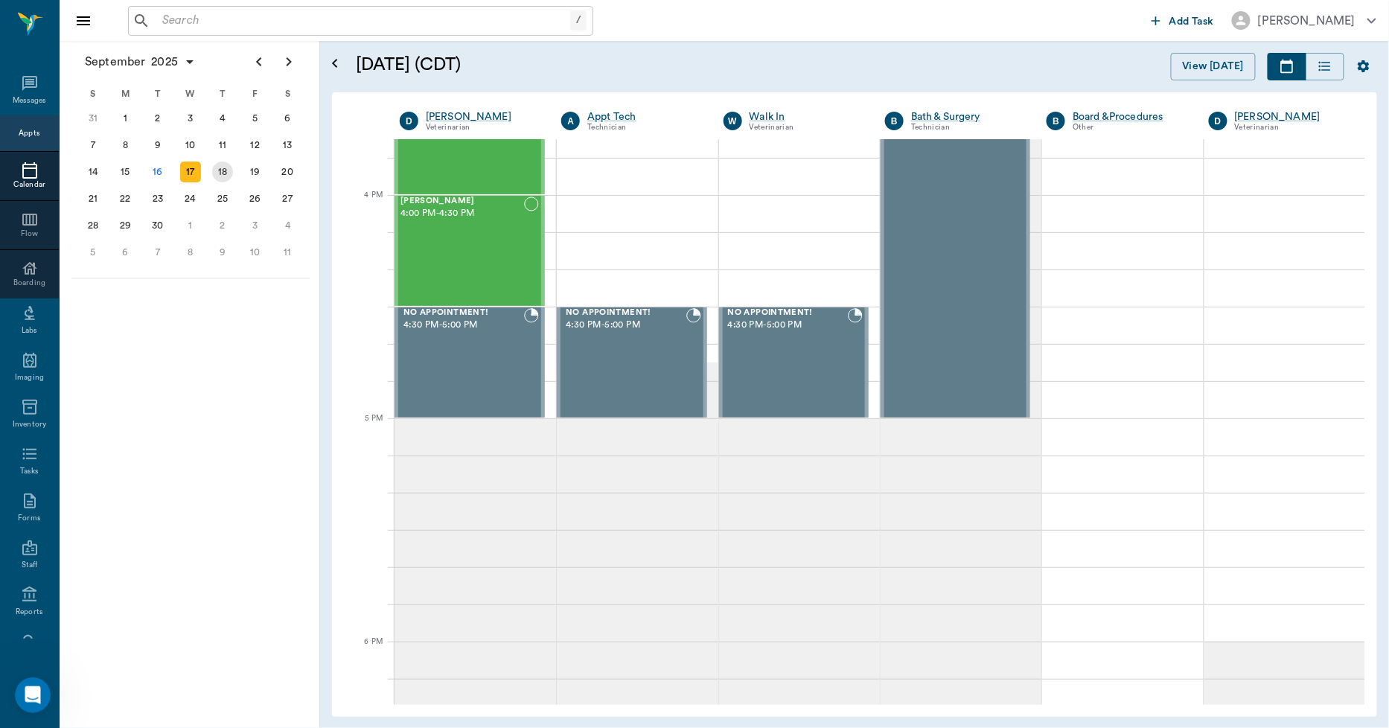
click at [229, 169] on div "18" at bounding box center [222, 172] width 21 height 21
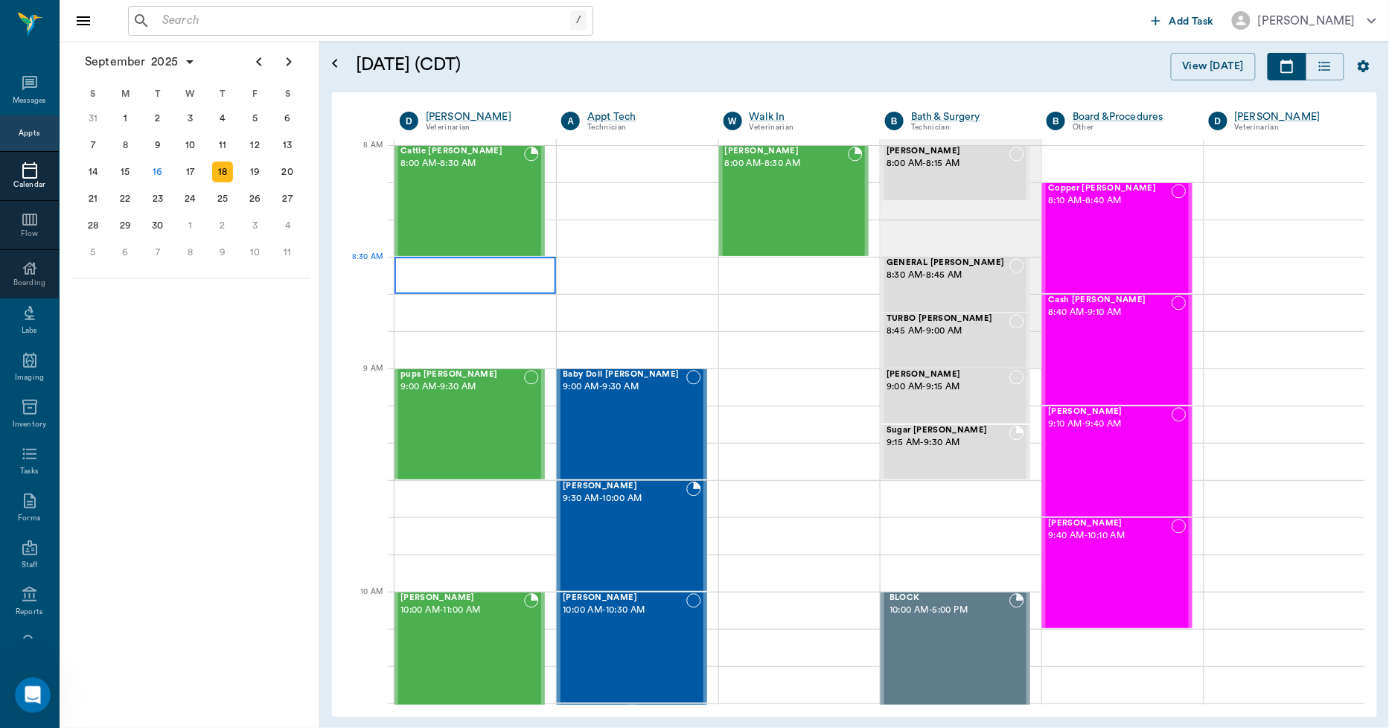
click at [460, 281] on div at bounding box center [476, 275] width 162 height 37
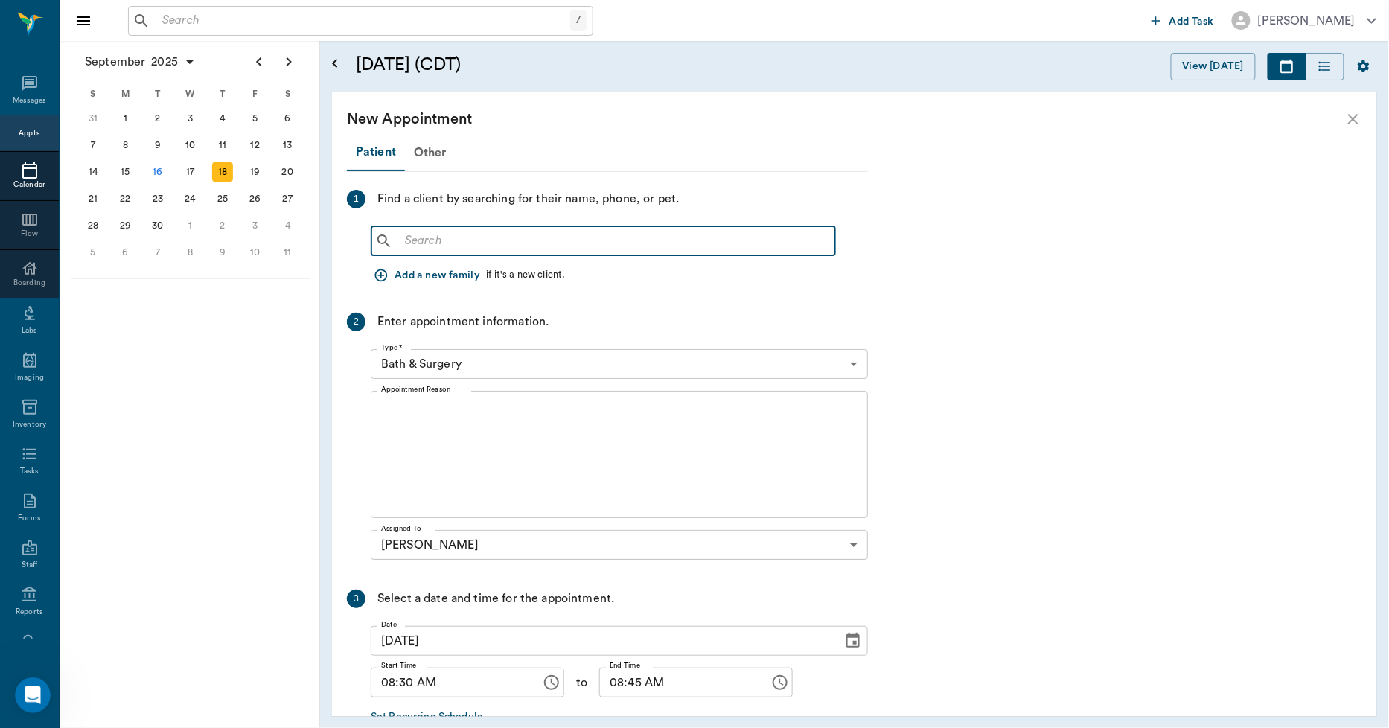
click at [418, 238] on input "text" at bounding box center [614, 241] width 430 height 21
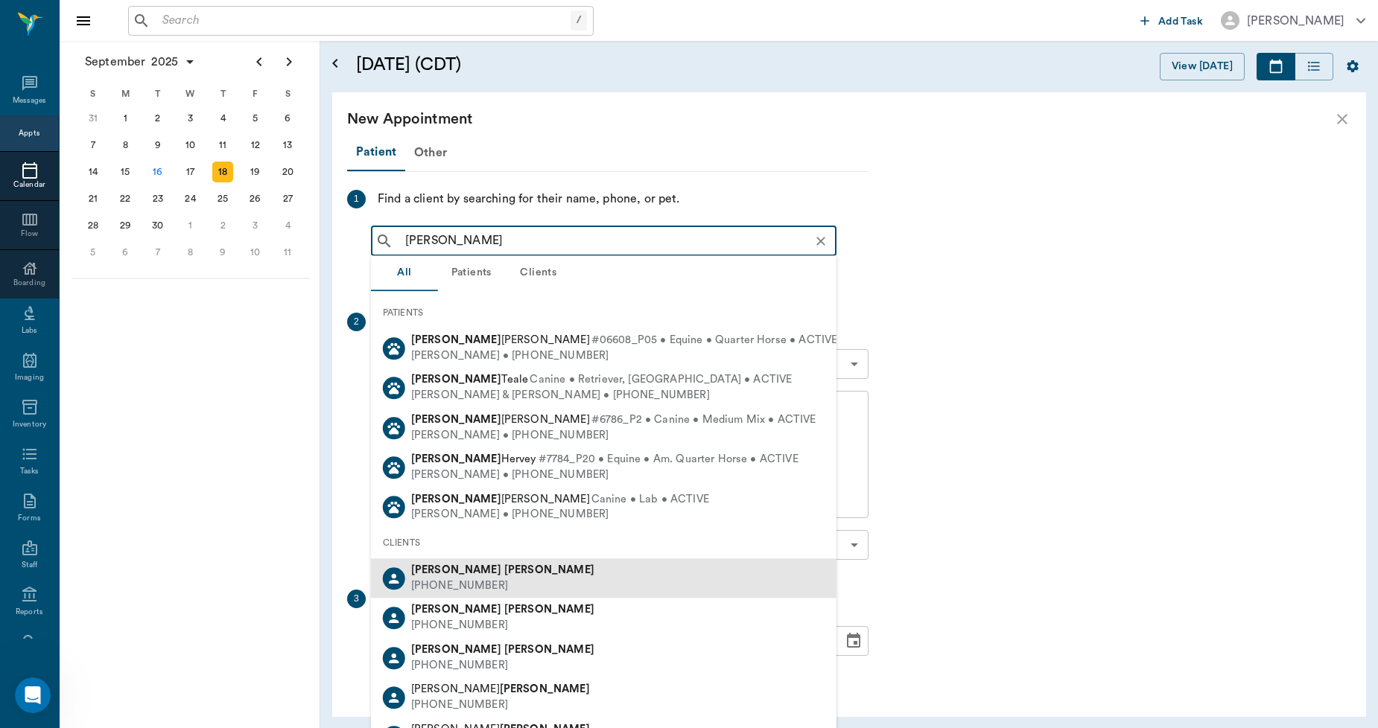
click at [435, 568] on b "Kristina" at bounding box center [456, 569] width 90 height 11
type input "kri miller"
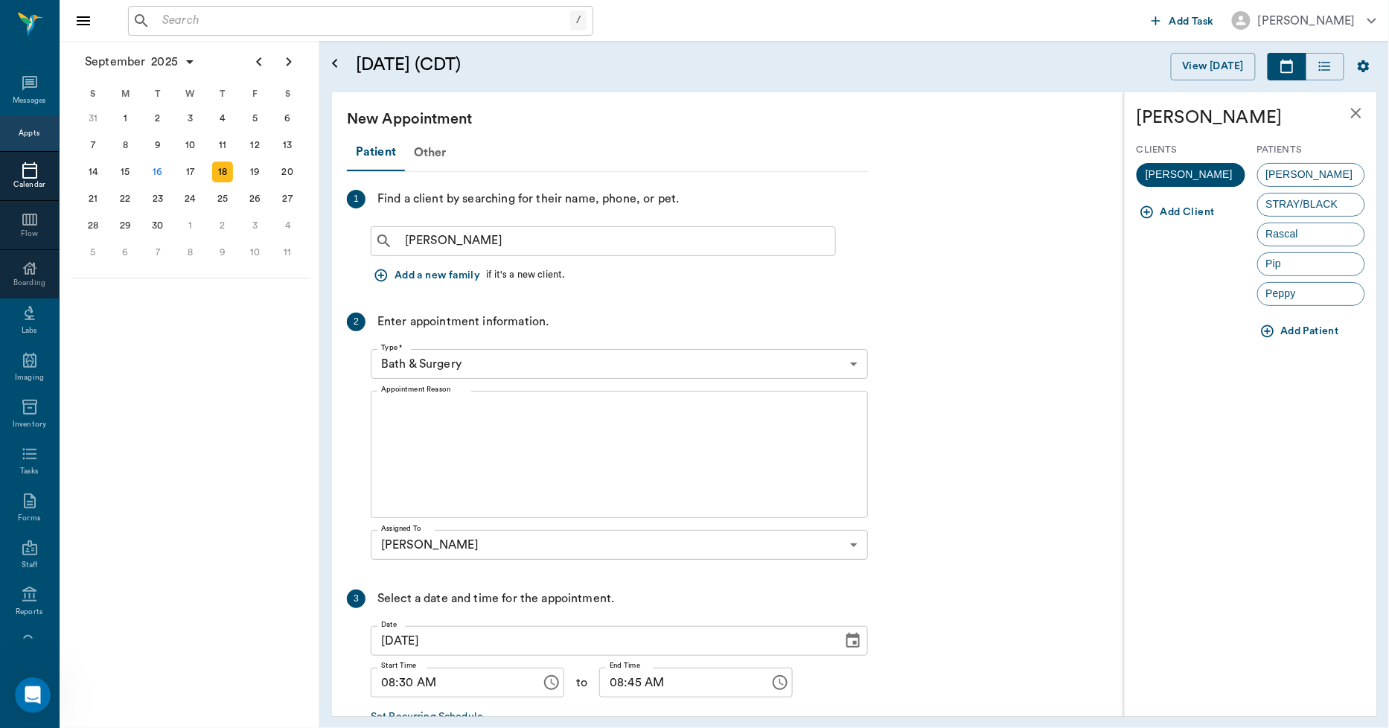
click at [1267, 331] on icon "button" at bounding box center [1268, 331] width 15 height 15
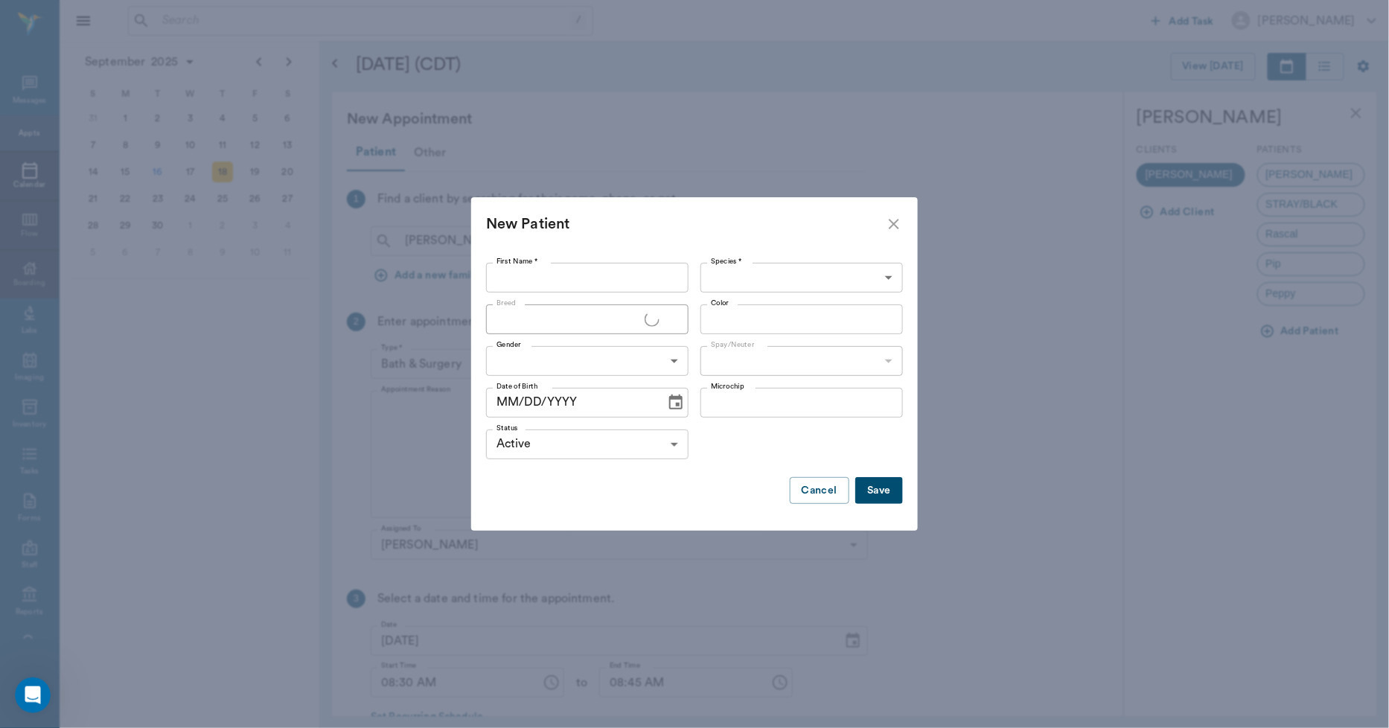
click at [646, 271] on input "First Name *" at bounding box center [587, 278] width 203 height 30
type input "Runt"
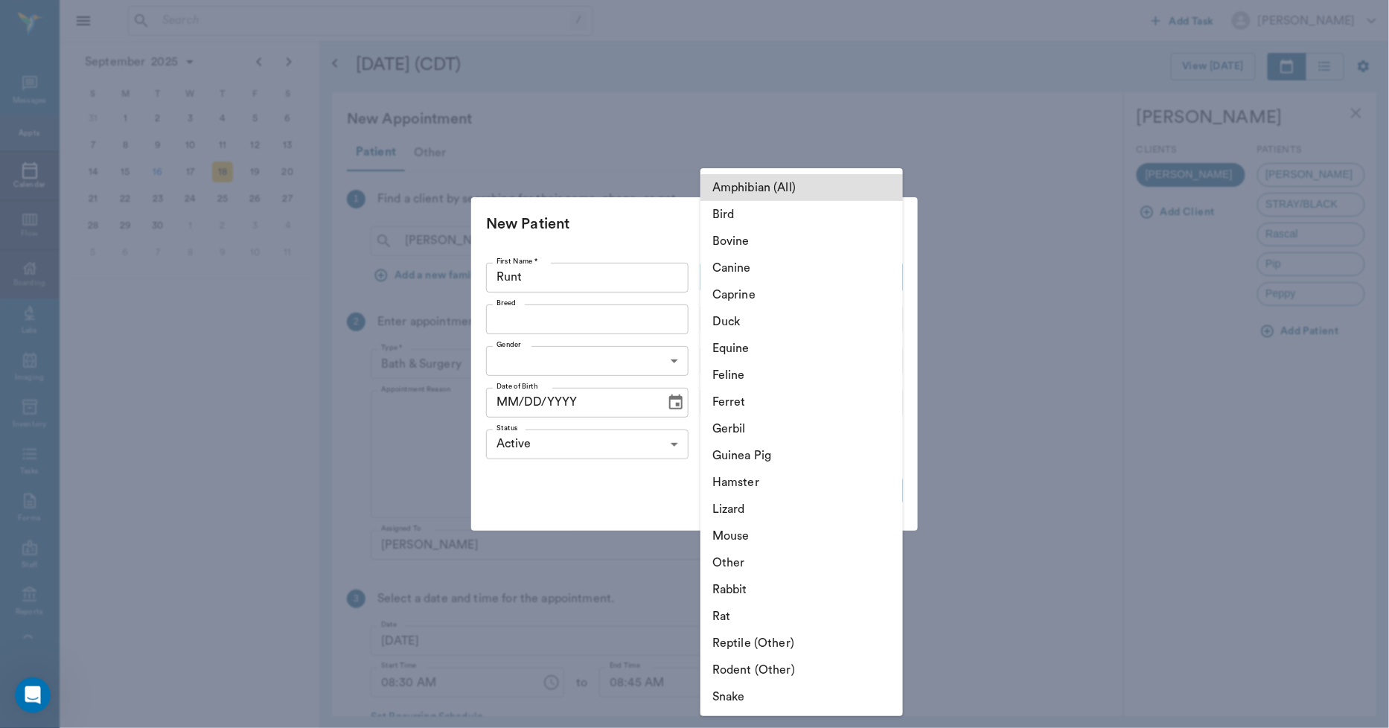
click at [724, 276] on body "/ ​ Add Task Dr. Bert Ellsworth Nectar Messages Appts Calendar Flow Boarding La…" at bounding box center [694, 364] width 1389 height 728
click at [737, 371] on li "Feline" at bounding box center [802, 375] width 203 height 27
type input "Feline"
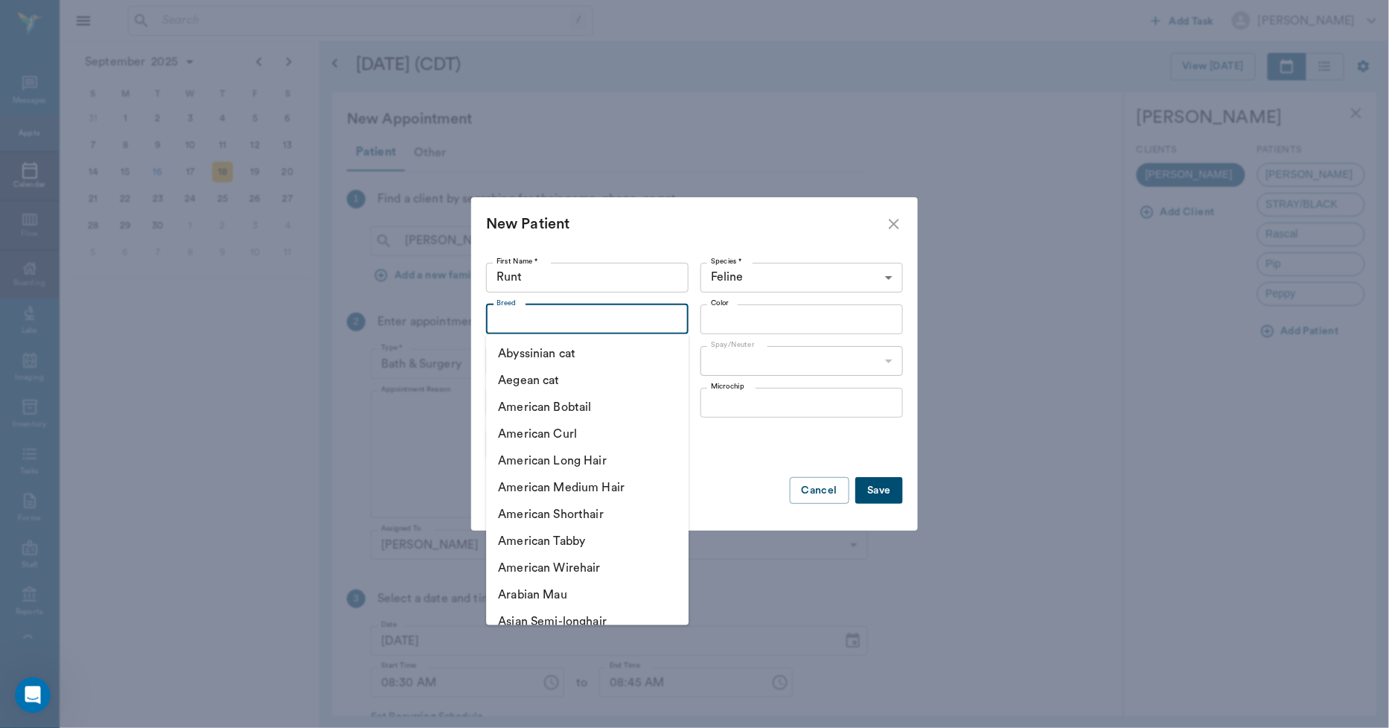
click at [646, 318] on input "Breed" at bounding box center [575, 319] width 169 height 21
click at [570, 481] on li "American Medium Hair" at bounding box center [587, 487] width 203 height 27
type input "American Medium Hair"
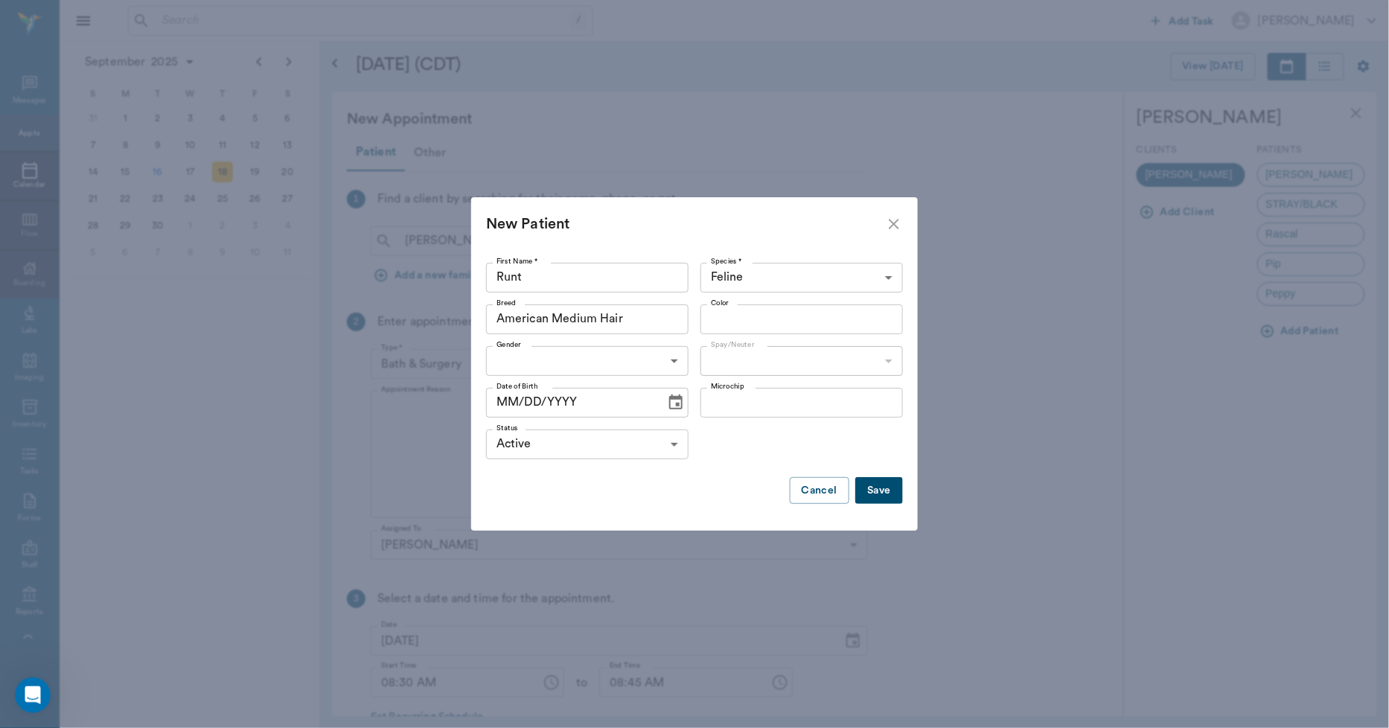
click at [736, 322] on input "Color" at bounding box center [789, 319] width 169 height 21
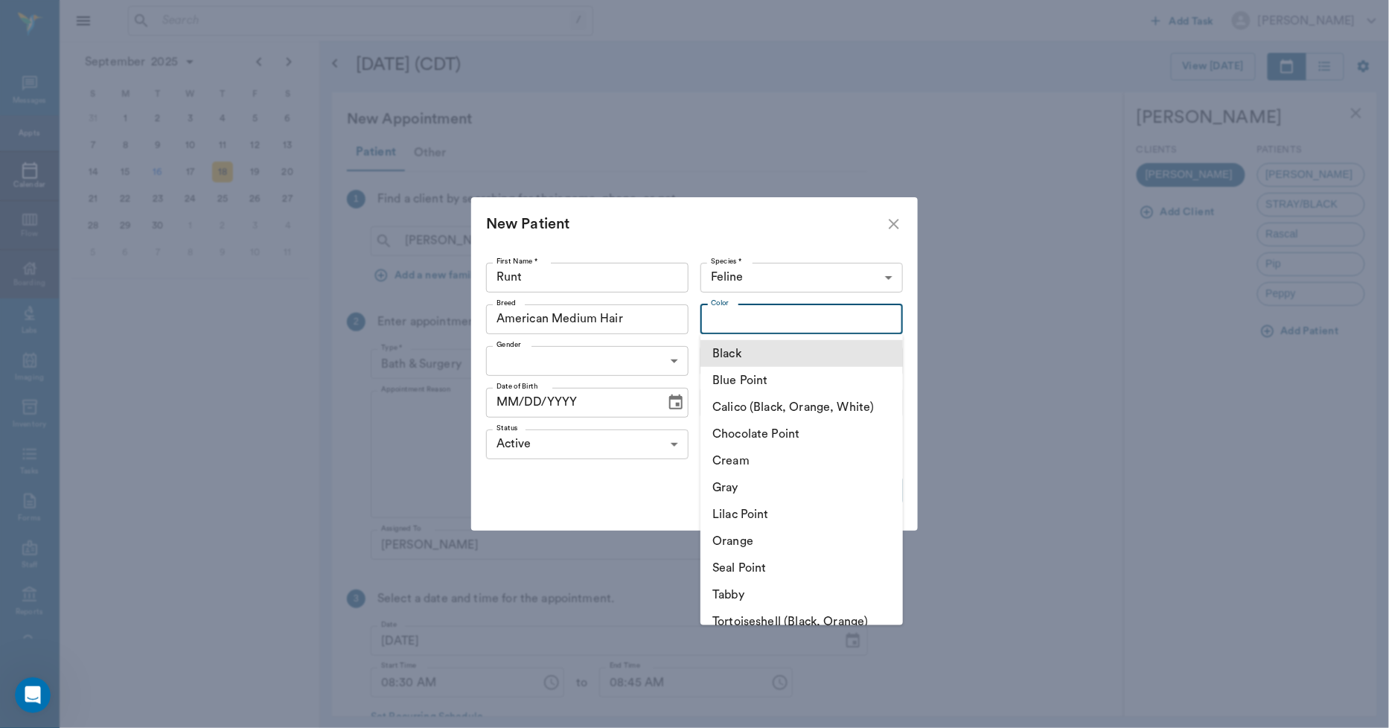
click at [736, 350] on li "Black" at bounding box center [802, 353] width 203 height 27
type input "Black"
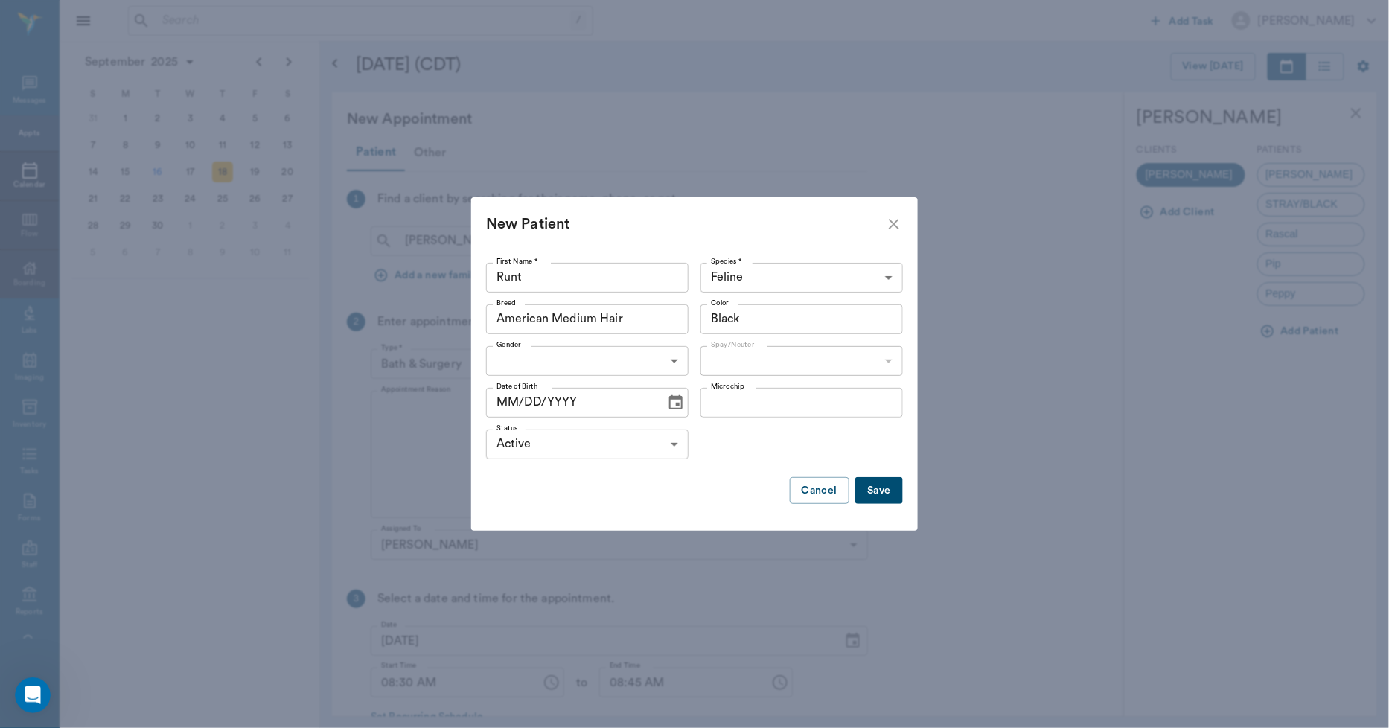
click at [681, 362] on body "/ ​ Add Task Dr. Bert Ellsworth Nectar Messages Appts Calendar Flow Boarding La…" at bounding box center [694, 364] width 1389 height 728
click at [553, 395] on li "[DEMOGRAPHIC_DATA]" at bounding box center [587, 395] width 203 height 27
type input "MALE"
click at [757, 352] on body "/ ​ Add Task Dr. Bert Ellsworth Nectar Messages Appts Calendar Flow Boarding La…" at bounding box center [694, 364] width 1389 height 728
click at [734, 417] on li "Not neutered" at bounding box center [802, 422] width 203 height 27
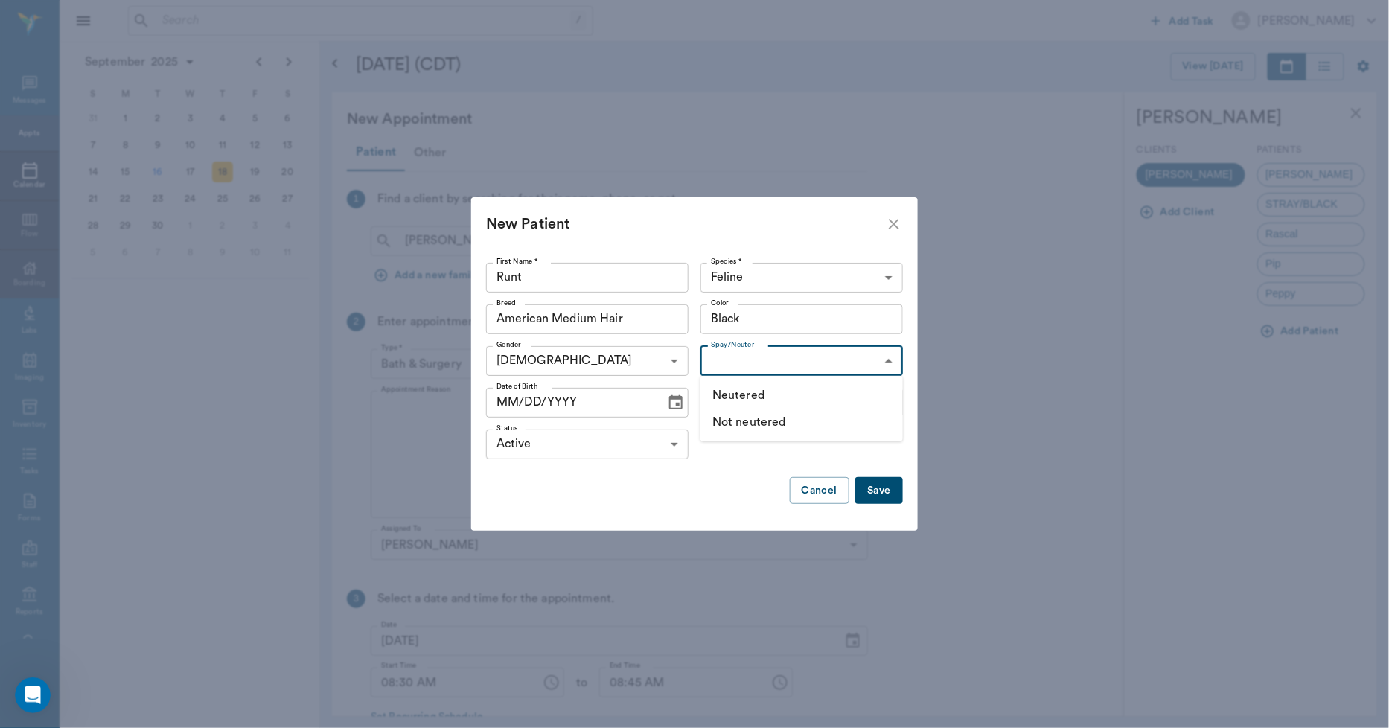
type input "false"
click at [672, 404] on icon "Choose date" at bounding box center [676, 403] width 18 height 18
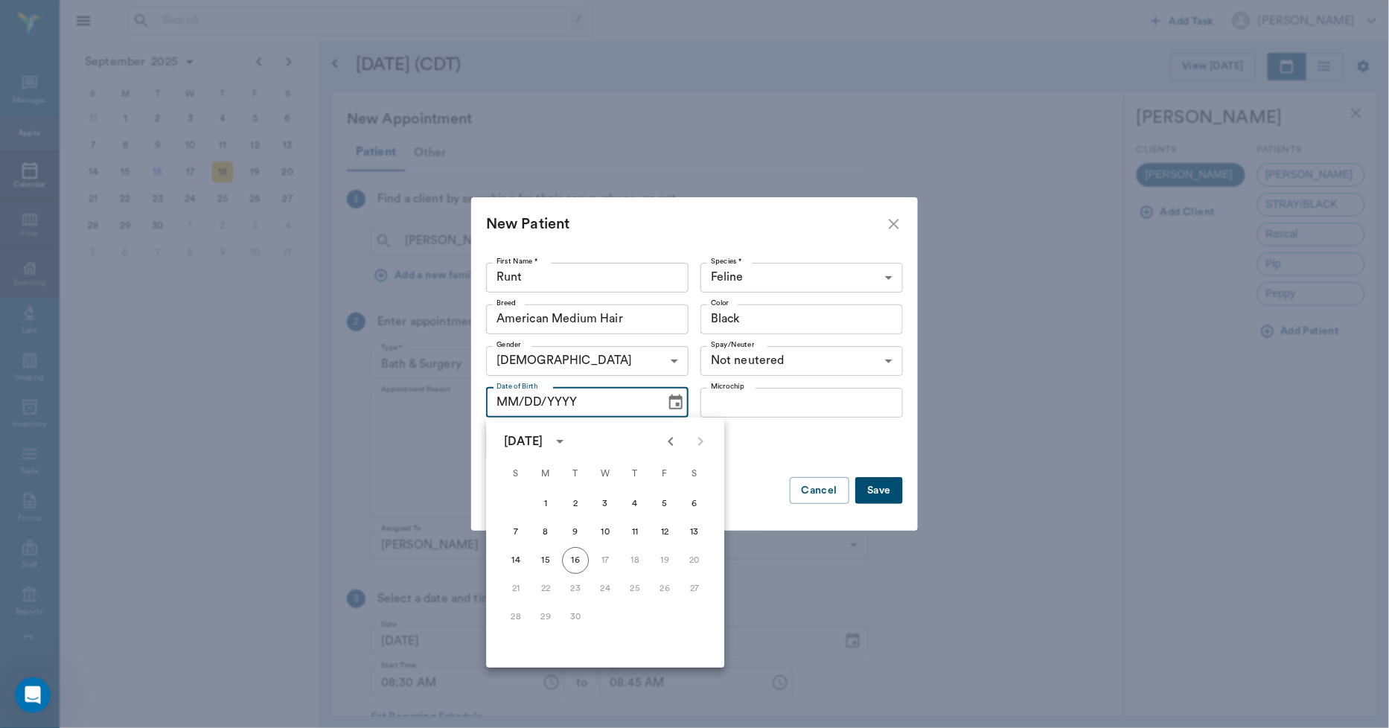
click at [667, 441] on icon "Previous month" at bounding box center [671, 442] width 18 height 18
click at [668, 585] on button "23" at bounding box center [665, 589] width 27 height 27
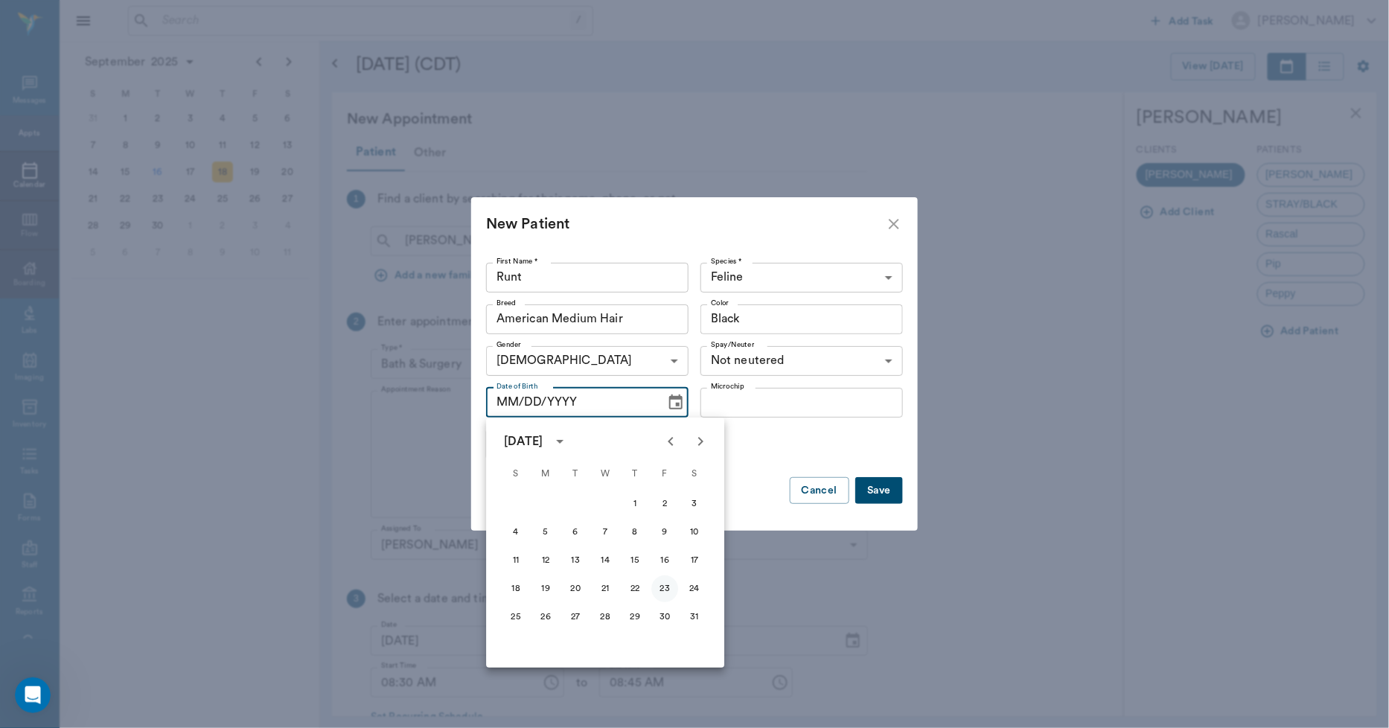
type input "05/23/2025"
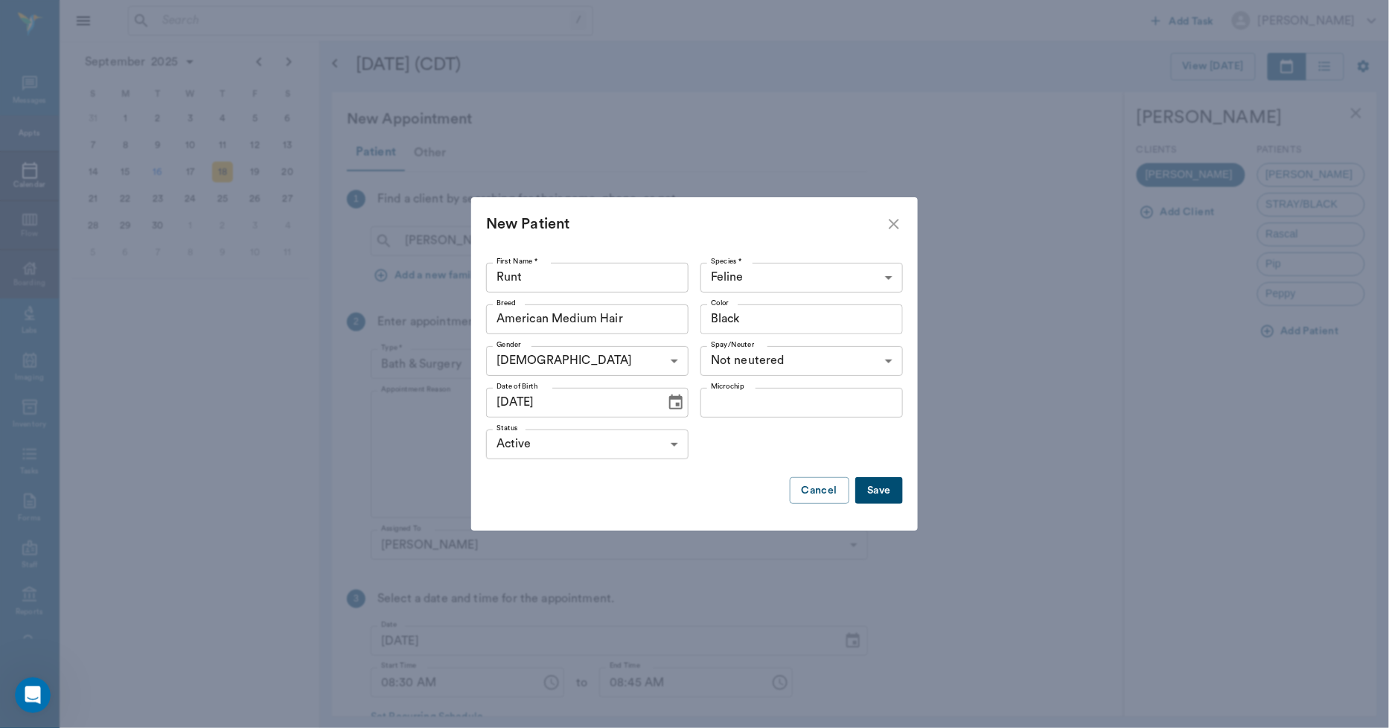
click at [892, 496] on button "Save" at bounding box center [880, 491] width 48 height 28
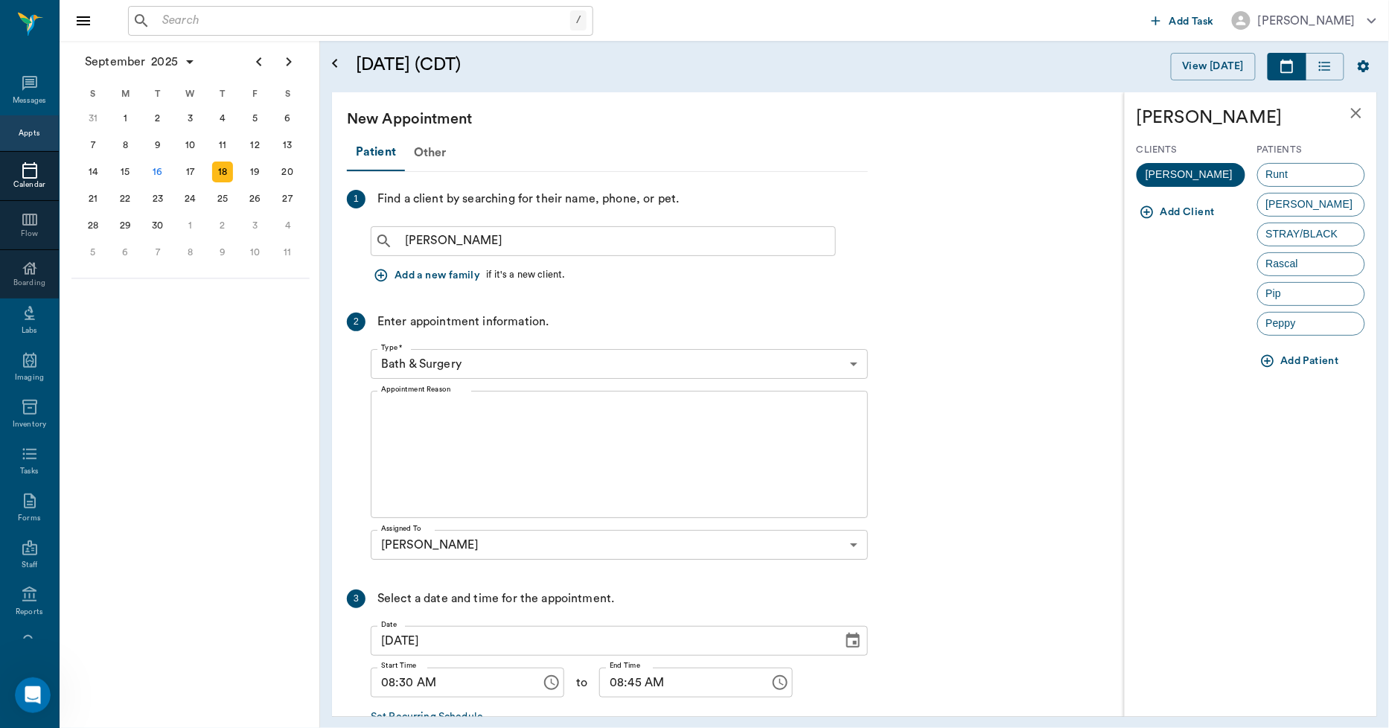
click at [1293, 170] on span "Runt" at bounding box center [1277, 175] width 39 height 16
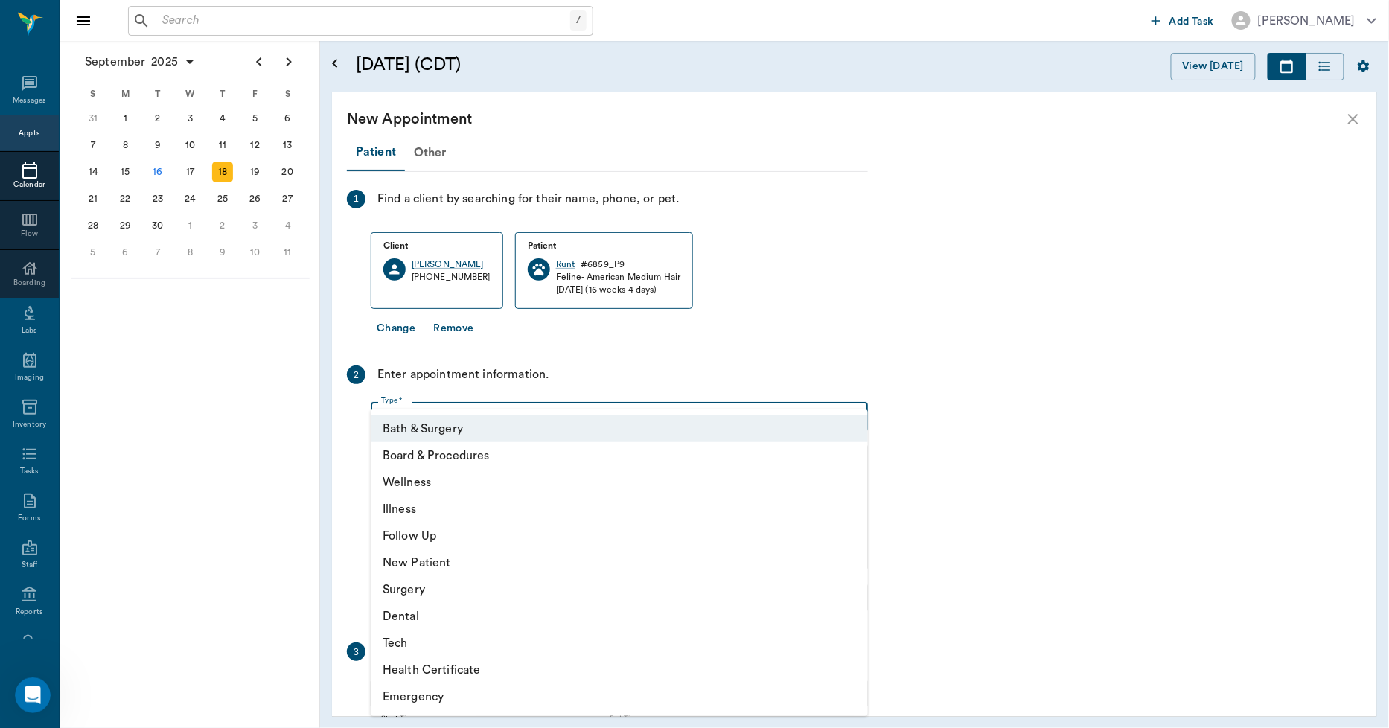
click at [579, 419] on body "/ ​ Add Task Dr. Bert Ellsworth Nectar Messages Appts Calendar Flow Boarding La…" at bounding box center [694, 364] width 1389 height 728
click at [421, 480] on li "Wellness" at bounding box center [619, 482] width 497 height 27
type input "65d2be4f46e3a538d89b8c14"
type input "09:00 AM"
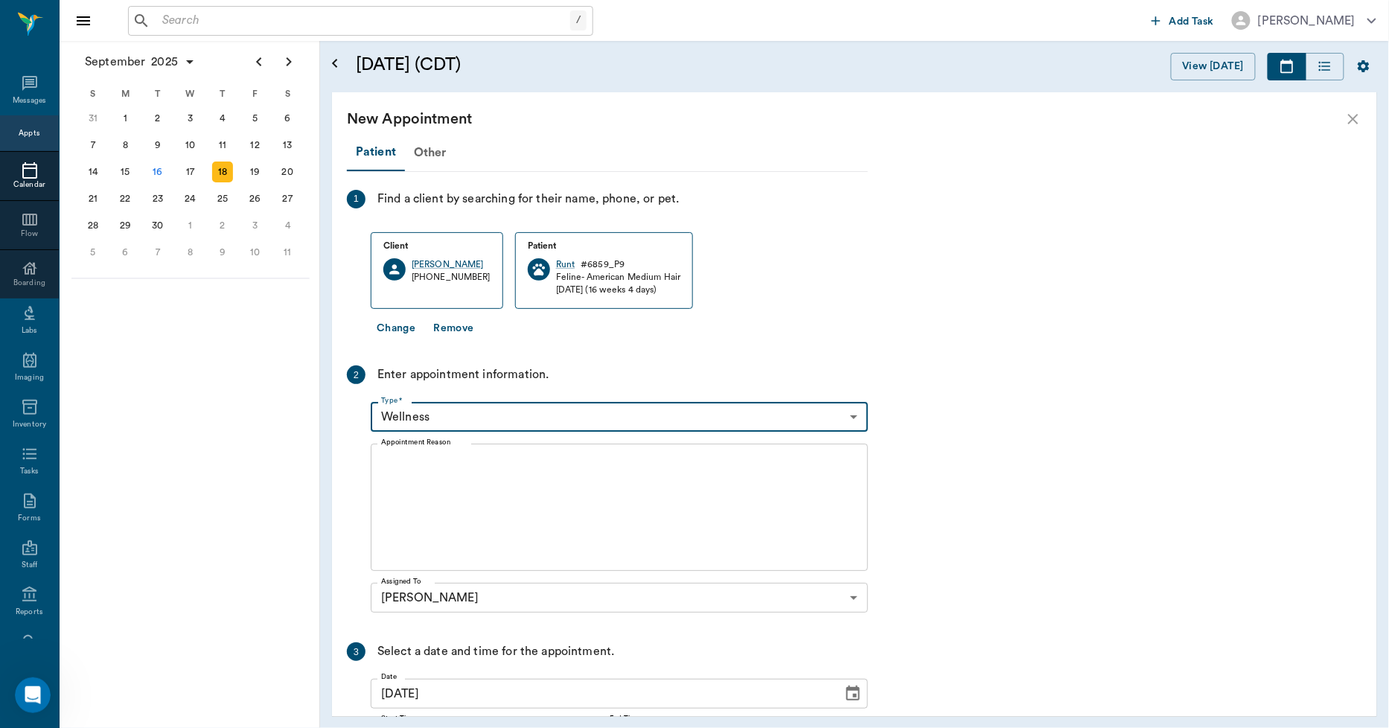
click at [447, 500] on textarea "Appointment Reason" at bounding box center [619, 507] width 477 height 103
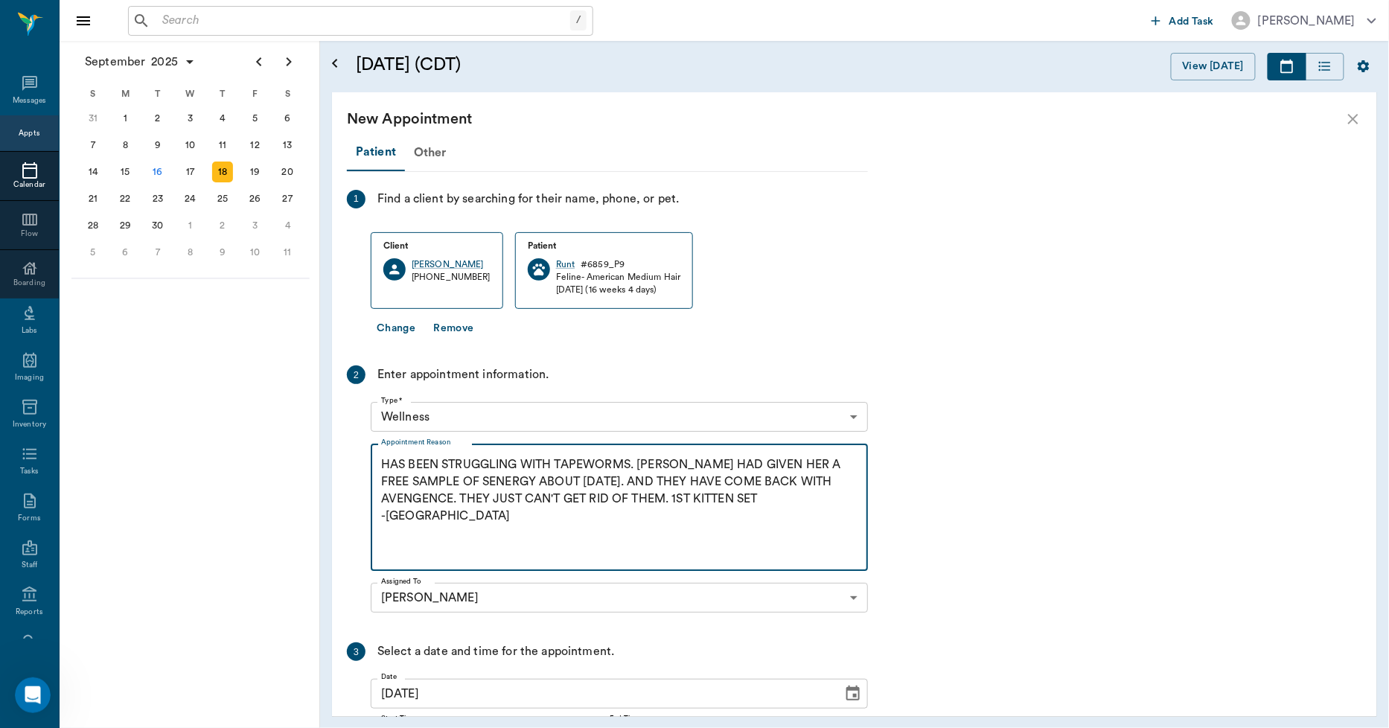
click at [377, 460] on div "HAS BEEN STRUGGLING WITH TAPEWORMS. DR. ELLSWORTH HAD GIVEN HER A FREE SAMPLE O…" at bounding box center [619, 507] width 497 height 127
click at [382, 460] on textarea "HAS BEEN STRUGGLING WITH TAPEWORMS. DR. ELLSWORTH HAD GIVEN HER A FREE SAMPLE O…" at bounding box center [619, 507] width 477 height 103
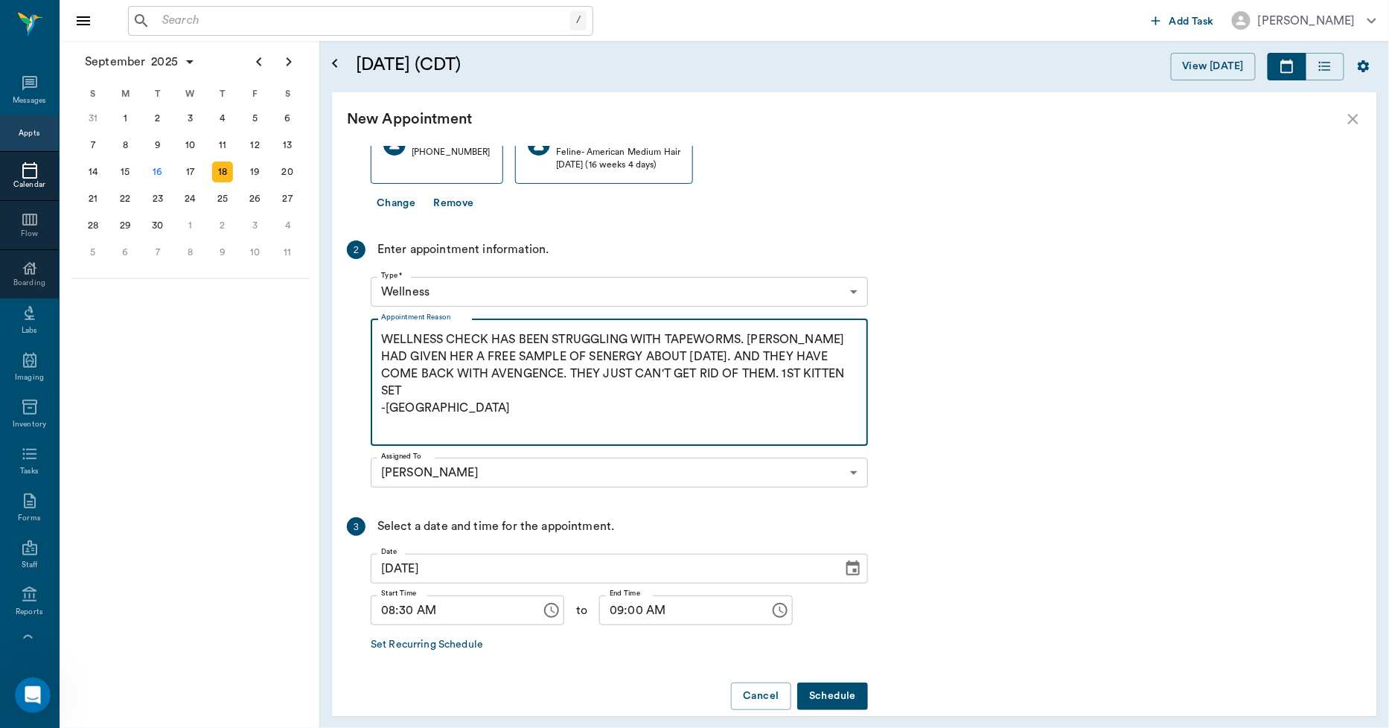
scroll to position [144, 0]
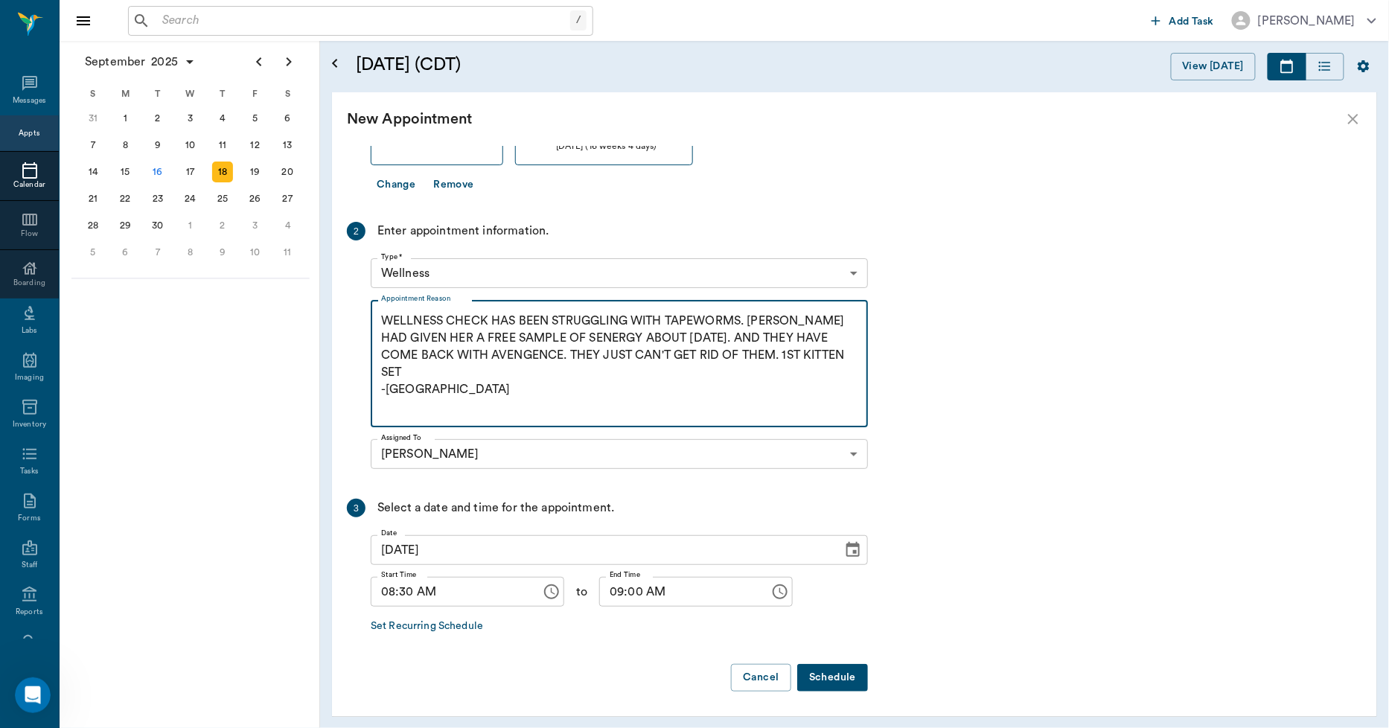
type textarea "WELLNESS CHECK HAS BEEN STRUGGLING WITH TAPEWORMS. DR. ELLSWORTH HAD GIVEN HER …"
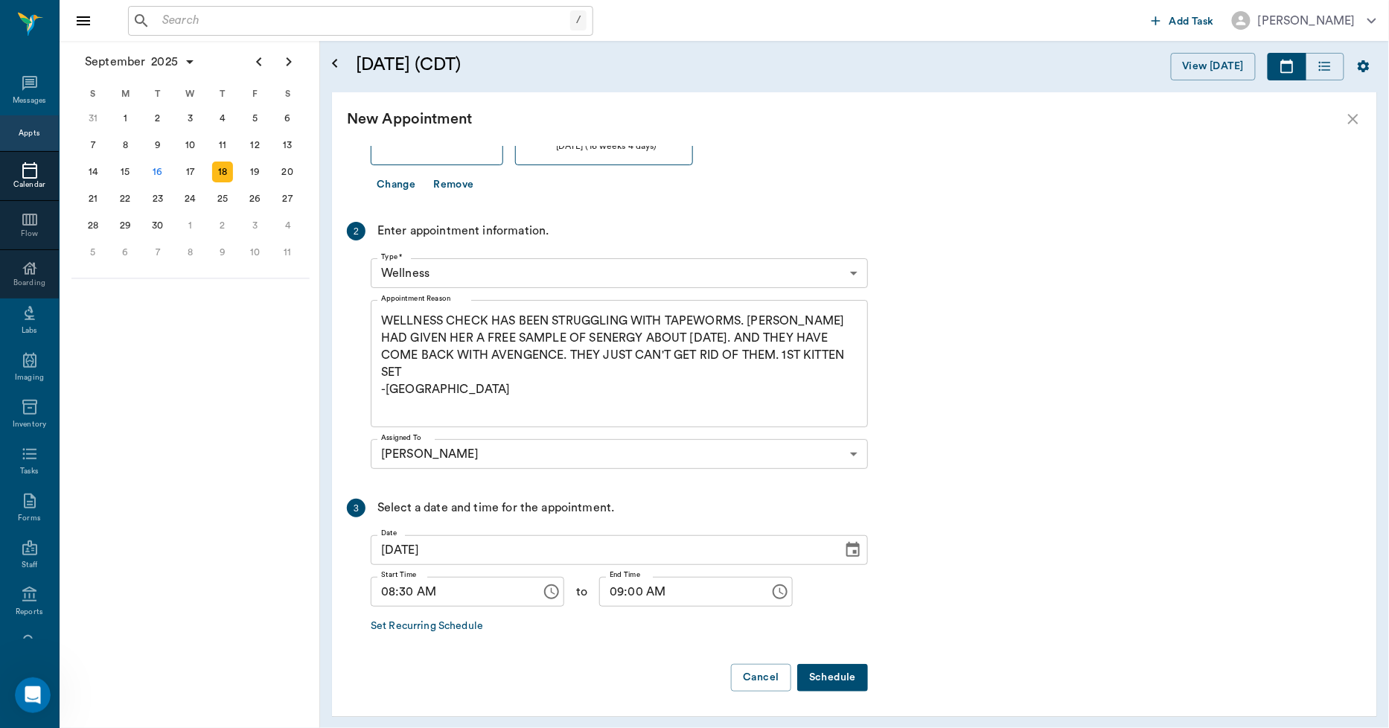
click at [828, 681] on button "Schedule" at bounding box center [832, 678] width 71 height 28
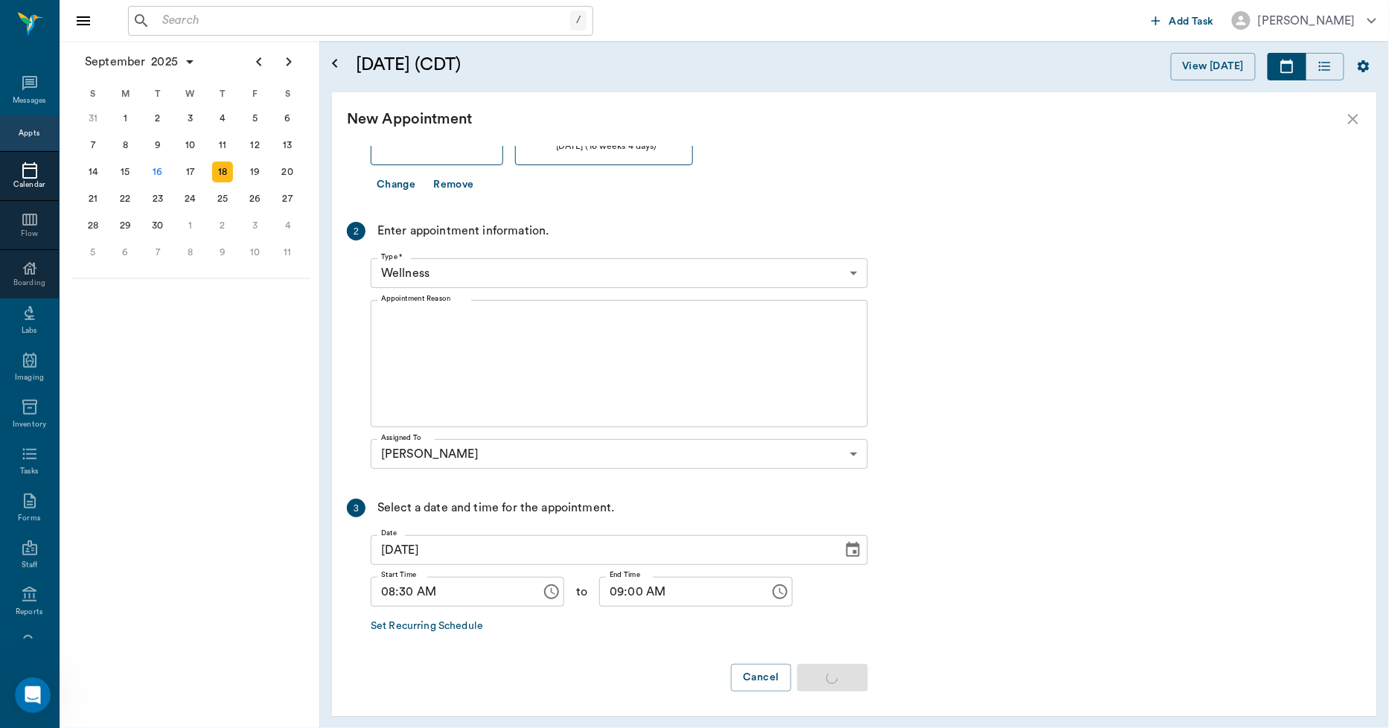
scroll to position [0, 0]
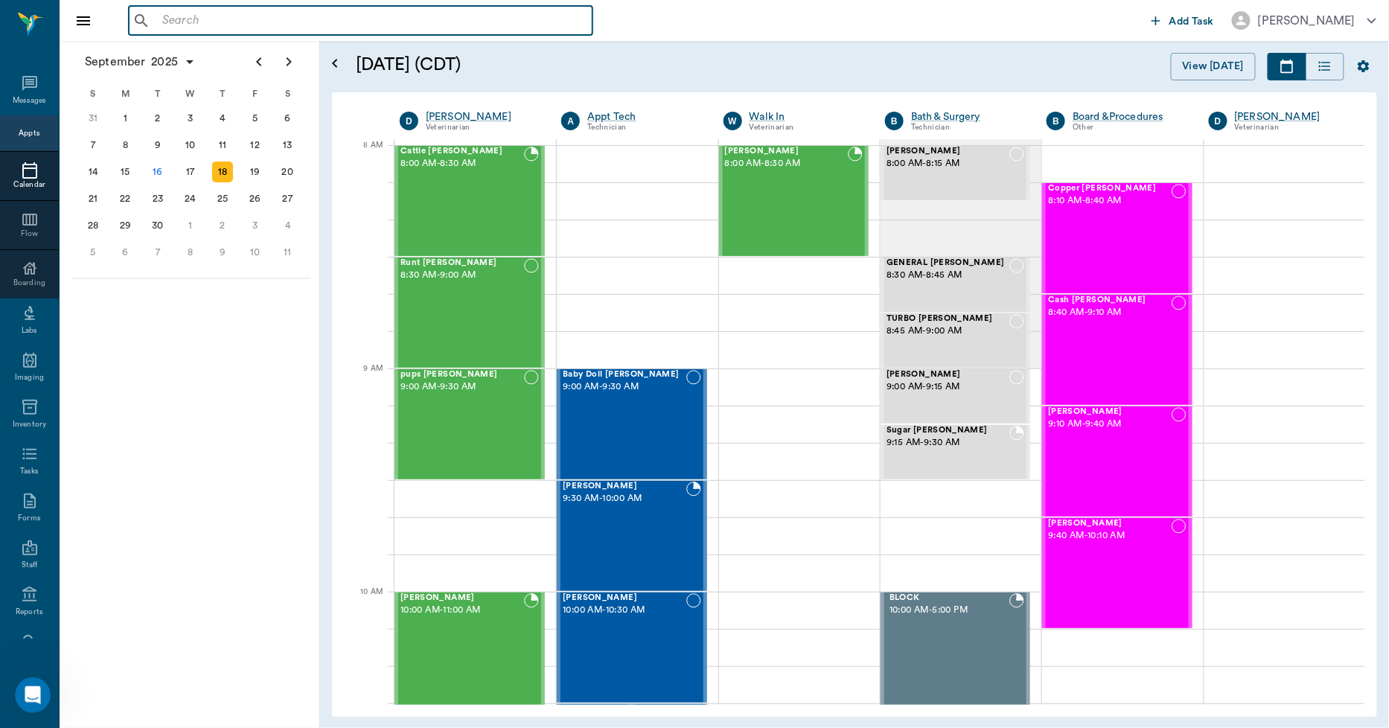
click at [366, 27] on input "text" at bounding box center [371, 20] width 430 height 21
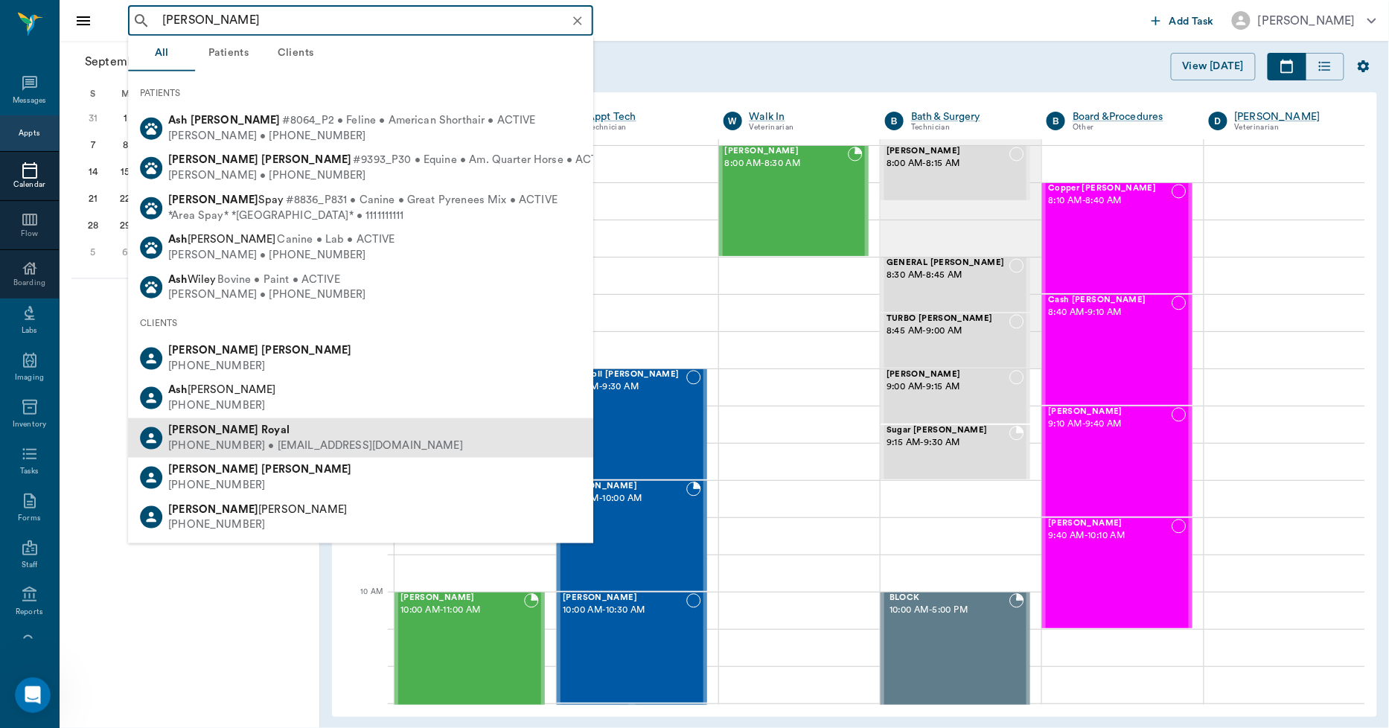
click at [243, 429] on div "Ashlyn Royal" at bounding box center [315, 431] width 295 height 16
type input "ASH ROY"
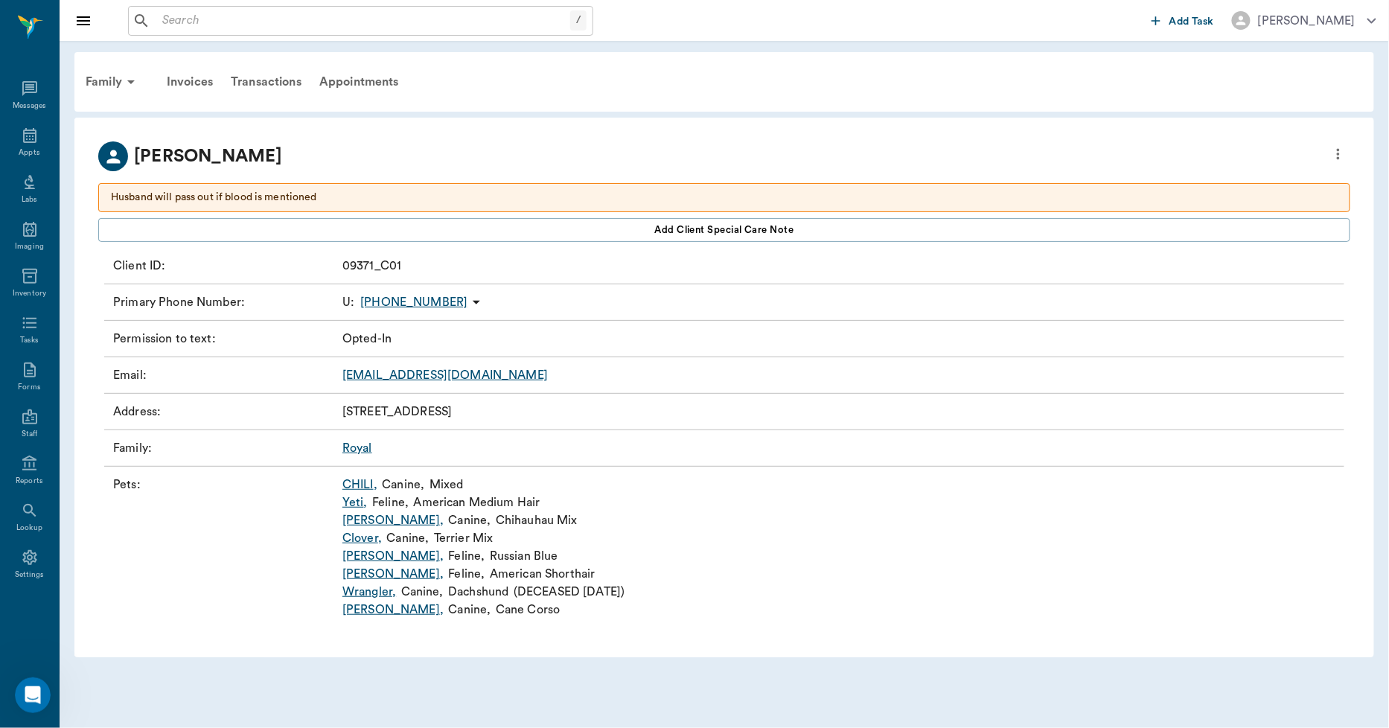
click at [367, 485] on link "CHILI ," at bounding box center [360, 485] width 35 height 18
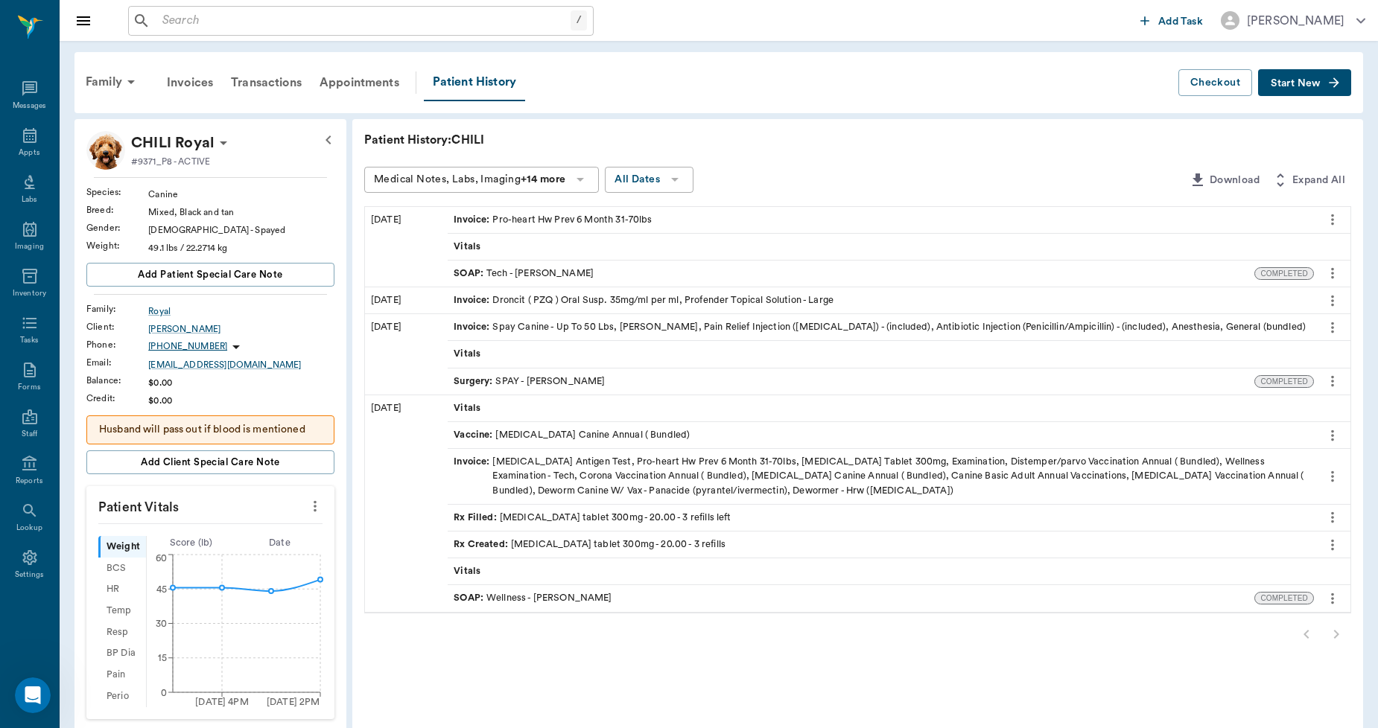
click at [1282, 83] on span "Start New" at bounding box center [1295, 83] width 50 height 0
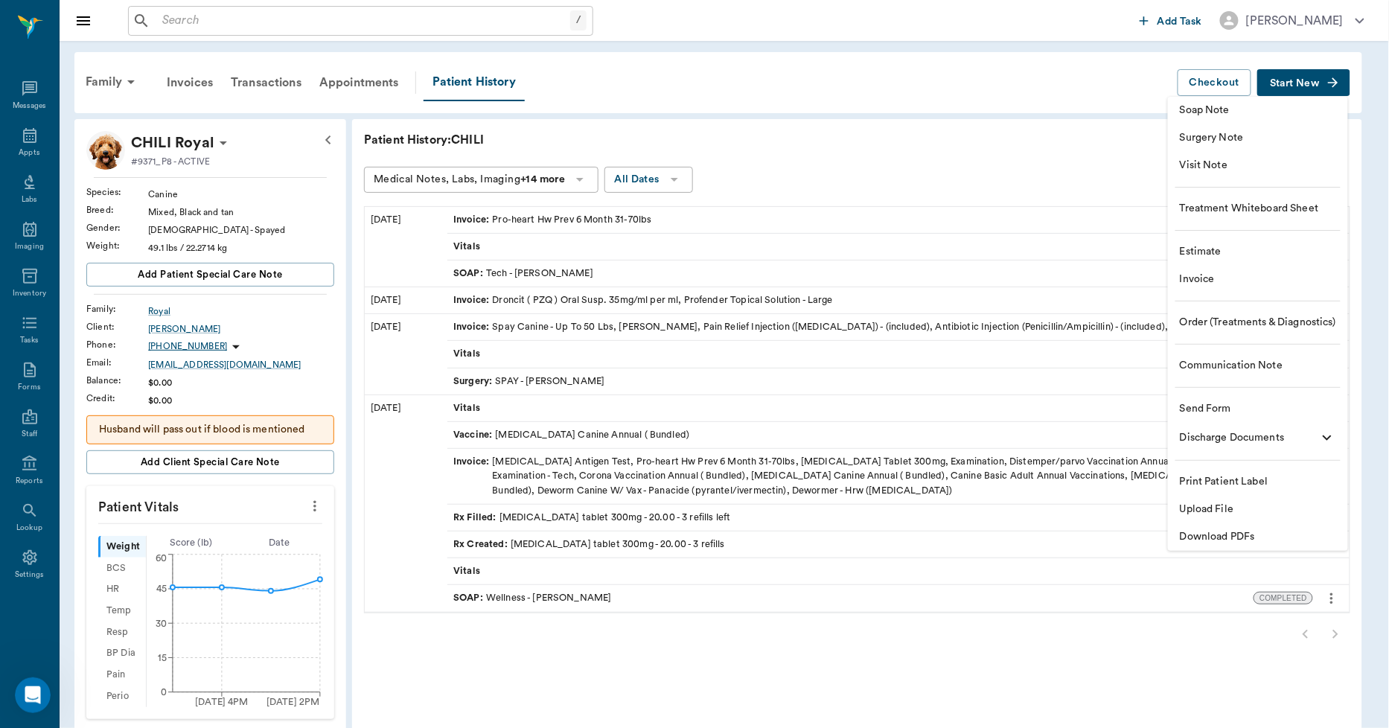
click at [1236, 537] on span "Download PDFs" at bounding box center [1258, 537] width 156 height 16
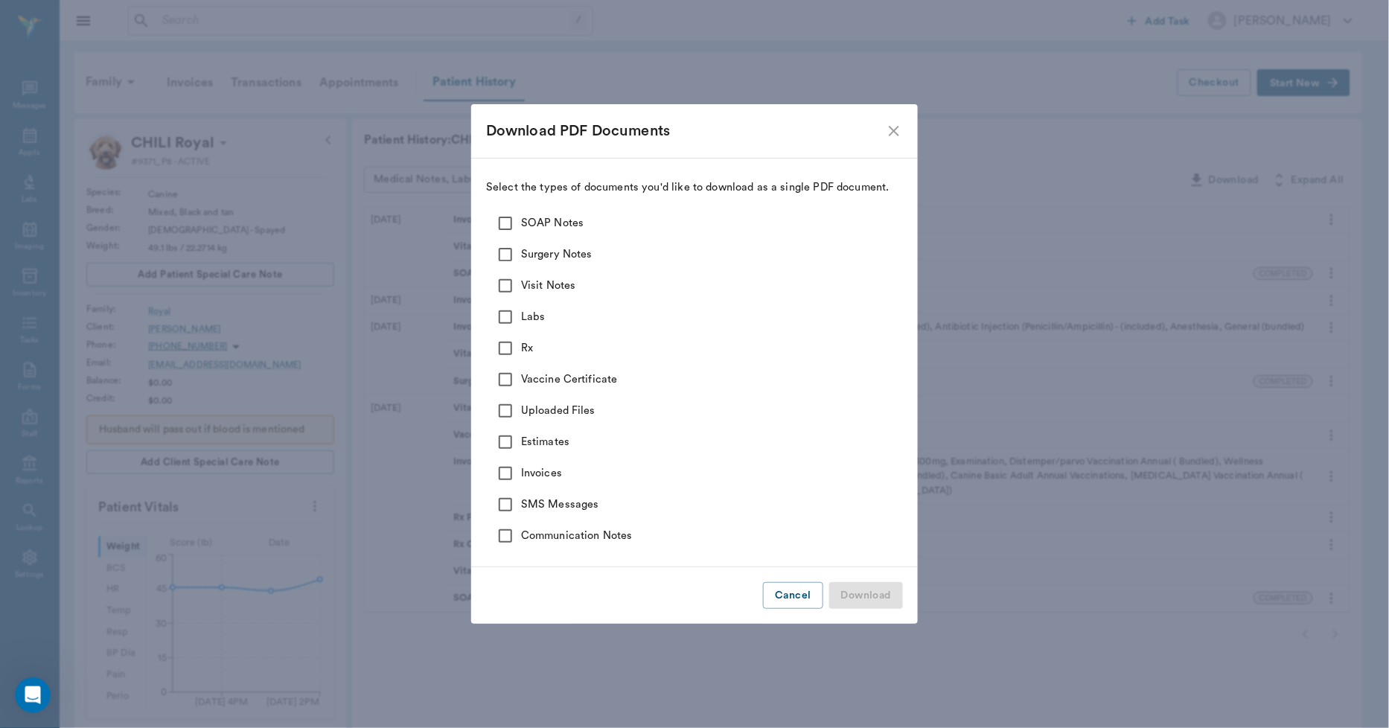
click at [503, 223] on input "SOAP Notes" at bounding box center [505, 223] width 31 height 31
checkbox input "true"
click at [507, 250] on input "Surgery Notes" at bounding box center [505, 254] width 31 height 31
checkbox input "true"
click at [504, 281] on input "Visit Notes" at bounding box center [505, 285] width 31 height 31
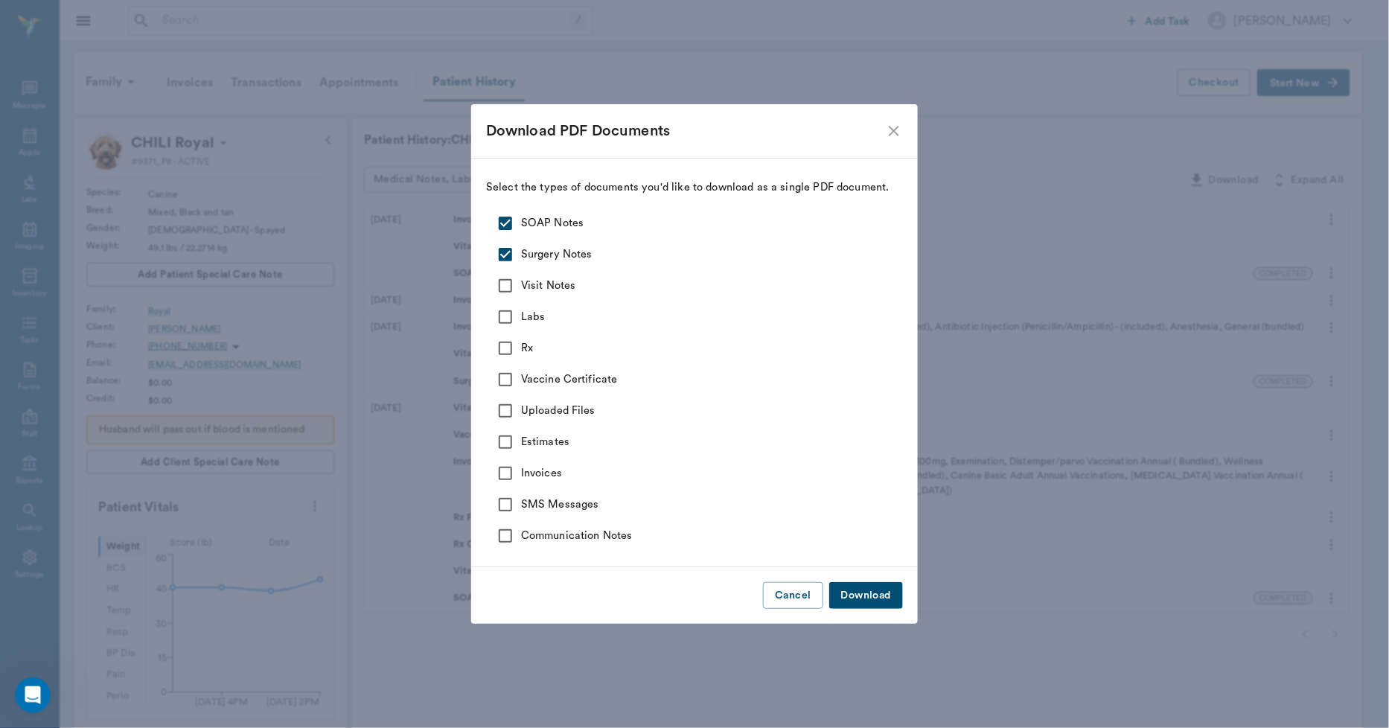
checkbox input "true"
click at [511, 315] on input "Labs" at bounding box center [505, 317] width 31 height 31
checkbox input "true"
click at [501, 347] on input "Rx" at bounding box center [505, 348] width 31 height 31
checkbox input "true"
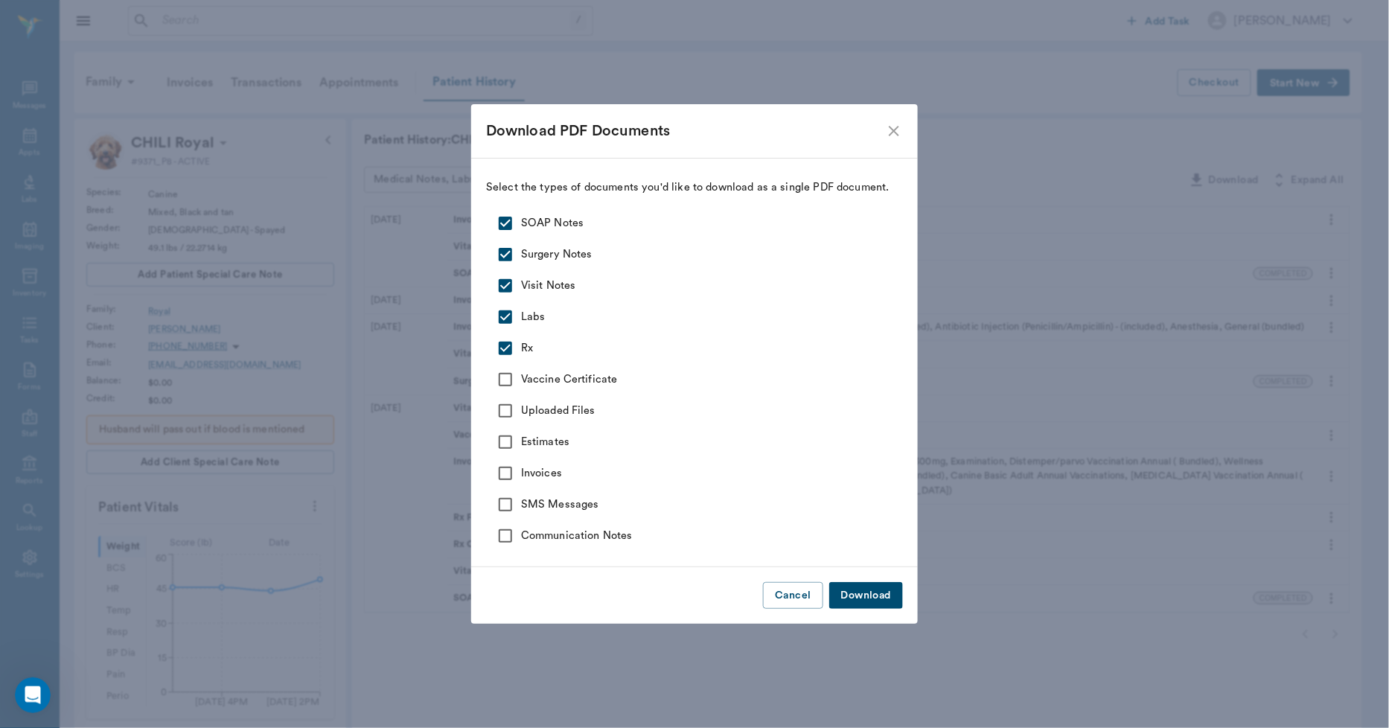
click at [512, 375] on input "Vaccine Certificate" at bounding box center [505, 379] width 31 height 31
checkbox input "true"
click at [508, 404] on input "Uploaded Files" at bounding box center [505, 410] width 31 height 31
checkbox input "true"
click at [864, 591] on button "Download" at bounding box center [867, 596] width 74 height 28
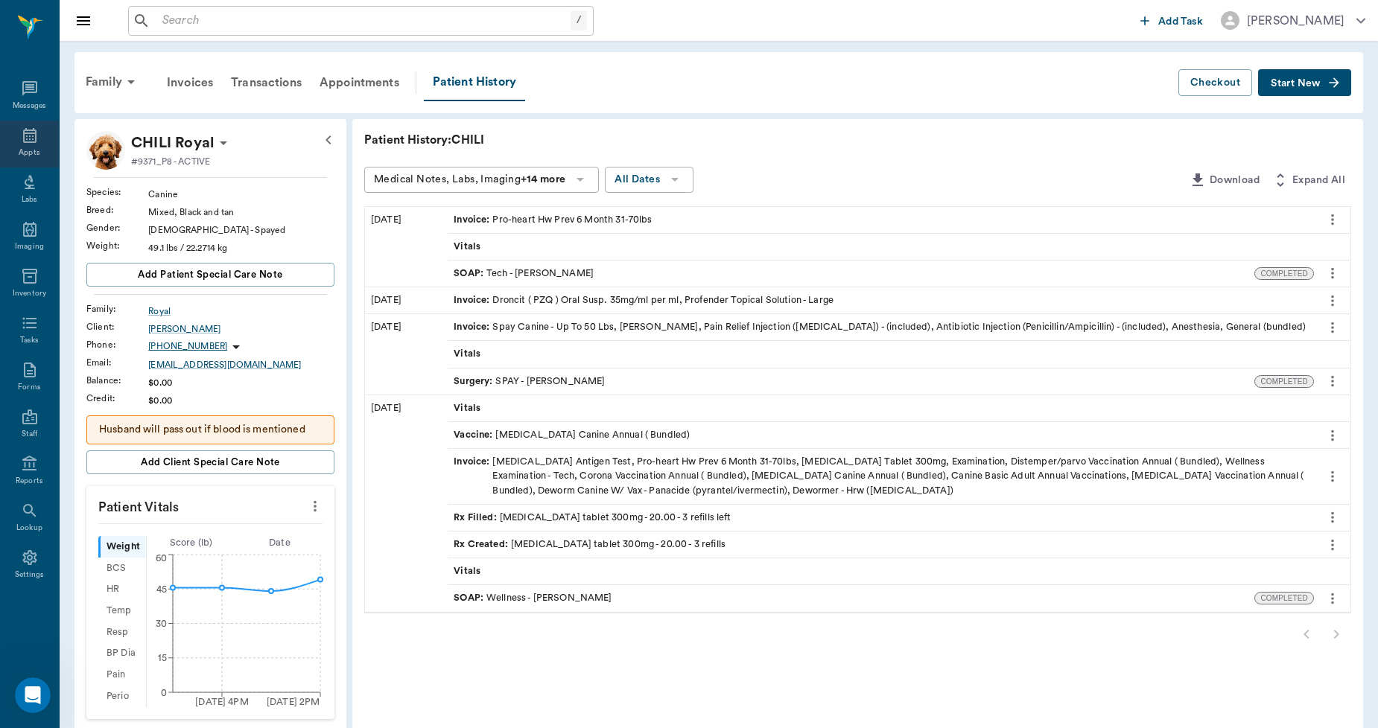
click at [25, 138] on icon at bounding box center [30, 136] width 18 height 18
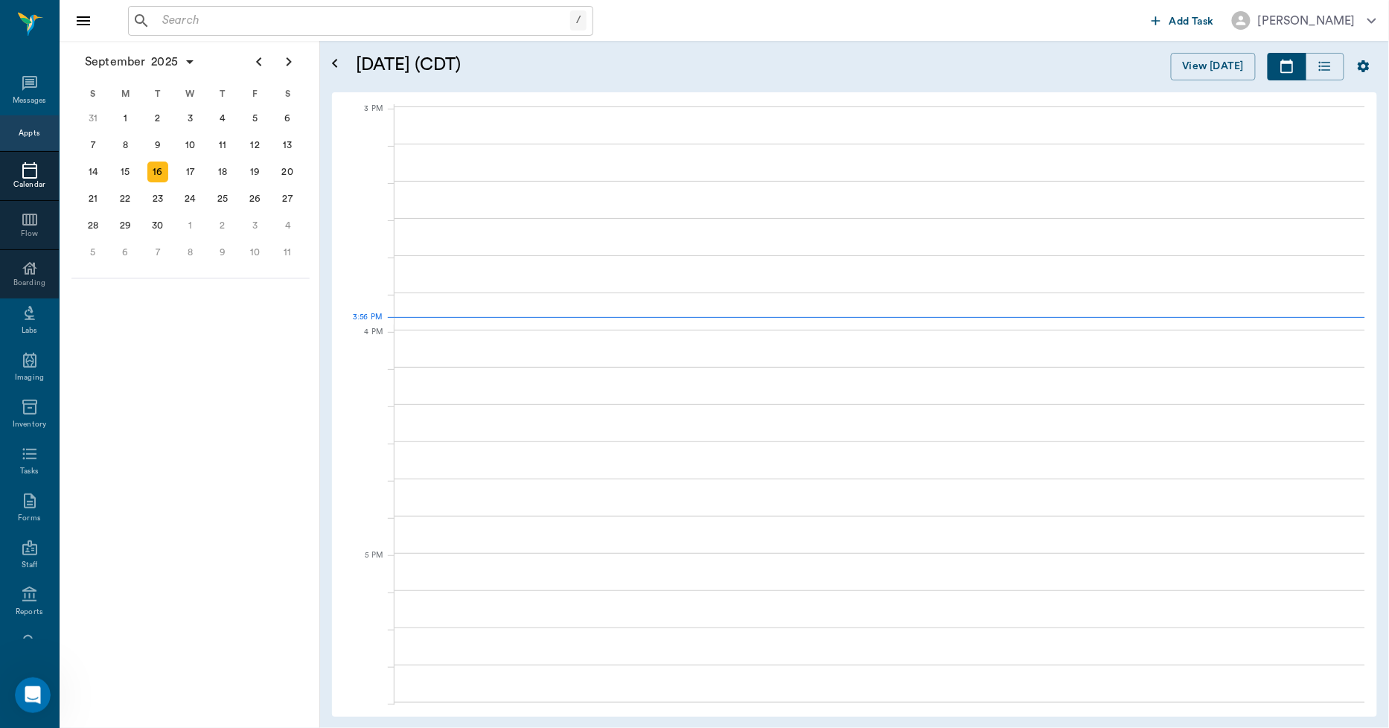
scroll to position [1564, 0]
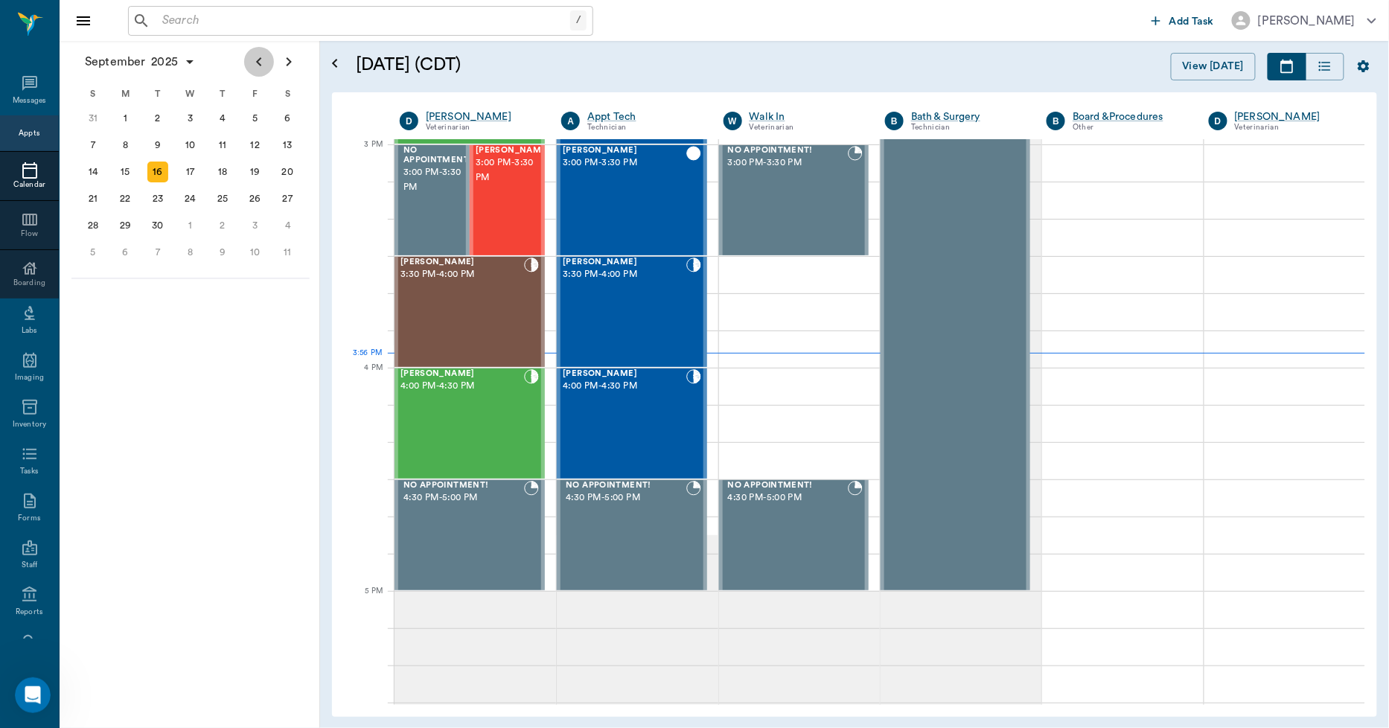
click at [259, 61] on icon "Previous page" at bounding box center [259, 62] width 18 height 18
click at [227, 170] on div "14" at bounding box center [222, 172] width 21 height 21
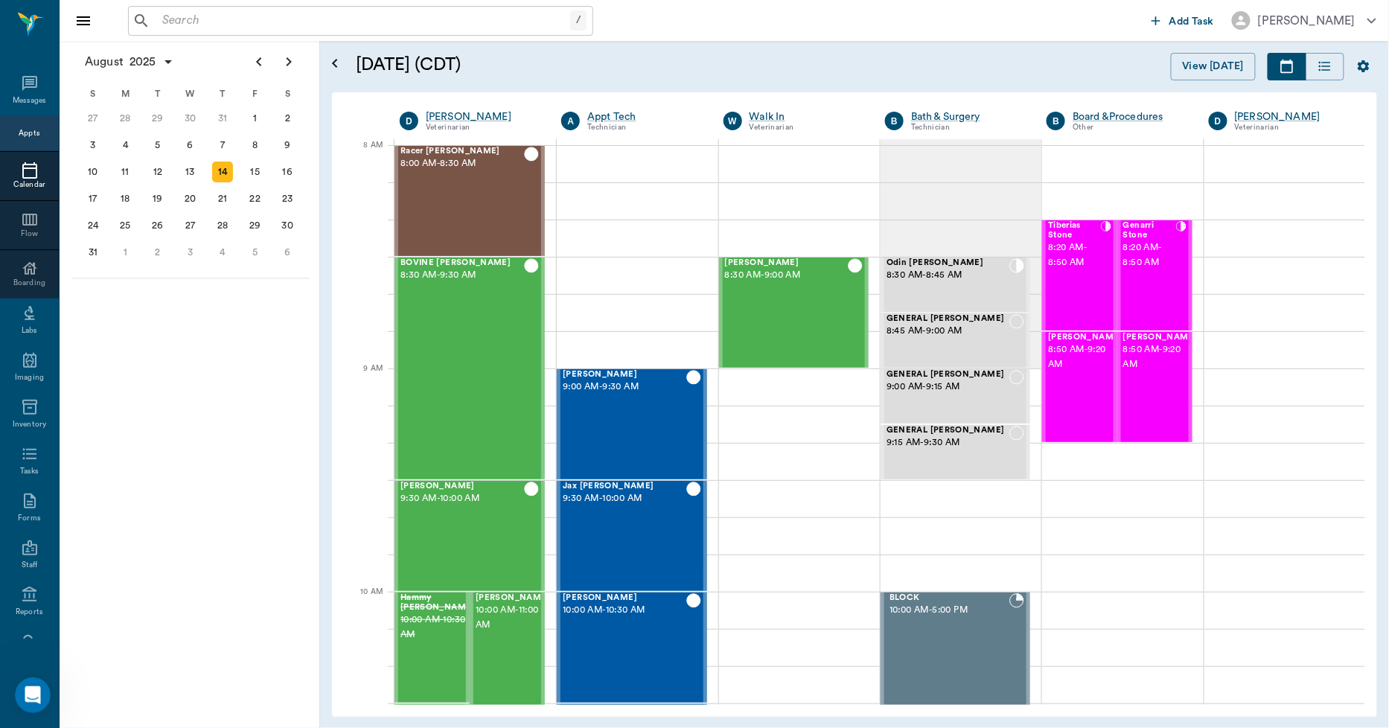
click at [21, 164] on icon at bounding box center [30, 171] width 18 height 18
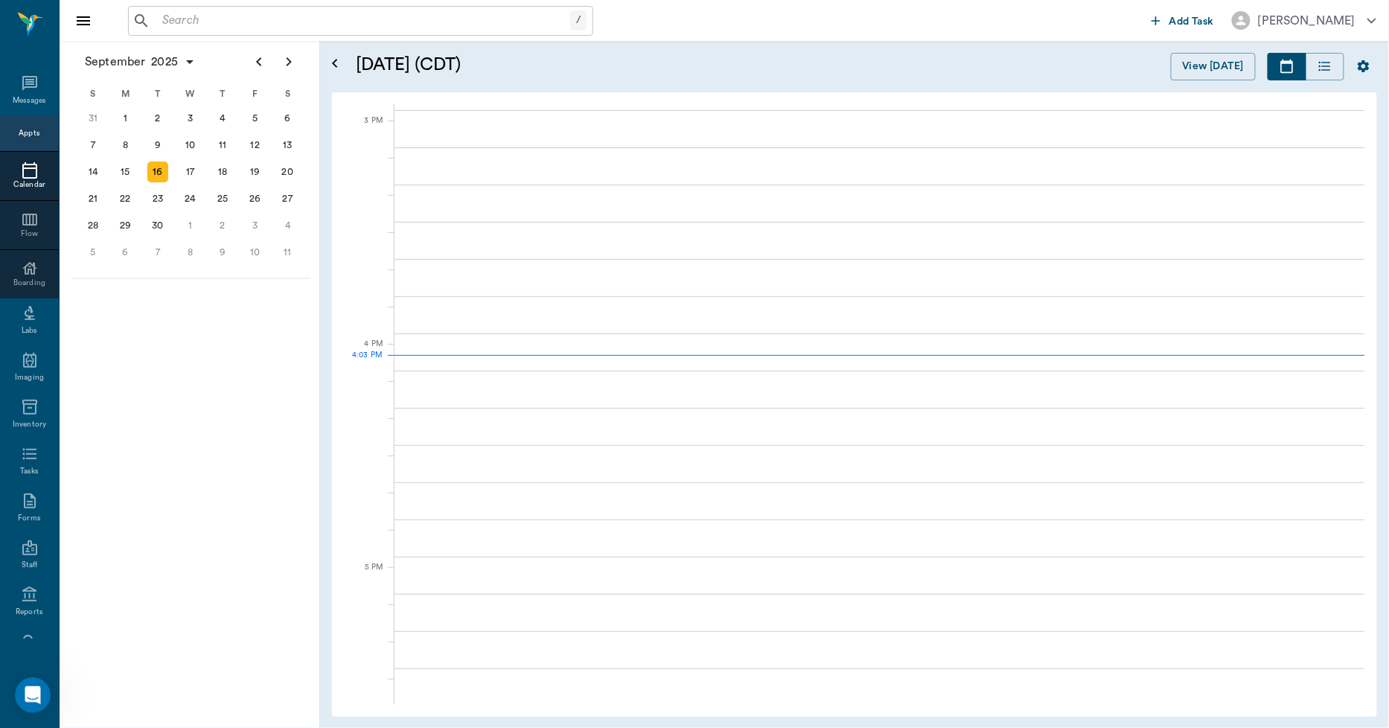
scroll to position [1789, 0]
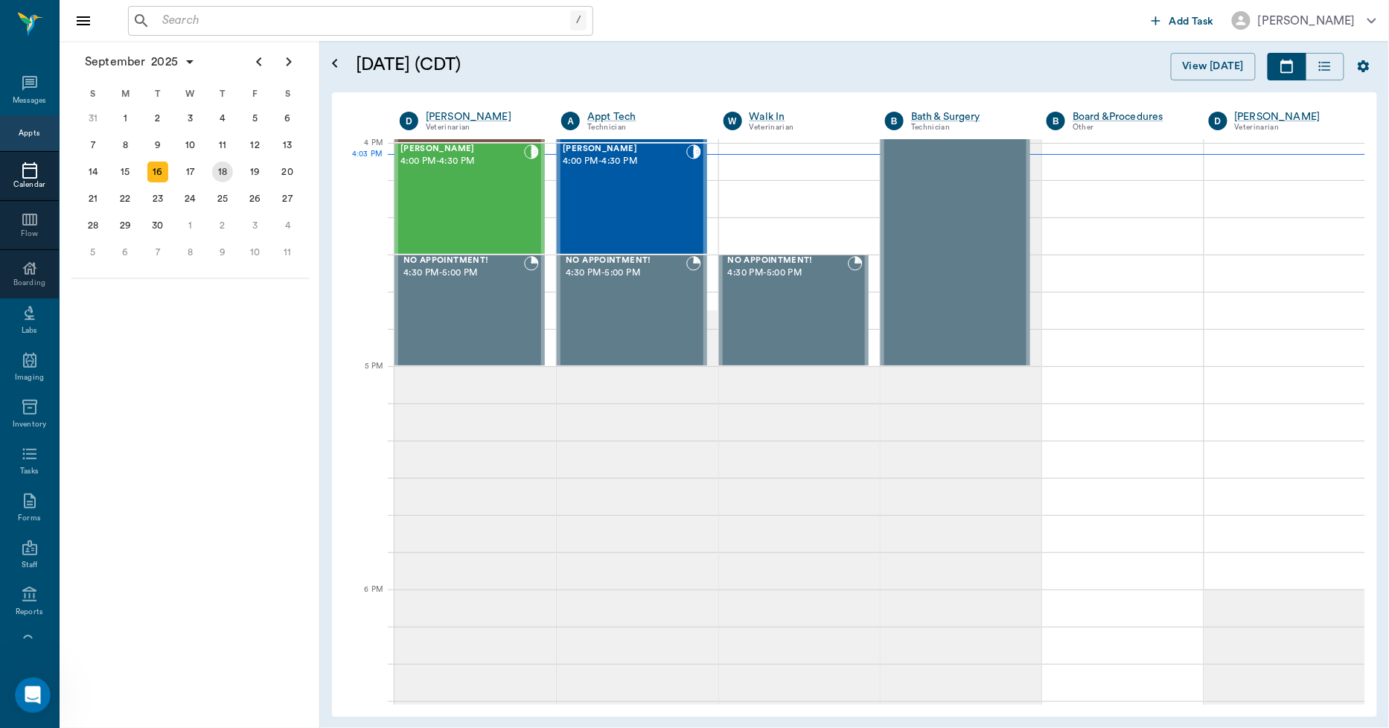
click at [224, 169] on div "18" at bounding box center [222, 172] width 21 height 21
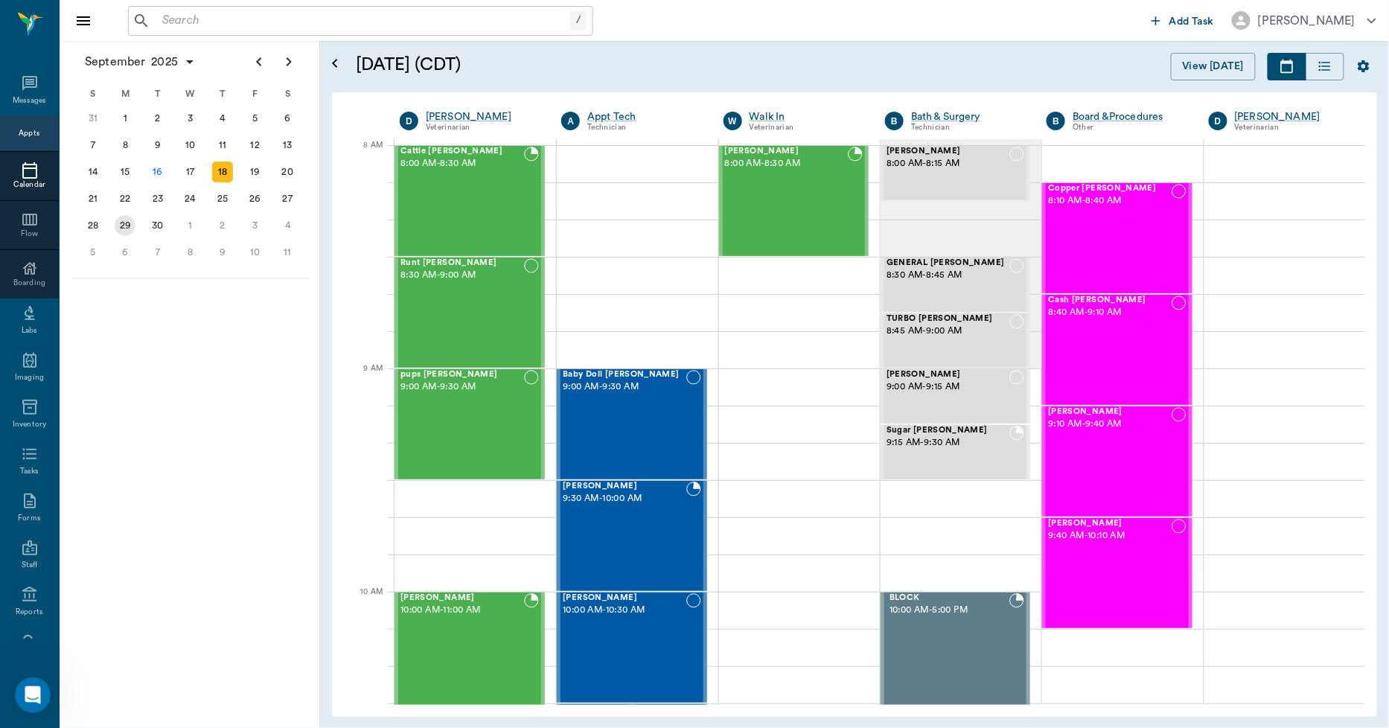
click at [123, 225] on div "29" at bounding box center [125, 225] width 21 height 21
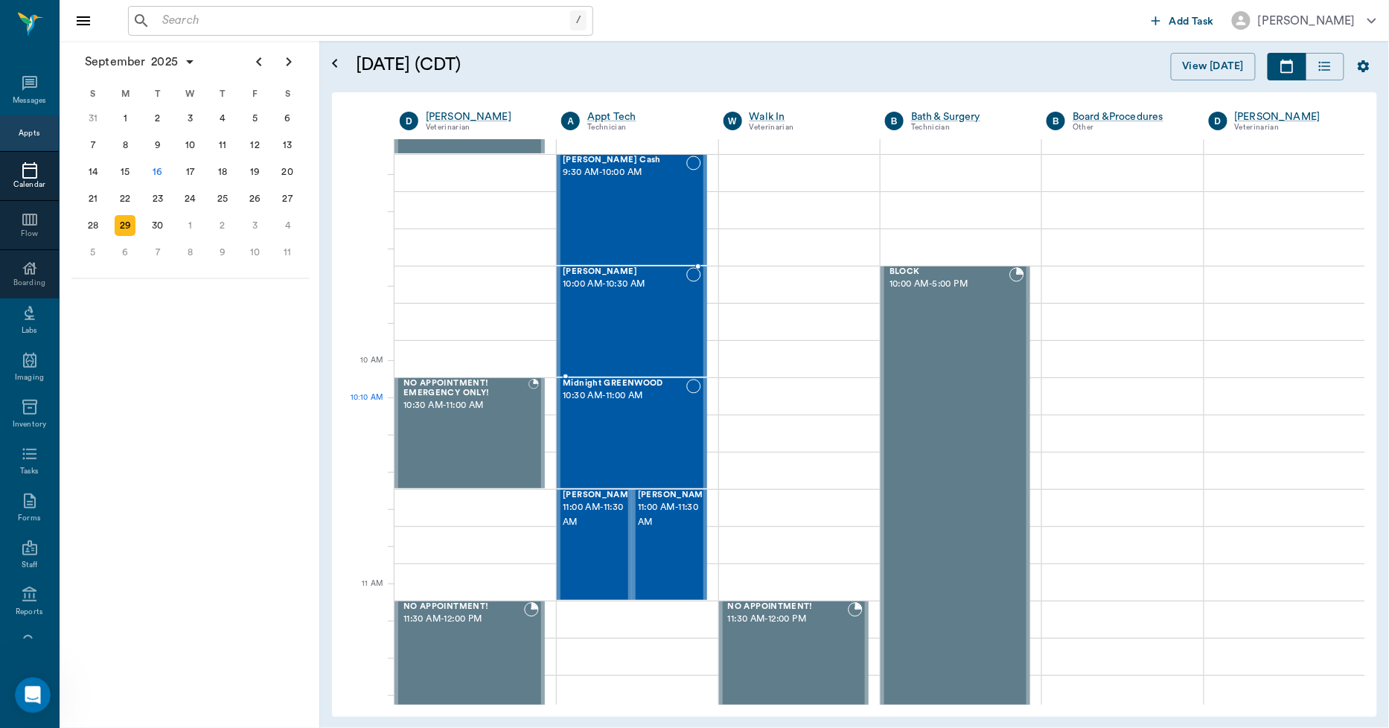
scroll to position [331, 0]
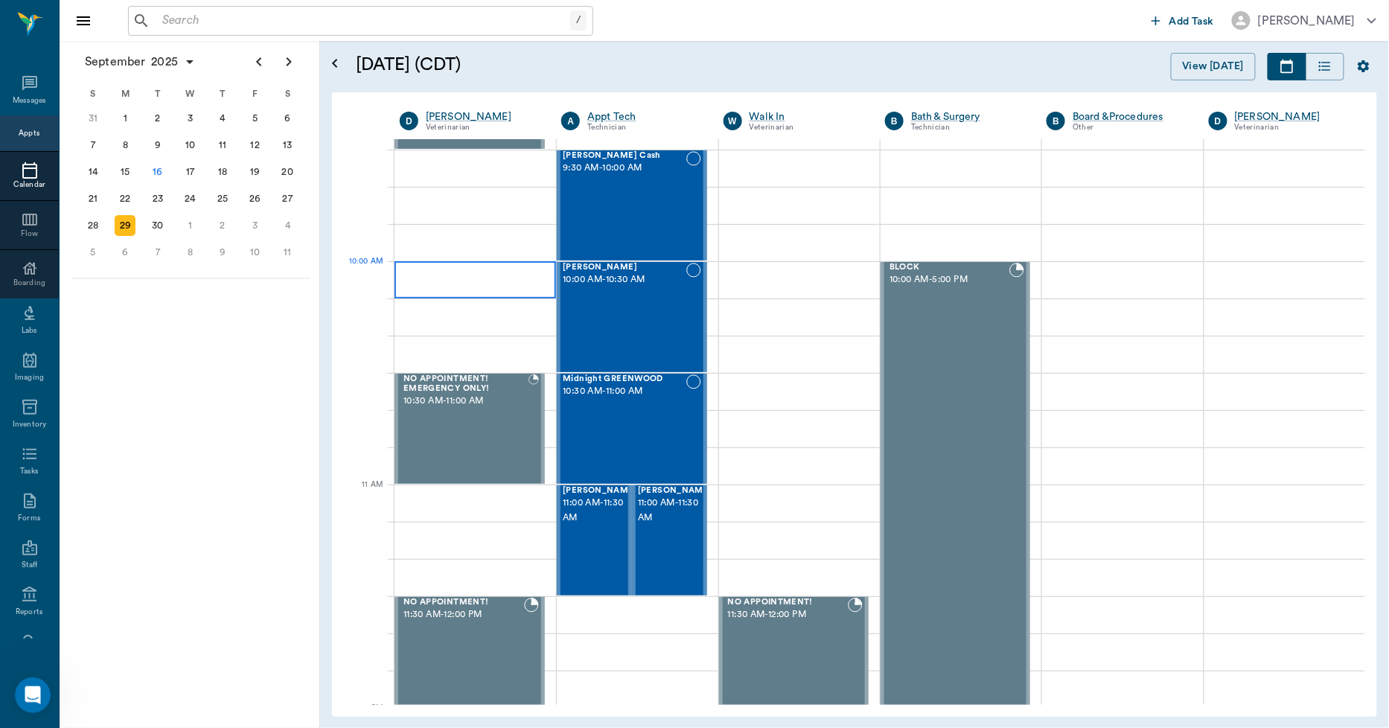
click at [465, 276] on div at bounding box center [476, 279] width 162 height 37
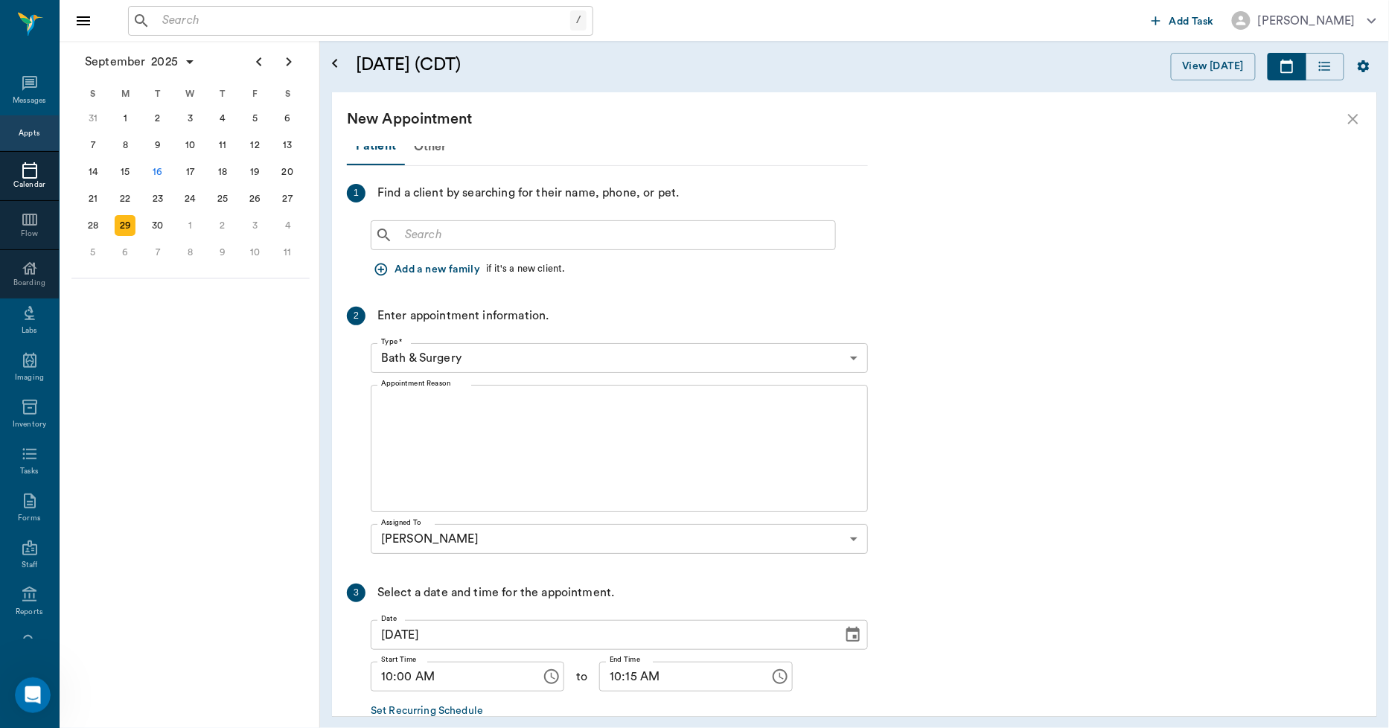
scroll to position [0, 0]
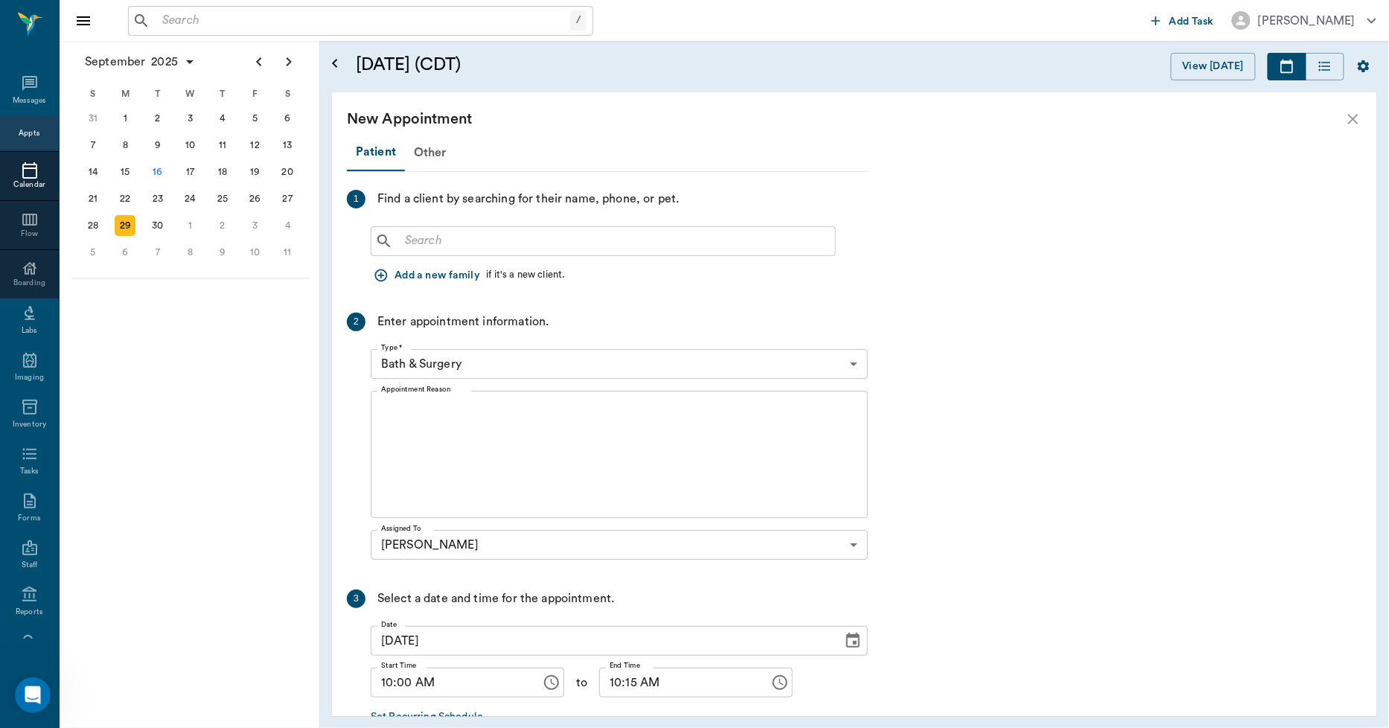
click at [494, 237] on input "text" at bounding box center [614, 241] width 430 height 21
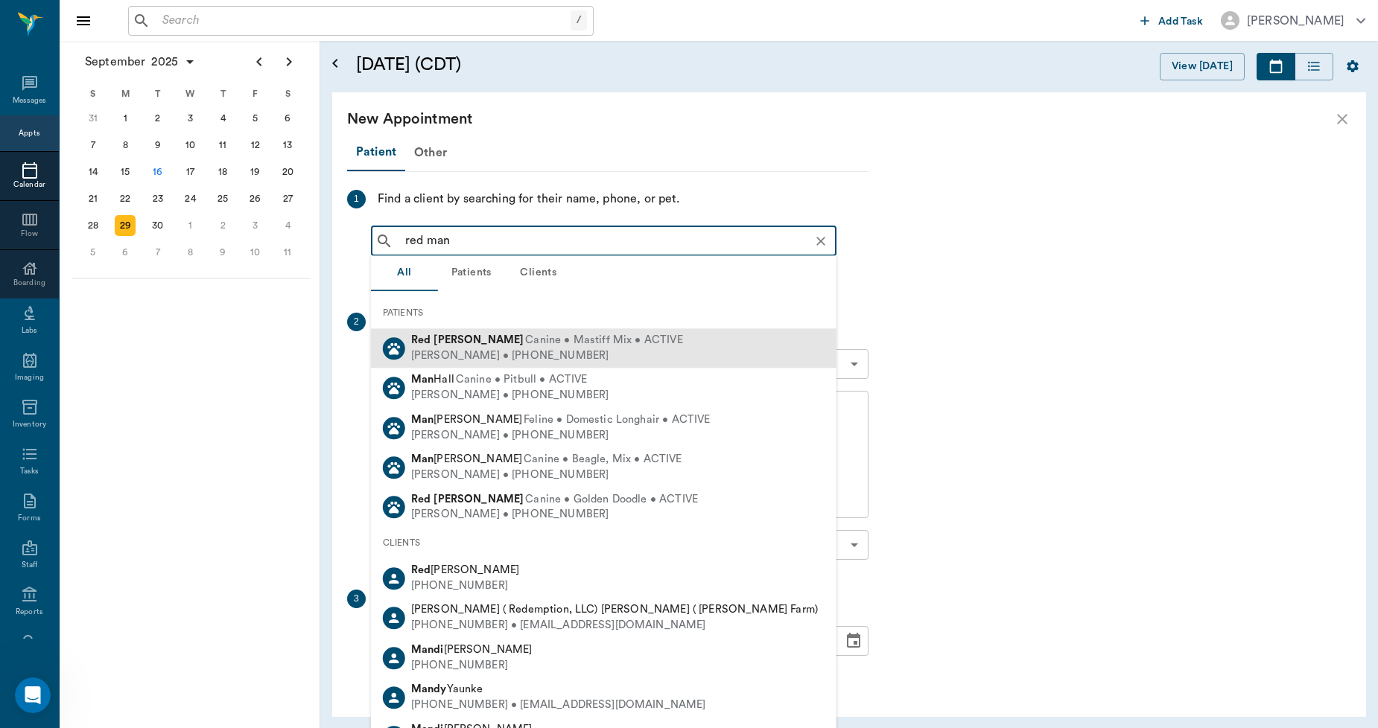
click at [454, 343] on b "Manuel" at bounding box center [478, 339] width 90 height 11
type input "red man"
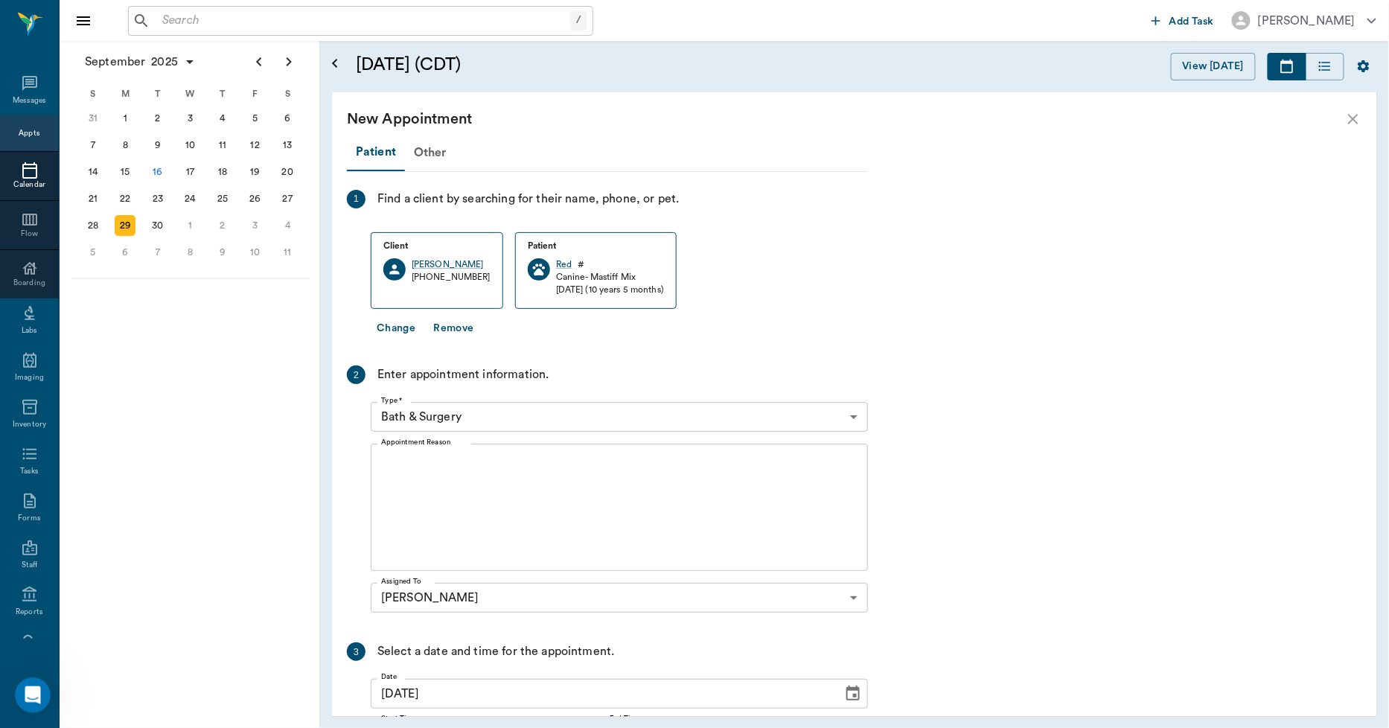
click at [479, 415] on body "/ ​ Add Task Dr. Bert Ellsworth Nectar Messages Appts Calendar Flow Boarding La…" at bounding box center [694, 364] width 1389 height 728
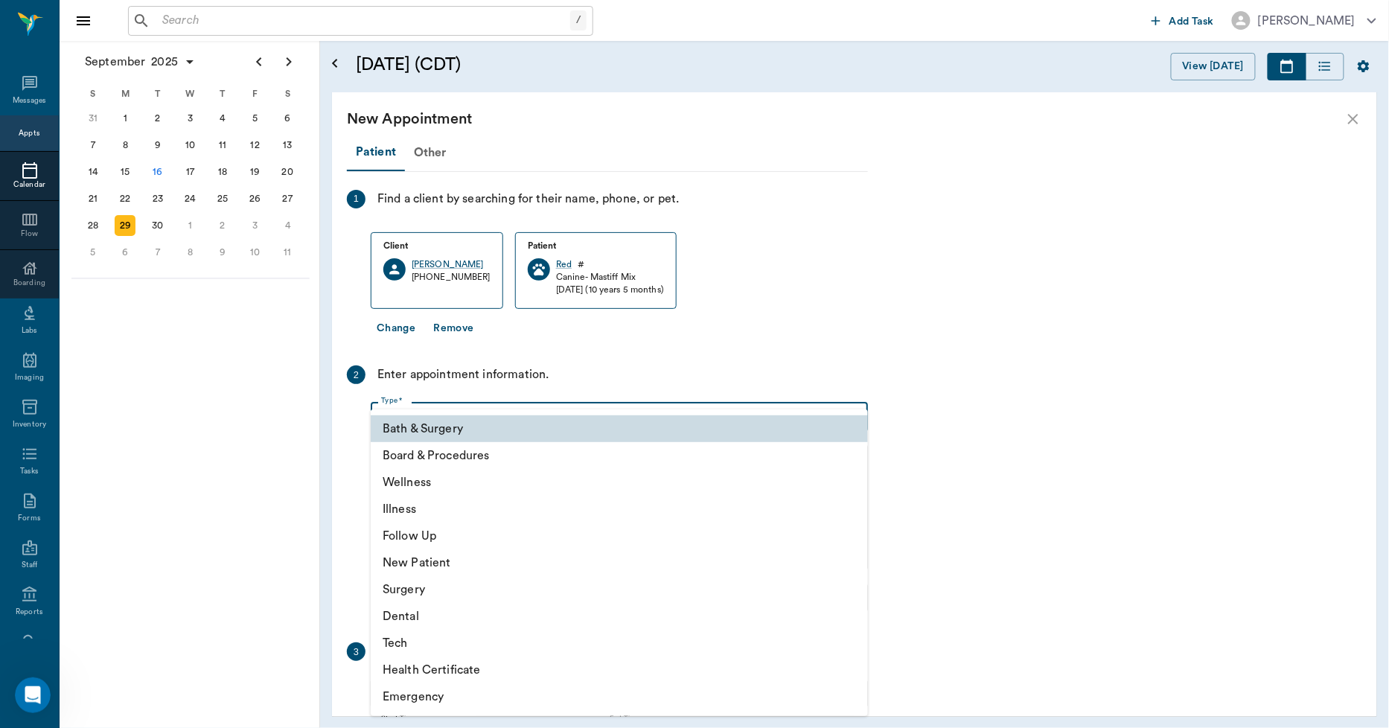
click at [415, 488] on li "Wellness" at bounding box center [619, 482] width 497 height 27
type input "65d2be4f46e3a538d89b8c14"
type input "10:30 AM"
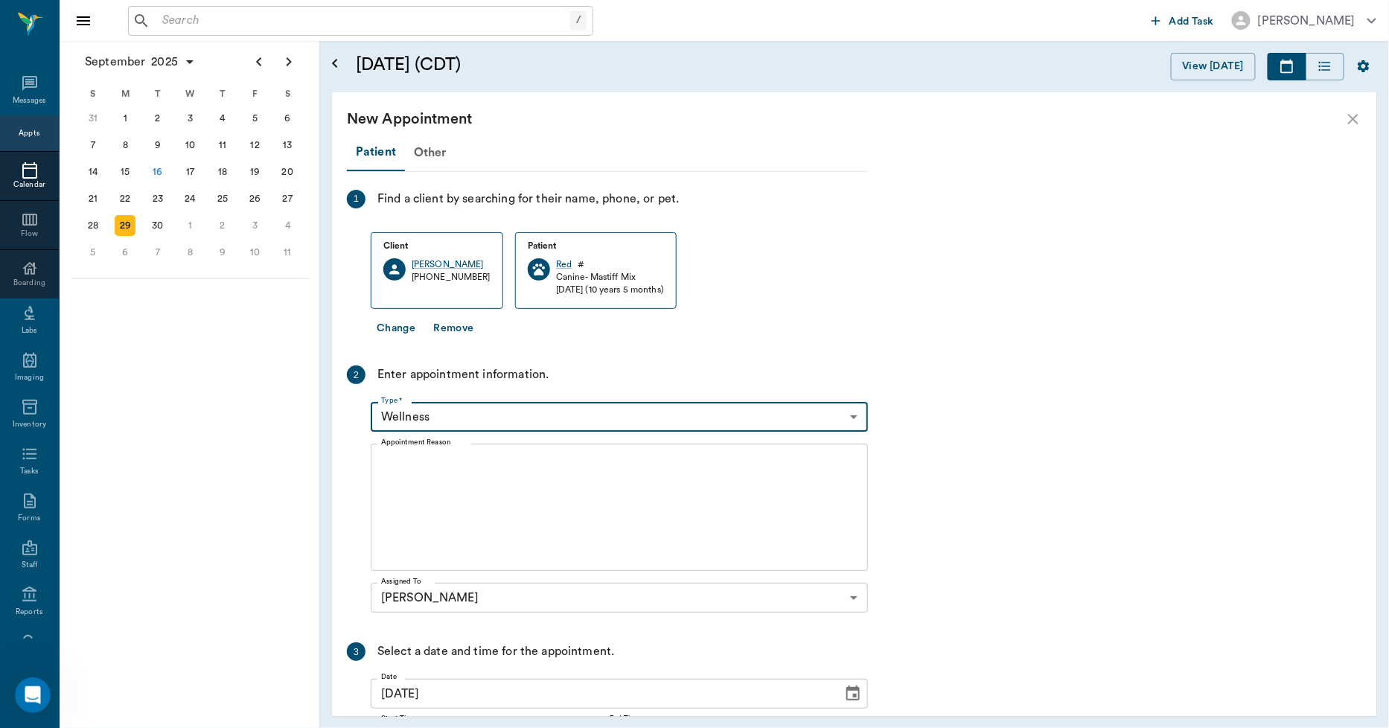
click at [451, 499] on textarea "Appointment Reason" at bounding box center [619, 507] width 477 height 103
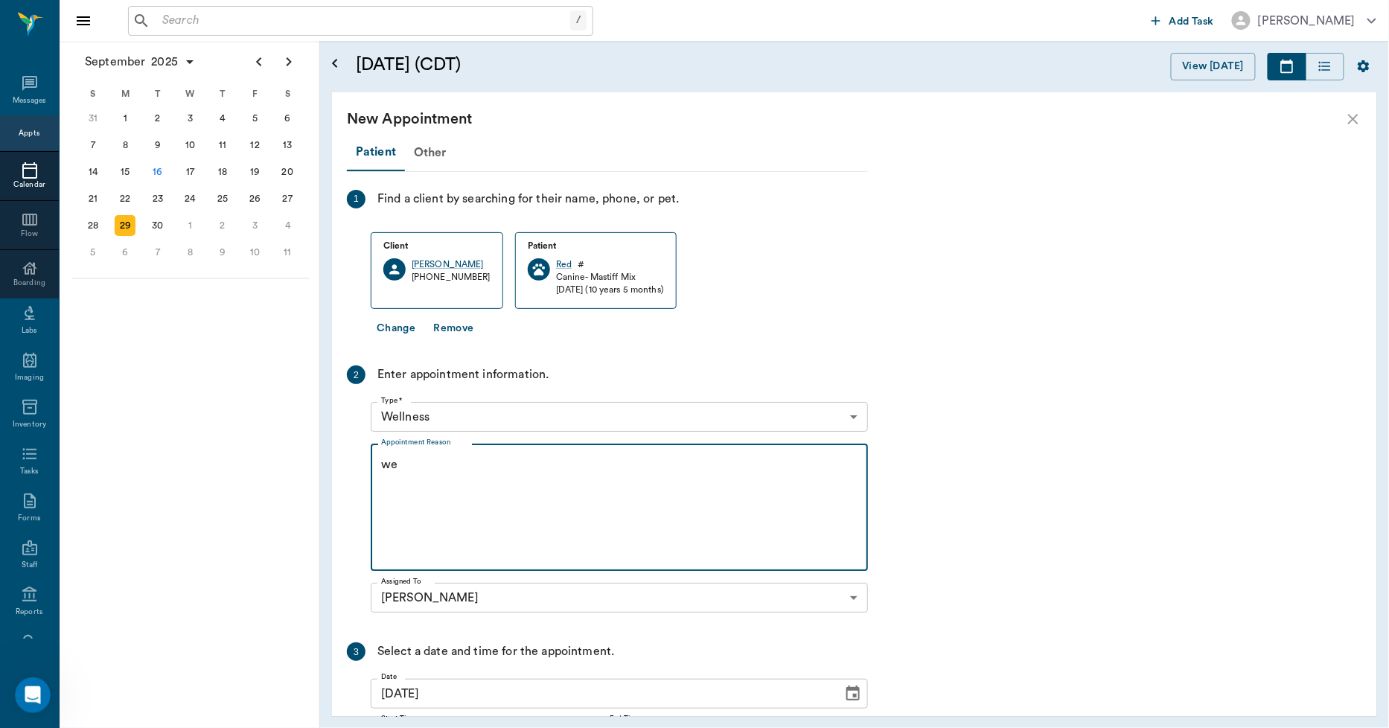
type textarea "w"
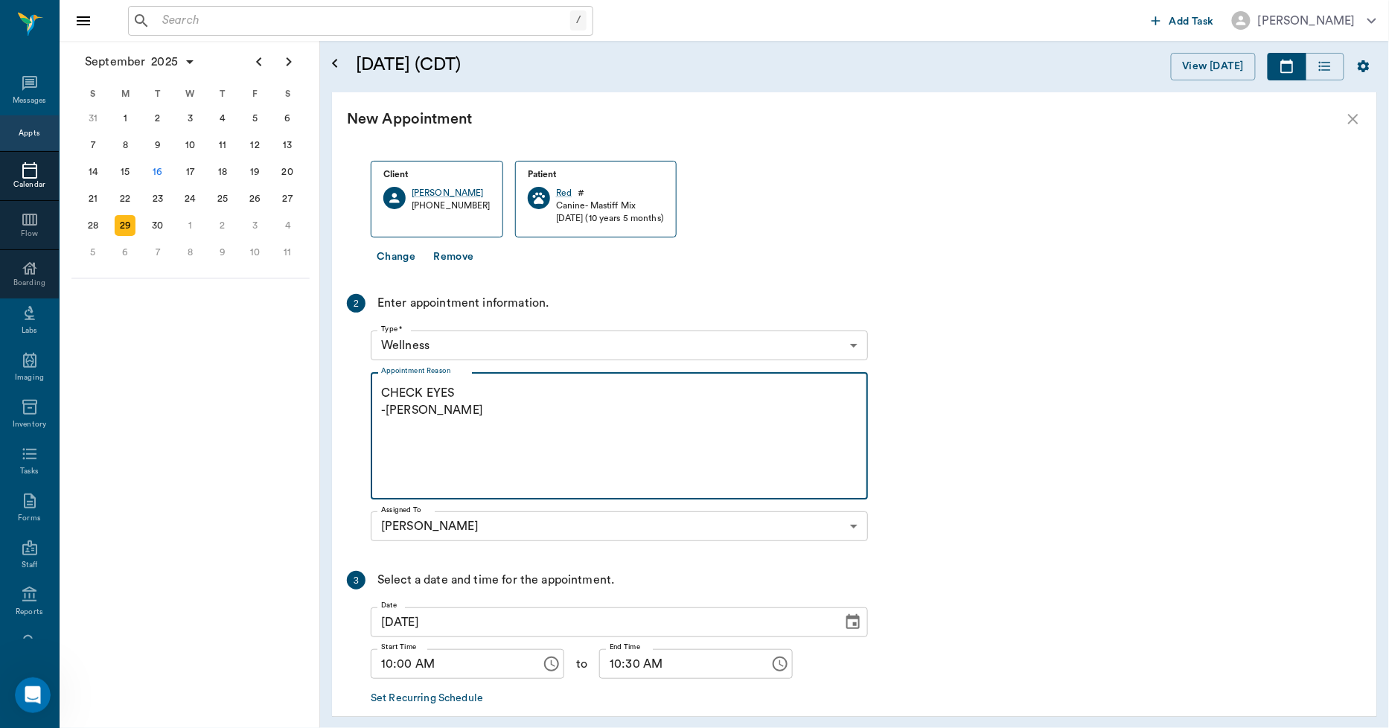
scroll to position [144, 0]
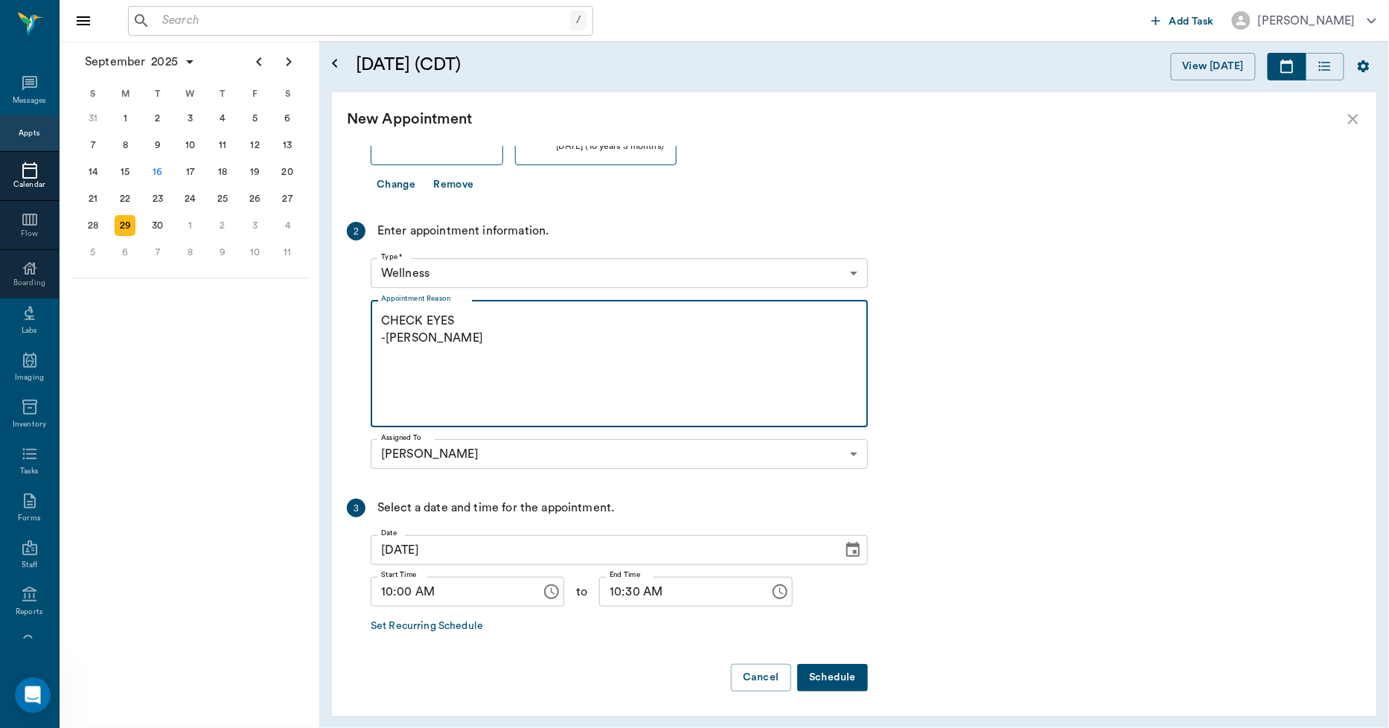
type textarea "CHECK EYES -LORY"
click at [838, 672] on button "Schedule" at bounding box center [832, 678] width 71 height 28
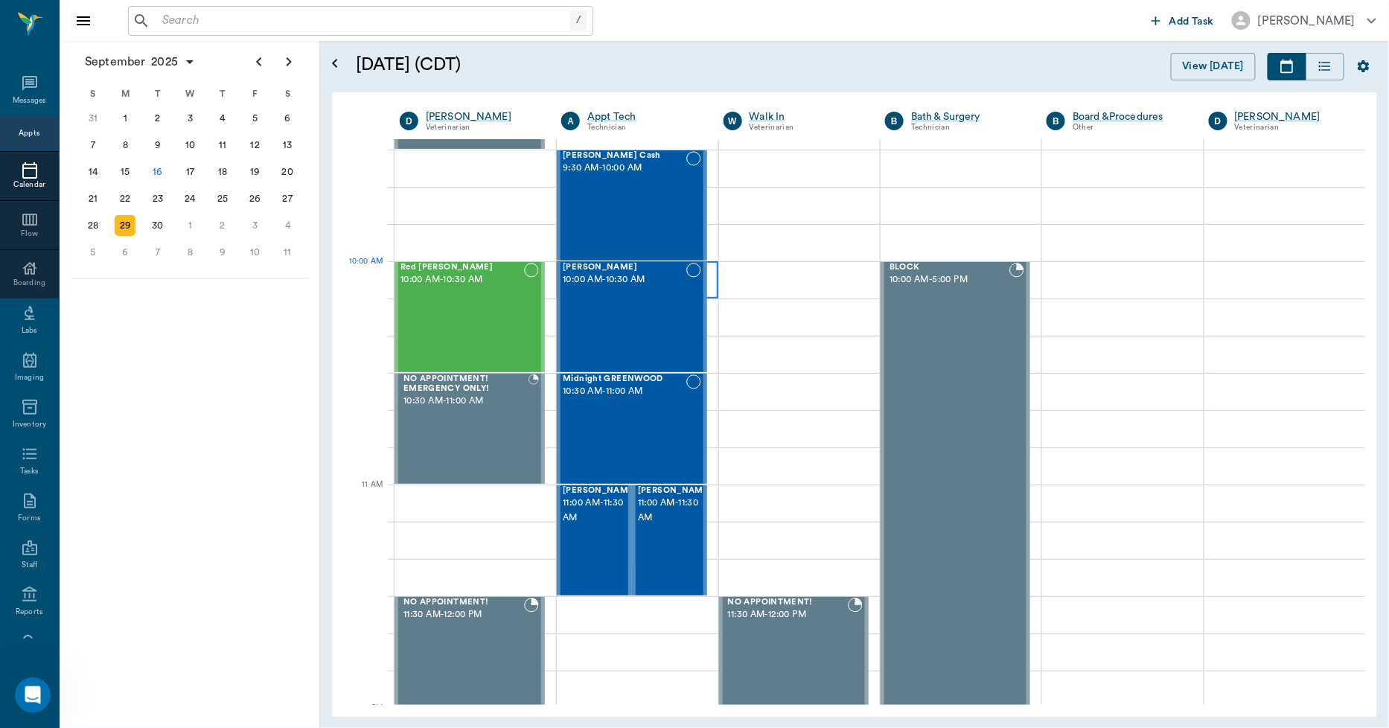
click at [709, 284] on div at bounding box center [637, 279] width 161 height 37
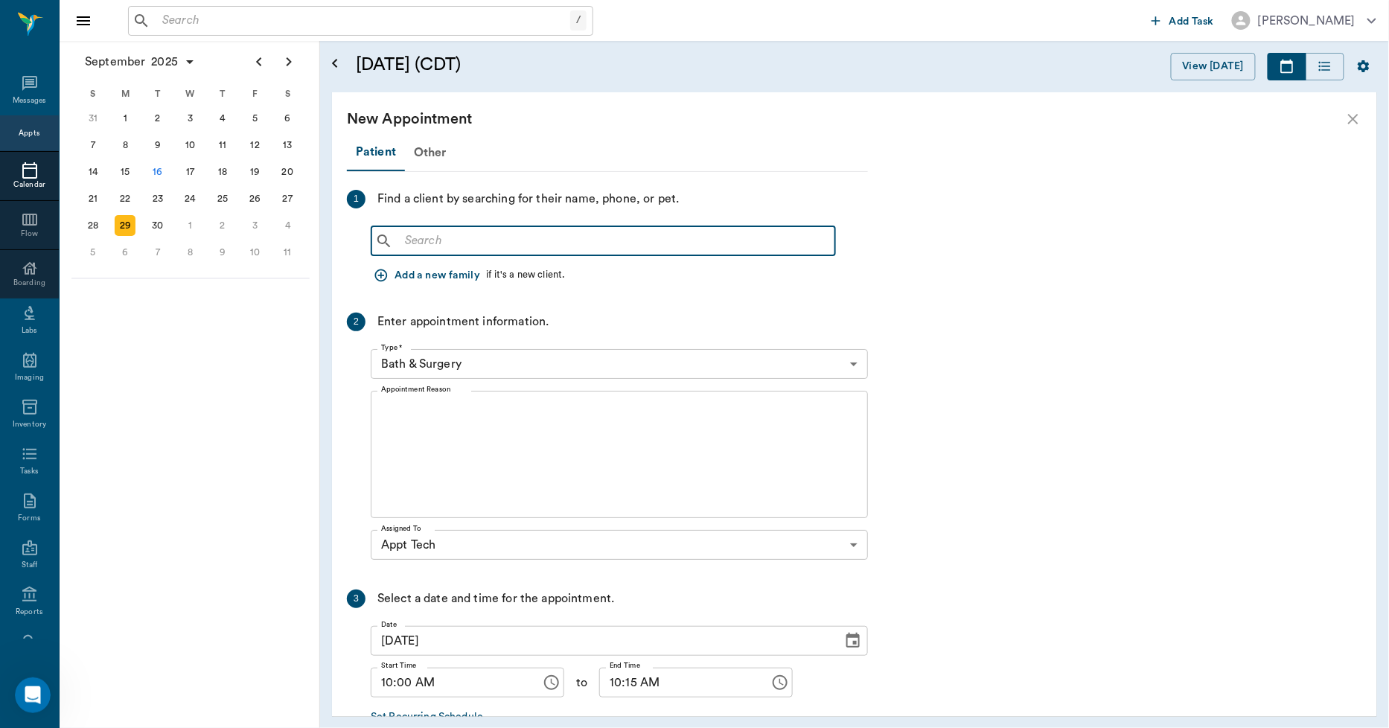
click at [507, 250] on input "text" at bounding box center [614, 241] width 430 height 21
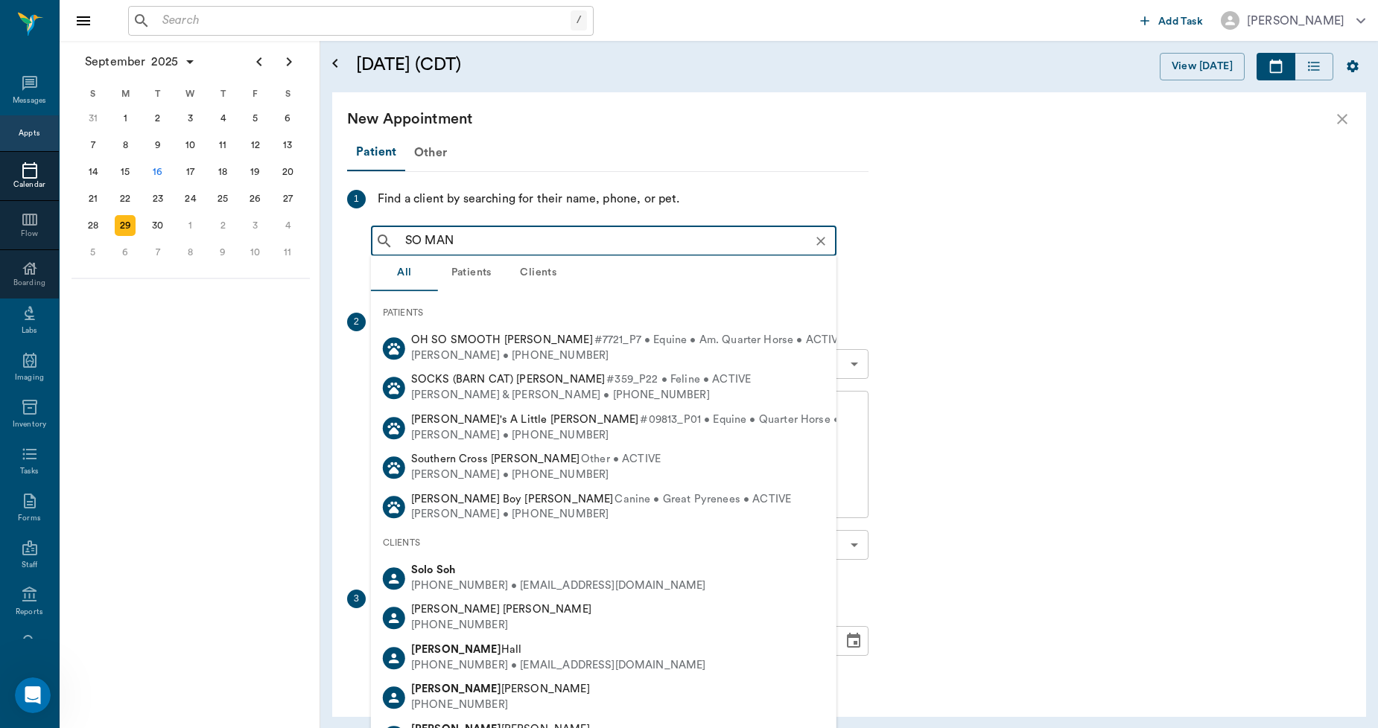
type input "SO MANU"
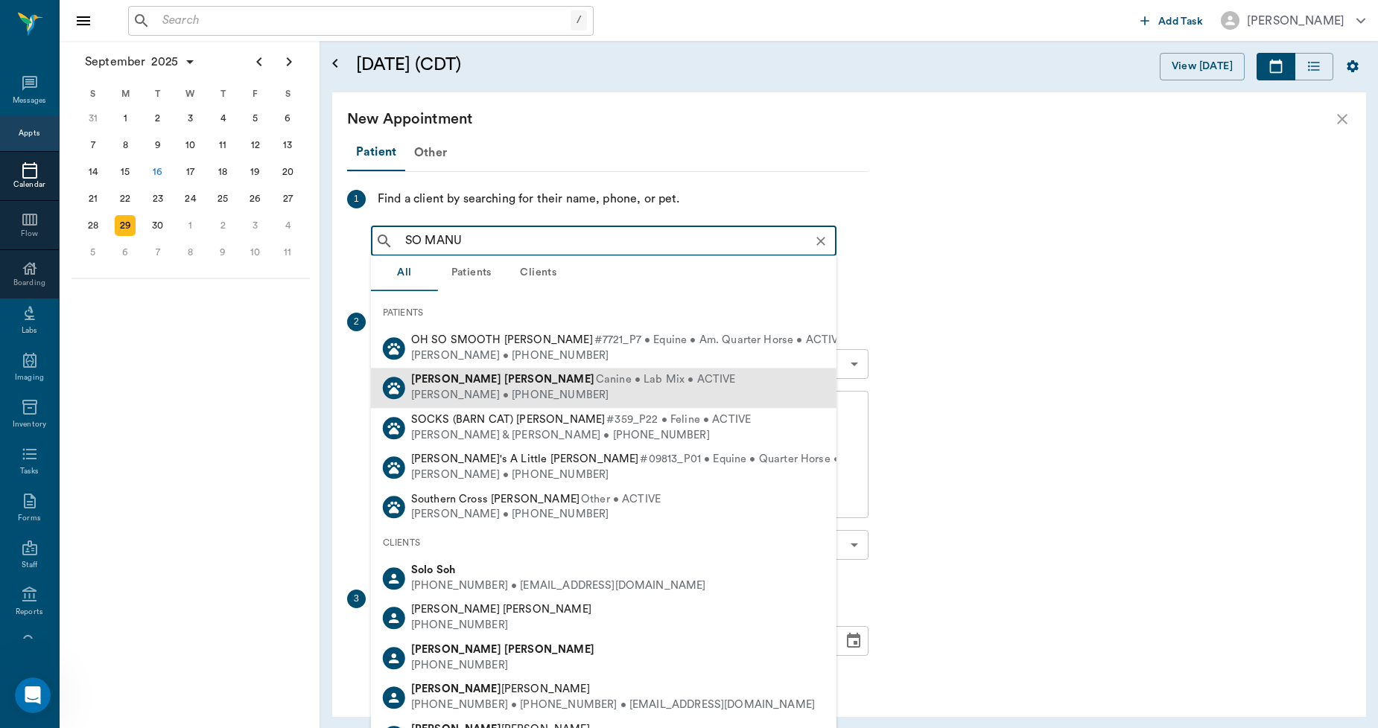
click at [596, 375] on span "Canine • Lab Mix • ACTIVE" at bounding box center [666, 381] width 140 height 16
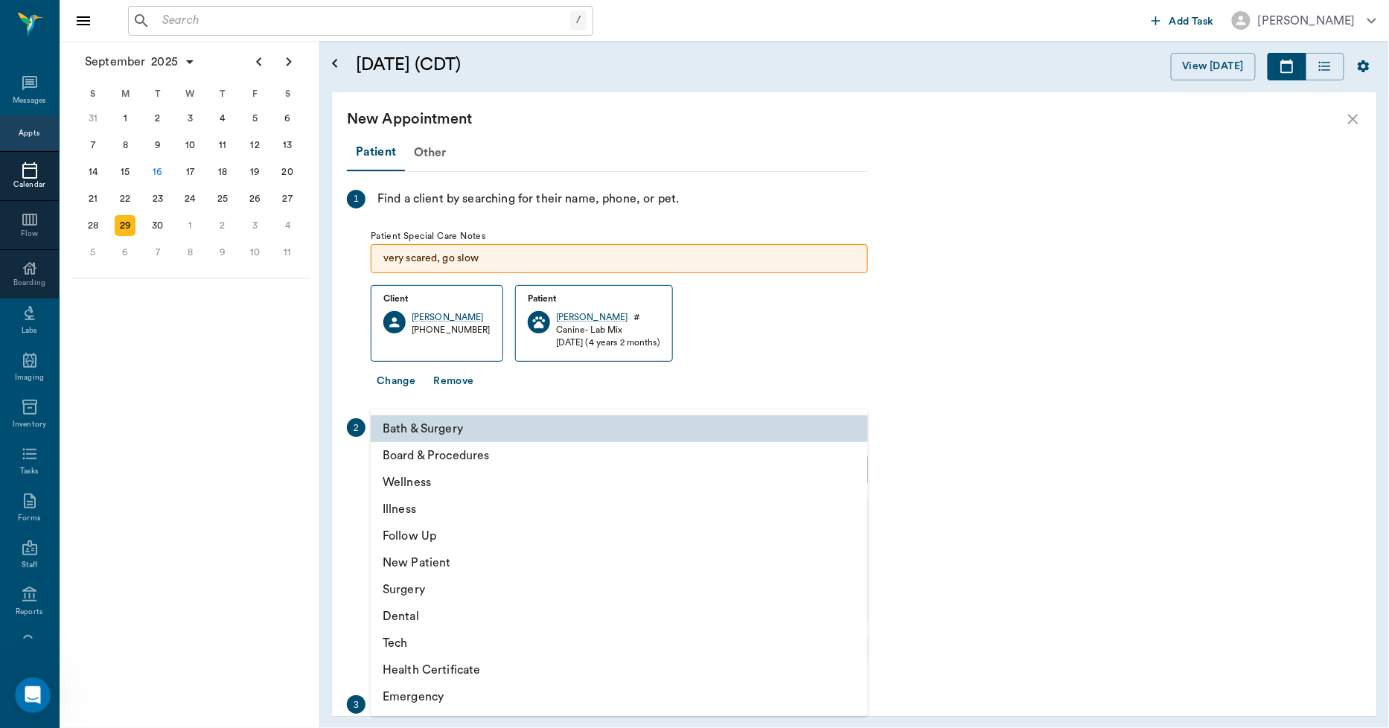
click at [485, 459] on body "/ ​ Add Task Dr. Bert Ellsworth Nectar Messages Appts Calendar Flow Boarding La…" at bounding box center [694, 364] width 1389 height 728
click at [418, 636] on li "Tech" at bounding box center [619, 643] width 497 height 27
type input "65d2be4f46e3a538d89b8c1a"
type input "10:30 AM"
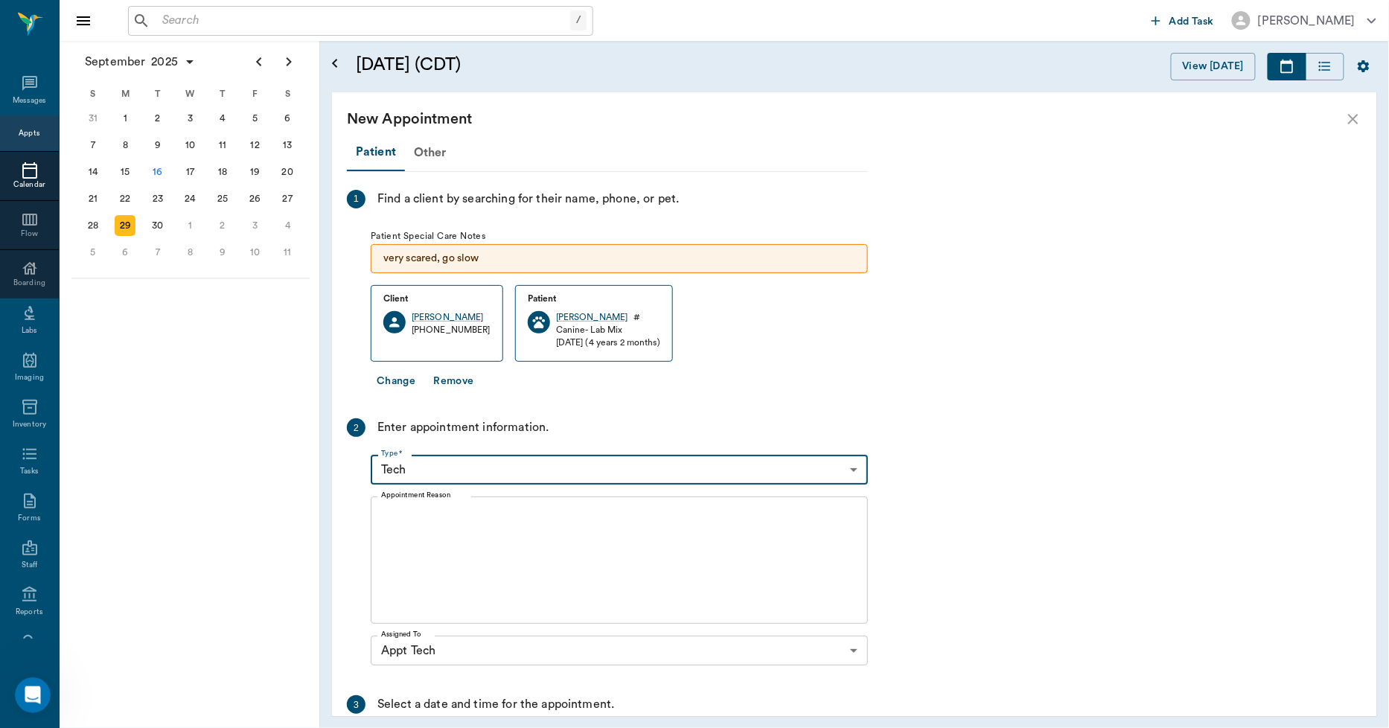
click at [430, 569] on textarea "Appointment Reason" at bounding box center [619, 560] width 477 height 103
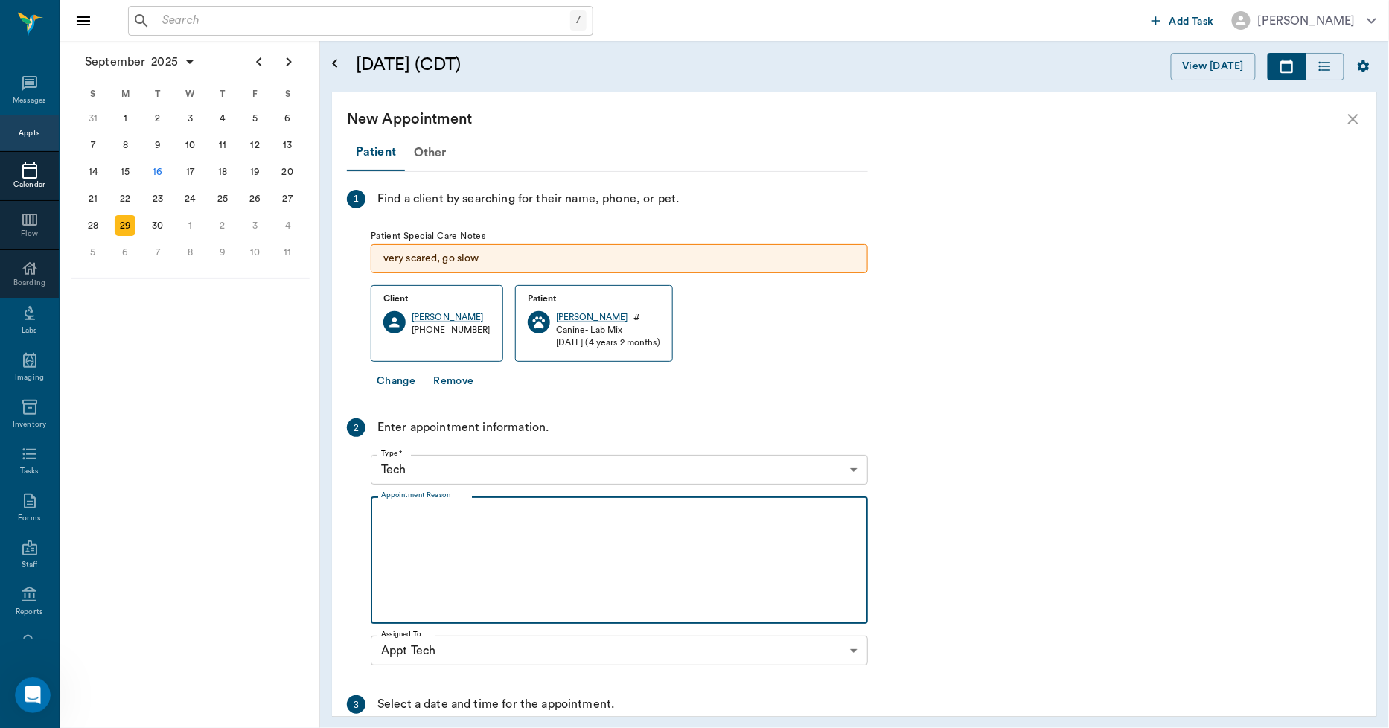
type textarea "N"
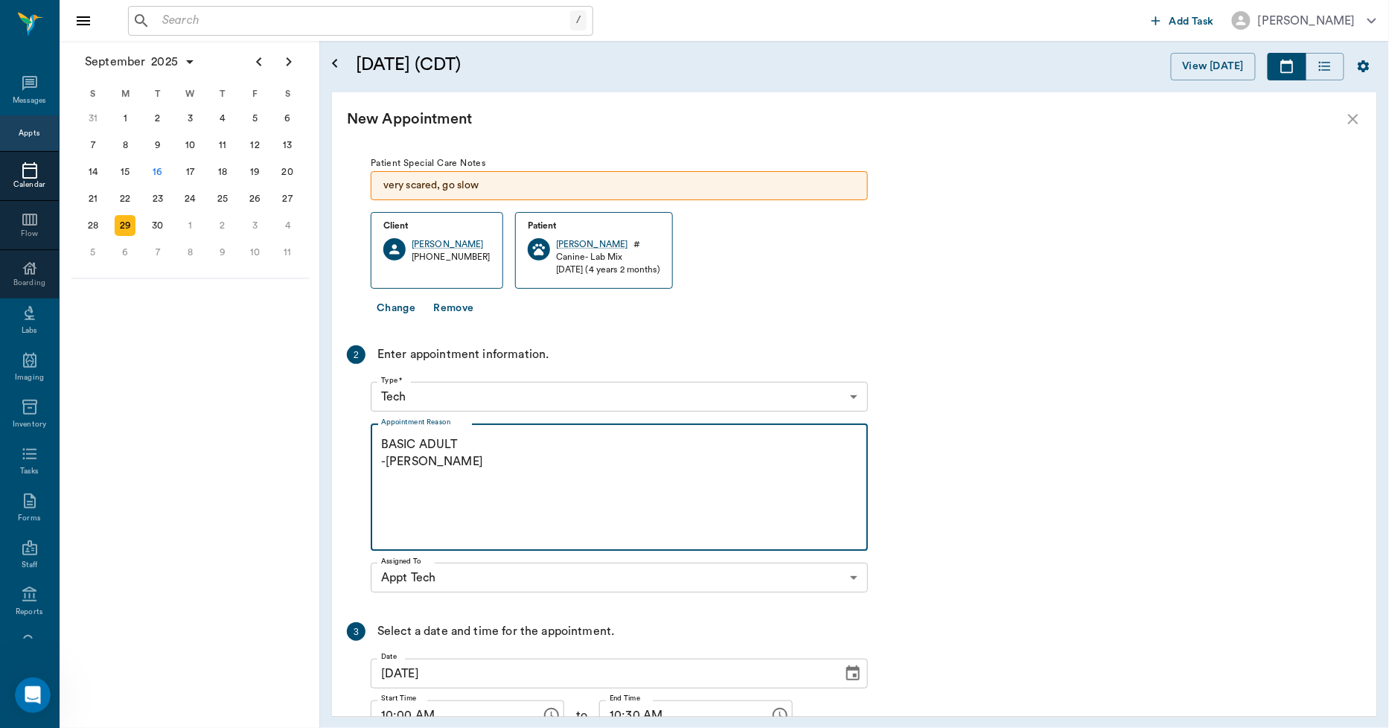
scroll to position [197, 0]
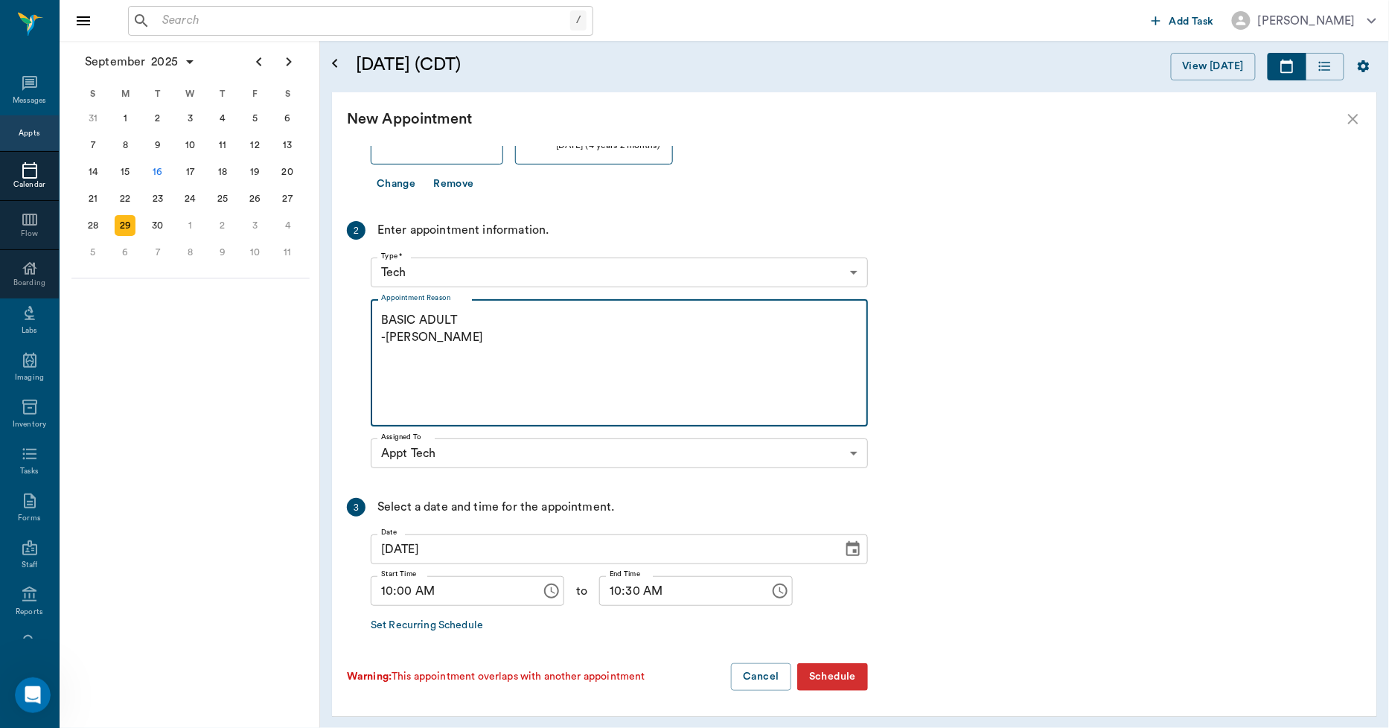
type textarea "BASIC ADULT -LORY"
click at [830, 678] on button "Schedule" at bounding box center [832, 677] width 71 height 28
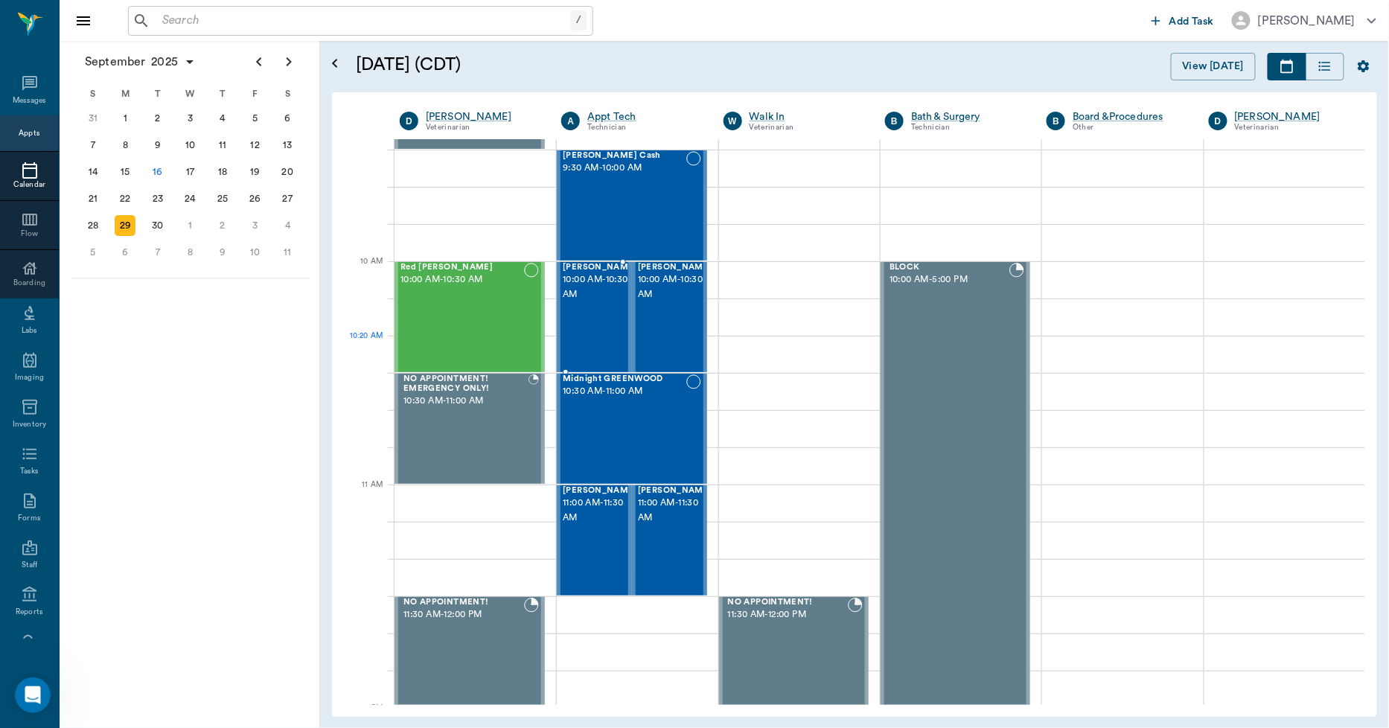
click at [598, 328] on div "Sophia Manuel 10:00 AM - 10:30 AM" at bounding box center [600, 317] width 74 height 109
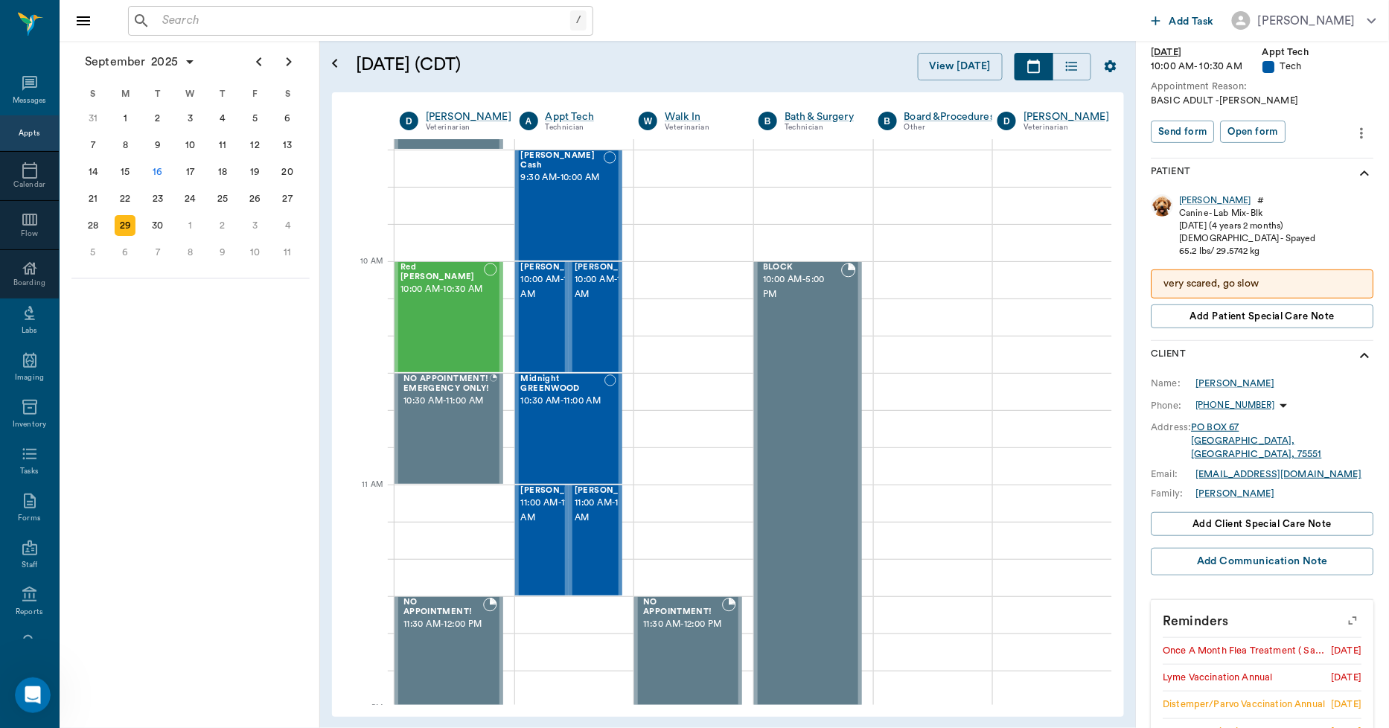
scroll to position [277, 0]
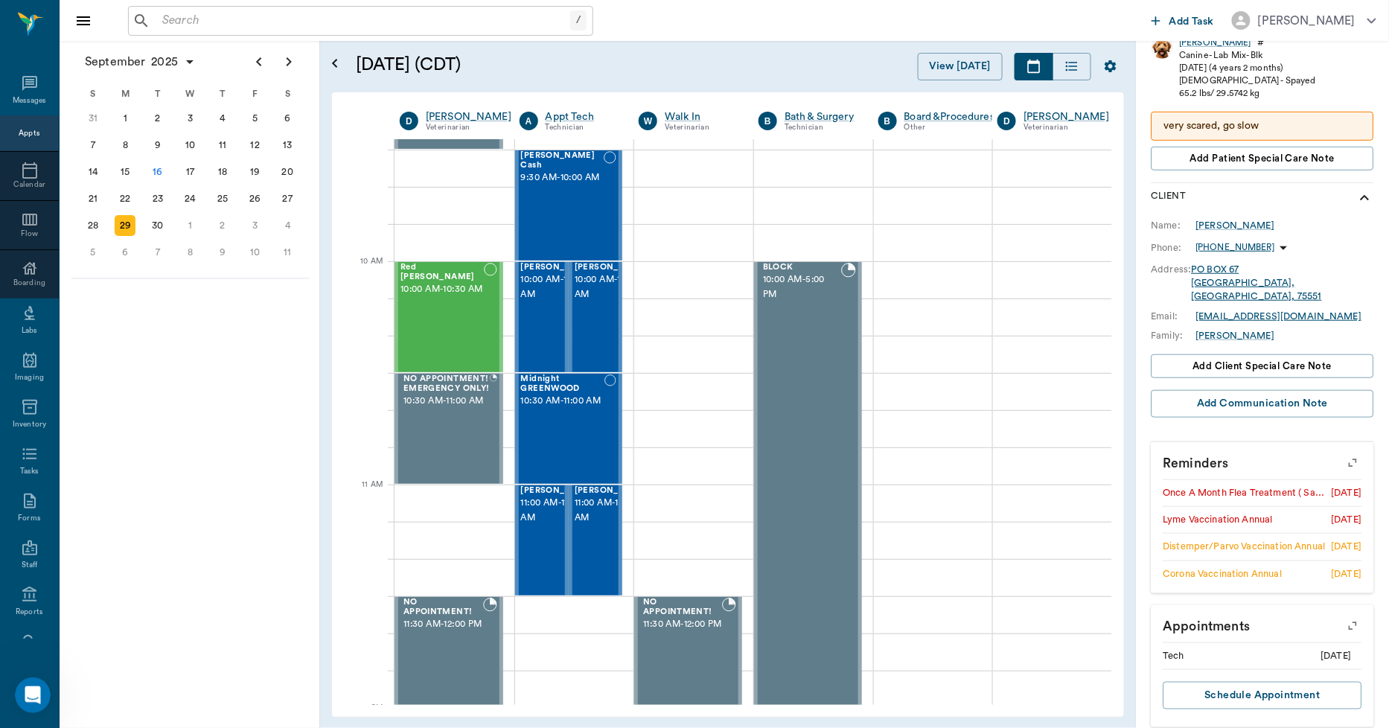
click at [1343, 453] on icon "button" at bounding box center [1353, 463] width 21 height 21
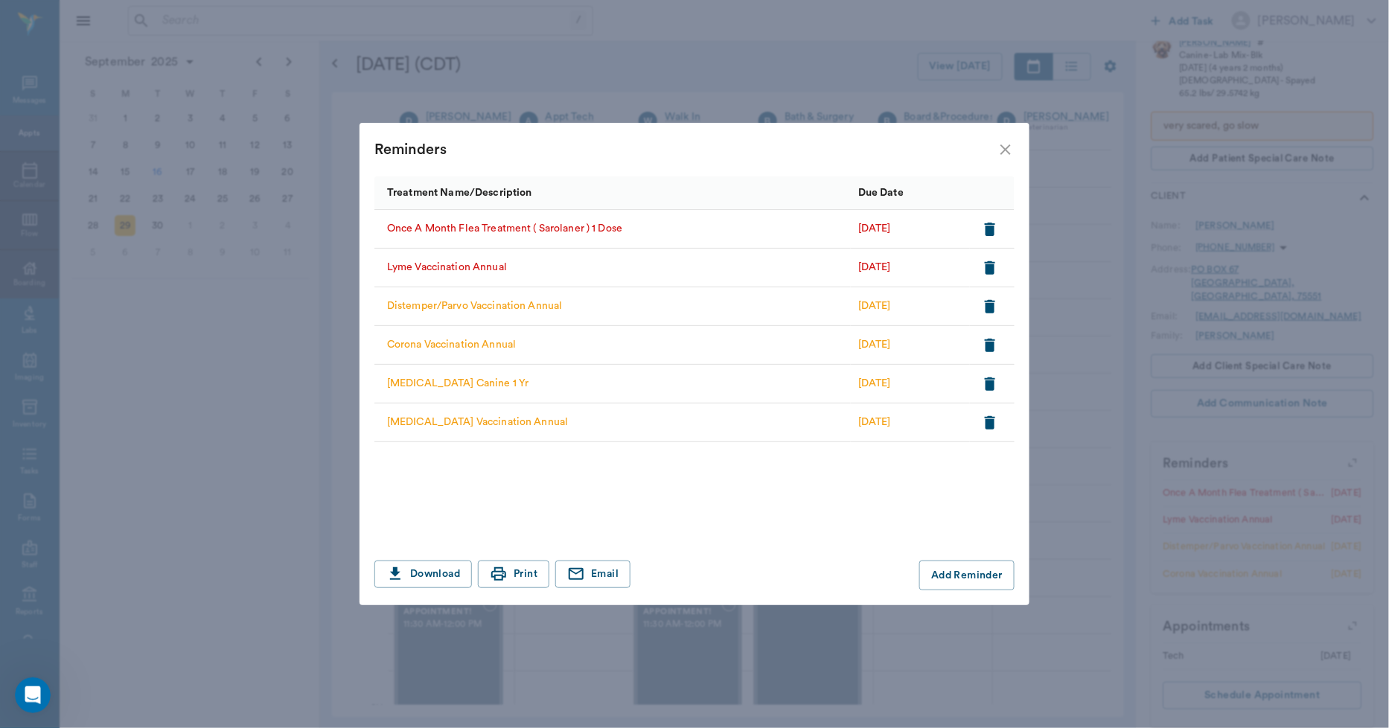
click at [1006, 149] on icon "close" at bounding box center [1006, 149] width 10 height 10
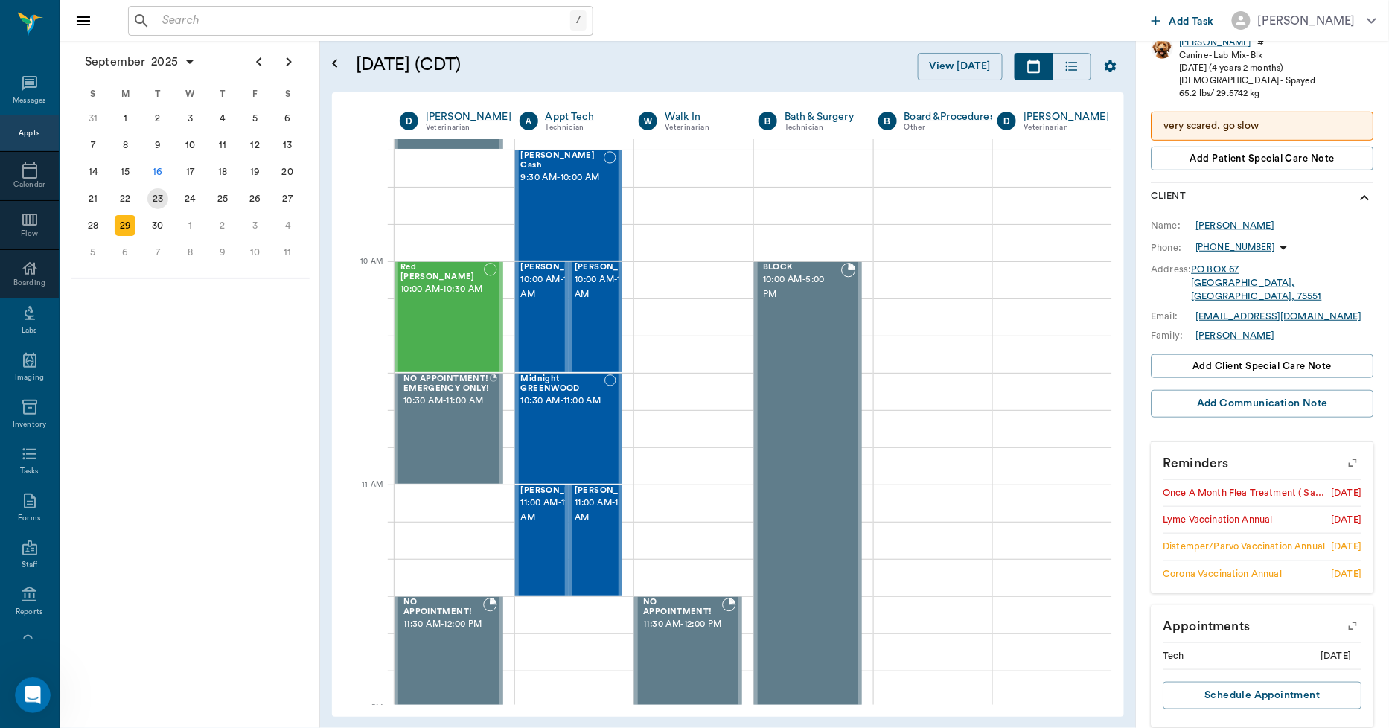
click at [165, 197] on div "23" at bounding box center [157, 198] width 21 height 21
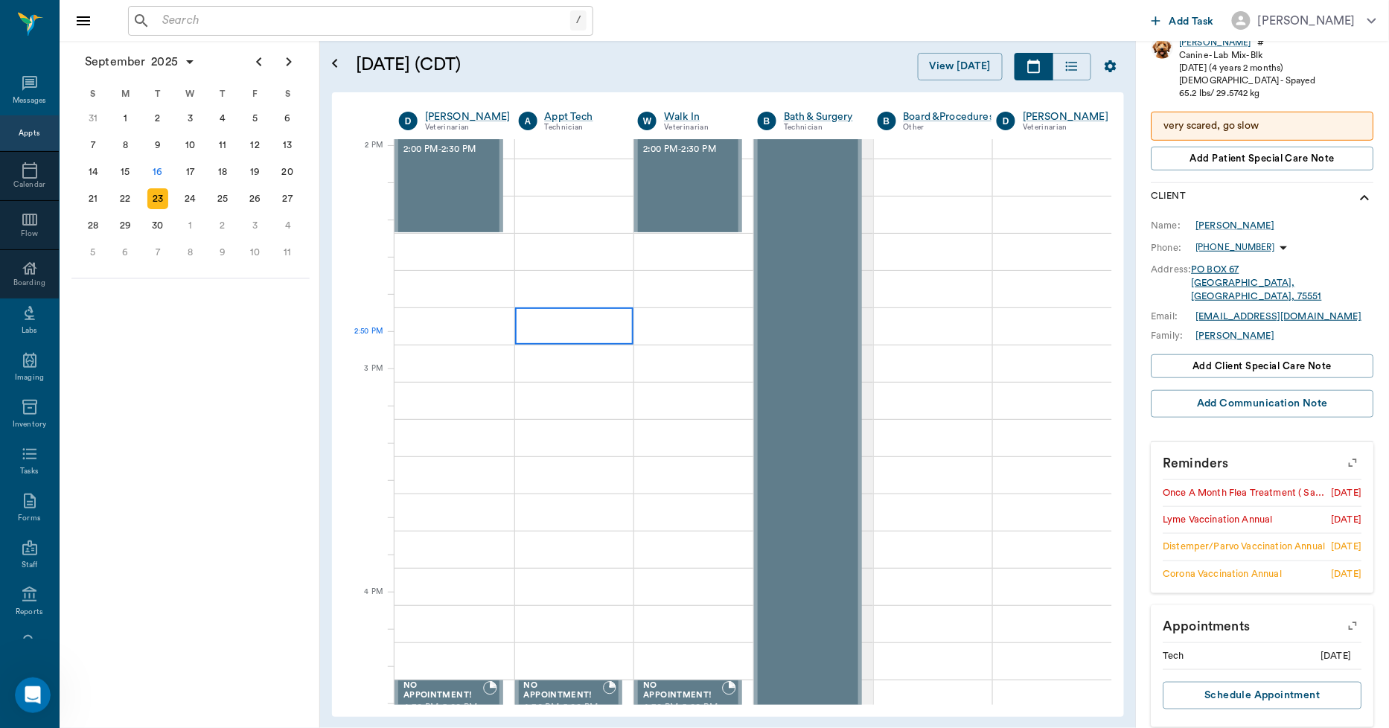
scroll to position [1406, 1]
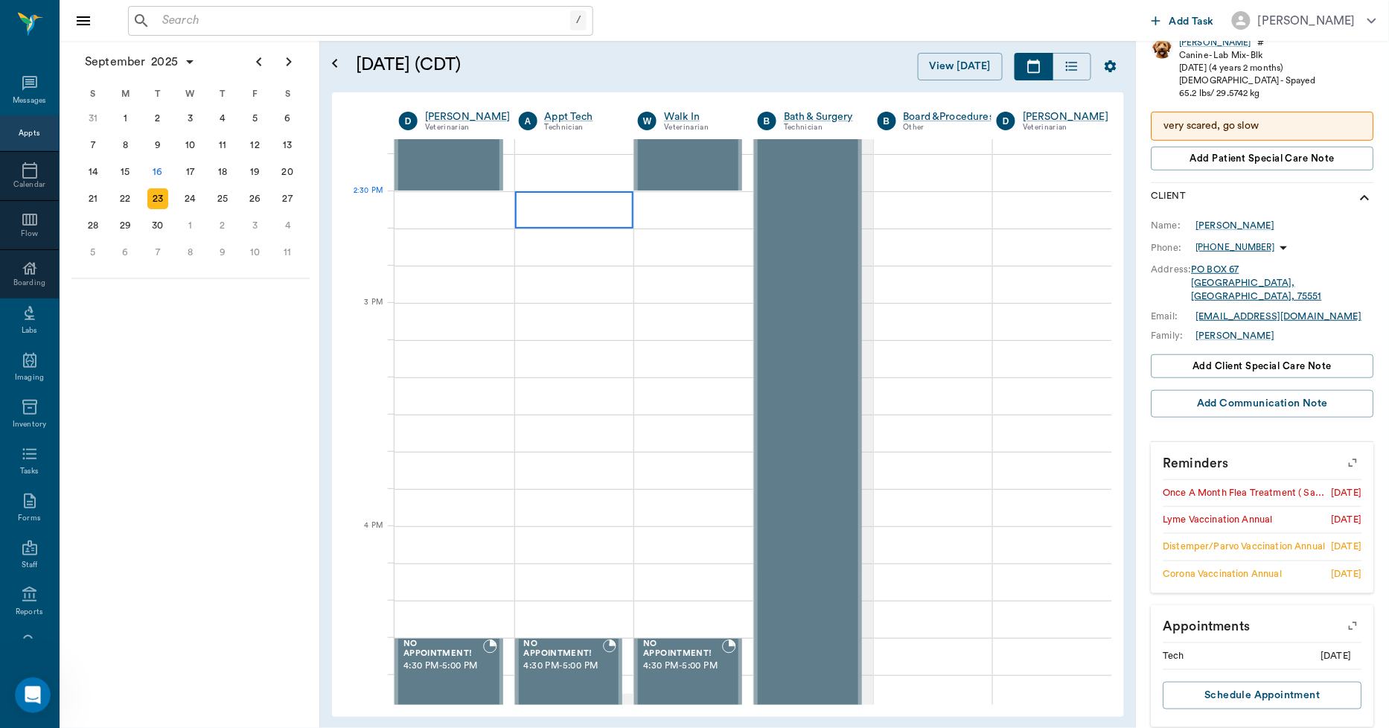
click at [559, 226] on div at bounding box center [574, 209] width 119 height 37
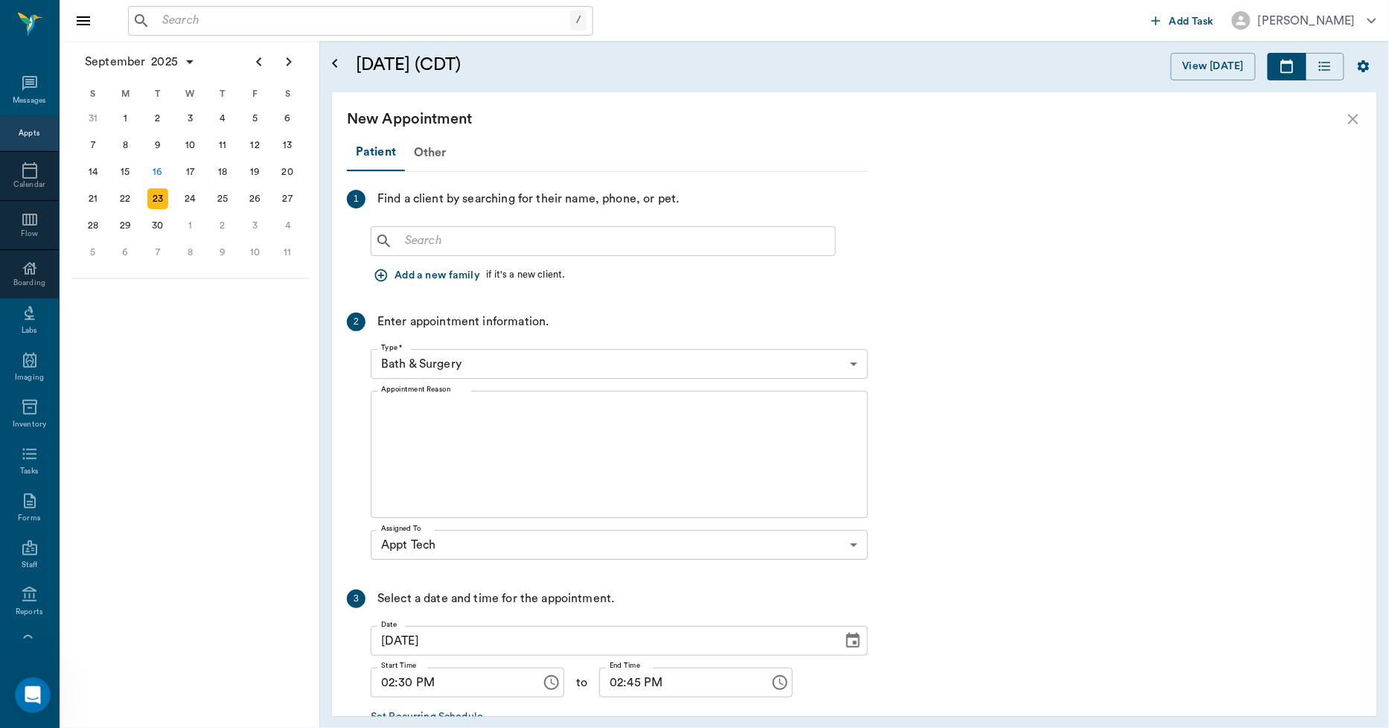
scroll to position [1406, 0]
click at [505, 249] on input "text" at bounding box center [614, 241] width 430 height 21
click at [1357, 115] on icon "close" at bounding box center [1353, 119] width 10 height 10
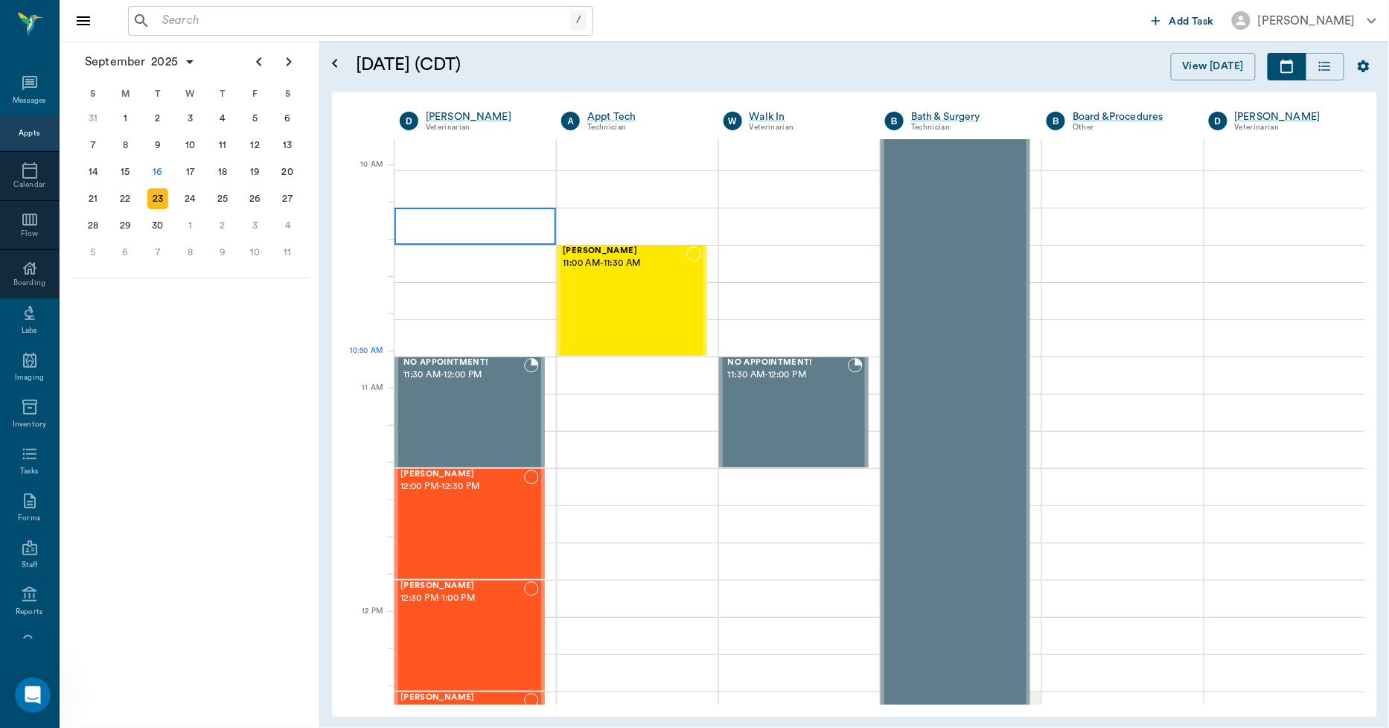
scroll to position [661, 0]
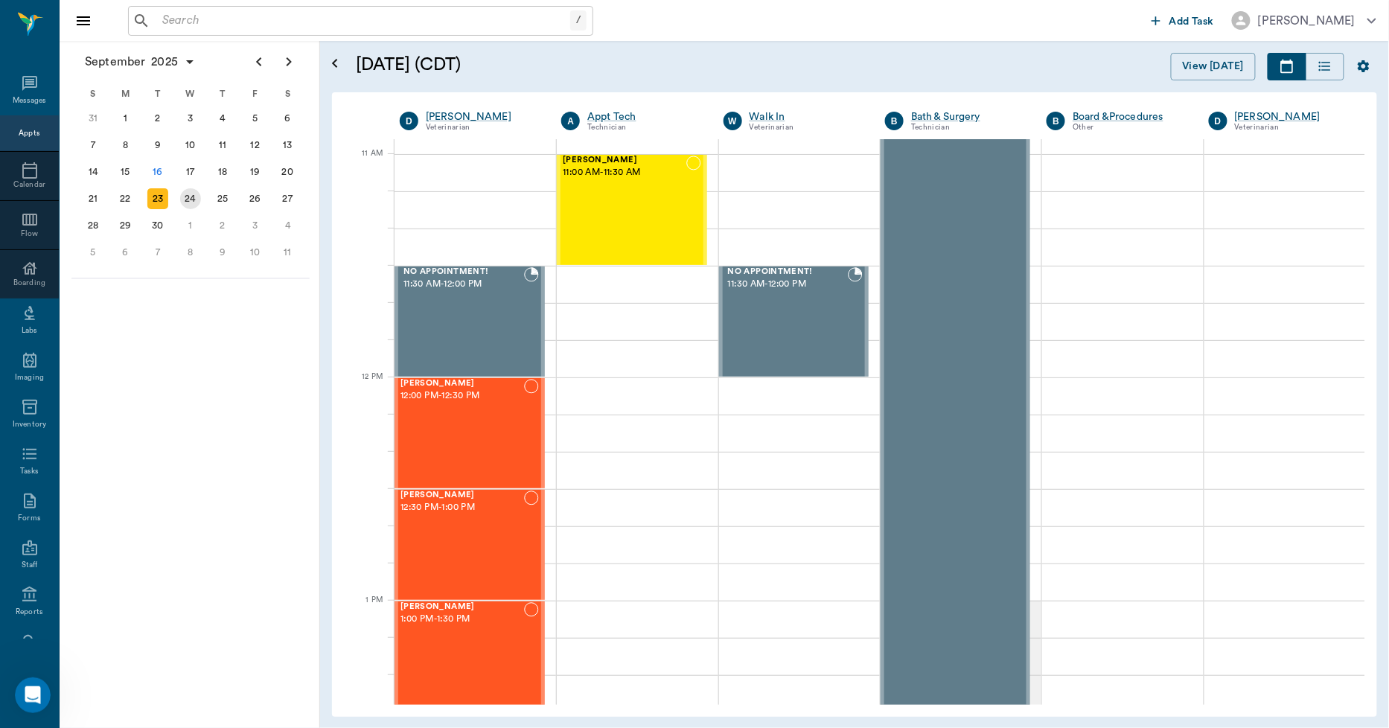
click at [201, 198] on div "24" at bounding box center [190, 198] width 33 height 27
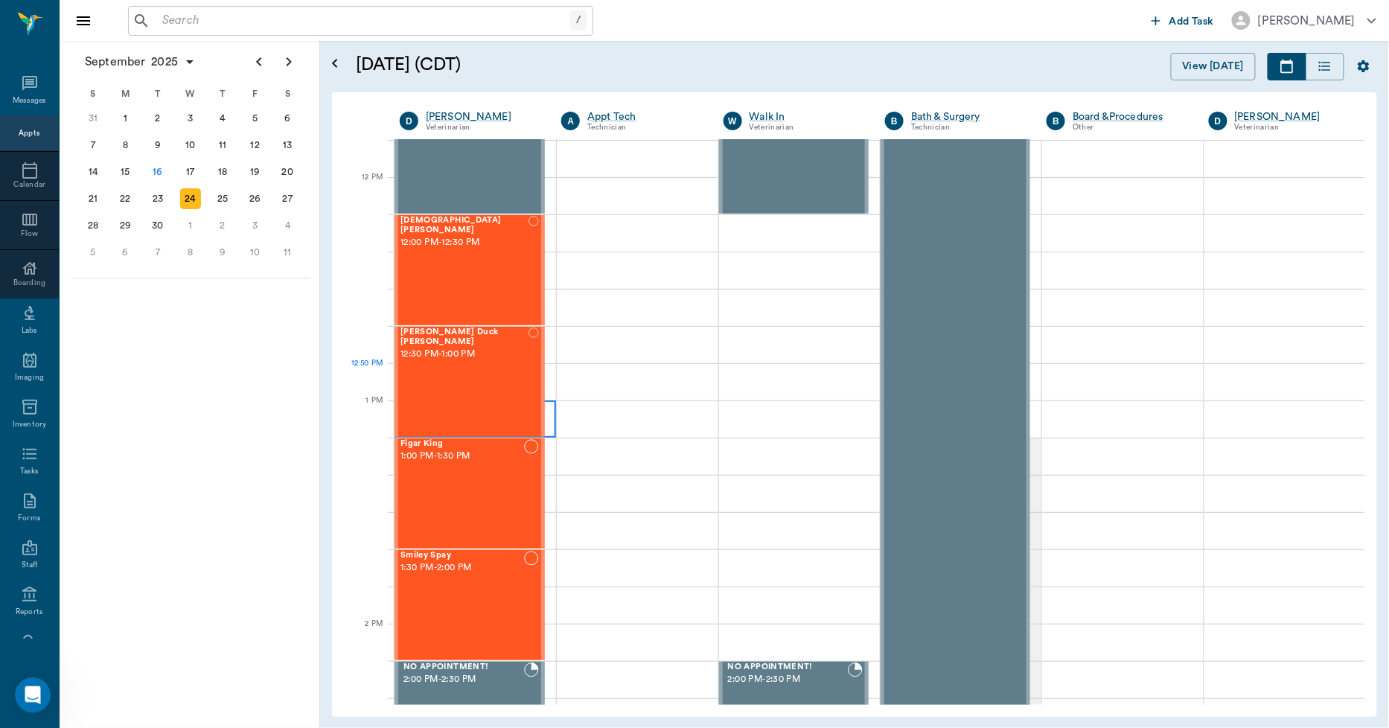
scroll to position [910, 0]
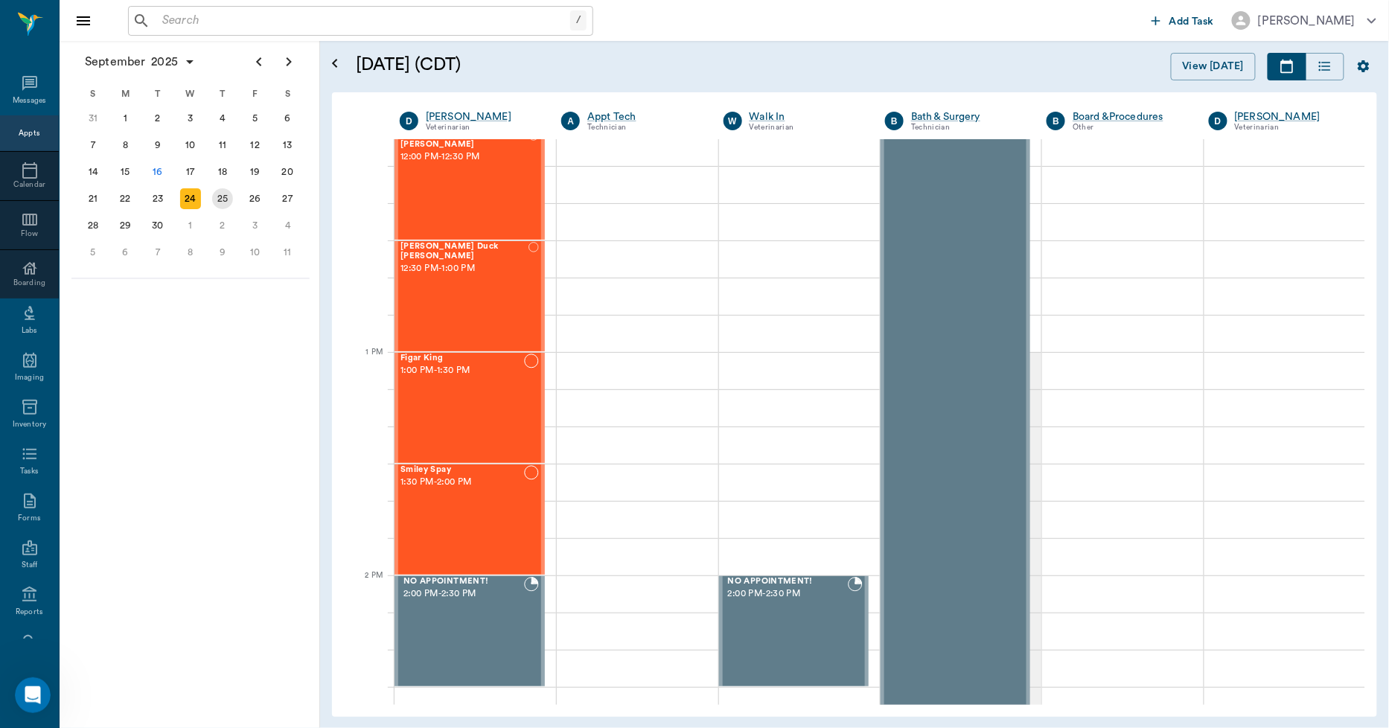
click at [223, 198] on div "25" at bounding box center [222, 198] width 21 height 21
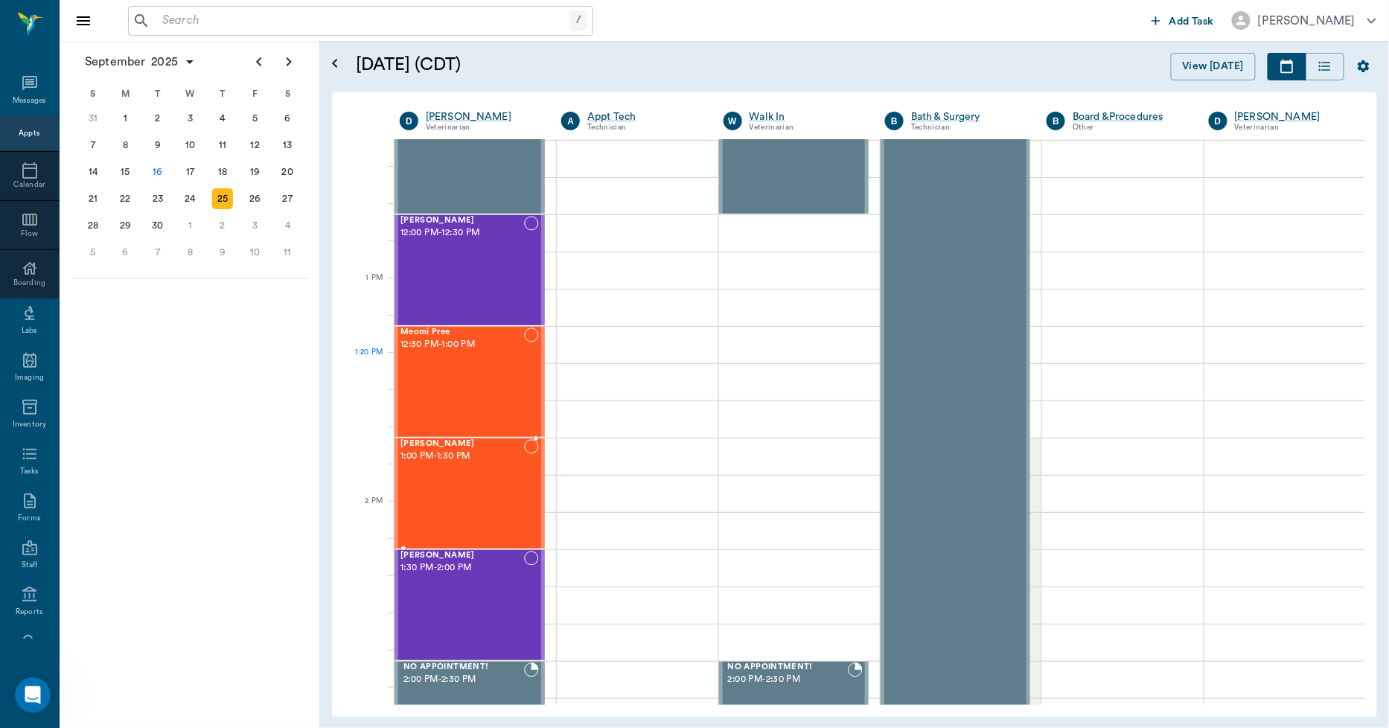
scroll to position [993, 0]
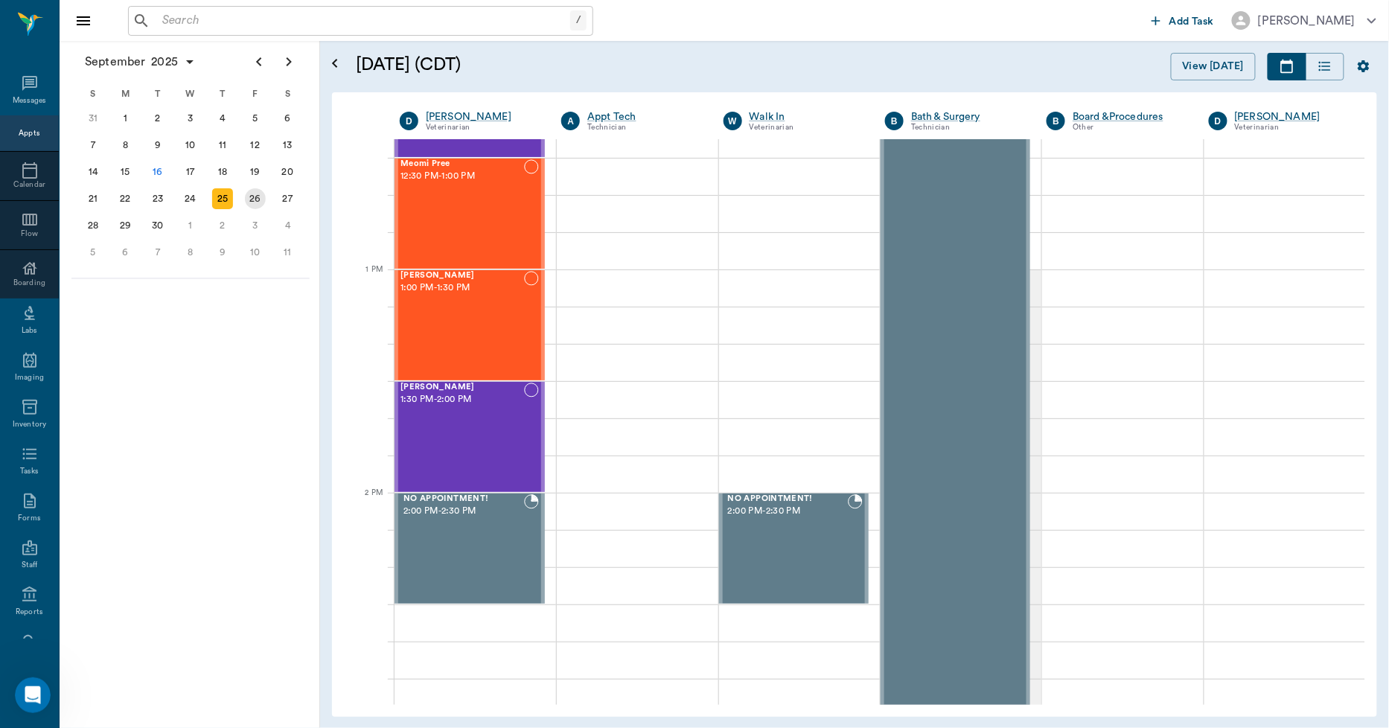
click at [261, 190] on div "26" at bounding box center [255, 198] width 21 height 21
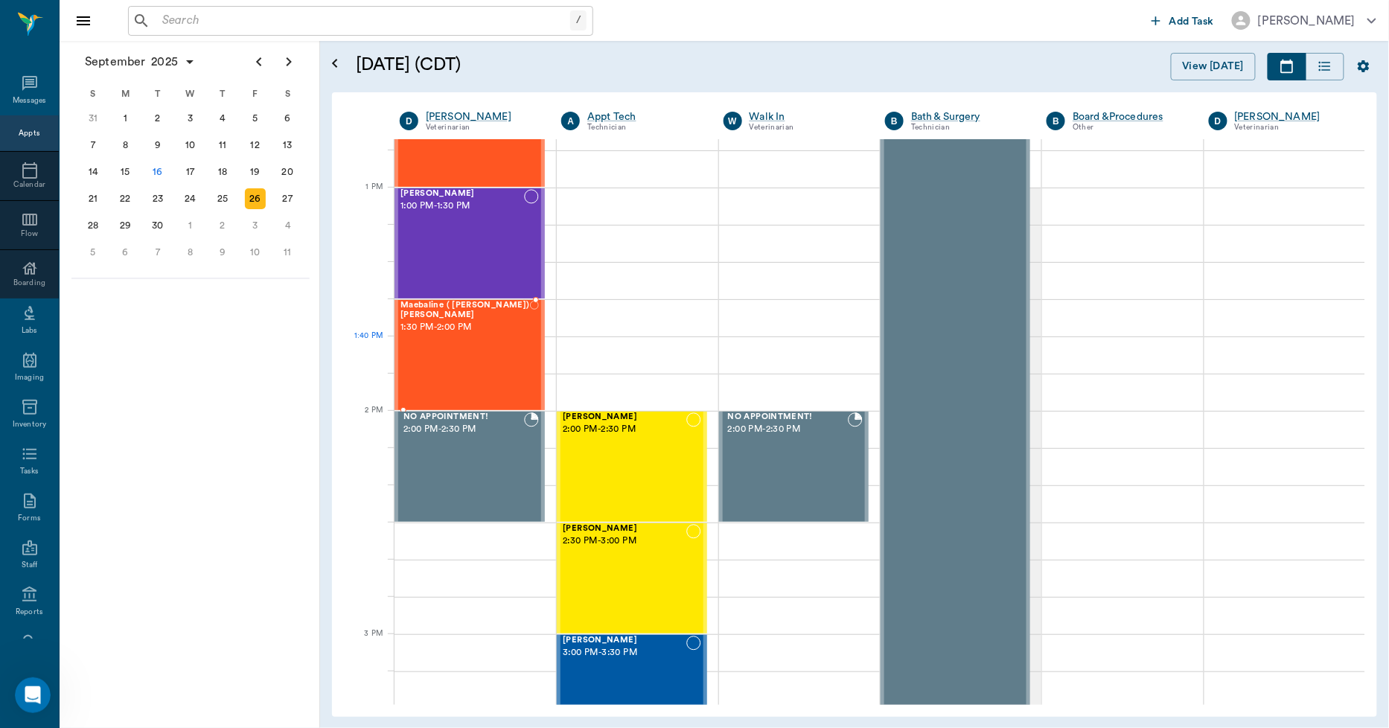
scroll to position [1075, 0]
click at [127, 227] on div "29" at bounding box center [125, 225] width 21 height 21
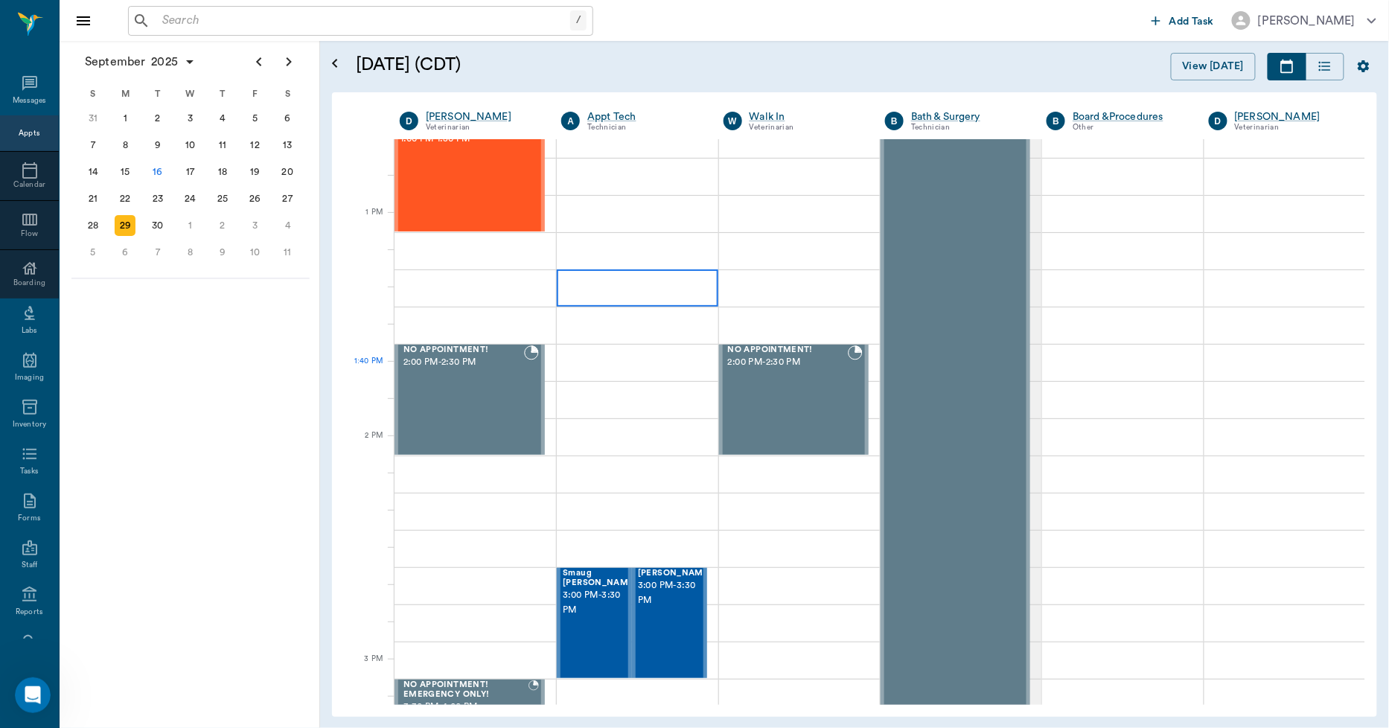
scroll to position [1158, 0]
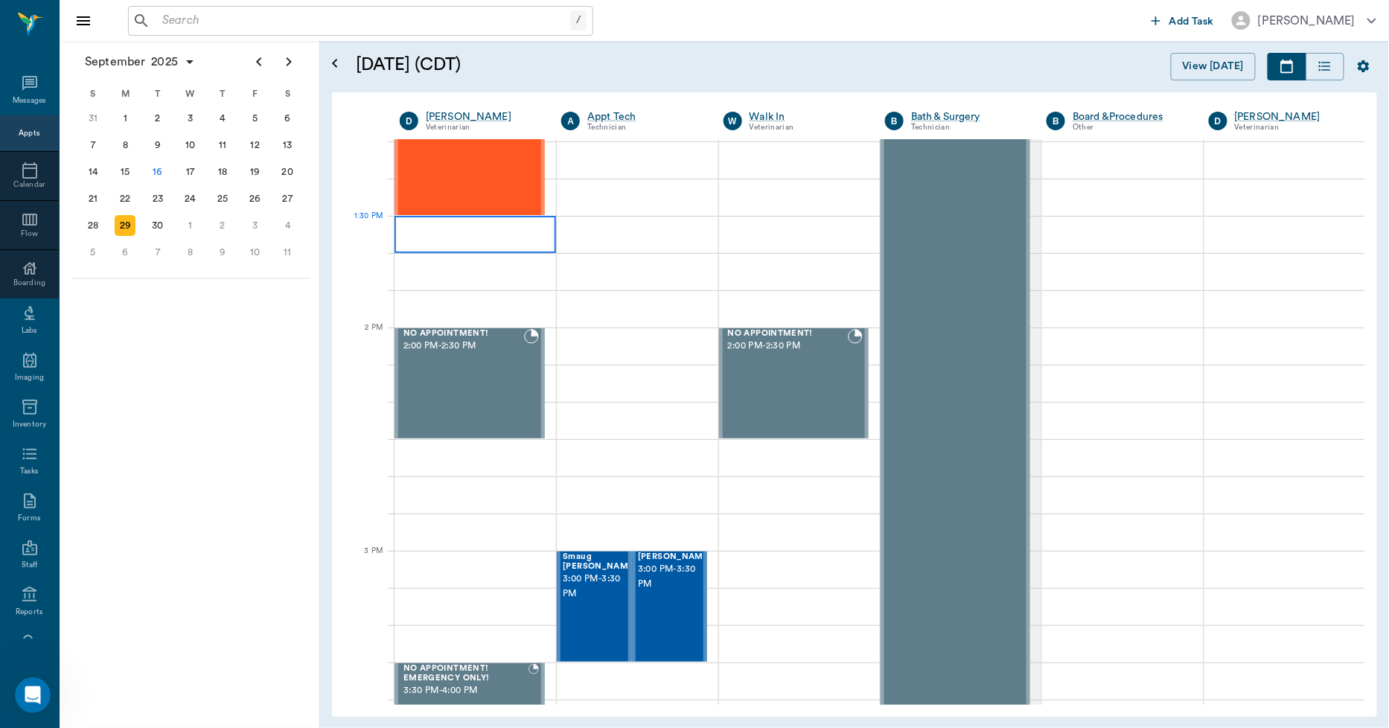
click at [450, 247] on div at bounding box center [476, 234] width 162 height 37
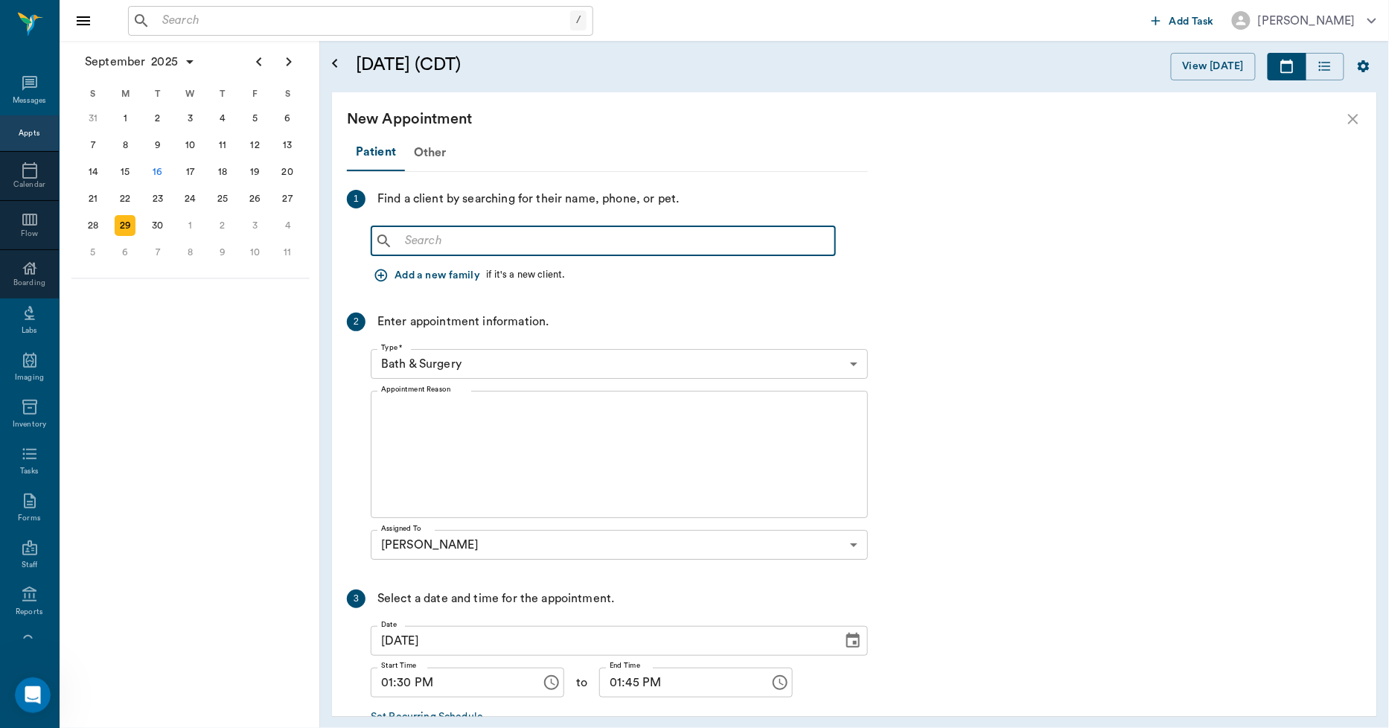
click at [450, 243] on input "text" at bounding box center [614, 241] width 430 height 21
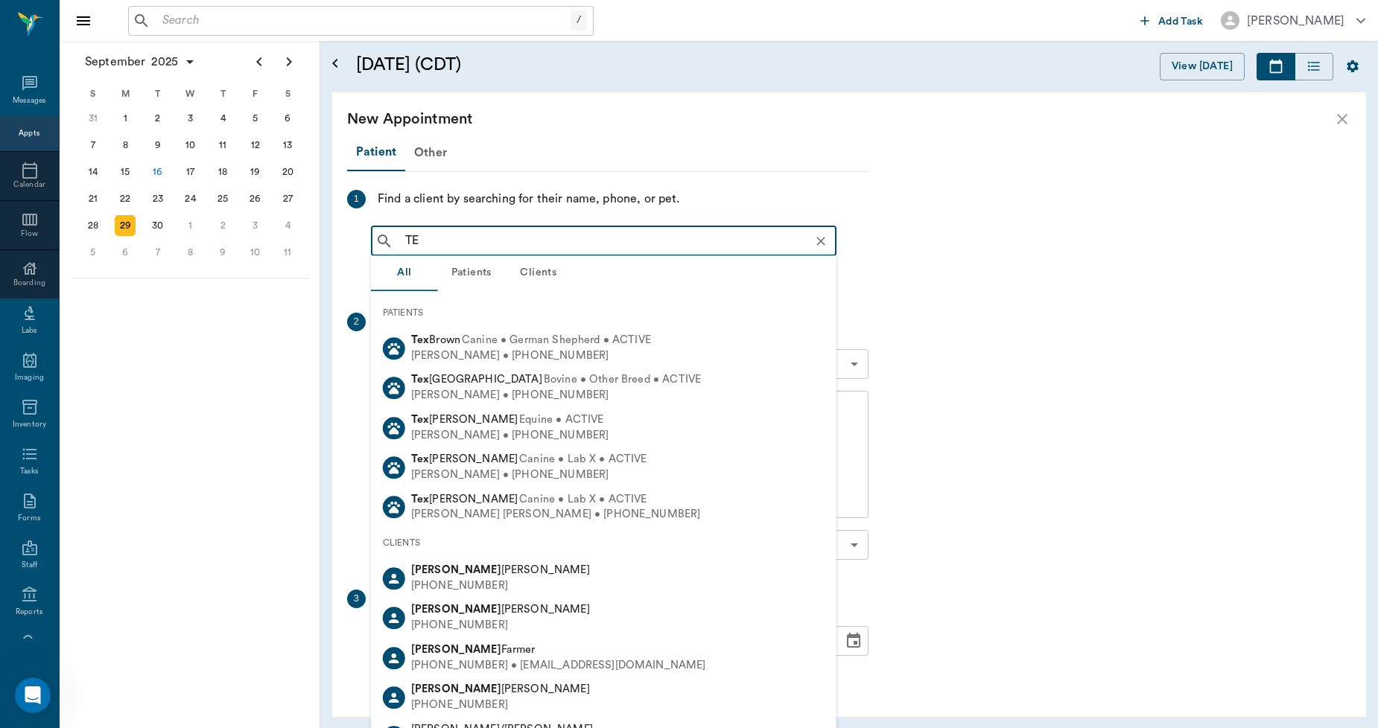
type input "T"
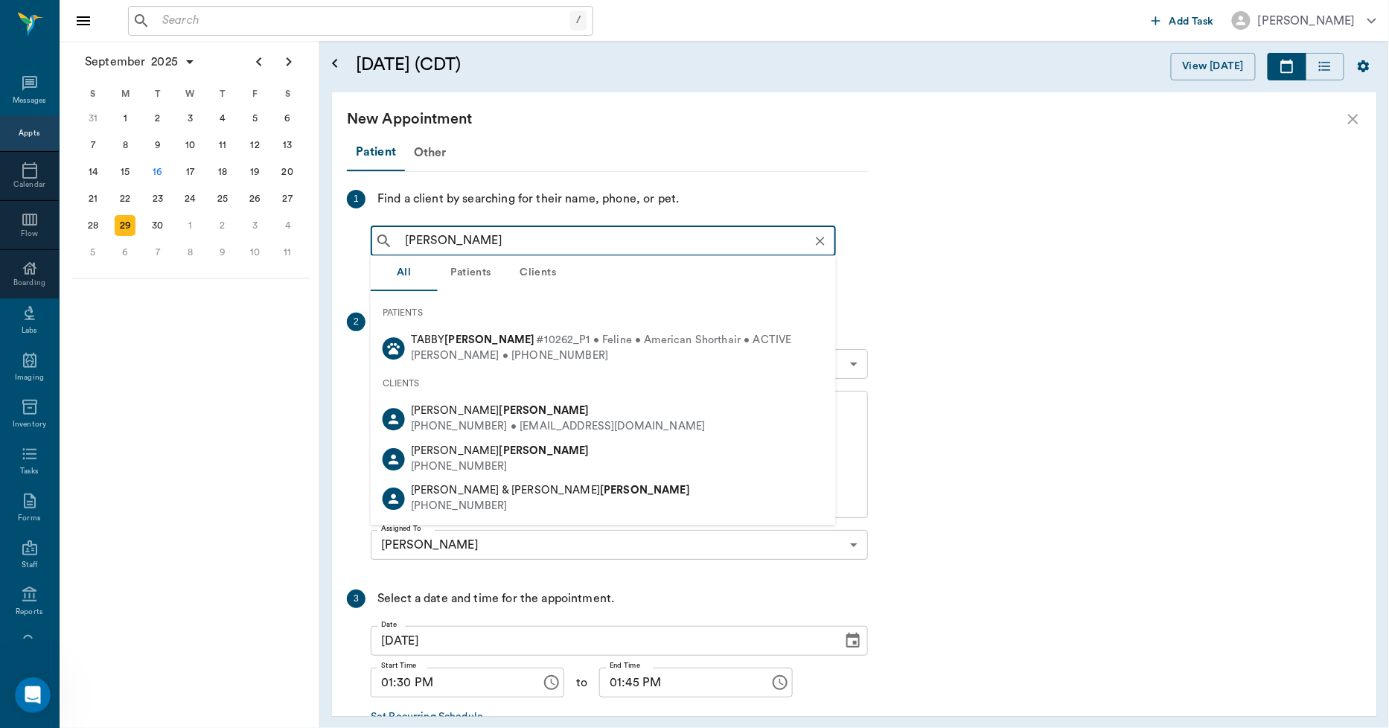
click at [500, 414] on b "LUNSFORD" at bounding box center [545, 411] width 90 height 11
type input "LUNSFORD"
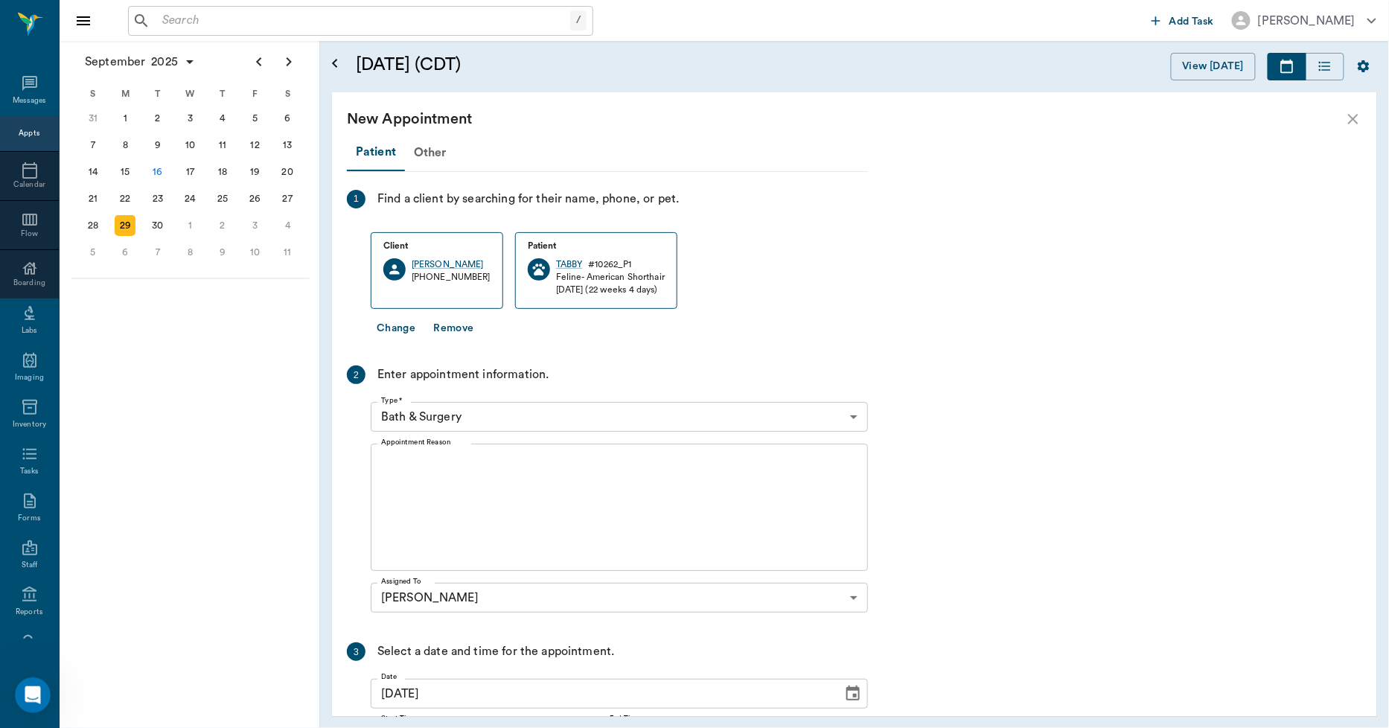
click at [485, 406] on body "/ ​ Add Task Dr. Bert Ellsworth Nectar Messages Appts Calendar Flow Boarding La…" at bounding box center [694, 364] width 1389 height 728
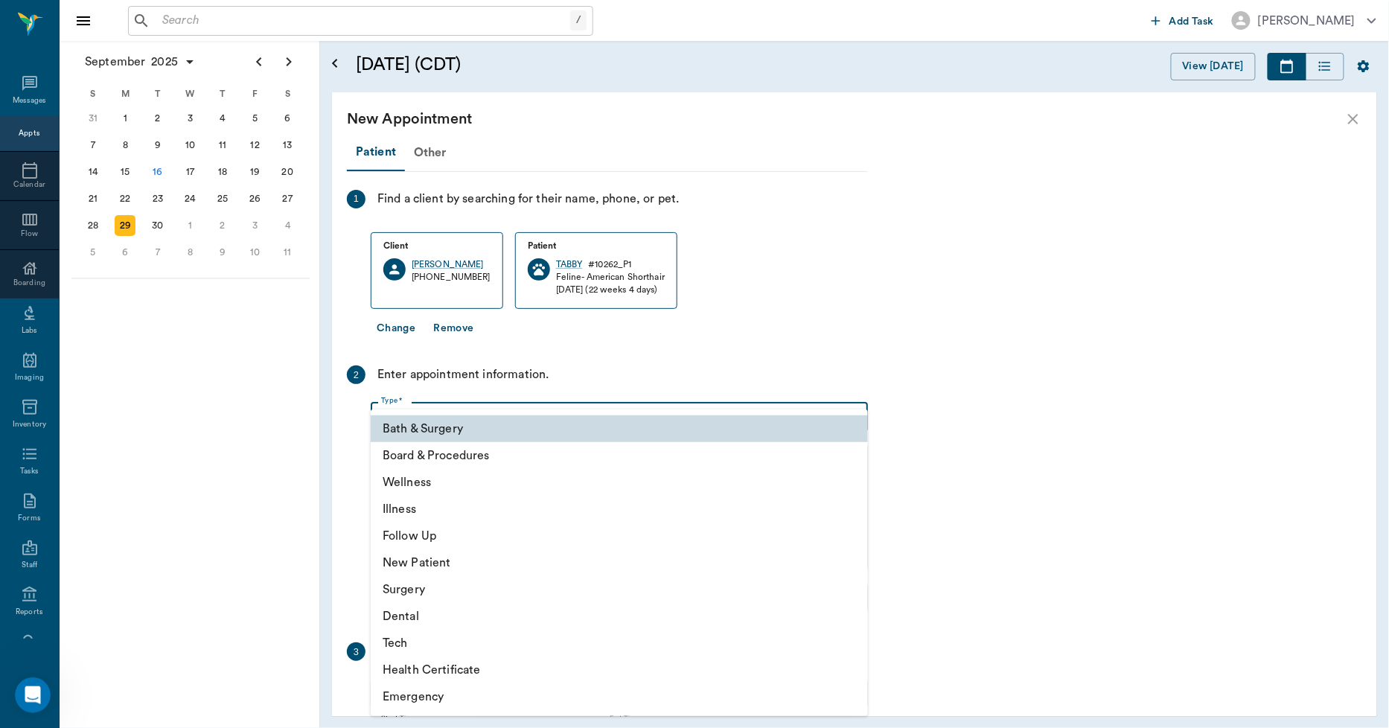
click at [425, 593] on li "Surgery" at bounding box center [619, 589] width 497 height 27
type input "65d2be4f46e3a538d89b8c18"
type input "02:00 PM"
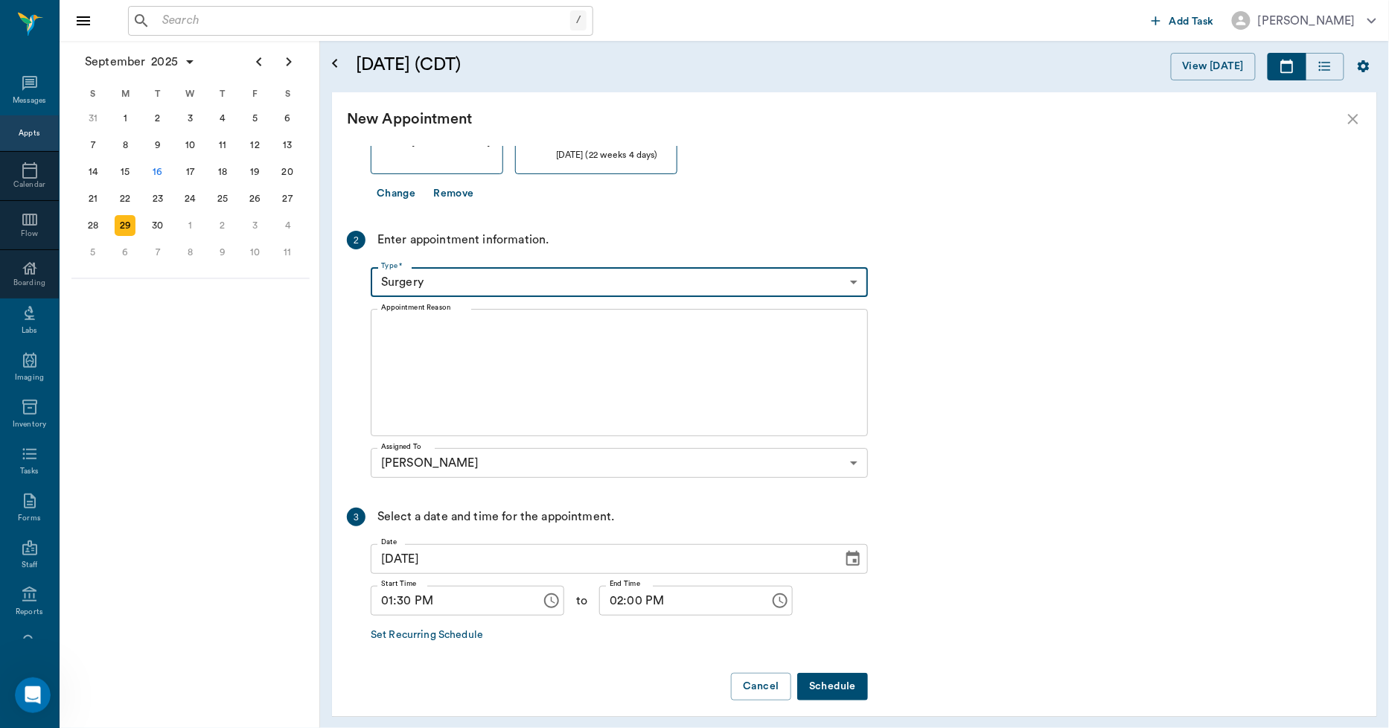
scroll to position [144, 0]
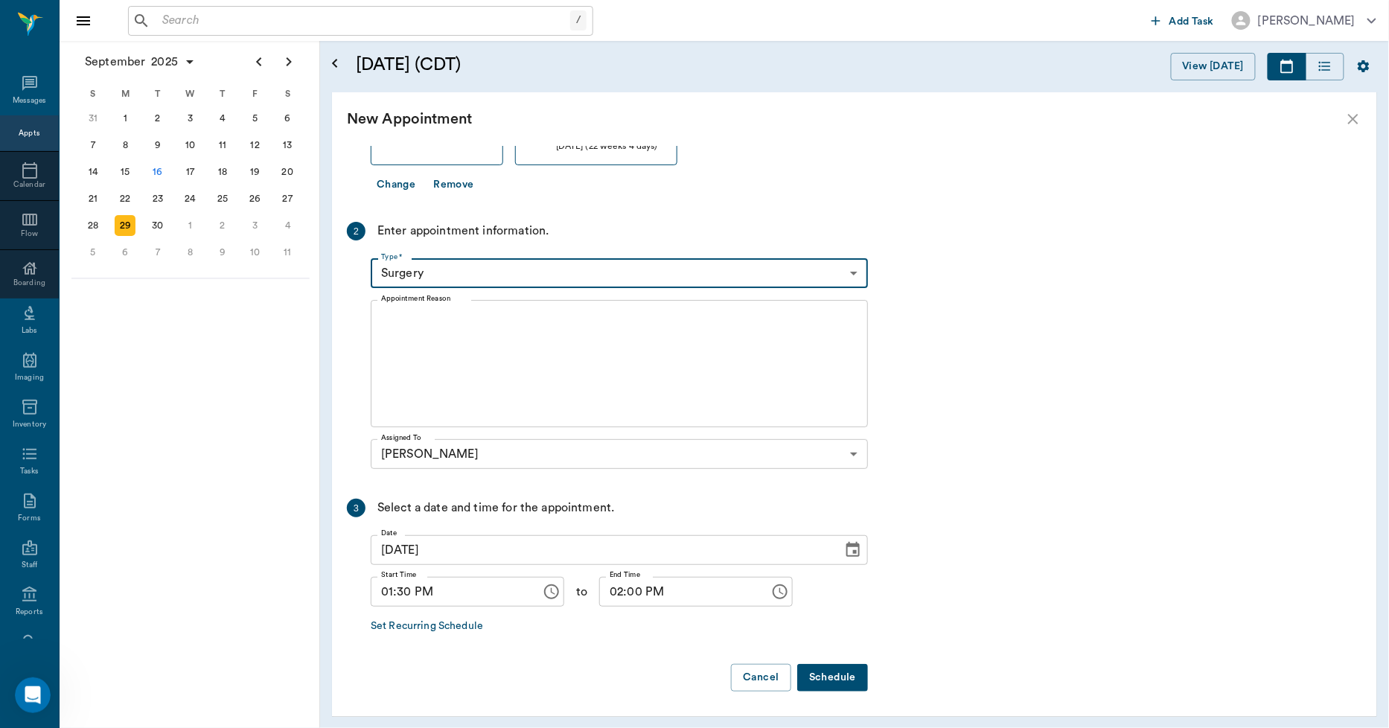
click at [412, 317] on textarea "Appointment Reason" at bounding box center [619, 364] width 477 height 103
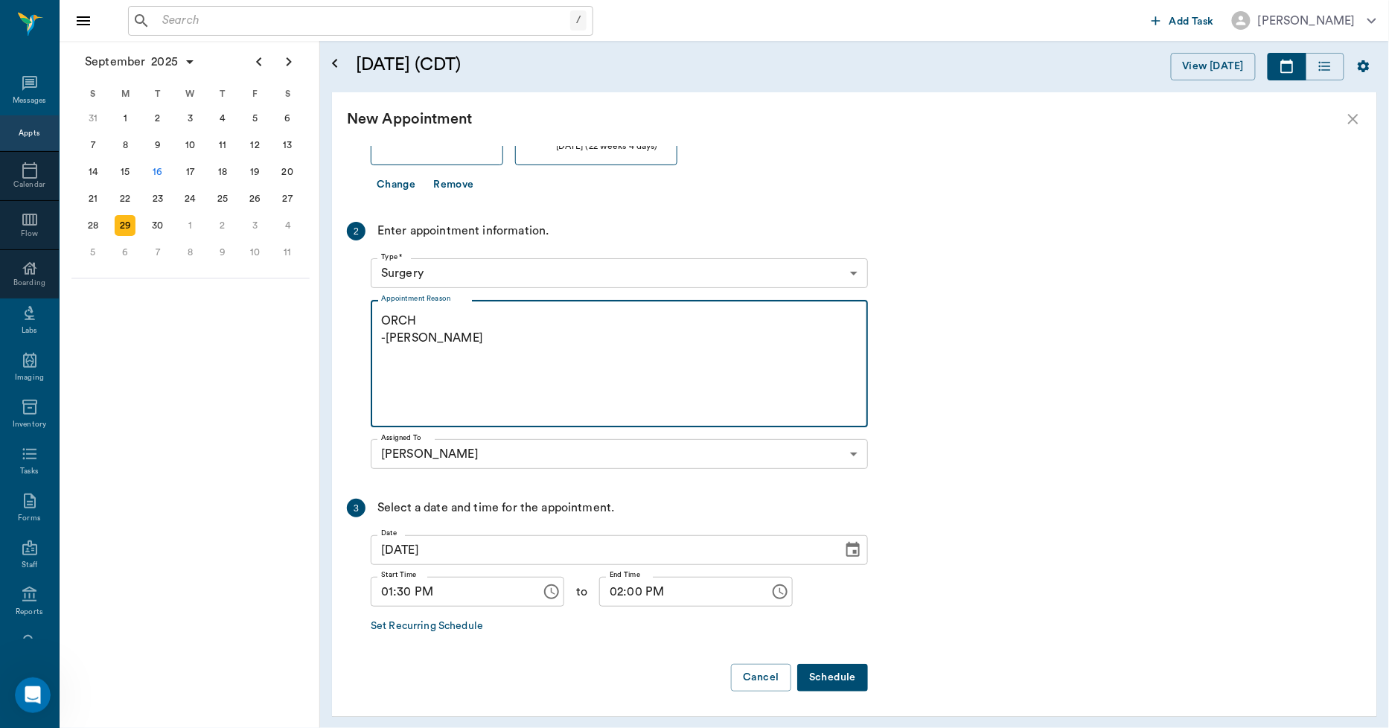
type textarea "ORCH -LORY"
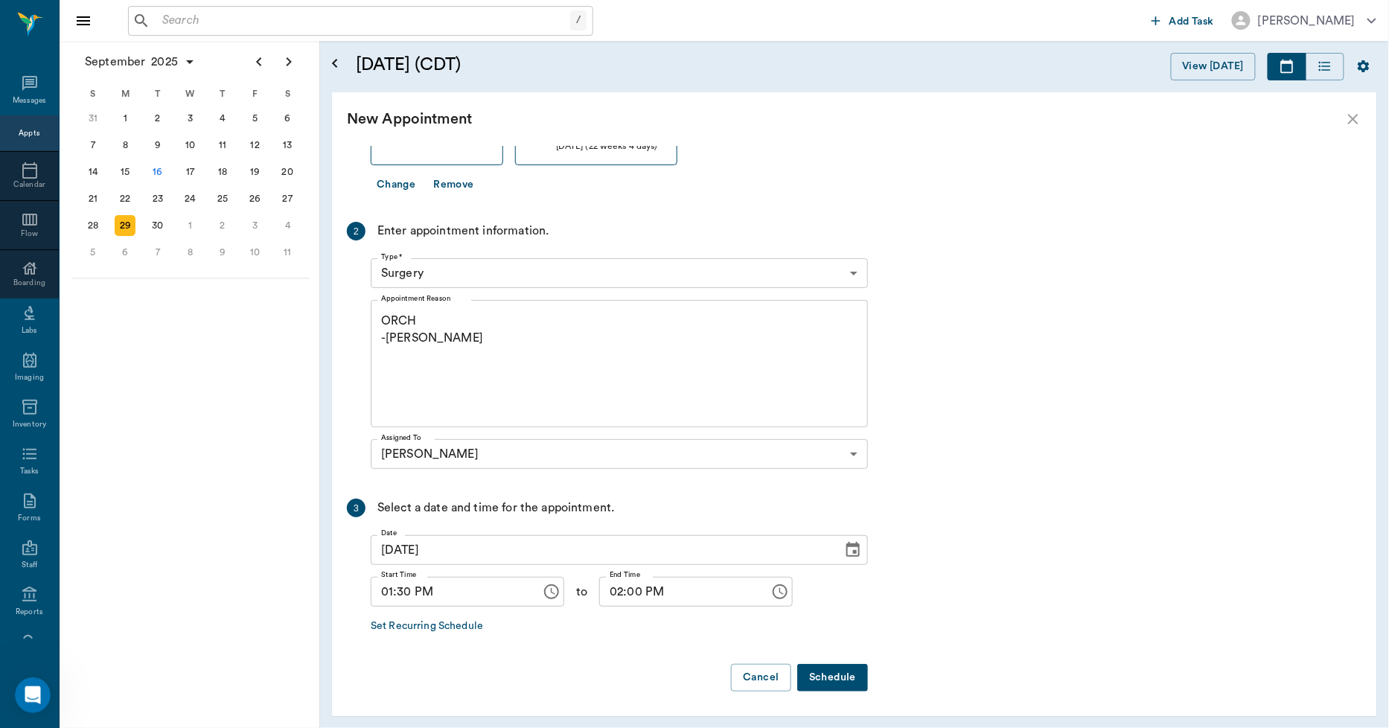
click at [816, 676] on button "Schedule" at bounding box center [832, 678] width 71 height 28
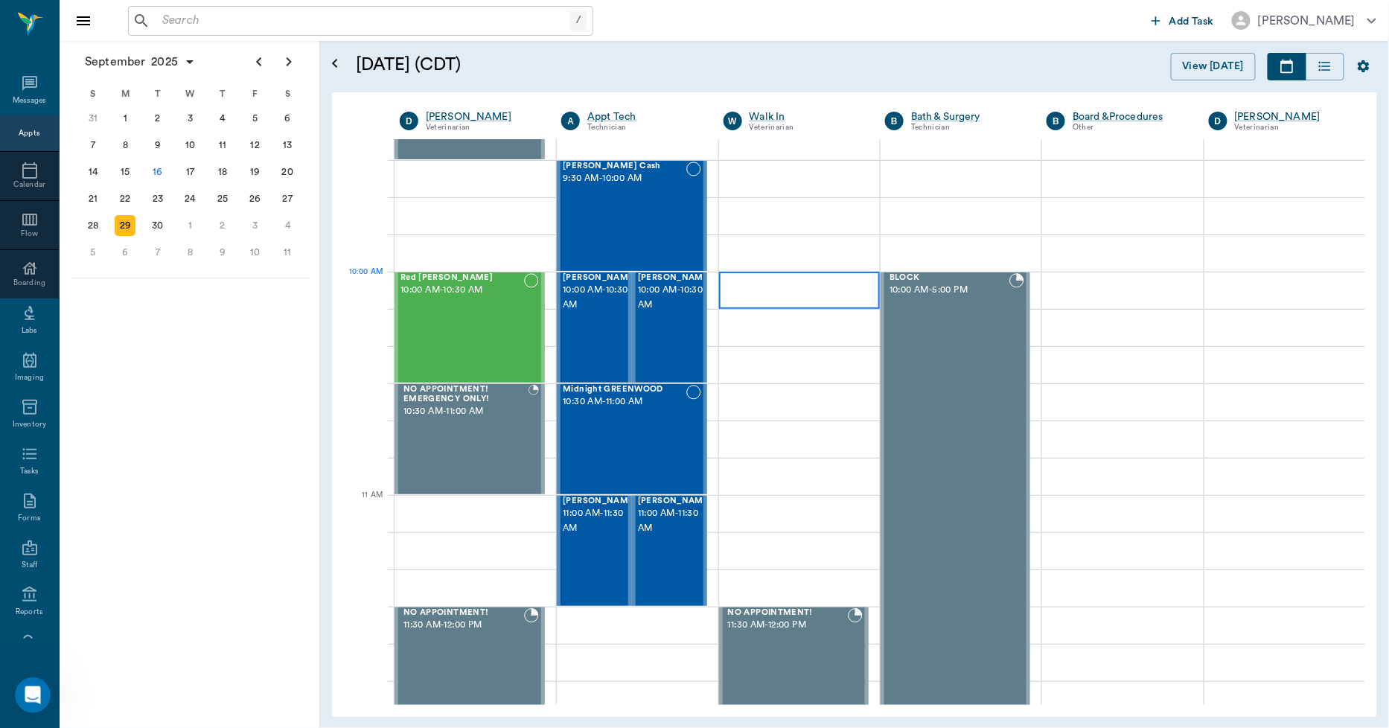
scroll to position [83, 0]
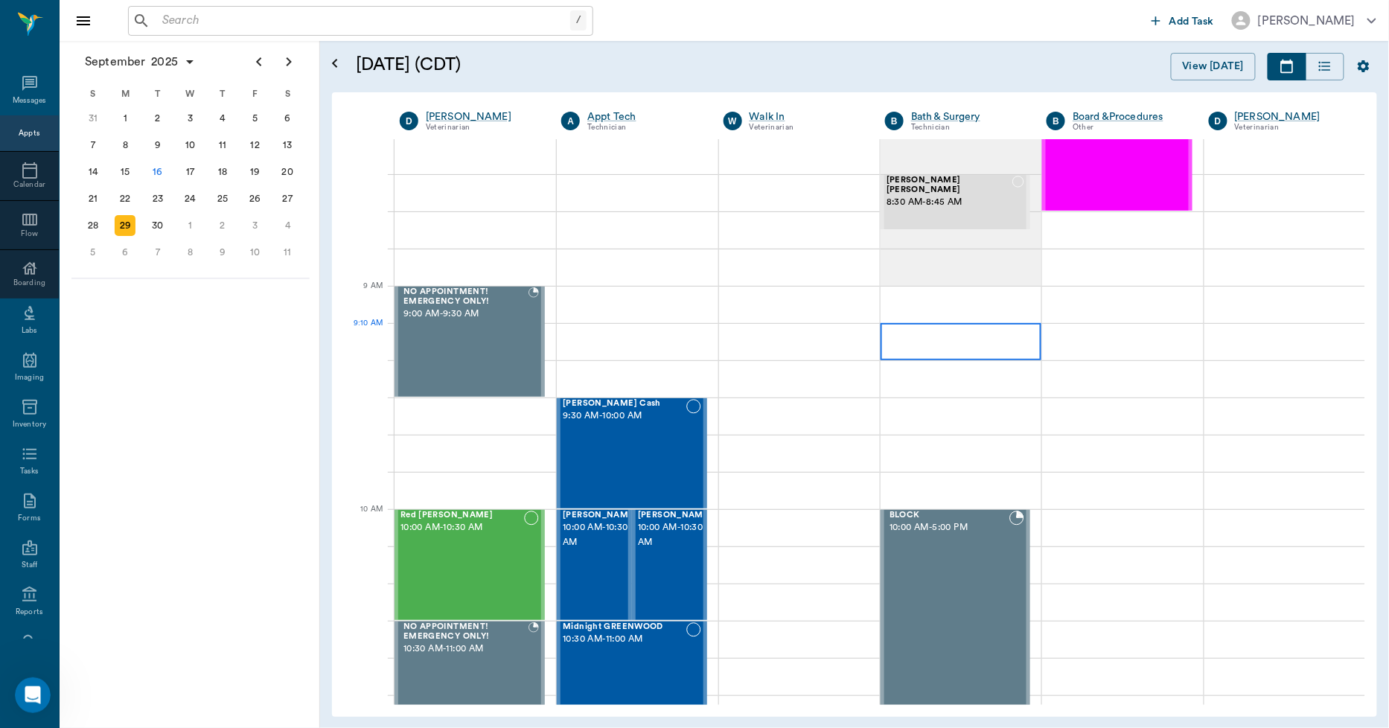
click at [926, 355] on div at bounding box center [961, 341] width 161 height 37
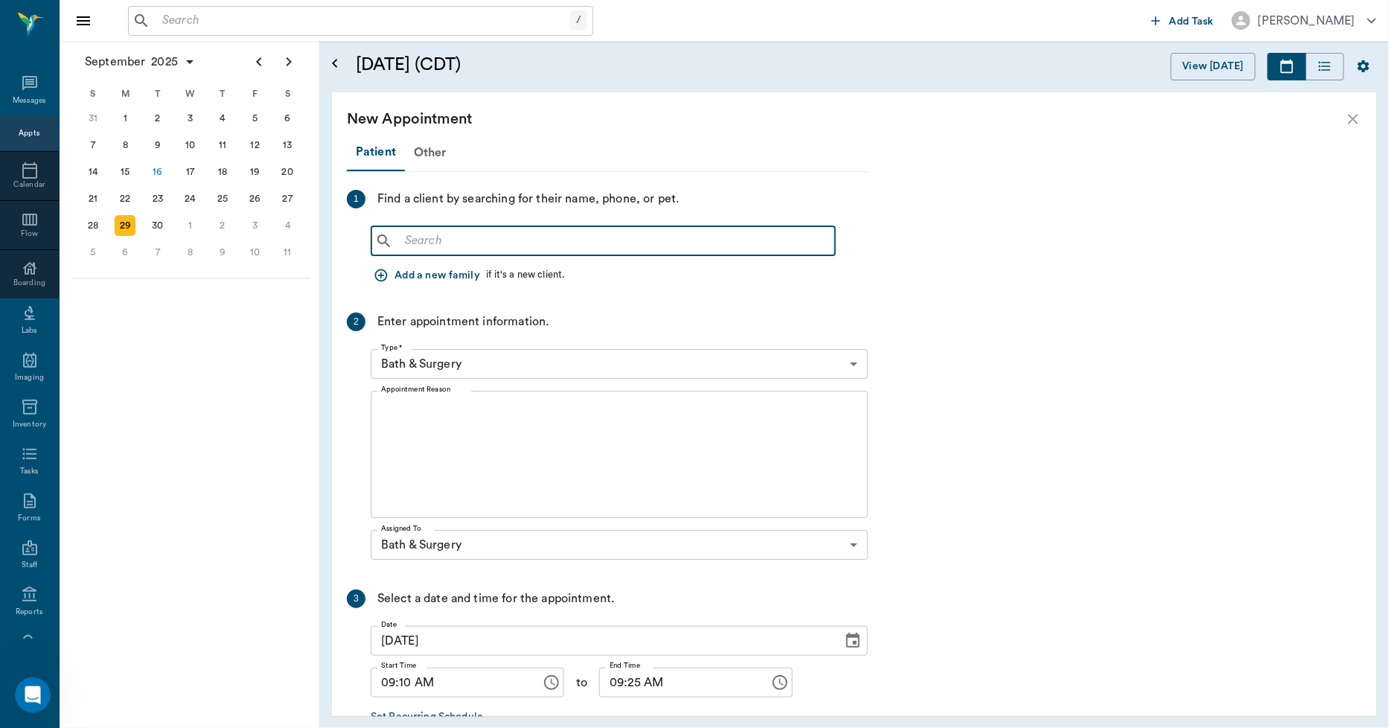
click at [460, 237] on input "text" at bounding box center [614, 241] width 430 height 21
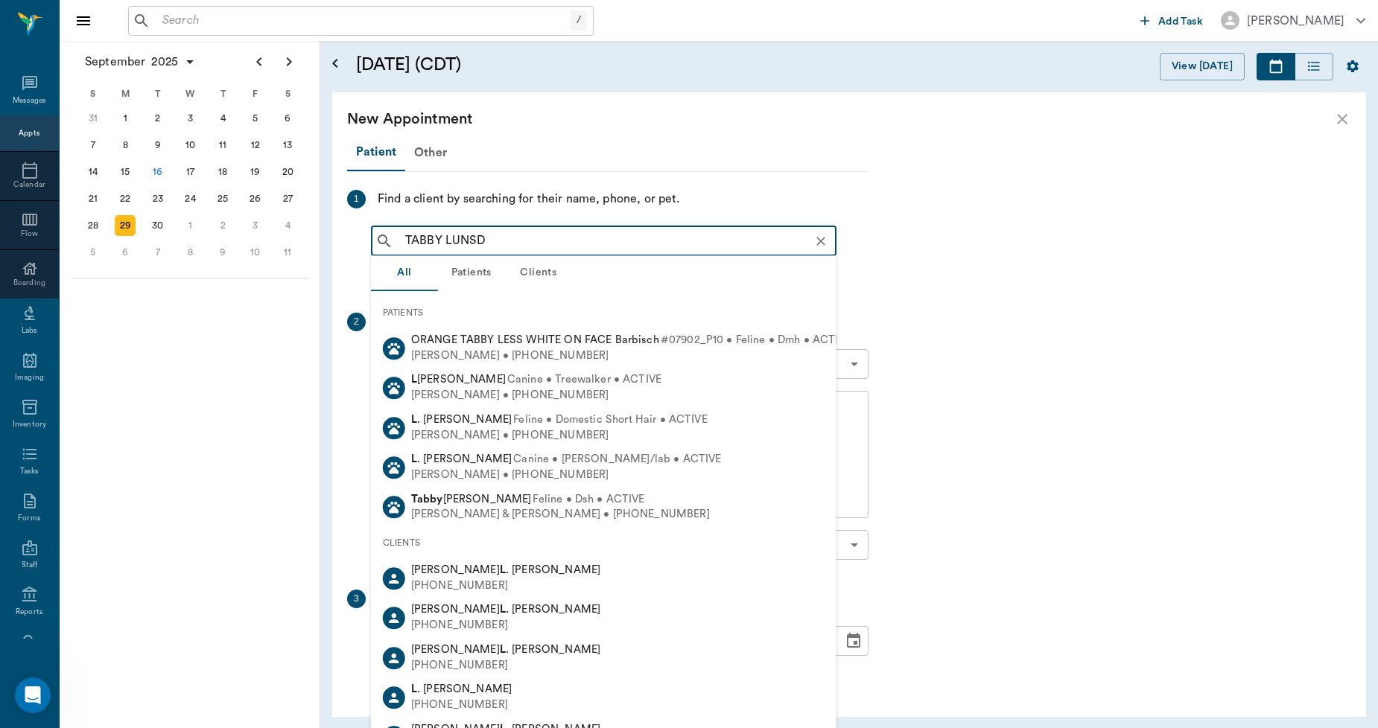
type input "TABBY LUNSDF"
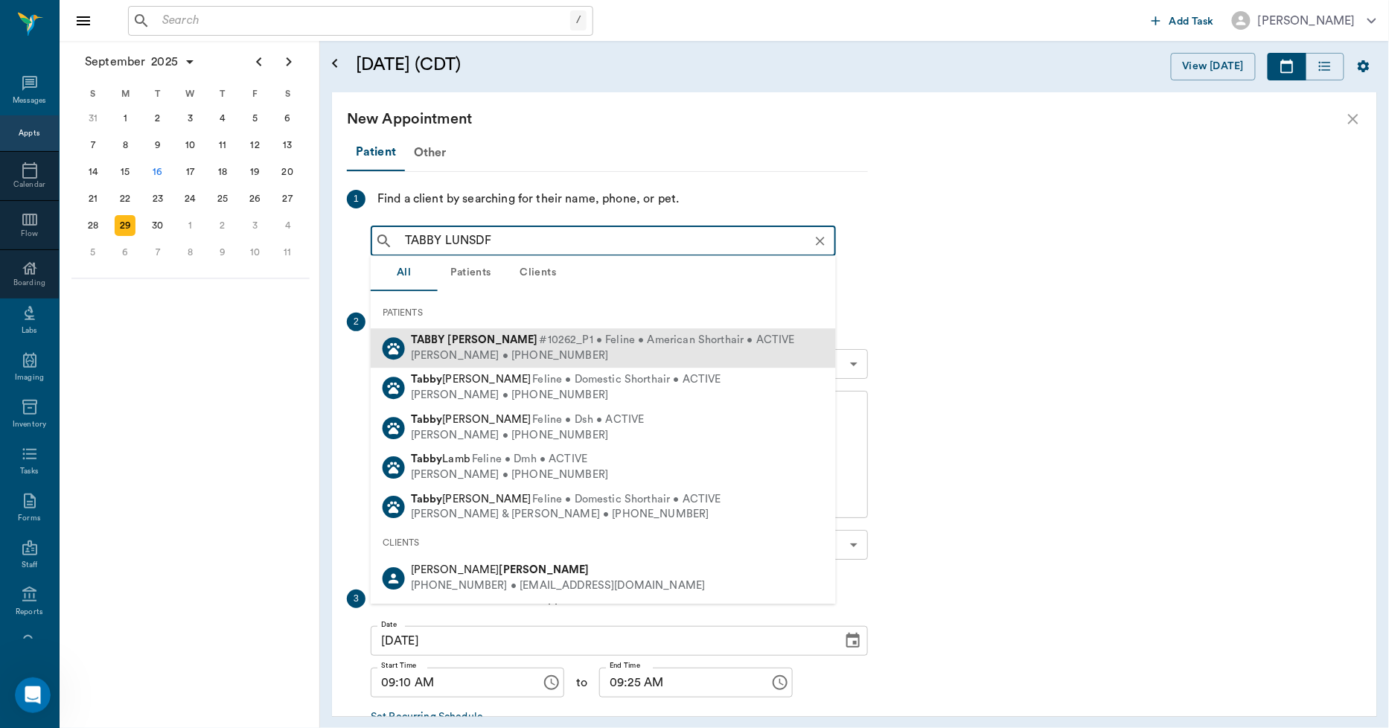
click at [455, 347] on div "TABBY LUNSFORD #10262_P1 • Feline • American Shorthair • ACTIVE SUSAN LUNSFORD …" at bounding box center [600, 348] width 390 height 31
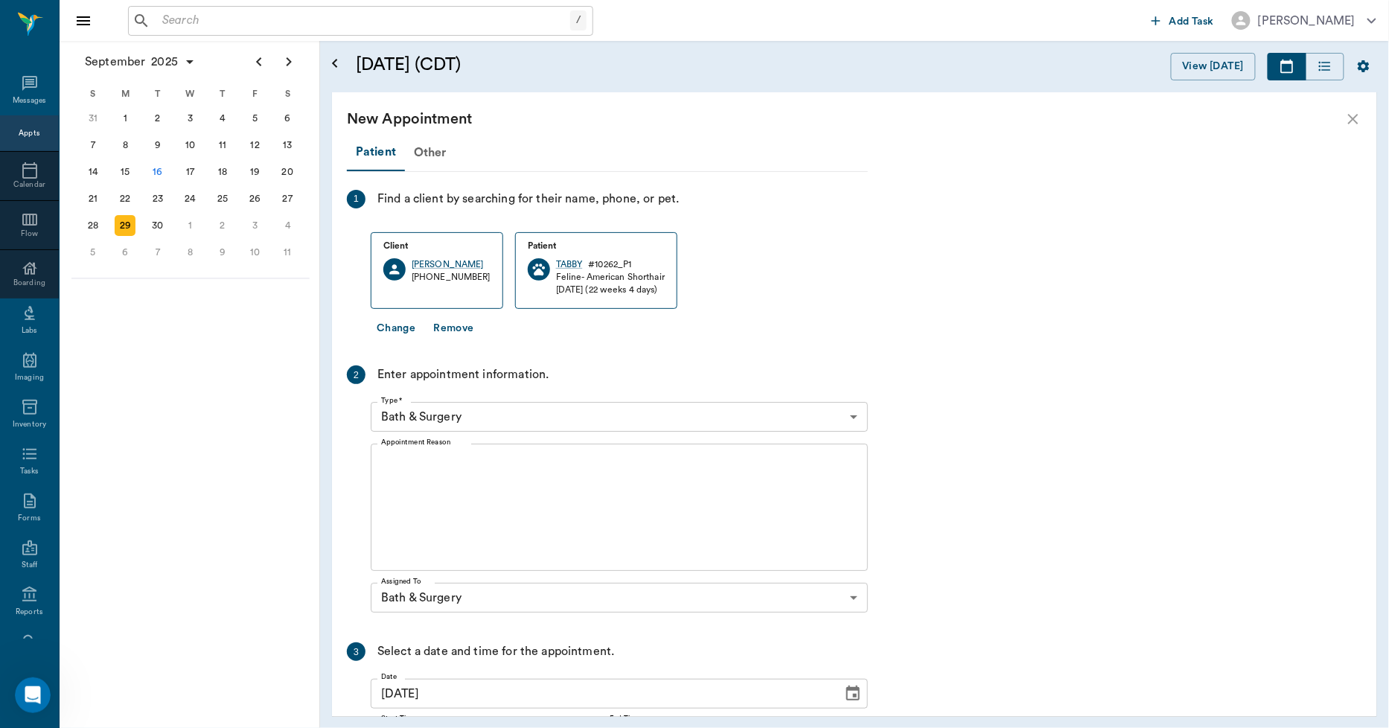
click at [458, 489] on textarea "Appointment Reason" at bounding box center [619, 507] width 477 height 103
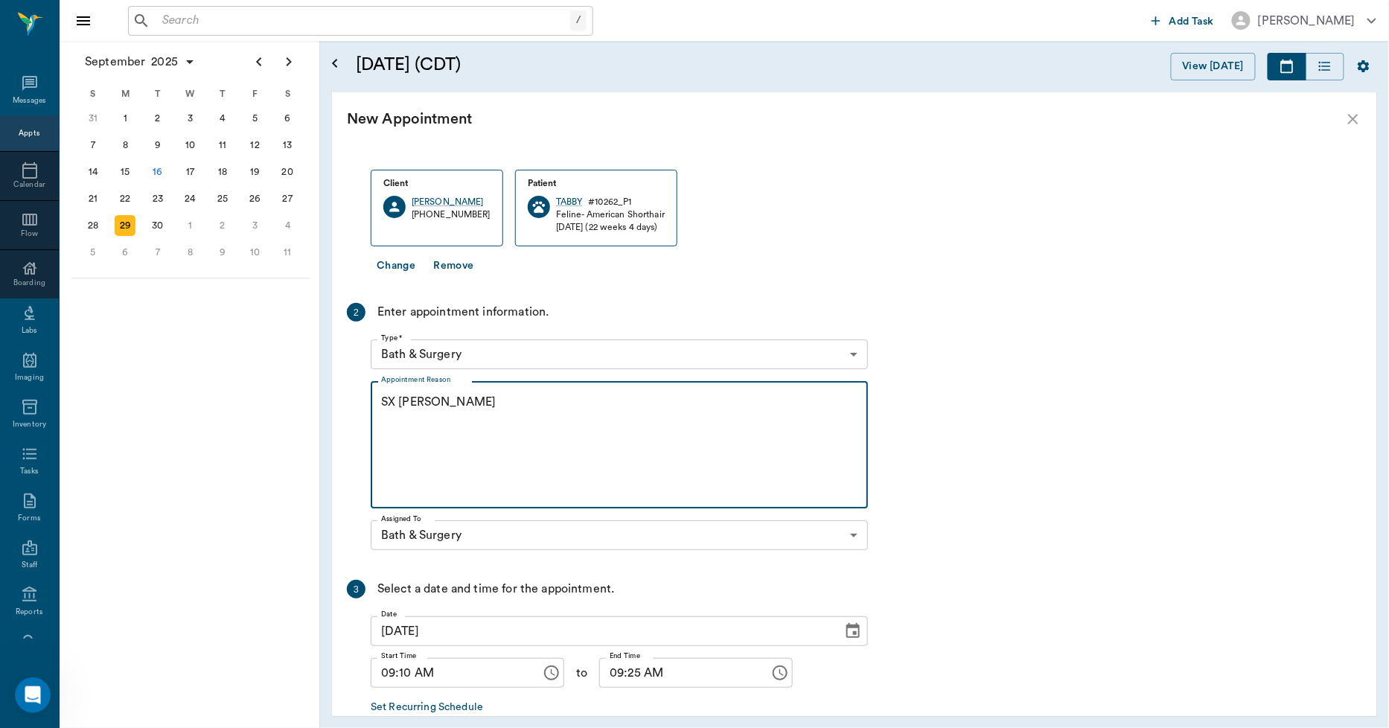
scroll to position [144, 0]
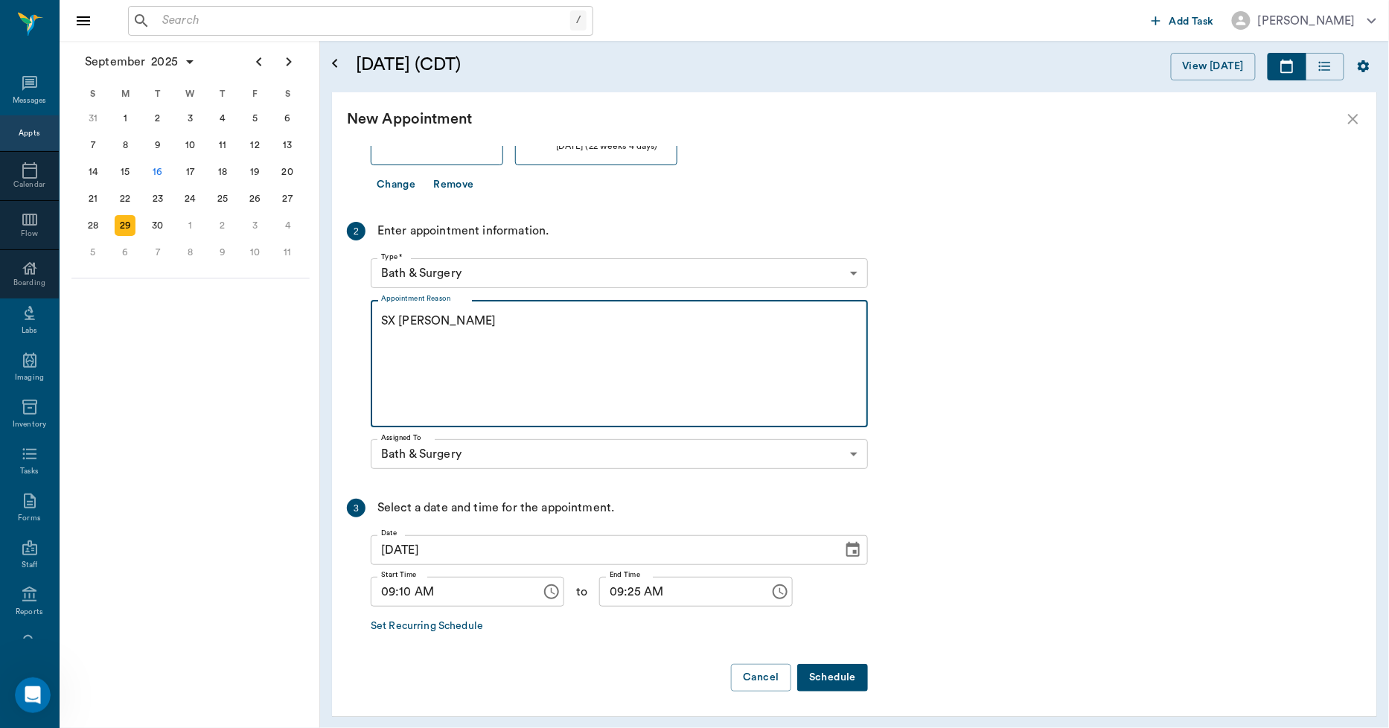
type textarea "SX REMINDER -LORY"
click at [404, 594] on input "09:10 AM" at bounding box center [451, 592] width 160 height 30
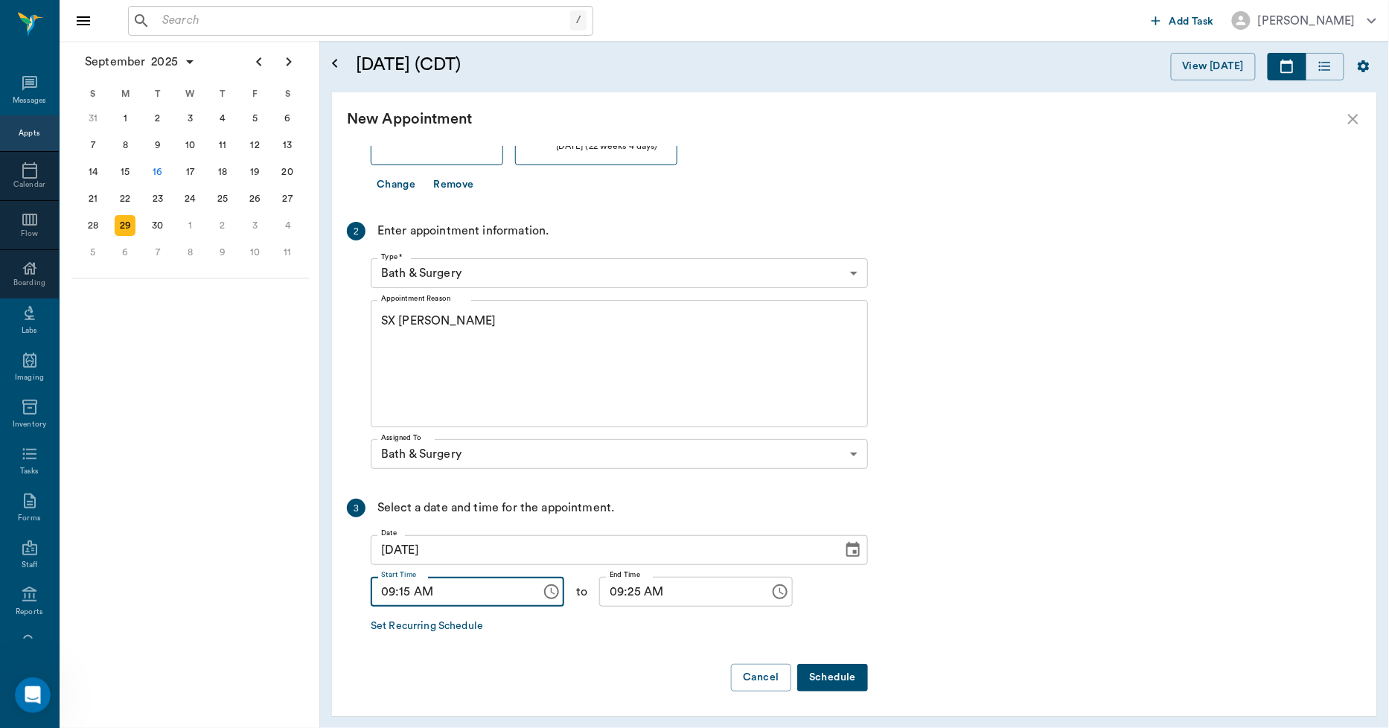
type input "09:15 AM"
click at [621, 596] on input "09:25 AM" at bounding box center [679, 592] width 160 height 30
type input "09:30 AM"
click at [821, 679] on button "Schedule" at bounding box center [832, 678] width 71 height 28
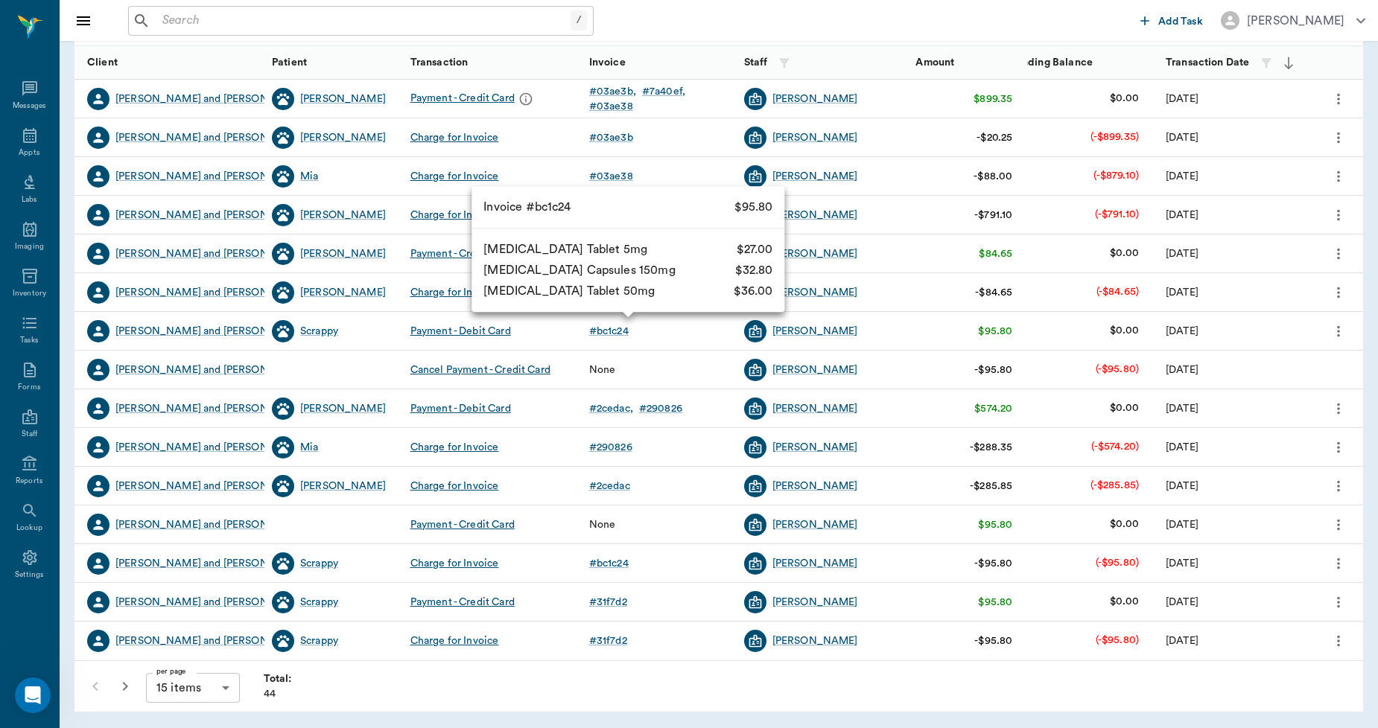
scroll to position [2295, 0]
click at [617, 329] on div "# bc1c24" at bounding box center [608, 331] width 39 height 15
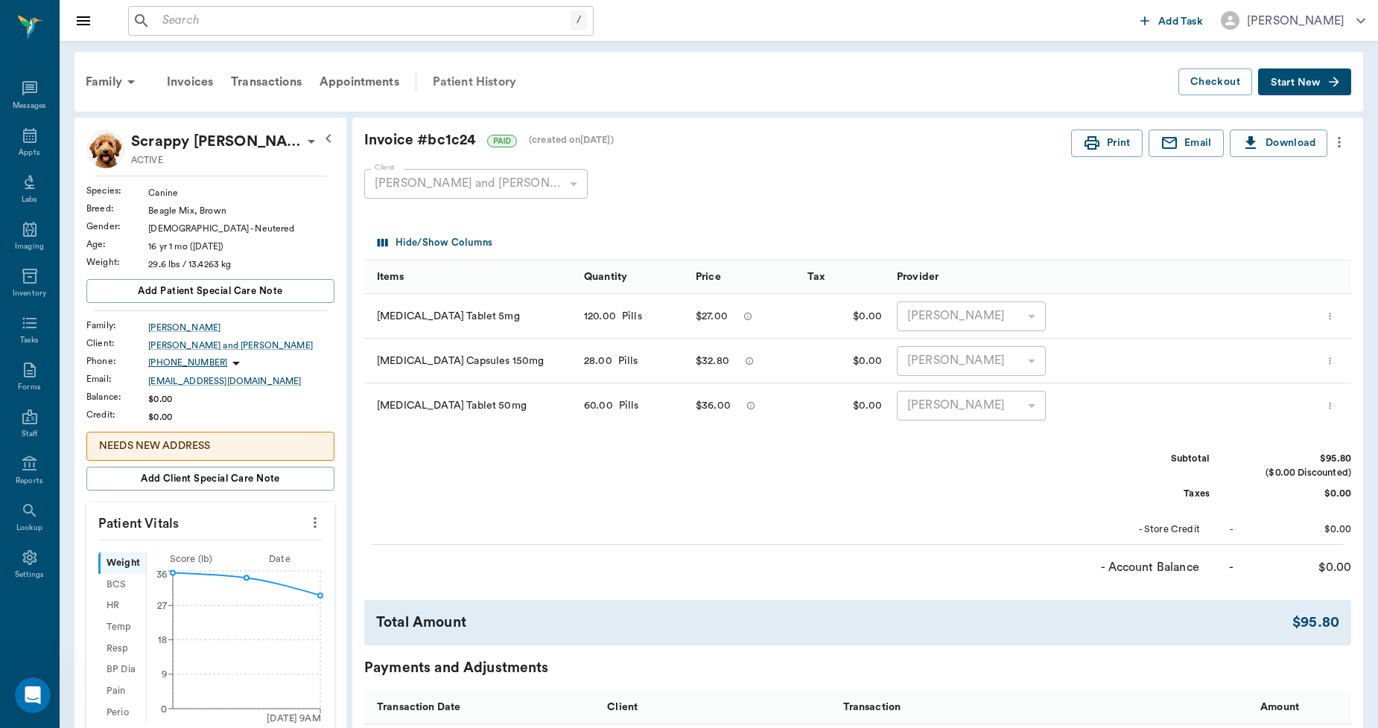
click at [456, 82] on div "Patient History" at bounding box center [474, 82] width 101 height 36
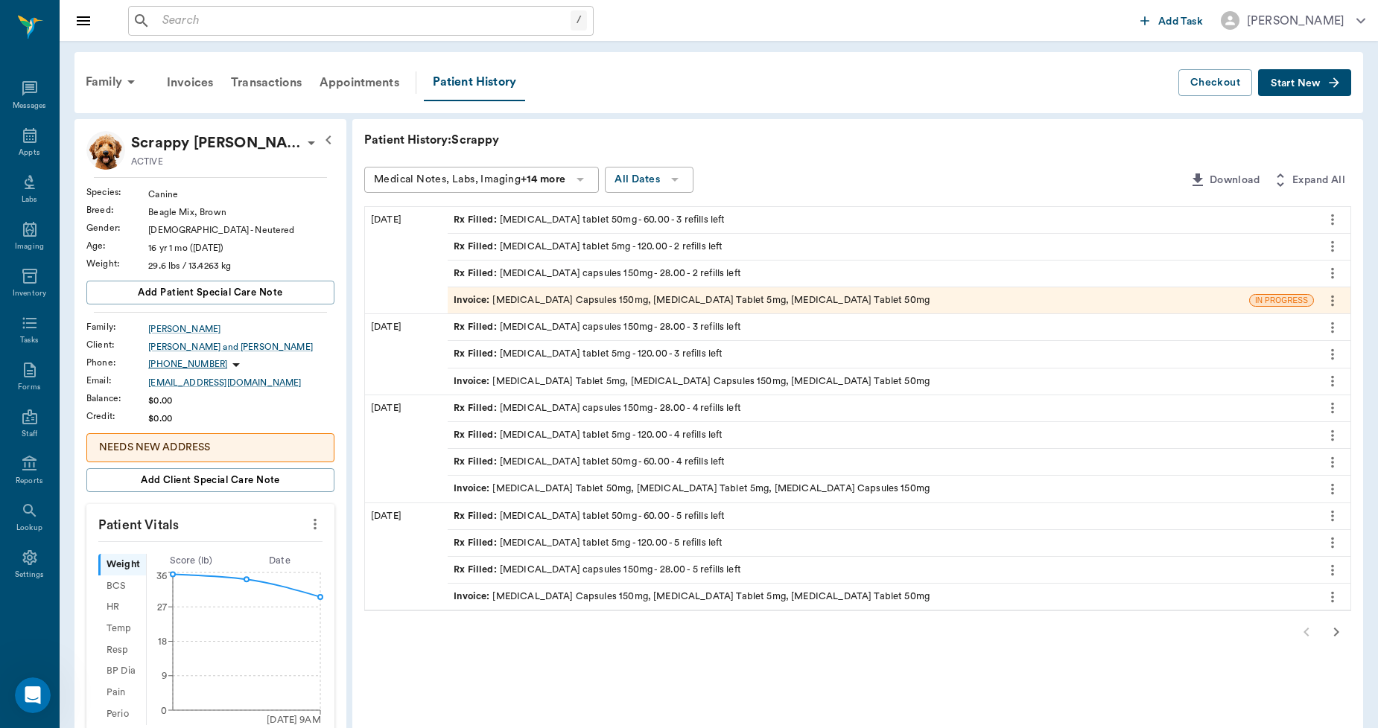
click at [533, 293] on div "Invoice : [MEDICAL_DATA] Capsules 150mg, [MEDICAL_DATA] Tablet 5mg, [MEDICAL_DA…" at bounding box center [691, 300] width 476 height 14
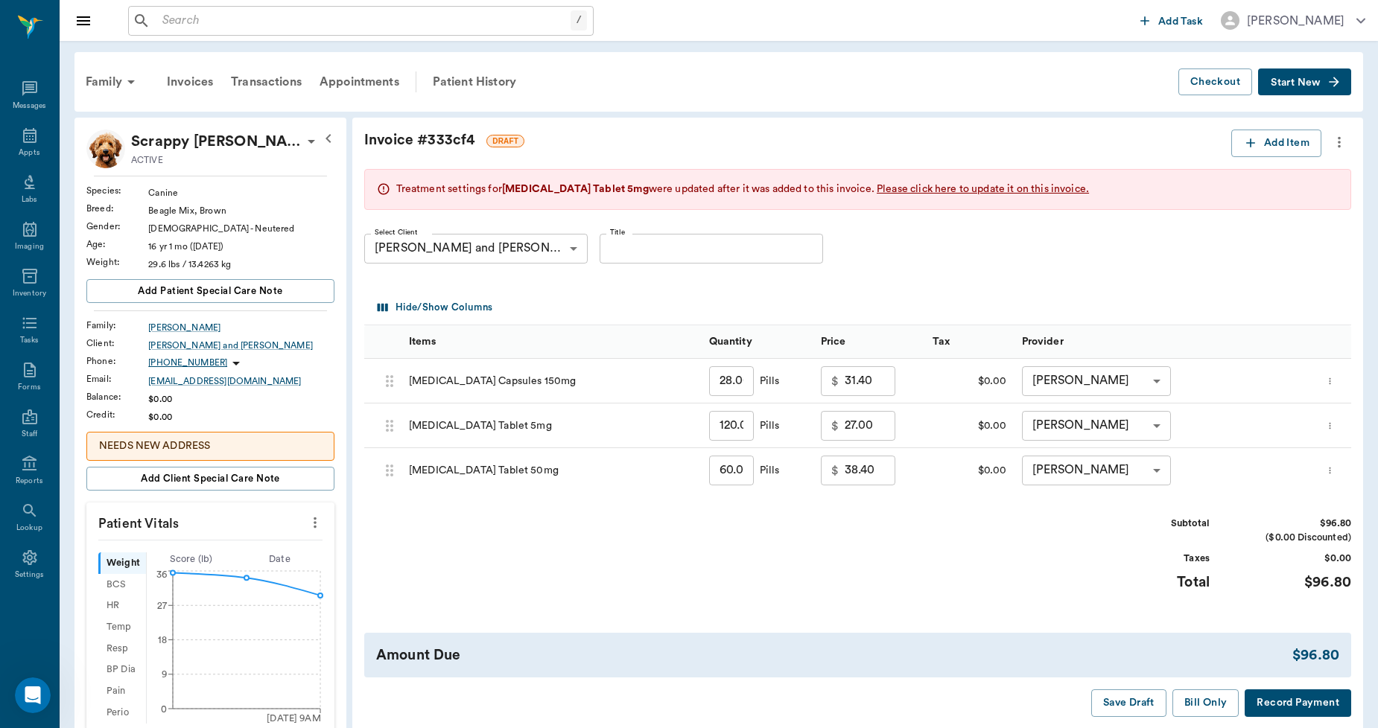
click at [1341, 136] on icon "more" at bounding box center [1339, 142] width 16 height 18
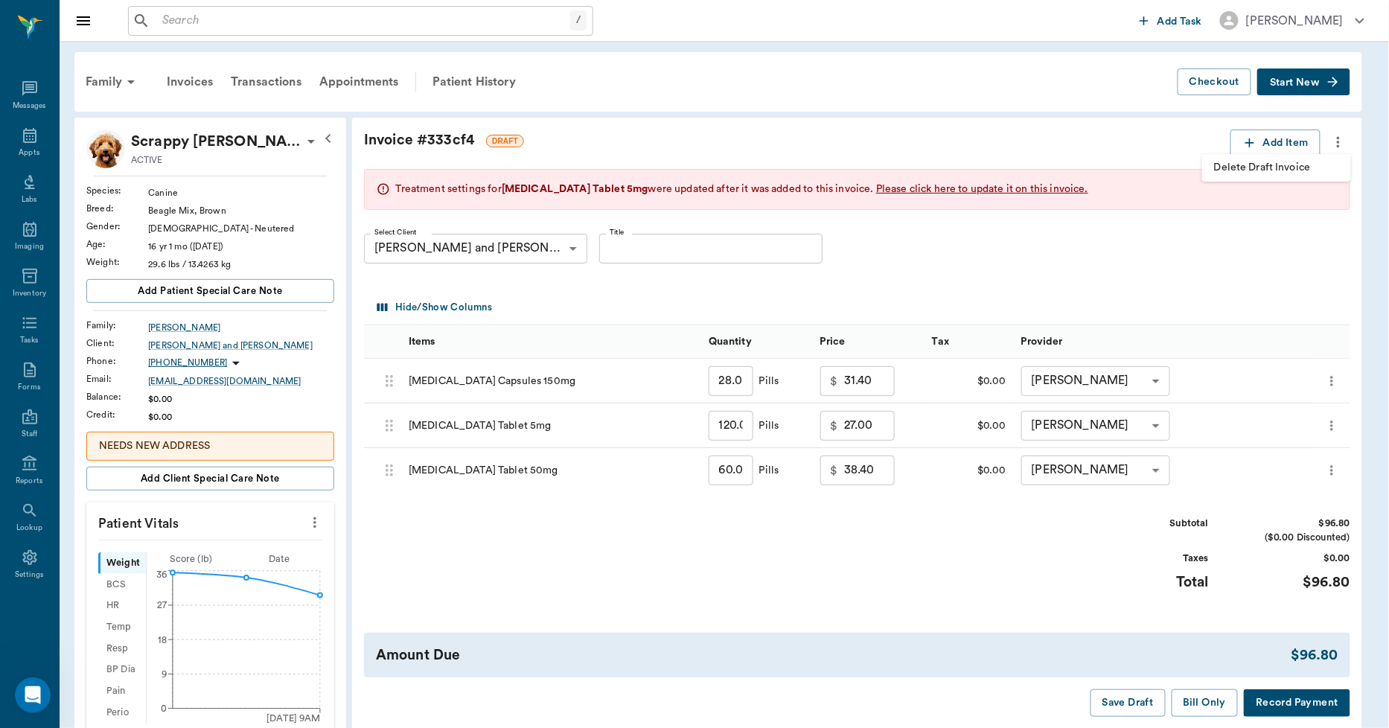
click at [1314, 155] on li "Delete Draft Invoice" at bounding box center [1277, 168] width 149 height 28
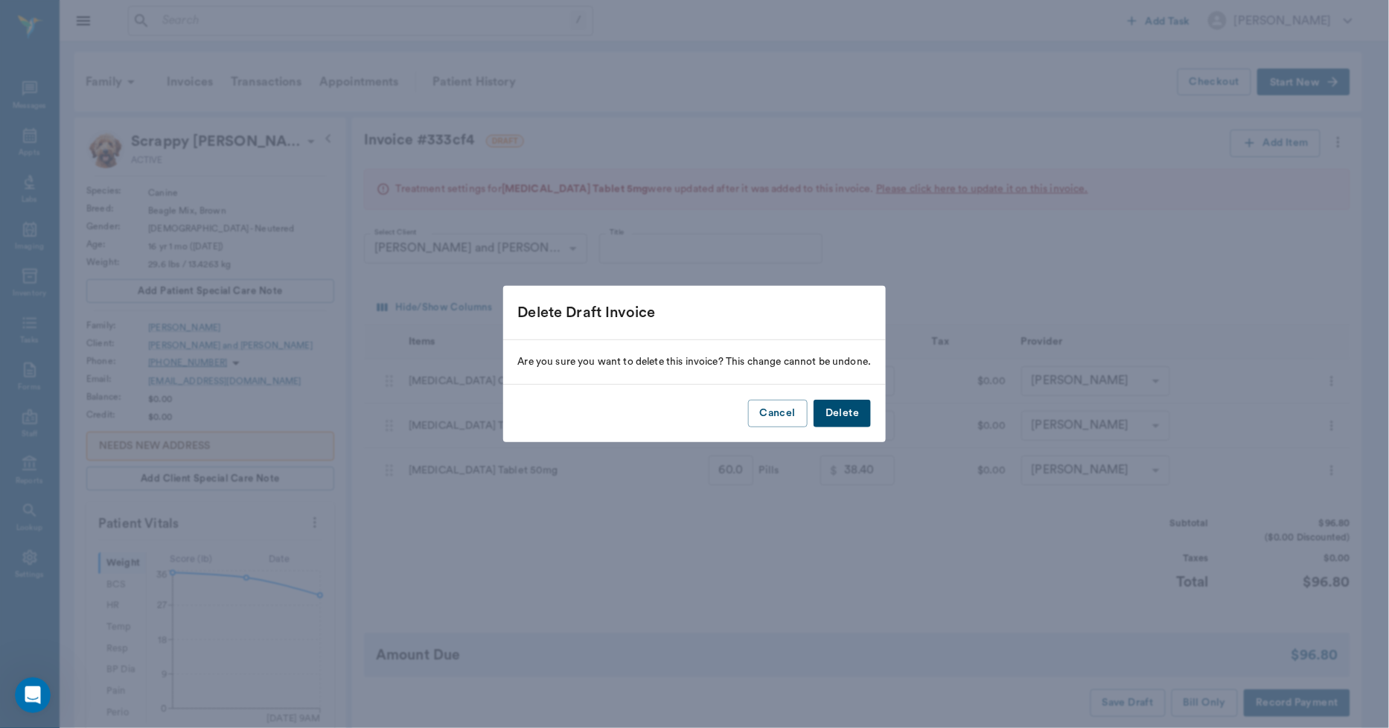
click at [853, 415] on button "Delete" at bounding box center [842, 414] width 57 height 28
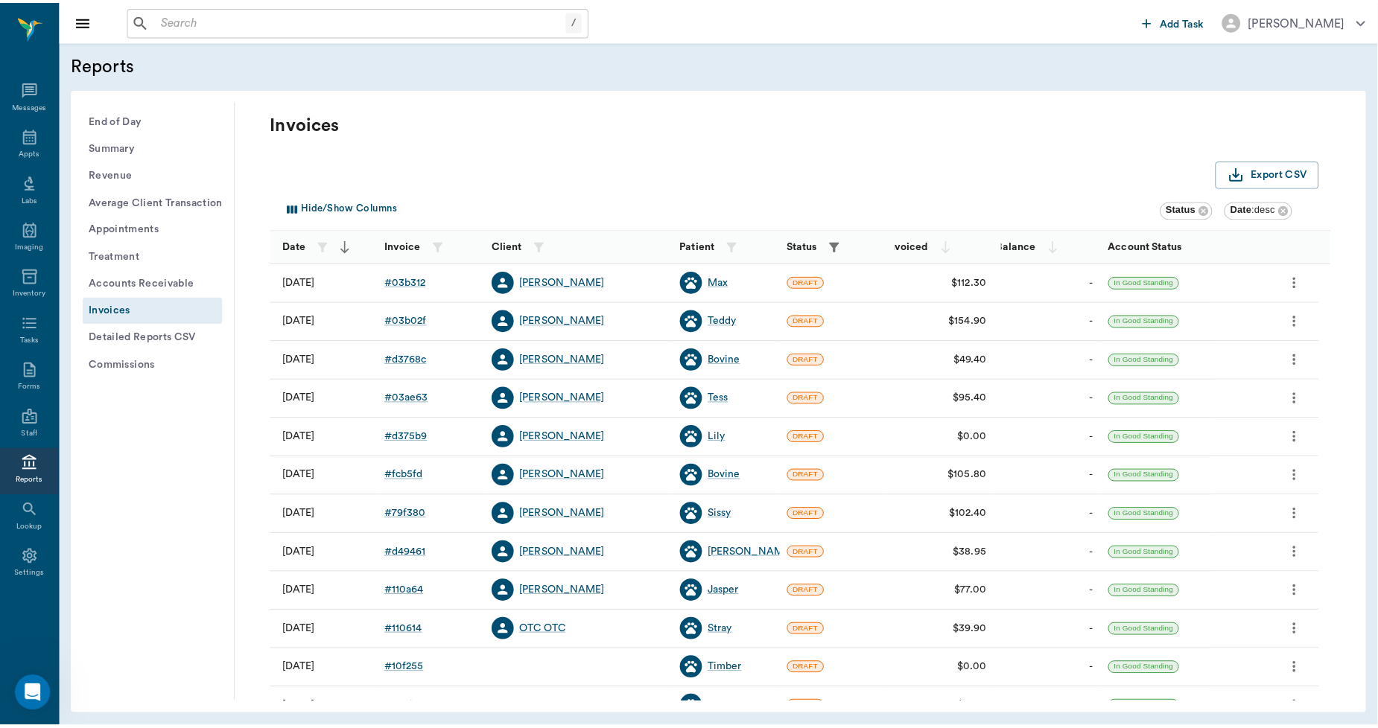
scroll to position [191, 0]
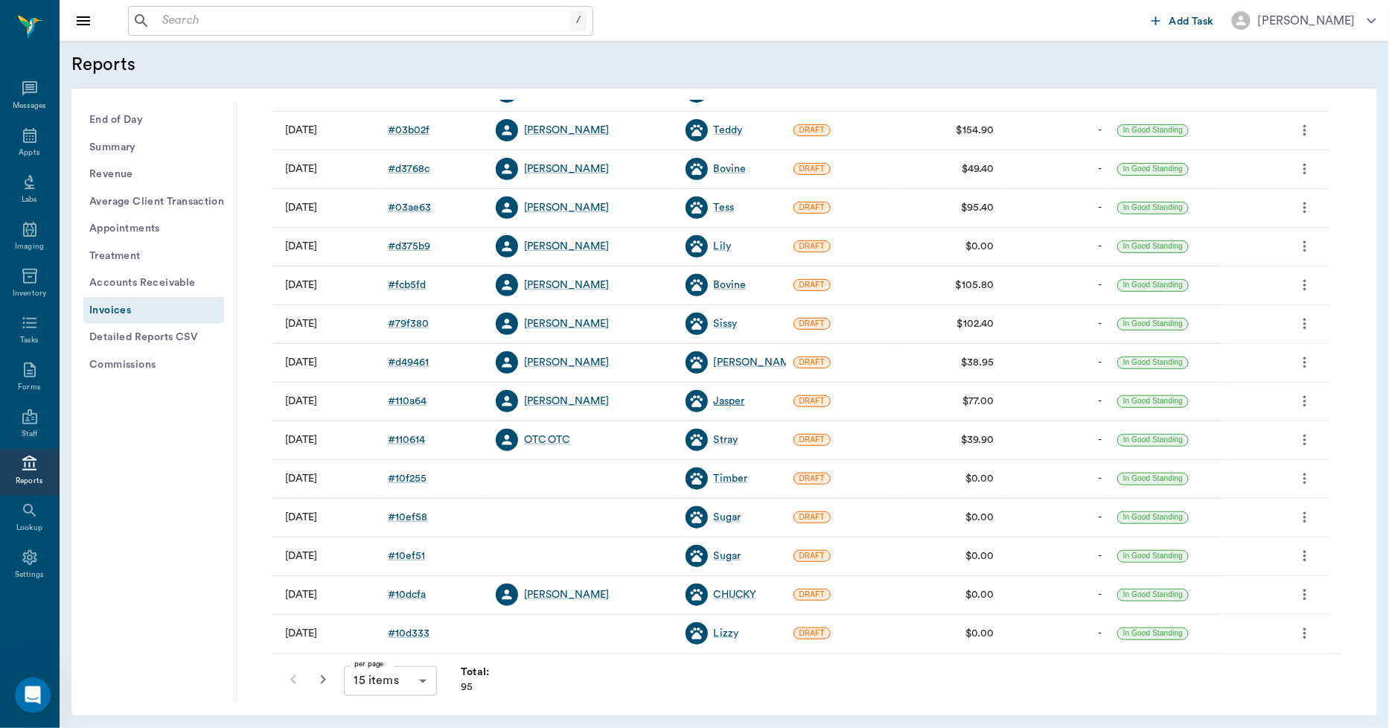
click at [727, 404] on div "Jasper" at bounding box center [729, 401] width 31 height 15
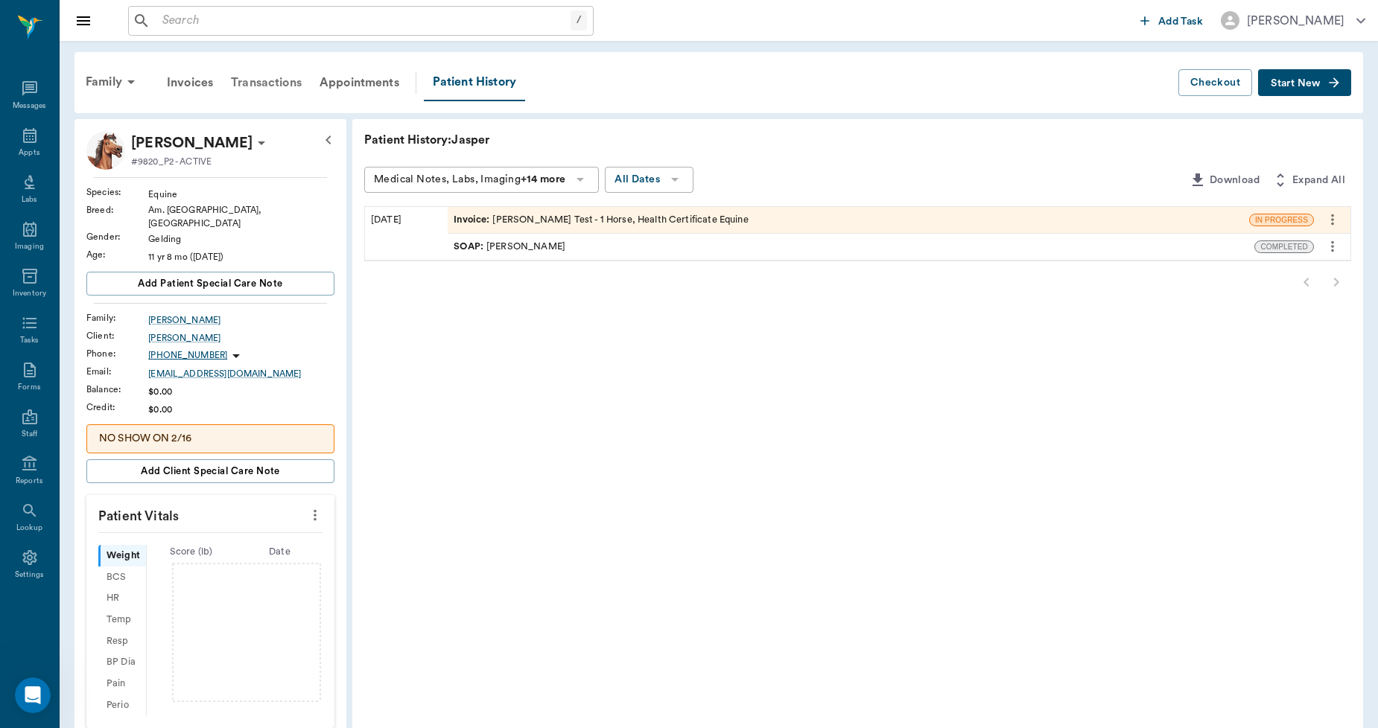
click at [279, 79] on div "Transactions" at bounding box center [266, 83] width 89 height 36
click at [739, 216] on div "Invoice : [PERSON_NAME] Test - 1 Horse, Health Certificate Equine" at bounding box center [848, 220] width 801 height 26
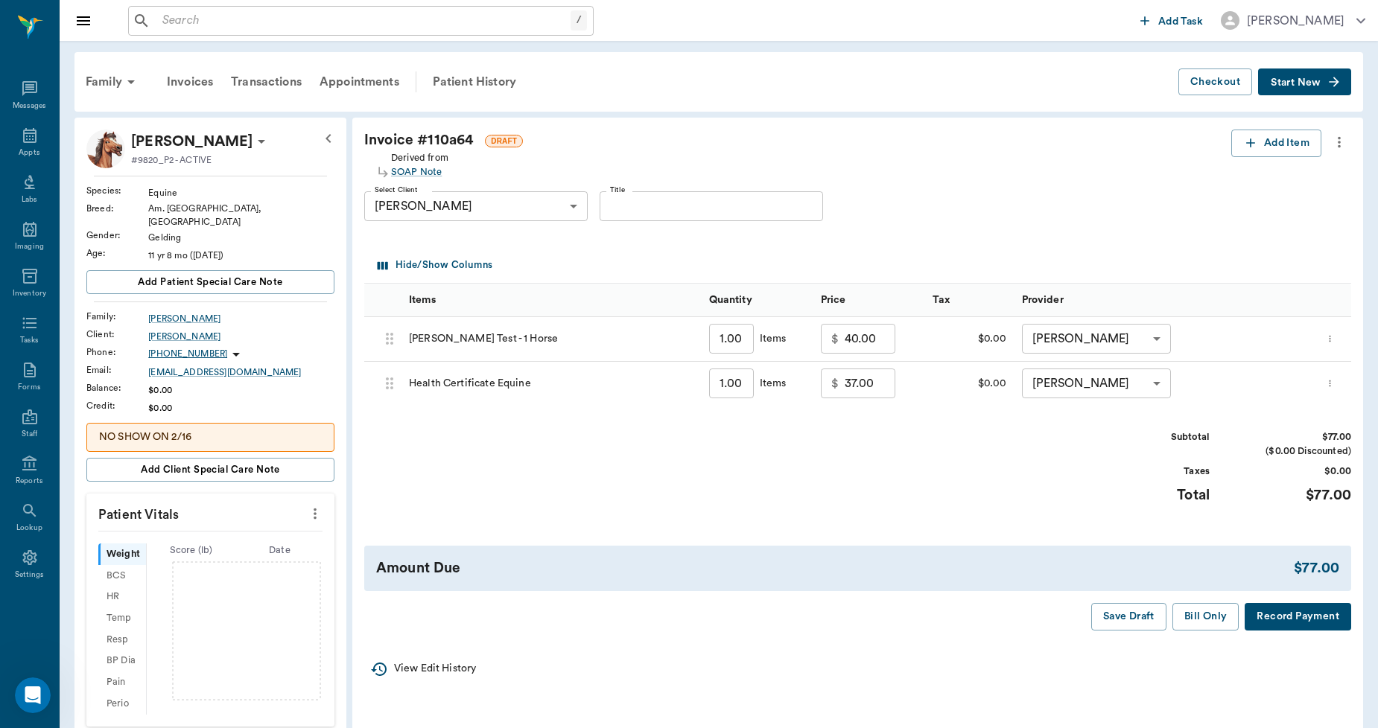
click at [1337, 149] on icon "more" at bounding box center [1339, 142] width 16 height 18
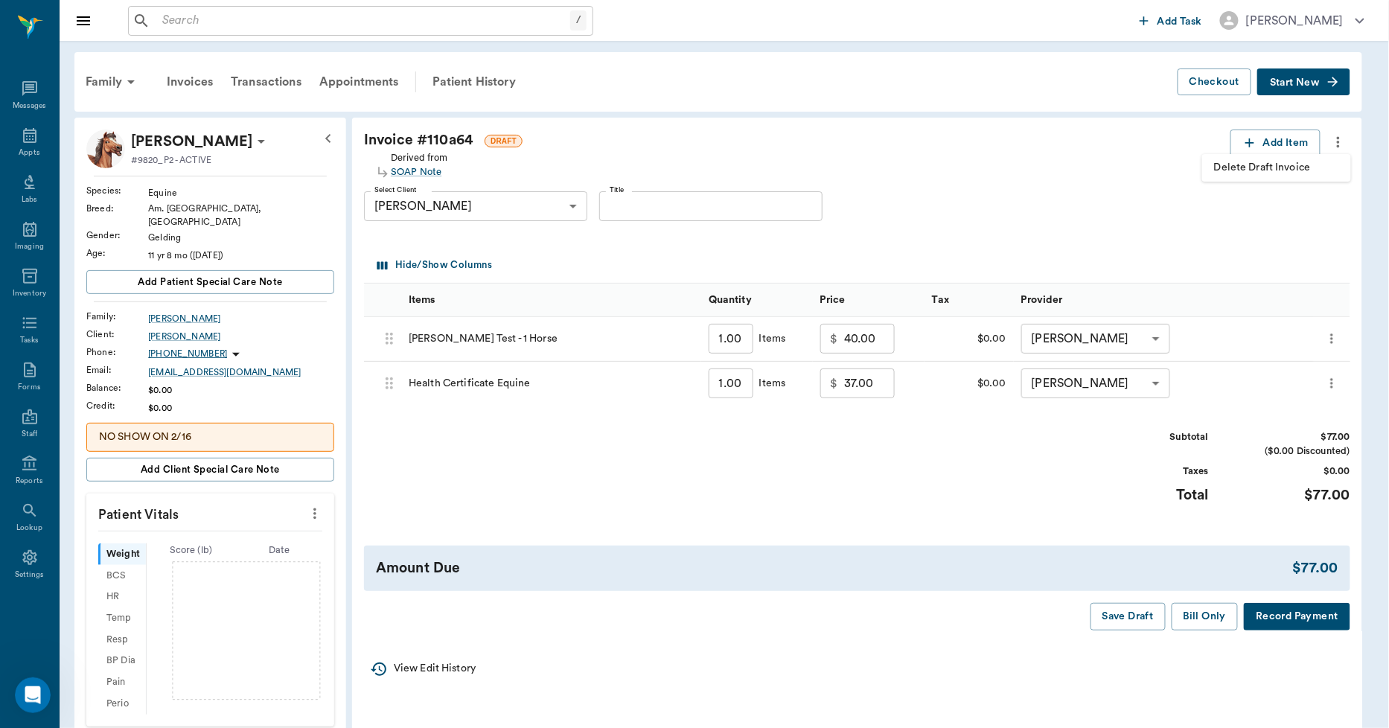
click at [1115, 217] on div at bounding box center [694, 364] width 1389 height 728
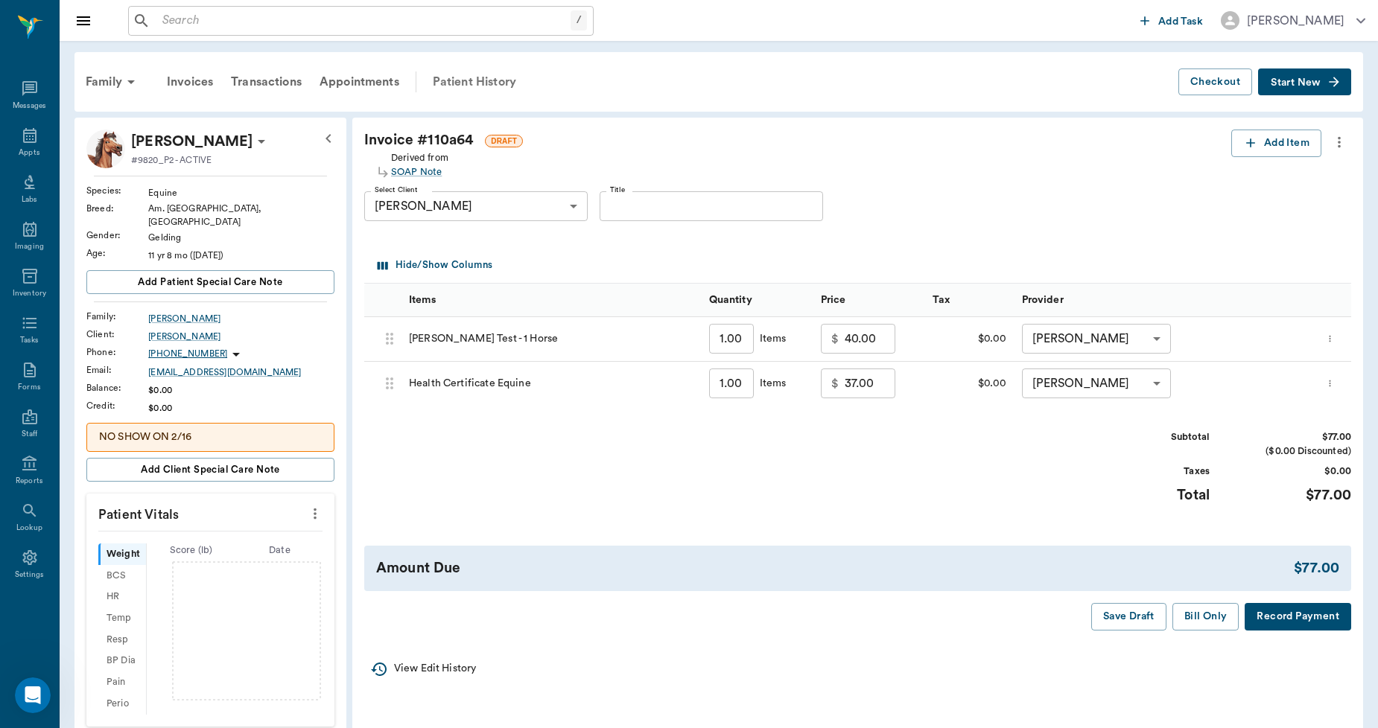
click at [463, 83] on div "Patient History" at bounding box center [474, 82] width 101 height 36
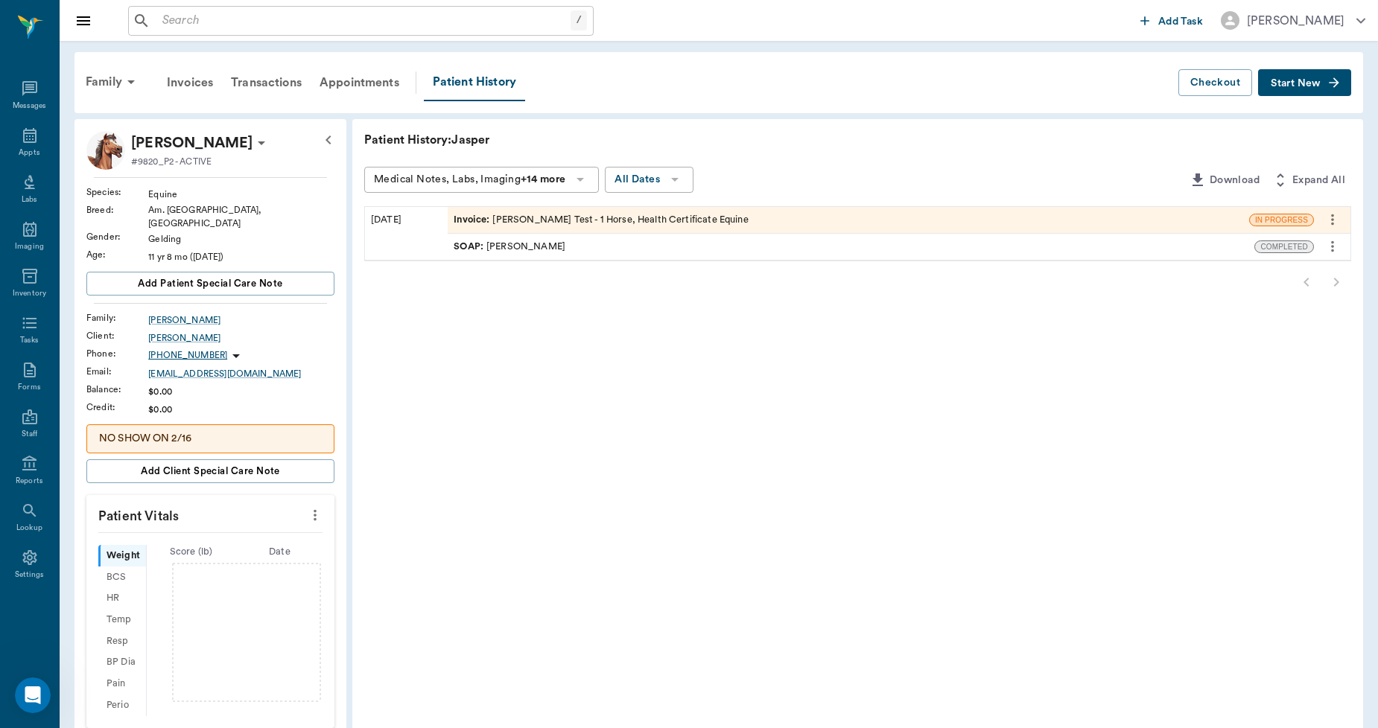
click at [606, 223] on div "Invoice : Coggin's Test - 1 Horse, Health Certificate Equine" at bounding box center [600, 220] width 294 height 14
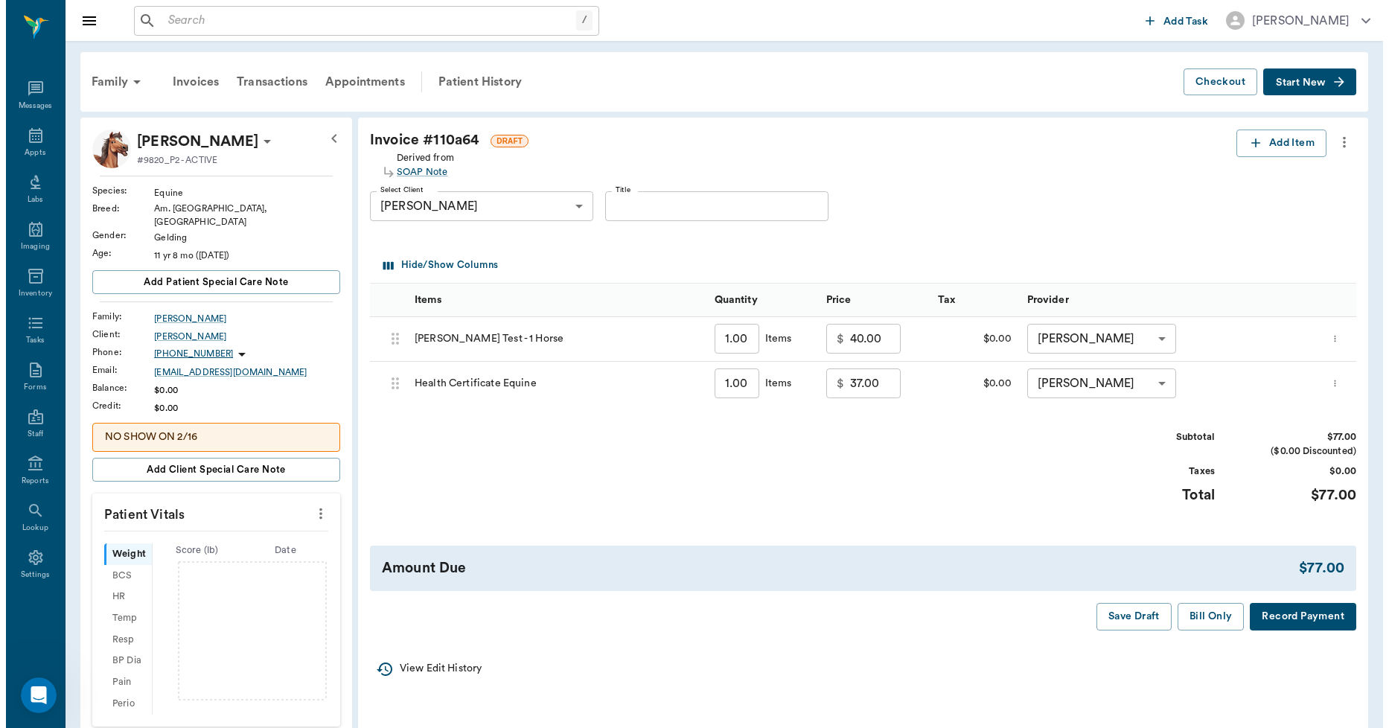
scroll to position [2295, 0]
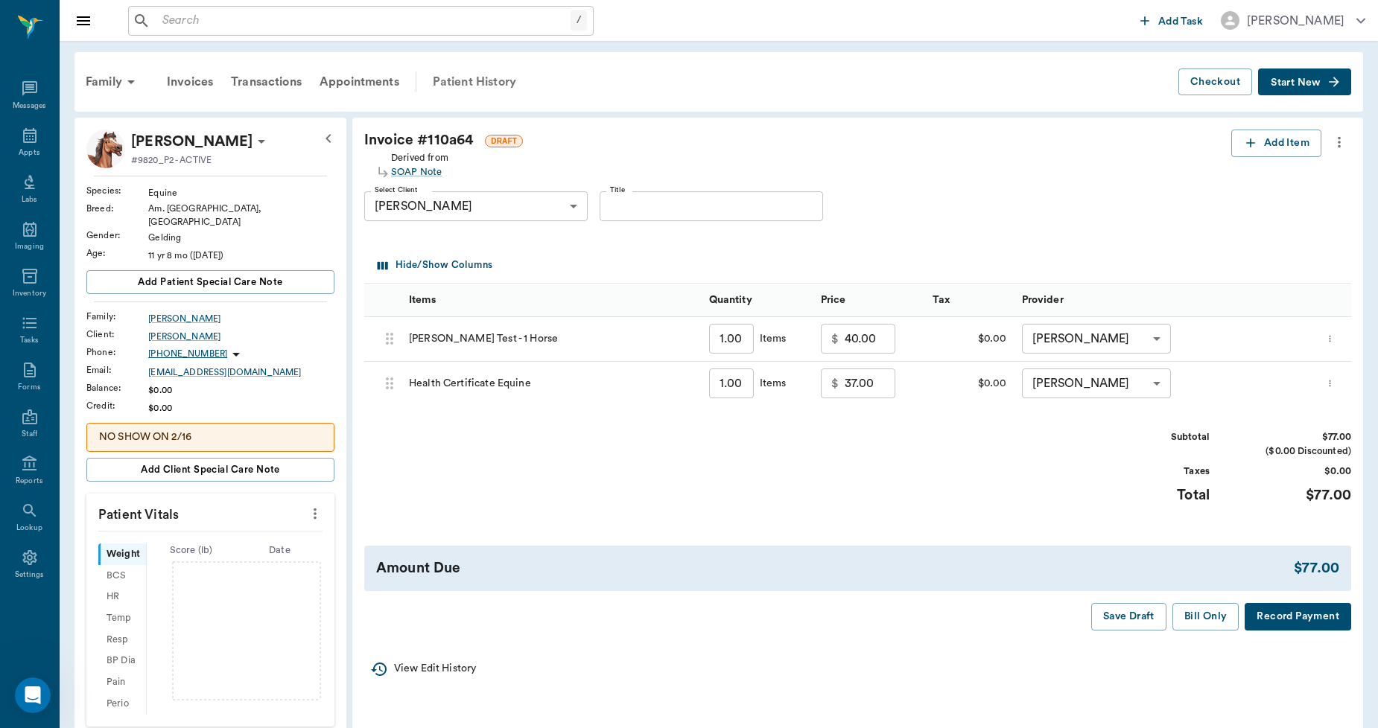
click at [492, 80] on div "Patient History" at bounding box center [474, 82] width 101 height 36
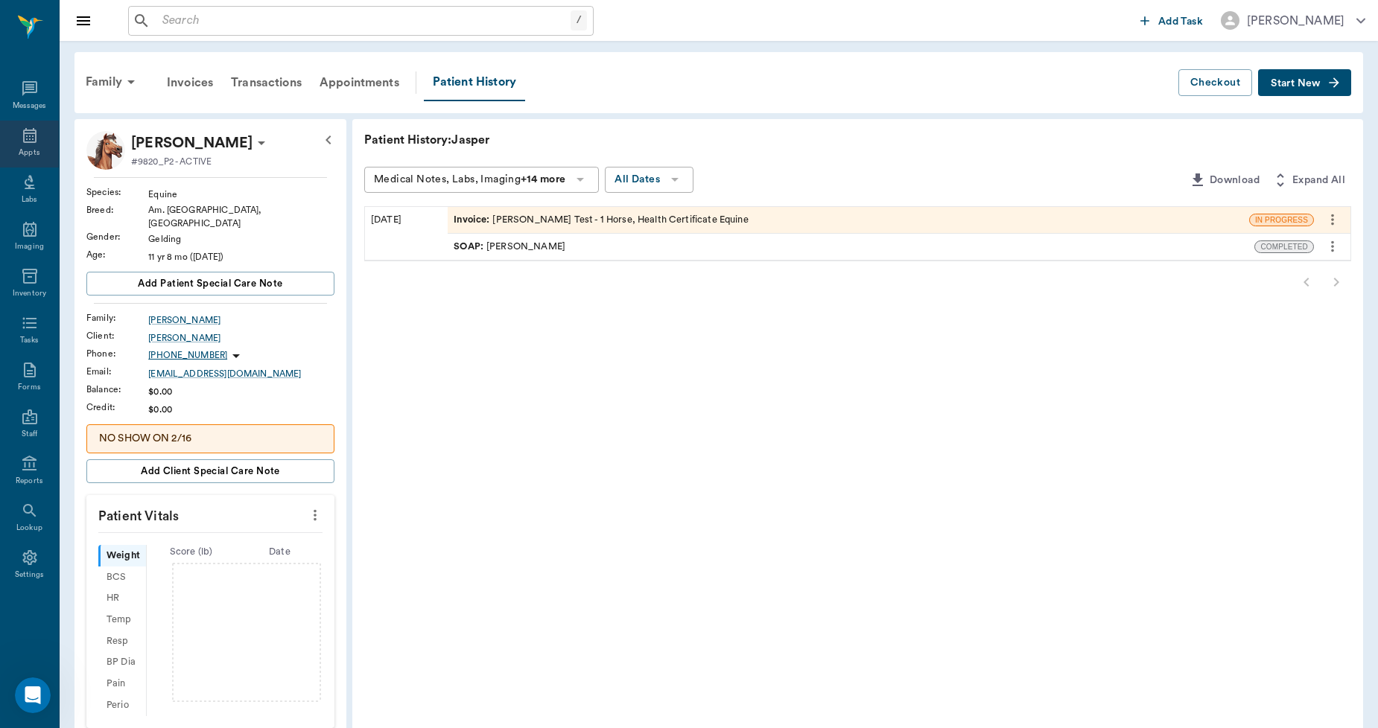
click at [31, 138] on icon at bounding box center [30, 136] width 18 height 18
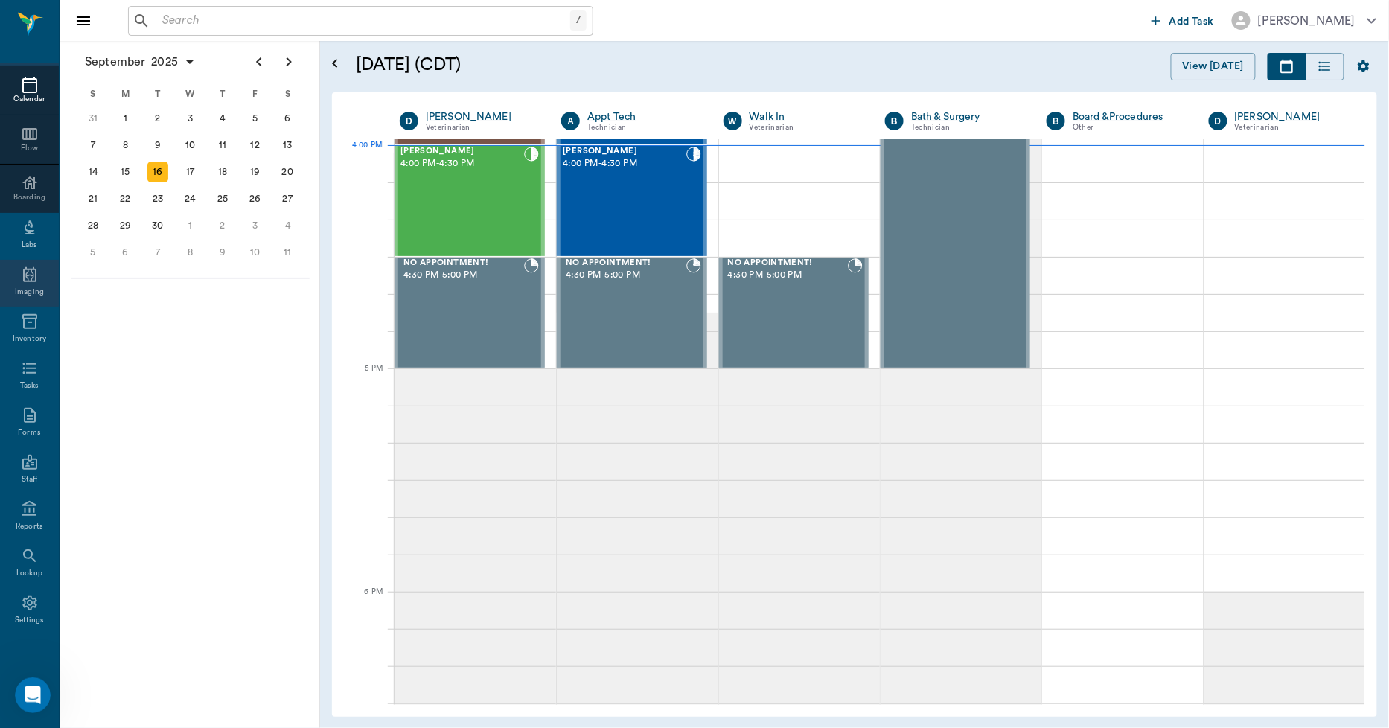
scroll to position [86, 0]
click at [21, 509] on icon at bounding box center [30, 509] width 18 height 18
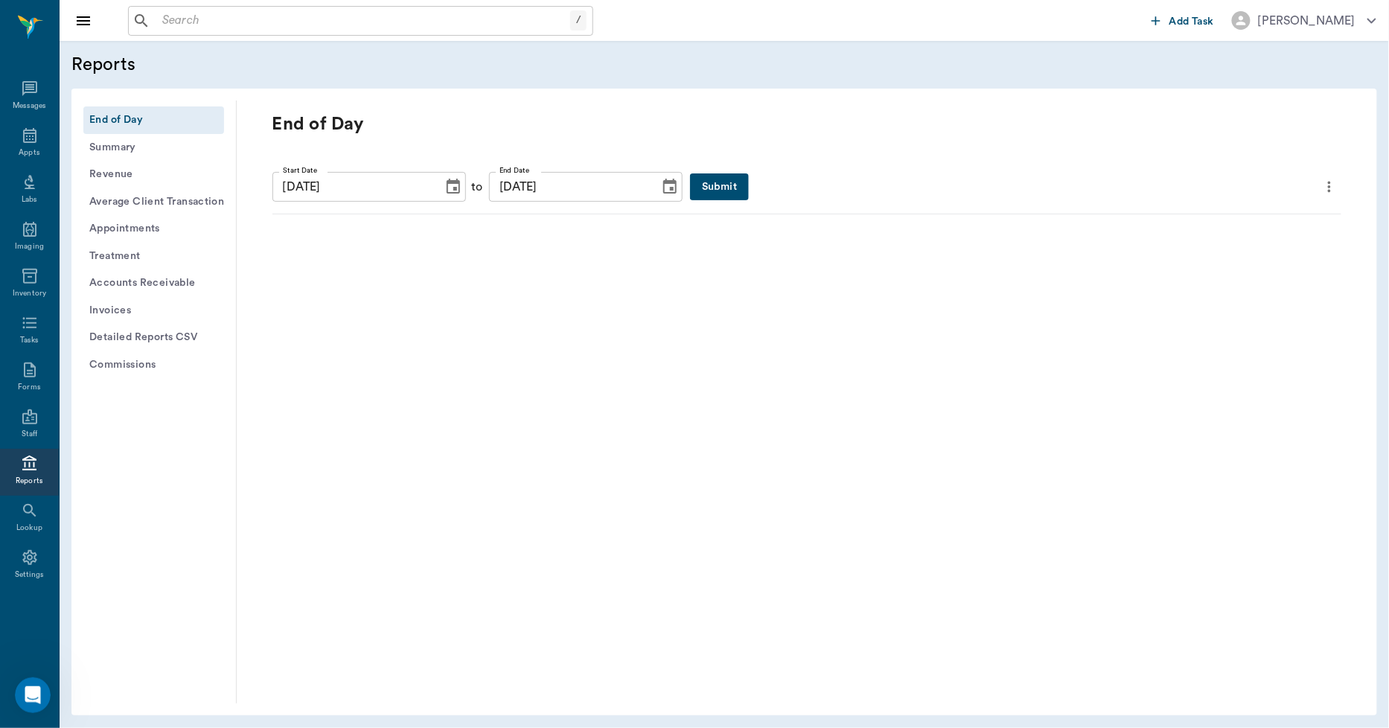
click at [134, 311] on button "Invoices" at bounding box center [153, 311] width 141 height 28
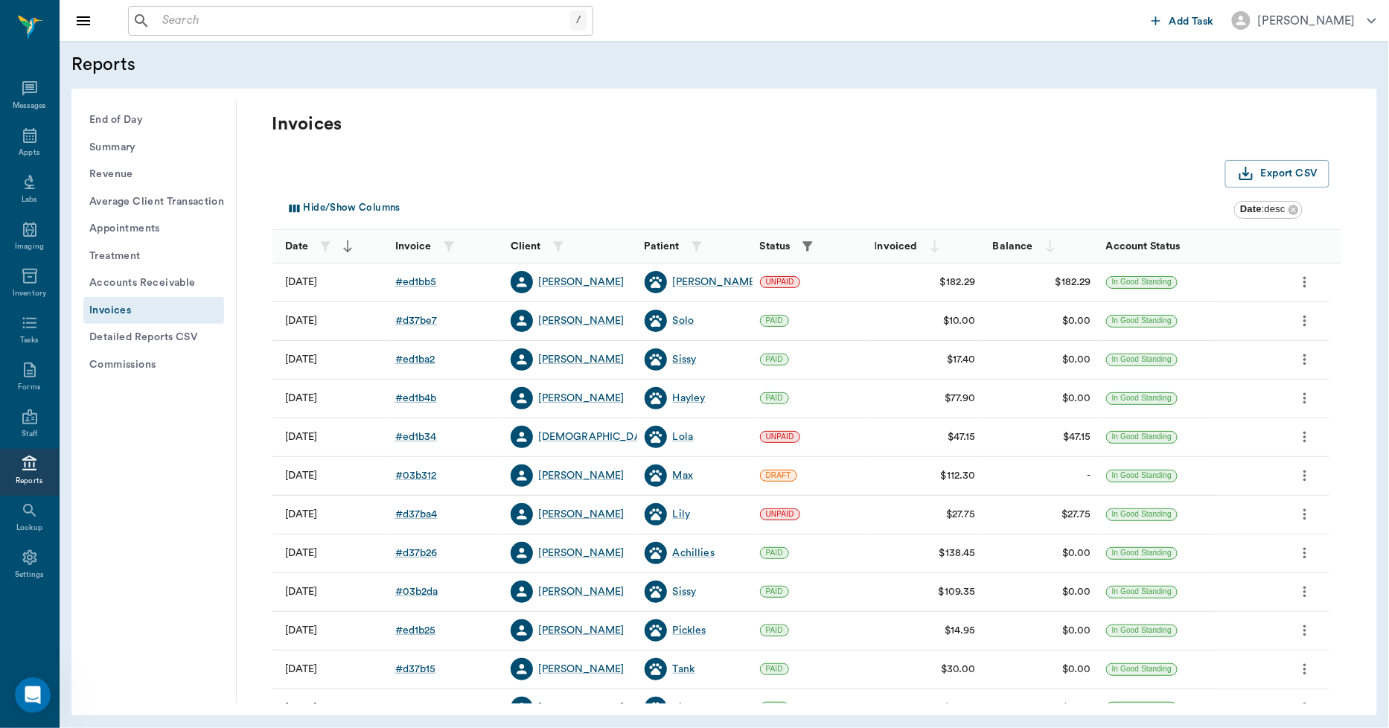
click at [804, 249] on icon "button" at bounding box center [807, 246] width 15 height 15
click at [779, 302] on body "/ ​ Add Task Dr. Bert Ellsworth Nectar Messages Appts Labs Imaging Inventory Ta…" at bounding box center [694, 364] width 1389 height 728
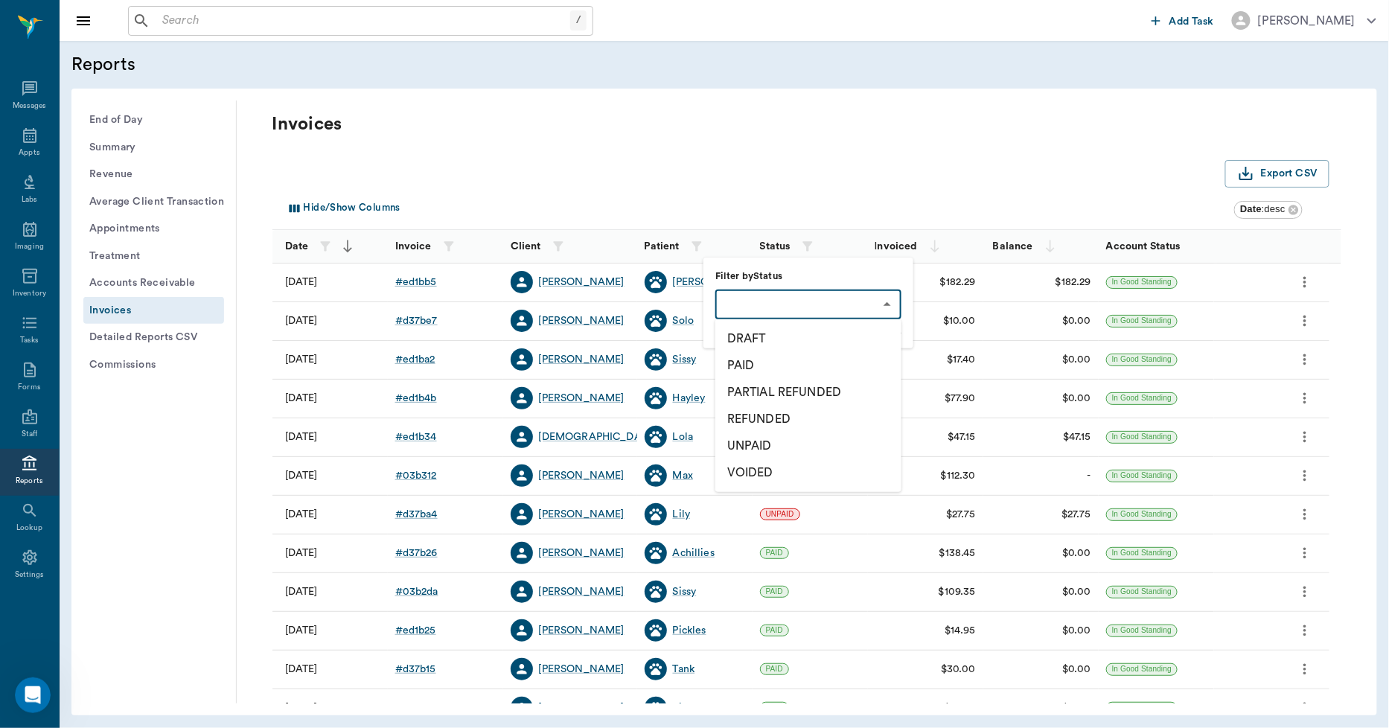
click at [753, 335] on li "DRAFT" at bounding box center [809, 338] width 186 height 27
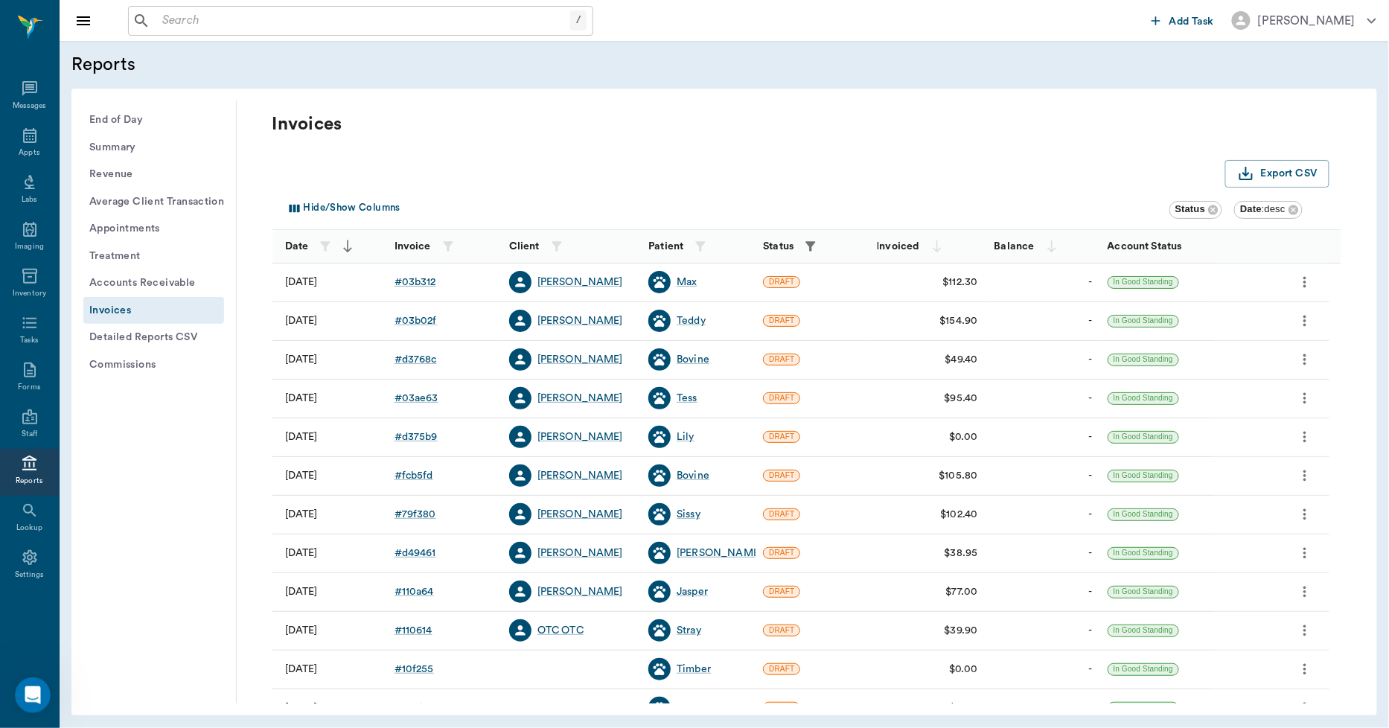
scroll to position [191, 0]
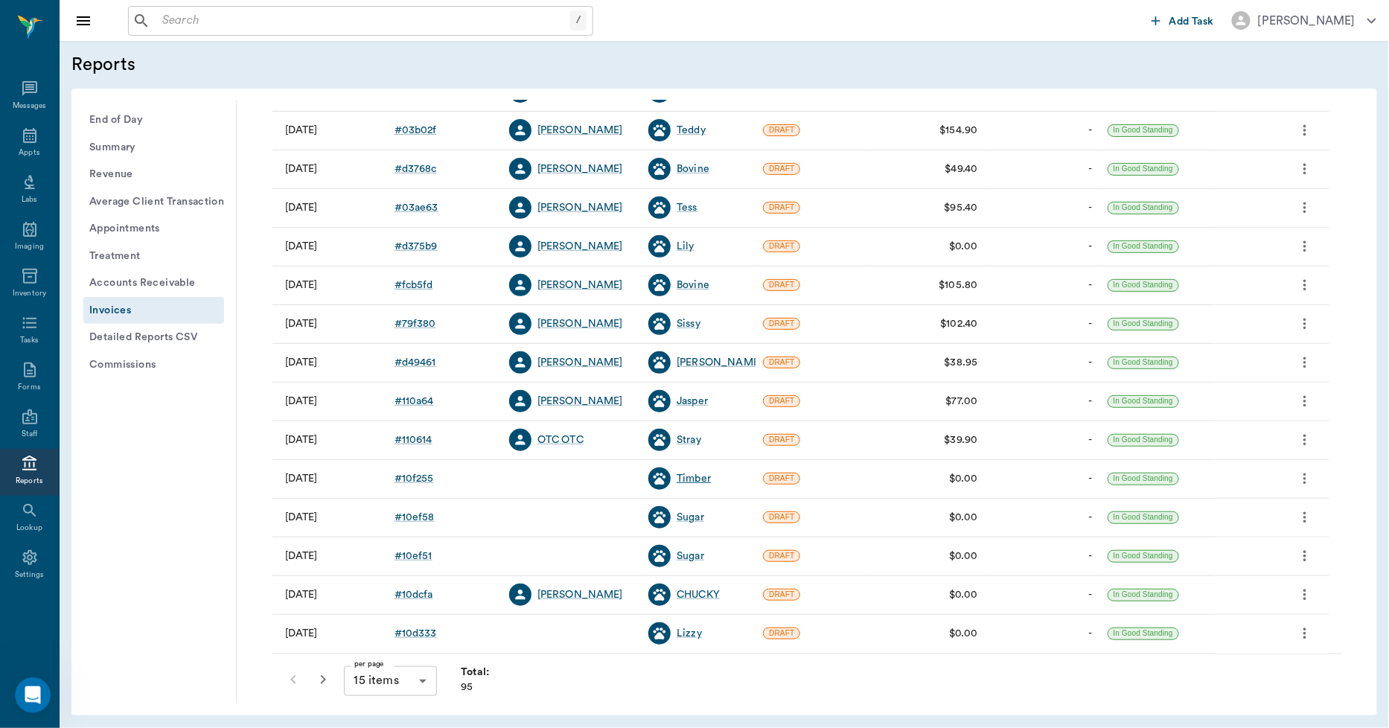
click at [703, 478] on div "Timber" at bounding box center [694, 478] width 34 height 15
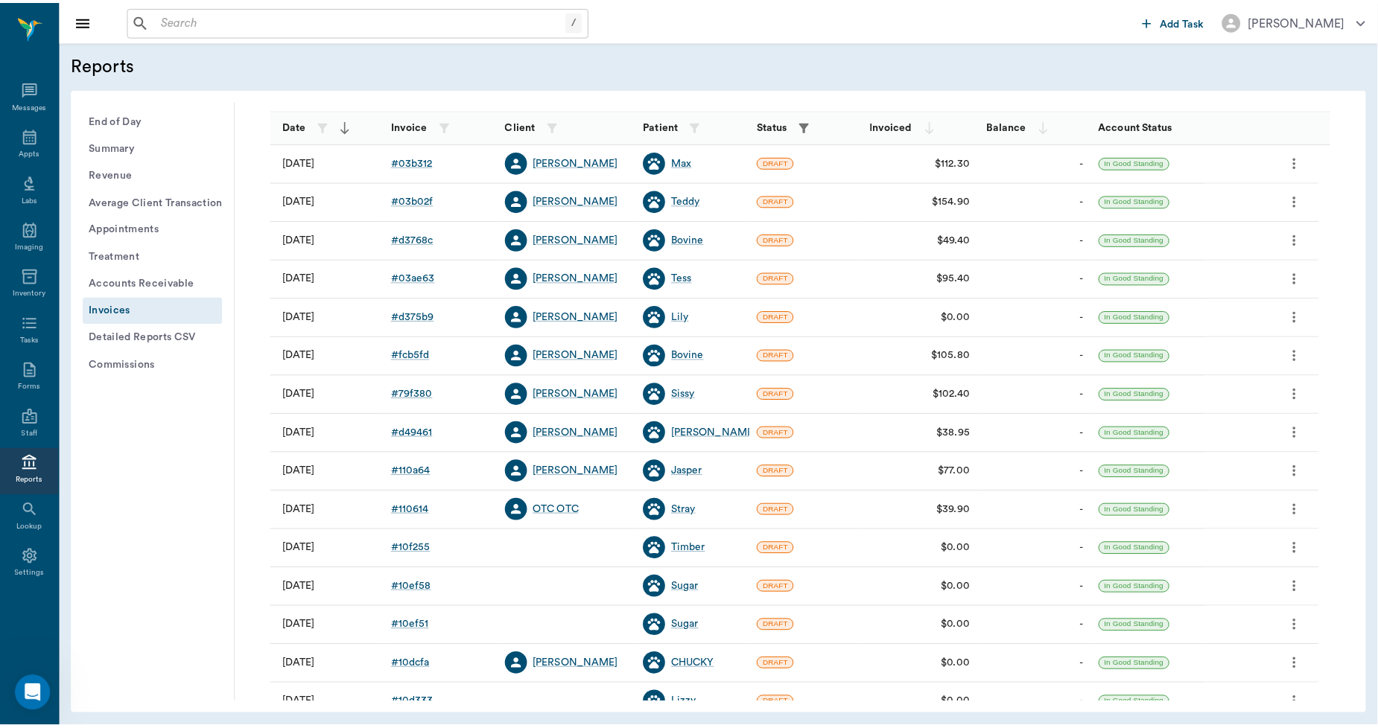
scroll to position [191, 0]
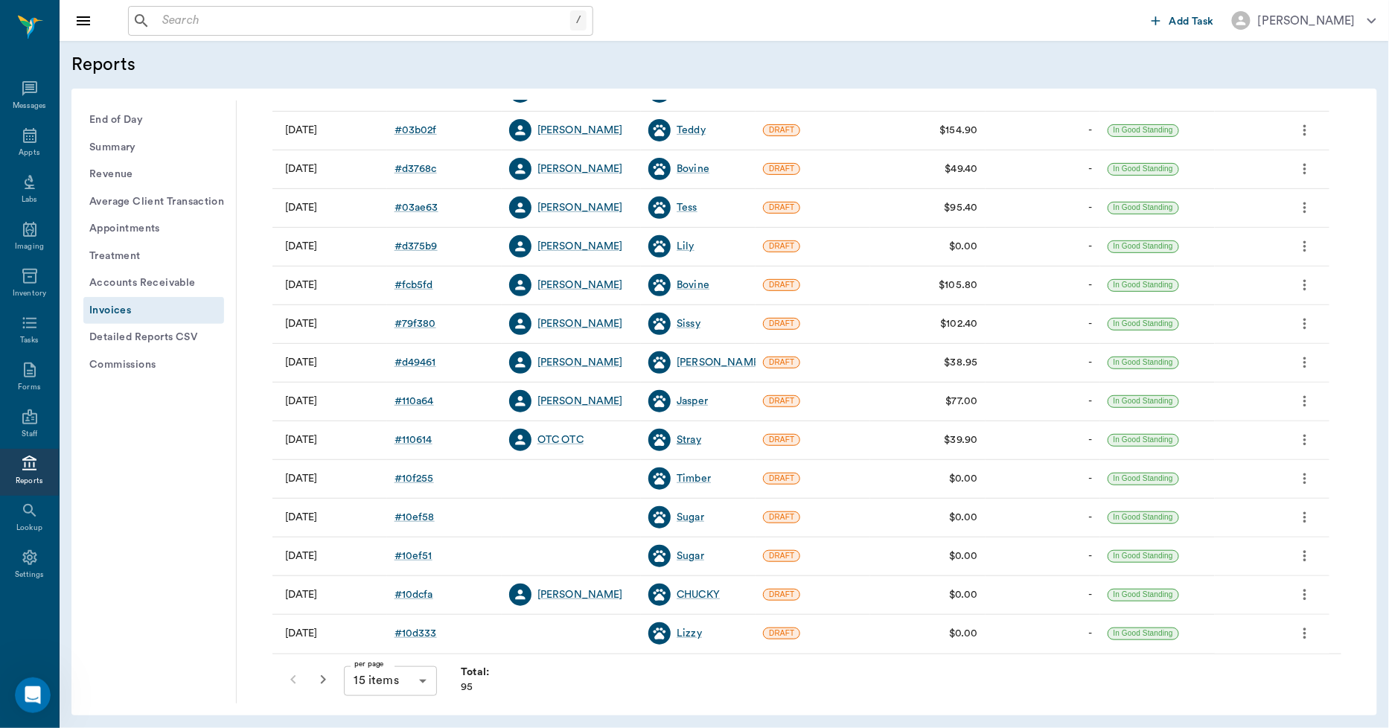
click at [684, 434] on div "Stray" at bounding box center [689, 440] width 25 height 15
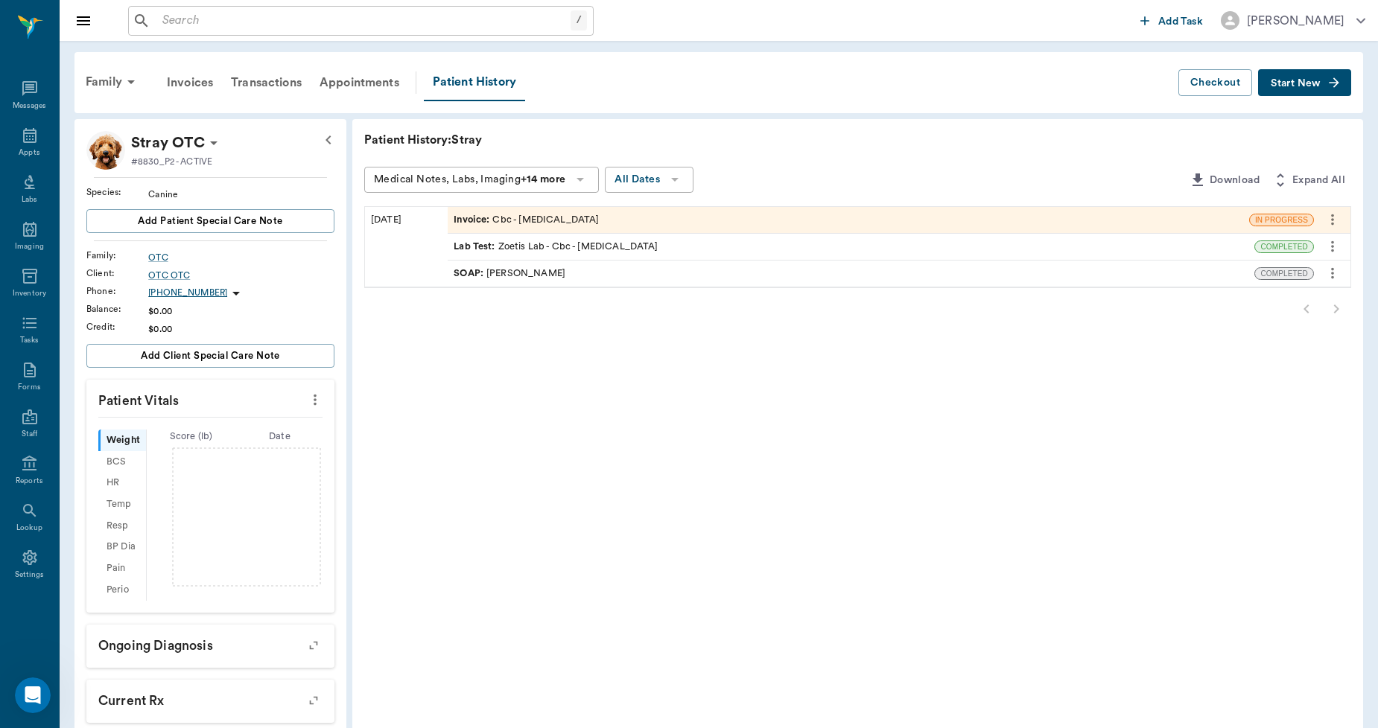
click at [506, 271] on div "SOAP : Daniel Virnala" at bounding box center [509, 274] width 112 height 14
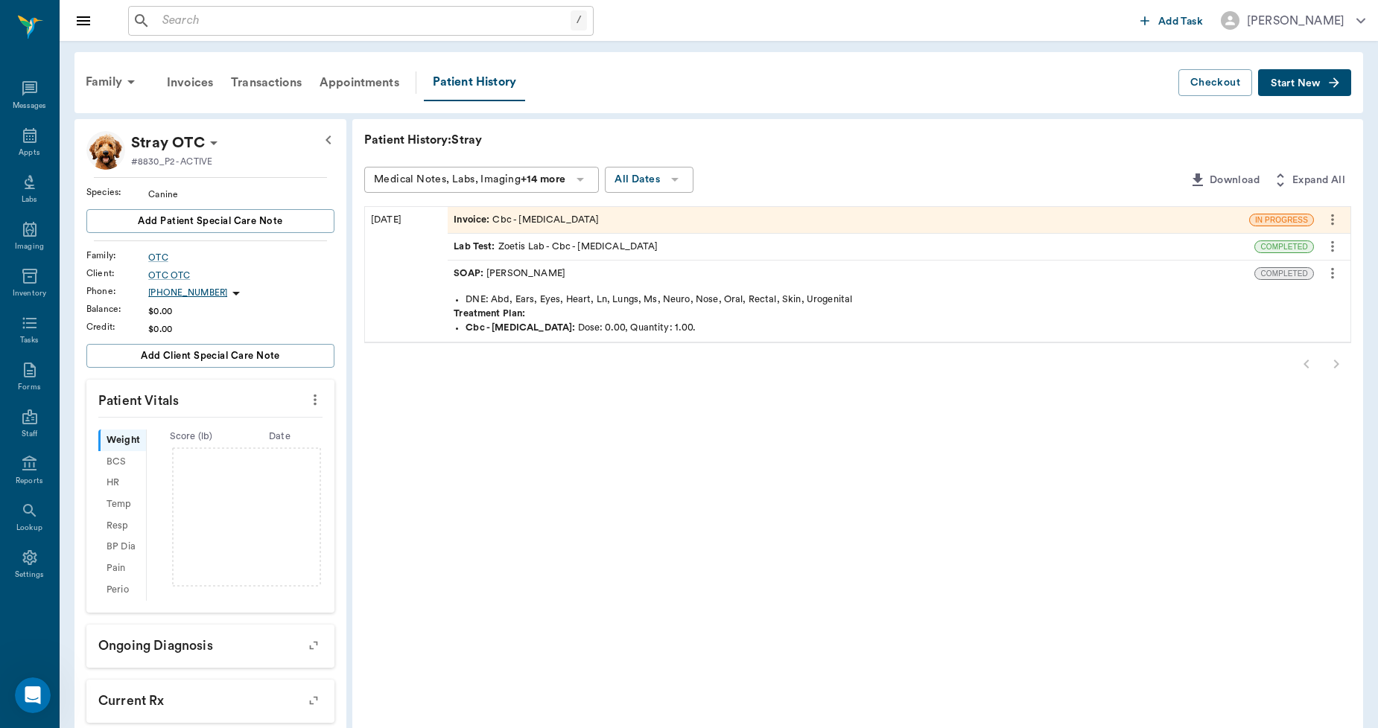
click at [1334, 274] on icon "more" at bounding box center [1332, 273] width 16 height 18
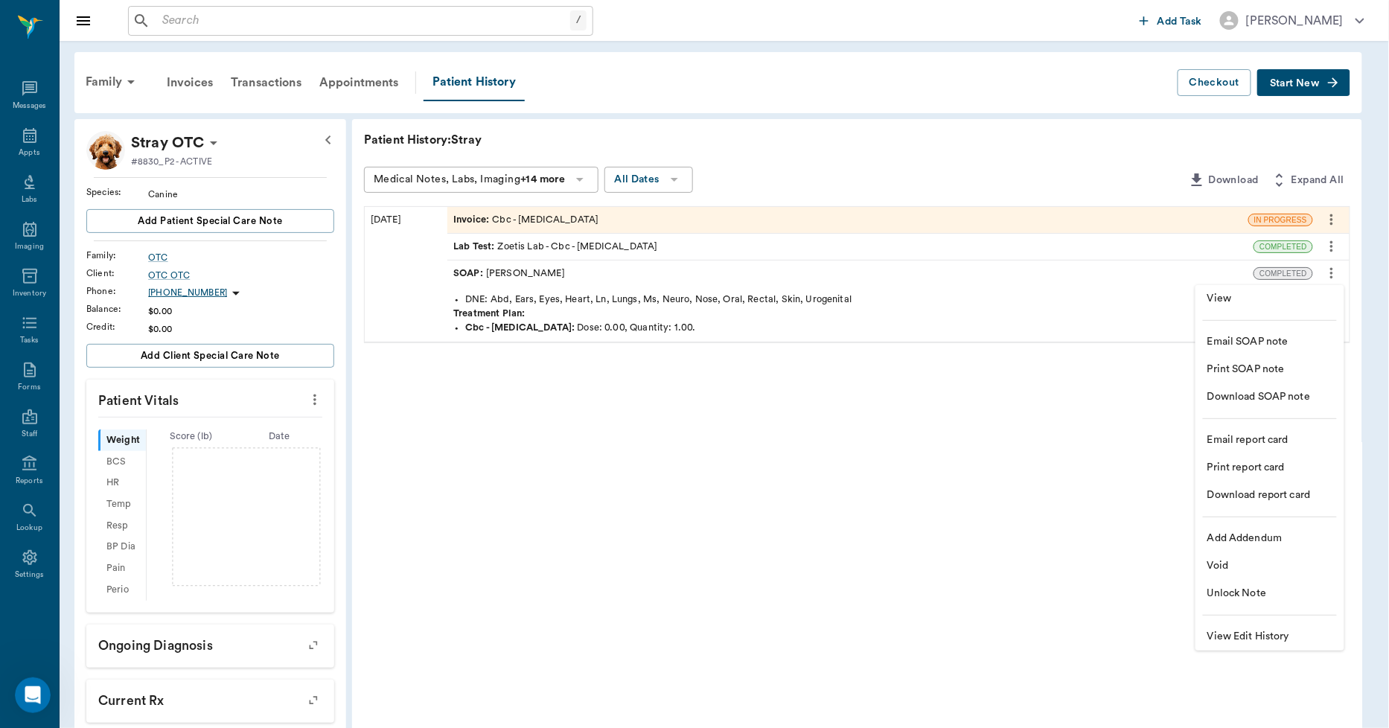
click at [1311, 296] on span "View" at bounding box center [1270, 299] width 125 height 16
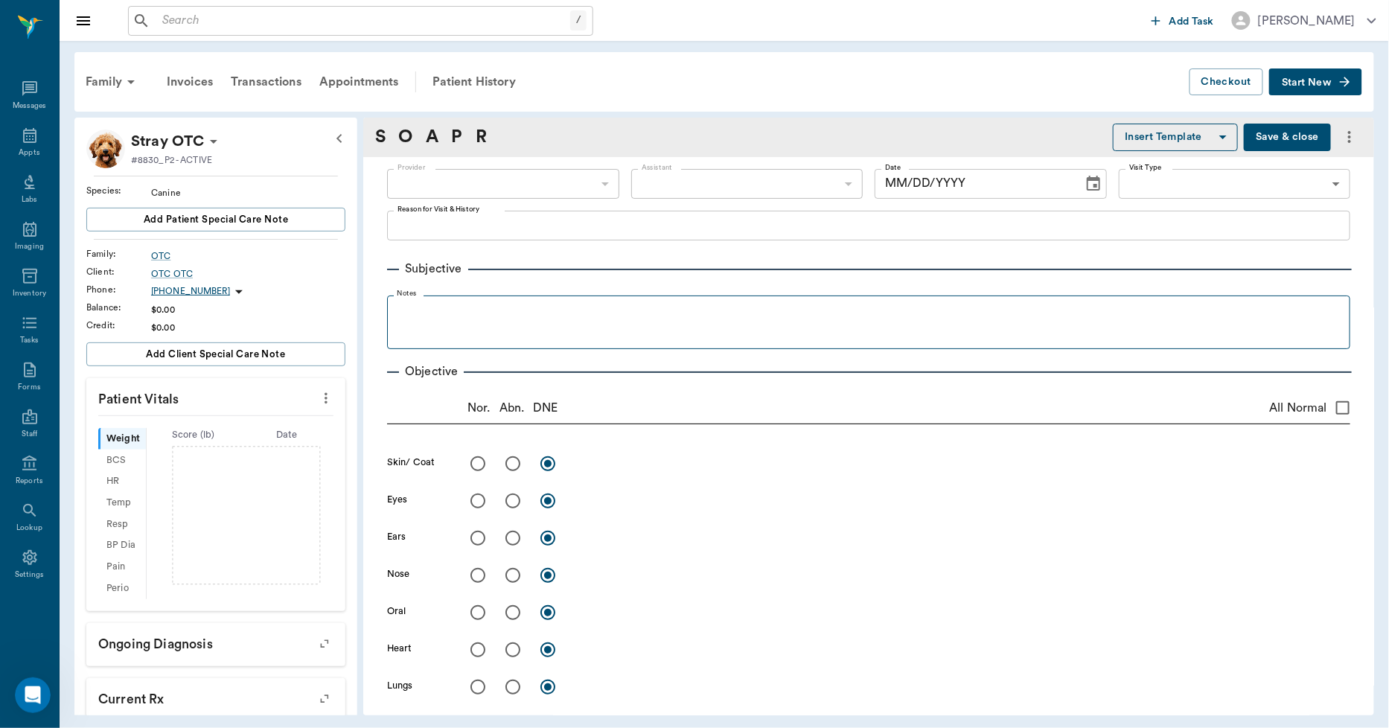
type input "642ef10e332a41444de2bad1"
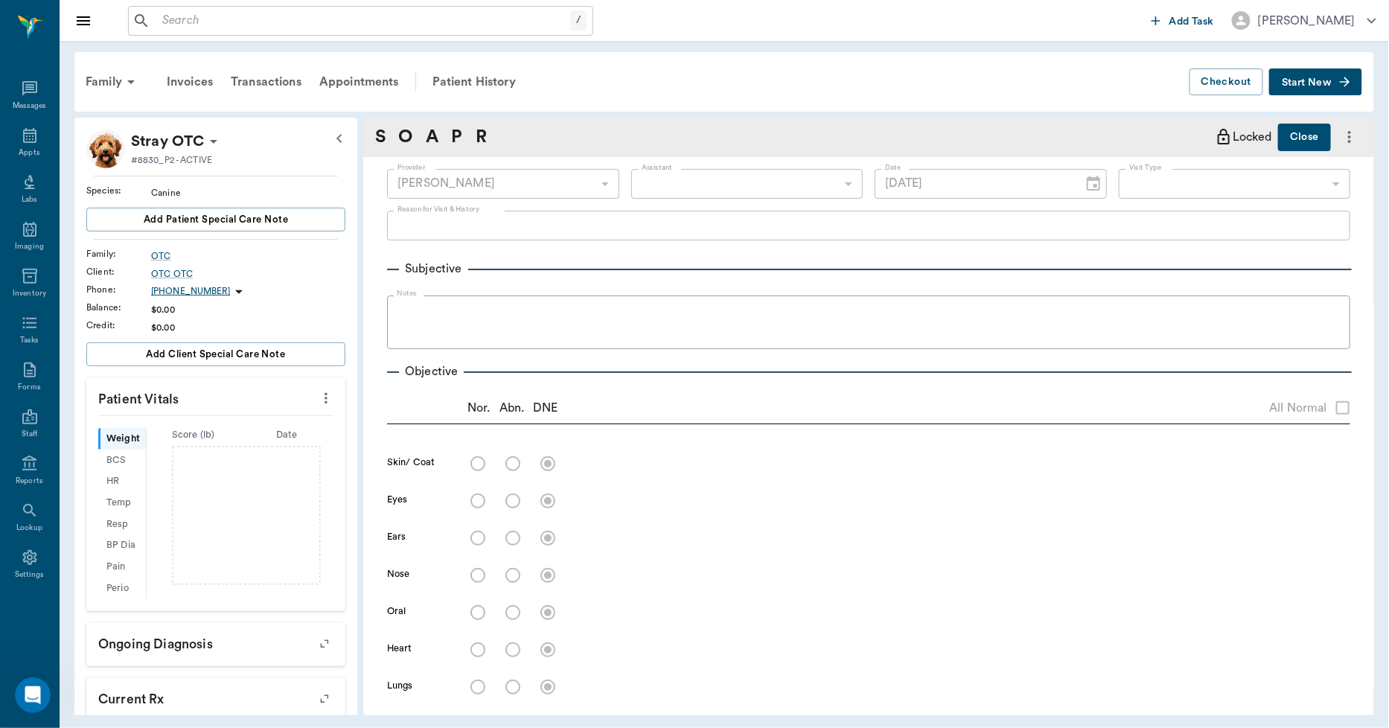
type input "08/14/2025"
click at [497, 69] on div "Patient History" at bounding box center [474, 82] width 101 height 36
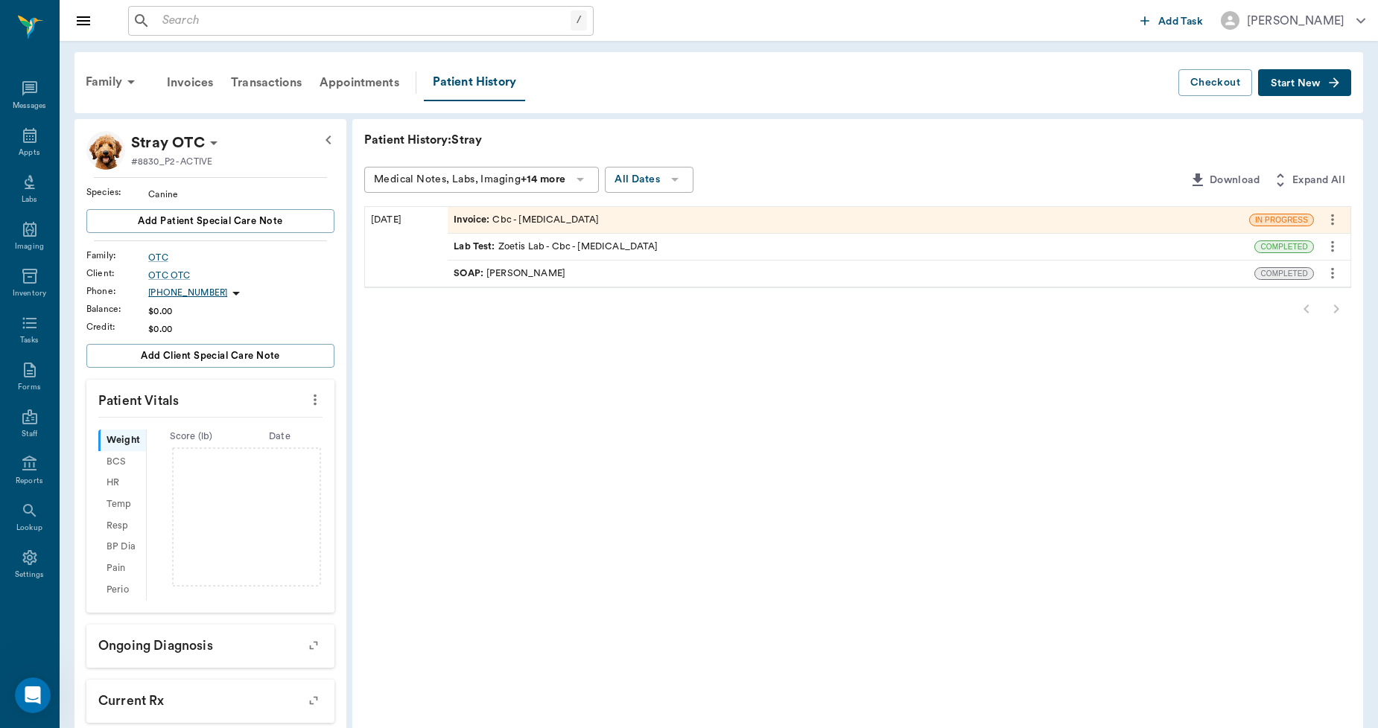
click at [518, 243] on div "Lab Test : Zoetis Lab - Cbc - Complete Blood Count" at bounding box center [555, 247] width 204 height 14
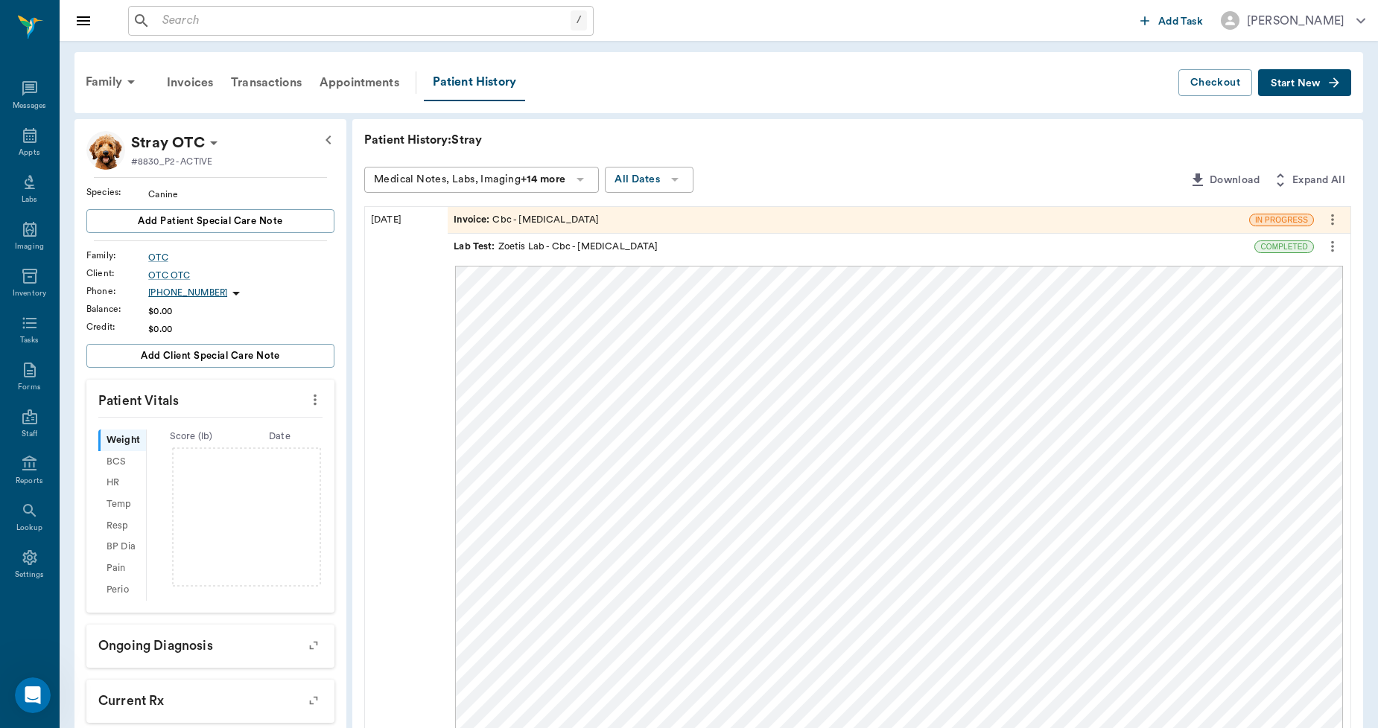
click at [1333, 251] on icon "more" at bounding box center [1332, 247] width 16 height 18
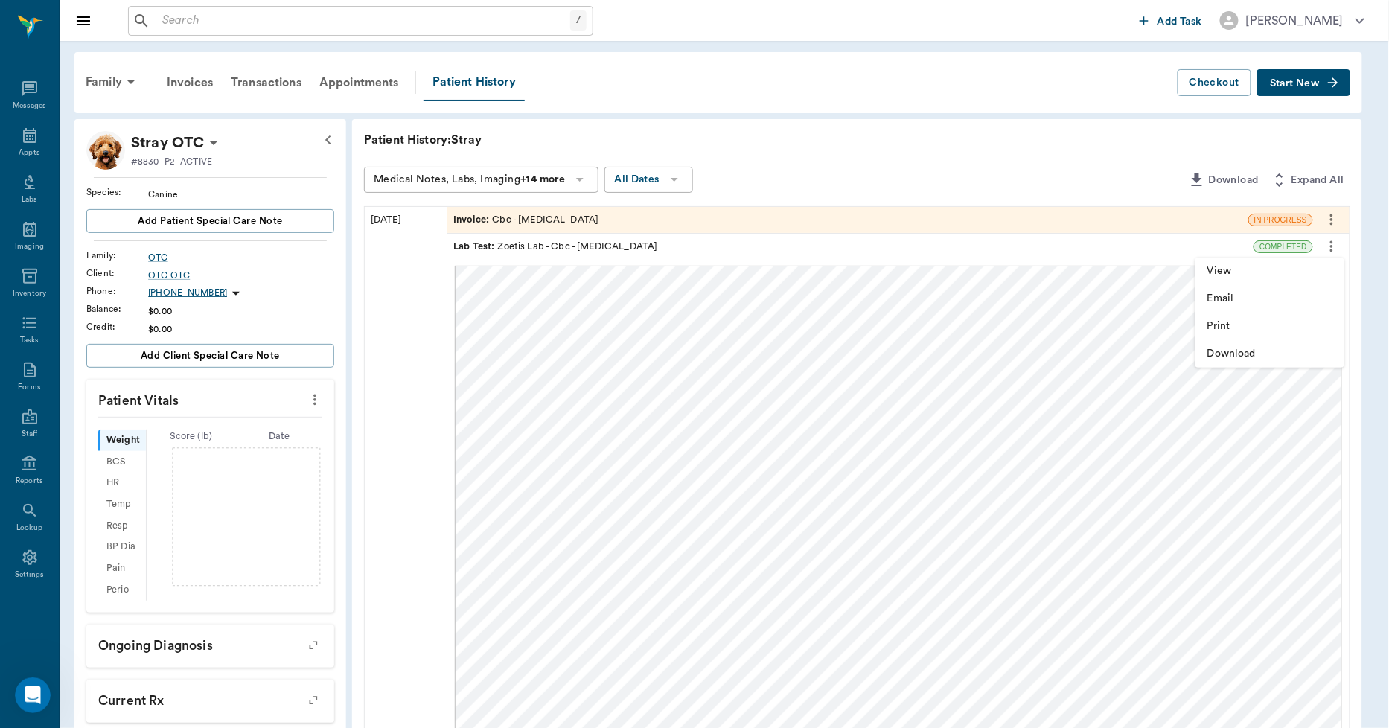
click at [1241, 325] on span "Print" at bounding box center [1270, 327] width 125 height 16
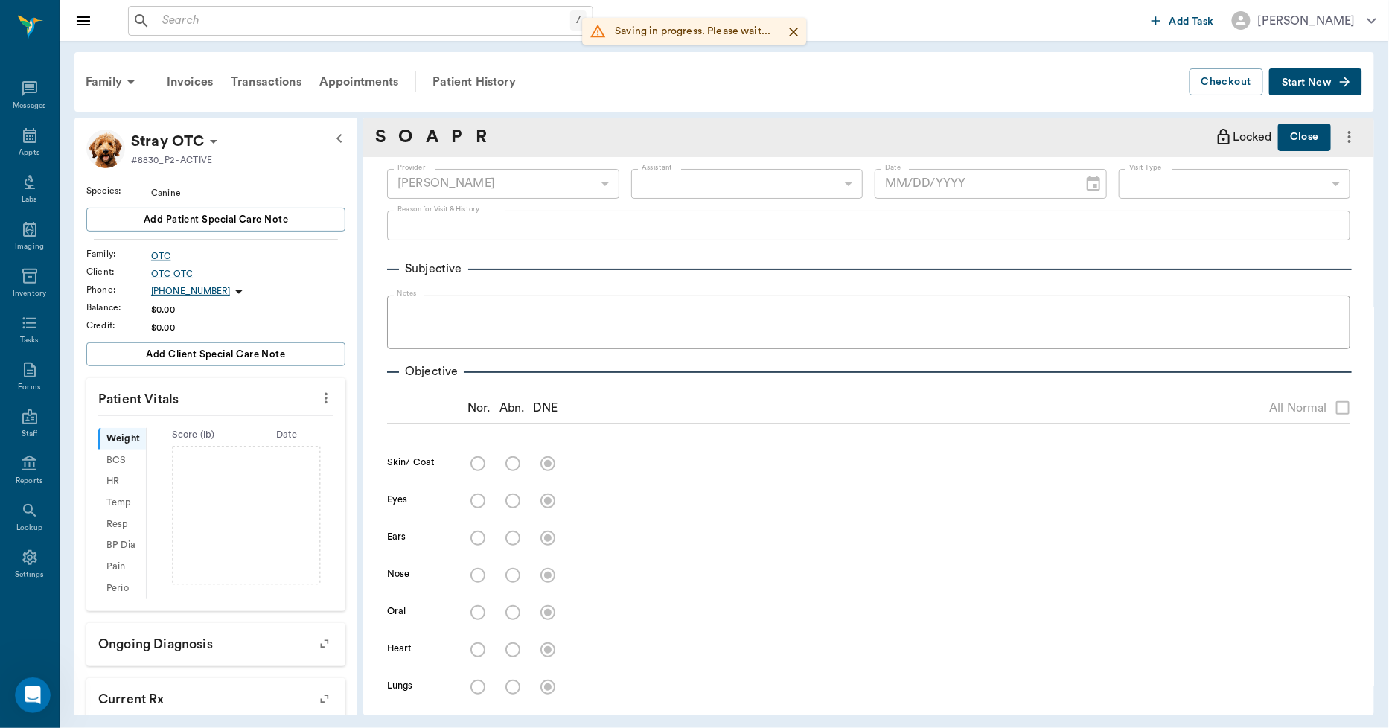
type input "642ef10e332a41444de2bad1"
type input "08/14/2025"
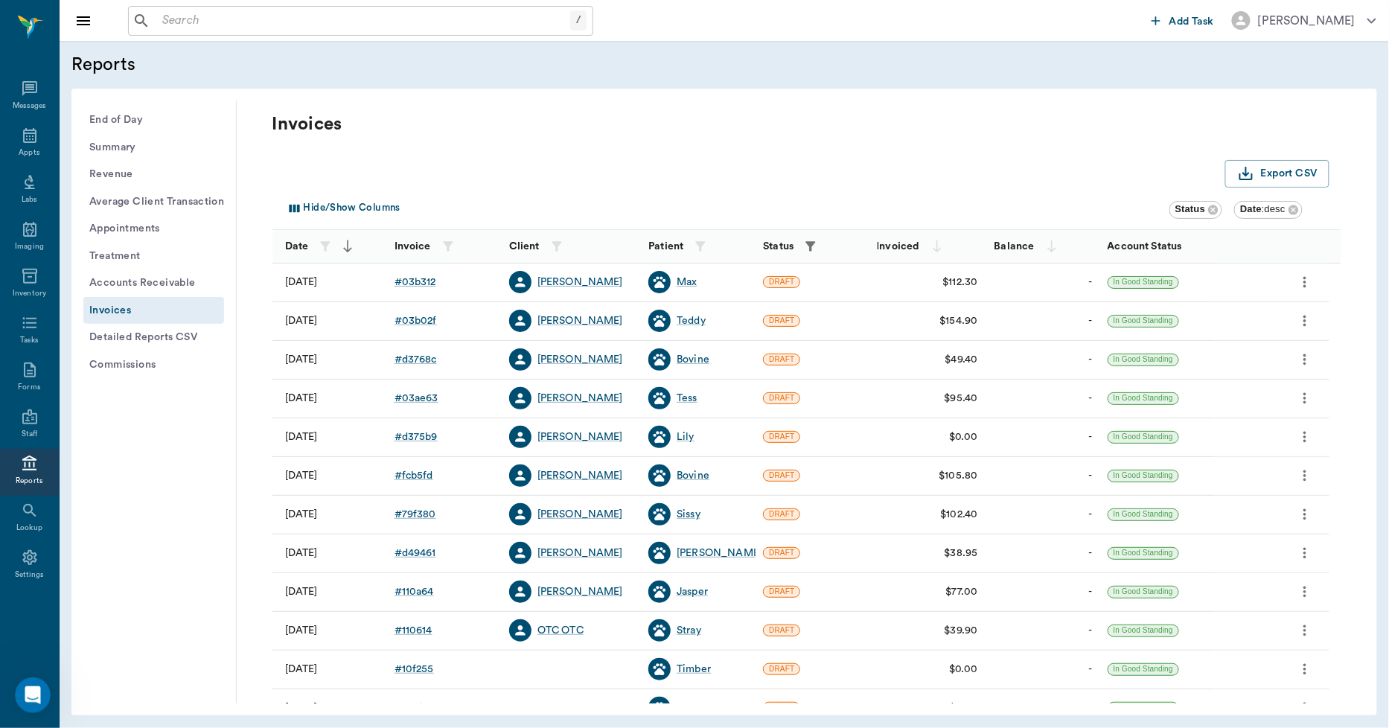
scroll to position [191, 0]
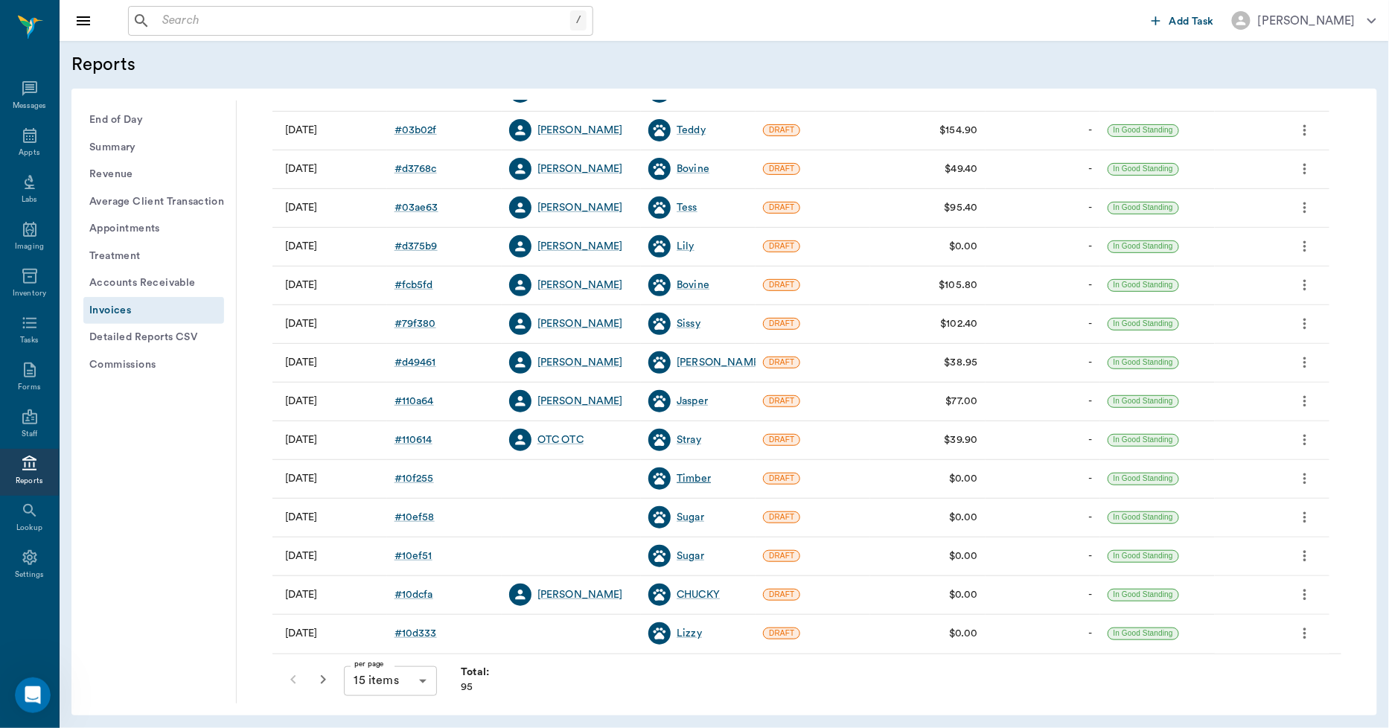
click at [701, 479] on div "Timber" at bounding box center [694, 478] width 34 height 15
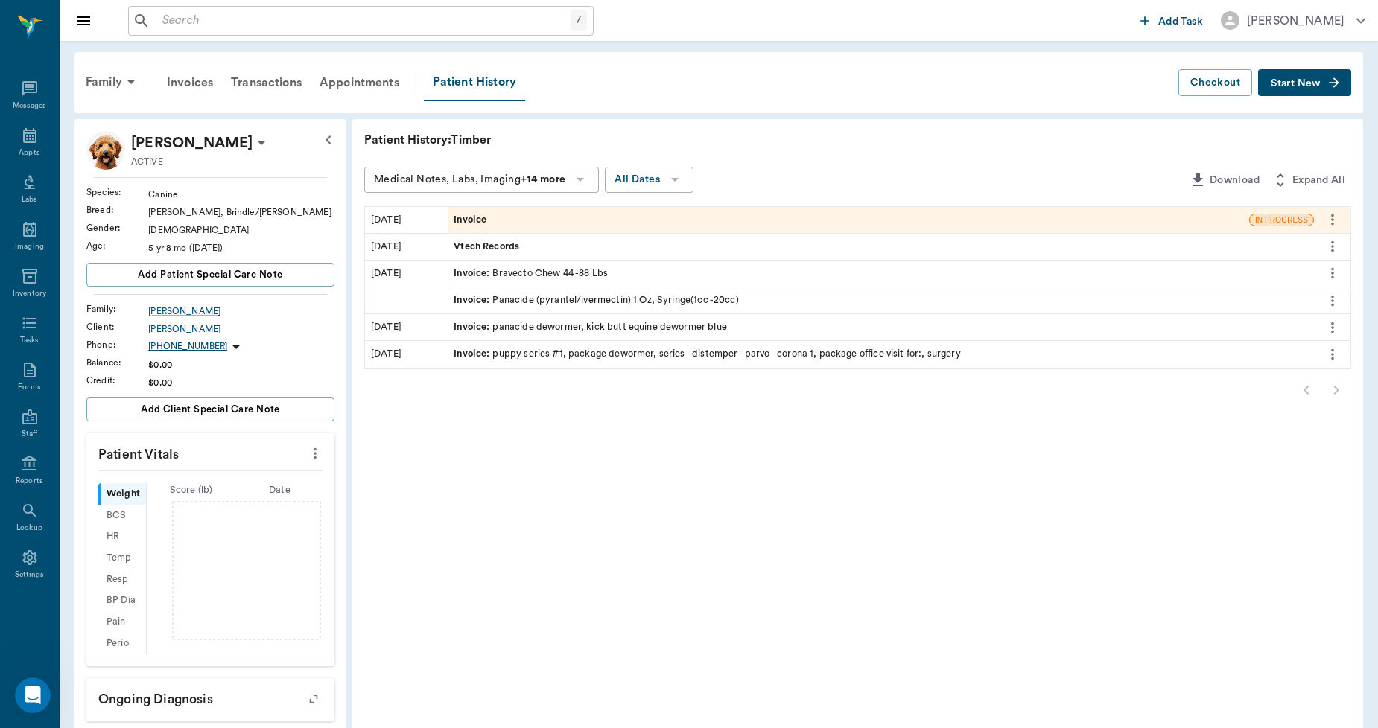
click at [571, 212] on div "Invoice" at bounding box center [848, 220] width 801 height 26
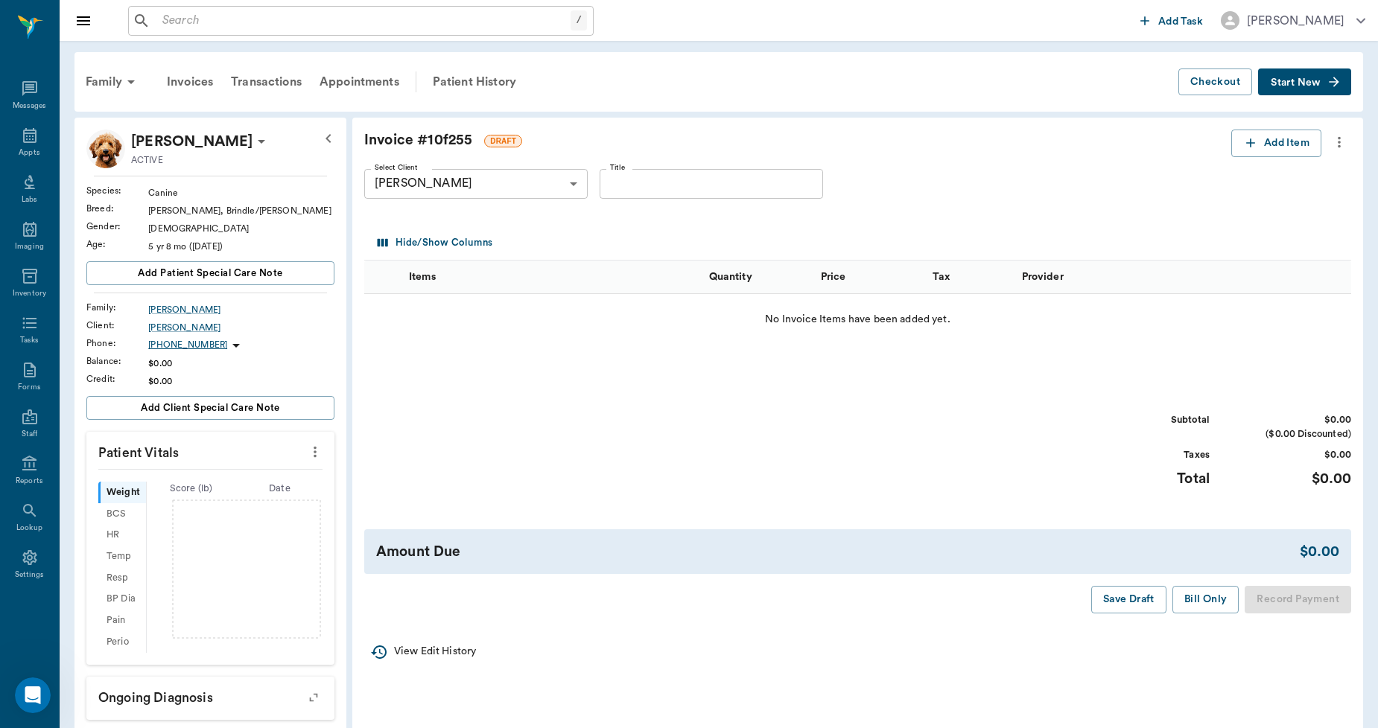
click at [1339, 144] on icon "more" at bounding box center [1339, 142] width 16 height 18
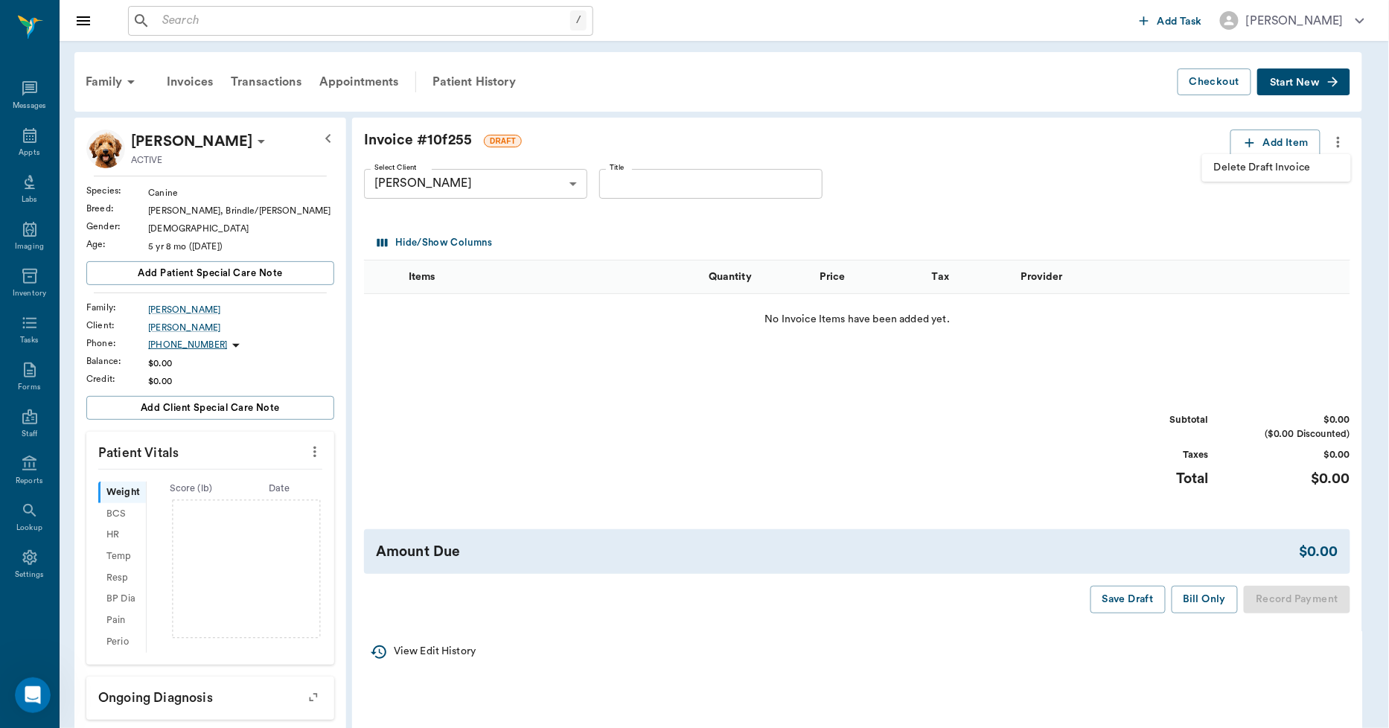
click at [1309, 164] on span "Delete Draft Invoice" at bounding box center [1276, 168] width 125 height 16
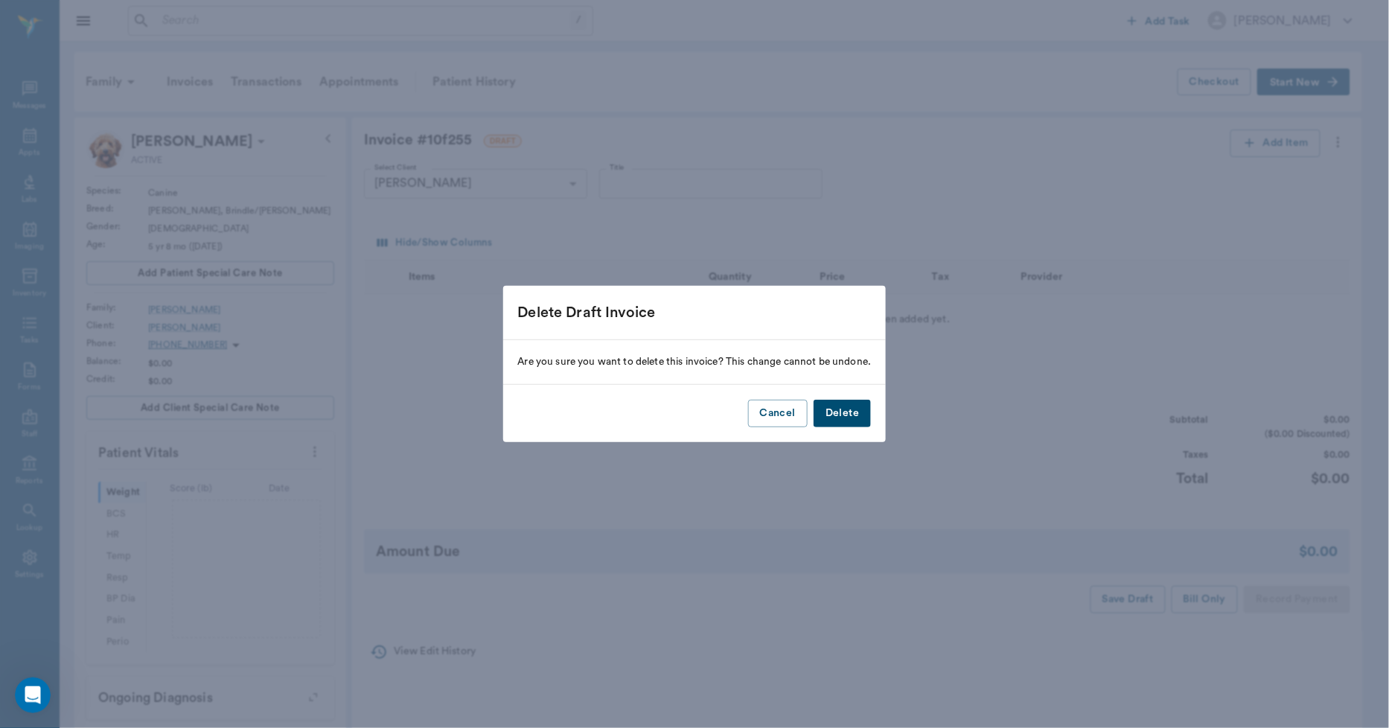
click at [867, 413] on button "Delete" at bounding box center [842, 414] width 57 height 28
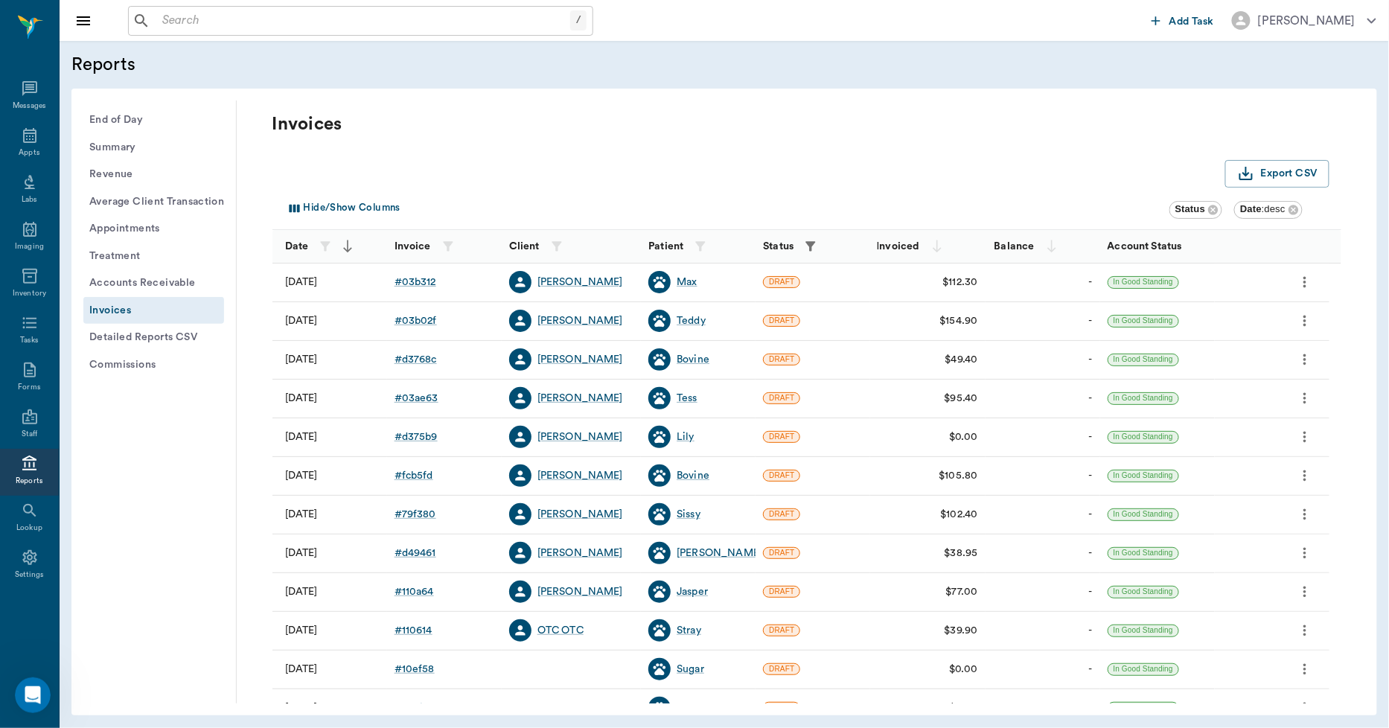
scroll to position [191, 0]
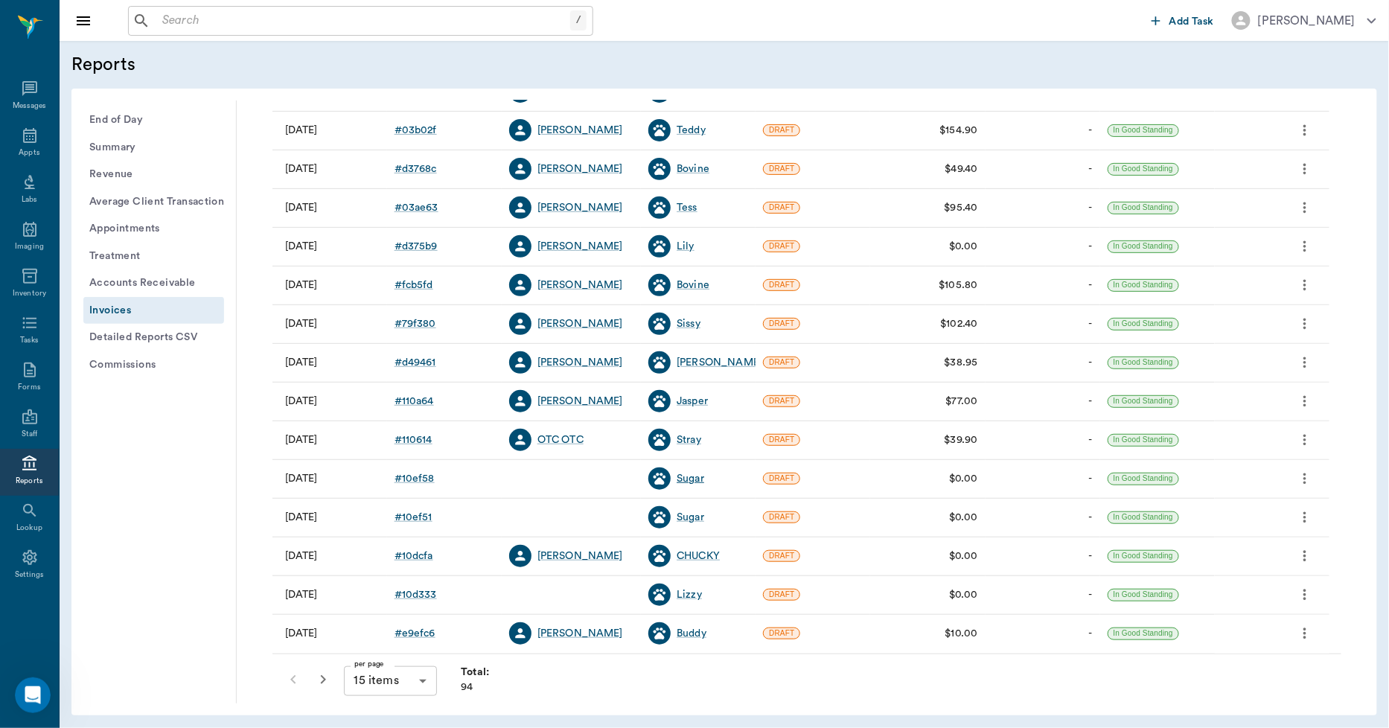
click at [692, 477] on div "Sugar" at bounding box center [691, 478] width 28 height 15
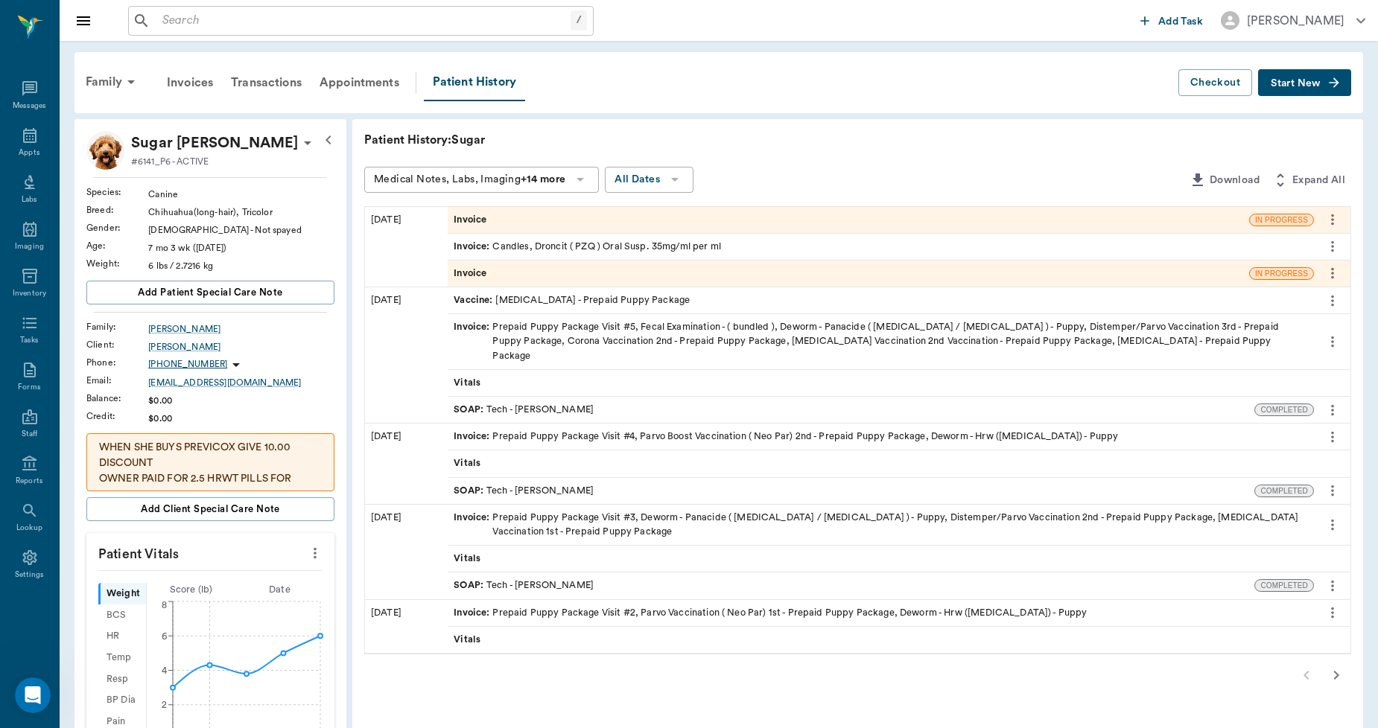
click at [503, 273] on div "Invoice" at bounding box center [848, 274] width 801 height 26
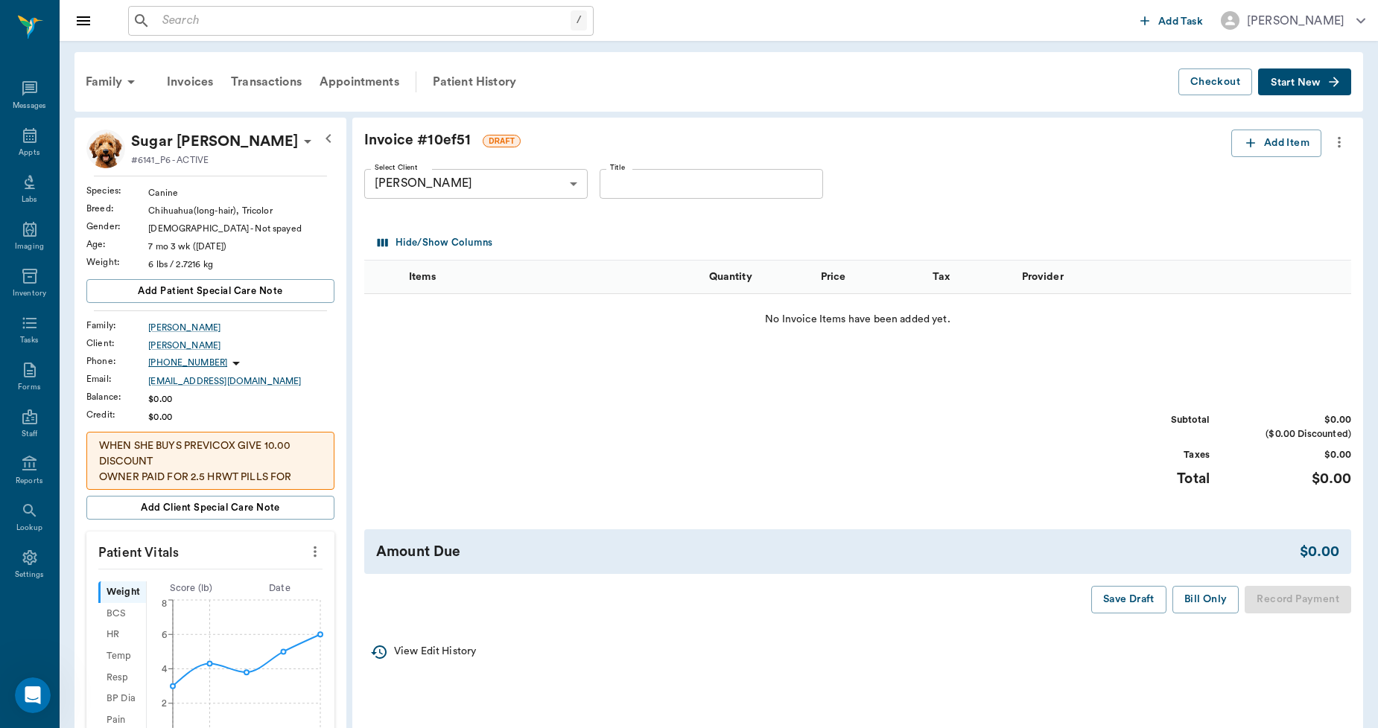
click at [1342, 140] on icon "more" at bounding box center [1339, 142] width 16 height 18
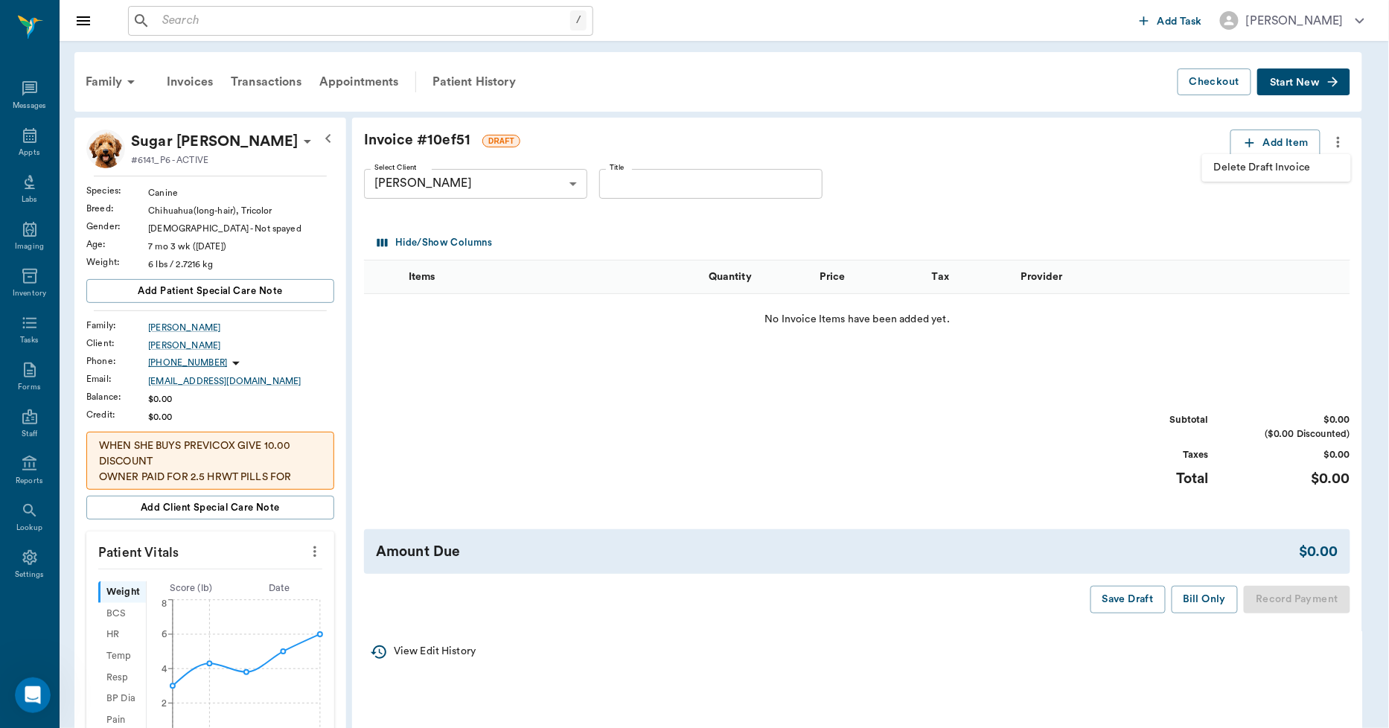
click at [1300, 165] on span "Delete Draft Invoice" at bounding box center [1276, 168] width 125 height 16
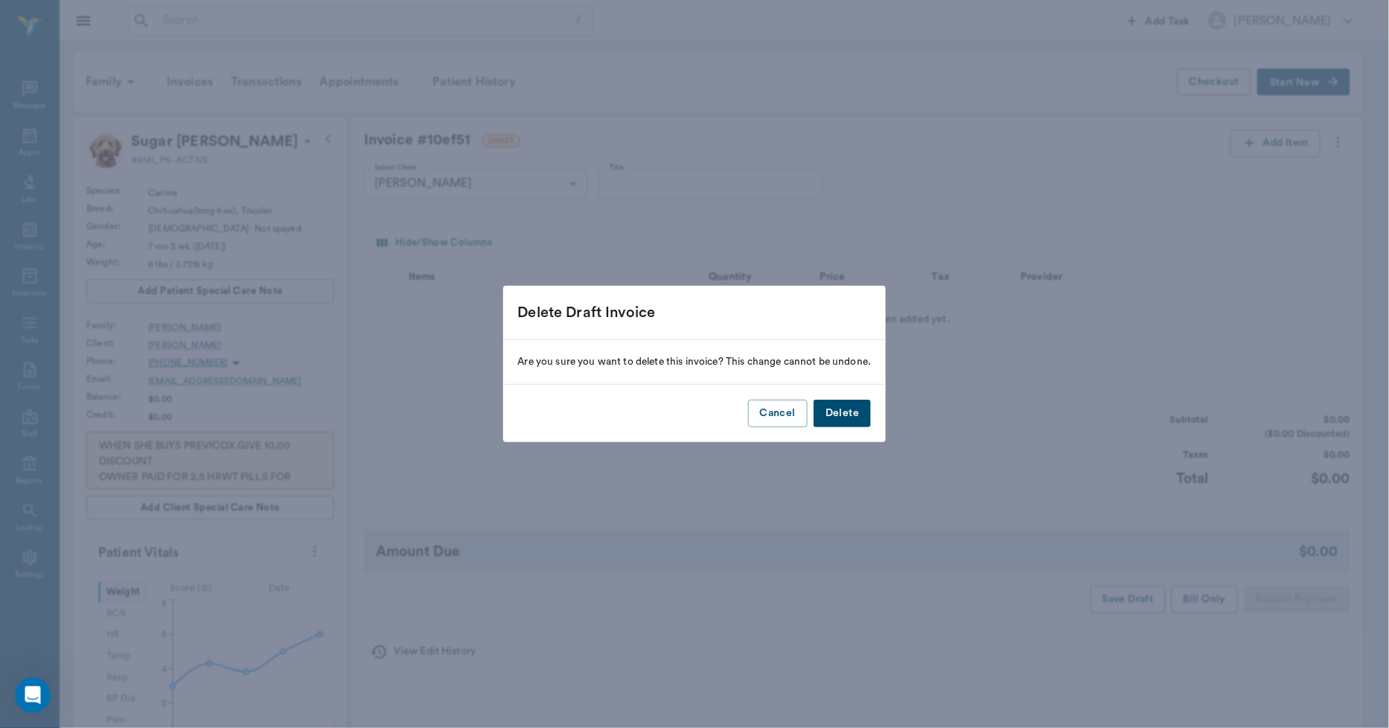
click at [827, 418] on button "Delete" at bounding box center [842, 414] width 57 height 28
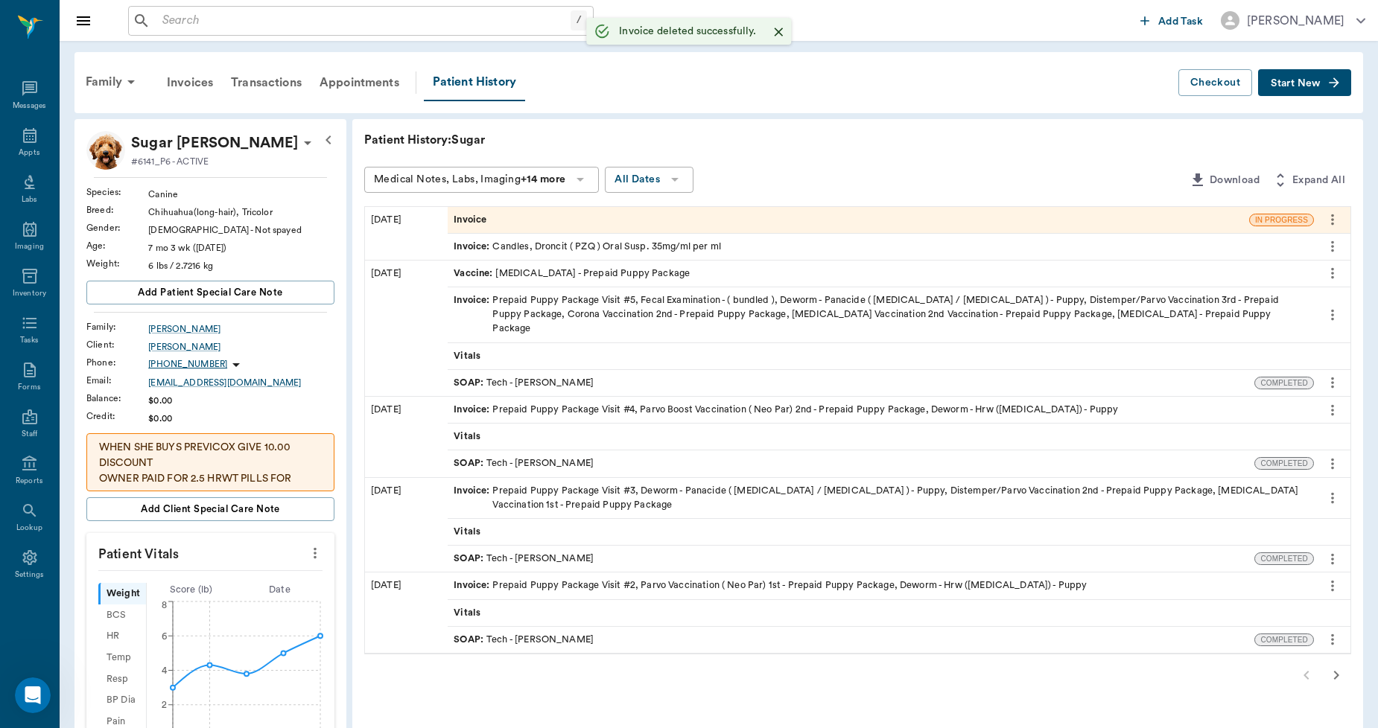
click at [601, 214] on div "Invoice" at bounding box center [848, 220] width 801 height 26
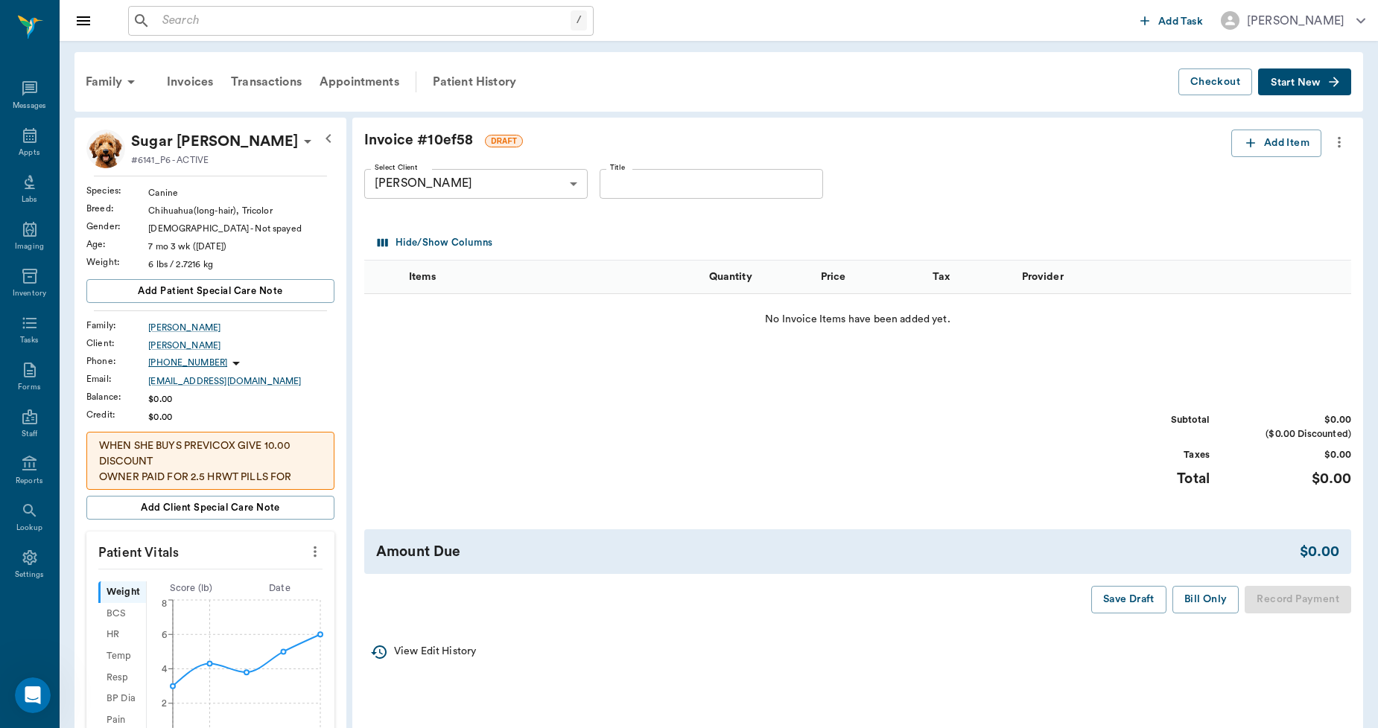
click at [1337, 144] on icon "more" at bounding box center [1339, 142] width 16 height 18
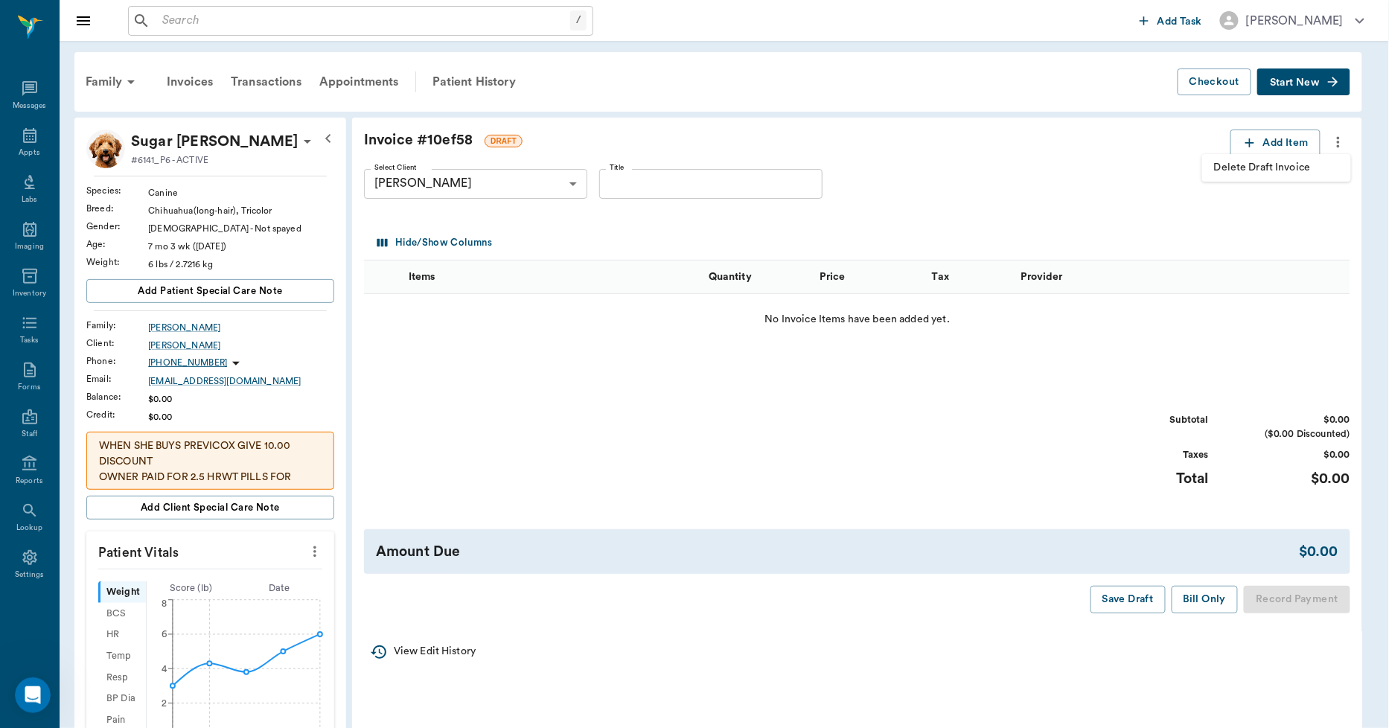
click at [1296, 165] on span "Delete Draft Invoice" at bounding box center [1276, 168] width 125 height 16
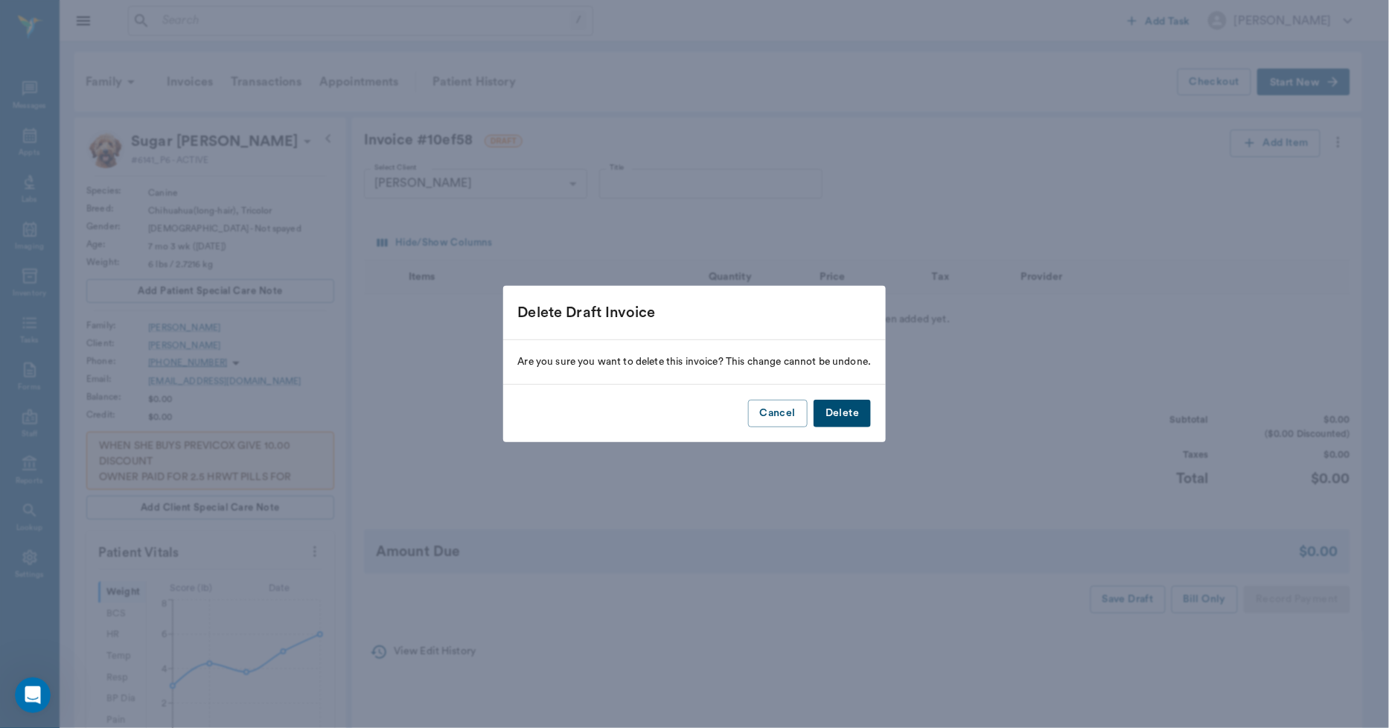
click at [836, 418] on button "Delete" at bounding box center [842, 414] width 57 height 28
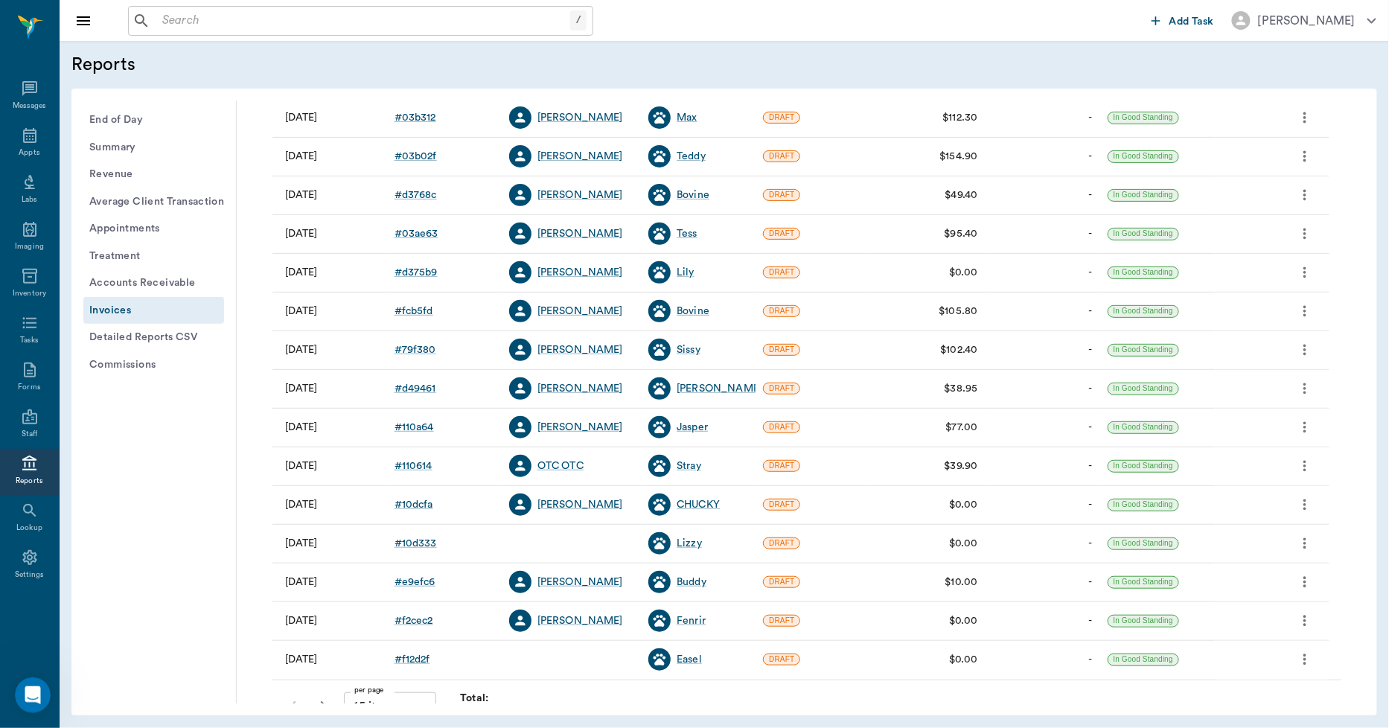
scroll to position [165, 0]
click at [700, 503] on div "CHUCKY" at bounding box center [698, 504] width 43 height 15
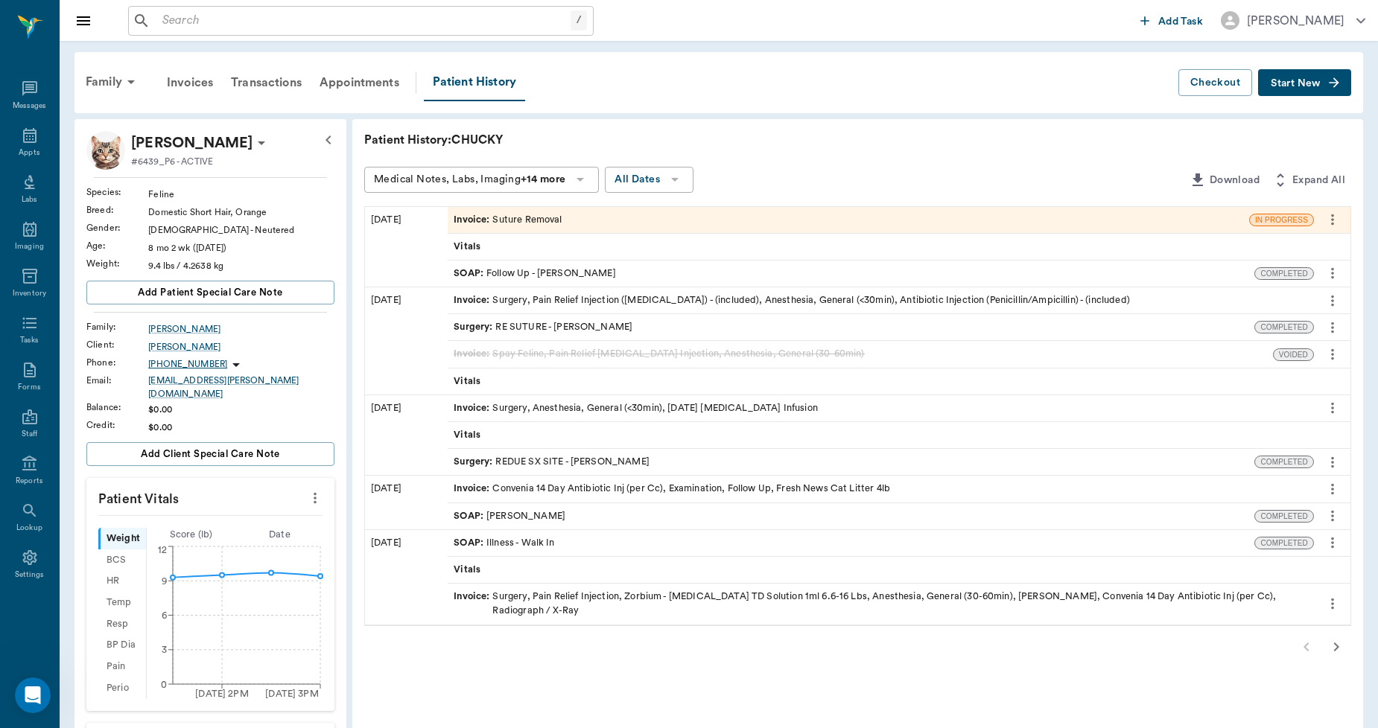
click at [584, 211] on div "Invoice : Suture Removal" at bounding box center [848, 220] width 801 height 26
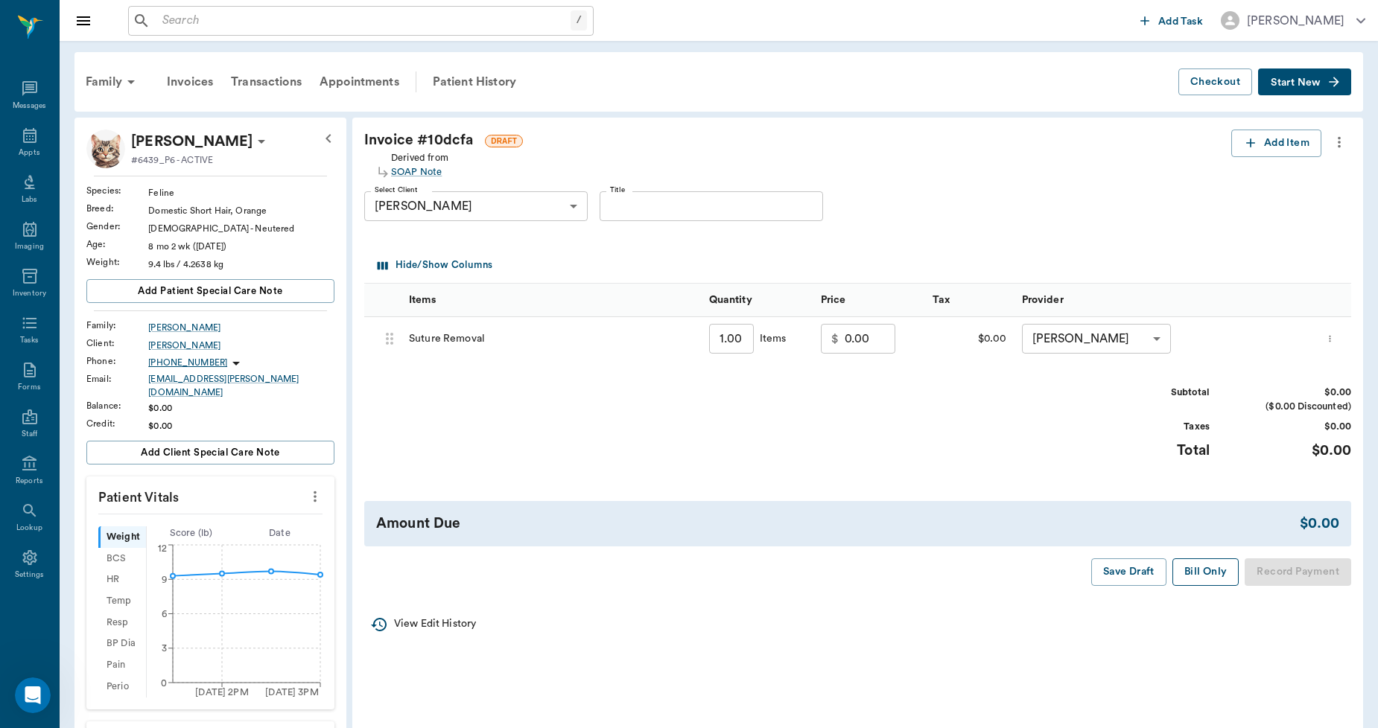
click at [1212, 564] on button "Bill Only" at bounding box center [1205, 572] width 67 height 28
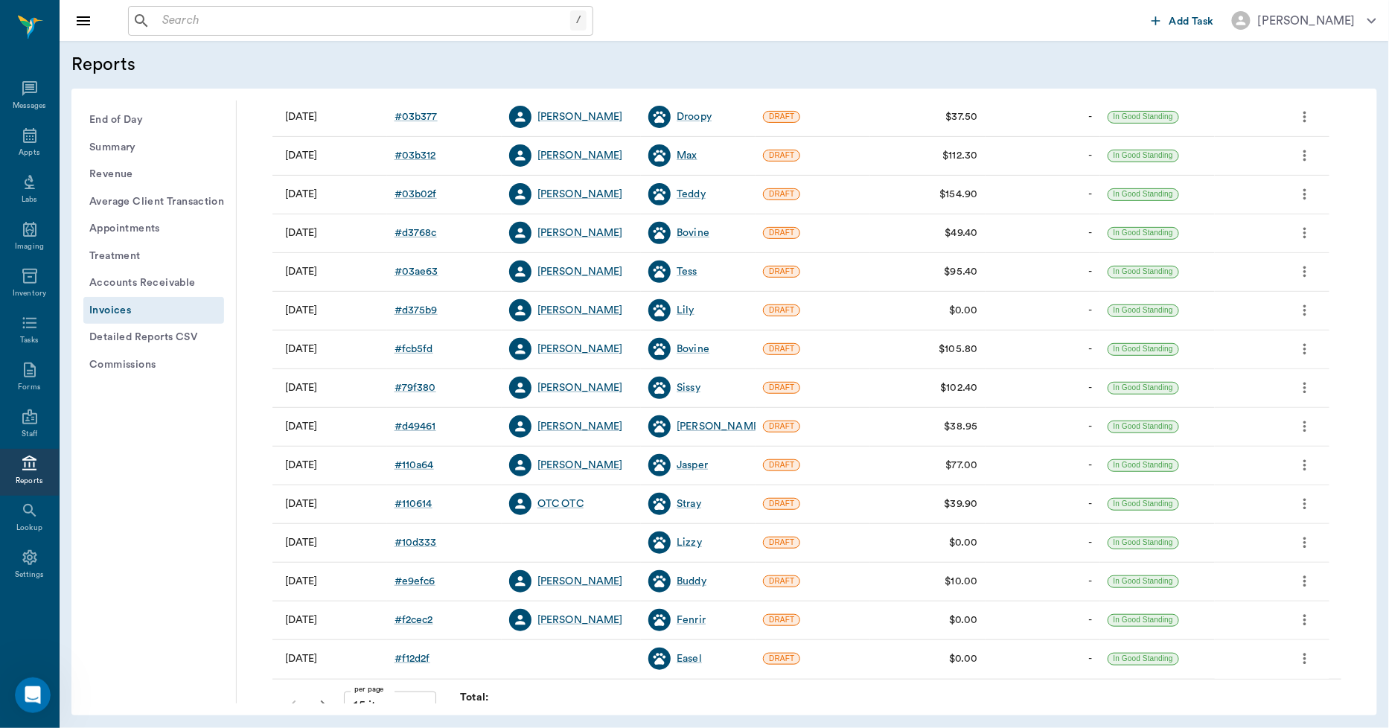
scroll to position [191, 0]
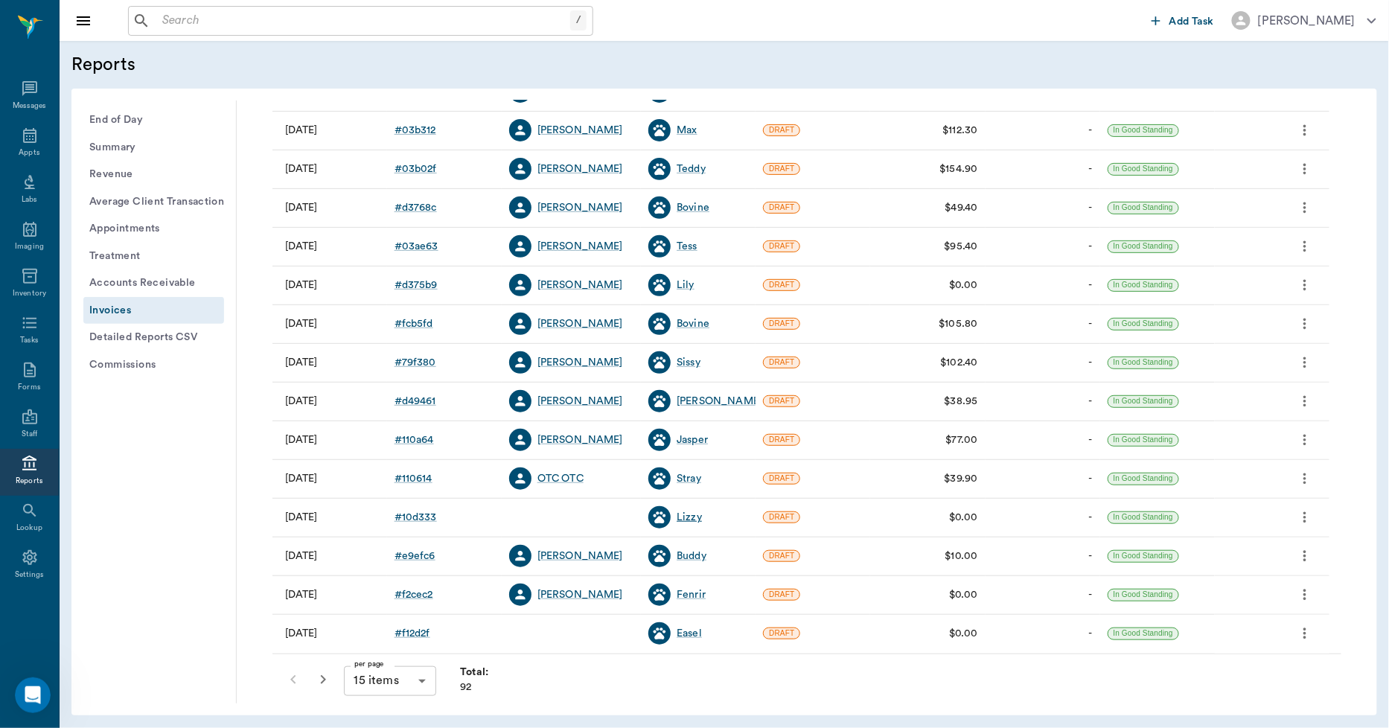
click at [683, 518] on div "Lizzy" at bounding box center [689, 517] width 25 height 15
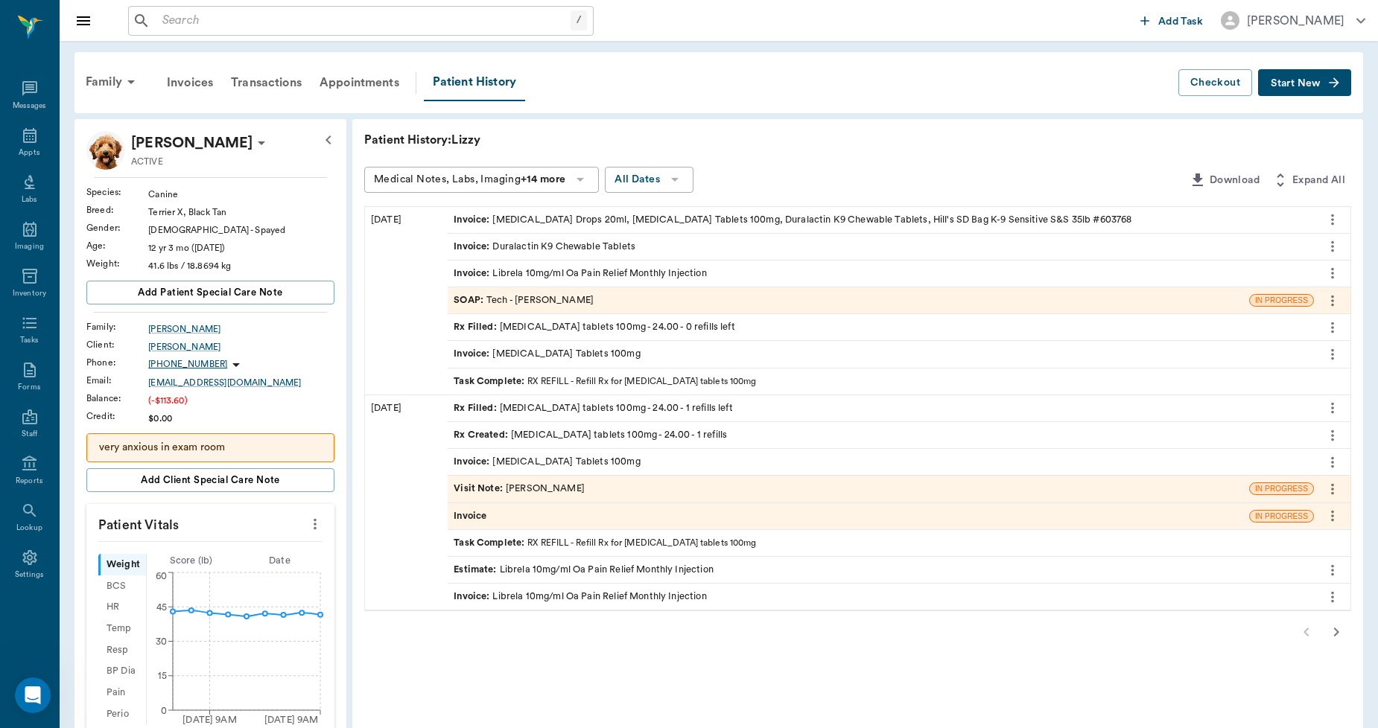
click at [527, 518] on div "Invoice" at bounding box center [848, 516] width 801 height 26
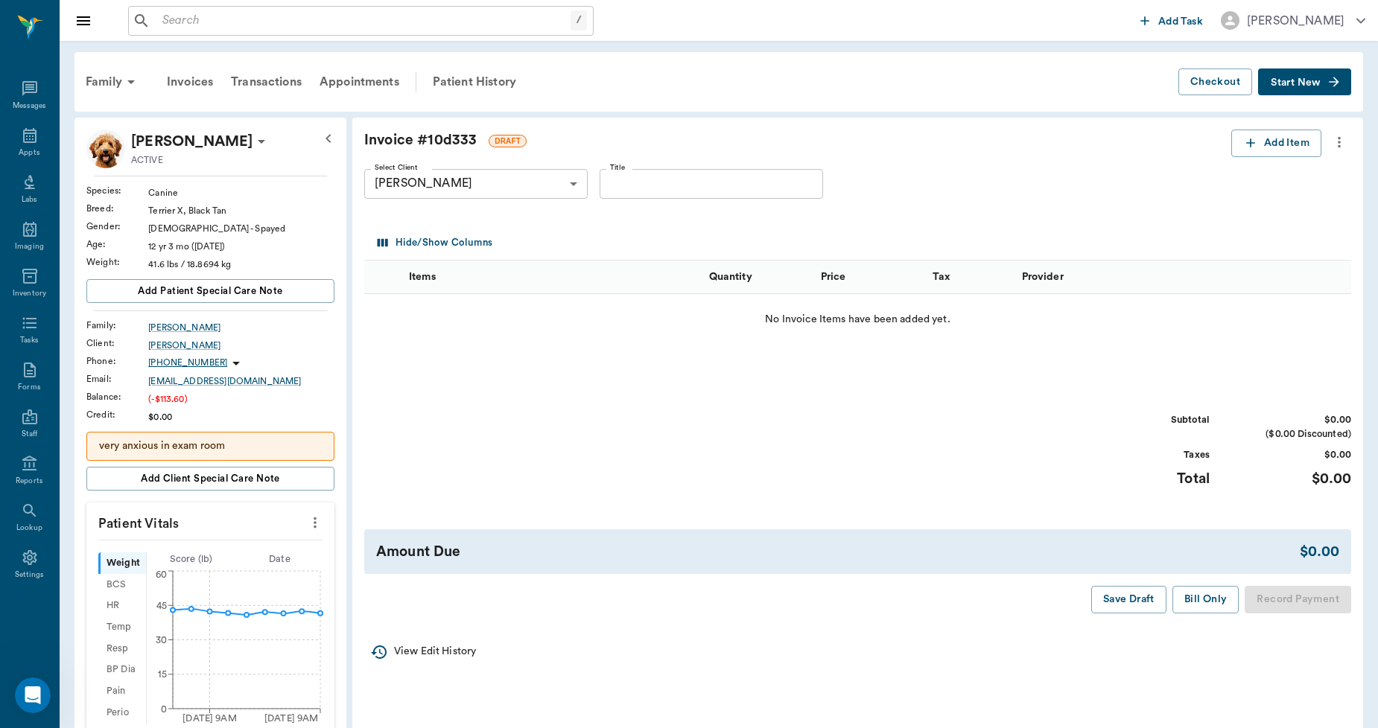
click at [1337, 140] on icon "more" at bounding box center [1339, 142] width 16 height 18
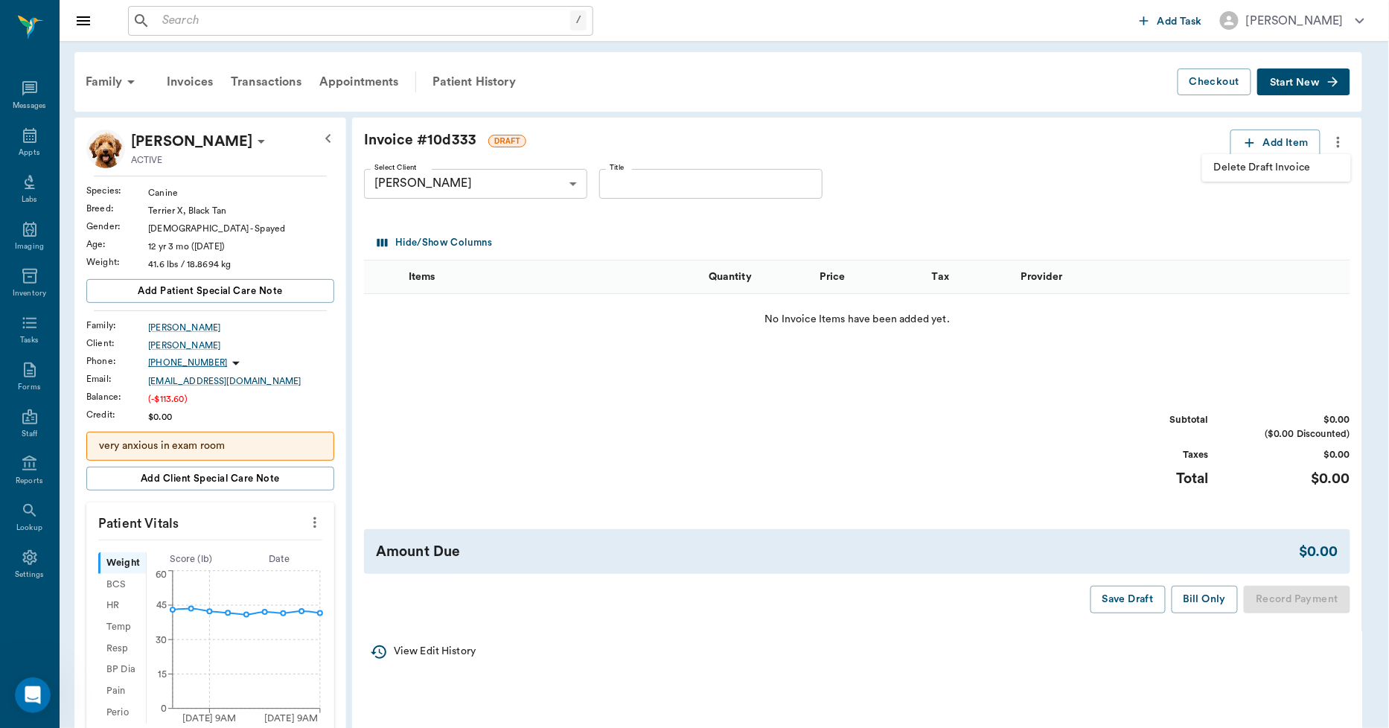
click at [1314, 162] on span "Delete Draft Invoice" at bounding box center [1276, 168] width 125 height 16
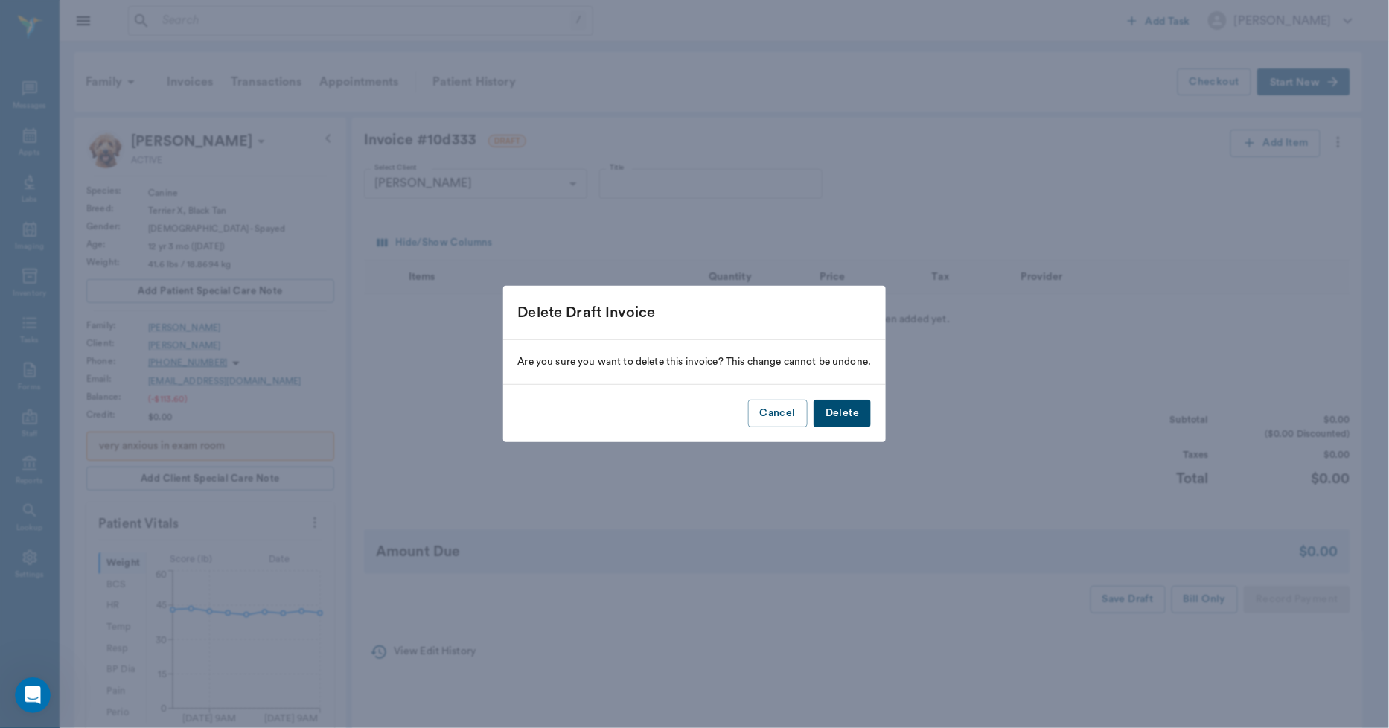
click at [853, 406] on button "Delete" at bounding box center [842, 414] width 57 height 28
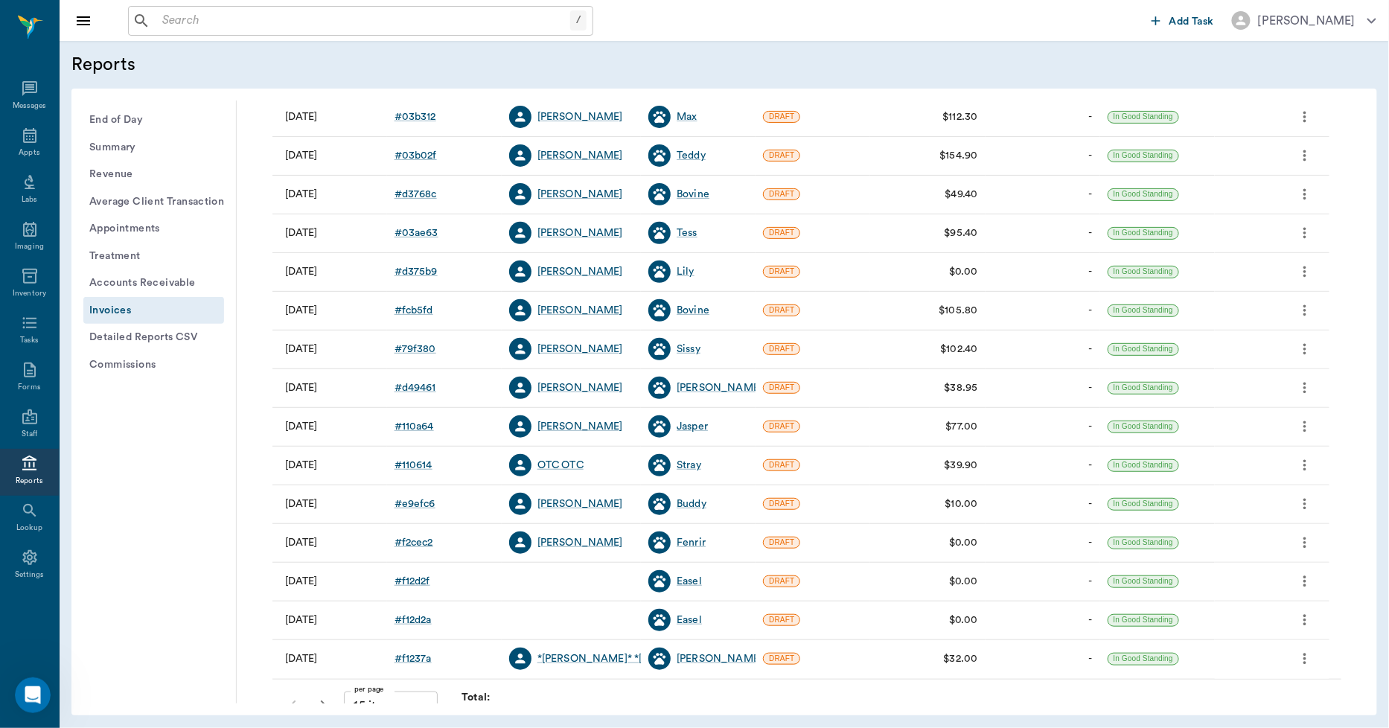
scroll to position [191, 0]
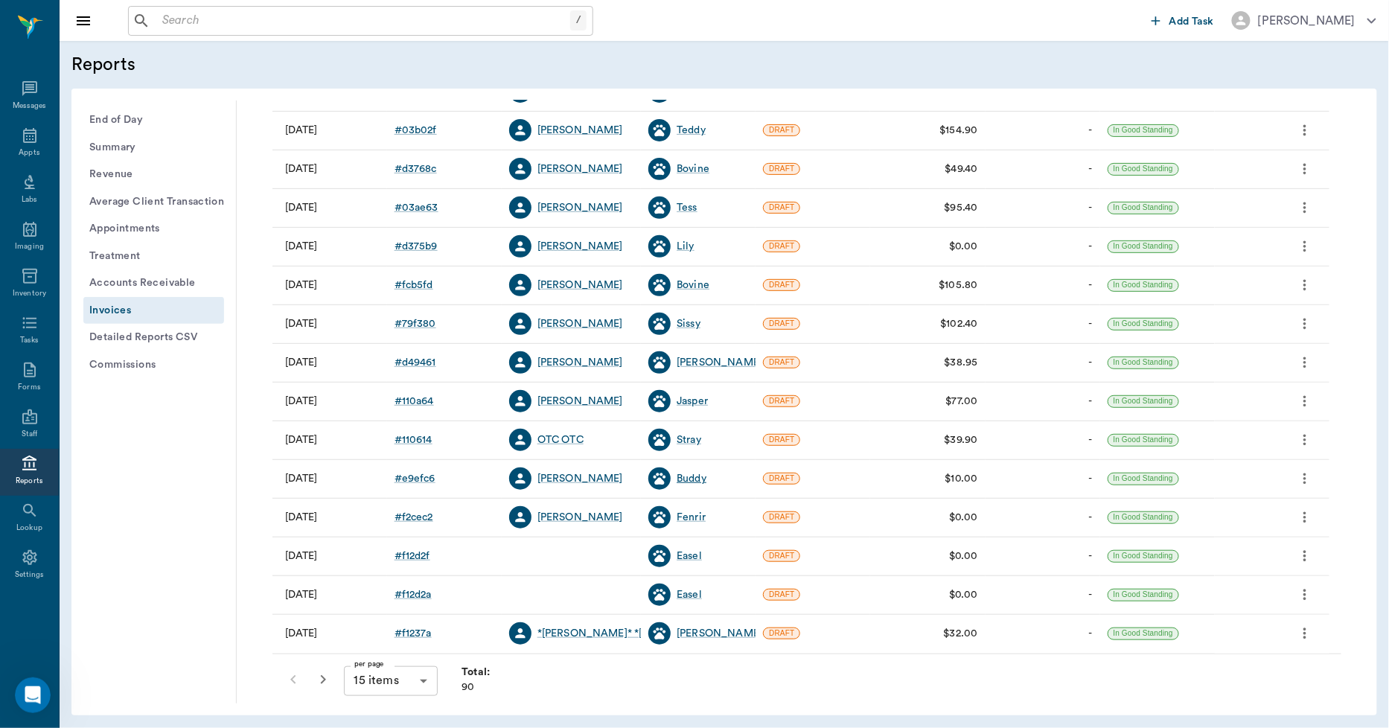
click at [697, 477] on div "Buddy" at bounding box center [692, 478] width 30 height 15
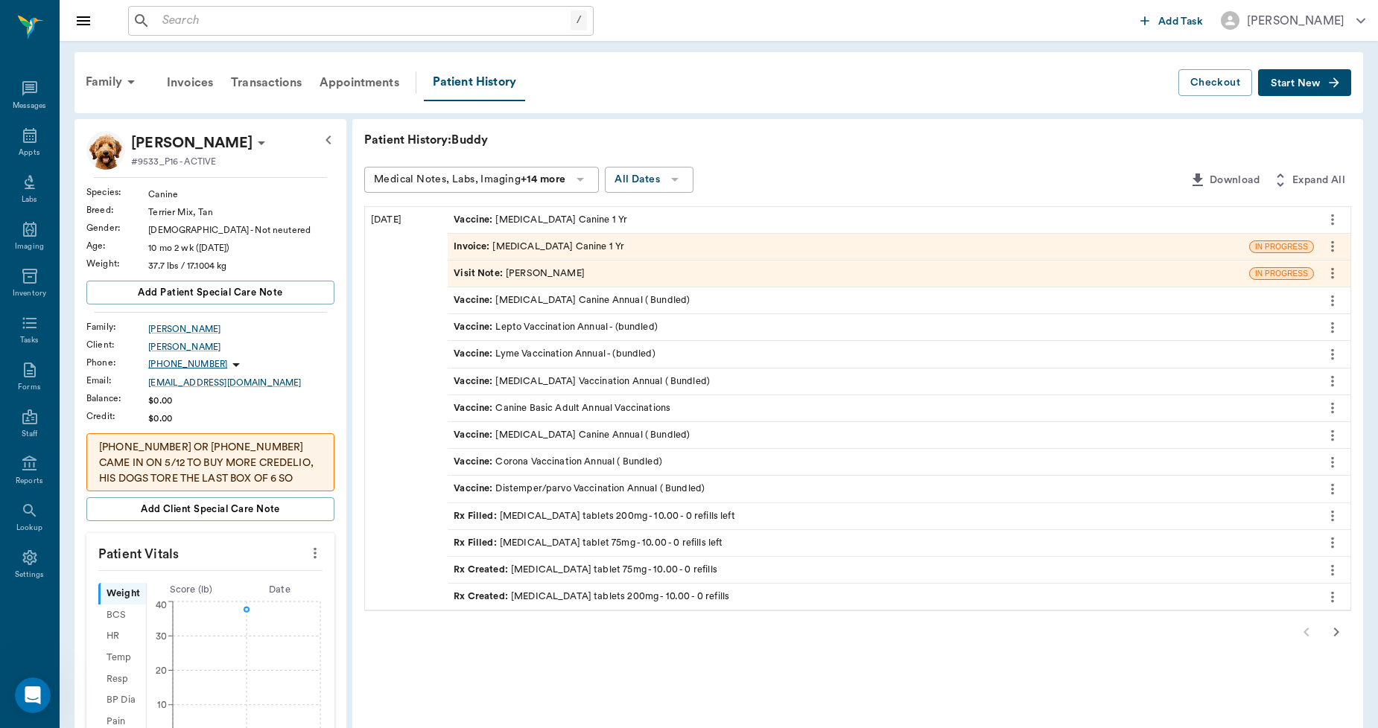
click at [1335, 637] on icon "button" at bounding box center [1336, 632] width 18 height 18
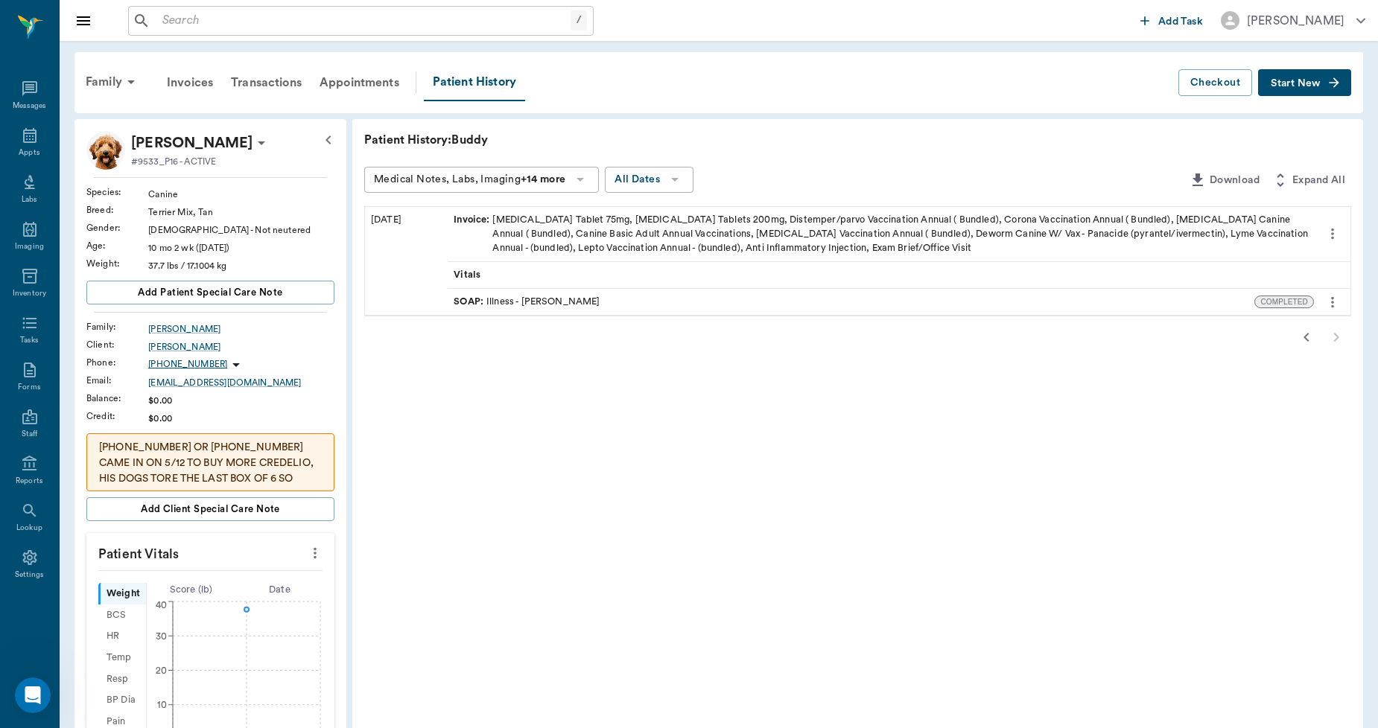
click at [1309, 335] on icon "button" at bounding box center [1306, 337] width 18 height 18
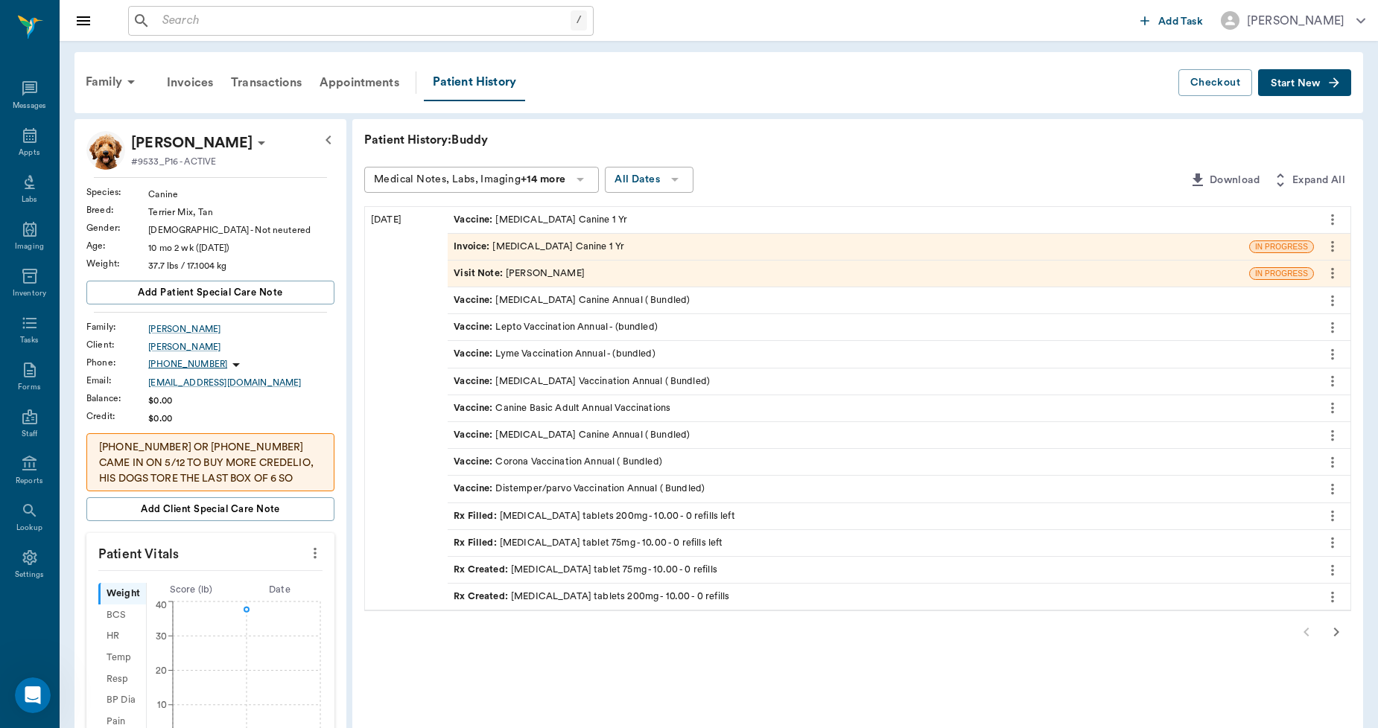
click at [660, 242] on div "Invoice : Rabies Vaccination Canine 1 Yr" at bounding box center [848, 247] width 801 height 26
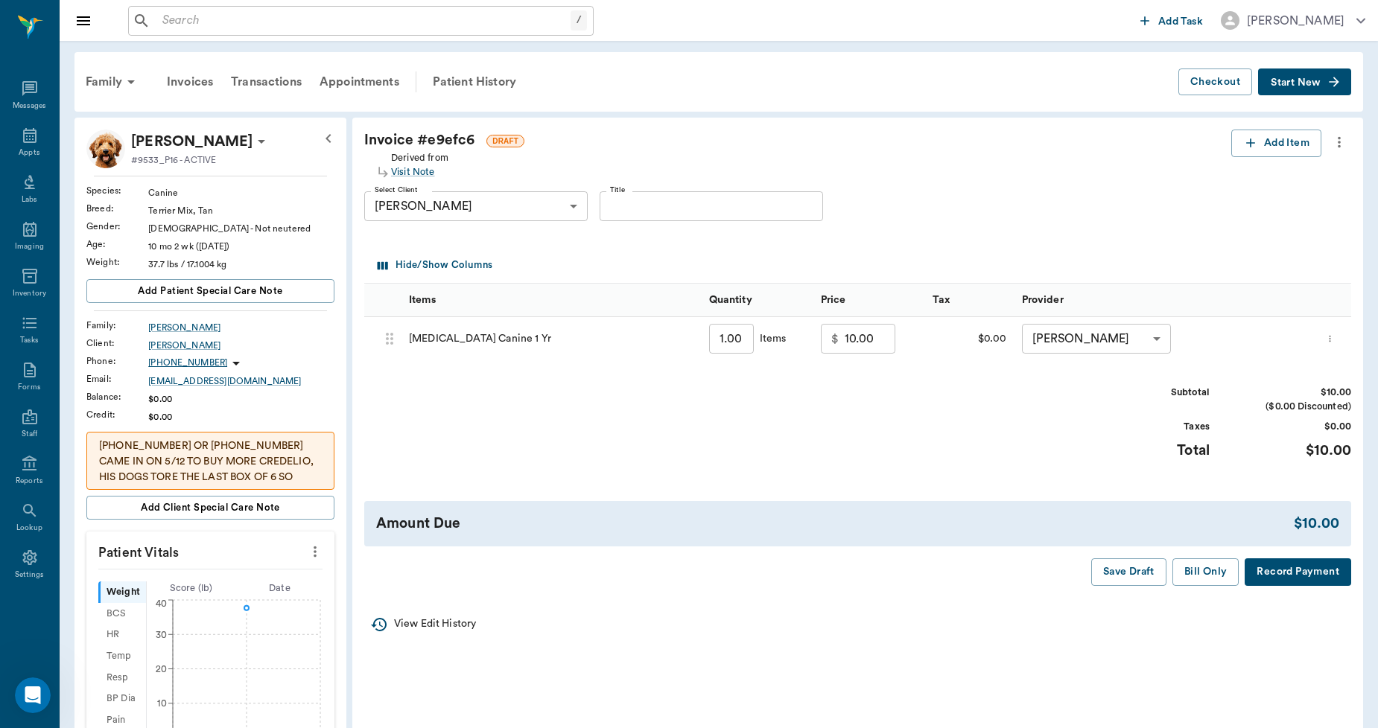
click at [1336, 143] on icon "more" at bounding box center [1339, 142] width 16 height 18
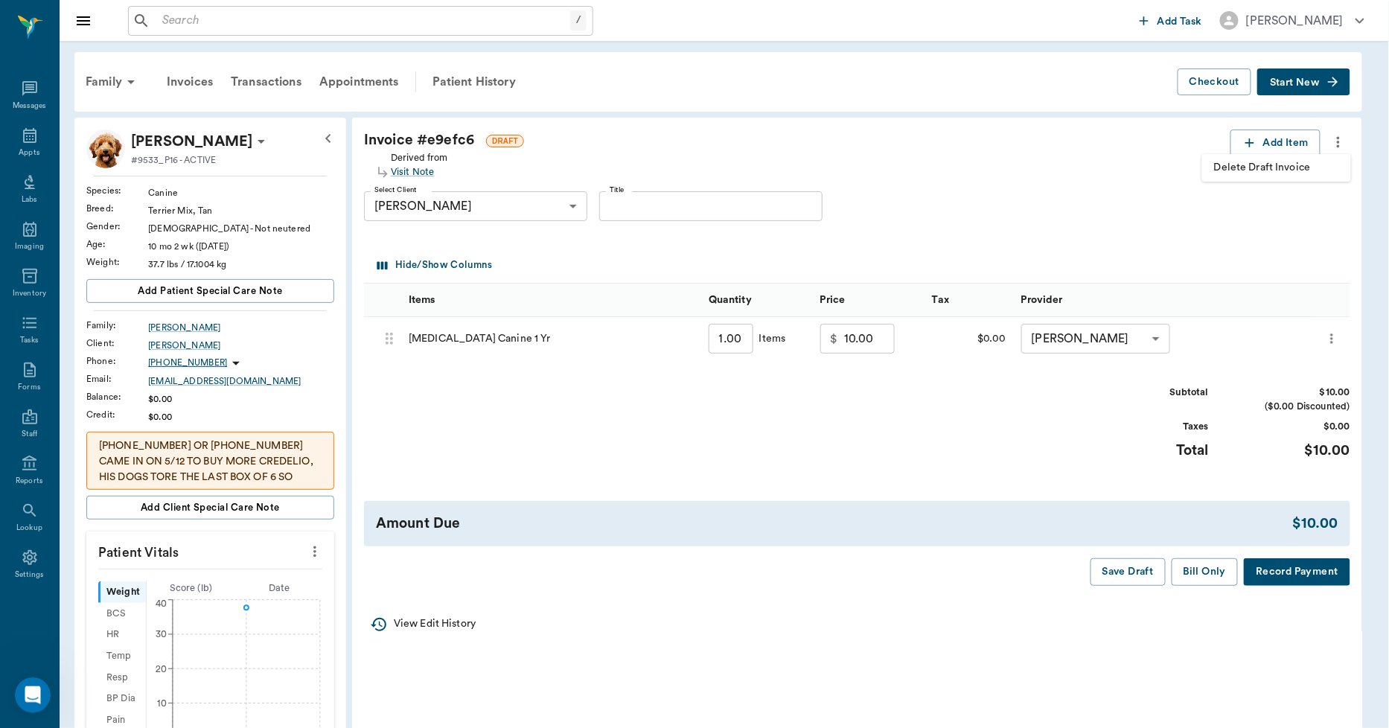
click at [1298, 168] on span "Delete Draft Invoice" at bounding box center [1276, 168] width 125 height 16
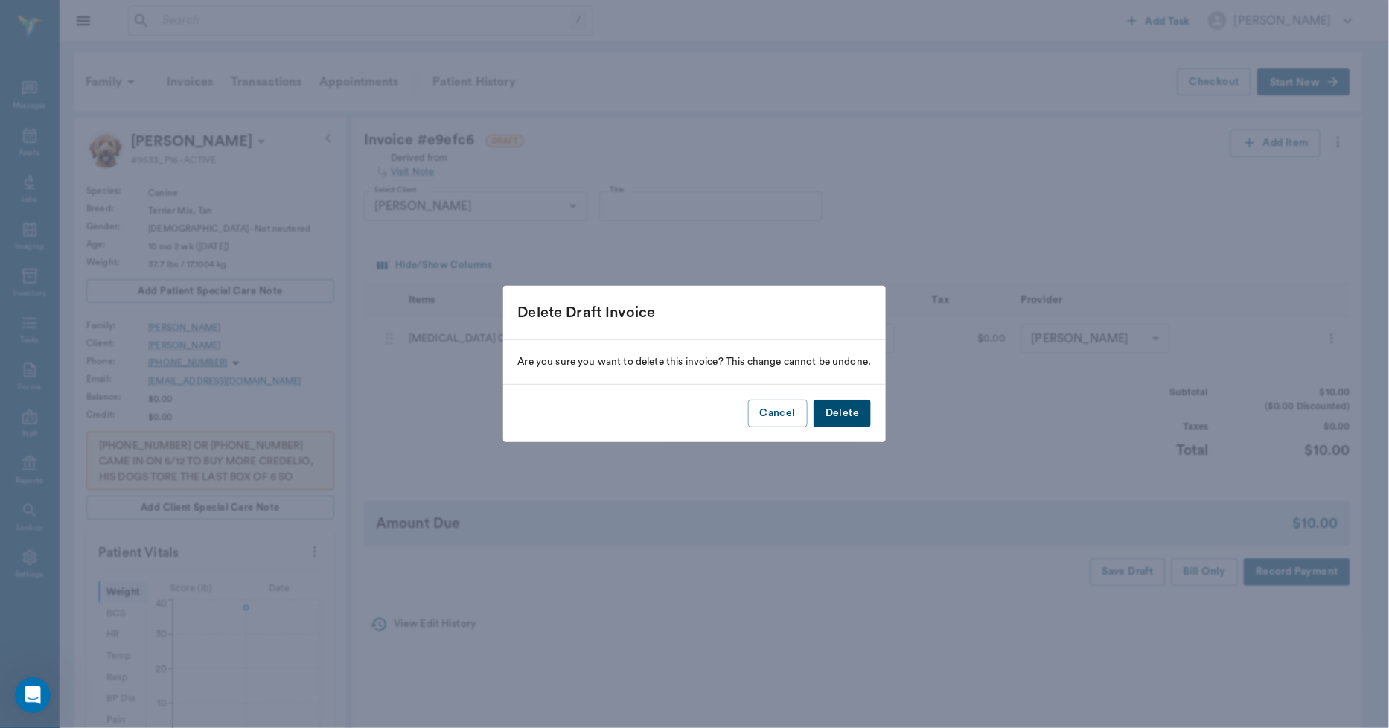
click at [836, 412] on button "Delete" at bounding box center [842, 414] width 57 height 28
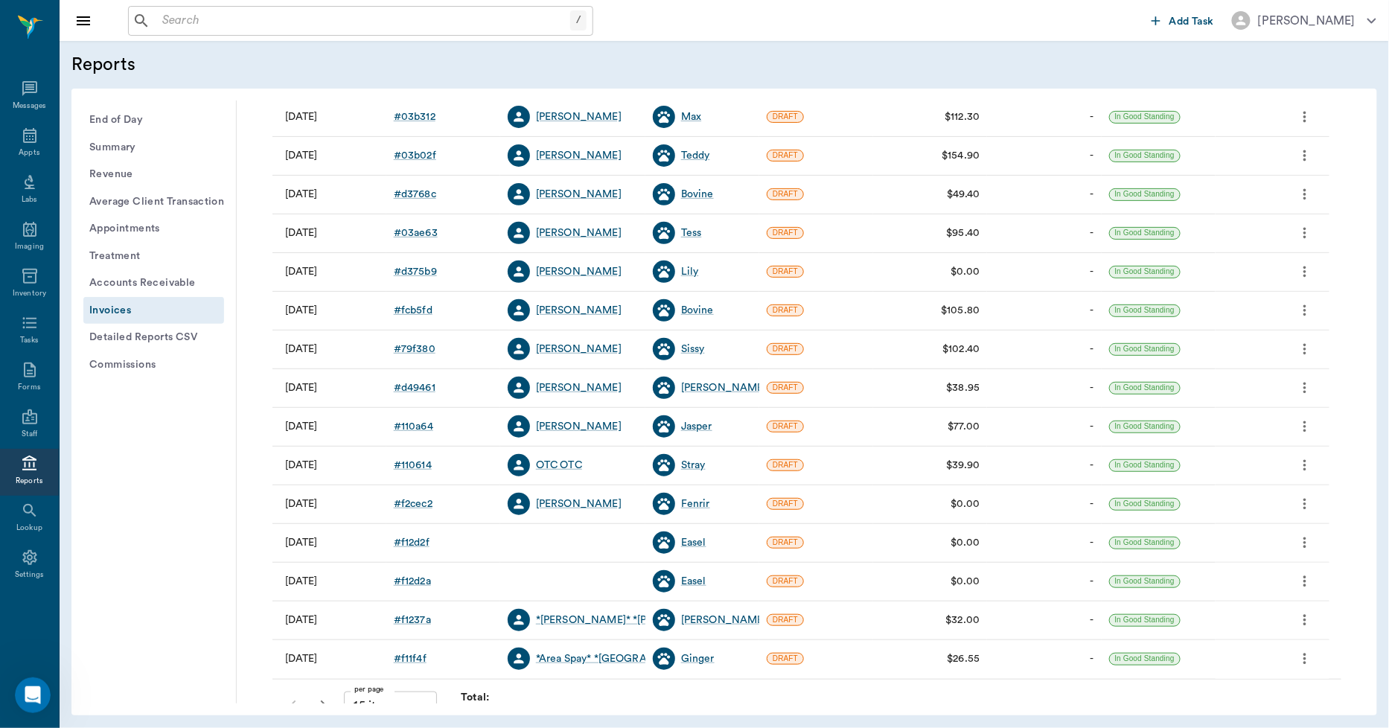
scroll to position [191, 0]
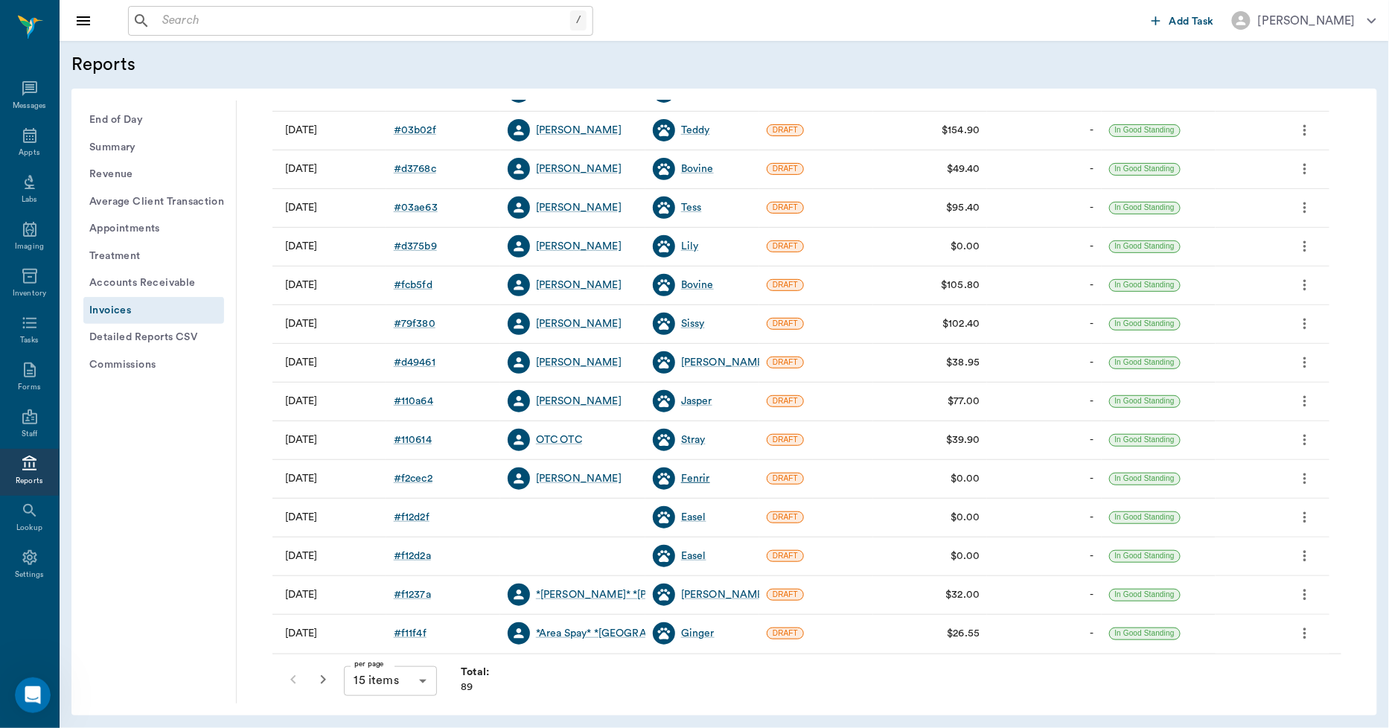
click at [690, 477] on div "Fenrir" at bounding box center [695, 478] width 29 height 15
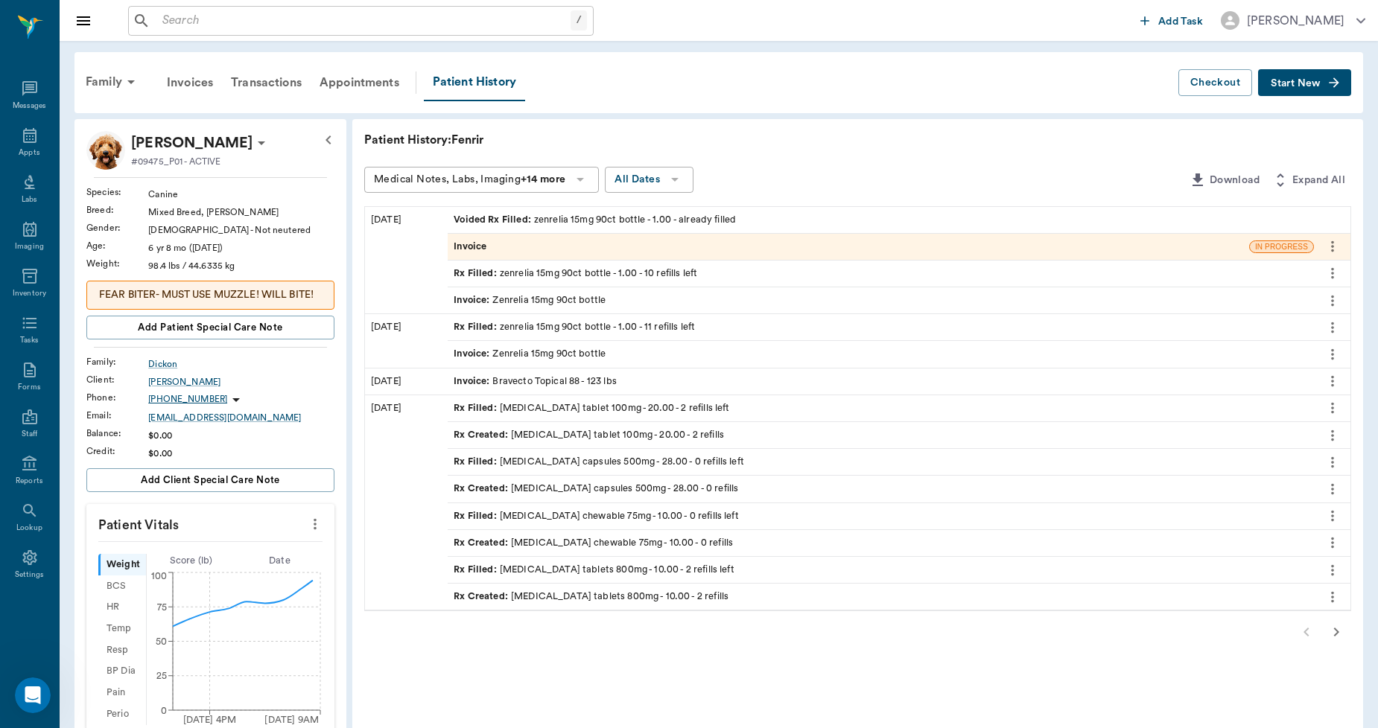
click at [510, 242] on div "Invoice" at bounding box center [848, 247] width 801 height 26
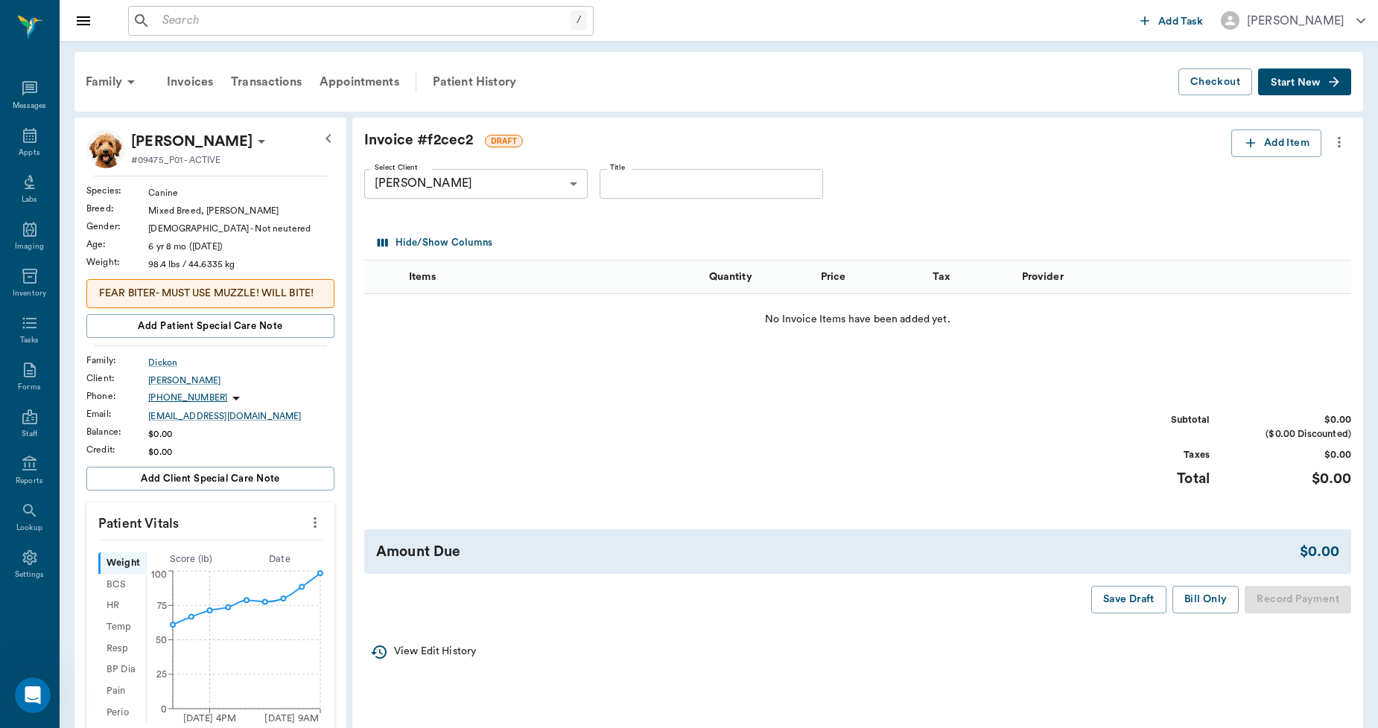
click at [1342, 144] on icon "more" at bounding box center [1339, 142] width 16 height 18
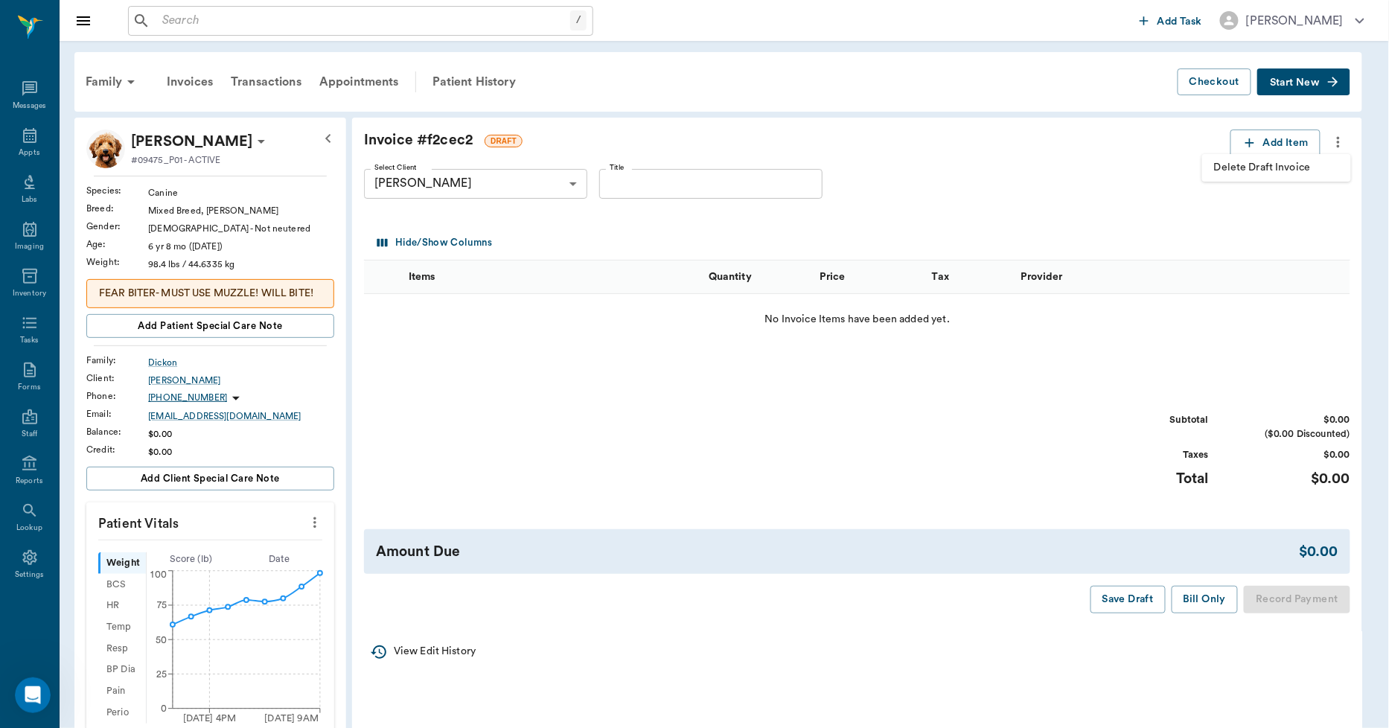
click at [1319, 161] on span "Delete Draft Invoice" at bounding box center [1276, 168] width 125 height 16
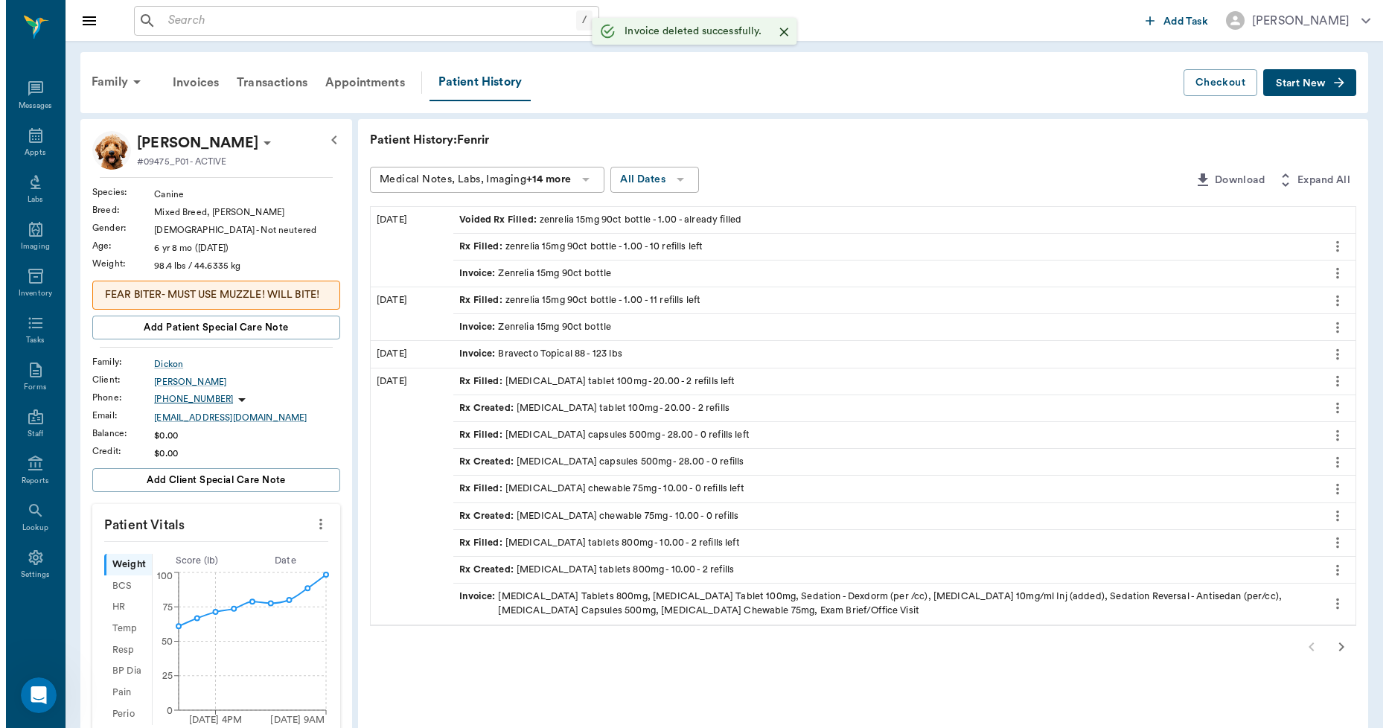
scroll to position [2295, 0]
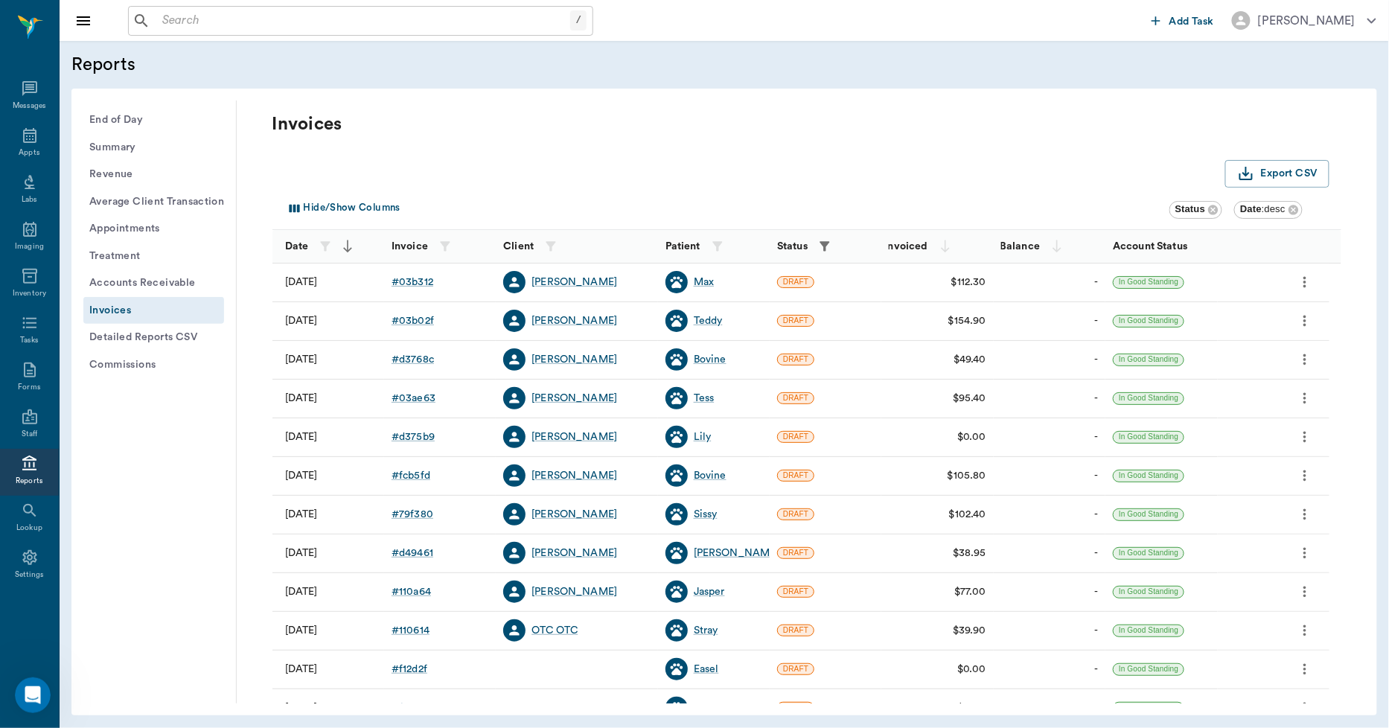
scroll to position [165, 0]
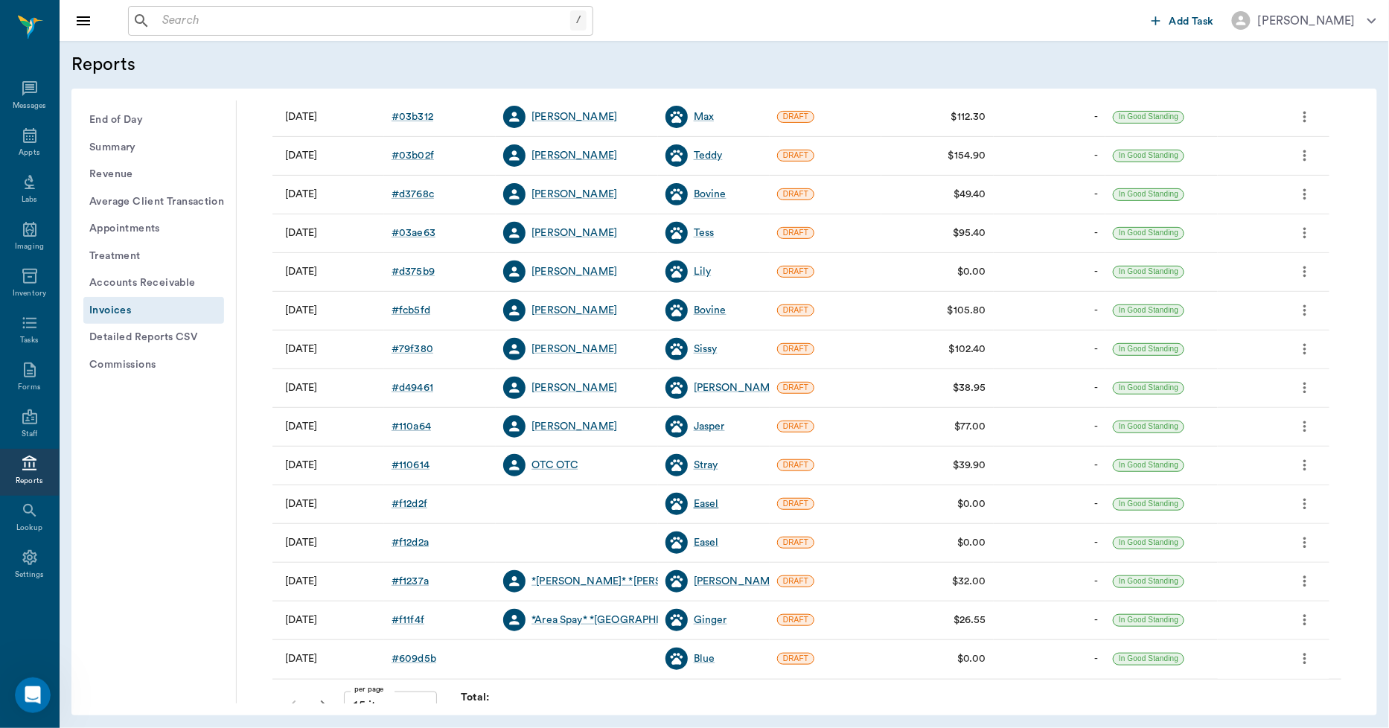
click at [701, 500] on div "Easel" at bounding box center [706, 504] width 25 height 15
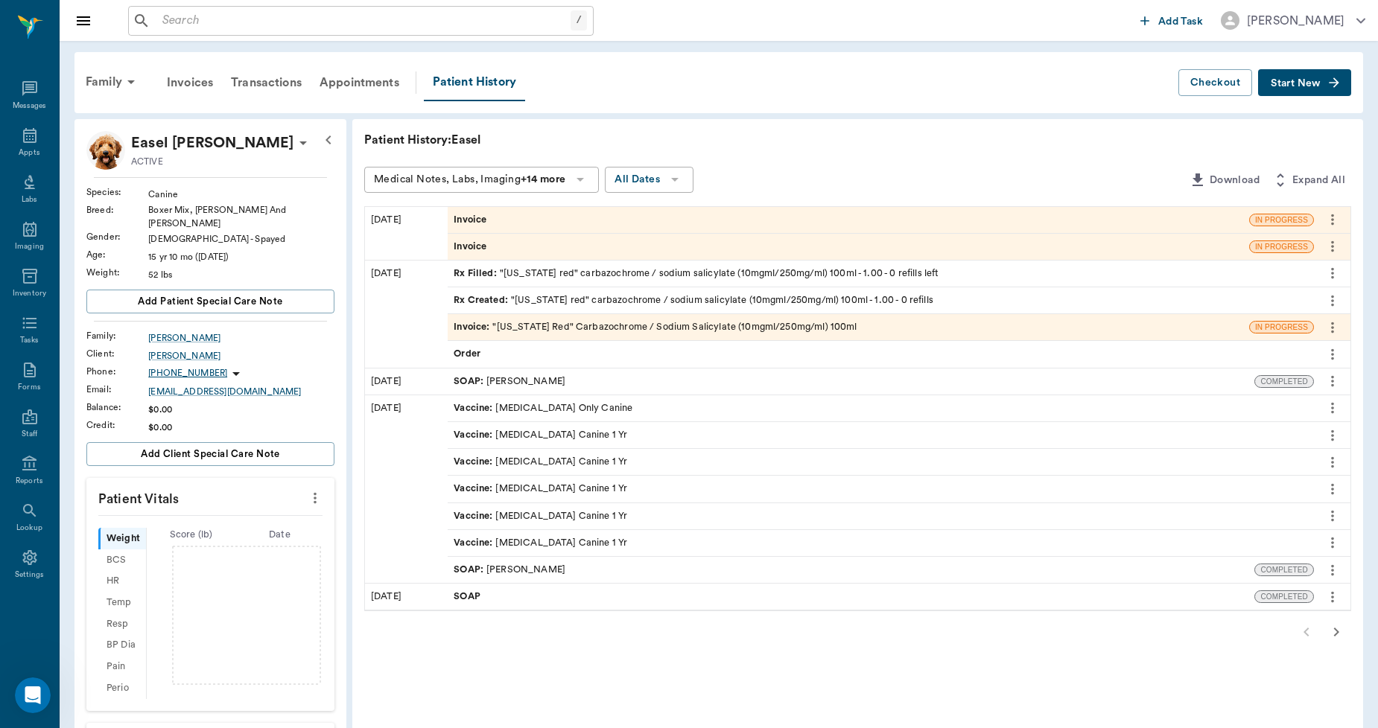
click at [526, 214] on div "Invoice" at bounding box center [848, 220] width 801 height 26
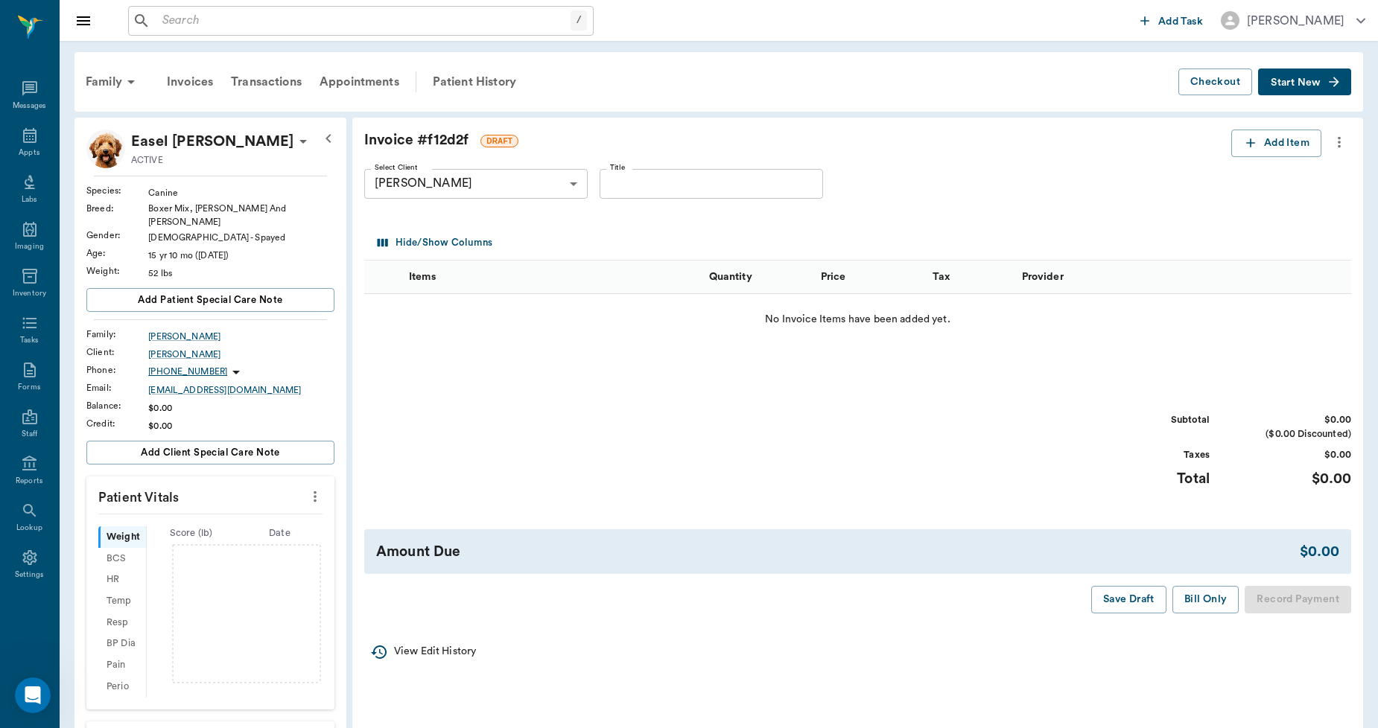
click at [1342, 144] on icon "more" at bounding box center [1339, 142] width 16 height 18
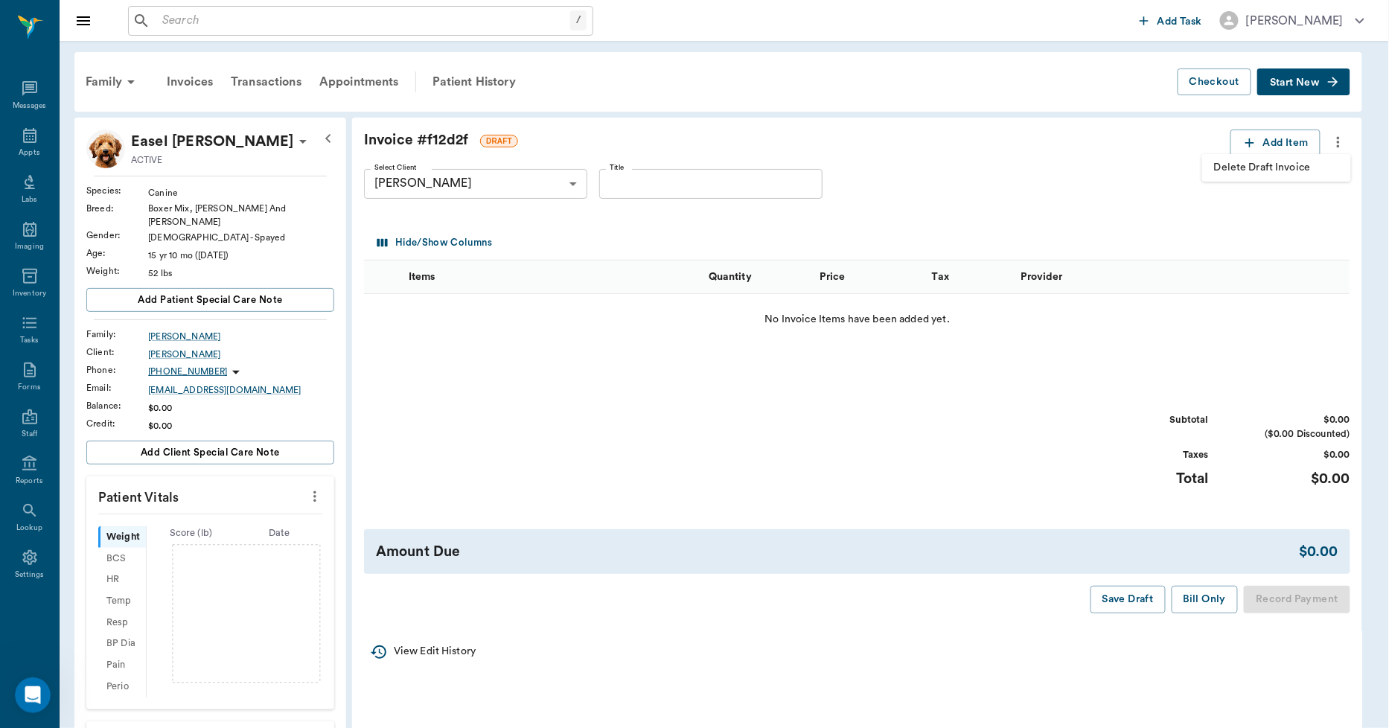
click at [1312, 166] on span "Delete Draft Invoice" at bounding box center [1276, 168] width 125 height 16
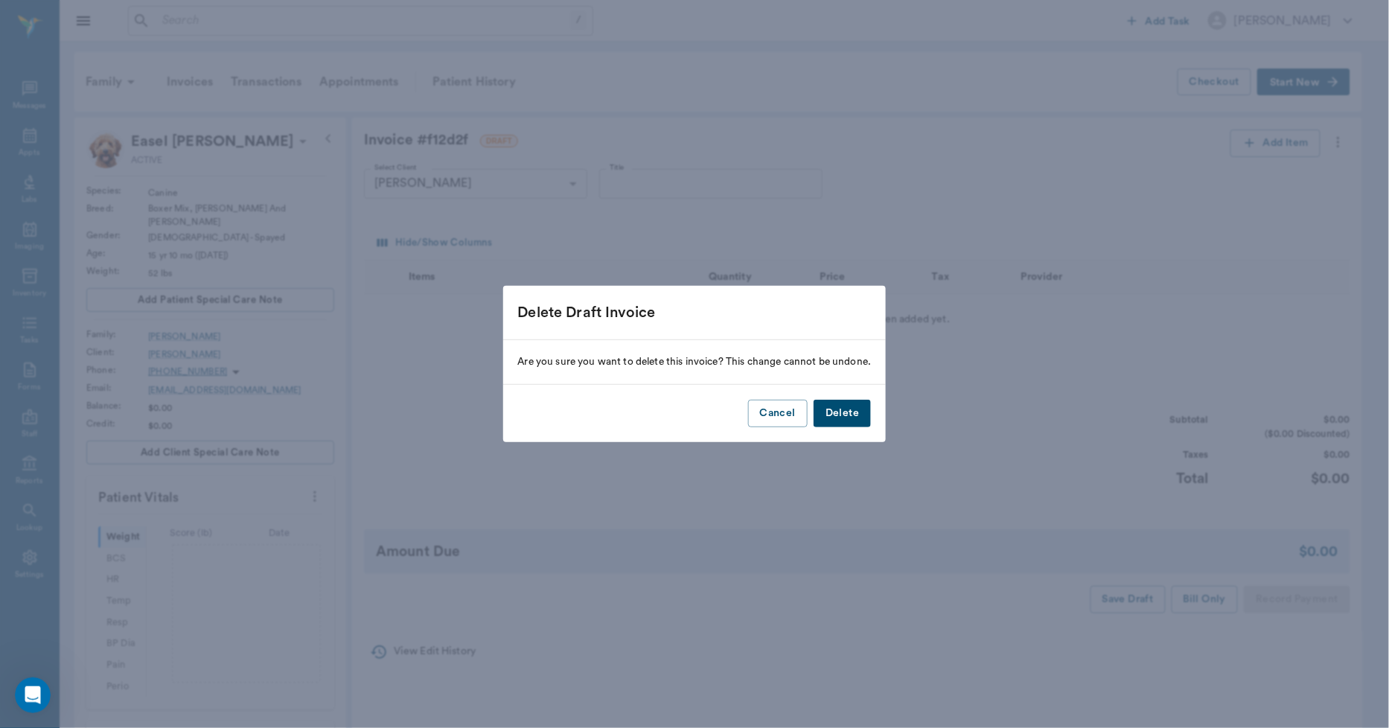
click at [843, 412] on button "Delete" at bounding box center [842, 414] width 57 height 28
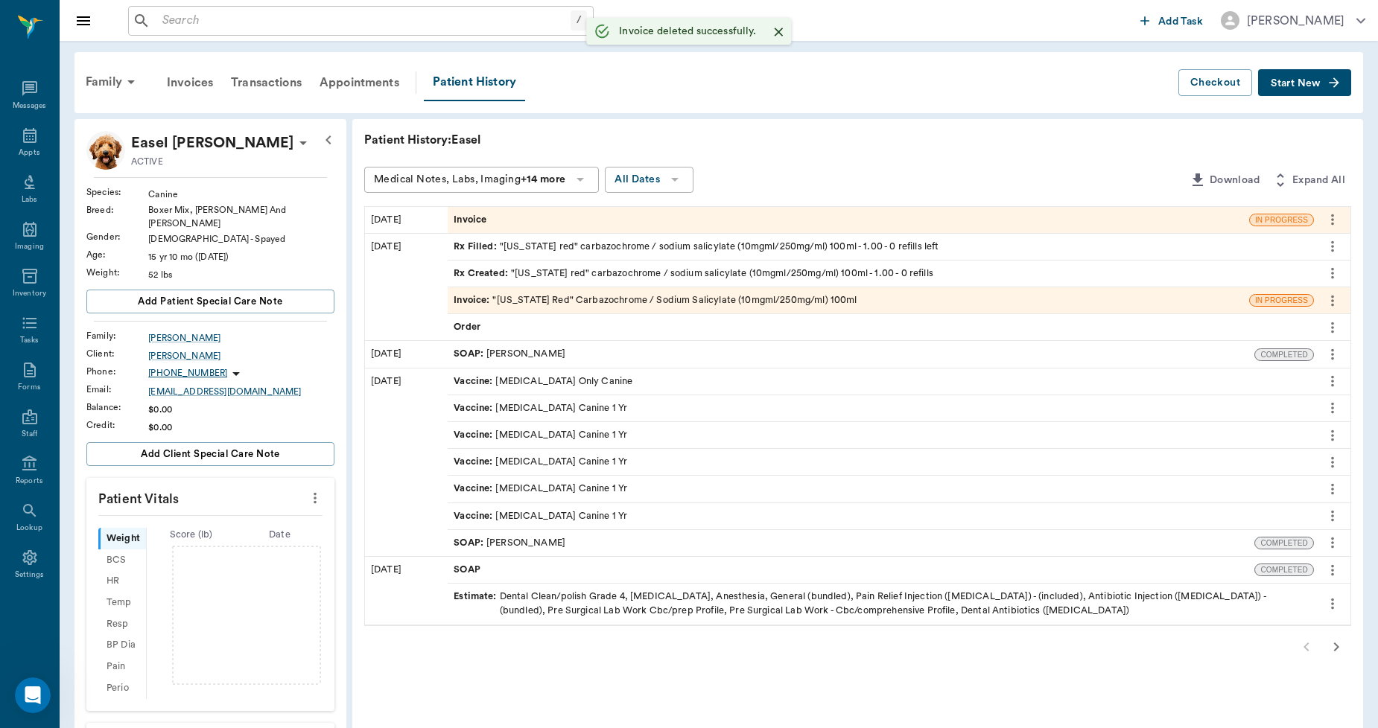
click at [480, 218] on span "Invoice" at bounding box center [471, 220] width 36 height 14
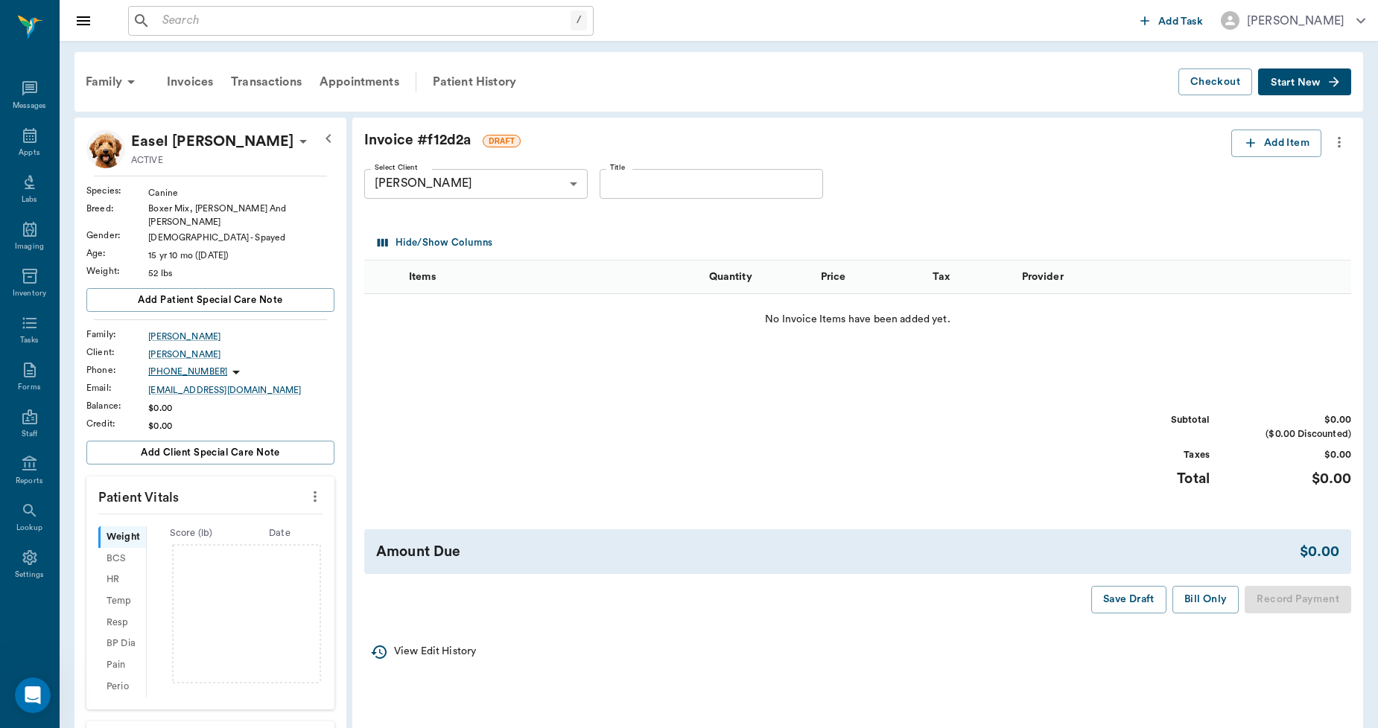
click at [1339, 140] on icon "more" at bounding box center [1339, 142] width 16 height 18
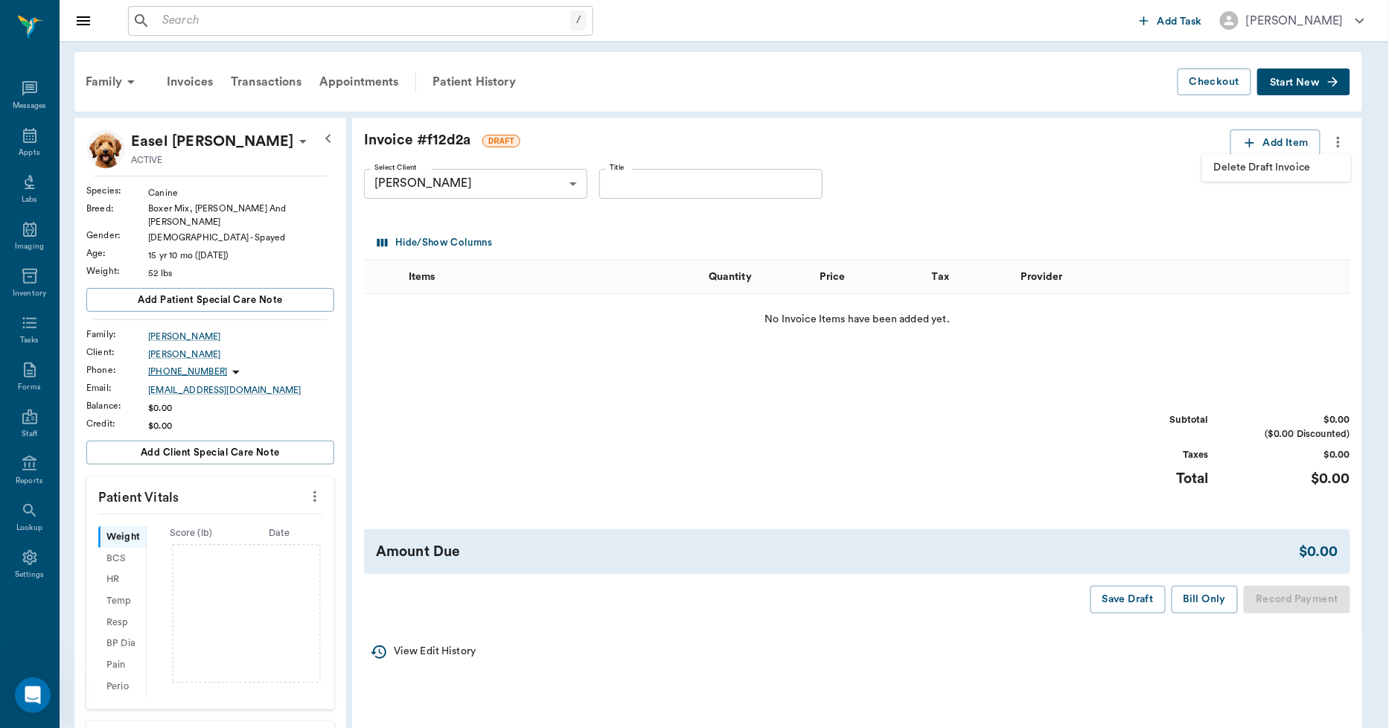
click at [1306, 160] on span "Delete Draft Invoice" at bounding box center [1276, 168] width 125 height 16
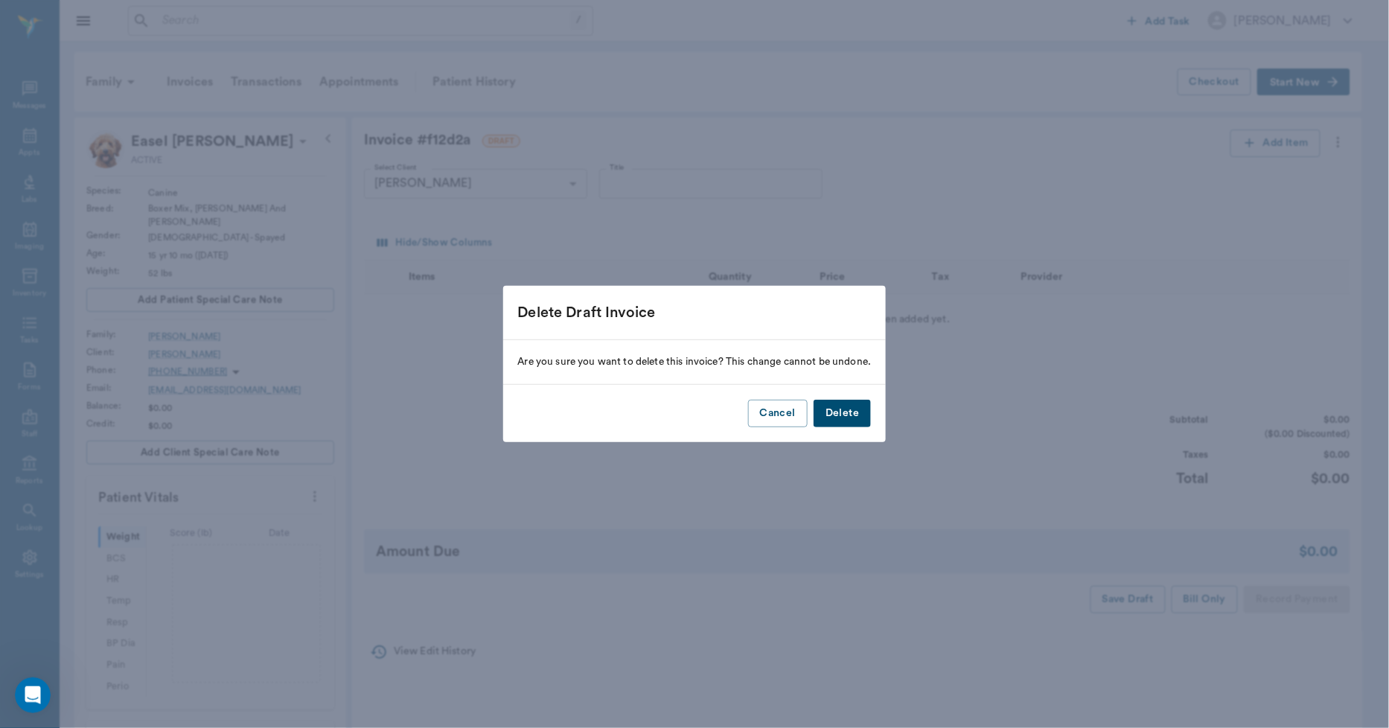
click at [844, 411] on button "Delete" at bounding box center [842, 414] width 57 height 28
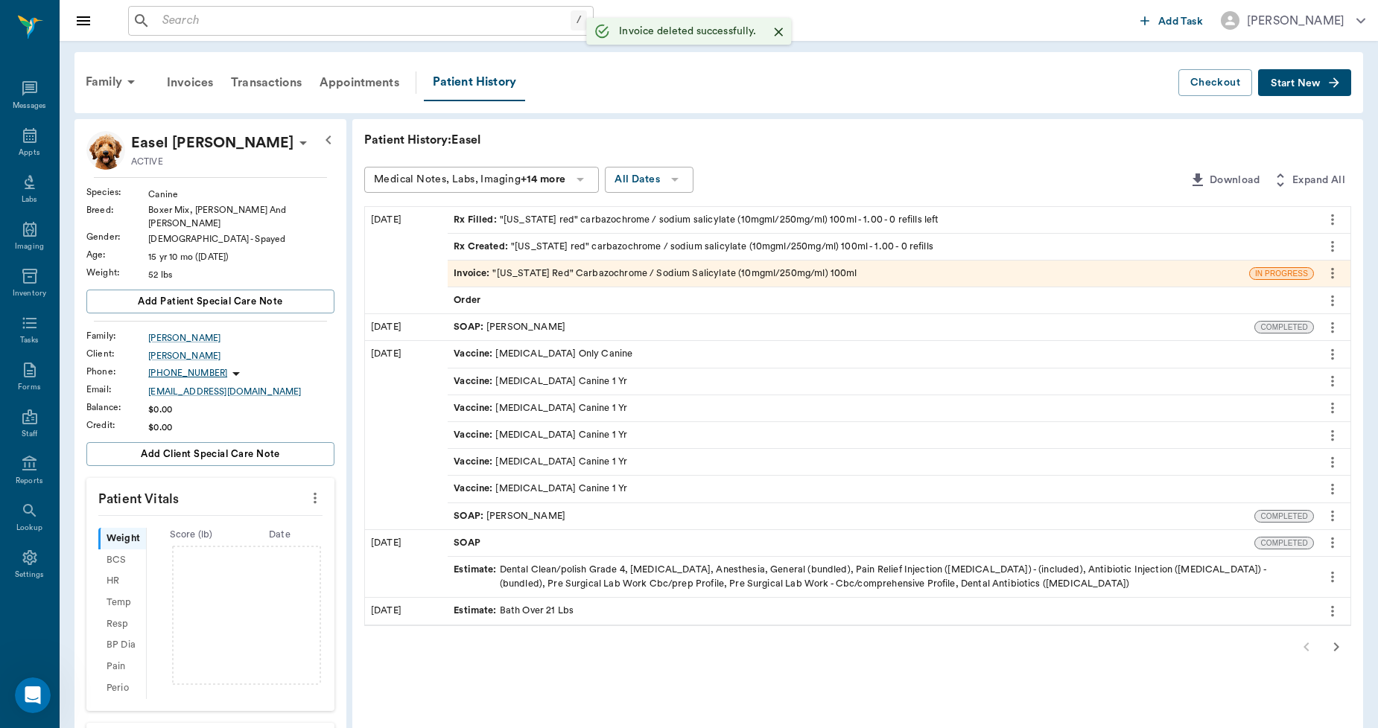
click at [608, 270] on div "Invoice : "Kentucky Red" Carbazochrome / Sodium Salicylate (10mgml/250mg/ml) 10…" at bounding box center [654, 274] width 403 height 14
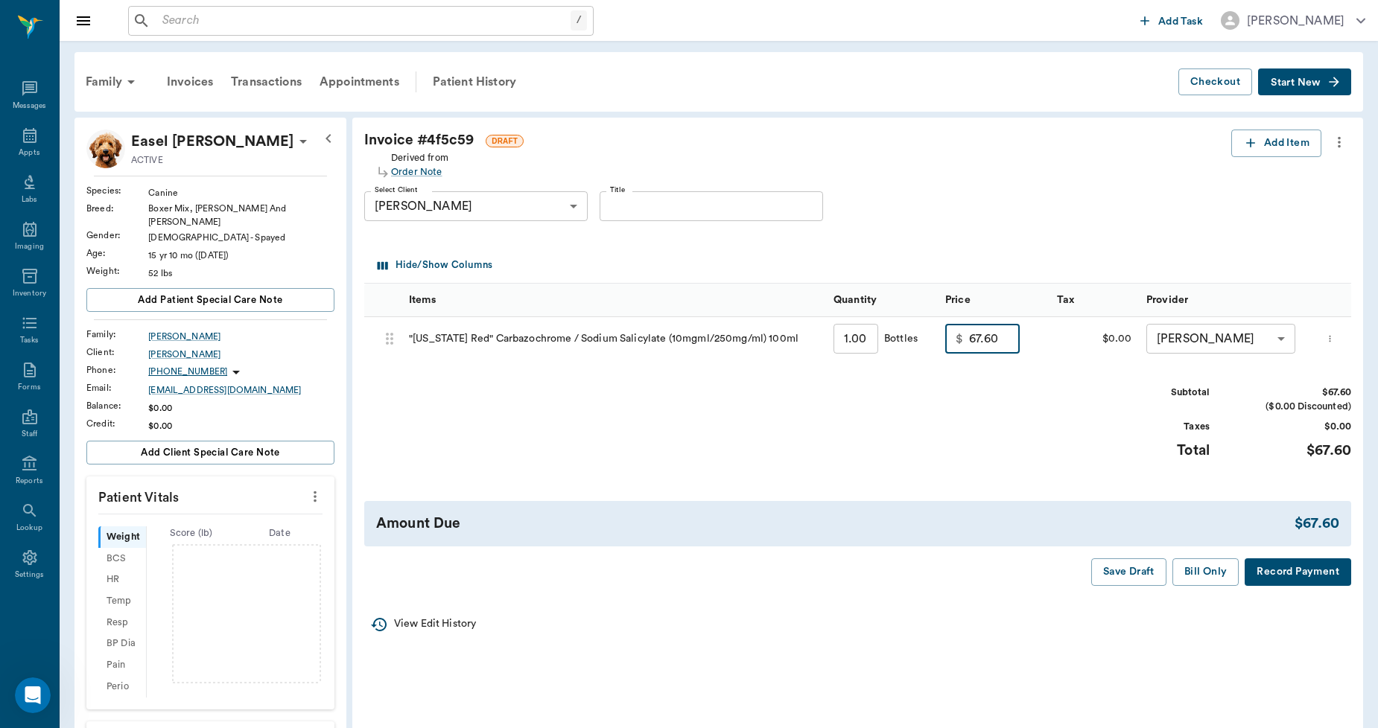
click at [1005, 335] on input "67.60" at bounding box center [994, 339] width 51 height 30
type input "0.00"
click at [1214, 582] on button "Bill Only" at bounding box center [1205, 572] width 67 height 28
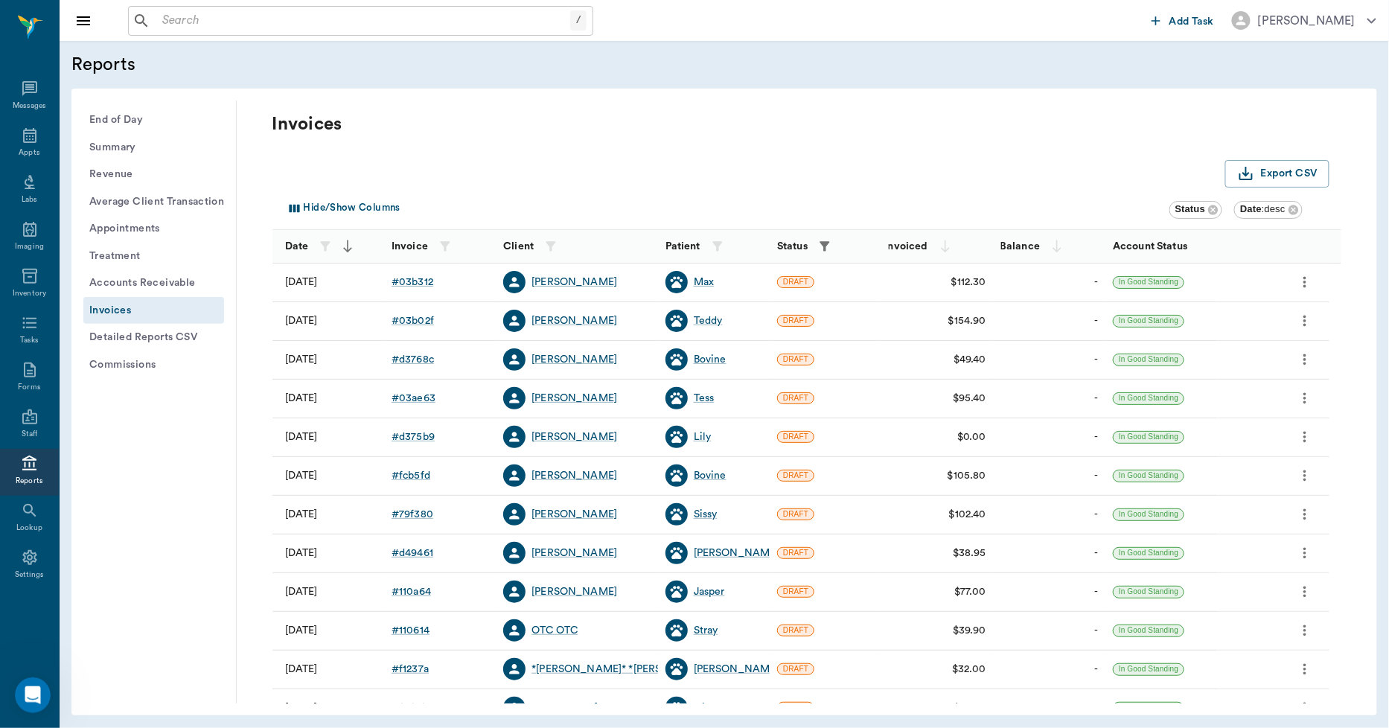
scroll to position [191, 0]
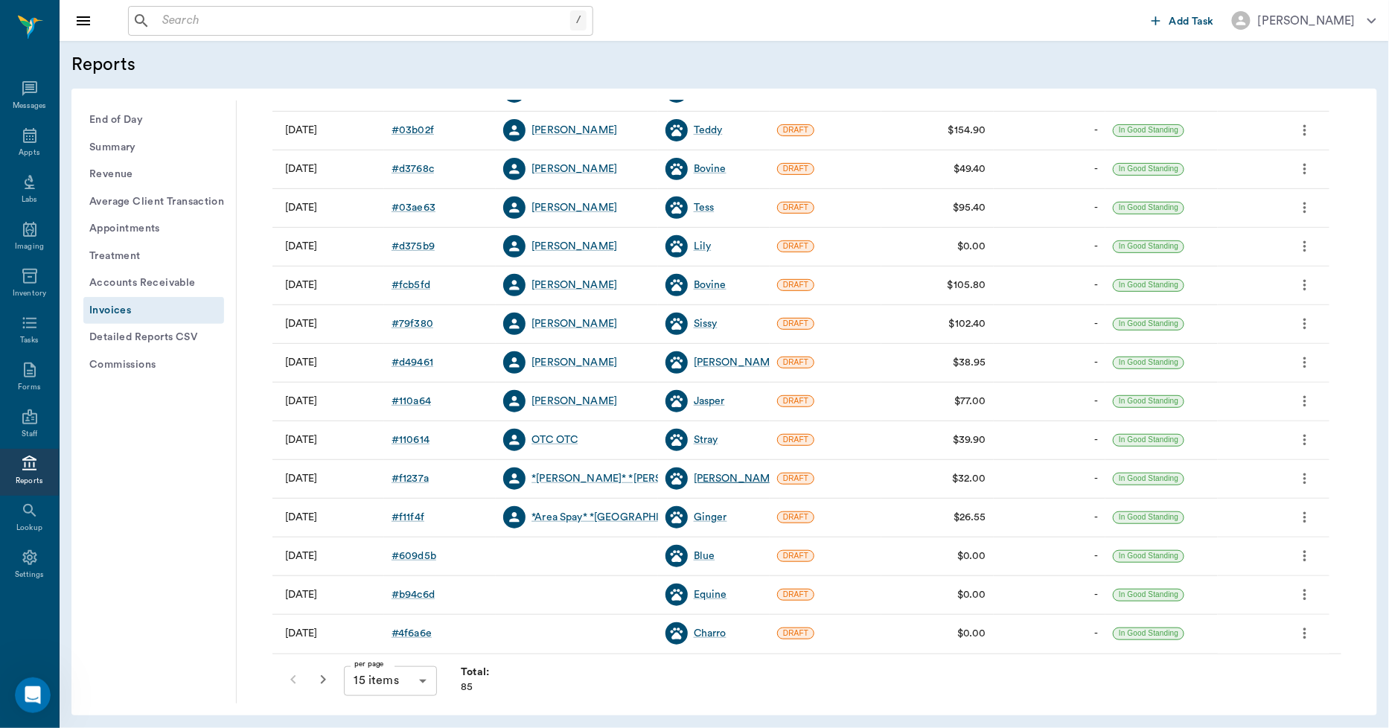
click at [710, 477] on div "Sam" at bounding box center [737, 478] width 86 height 15
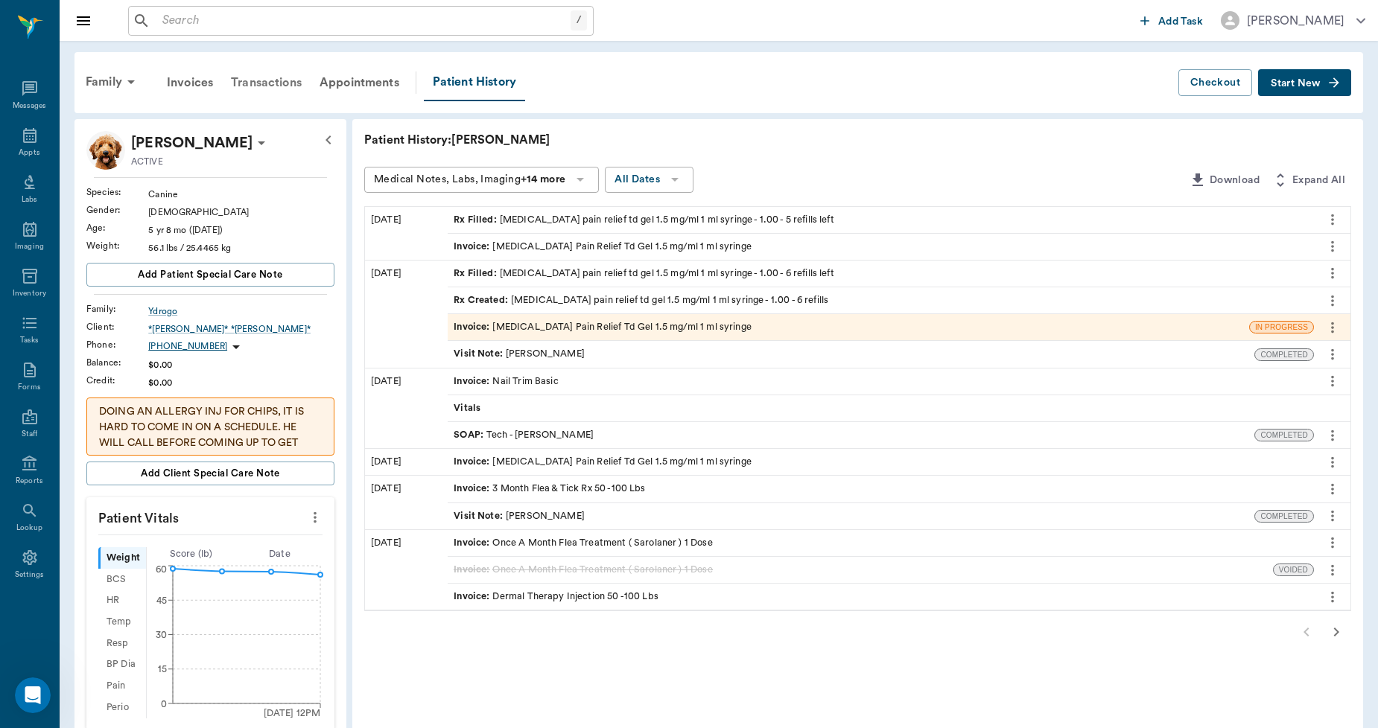
click at [264, 83] on div "Transactions" at bounding box center [266, 83] width 89 height 36
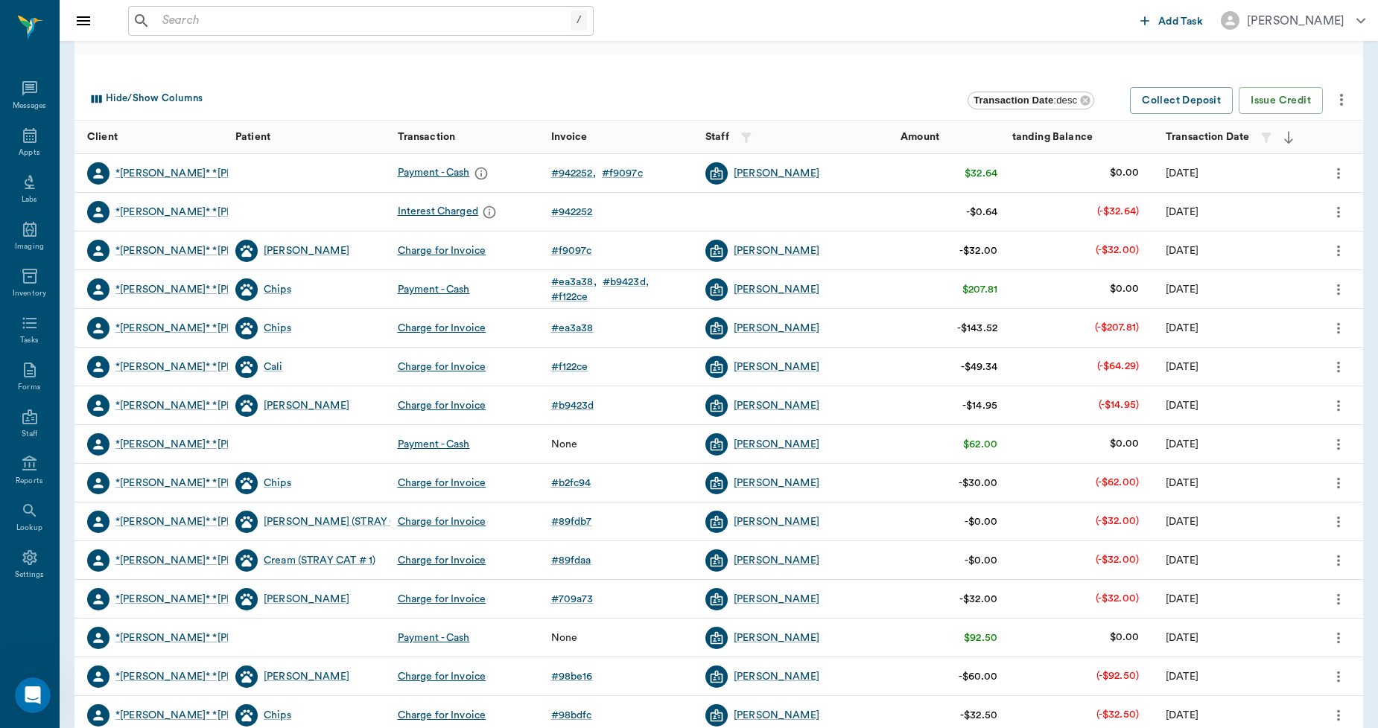
scroll to position [165, 0]
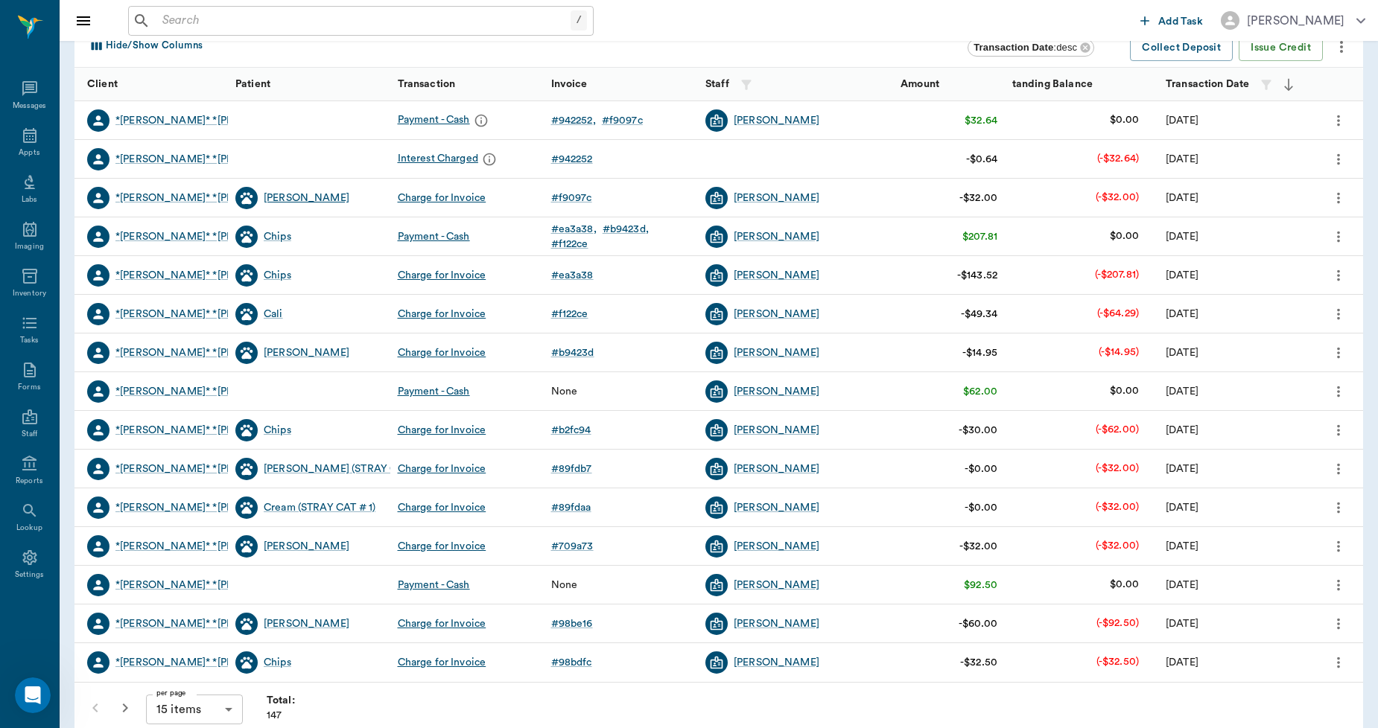
click at [266, 198] on div "Sam" at bounding box center [307, 198] width 86 height 15
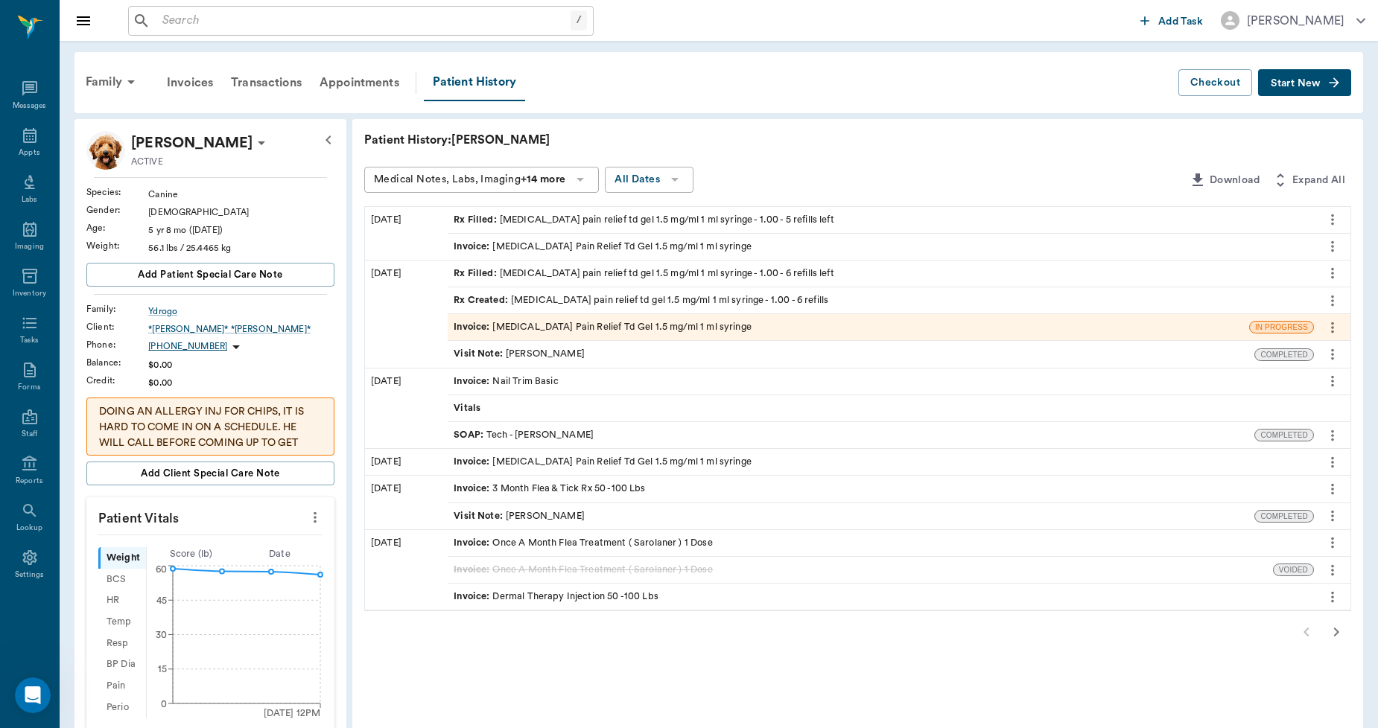
click at [567, 328] on div "Invoice : Buprenorphine Pain Relief Td Gel 1.5 mg/ml 1 ml syringe" at bounding box center [602, 327] width 298 height 14
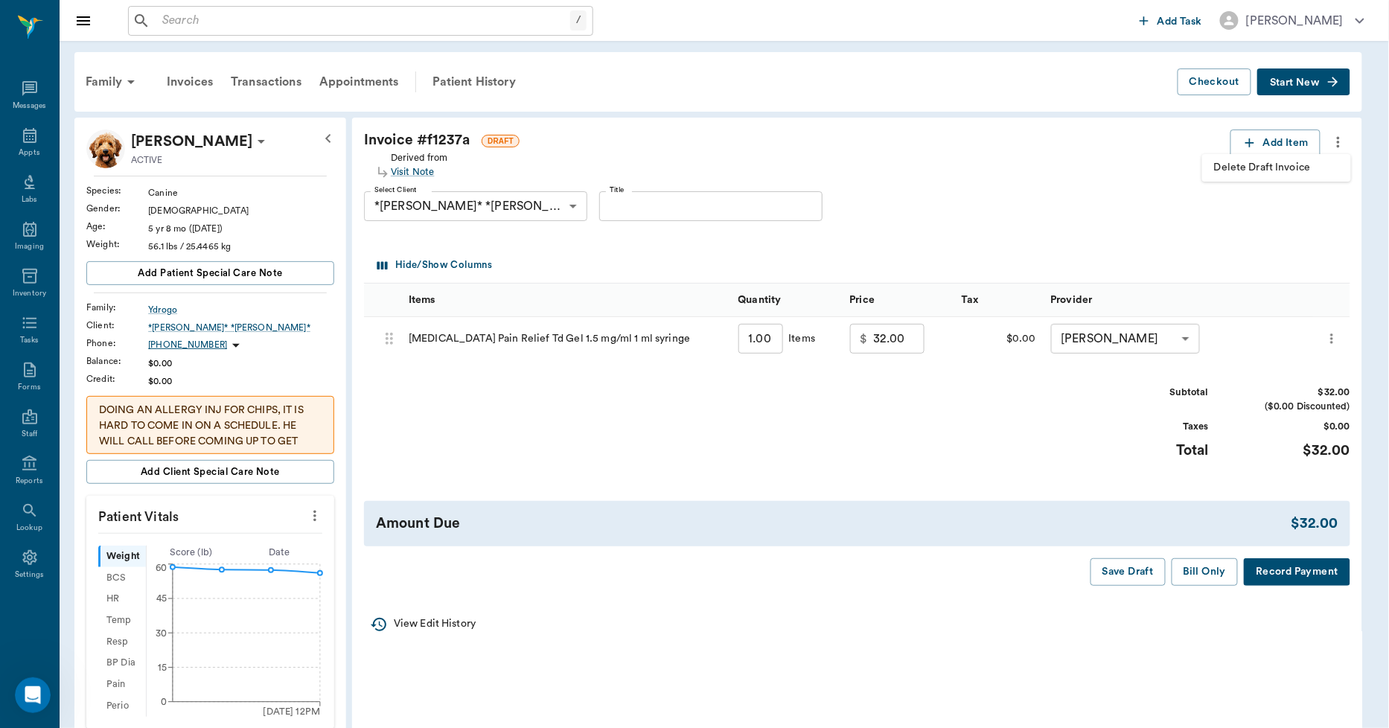
click at [1307, 158] on li "Delete Draft Invoice" at bounding box center [1277, 168] width 149 height 28
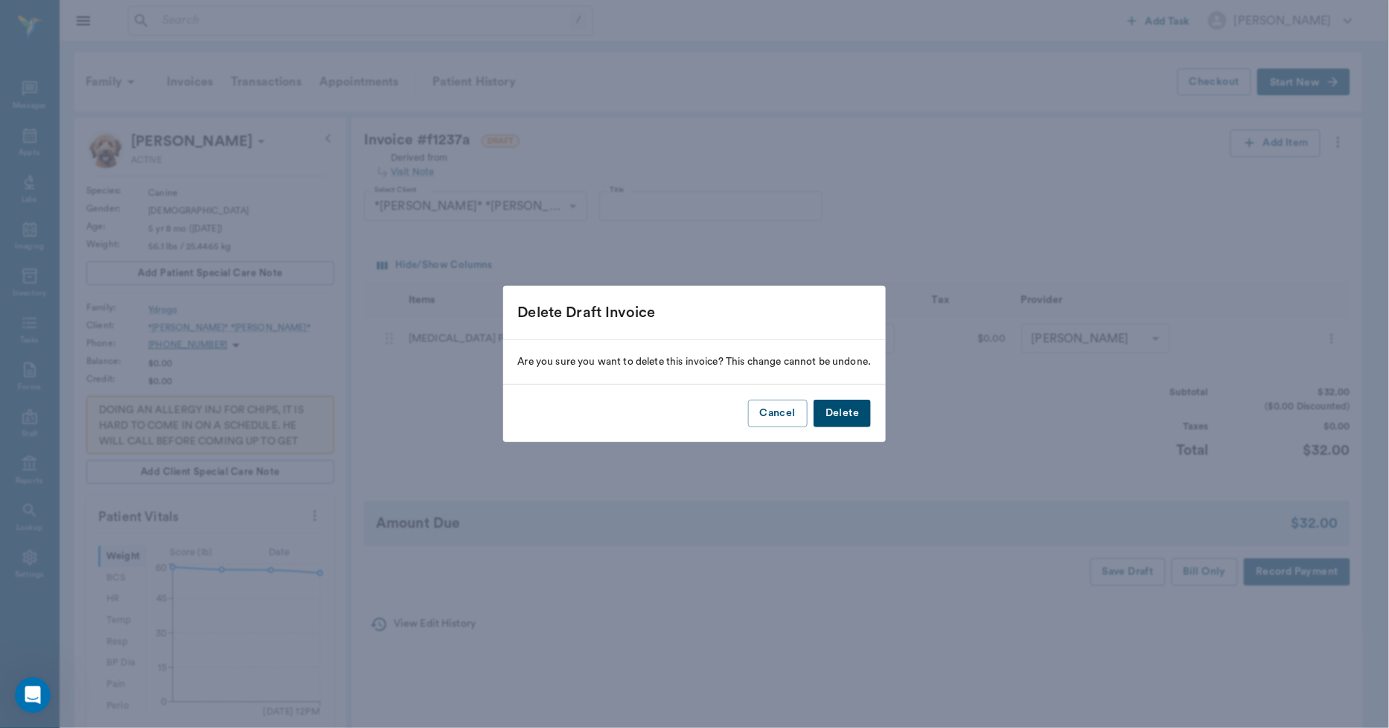
click at [839, 411] on button "Delete" at bounding box center [842, 414] width 57 height 28
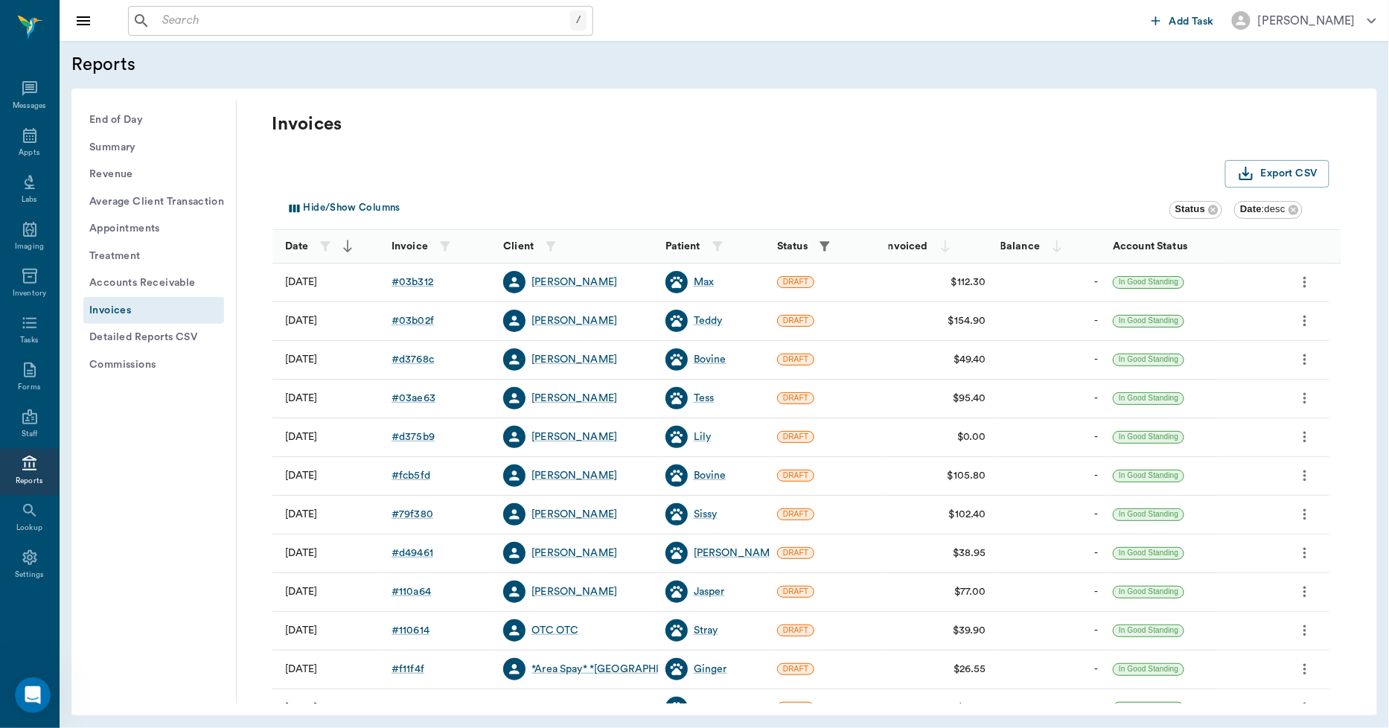
scroll to position [191, 0]
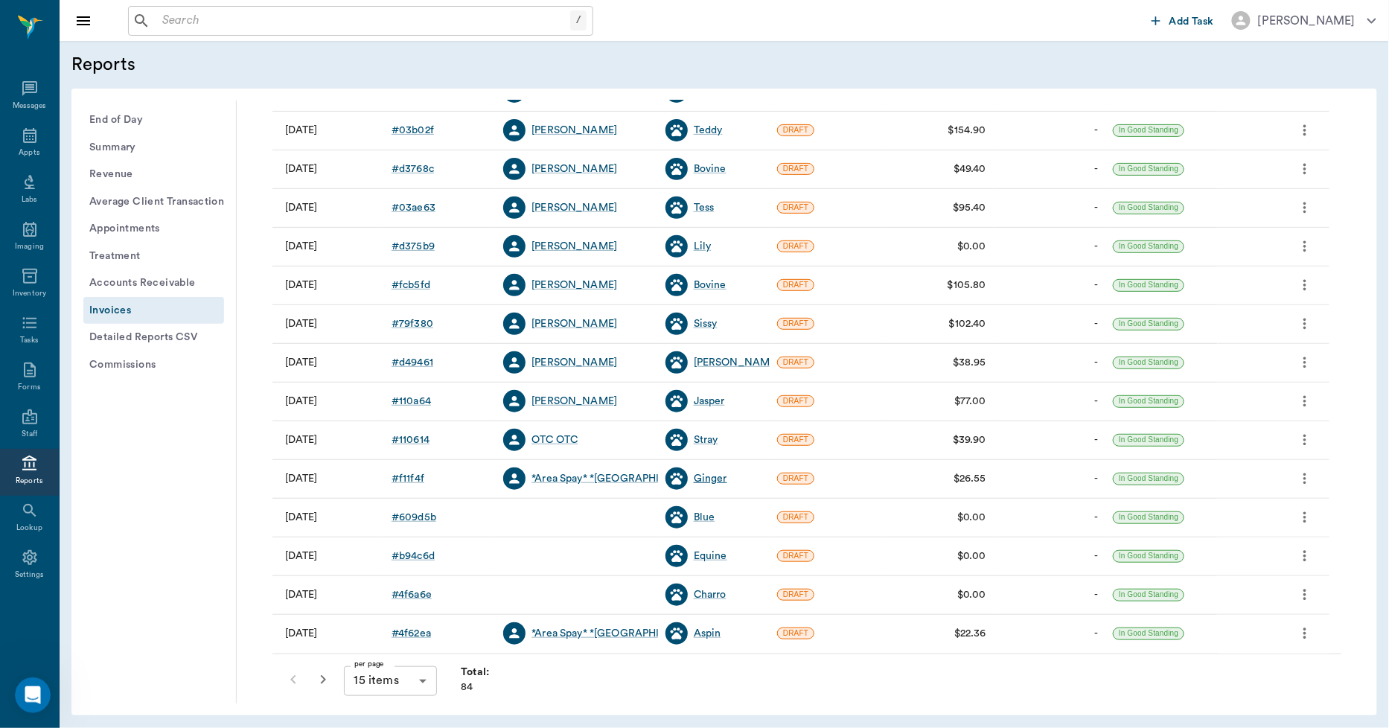
click at [706, 474] on div "Ginger" at bounding box center [711, 478] width 34 height 15
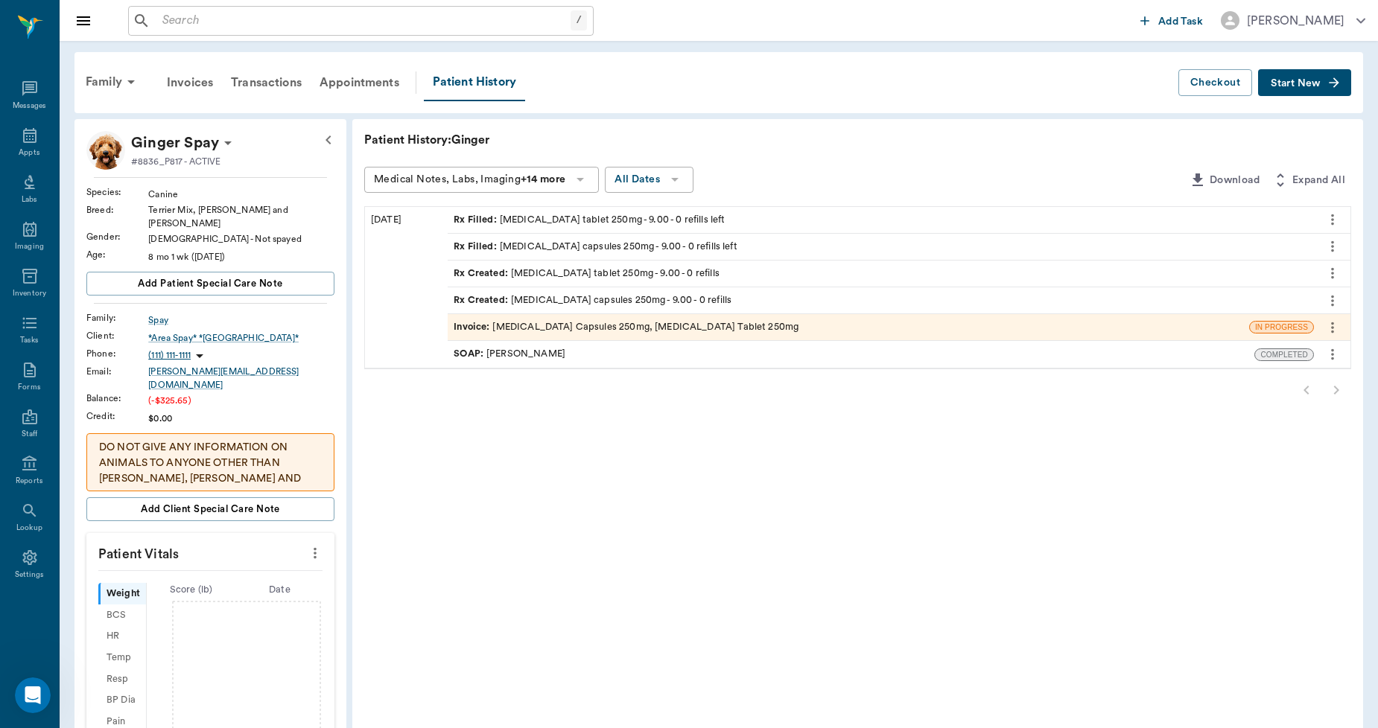
click at [1329, 361] on icon "more" at bounding box center [1332, 355] width 16 height 18
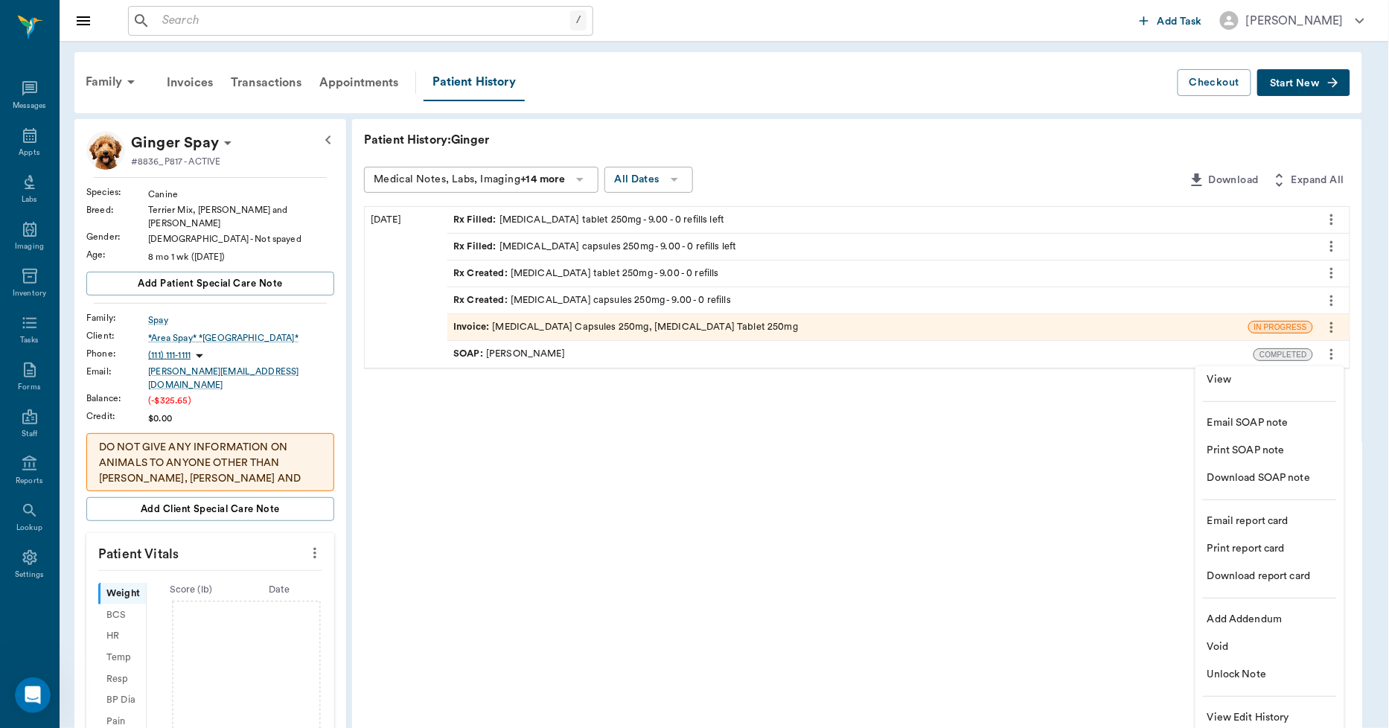
click at [1255, 381] on span "View" at bounding box center [1270, 380] width 125 height 16
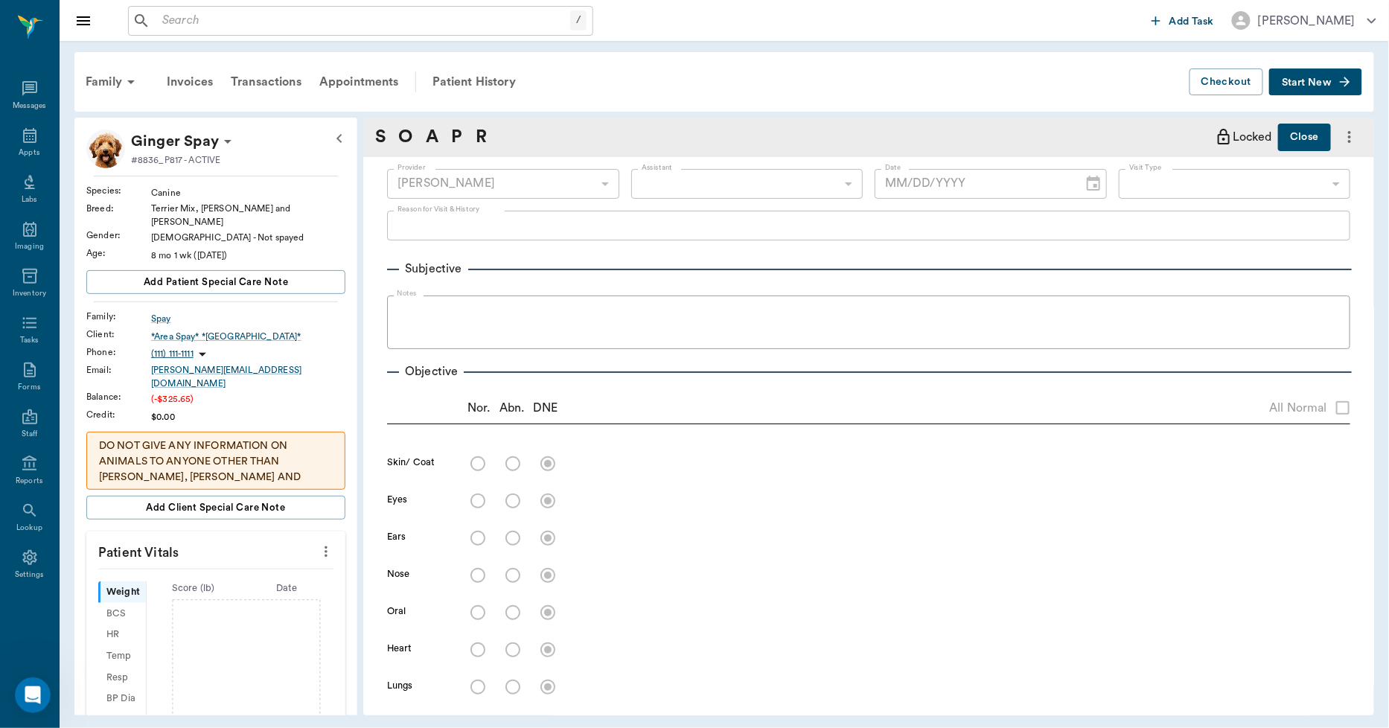
type input "63ec2f075fda476ae8351a4d"
type input "07/22/2025"
click at [473, 78] on div "Patient History" at bounding box center [474, 82] width 101 height 36
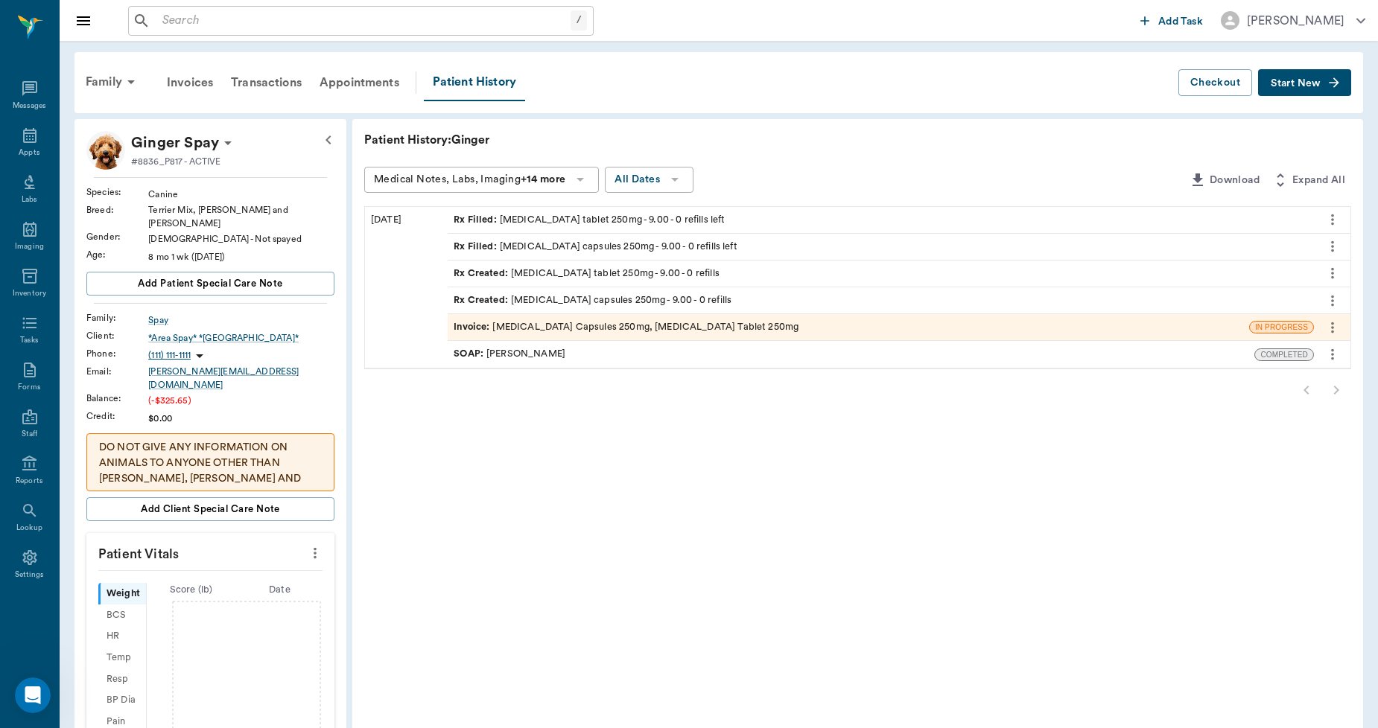
click at [547, 322] on div "Invoice : Amoxicillin Capsules 250mg, Metronidazole Tablet 250mg" at bounding box center [625, 327] width 345 height 14
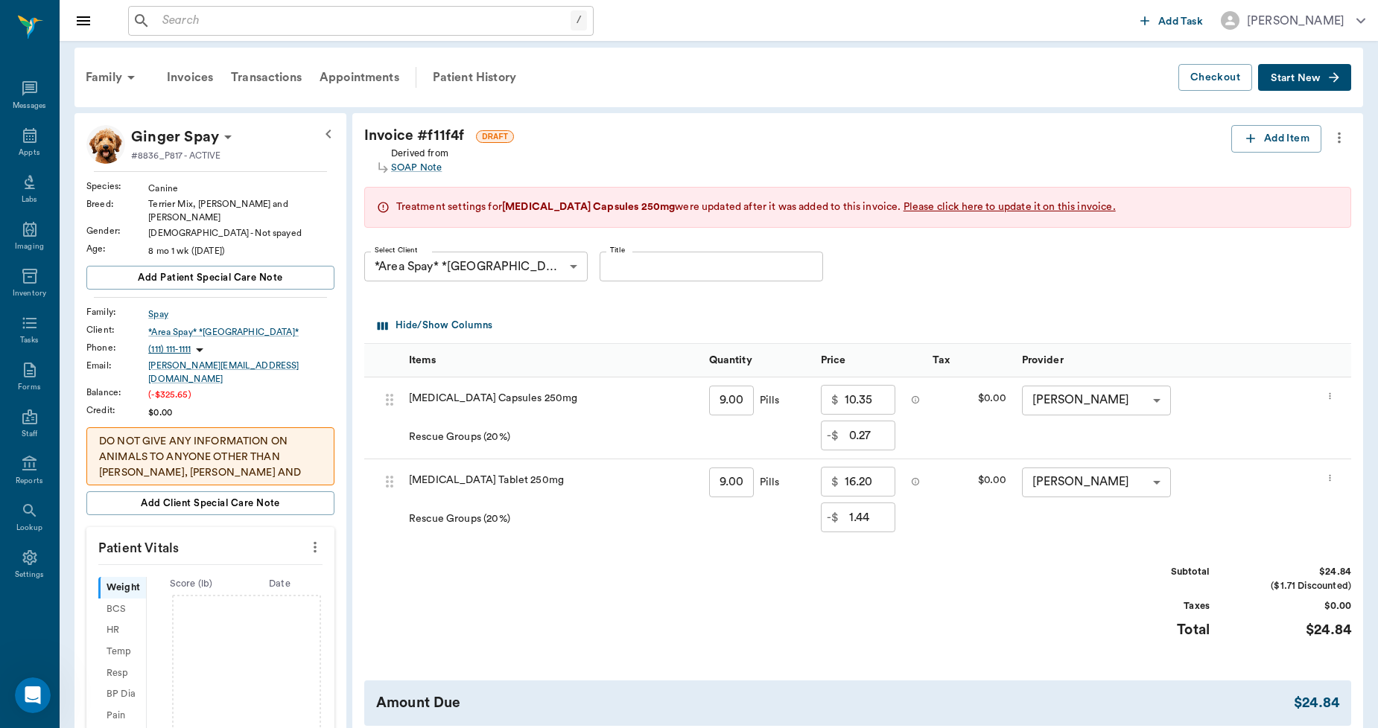
scroll to position [83, 0]
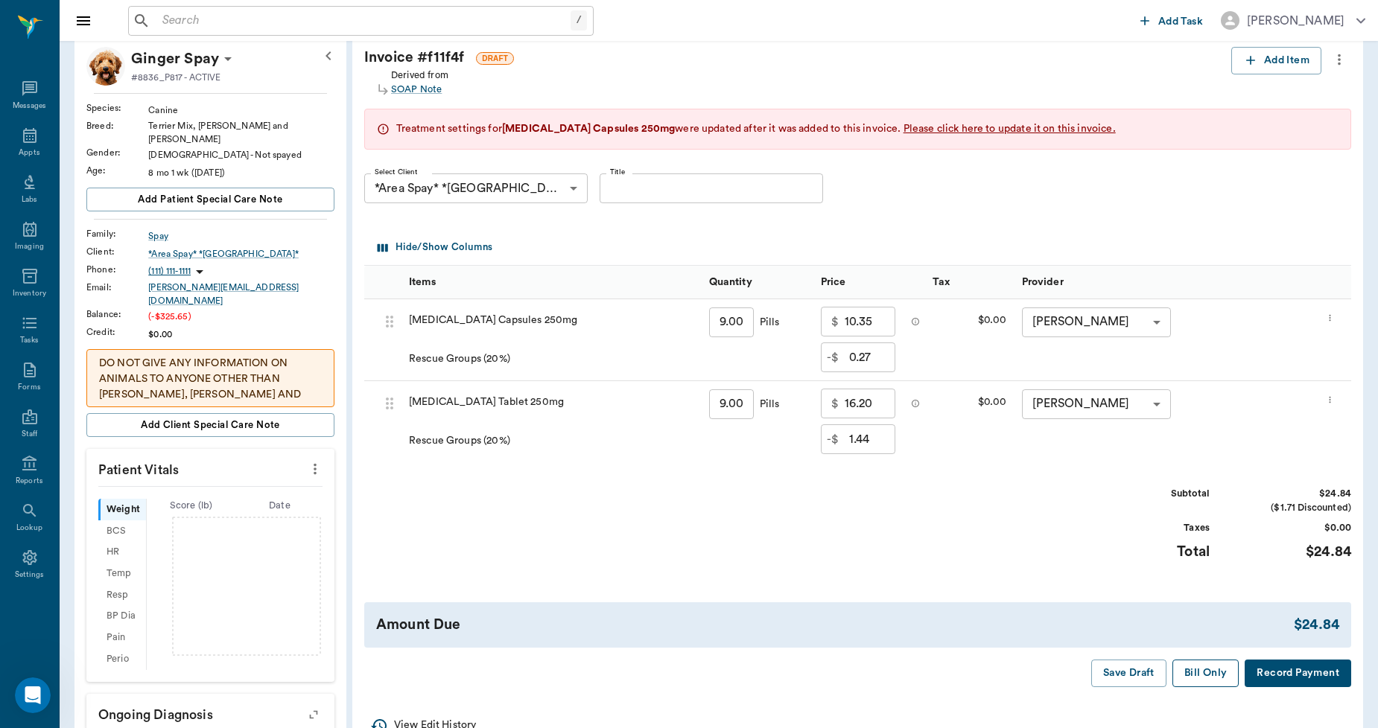
click at [1211, 670] on button "Bill Only" at bounding box center [1205, 674] width 67 height 28
click at [1185, 665] on button "Bill Only" at bounding box center [1205, 674] width 67 height 28
click at [923, 121] on div "Treatment settings for Amoxicillin Capsules 250mg were updated after it was add…" at bounding box center [755, 129] width 719 height 16
click at [923, 128] on span "Please click here to update it on this invoice." at bounding box center [1009, 129] width 212 height 10
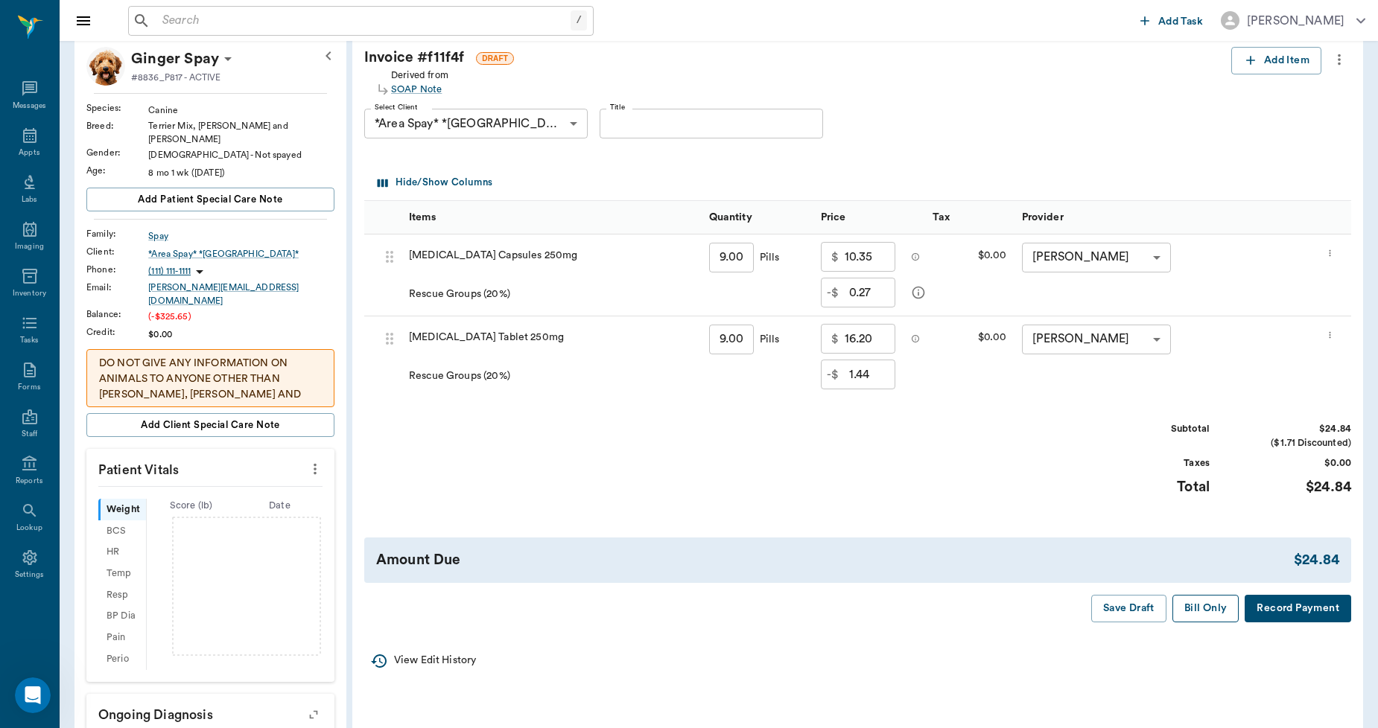
click at [1214, 602] on button "Bill Only" at bounding box center [1205, 609] width 67 height 28
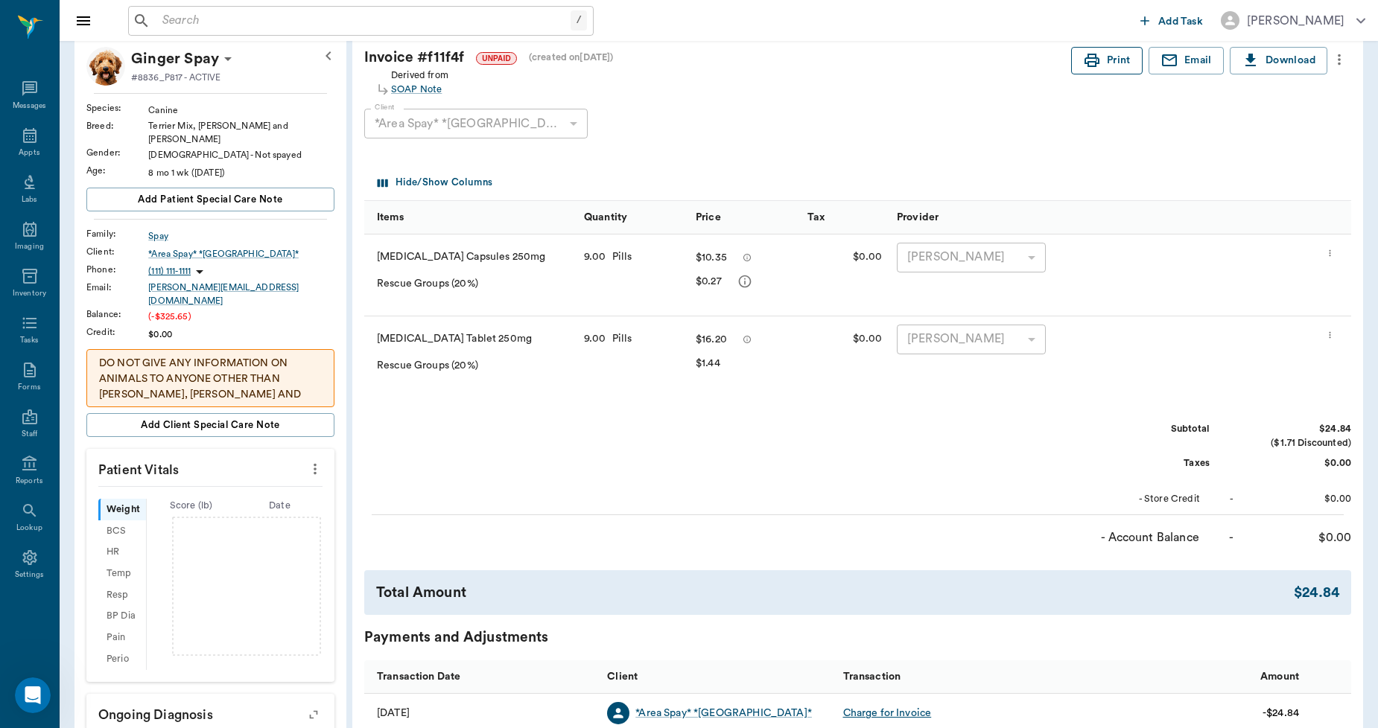
click at [1111, 74] on button "Print" at bounding box center [1106, 61] width 71 height 28
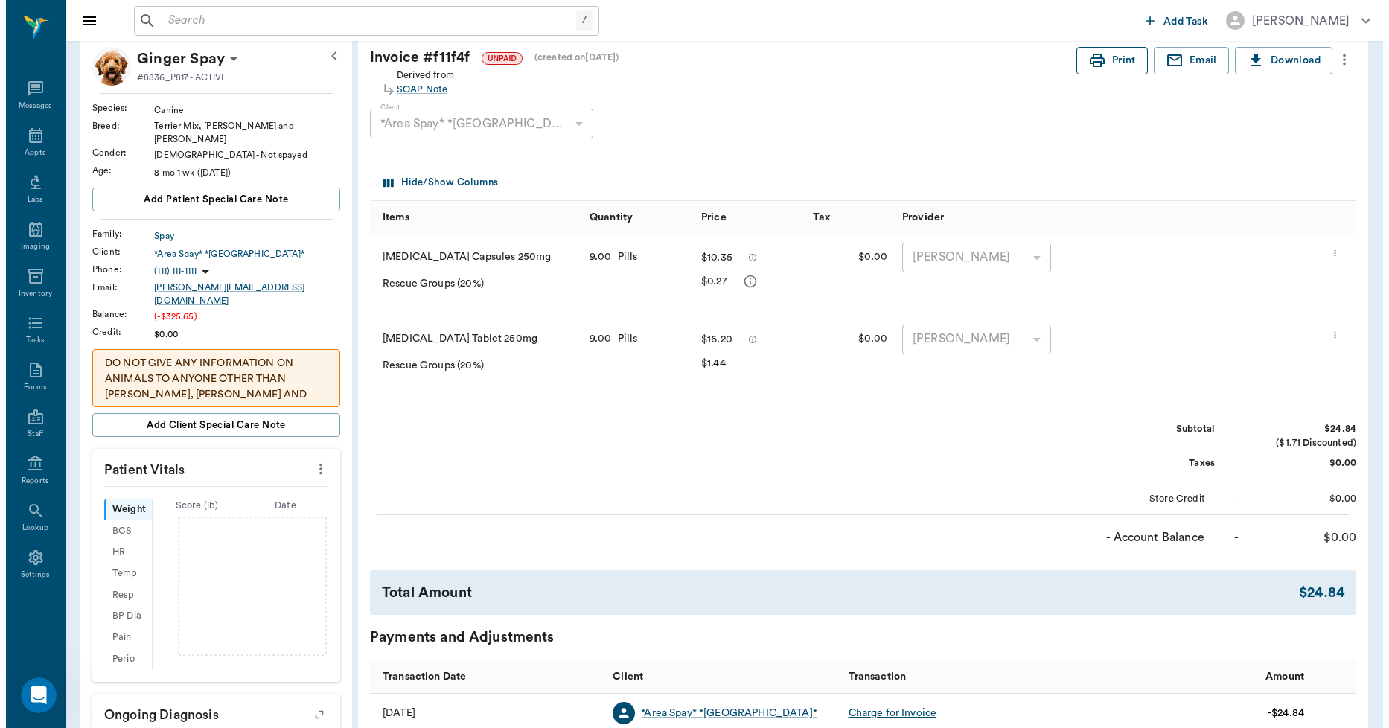
scroll to position [0, 0]
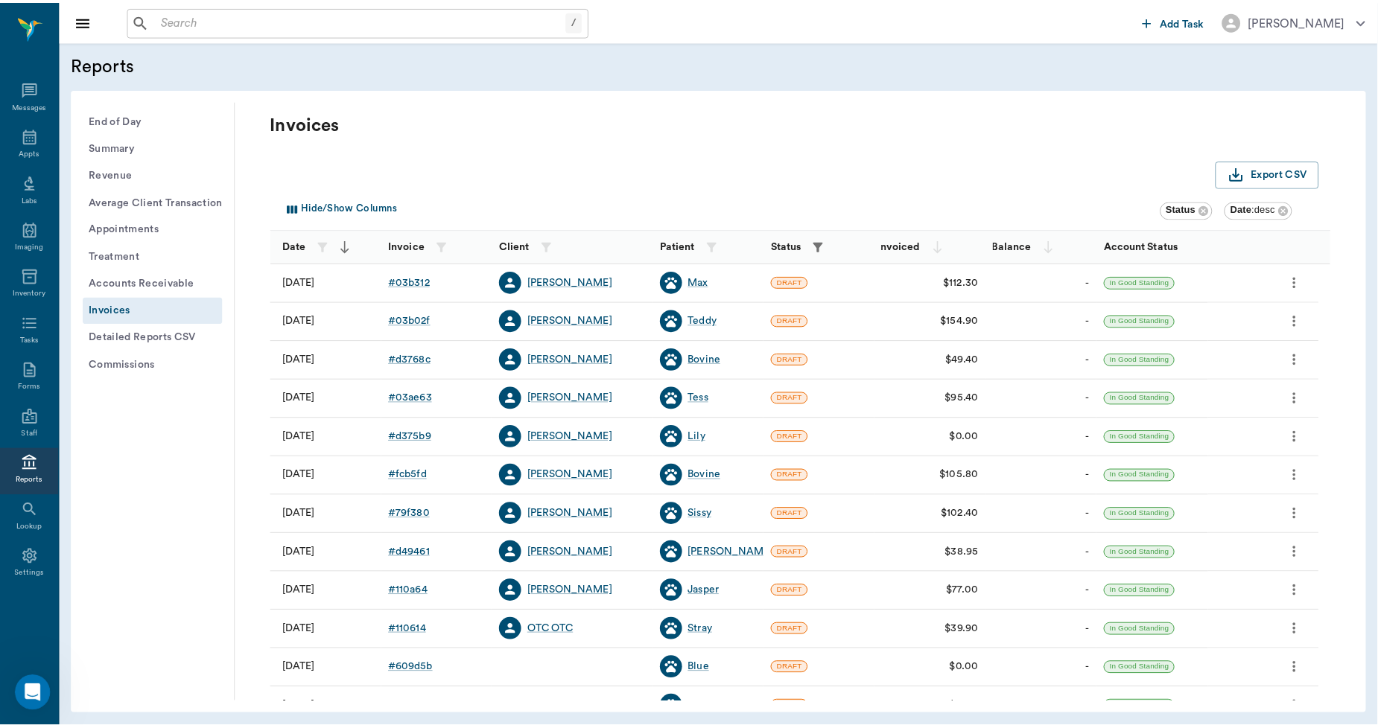
scroll to position [191, 0]
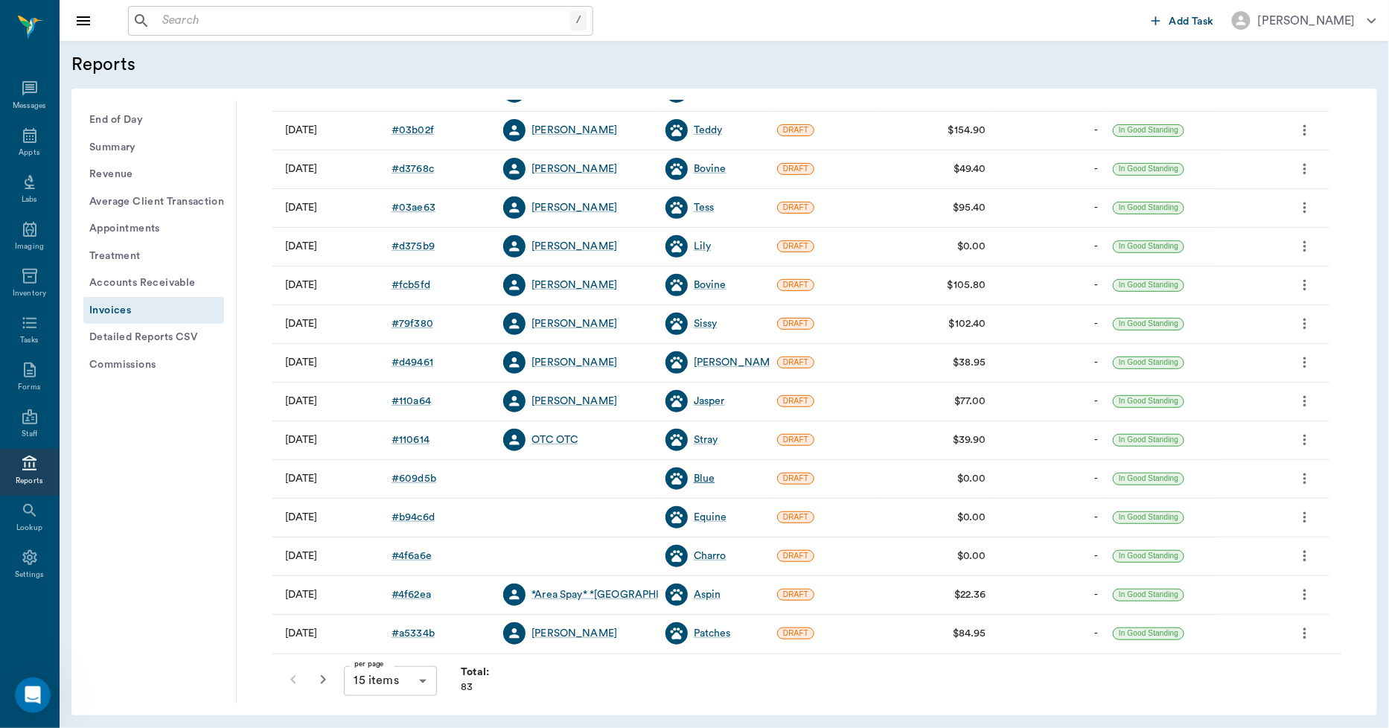
click at [701, 474] on div "Blue" at bounding box center [705, 478] width 22 height 15
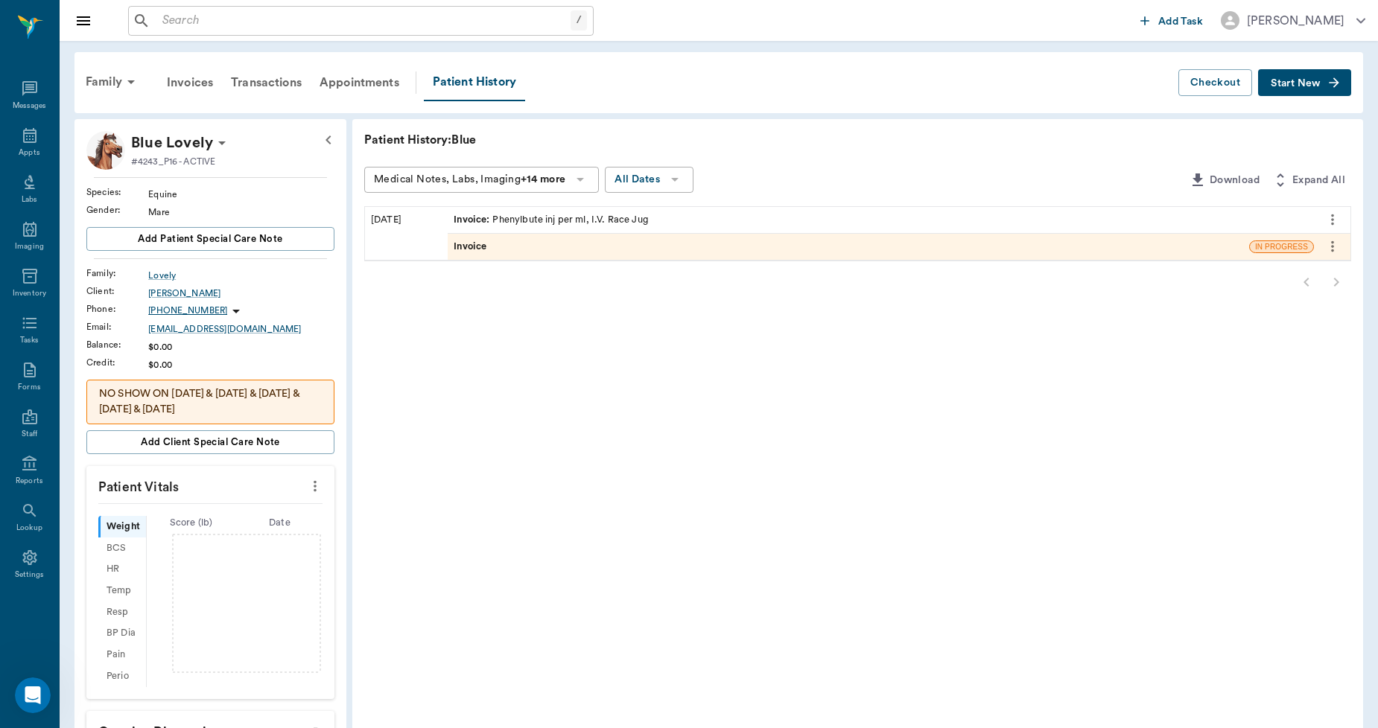
click at [510, 252] on div "Invoice" at bounding box center [848, 247] width 801 height 26
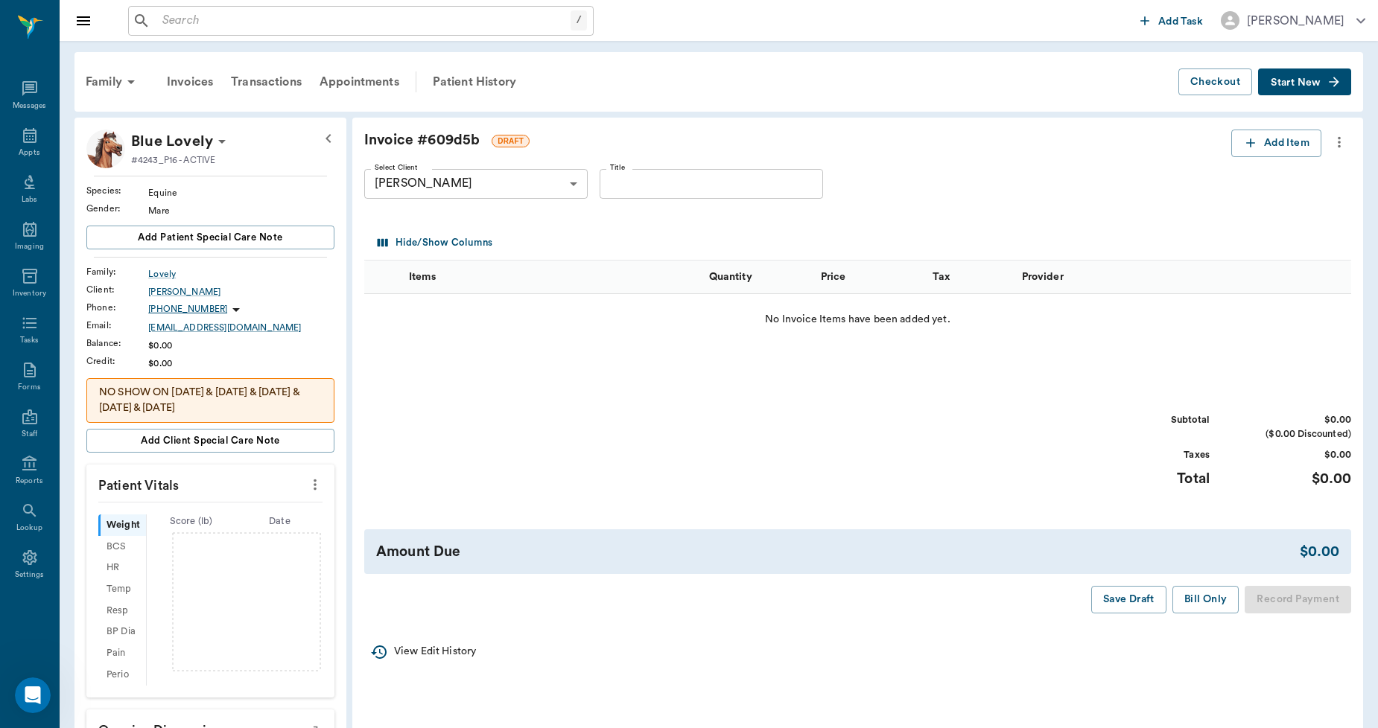
click at [1343, 144] on icon "more" at bounding box center [1339, 142] width 16 height 18
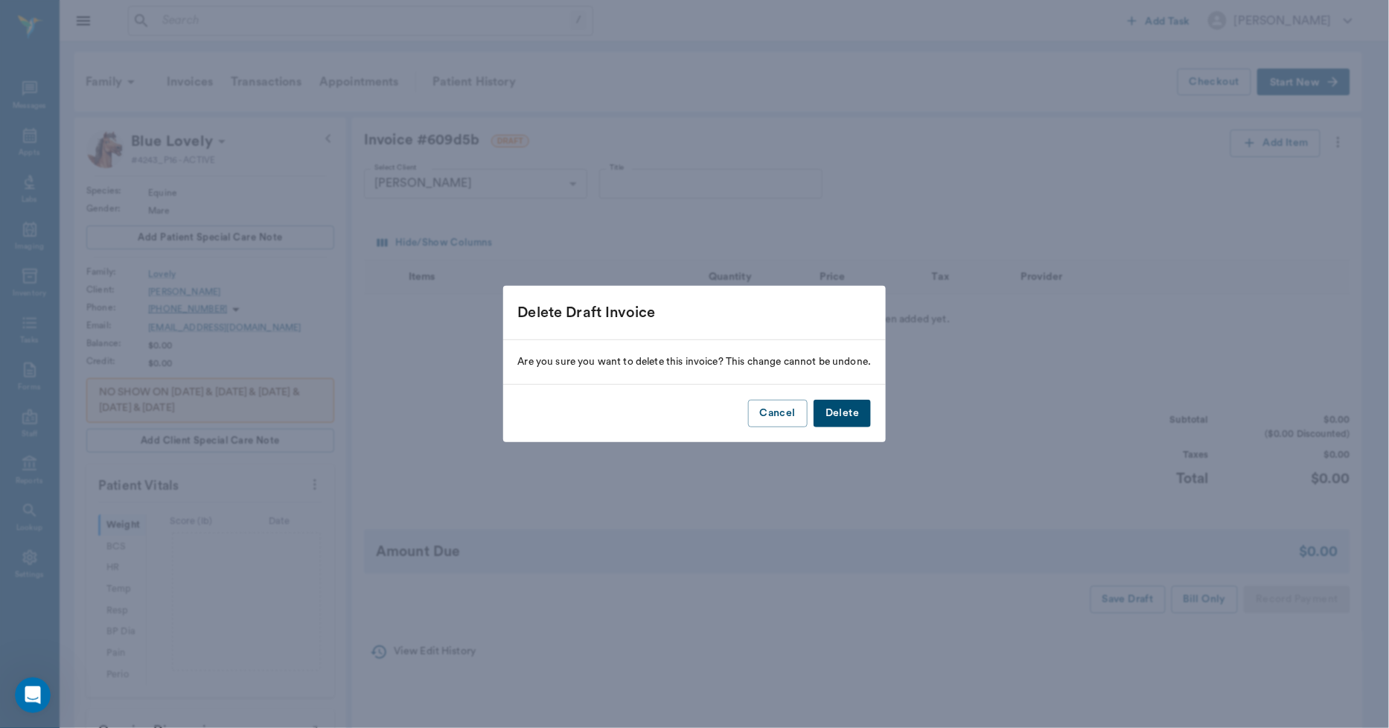
click at [851, 410] on button "Delete" at bounding box center [842, 414] width 57 height 28
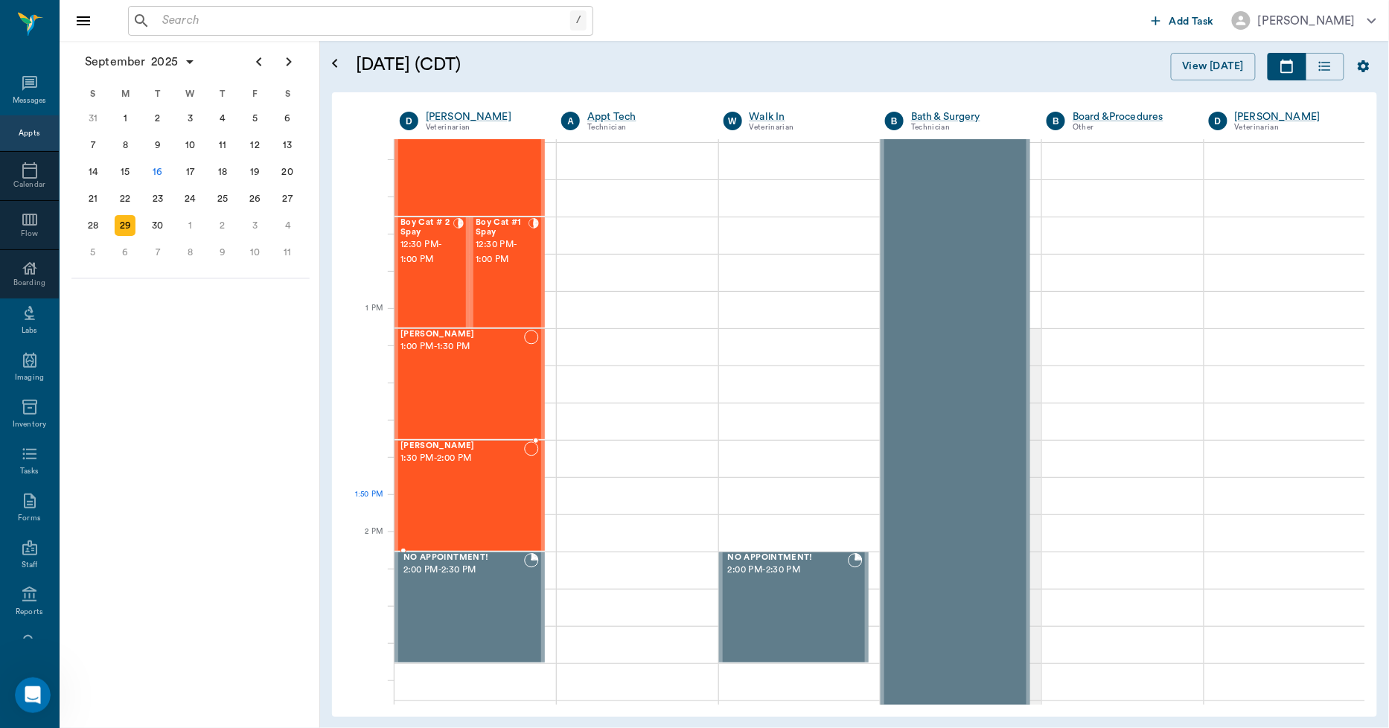
scroll to position [993, 0]
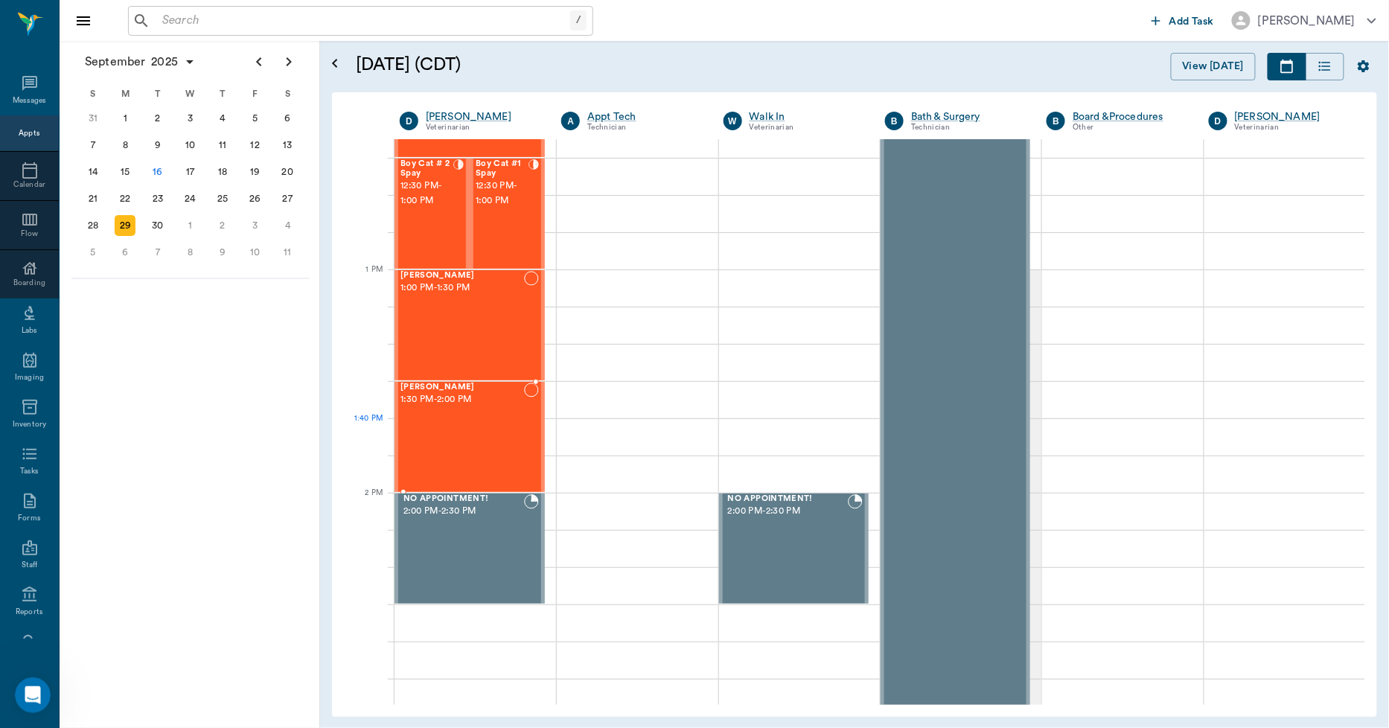
click at [488, 440] on div "[PERSON_NAME] 1:30 PM - 2:00 PM" at bounding box center [463, 437] width 124 height 109
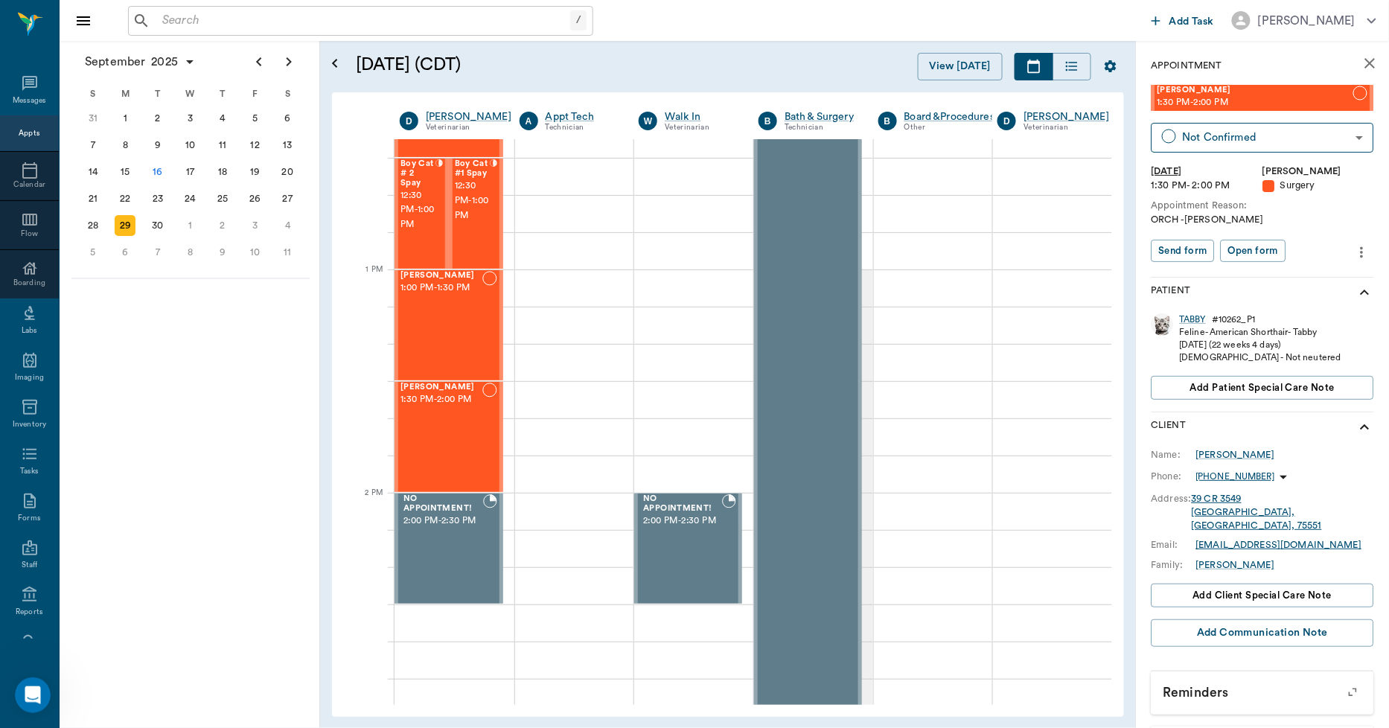
click at [1354, 246] on icon "more" at bounding box center [1362, 252] width 16 height 18
click at [1304, 272] on span "Edit appointment" at bounding box center [1288, 278] width 125 height 16
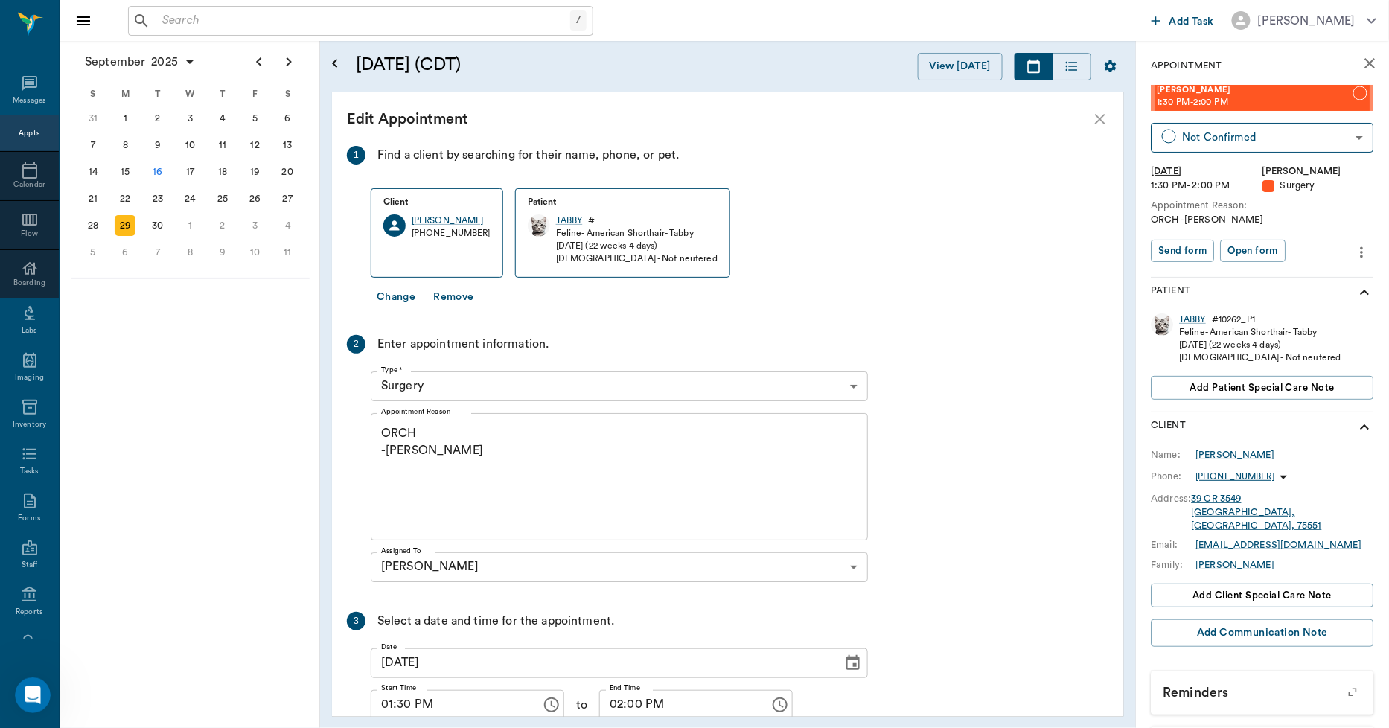
click at [439, 458] on textarea "ORCH -[PERSON_NAME]" at bounding box center [619, 476] width 477 height 103
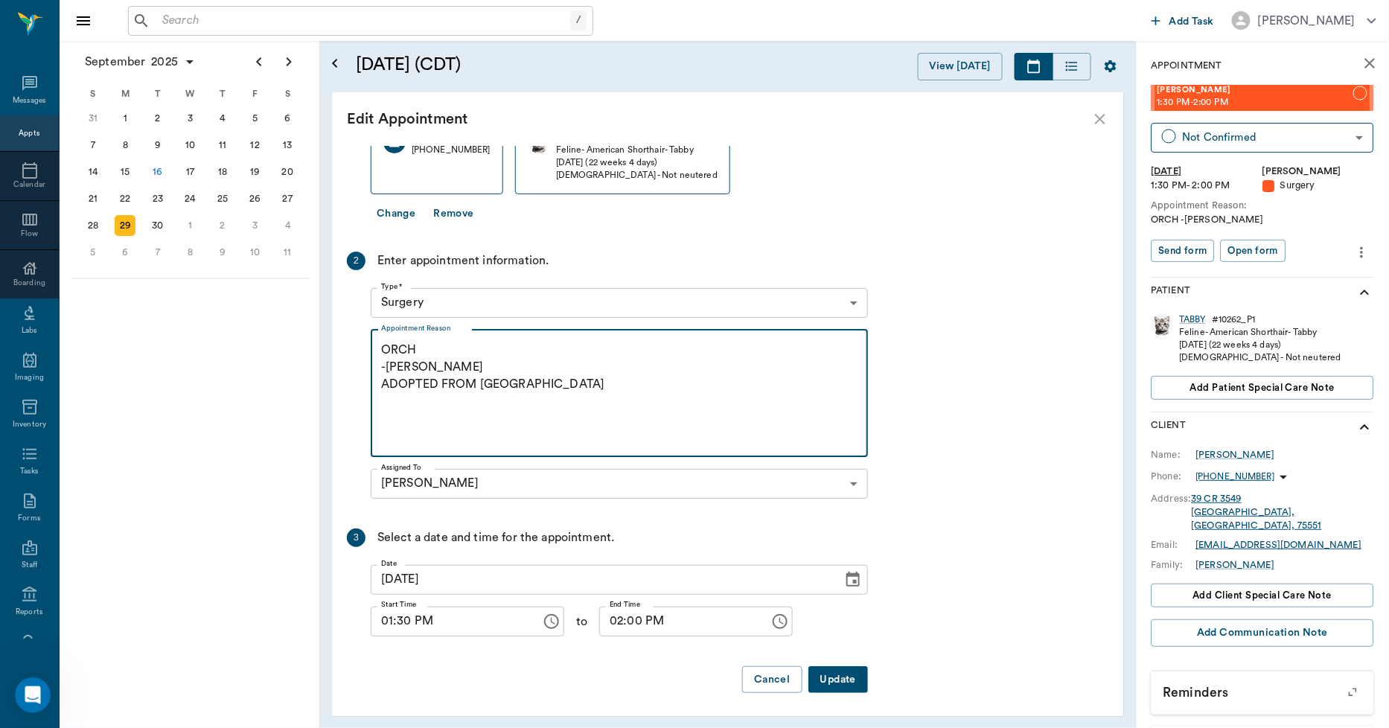
scroll to position [86, 0]
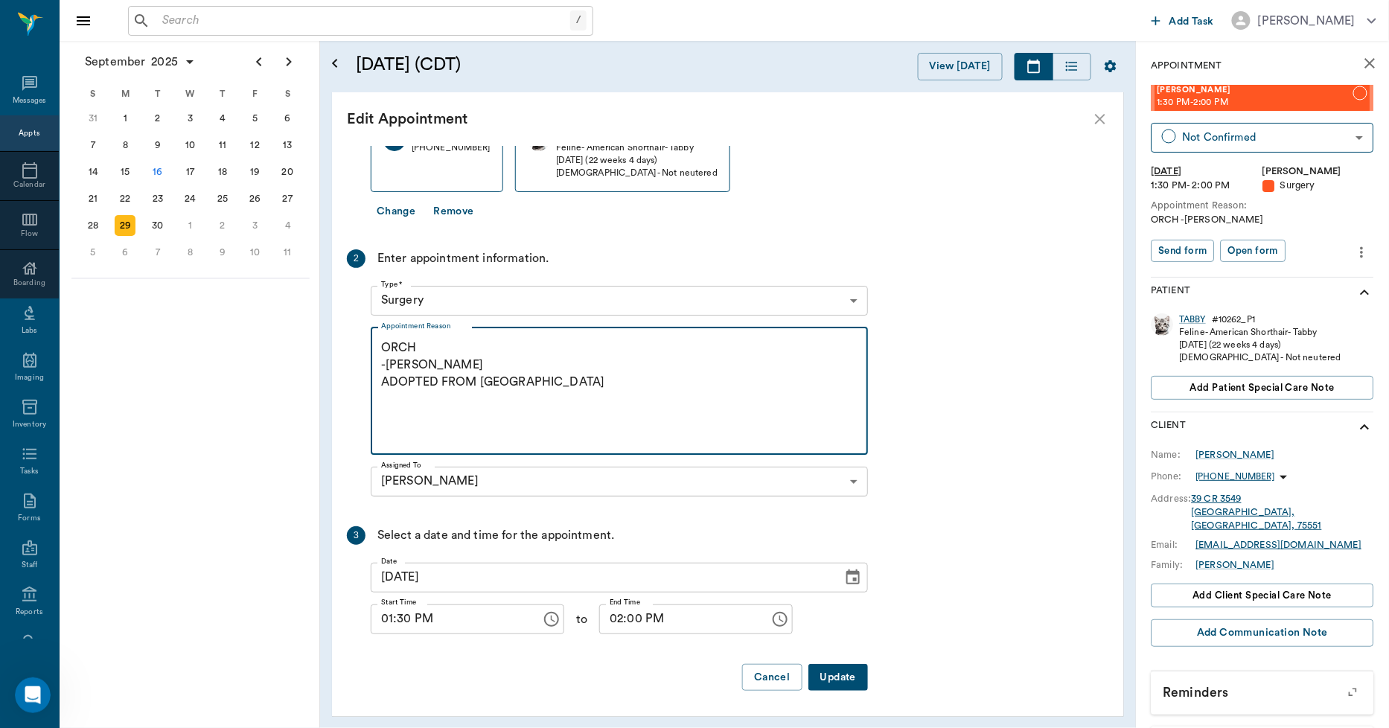
type textarea "ORCH -LORY ADOPTED FROM US"
click at [853, 676] on button "Update" at bounding box center [839, 678] width 60 height 28
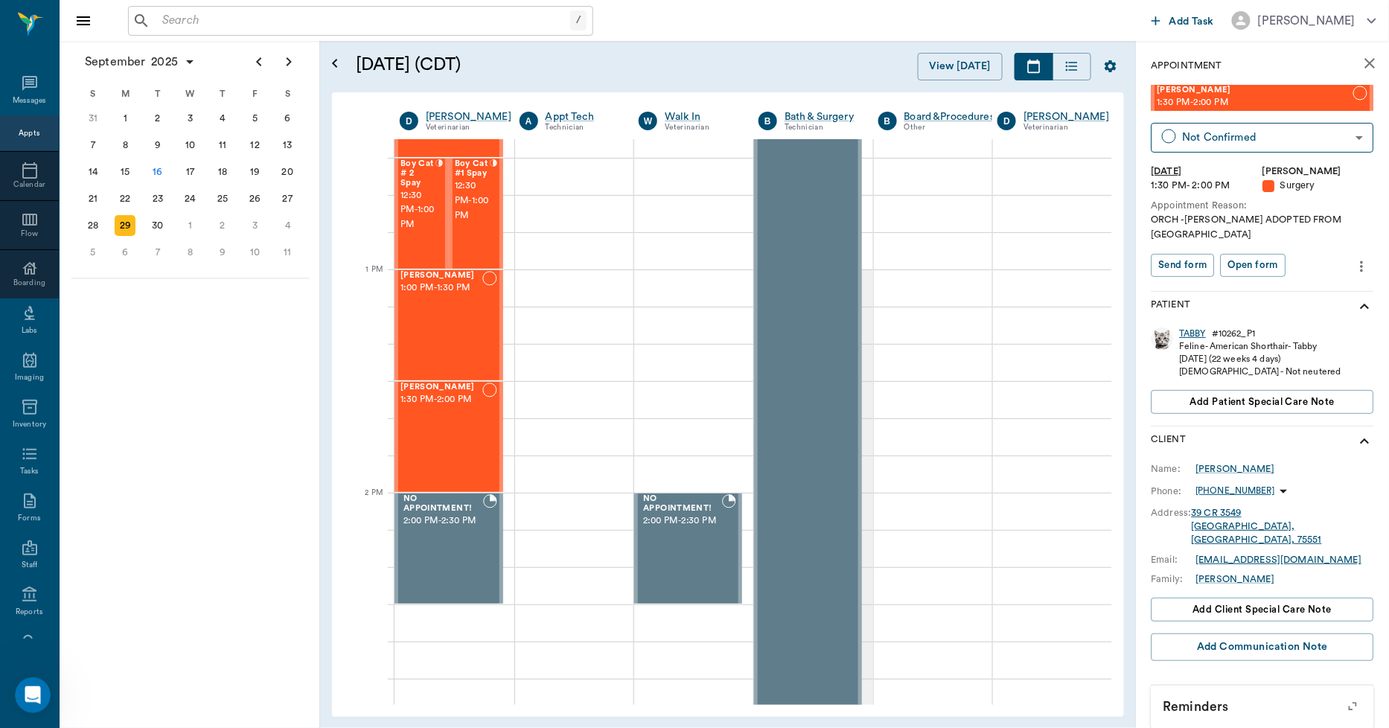
click at [1207, 328] on div "TABBY" at bounding box center [1193, 334] width 27 height 13
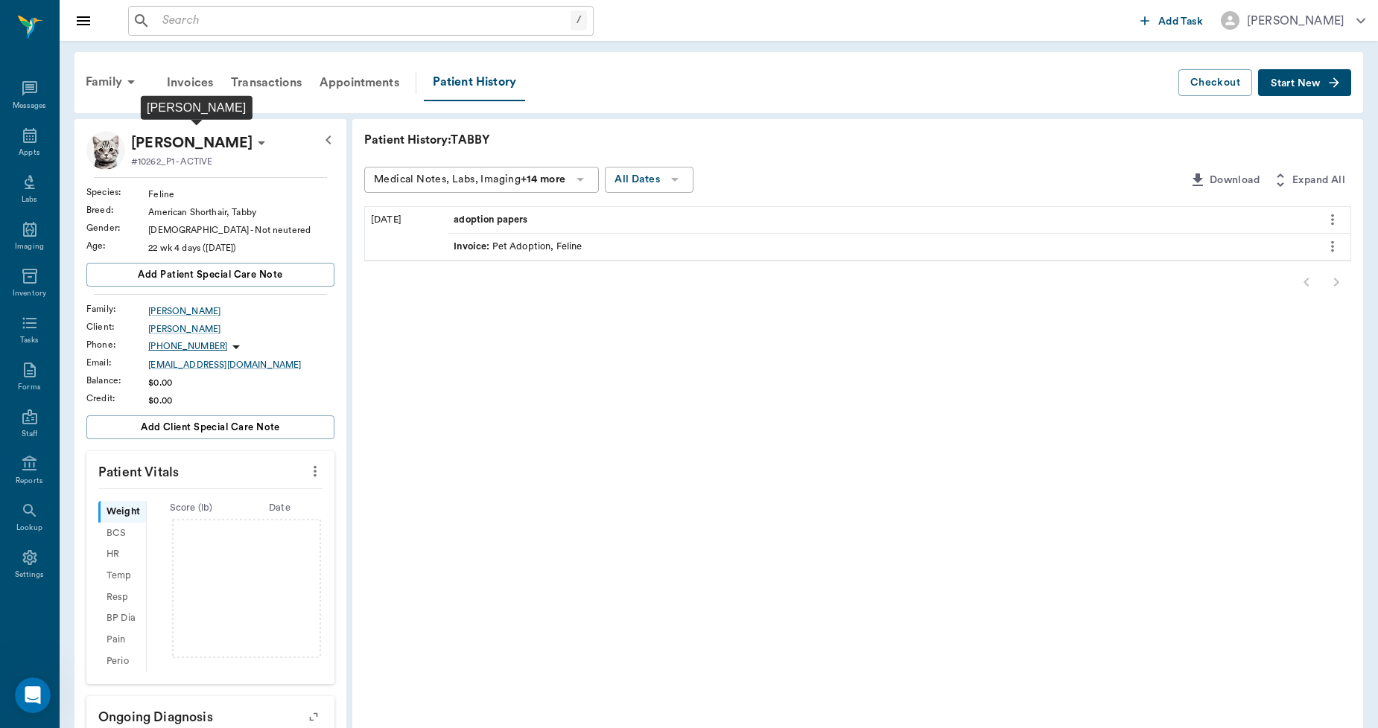
click at [252, 136] on p "TABBY LUNSFORD" at bounding box center [191, 143] width 121 height 24
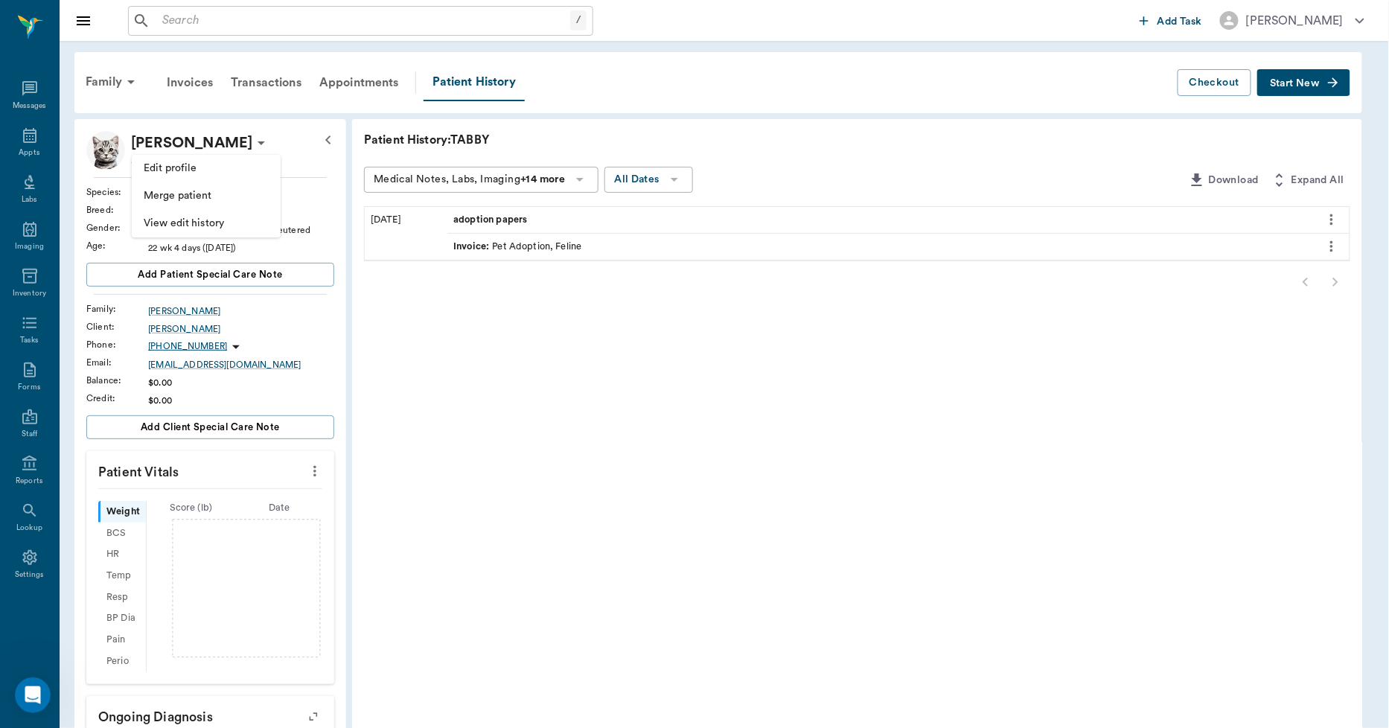
click at [191, 157] on li "Edit profile" at bounding box center [206, 169] width 149 height 28
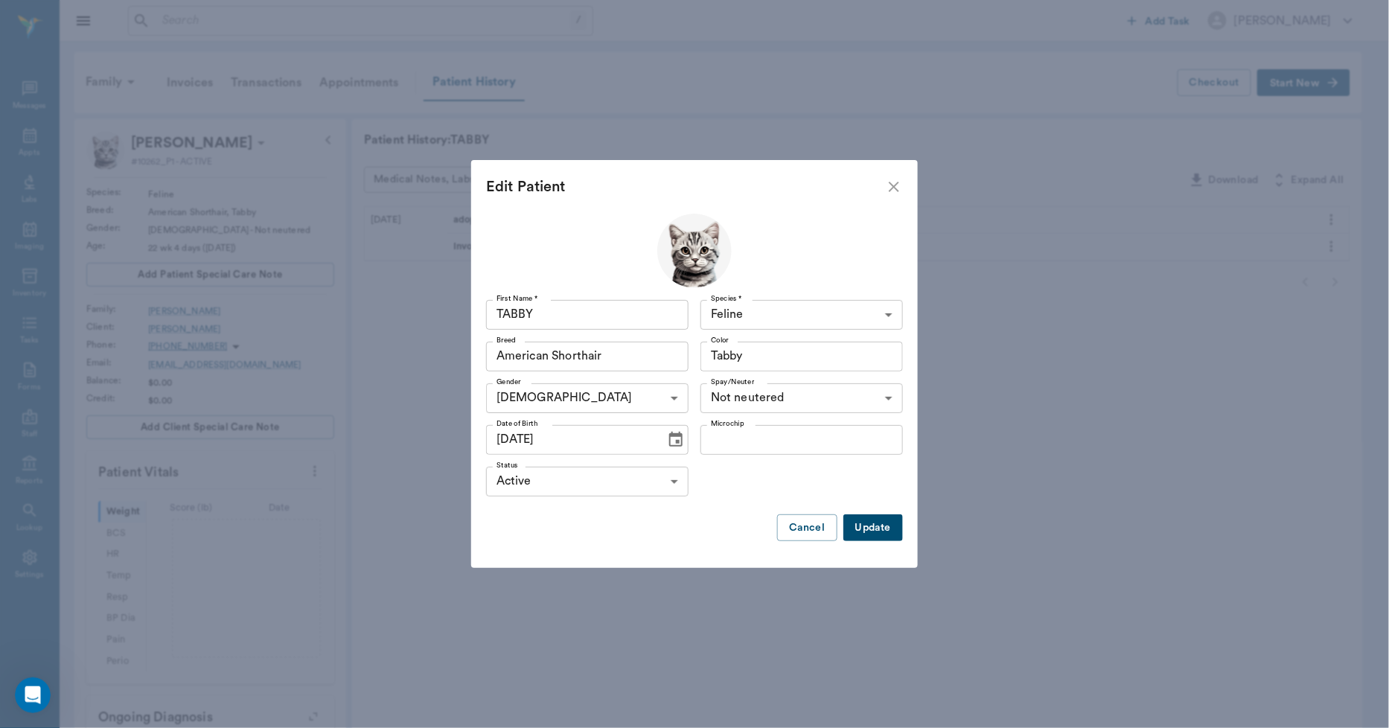
click at [604, 300] on div "First Name * TABBY First Name *" at bounding box center [590, 315] width 208 height 42
click at [592, 331] on div "First Name * TABBY First Name *" at bounding box center [590, 315] width 208 height 42
click at [608, 319] on input "TABBY" at bounding box center [587, 315] width 203 height 30
type input "T"
type input "Tex"
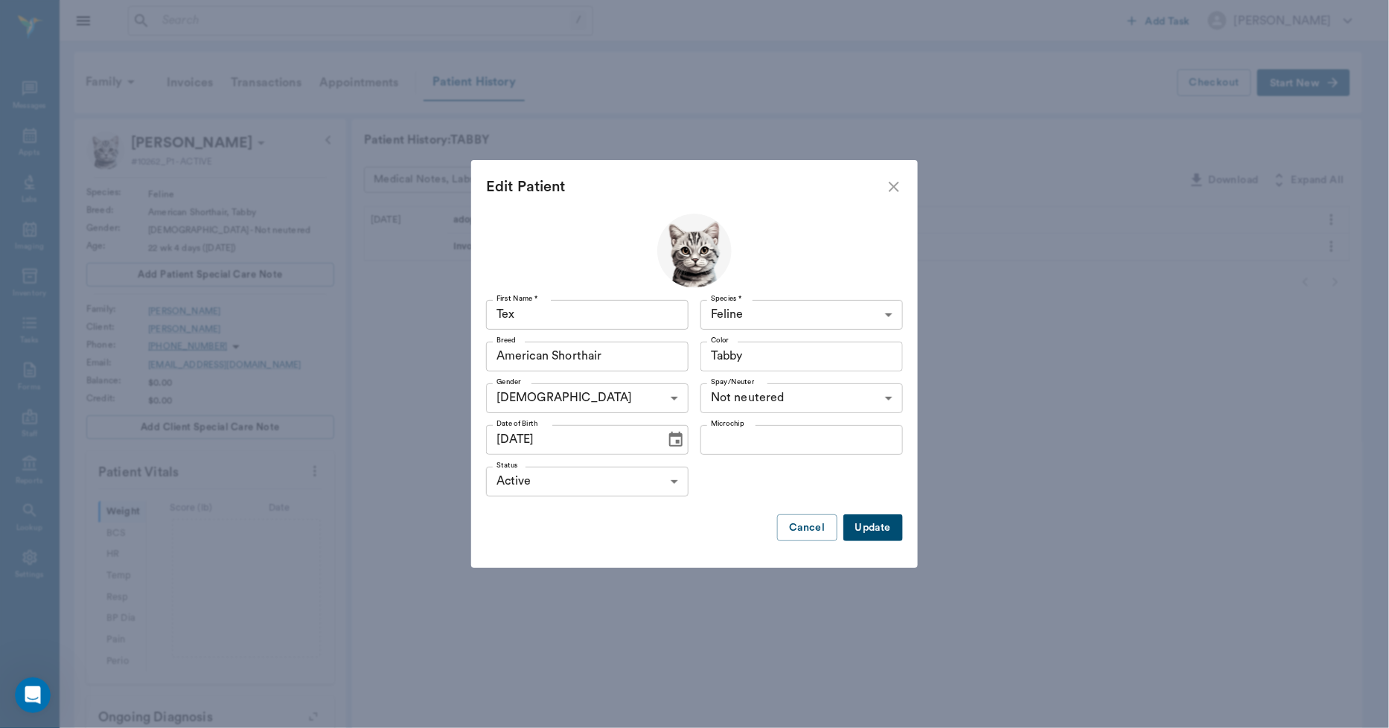
click at [864, 529] on button "Update" at bounding box center [874, 529] width 60 height 28
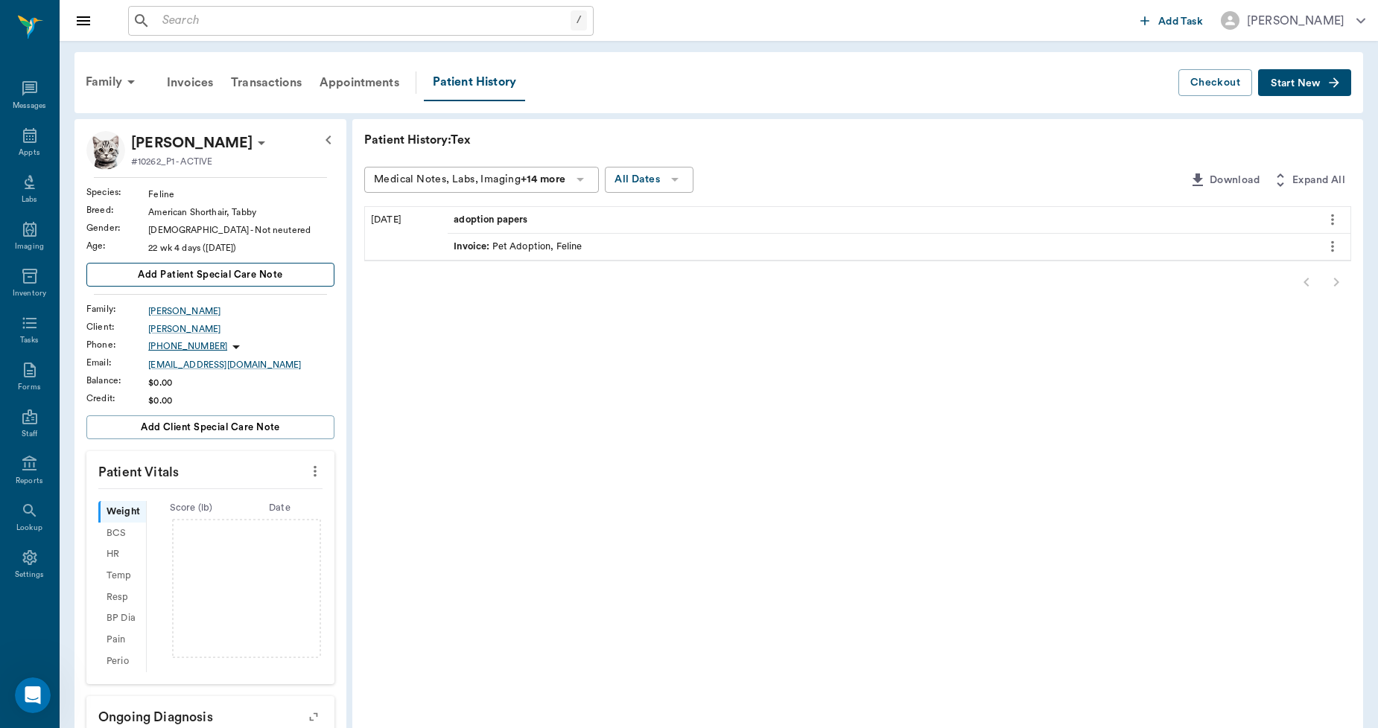
click at [293, 279] on button "Add patient Special Care Note" at bounding box center [210, 275] width 248 height 24
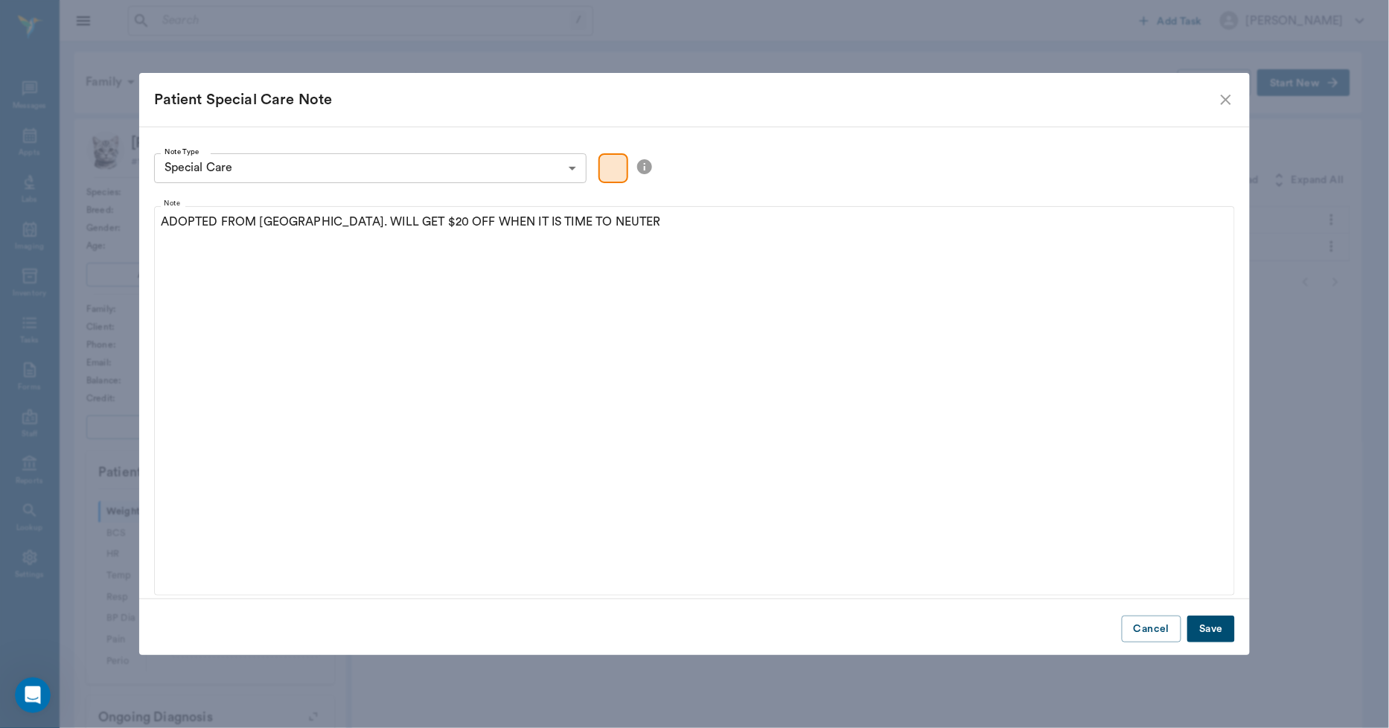
click at [1215, 634] on button "Save" at bounding box center [1212, 630] width 48 height 28
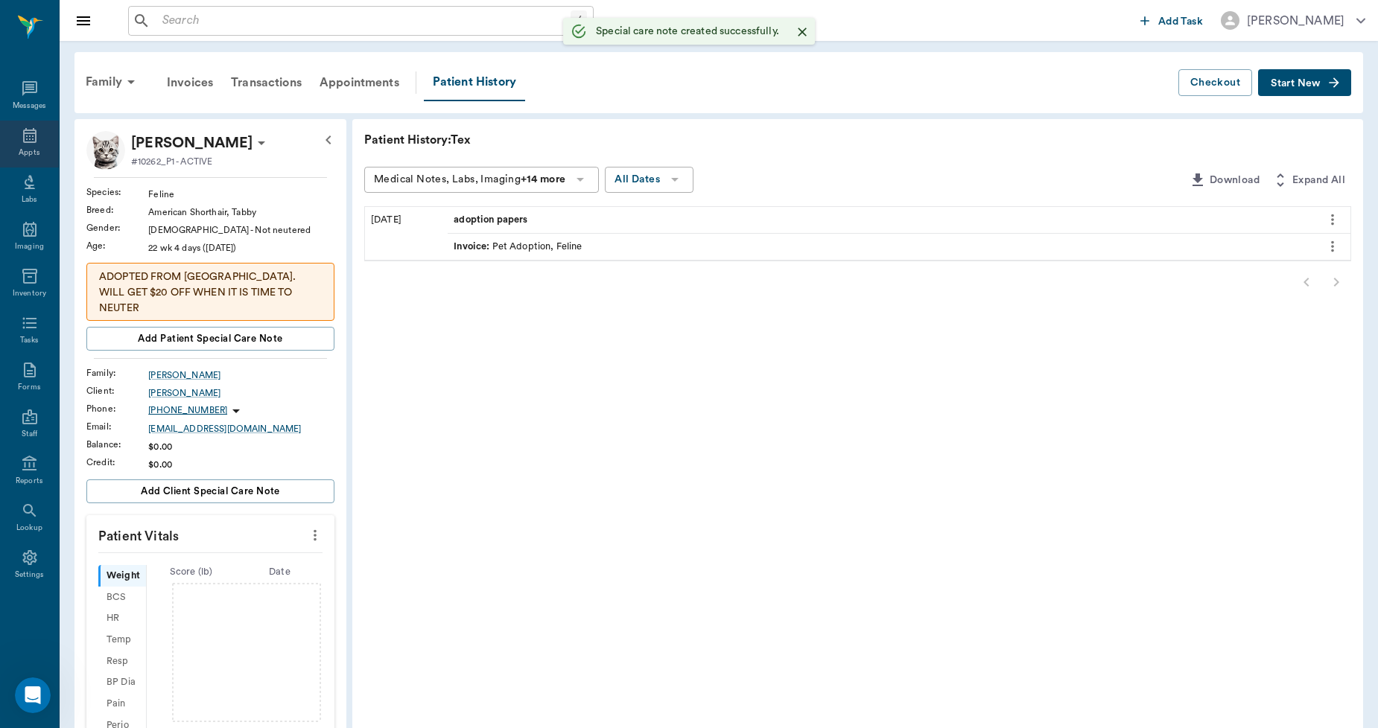
click at [28, 135] on icon at bounding box center [30, 136] width 18 height 18
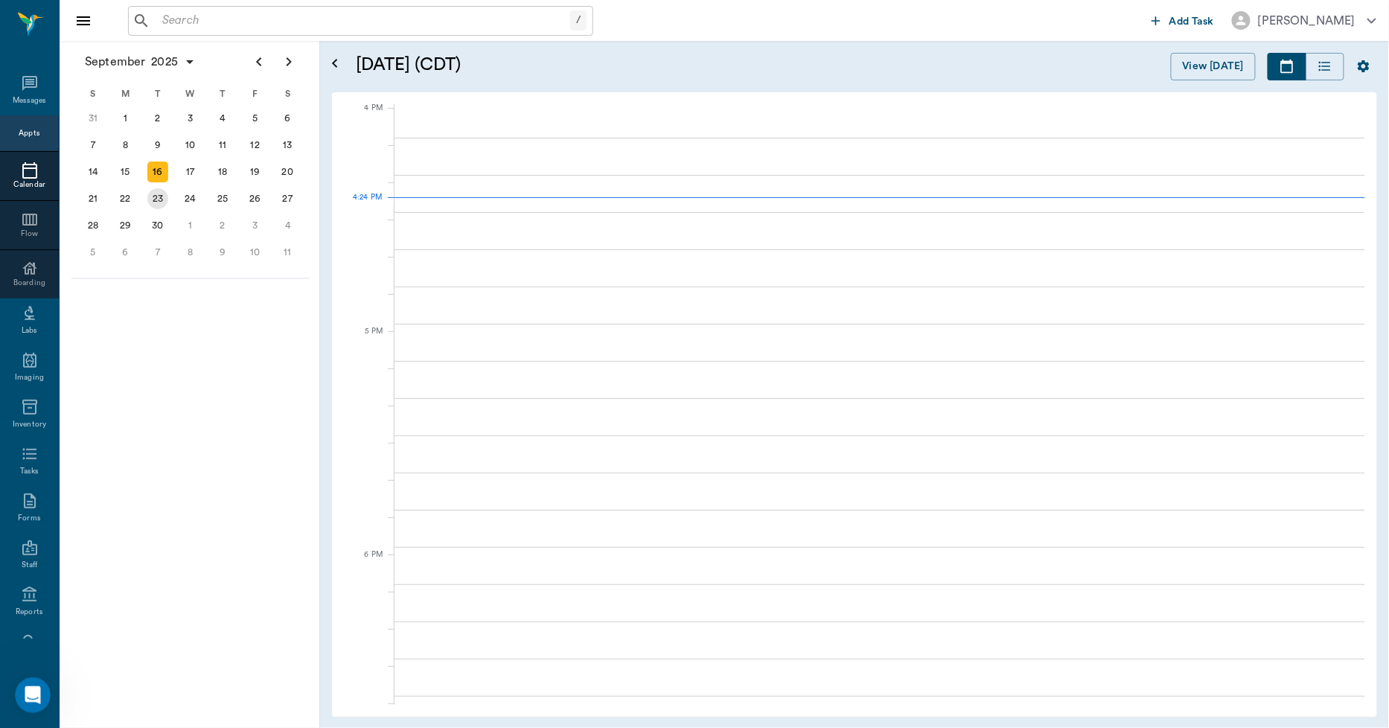
scroll to position [1789, 0]
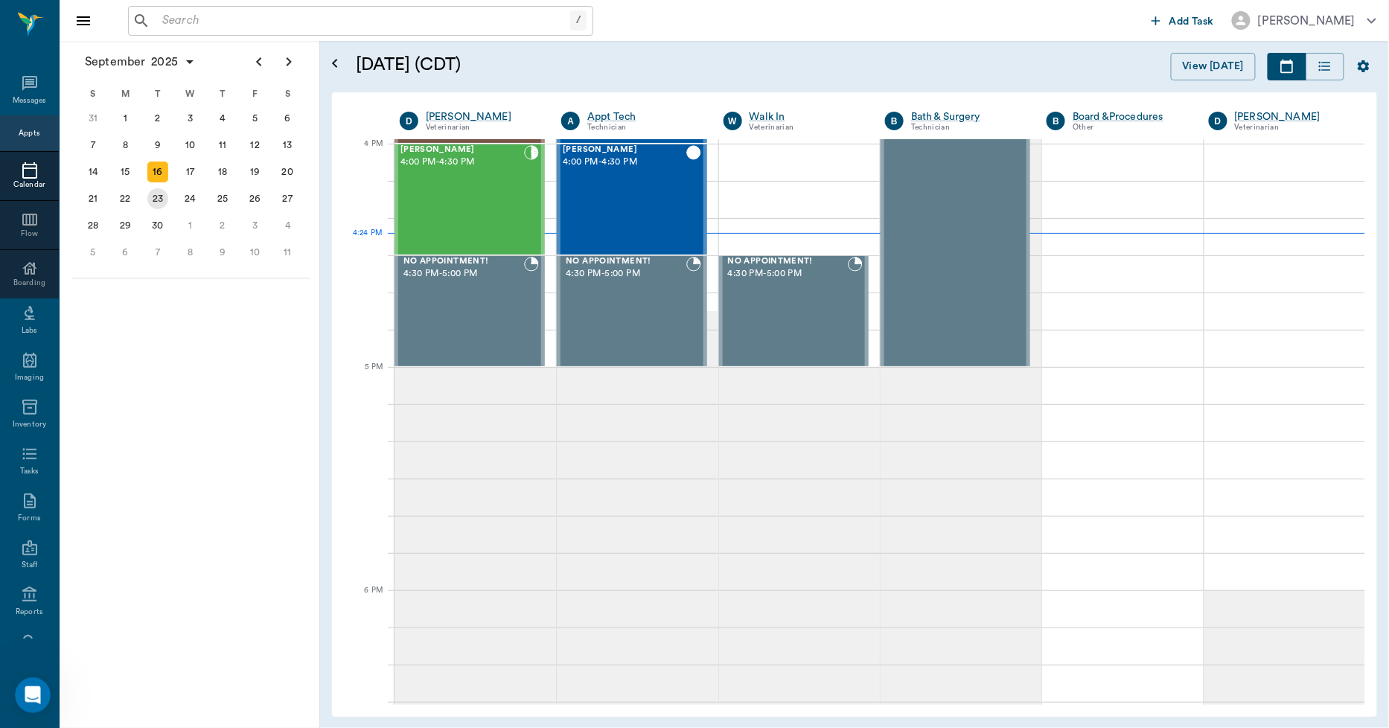
click at [162, 194] on div "23" at bounding box center [157, 198] width 21 height 21
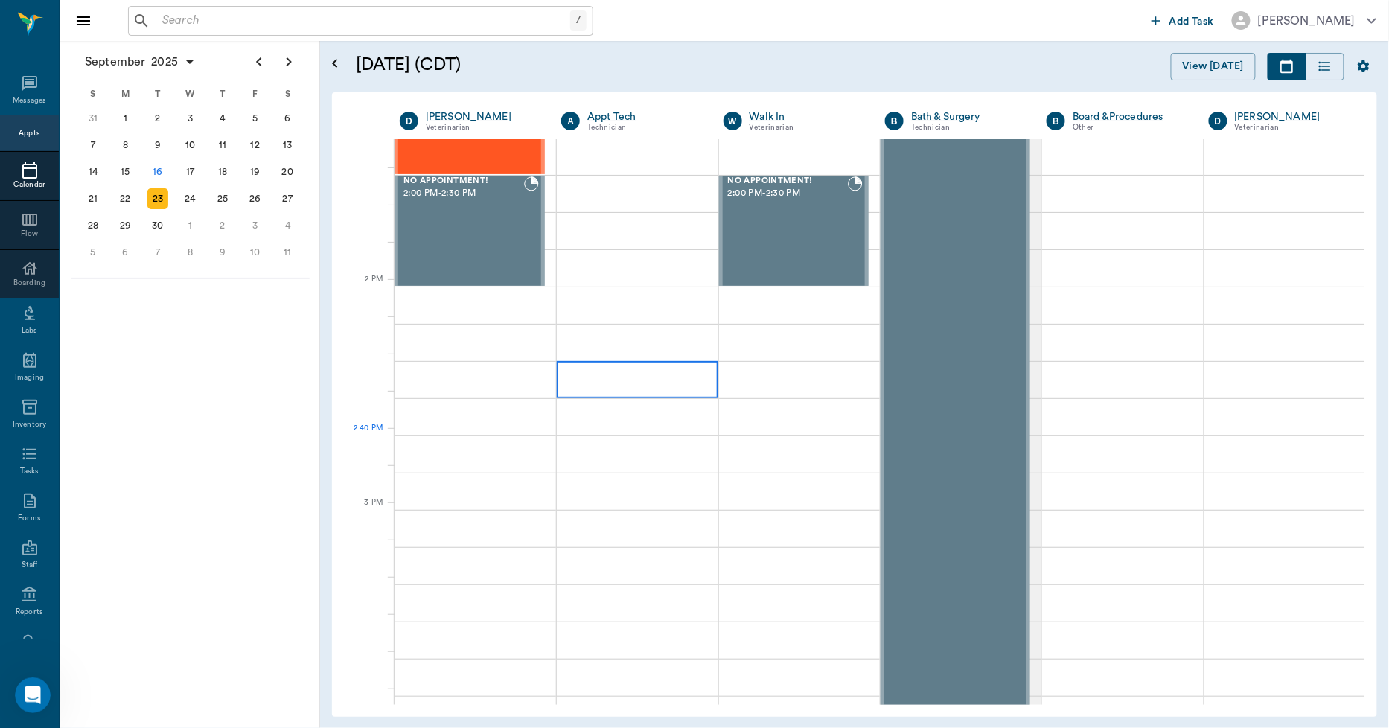
scroll to position [1323, 0]
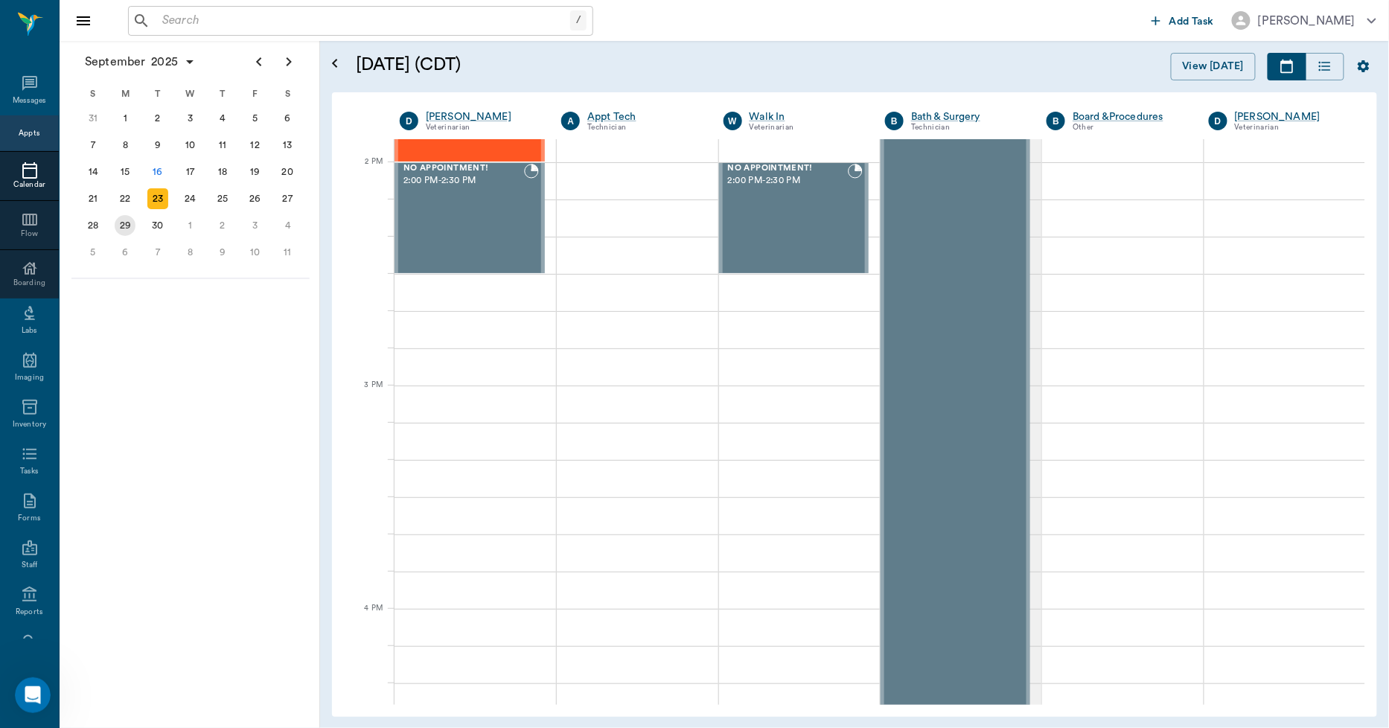
click at [128, 220] on div "29" at bounding box center [125, 225] width 21 height 21
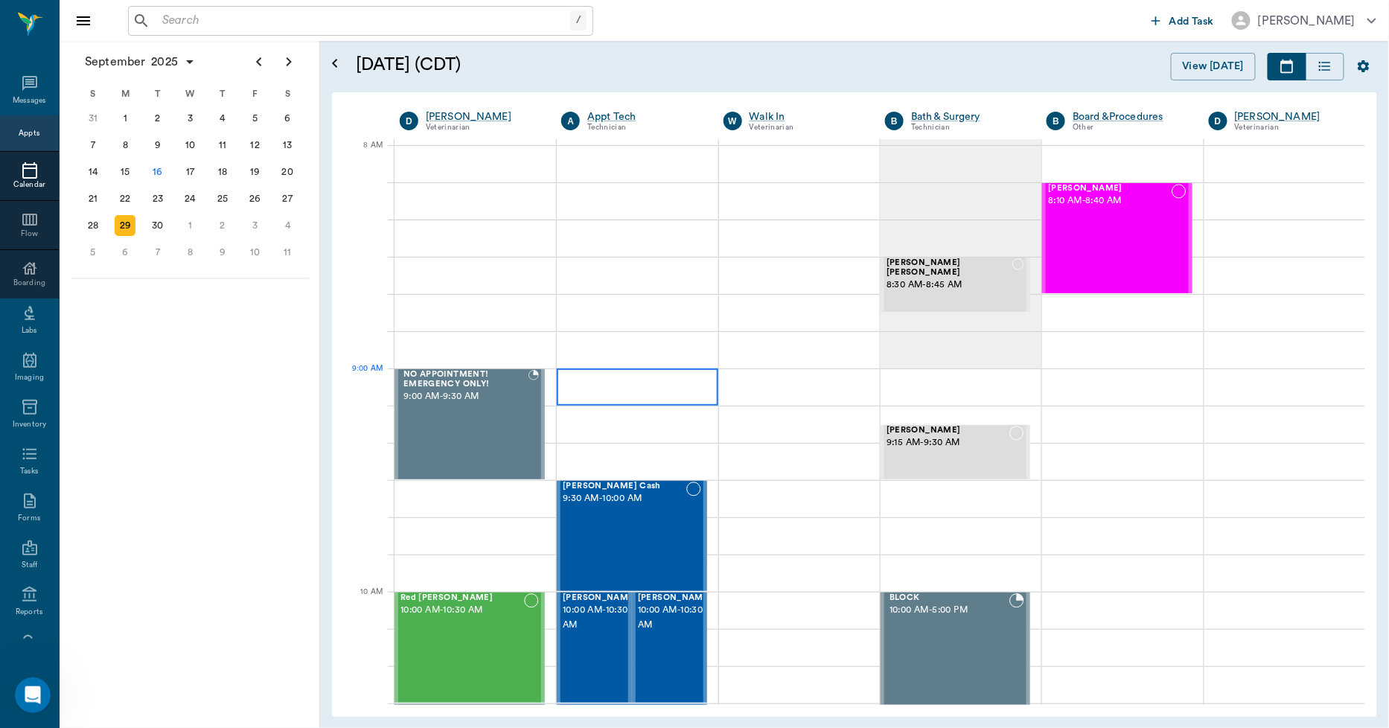
click at [617, 385] on div at bounding box center [637, 387] width 161 height 37
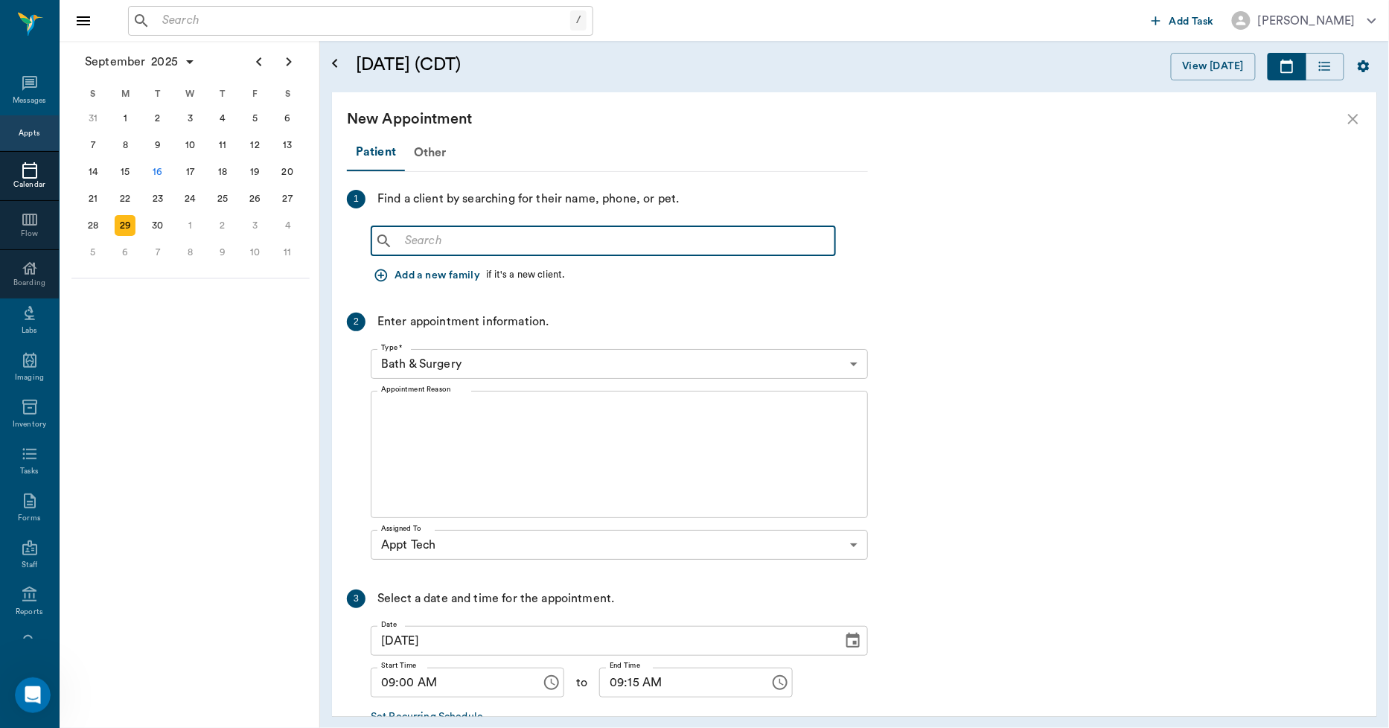
click at [430, 243] on input "text" at bounding box center [614, 241] width 430 height 21
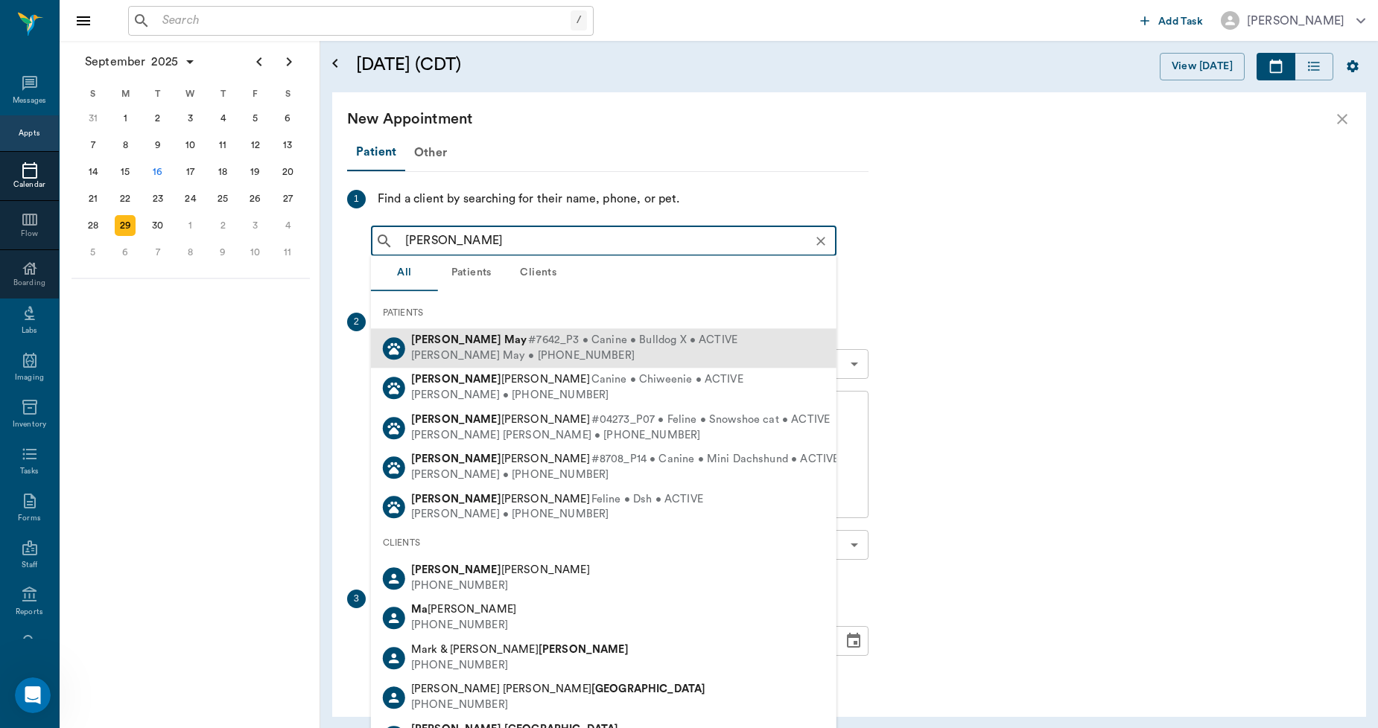
click at [438, 335] on b "Greta" at bounding box center [456, 339] width 90 height 11
type input "GRETA MA"
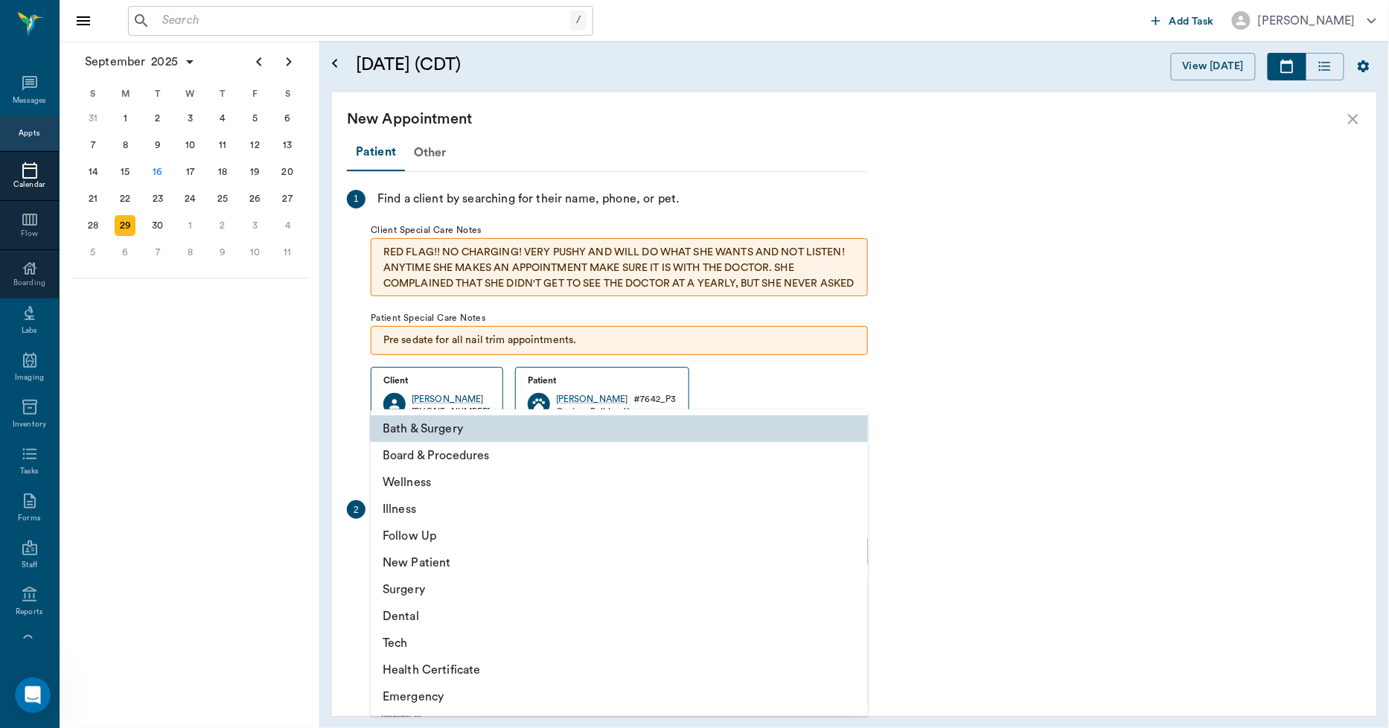
click at [492, 550] on body "/ ​ Add Task Dr. Bert Ellsworth Nectar Messages Appts Calendar Flow Boarding La…" at bounding box center [694, 364] width 1389 height 728
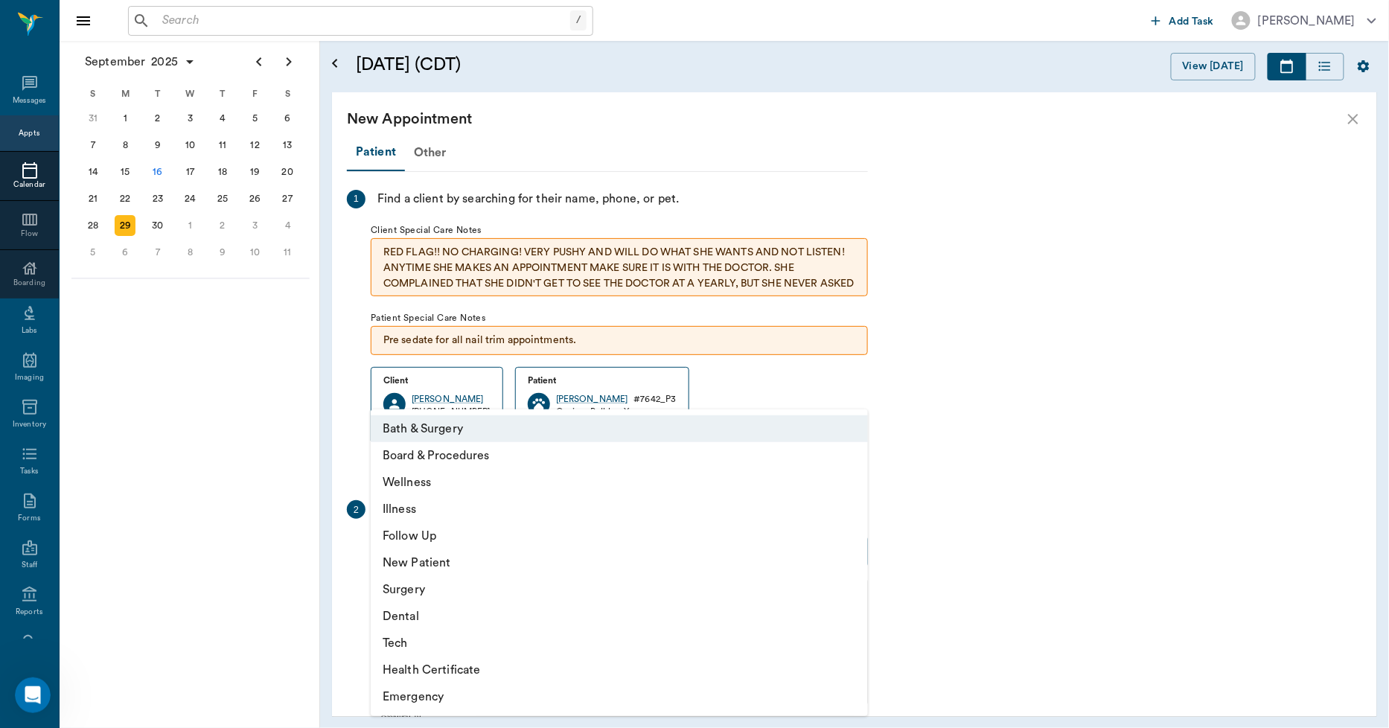
click at [399, 642] on li "Tech" at bounding box center [619, 643] width 497 height 27
type input "65d2be4f46e3a538d89b8c1a"
type input "09:30 AM"
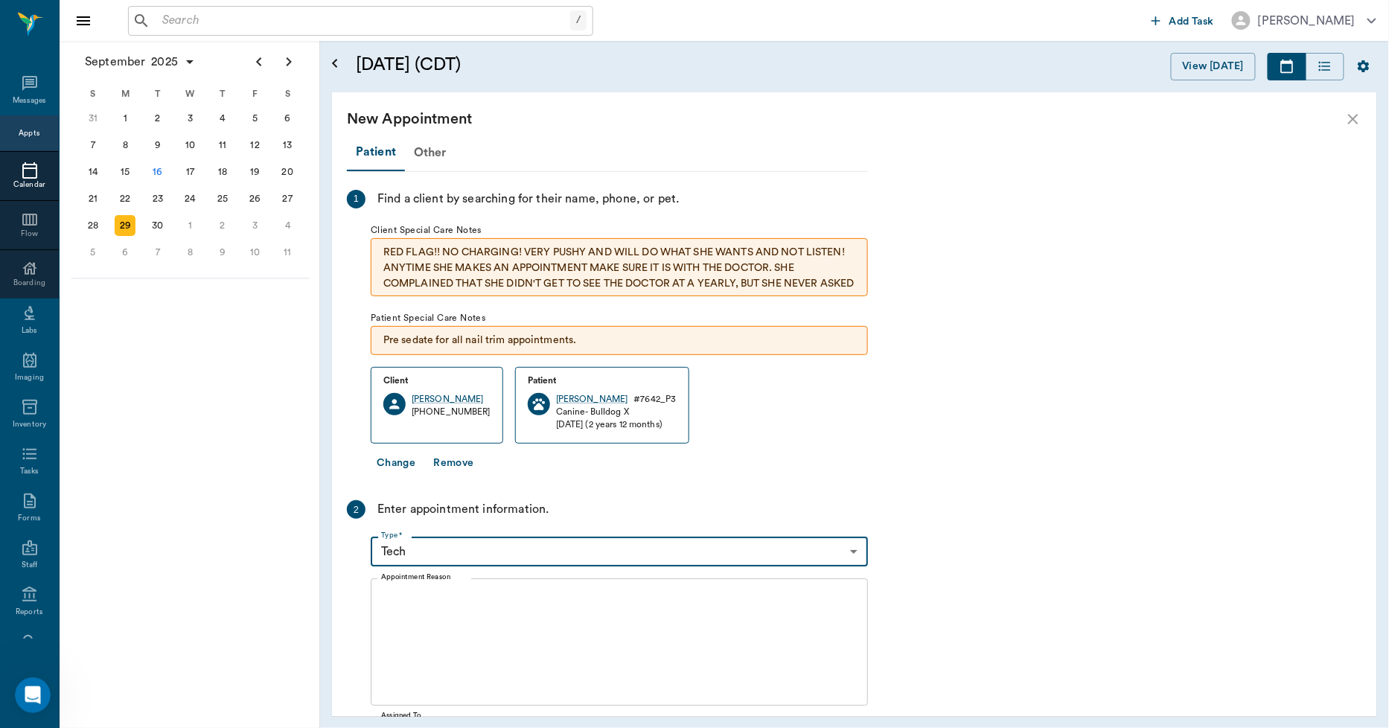
click at [423, 608] on textarea "Appointment Reason" at bounding box center [619, 642] width 477 height 103
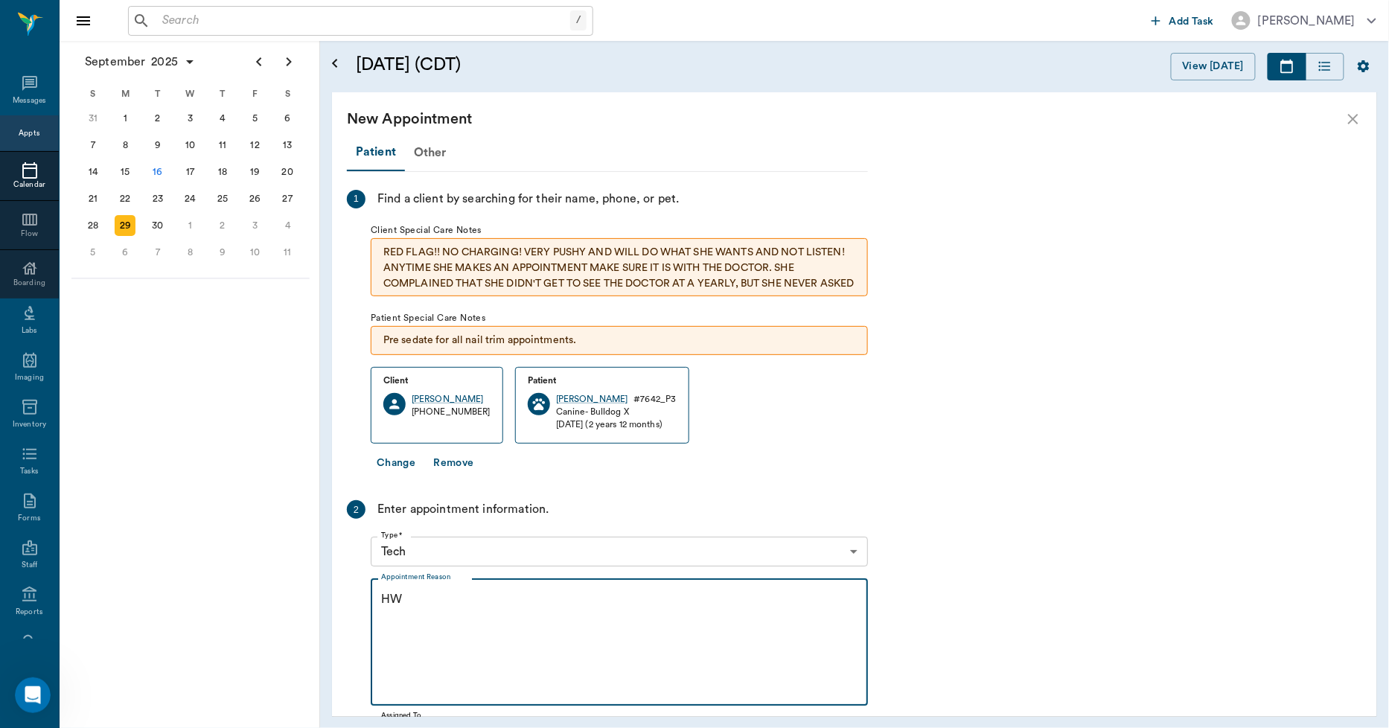
type textarea "H"
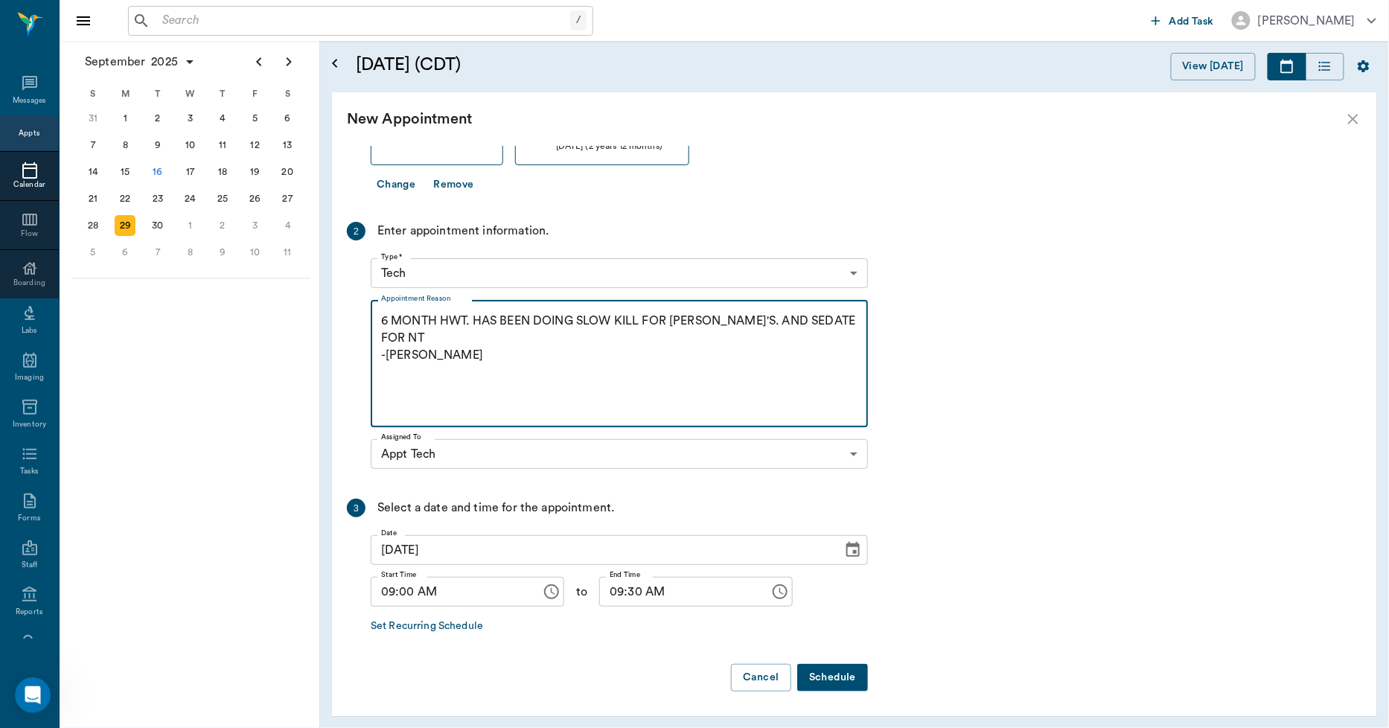
scroll to position [279, 0]
type textarea "6 MONTH HWT. HAS BEEN DOING SLOW KILL FOR HW'S. AND SEDATE FOR NT -LORY"
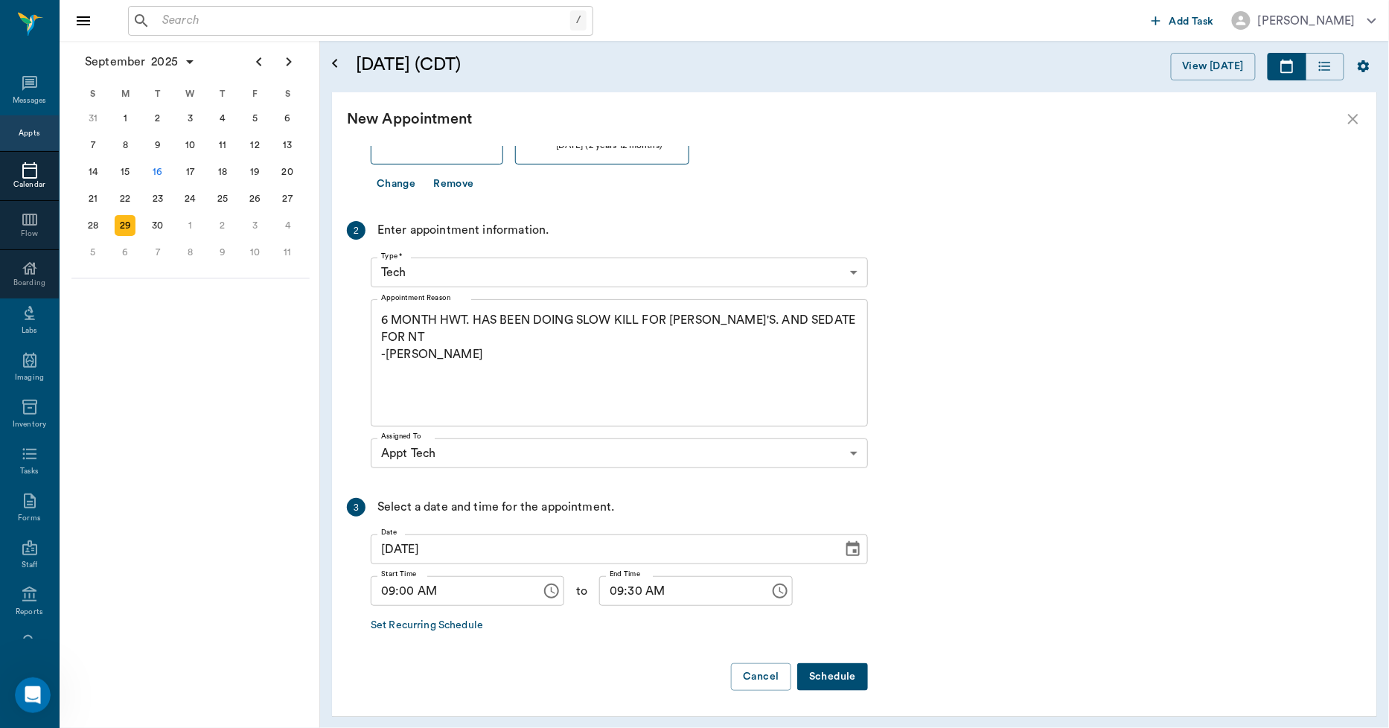
click at [832, 678] on button "Schedule" at bounding box center [832, 677] width 71 height 28
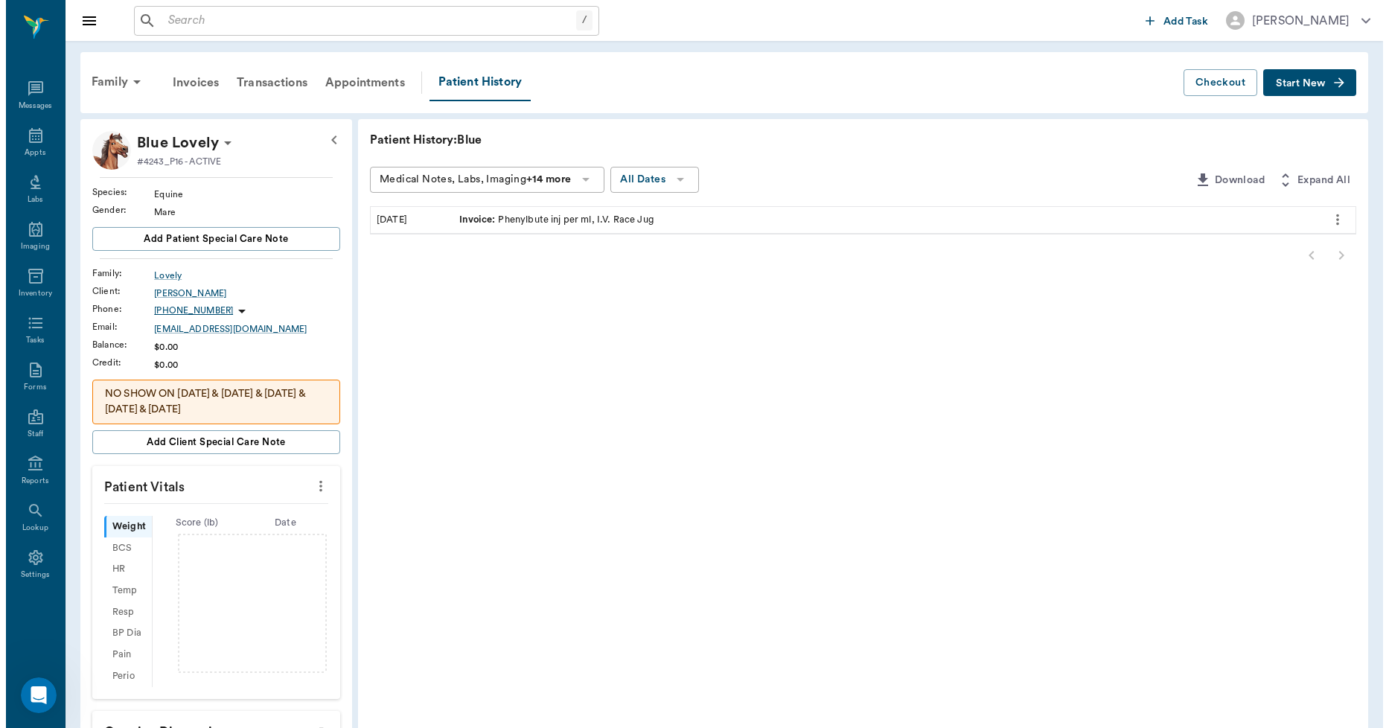
scroll to position [2295, 0]
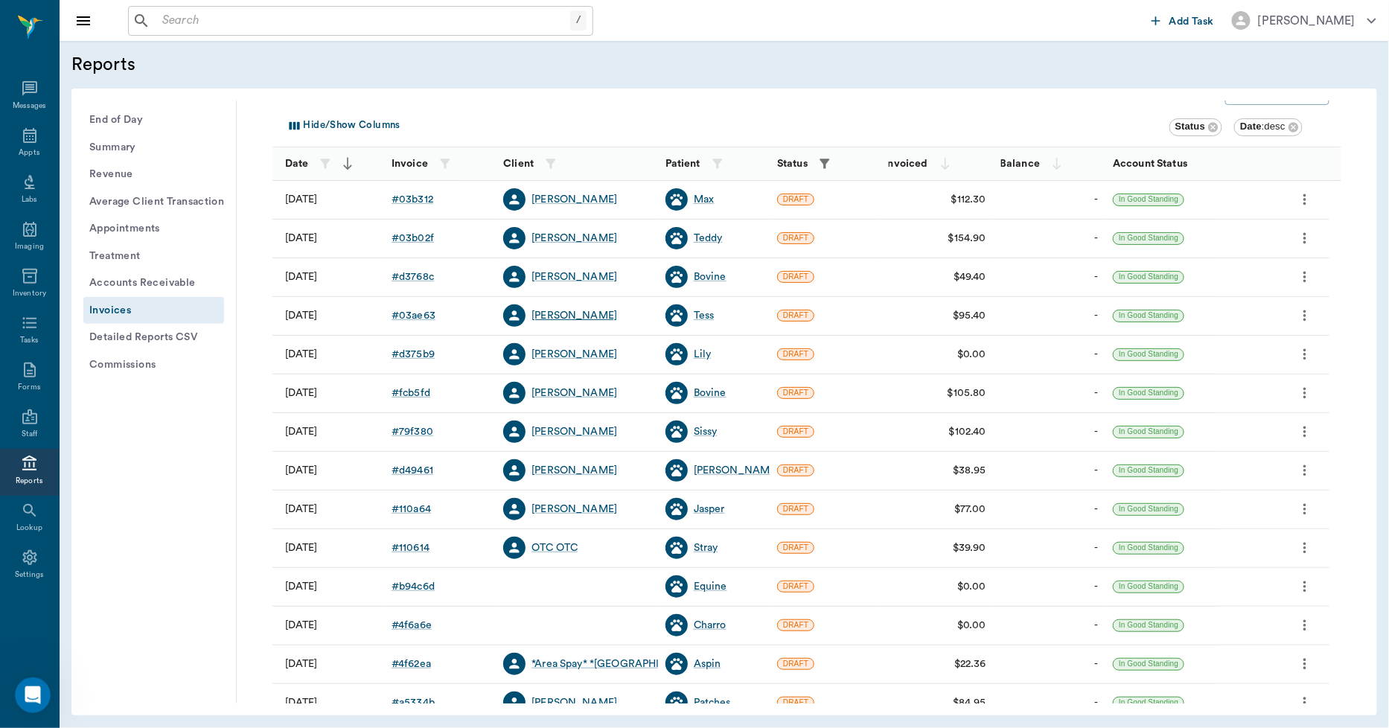
scroll to position [191, 0]
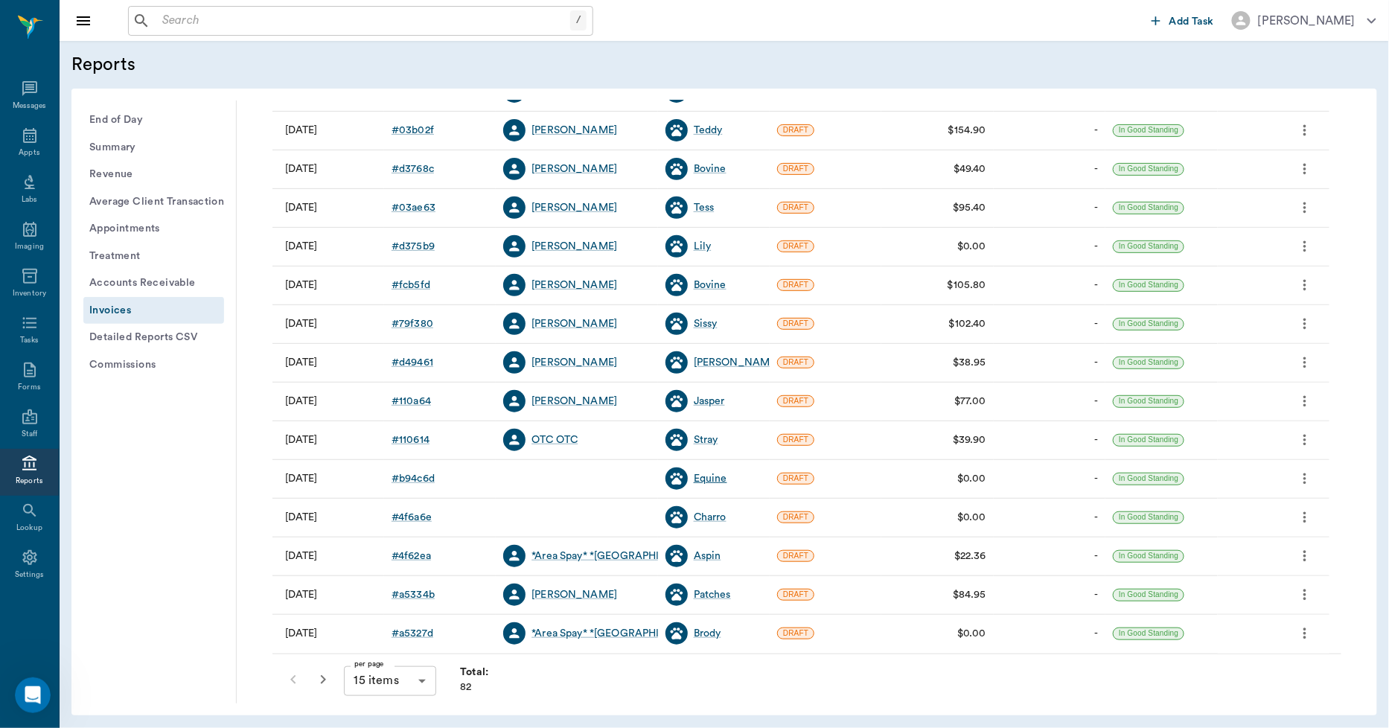
click at [704, 477] on div "Equine" at bounding box center [711, 478] width 34 height 15
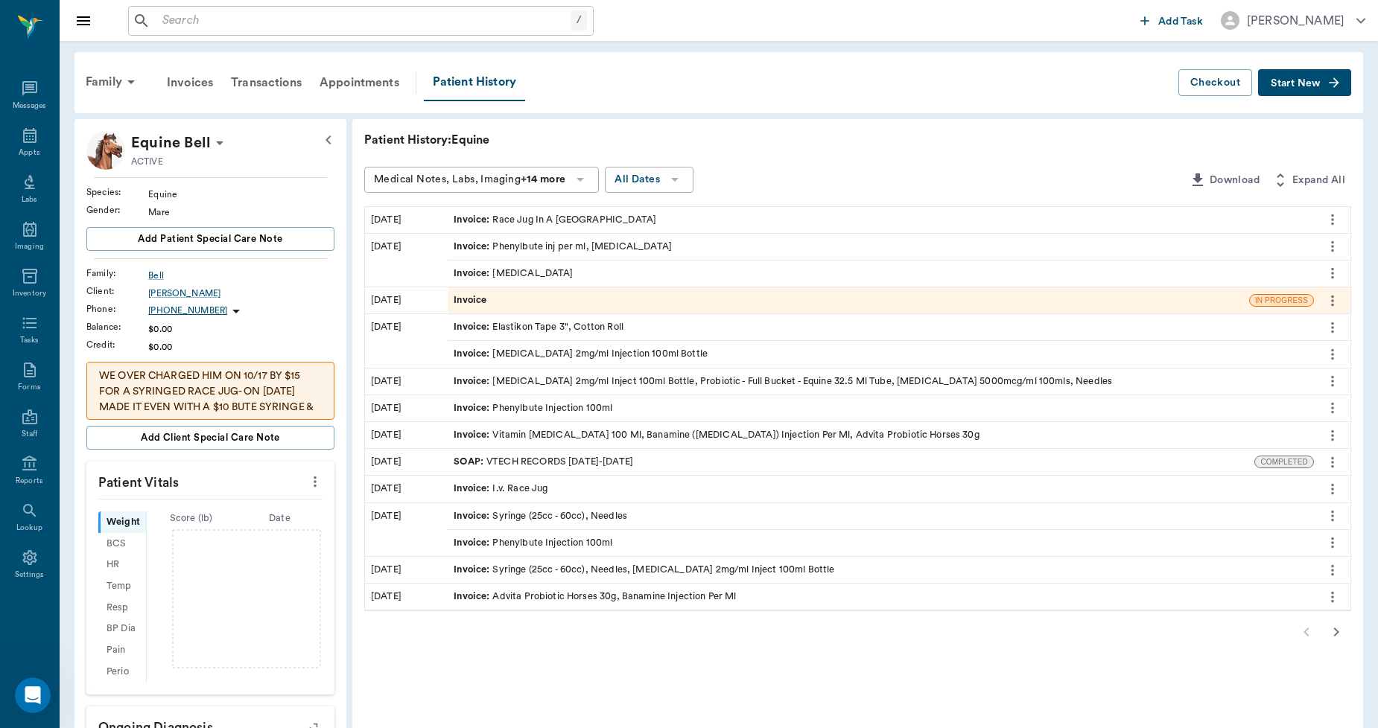
click at [477, 305] on span "Invoice" at bounding box center [471, 300] width 36 height 14
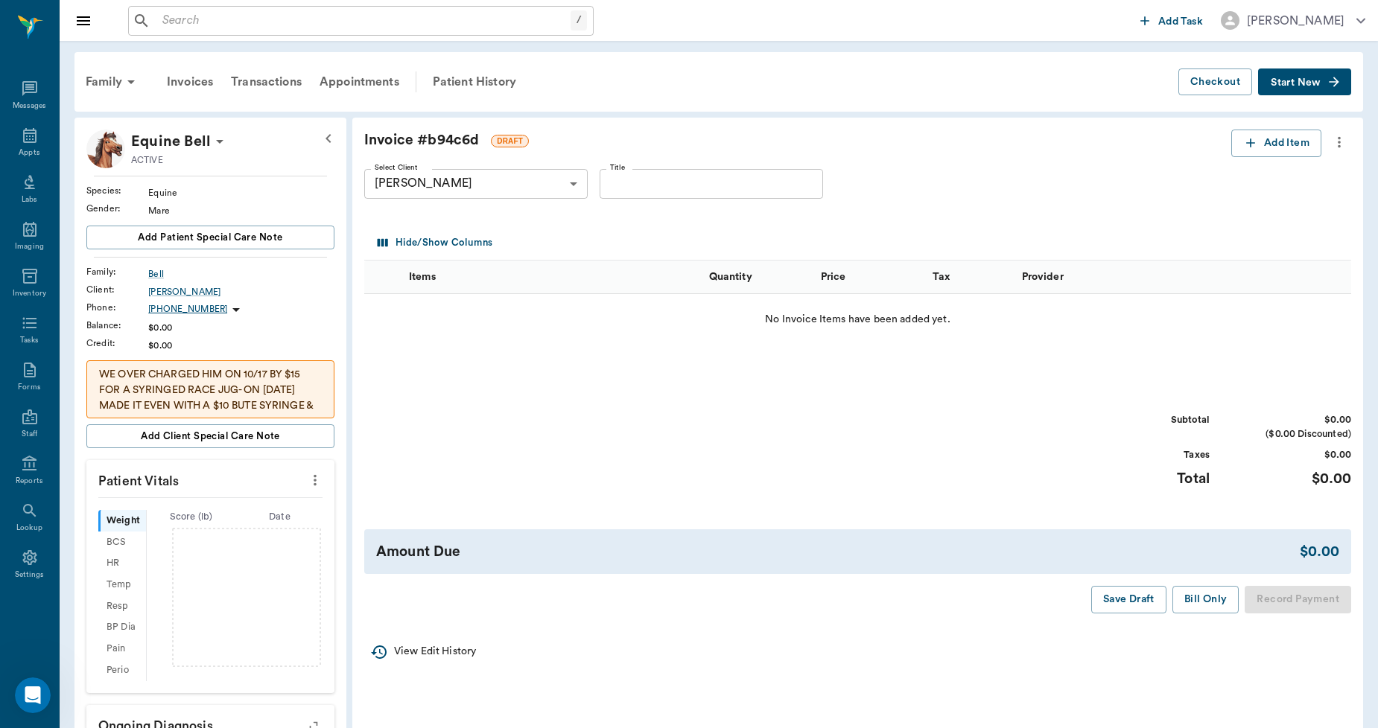
click at [1338, 138] on icon "more" at bounding box center [1338, 142] width 3 height 11
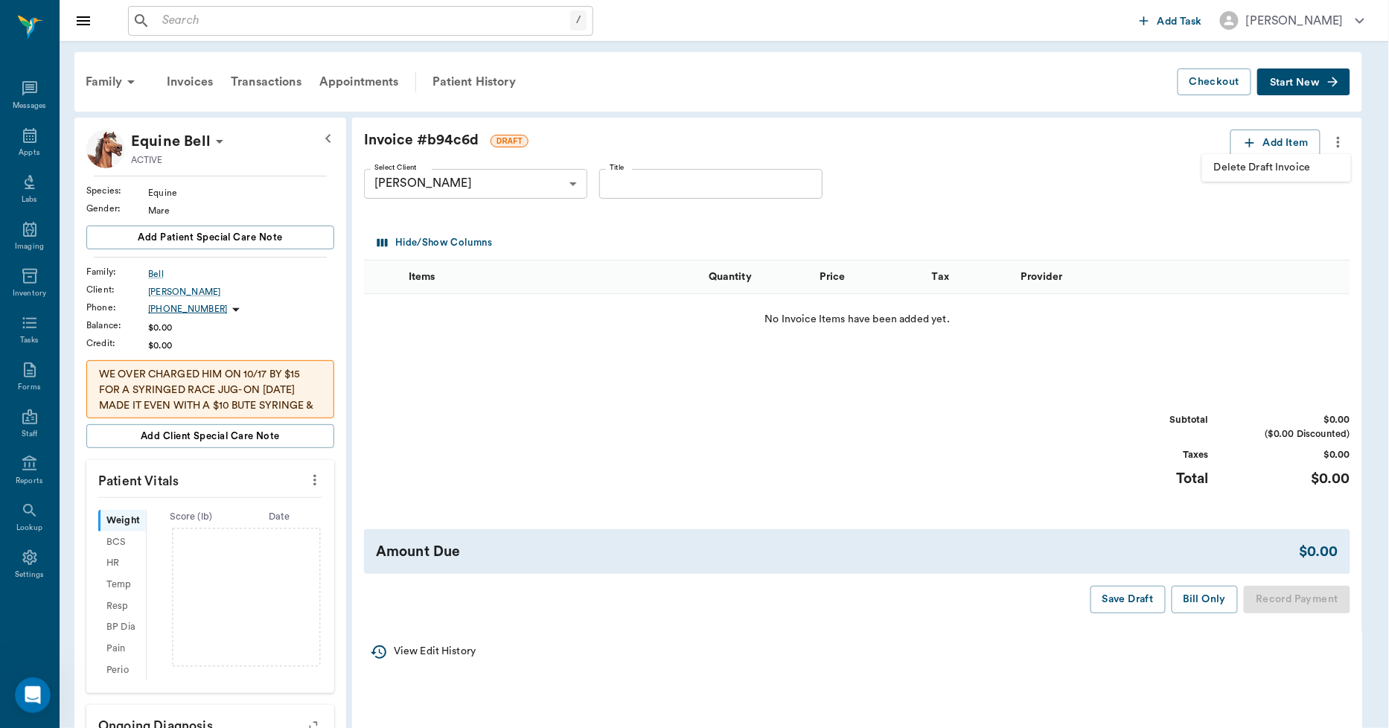
click at [1309, 157] on li "Delete Draft Invoice" at bounding box center [1277, 168] width 149 height 28
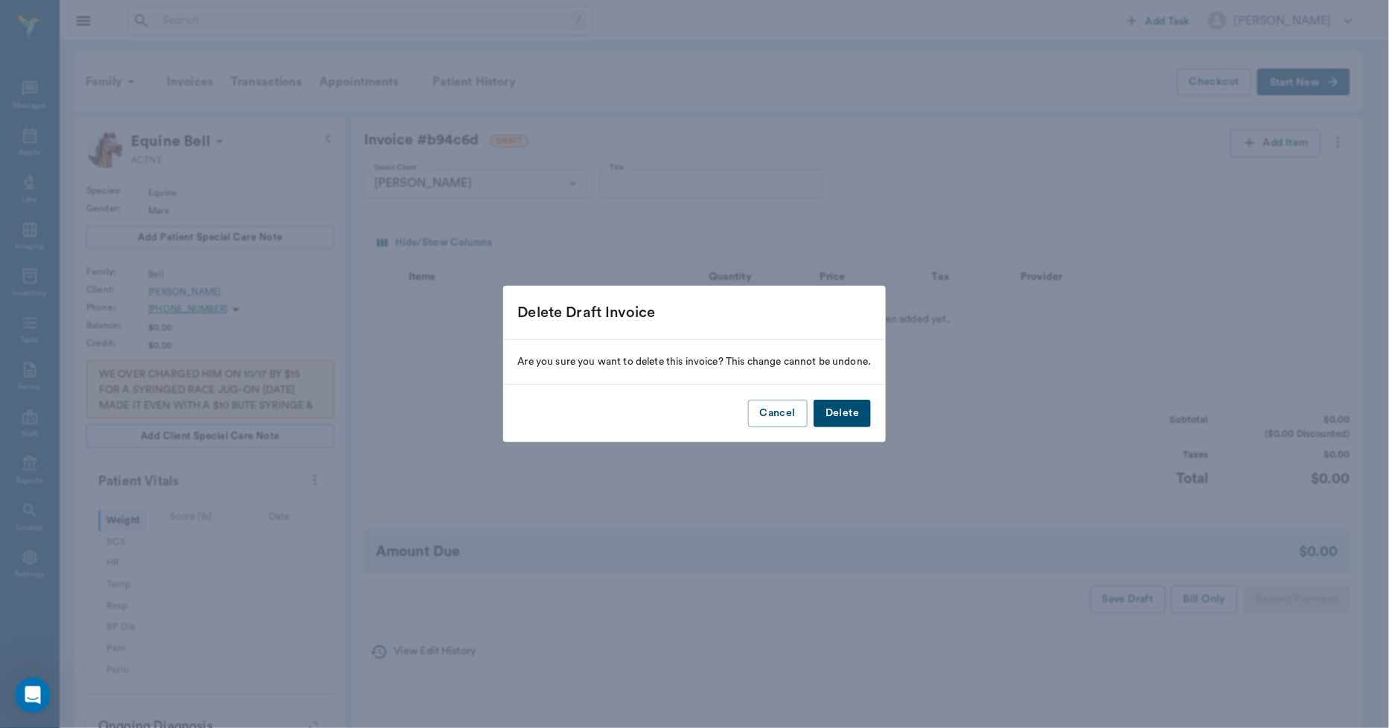
click at [843, 404] on button "Delete" at bounding box center [842, 414] width 57 height 28
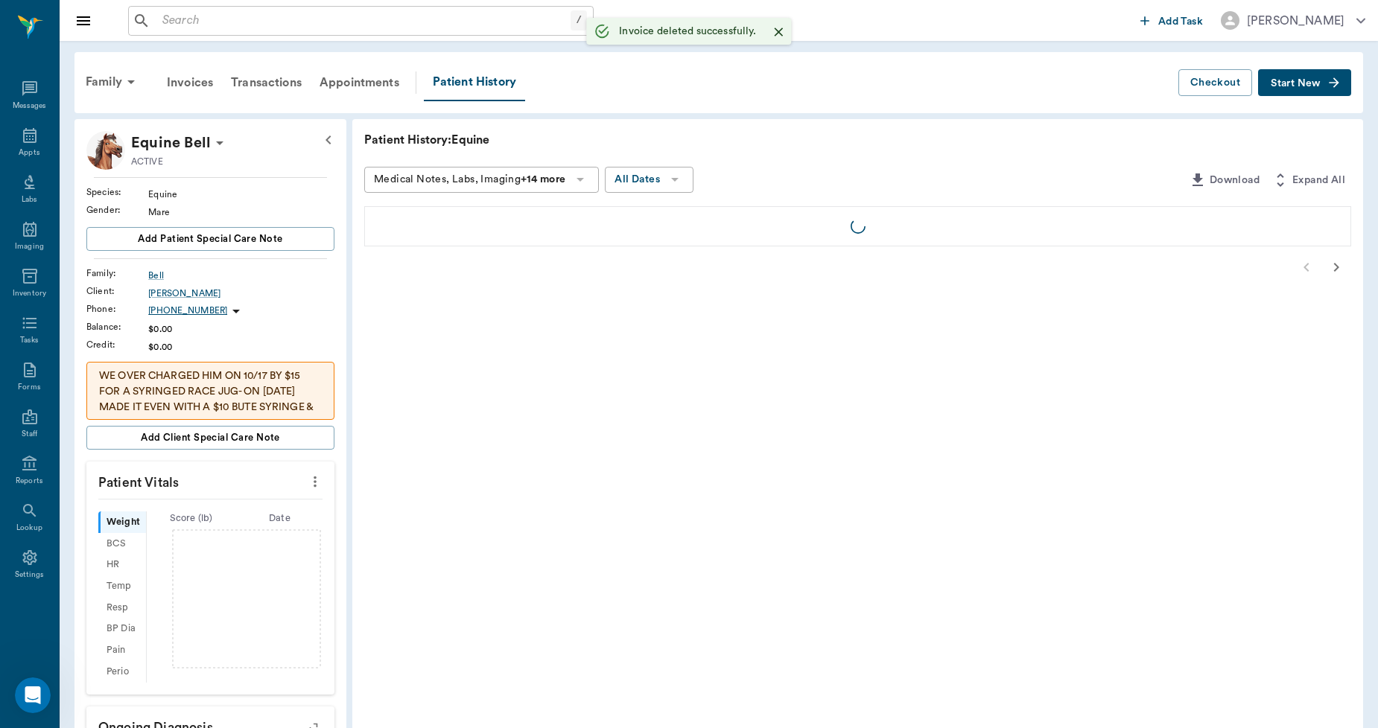
click at [206, 377] on p "WE OVER CHARGED HIM ON 10/17 BY $15 FOR A SYRINGED RACE JUG- ON [DATE] MADE IT …" at bounding box center [210, 463] width 223 height 188
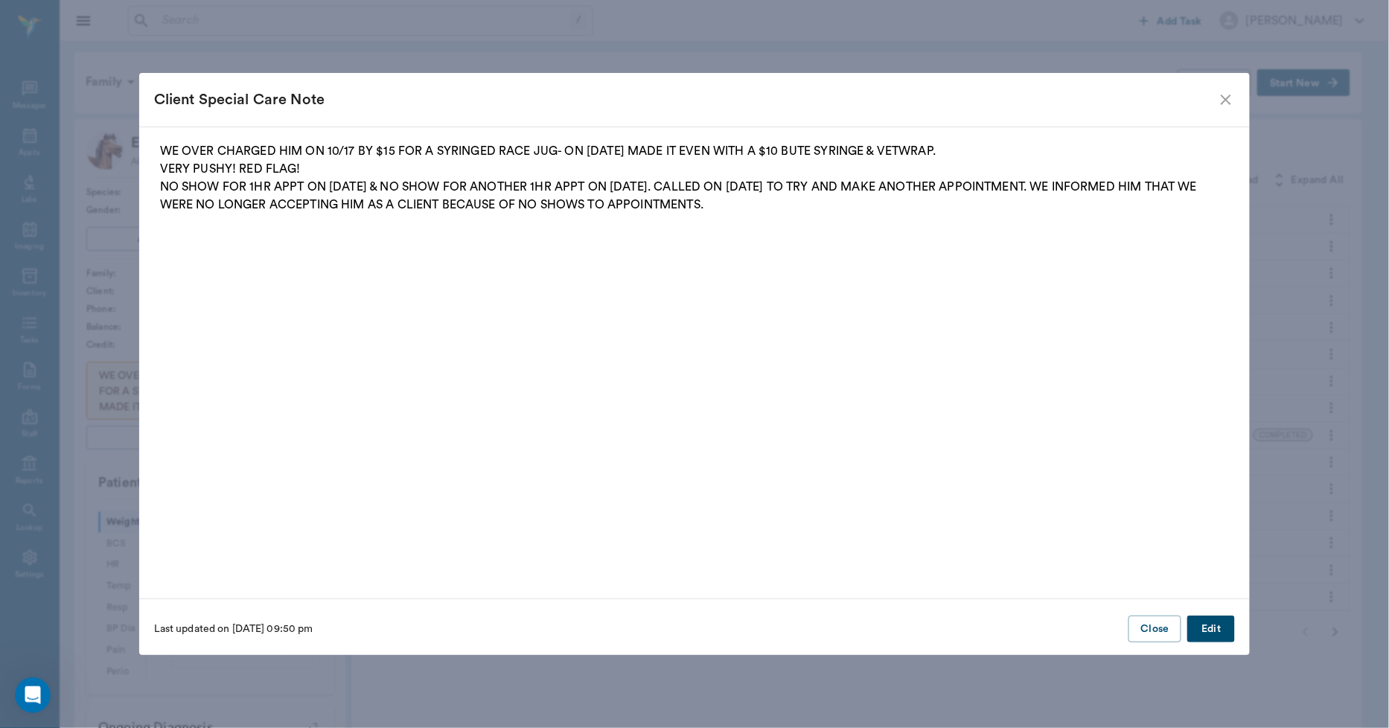
click at [1220, 630] on button "Edit" at bounding box center [1212, 630] width 48 height 28
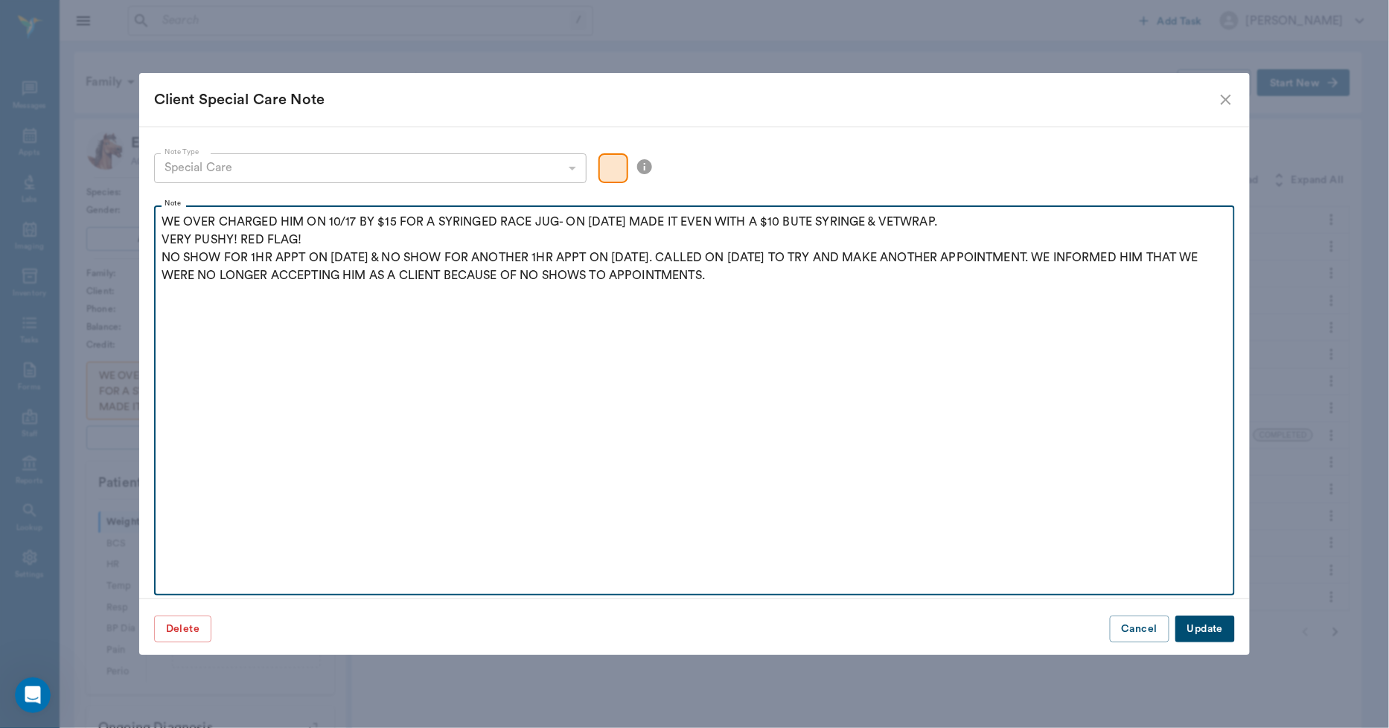
click at [311, 241] on p "WE OVER CHARGED HIM ON 10/17 BY $15 FOR A SYRINGED RACE JUG- ON [DATE] MADE IT …" at bounding box center [695, 248] width 1067 height 71
click at [949, 221] on p "WE OVER CHARGED HIM ON 10/17 BY $15 FOR A SYRINGED RACE JUG- ON [DATE] MADE IT …" at bounding box center [695, 248] width 1067 height 71
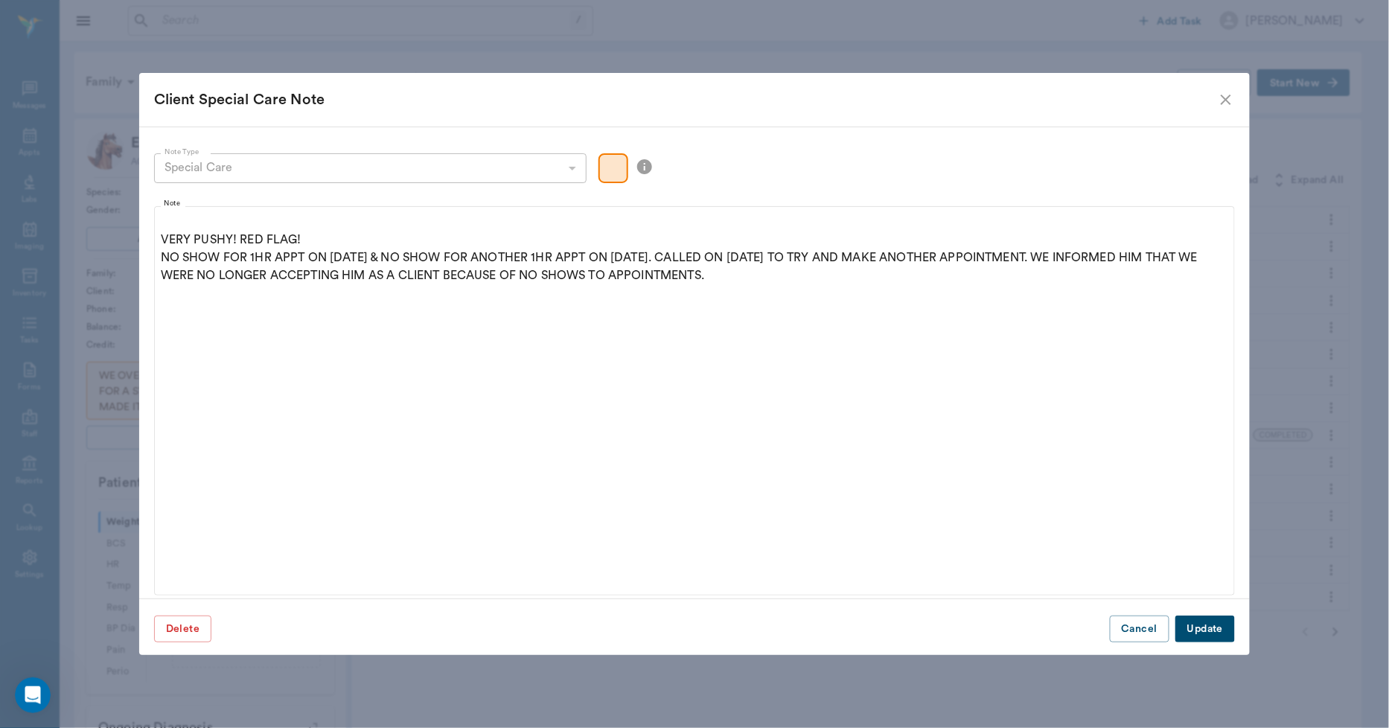
click at [1217, 622] on button "Update" at bounding box center [1206, 630] width 60 height 28
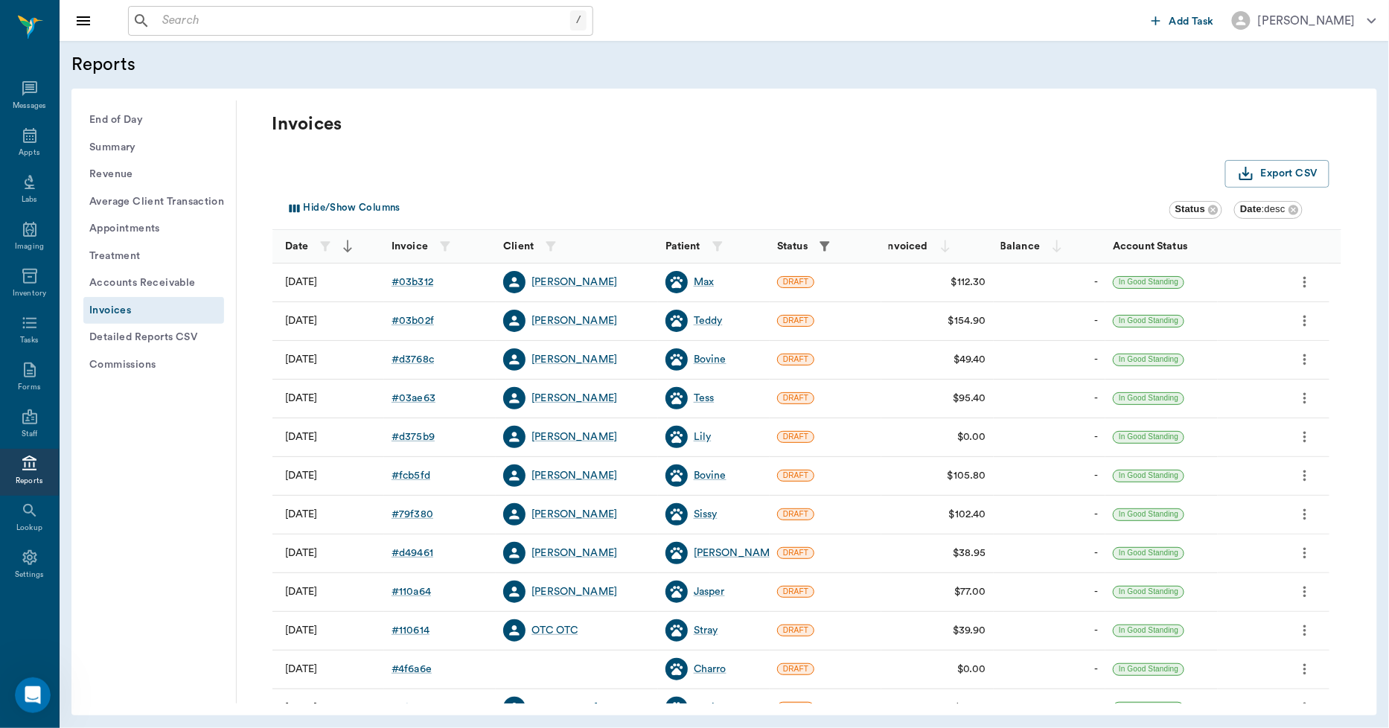
scroll to position [83, 0]
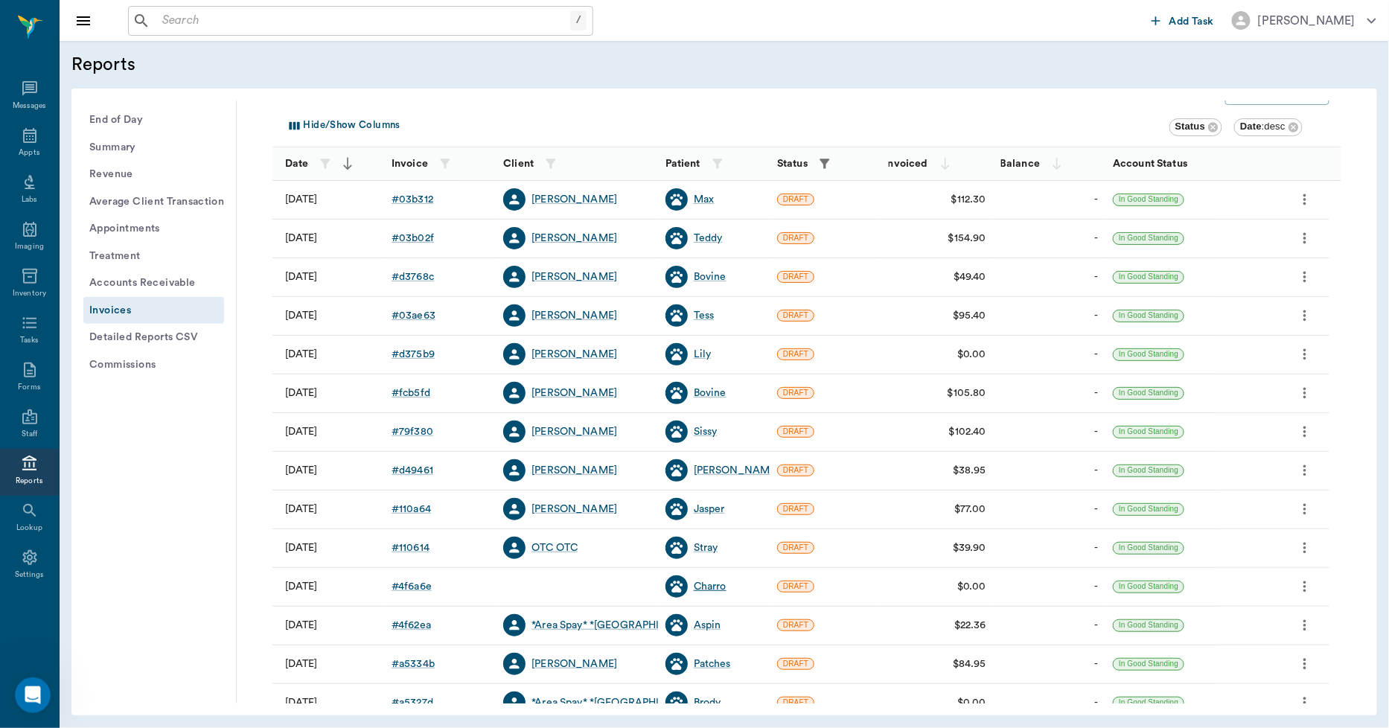
click at [709, 590] on div "Charro" at bounding box center [710, 586] width 33 height 15
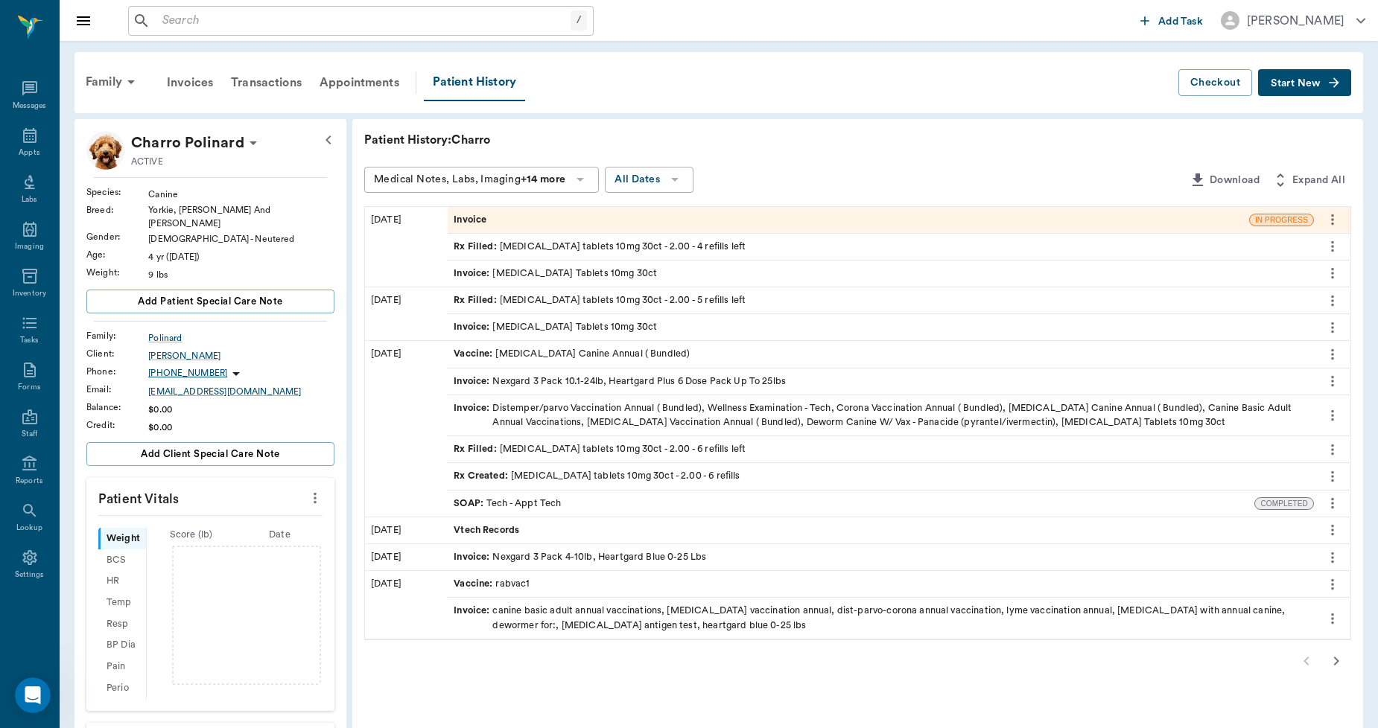
click at [502, 219] on div "Invoice" at bounding box center [848, 220] width 801 height 26
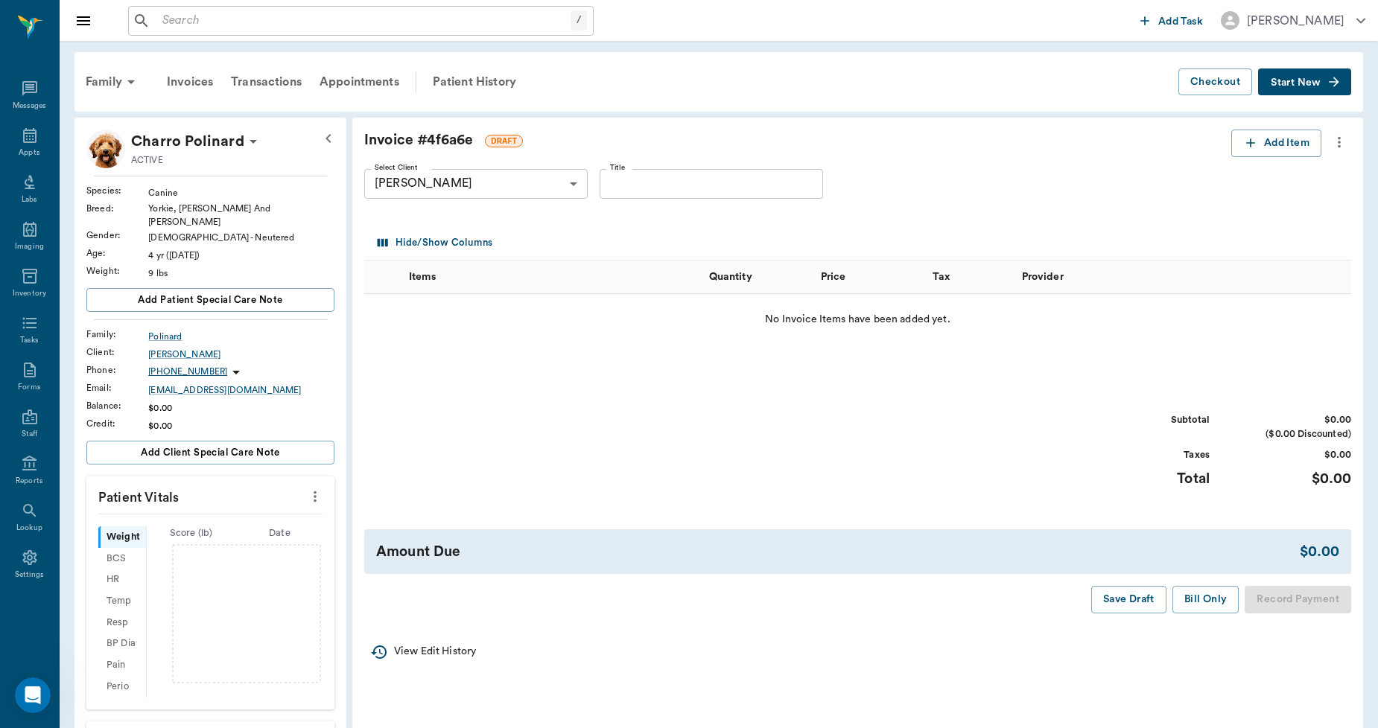
click at [1341, 143] on icon "more" at bounding box center [1339, 142] width 16 height 18
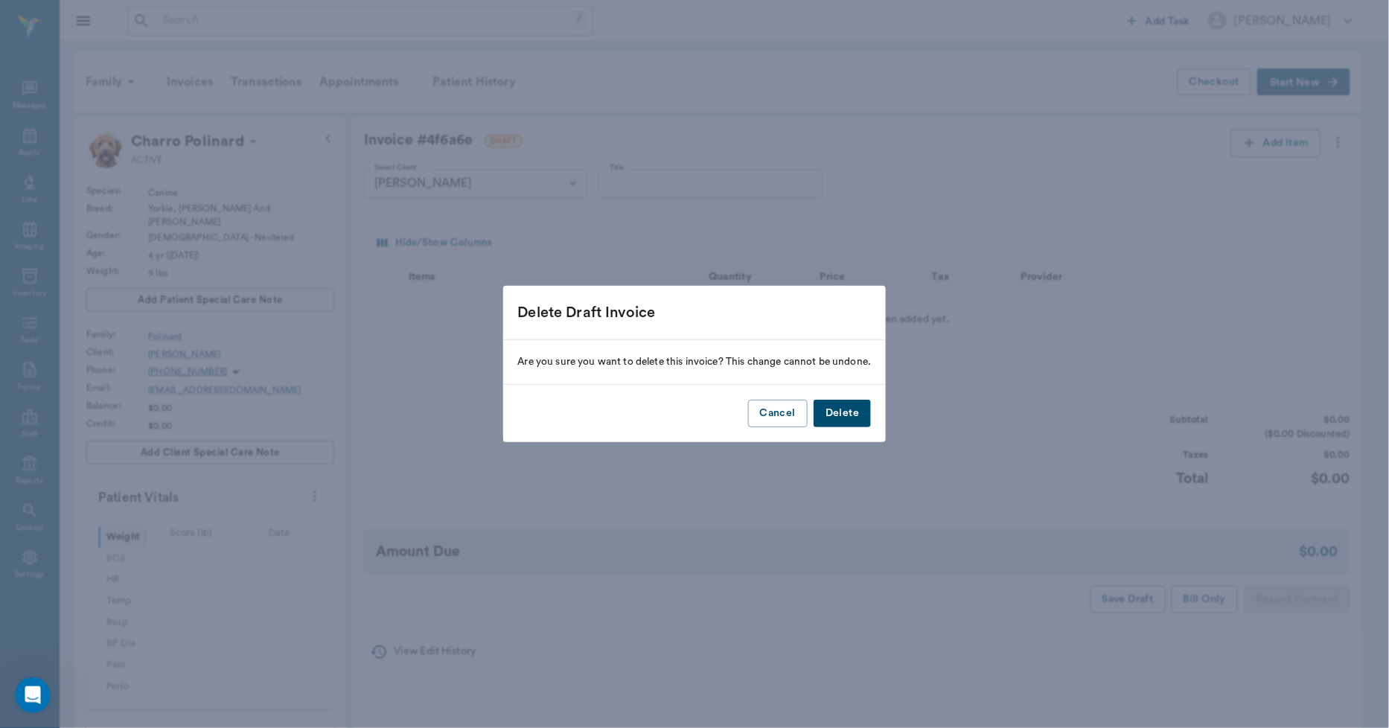
click at [849, 408] on button "Delete" at bounding box center [842, 414] width 57 height 28
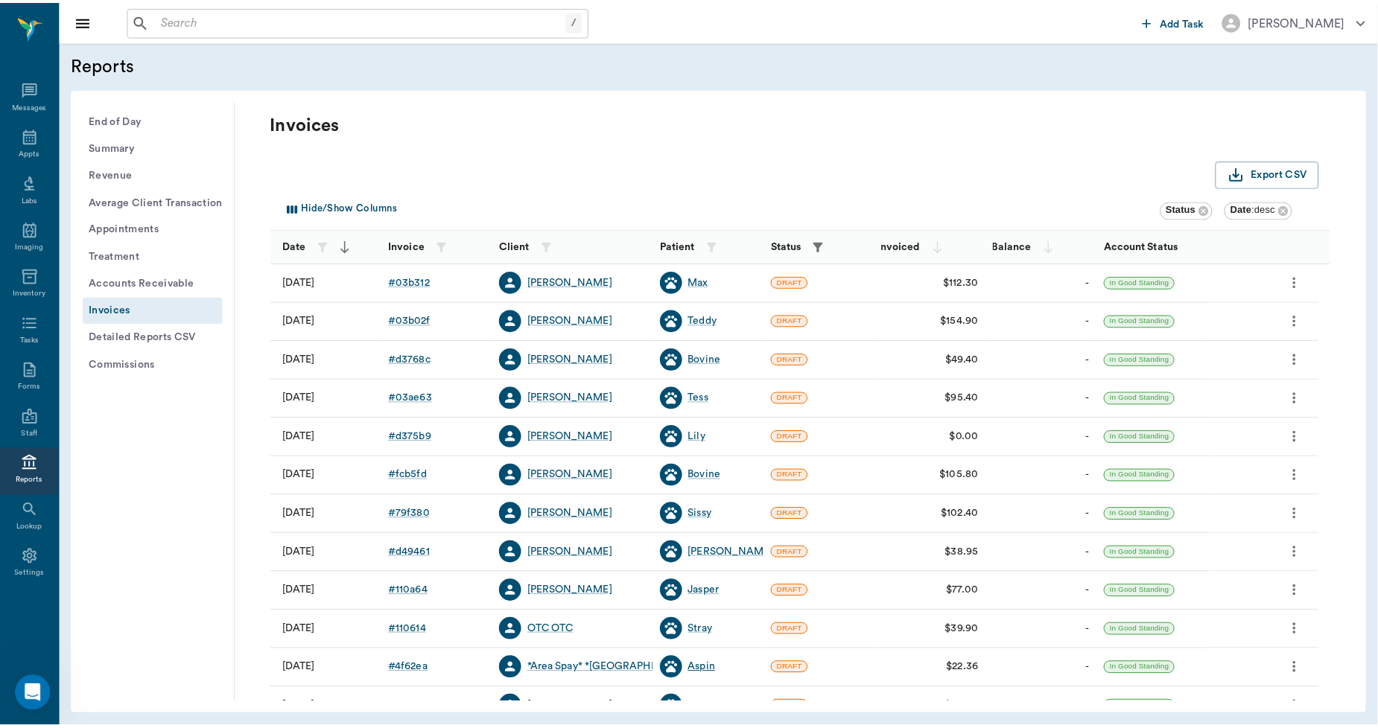
scroll to position [165, 0]
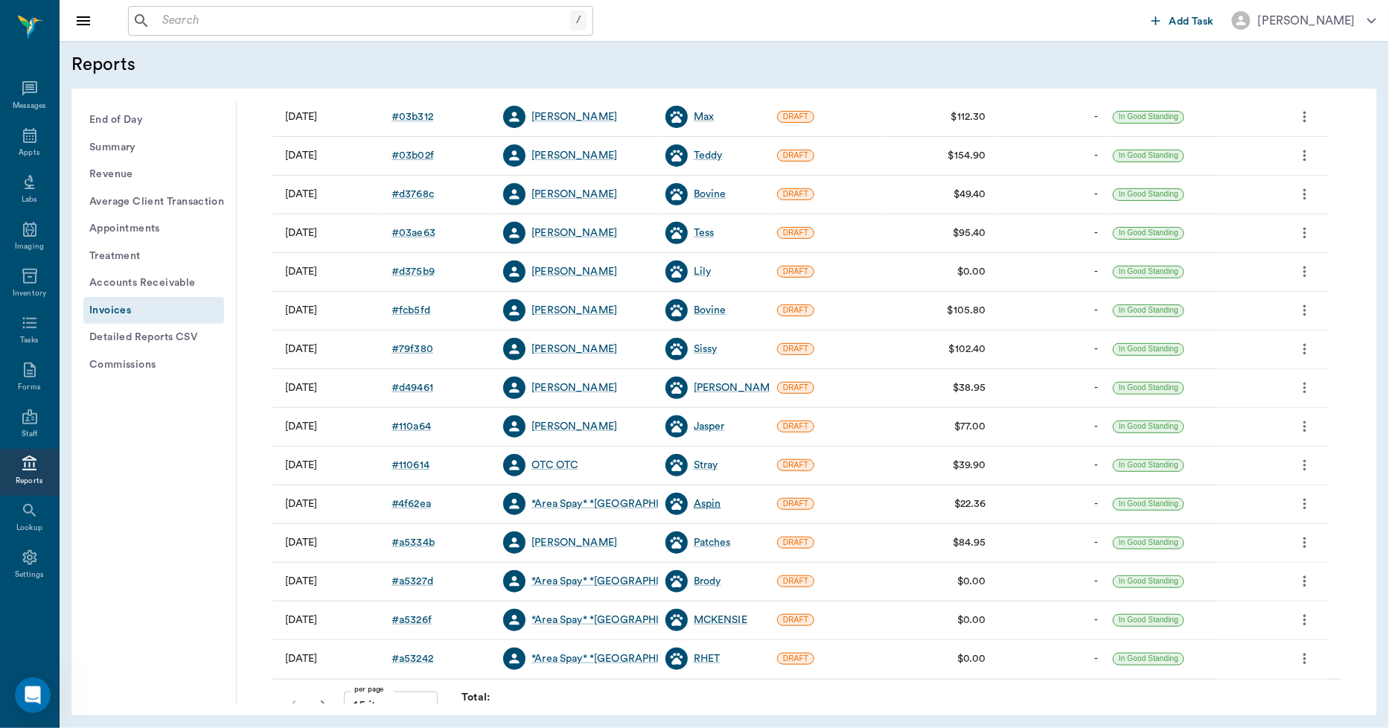
click at [703, 504] on div "Aspin" at bounding box center [708, 504] width 28 height 15
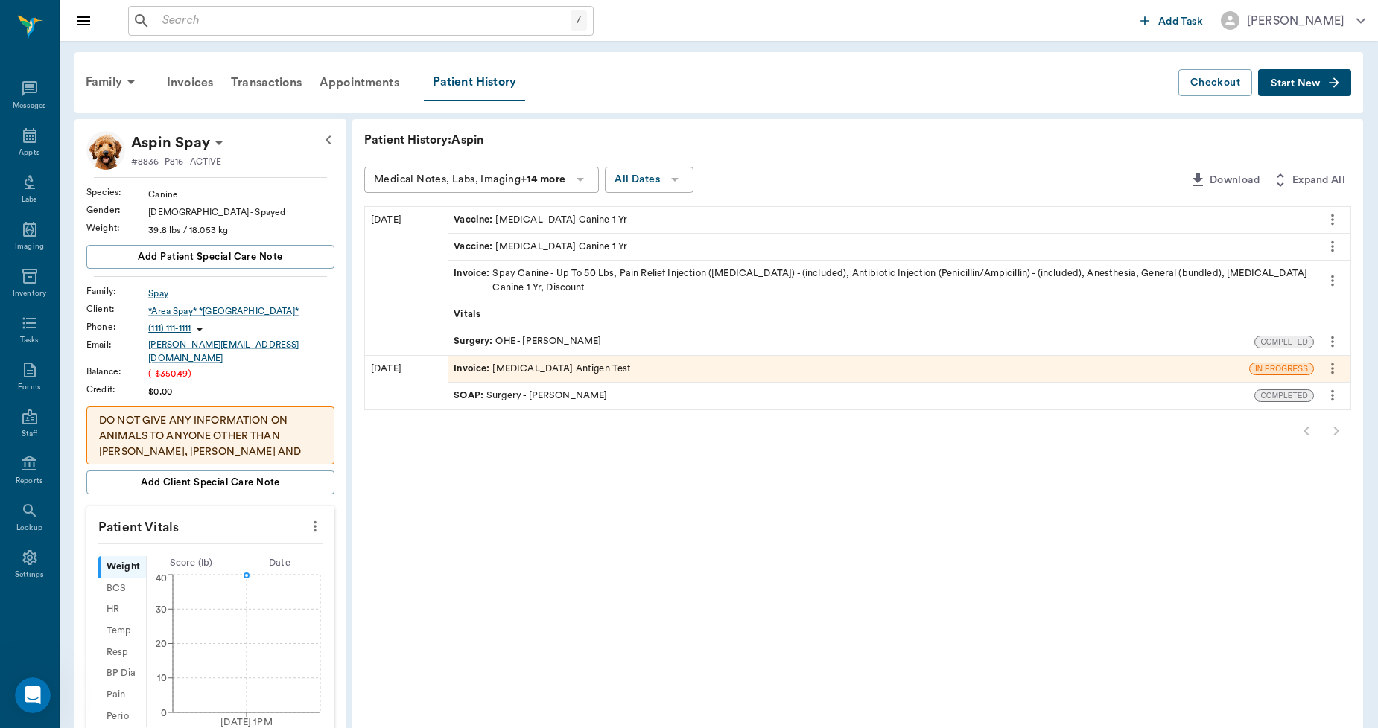
click at [571, 362] on div "Invoice : [MEDICAL_DATA] Antigen Test" at bounding box center [541, 369] width 177 height 14
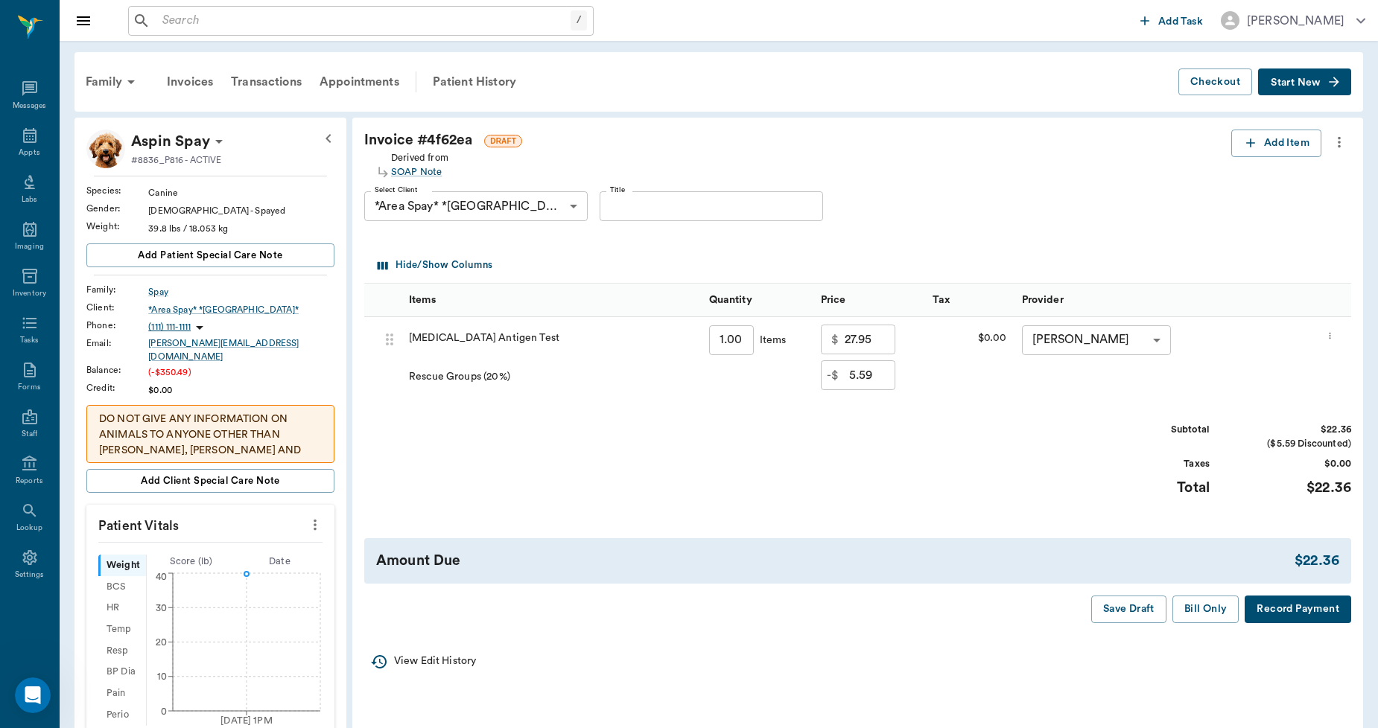
click at [1197, 605] on button "Bill Only" at bounding box center [1205, 610] width 67 height 28
click at [1218, 608] on button "Bill Only" at bounding box center [1205, 610] width 67 height 28
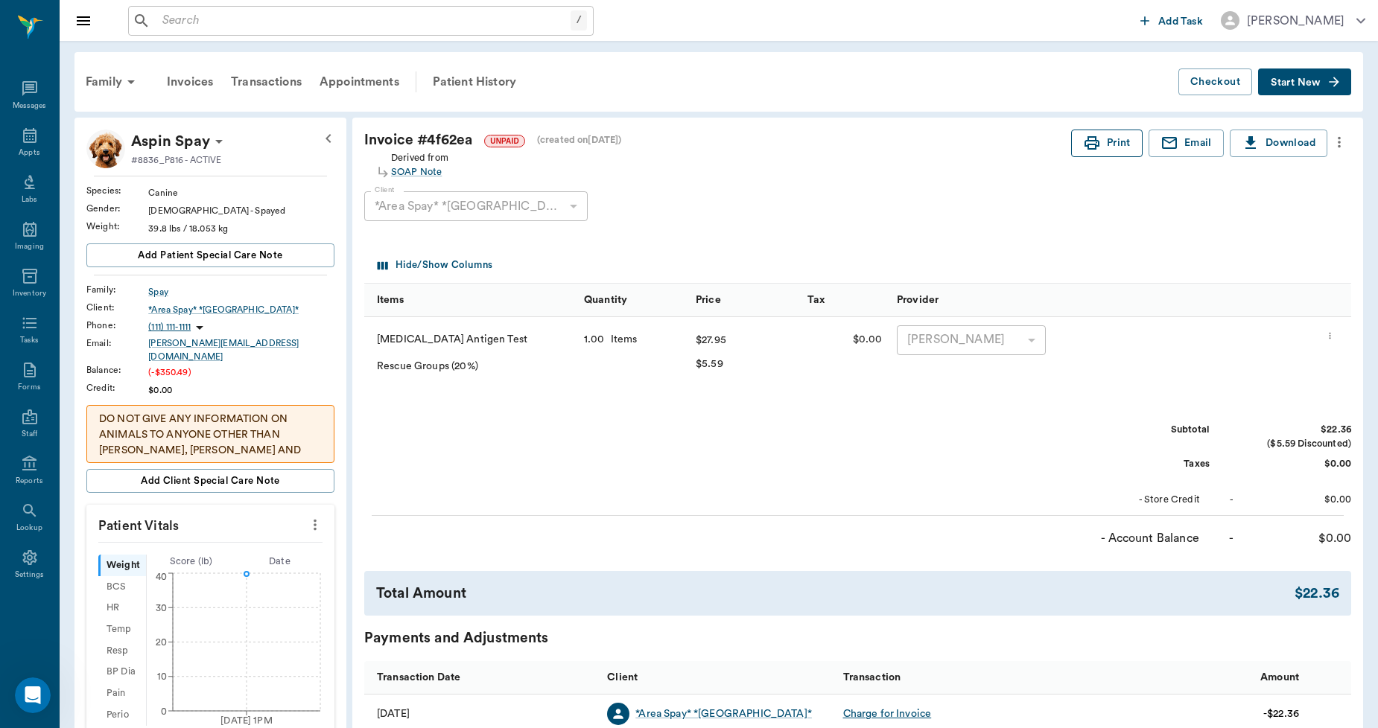
click at [1104, 137] on button "Print" at bounding box center [1106, 144] width 71 height 28
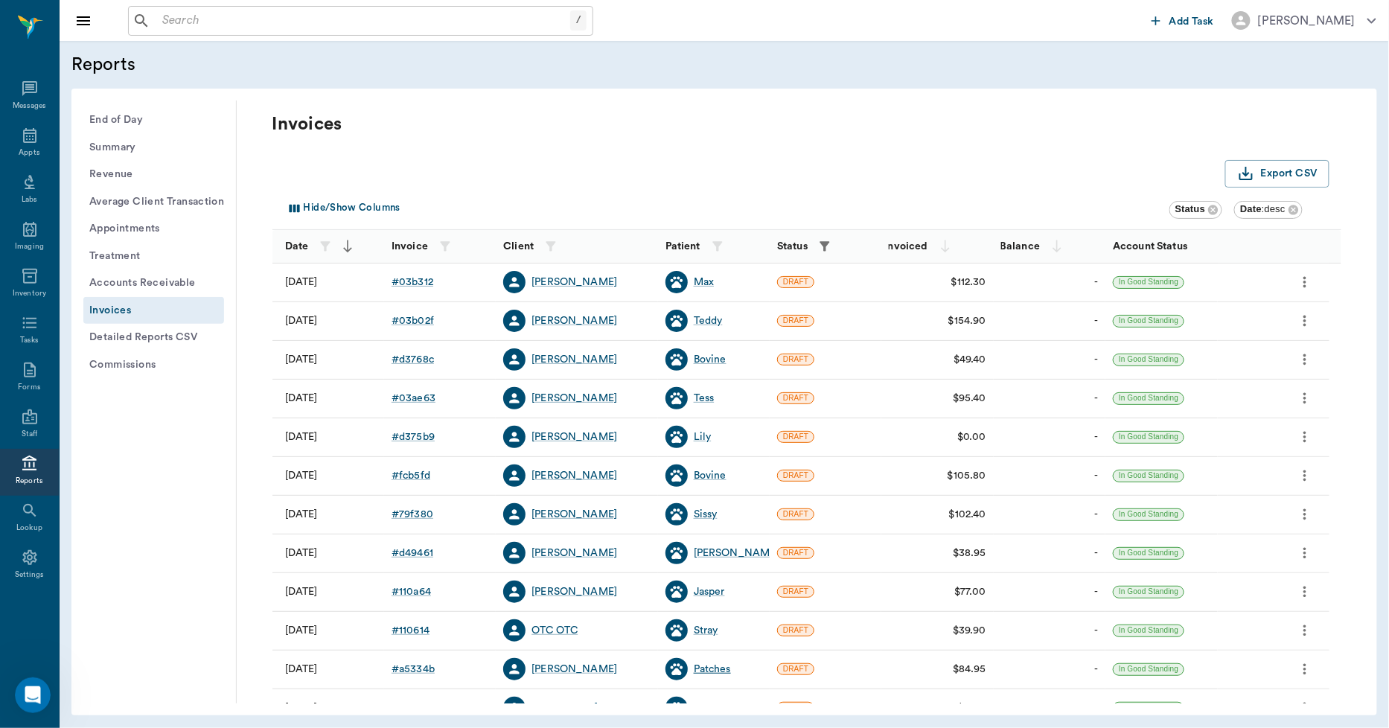
click at [706, 664] on div "Patches" at bounding box center [712, 669] width 37 height 15
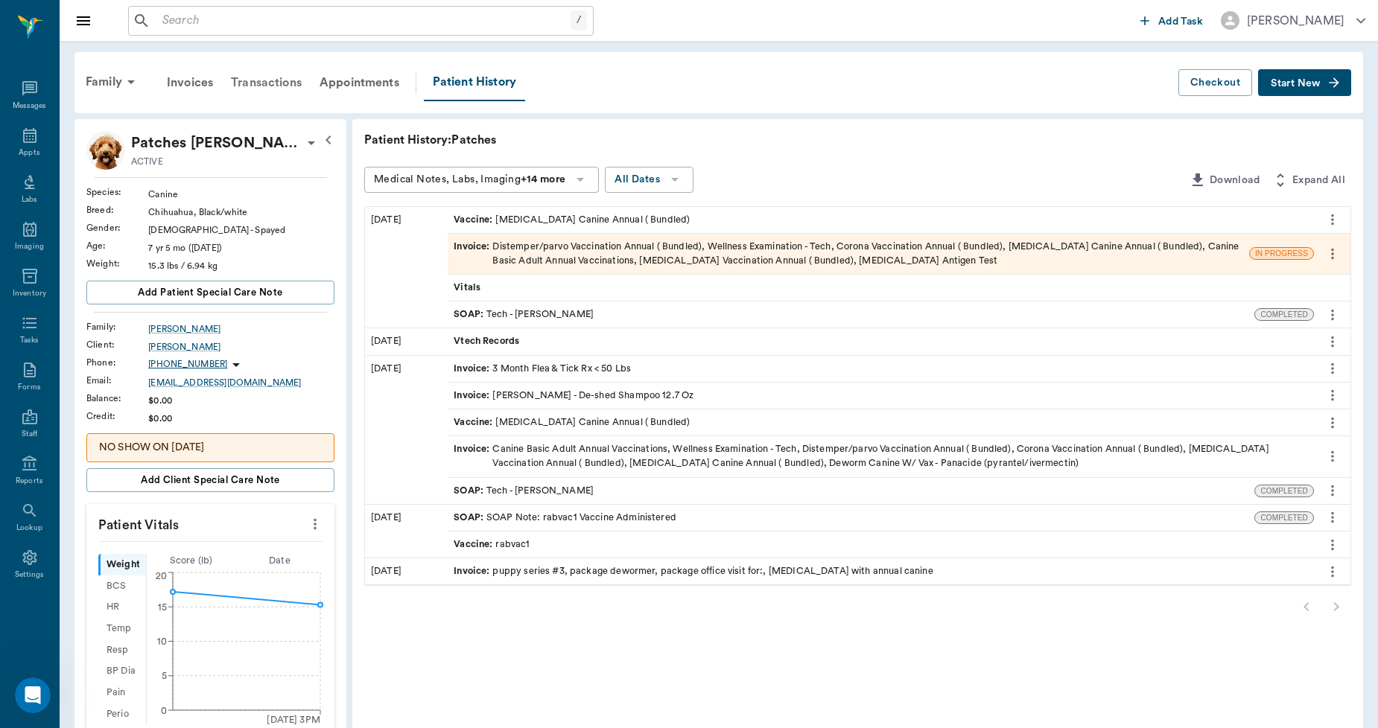
click at [266, 76] on div "Transactions" at bounding box center [266, 83] width 89 height 36
click at [550, 243] on div "Invoice : Distemper/parvo Vaccination Annual ( Bundled), Wellness Examination -…" at bounding box center [847, 254] width 789 height 28
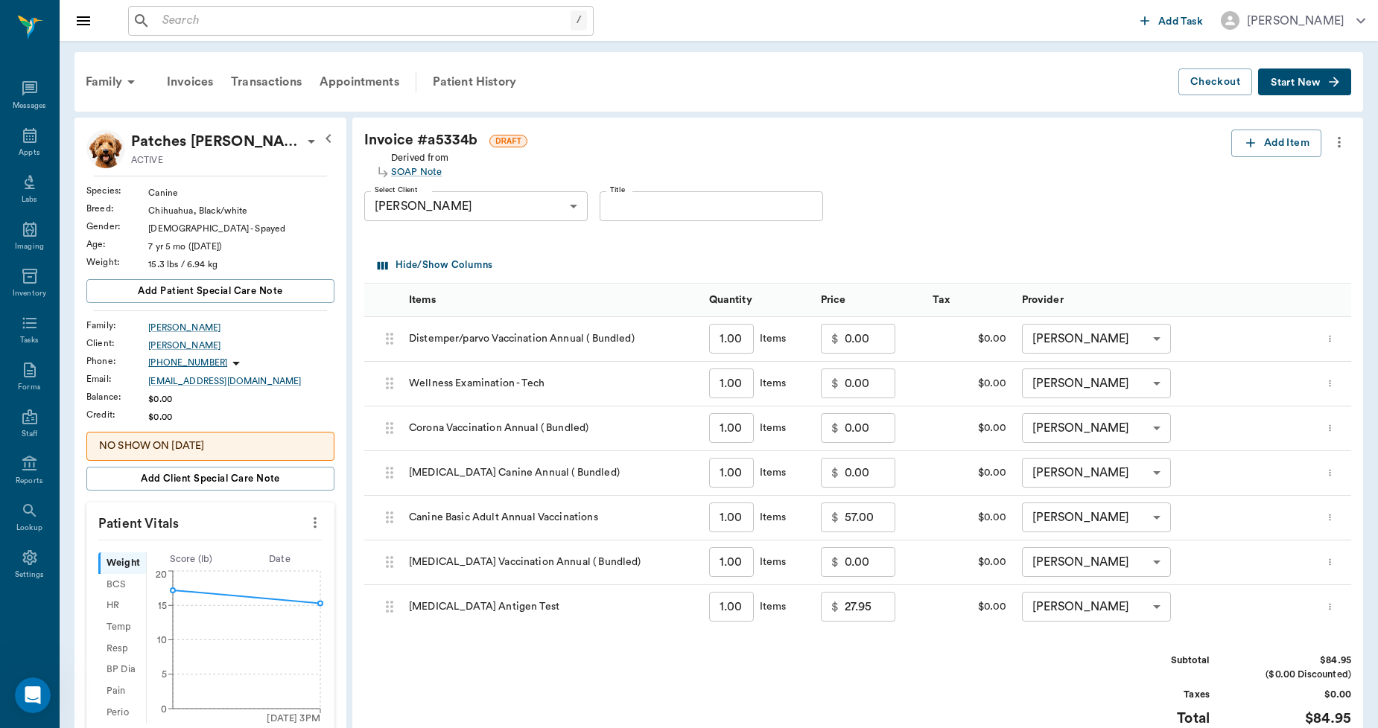
scroll to position [2295, 0]
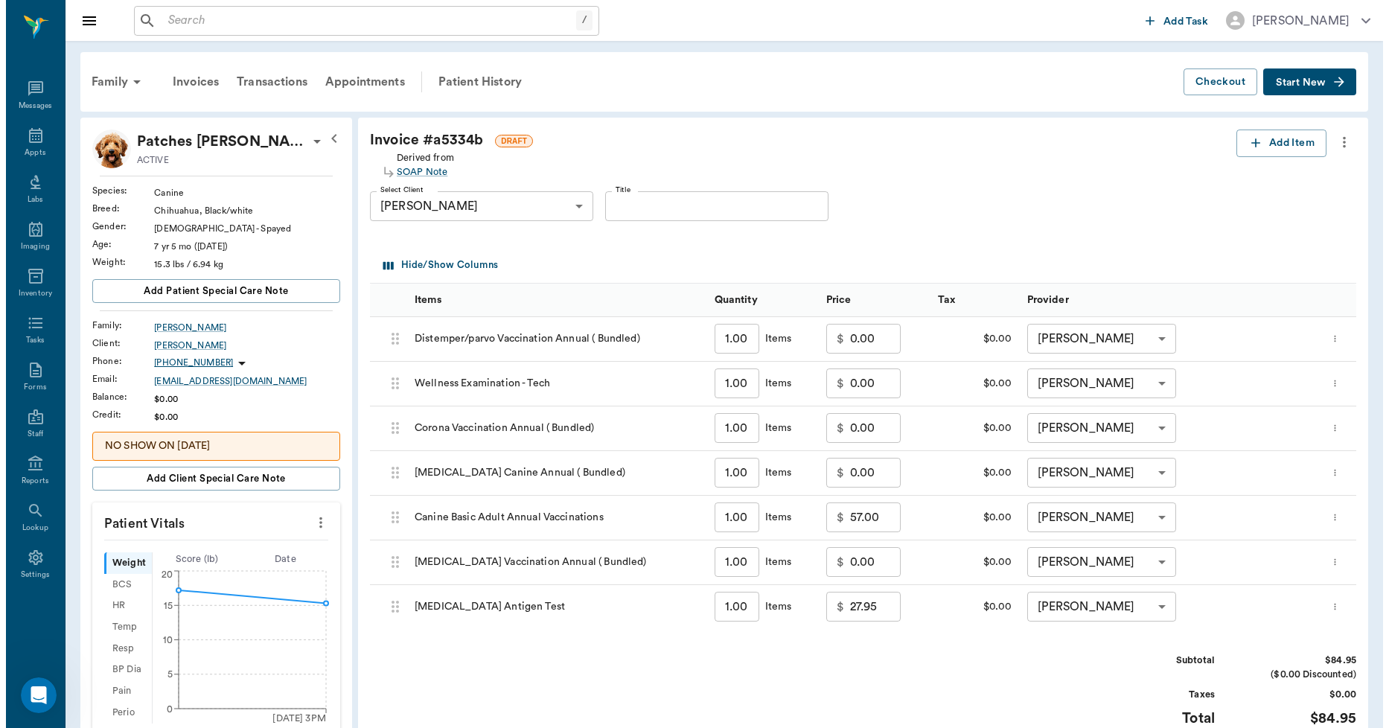
scroll to position [2295, 0]
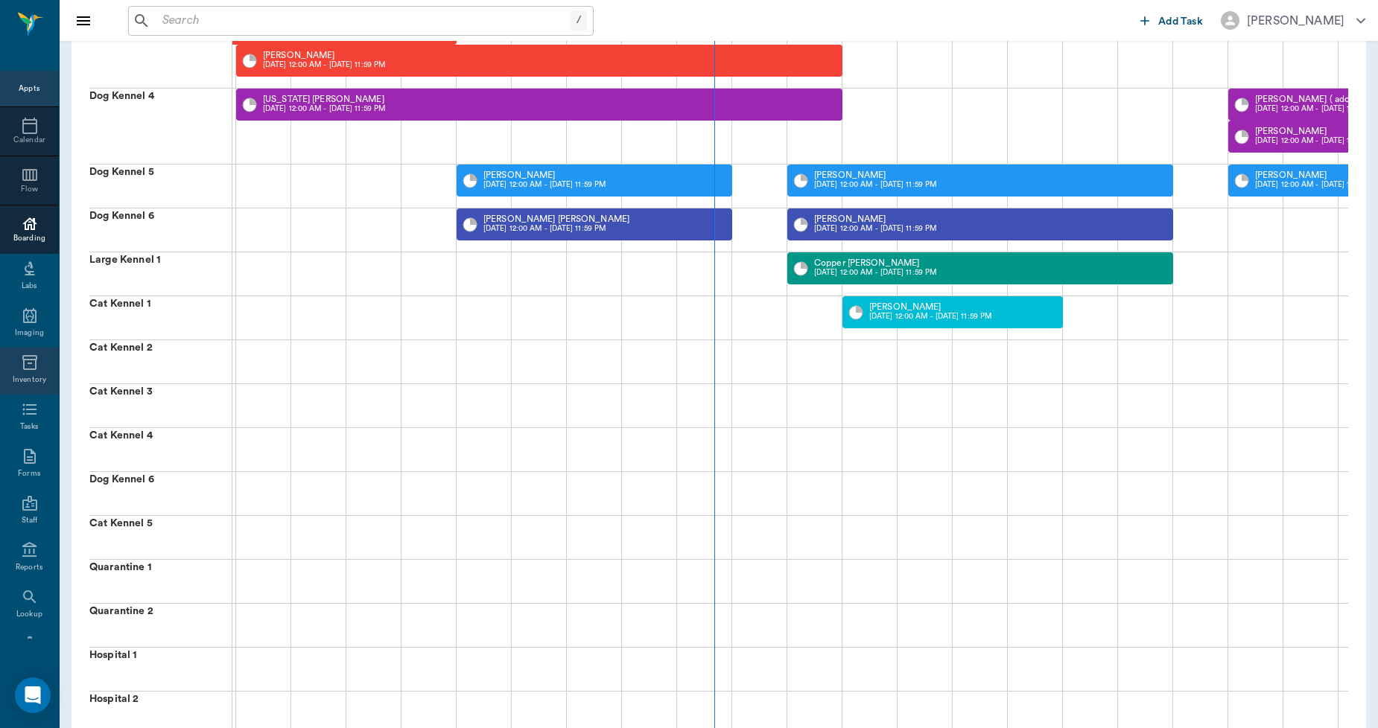
scroll to position [86, 0]
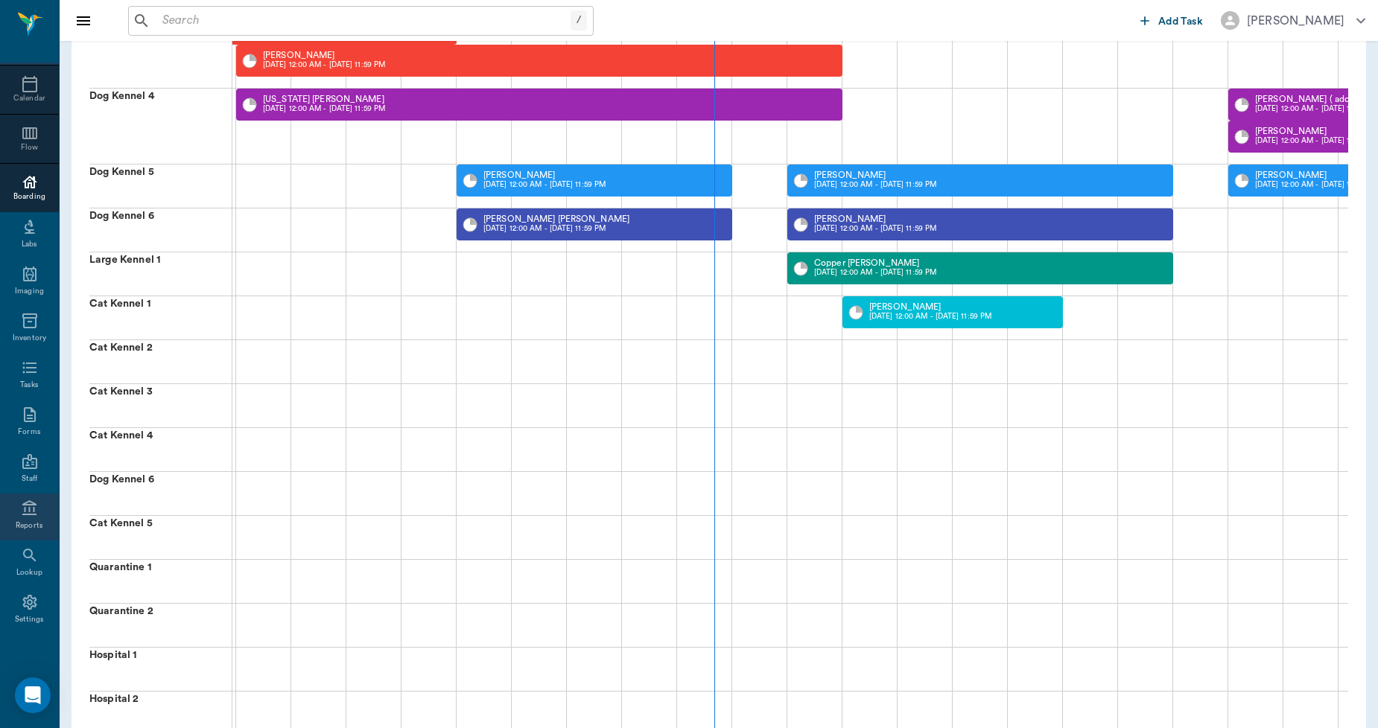
click at [22, 514] on icon at bounding box center [29, 507] width 14 height 15
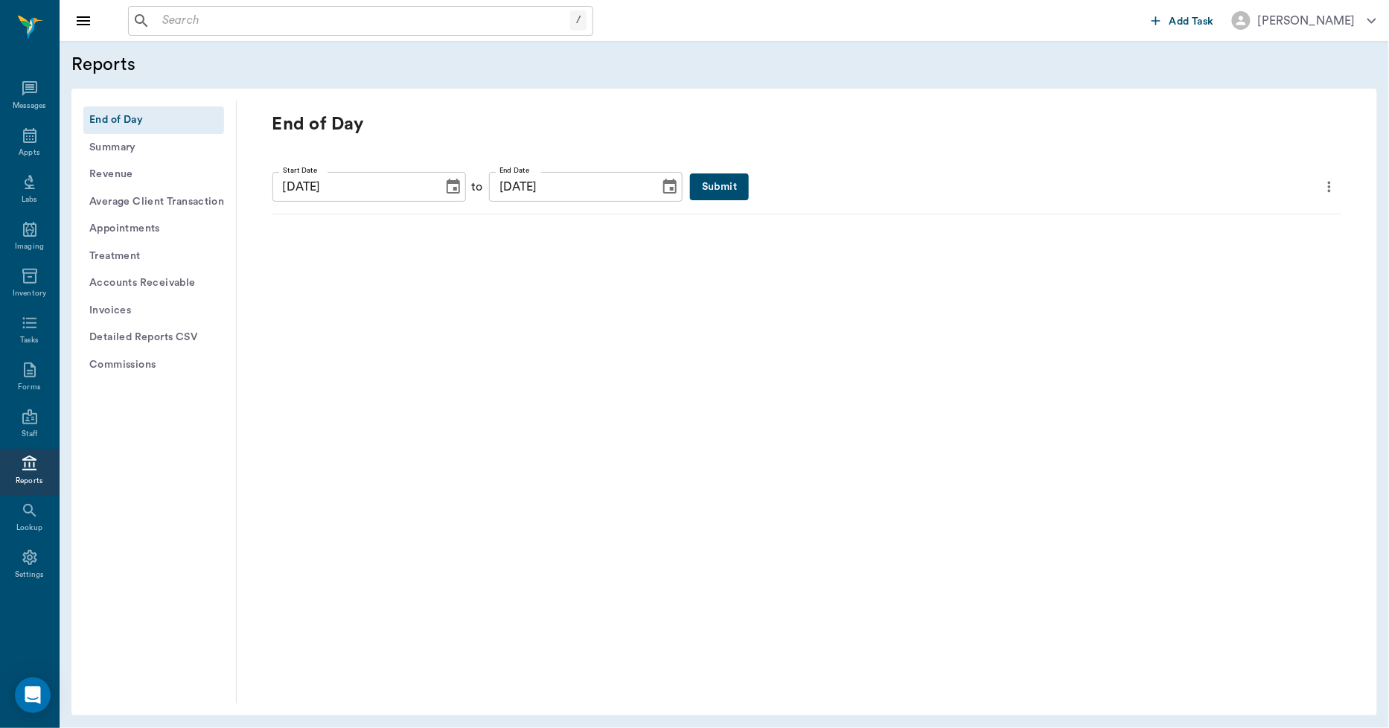
click at [155, 313] on button "Invoices" at bounding box center [153, 311] width 141 height 28
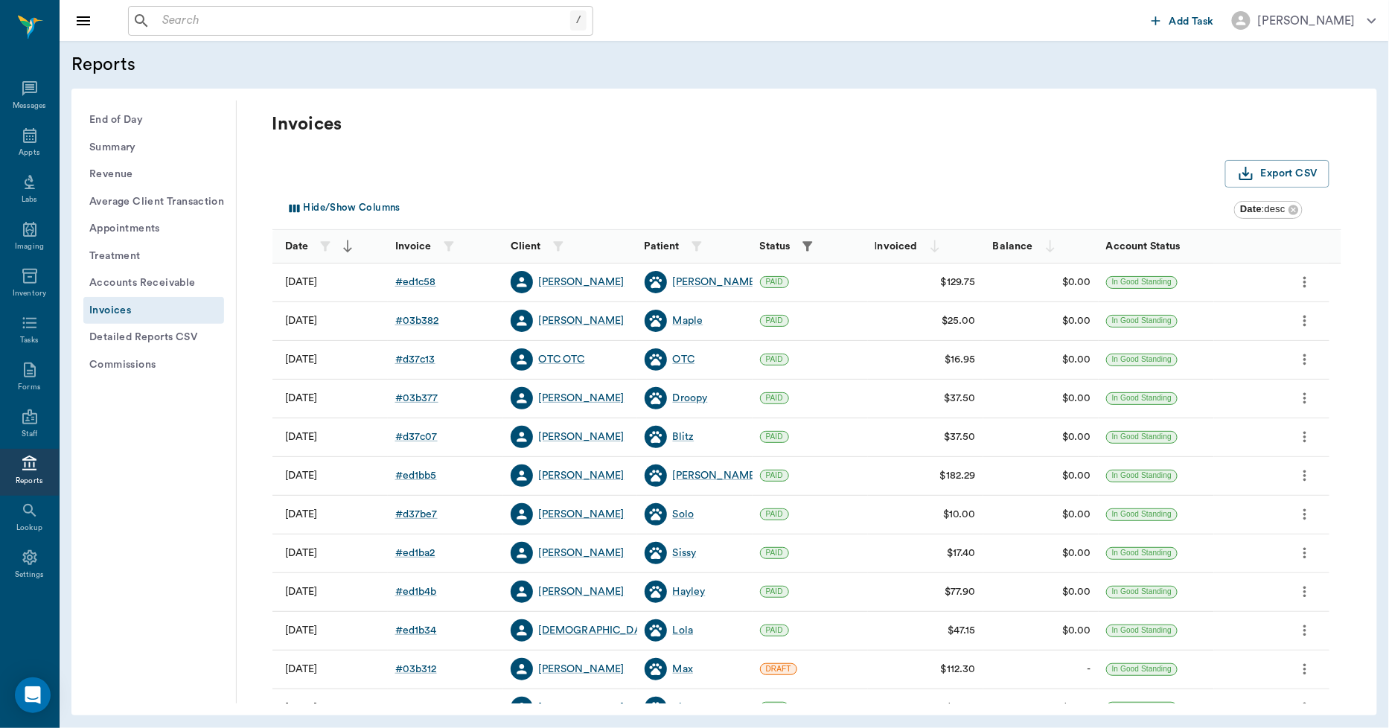
click at [804, 248] on icon "button" at bounding box center [807, 246] width 15 height 15
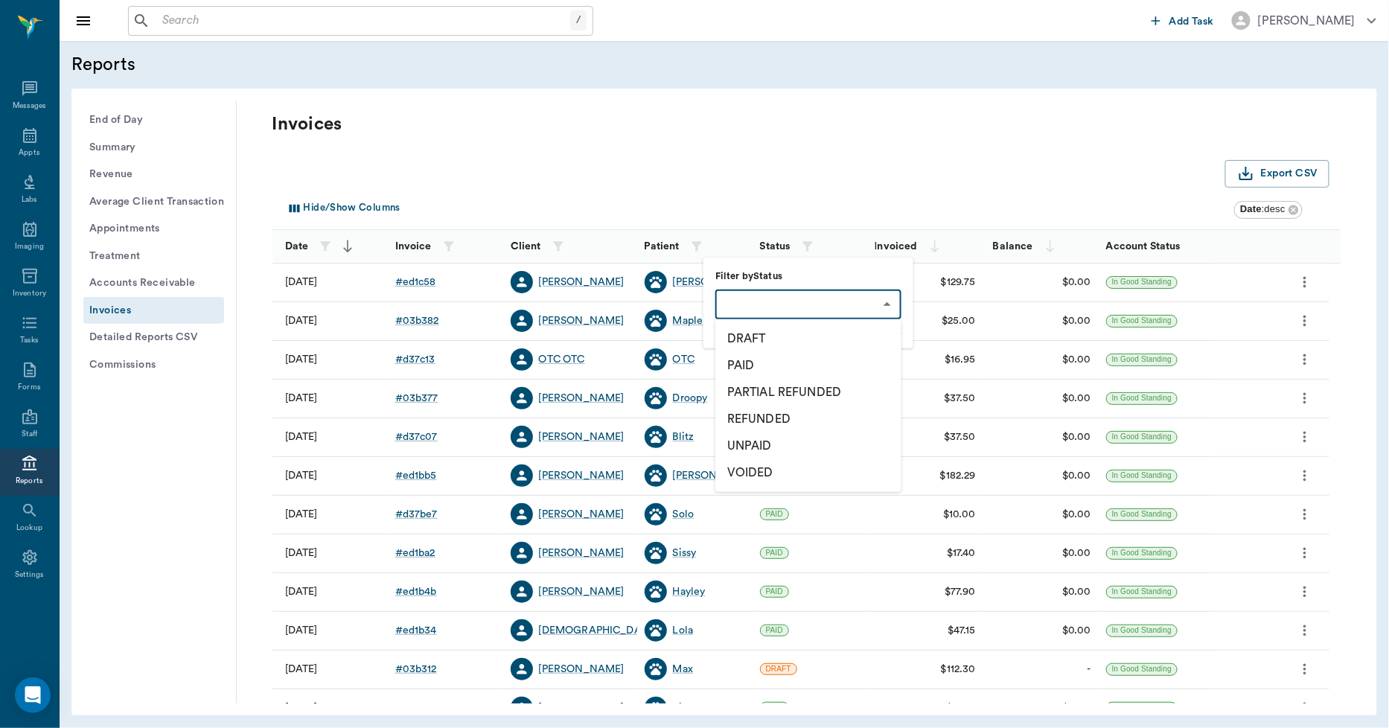
click at [787, 303] on body "/ ​ Add Task [PERSON_NAME] Nectar Messages Appts Labs Imaging Inventory Tasks F…" at bounding box center [694, 364] width 1389 height 728
click at [754, 334] on li "DRAFT" at bounding box center [809, 338] width 186 height 27
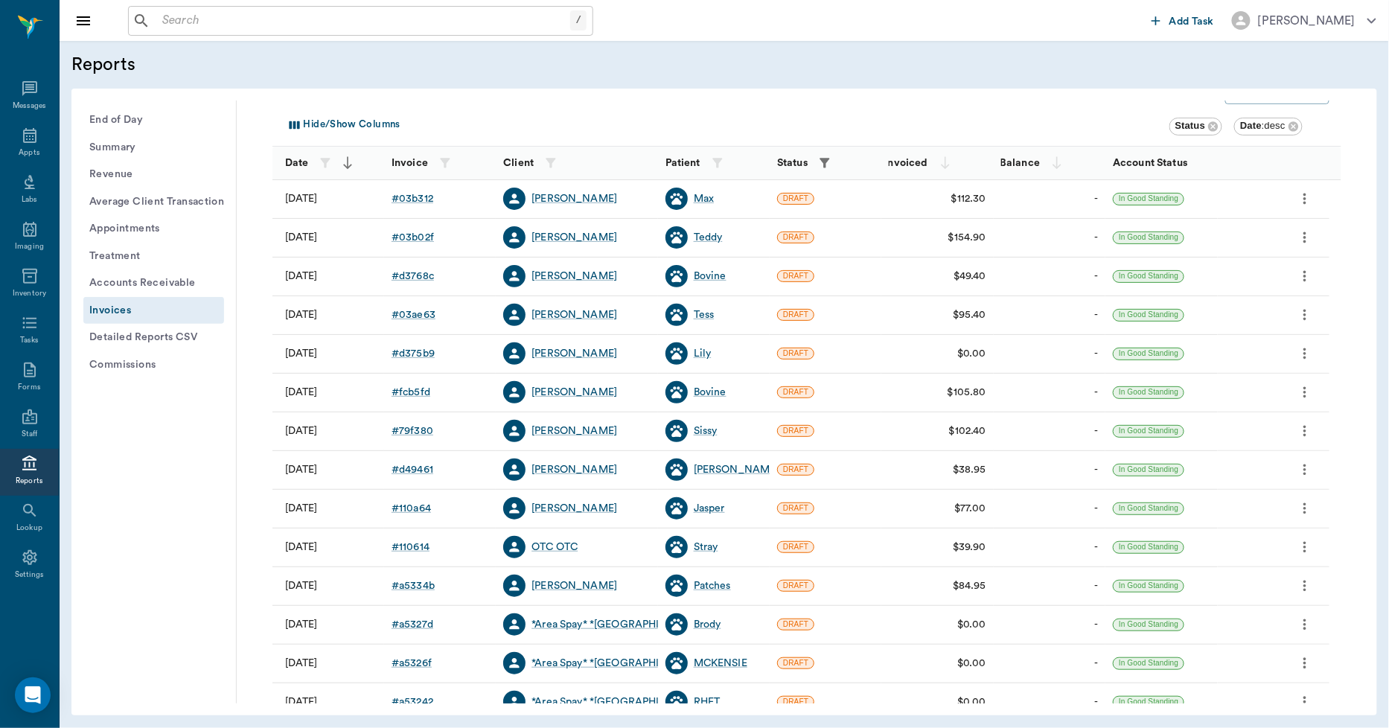
scroll to position [165, 0]
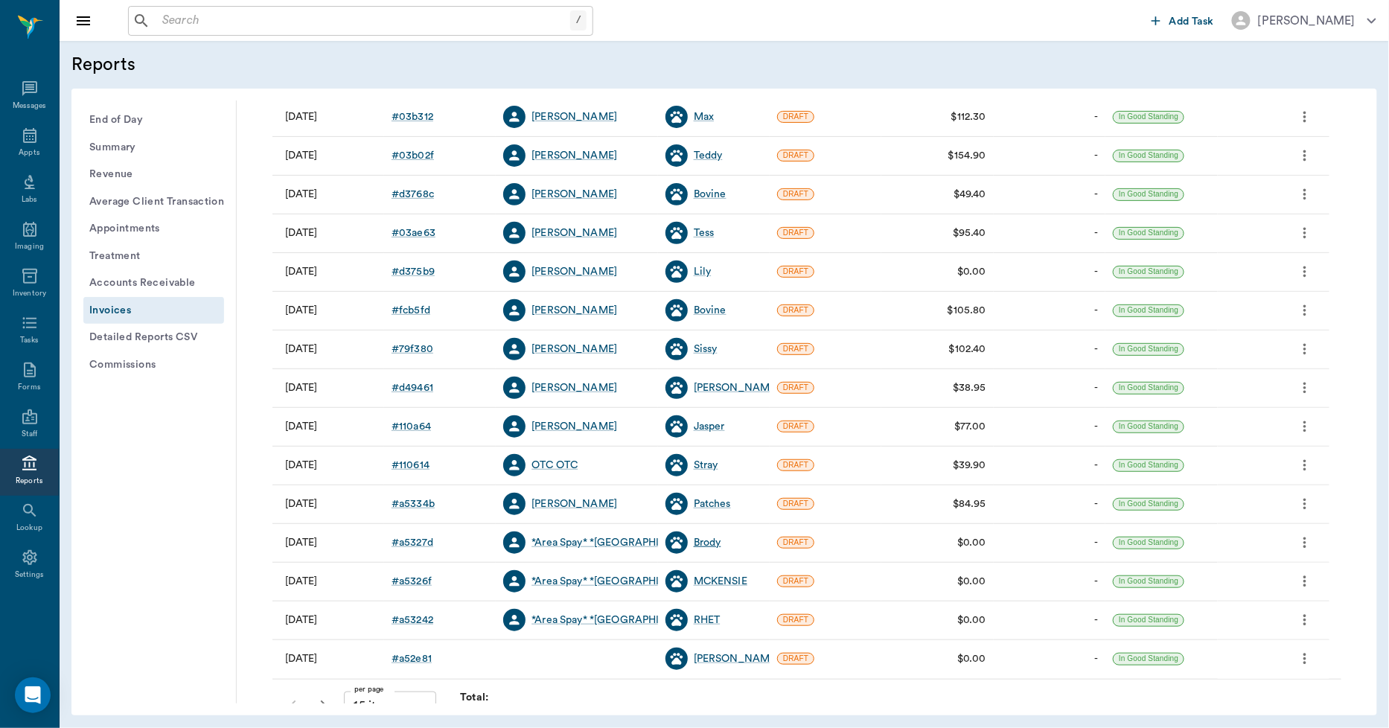
click at [701, 542] on div "Brody" at bounding box center [708, 542] width 28 height 15
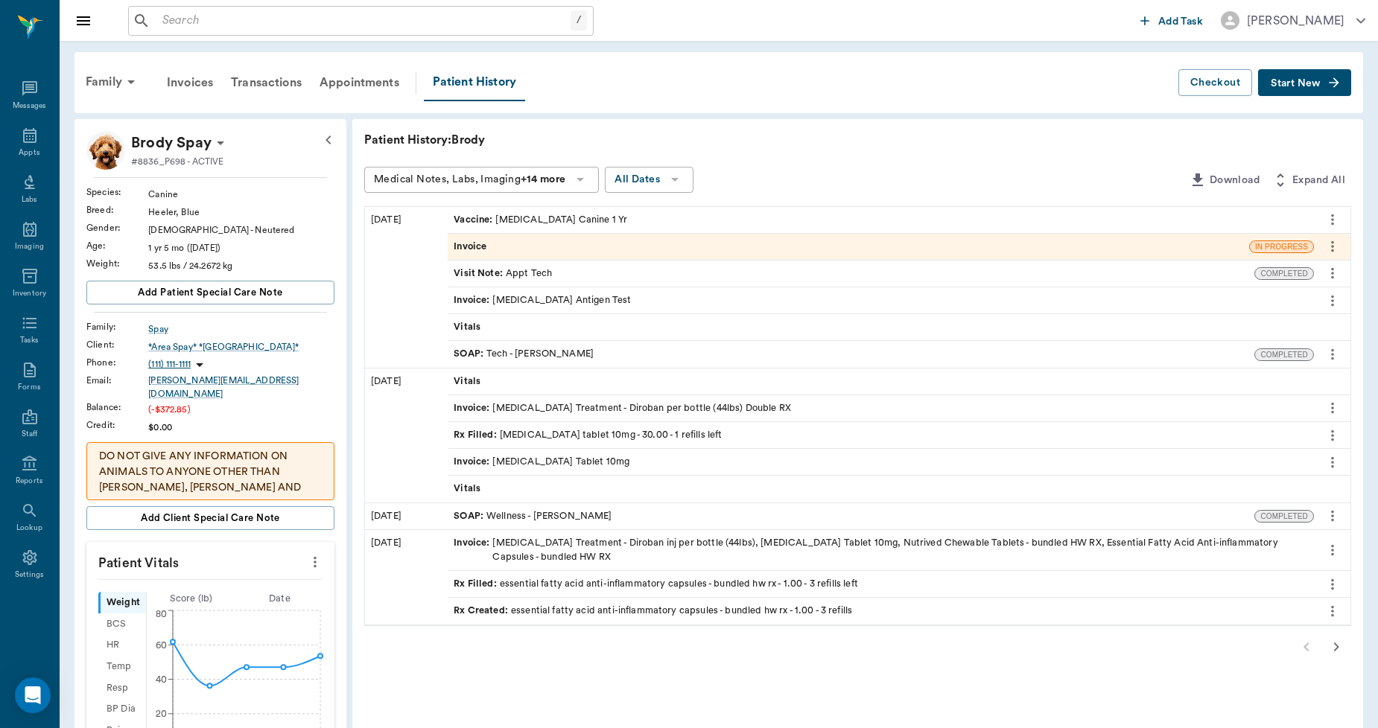
click at [592, 247] on div "Invoice" at bounding box center [848, 247] width 801 height 26
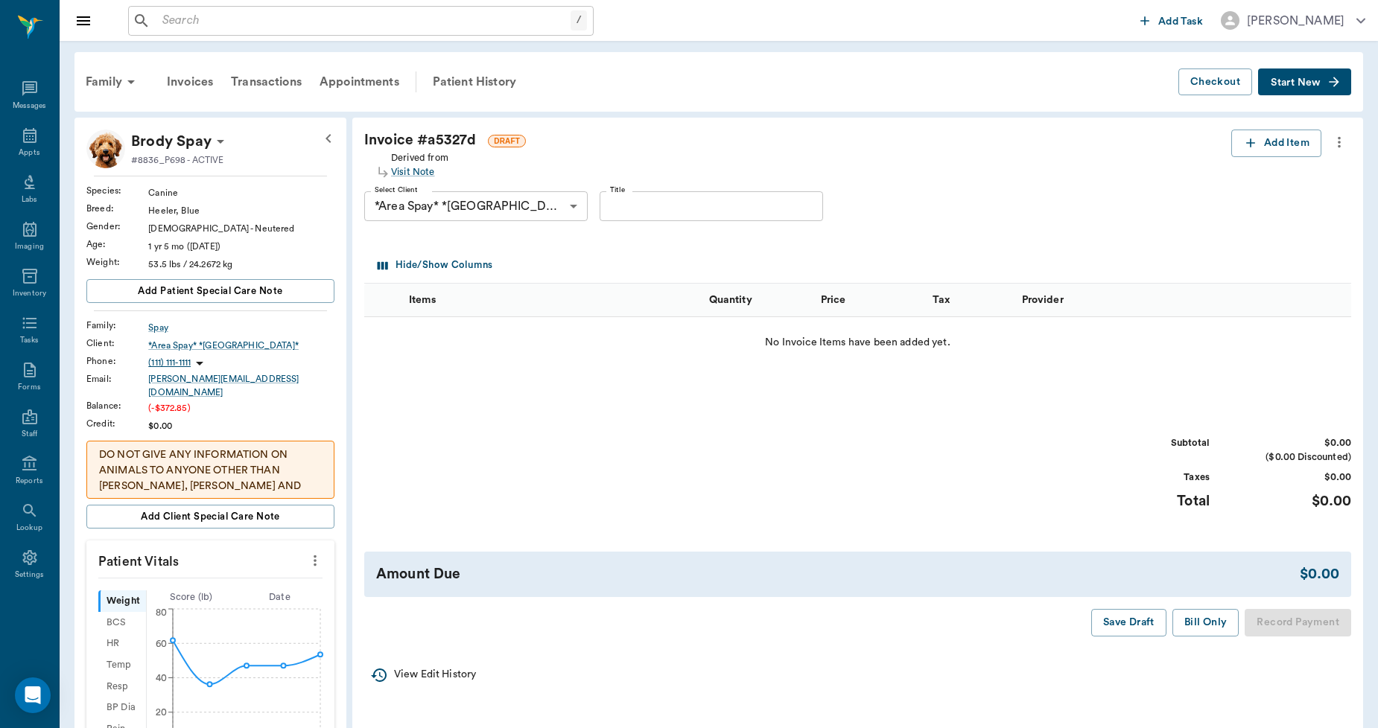
click at [1337, 138] on icon "more" at bounding box center [1338, 142] width 3 height 11
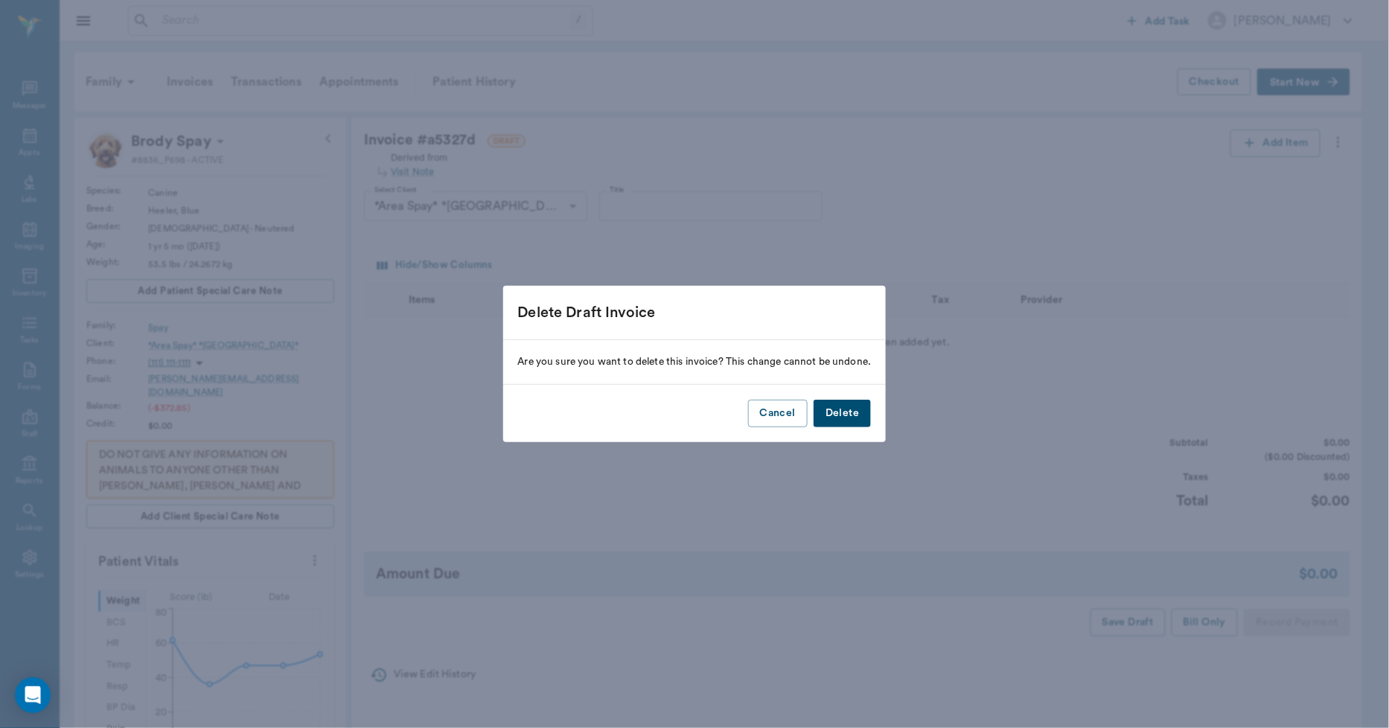
click at [862, 410] on button "Delete" at bounding box center [842, 414] width 57 height 28
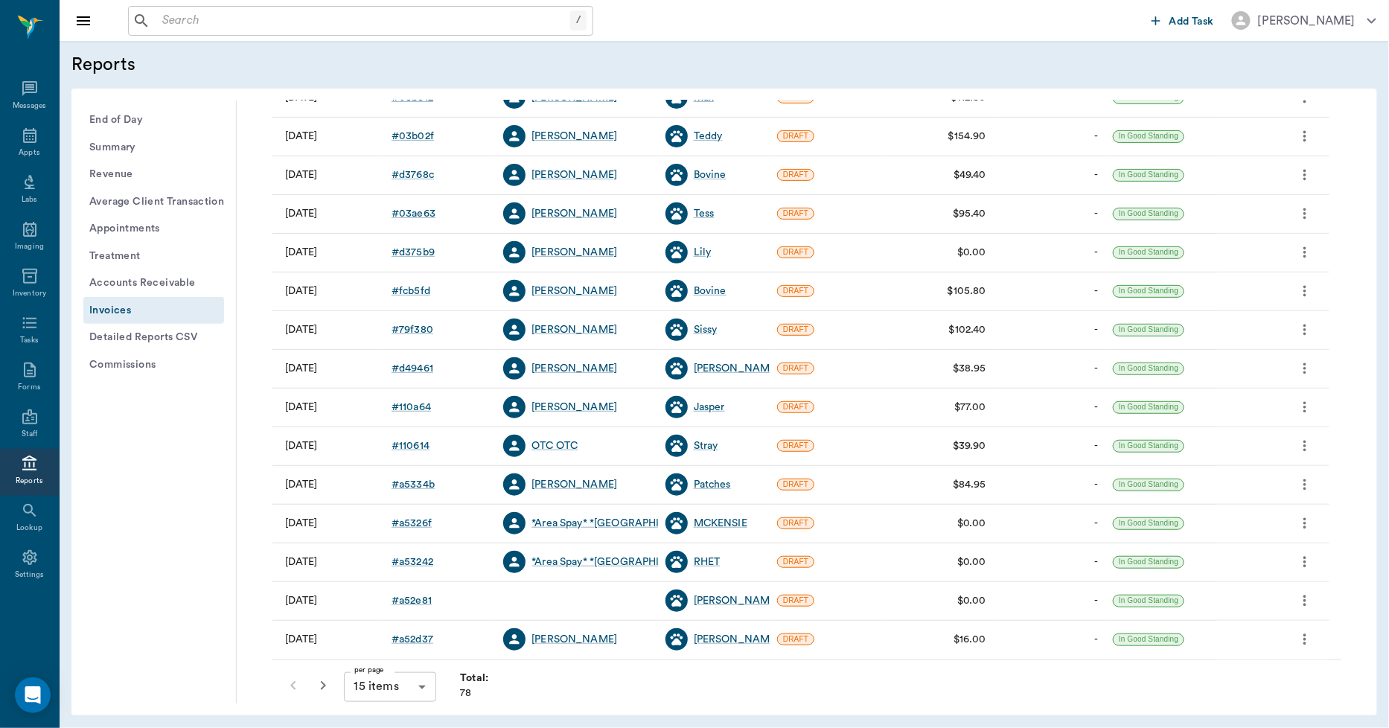
scroll to position [191, 0]
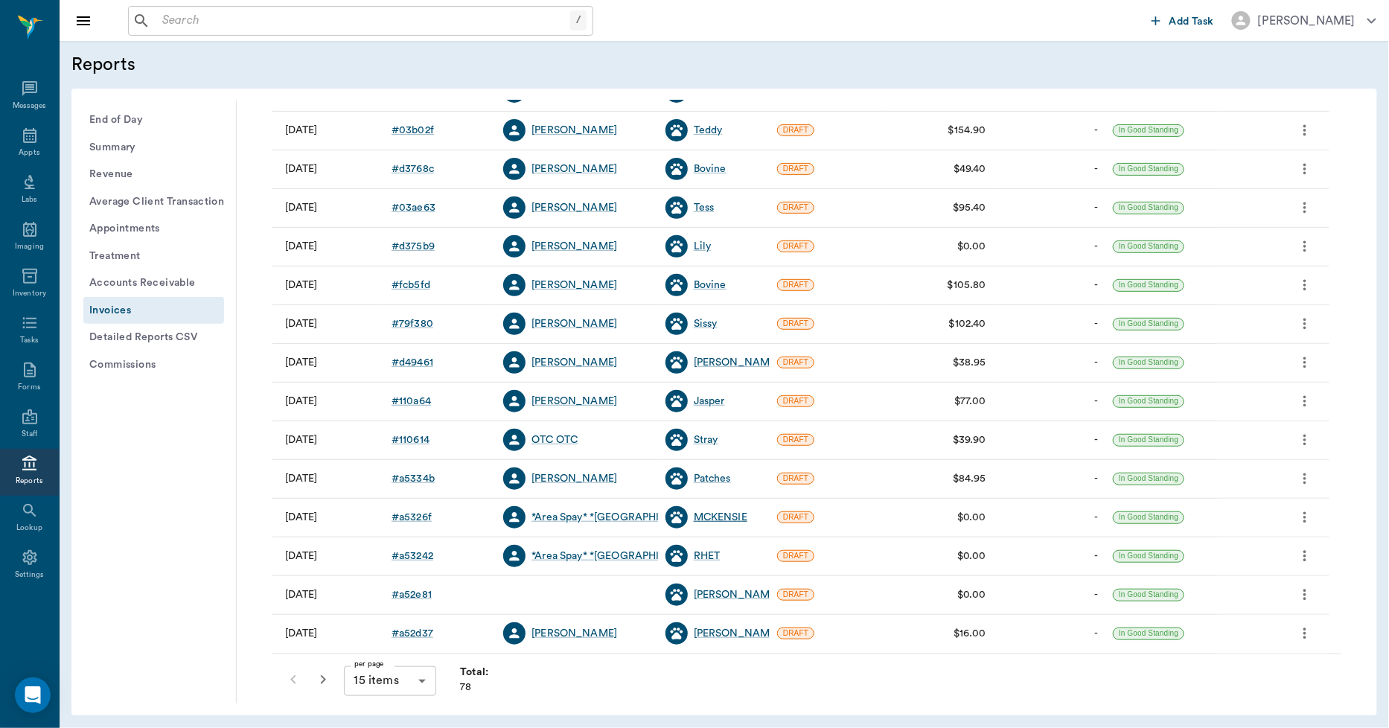
click at [704, 518] on div "MCKENSIE" at bounding box center [721, 517] width 54 height 15
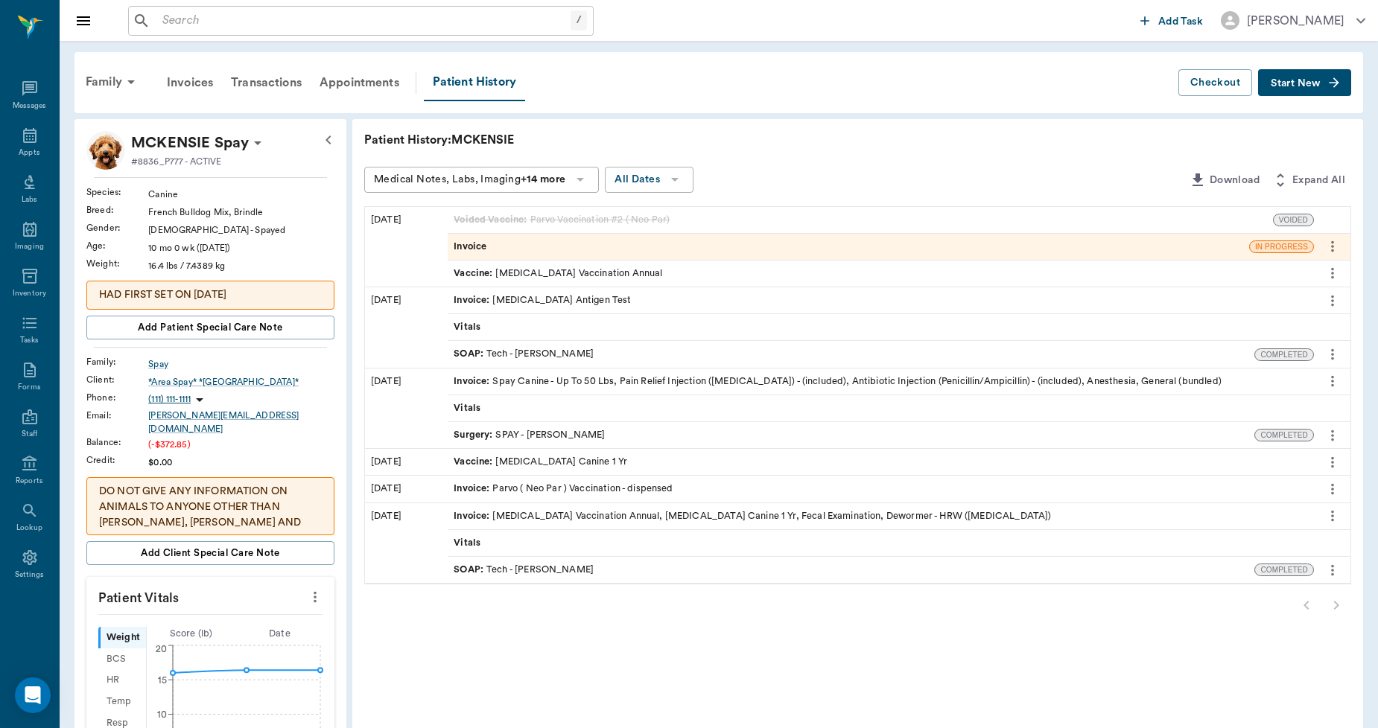
click at [468, 247] on span "Invoice" at bounding box center [471, 247] width 36 height 14
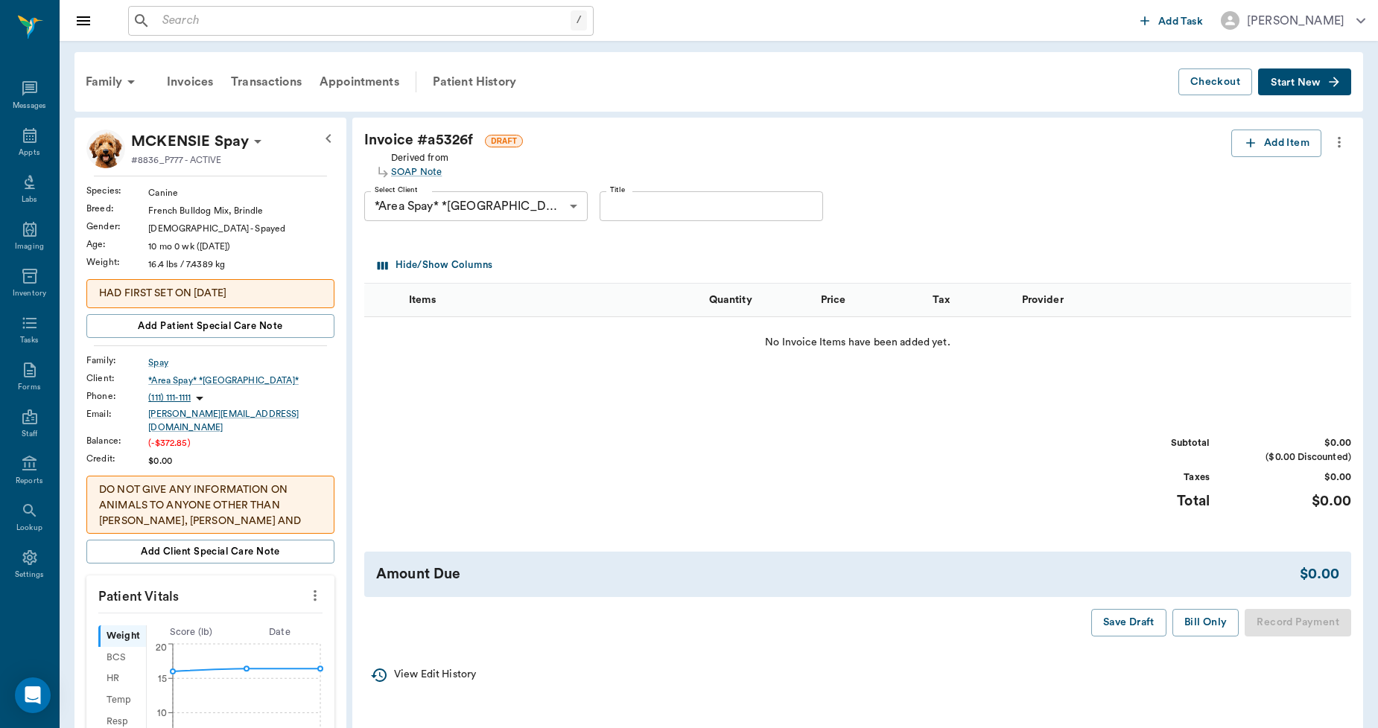
click at [1337, 144] on icon "more" at bounding box center [1339, 142] width 16 height 18
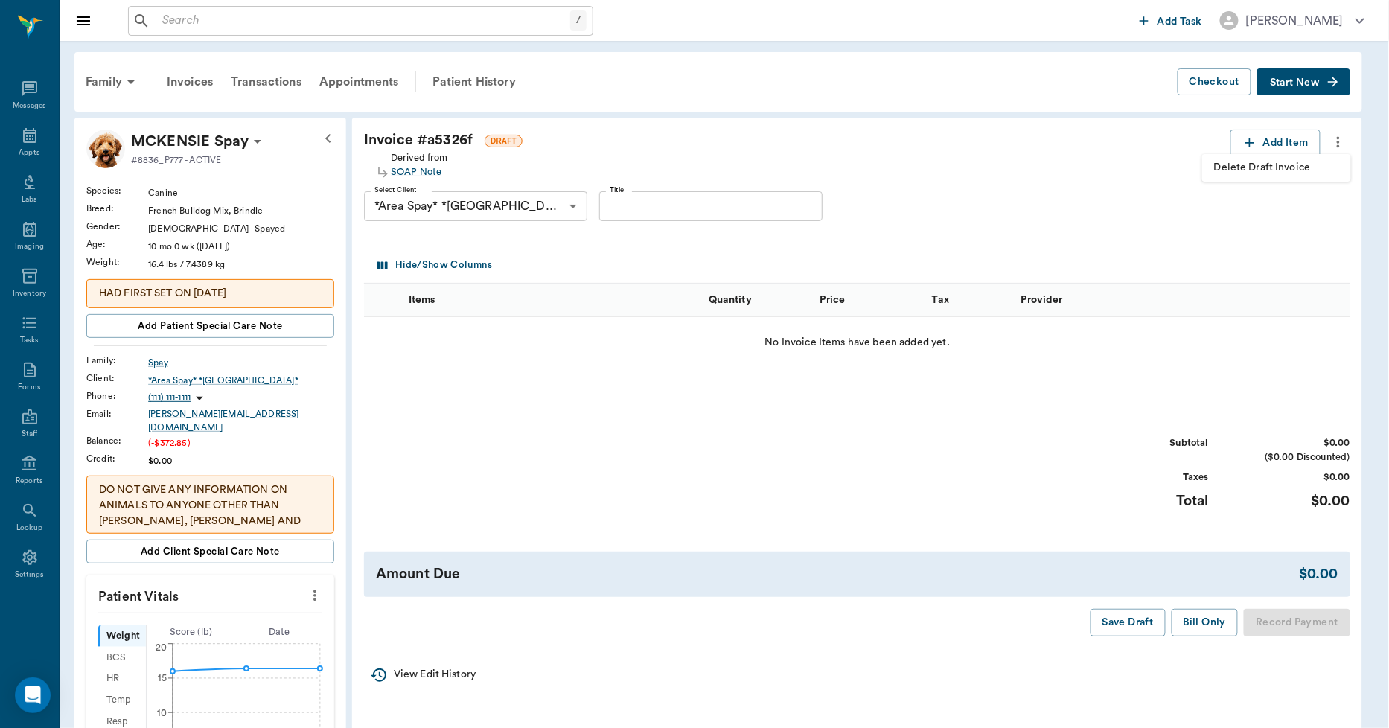
click at [1322, 166] on span "Delete Draft Invoice" at bounding box center [1276, 168] width 125 height 16
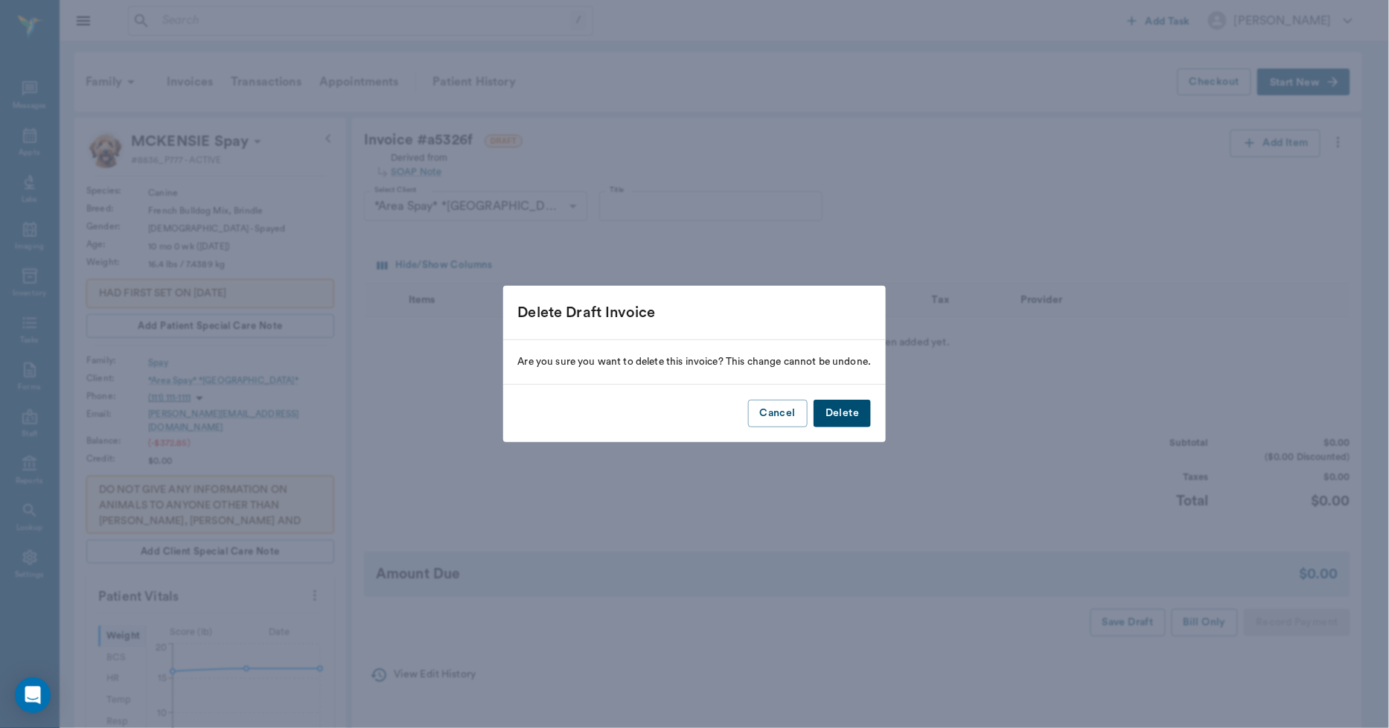
click at [839, 410] on button "Delete" at bounding box center [842, 414] width 57 height 28
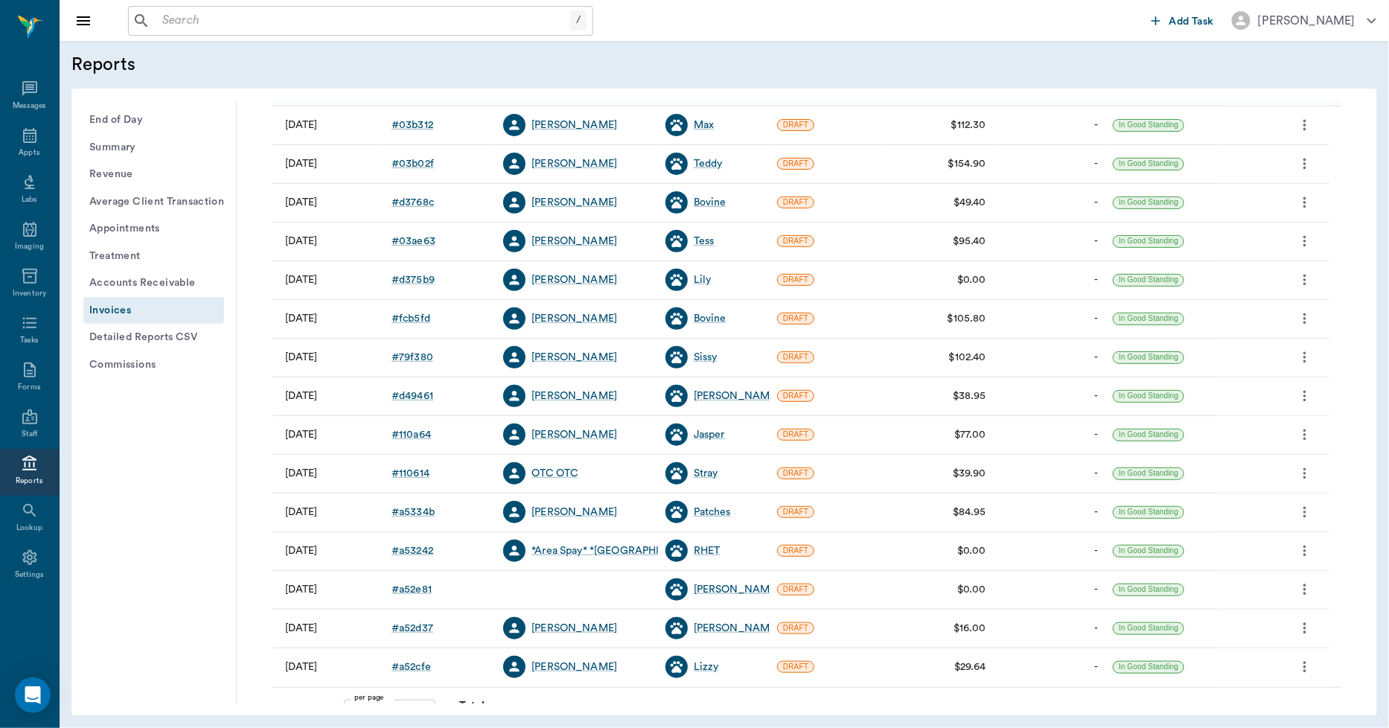
scroll to position [191, 0]
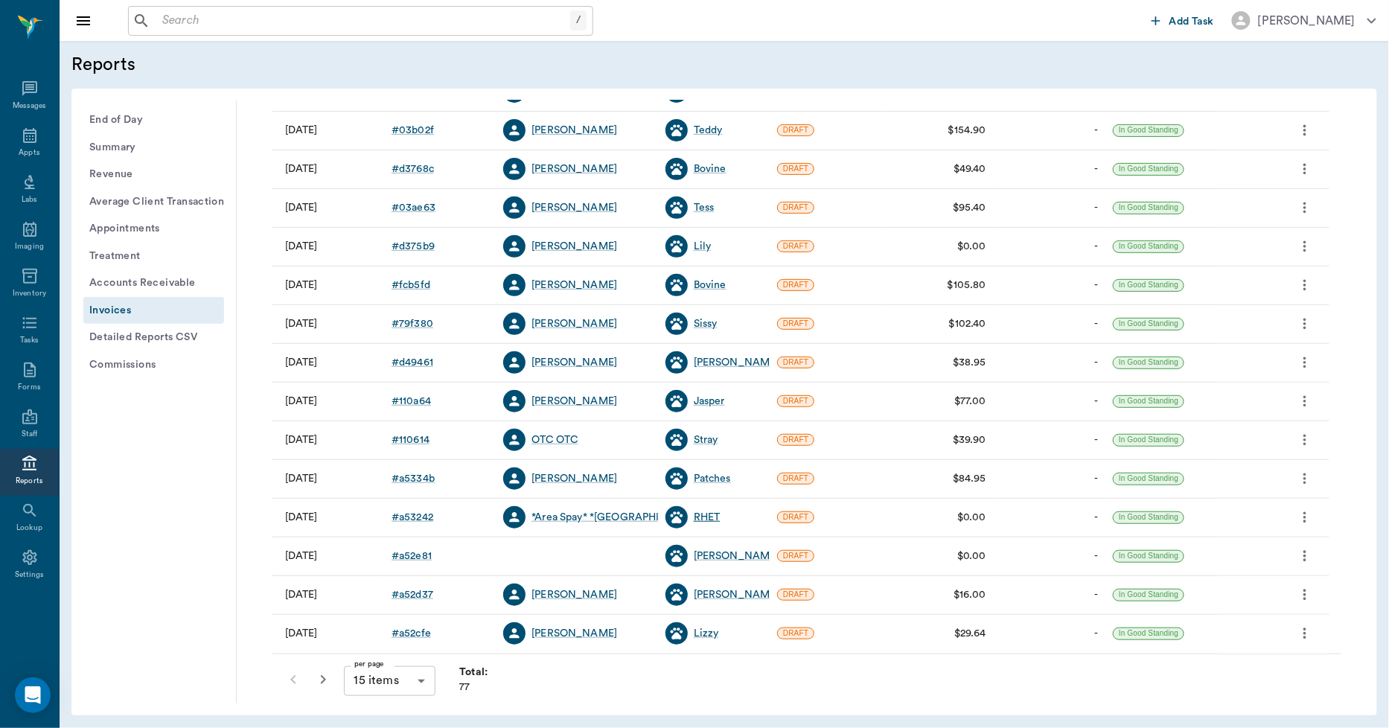
click at [712, 515] on div "RHET" at bounding box center [707, 517] width 27 height 15
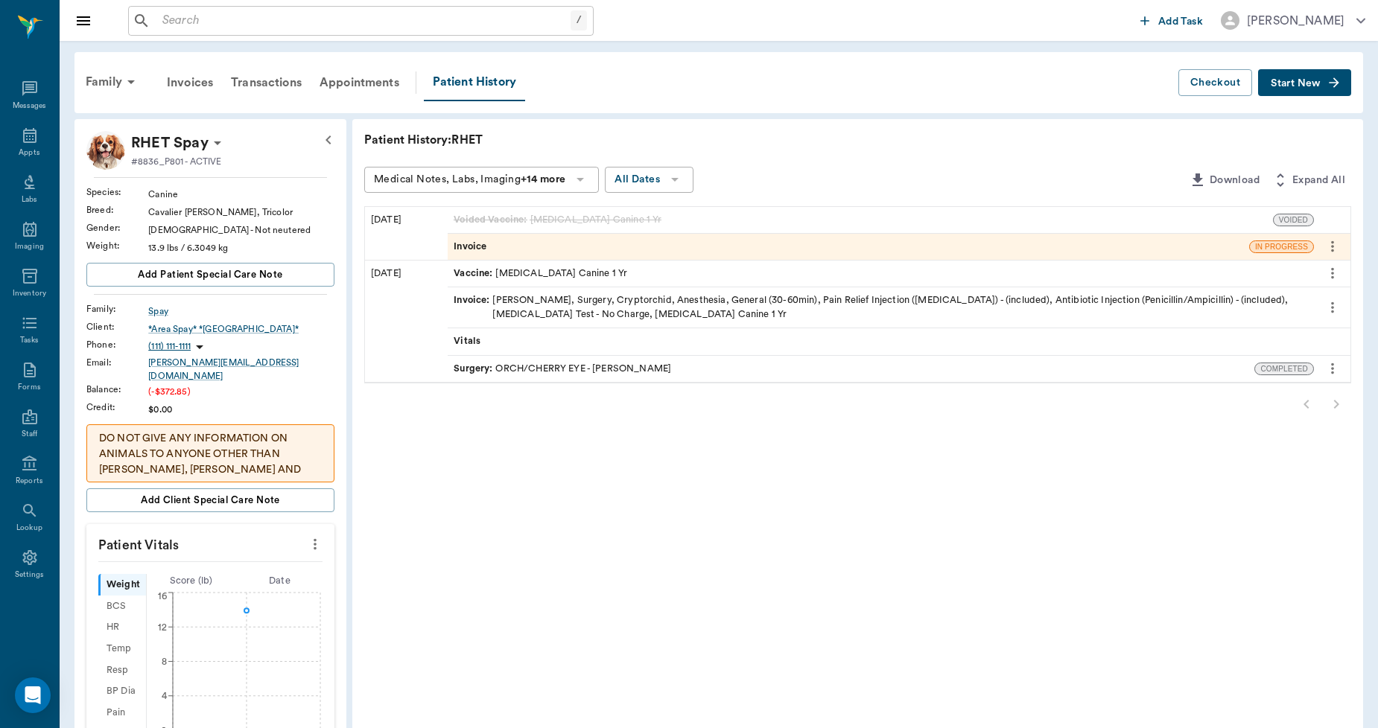
click at [520, 241] on div "Invoice" at bounding box center [848, 247] width 801 height 26
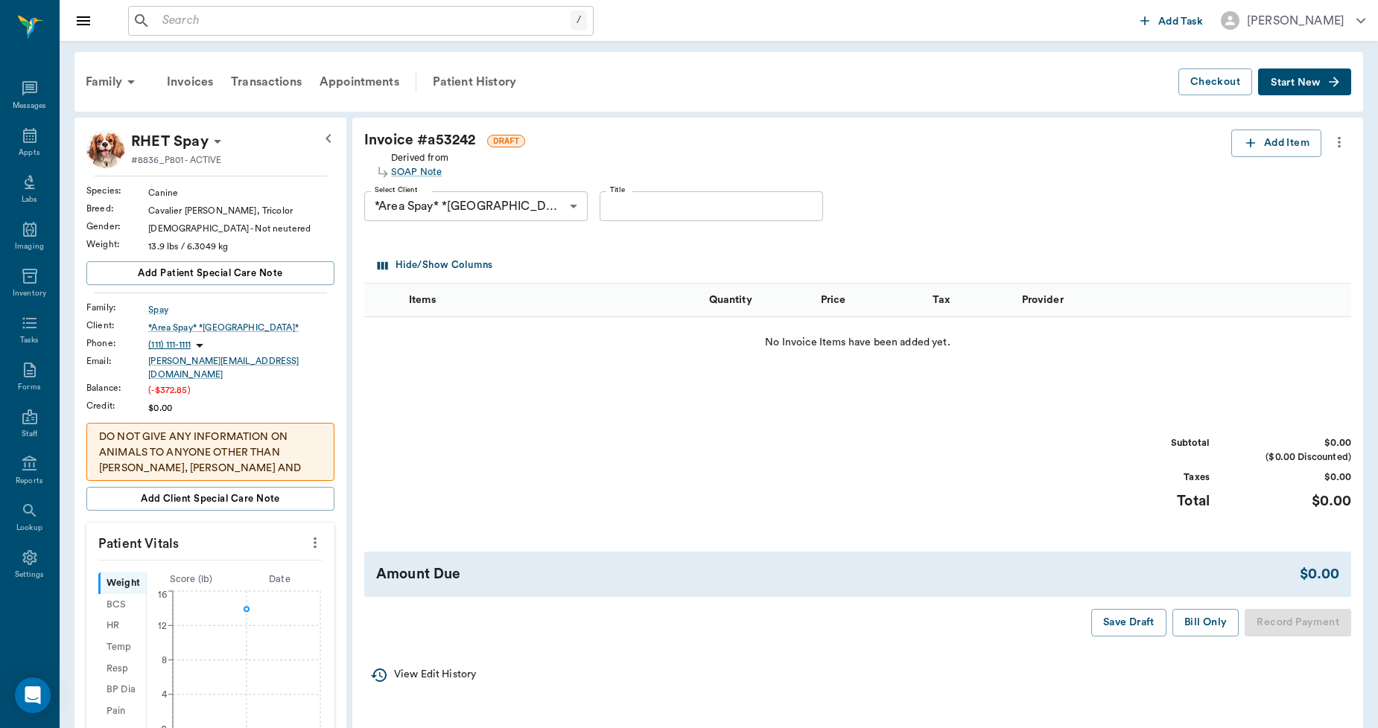
click at [1340, 139] on icon "more" at bounding box center [1339, 142] width 16 height 18
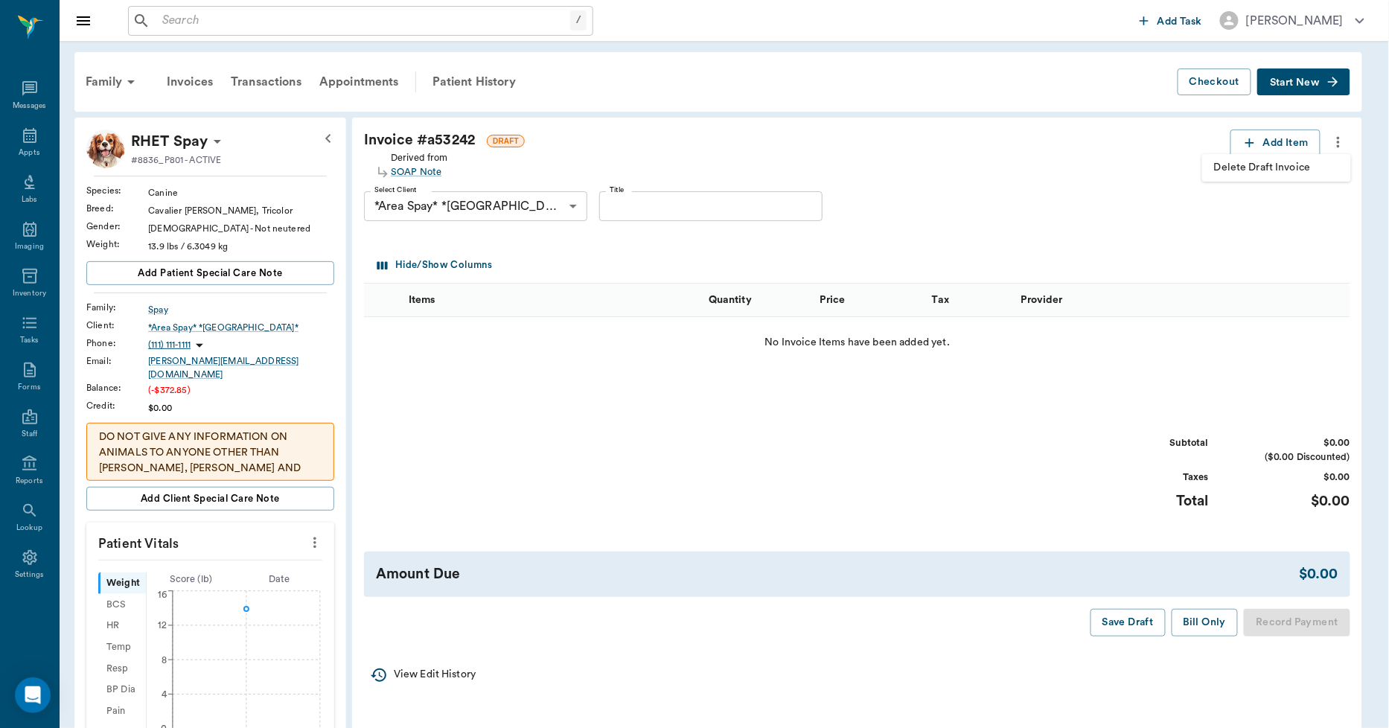
click at [1303, 162] on span "Delete Draft Invoice" at bounding box center [1276, 168] width 125 height 16
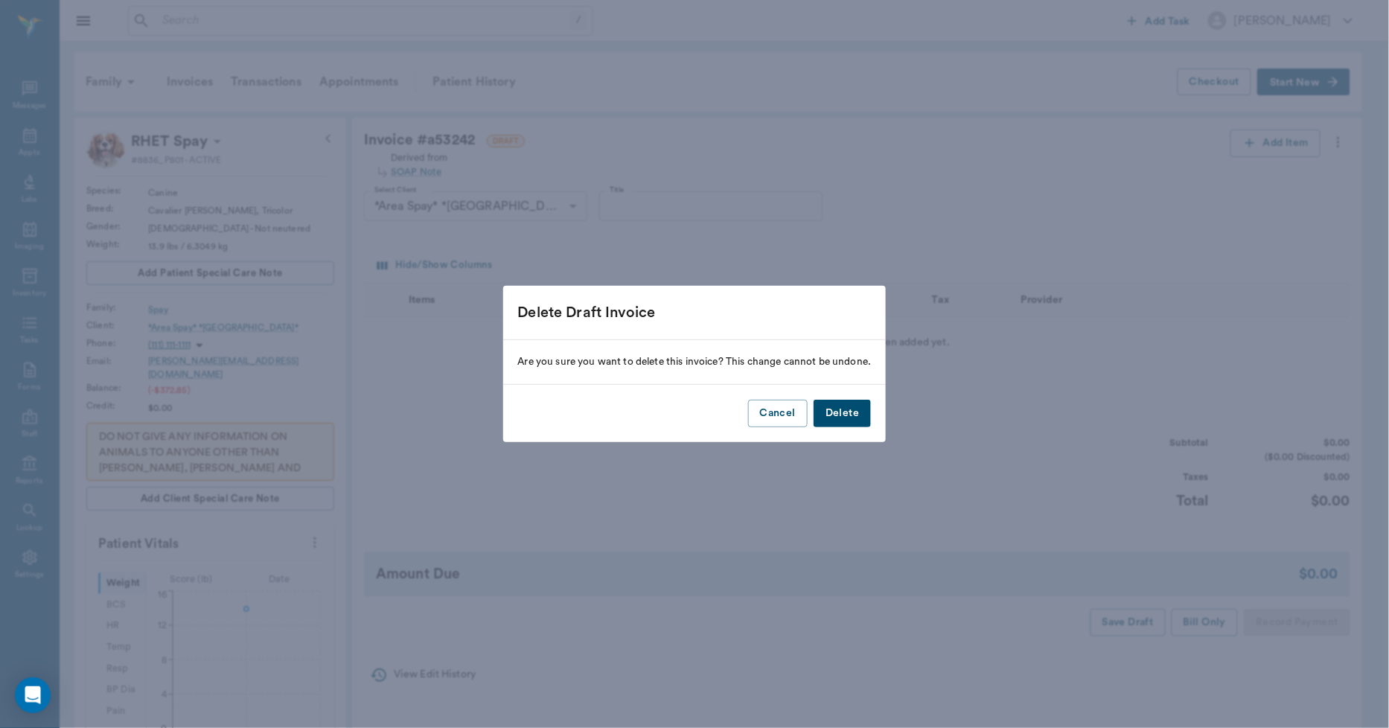
click at [859, 418] on button "Delete" at bounding box center [842, 414] width 57 height 28
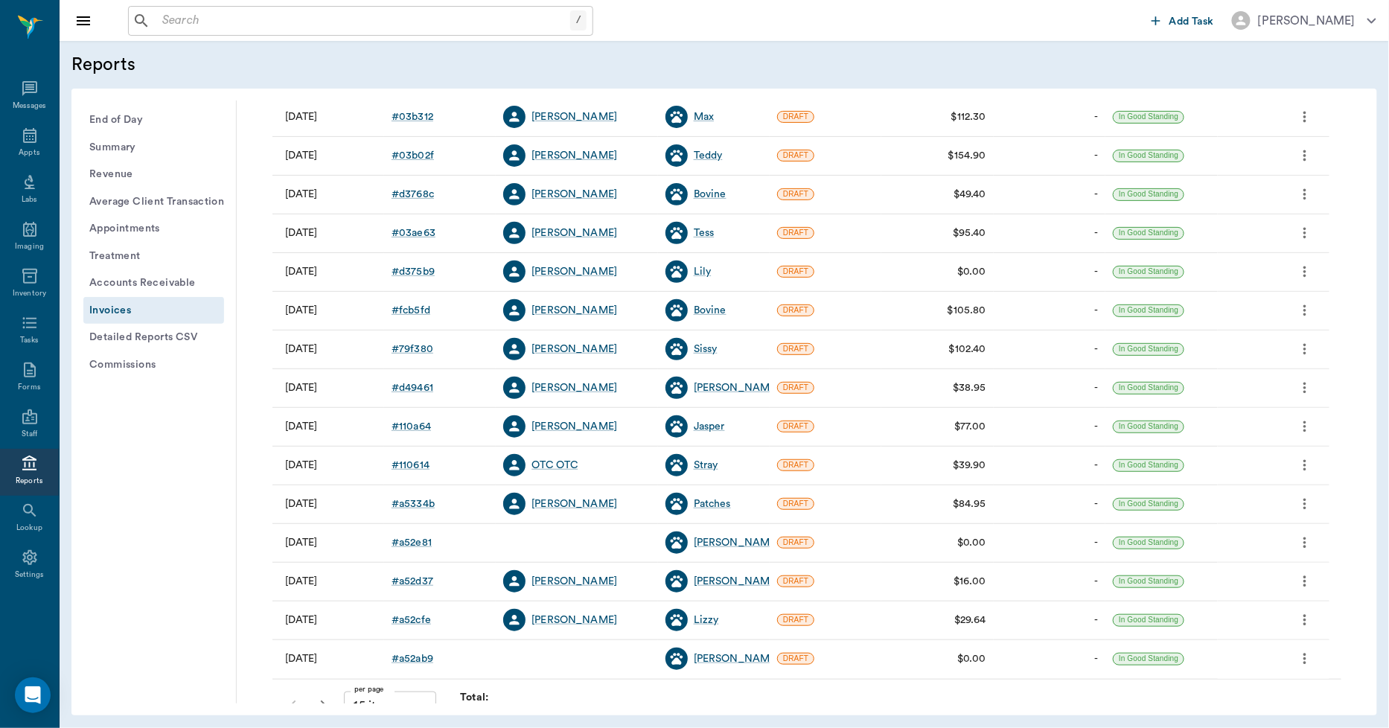
scroll to position [191, 0]
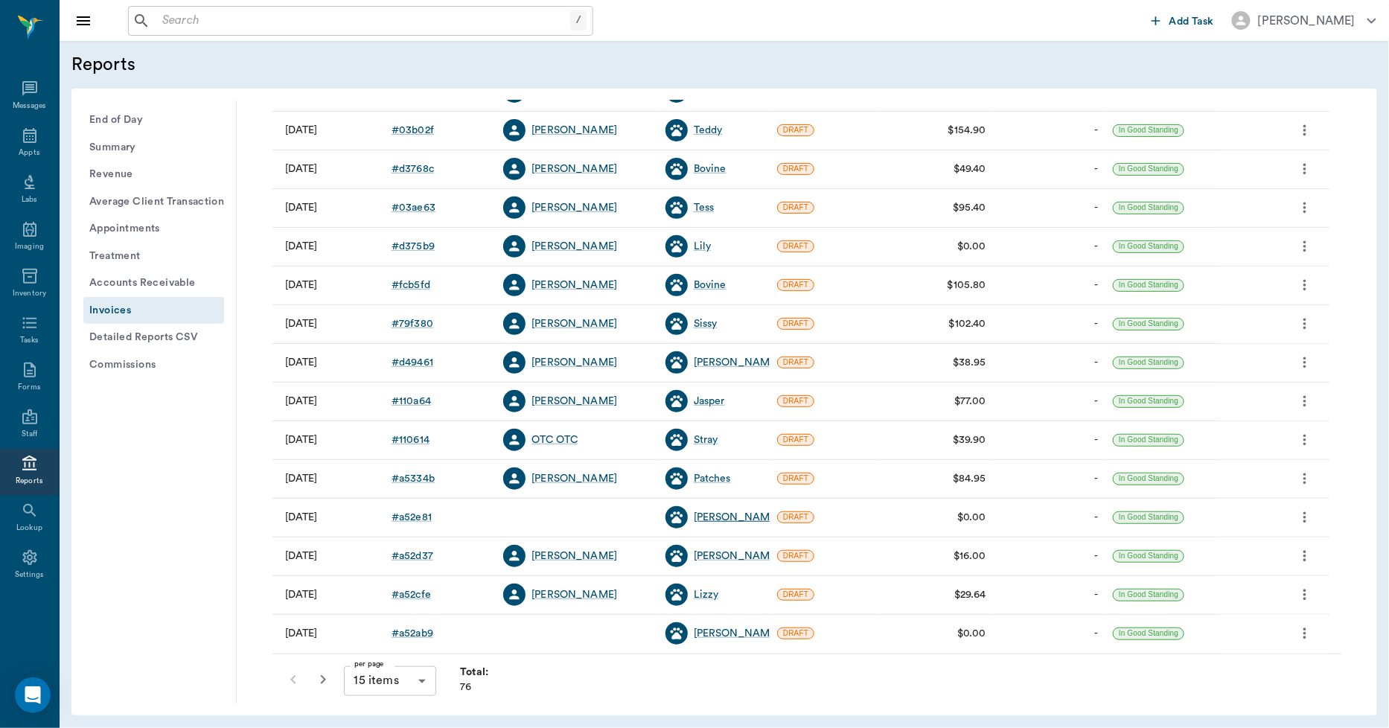
click at [698, 517] on div "Dixie" at bounding box center [737, 517] width 86 height 15
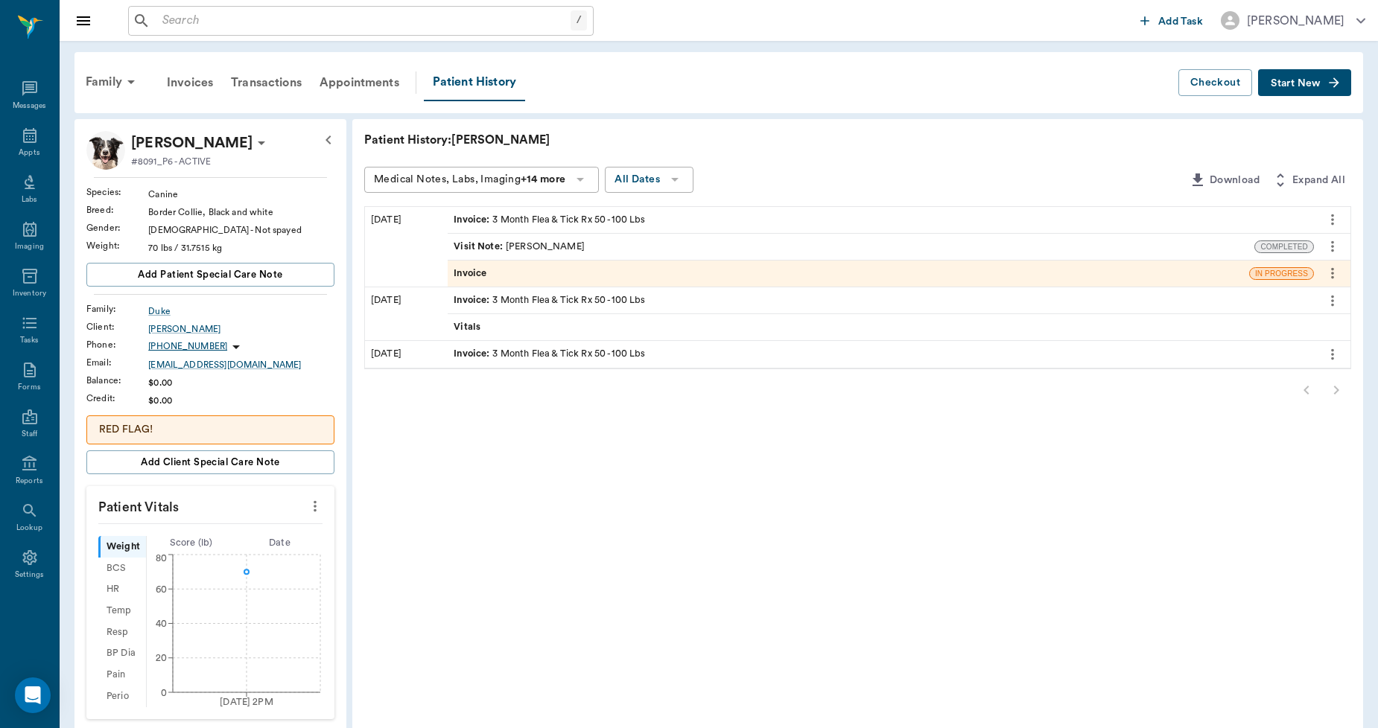
click at [518, 269] on div "Invoice" at bounding box center [848, 274] width 801 height 26
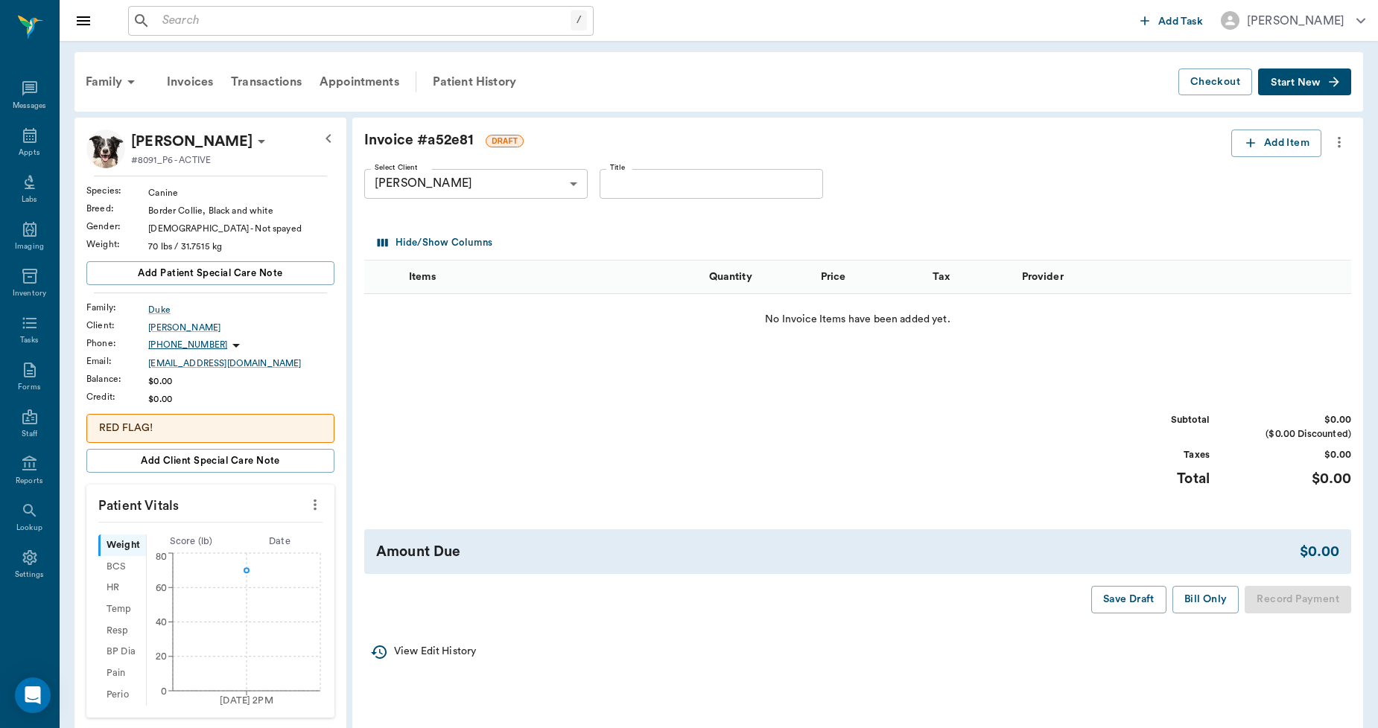
click at [1337, 136] on icon "more" at bounding box center [1339, 142] width 16 height 18
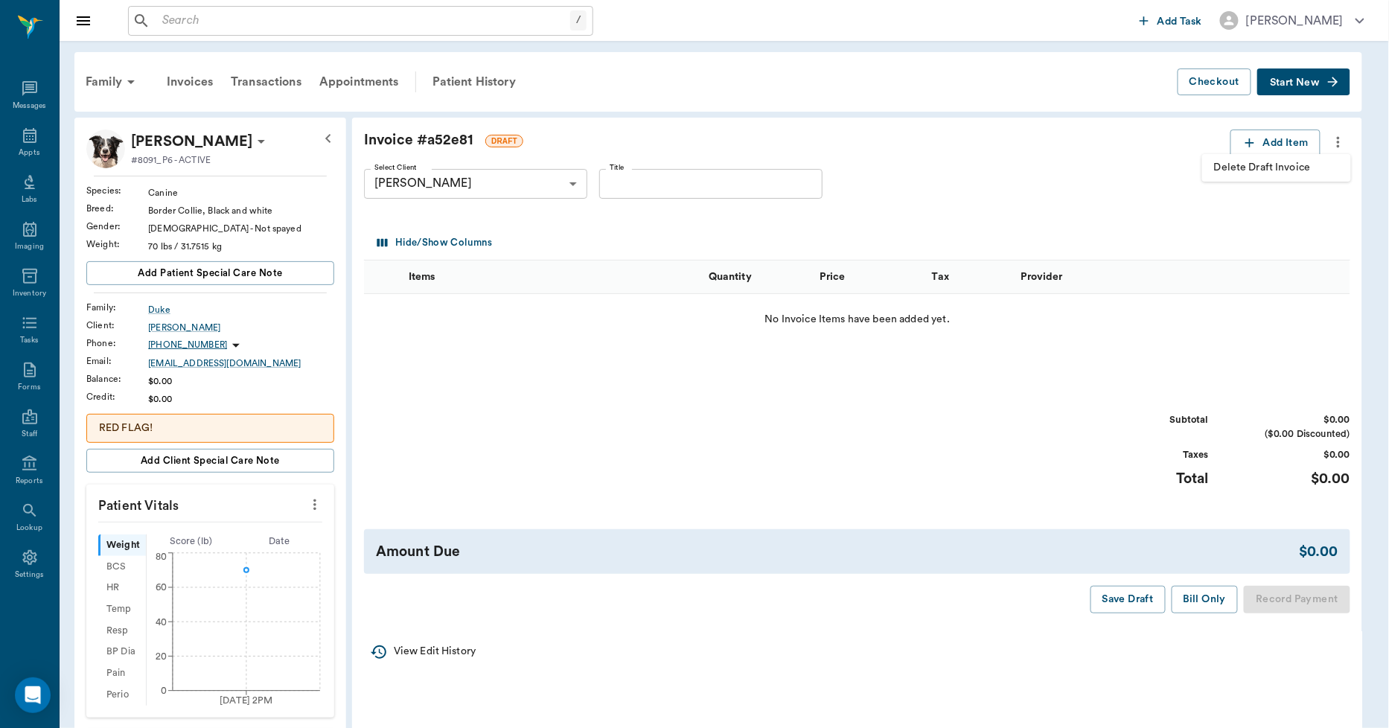
click at [1299, 167] on span "Delete Draft Invoice" at bounding box center [1276, 168] width 125 height 16
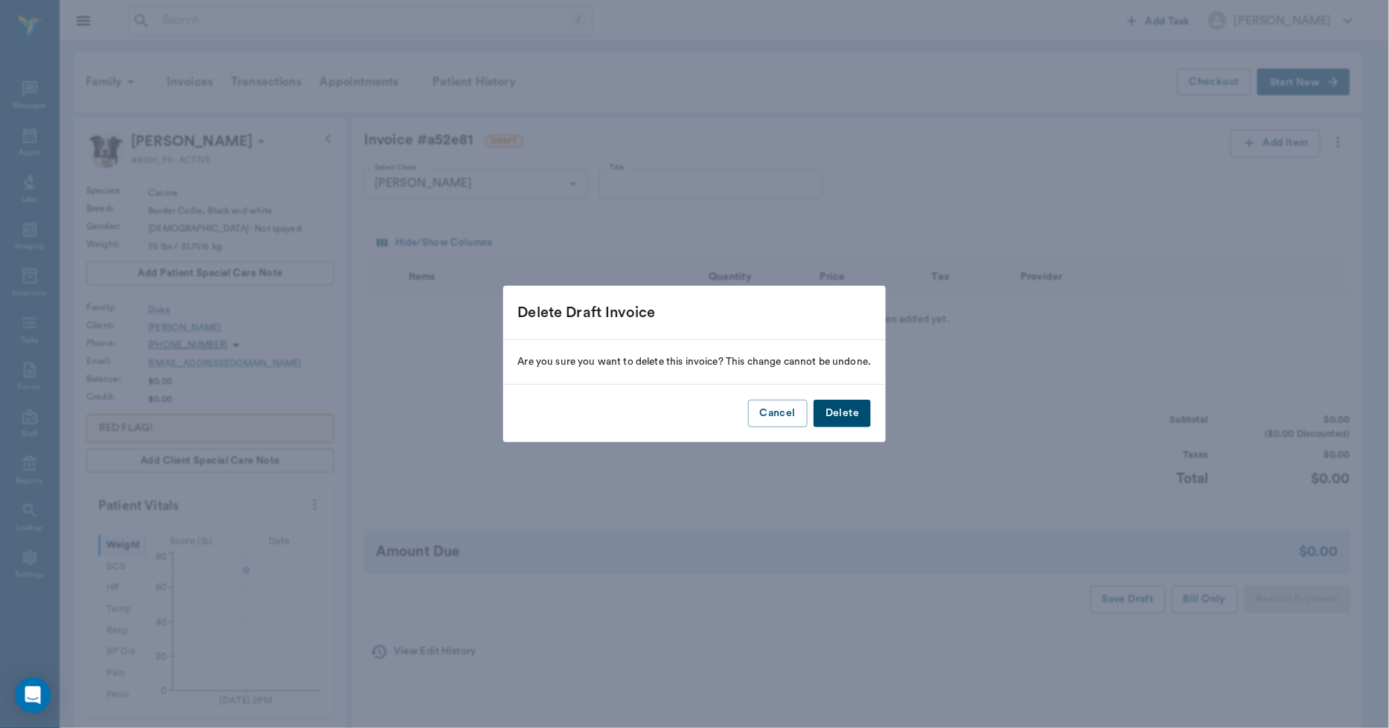
click at [841, 421] on button "Delete" at bounding box center [842, 414] width 57 height 28
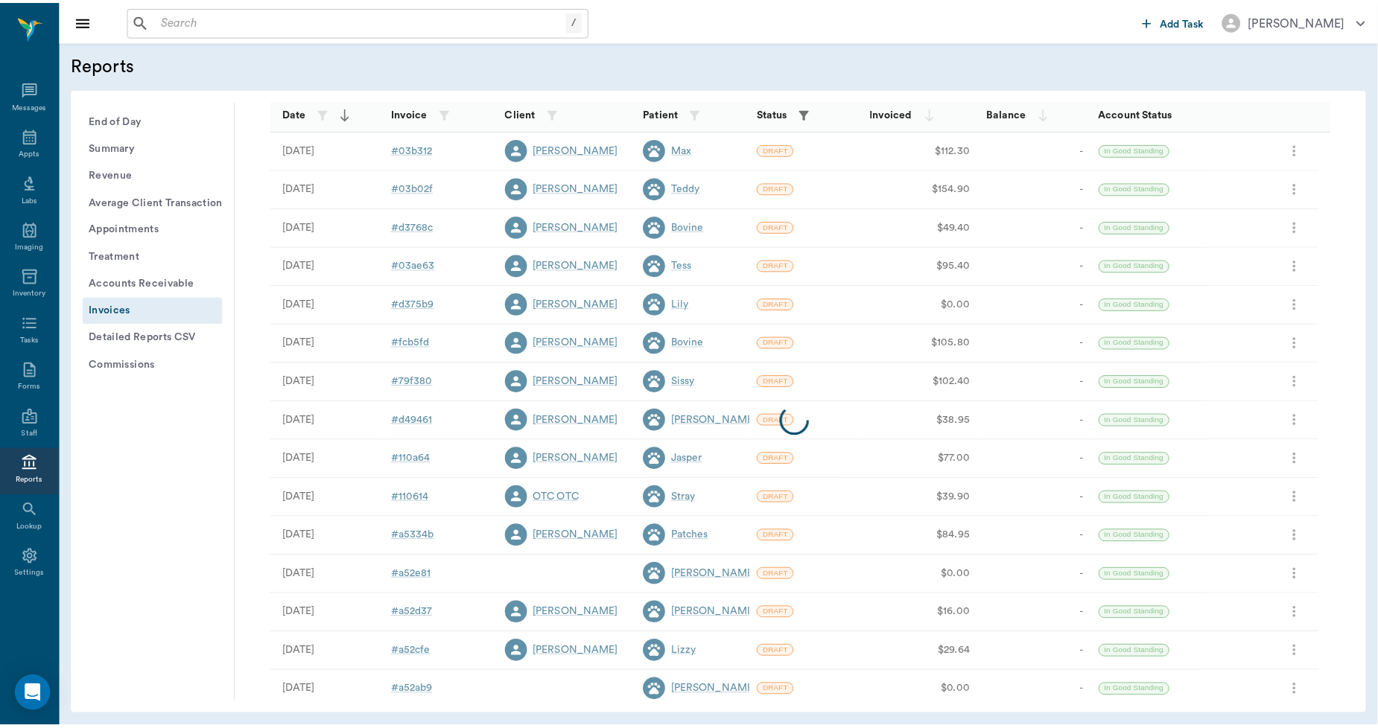
scroll to position [191, 0]
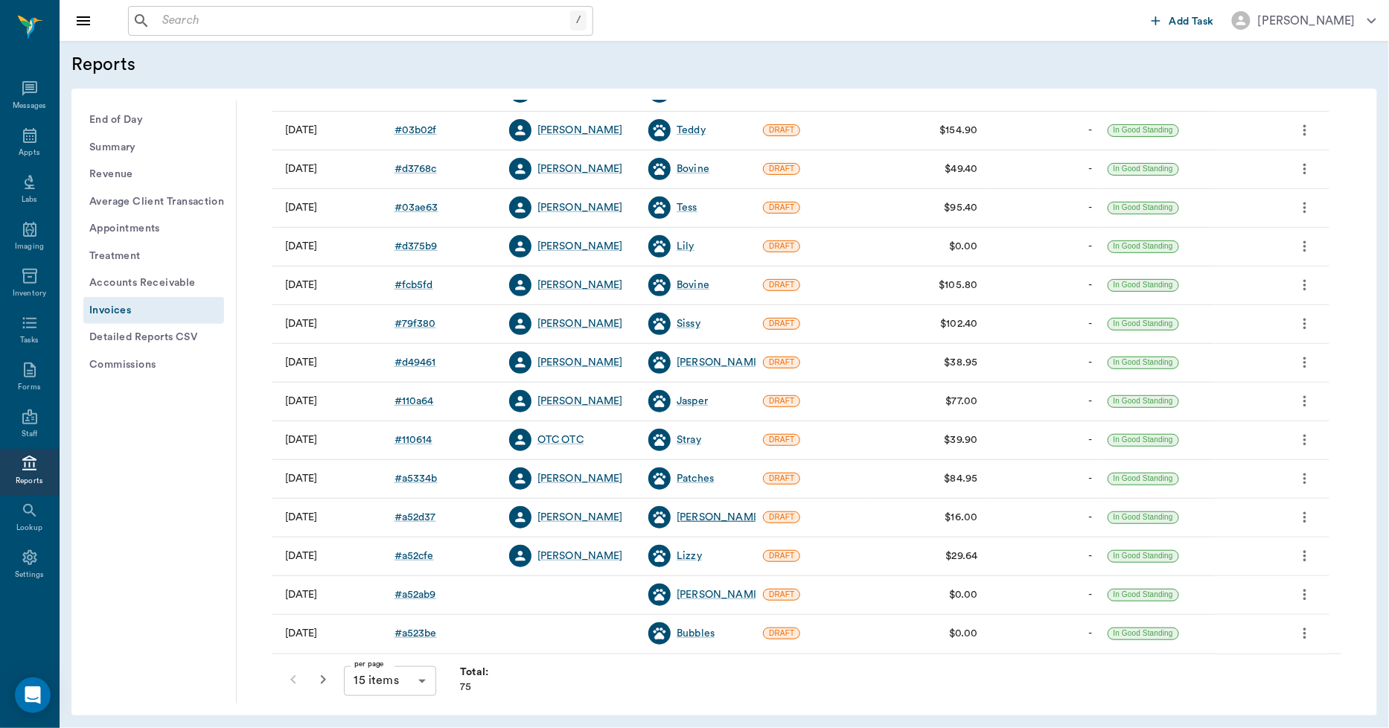
click at [691, 519] on div "Blanca" at bounding box center [720, 517] width 86 height 15
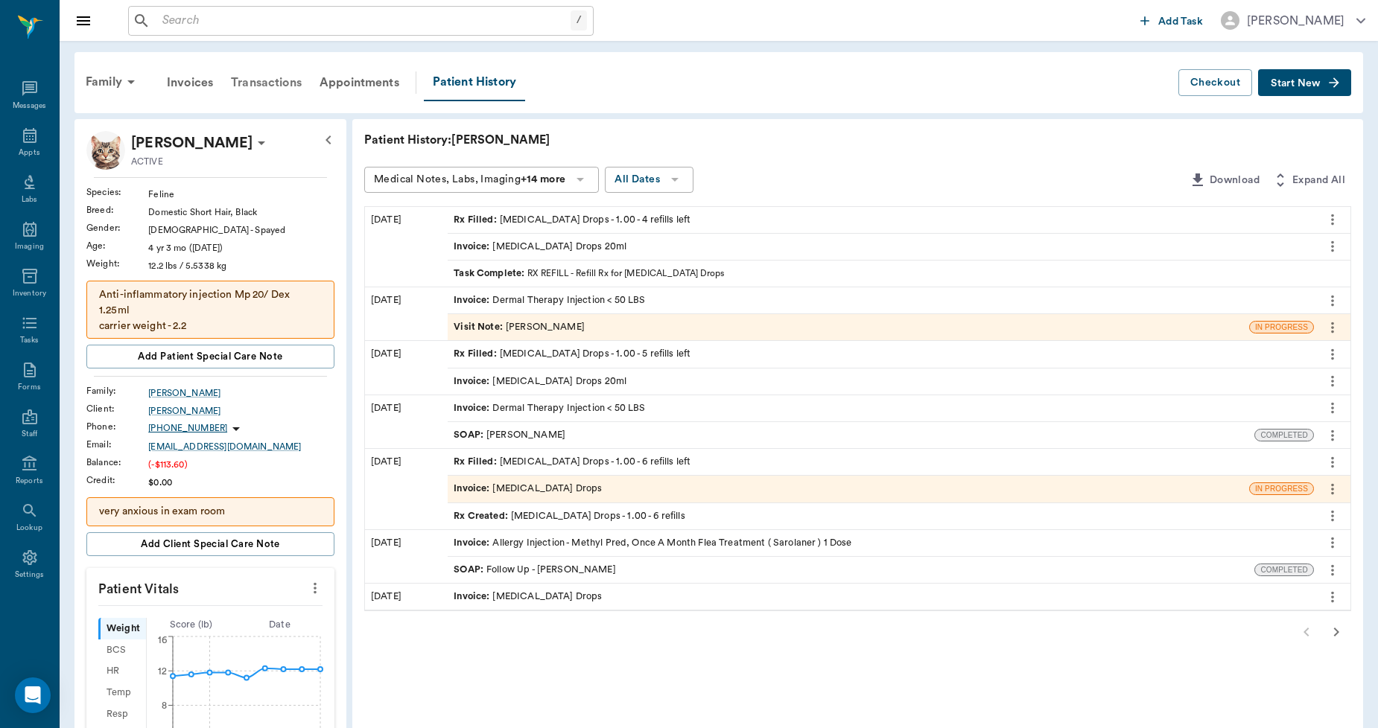
click at [291, 89] on div "Transactions" at bounding box center [266, 83] width 89 height 36
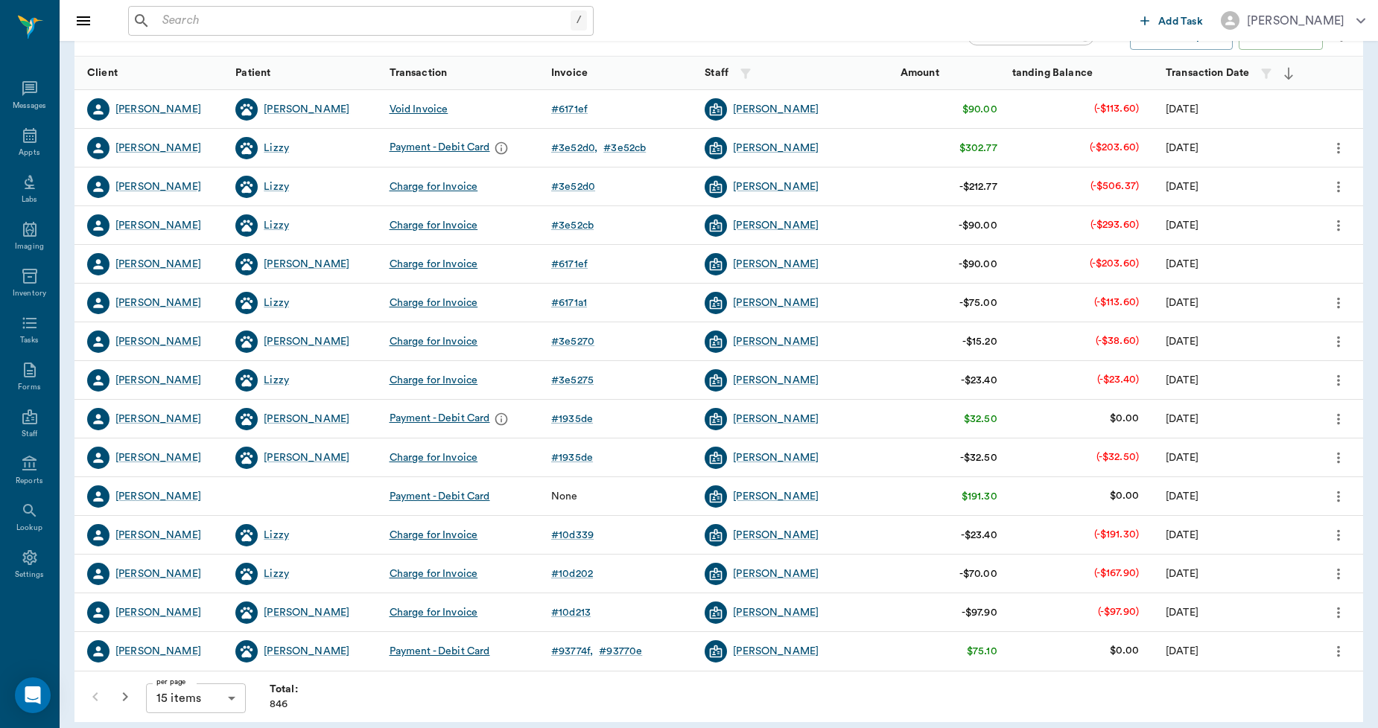
scroll to position [187, 0]
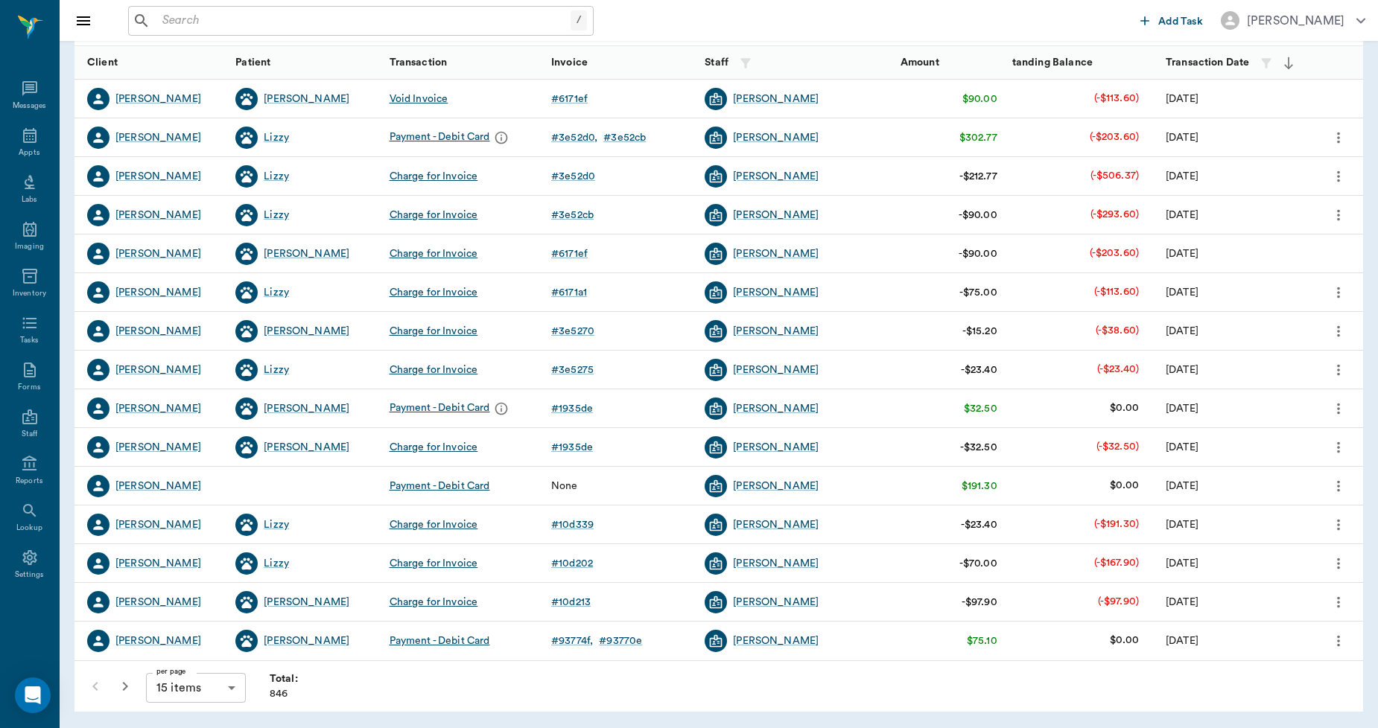
click at [129, 683] on icon "button" at bounding box center [125, 687] width 18 height 18
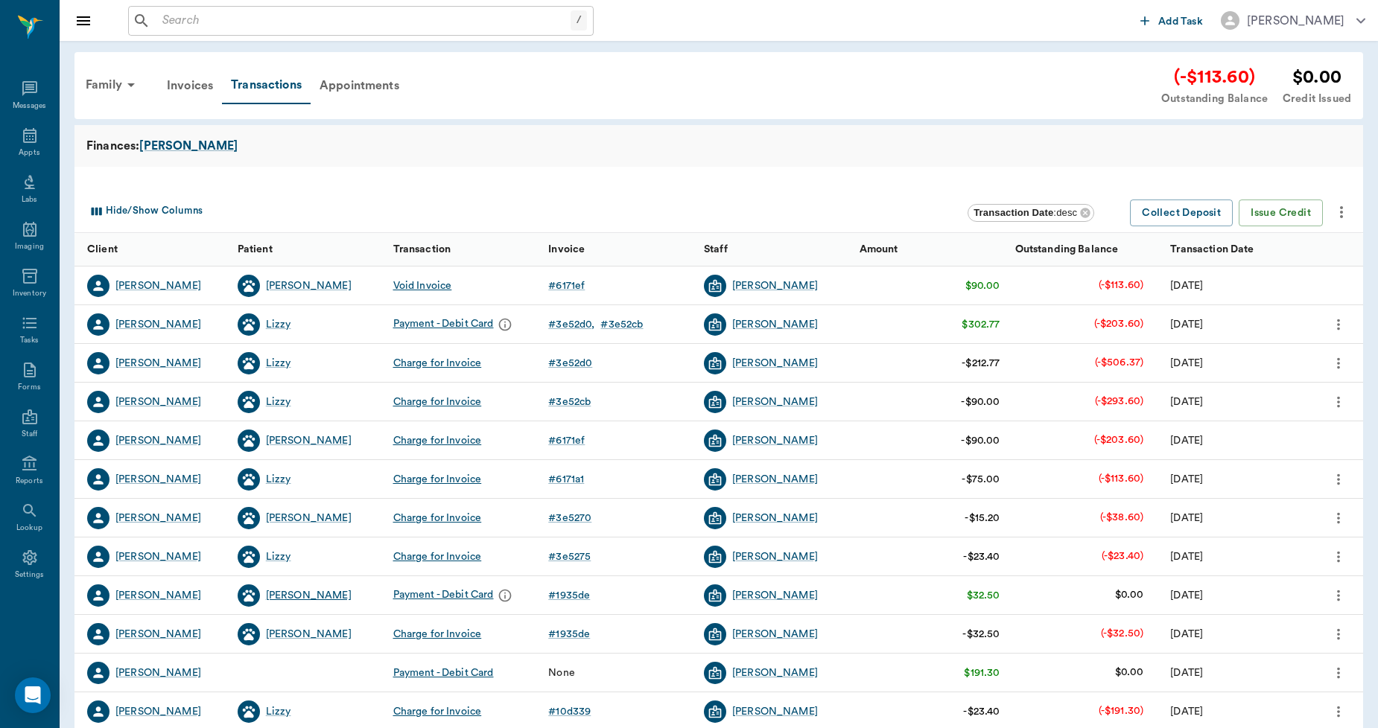
click at [284, 597] on div "Blanca" at bounding box center [309, 595] width 86 height 15
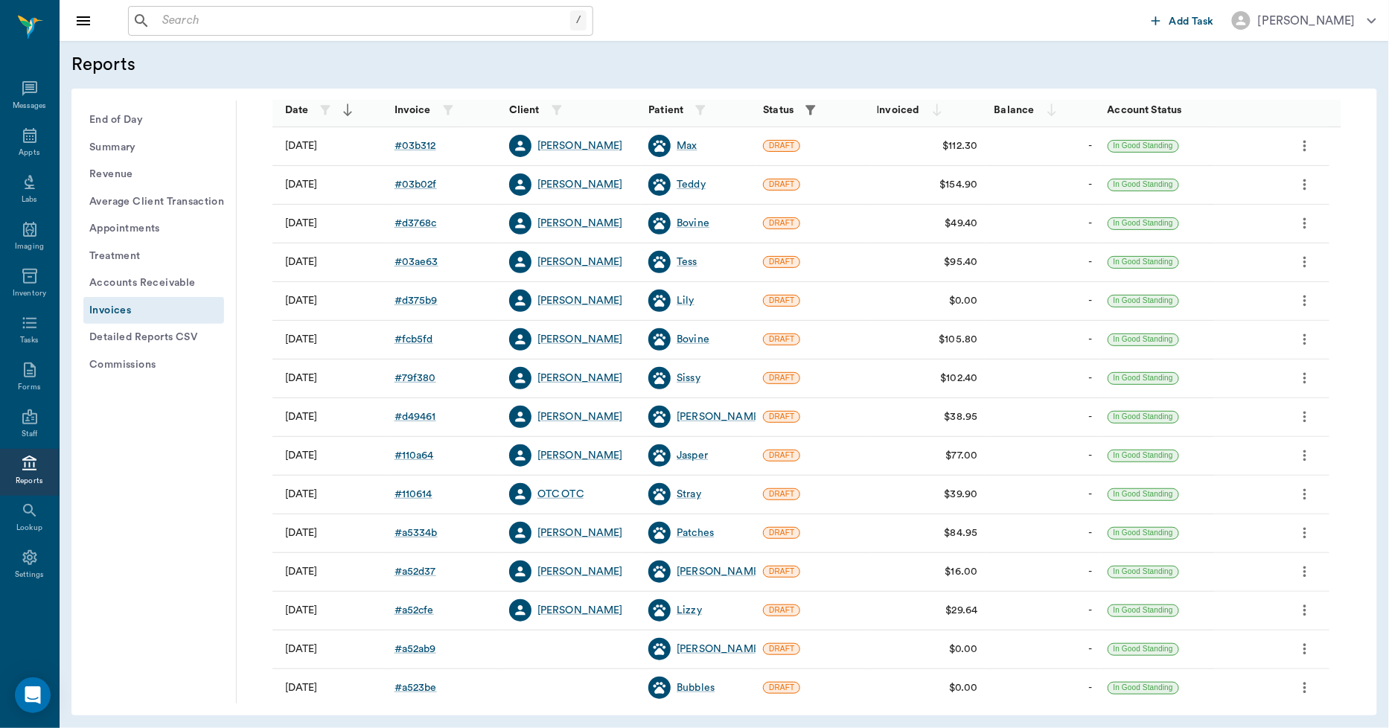
scroll to position [165, 0]
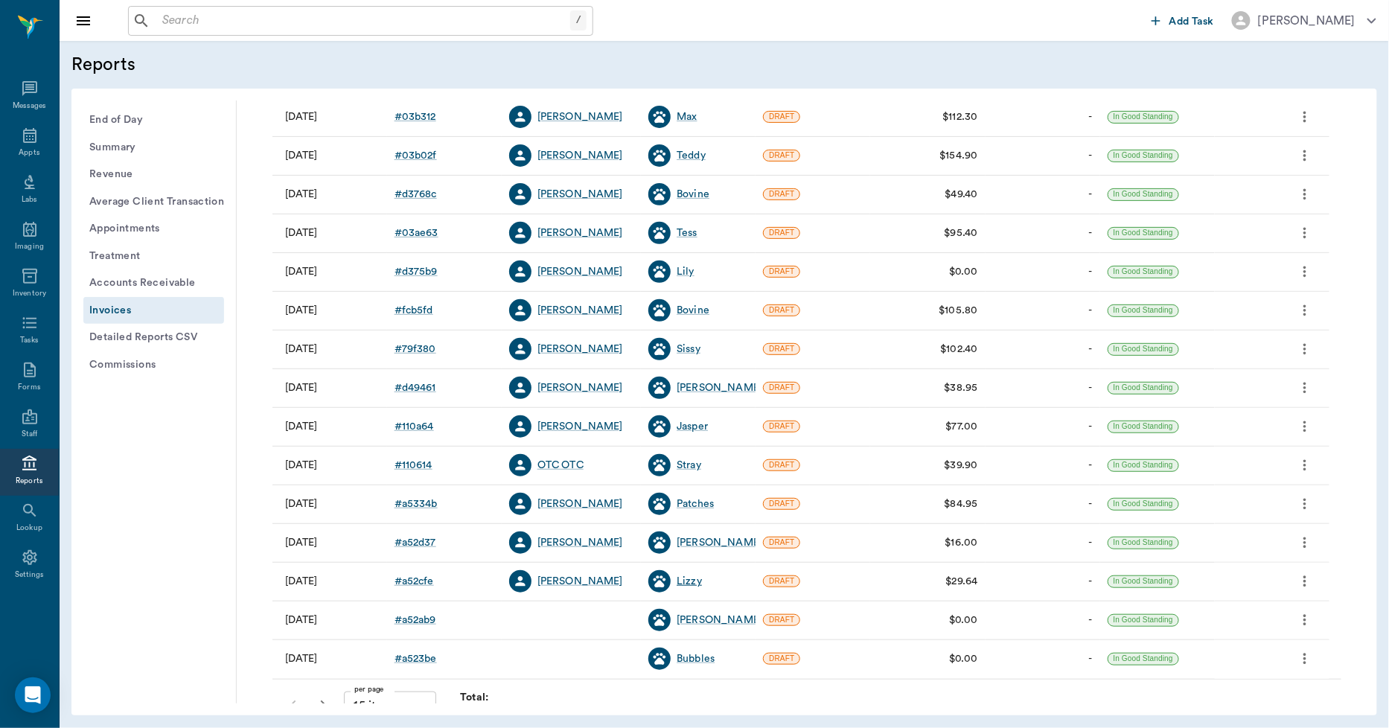
click at [694, 582] on div "Lizzy" at bounding box center [689, 581] width 25 height 15
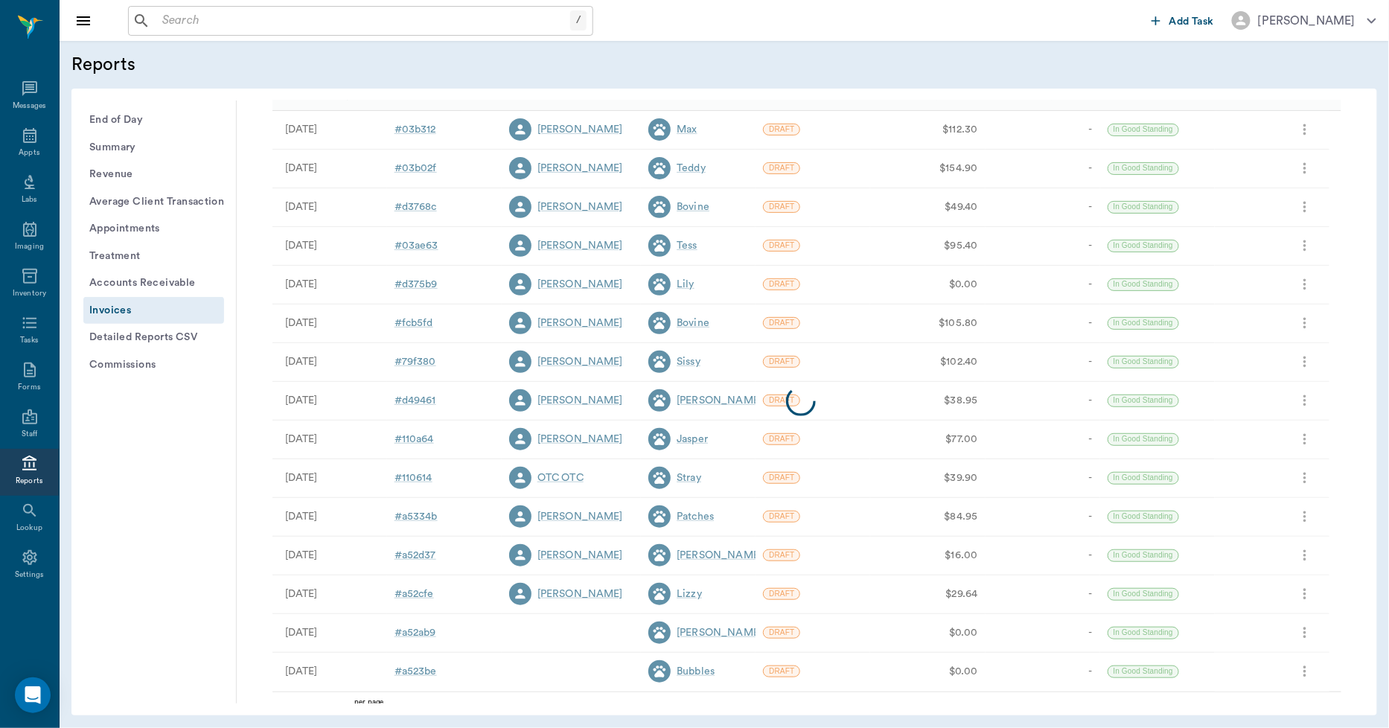
scroll to position [191, 0]
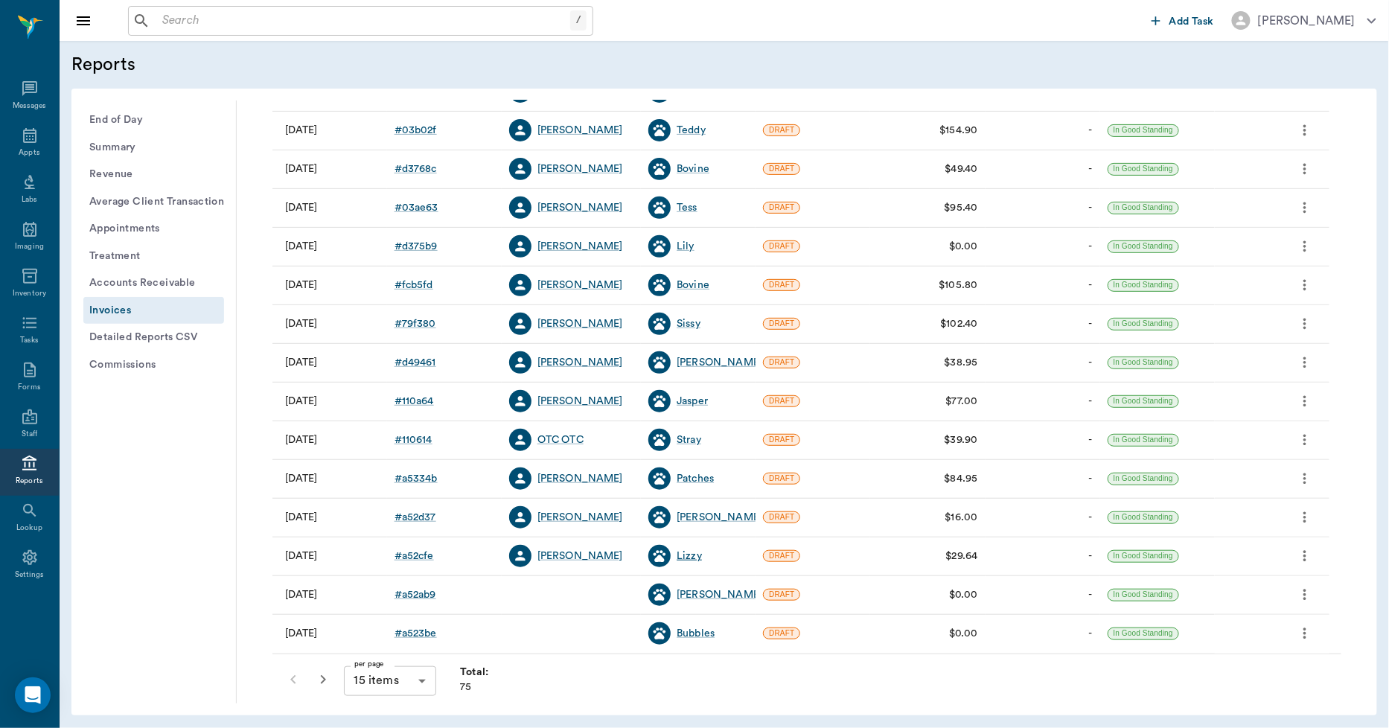
click at [692, 554] on div "Lizzy" at bounding box center [689, 556] width 25 height 15
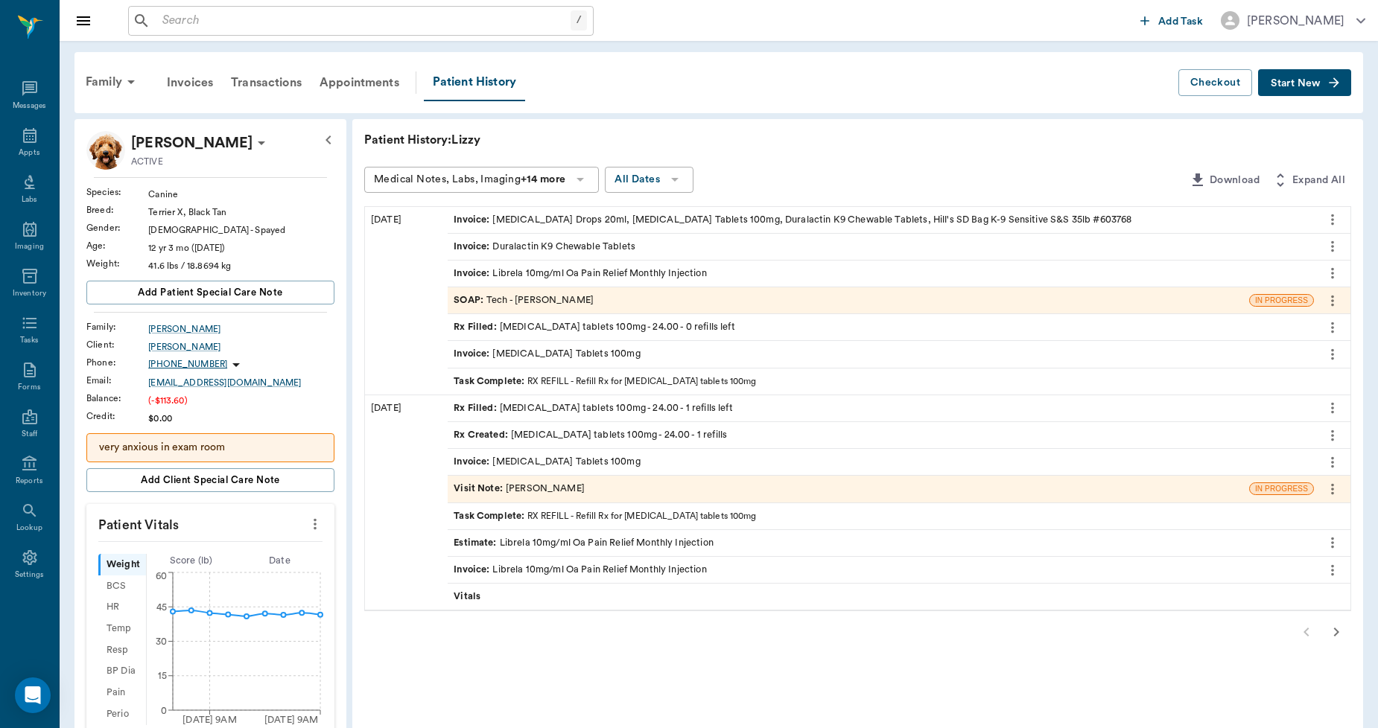
click at [1344, 628] on icon "button" at bounding box center [1336, 632] width 18 height 18
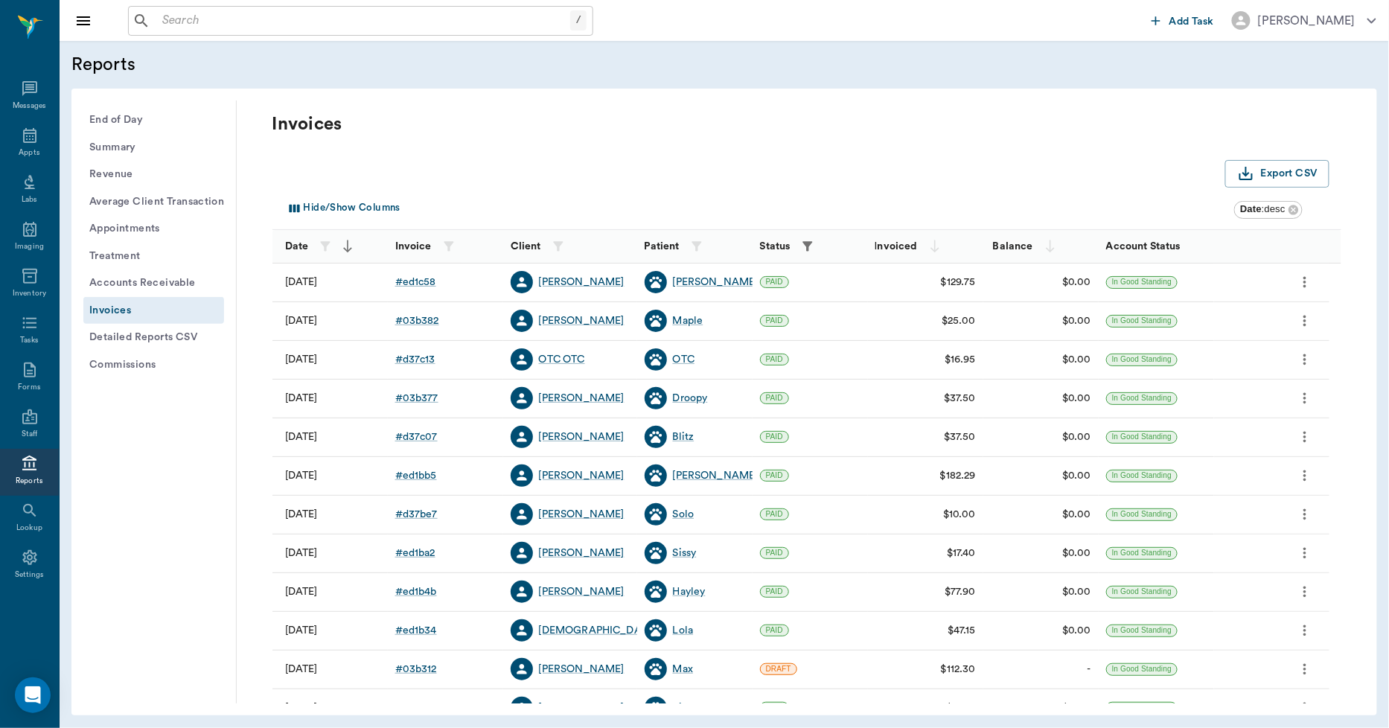
click at [807, 246] on icon "button" at bounding box center [808, 246] width 10 height 10
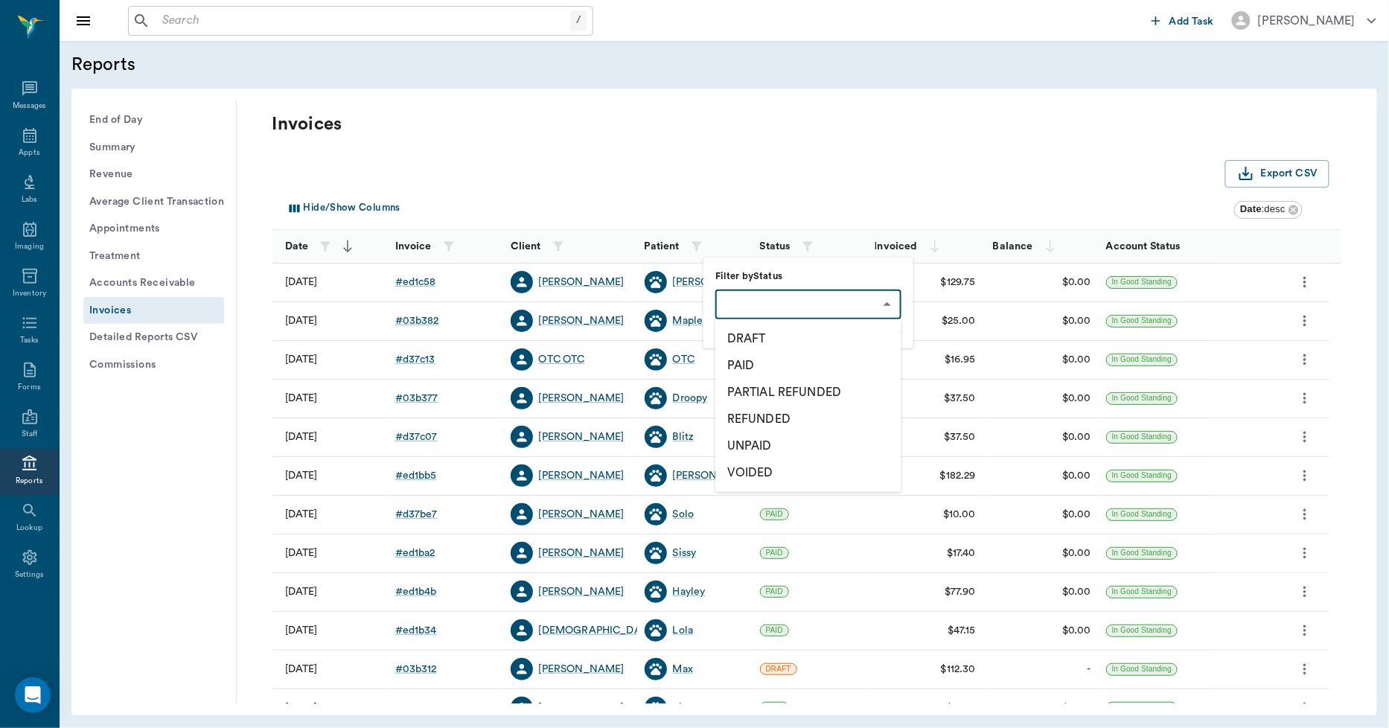
click at [804, 299] on body "/ ​ Add Task Dr. Bert Ellsworth Nectar Messages Appts Labs Imaging Inventory Ta…" at bounding box center [694, 364] width 1389 height 728
click at [780, 331] on li "DRAFT" at bounding box center [809, 338] width 186 height 27
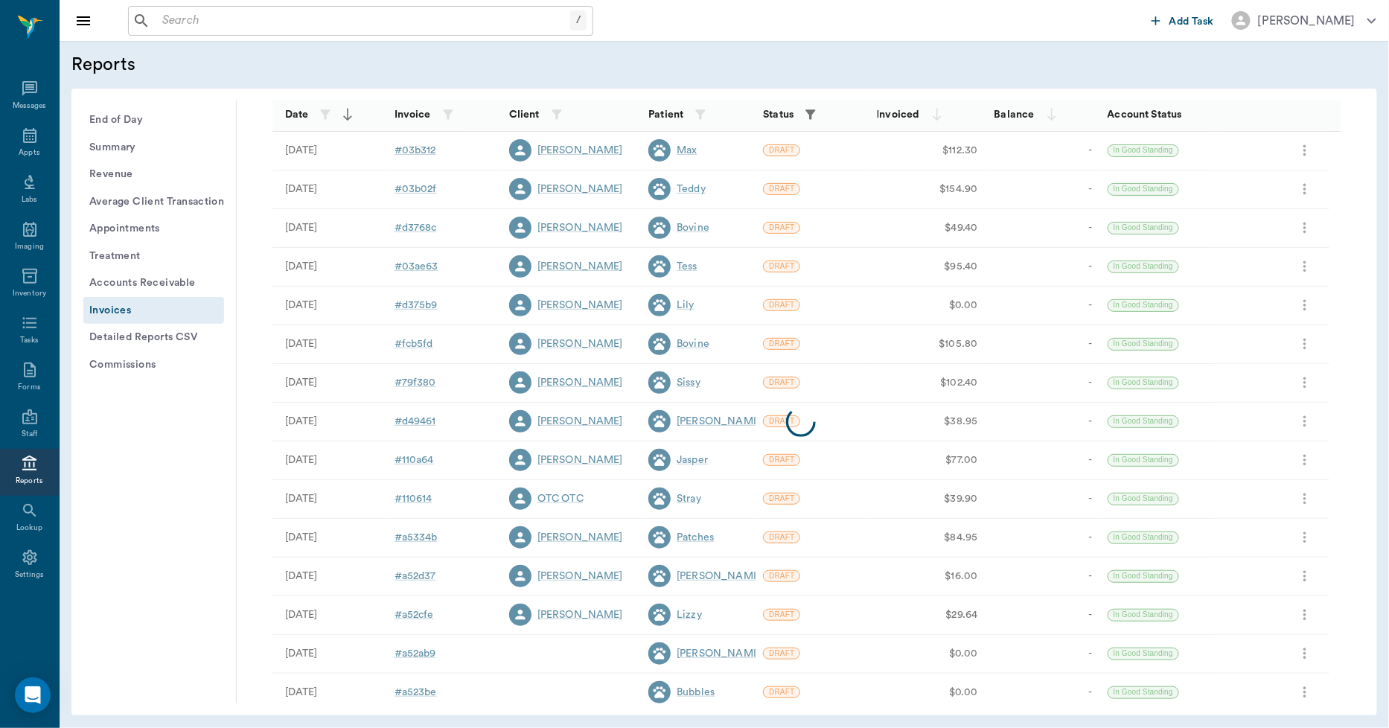
scroll to position [191, 0]
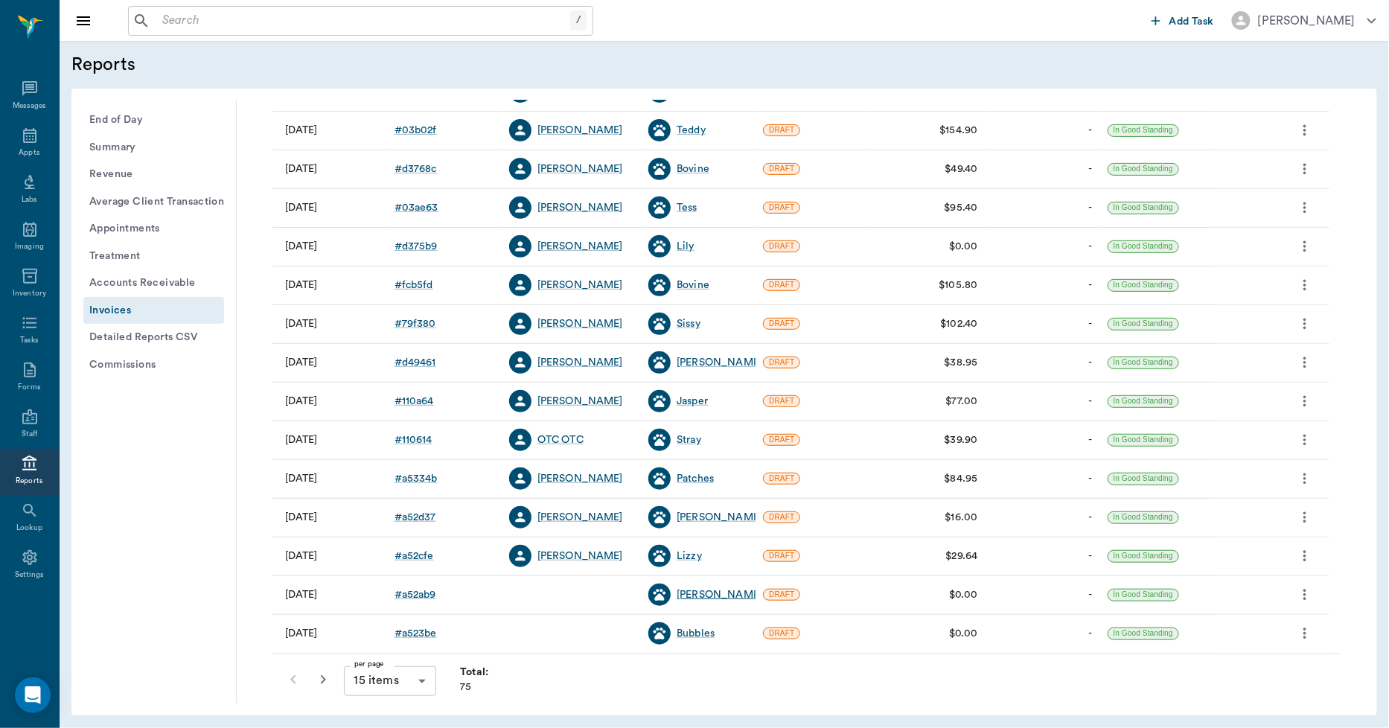
click at [723, 590] on div "Bindi Cooper" at bounding box center [720, 595] width 86 height 15
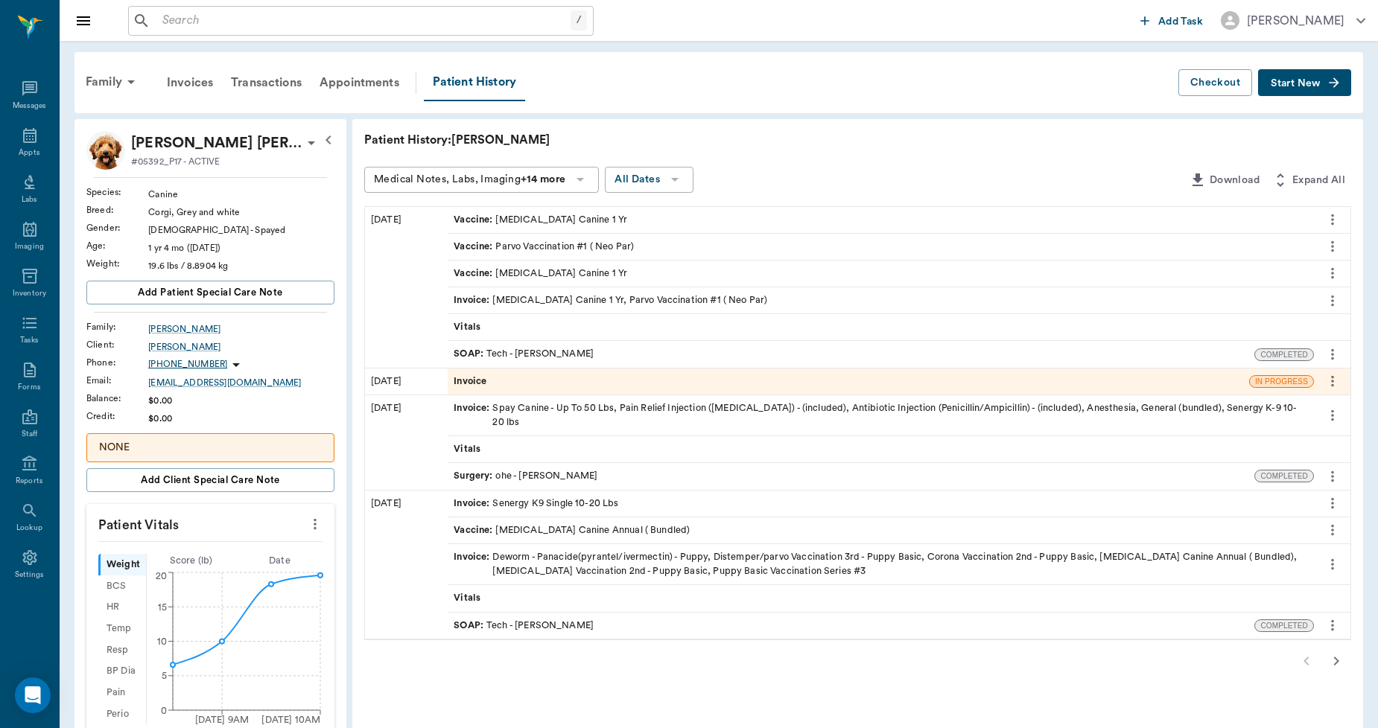
click at [525, 380] on div "Invoice" at bounding box center [848, 382] width 801 height 26
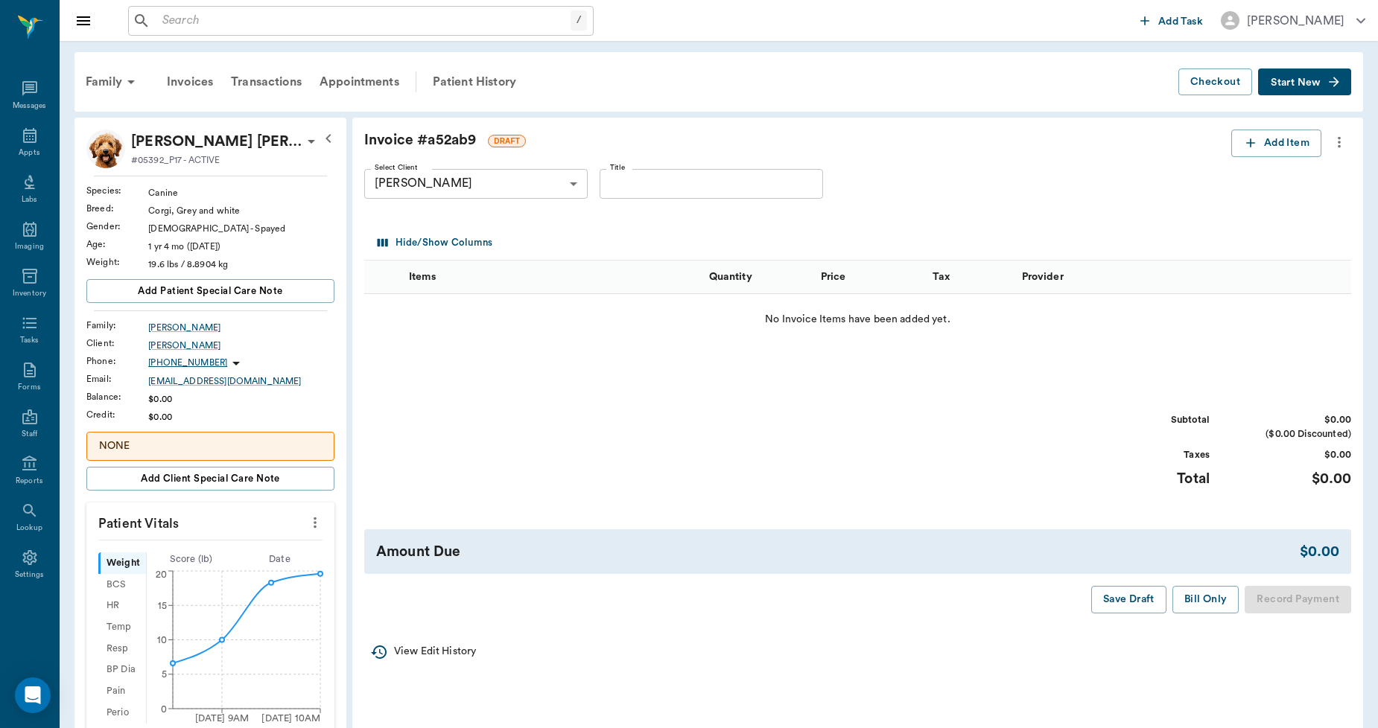
click at [1339, 141] on icon "more" at bounding box center [1338, 142] width 3 height 11
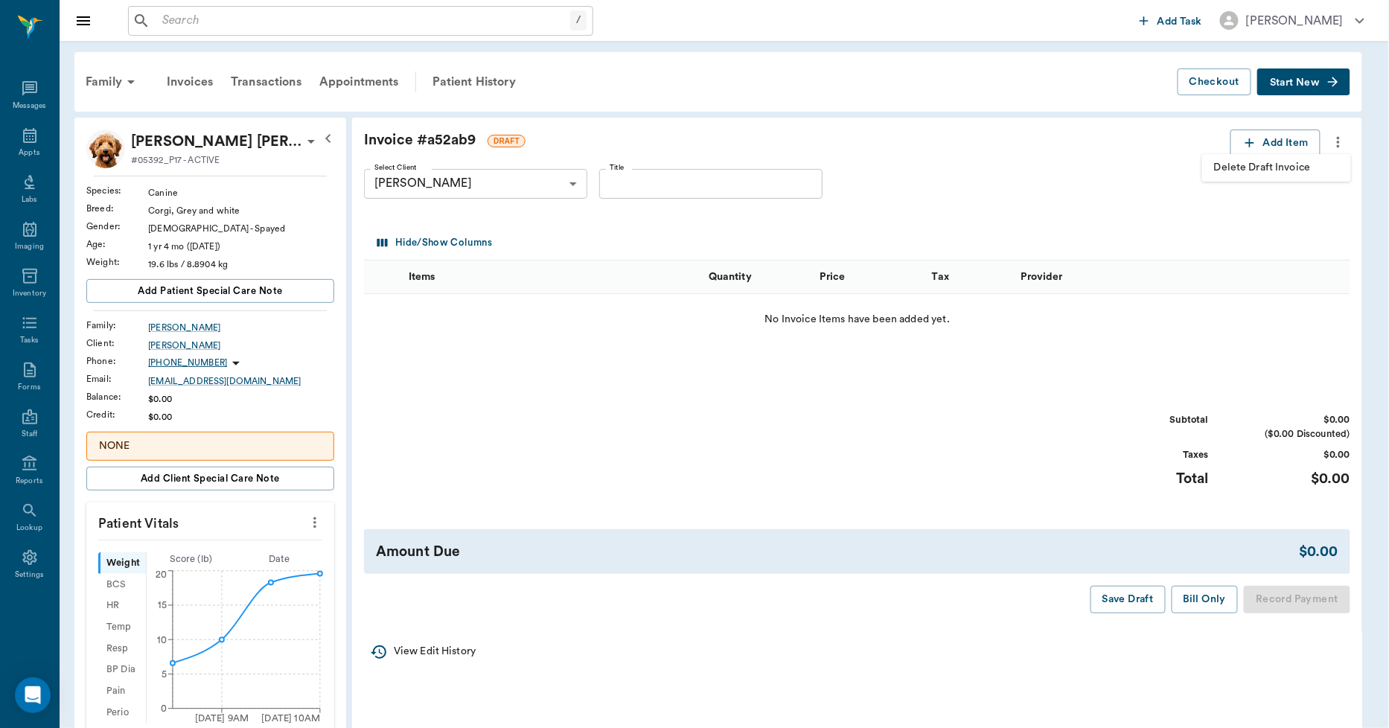
click at [1305, 161] on span "Delete Draft Invoice" at bounding box center [1276, 168] width 125 height 16
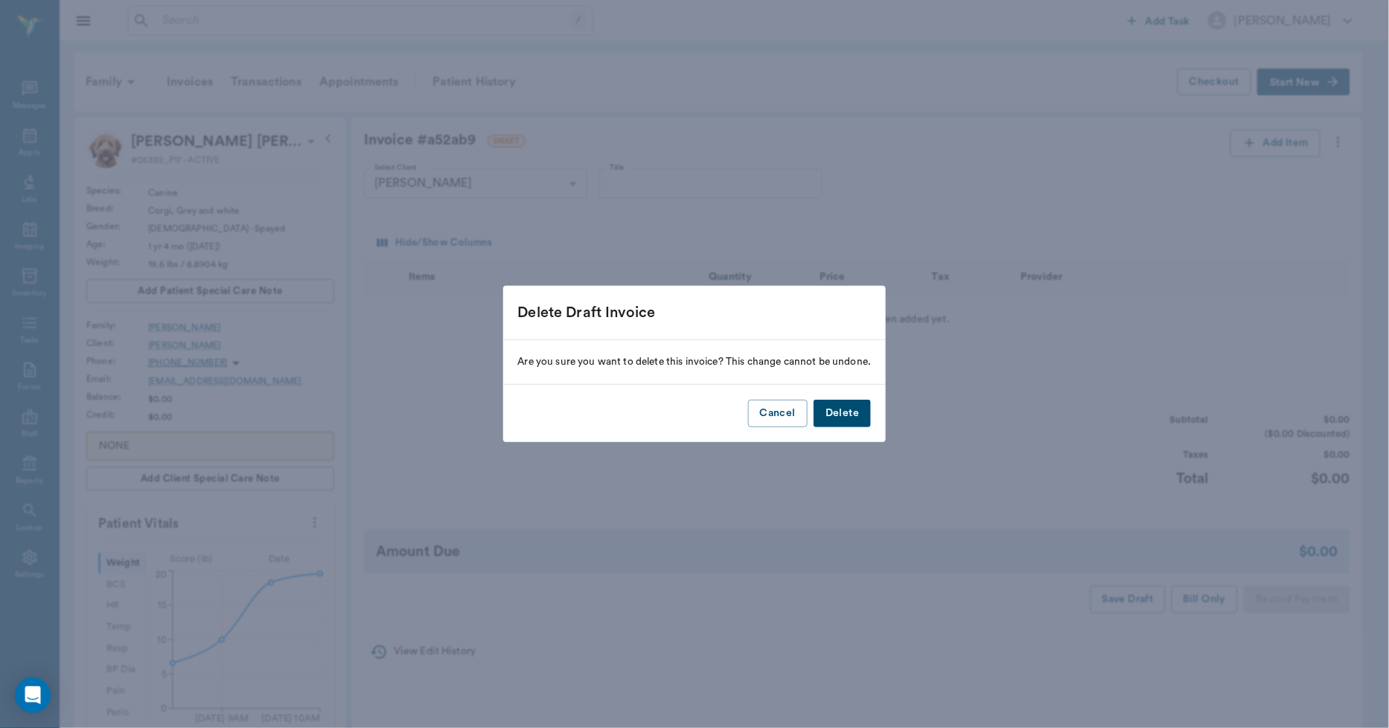
click at [834, 413] on button "Delete" at bounding box center [842, 414] width 57 height 28
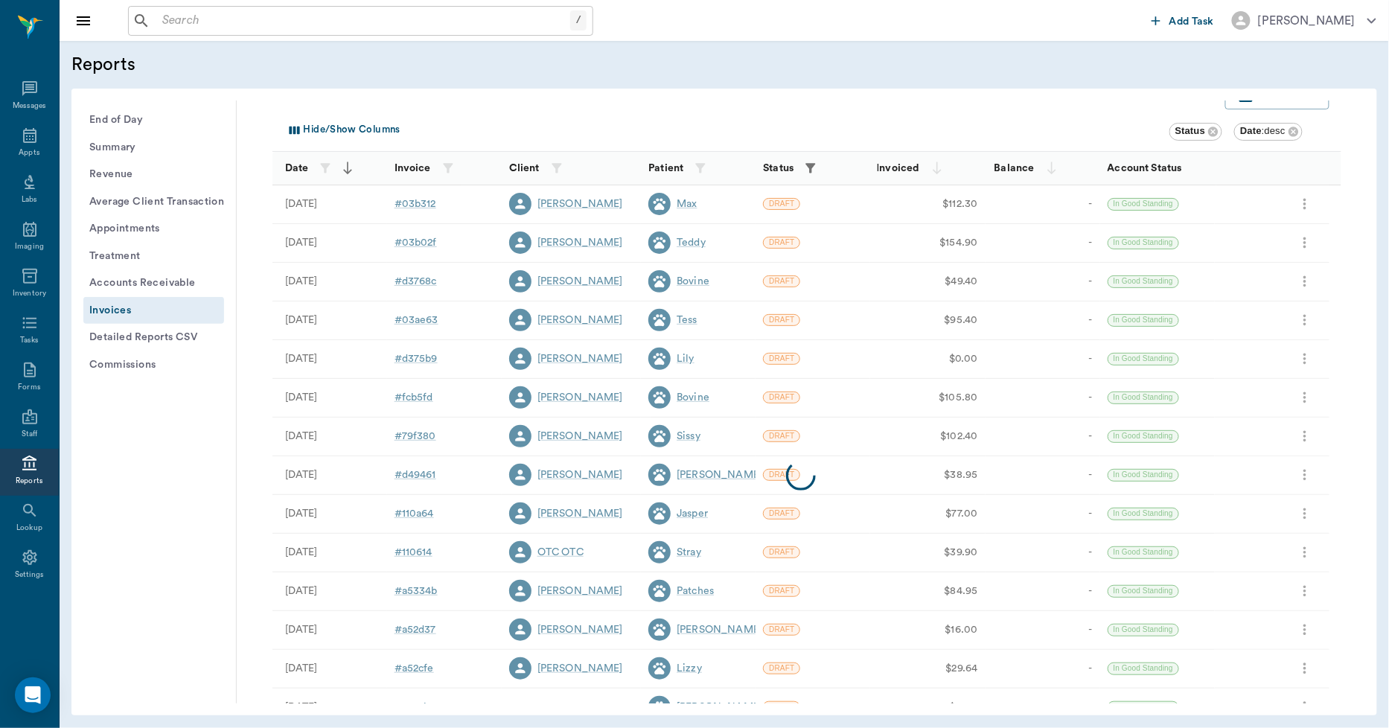
scroll to position [191, 0]
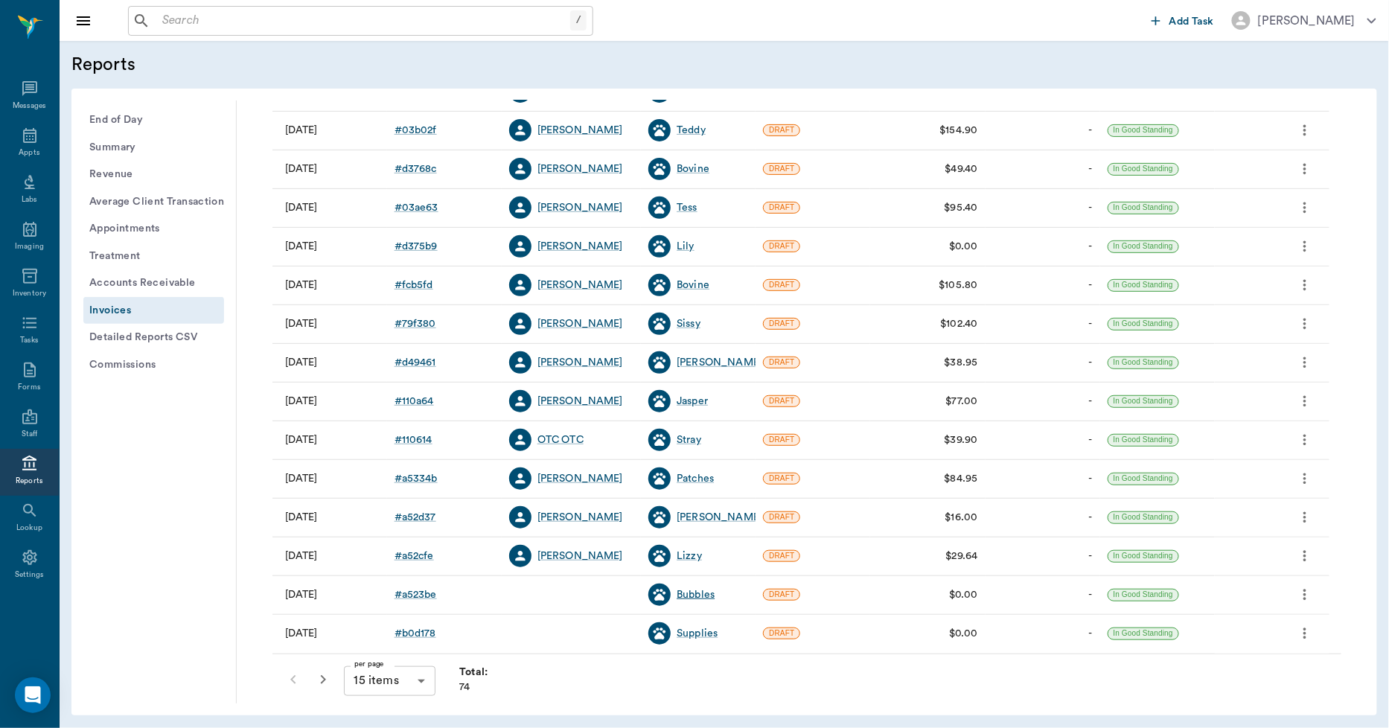
click at [698, 594] on div "Bubbles" at bounding box center [696, 595] width 38 height 15
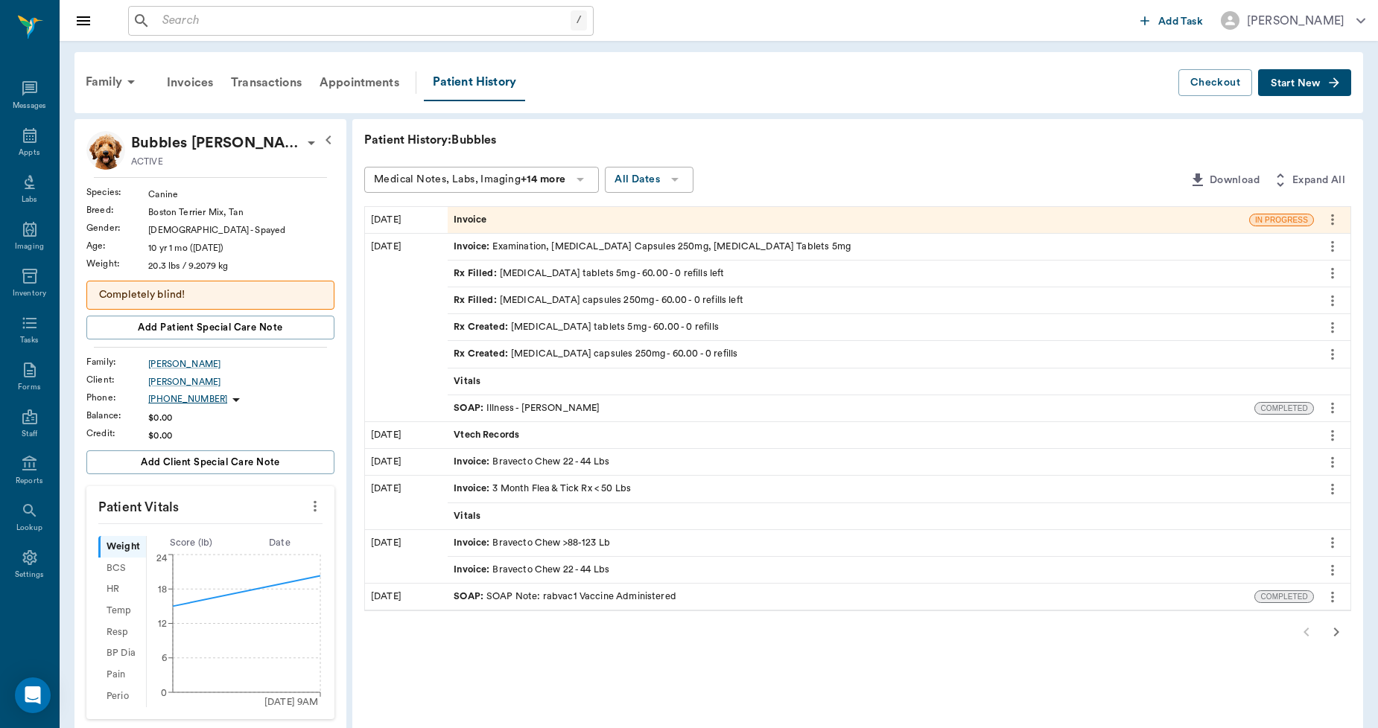
click at [608, 223] on div "Invoice" at bounding box center [848, 220] width 801 height 26
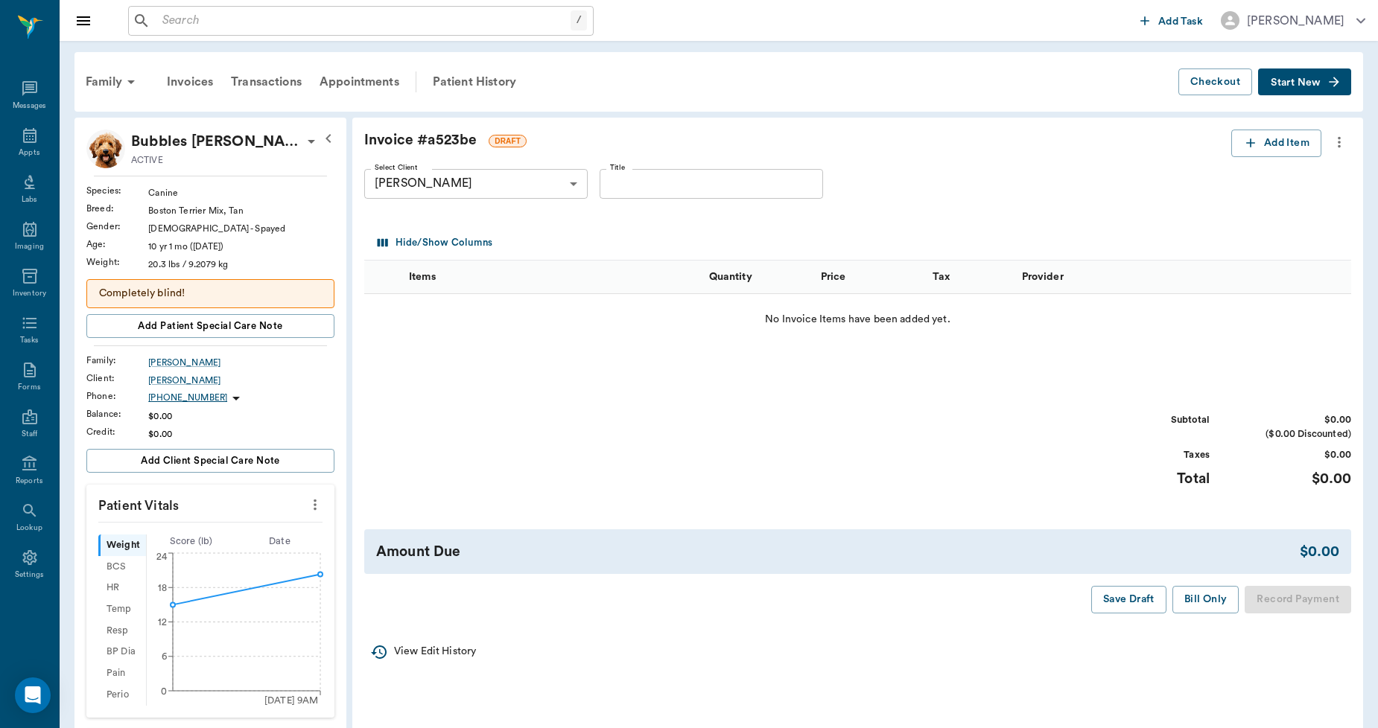
click at [1335, 149] on icon "more" at bounding box center [1339, 142] width 16 height 18
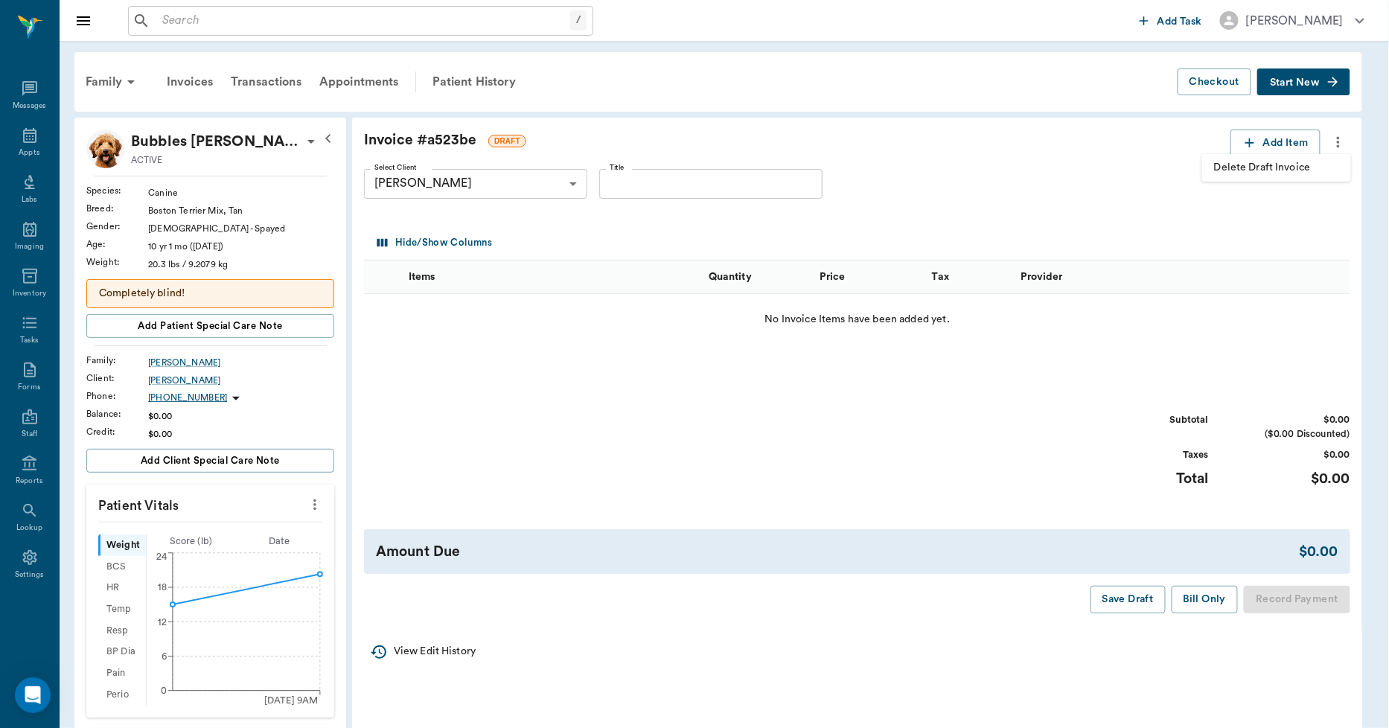
click at [1309, 162] on span "Delete Draft Invoice" at bounding box center [1276, 168] width 125 height 16
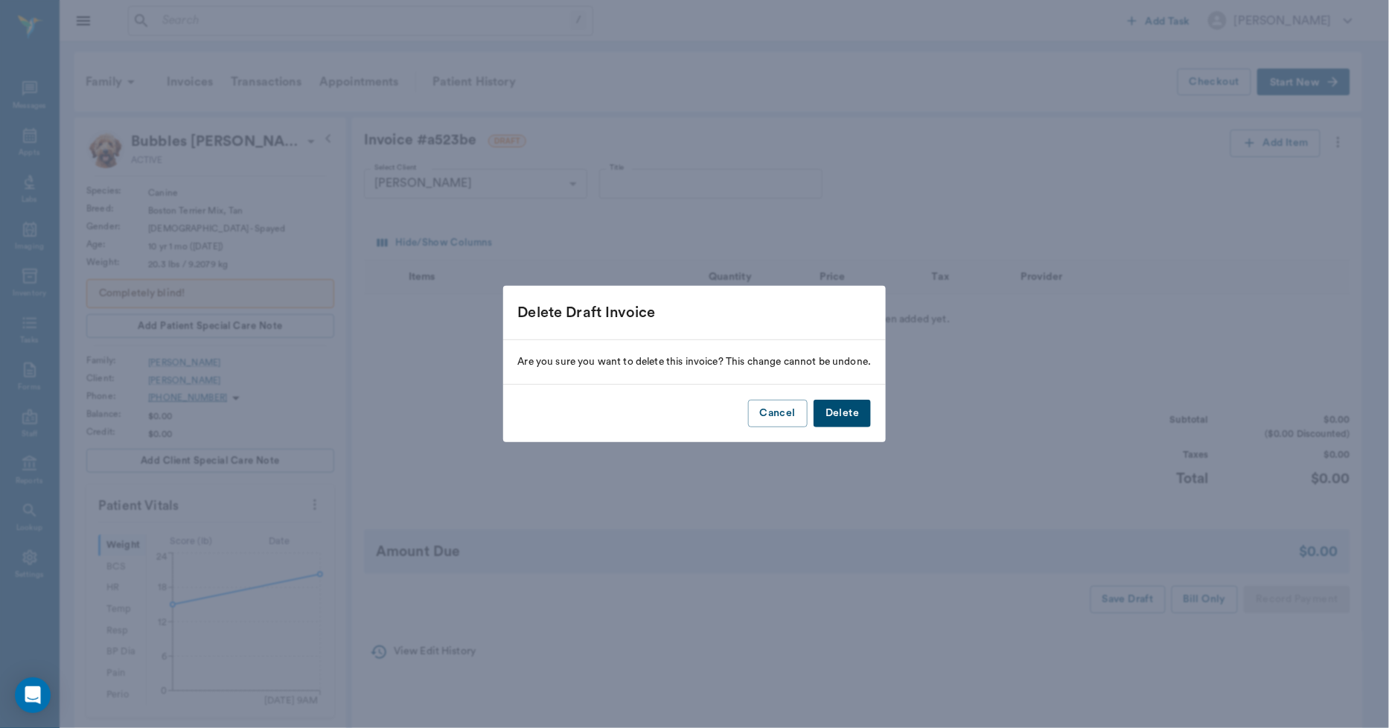
click at [856, 413] on button "Delete" at bounding box center [842, 414] width 57 height 28
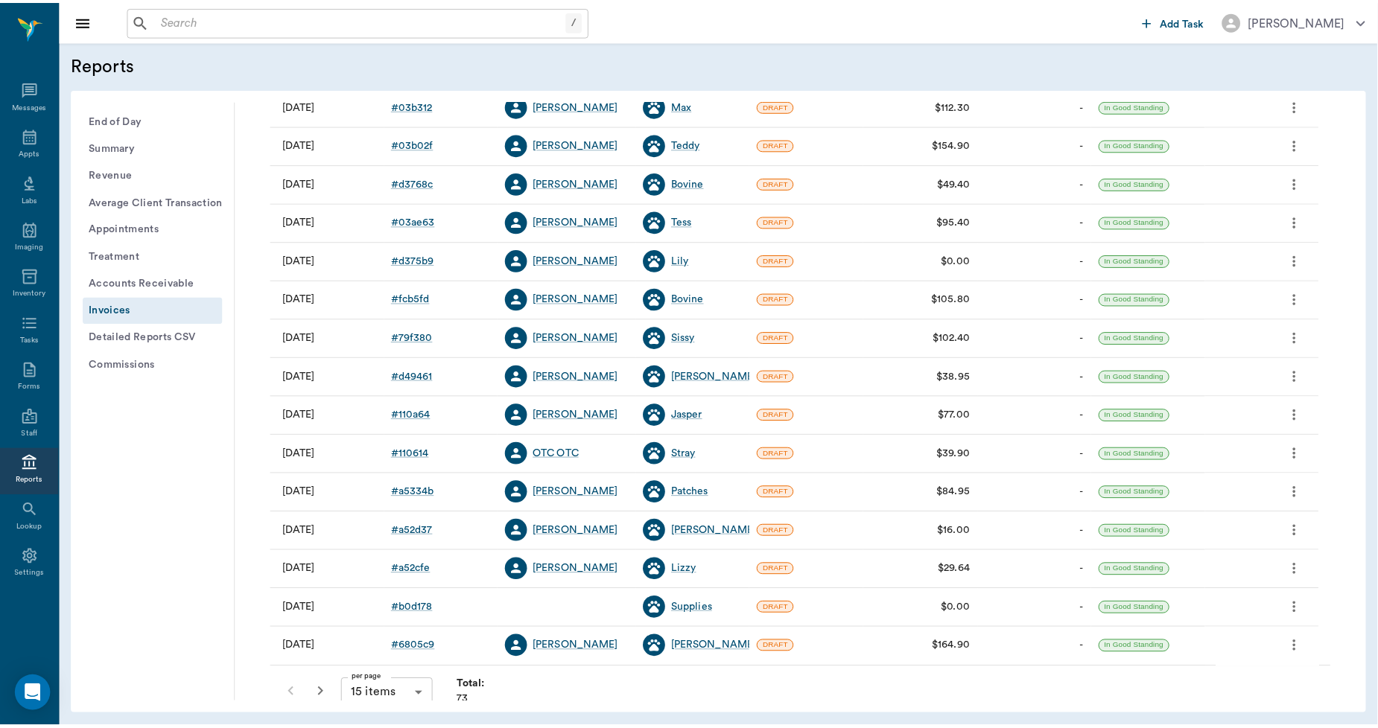
scroll to position [191, 0]
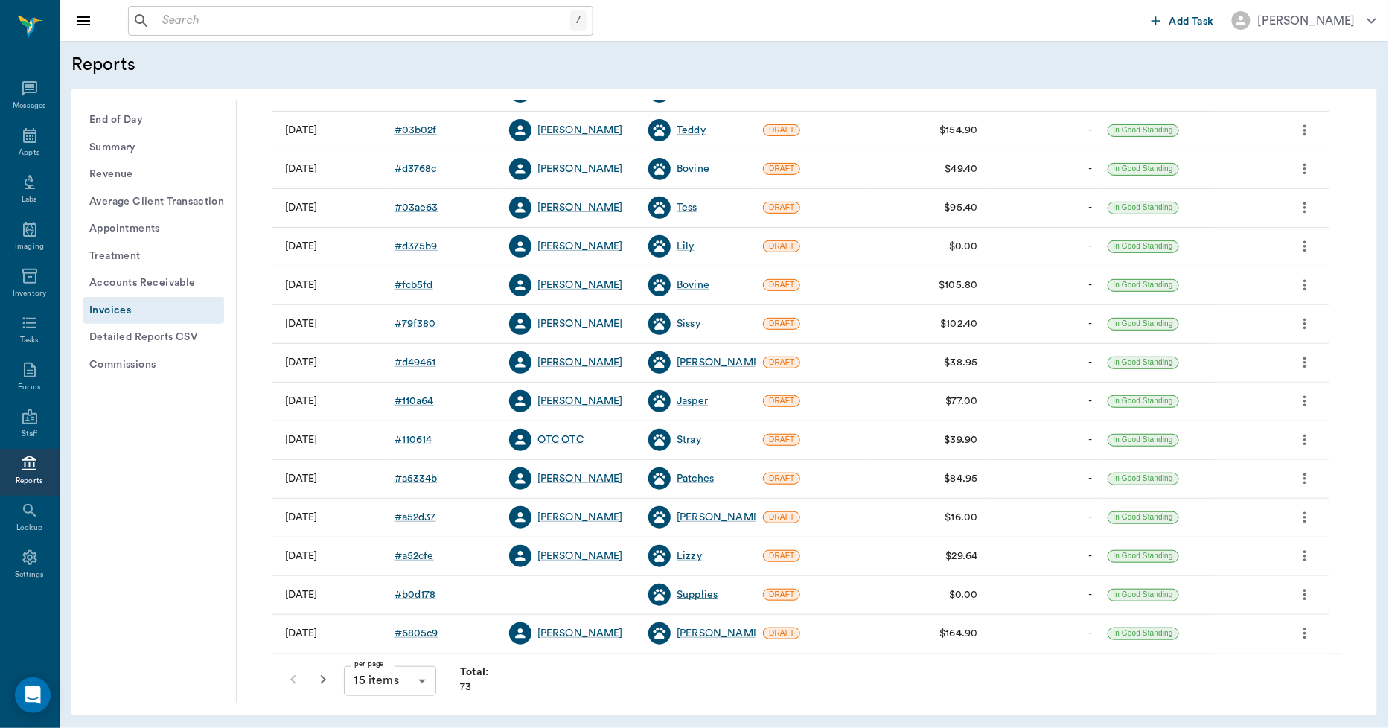
click at [707, 594] on div "Supplies" at bounding box center [697, 595] width 41 height 15
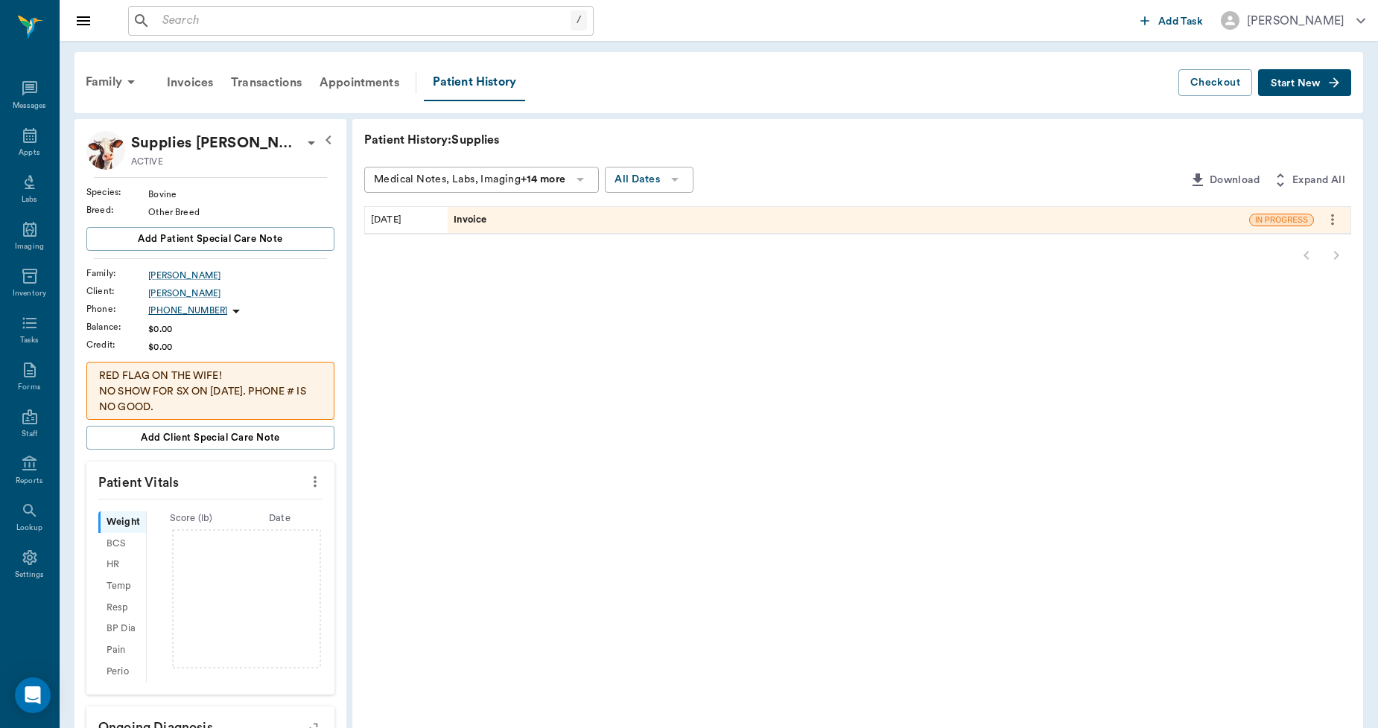
click at [497, 218] on div "Invoice" at bounding box center [848, 220] width 801 height 26
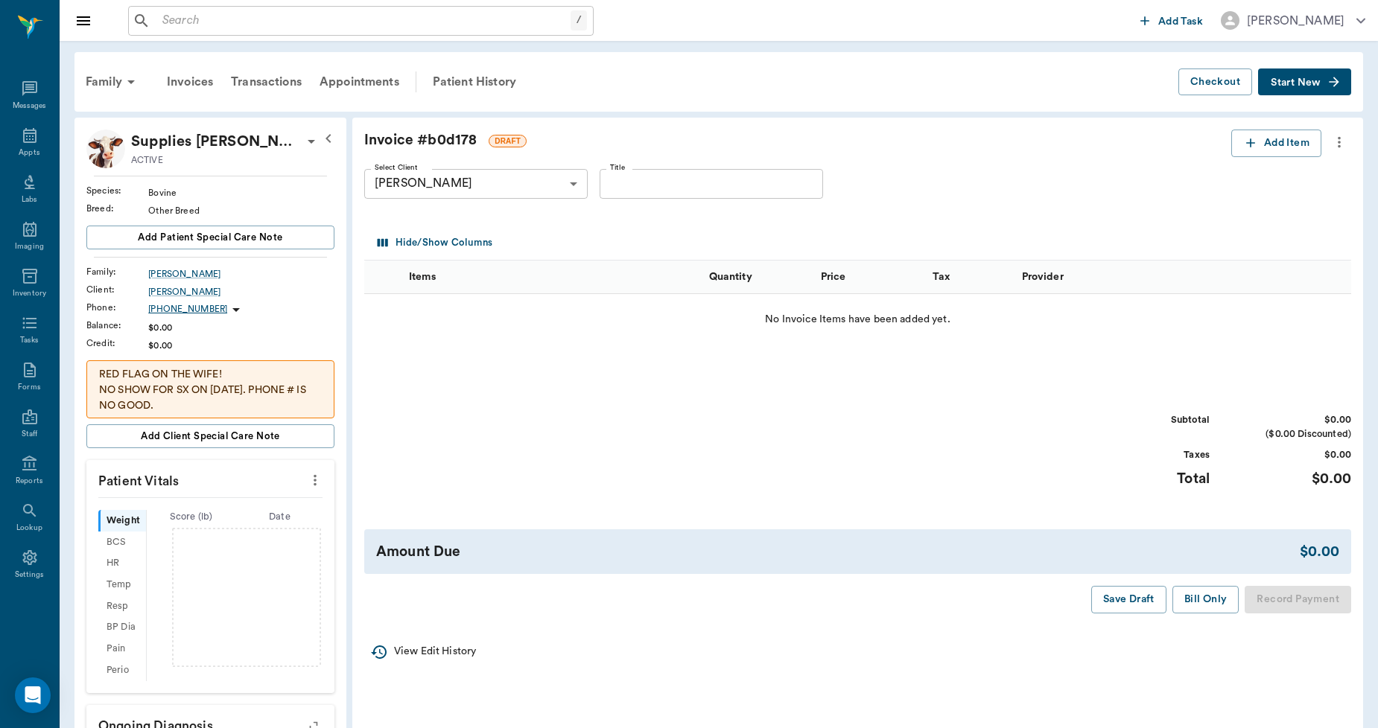
click at [1337, 138] on icon "more" at bounding box center [1339, 142] width 16 height 18
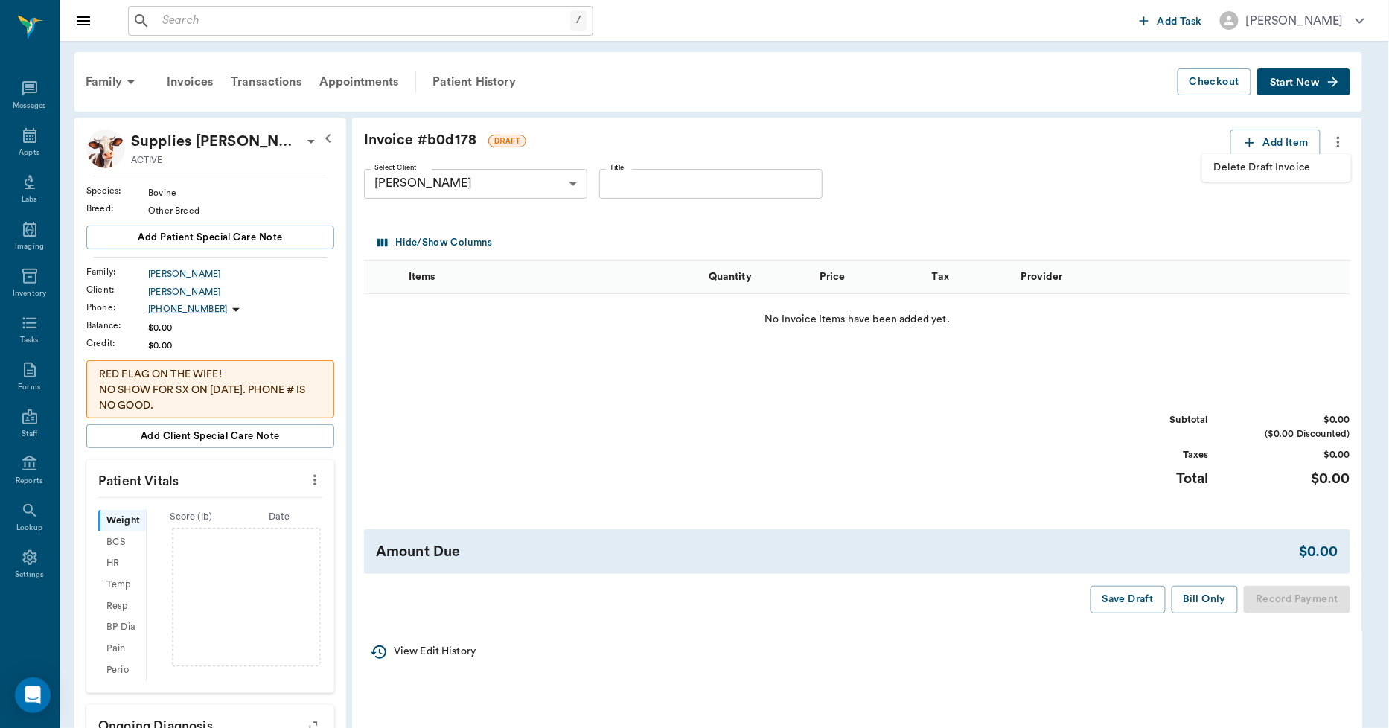
click at [1304, 162] on span "Delete Draft Invoice" at bounding box center [1276, 168] width 125 height 16
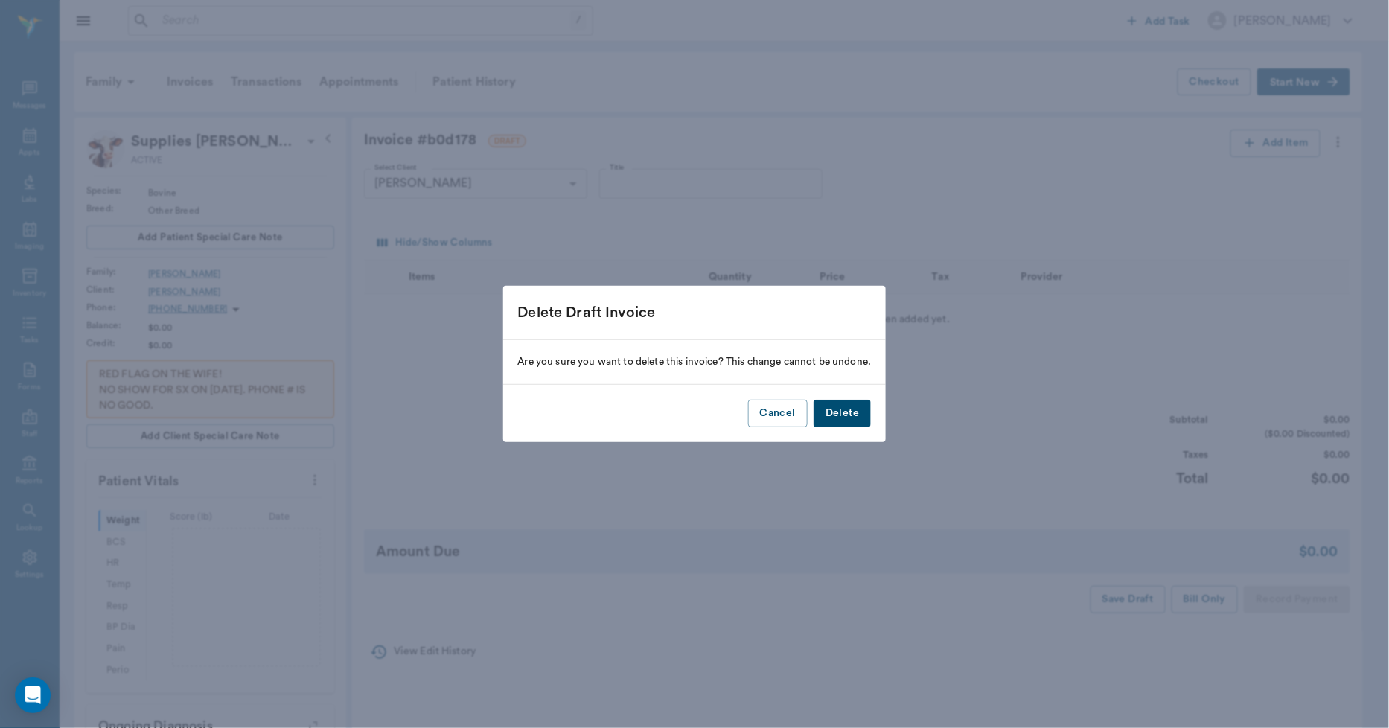
click at [845, 414] on button "Delete" at bounding box center [842, 414] width 57 height 28
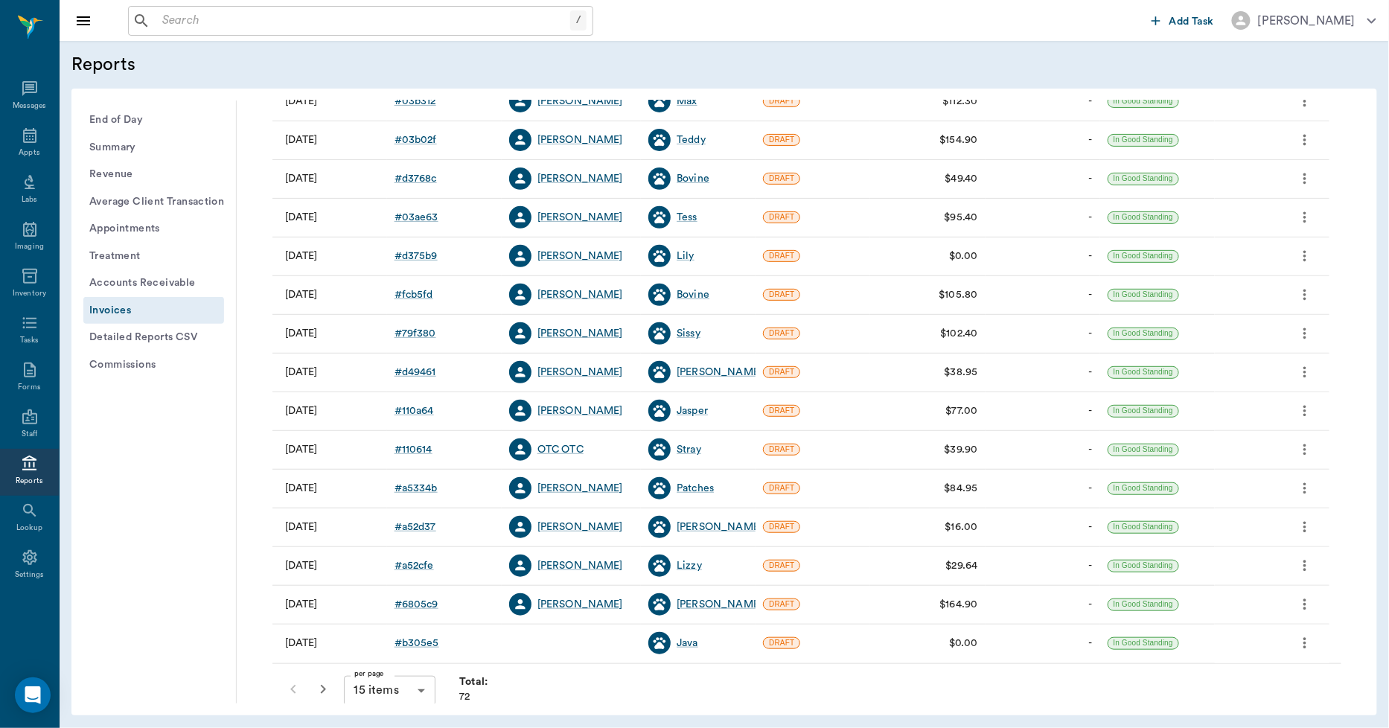
scroll to position [191, 0]
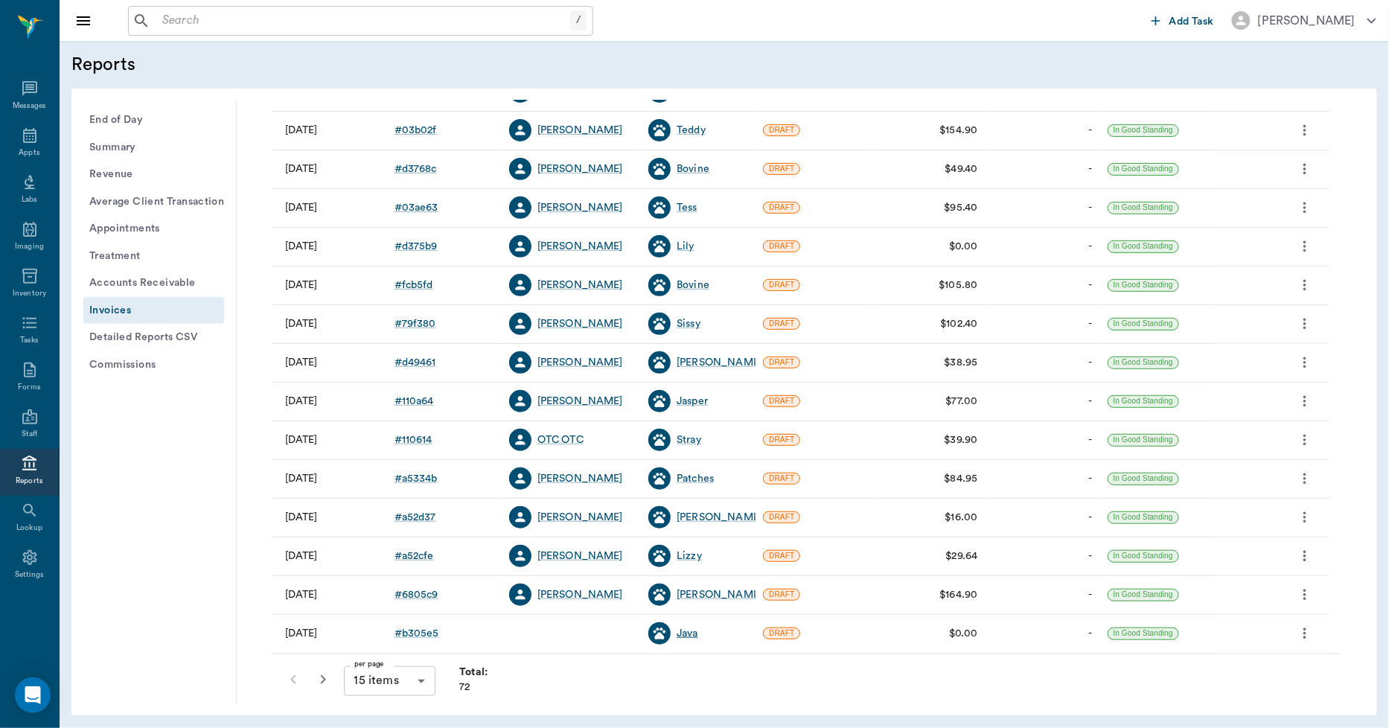
click at [687, 634] on div "Java" at bounding box center [688, 633] width 22 height 15
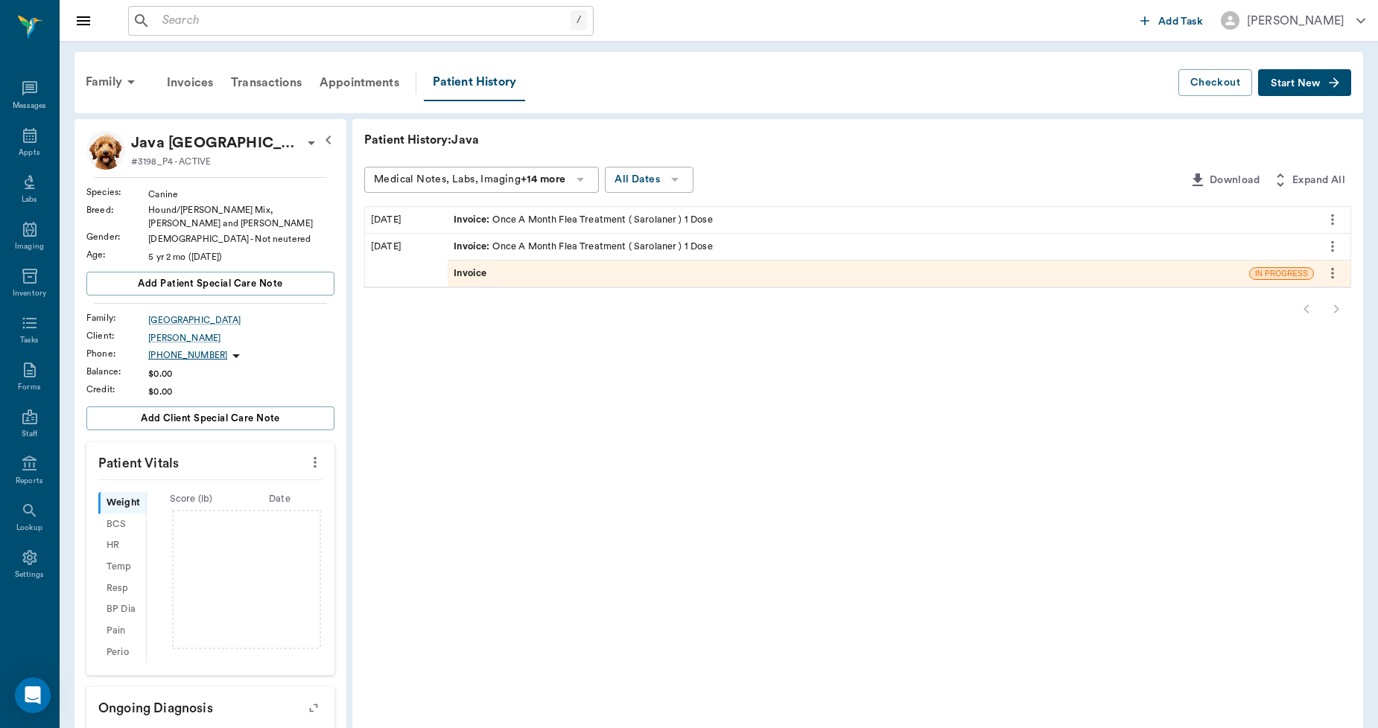
click at [520, 278] on div "Invoice" at bounding box center [848, 274] width 801 height 26
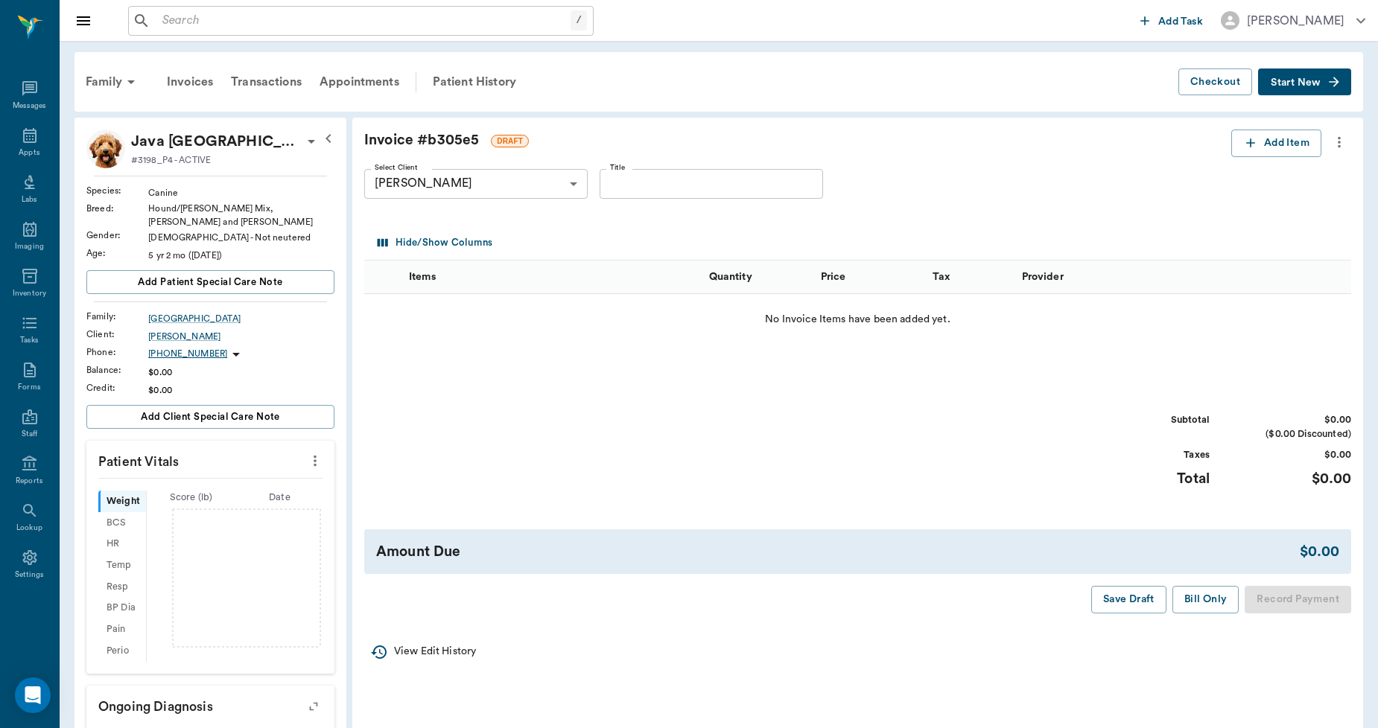
click at [1337, 141] on icon "more" at bounding box center [1338, 142] width 3 height 11
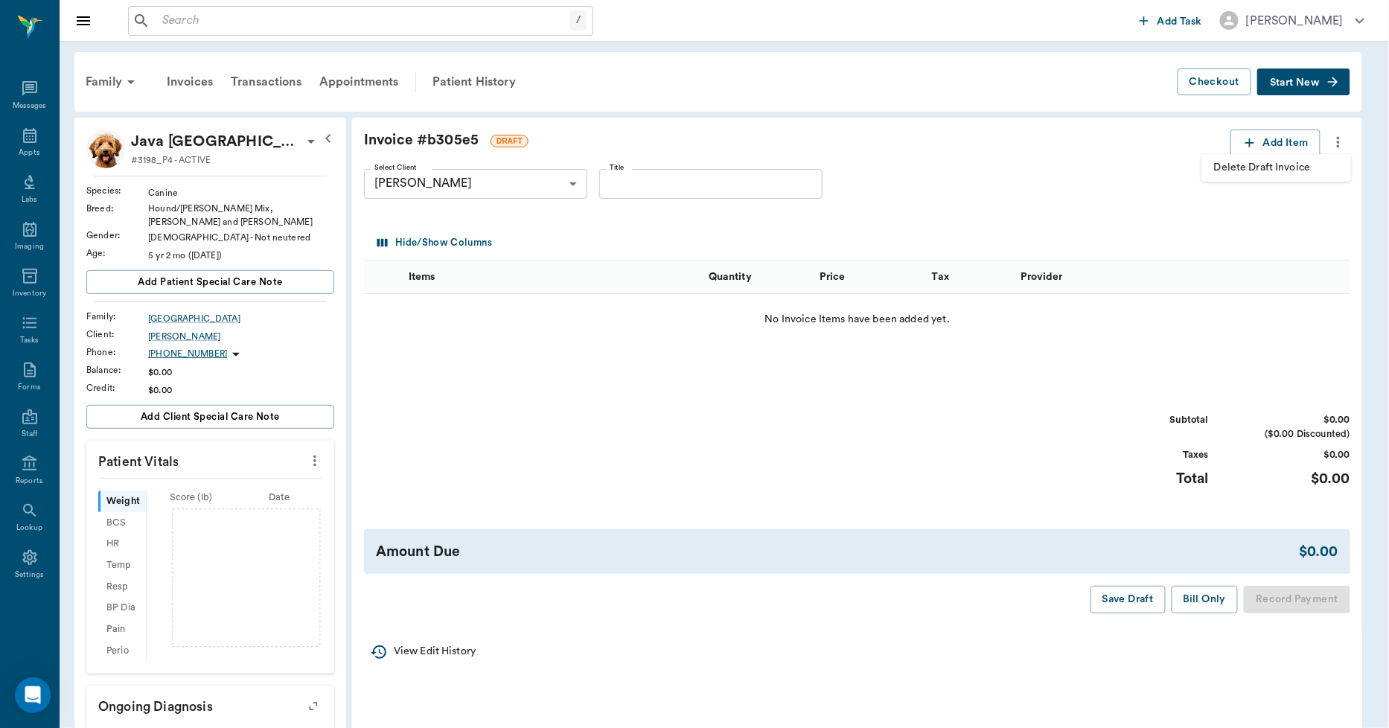
click at [1308, 160] on span "Delete Draft Invoice" at bounding box center [1276, 168] width 125 height 16
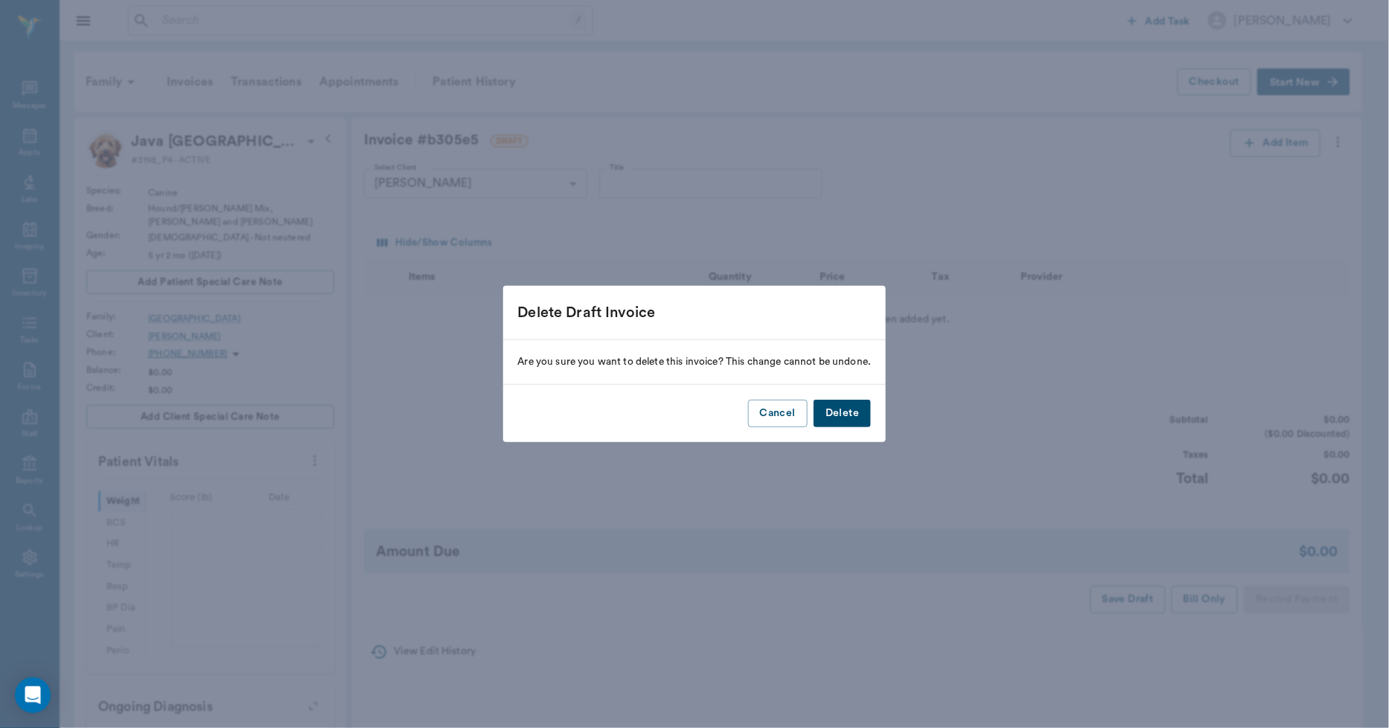
click at [836, 415] on button "Delete" at bounding box center [842, 414] width 57 height 28
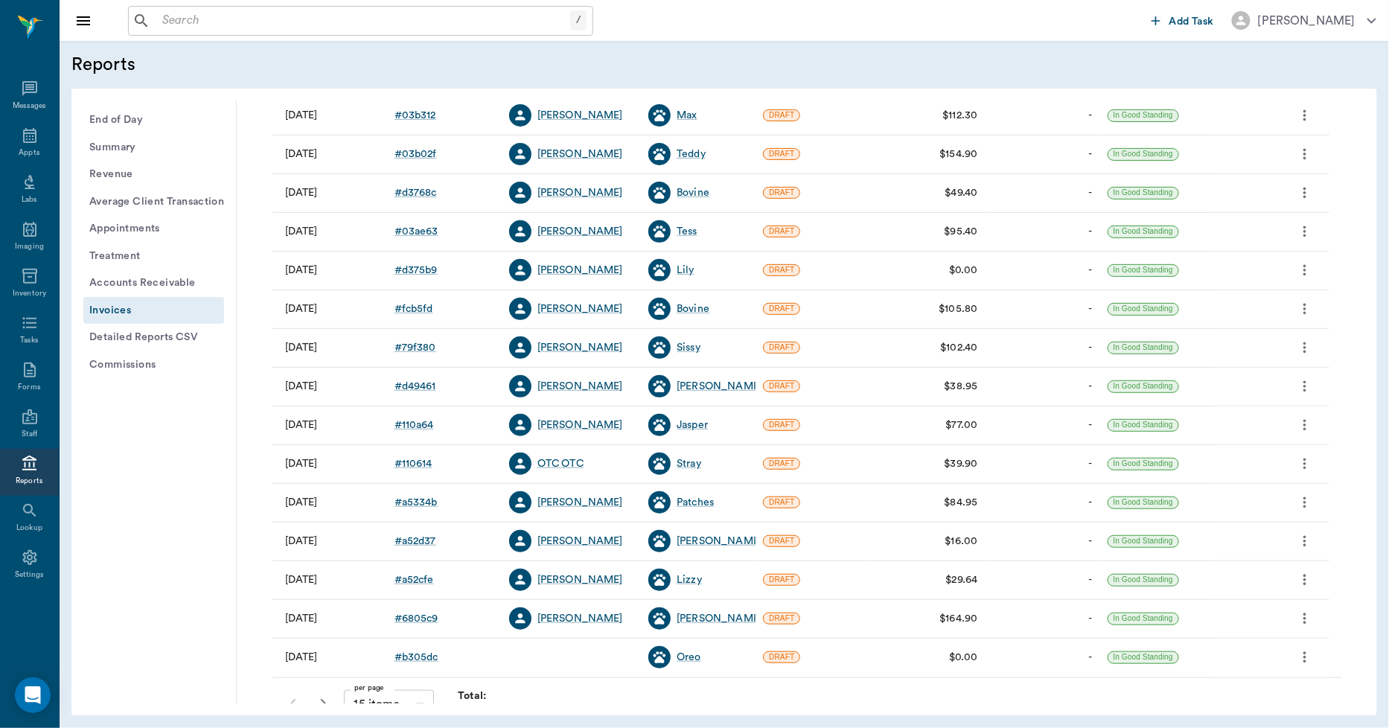
scroll to position [191, 0]
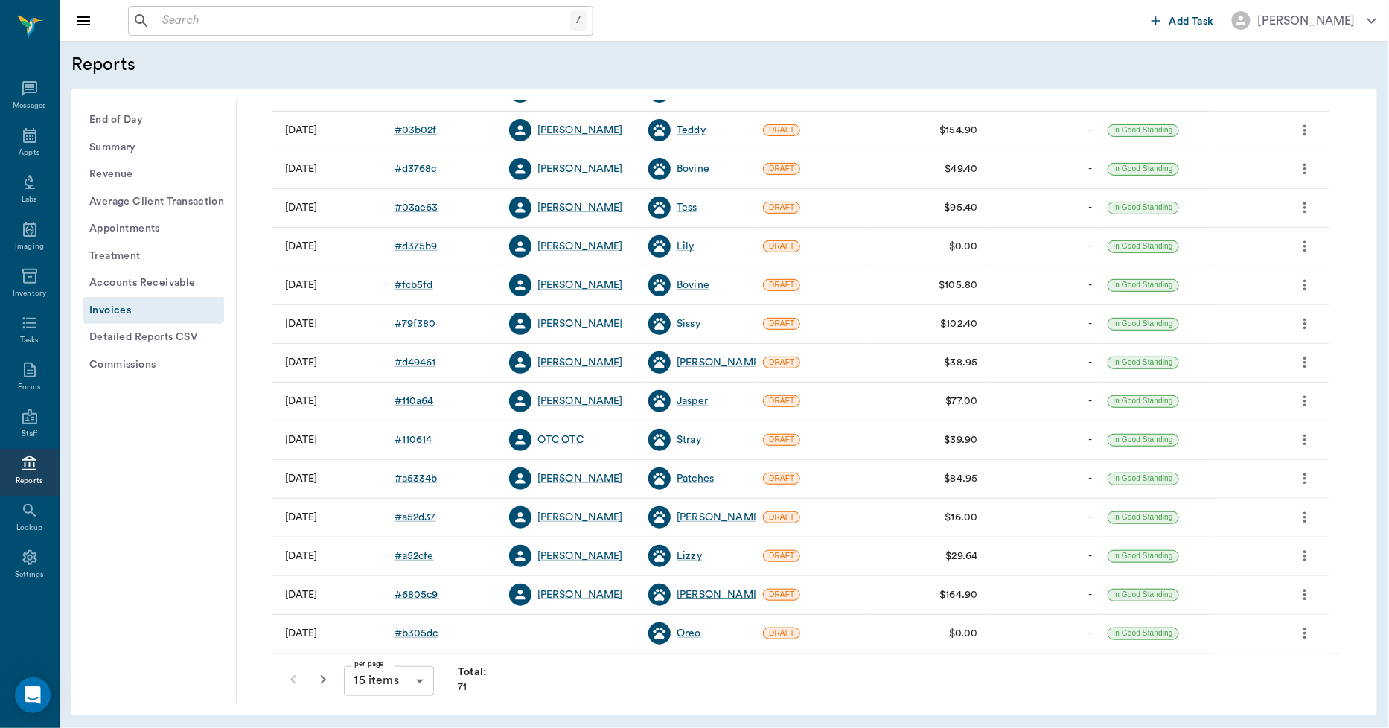
click at [691, 593] on div "[PERSON_NAME]" at bounding box center [720, 595] width 86 height 15
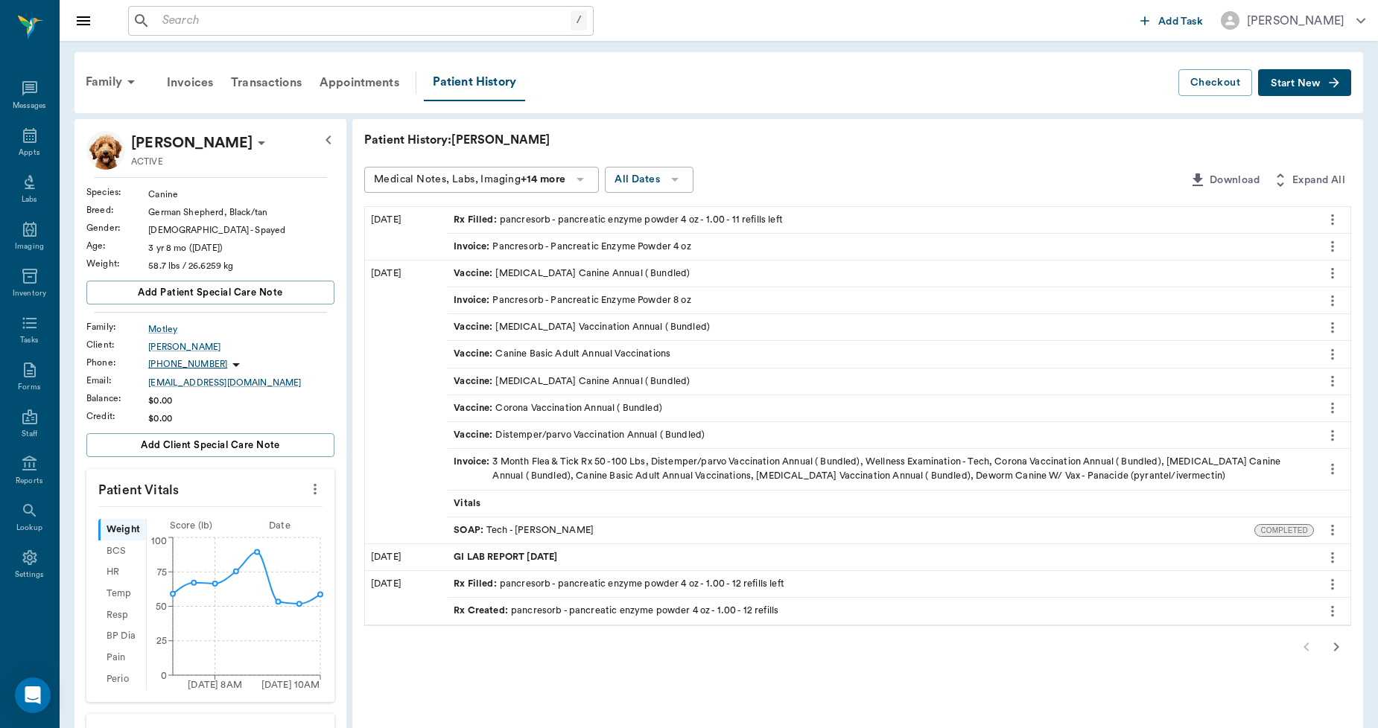
click at [1337, 649] on icon "button" at bounding box center [1336, 647] width 18 height 18
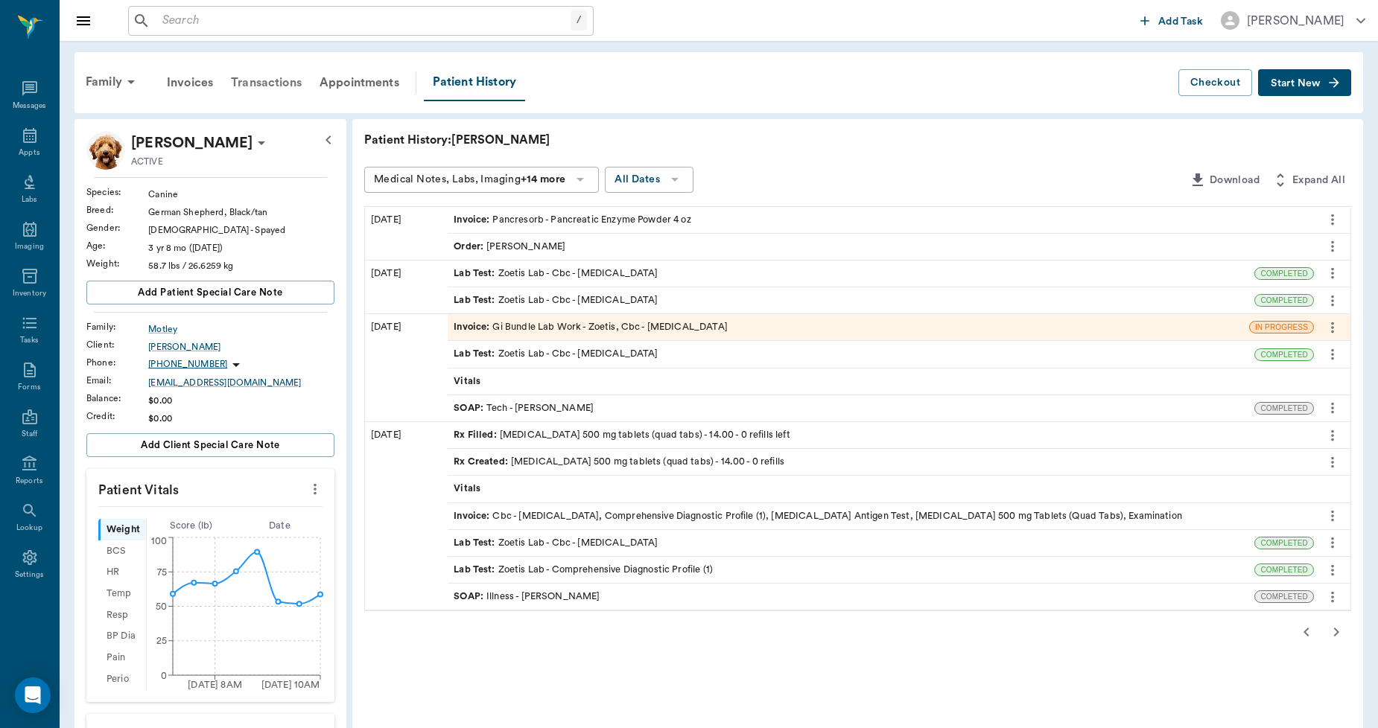
click at [265, 79] on div "Transactions" at bounding box center [266, 83] width 89 height 36
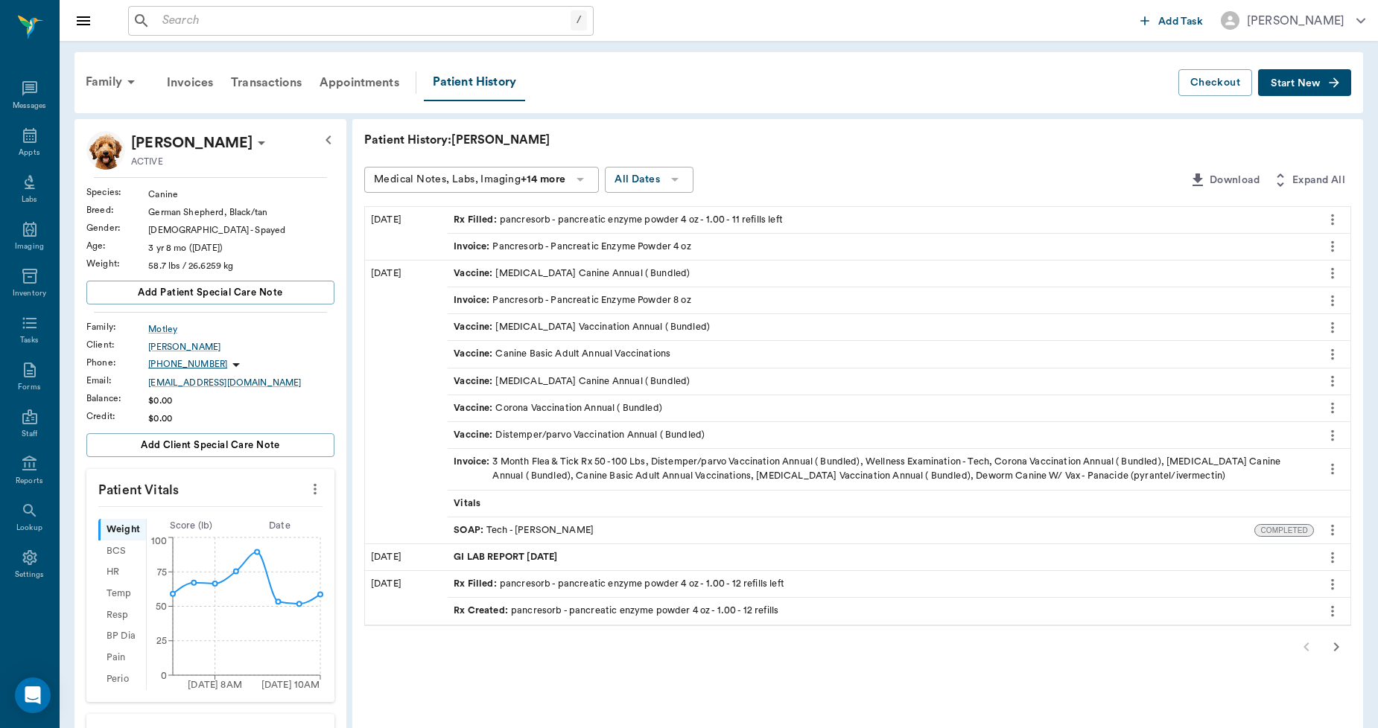
click at [1339, 643] on icon "button" at bounding box center [1336, 647] width 18 height 18
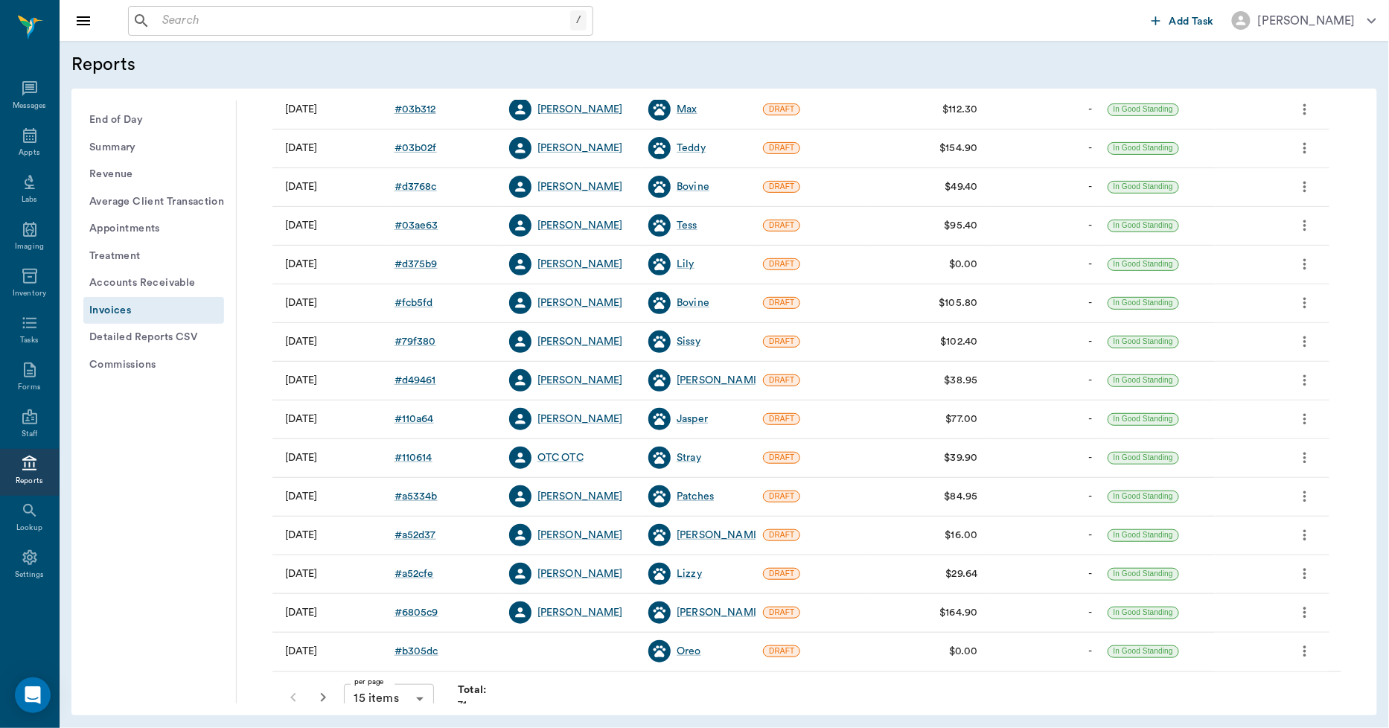
scroll to position [191, 0]
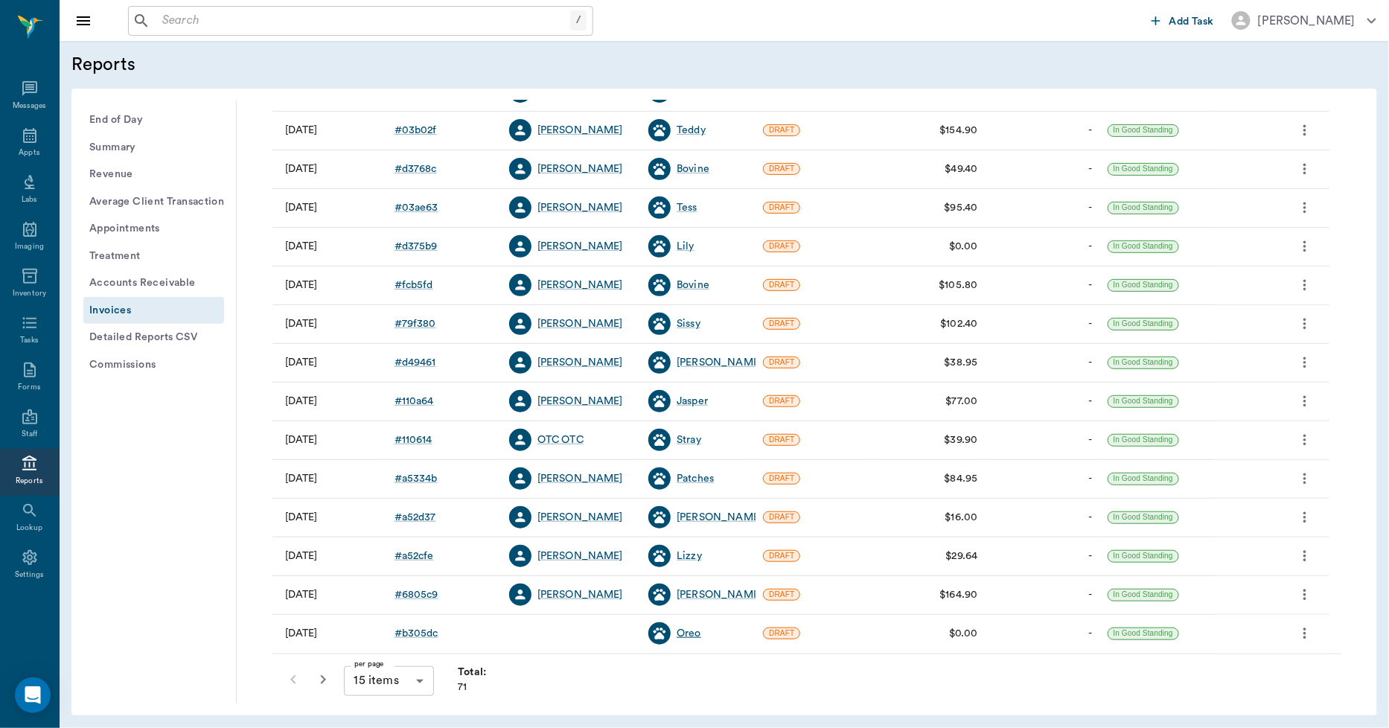
click at [687, 634] on div "Oreo" at bounding box center [689, 633] width 25 height 15
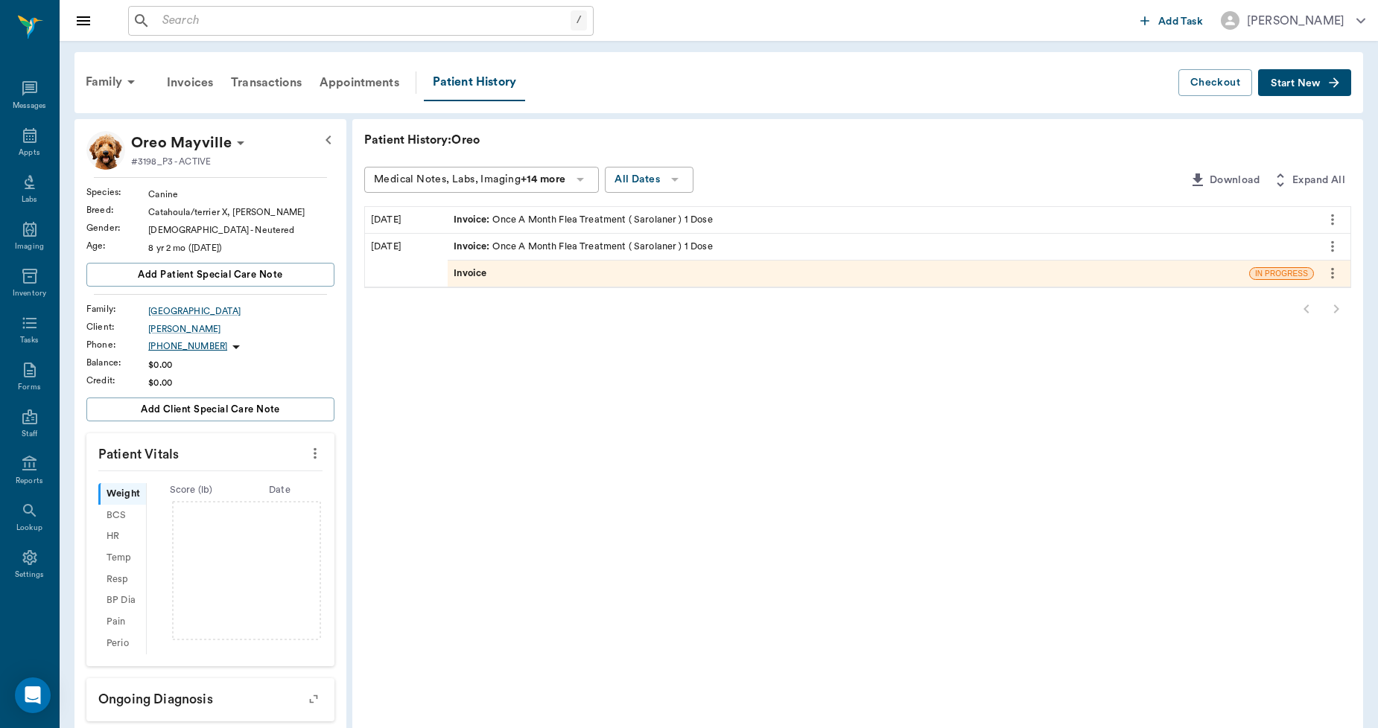
click at [486, 278] on span "Invoice" at bounding box center [471, 274] width 36 height 14
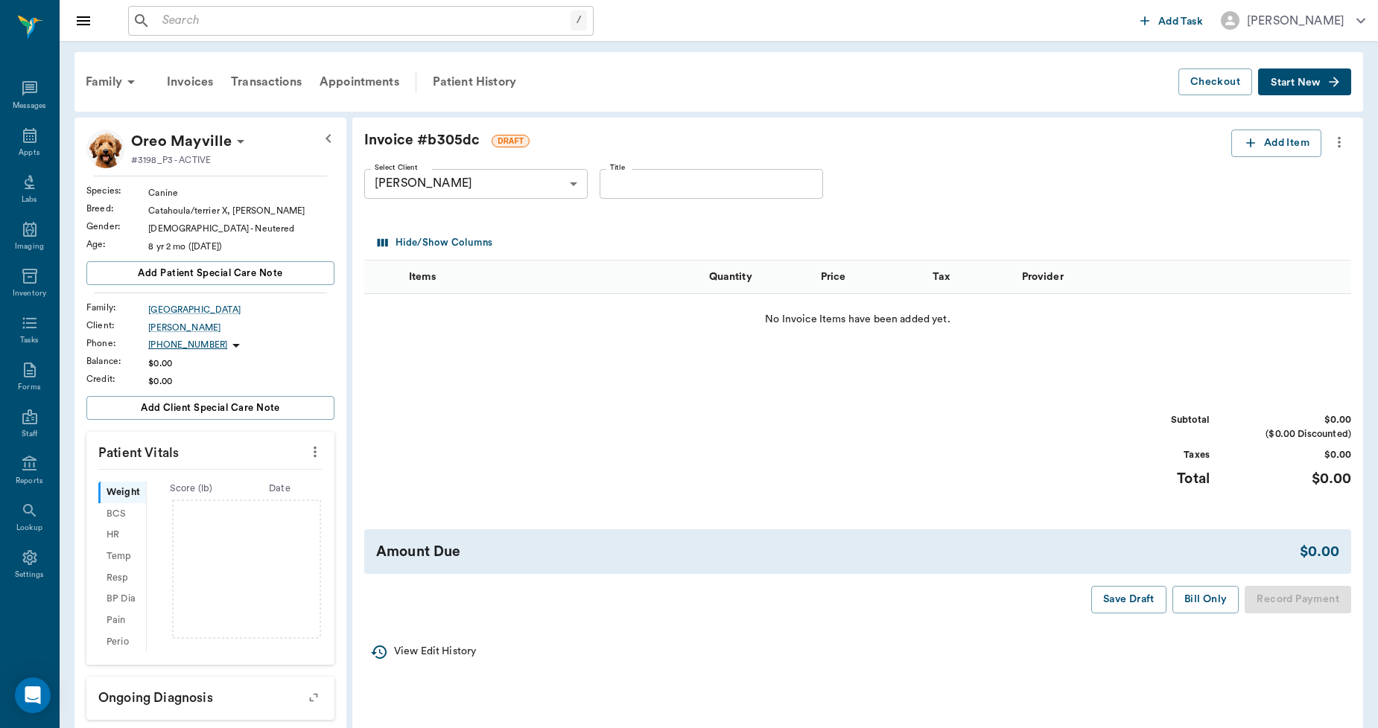
click at [1340, 142] on icon "more" at bounding box center [1339, 142] width 16 height 18
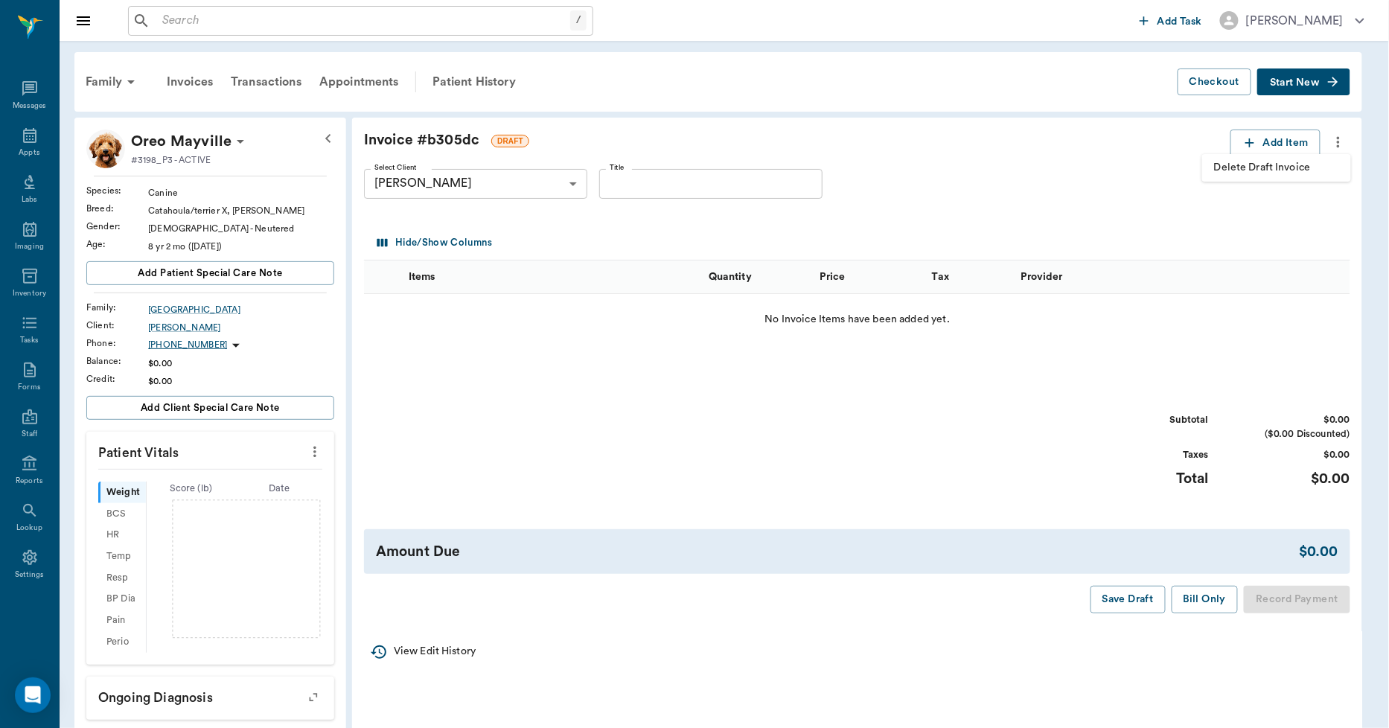
click at [1294, 166] on span "Delete Draft Invoice" at bounding box center [1276, 168] width 125 height 16
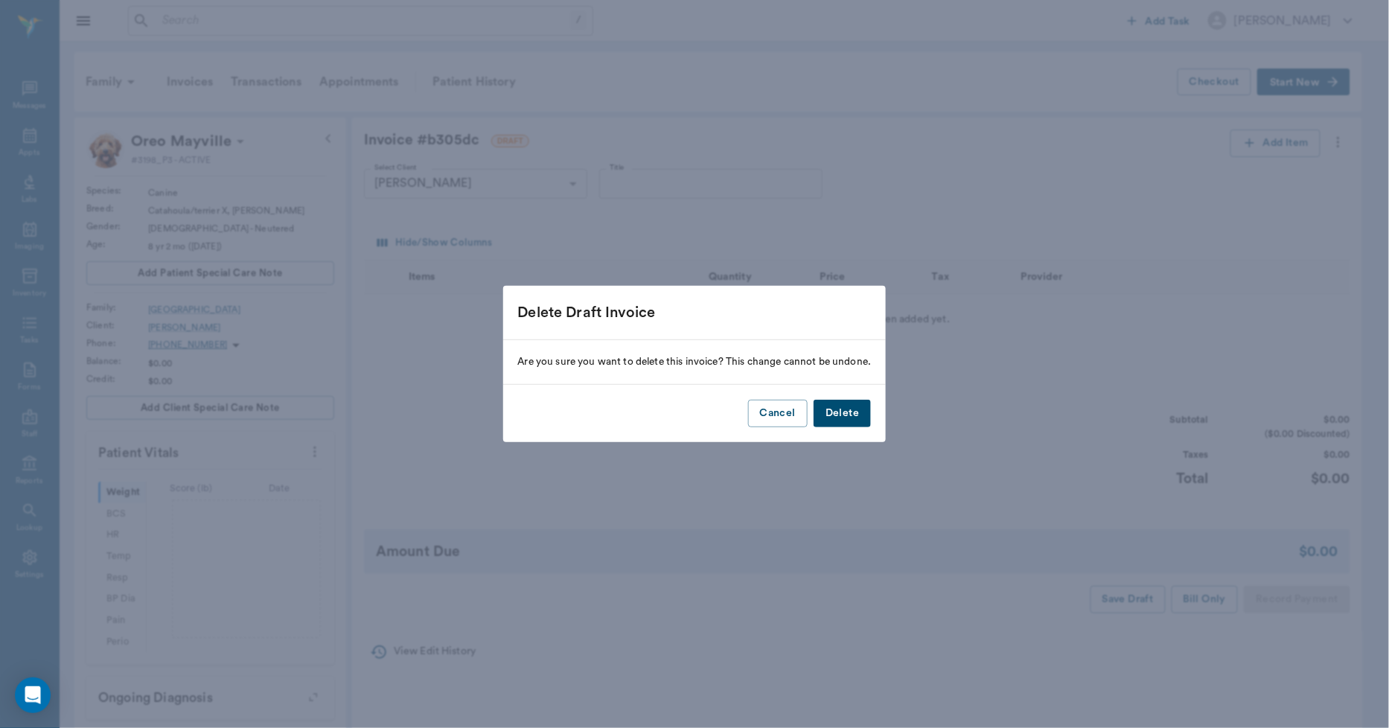
click at [835, 426] on button "Delete" at bounding box center [842, 414] width 57 height 28
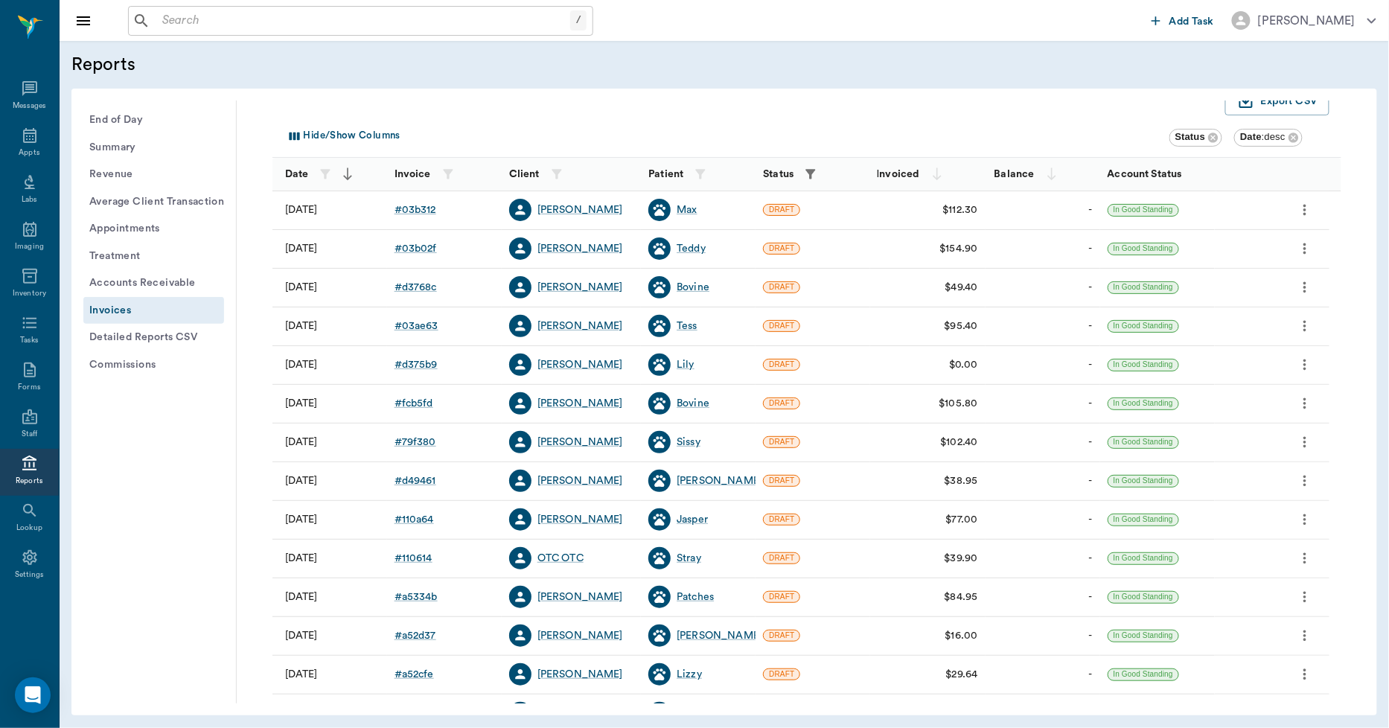
scroll to position [191, 0]
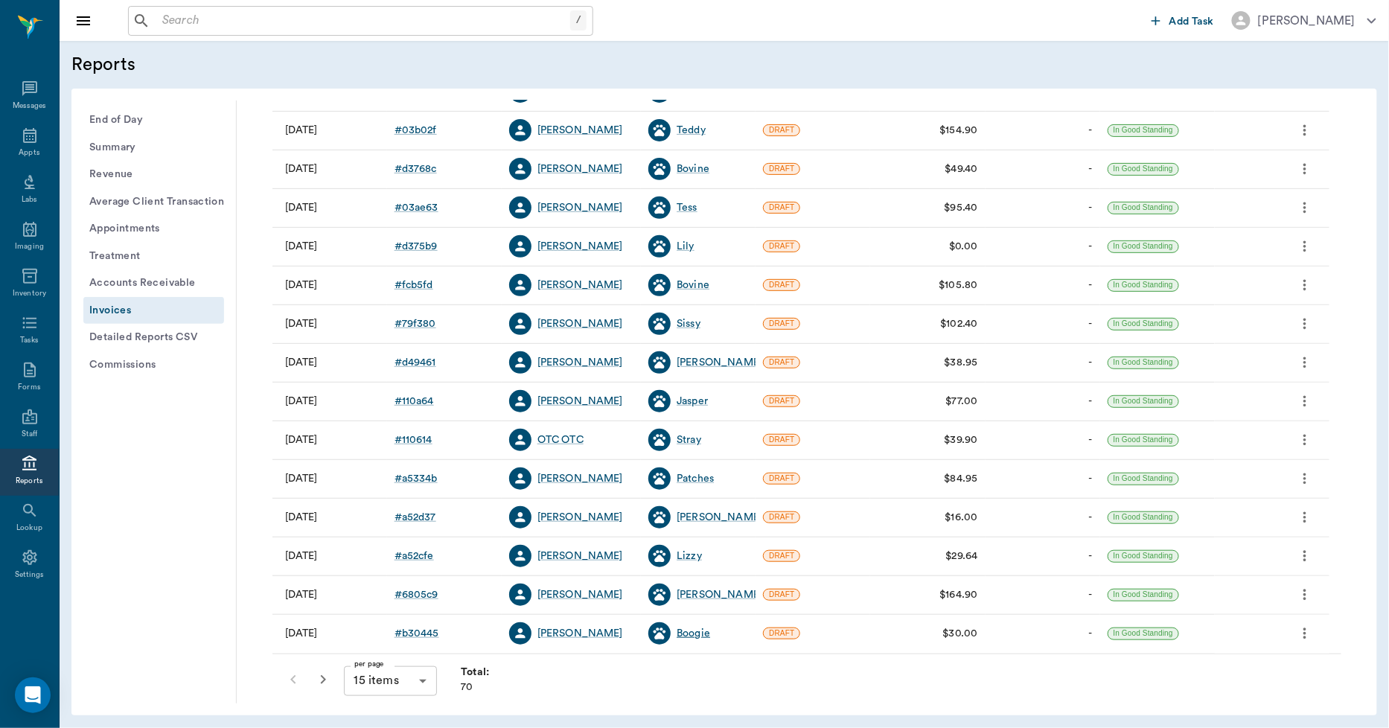
click at [693, 634] on div "Boogie" at bounding box center [694, 633] width 34 height 15
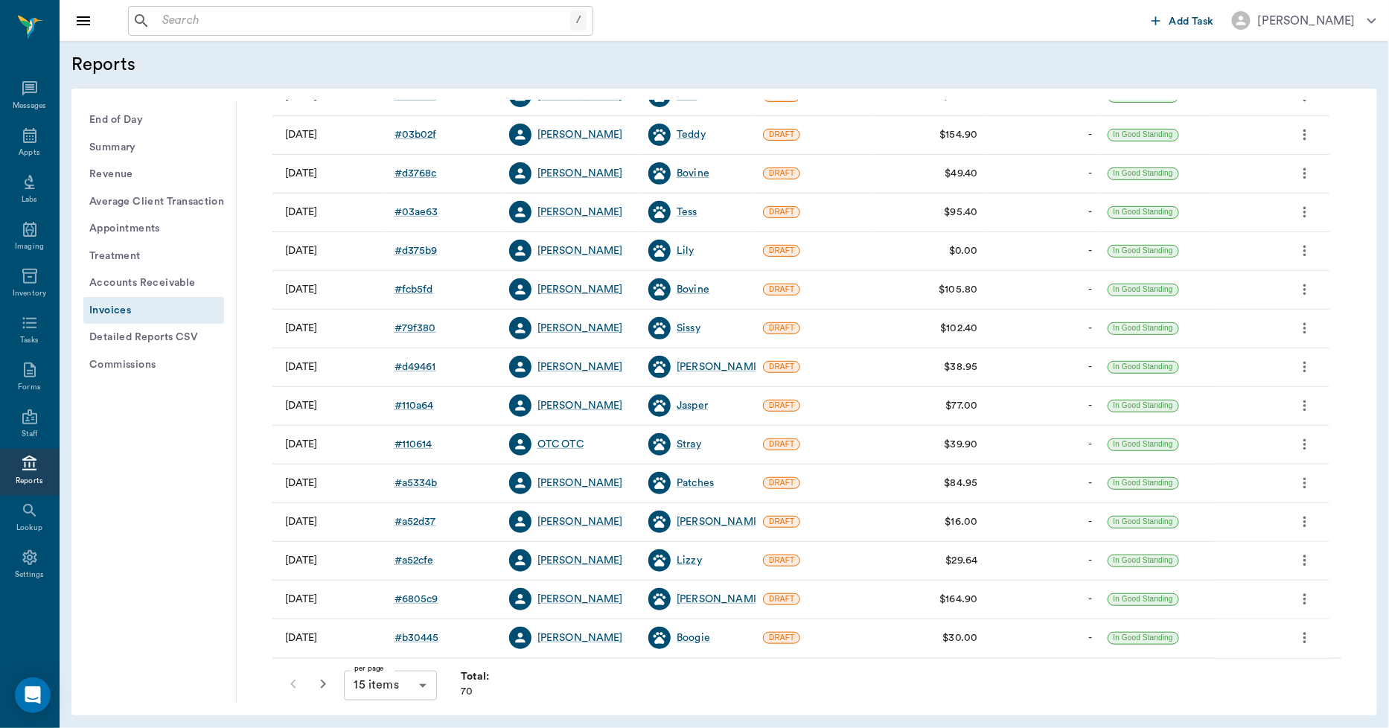
scroll to position [191, 0]
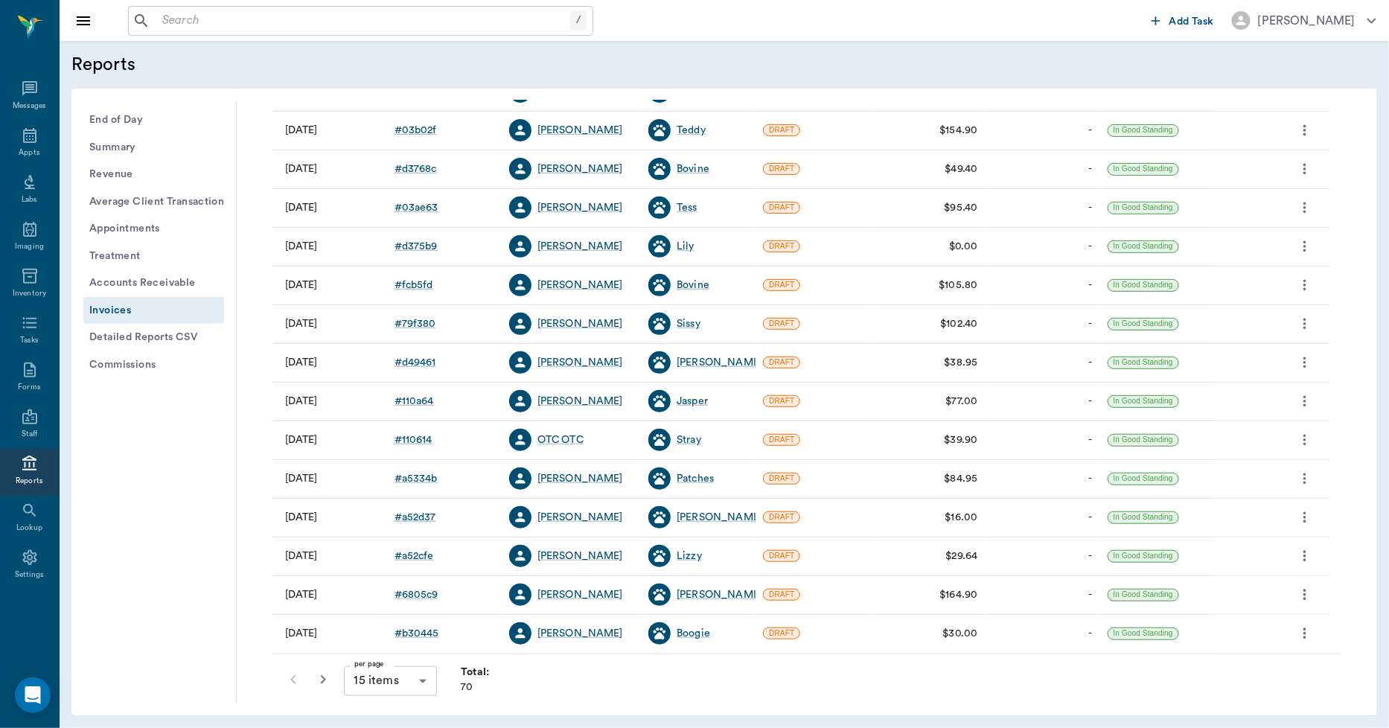
click at [321, 676] on icon "button" at bounding box center [323, 680] width 18 height 18
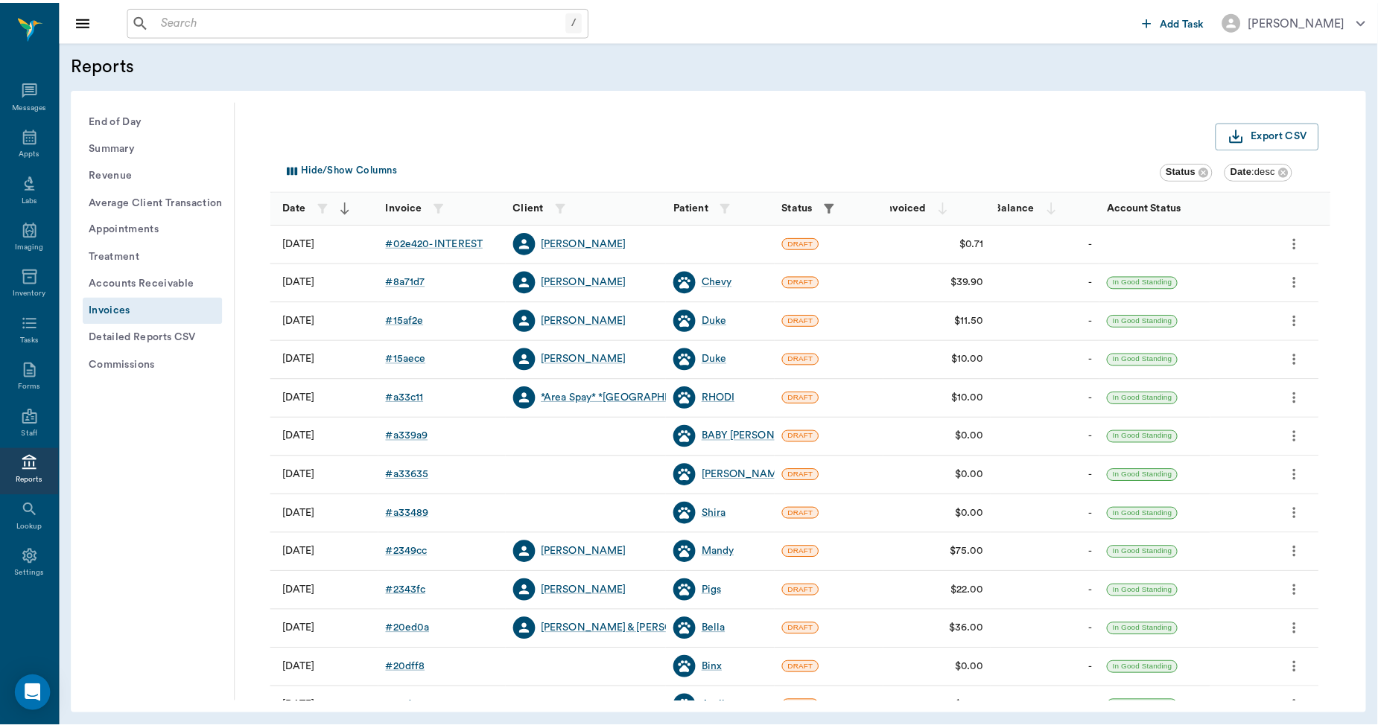
scroll to position [25, 0]
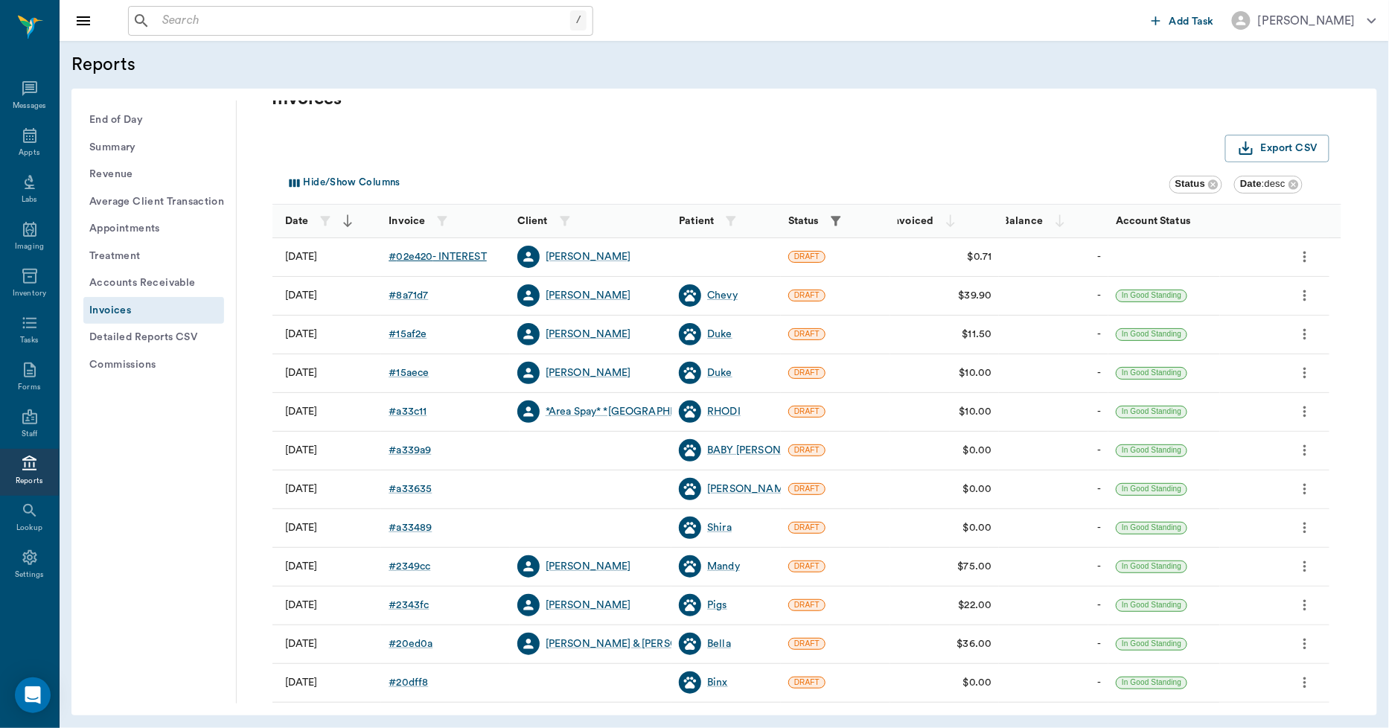
click at [482, 255] on div "# 02e420 - INTEREST" at bounding box center [438, 256] width 98 height 15
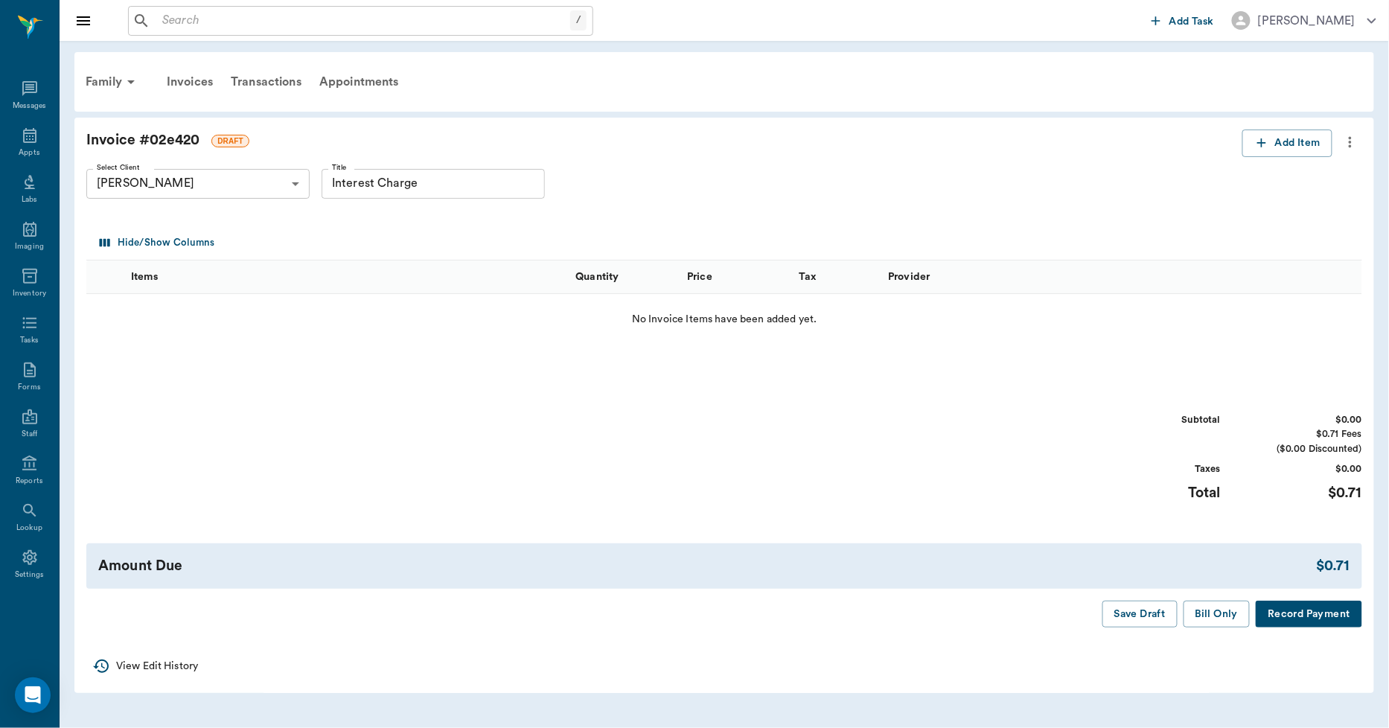
click at [1355, 145] on icon "more" at bounding box center [1351, 142] width 16 height 18
click at [1327, 171] on span "Delete Draft Invoice" at bounding box center [1288, 168] width 125 height 16
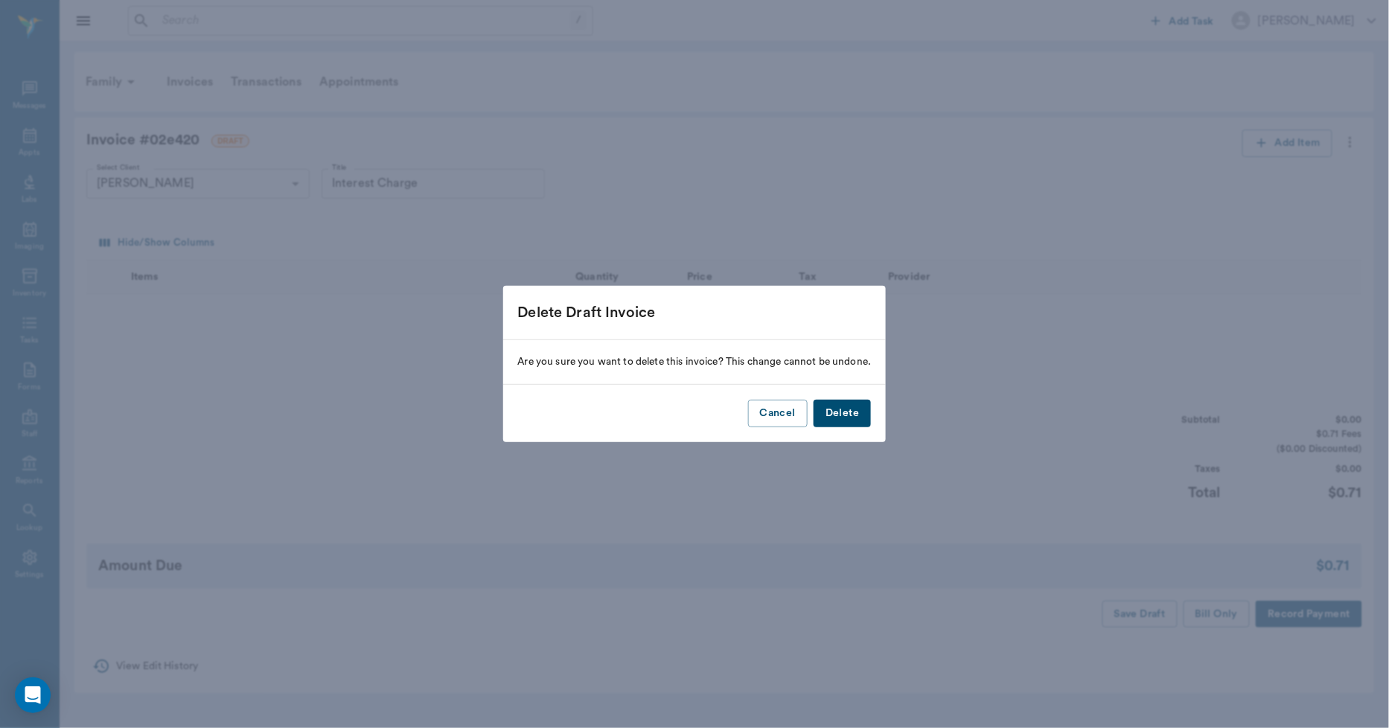
click at [852, 413] on button "Delete" at bounding box center [842, 414] width 57 height 28
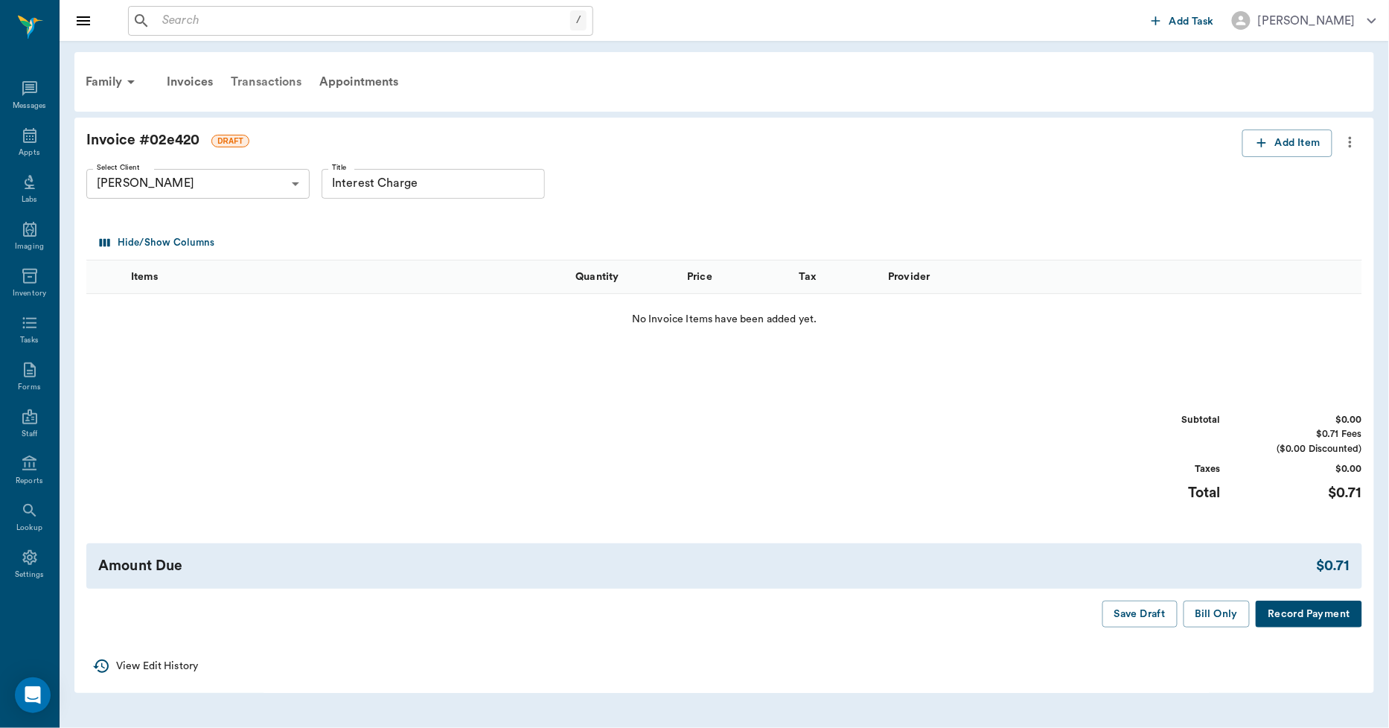
click at [266, 80] on div "Transactions" at bounding box center [266, 82] width 89 height 36
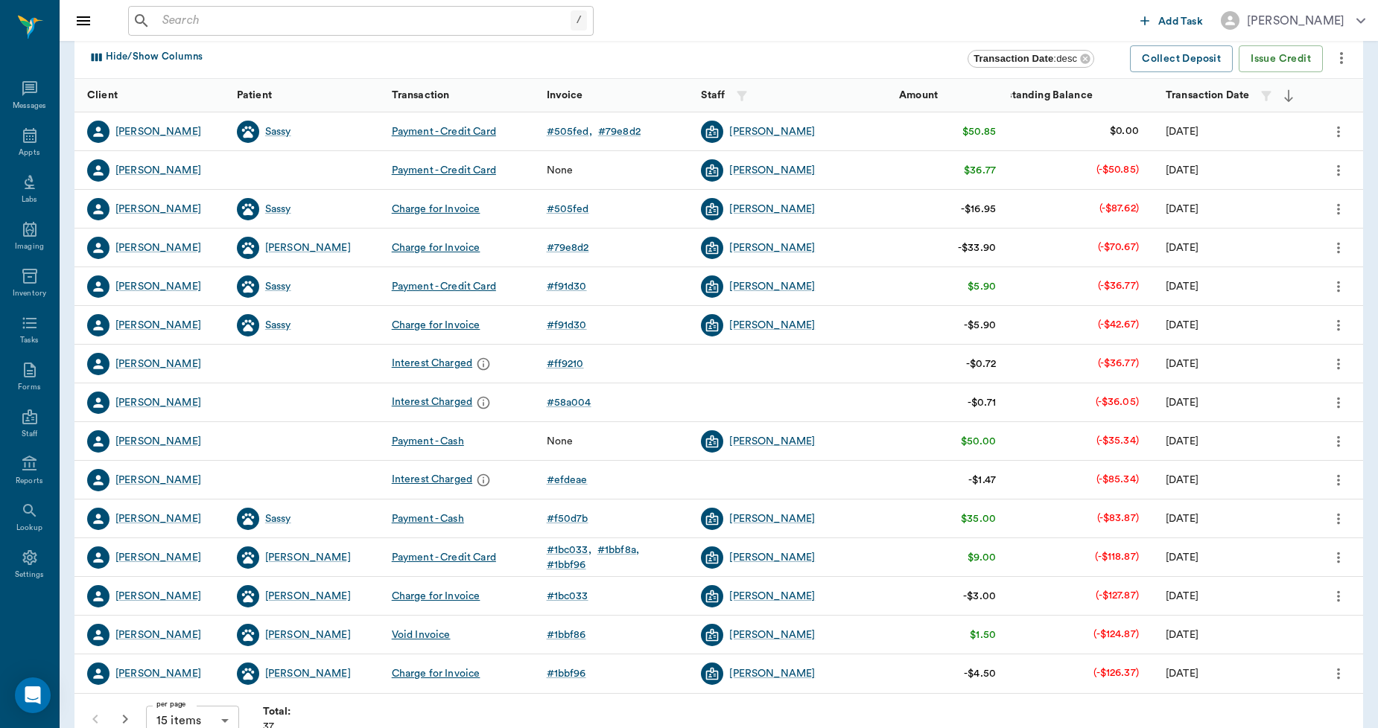
scroll to position [165, 0]
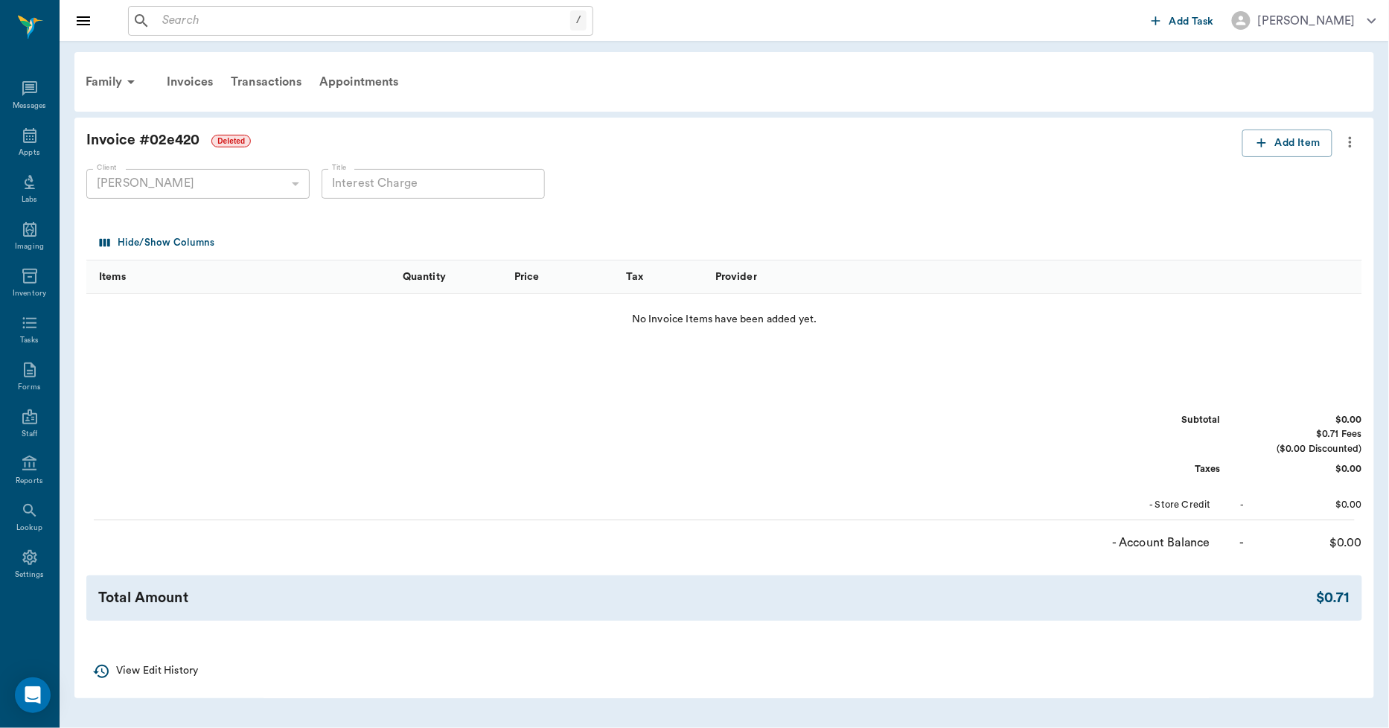
click at [1350, 136] on icon "more" at bounding box center [1351, 142] width 16 height 18
click at [1349, 142] on div at bounding box center [694, 364] width 1389 height 728
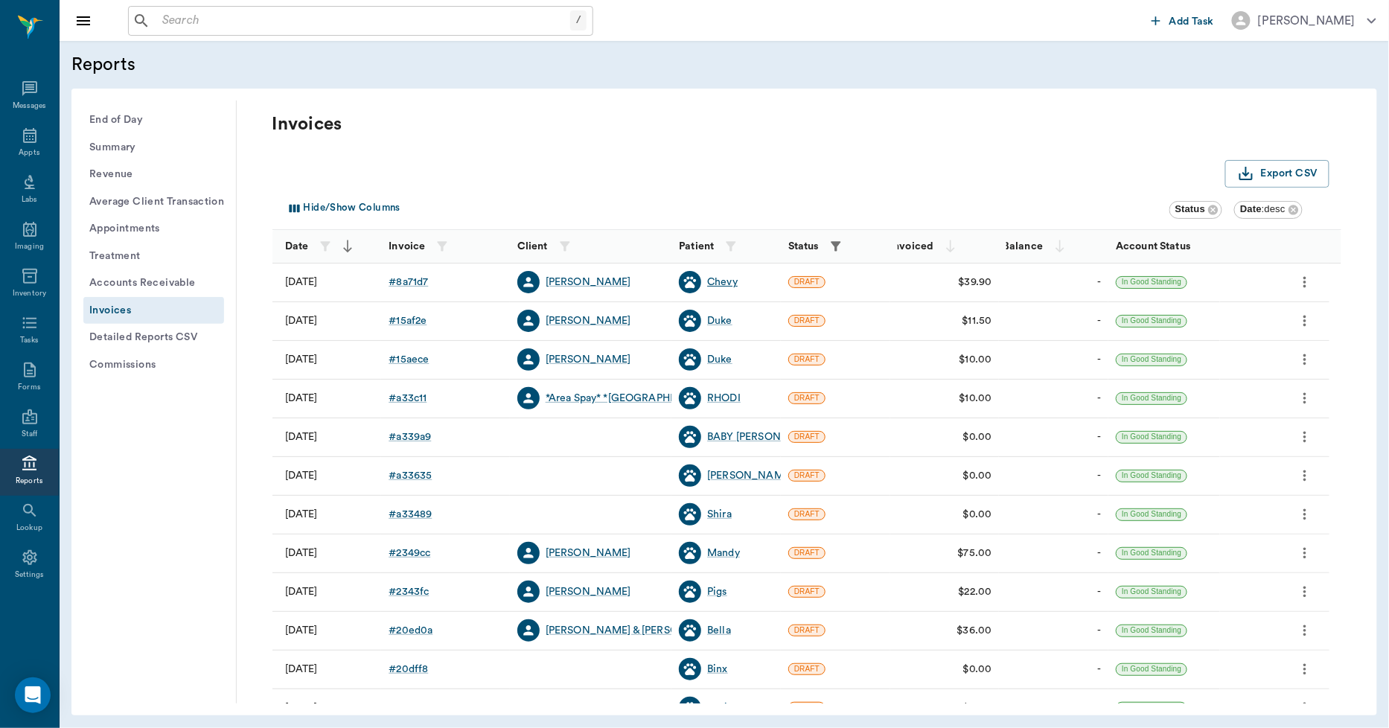
click at [723, 281] on div "Chevy" at bounding box center [722, 282] width 31 height 15
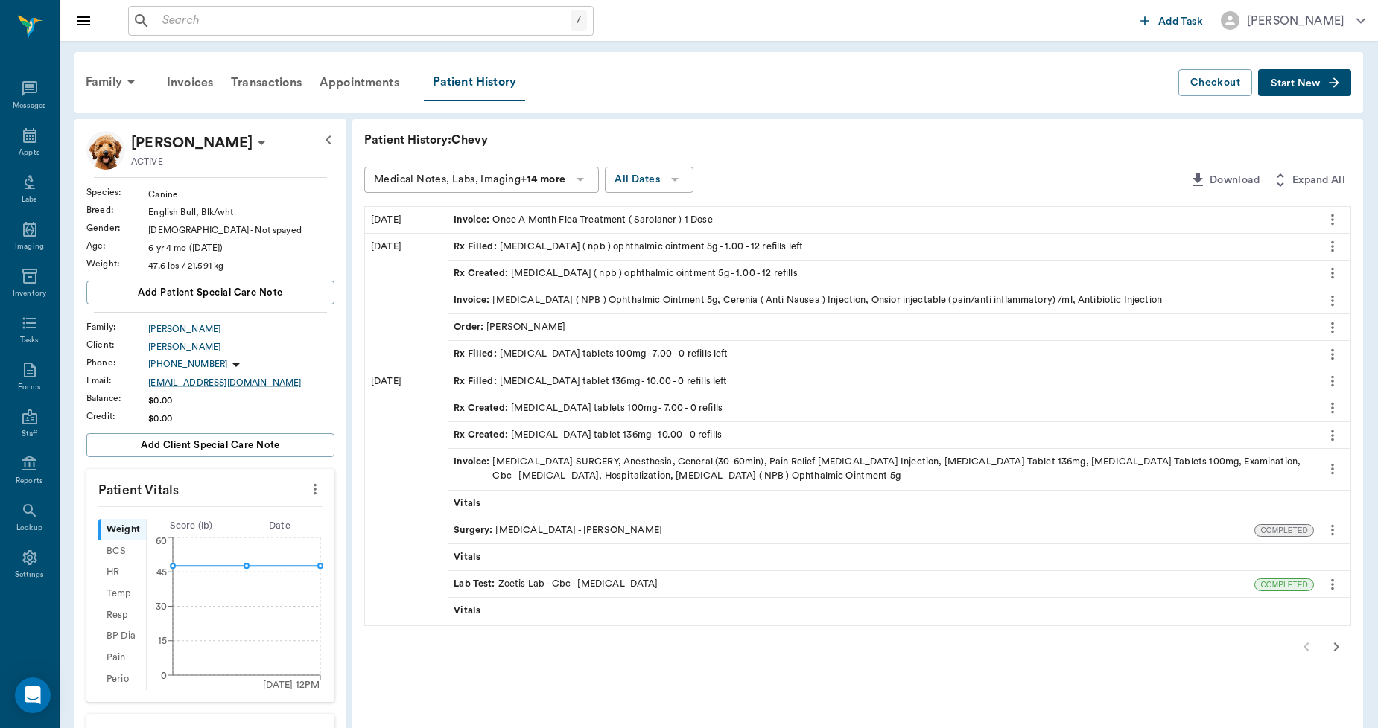
click at [1338, 645] on icon "button" at bounding box center [1336, 647] width 18 height 18
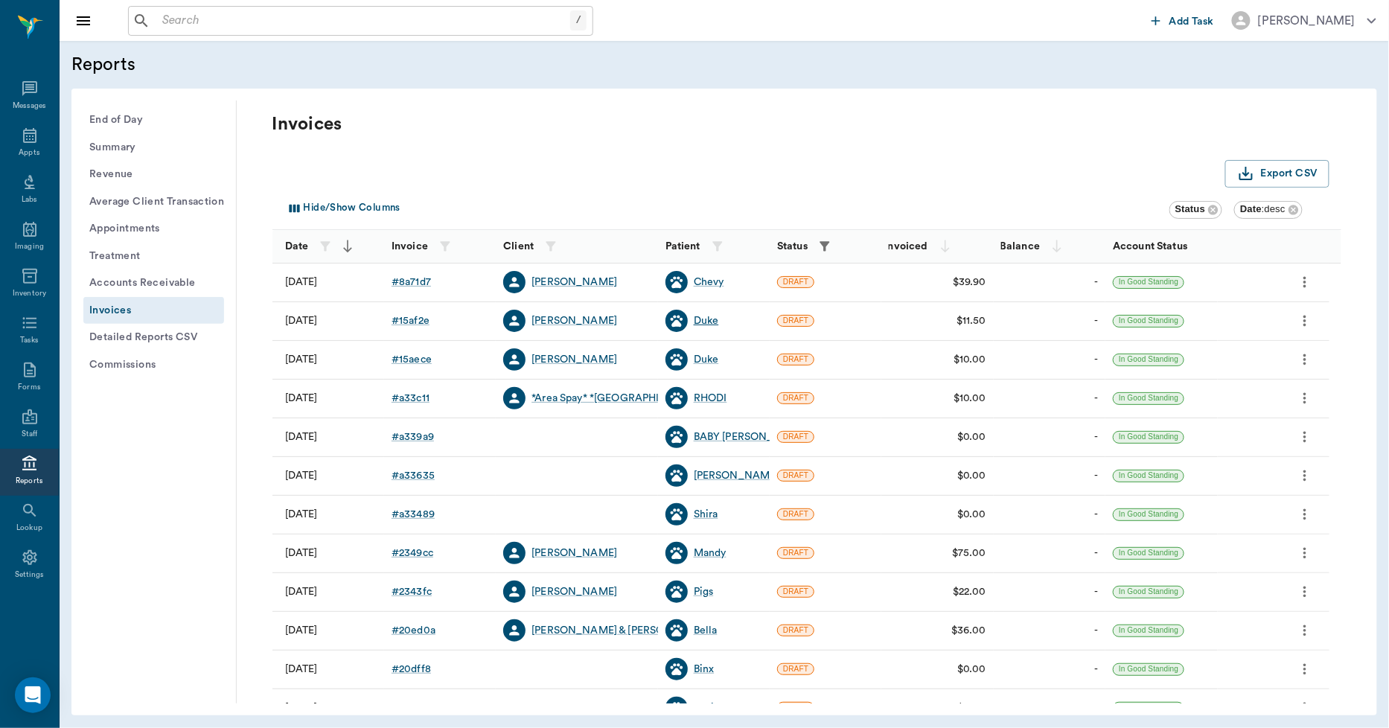
click at [707, 324] on div "Duke" at bounding box center [706, 320] width 25 height 15
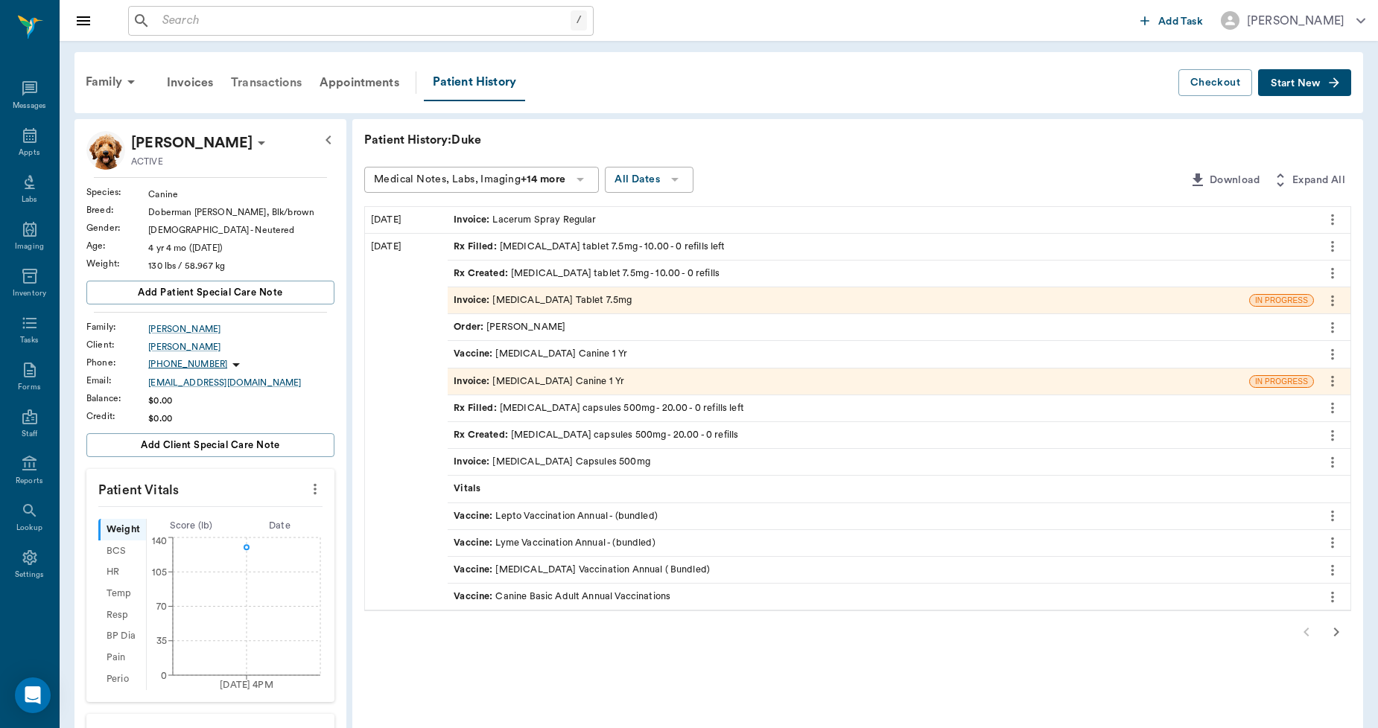
click at [290, 80] on div "Transactions" at bounding box center [266, 83] width 89 height 36
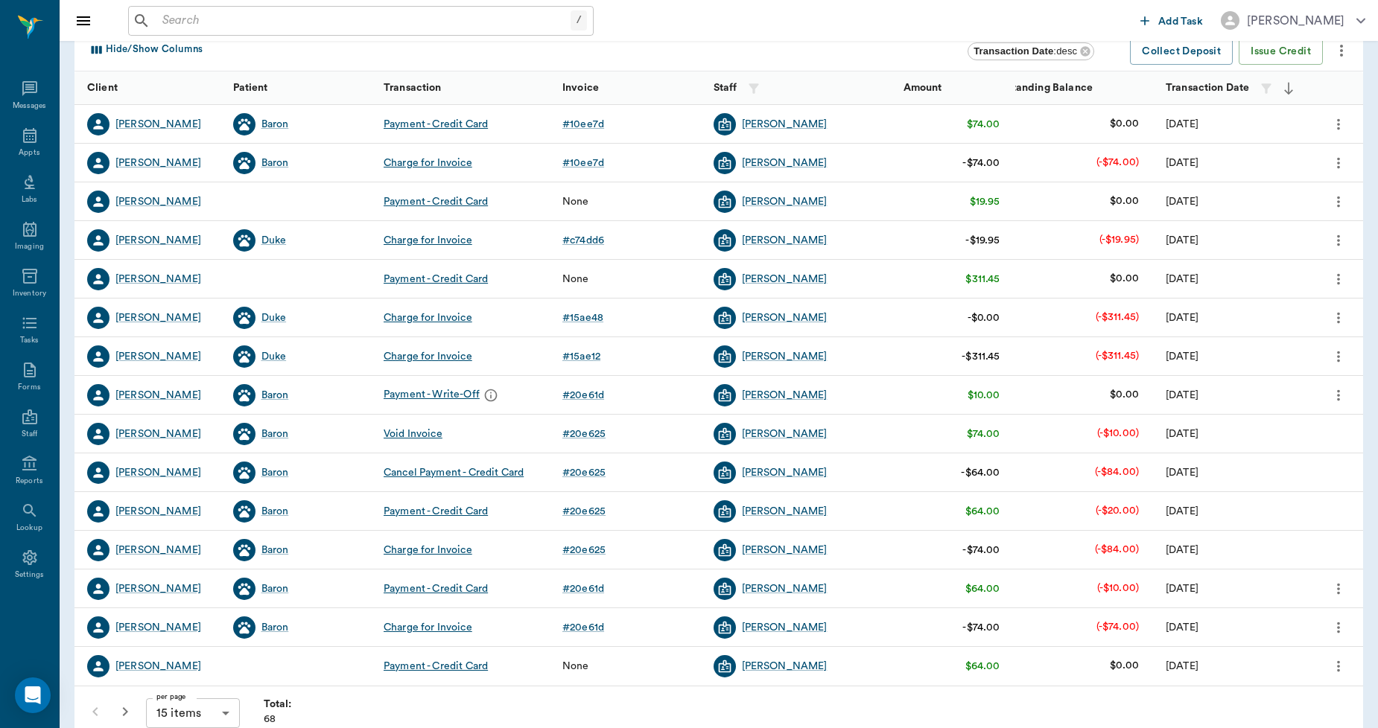
scroll to position [165, 0]
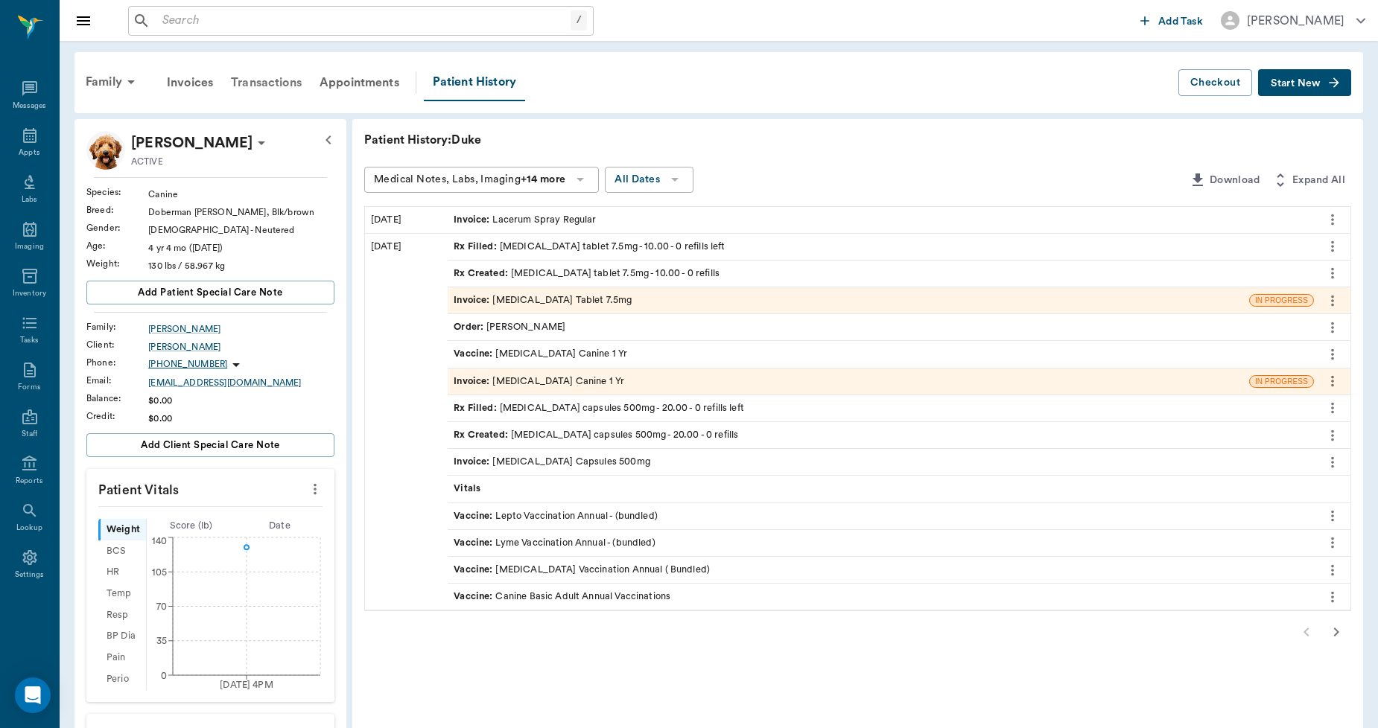
click at [276, 80] on div "Transactions" at bounding box center [266, 83] width 89 height 36
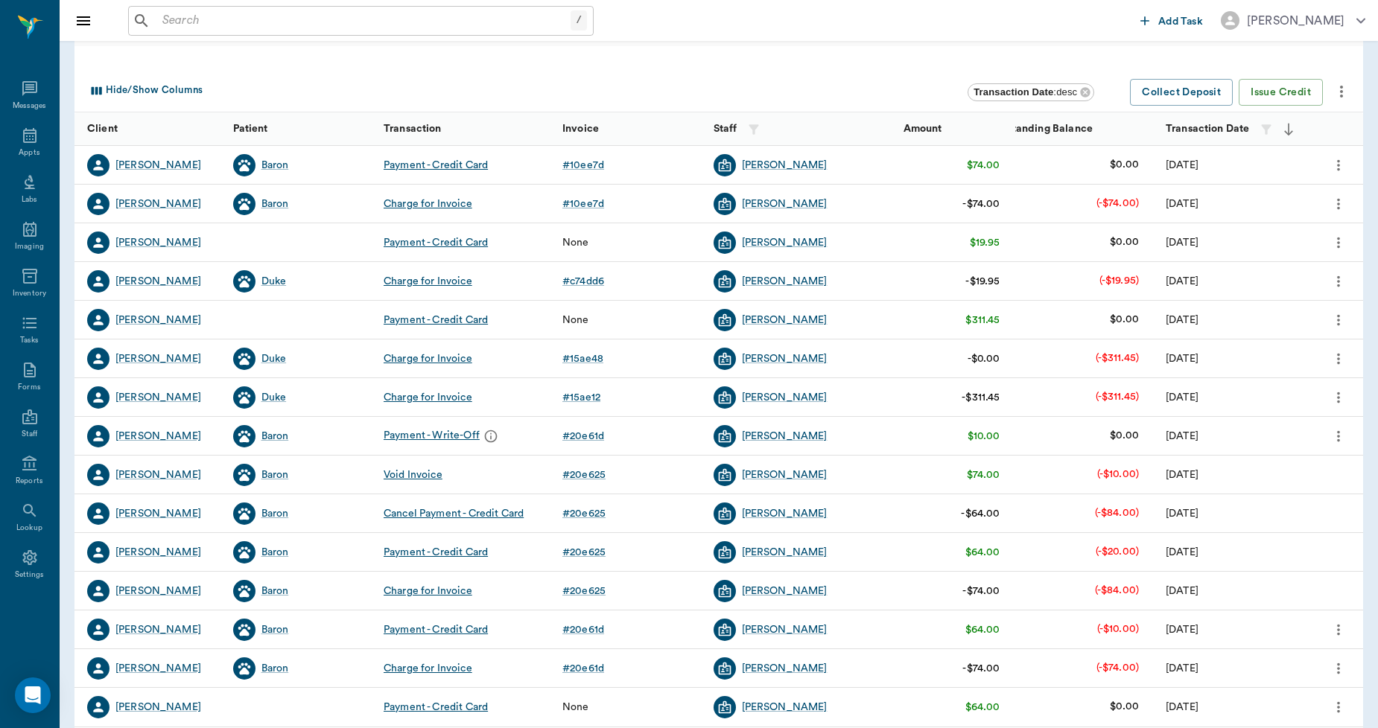
scroll to position [165, 0]
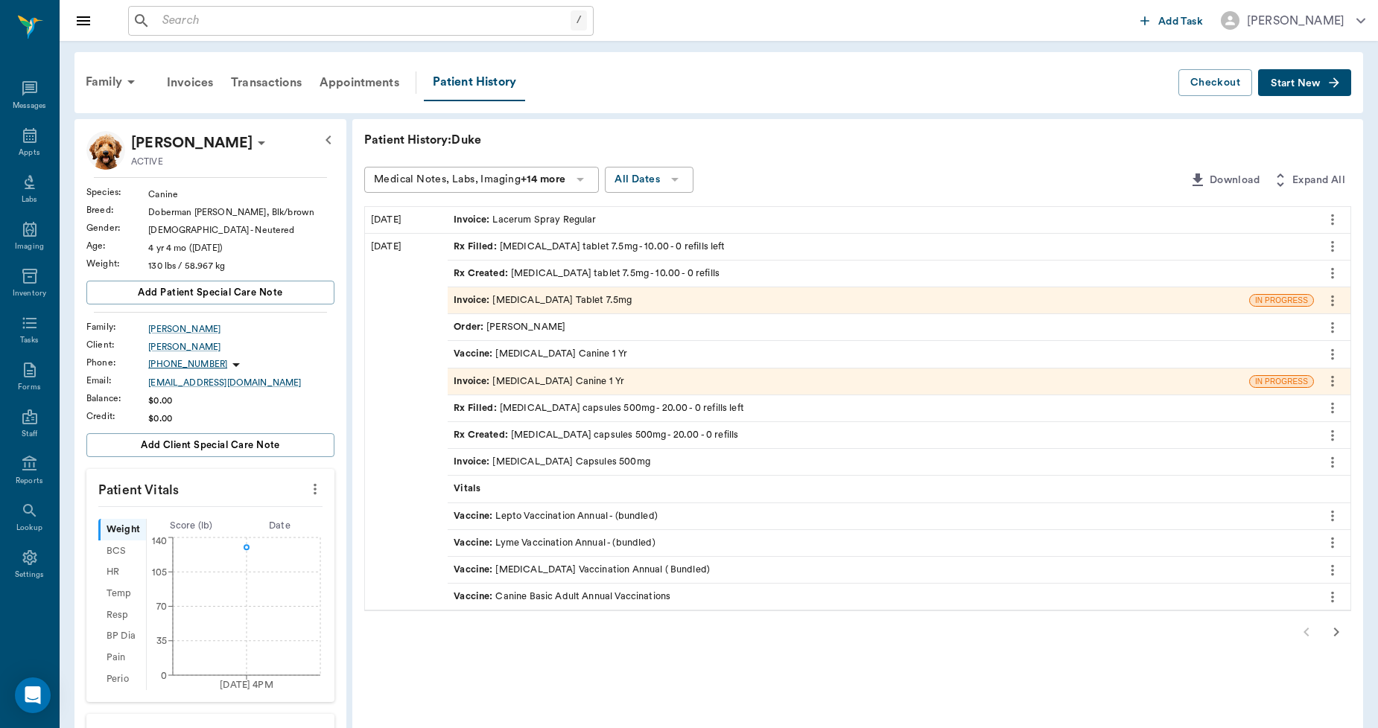
click at [579, 382] on div "Invoice : Rabies Vaccination Canine 1 Yr" at bounding box center [538, 382] width 171 height 14
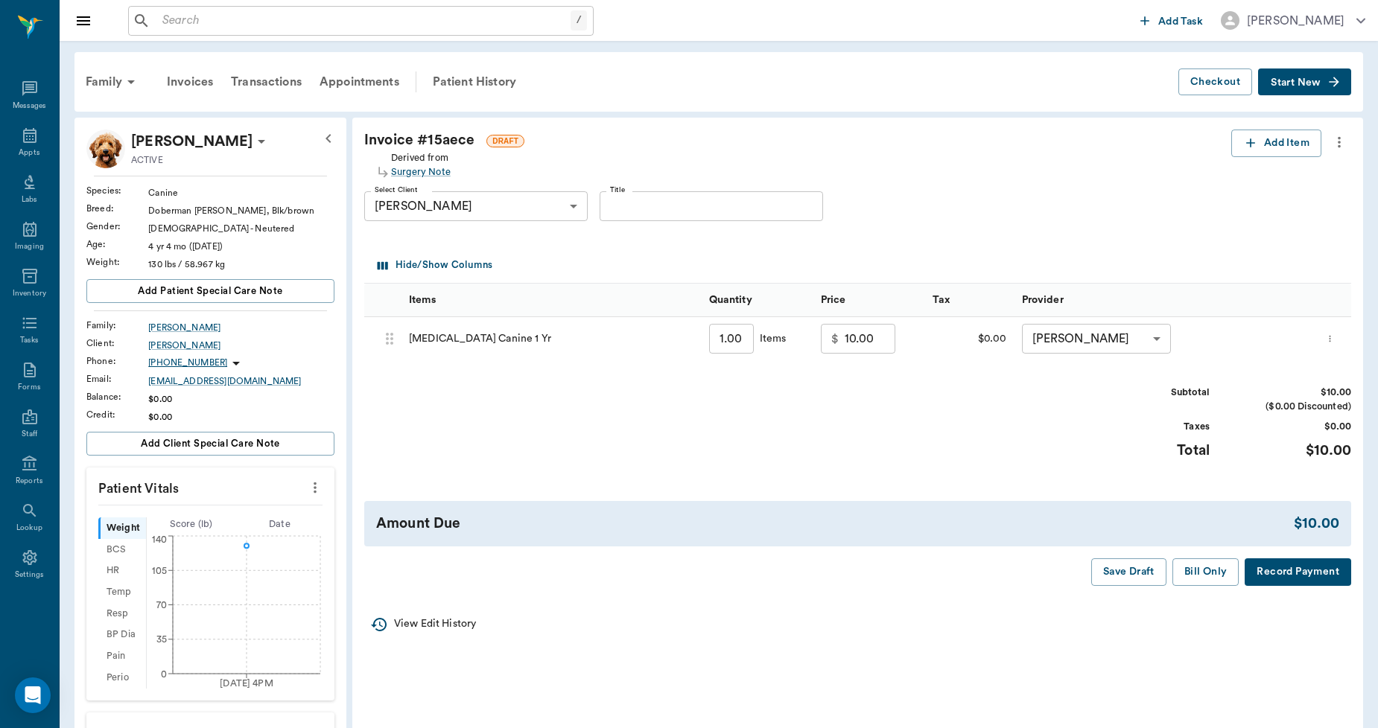
click at [1339, 145] on icon "more" at bounding box center [1338, 142] width 3 height 11
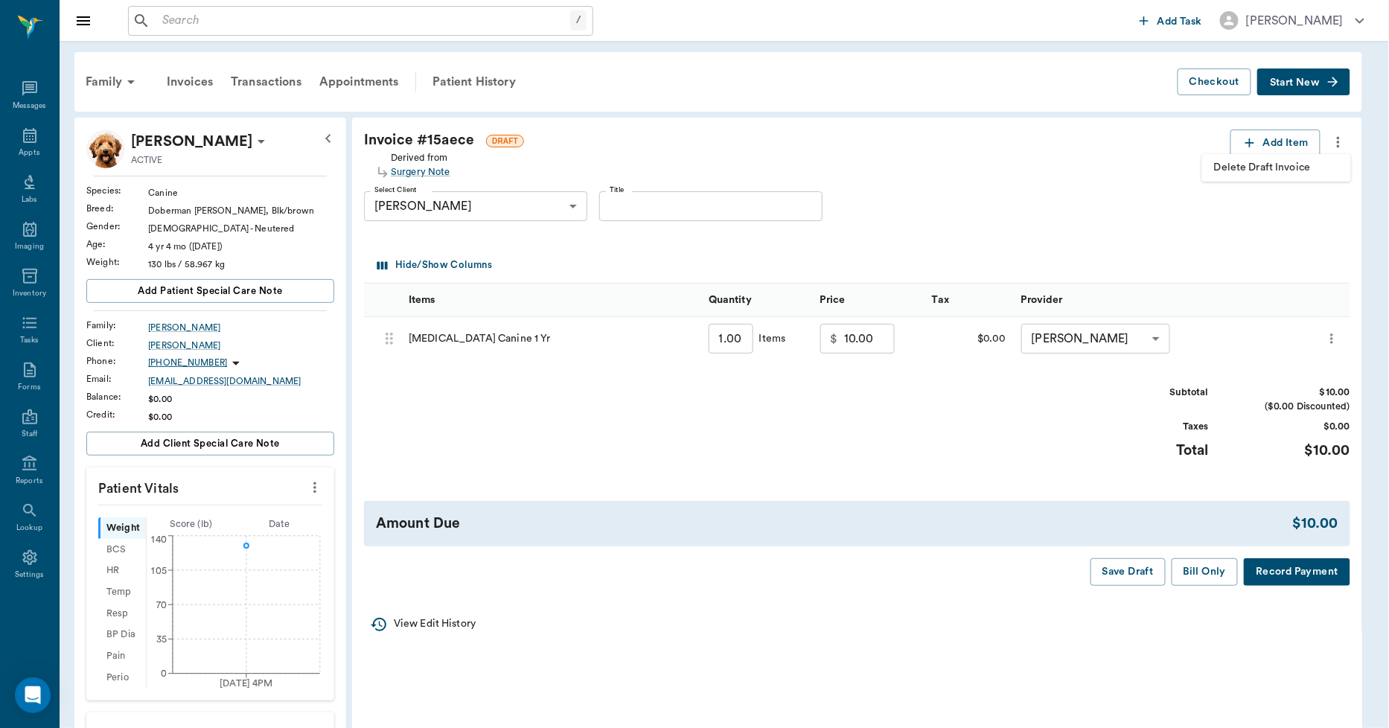
click at [1311, 164] on span "Delete Draft Invoice" at bounding box center [1276, 168] width 125 height 16
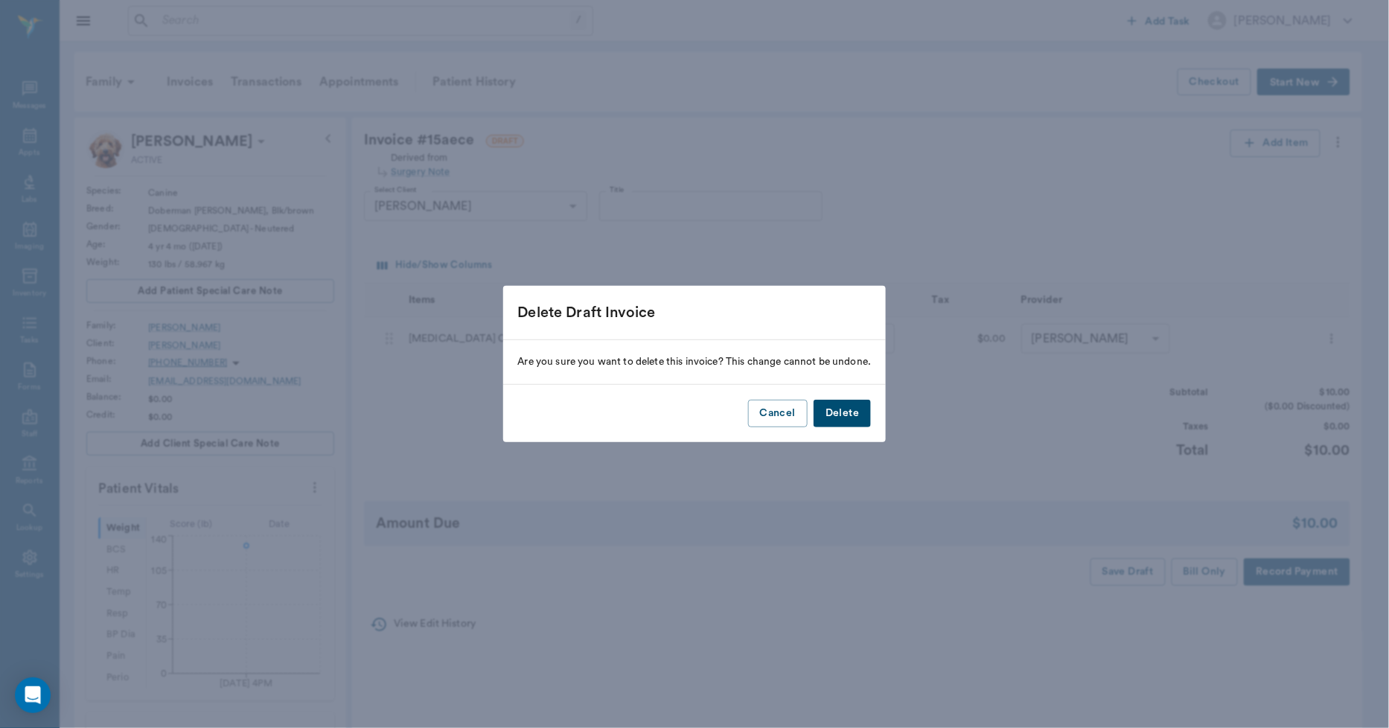
click at [865, 413] on button "Delete" at bounding box center [842, 414] width 57 height 28
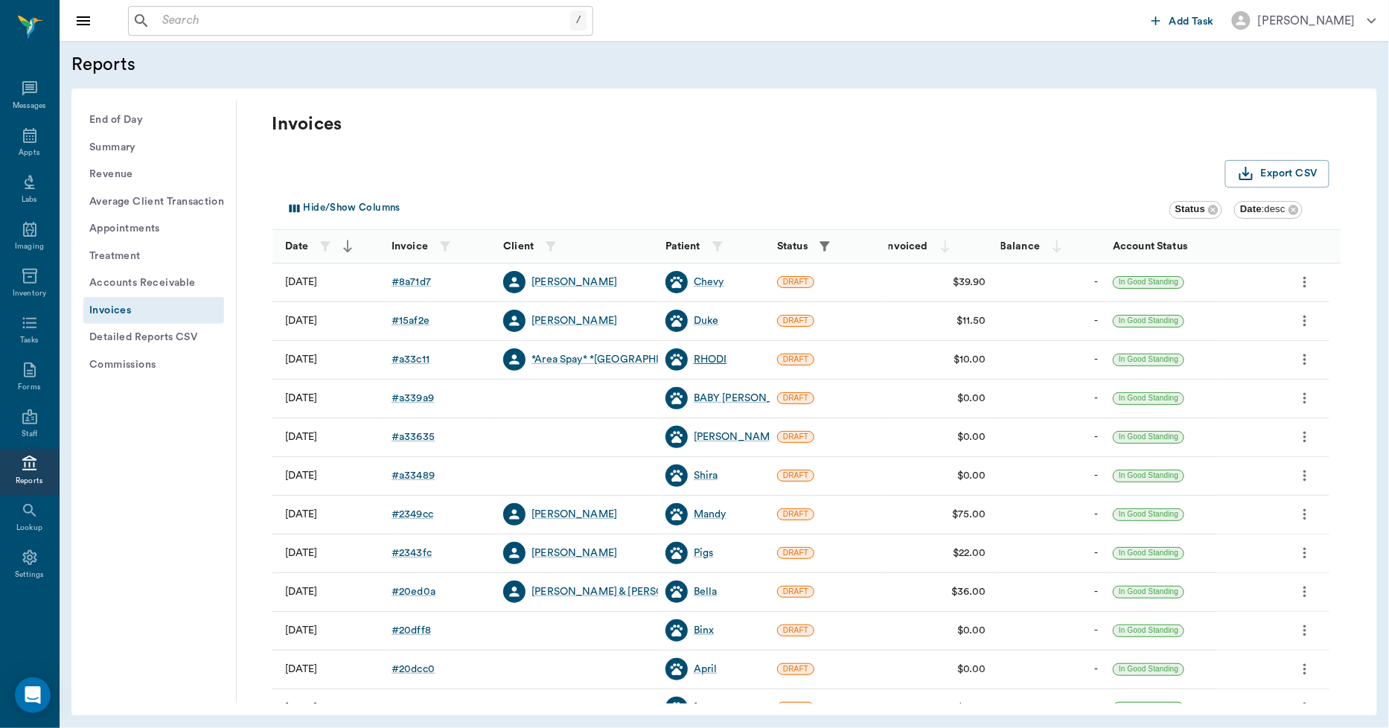
click at [701, 360] on div "RHODI" at bounding box center [711, 359] width 34 height 15
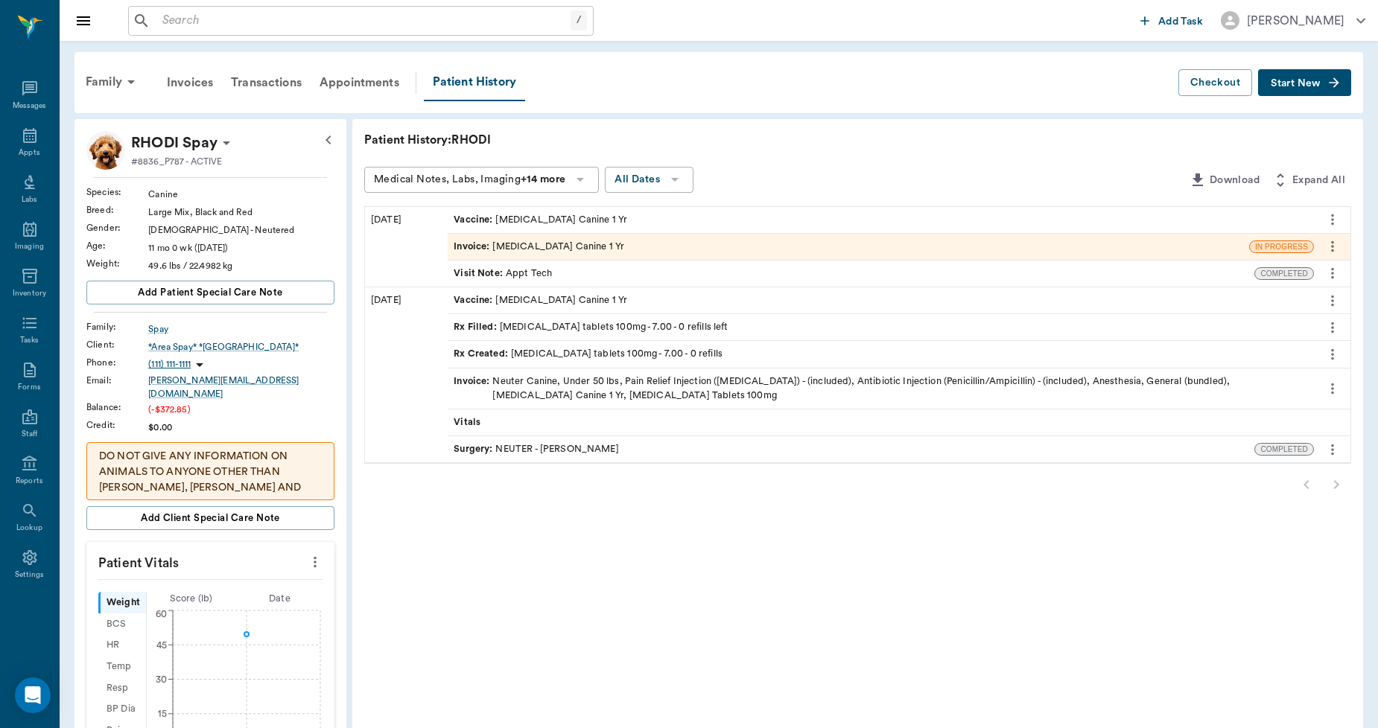
click at [613, 234] on div "Invoice : Rabies Vaccination Canine 1 Yr" at bounding box center [848, 247] width 801 height 26
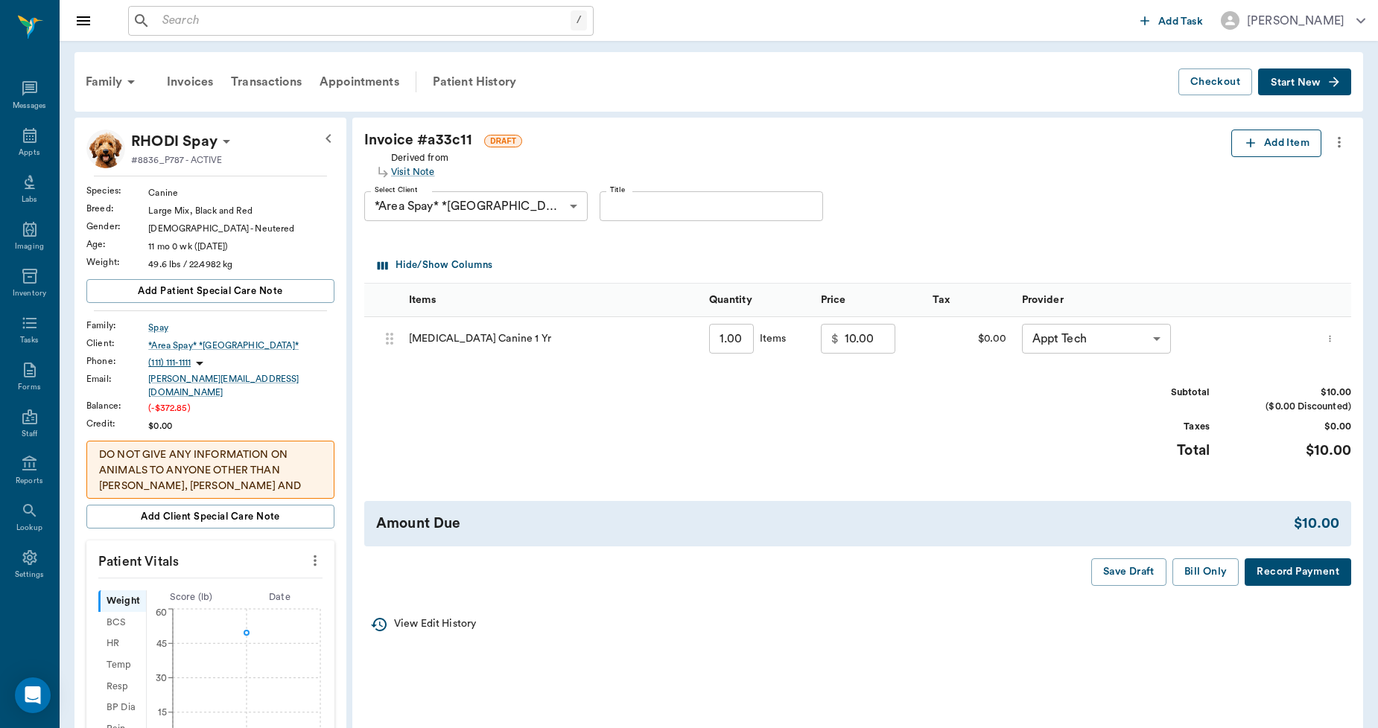
click at [1253, 140] on icon "button" at bounding box center [1250, 143] width 15 height 15
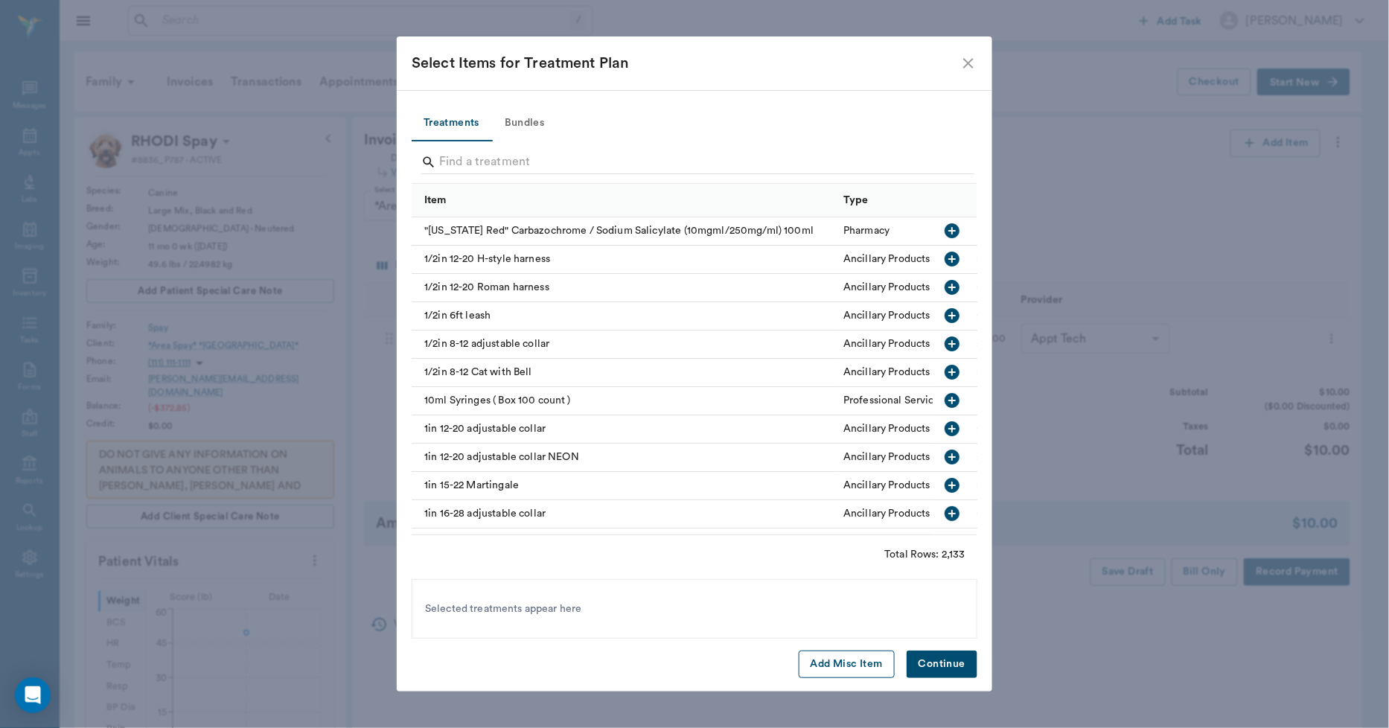
click at [830, 657] on button "Add Misc Item" at bounding box center [847, 665] width 96 height 28
click at [937, 674] on button "Continue" at bounding box center [942, 665] width 71 height 28
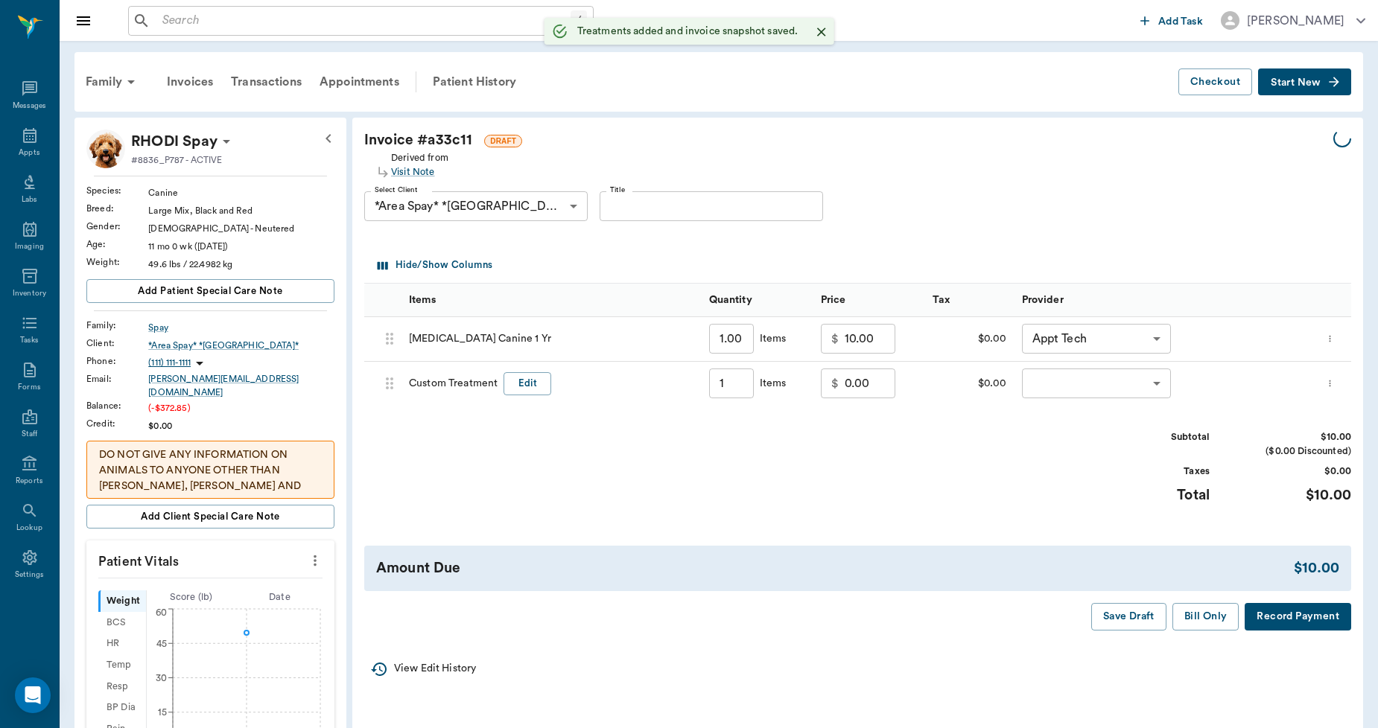
type input "1.00"
click at [539, 377] on button "Edit" at bounding box center [527, 383] width 48 height 23
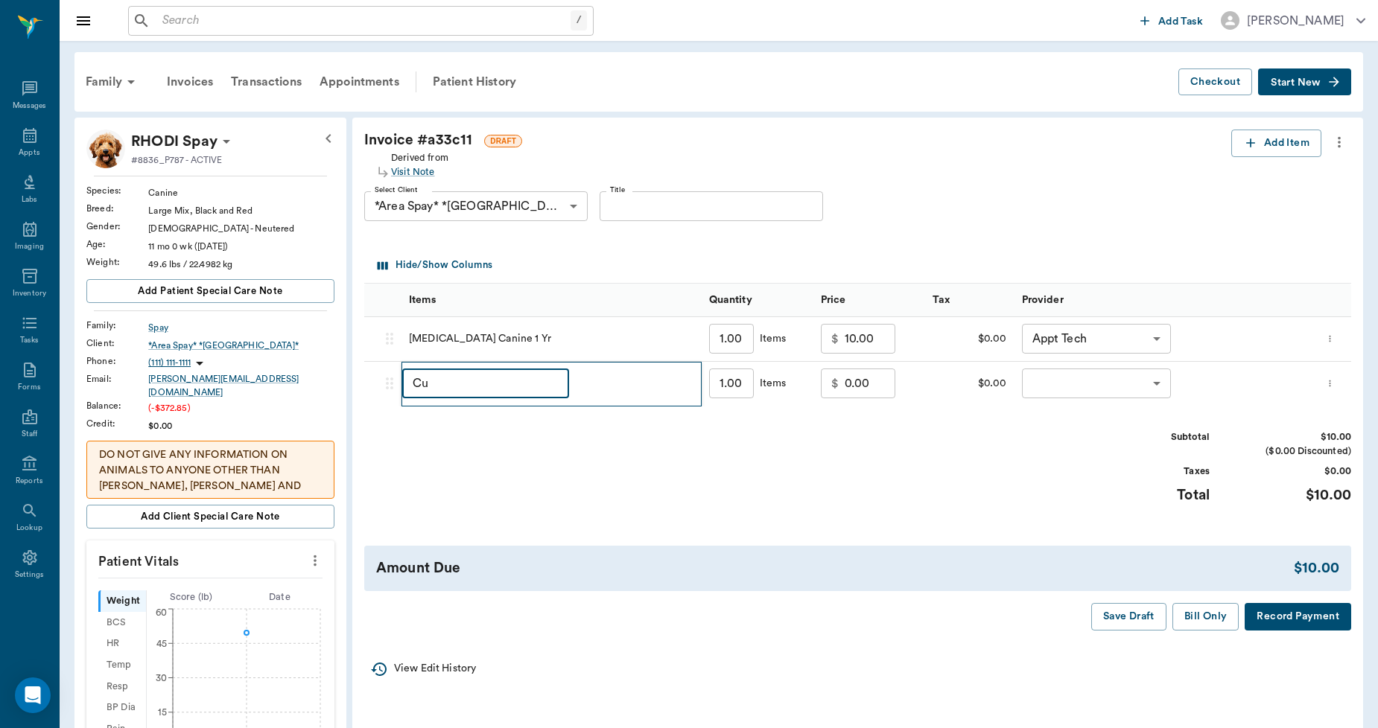
type input "C"
type input "d"
type input "Discount"
type input "0"
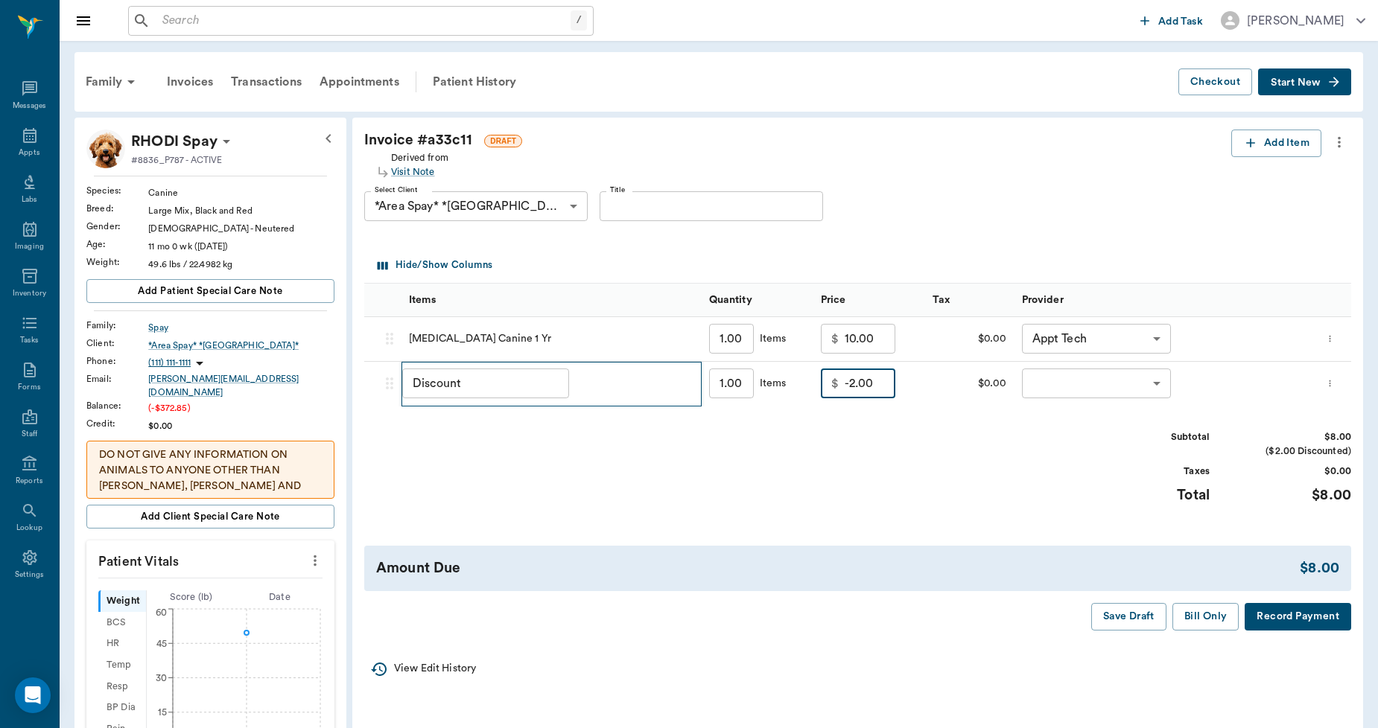
type input "-2.00"
click at [1051, 388] on body "/ ​ Add Task Dr. Bert Ellsworth Nectar Messages Appts Labs Imaging Inventory Ta…" at bounding box center [689, 565] width 1378 height 1130
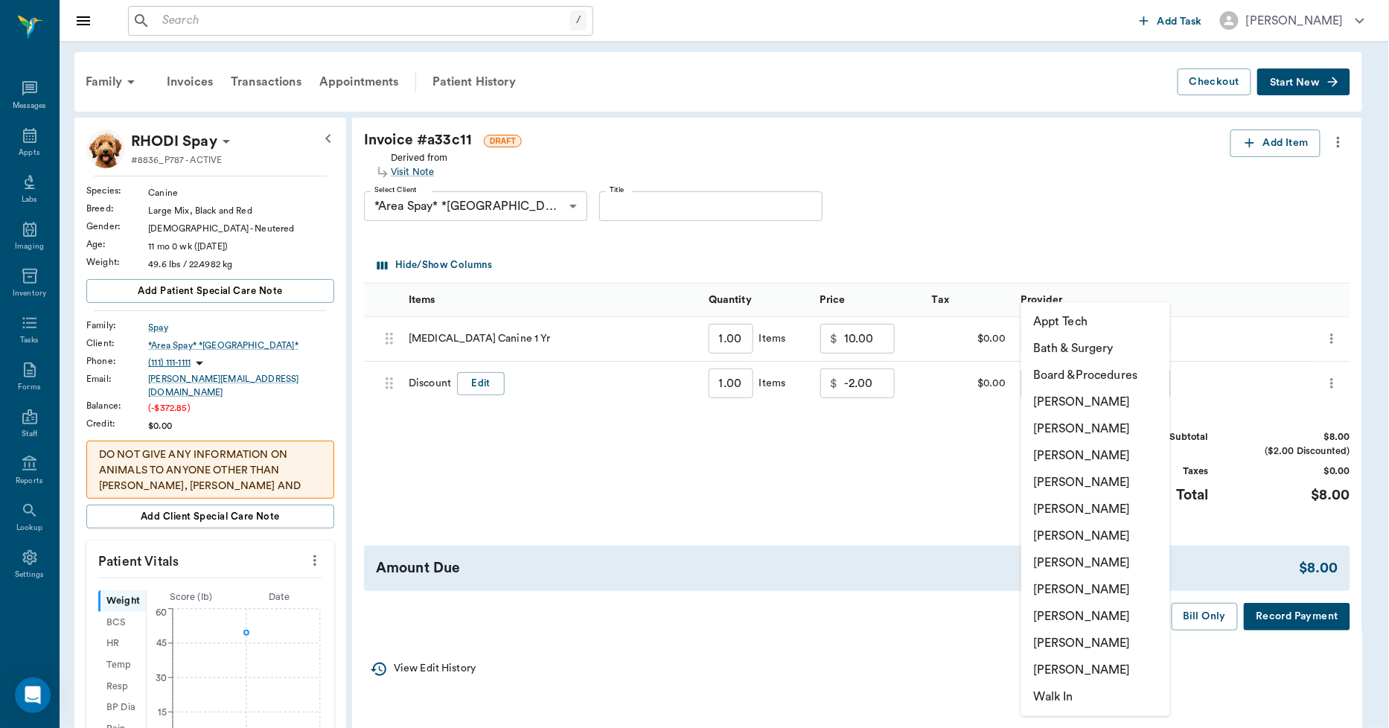
click at [1061, 637] on li "Lorean Lingle" at bounding box center [1096, 643] width 149 height 27
type input "none-63ec2ece52e12b0ba117cc90"
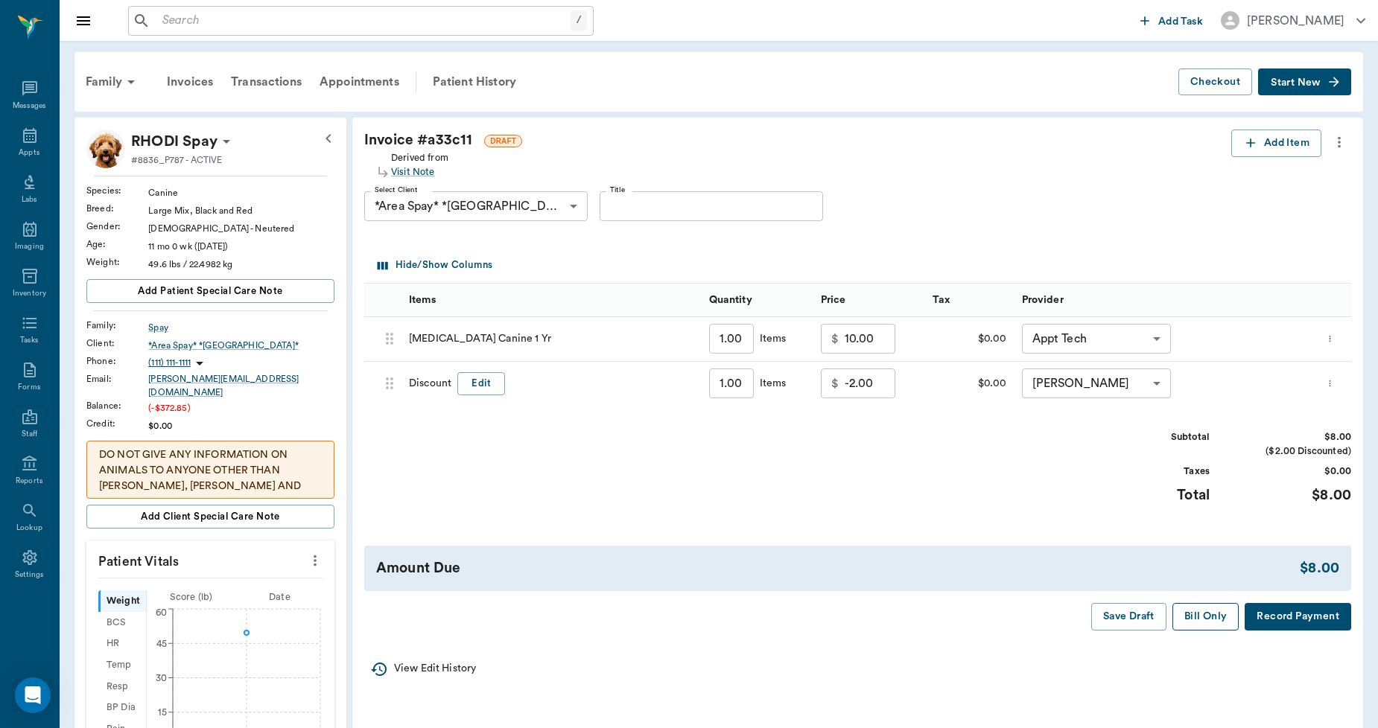
click at [1211, 617] on button "Bill Only" at bounding box center [1205, 617] width 67 height 28
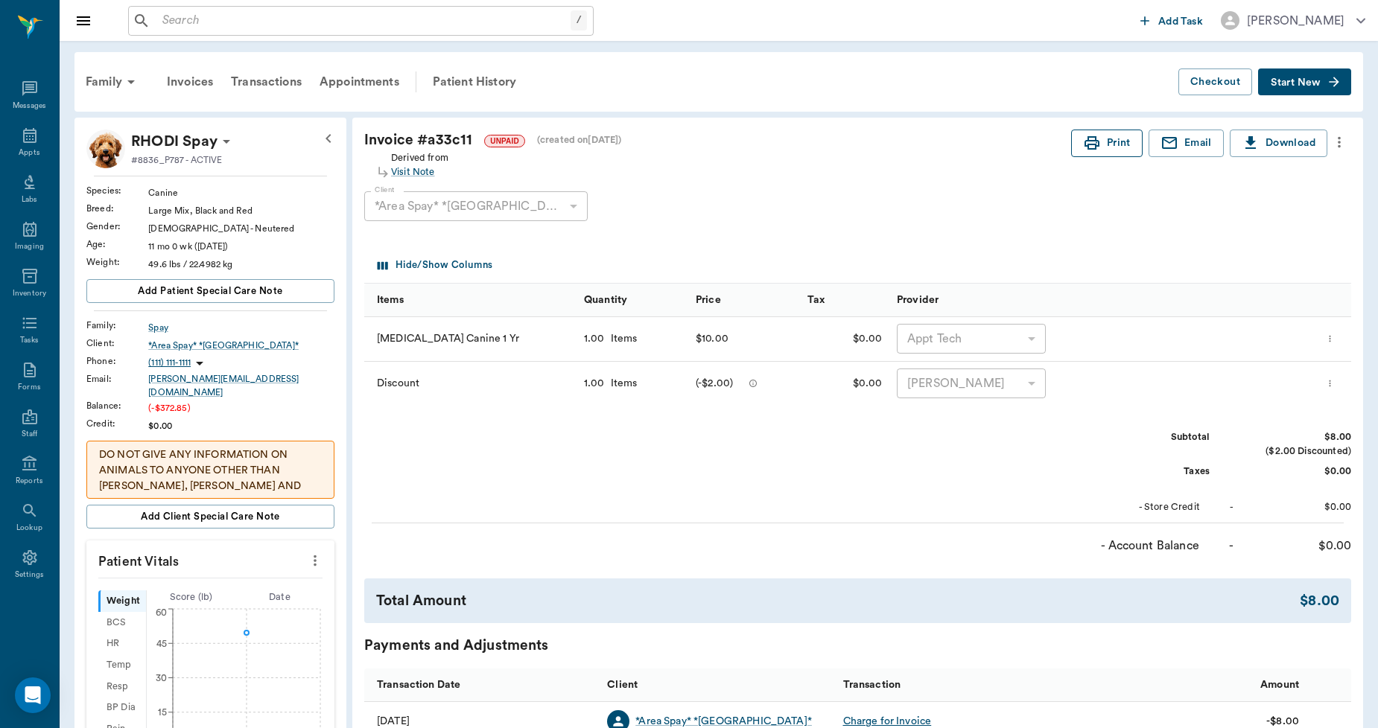
click at [1111, 144] on button "Print" at bounding box center [1106, 144] width 71 height 28
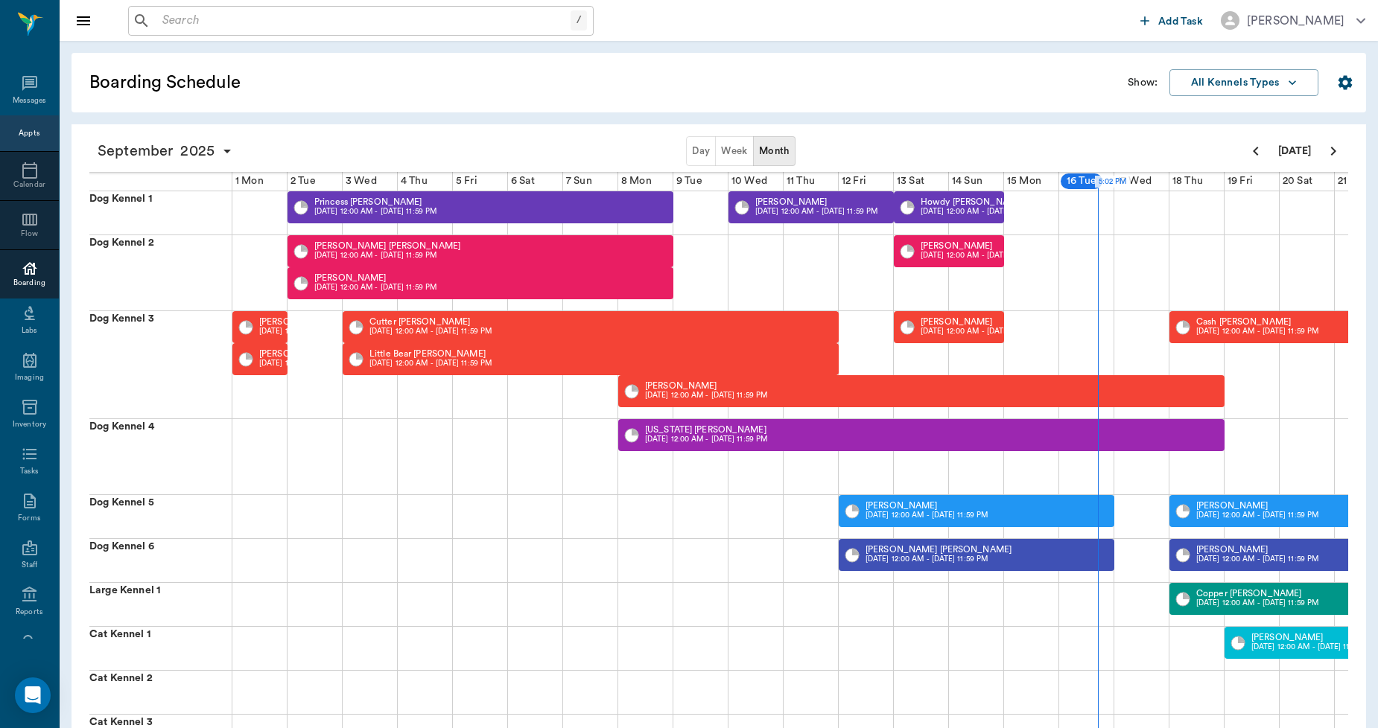
scroll to position [0, 382]
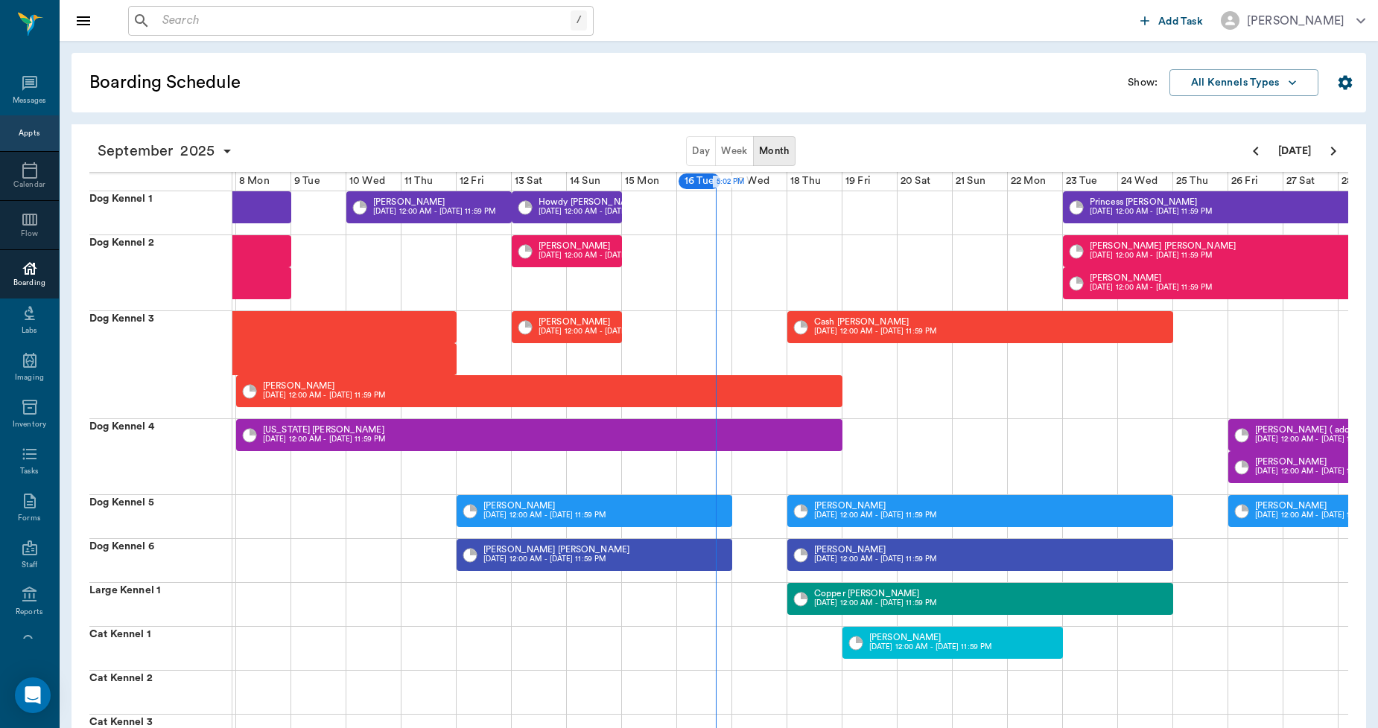
click at [407, 16] on input "text" at bounding box center [363, 20] width 414 height 21
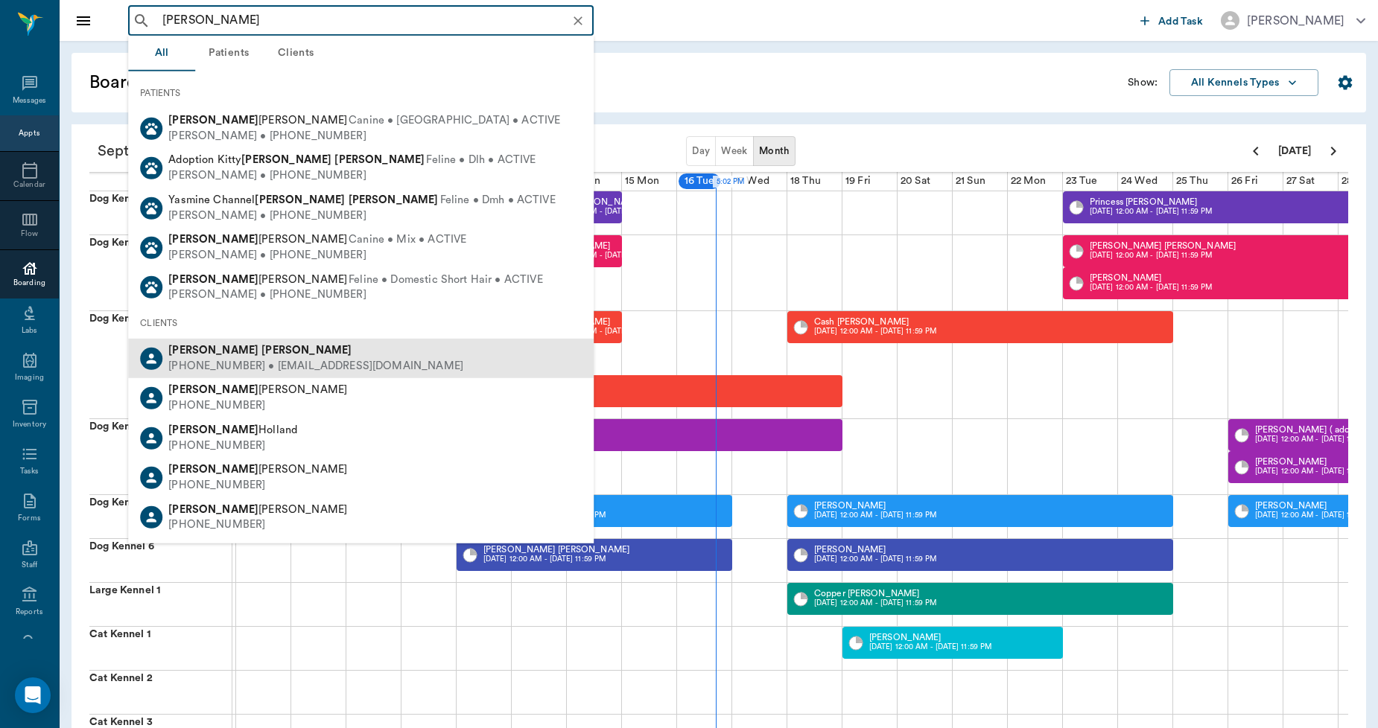
click at [309, 369] on div "[PHONE_NUMBER] • [EMAIL_ADDRESS][DOMAIN_NAME]" at bounding box center [315, 367] width 295 height 16
type input "[PERSON_NAME]"
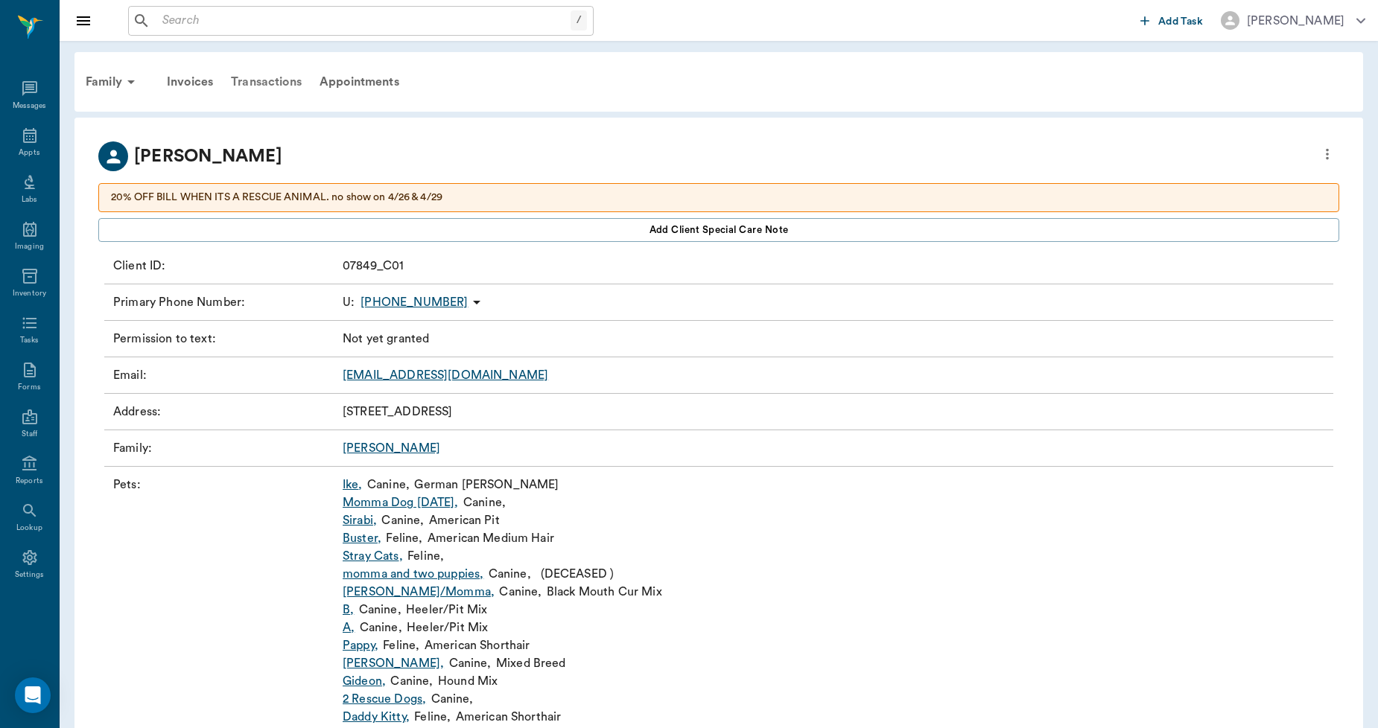
click at [270, 75] on div "Transactions" at bounding box center [266, 82] width 89 height 36
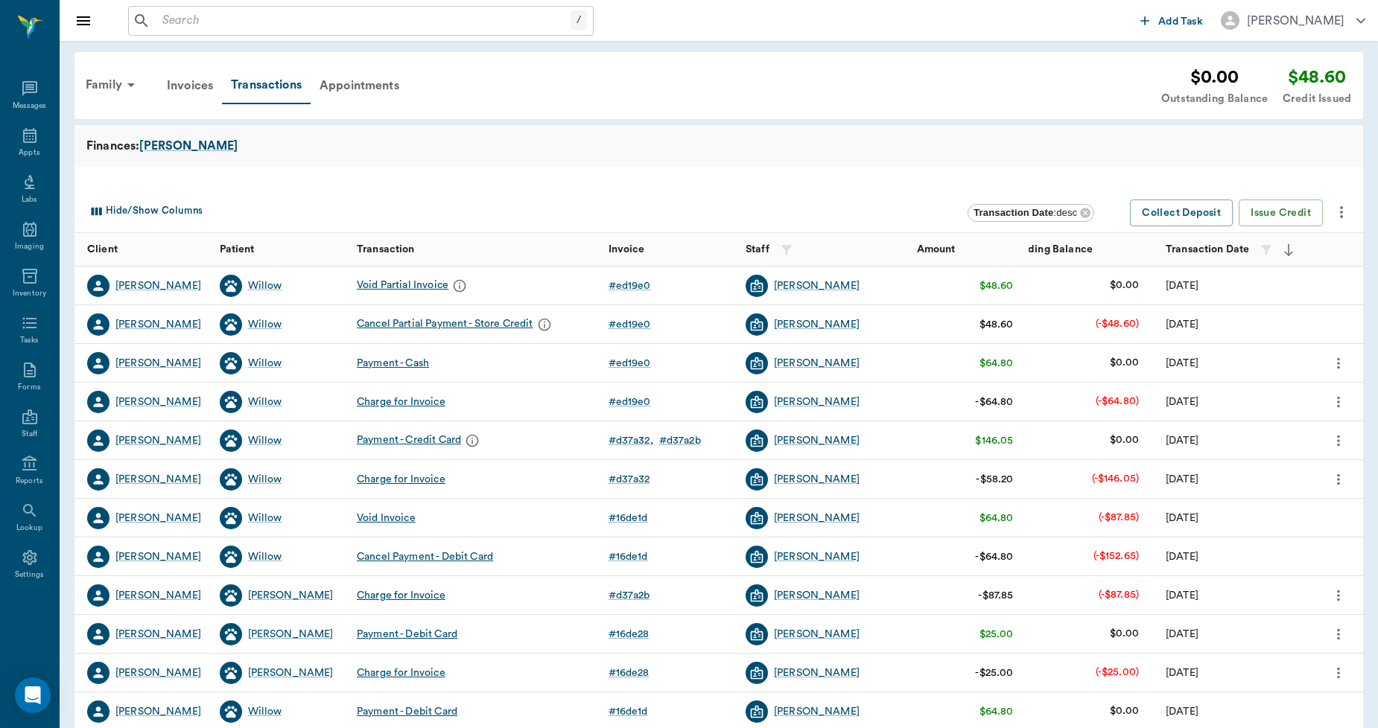
click at [420, 283] on div "Void Partial Invoice" at bounding box center [414, 286] width 114 height 22
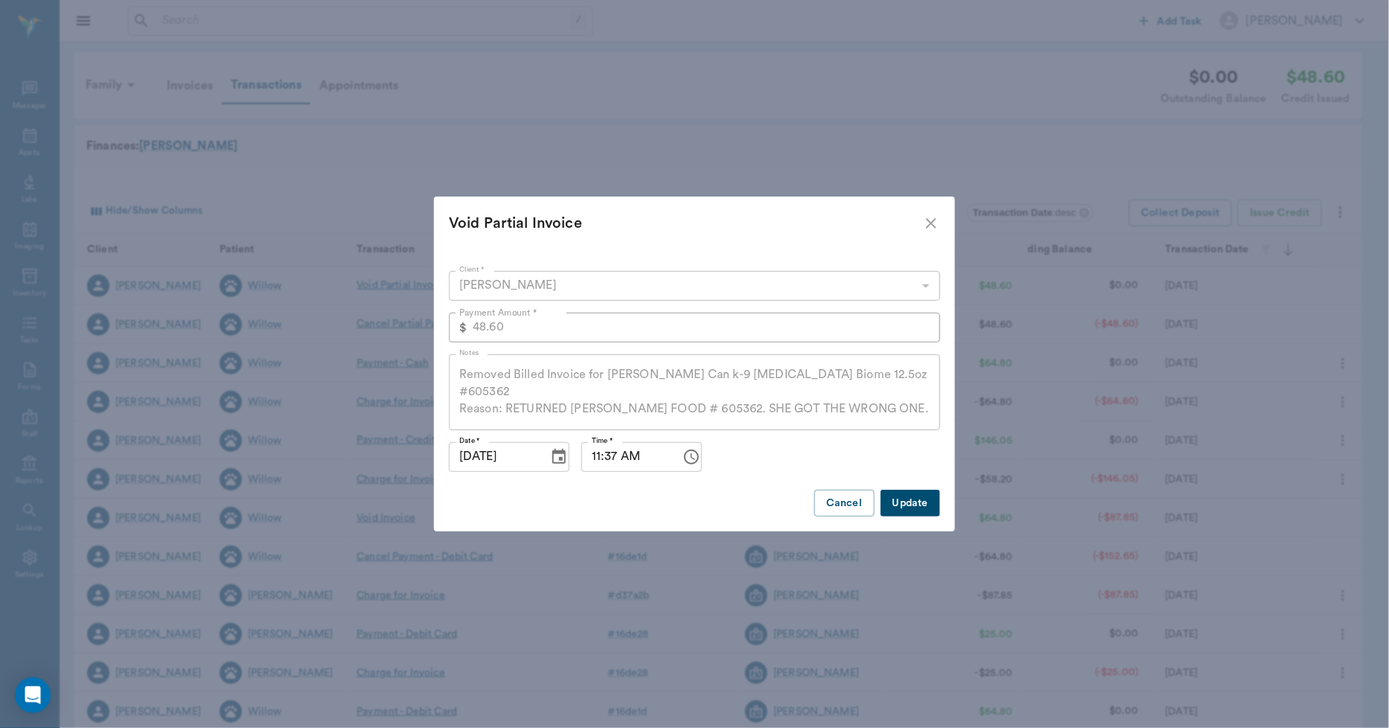
click at [929, 225] on icon "close" at bounding box center [931, 223] width 10 height 10
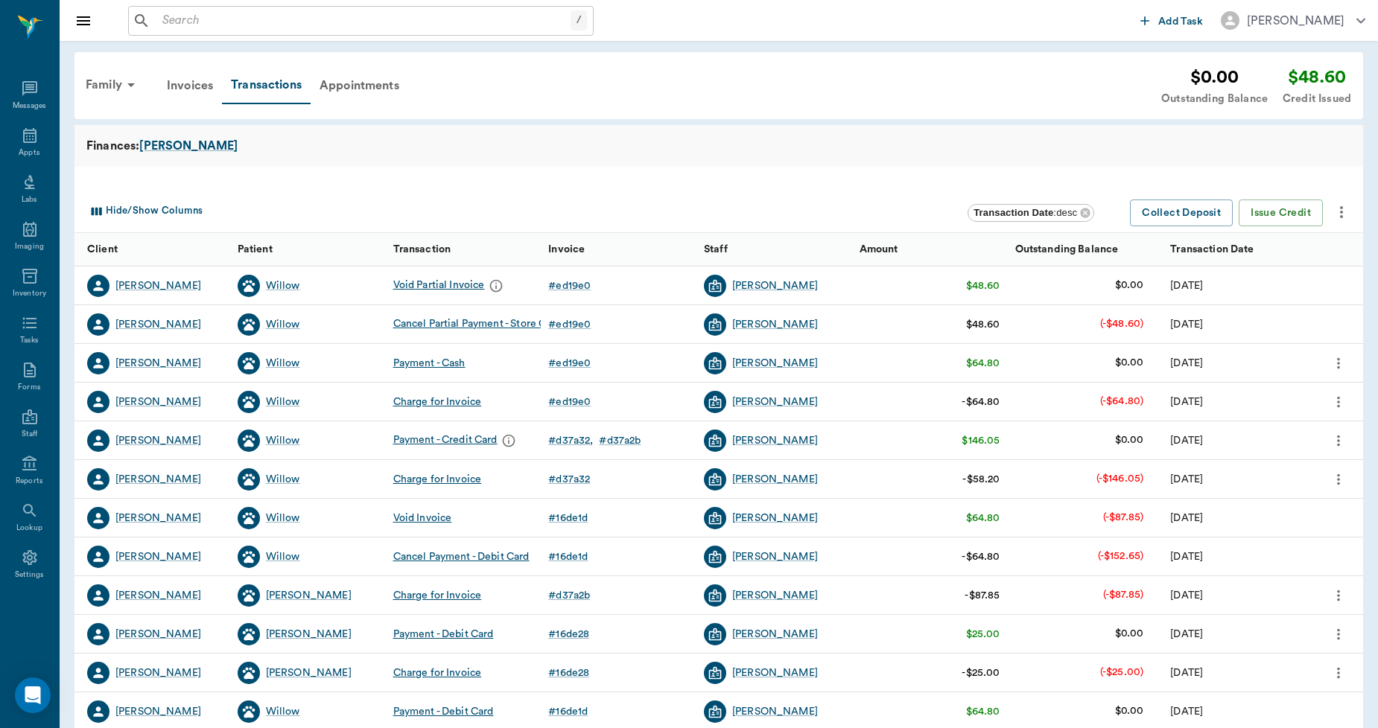
click at [1337, 361] on icon "more" at bounding box center [1338, 363] width 16 height 18
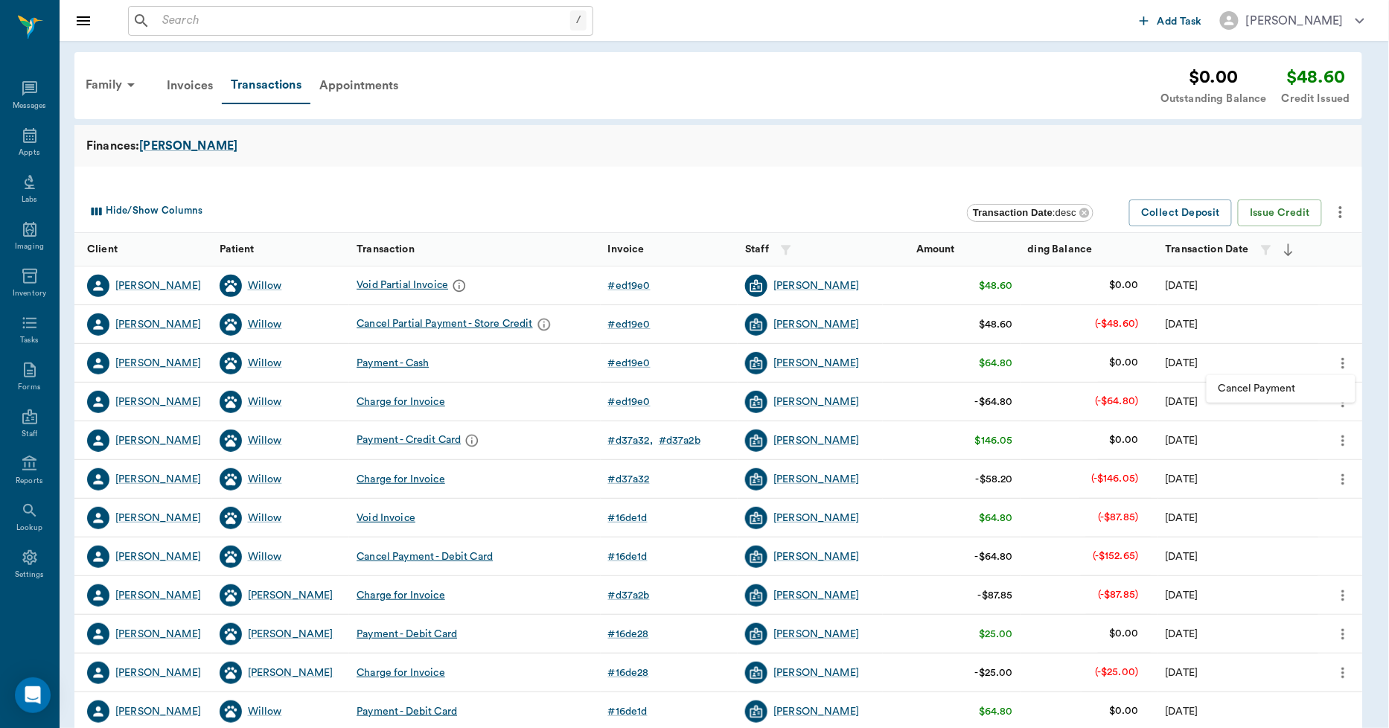
click at [1277, 384] on span "Cancel Payment" at bounding box center [1281, 389] width 125 height 16
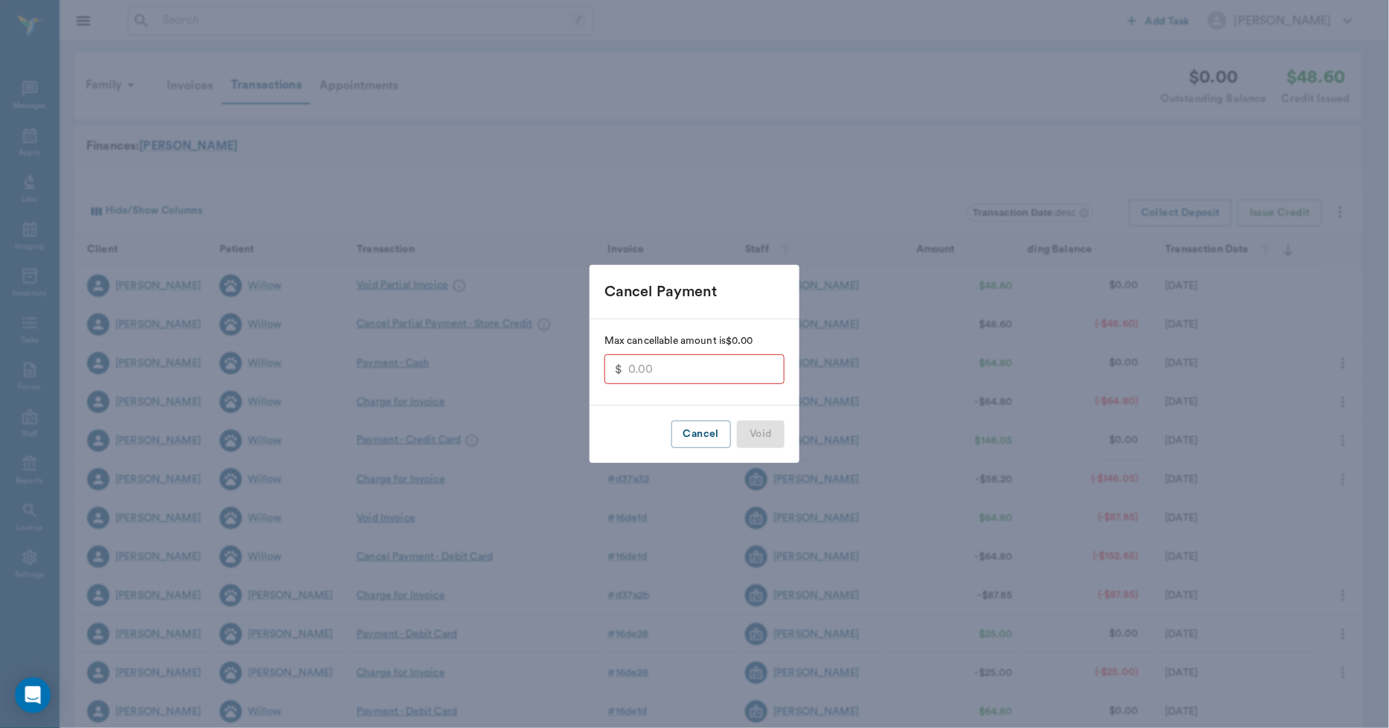
type input "16.20"
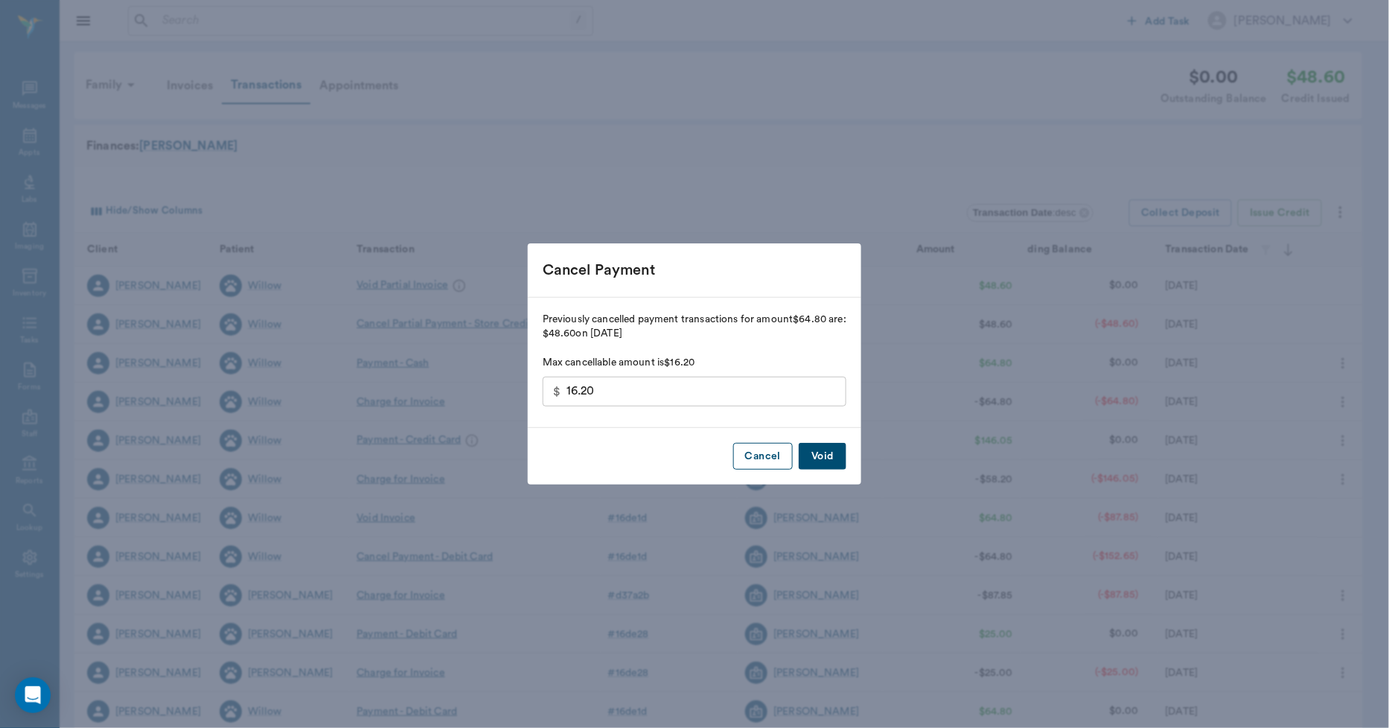
click at [771, 455] on button "Cancel" at bounding box center [763, 457] width 60 height 28
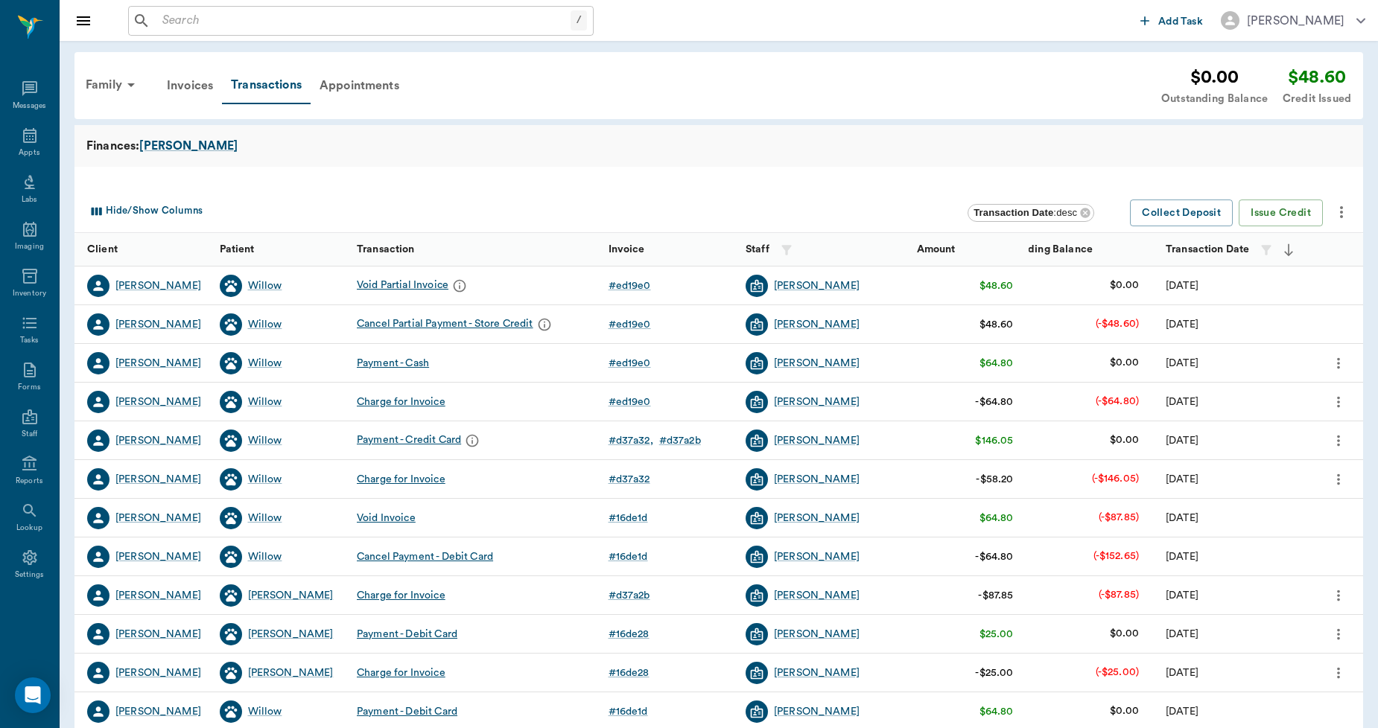
click at [1337, 404] on icon "more" at bounding box center [1338, 402] width 16 height 18
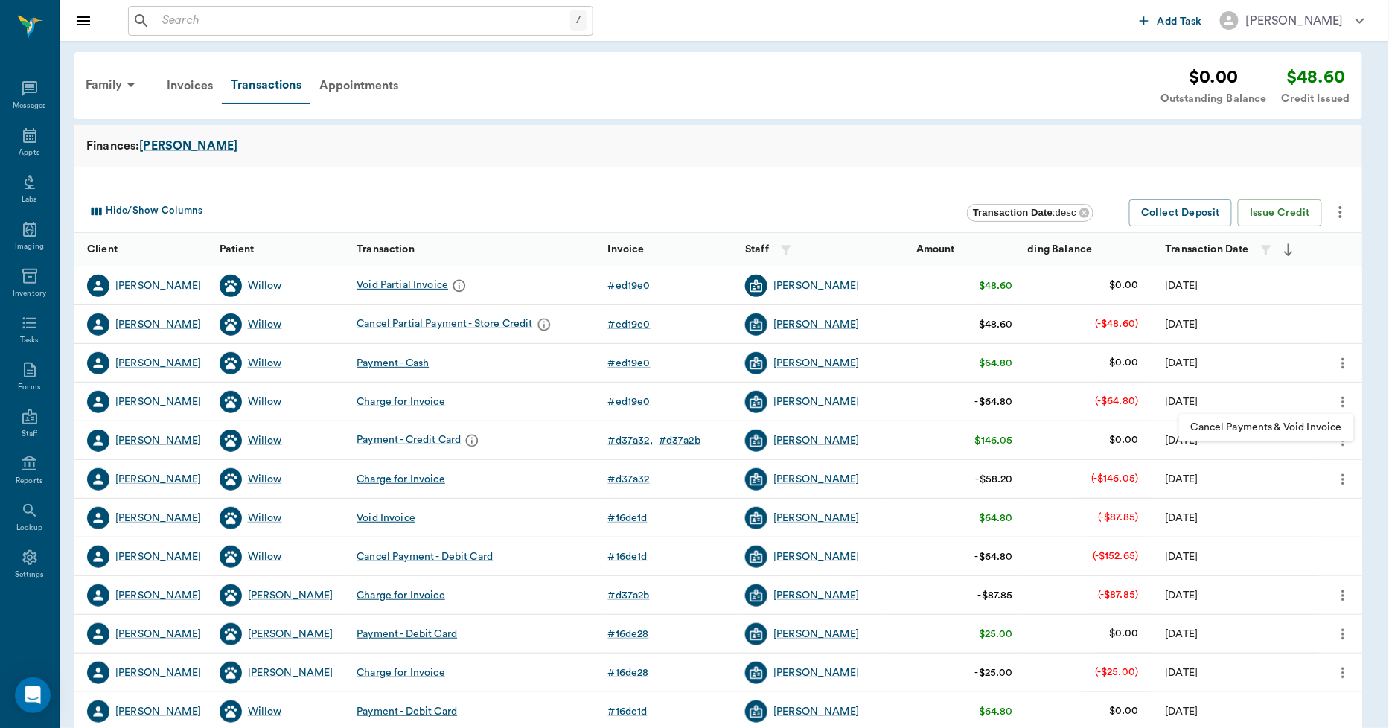
click at [1300, 430] on span "Cancel Payments & Void Invoice" at bounding box center [1266, 428] width 151 height 16
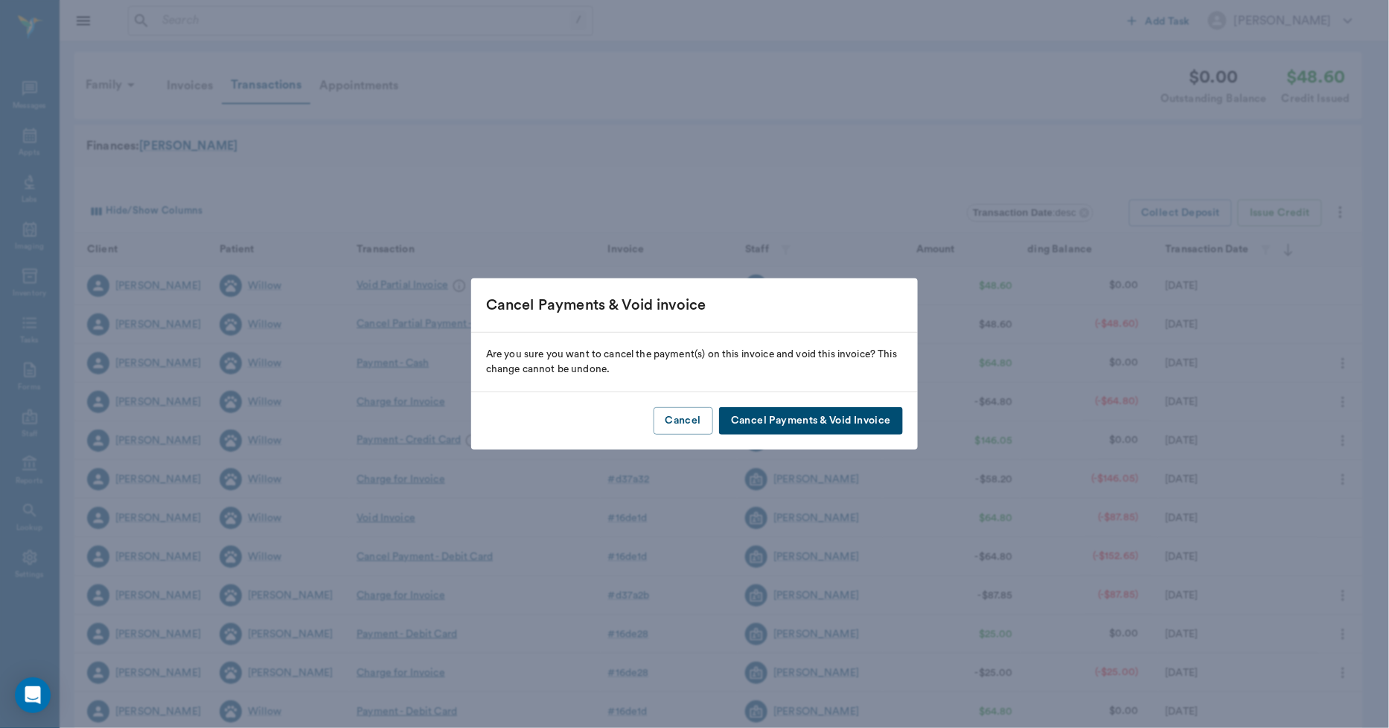
click at [857, 407] on button "Cancel Payments & Void Invoice" at bounding box center [811, 421] width 184 height 28
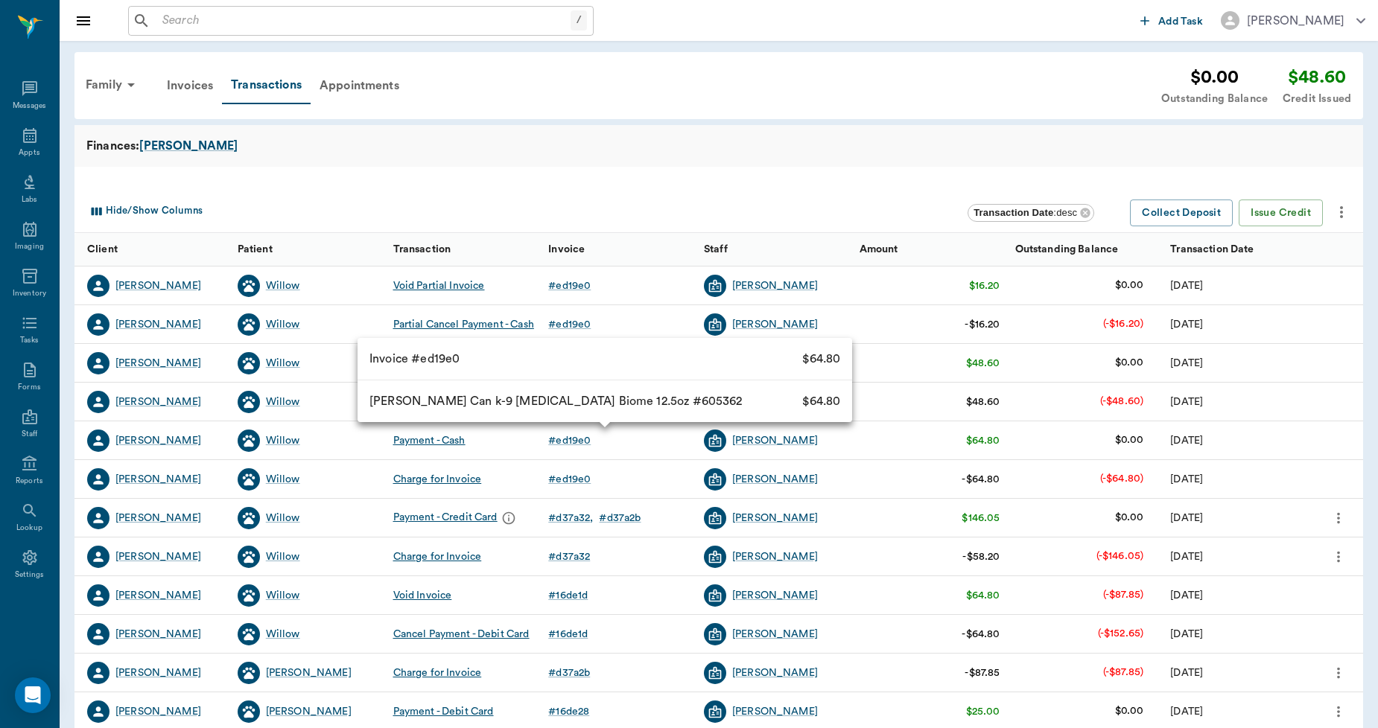
click at [587, 438] on div "# ed19e0" at bounding box center [569, 440] width 42 height 15
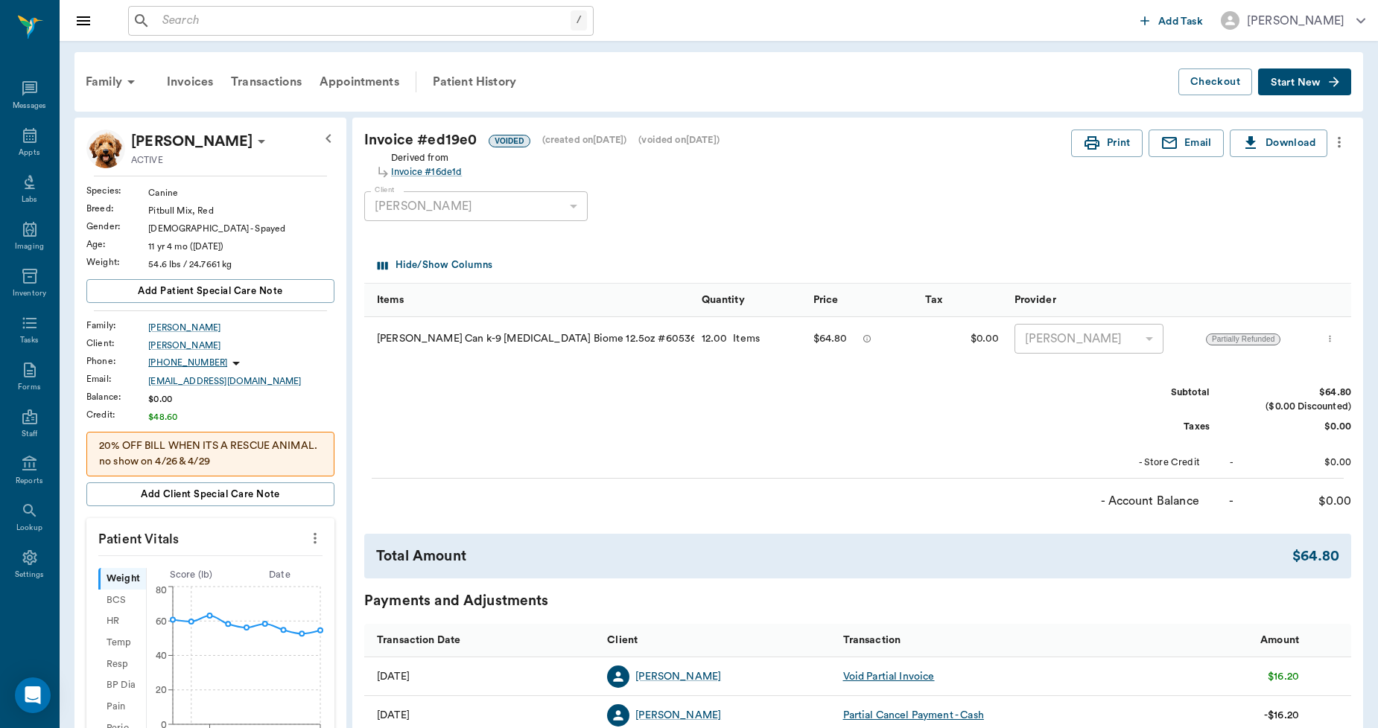
click at [1339, 131] on button "more" at bounding box center [1339, 142] width 24 height 25
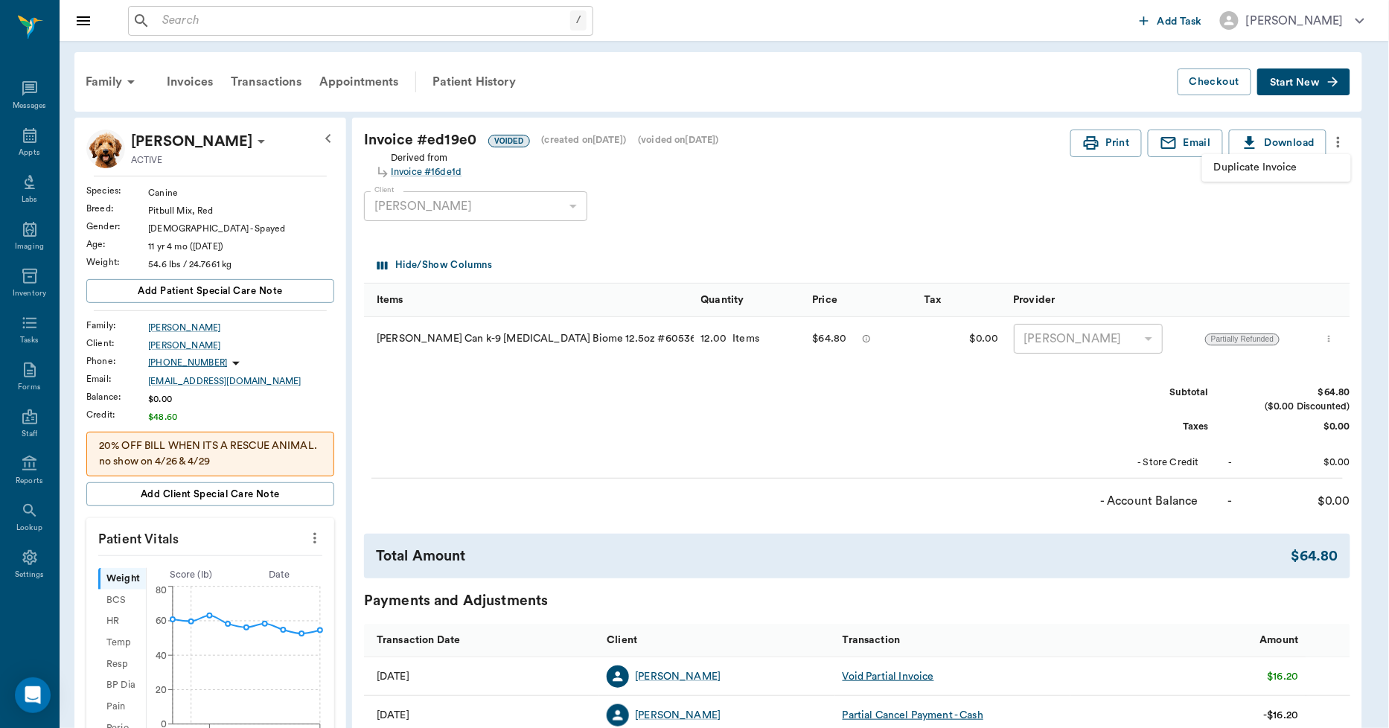
click at [1283, 161] on span "Duplicate Invoice" at bounding box center [1276, 168] width 125 height 16
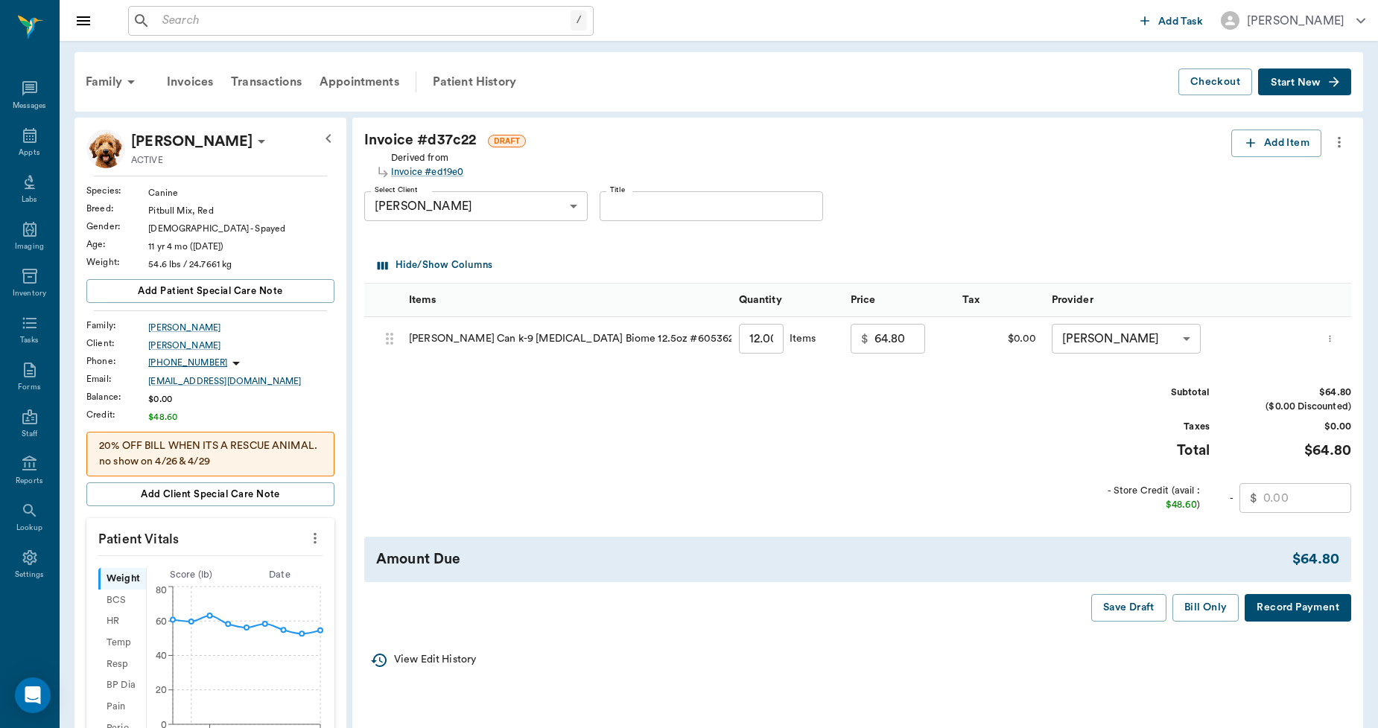
click at [1277, 608] on button "Record Payment" at bounding box center [1297, 608] width 106 height 28
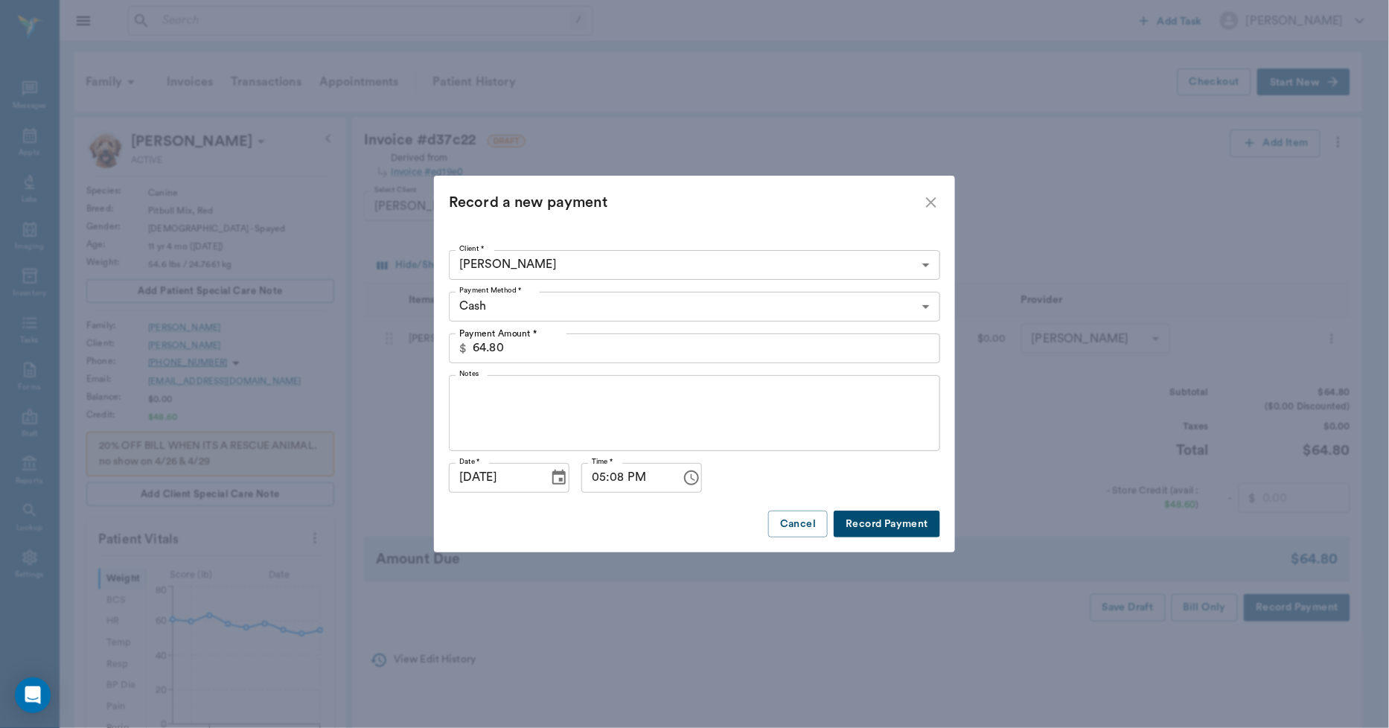
click at [554, 474] on icon "Choose date, selected date is Sep 16, 2025" at bounding box center [559, 477] width 13 height 15
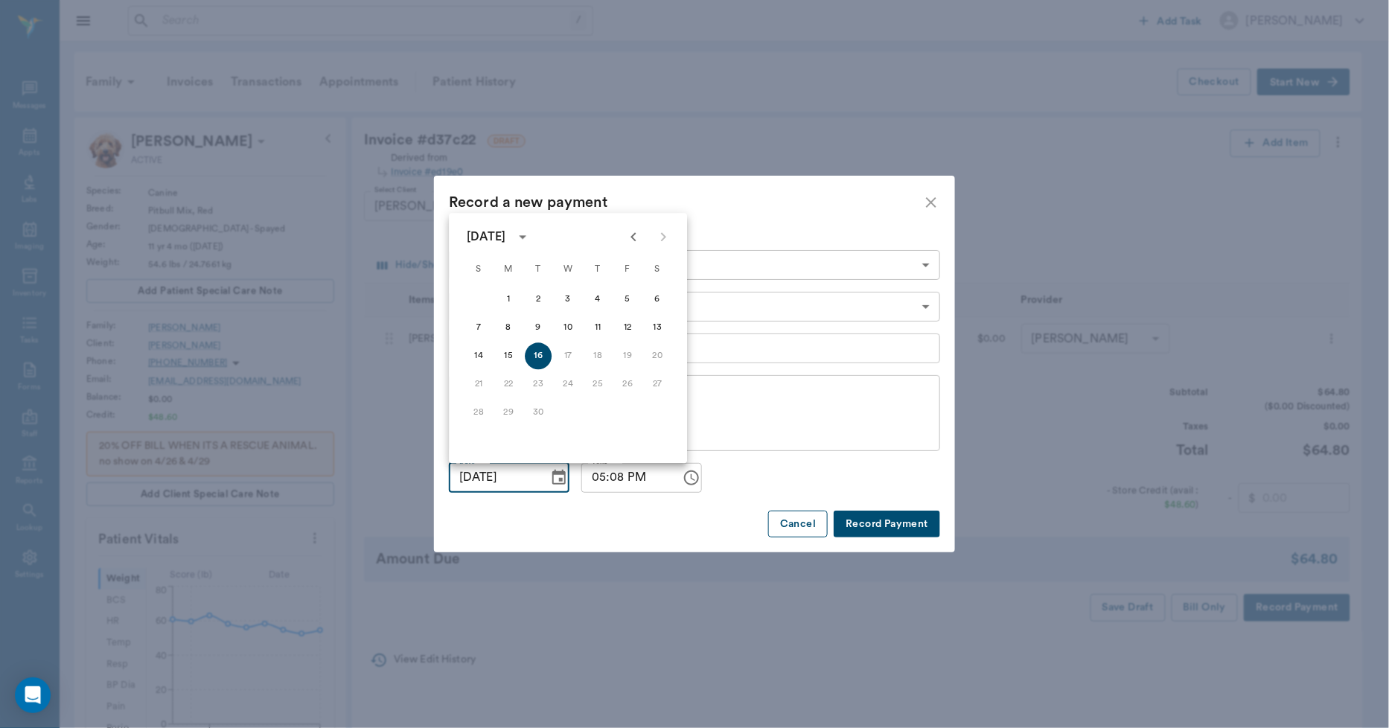
click at [824, 527] on button "Cancel" at bounding box center [798, 525] width 60 height 28
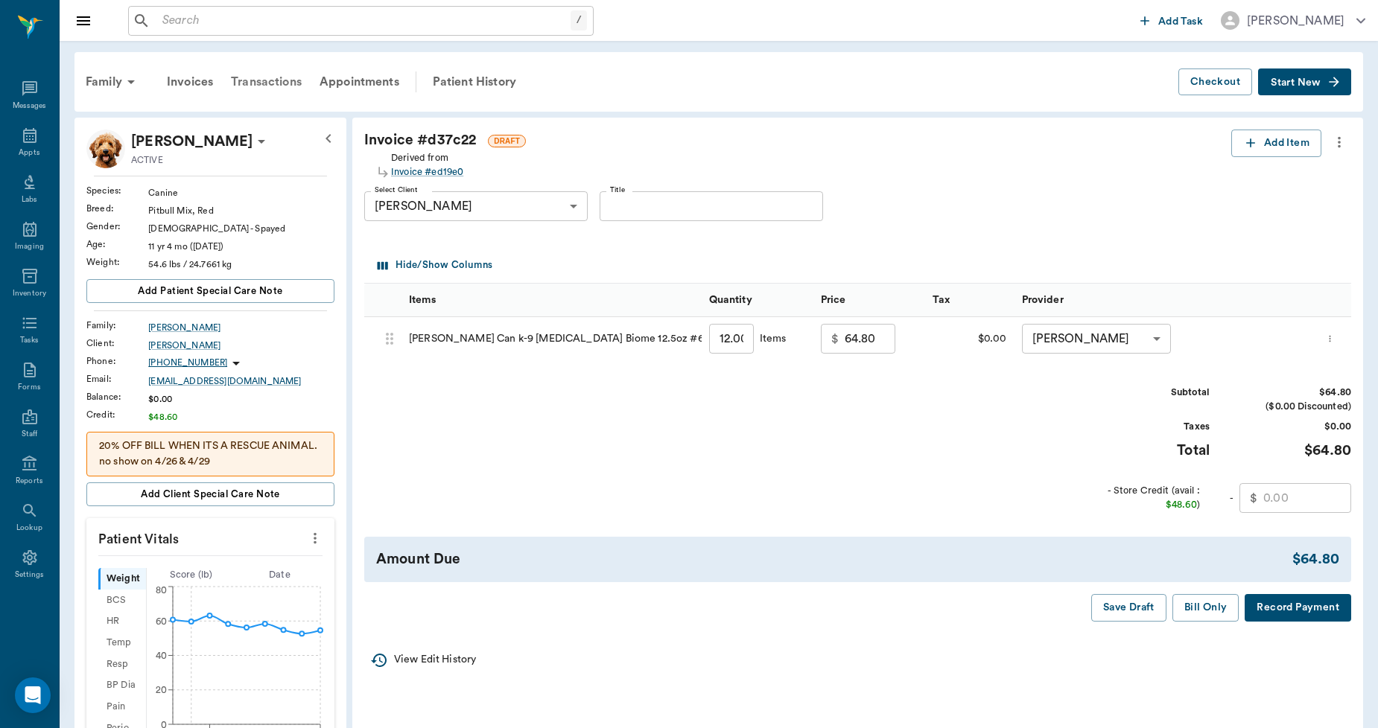
click at [279, 88] on div "Transactions" at bounding box center [266, 82] width 89 height 36
